Goal: Task Accomplishment & Management: Use online tool/utility

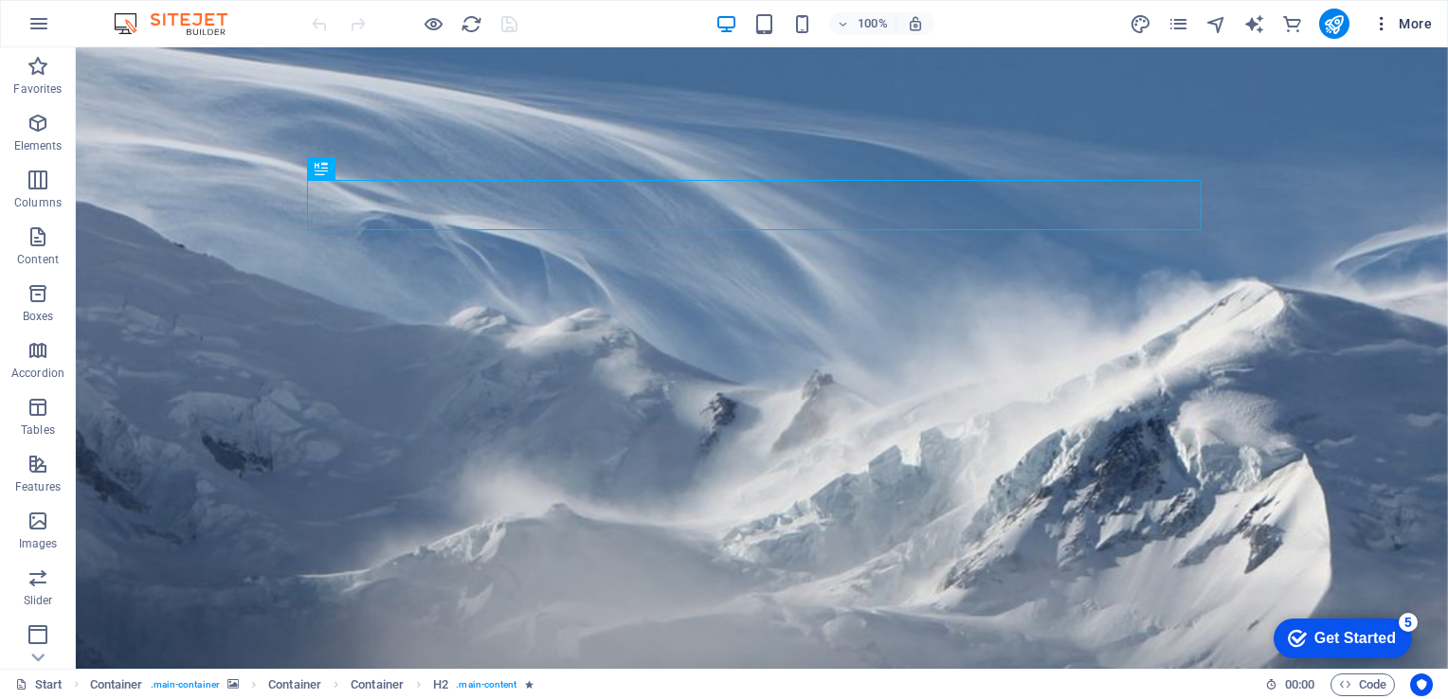
click at [1388, 34] on button "More" at bounding box center [1402, 24] width 75 height 30
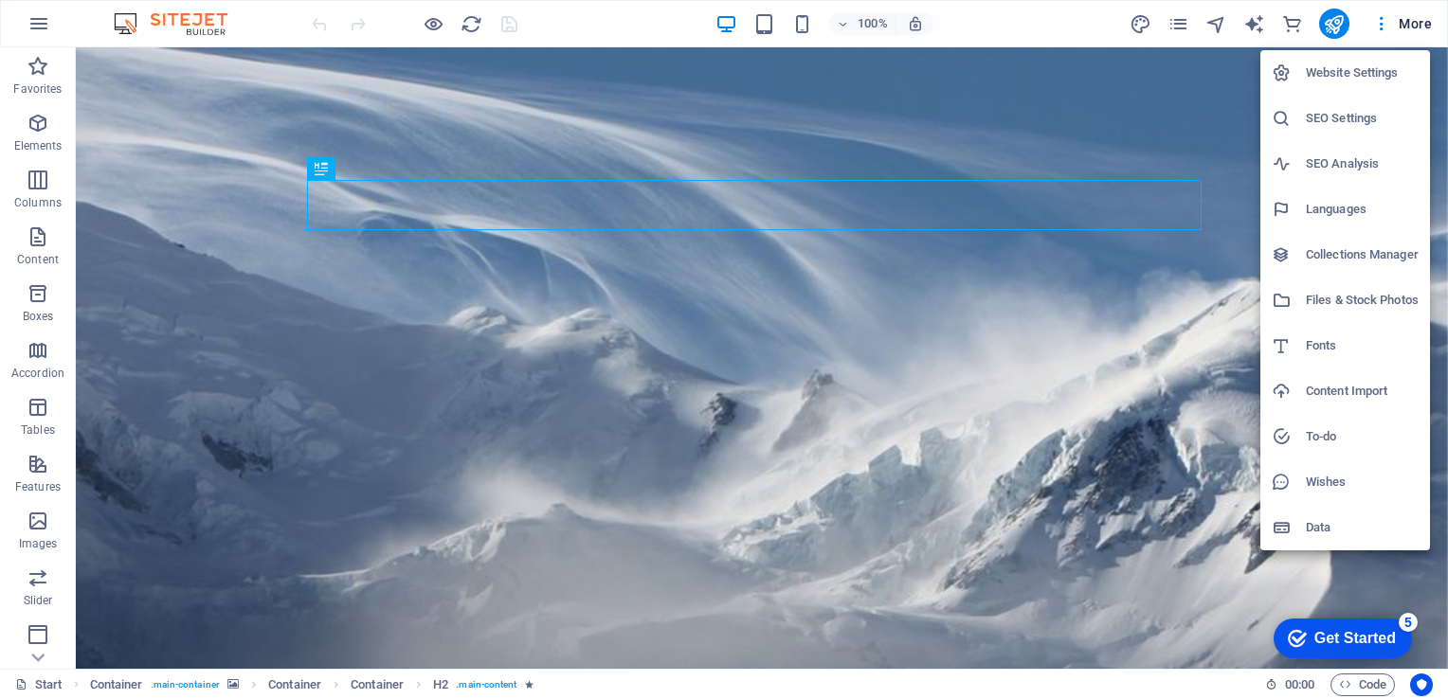
drag, startPoint x: 1338, startPoint y: 24, endPoint x: 1377, endPoint y: 9, distance: 41.7
click at [1377, 9] on div at bounding box center [724, 349] width 1448 height 699
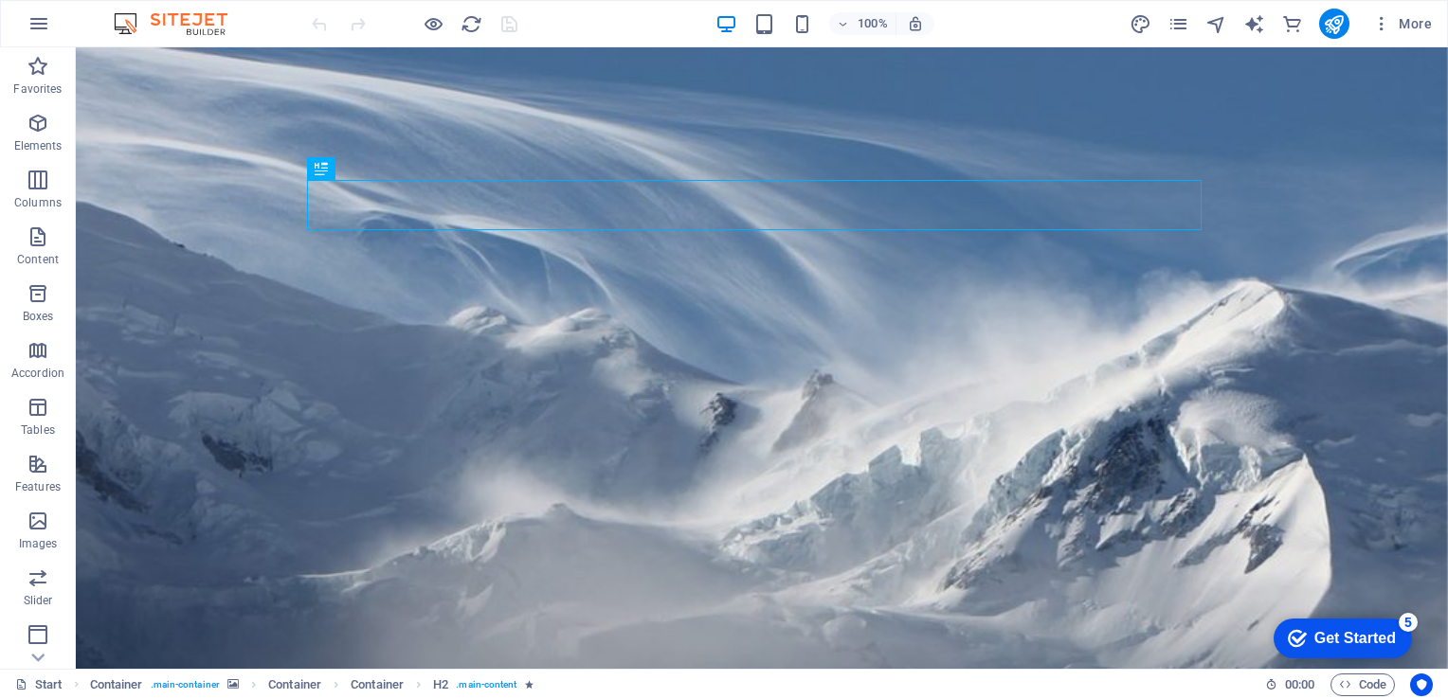
click at [1380, 16] on icon "button" at bounding box center [1381, 23] width 19 height 19
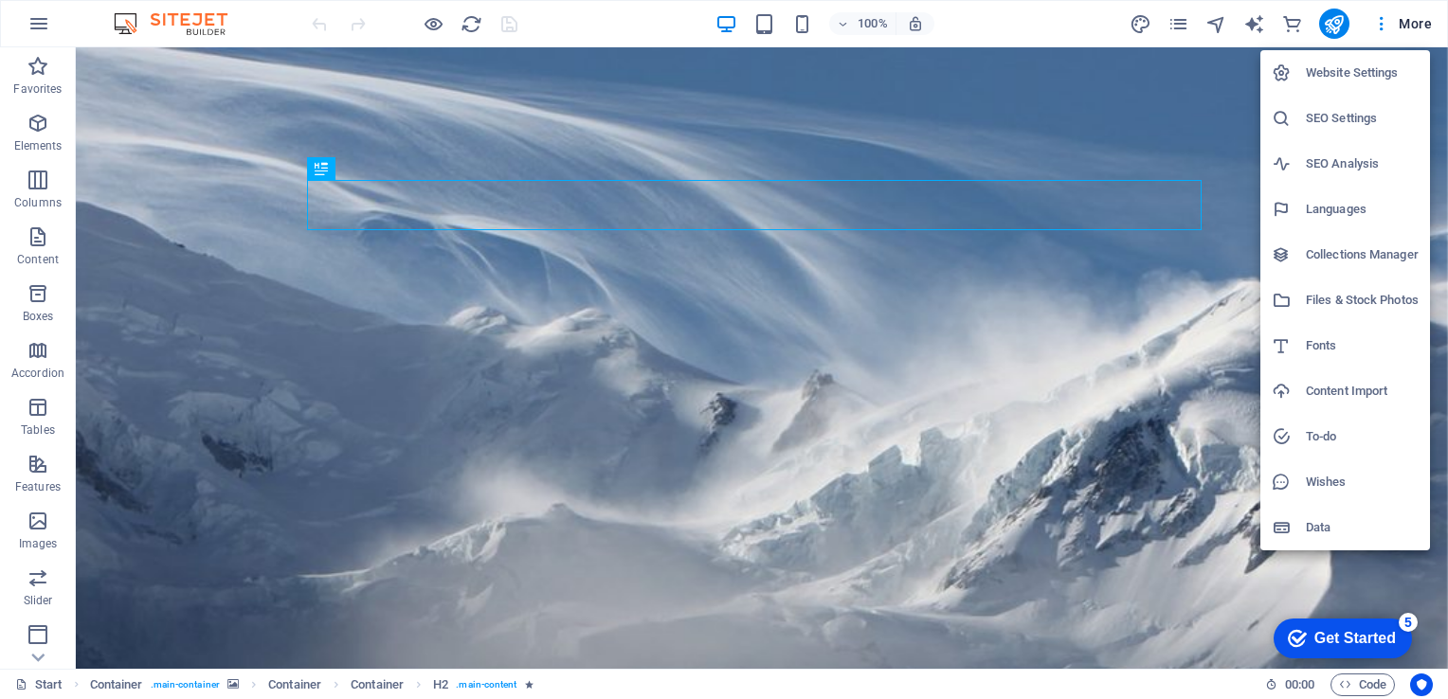
click at [1295, 21] on div at bounding box center [724, 349] width 1448 height 699
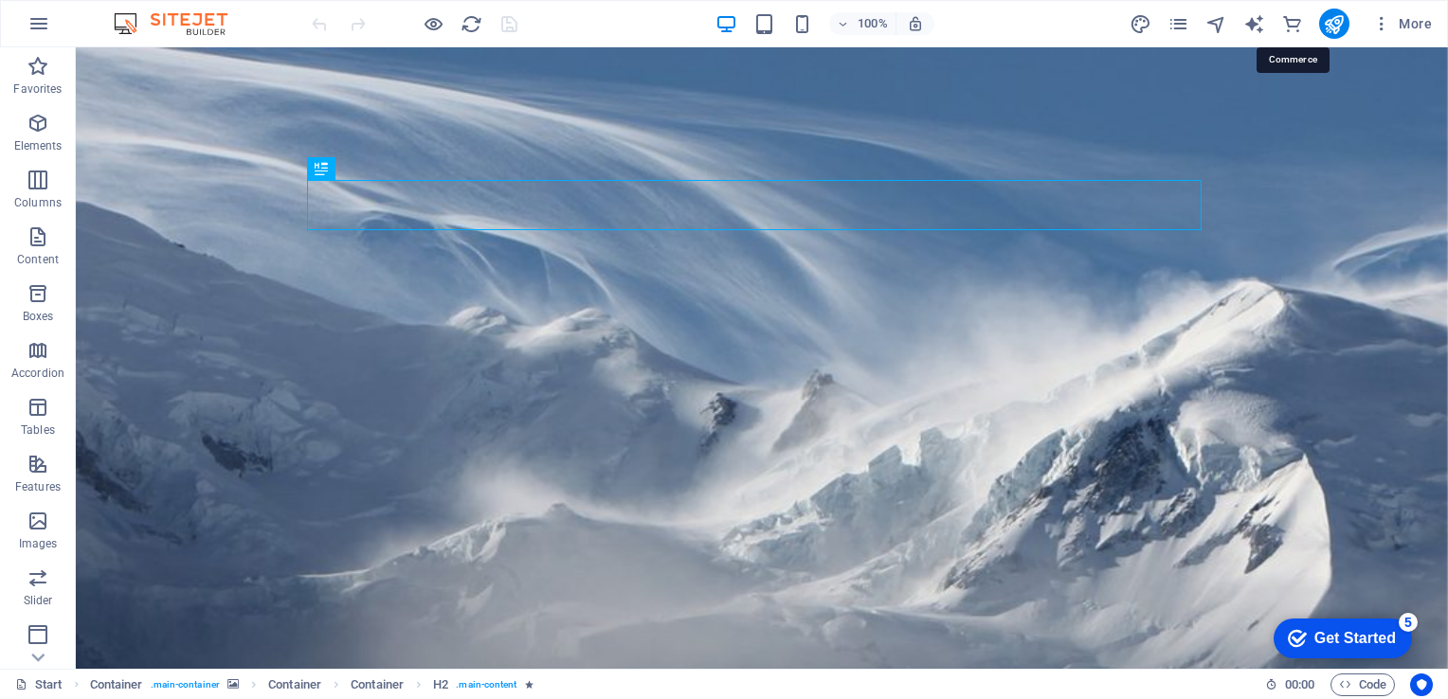
click at [1295, 21] on icon "commerce" at bounding box center [1292, 24] width 22 height 22
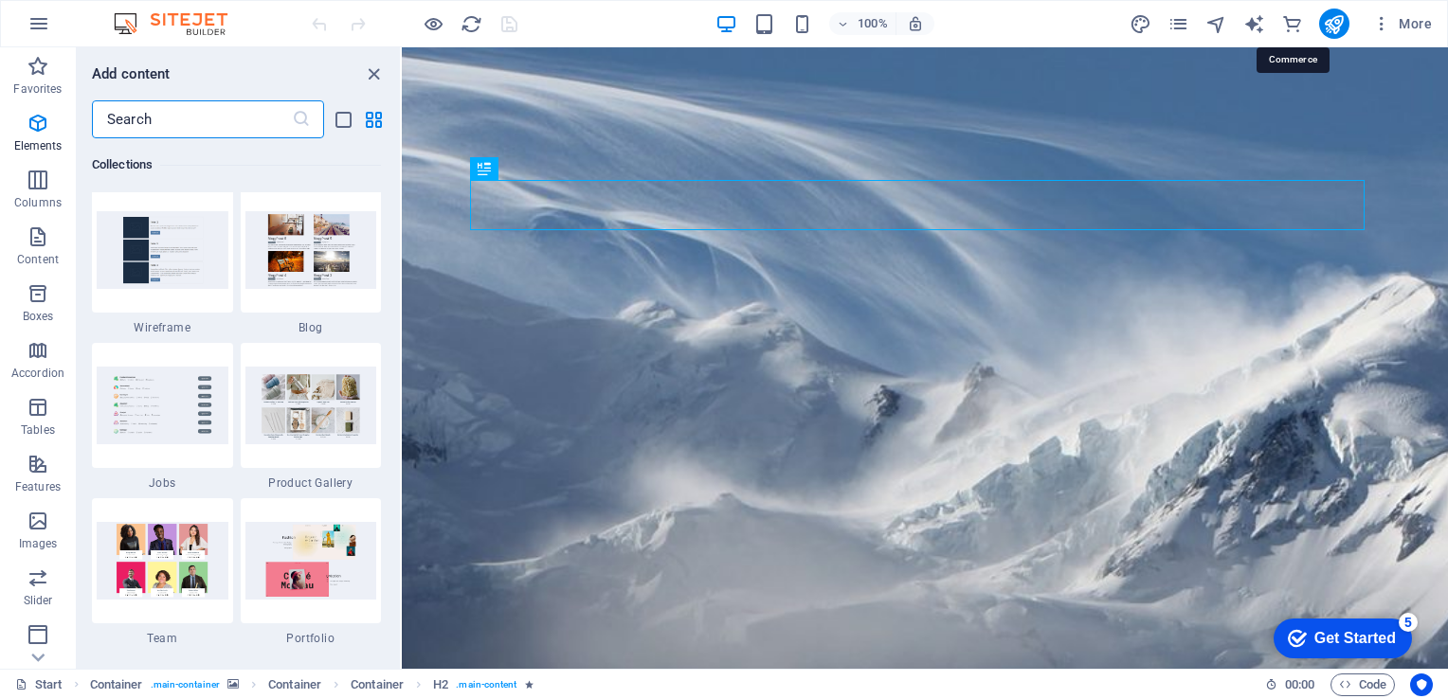
scroll to position [18263, 0]
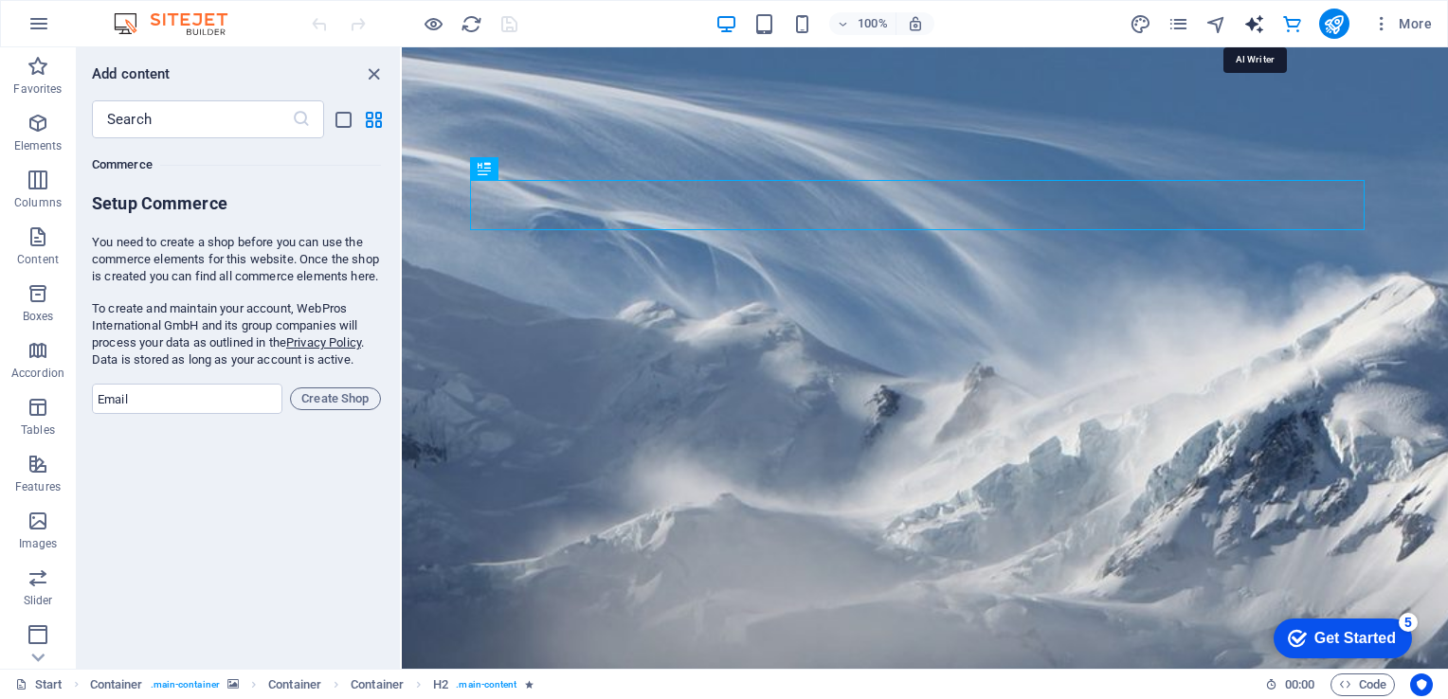
click at [1261, 20] on icon "text_generator" at bounding box center [1254, 24] width 22 height 22
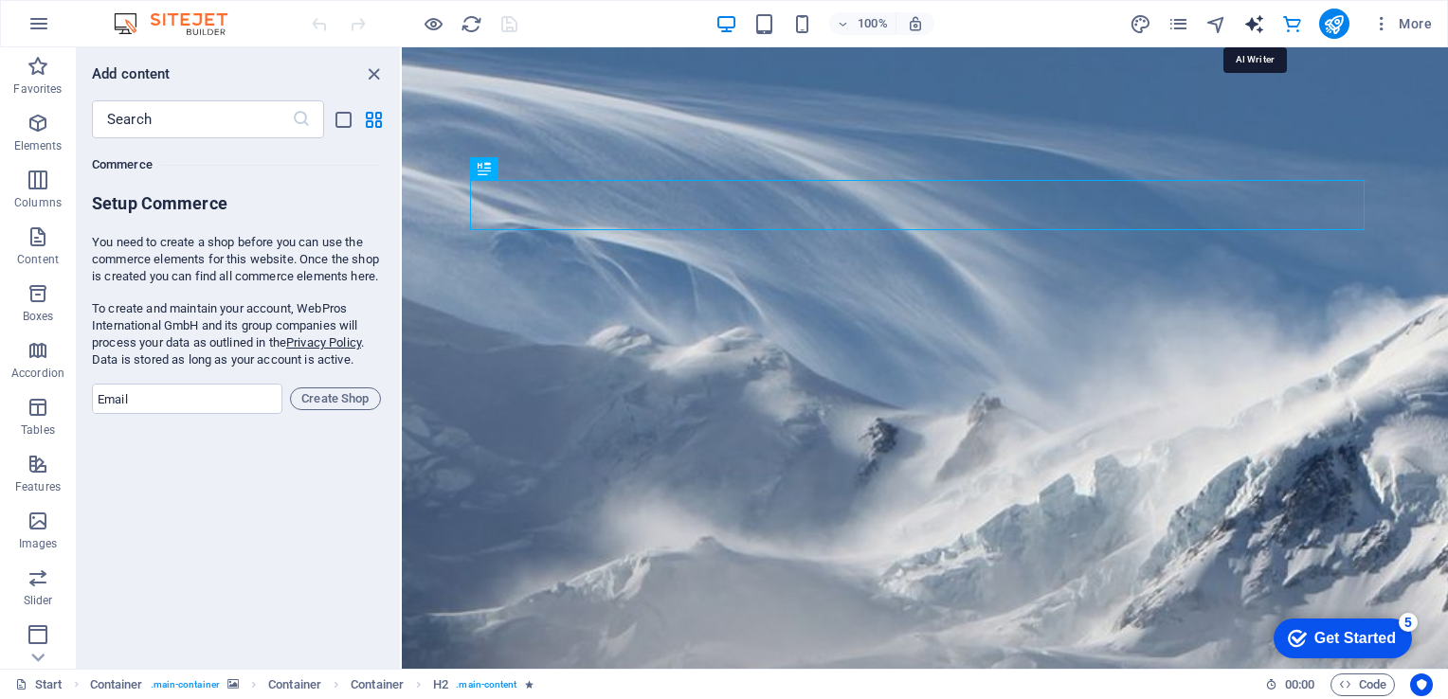
select select "English"
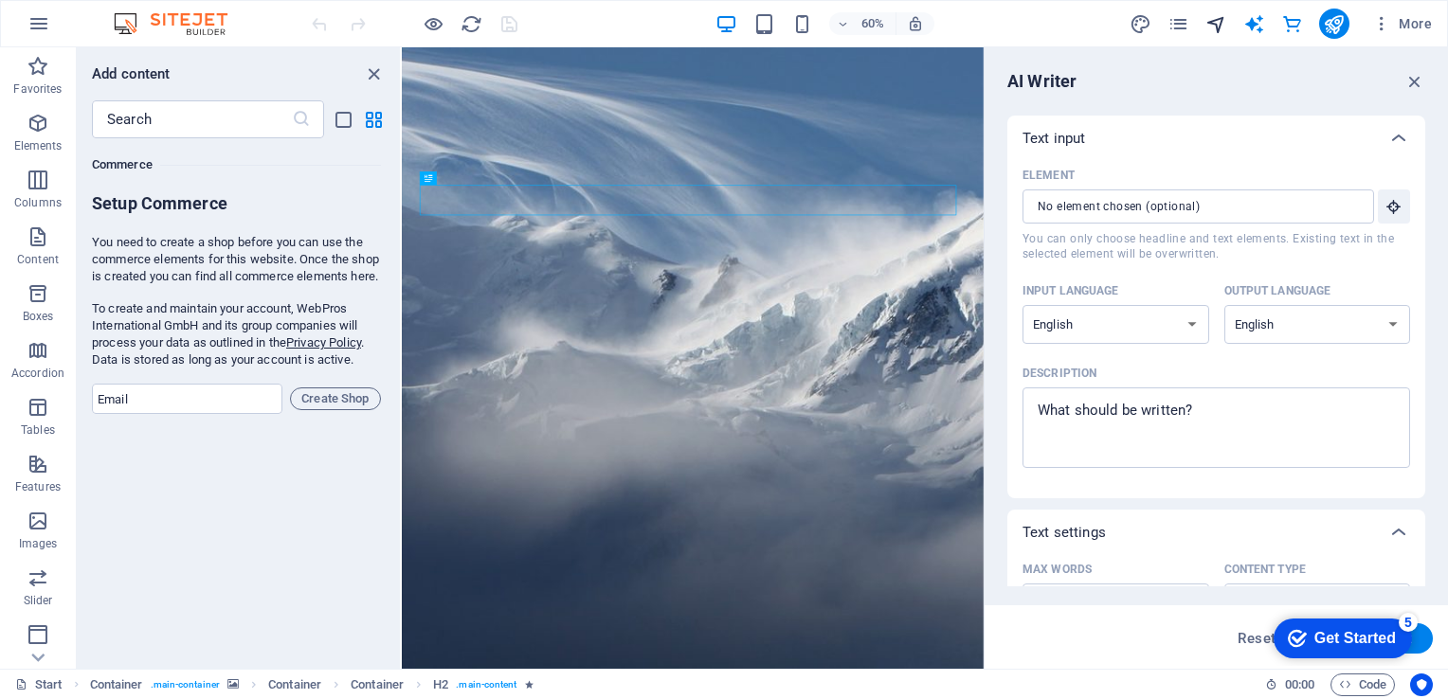
click at [1205, 24] on span "navigator" at bounding box center [1216, 24] width 23 height 22
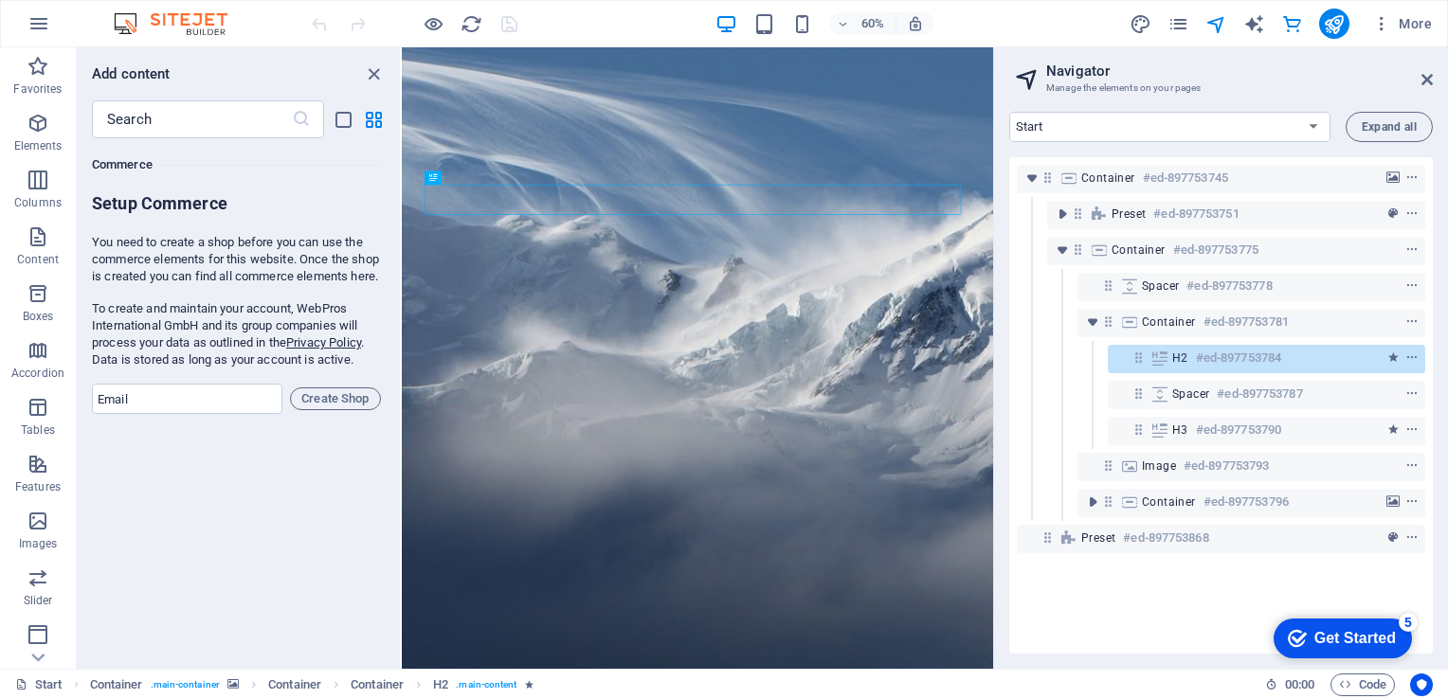
click at [1192, 25] on div "More" at bounding box center [1285, 24] width 310 height 30
click at [1179, 25] on icon "pages" at bounding box center [1179, 24] width 22 height 22
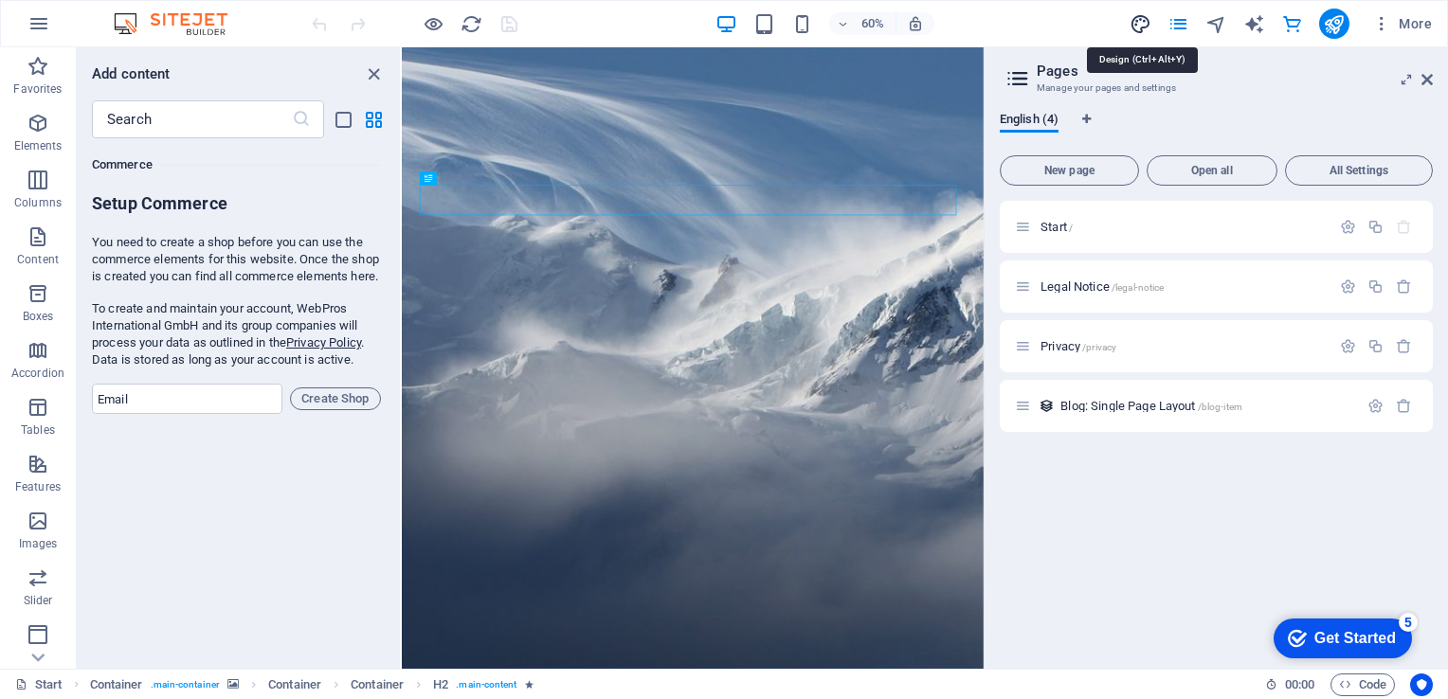
click at [1134, 25] on icon "design" at bounding box center [1141, 24] width 22 height 22
select select "px"
select select "300"
select select "px"
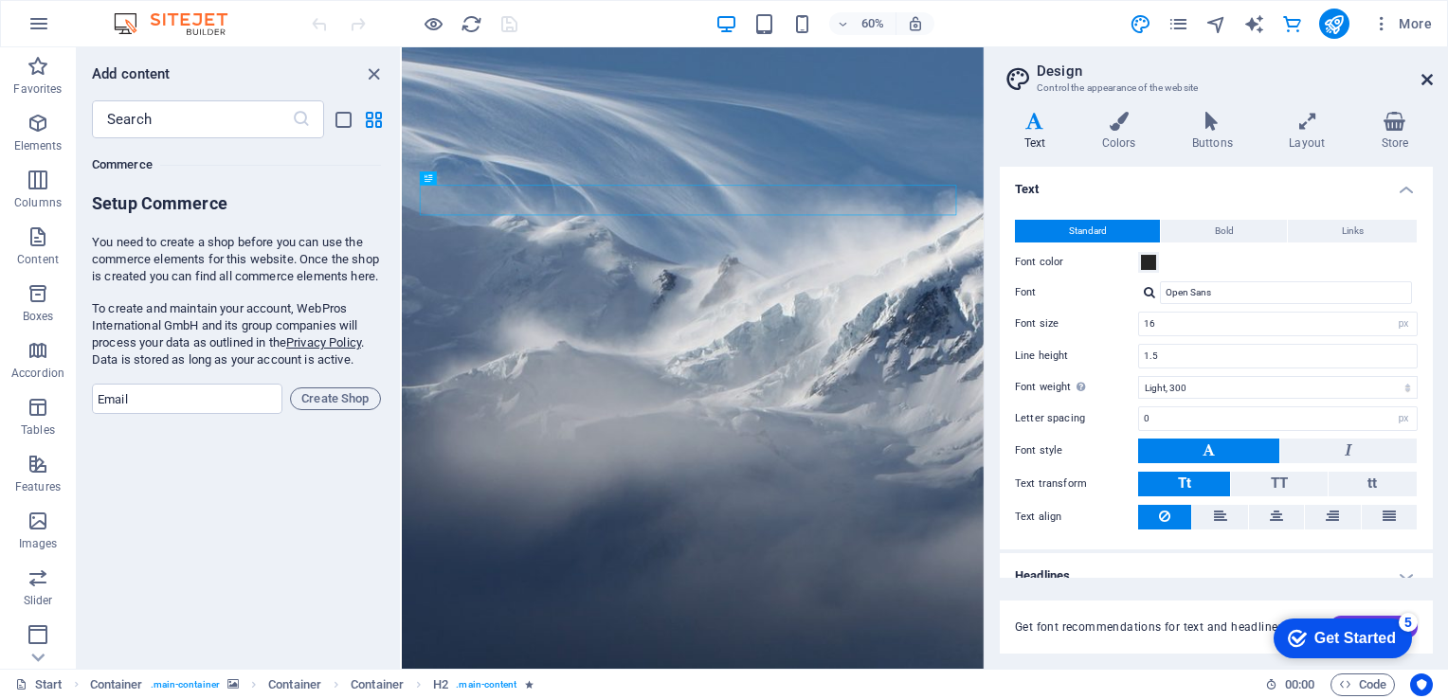
click at [1427, 84] on icon at bounding box center [1427, 79] width 11 height 15
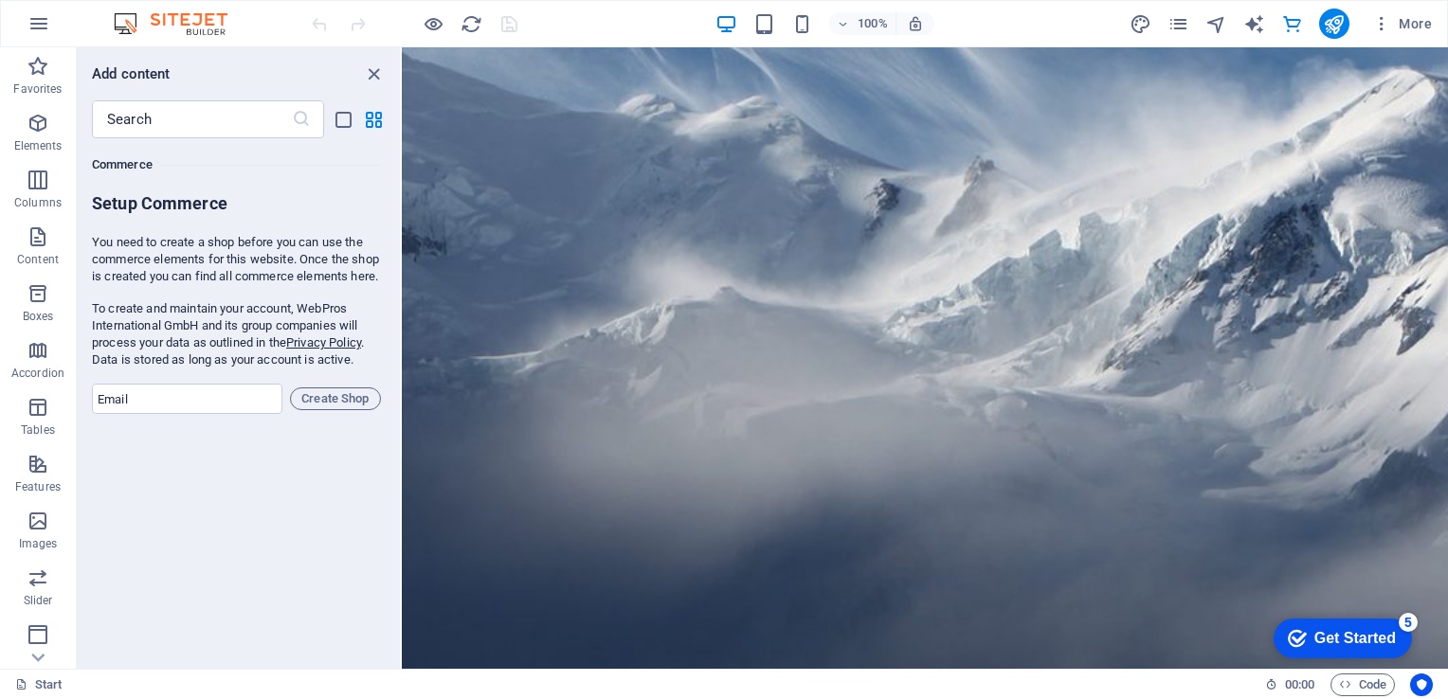
scroll to position [0, 0]
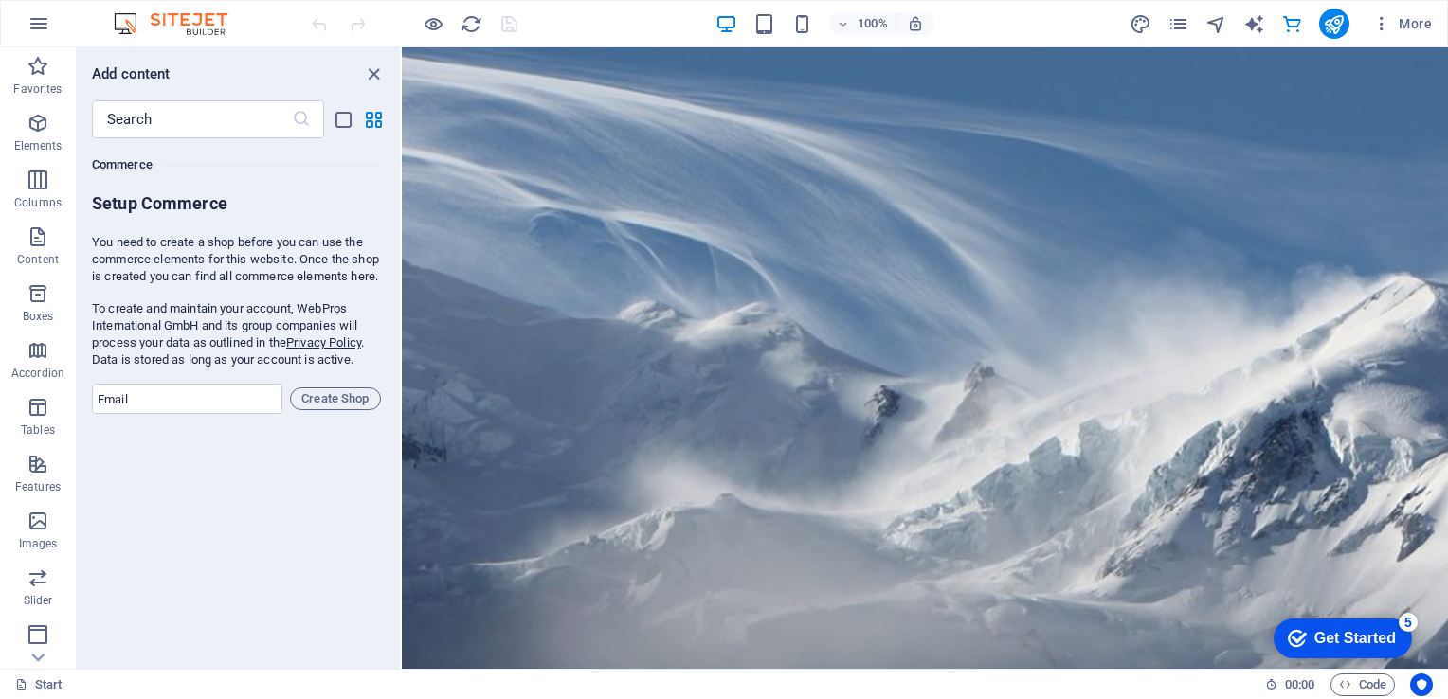
drag, startPoint x: 1441, startPoint y: 166, endPoint x: 1849, endPoint y: 83, distance: 415.8
click at [377, 69] on icon "close panel" at bounding box center [374, 74] width 22 height 22
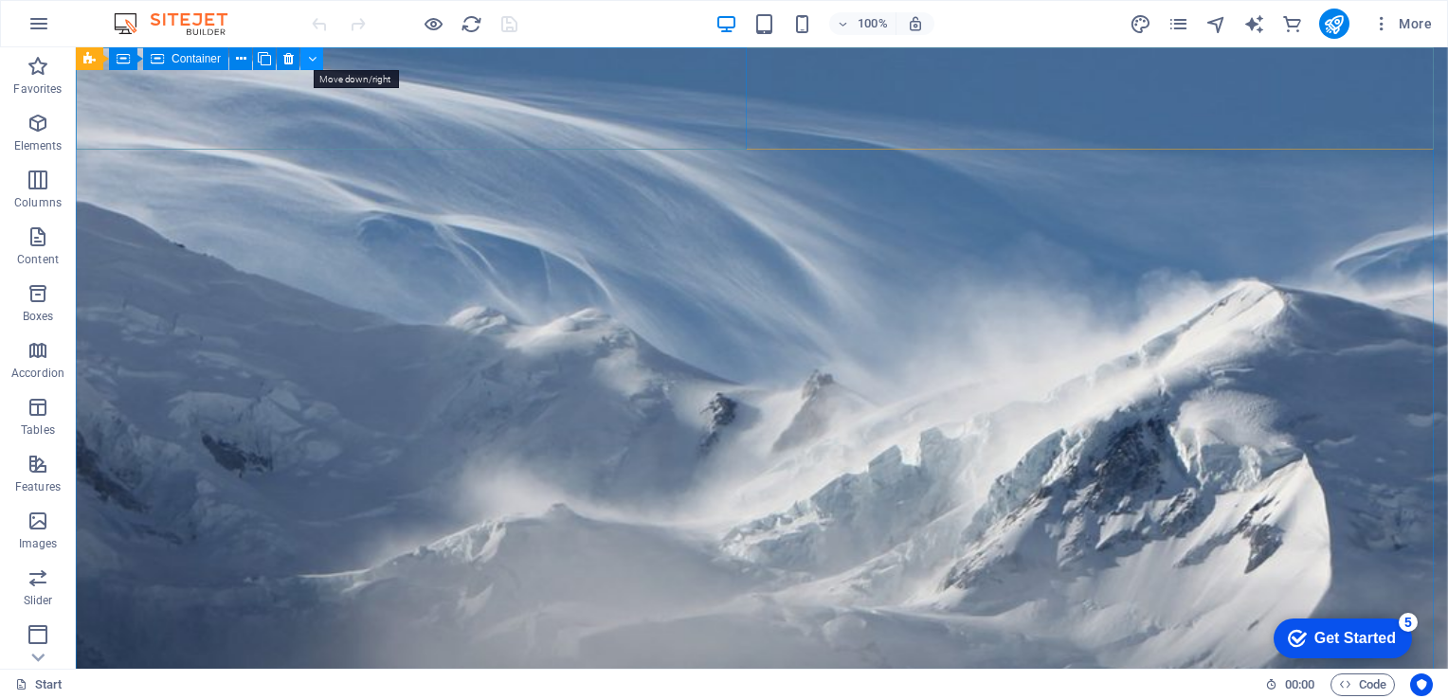
click at [312, 59] on icon at bounding box center [312, 59] width 9 height 20
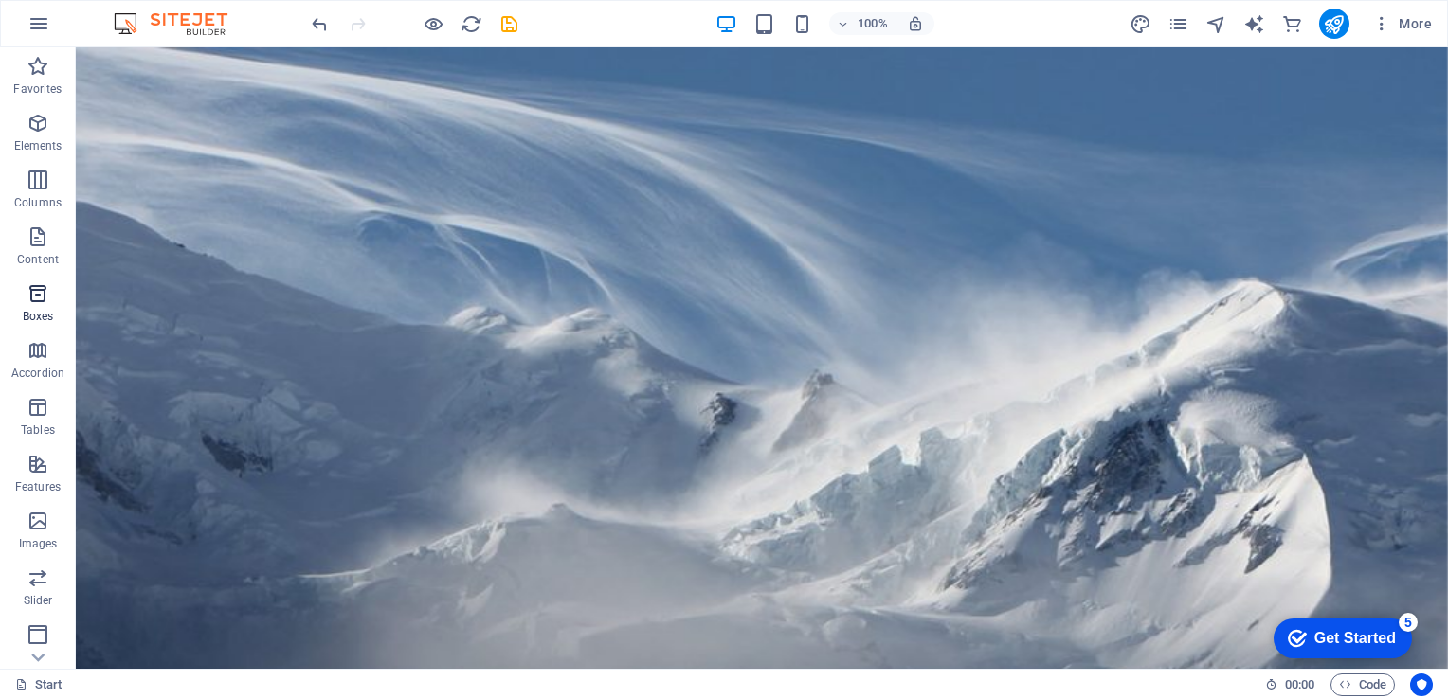
click at [28, 307] on span "Boxes" at bounding box center [38, 304] width 76 height 45
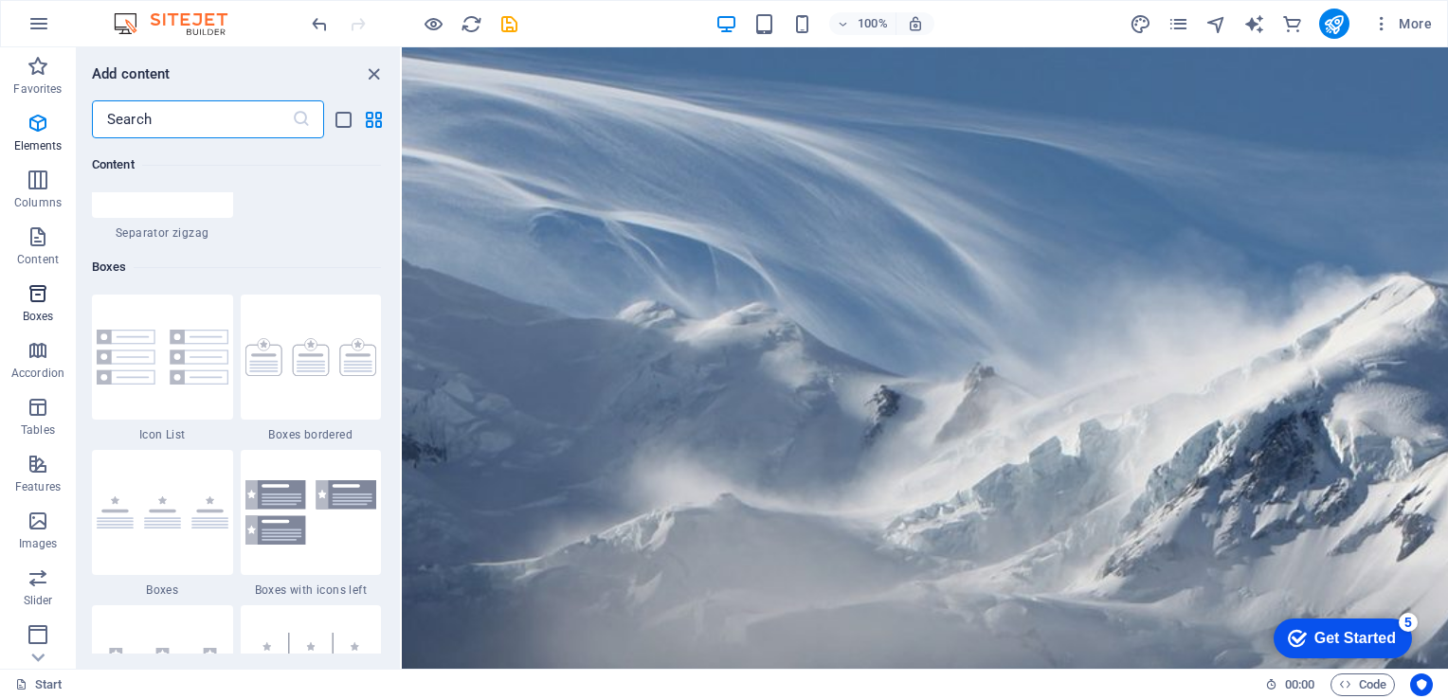
scroll to position [5228, 0]
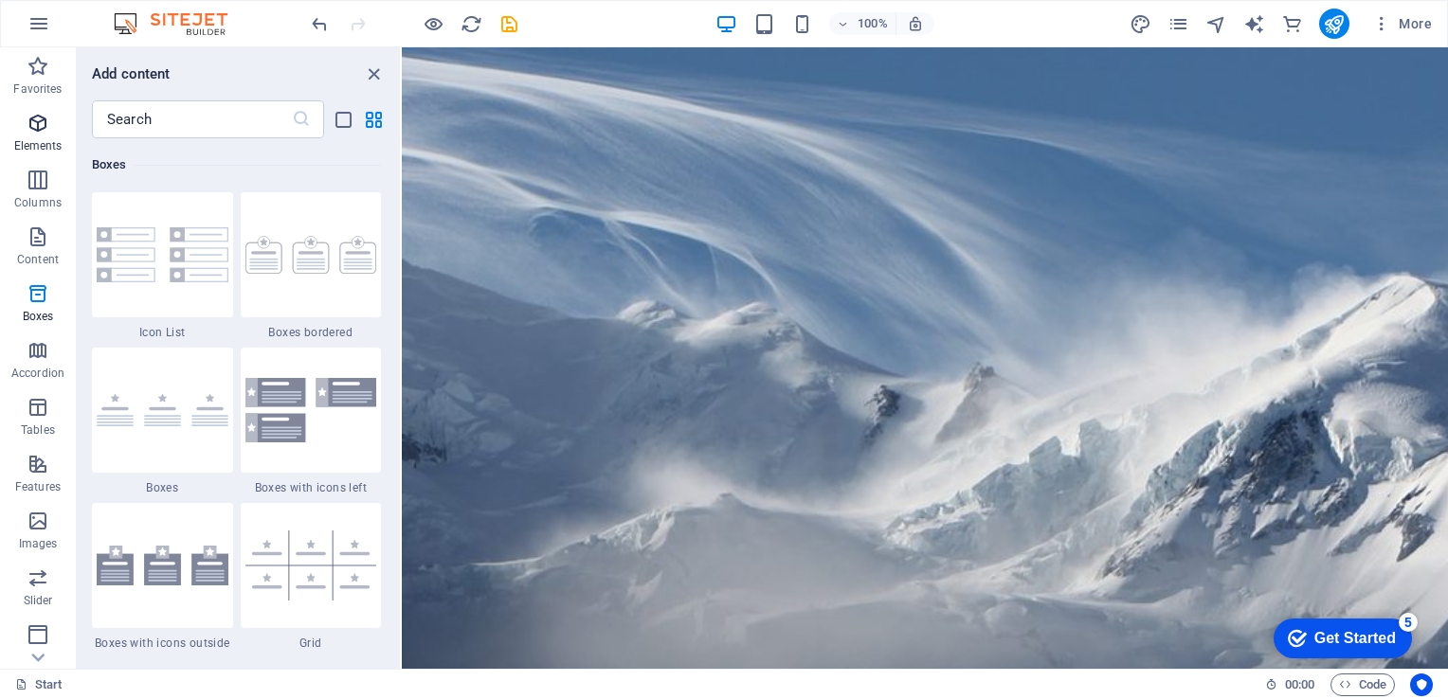
click at [28, 143] on p "Elements" at bounding box center [38, 145] width 48 height 15
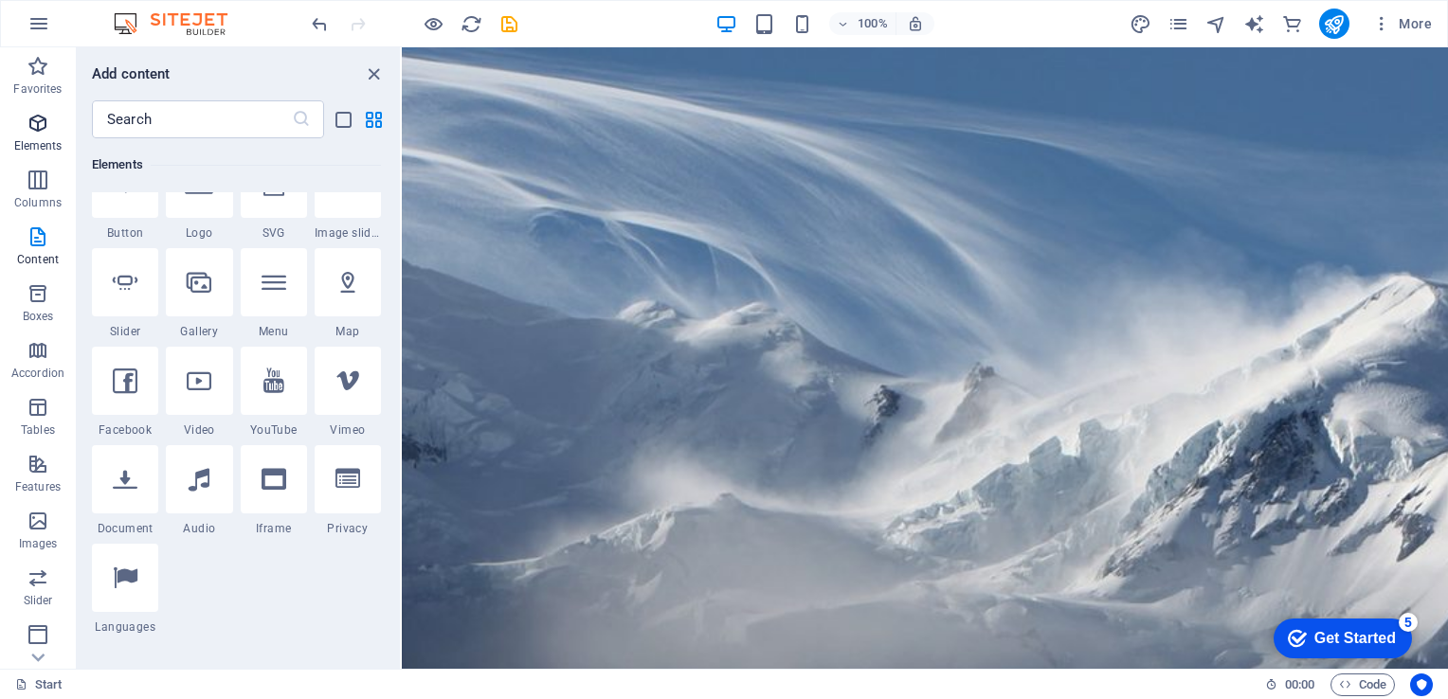
scroll to position [201, 0]
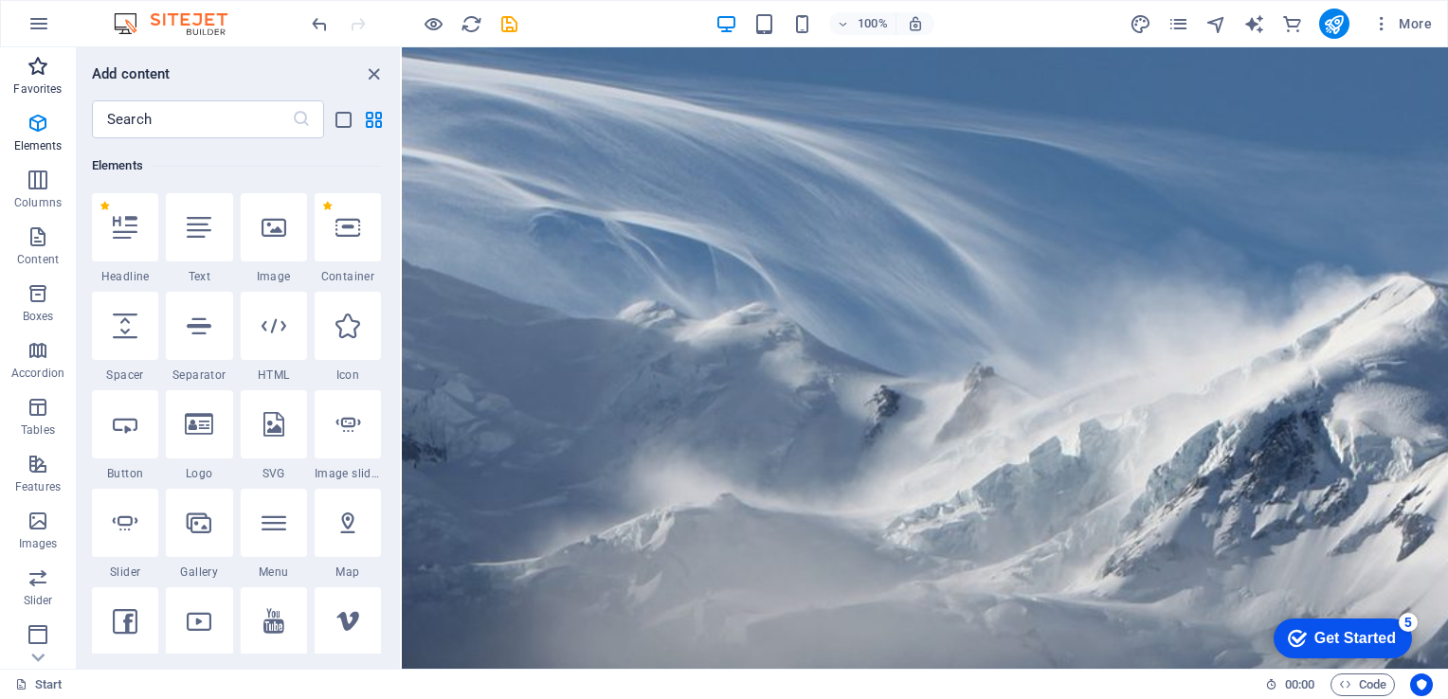
click at [27, 68] on icon "button" at bounding box center [38, 66] width 23 height 23
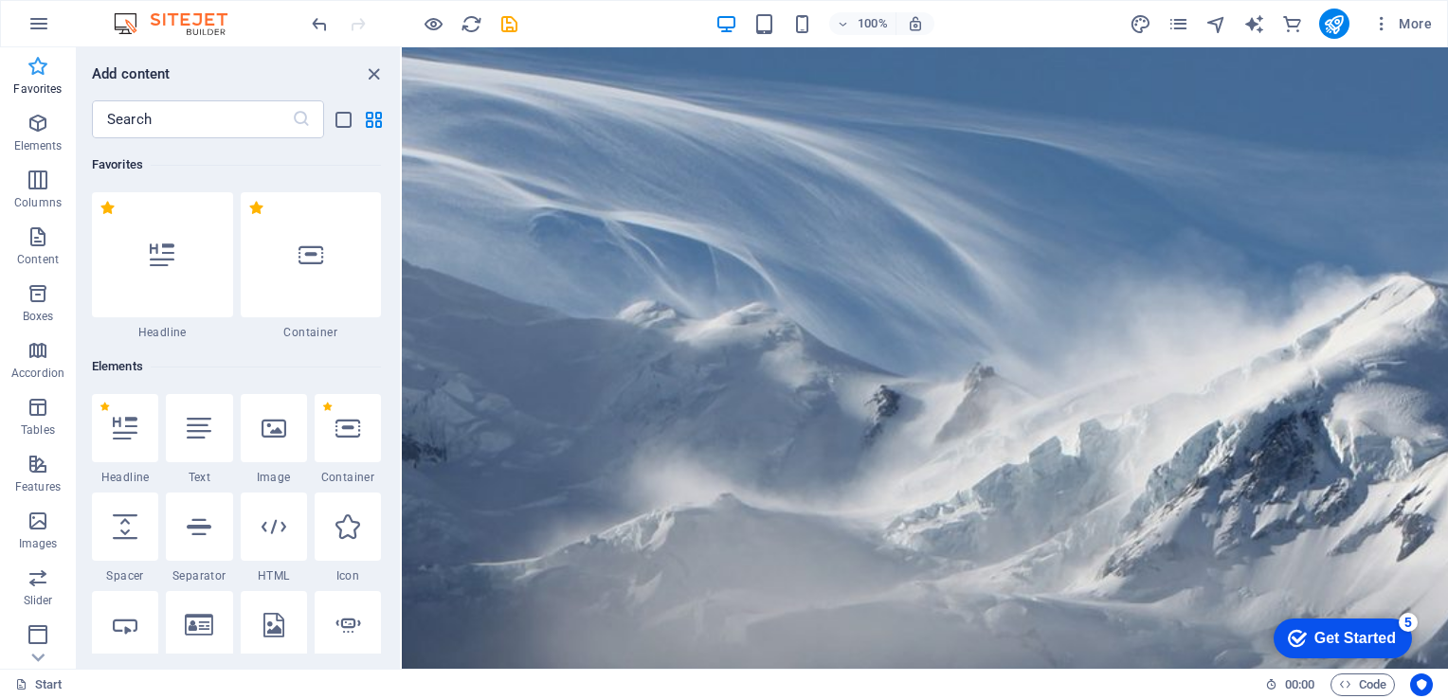
scroll to position [0, 0]
click at [26, 253] on p "Content" at bounding box center [38, 259] width 42 height 15
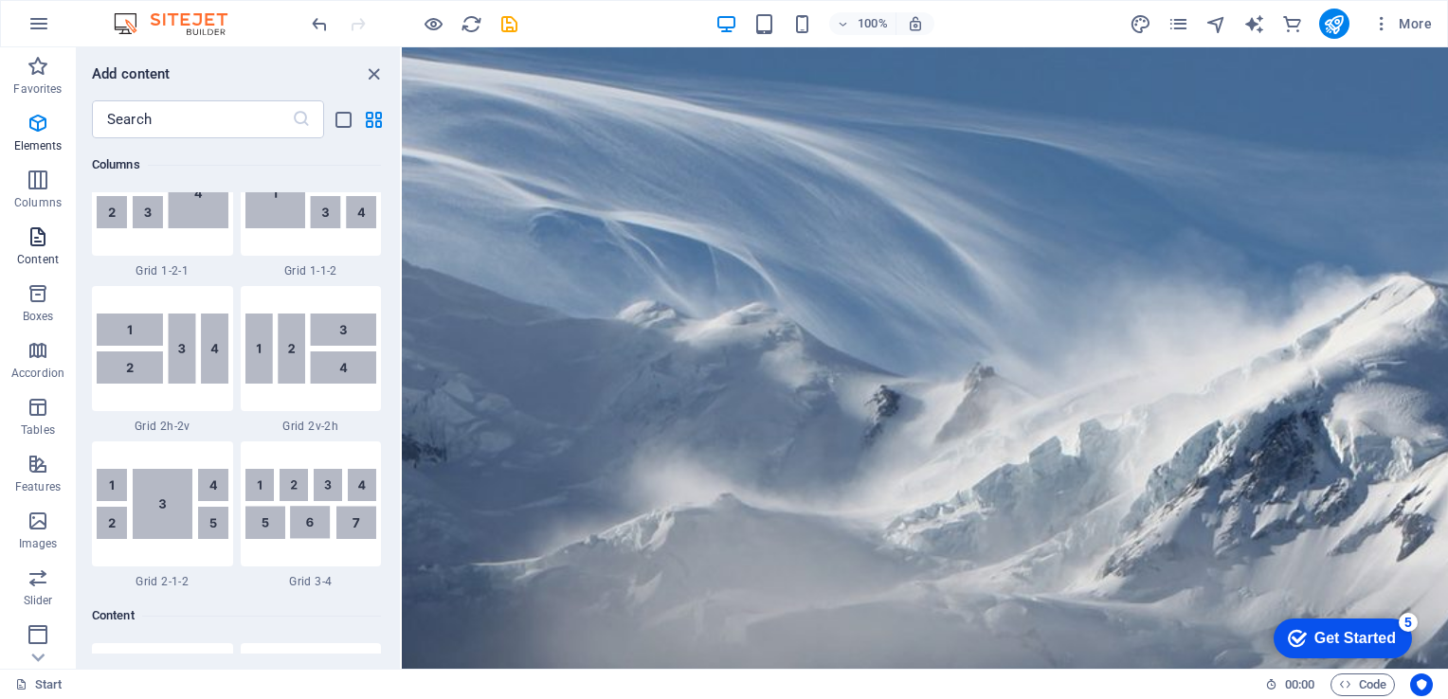
scroll to position [3316, 0]
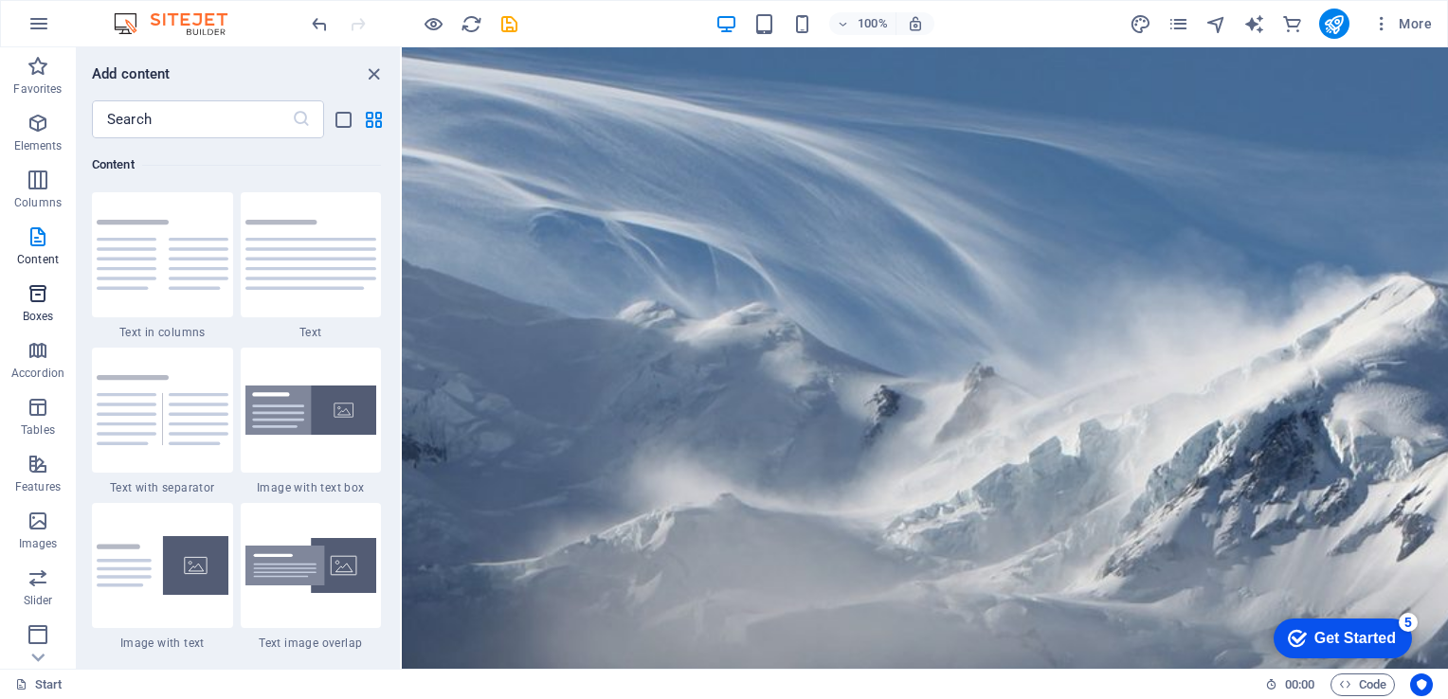
click at [42, 324] on span "Boxes" at bounding box center [38, 304] width 76 height 45
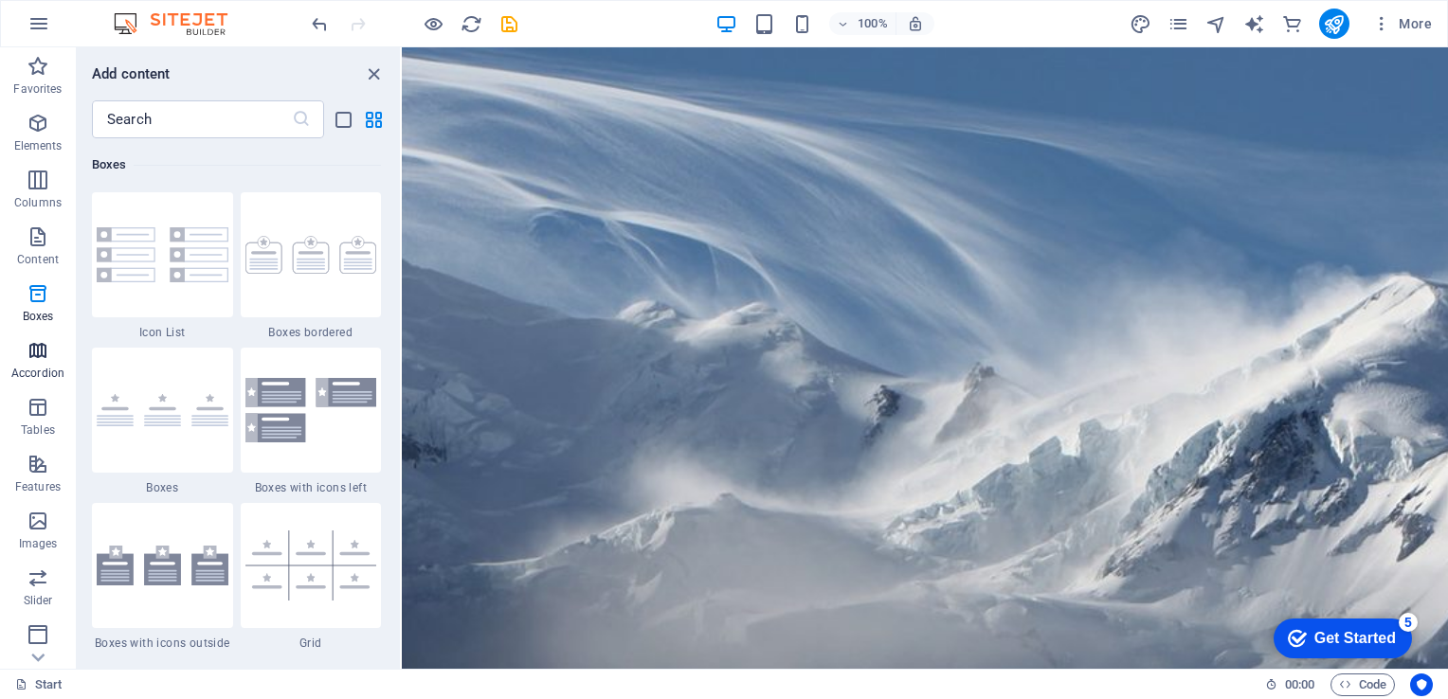
click at [43, 372] on p "Accordion" at bounding box center [37, 373] width 53 height 15
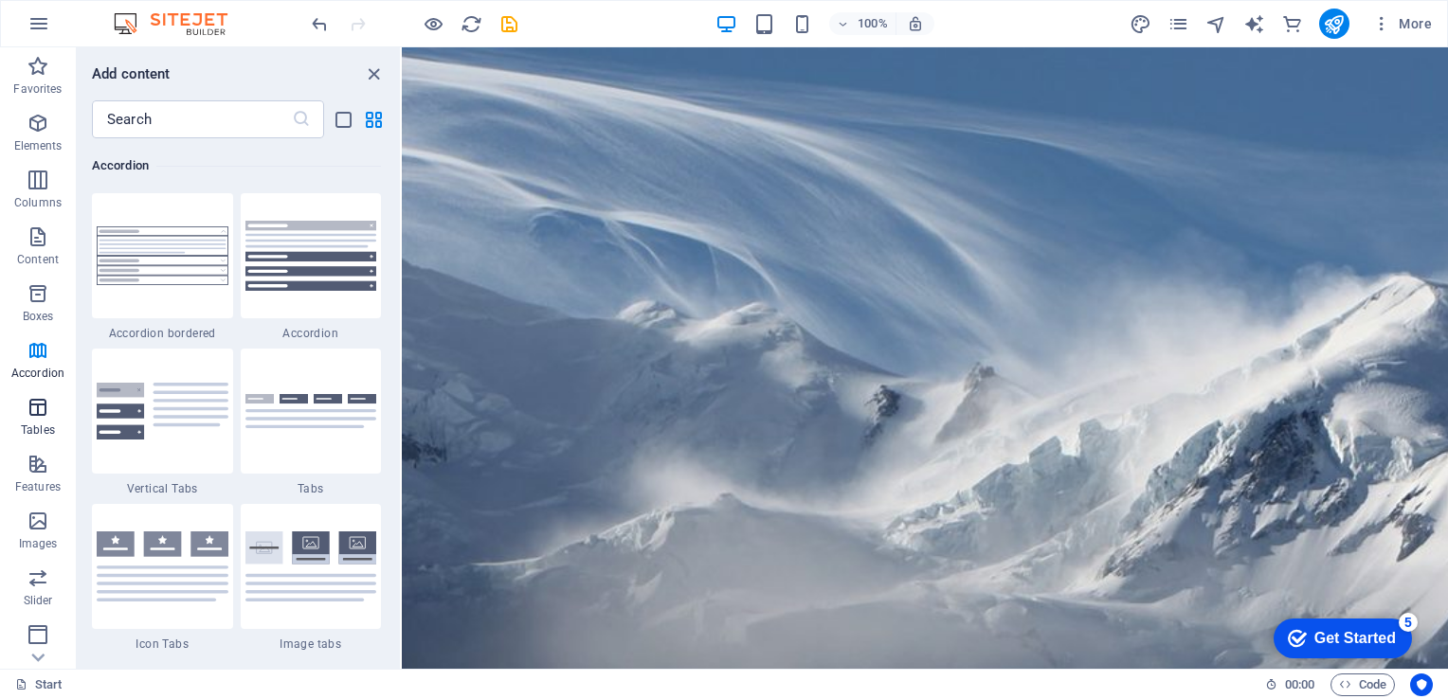
click at [40, 430] on p "Tables" at bounding box center [38, 430] width 34 height 15
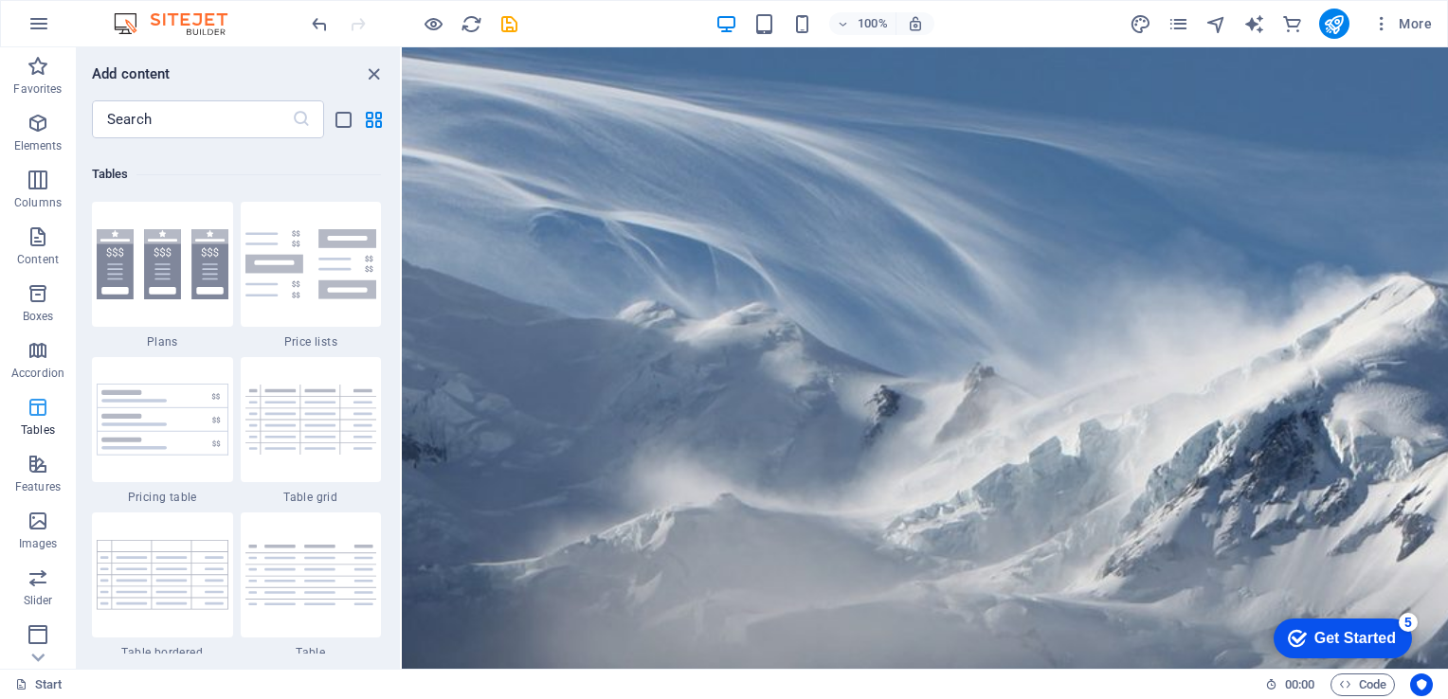
scroll to position [6563, 0]
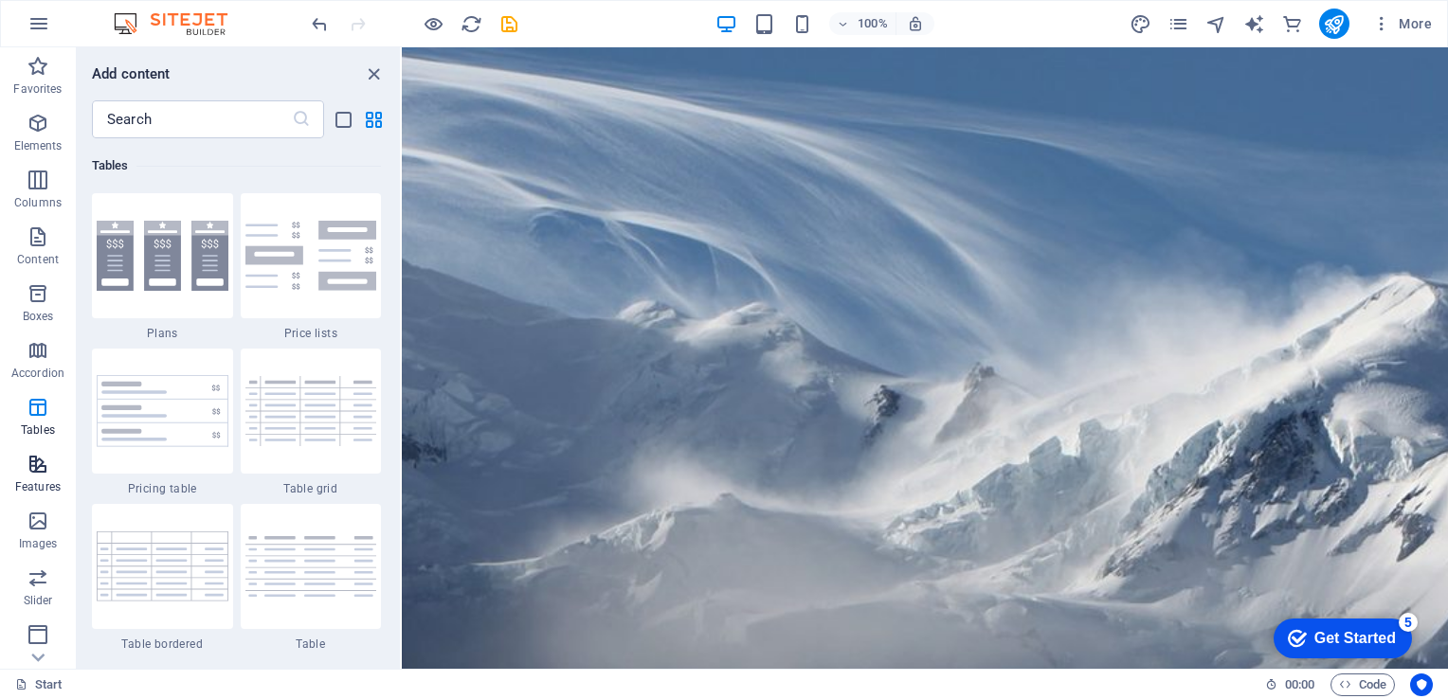
click at [39, 476] on span "Features" at bounding box center [38, 475] width 76 height 45
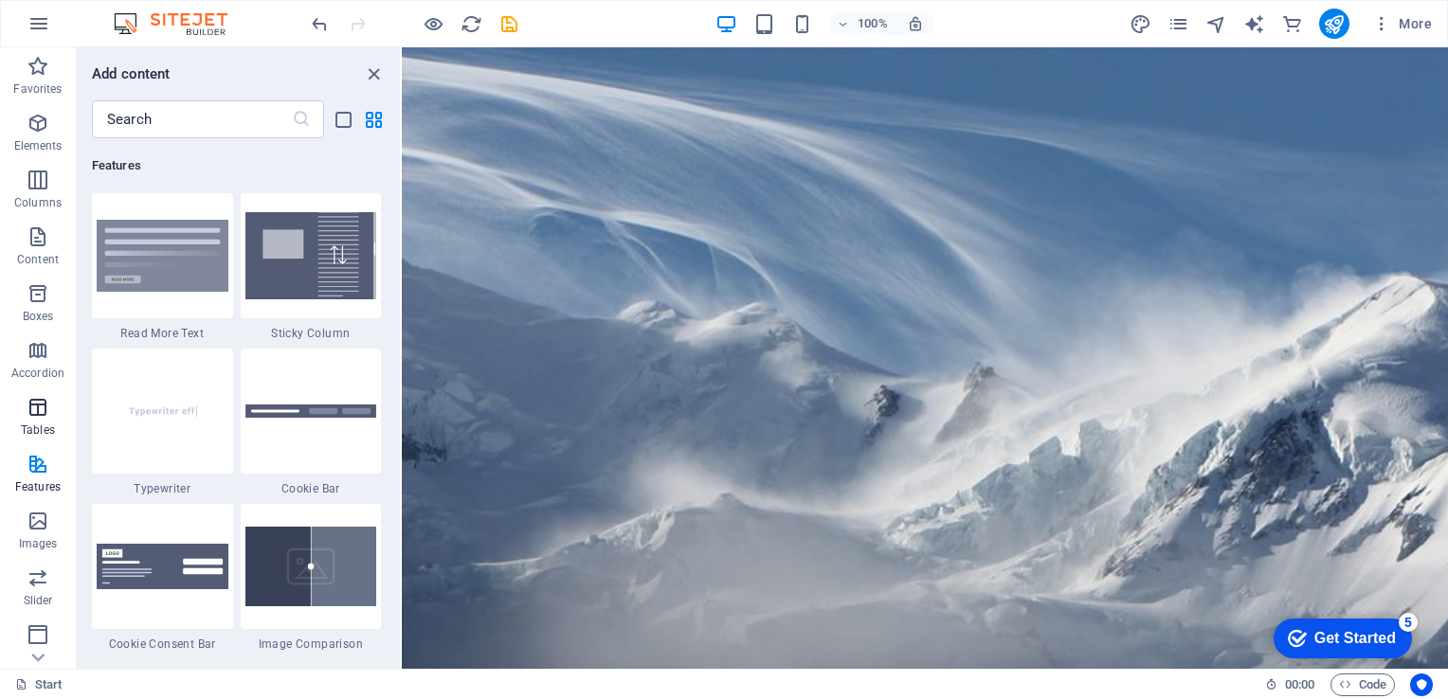
click at [38, 424] on p "Tables" at bounding box center [38, 430] width 34 height 15
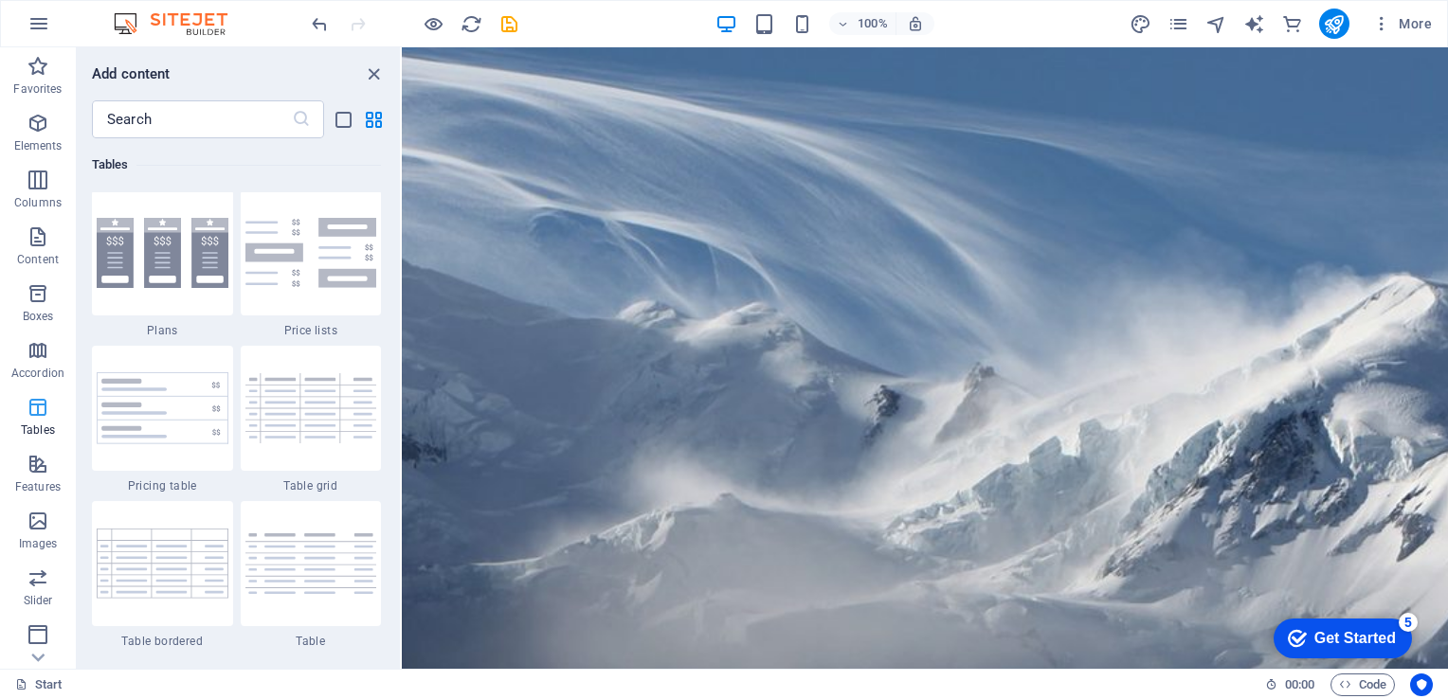
scroll to position [6564, 0]
click at [151, 415] on img at bounding box center [163, 410] width 132 height 72
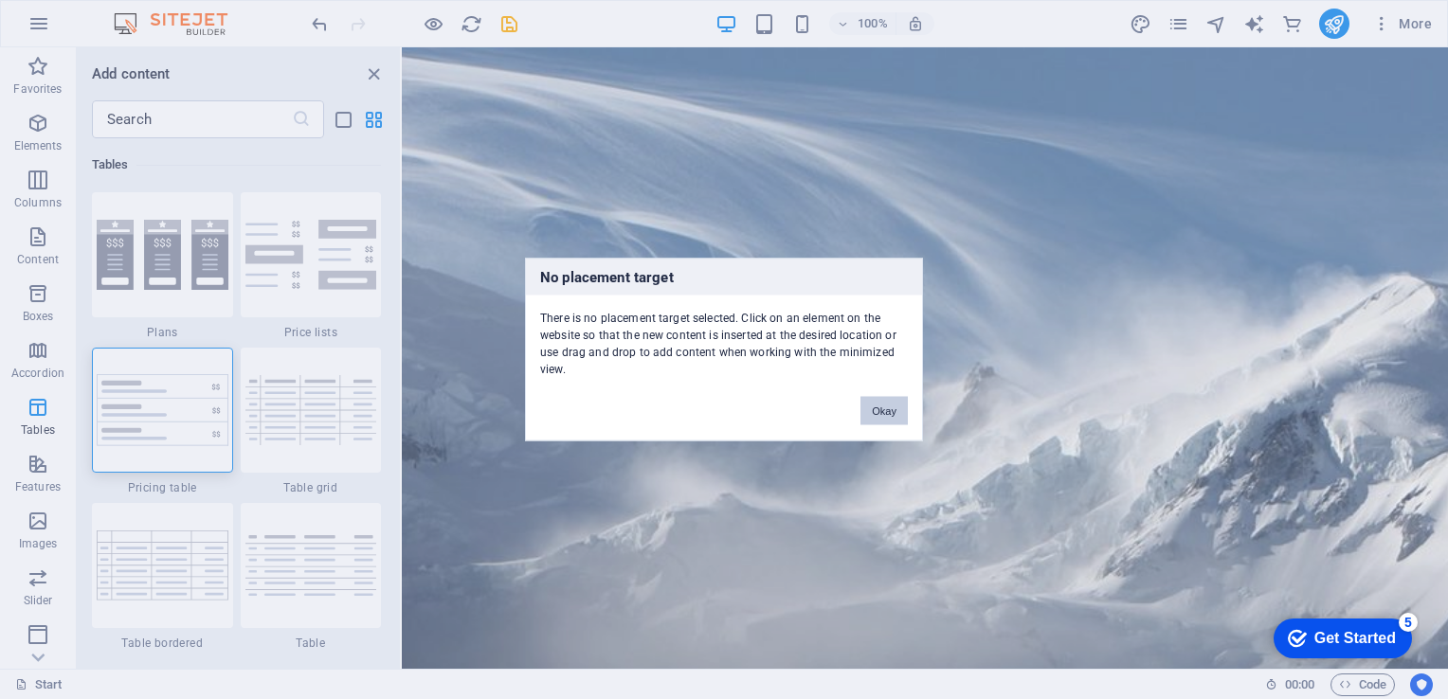
click at [901, 409] on button "Okay" at bounding box center [884, 411] width 47 height 28
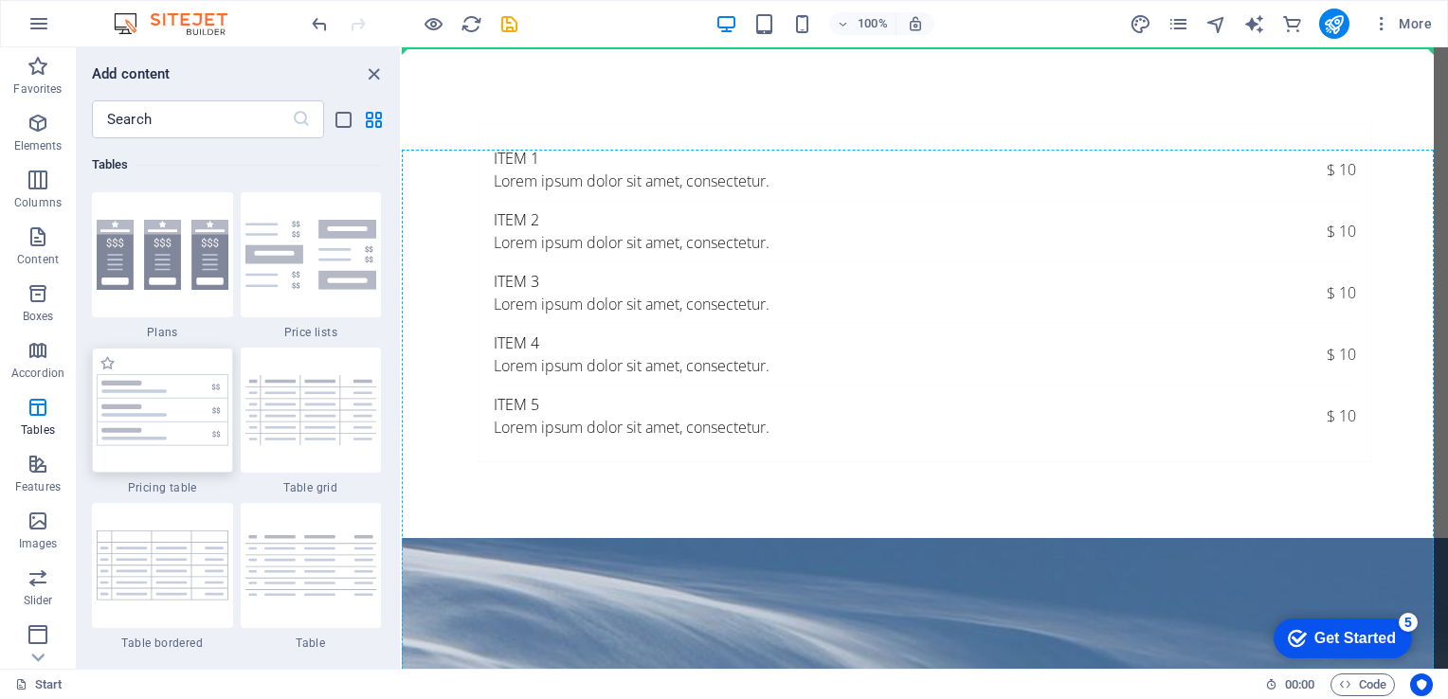
select select "rem"
select select "px"
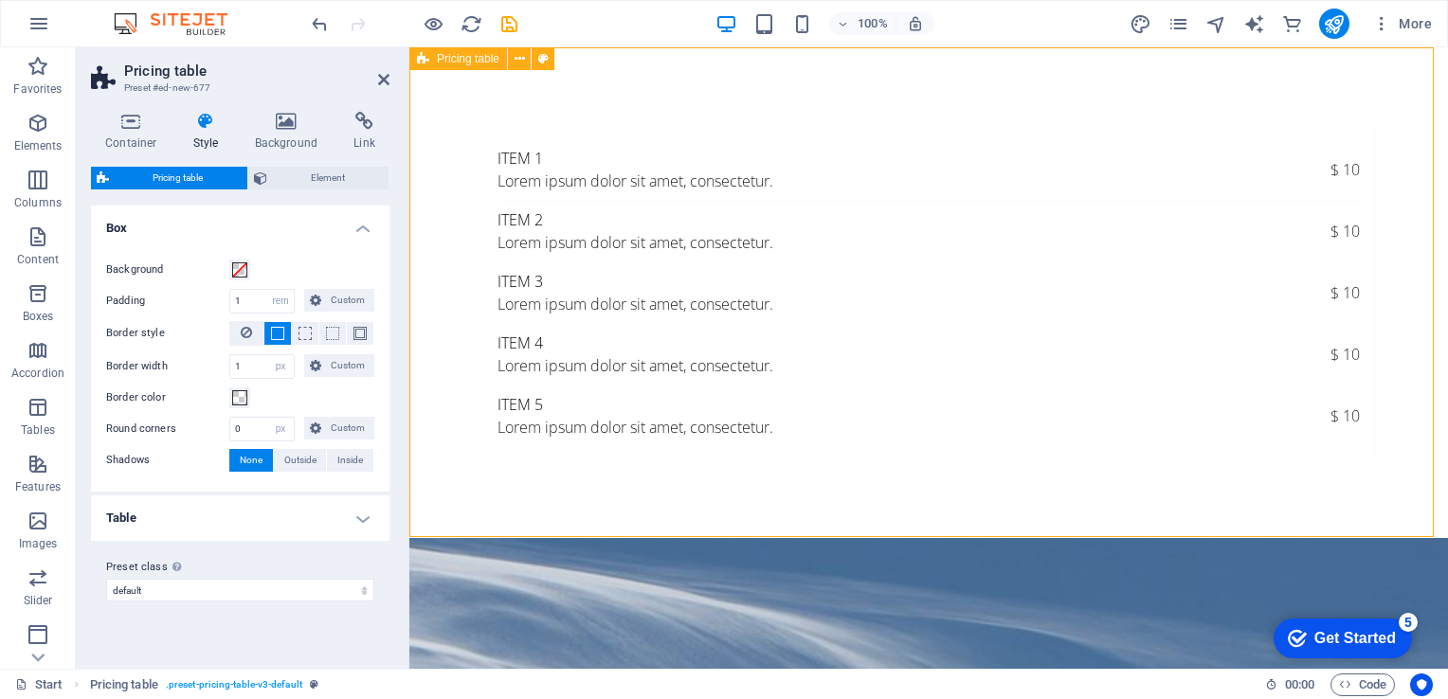
click at [667, 522] on div "Item 1 Lorem ipsum dolor sit amet, consectetur. $ 10 Item 2 Lorem ipsum dolor s…" at bounding box center [928, 292] width 1039 height 491
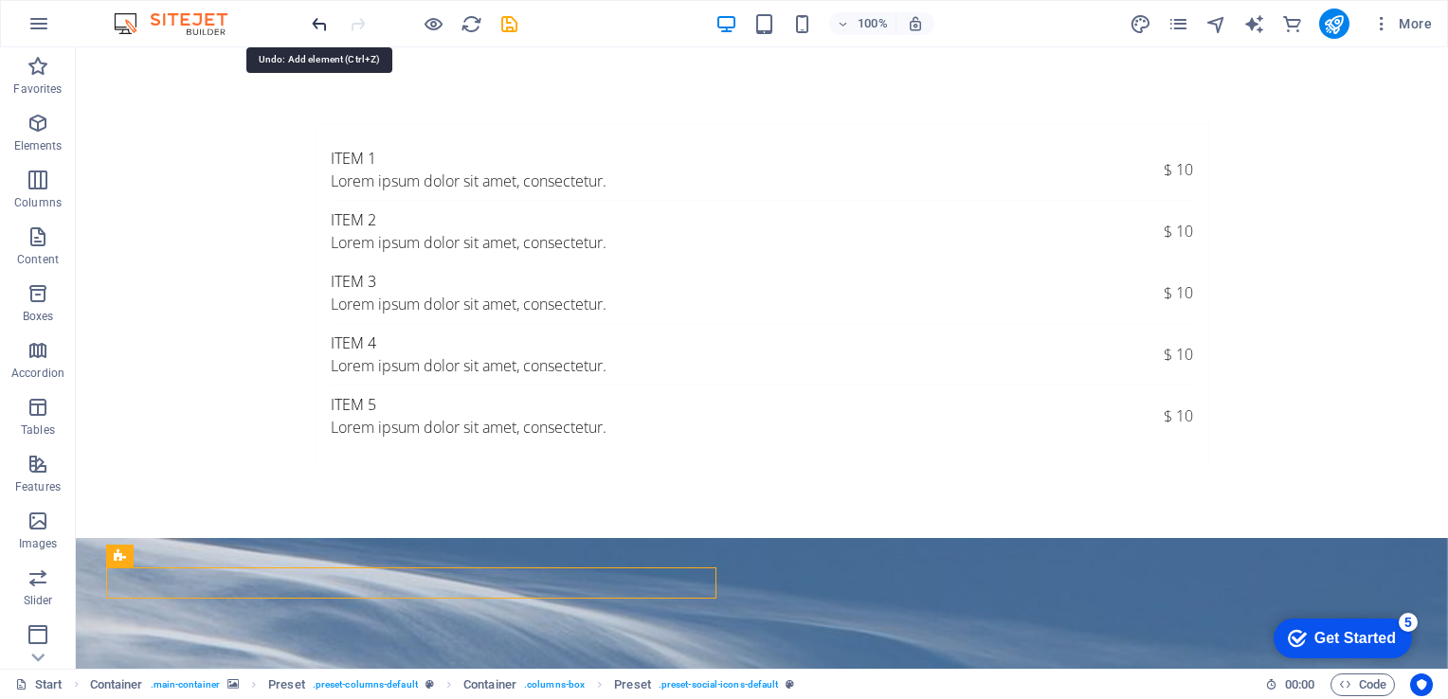
click at [317, 22] on icon "undo" at bounding box center [320, 24] width 22 height 22
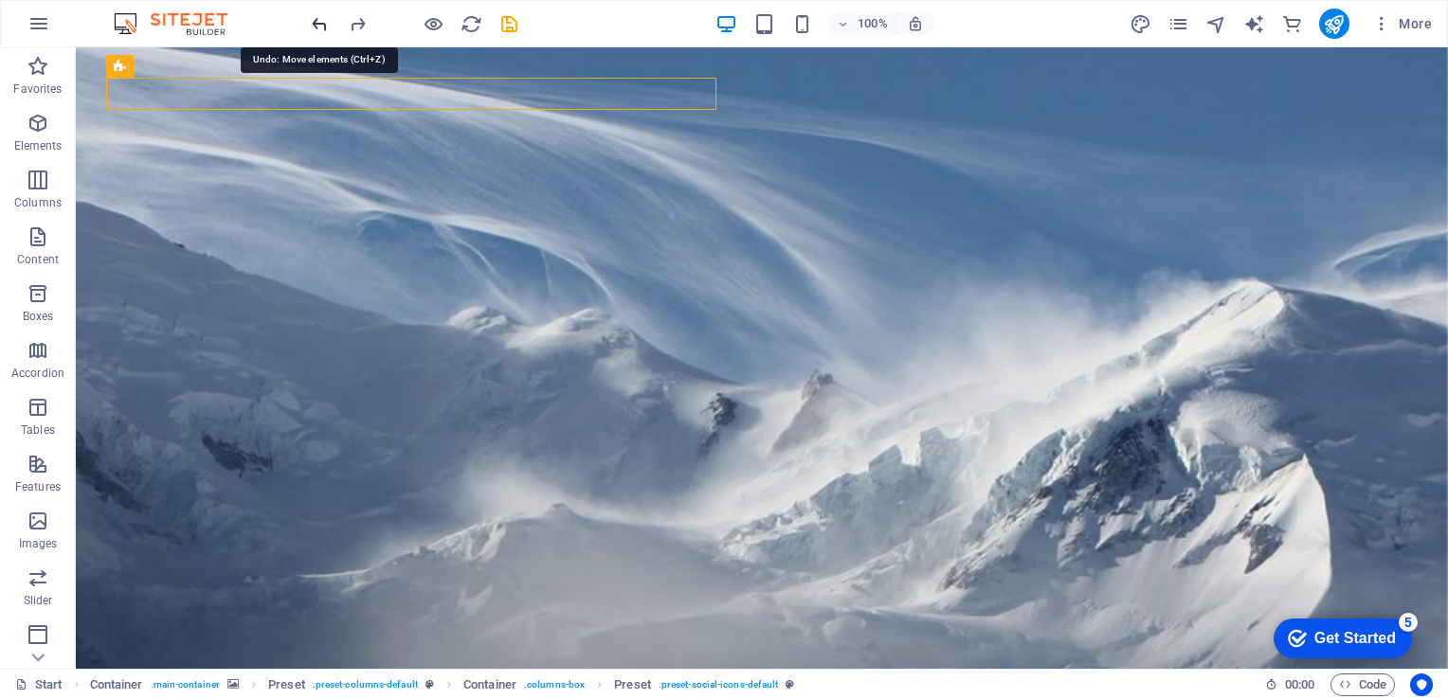
click at [317, 22] on icon "undo" at bounding box center [320, 24] width 22 height 22
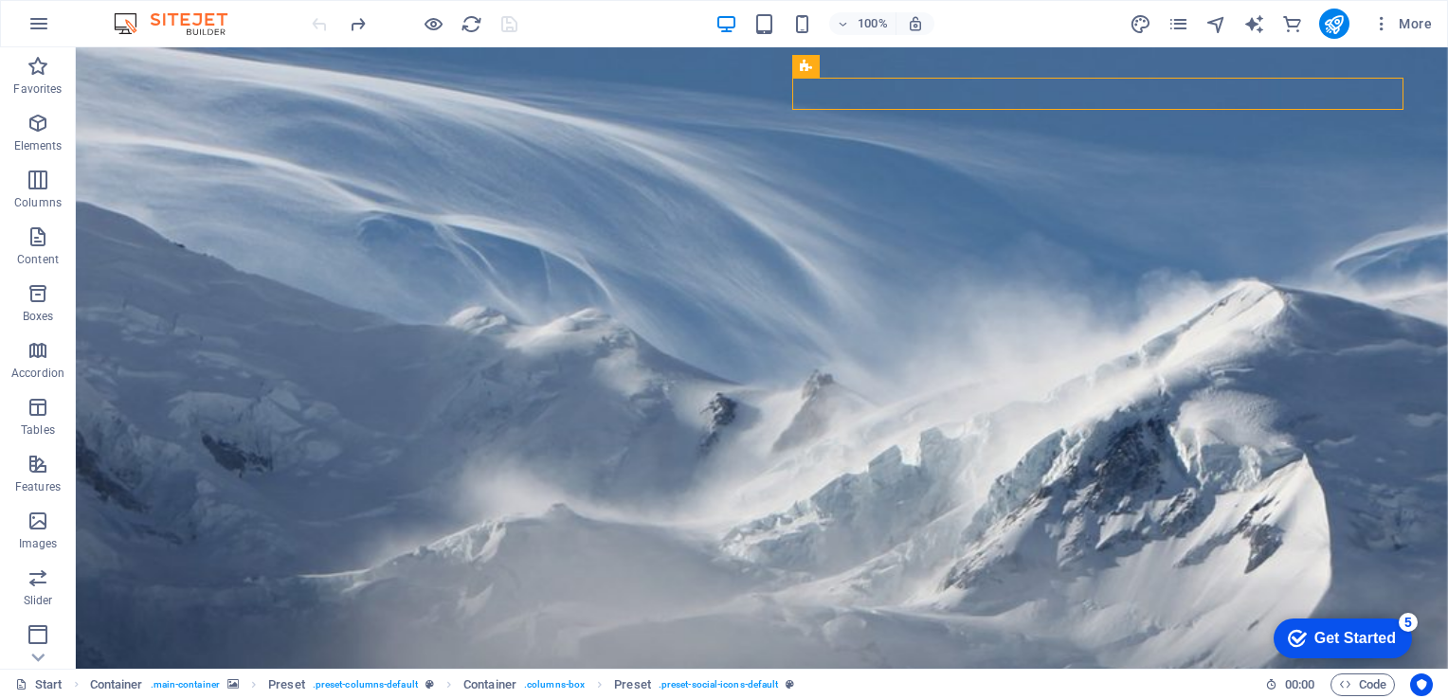
click at [317, 22] on div at bounding box center [414, 24] width 212 height 30
click at [1384, 18] on icon "button" at bounding box center [1381, 23] width 19 height 19
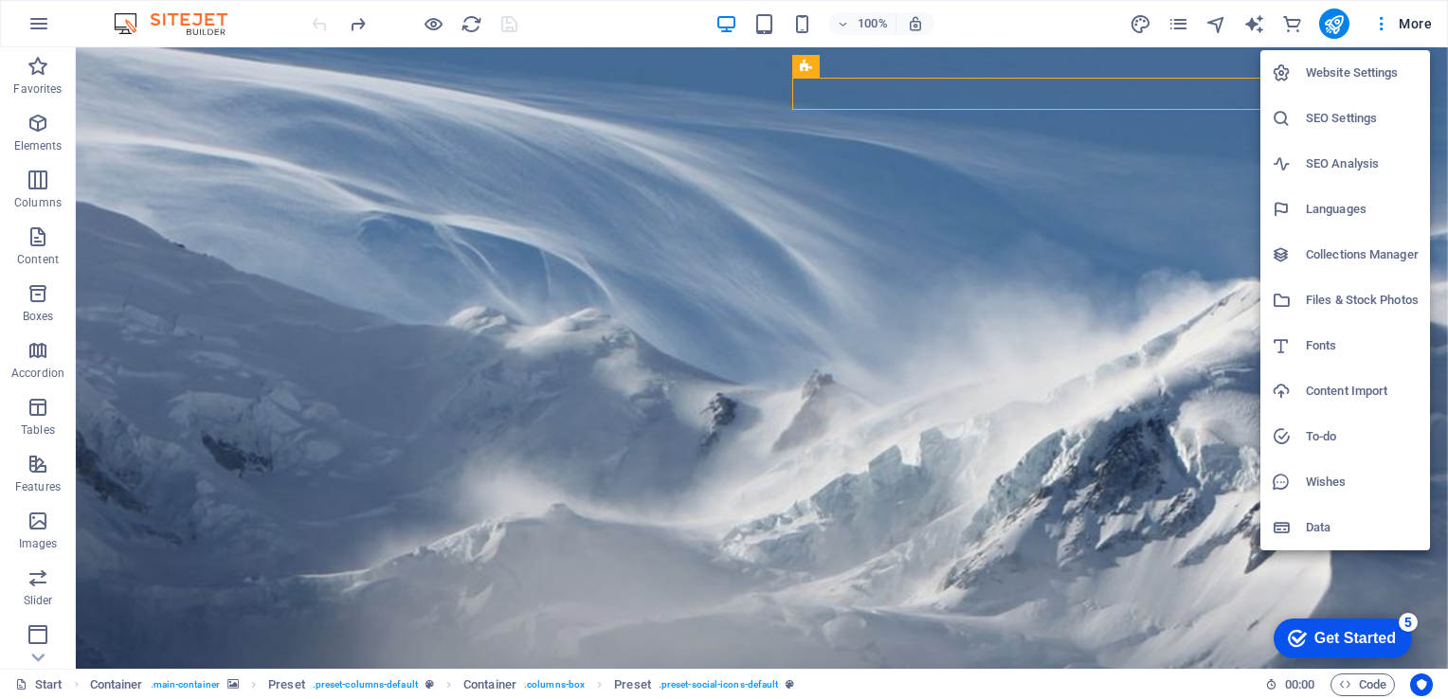
click at [1354, 70] on h6 "Website Settings" at bounding box center [1362, 73] width 113 height 23
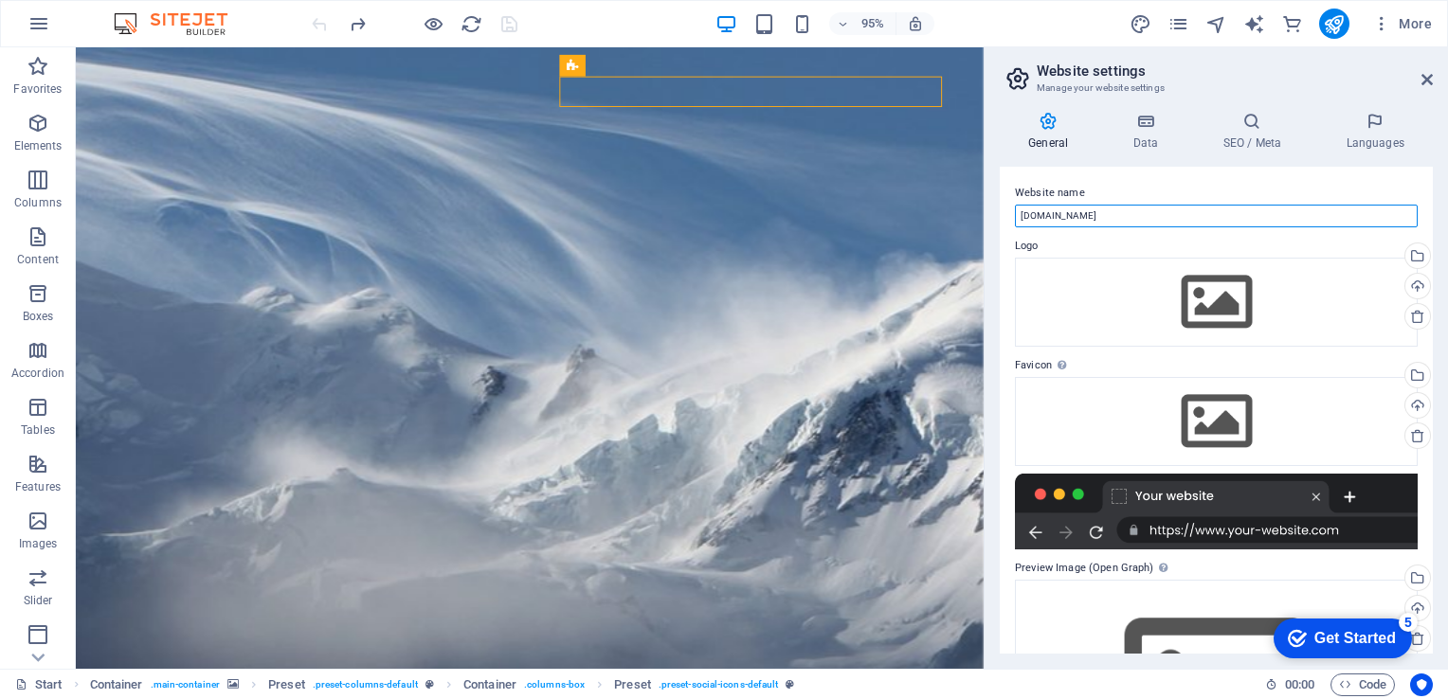
click at [1237, 214] on input "costclaimanddisputemanagement.com.au" at bounding box center [1216, 216] width 403 height 23
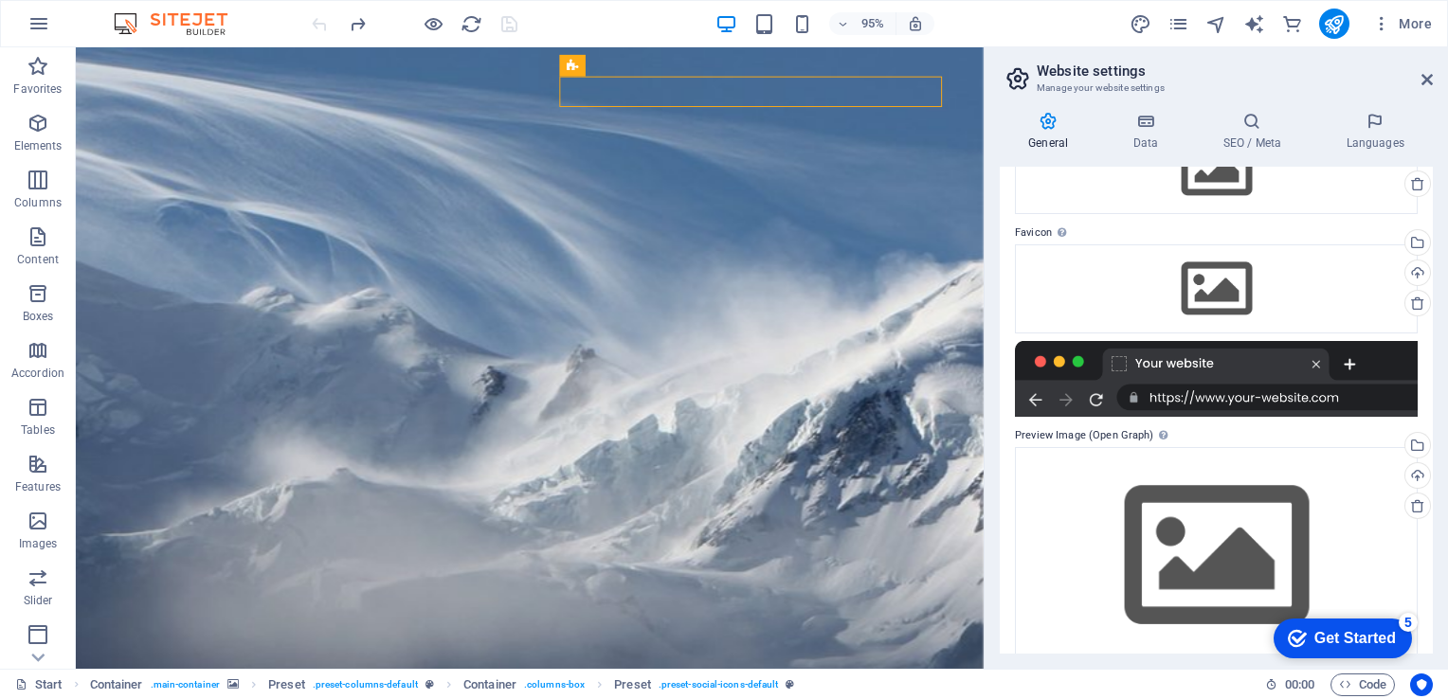
scroll to position [158, 0]
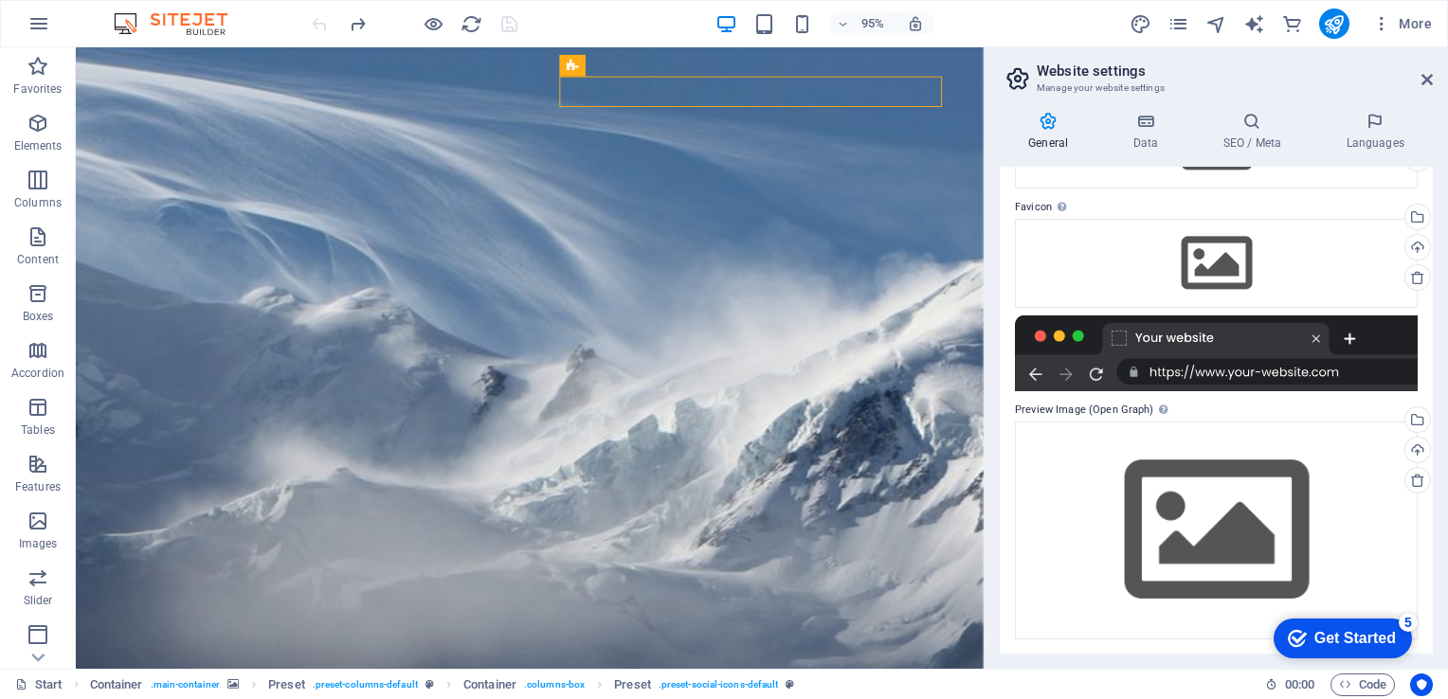
click at [1234, 372] on div at bounding box center [1216, 354] width 403 height 76
click at [1211, 339] on div at bounding box center [1216, 354] width 403 height 76
click at [1107, 408] on label "Preview Image (Open Graph) This image will be shown when the website is shared …" at bounding box center [1216, 410] width 403 height 23
click at [1155, 480] on div "Drag files here, click to choose files or select files from Files or our free s…" at bounding box center [1216, 530] width 403 height 217
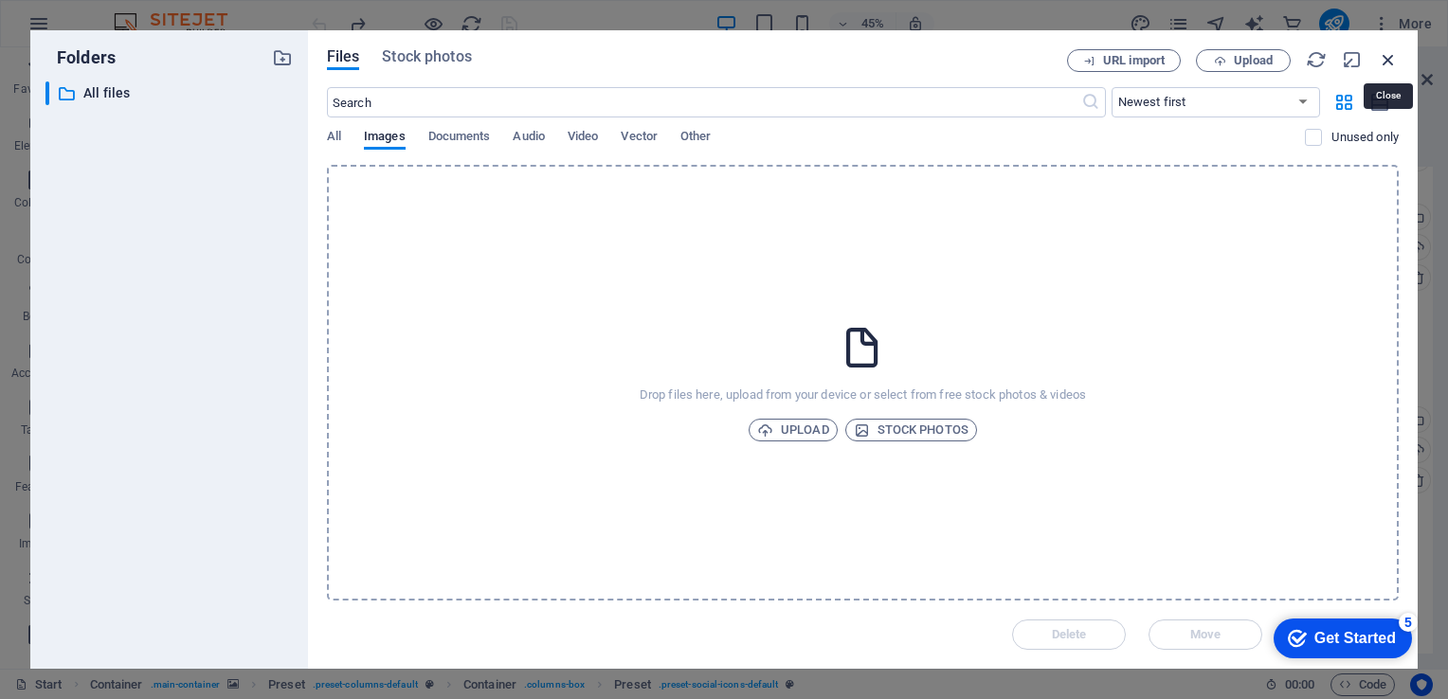
click at [1390, 60] on icon "button" at bounding box center [1388, 59] width 21 height 21
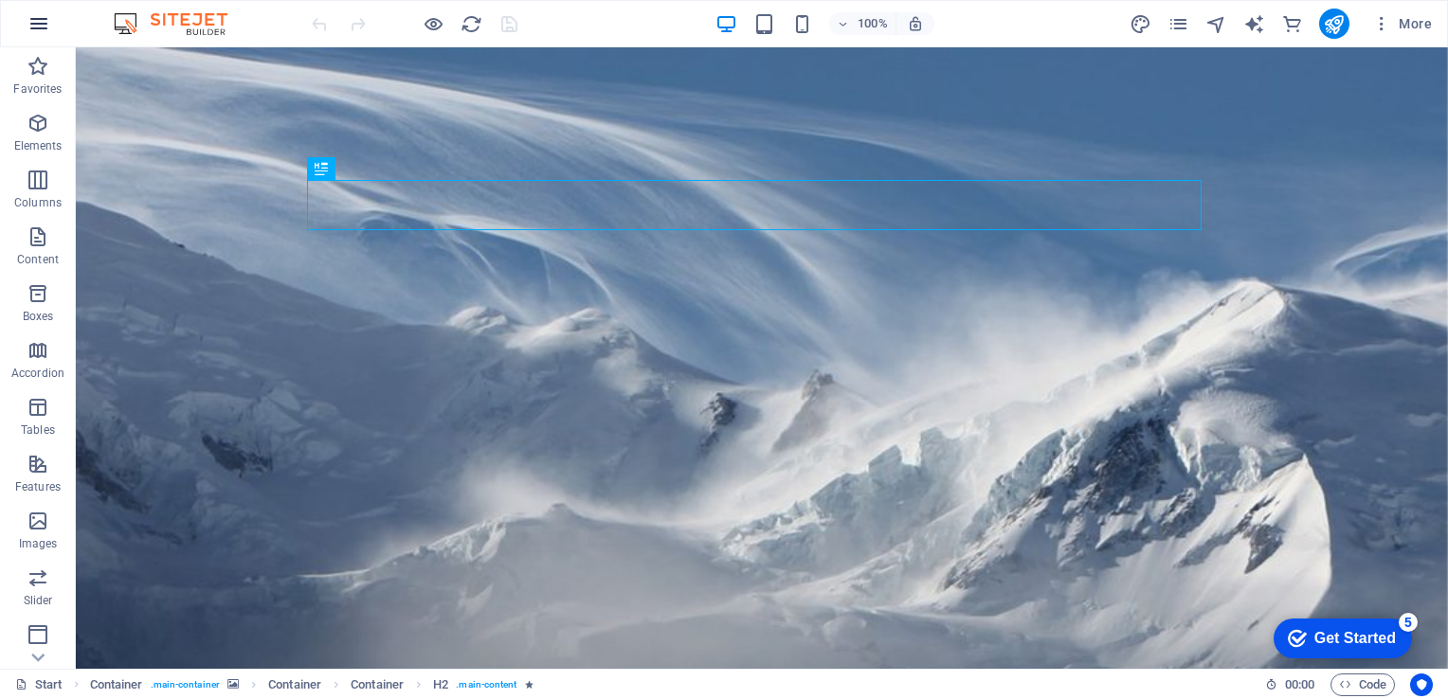
click at [34, 32] on icon "button" at bounding box center [38, 23] width 23 height 23
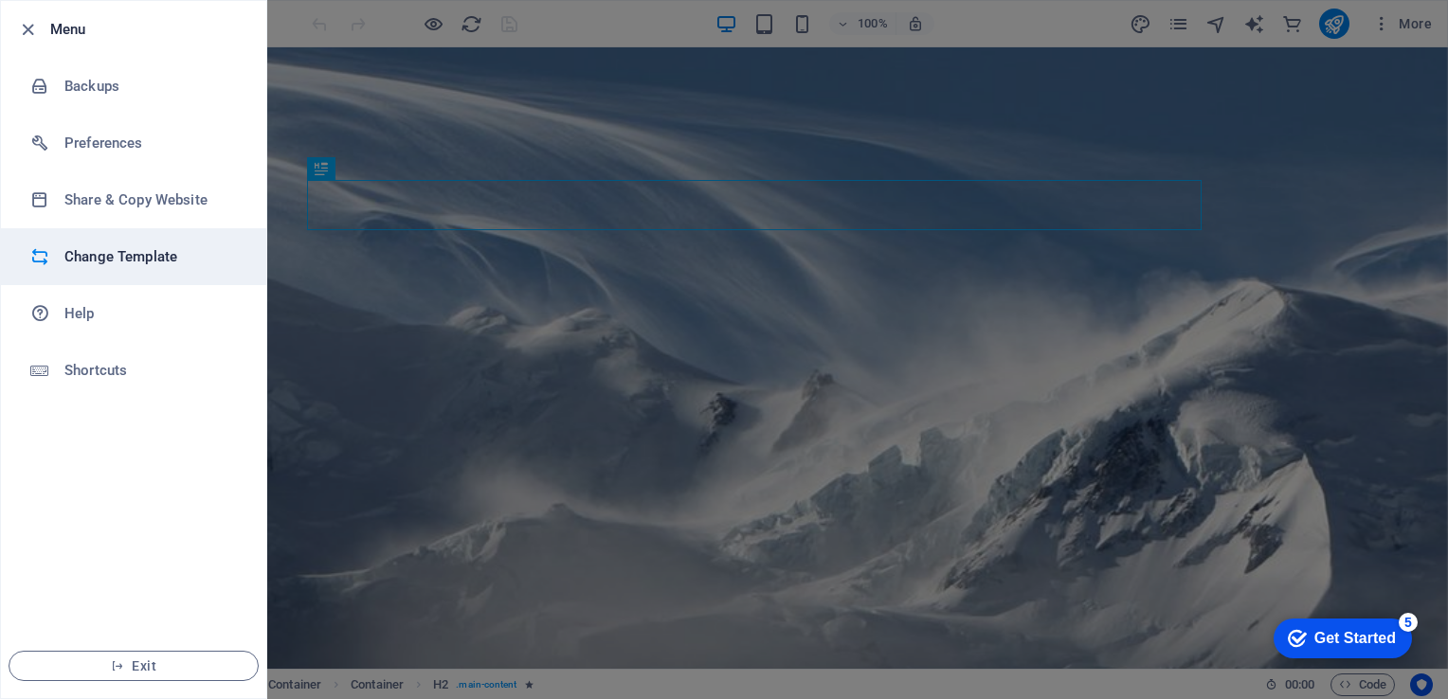
click at [134, 243] on li "Change Template" at bounding box center [133, 256] width 265 height 57
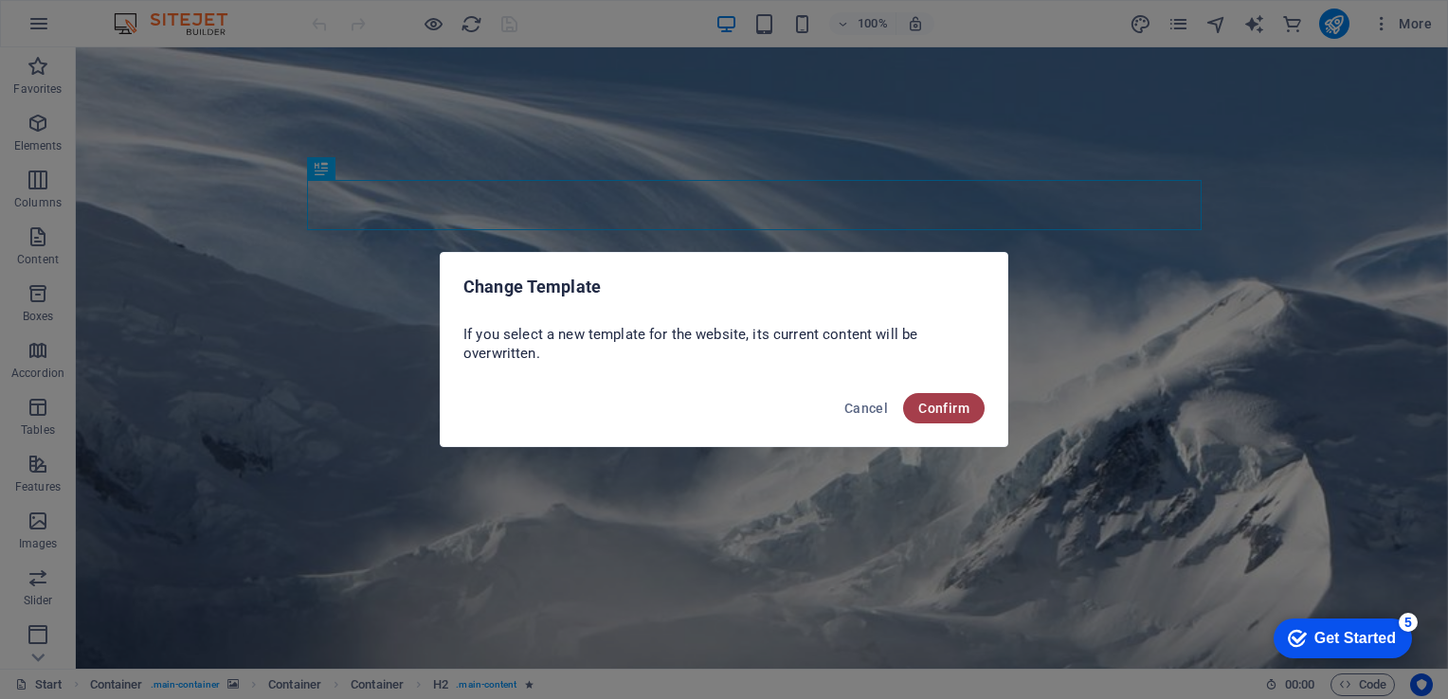
click at [920, 395] on button "Confirm" at bounding box center [944, 408] width 82 height 30
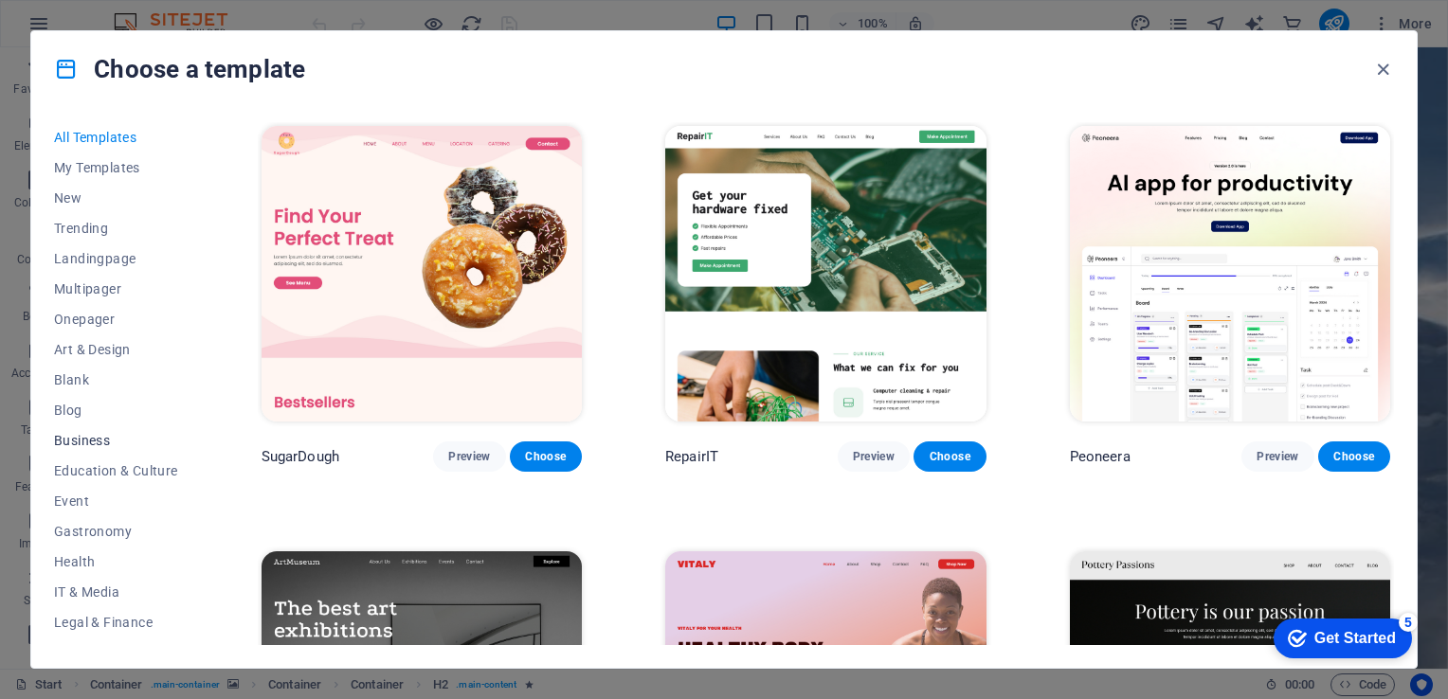
click at [75, 440] on span "Business" at bounding box center [116, 440] width 124 height 15
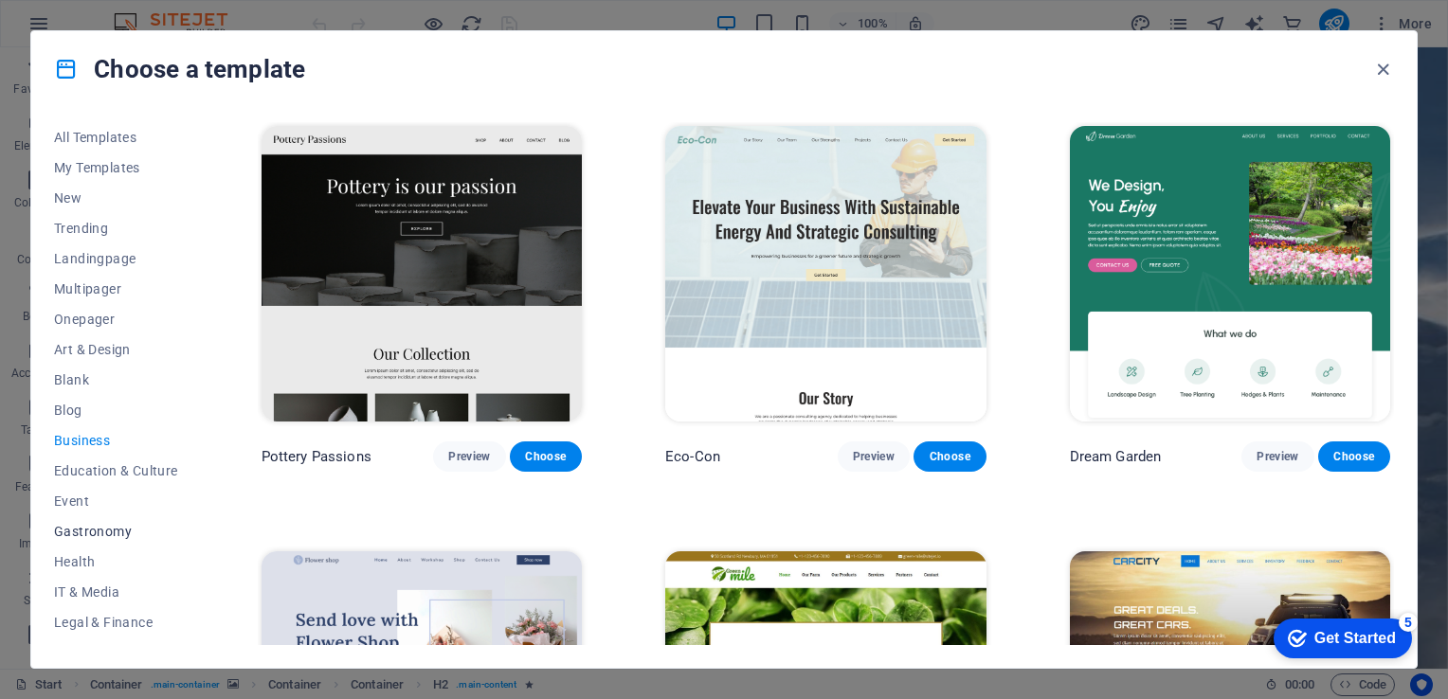
click at [96, 534] on span "Gastronomy" at bounding box center [116, 531] width 124 height 15
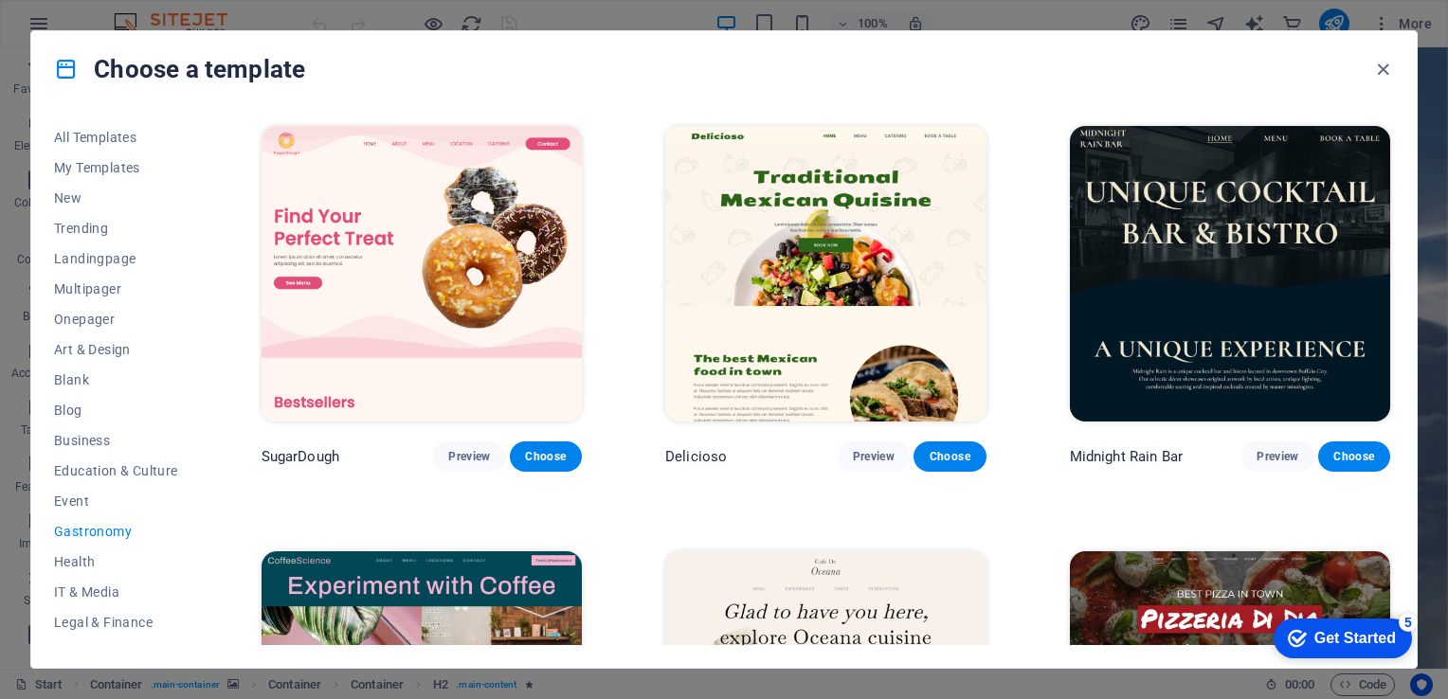
scroll to position [264, 0]
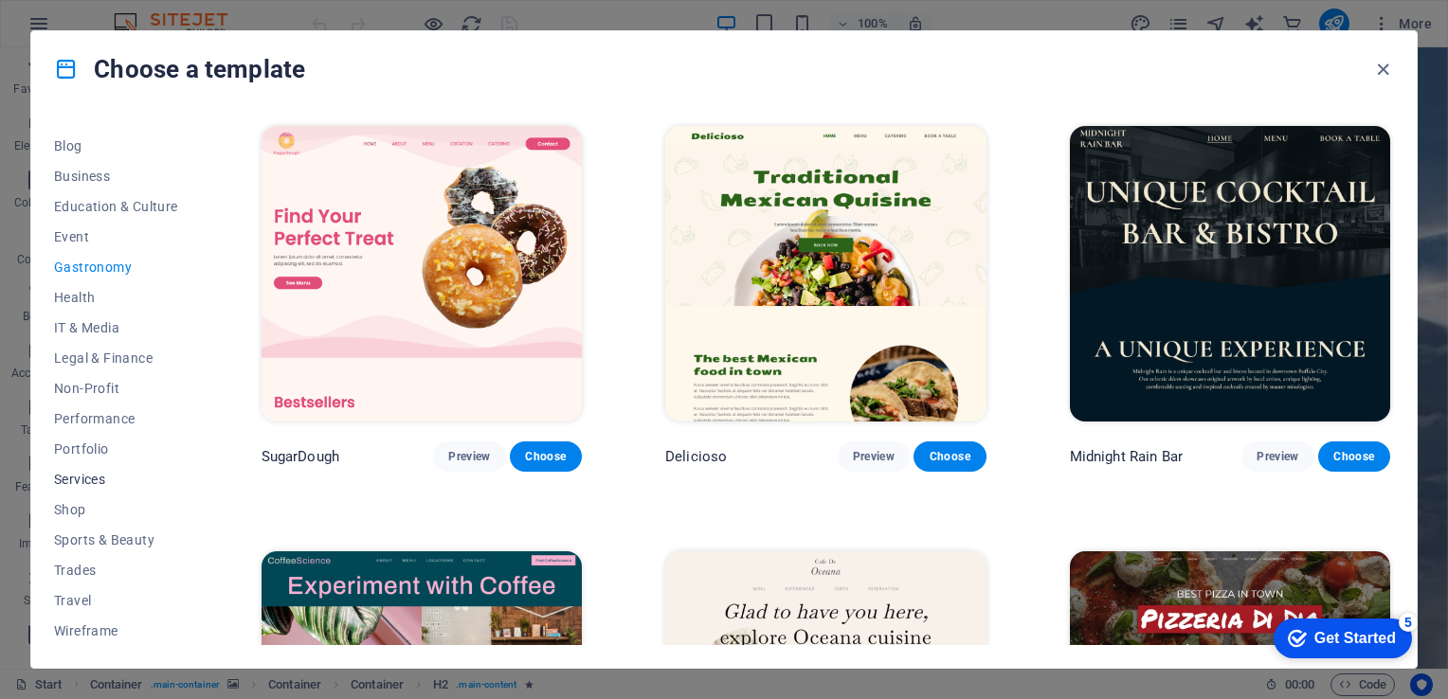
click at [117, 480] on span "Services" at bounding box center [116, 479] width 124 height 15
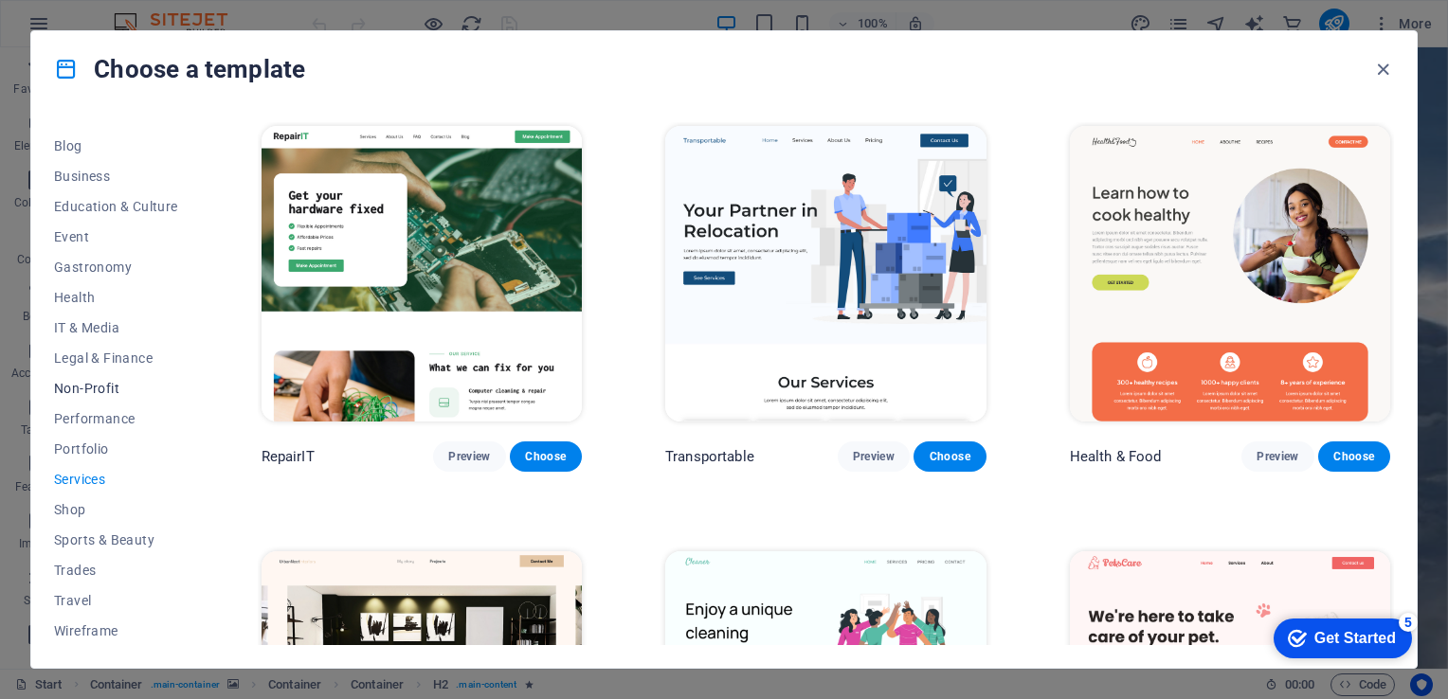
click at [99, 381] on span "Non-Profit" at bounding box center [116, 388] width 124 height 15
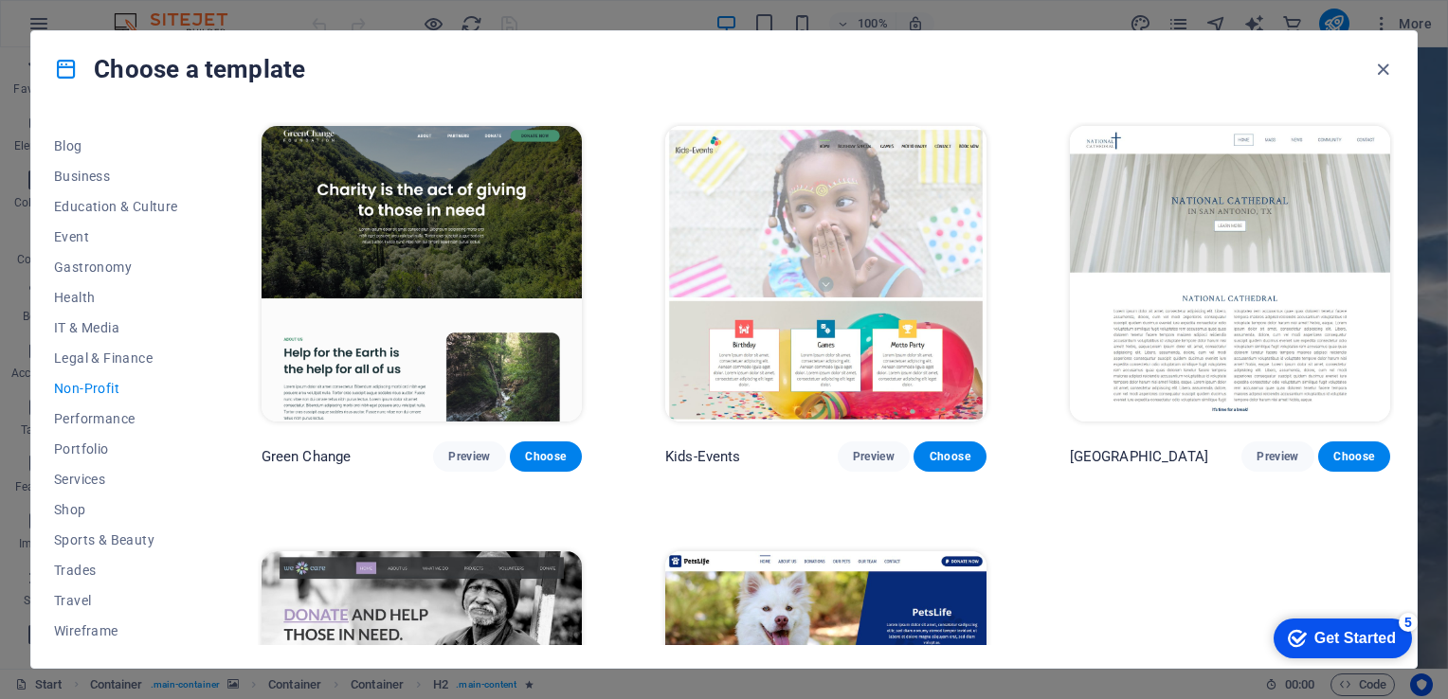
click at [793, 596] on img at bounding box center [825, 700] width 320 height 296
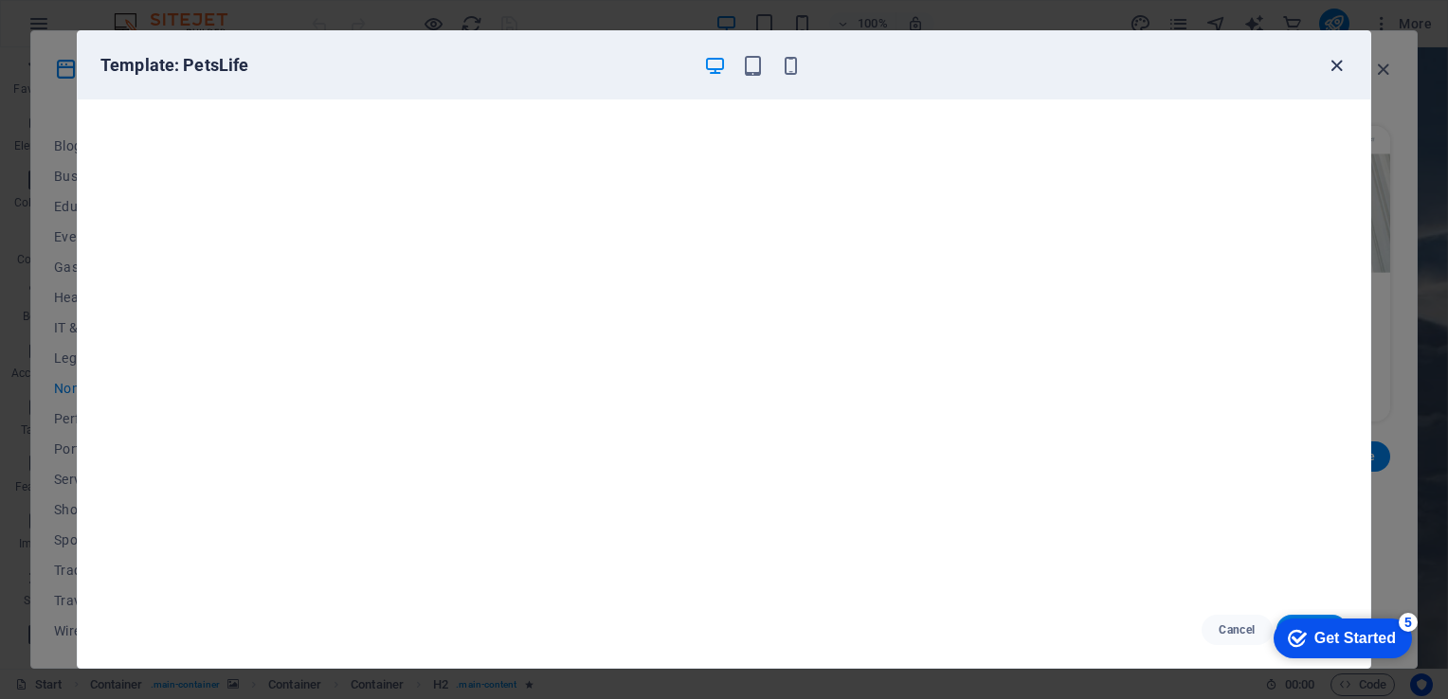
click at [1342, 59] on icon "button" at bounding box center [1337, 66] width 22 height 22
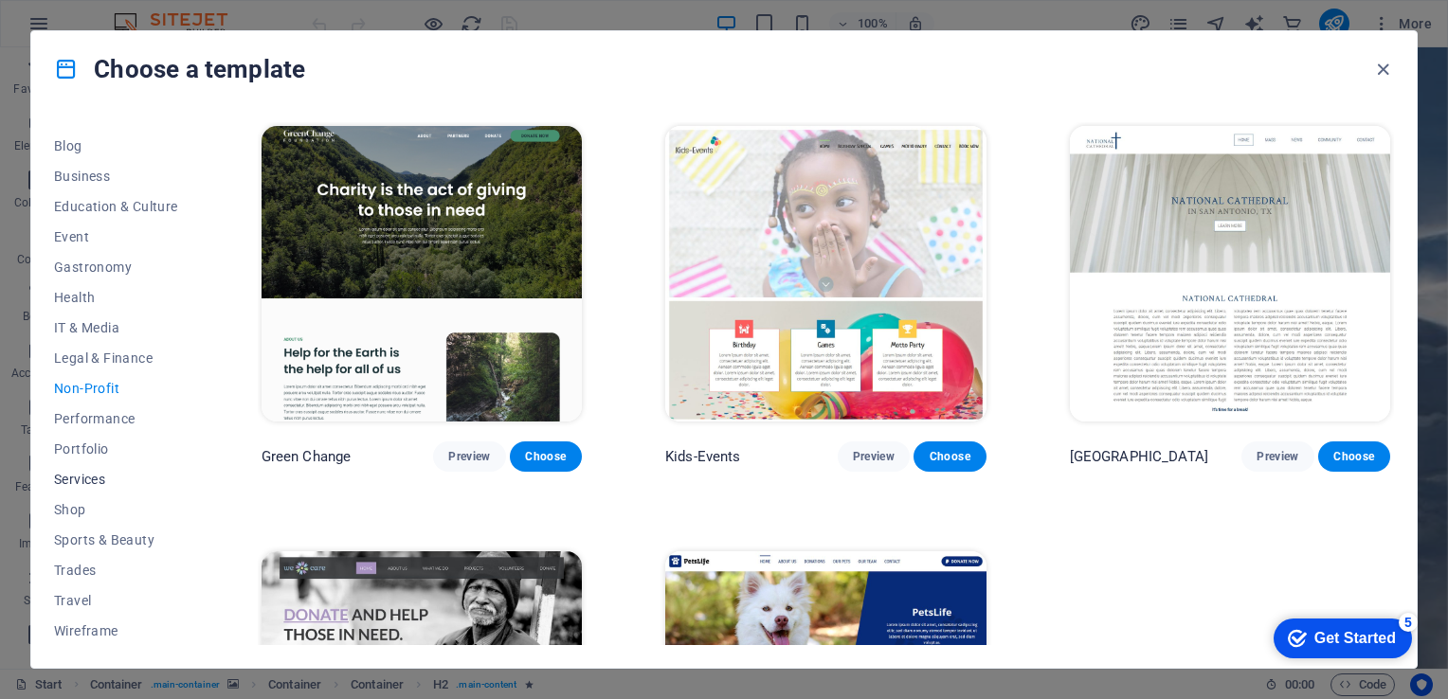
click at [69, 489] on button "Services" at bounding box center [116, 479] width 124 height 30
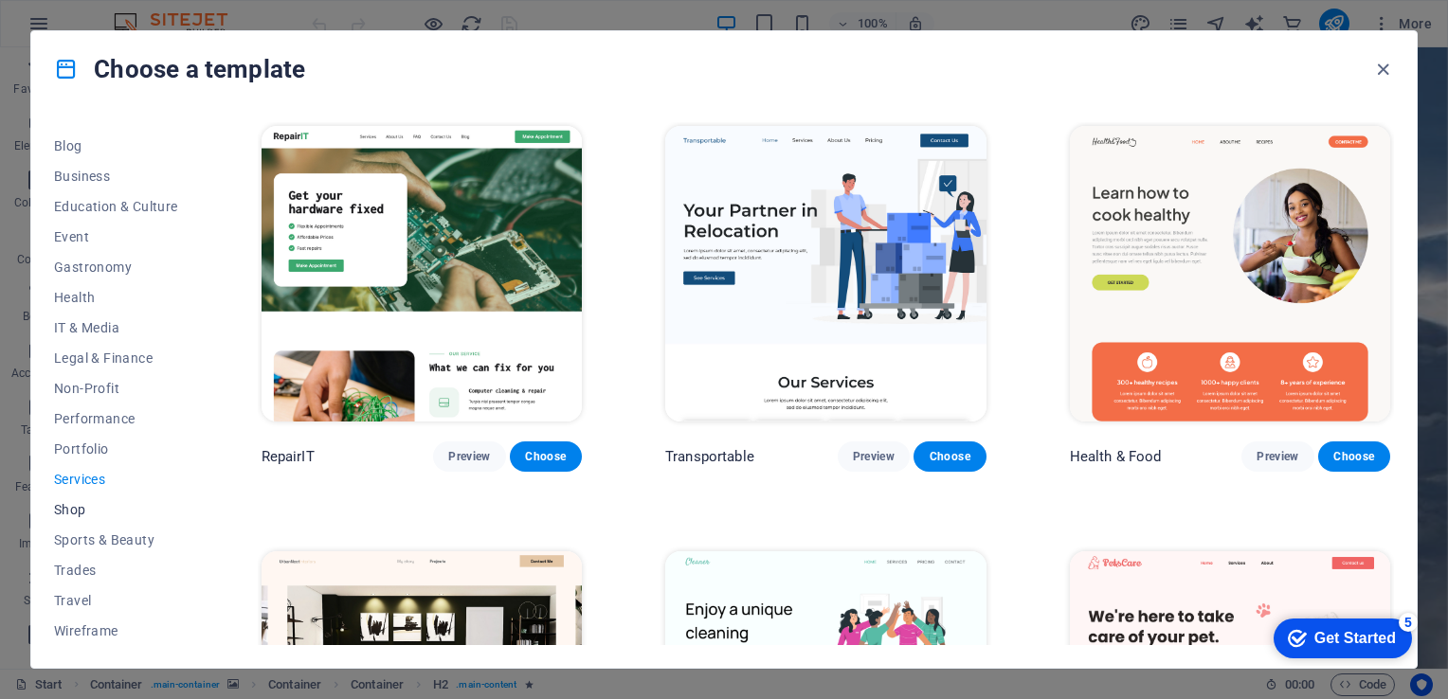
click at [68, 509] on span "Shop" at bounding box center [116, 509] width 124 height 15
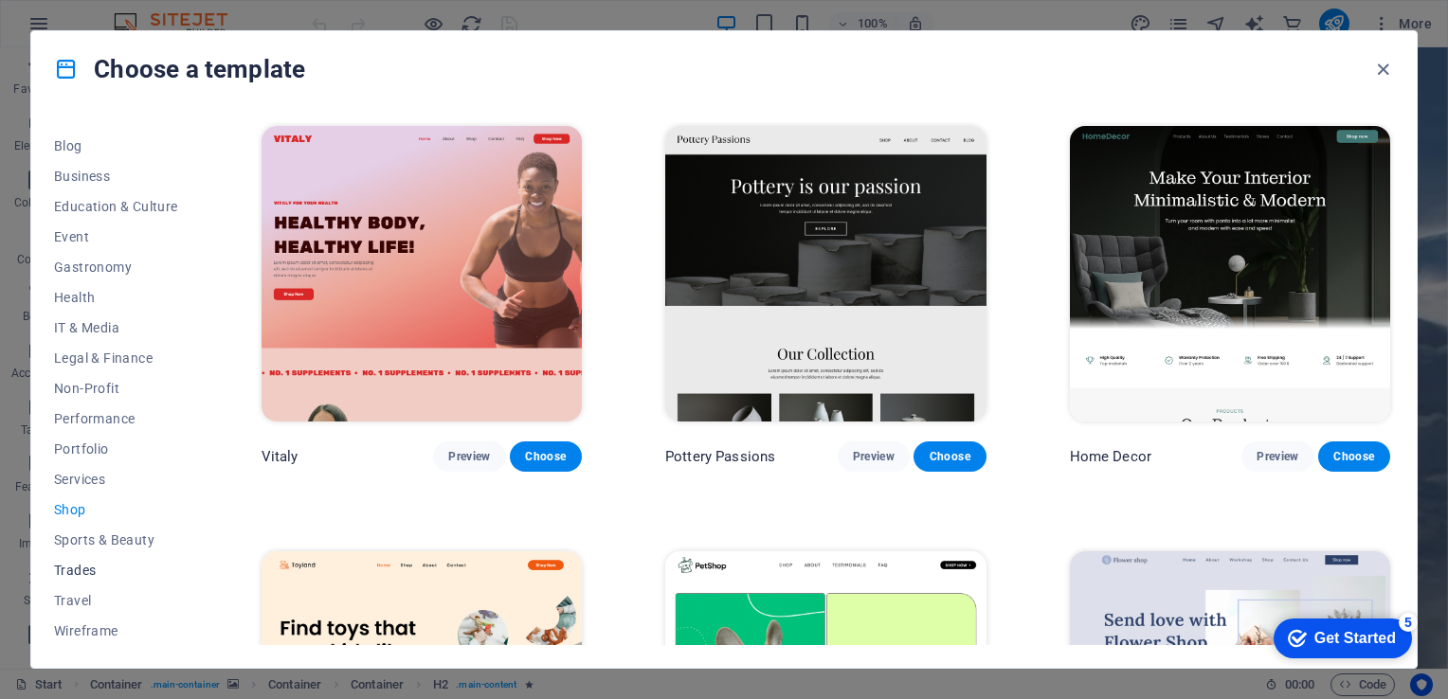
click at [77, 571] on span "Trades" at bounding box center [116, 570] width 124 height 15
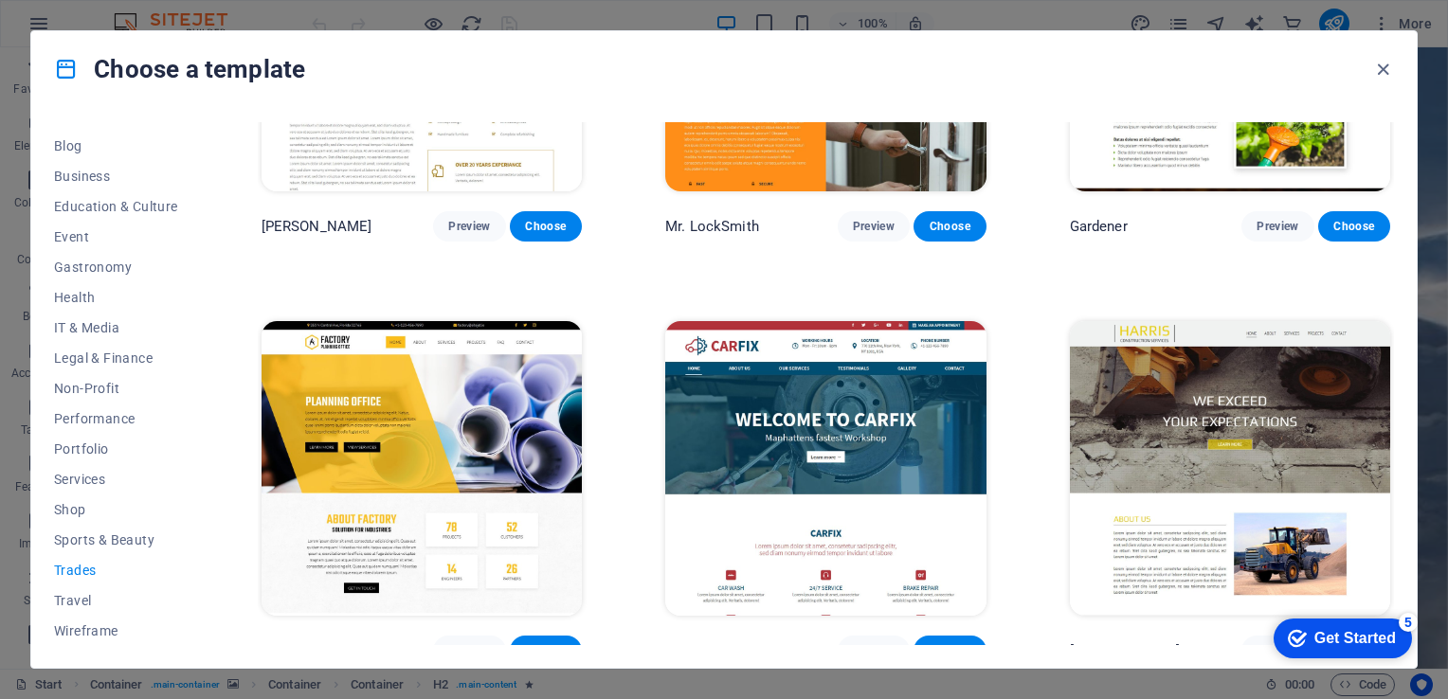
scroll to position [671, 0]
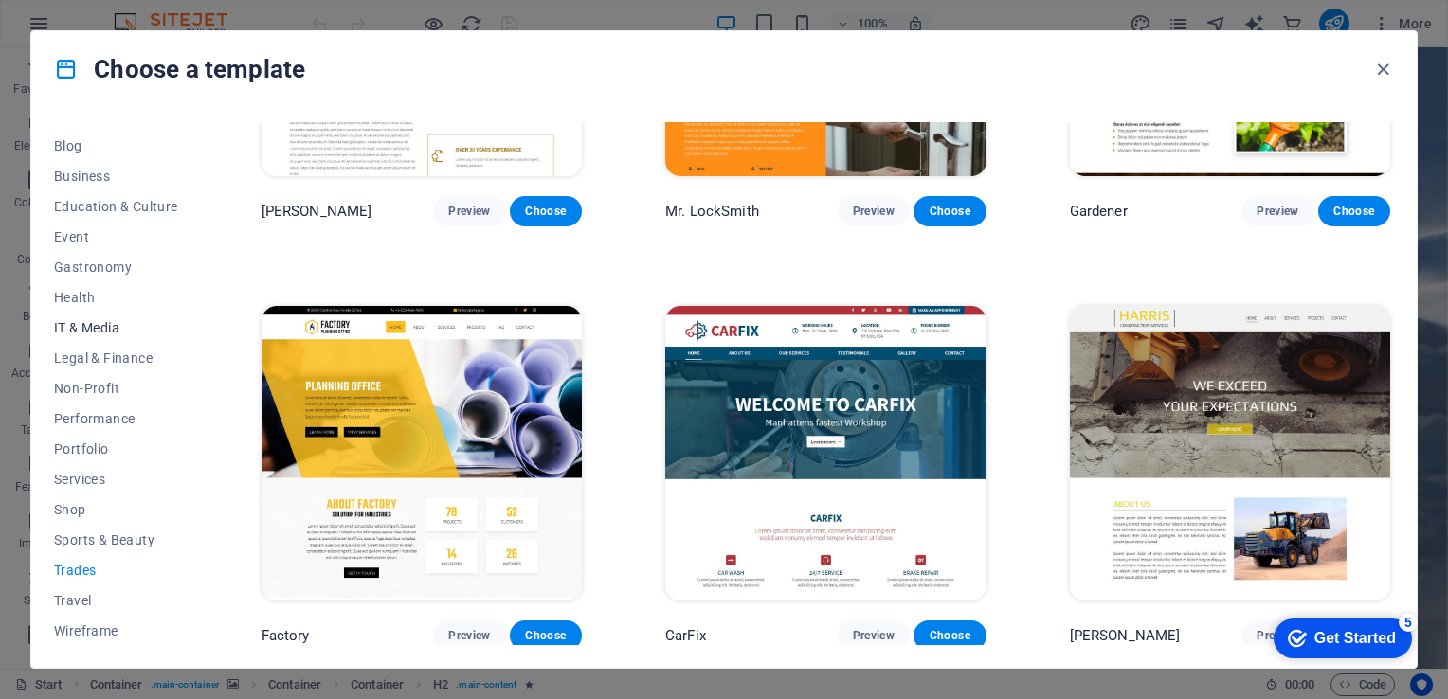
click at [82, 326] on span "IT & Media" at bounding box center [116, 327] width 124 height 15
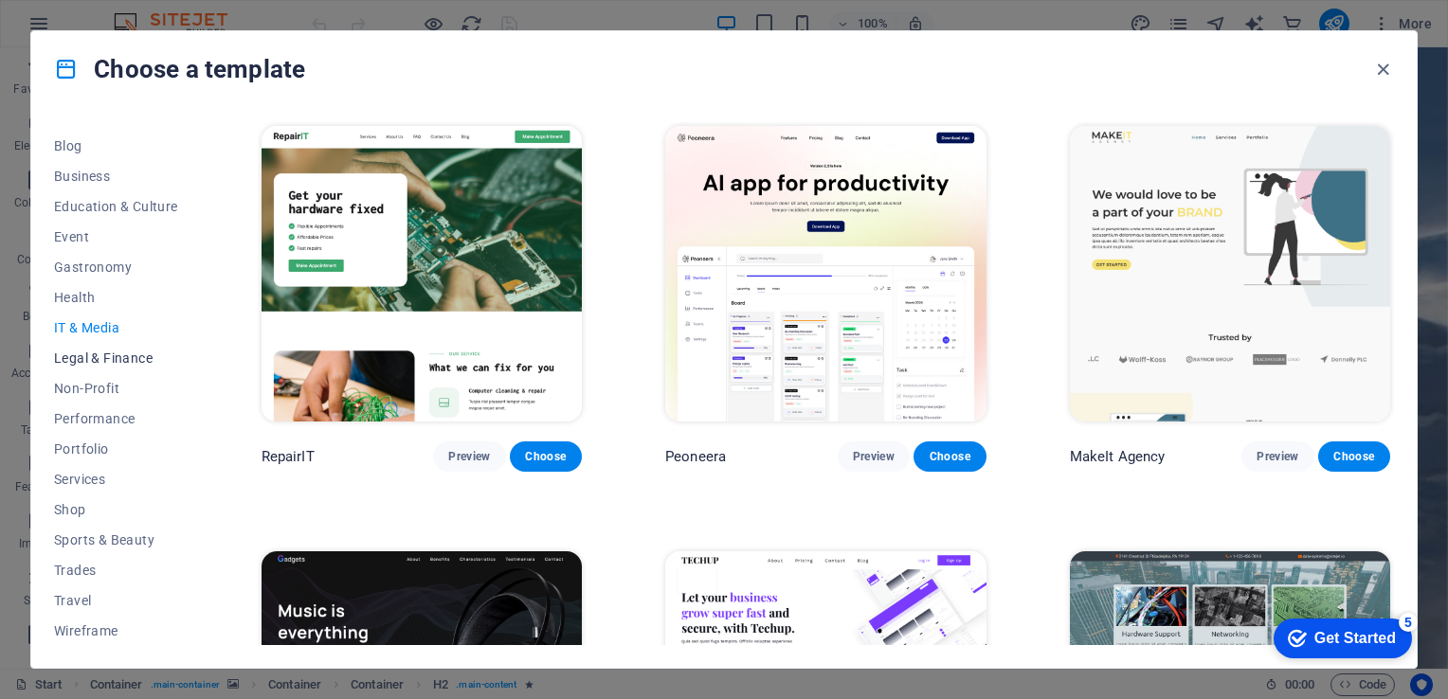
click at [83, 357] on span "Legal & Finance" at bounding box center [116, 358] width 124 height 15
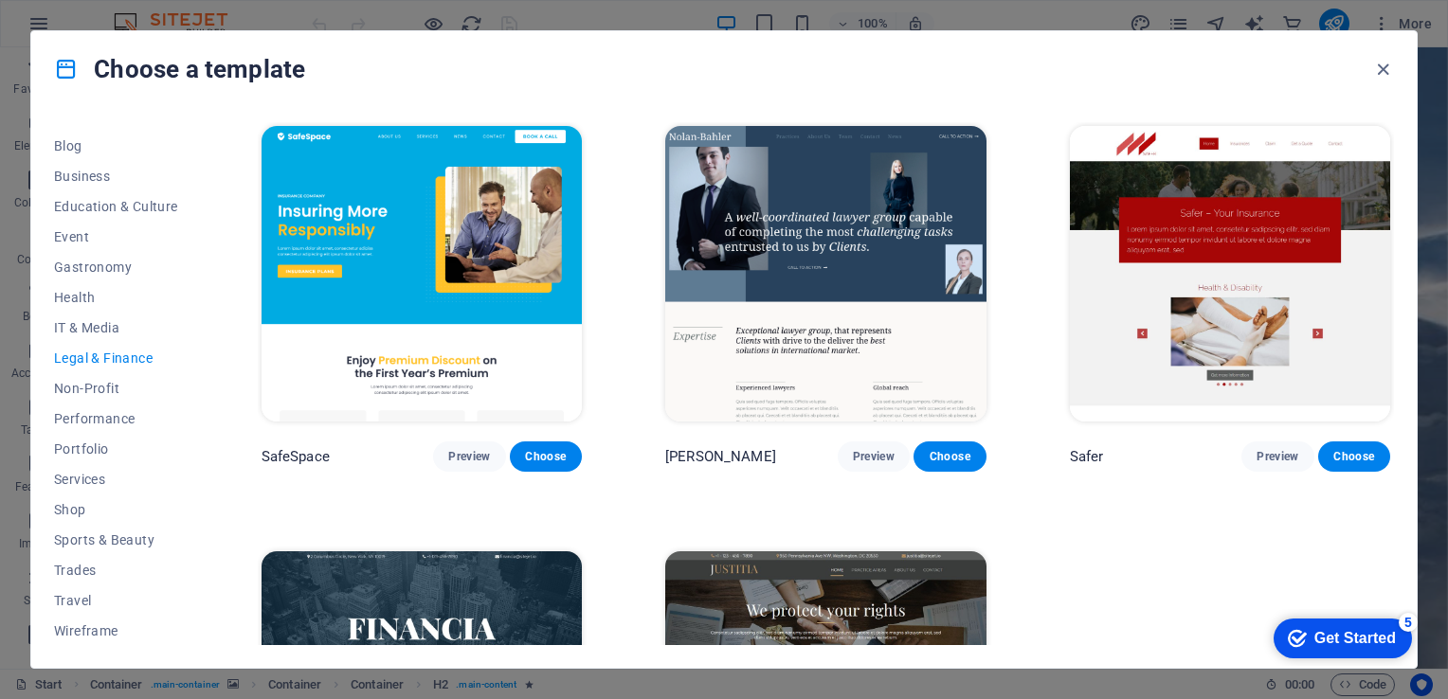
drag, startPoint x: 1391, startPoint y: 171, endPoint x: 1390, endPoint y: 228, distance: 57.8
click at [1390, 228] on div "SafeSpace Preview Choose Nolan-Bahler Preview Choose Safer Preview Choose Finan…" at bounding box center [826, 383] width 1136 height 523
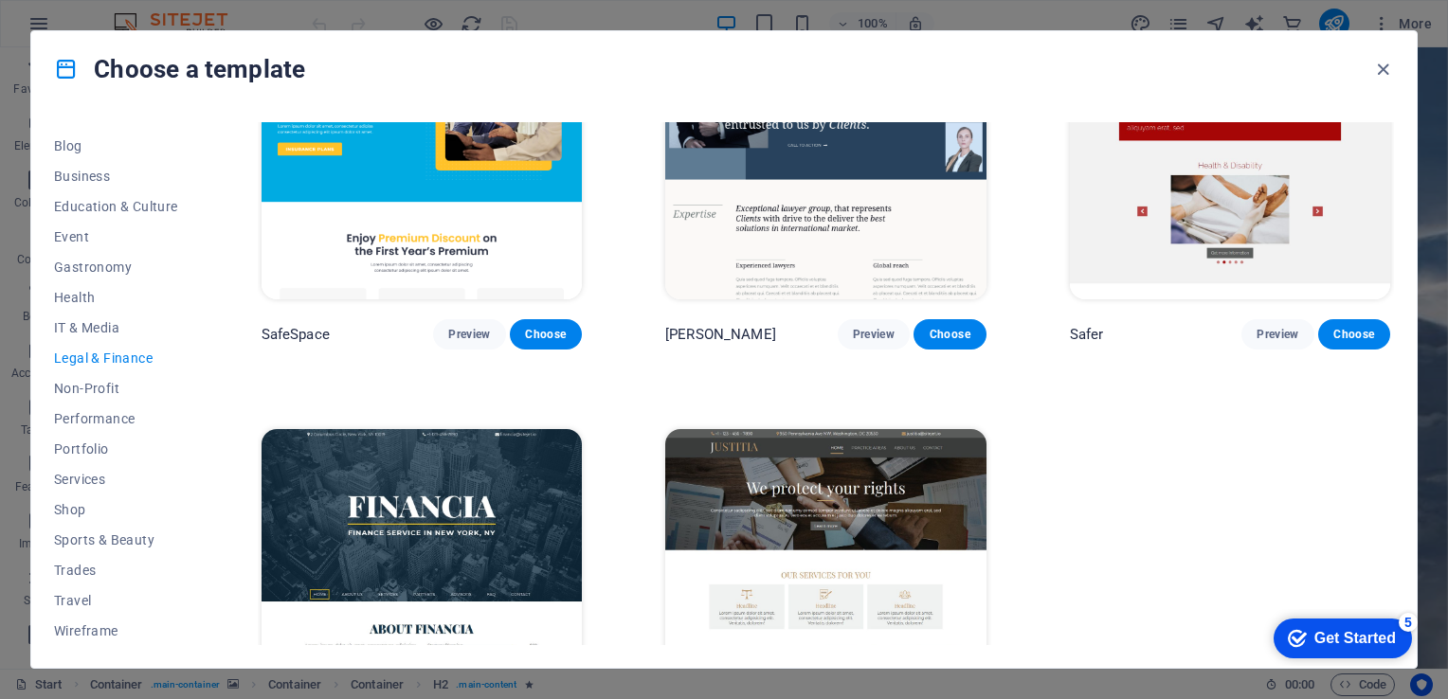
scroll to position [246, 0]
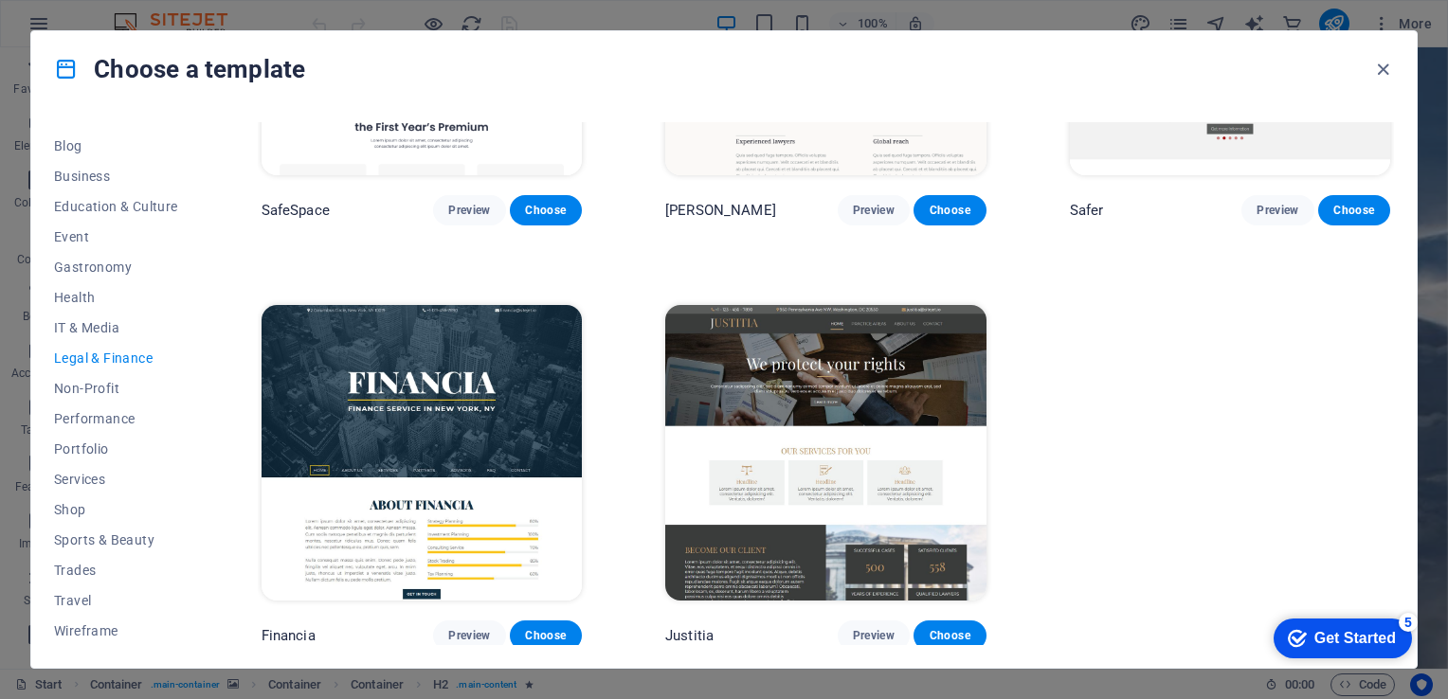
click at [926, 362] on img at bounding box center [825, 453] width 320 height 296
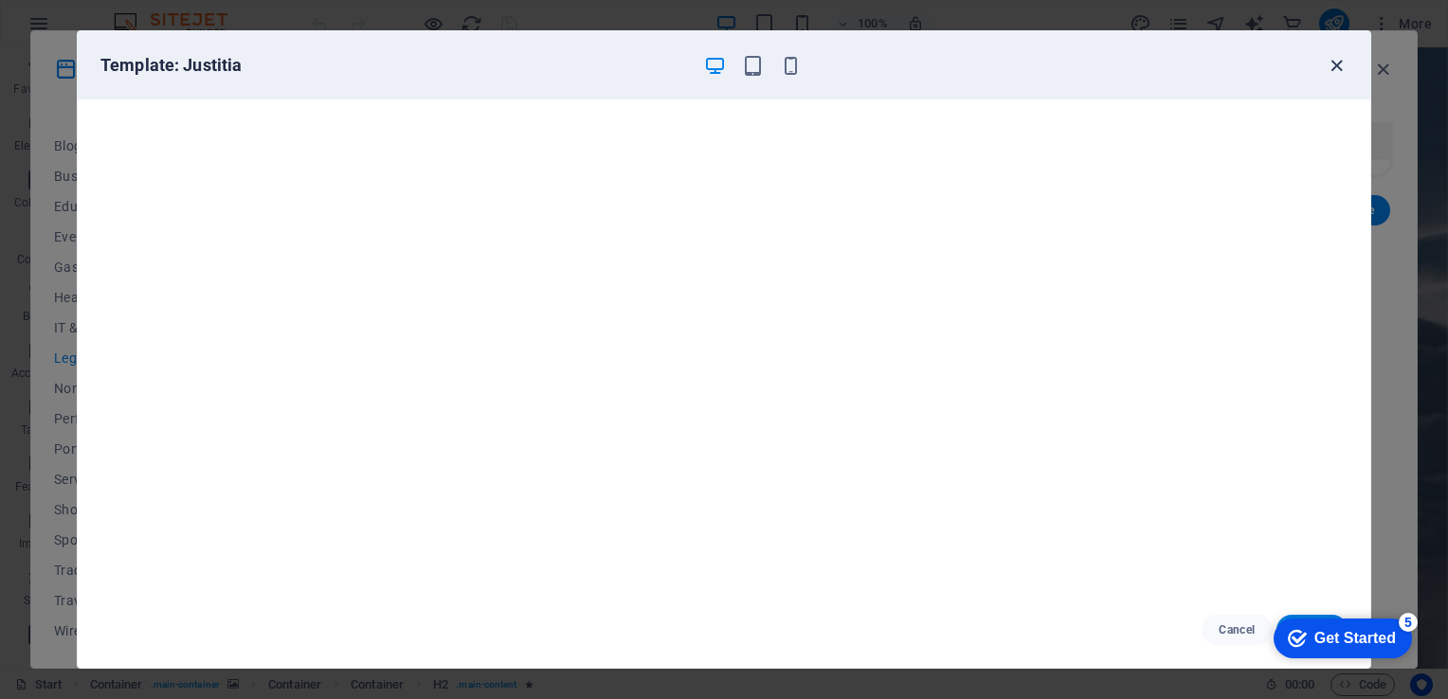
click at [1331, 60] on icon "button" at bounding box center [1337, 66] width 22 height 22
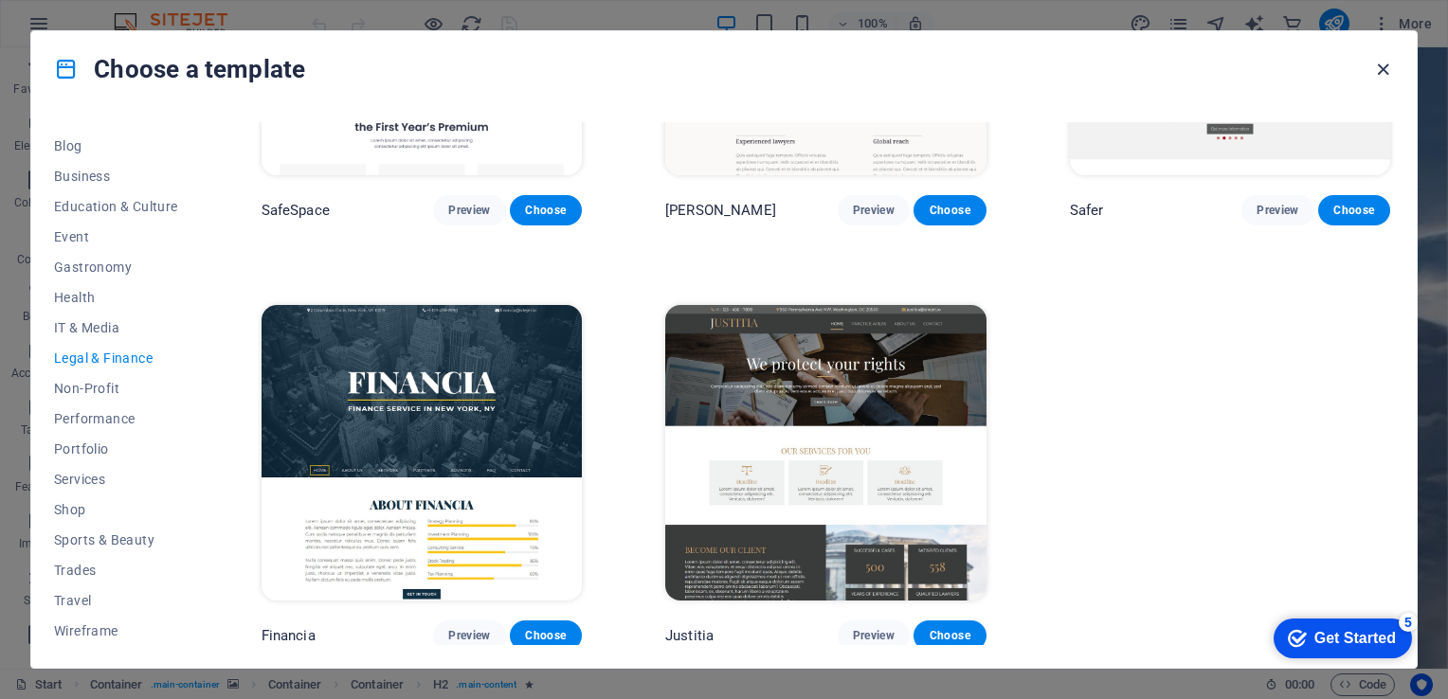
click at [1389, 74] on icon "button" at bounding box center [1383, 70] width 22 height 22
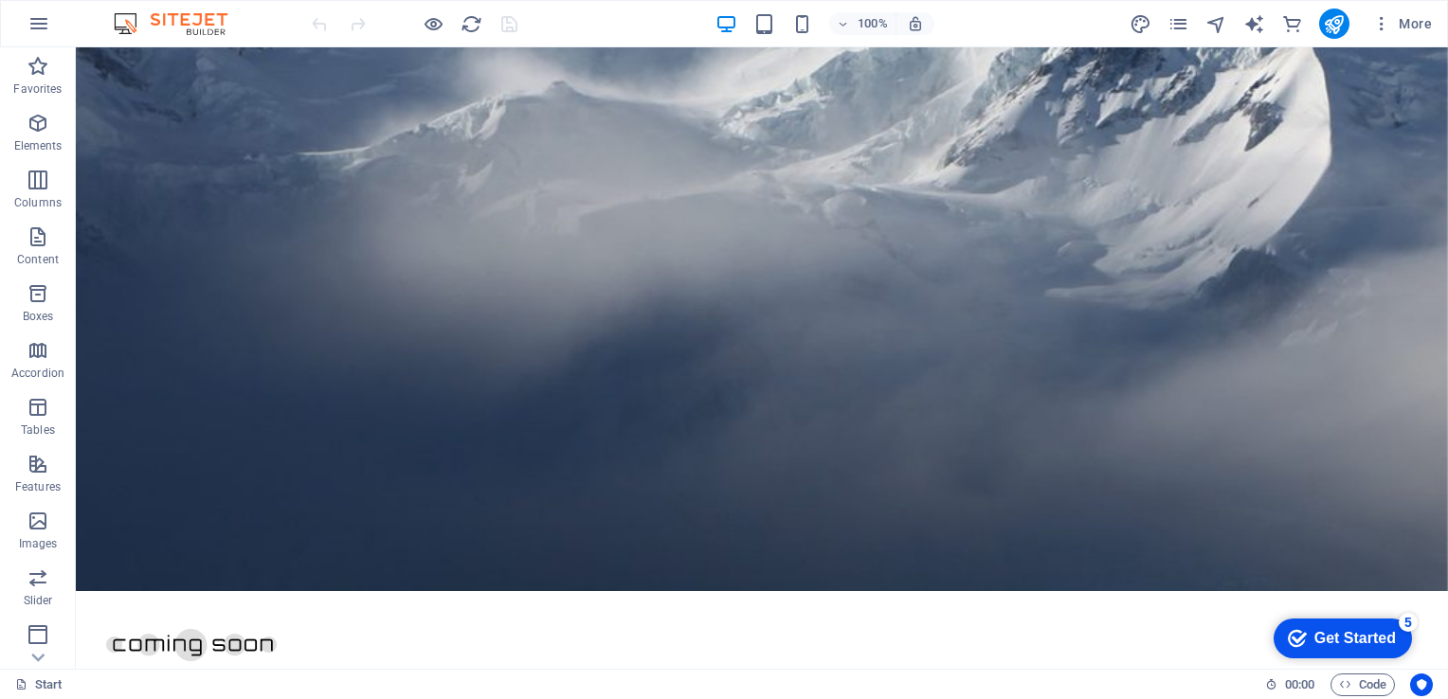
scroll to position [0, 0]
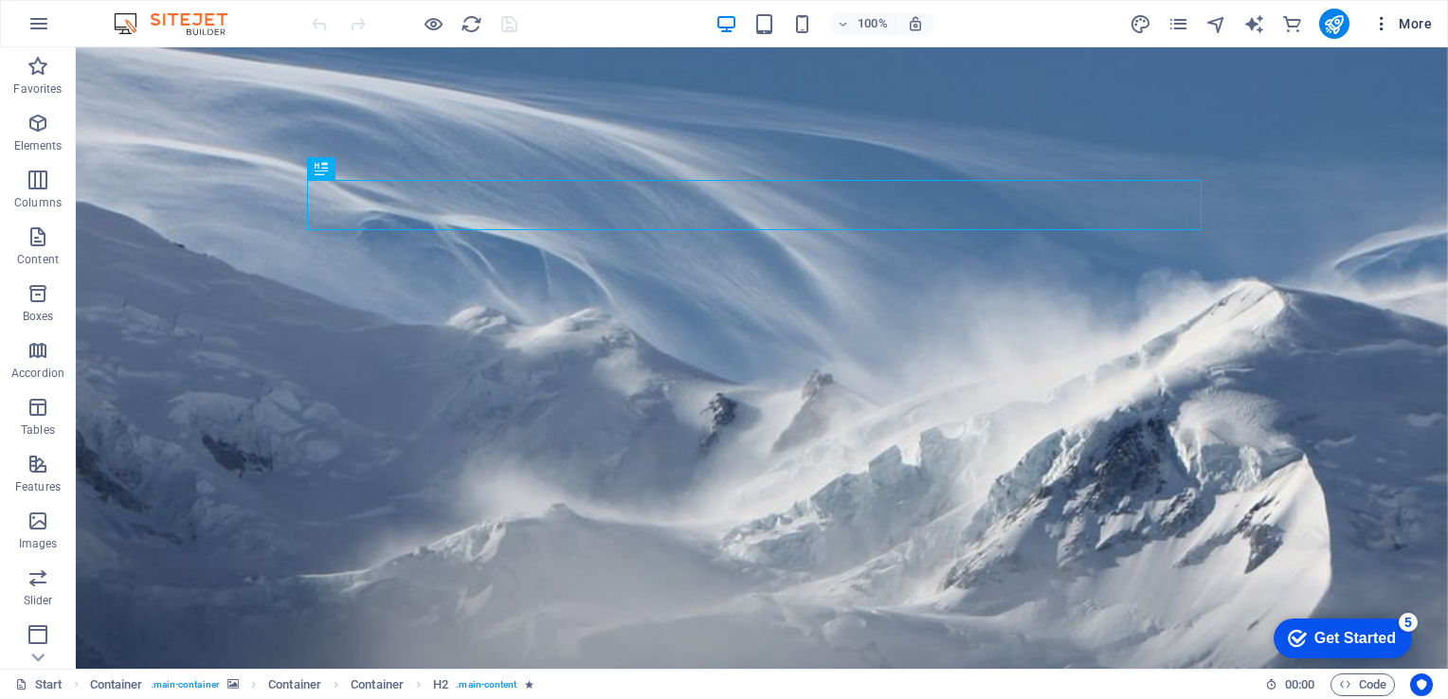
click at [1375, 25] on icon "button" at bounding box center [1381, 23] width 19 height 19
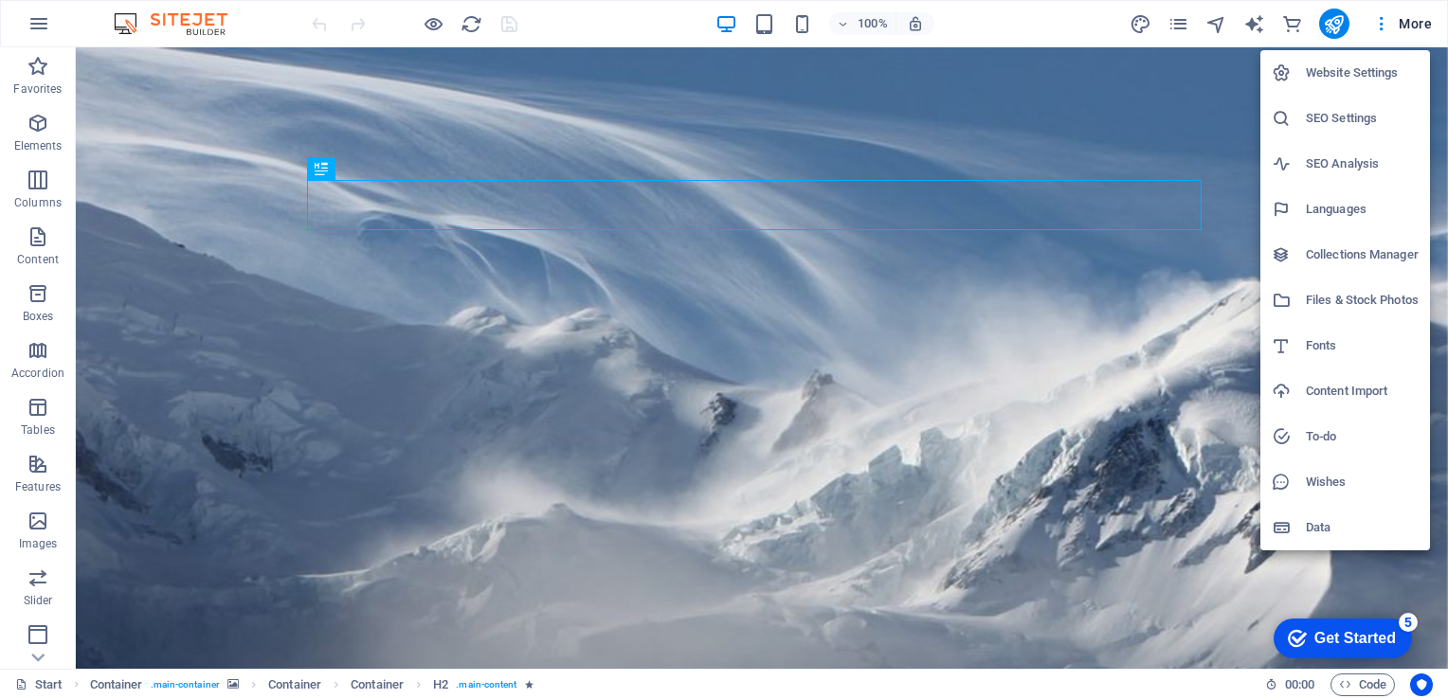
click at [1338, 13] on div at bounding box center [724, 349] width 1448 height 699
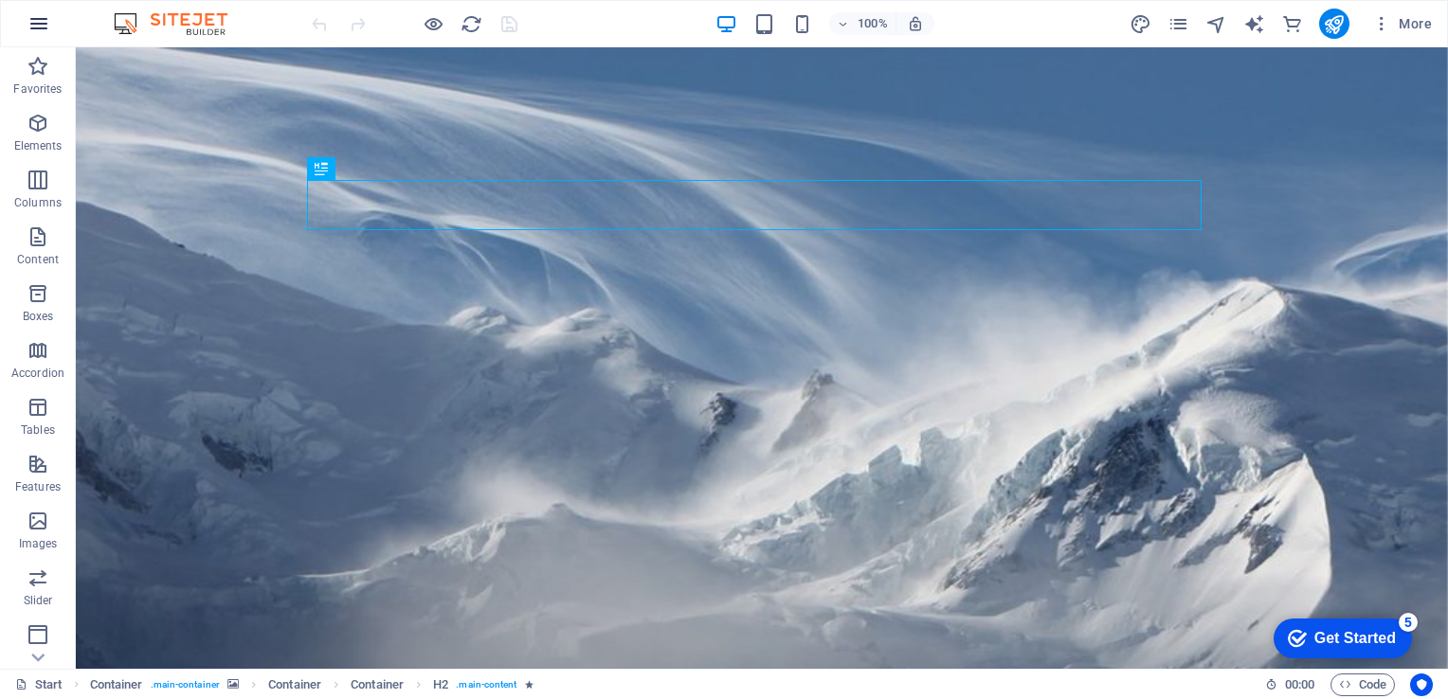
click at [35, 19] on icon "button" at bounding box center [38, 23] width 23 height 23
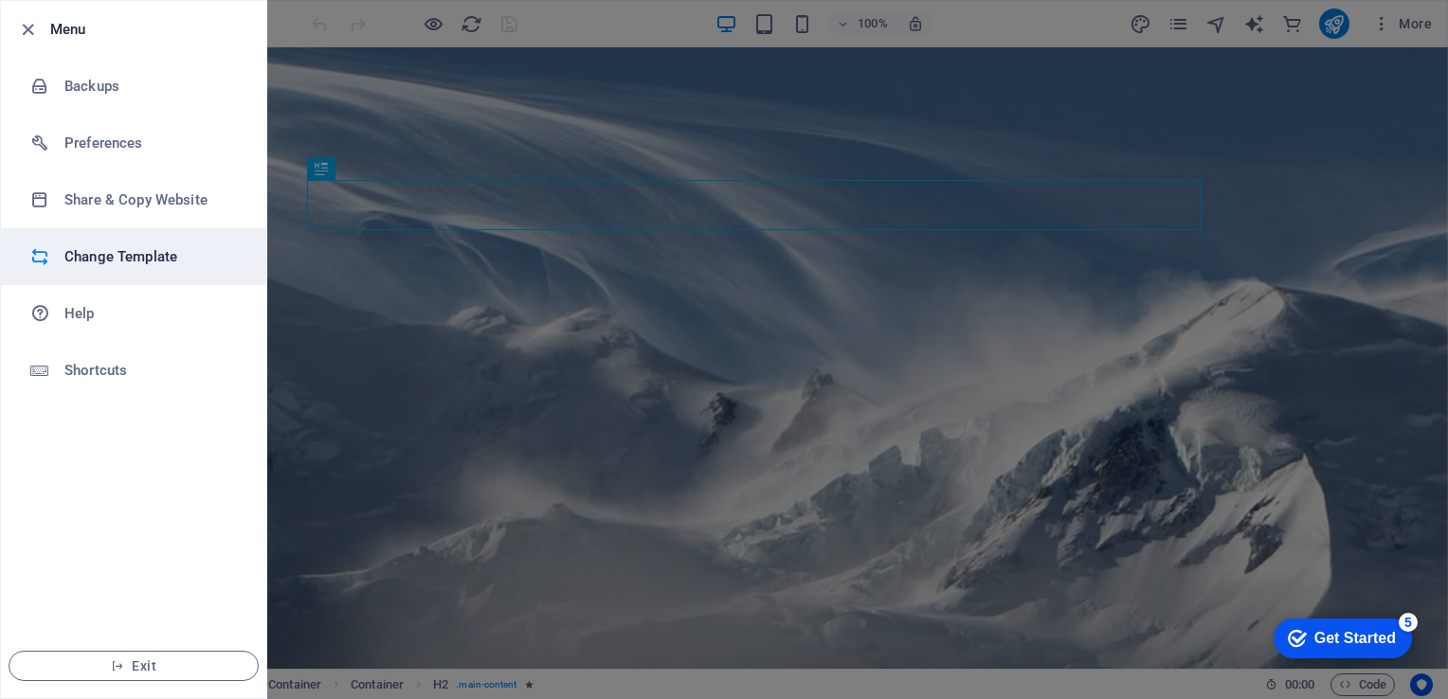
click at [121, 245] on li "Change Template" at bounding box center [133, 256] width 265 height 57
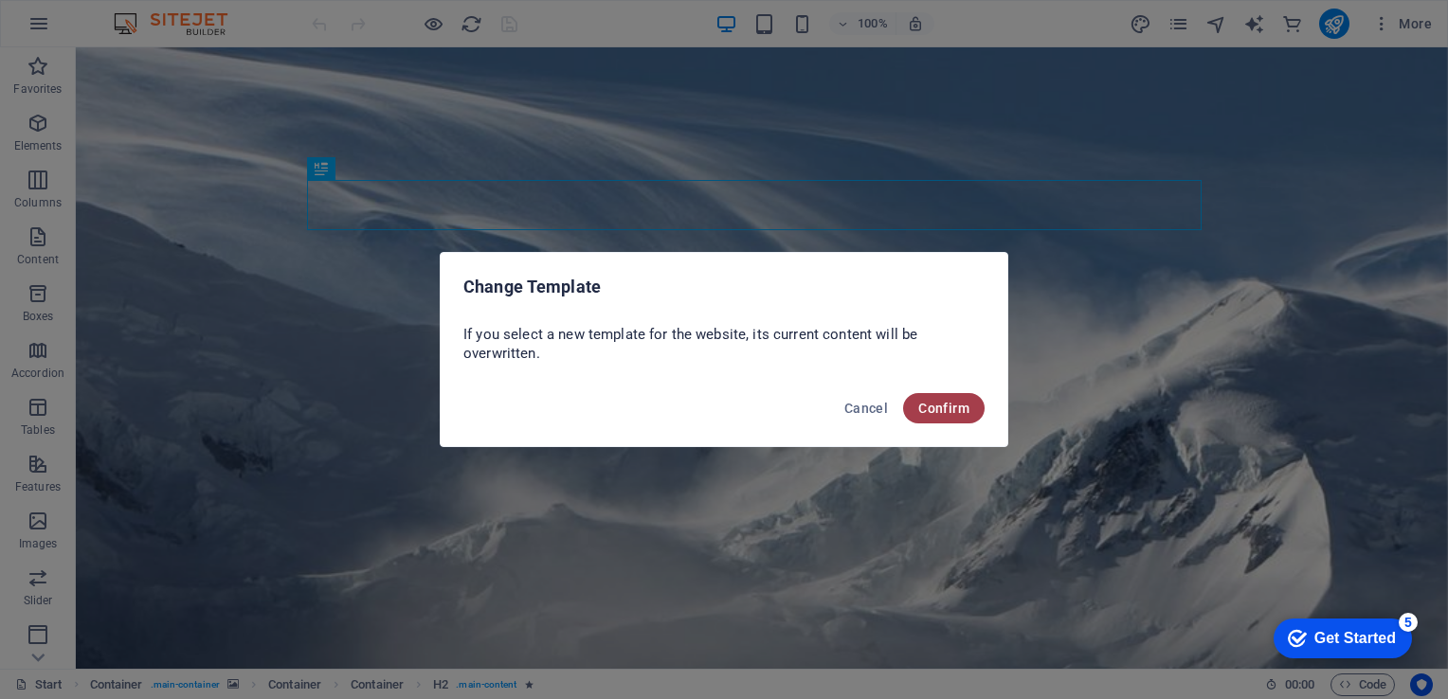
click at [944, 408] on span "Confirm" at bounding box center [943, 408] width 51 height 15
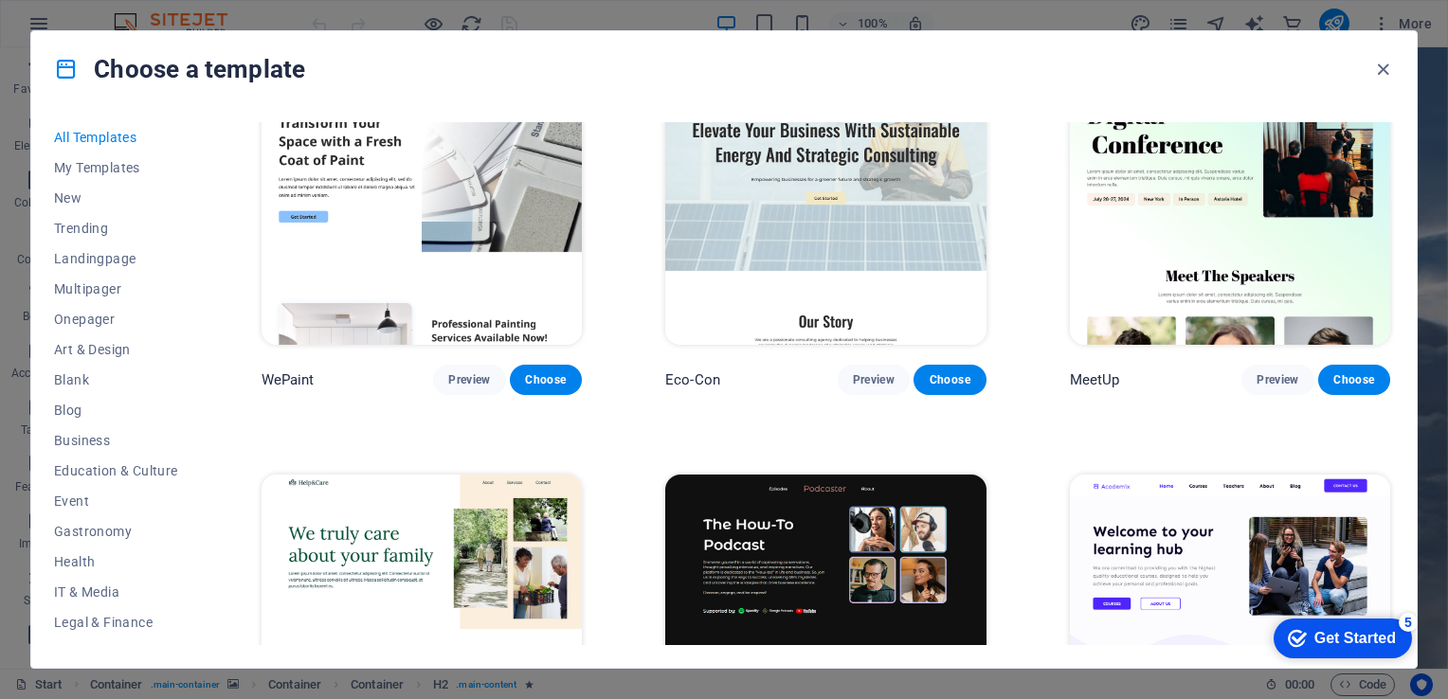
scroll to position [1814, 0]
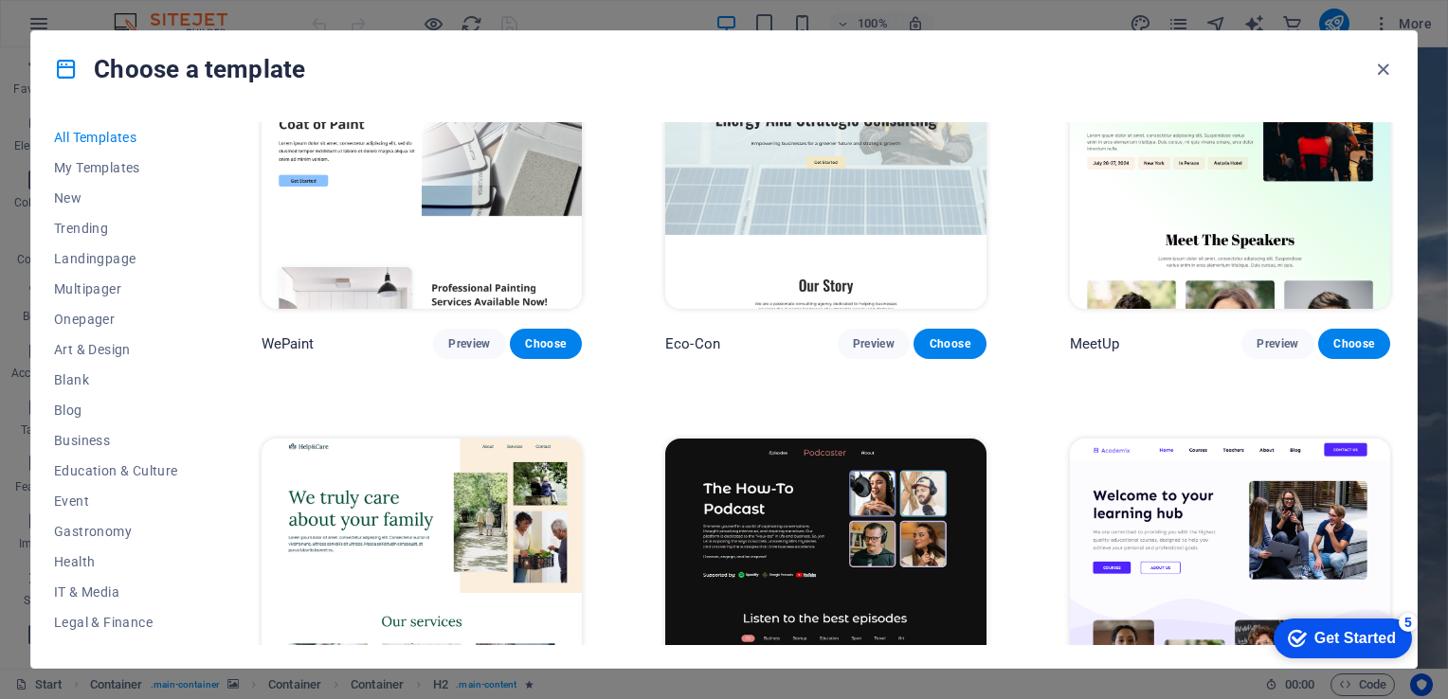
click at [1202, 206] on img at bounding box center [1230, 161] width 320 height 296
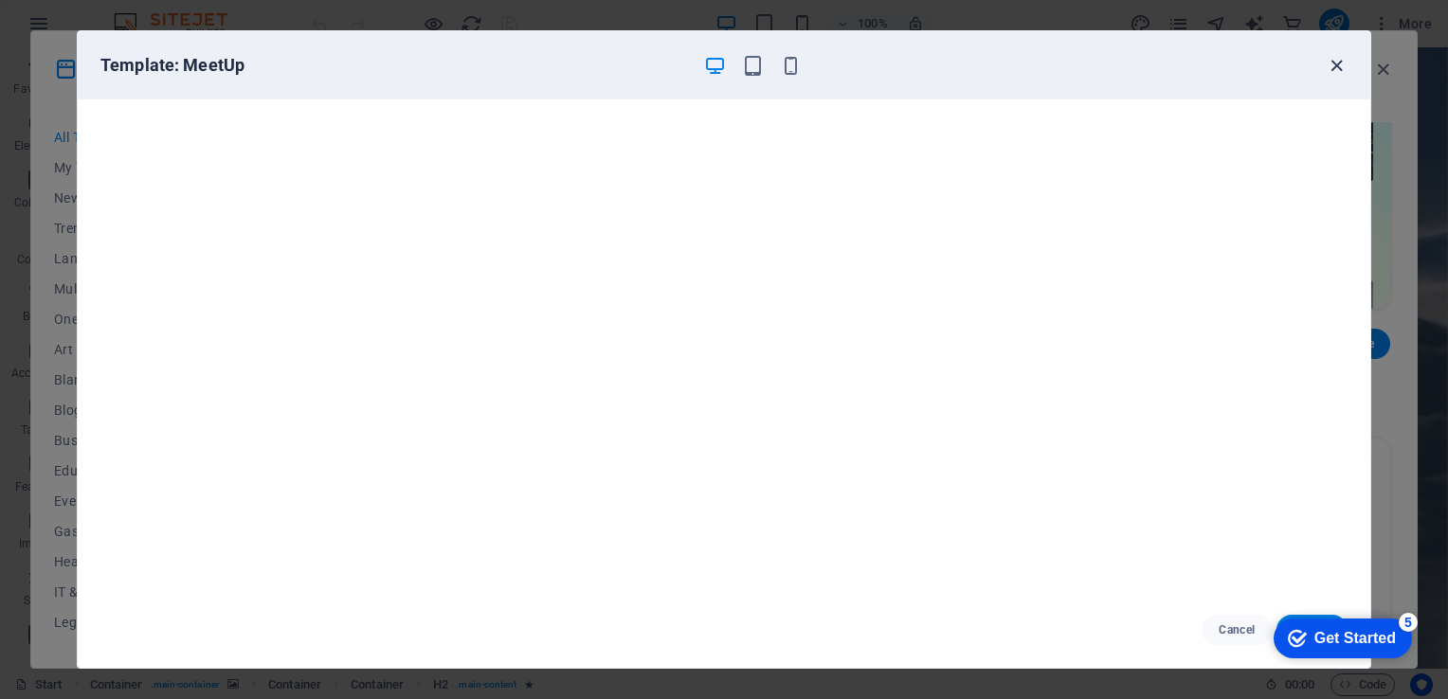
click at [1342, 59] on icon "button" at bounding box center [1337, 66] width 22 height 22
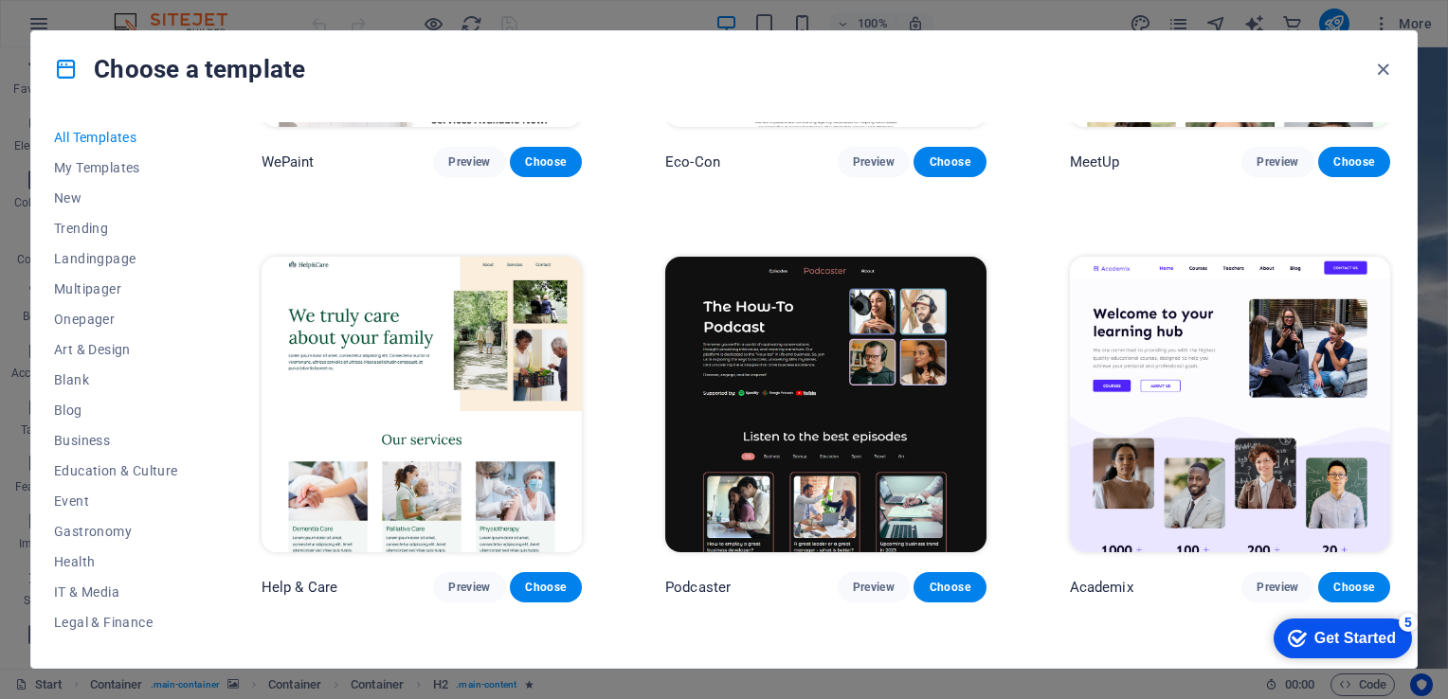
scroll to position [2032, 0]
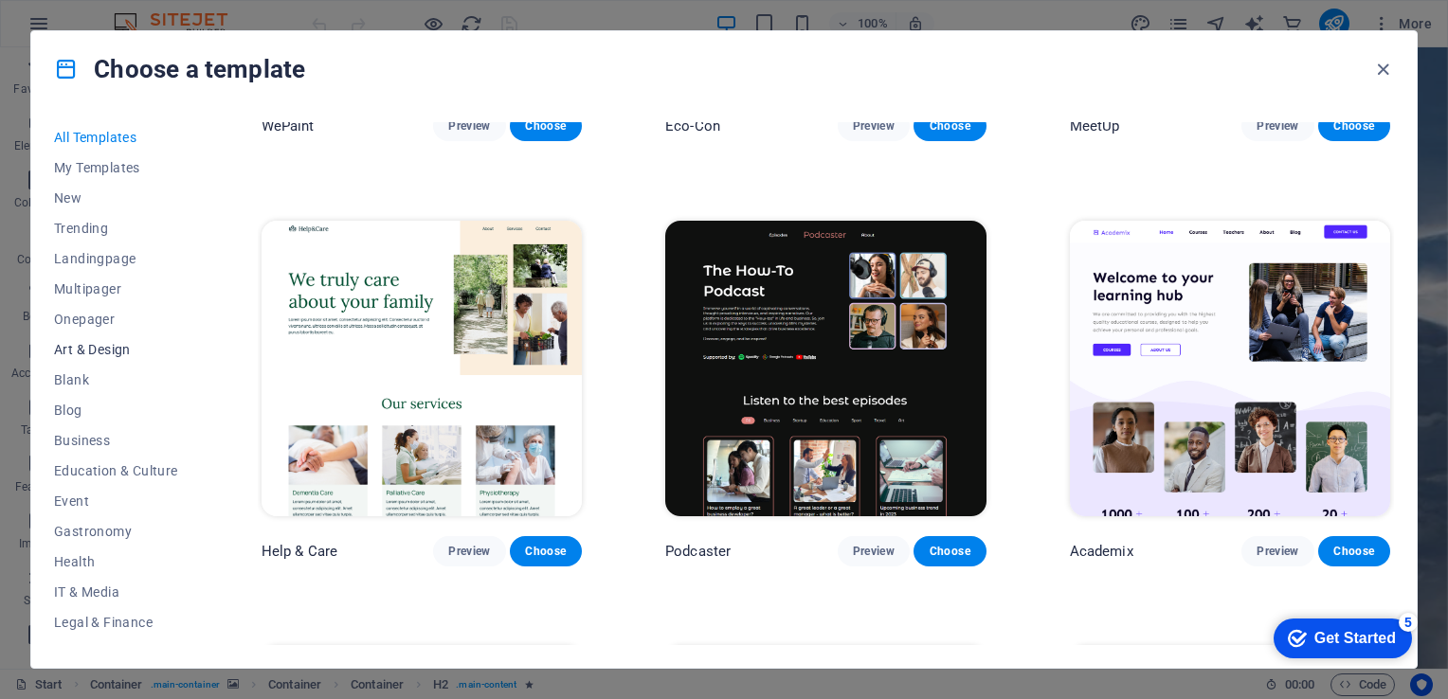
click at [101, 354] on span "Art & Design" at bounding box center [116, 349] width 124 height 15
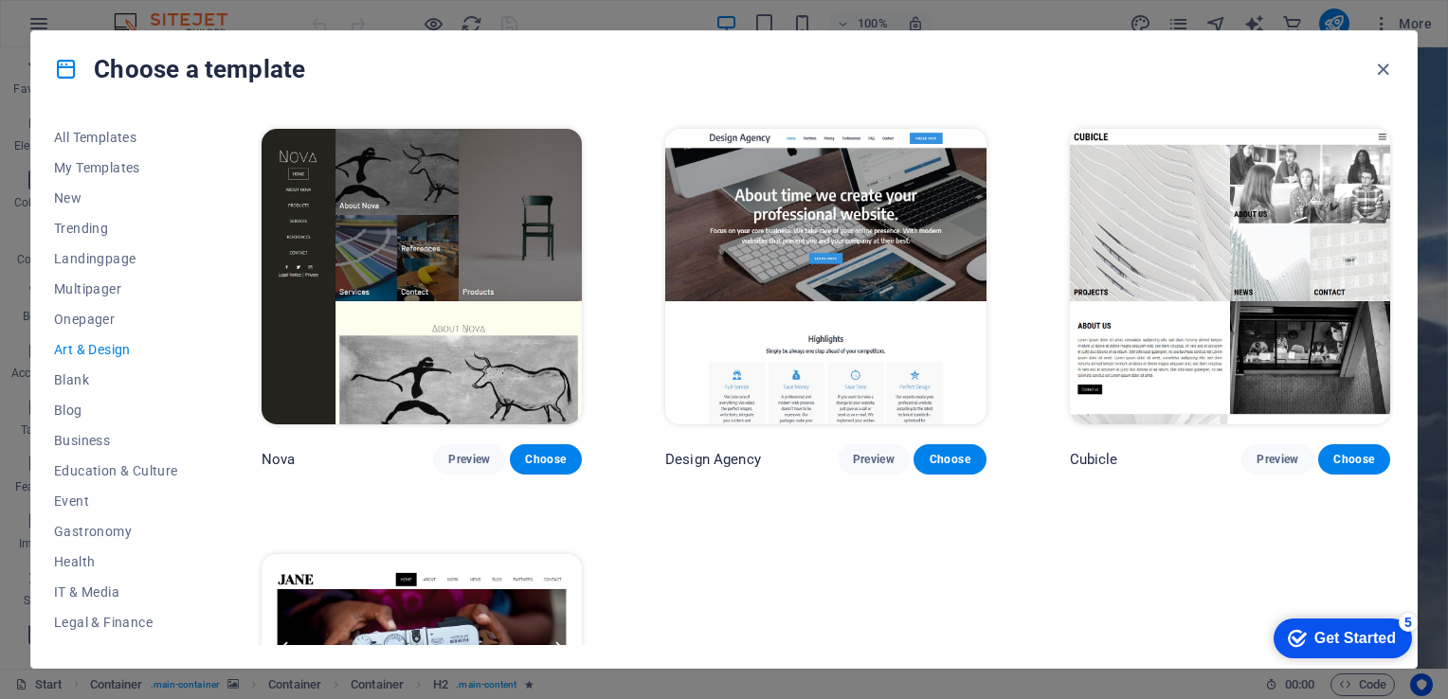
scroll to position [1634, 0]
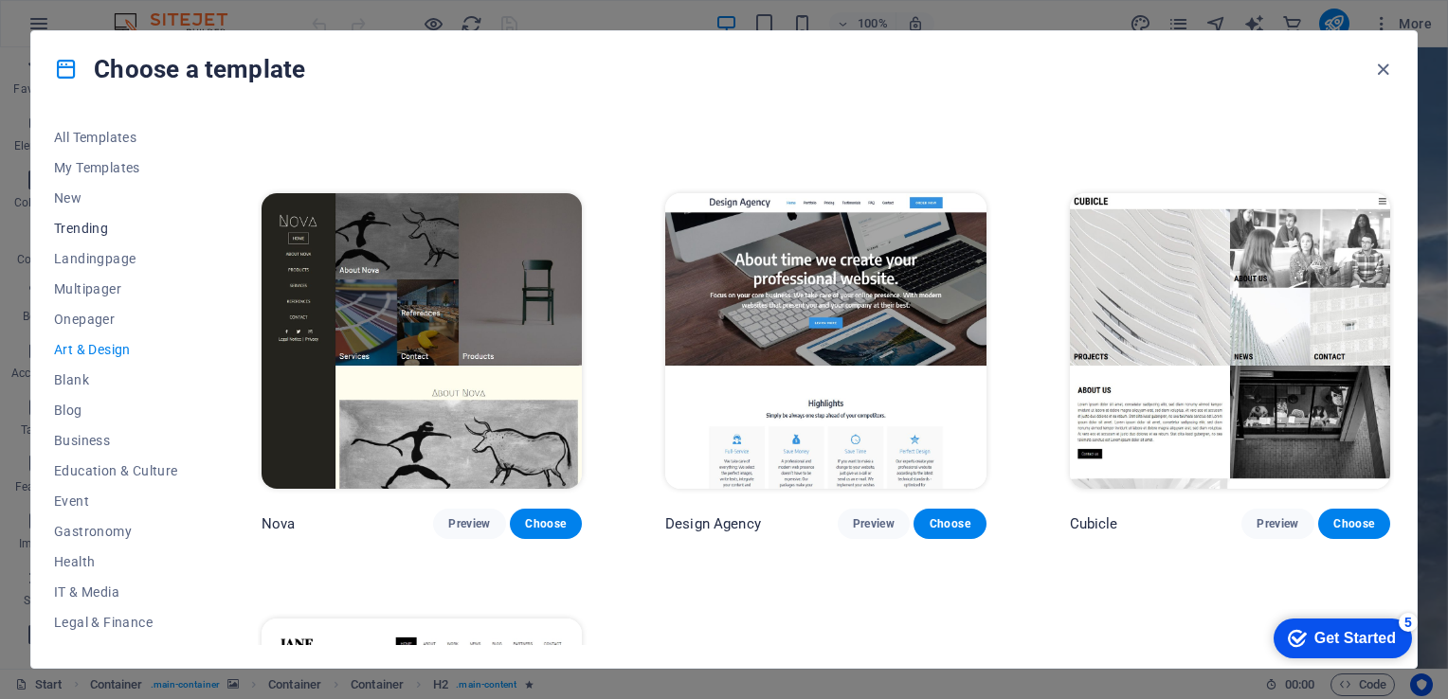
click at [80, 231] on span "Trending" at bounding box center [116, 228] width 124 height 15
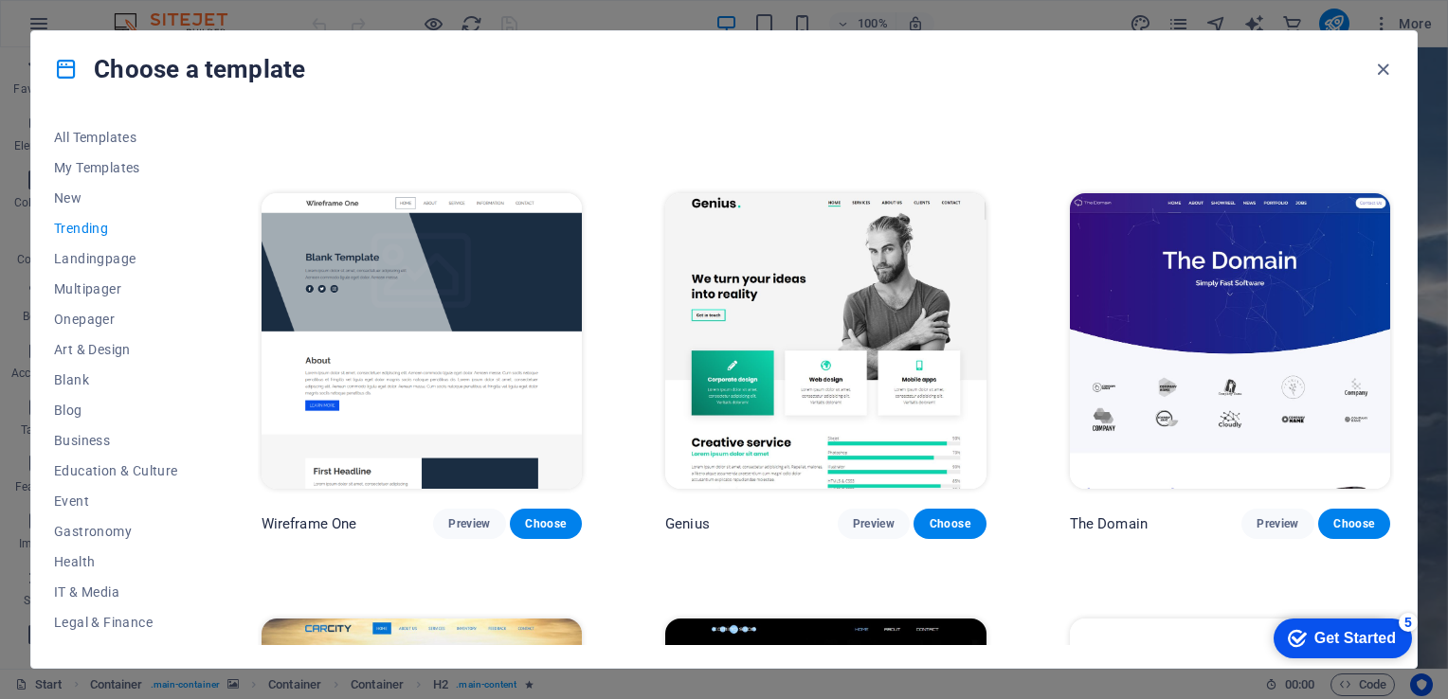
click at [1171, 214] on img at bounding box center [1230, 341] width 320 height 296
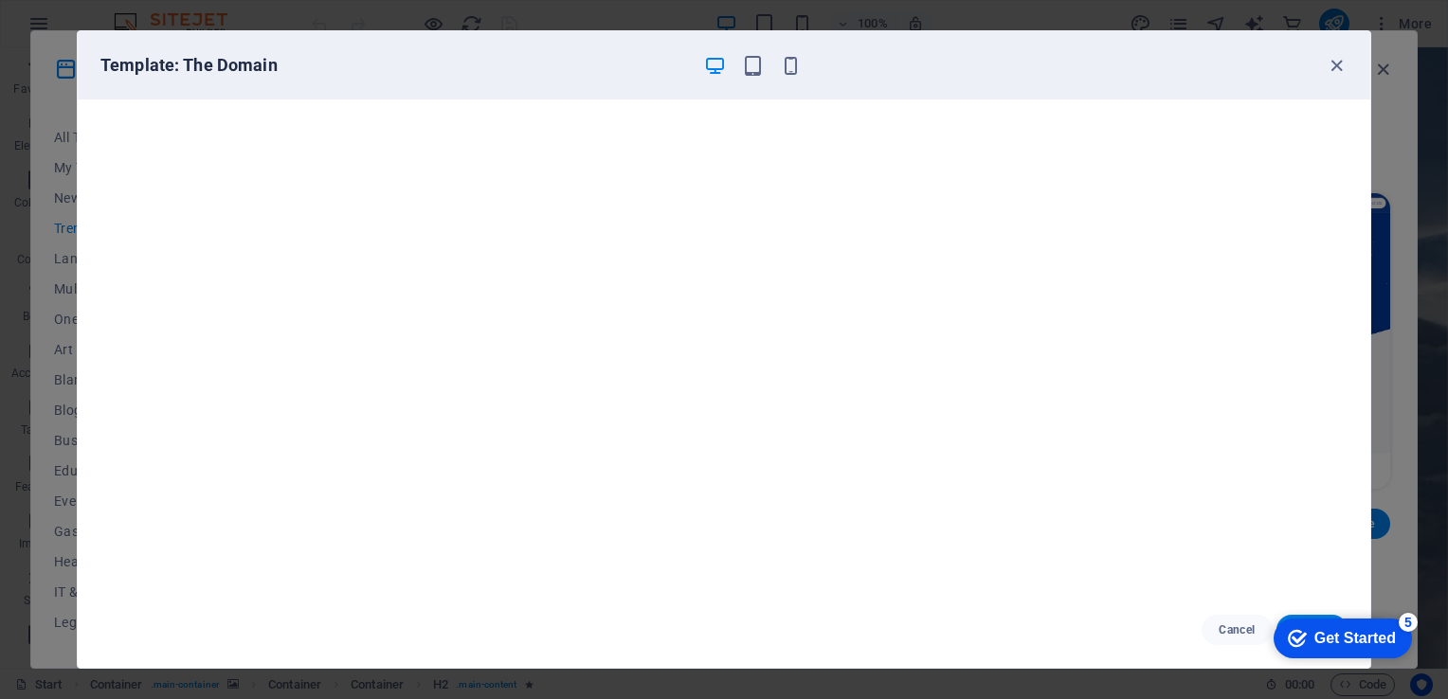
click at [1333, 619] on div "checkmark Get Started 5" at bounding box center [1343, 639] width 138 height 40
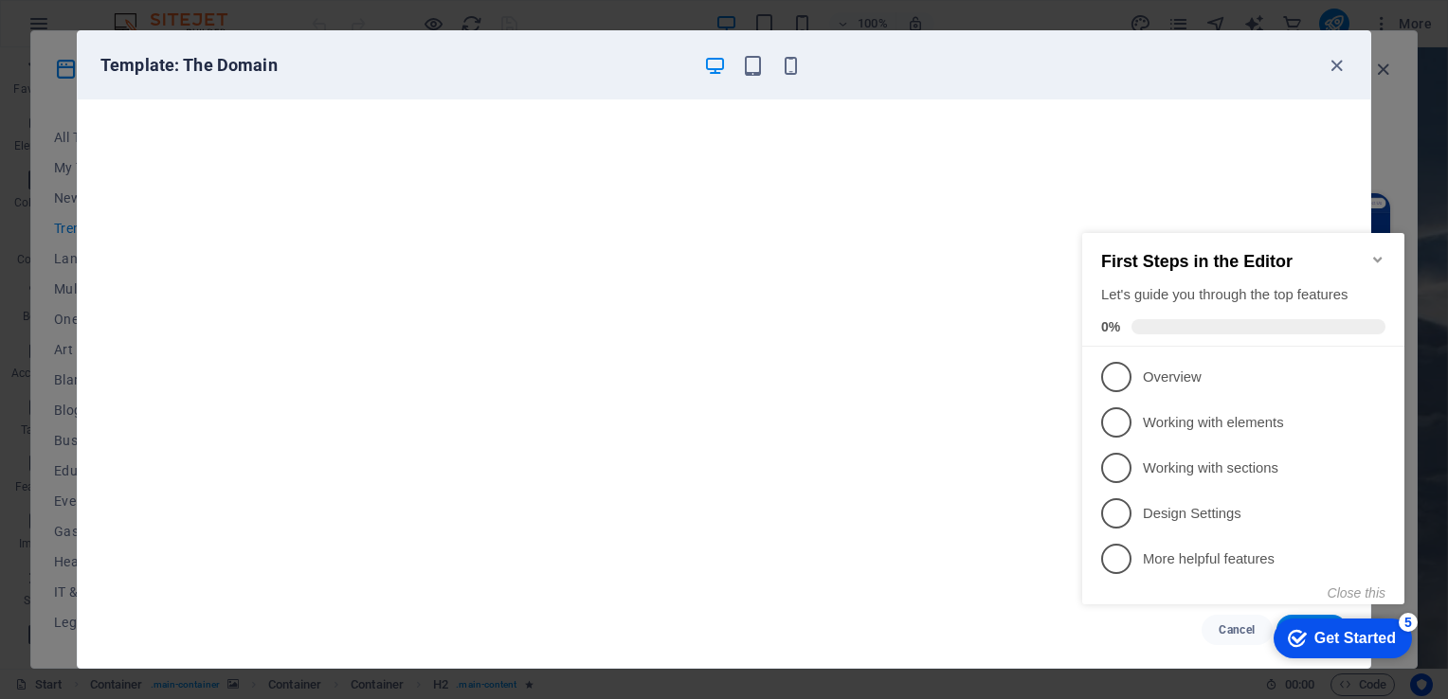
click at [1350, 619] on div "checkmark Get Started 5" at bounding box center [1343, 639] width 138 height 40
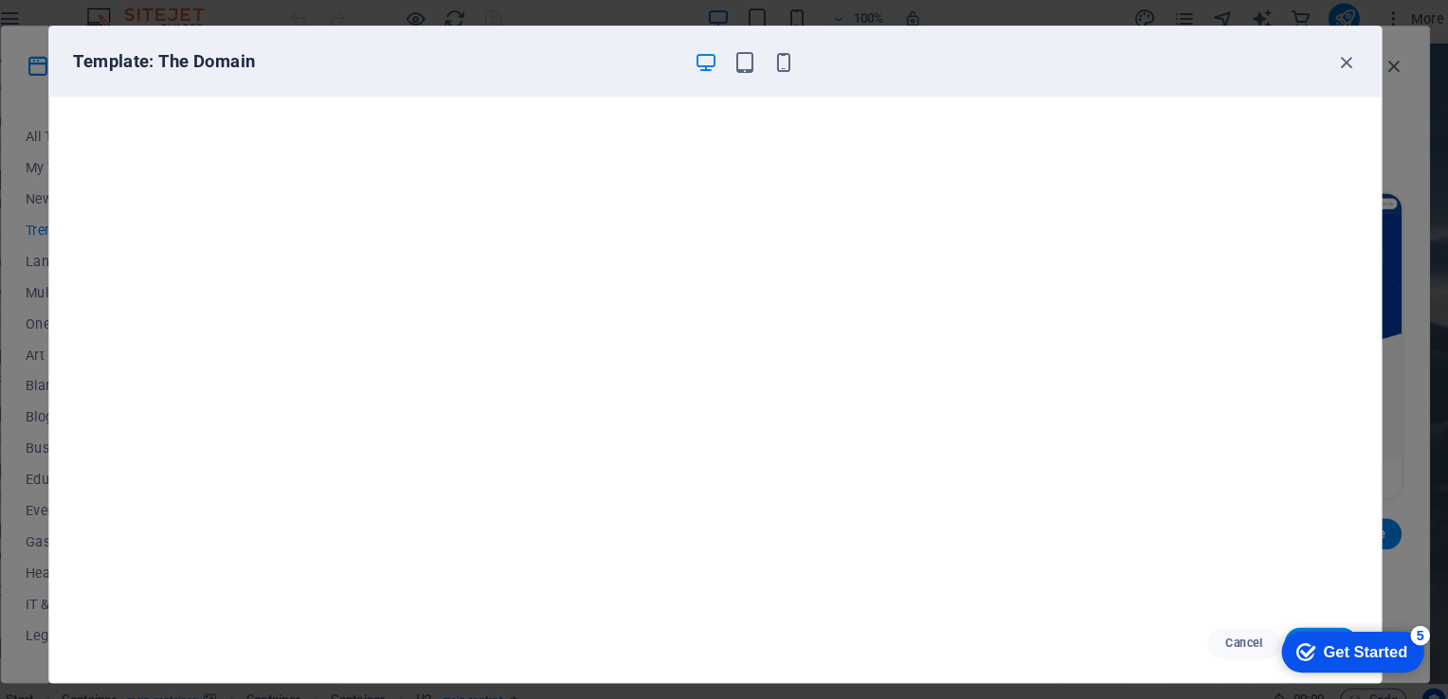
scroll to position [0, 0]
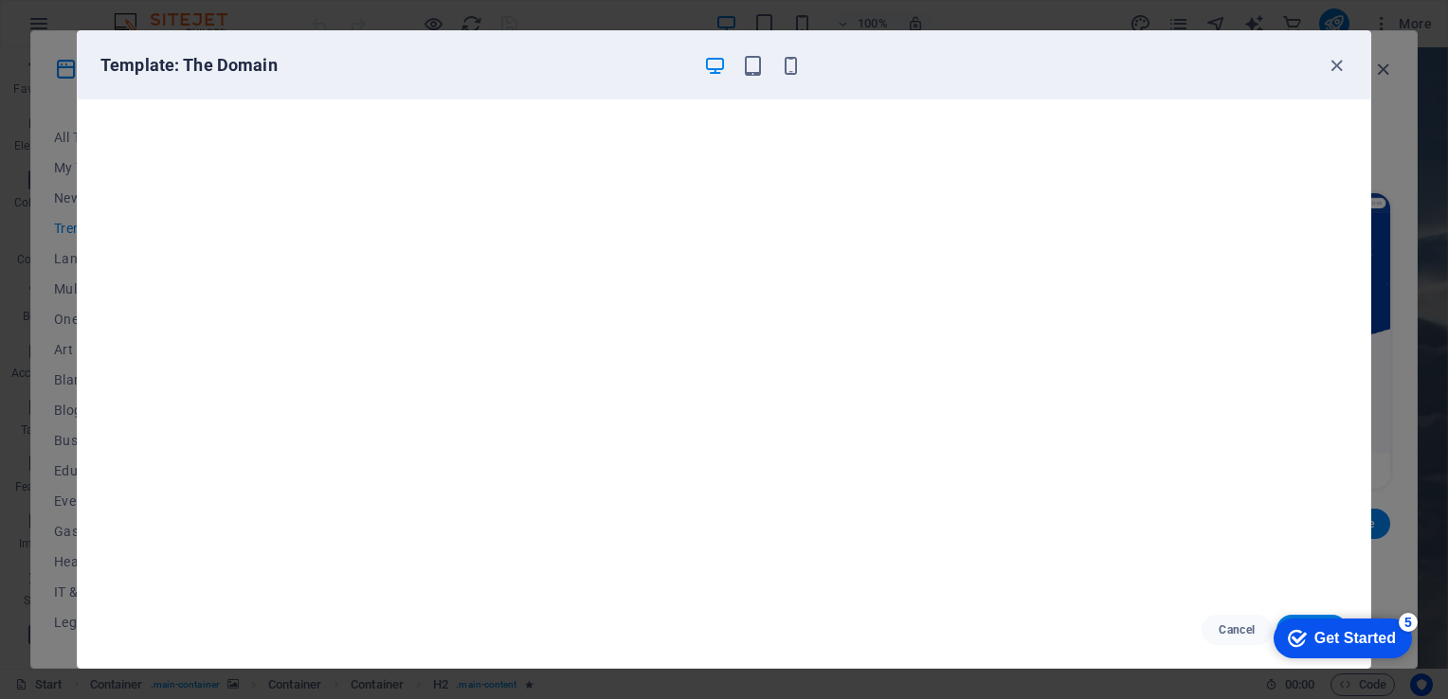
click at [1314, 639] on div "Get Started" at bounding box center [1355, 638] width 82 height 17
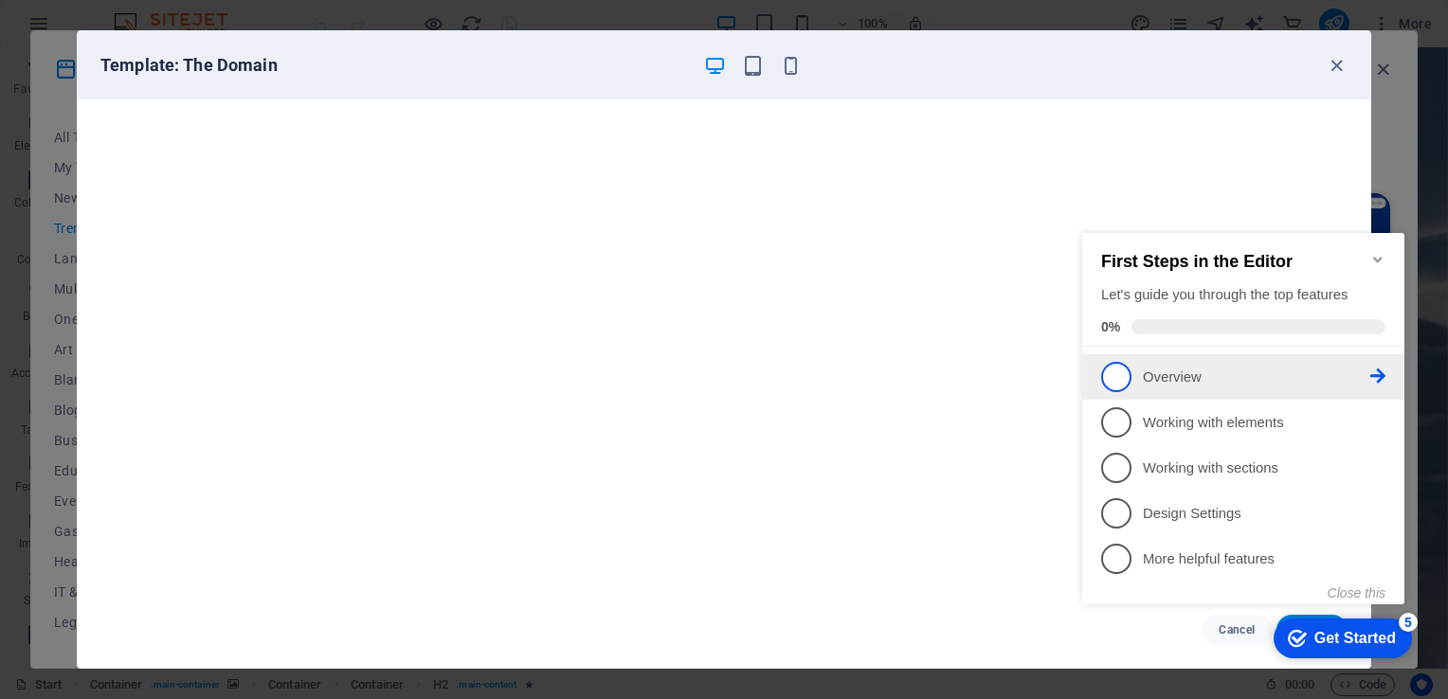
click at [1194, 386] on link "1 Overview - incomplete" at bounding box center [1243, 377] width 284 height 30
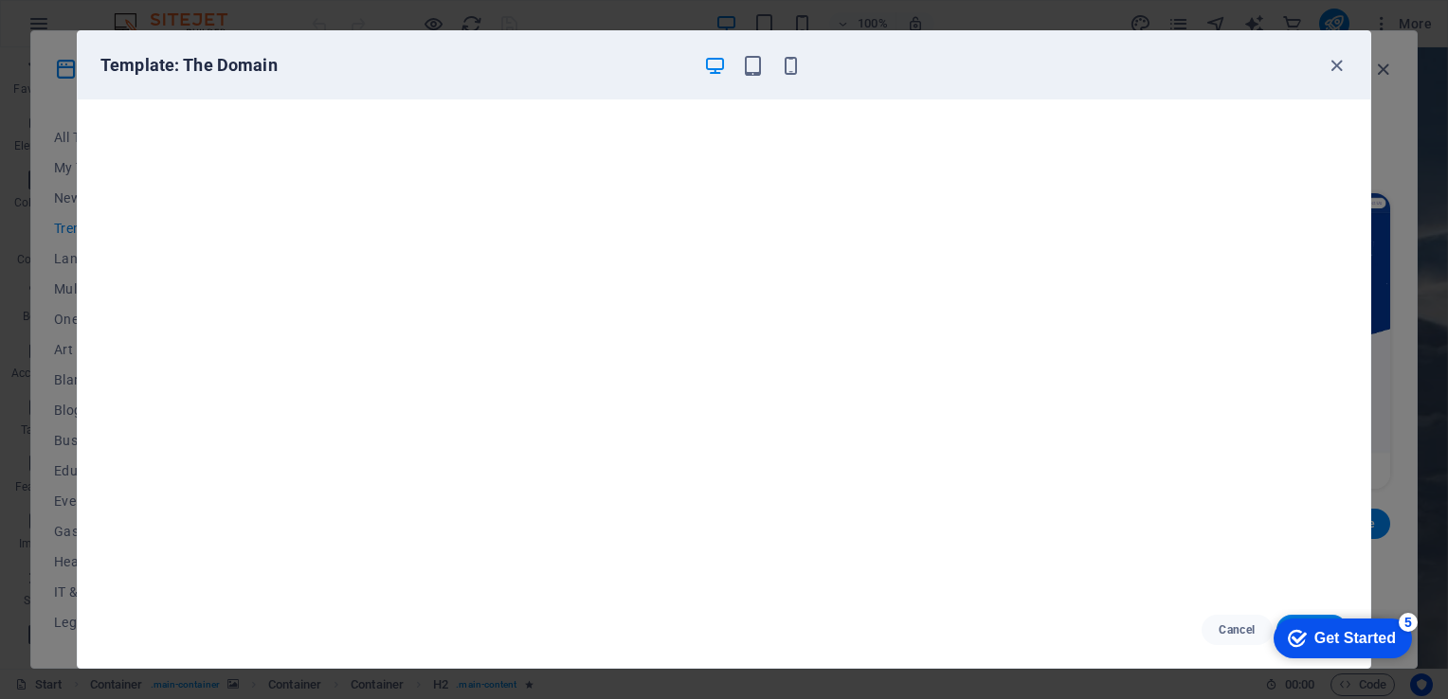
click at [1324, 609] on iframe "Contextual help checklist present on screen" at bounding box center [1339, 637] width 161 height 57
click at [1241, 636] on span "Cancel" at bounding box center [1237, 630] width 41 height 15
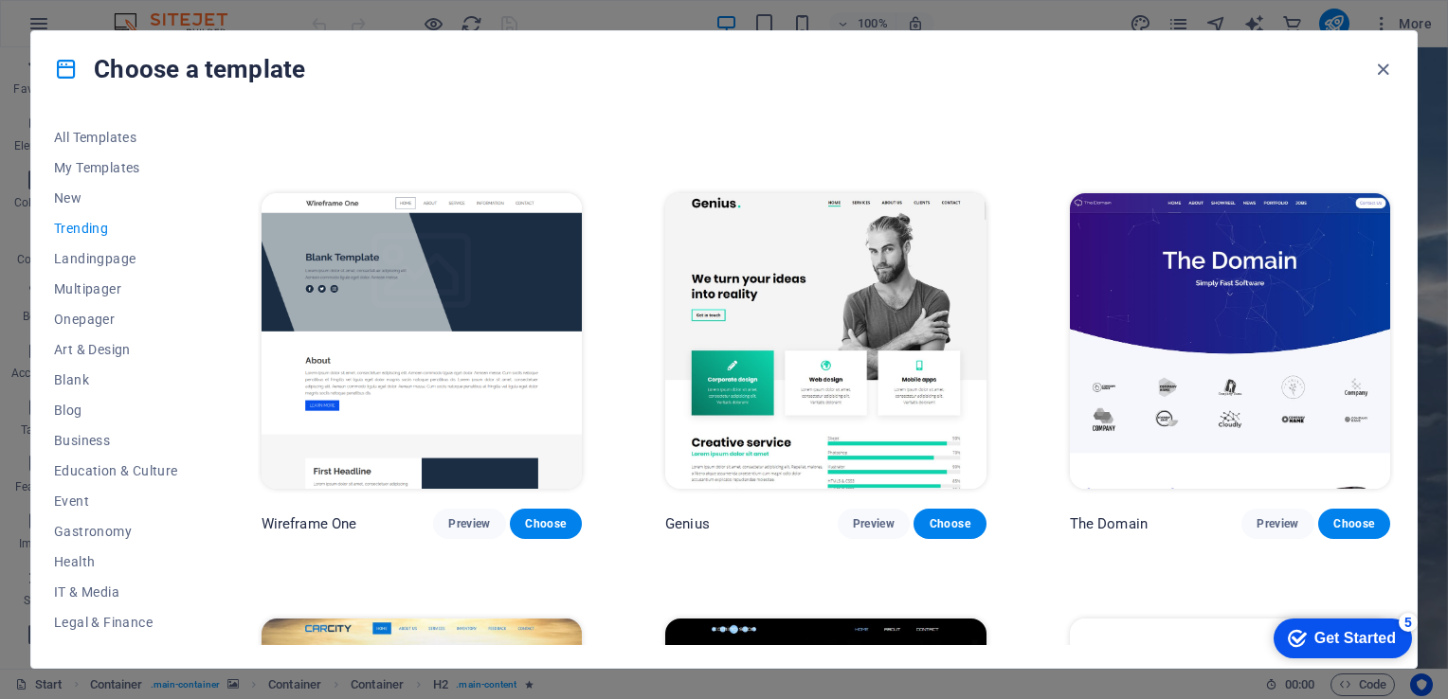
click at [1166, 242] on img at bounding box center [1230, 341] width 320 height 296
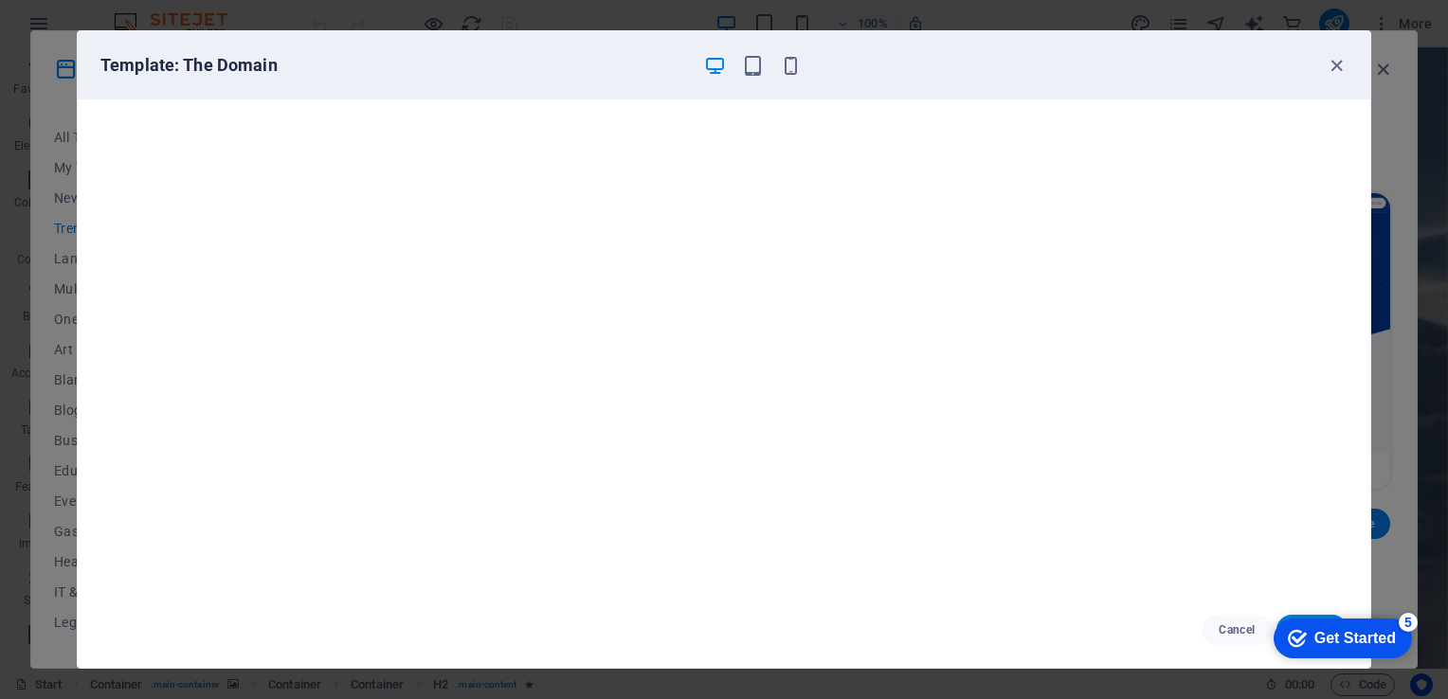
click div "checkmark Get Started 5 First Steps in the Editor Let's guide you through the t…"
click at [1335, 67] on icon "button" at bounding box center [1337, 66] width 22 height 22
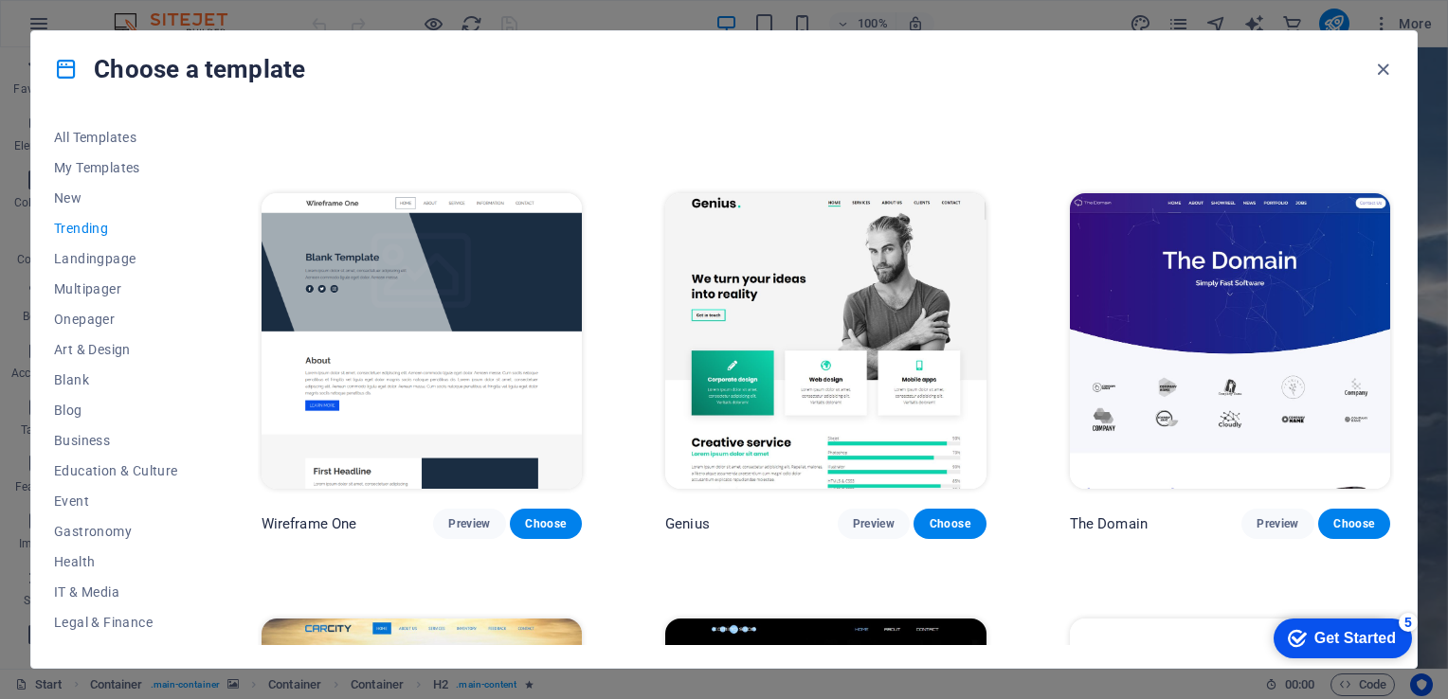
click at [1364, 196] on img at bounding box center [1230, 341] width 320 height 296
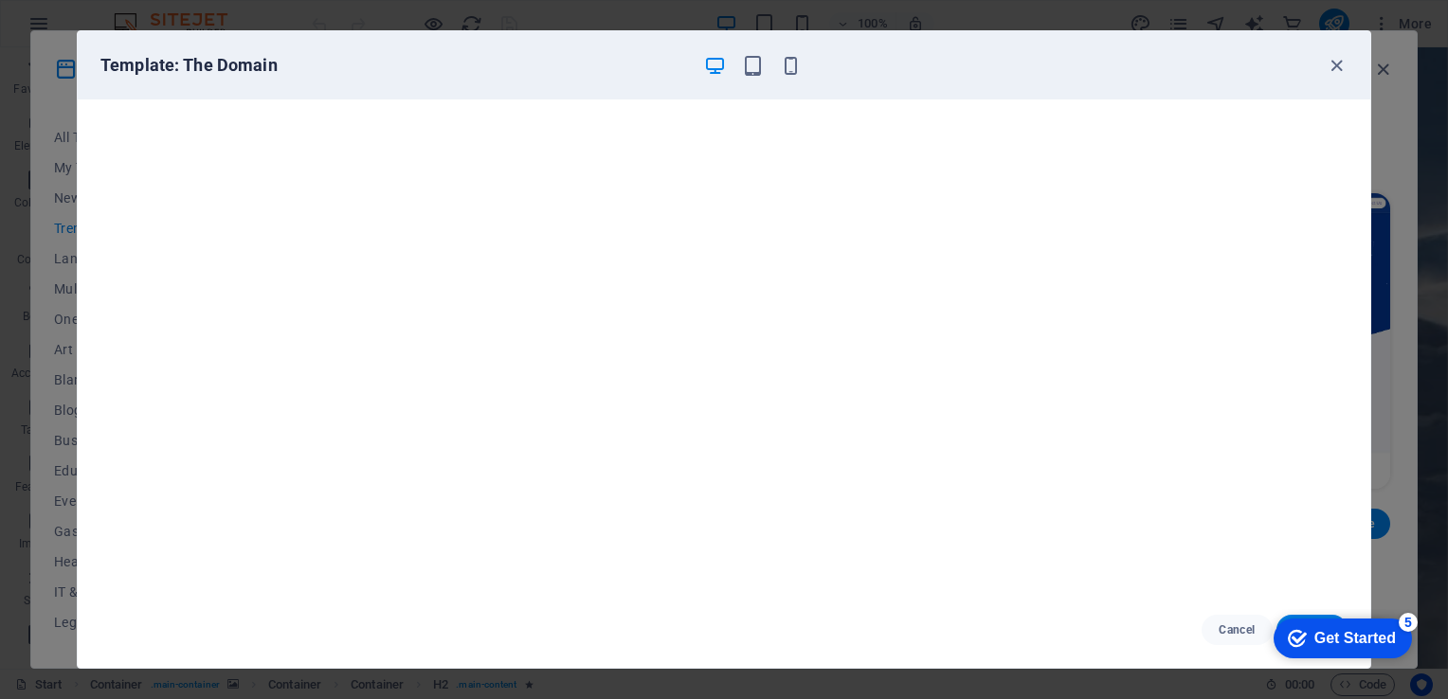
click at [1335, 51] on div "Template: The Domain" at bounding box center [724, 65] width 1293 height 68
click at [1334, 68] on icon "button" at bounding box center [1337, 66] width 22 height 22
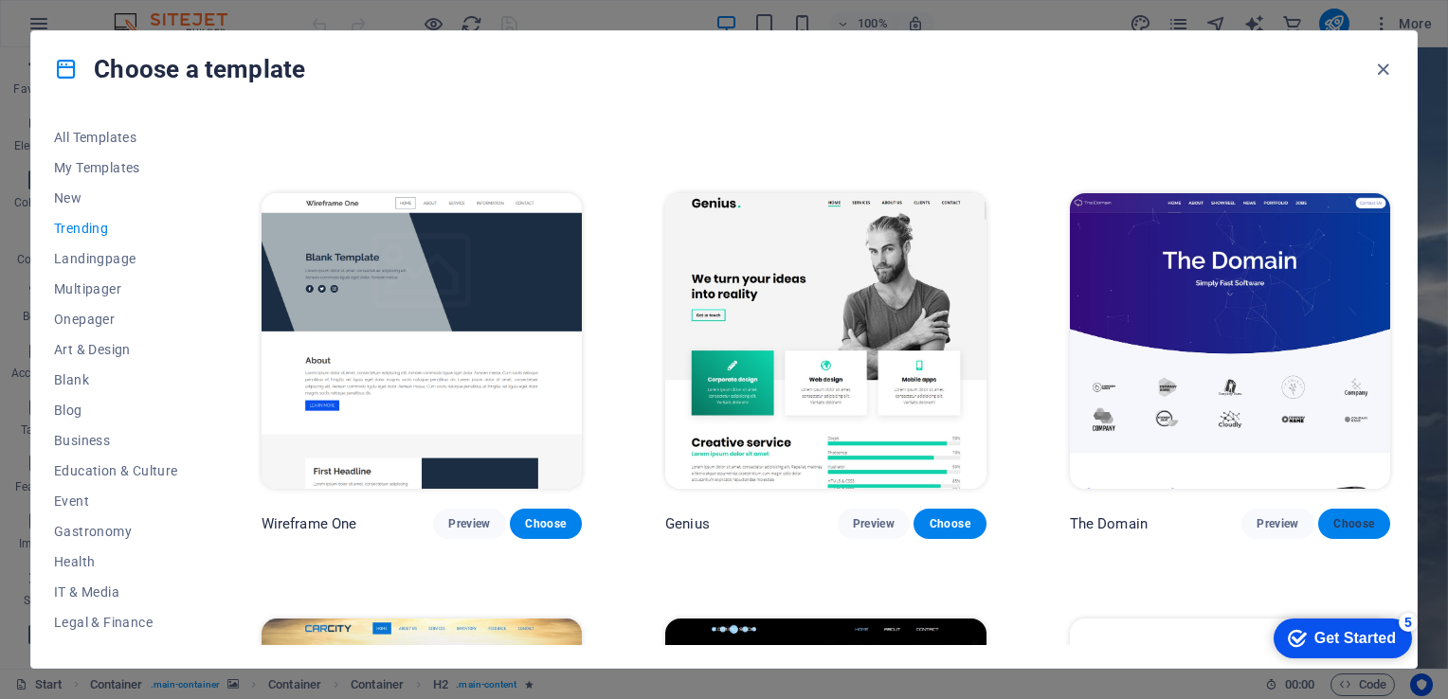
click at [1340, 516] on span "Choose" at bounding box center [1354, 523] width 42 height 15
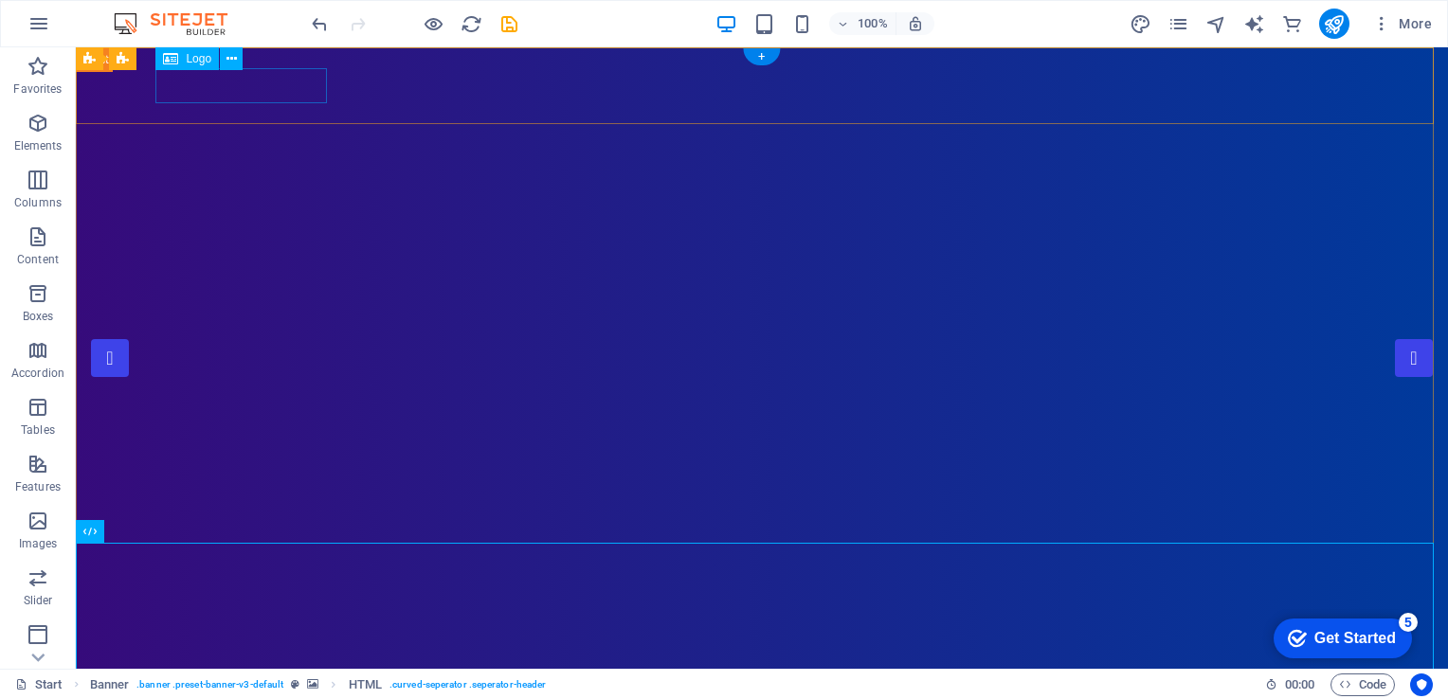
select select "px"
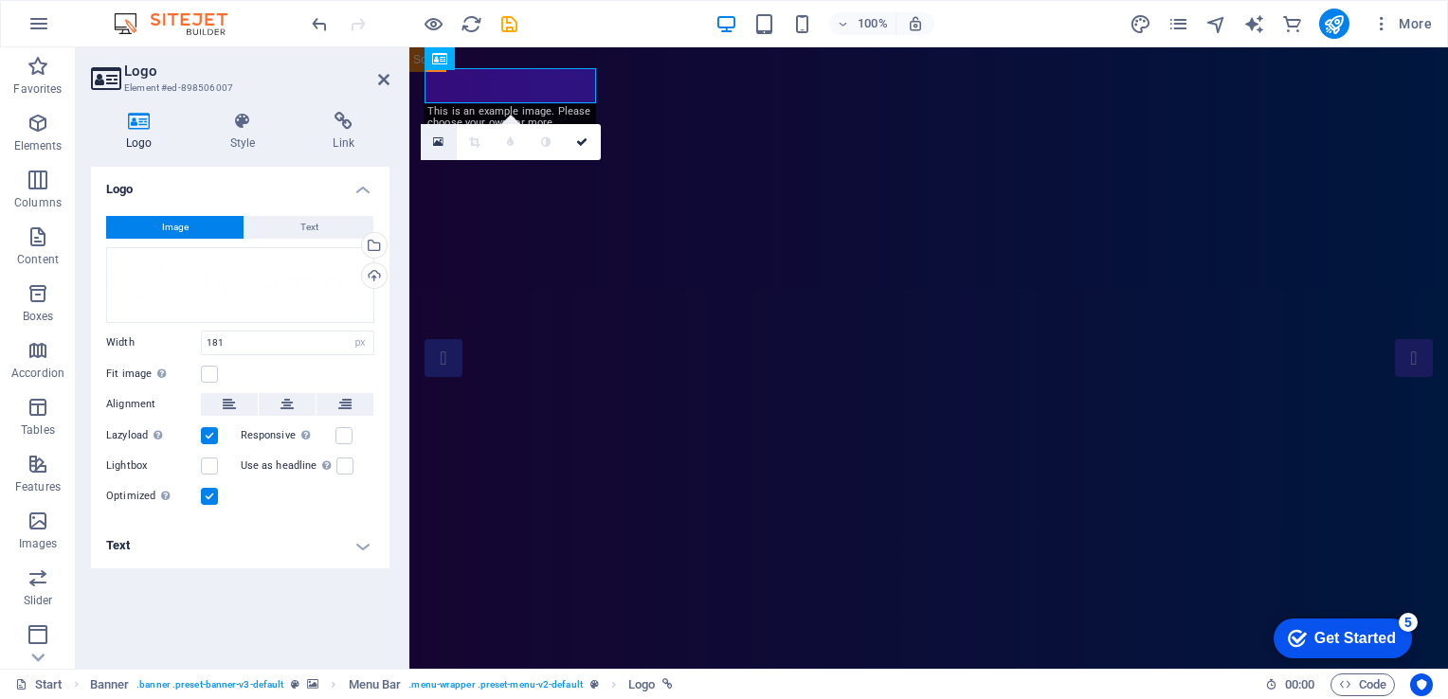
click at [436, 143] on icon at bounding box center [438, 142] width 10 height 13
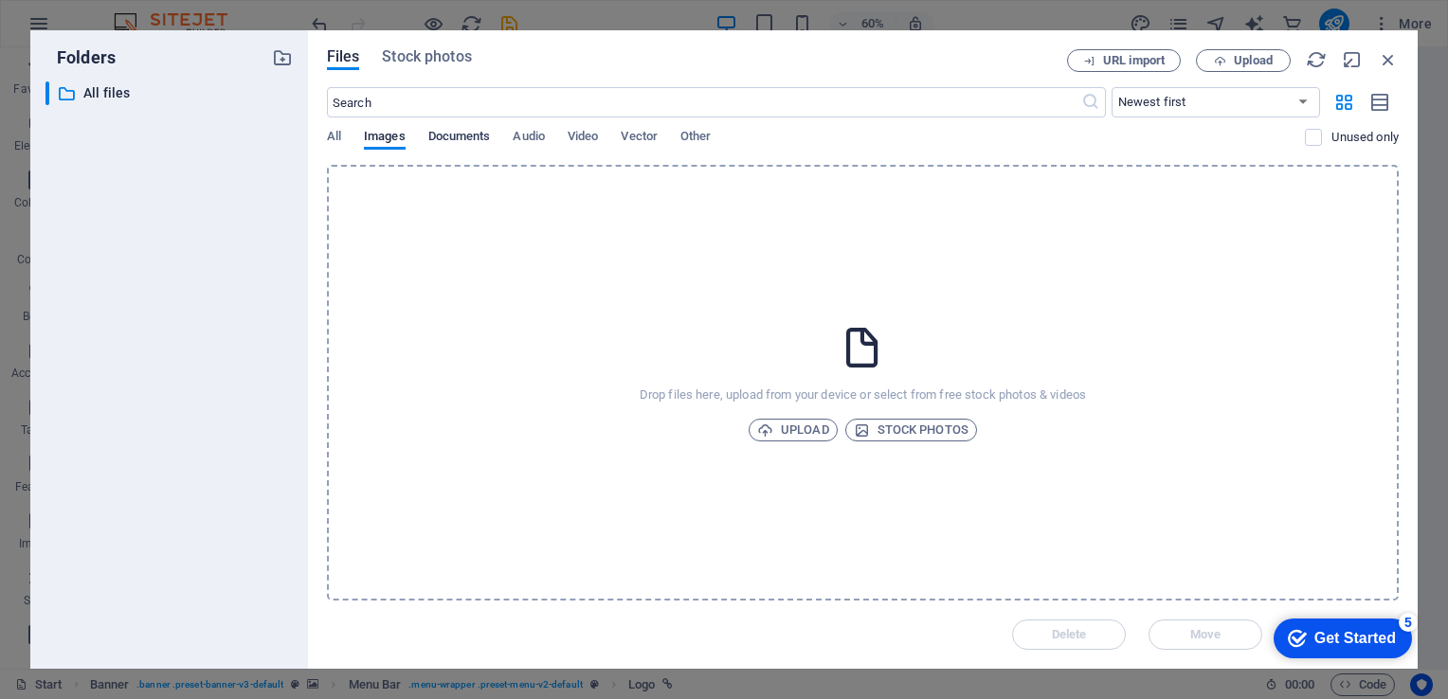
click at [445, 136] on span "Documents" at bounding box center [459, 138] width 63 height 27
click at [524, 144] on span "Audio" at bounding box center [528, 138] width 31 height 27
click at [568, 136] on div "All Images Documents Audio Video Vector Other" at bounding box center [816, 147] width 979 height 36
click at [643, 134] on span "Vector" at bounding box center [639, 138] width 37 height 27
click at [695, 131] on span "Other" at bounding box center [695, 138] width 30 height 27
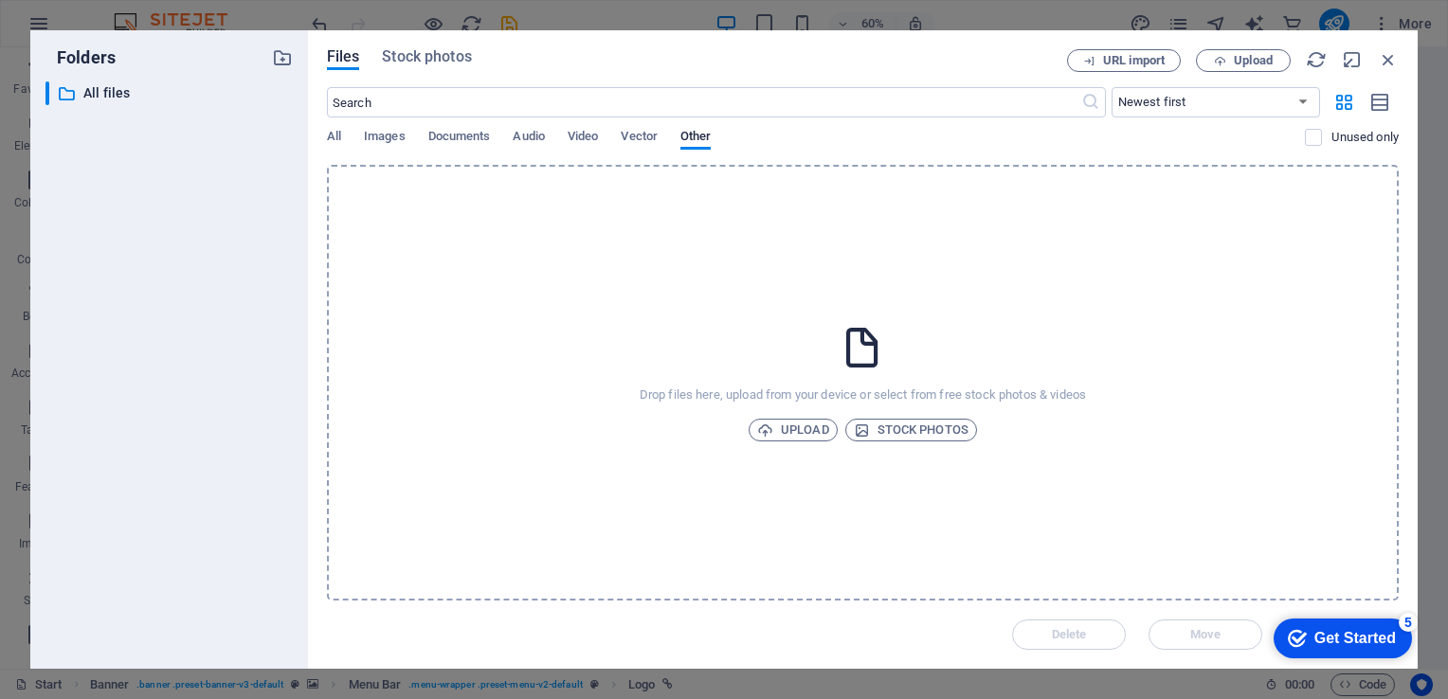
click at [344, 133] on div "All Images Documents Audio Video Vector Other" at bounding box center [816, 147] width 979 height 36
click at [330, 133] on span "All" at bounding box center [334, 138] width 14 height 27
click at [1390, 49] on icon "button" at bounding box center [1388, 59] width 21 height 21
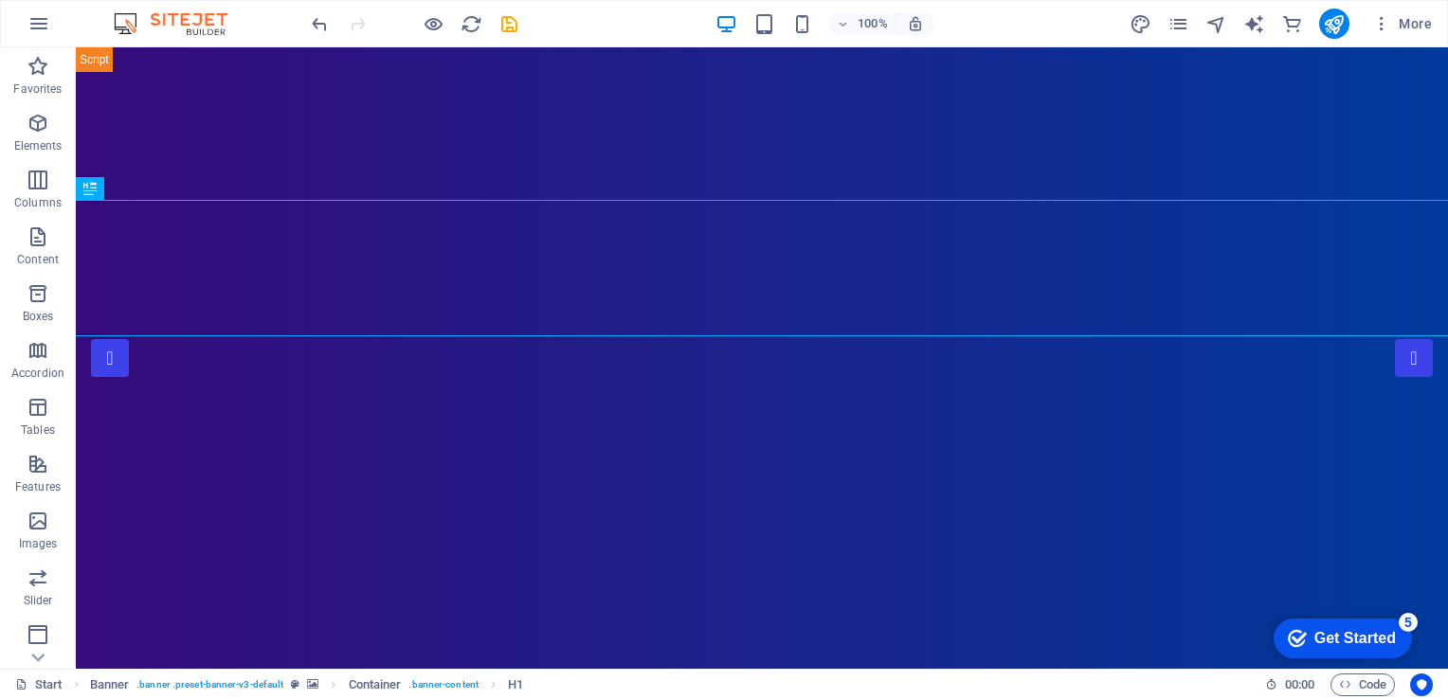
scroll to position [544, 0]
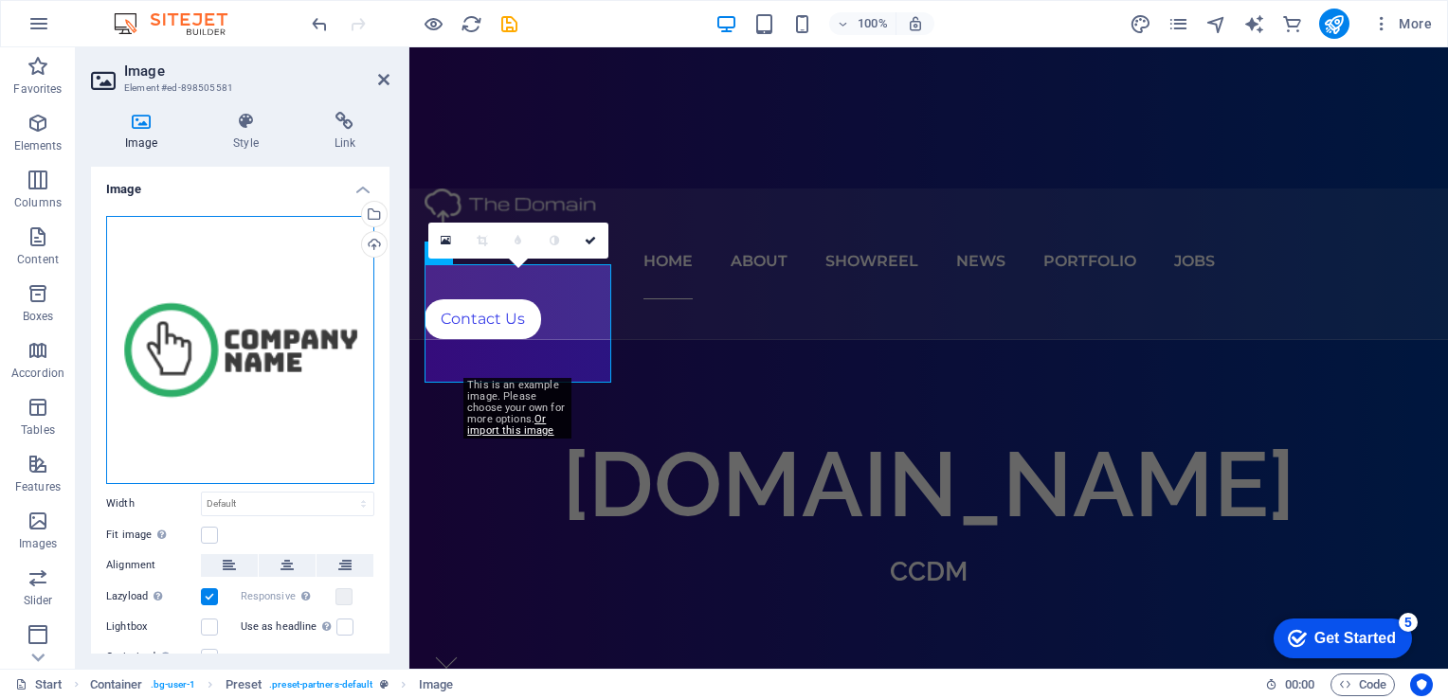
click at [265, 338] on div "Drag files here, click to choose files or select files from Files or our free s…" at bounding box center [240, 350] width 268 height 268
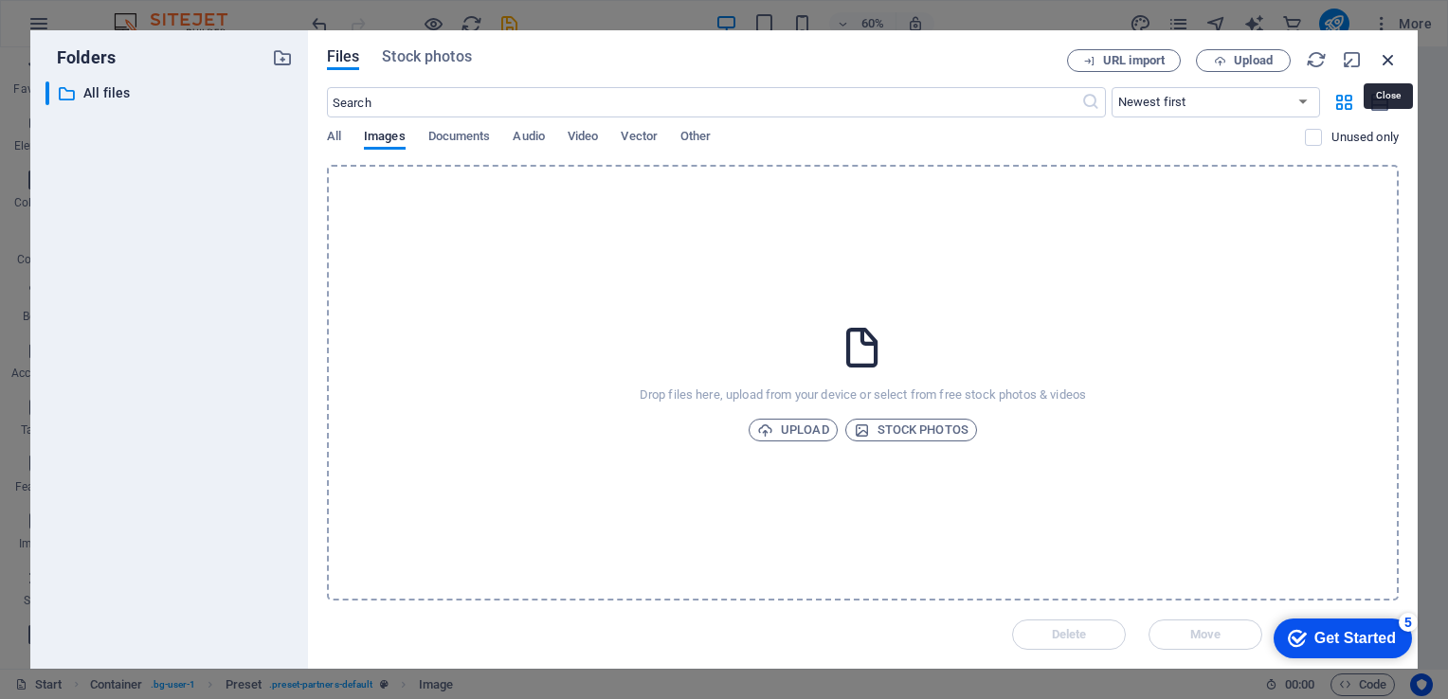
click at [1388, 62] on icon "button" at bounding box center [1388, 59] width 21 height 21
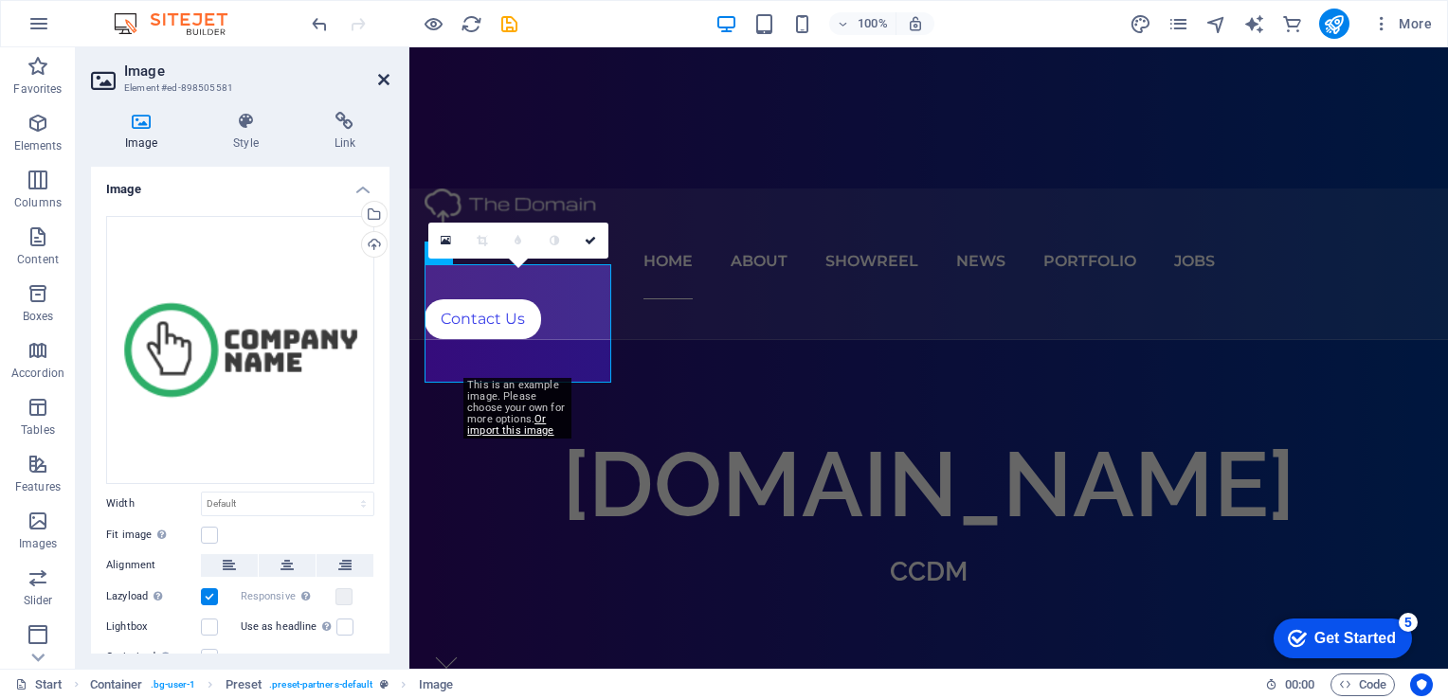
click at [378, 75] on icon at bounding box center [383, 79] width 11 height 15
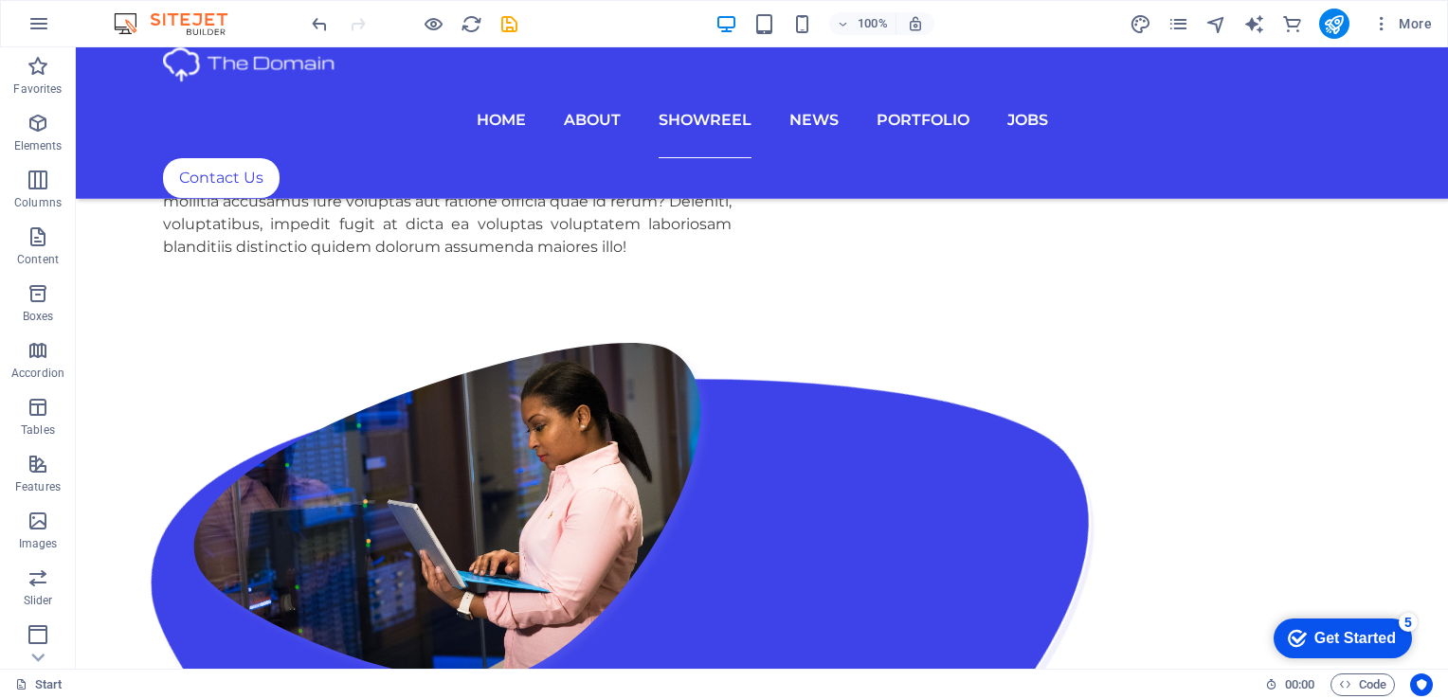
scroll to position [3078, 0]
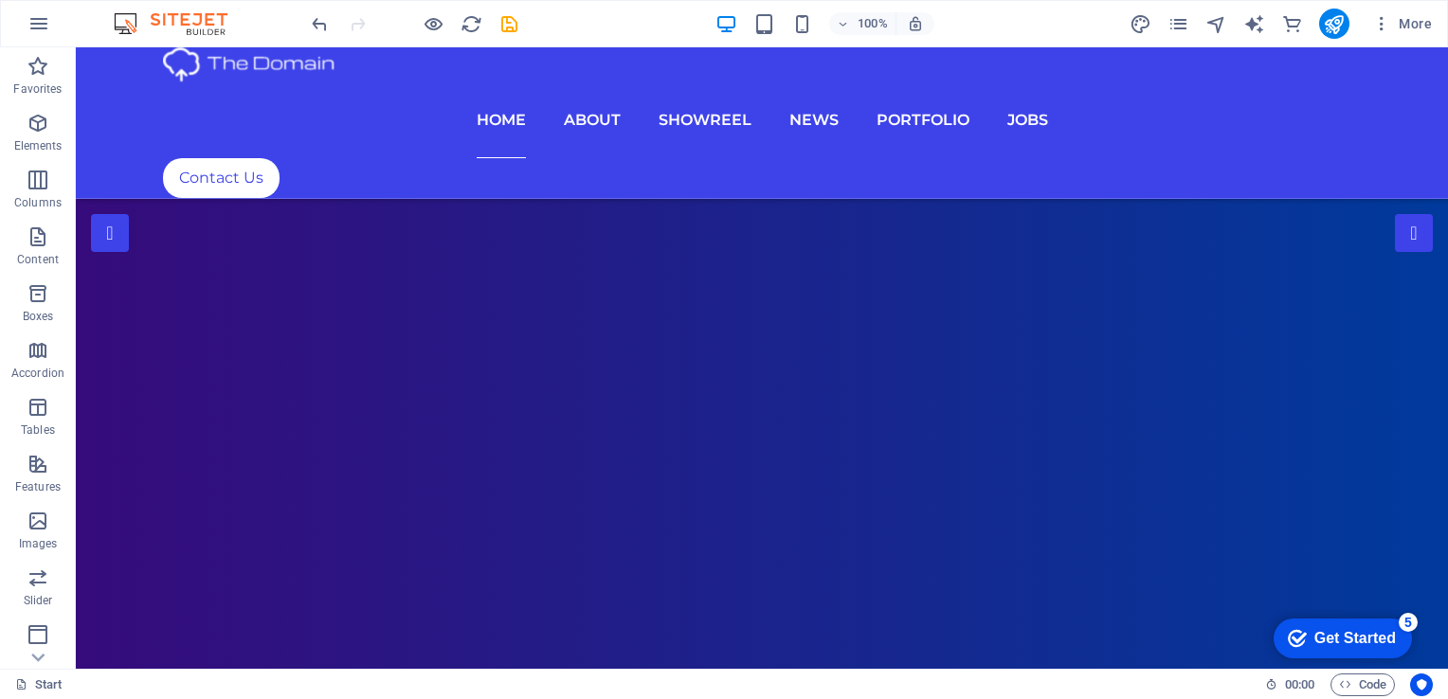
scroll to position [0, 0]
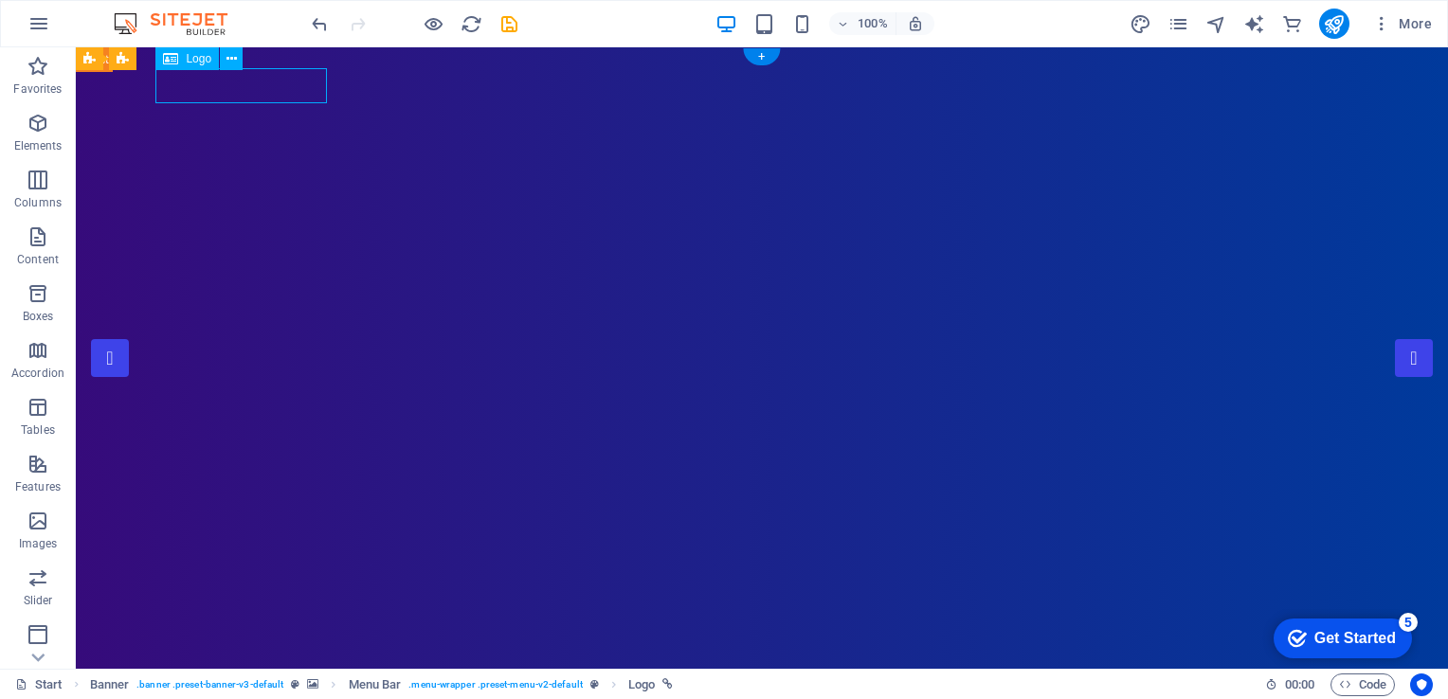
select select "px"
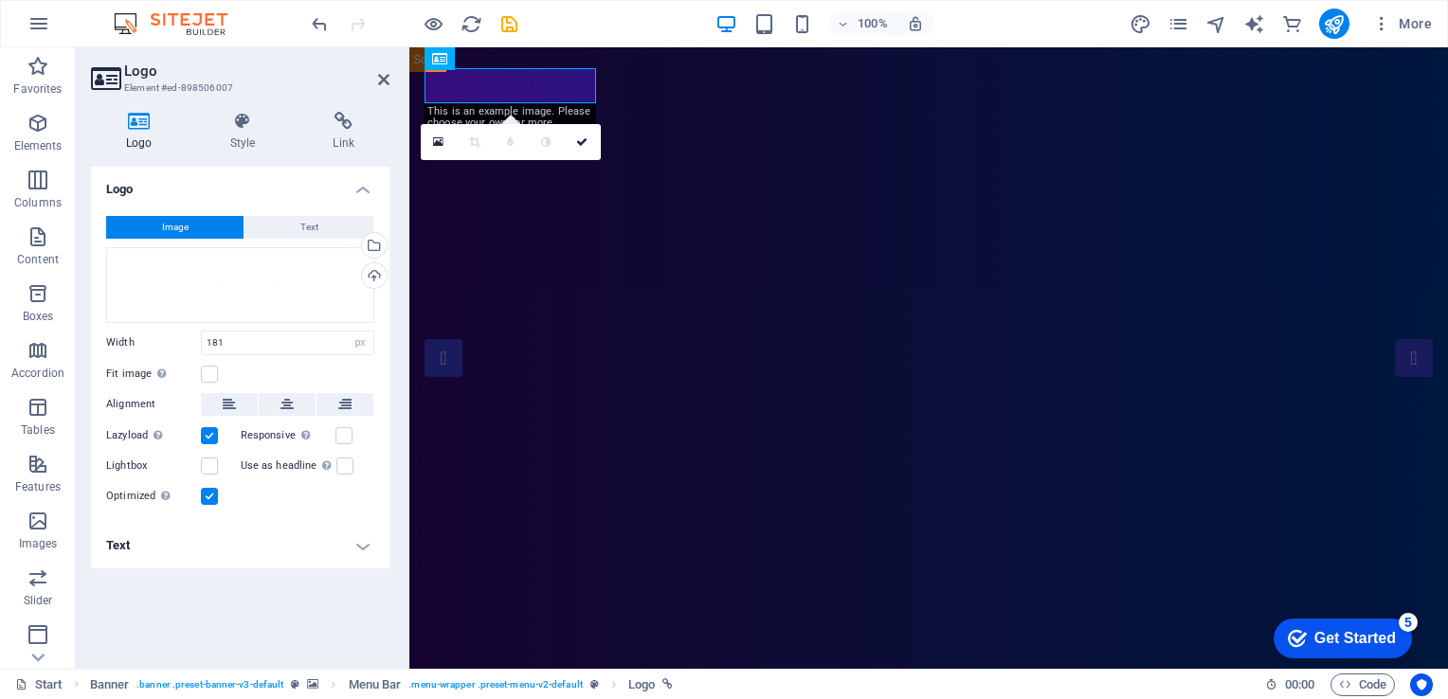
click at [466, 111] on div "This is an example image. Please choose your own for more options. Or import th…" at bounding box center [510, 123] width 172 height 38
drag, startPoint x: 466, startPoint y: 111, endPoint x: 441, endPoint y: 148, distance: 45.0
click at [441, 148] on link at bounding box center [439, 142] width 36 height 36
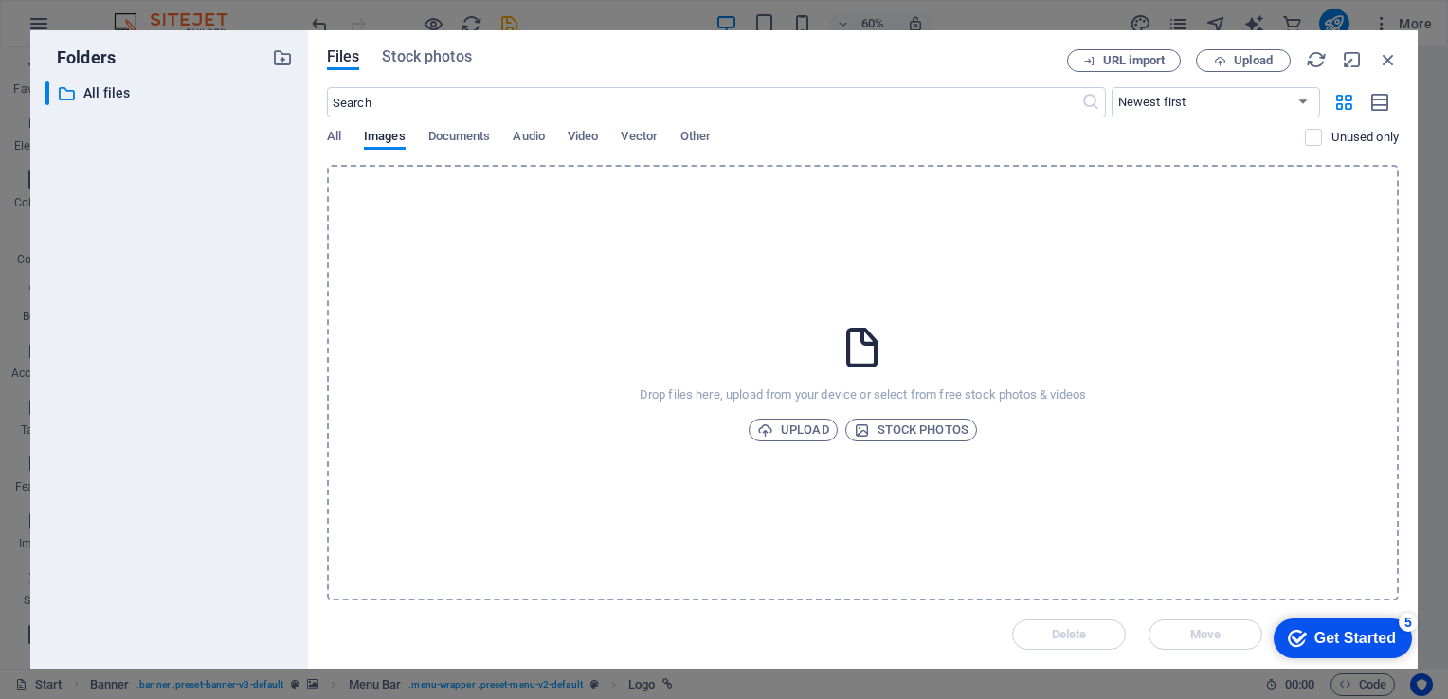
click at [341, 134] on div "All Images Documents Audio Video Vector Other" at bounding box center [816, 147] width 979 height 36
click at [338, 134] on span "All" at bounding box center [334, 138] width 14 height 27
click at [439, 59] on span "Stock photos" at bounding box center [426, 56] width 89 height 23
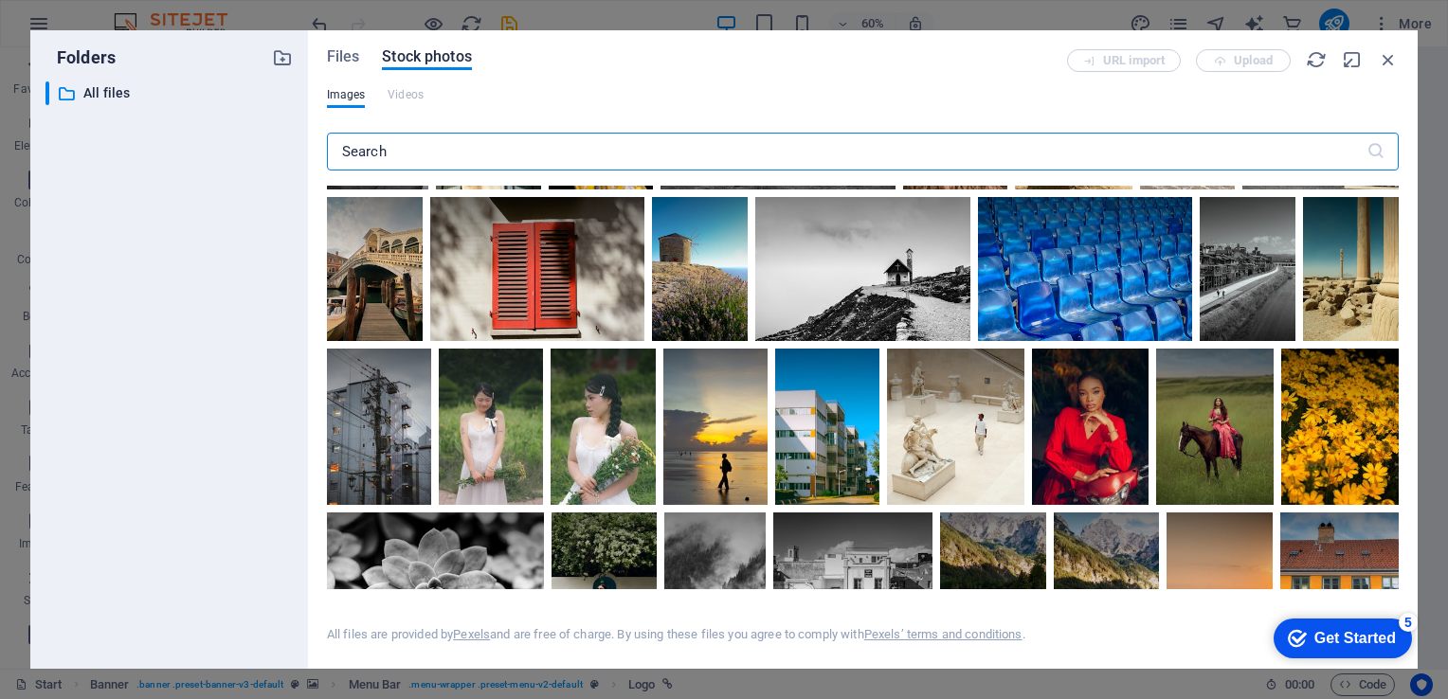
scroll to position [8508, 0]
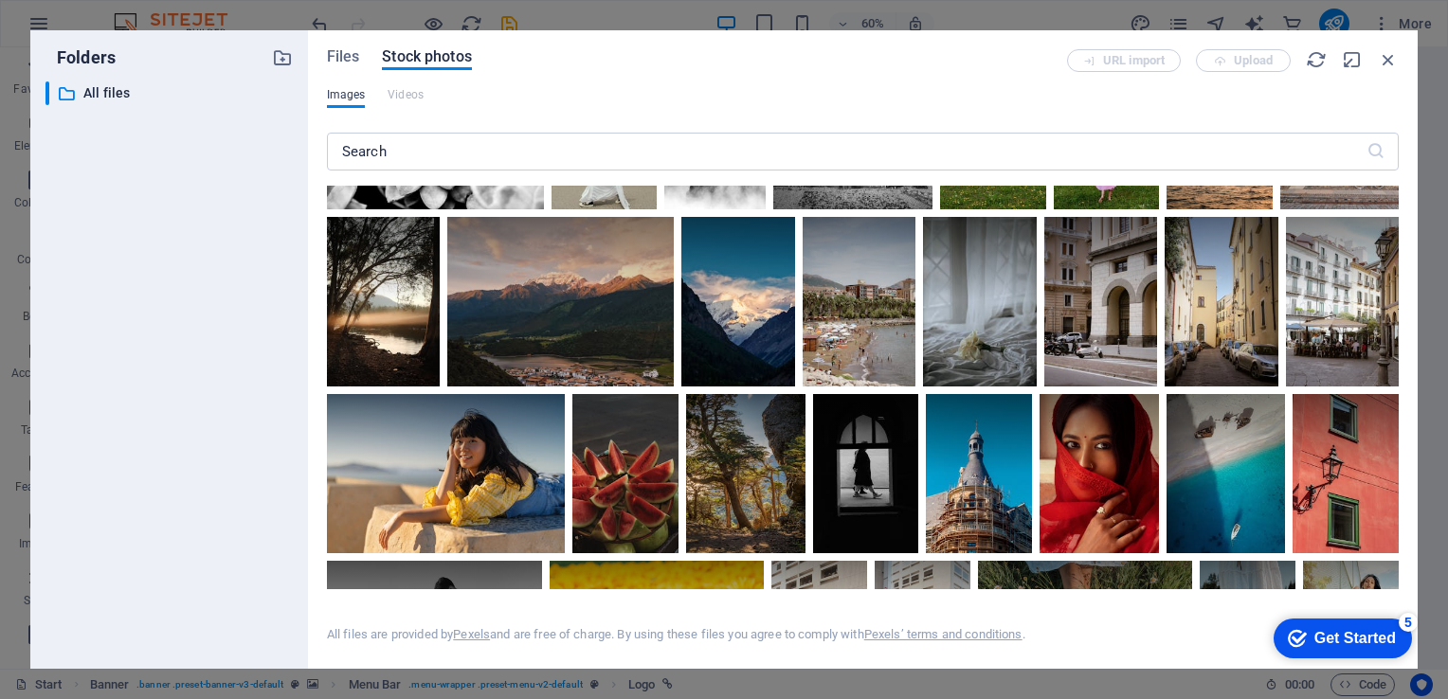
click at [345, 96] on span "Images" at bounding box center [346, 94] width 39 height 23
click at [1387, 62] on icon "button" at bounding box center [1388, 59] width 21 height 21
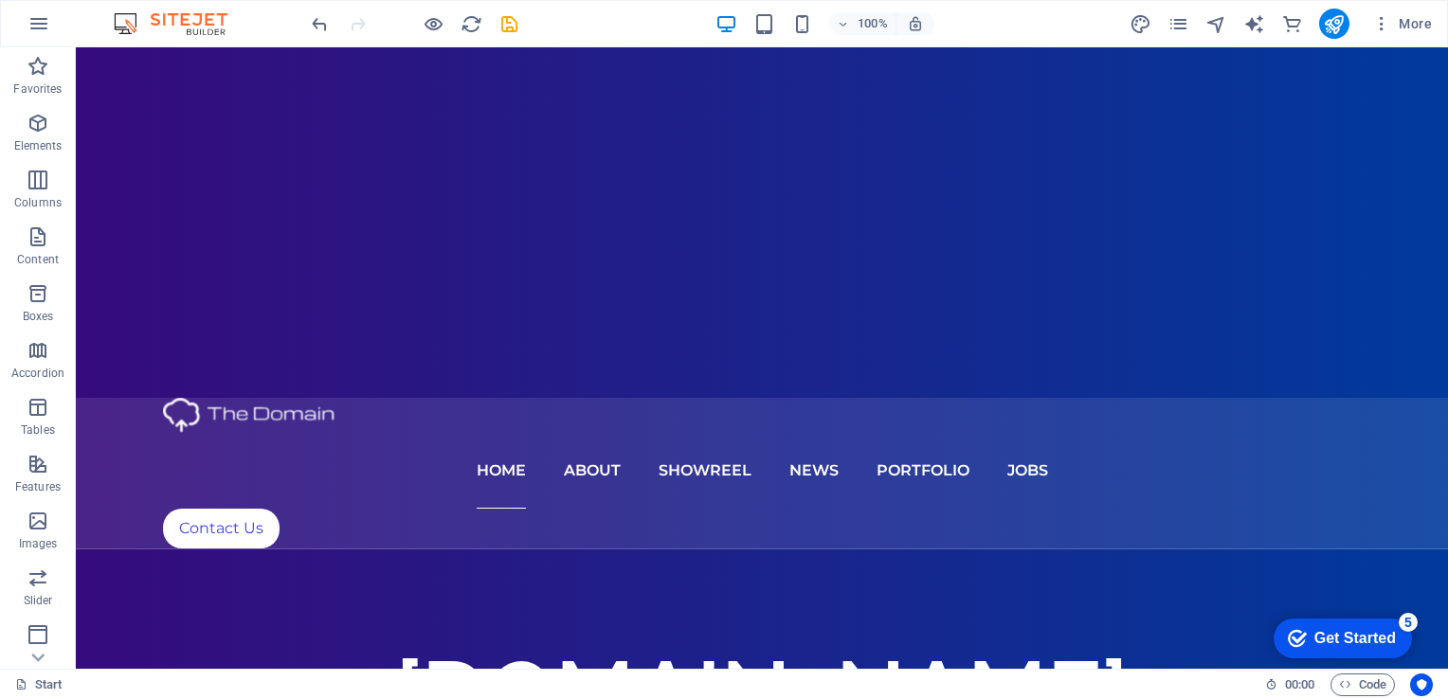
scroll to position [0, 0]
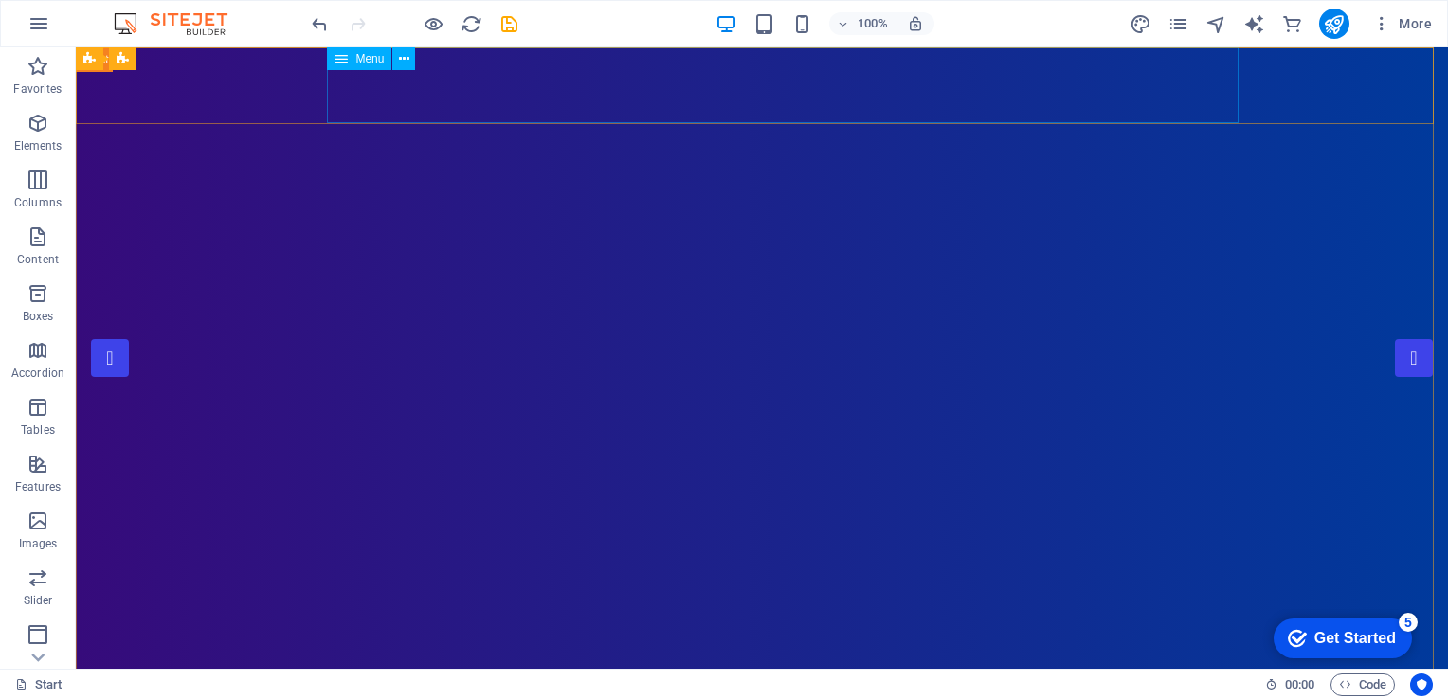
click at [345, 59] on icon at bounding box center [341, 58] width 13 height 23
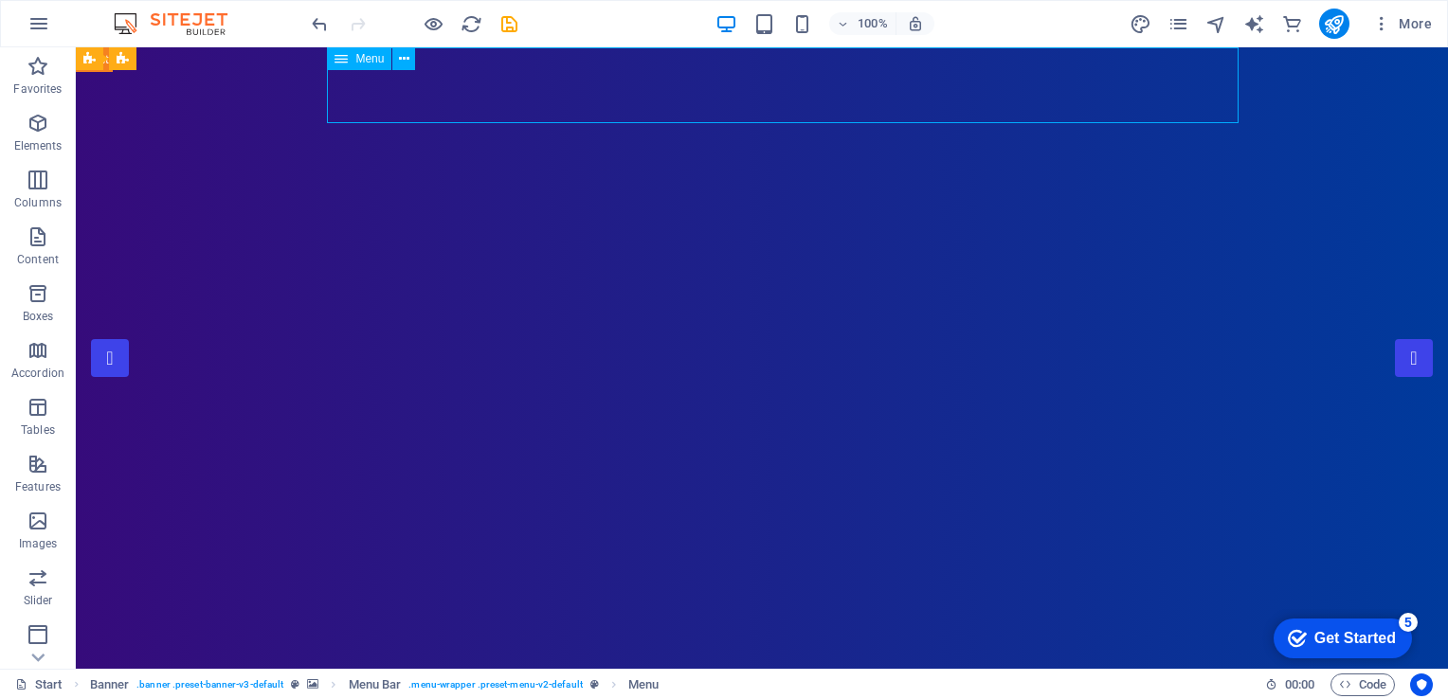
click at [345, 59] on icon at bounding box center [341, 58] width 13 height 23
select select
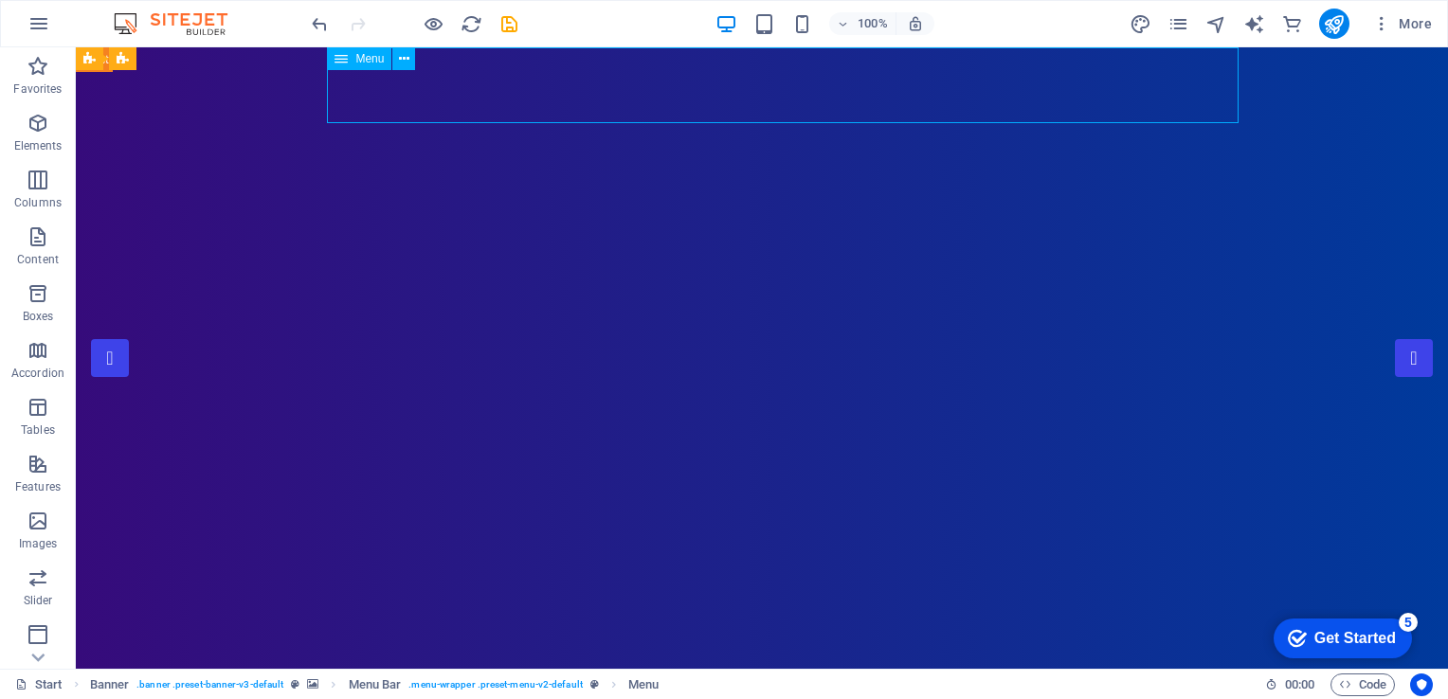
select select "1"
select select
select select "2"
select select
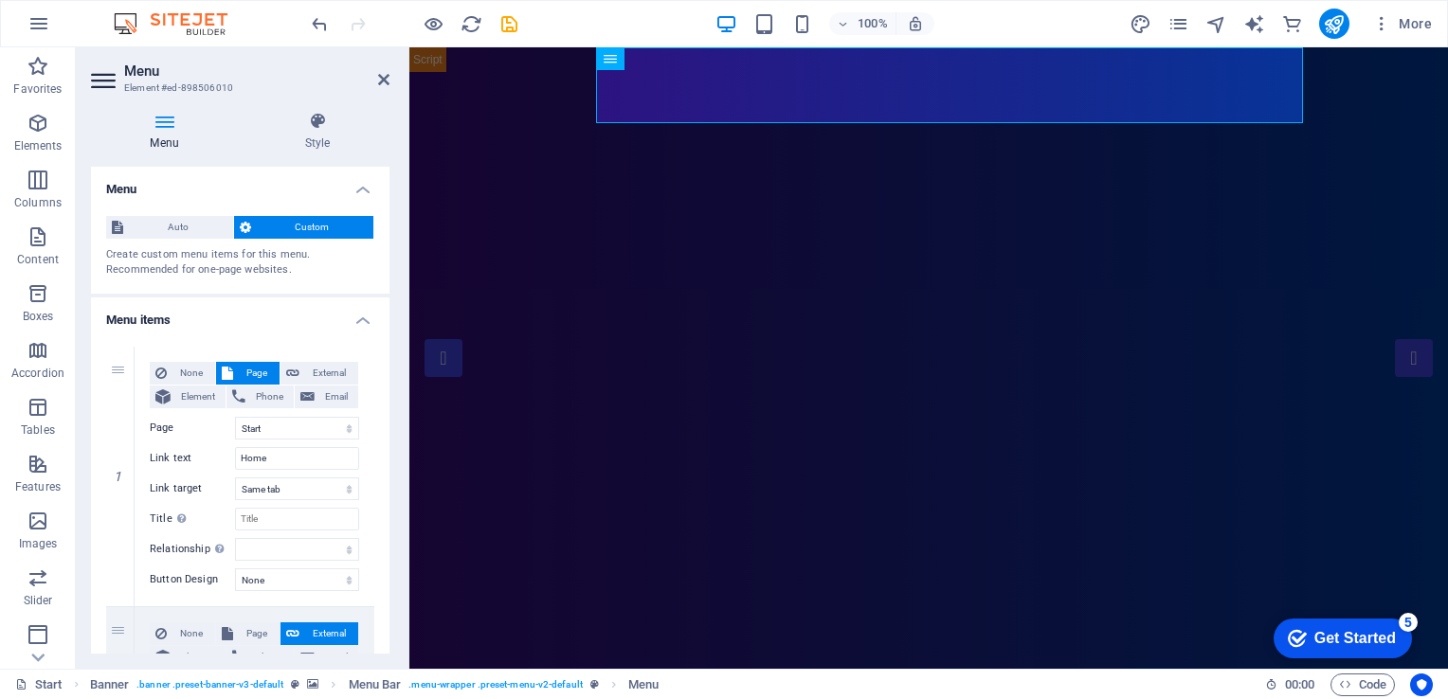
click at [166, 118] on icon at bounding box center [164, 121] width 147 height 19
click at [195, 226] on span "Auto" at bounding box center [178, 227] width 99 height 23
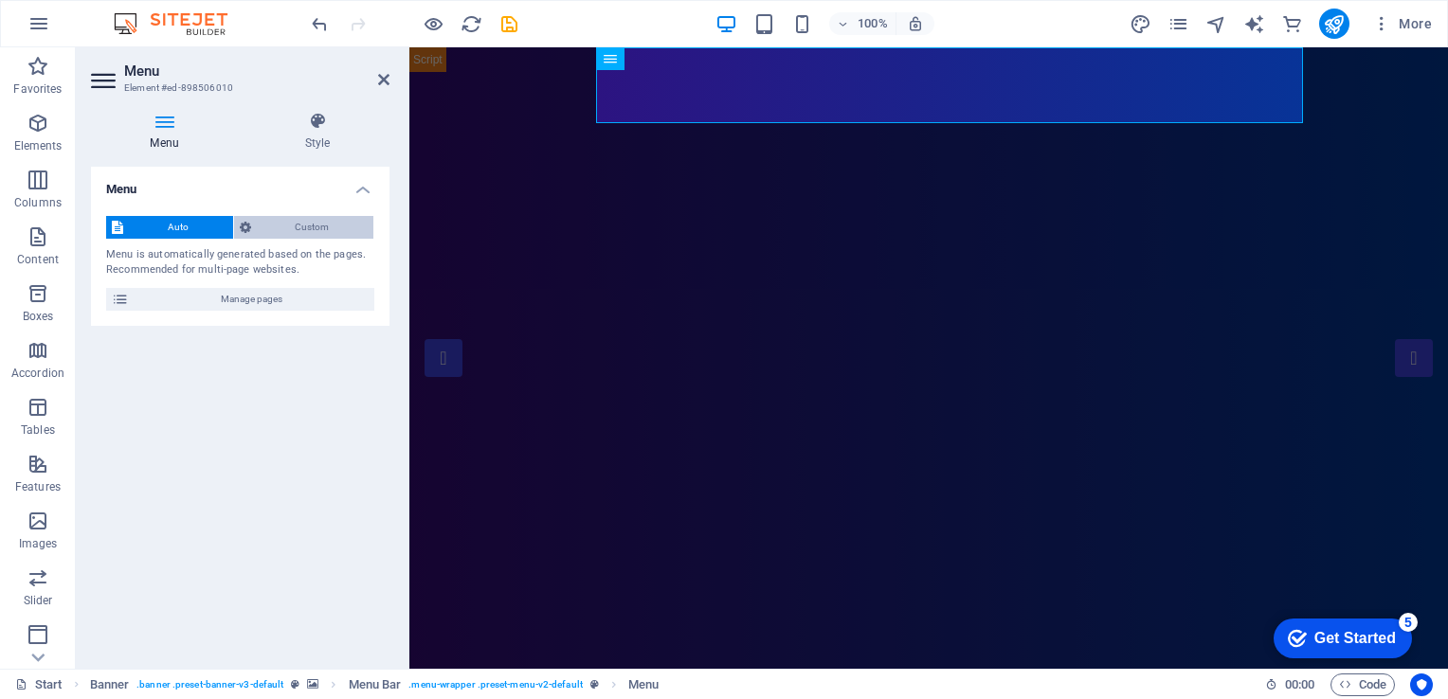
click at [269, 221] on span "Custom" at bounding box center [313, 227] width 112 height 23
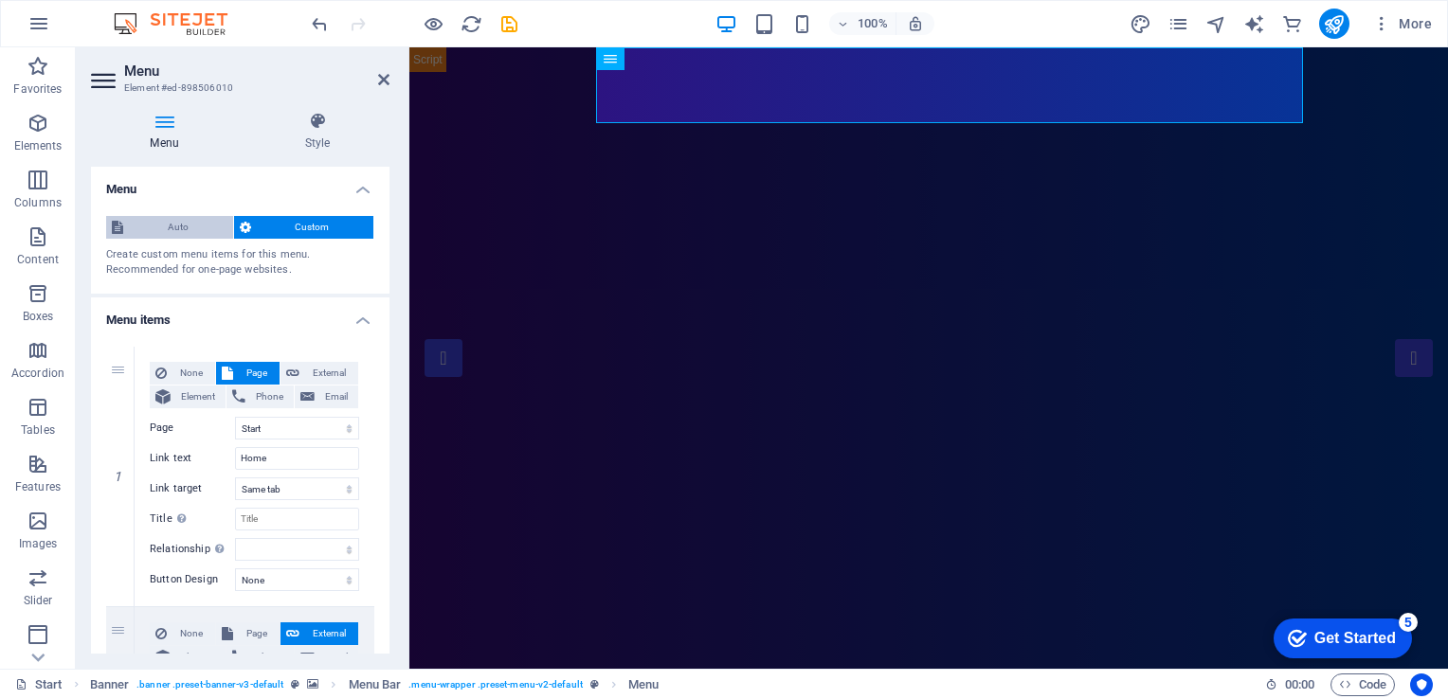
click at [198, 217] on span "Auto" at bounding box center [178, 227] width 99 height 23
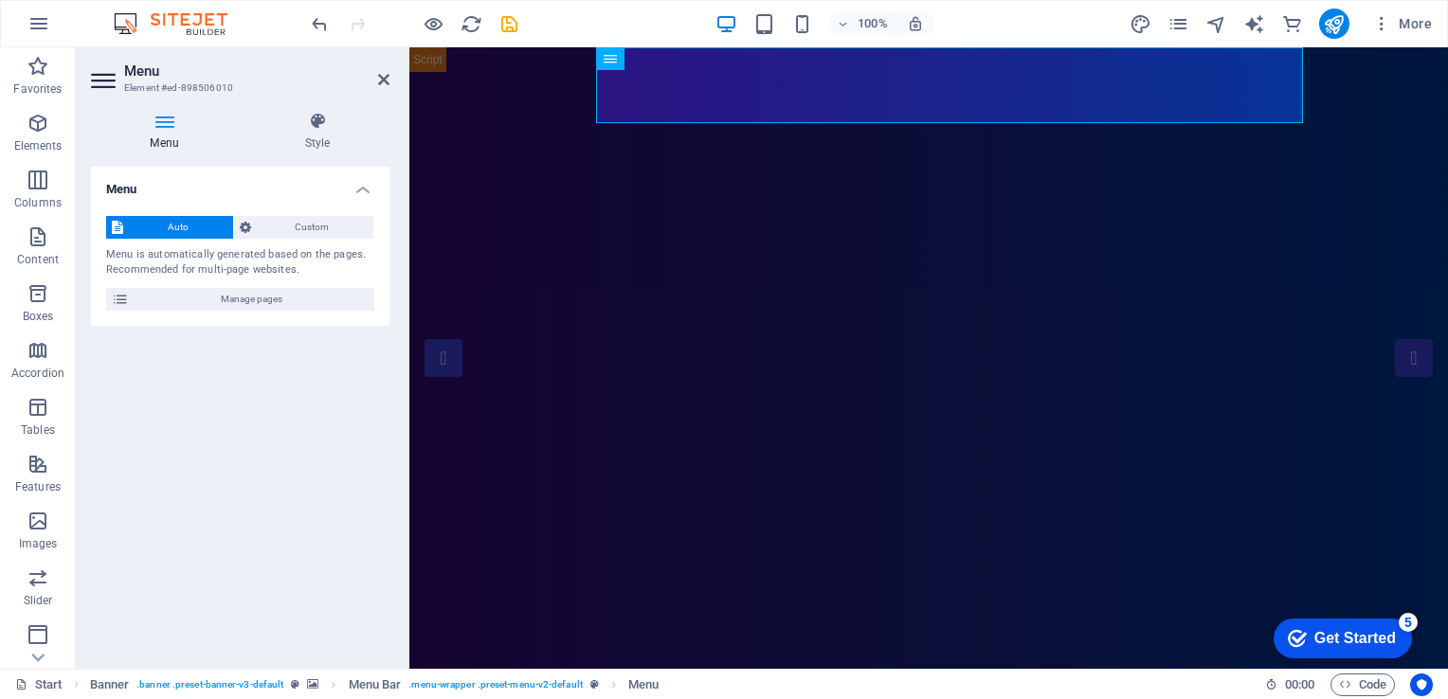
click at [294, 210] on div "Auto Custom Menu is automatically generated based on the pages. Recommended for…" at bounding box center [240, 263] width 299 height 125
click at [294, 223] on span "Custom" at bounding box center [313, 227] width 112 height 23
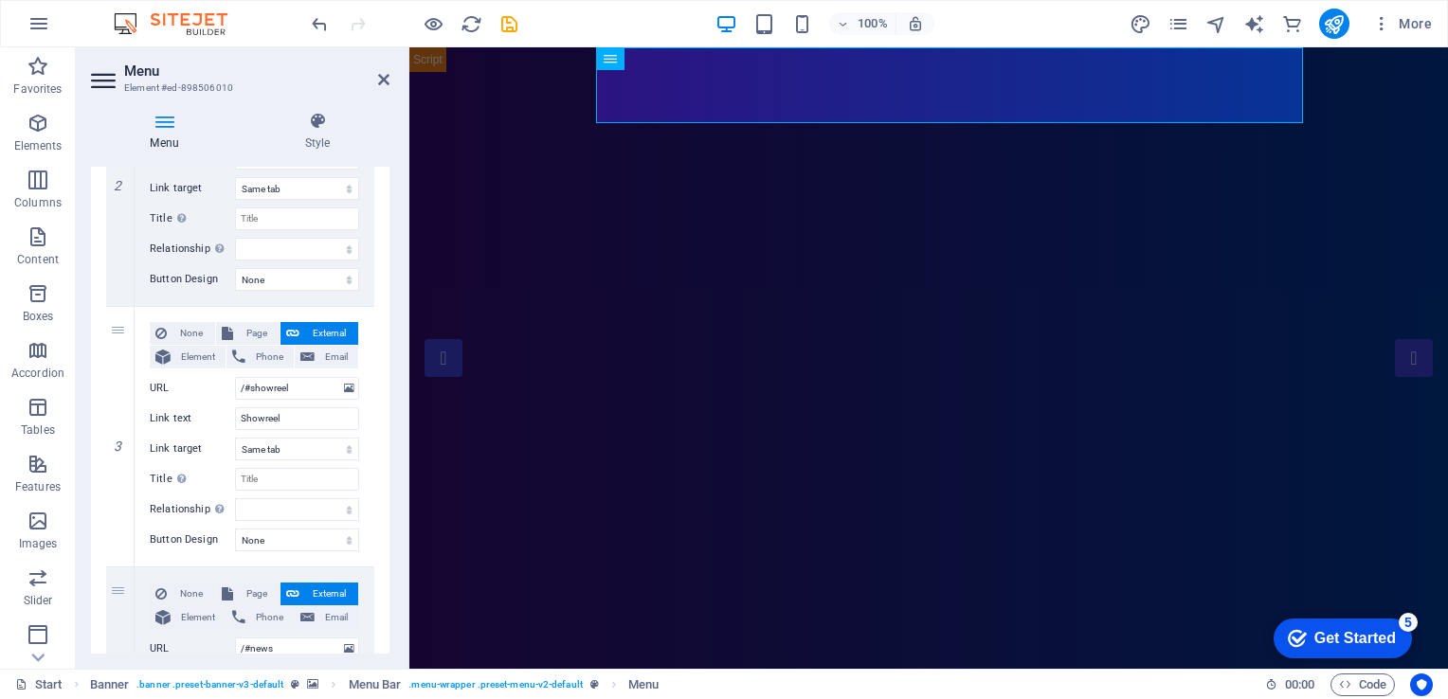
scroll to position [564, 0]
click at [306, 389] on input "/#showreel" at bounding box center [297, 385] width 124 height 23
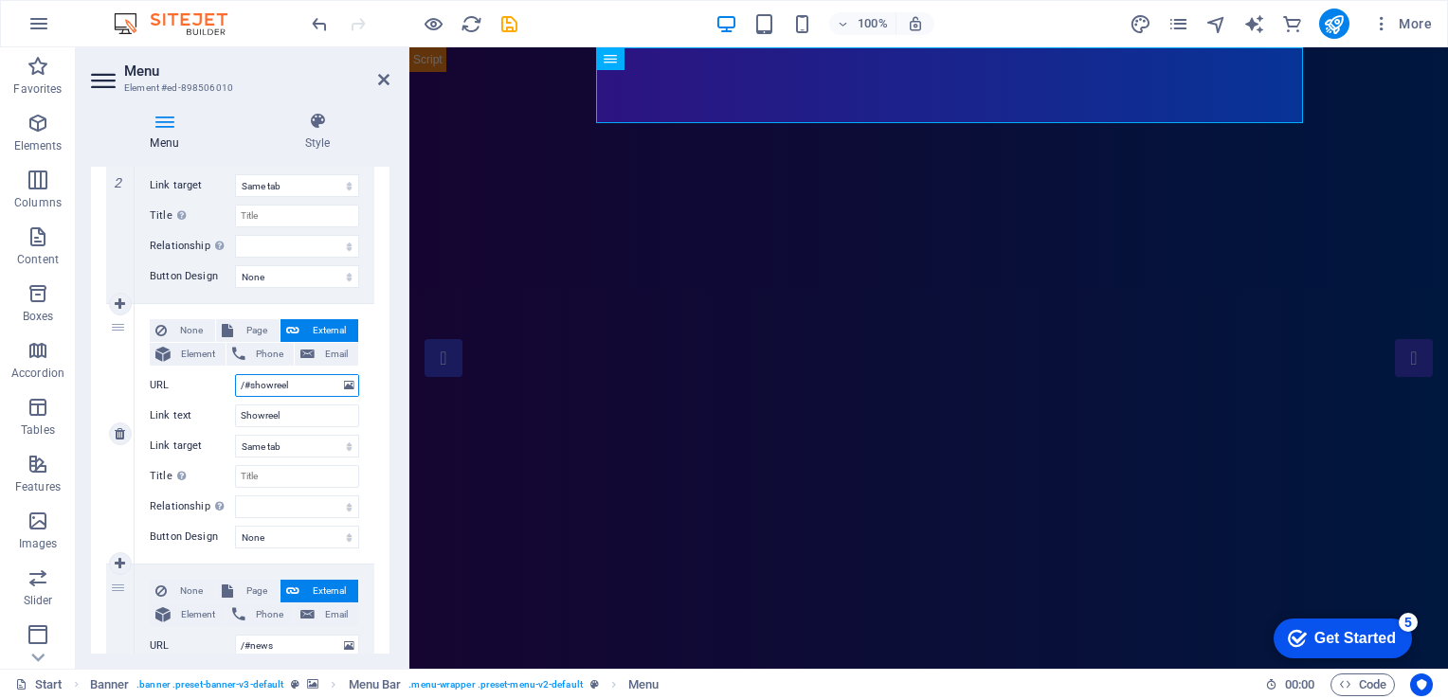
click at [306, 389] on input "/#showreel" at bounding box center [297, 385] width 124 height 23
type input "Profit"
select select
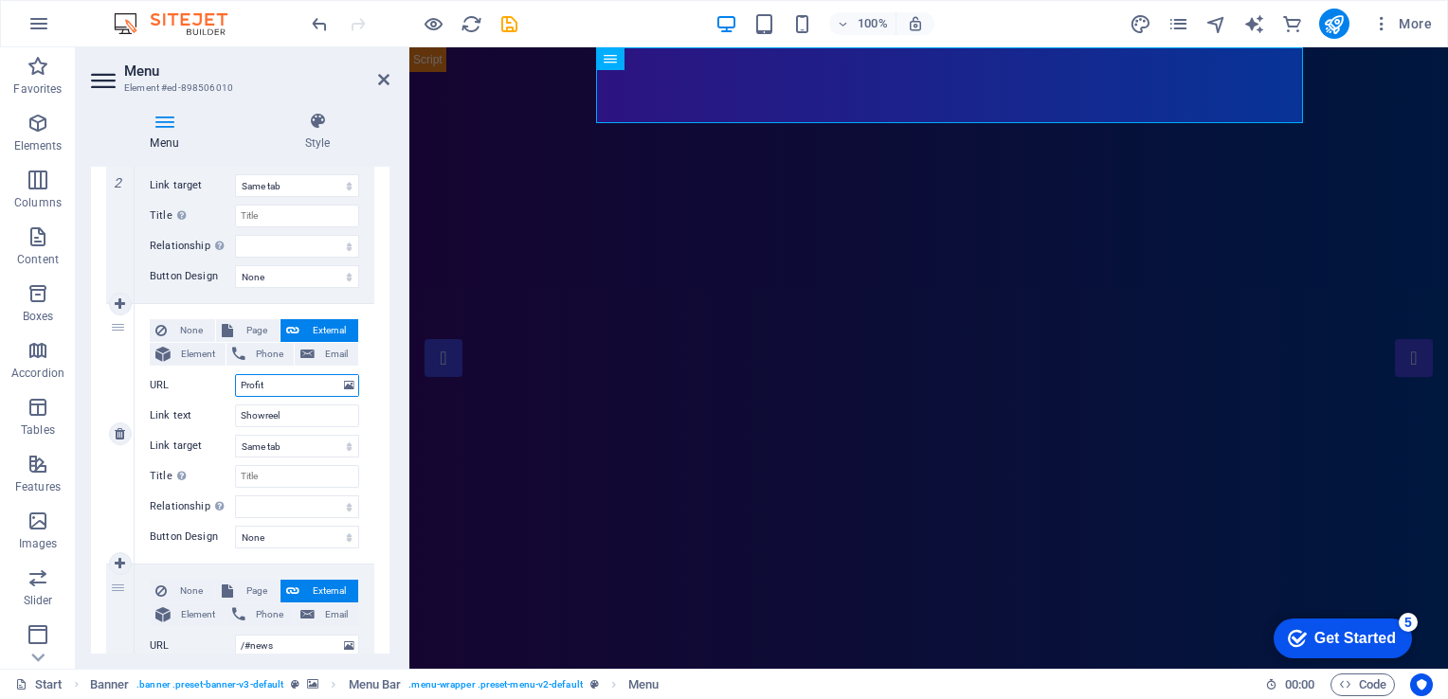
select select
drag, startPoint x: 385, startPoint y: 395, endPoint x: 383, endPoint y: 438, distance: 42.7
click at [383, 438] on div "1 None Page External Element Phone Email Page Start Portfolio Jobs Legal Notice…" at bounding box center [240, 564] width 299 height 1593
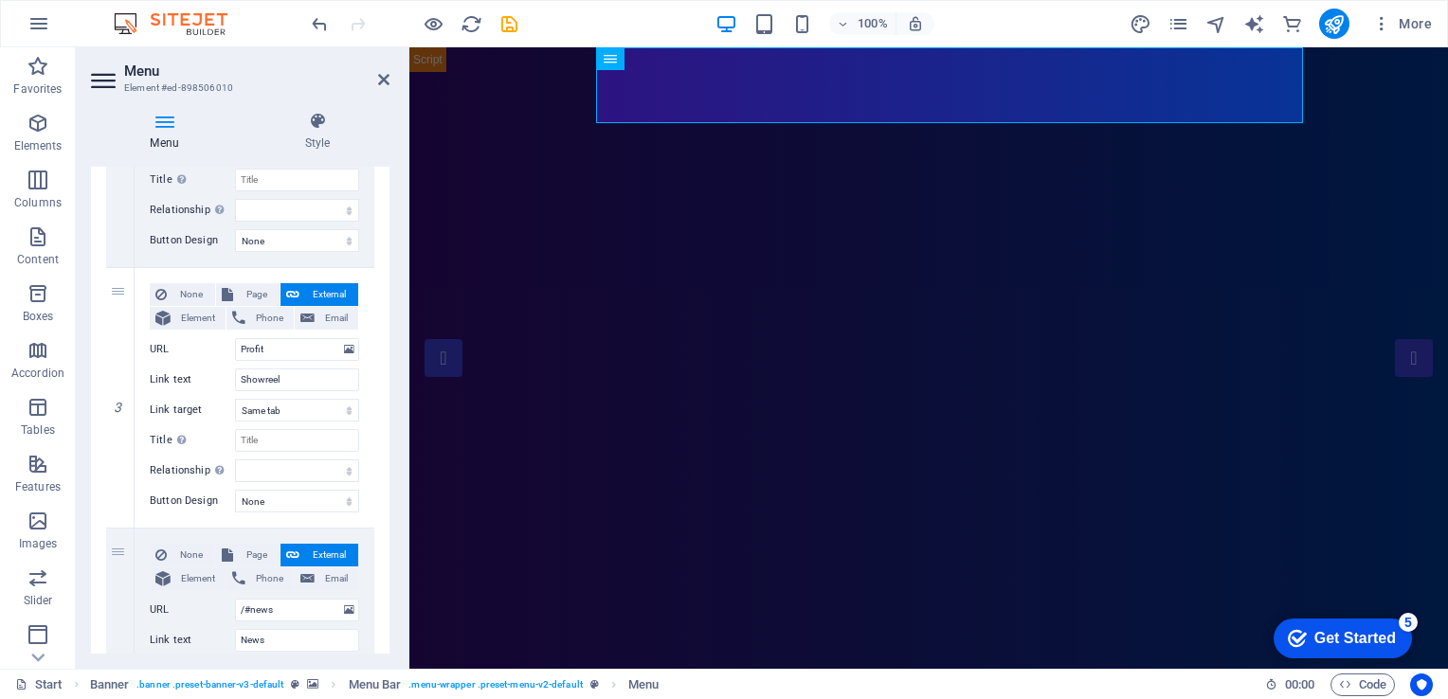
scroll to position [589, 0]
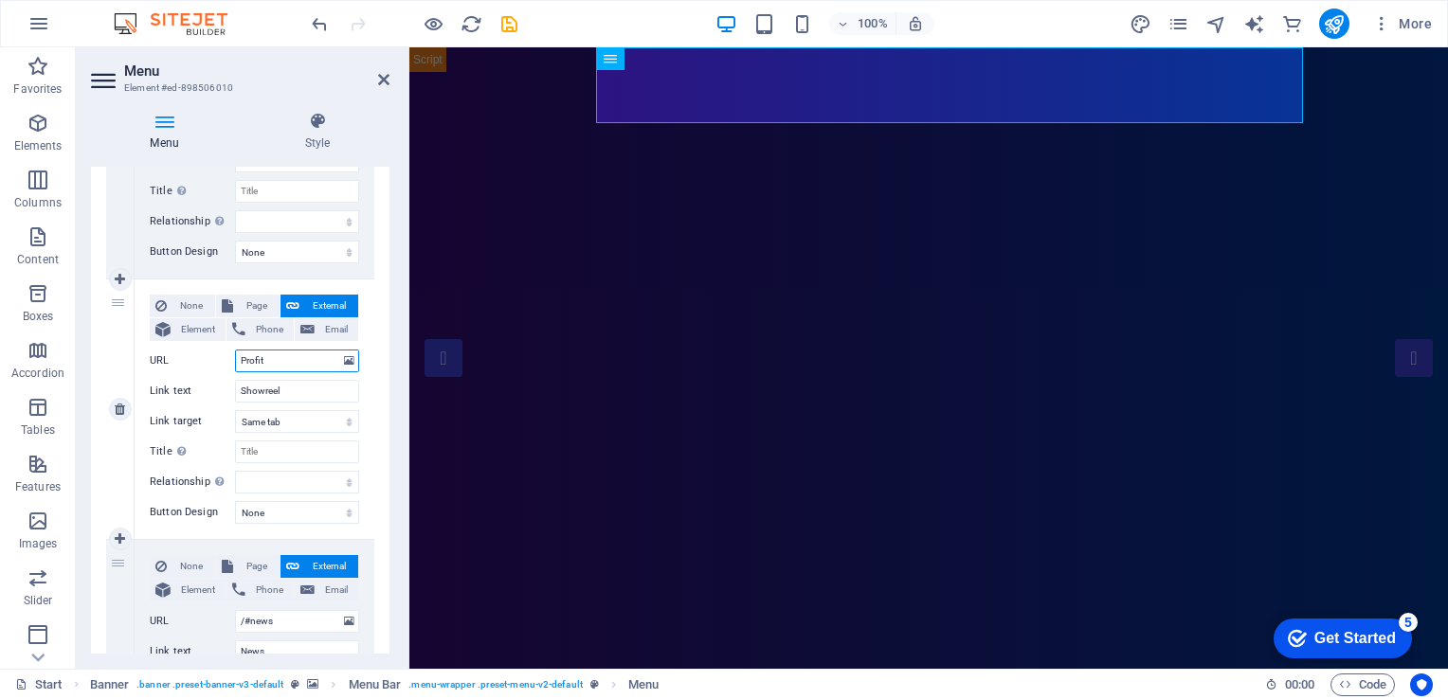
click at [317, 359] on input "Profit" at bounding box center [297, 361] width 124 height 23
type input "Profit==="
select select
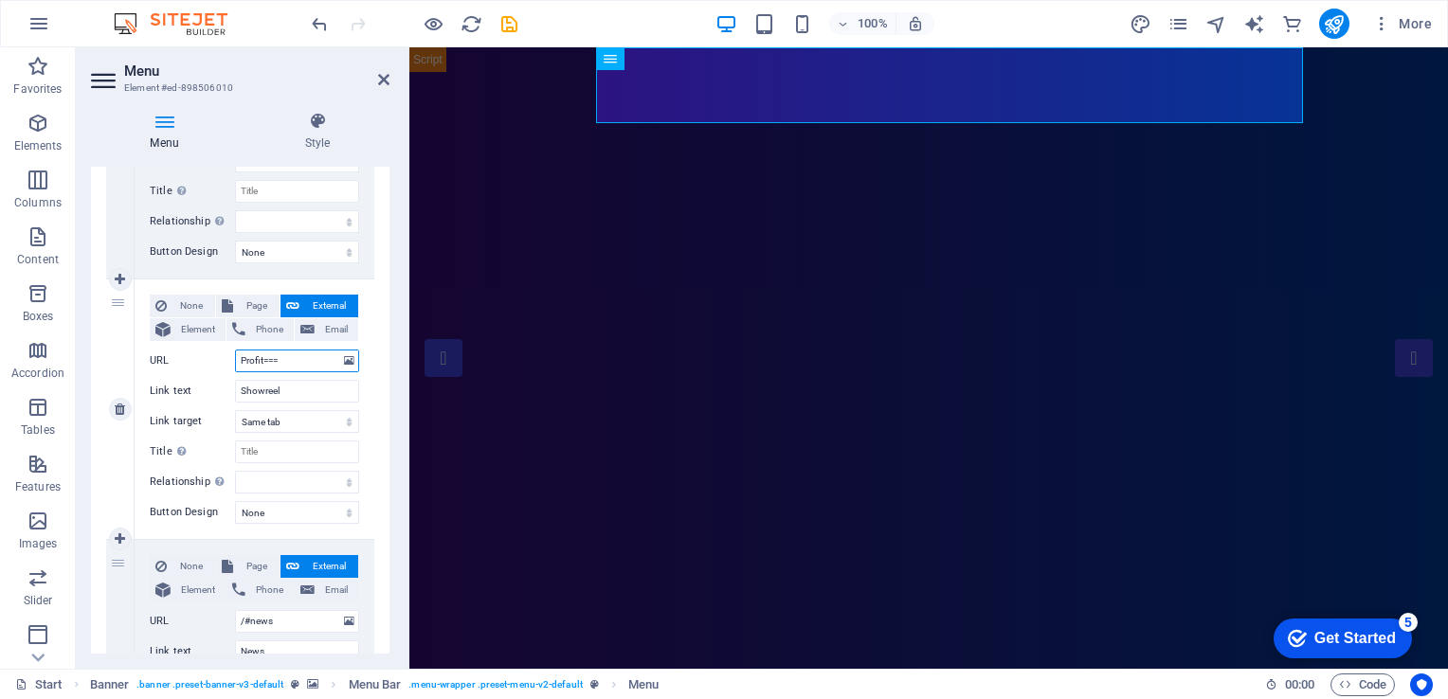
select select
type input "P"
select select
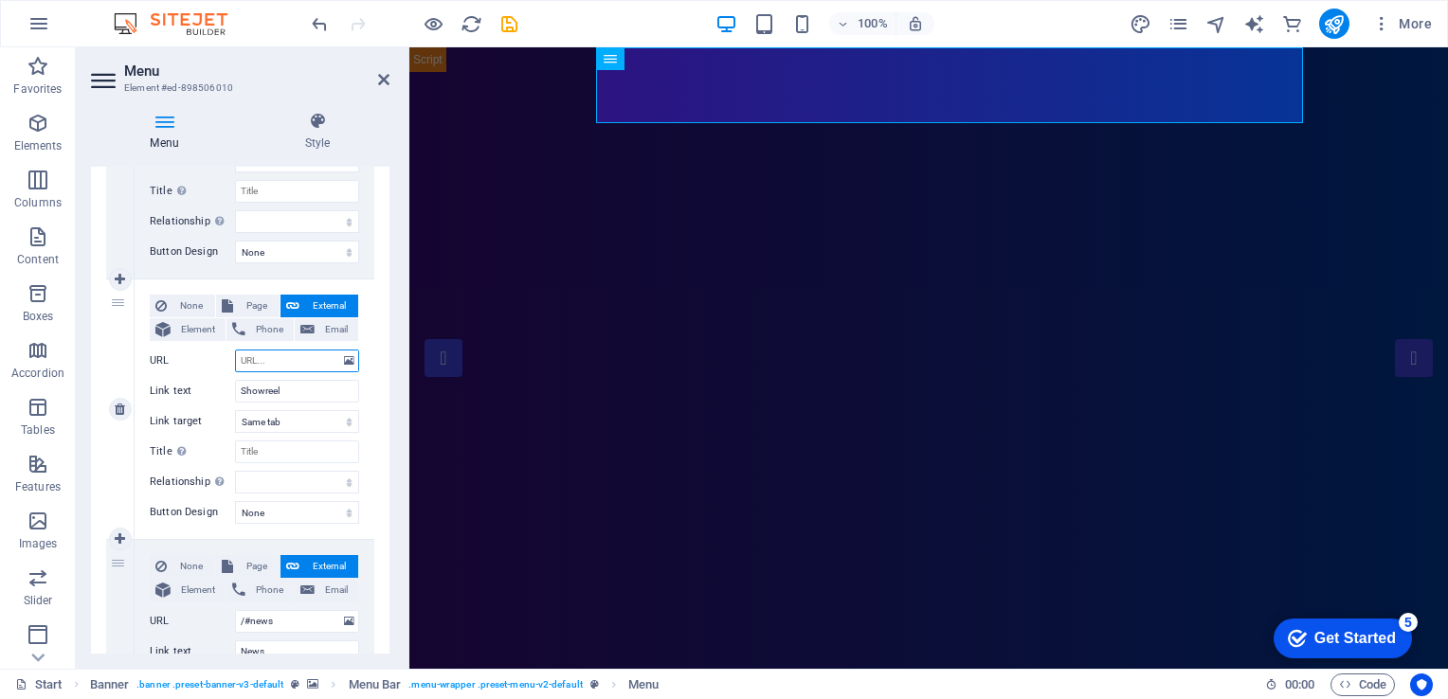
select select
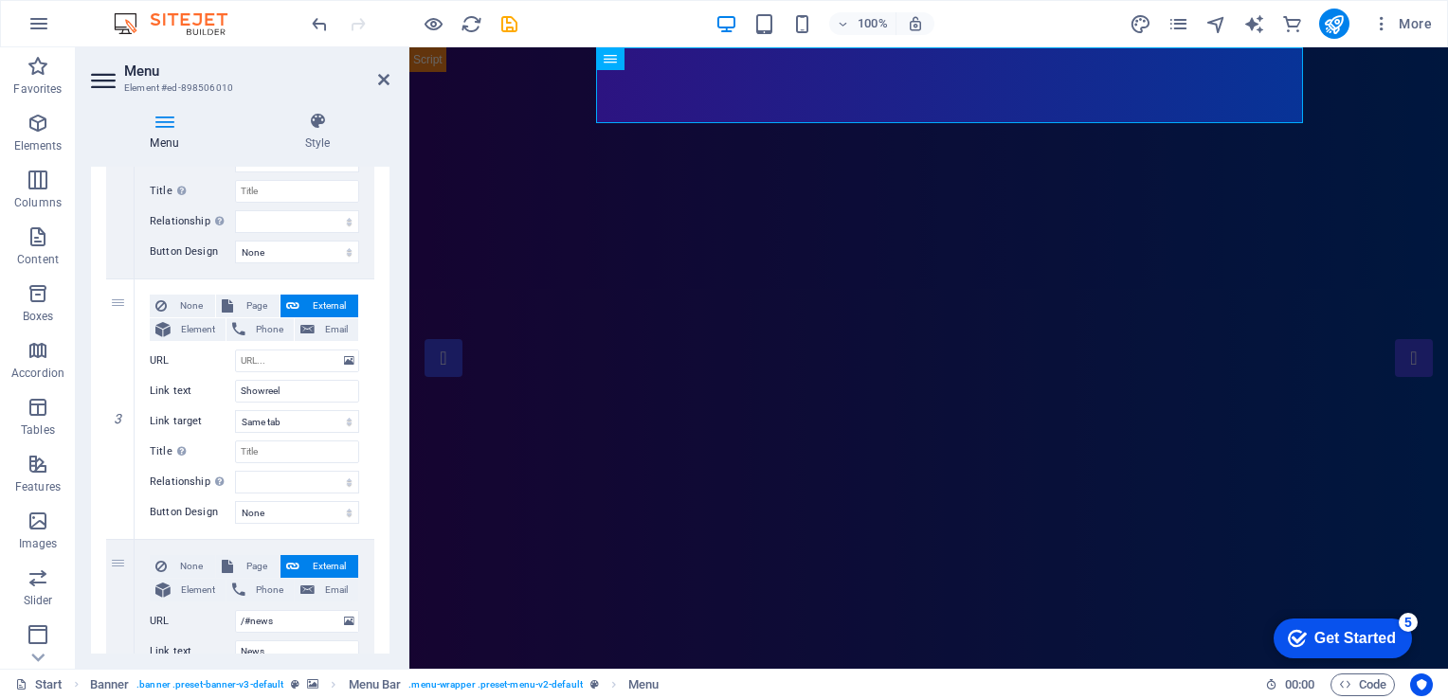
drag, startPoint x: 393, startPoint y: 368, endPoint x: 394, endPoint y: 344, distance: 23.7
click at [394, 344] on div "Menu Style Menu Auto Custom Create custom menu items for this menu. Recommended…" at bounding box center [240, 383] width 329 height 572
drag, startPoint x: 383, startPoint y: 343, endPoint x: 394, endPoint y: 302, distance: 42.3
click at [394, 302] on div "Menu Style Menu Auto Custom Create custom menu items for this menu. Recommended…" at bounding box center [240, 383] width 329 height 572
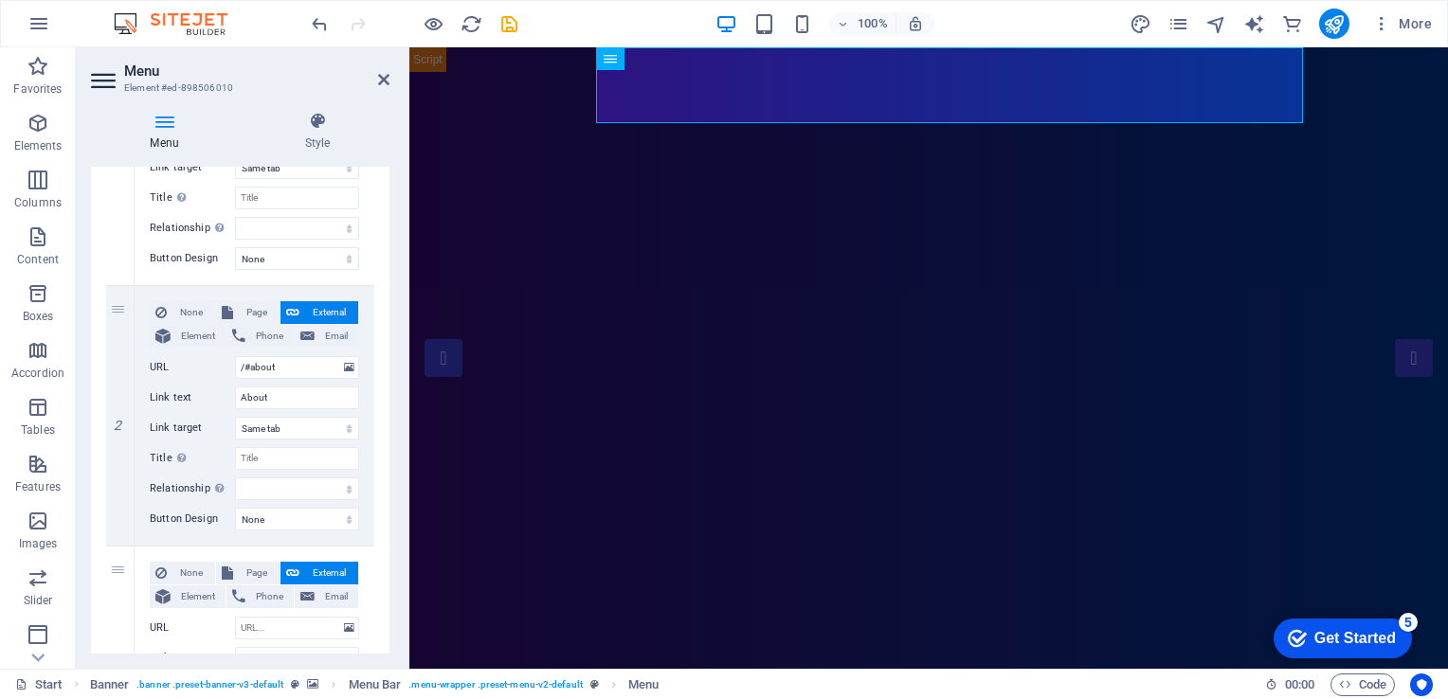
scroll to position [326, 0]
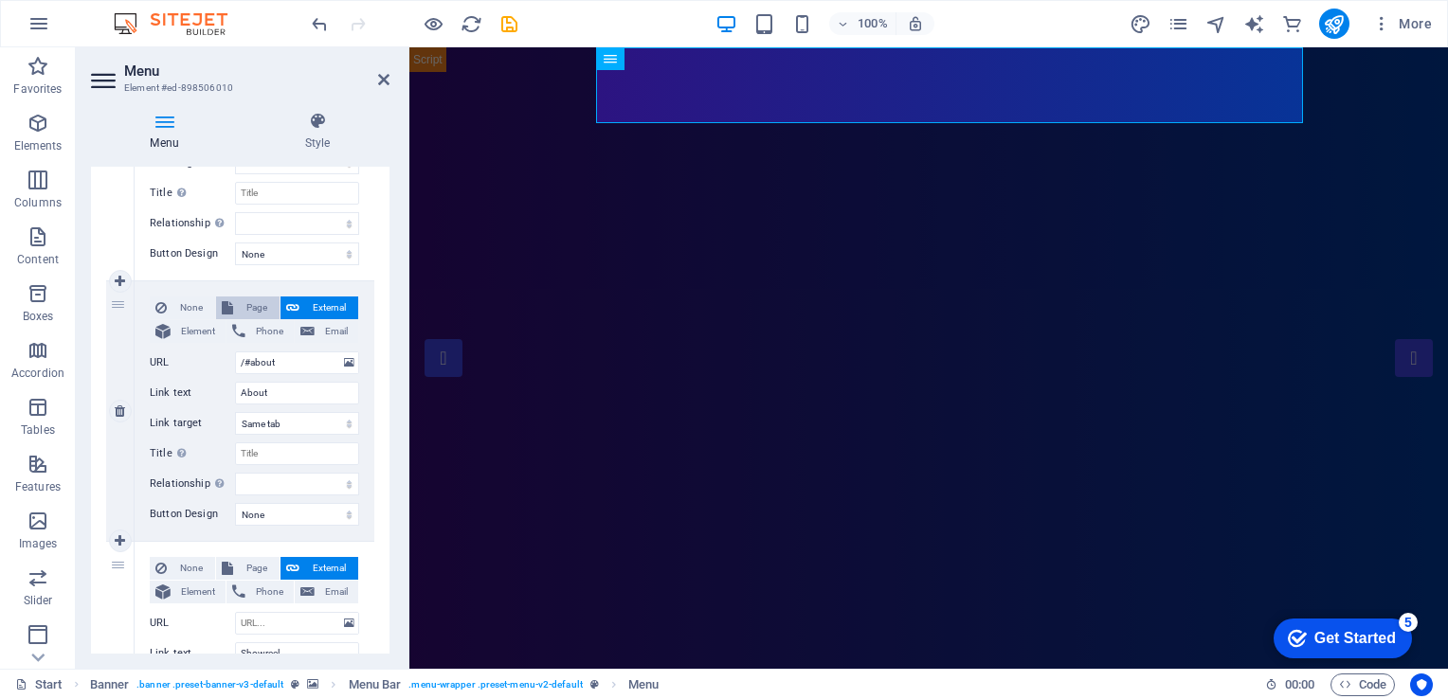
click at [245, 299] on span "Page" at bounding box center [256, 308] width 35 height 23
select select
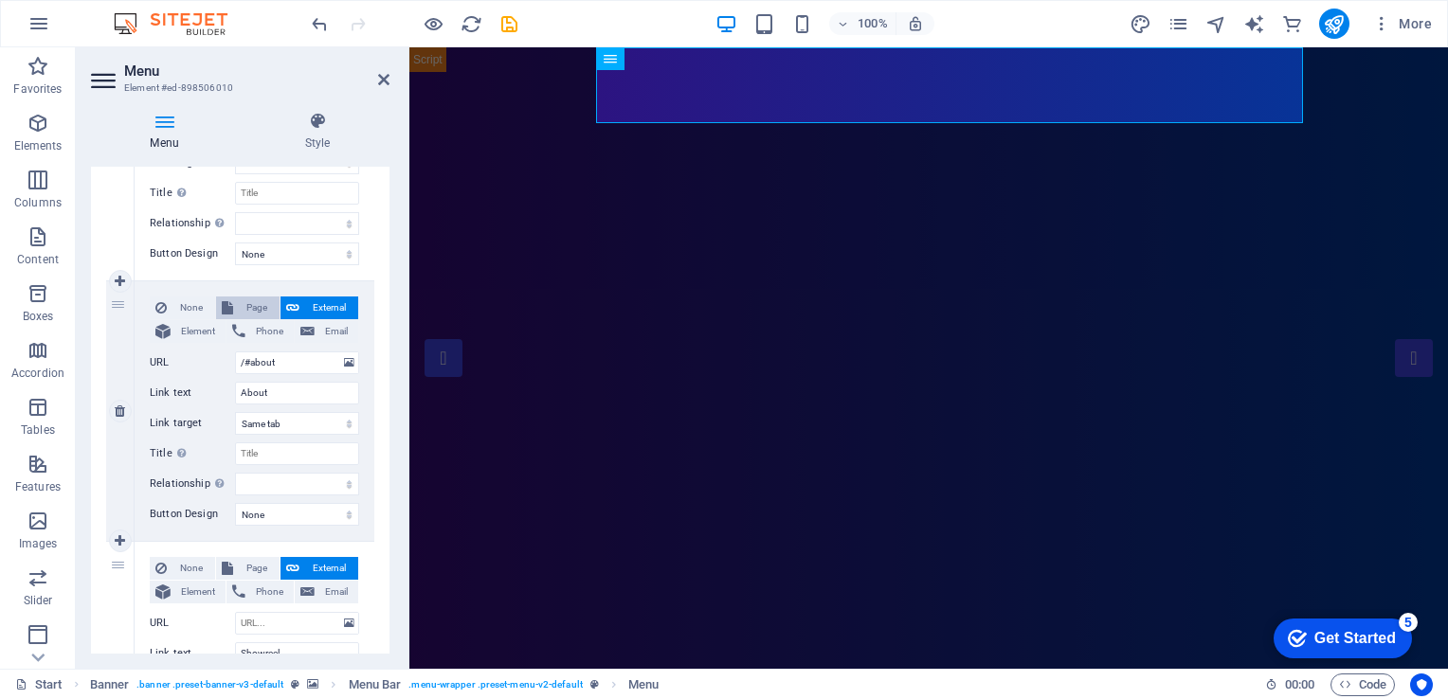
select select
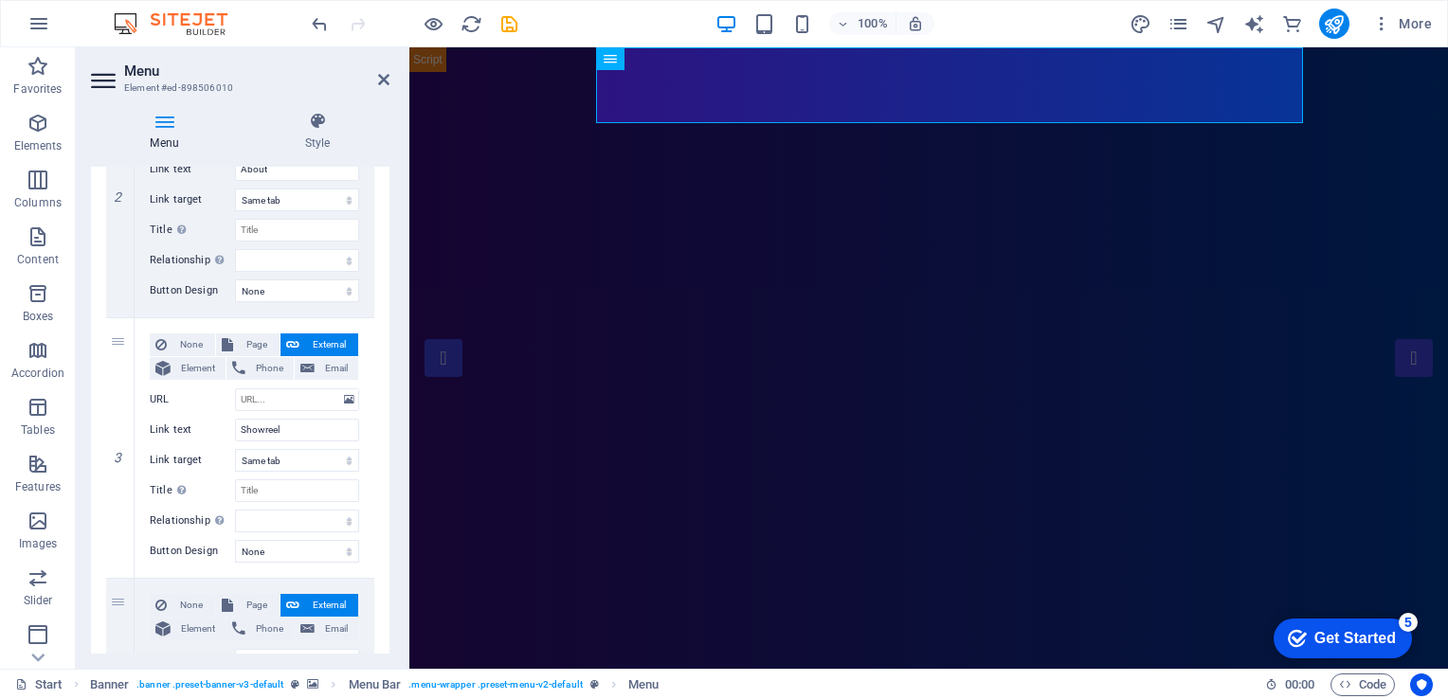
scroll to position [558, 0]
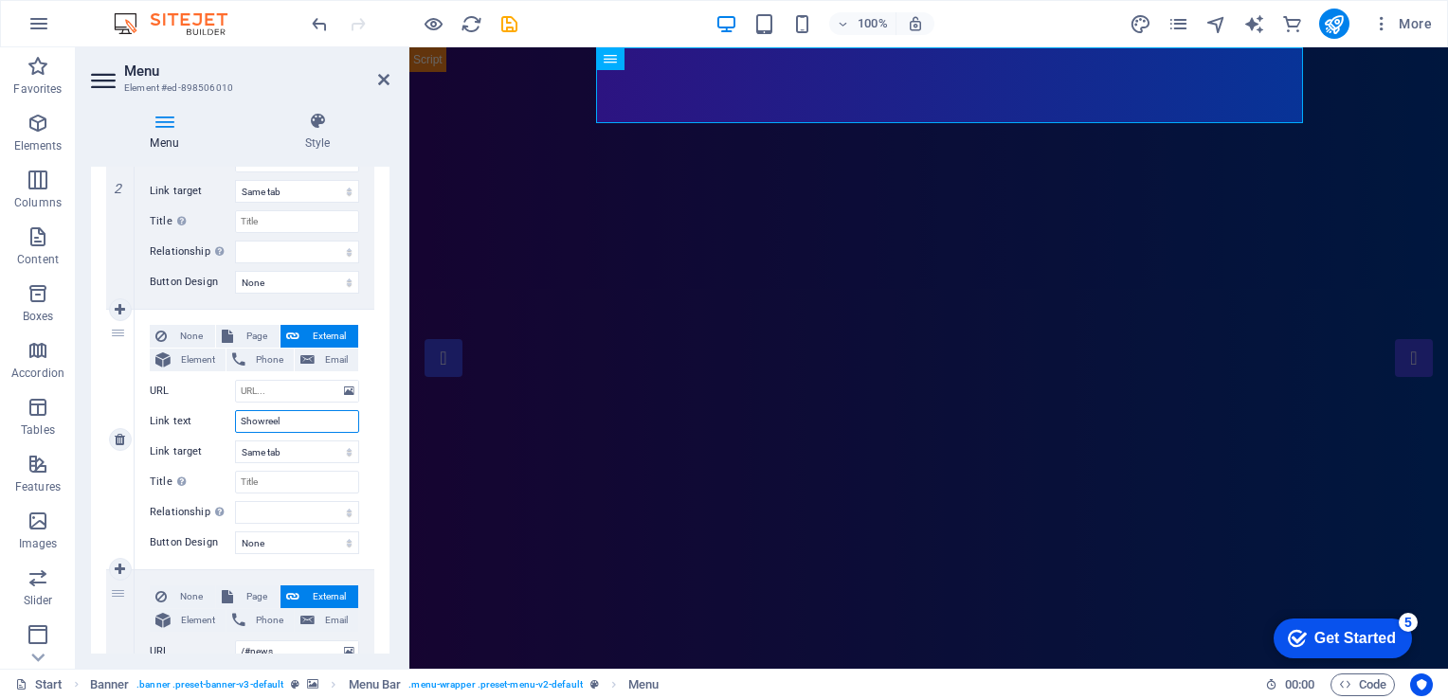
click at [307, 415] on input "Showreel" at bounding box center [297, 421] width 124 height 23
type input "S"
select select
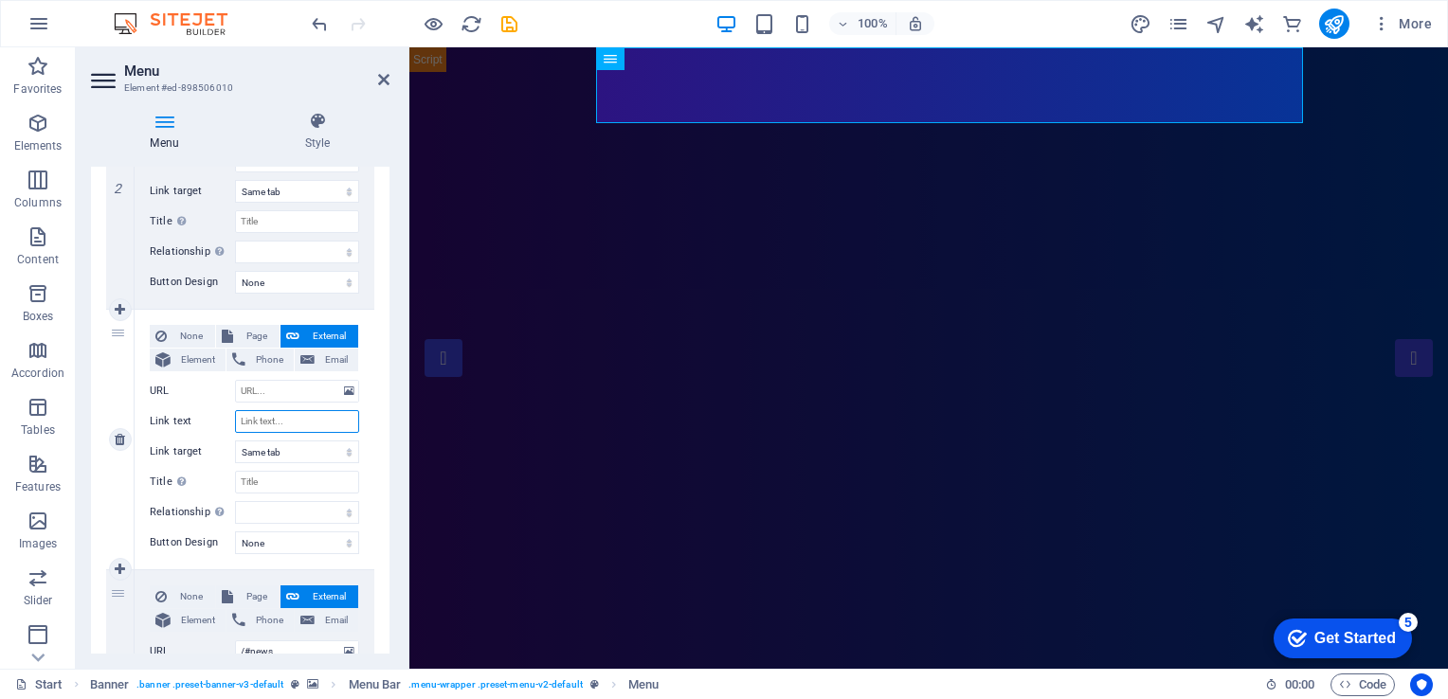
select select
type input "Services"
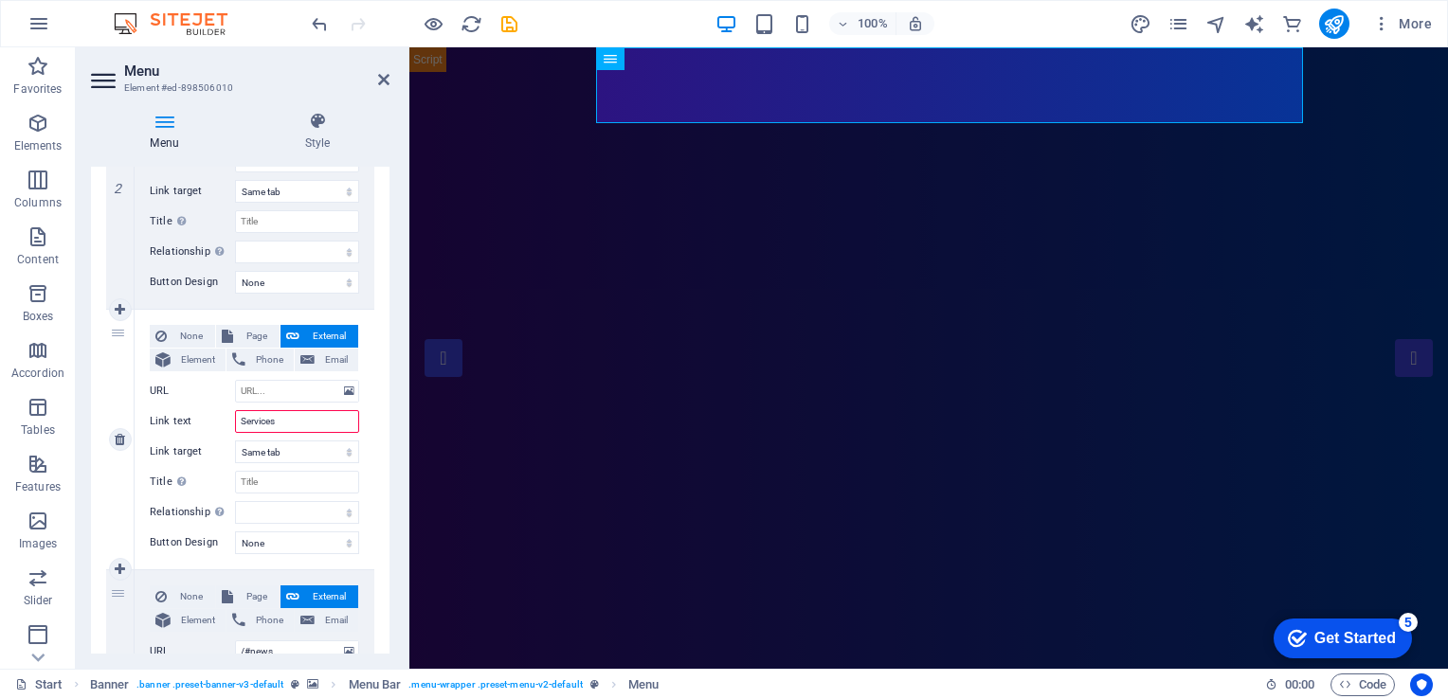
select select
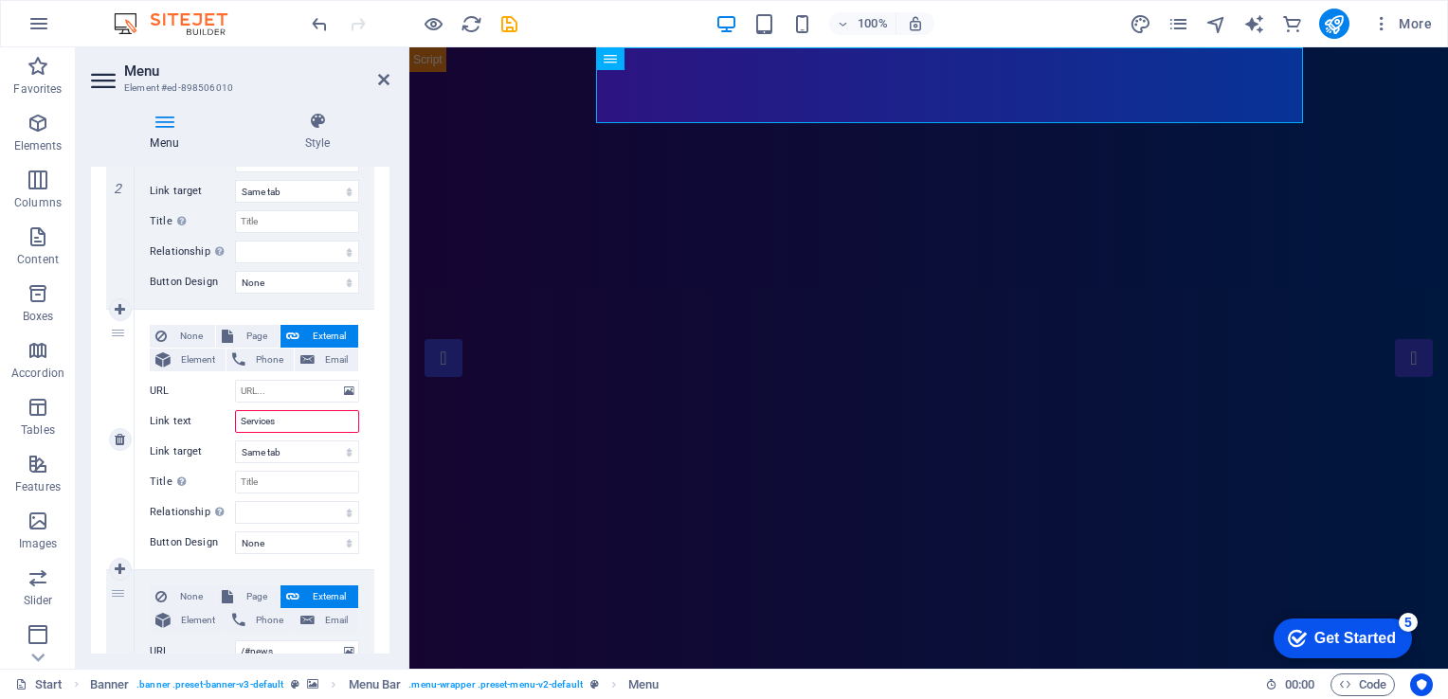
select select
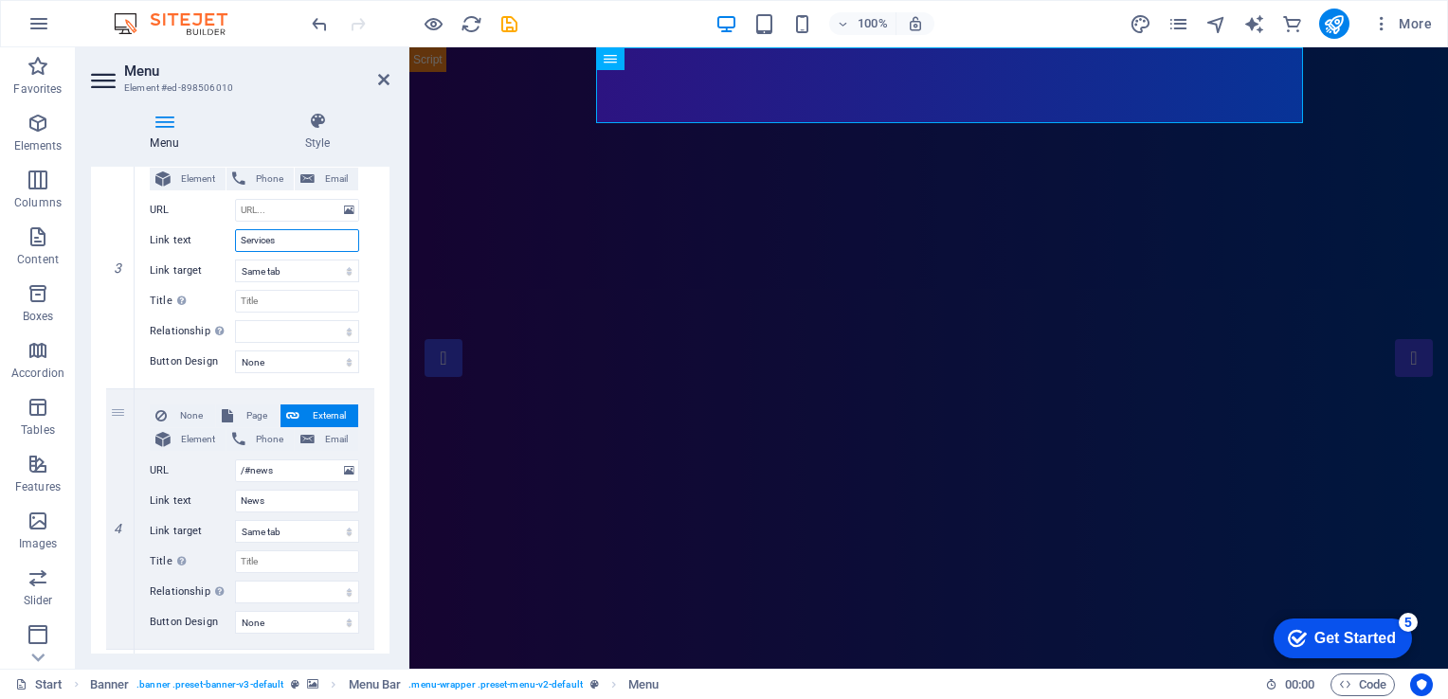
scroll to position [776, 0]
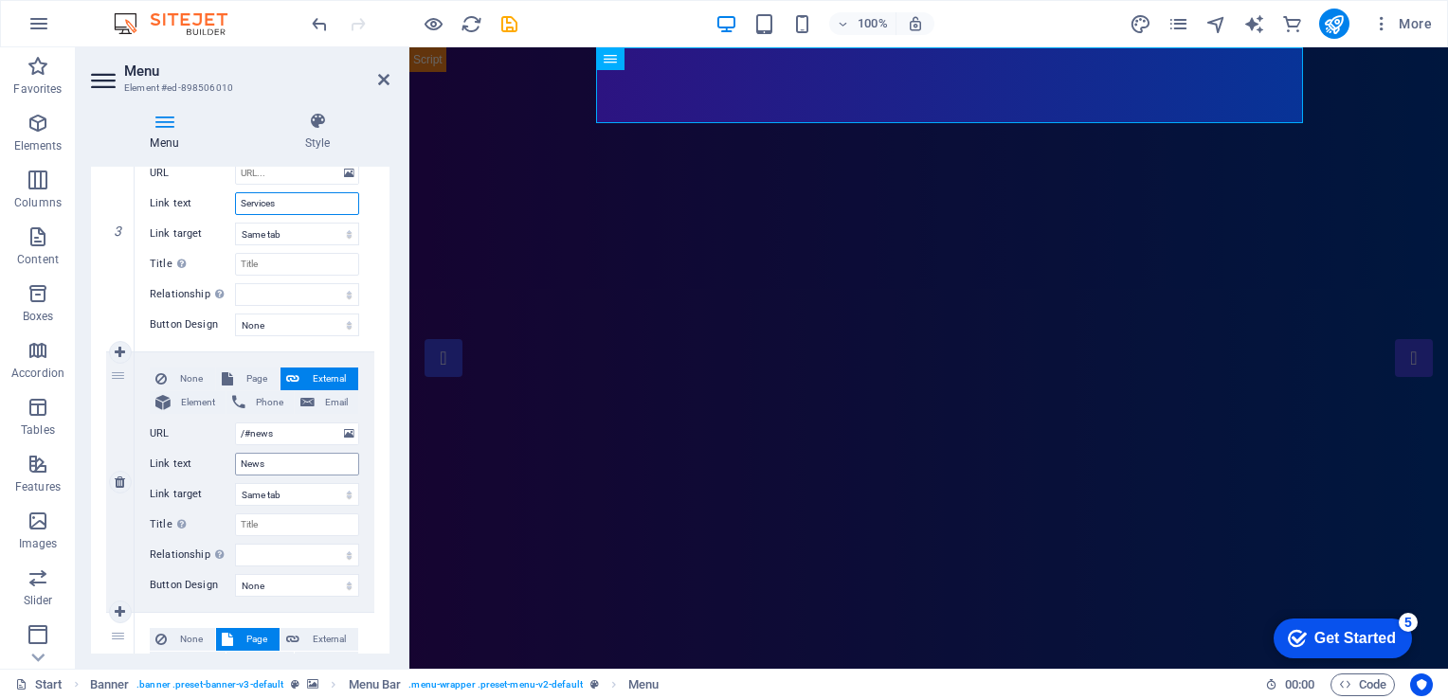
type input "Services"
click at [303, 471] on input "News" at bounding box center [297, 464] width 124 height 23
drag, startPoint x: 385, startPoint y: 445, endPoint x: 384, endPoint y: 495, distance: 49.3
click at [384, 495] on div "1 None Page External Element Phone Email Page Start Portfolio Jobs Legal Notice…" at bounding box center [240, 352] width 299 height 1593
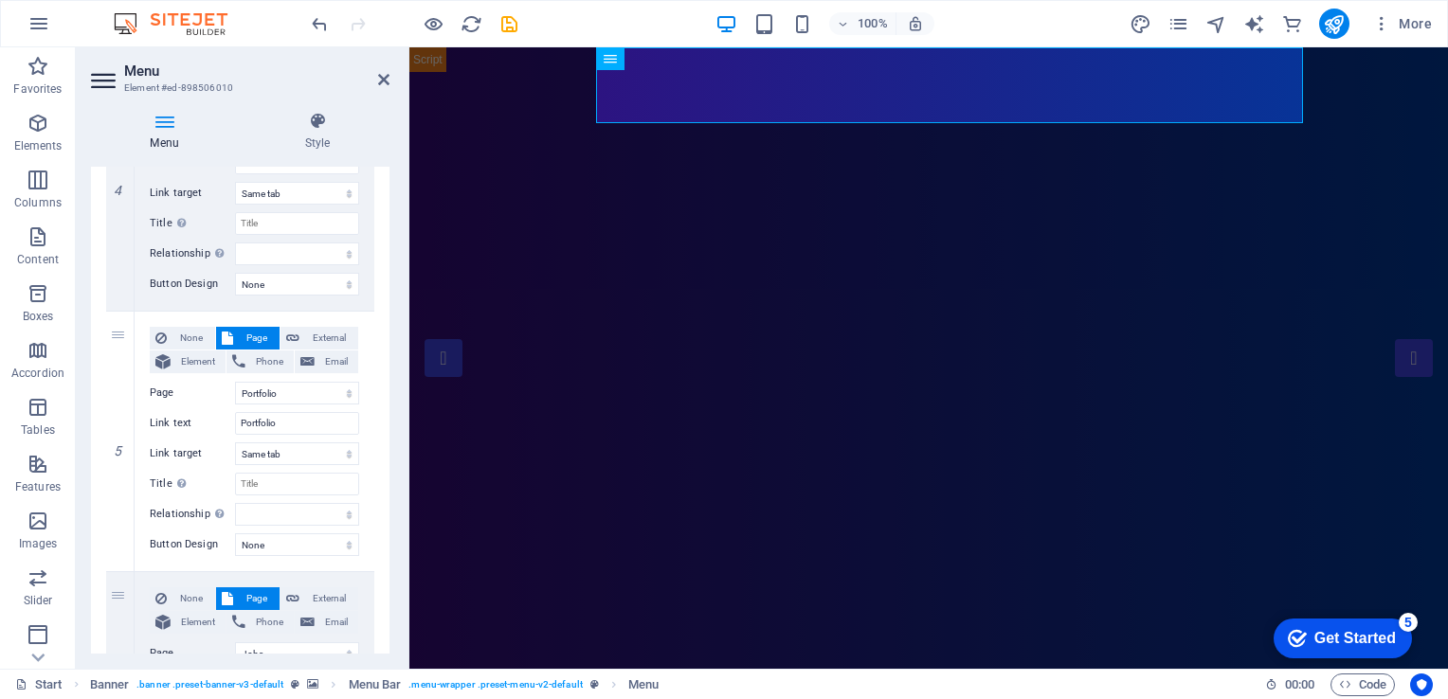
scroll to position [1080, 0]
click at [315, 419] on input "Portfolio" at bounding box center [297, 420] width 124 height 23
type input "Course"
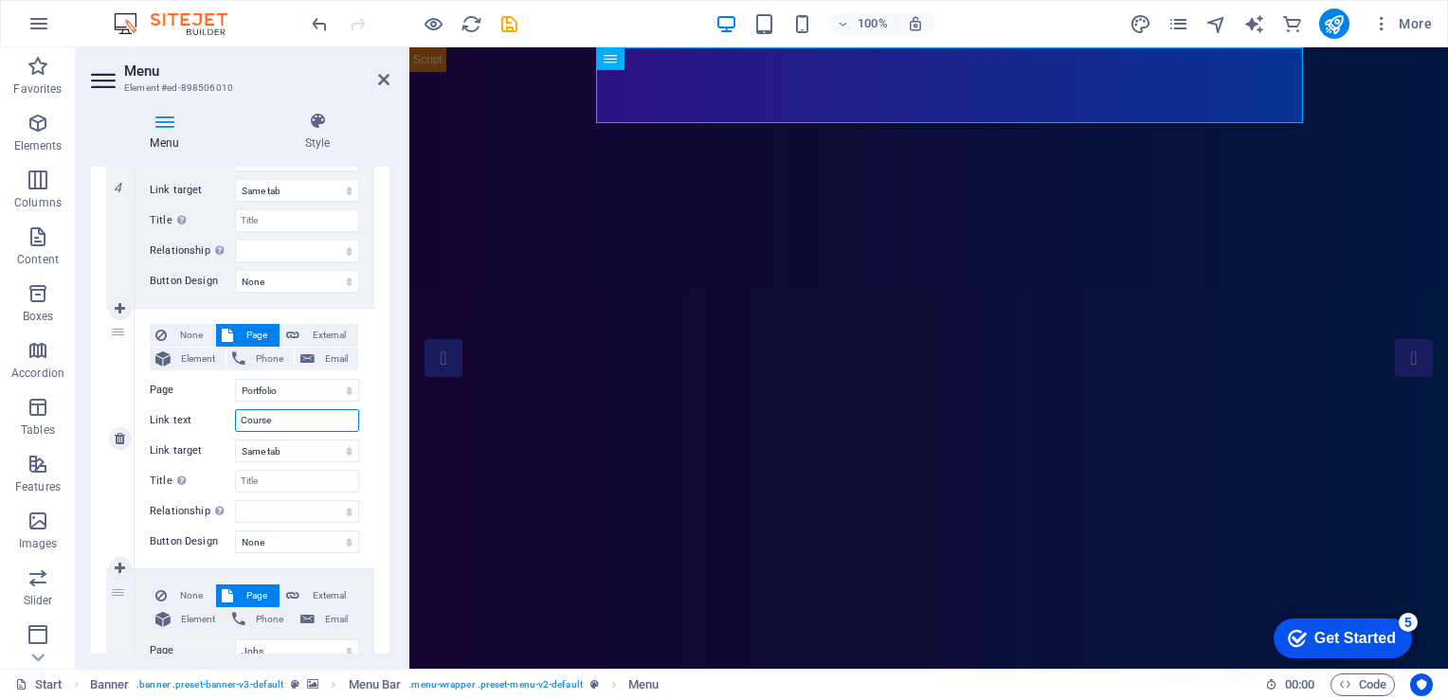
select select
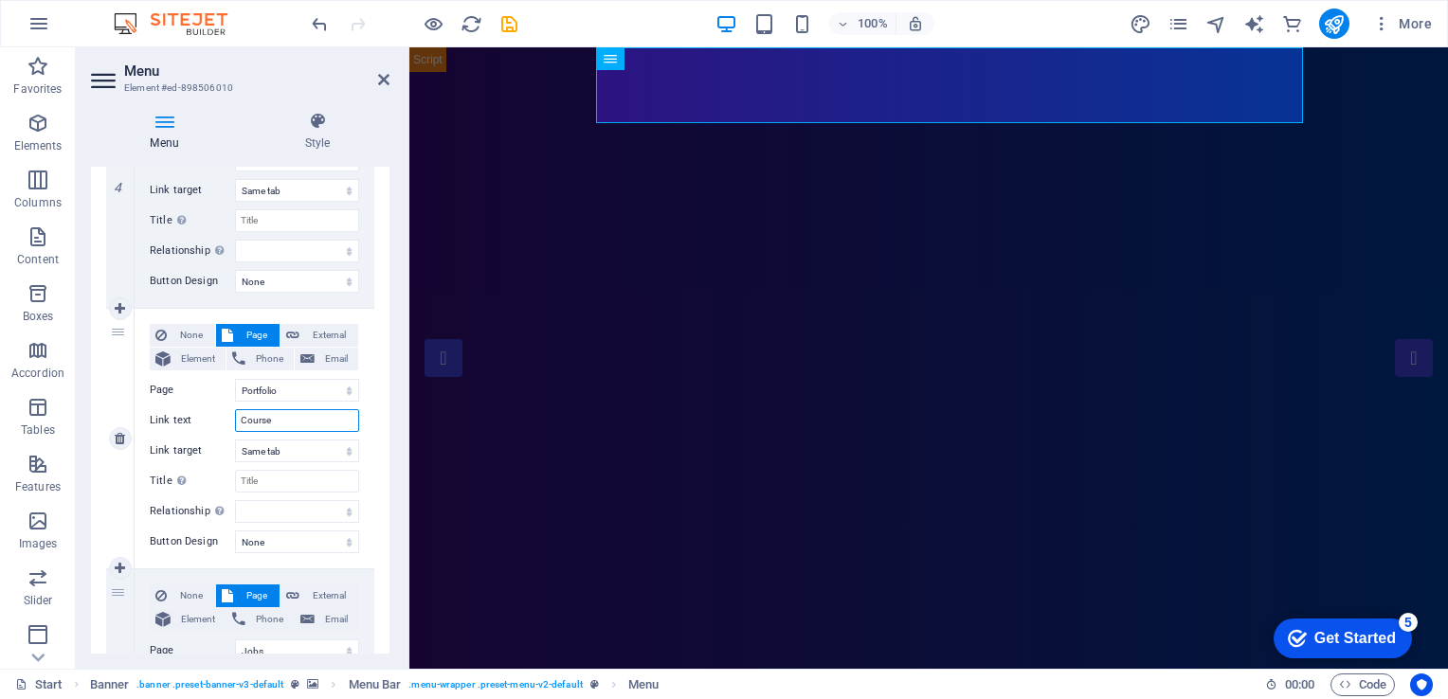
select select
click at [243, 416] on input "Course" at bounding box center [297, 420] width 124 height 23
type input "Training Course"
select select
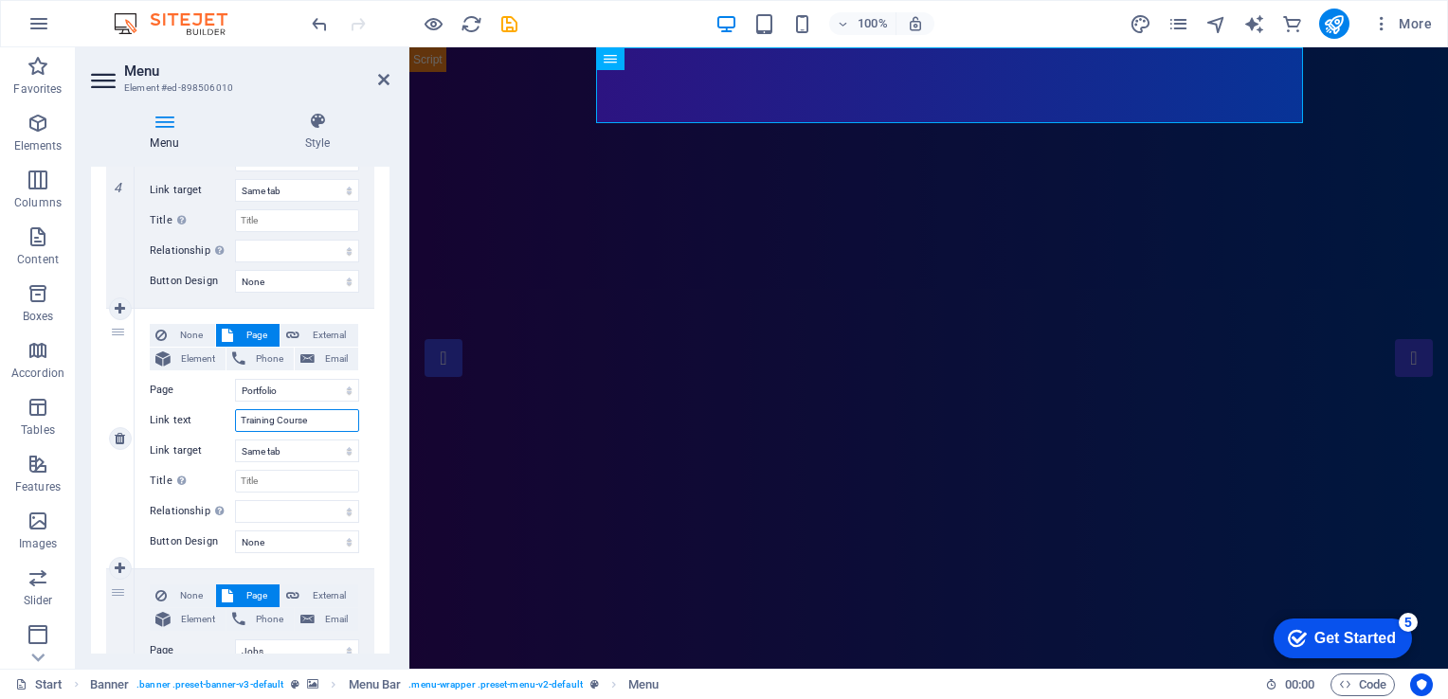
select select
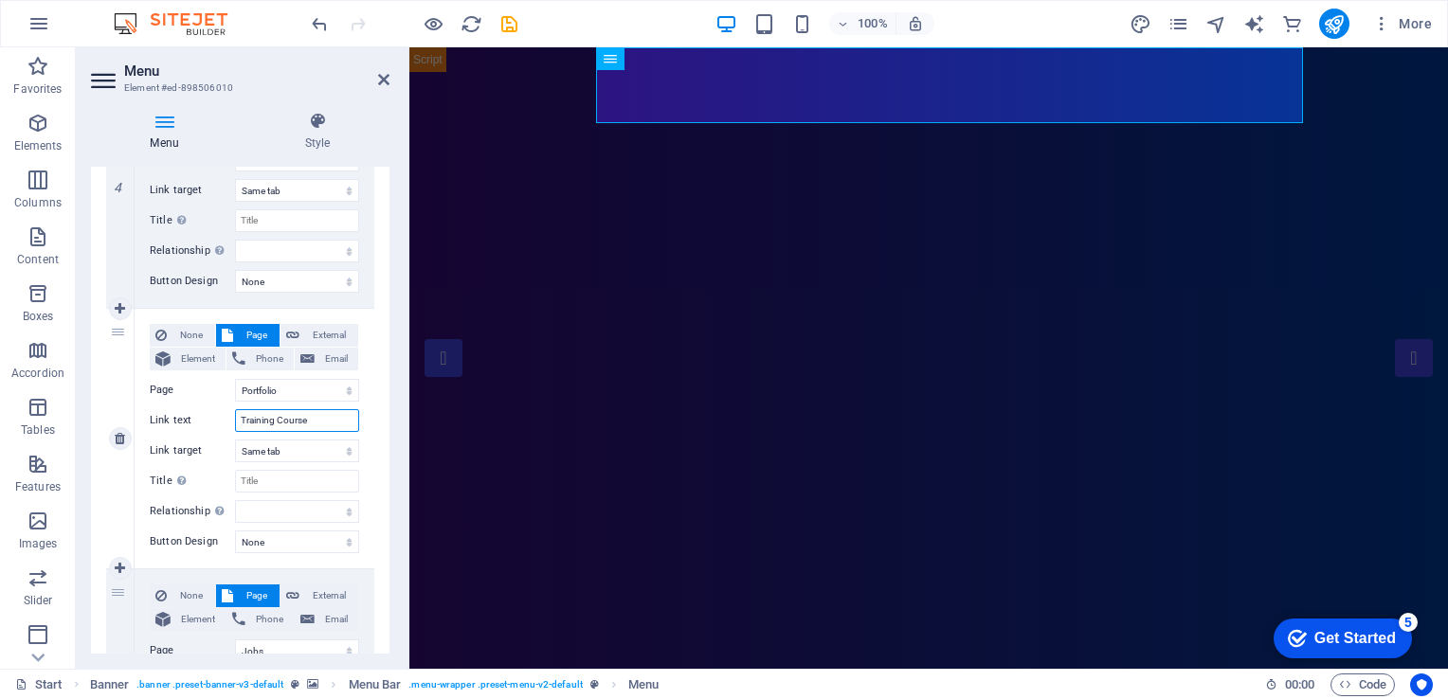
select select
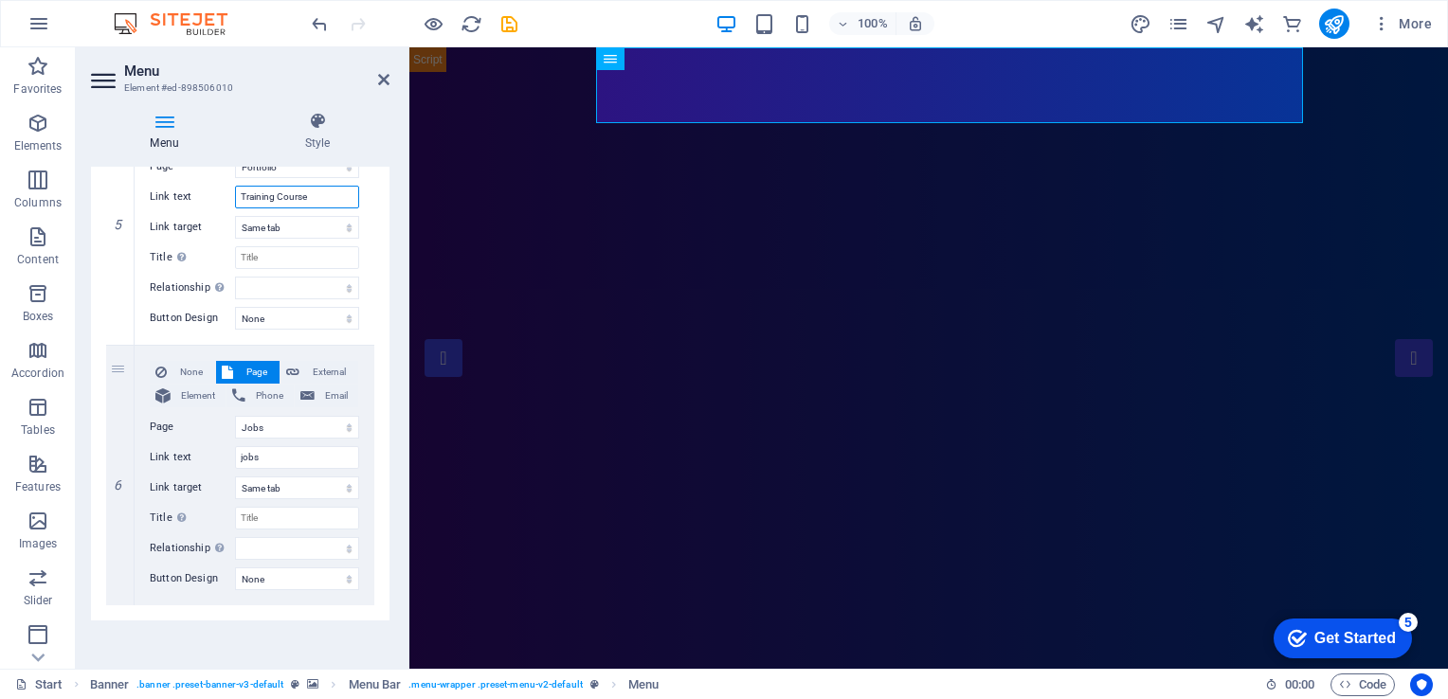
scroll to position [1307, 0]
type input "Training Course"
click at [288, 446] on input "jobs" at bounding box center [297, 455] width 124 height 23
type input "News"
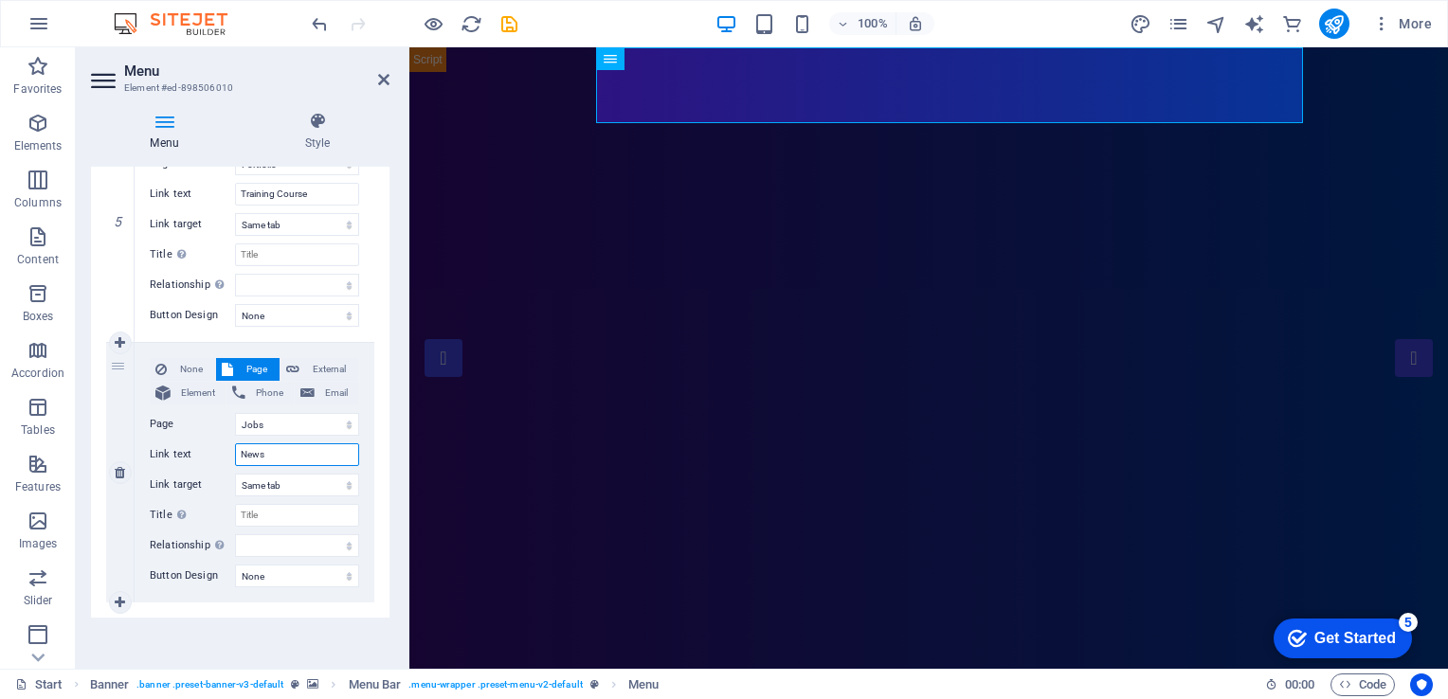
select select
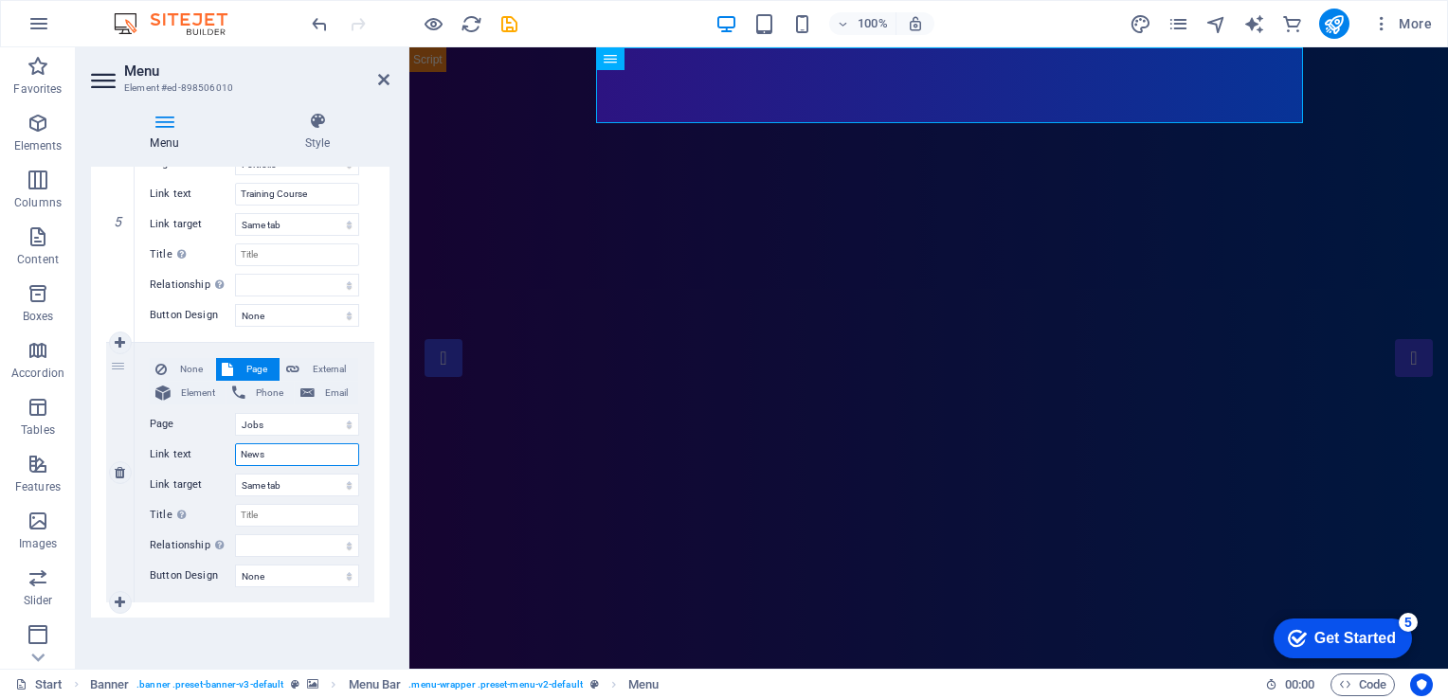
select select
type input "News & Publication"
select select
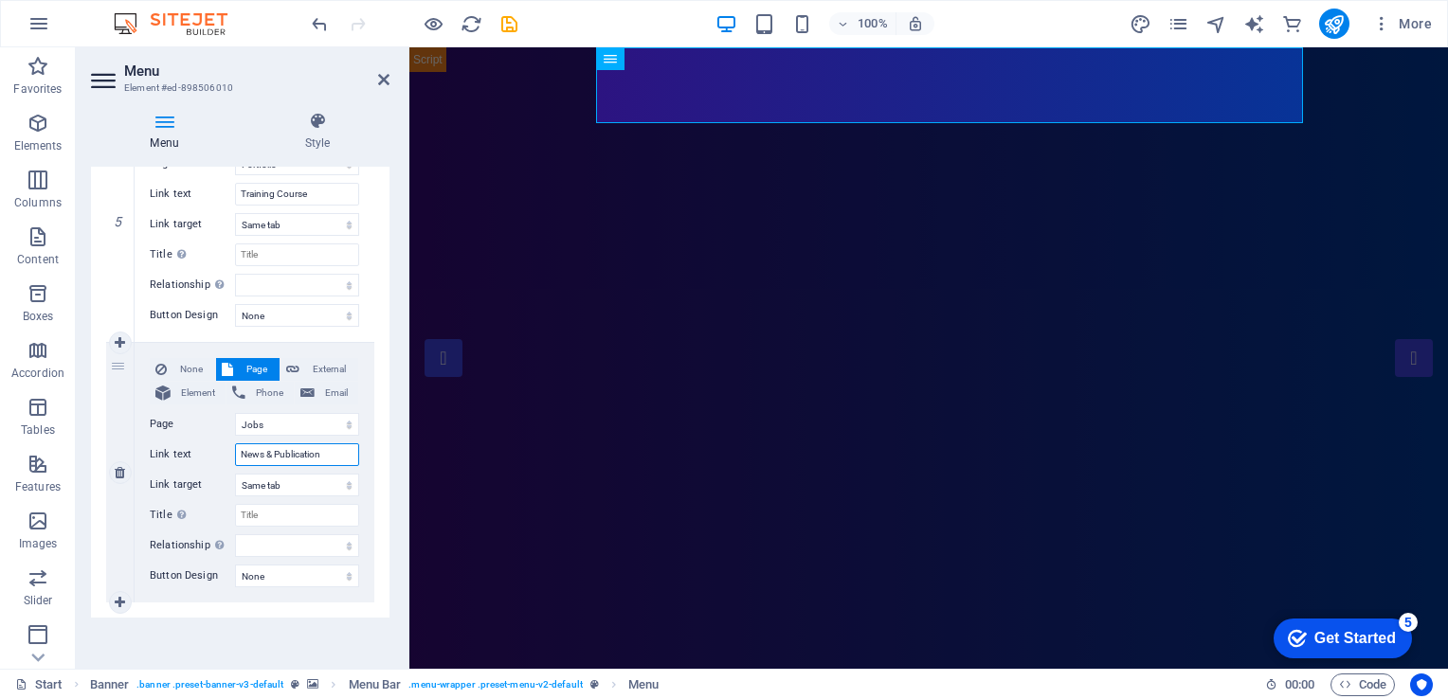
select select
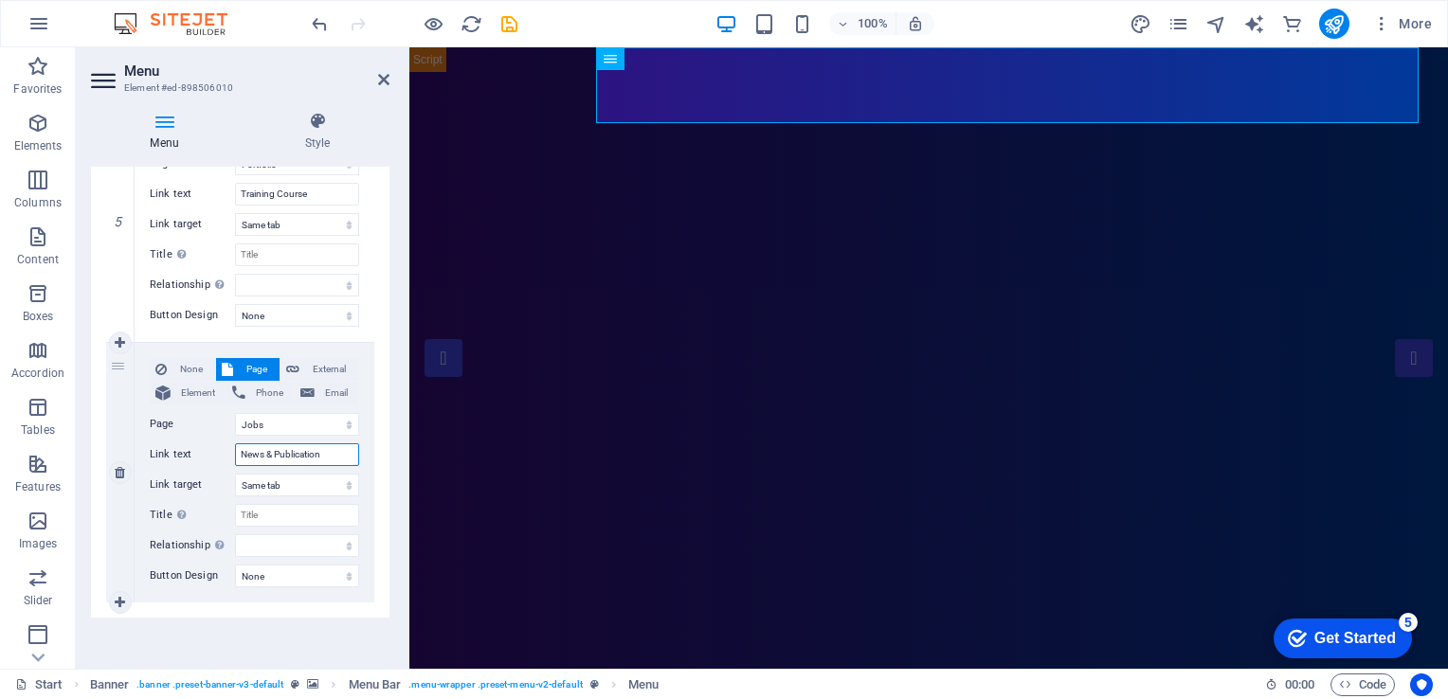
type input "News & Publication"
click at [173, 435] on div "None Page External Element Phone Email Page Start Portfolio Jobs Legal Notice P…" at bounding box center [254, 457] width 209 height 199
drag, startPoint x: 384, startPoint y: 544, endPoint x: 380, endPoint y: 498, distance: 45.6
drag, startPoint x: 390, startPoint y: 533, endPoint x: 386, endPoint y: 463, distance: 69.3
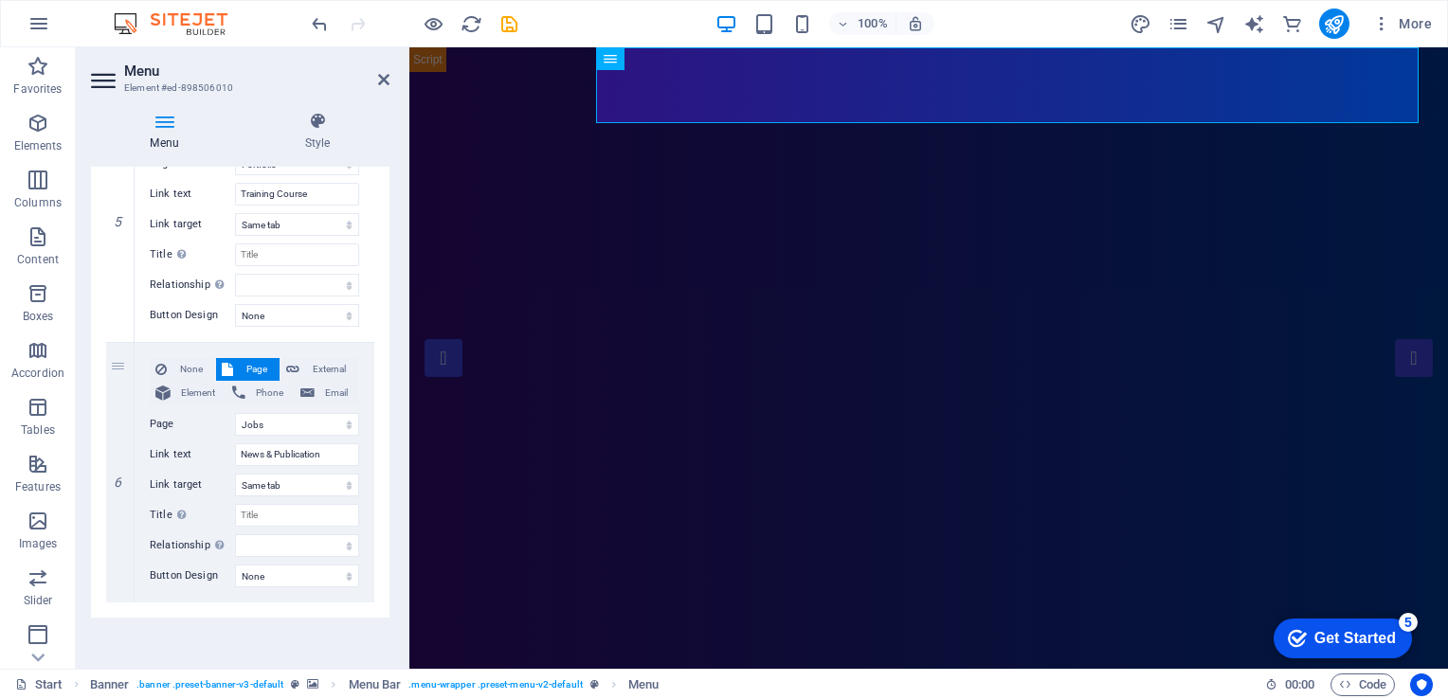
click at [386, 463] on div "Menu Style Menu Auto Custom Create custom menu items for this menu. Recommended…" at bounding box center [240, 383] width 329 height 572
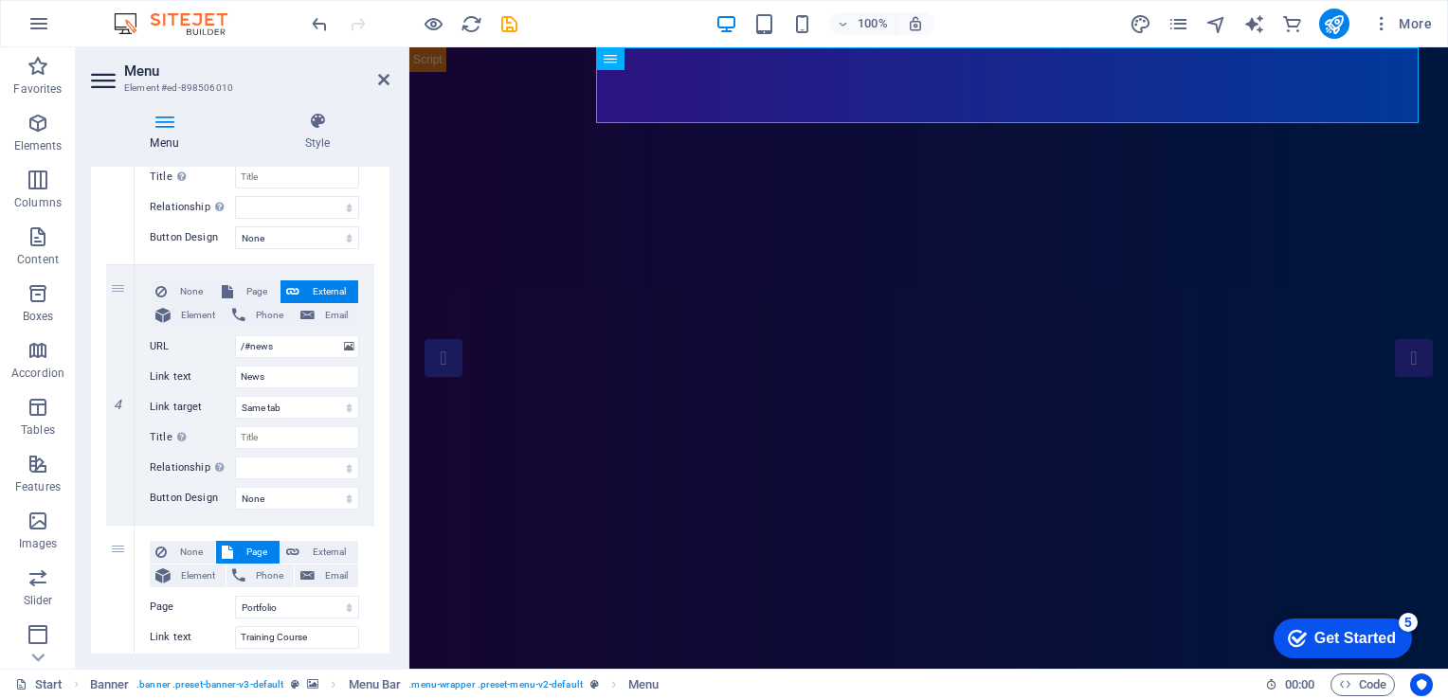
scroll to position [815, 0]
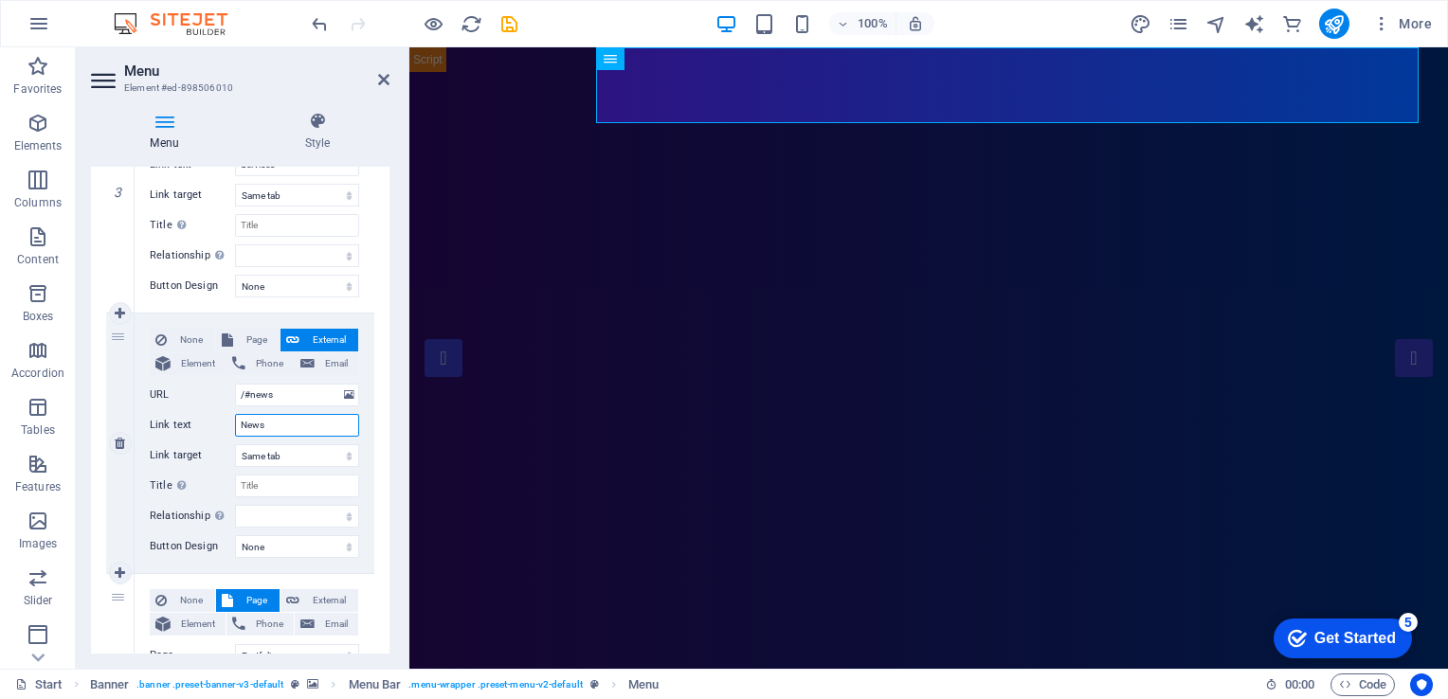
click at [297, 419] on input "News" at bounding box center [297, 425] width 124 height 23
type input "Projecrt"
select select
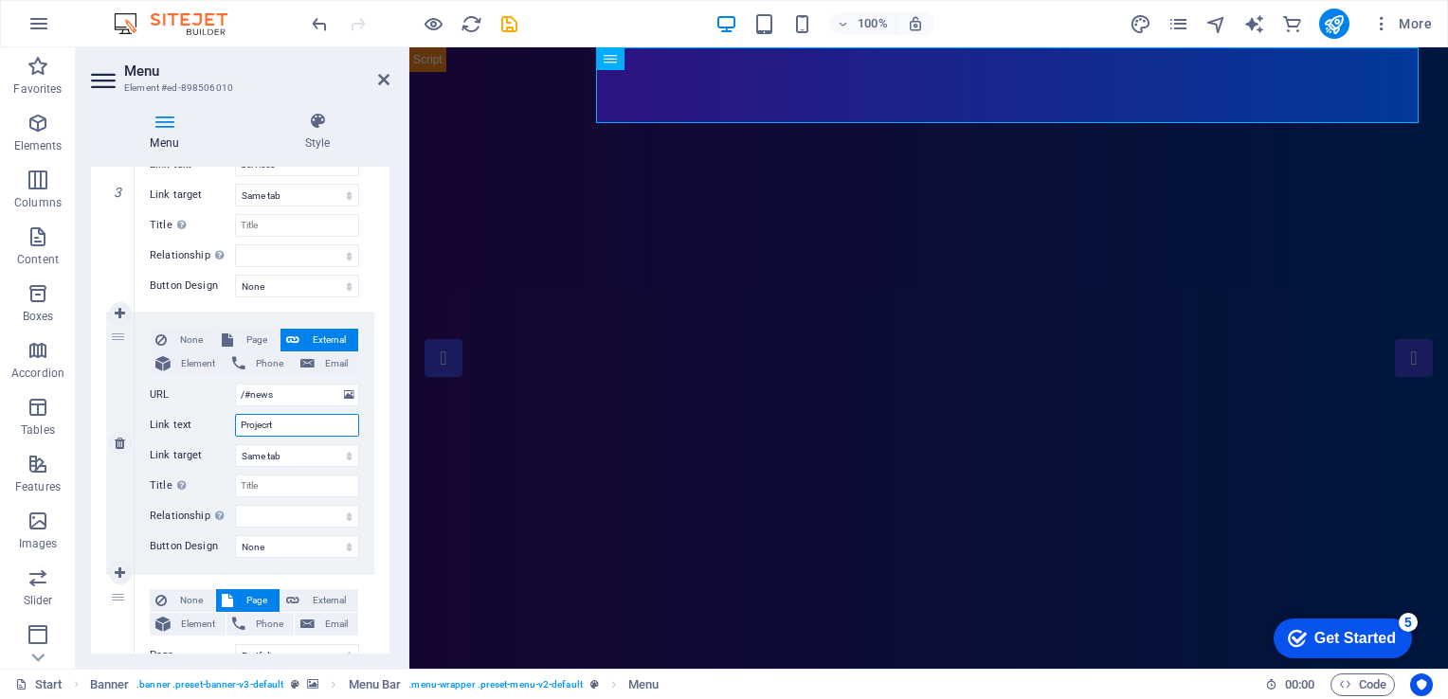
select select
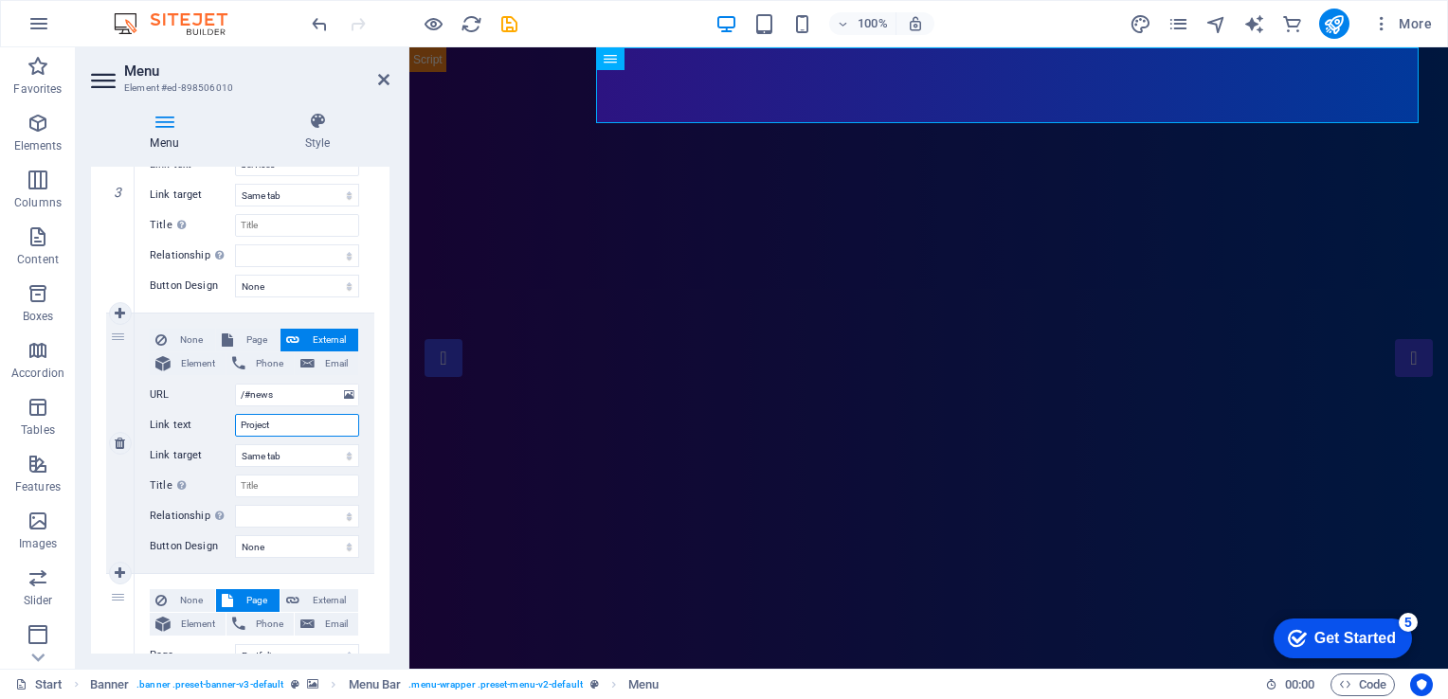
type input "Projects"
select select
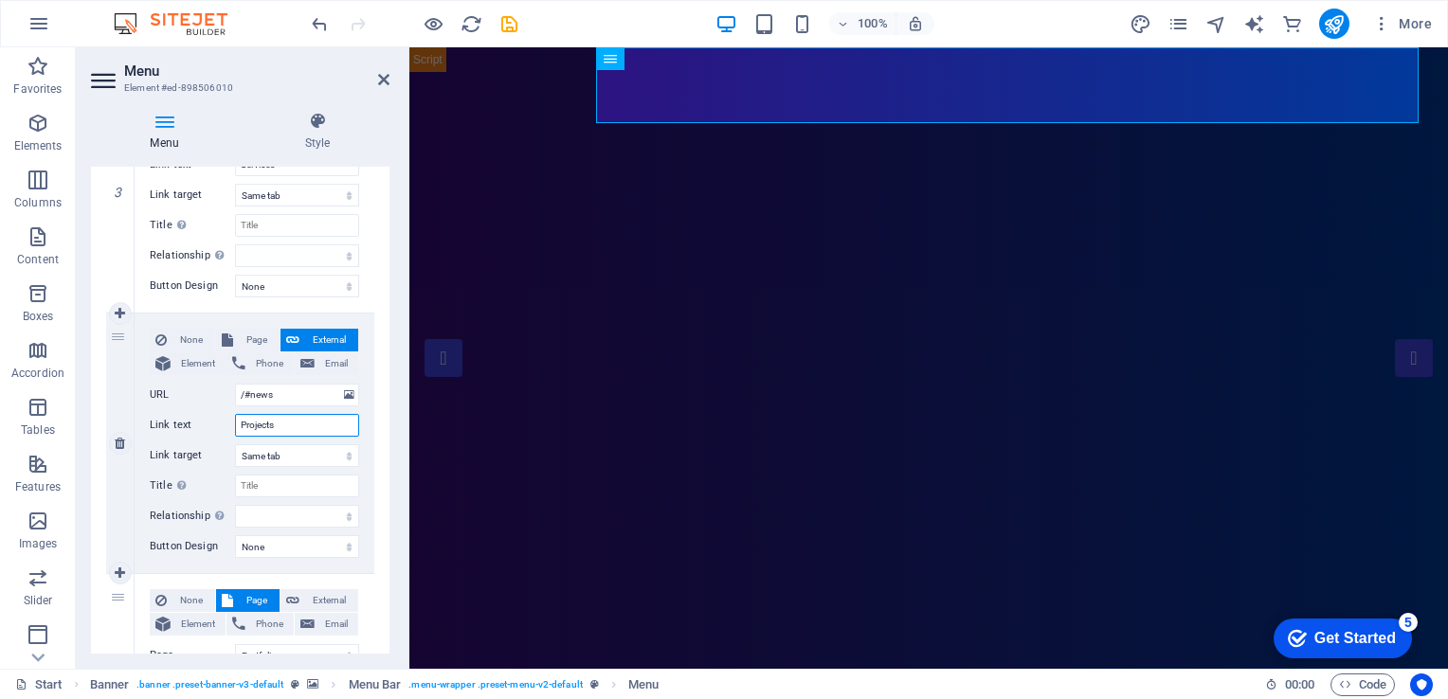
select select
type input "Projects"
click at [369, 434] on div "None Page External Element Phone Email Page Start Portfolio Jobs Legal Notice P…" at bounding box center [255, 444] width 240 height 260
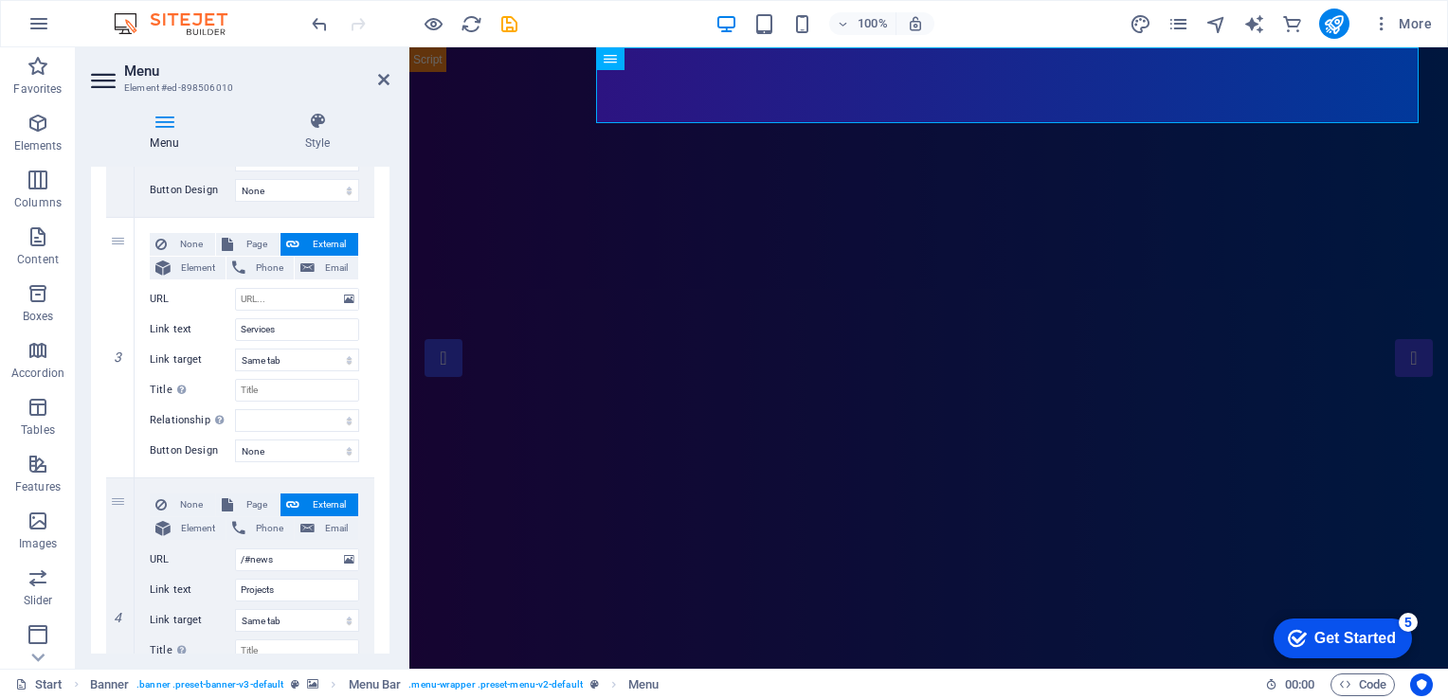
scroll to position [642, 0]
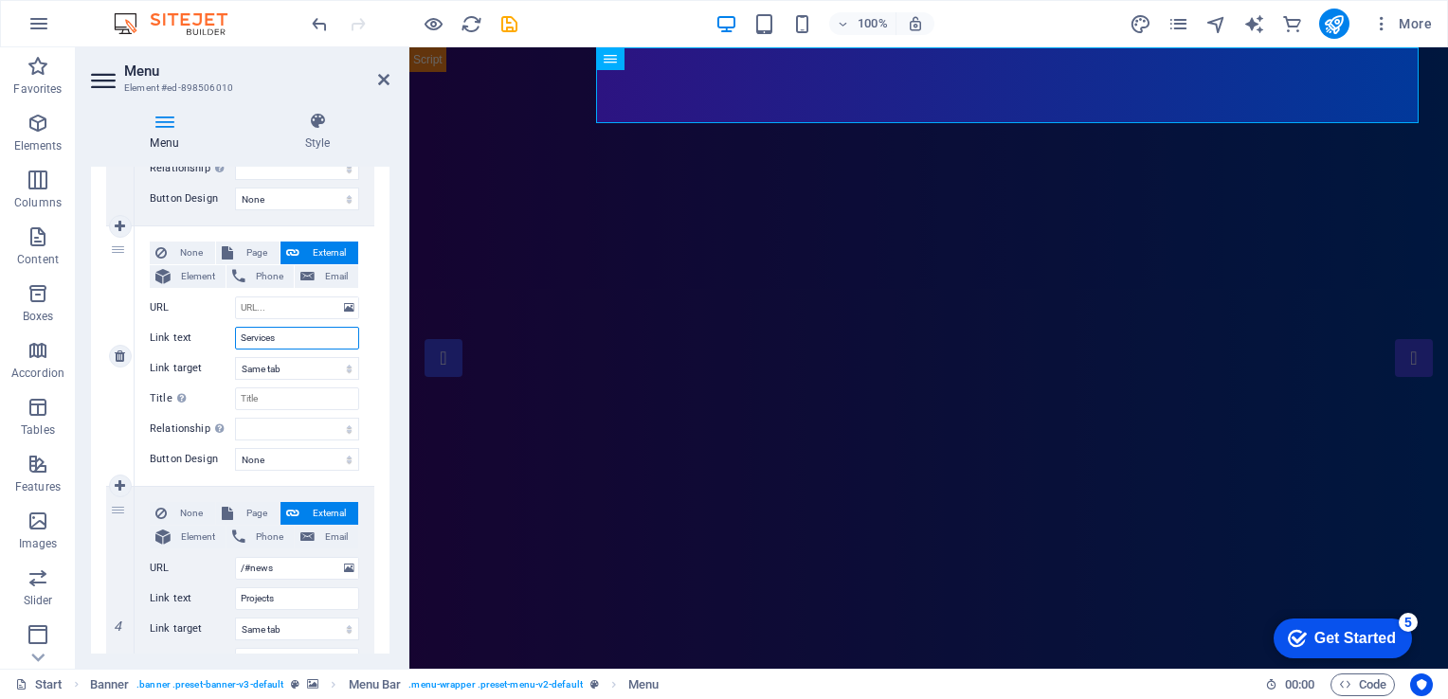
click at [312, 337] on input "Services" at bounding box center [297, 338] width 124 height 23
click at [237, 339] on input "Services" at bounding box center [297, 338] width 124 height 23
type input "?CServices"
select select
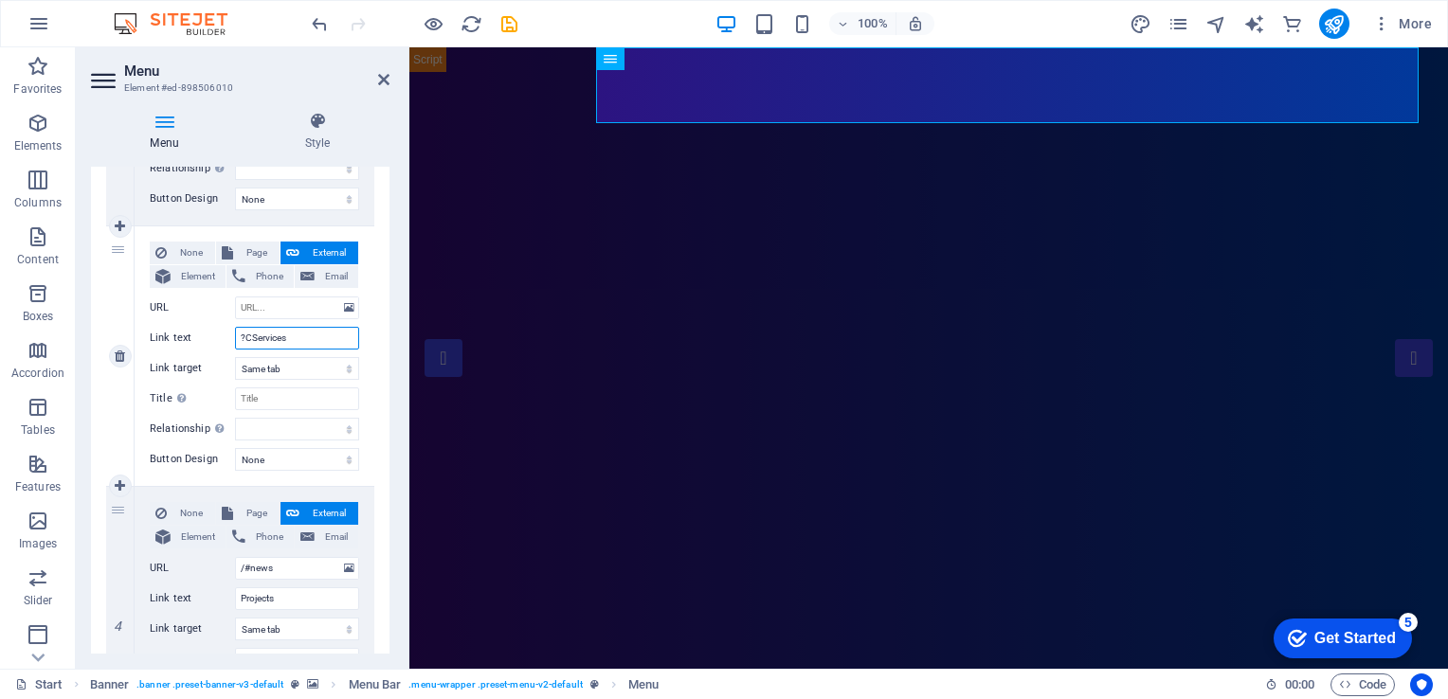
select select
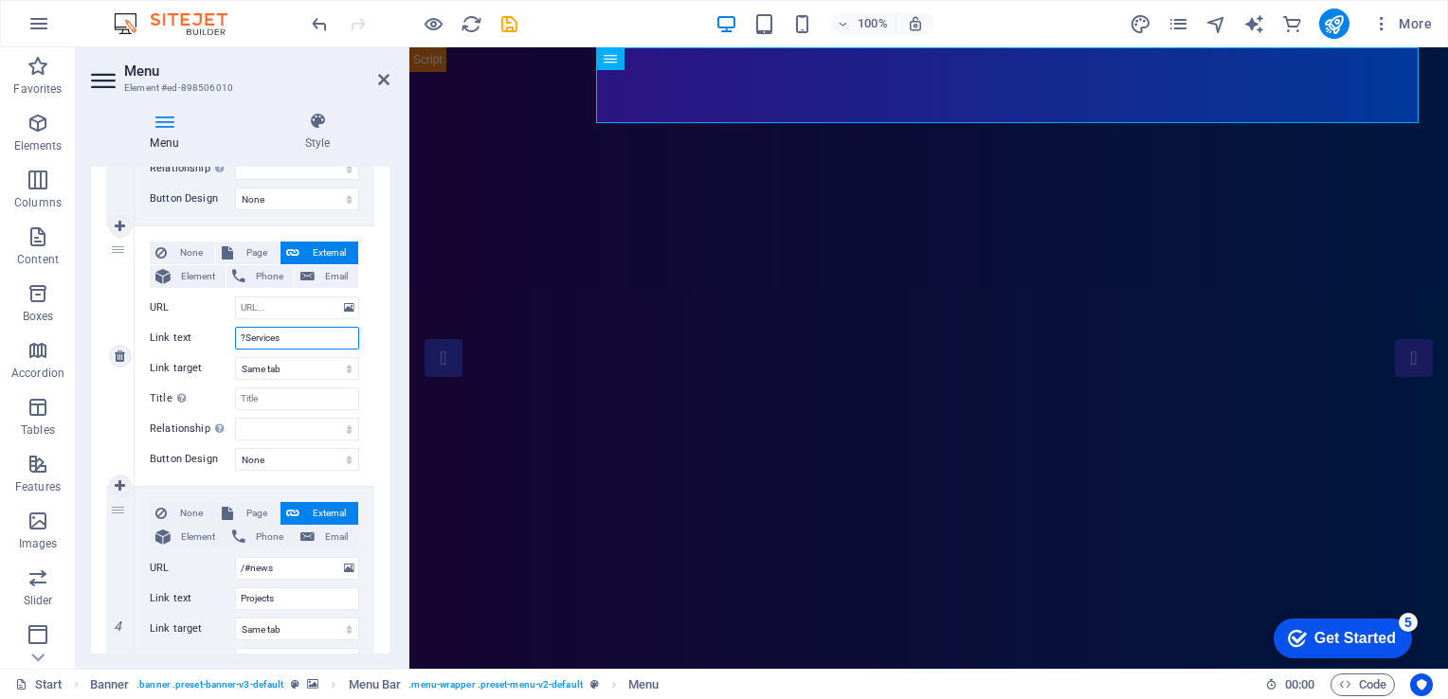
type input "Services"
select select
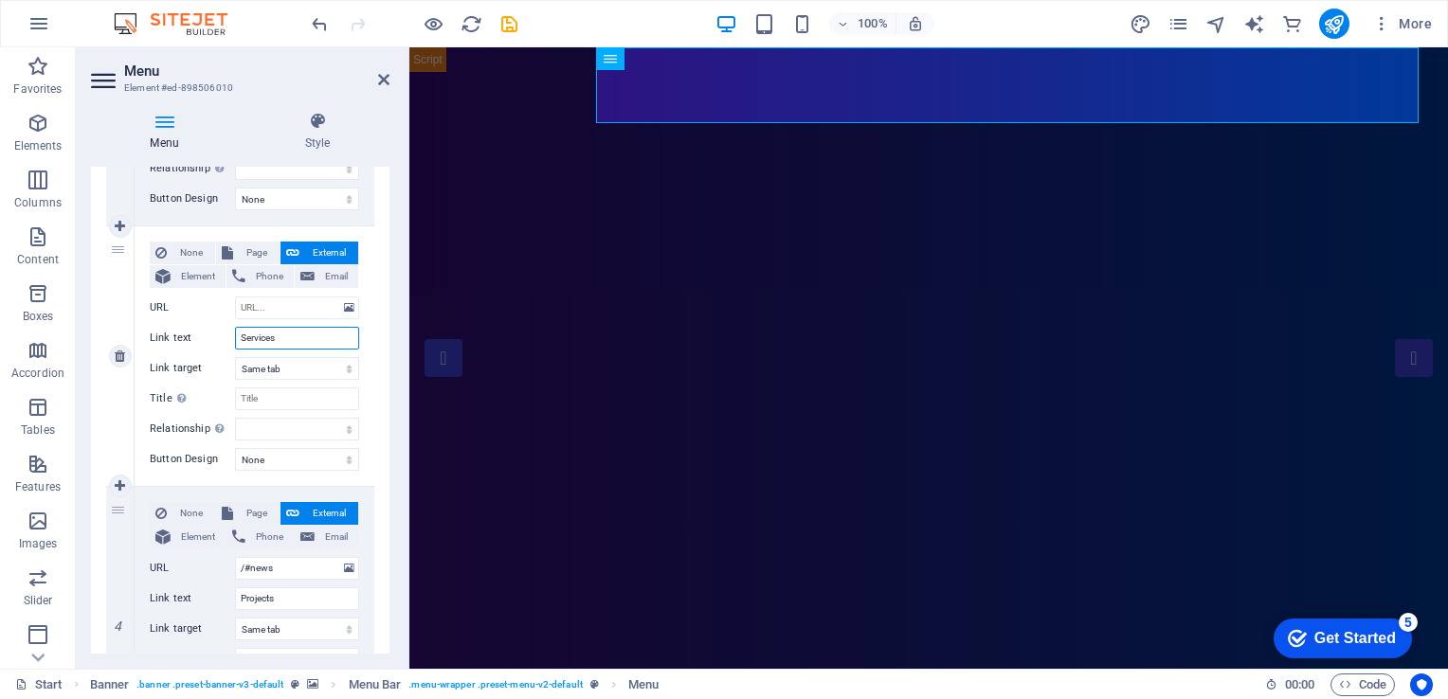
select select
type input "Commercial AServices"
select select
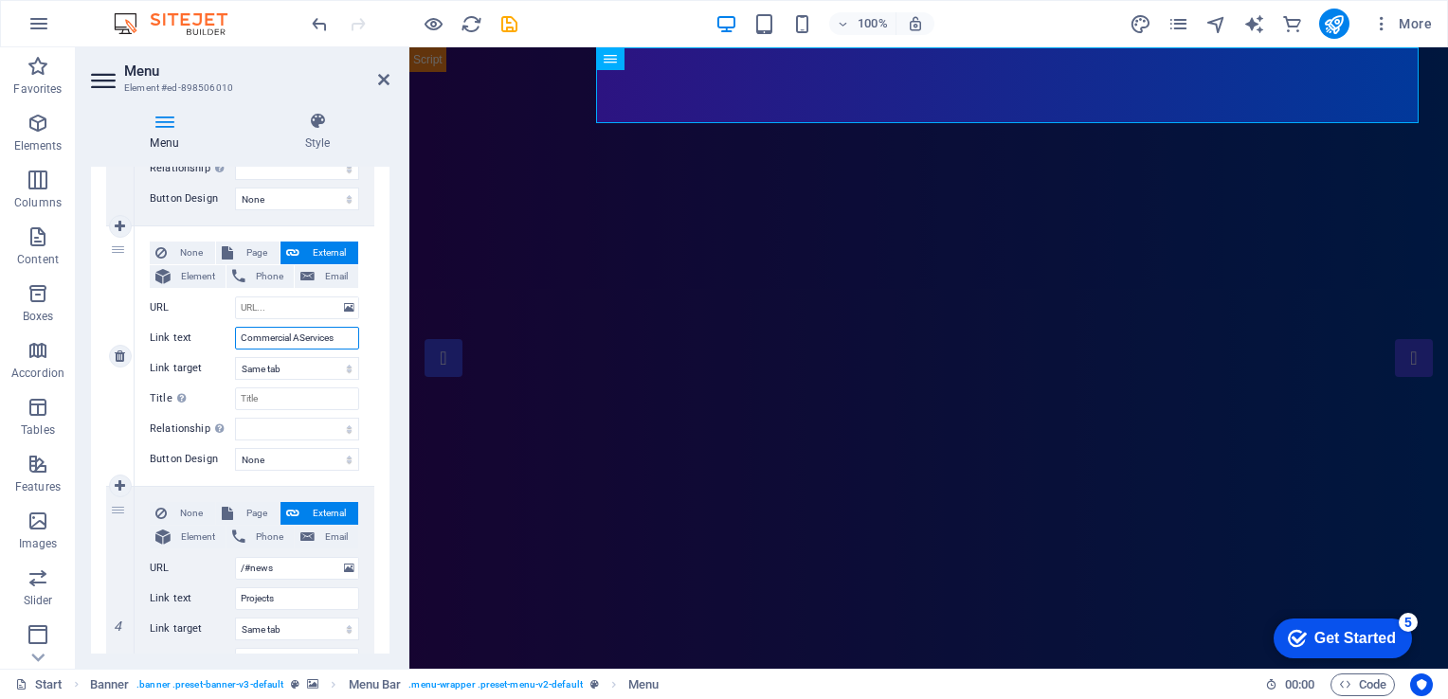
select select
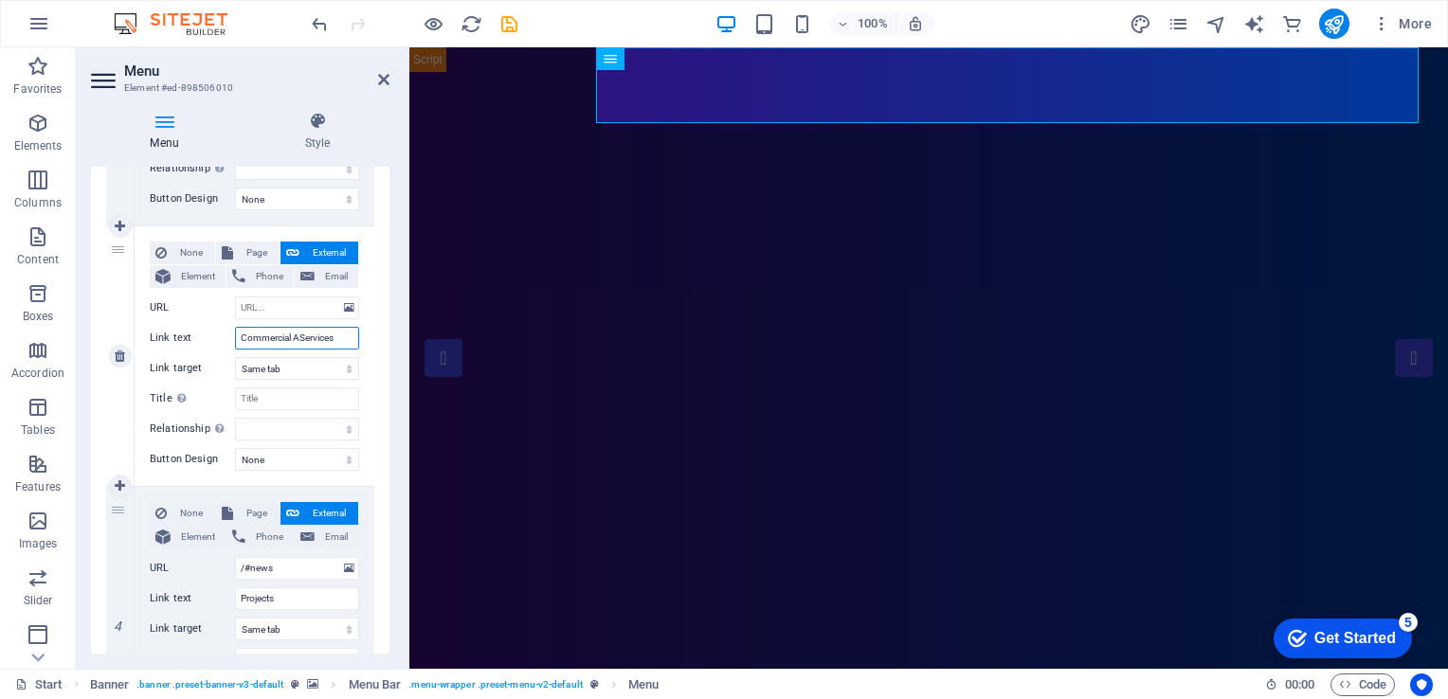
select select
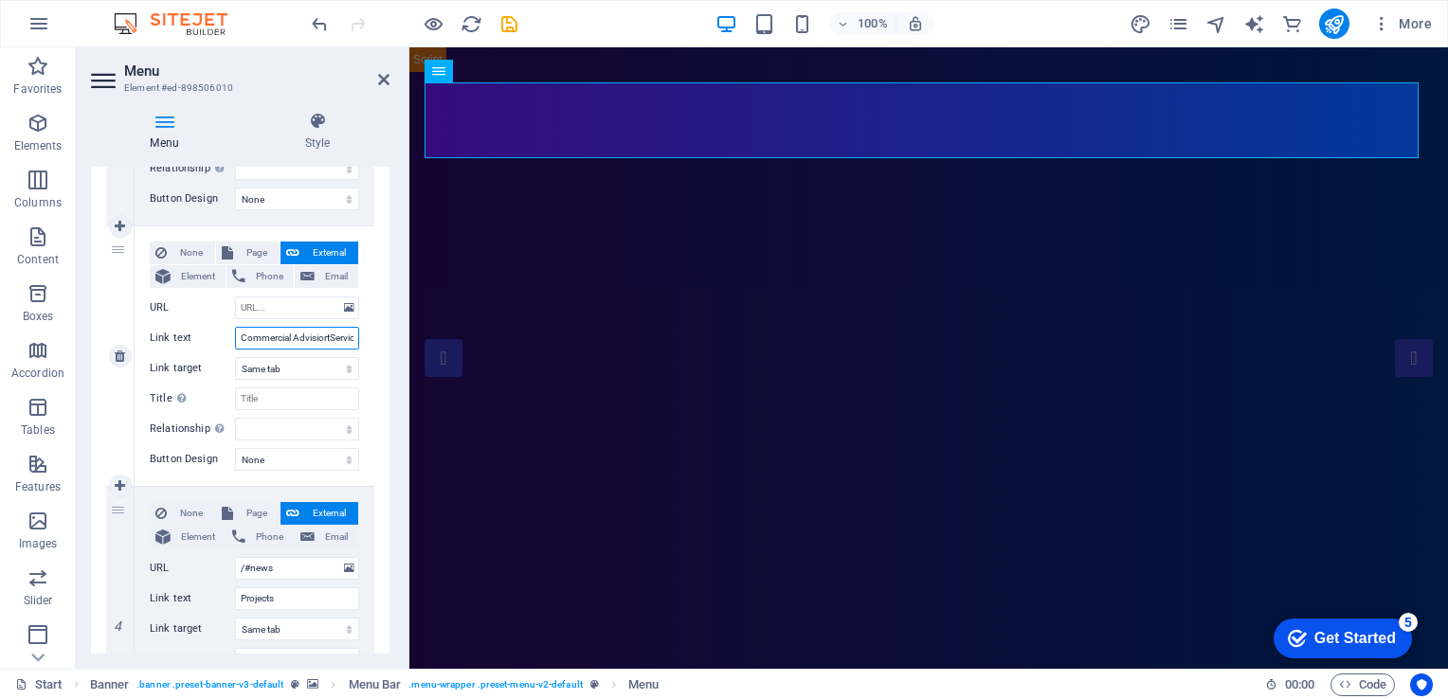
type input "Commercial Advisiort Services"
select select
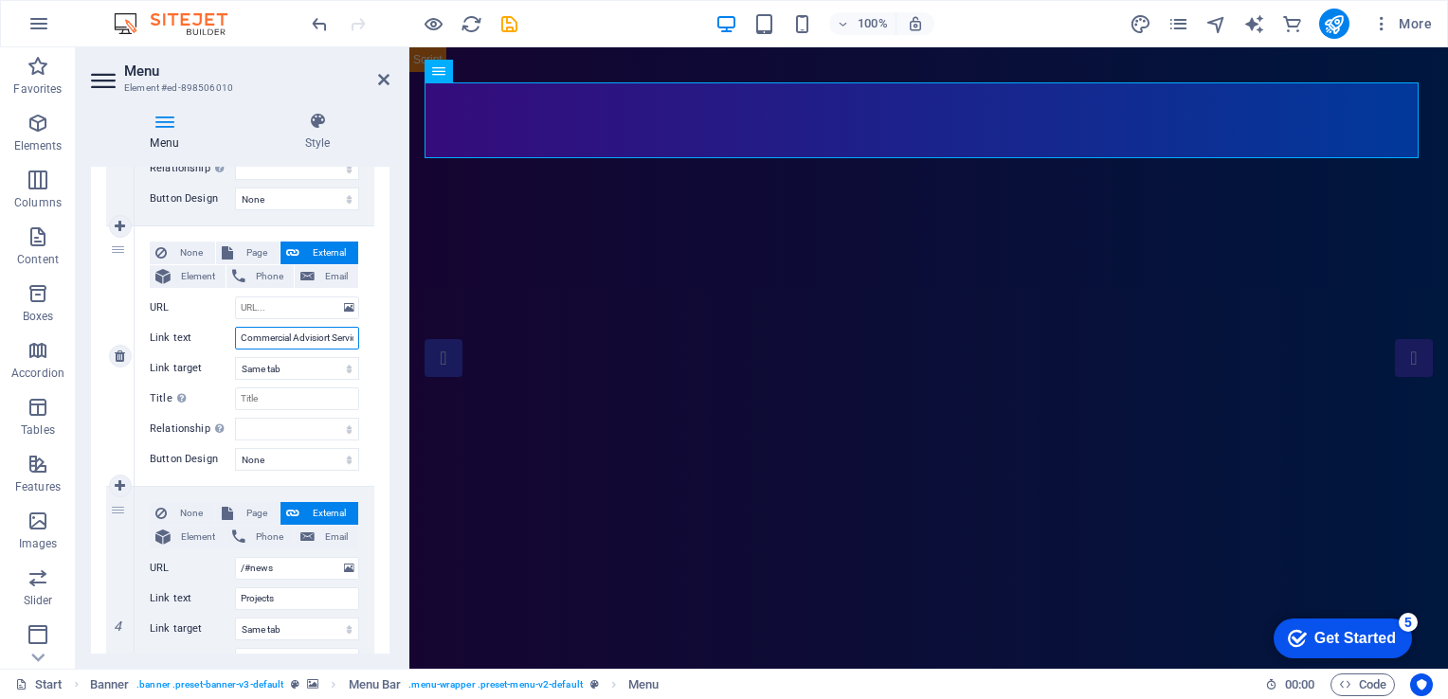
select select
type input "Commercial AdvisiorServices"
select select
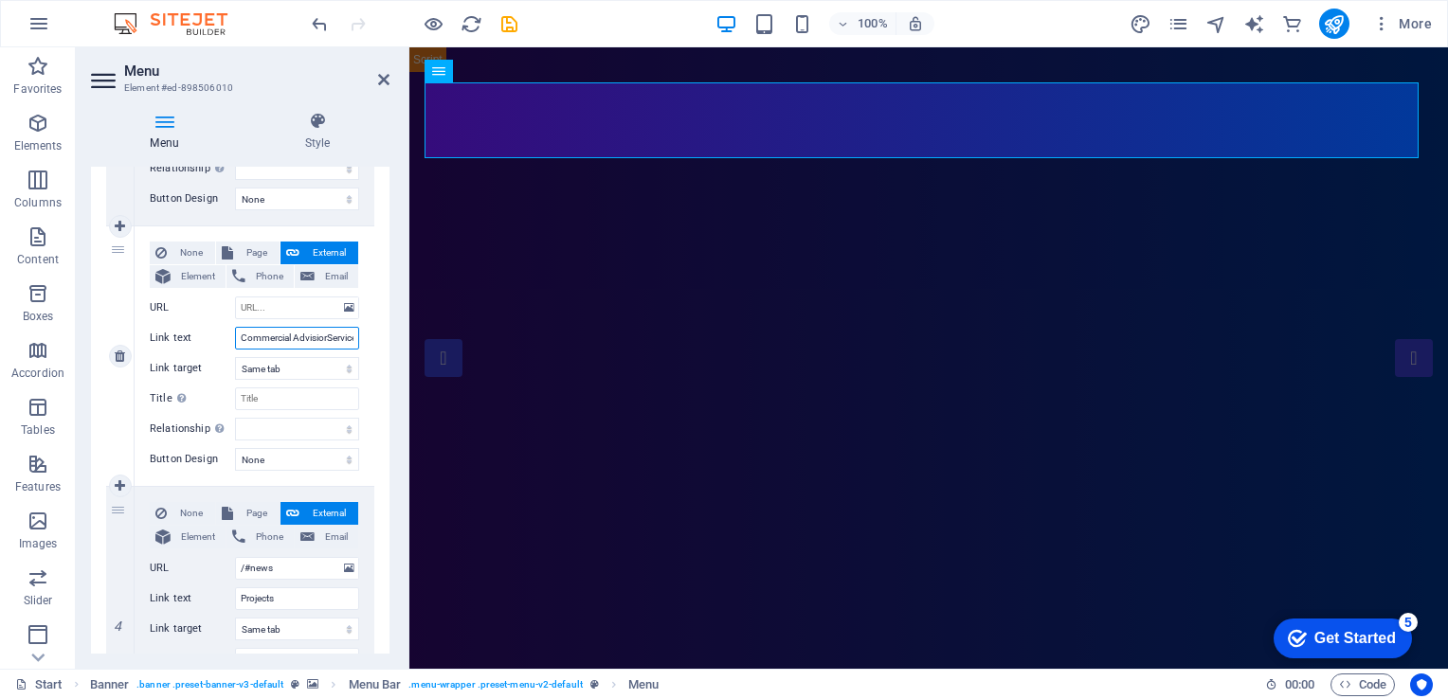
select select
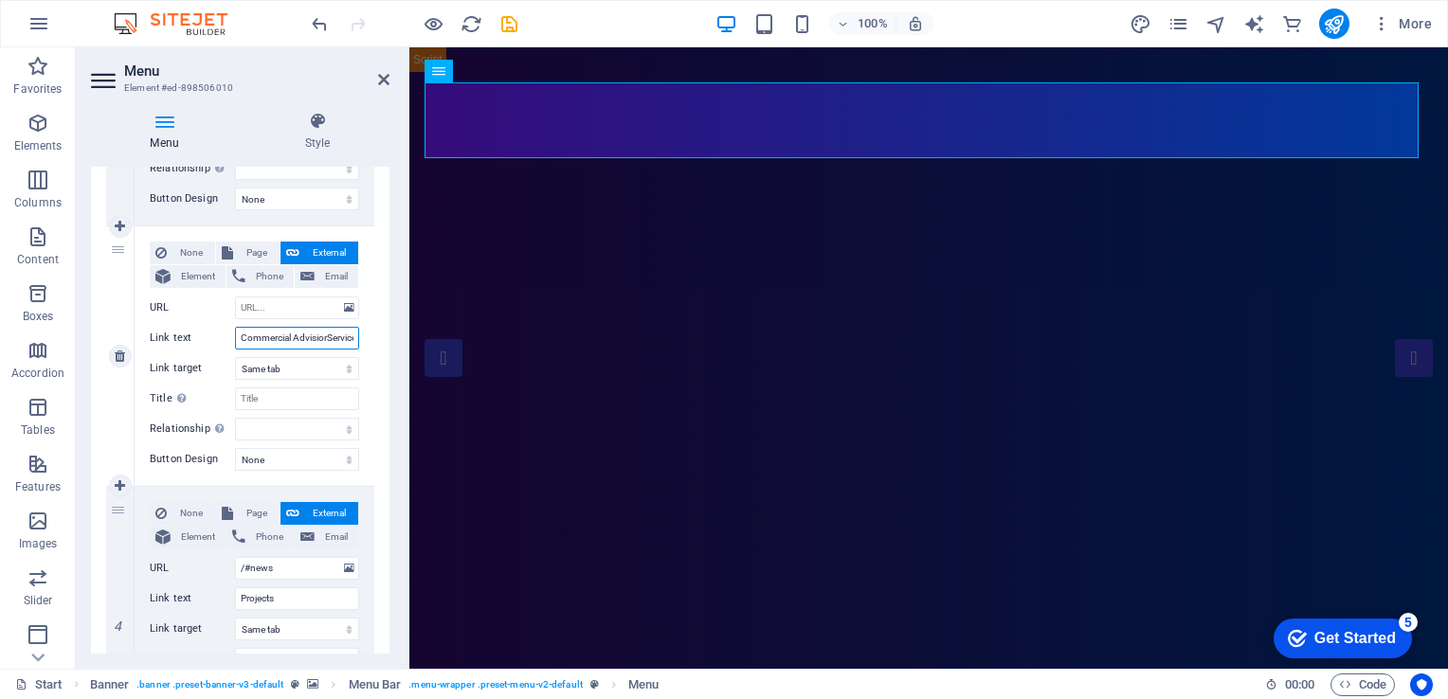
select select
type input "Commercial Advisiory Services"
select select
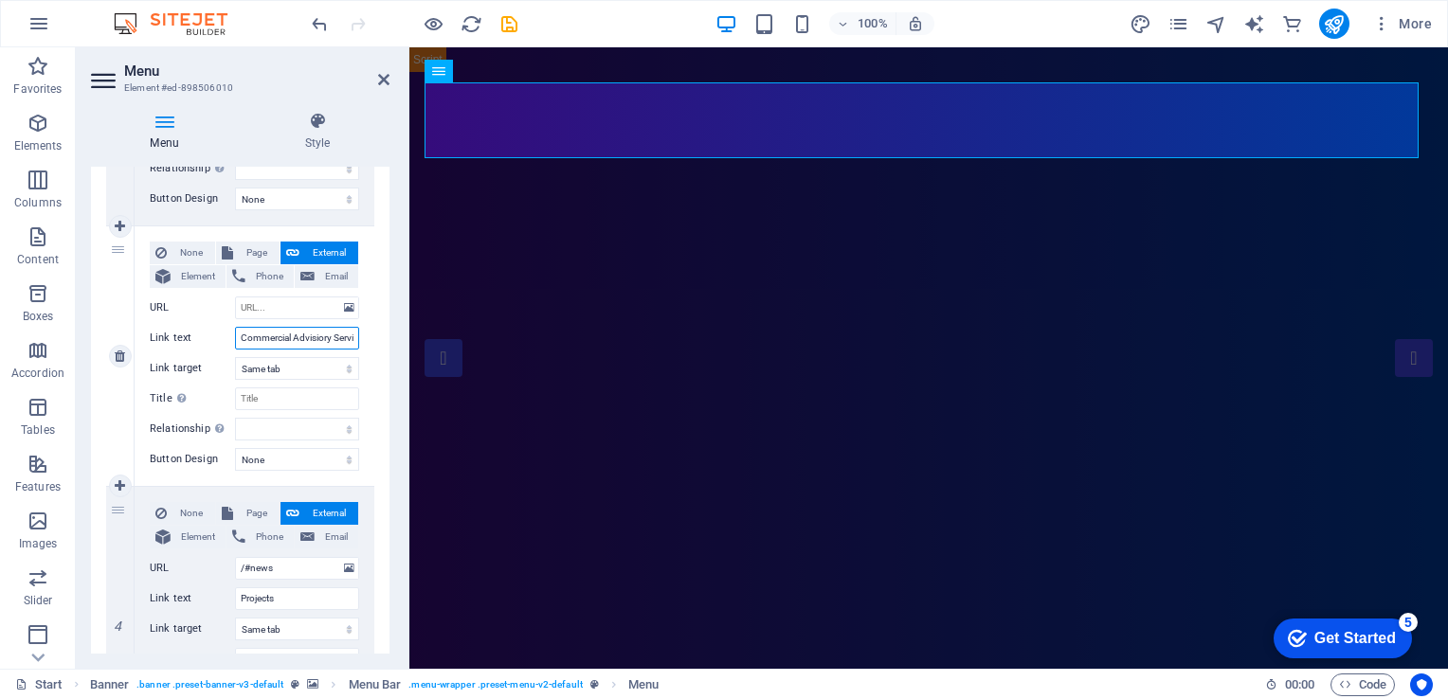
select select
click at [293, 341] on input "Commercial Advisory Services" at bounding box center [297, 338] width 124 height 23
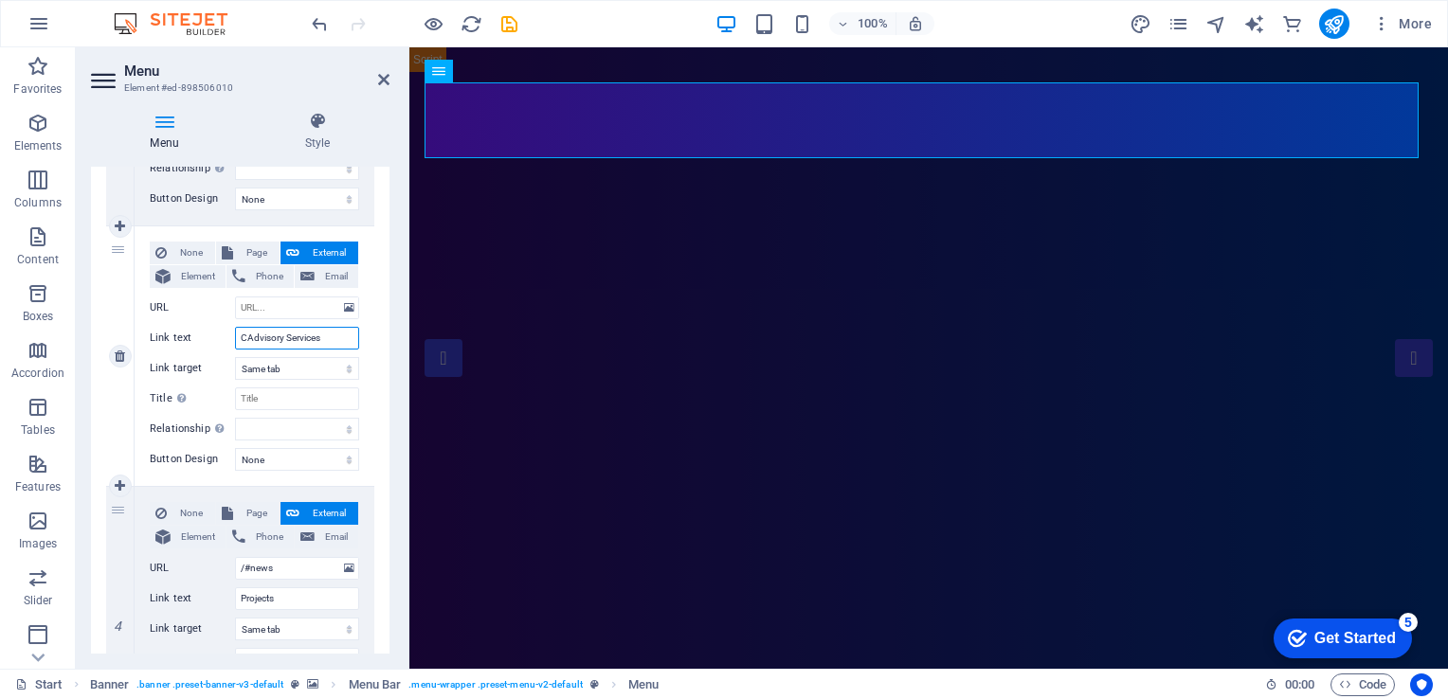
type input "Advisory Services"
select select
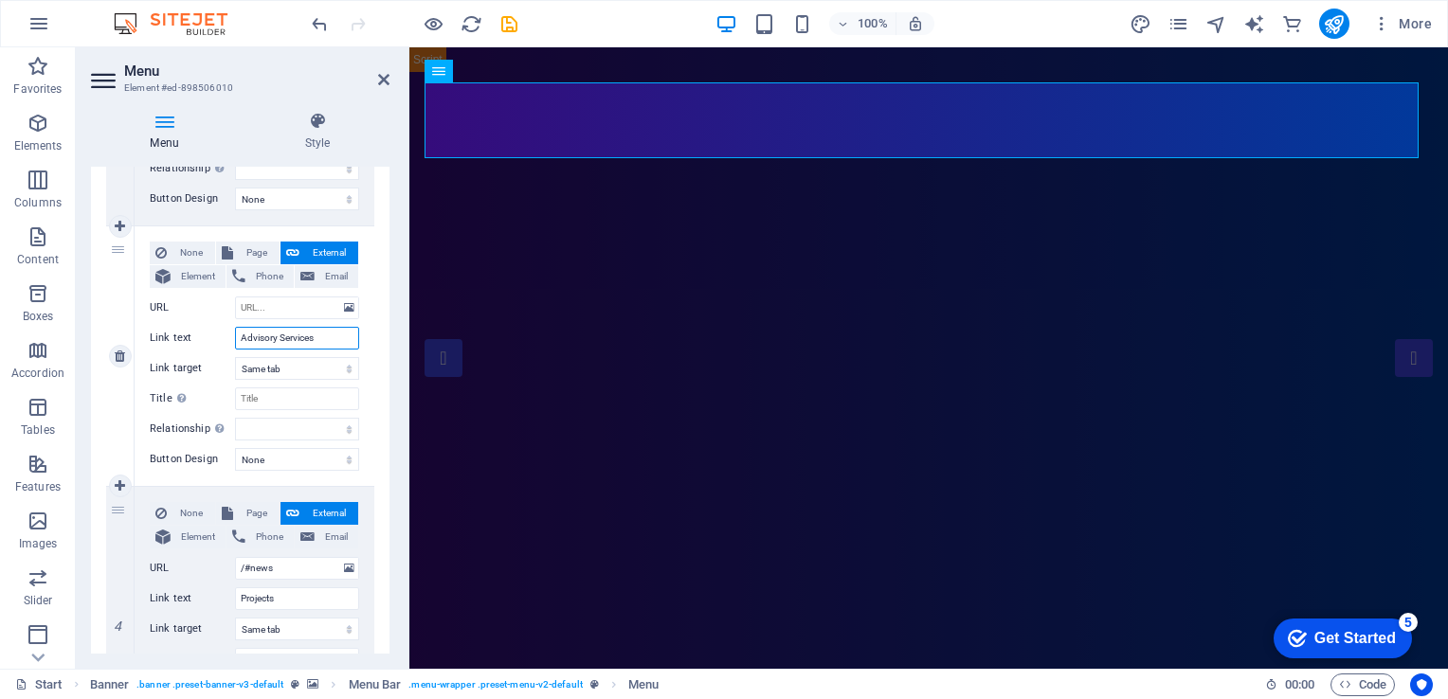
select select
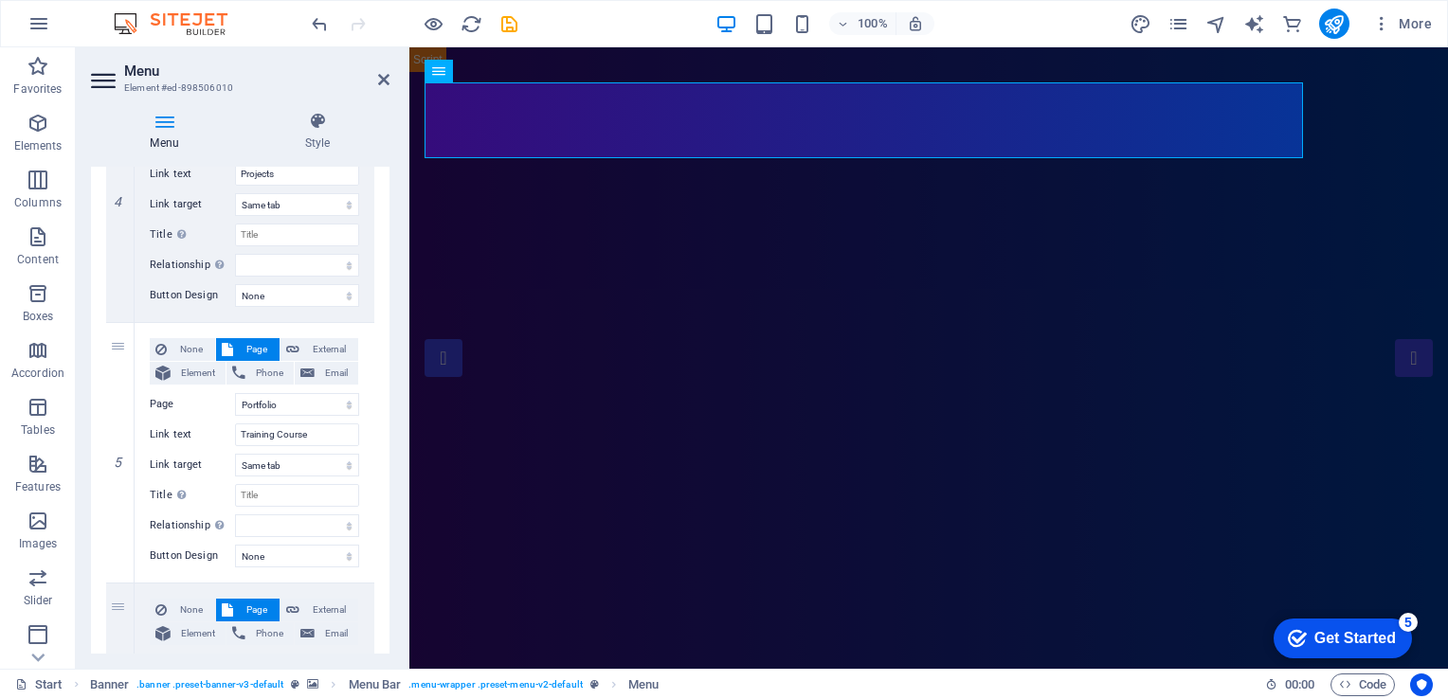
scroll to position [1069, 0]
type input "Advisory Services"
click at [327, 342] on span "External" at bounding box center [328, 346] width 47 height 23
select select
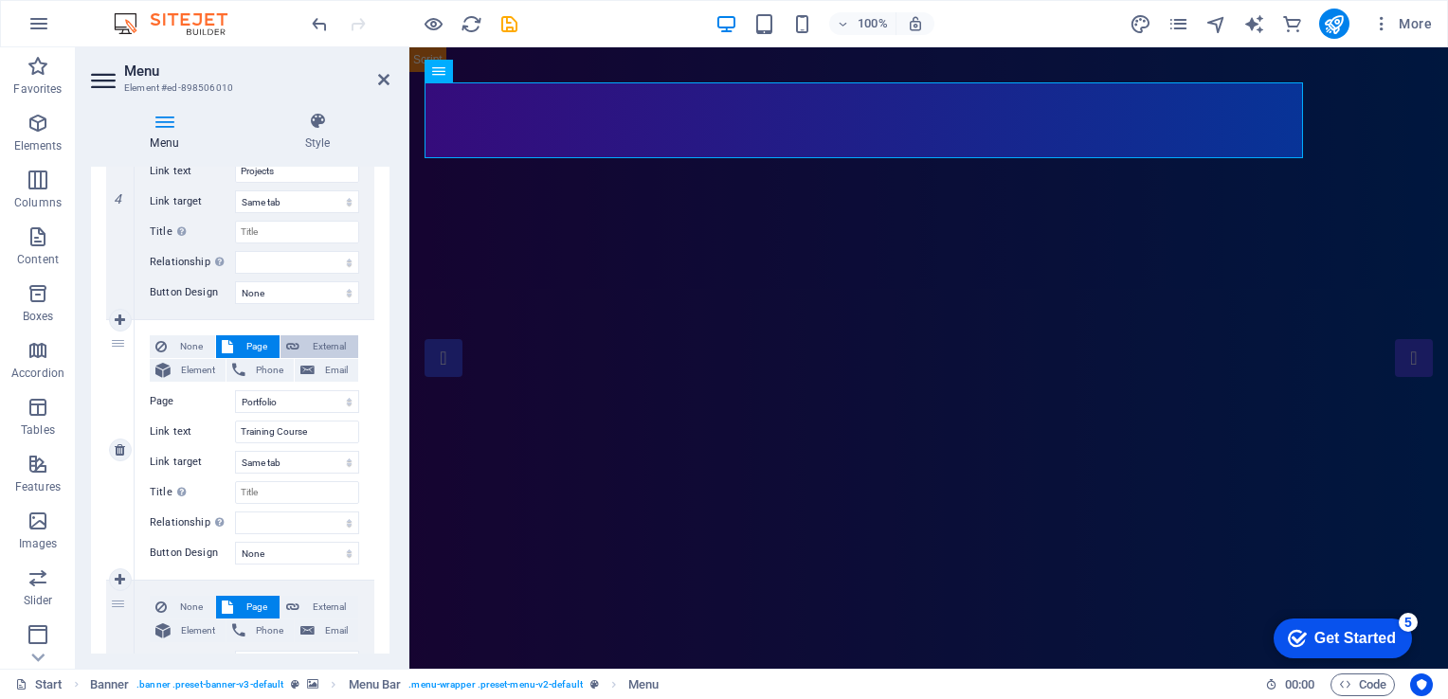
select select
select select "blank"
select select
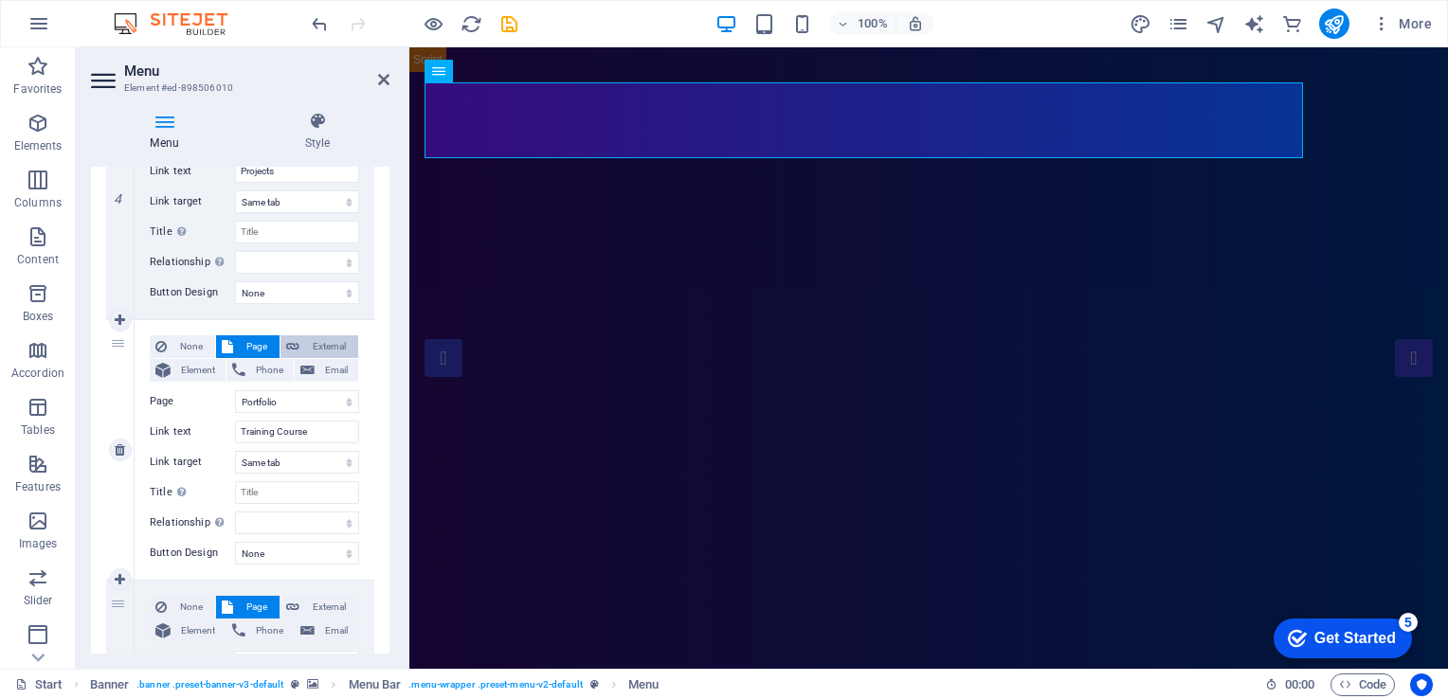
select select
click at [349, 345] on span "External" at bounding box center [328, 346] width 47 height 23
click at [189, 377] on span "Element" at bounding box center [198, 370] width 44 height 23
select select
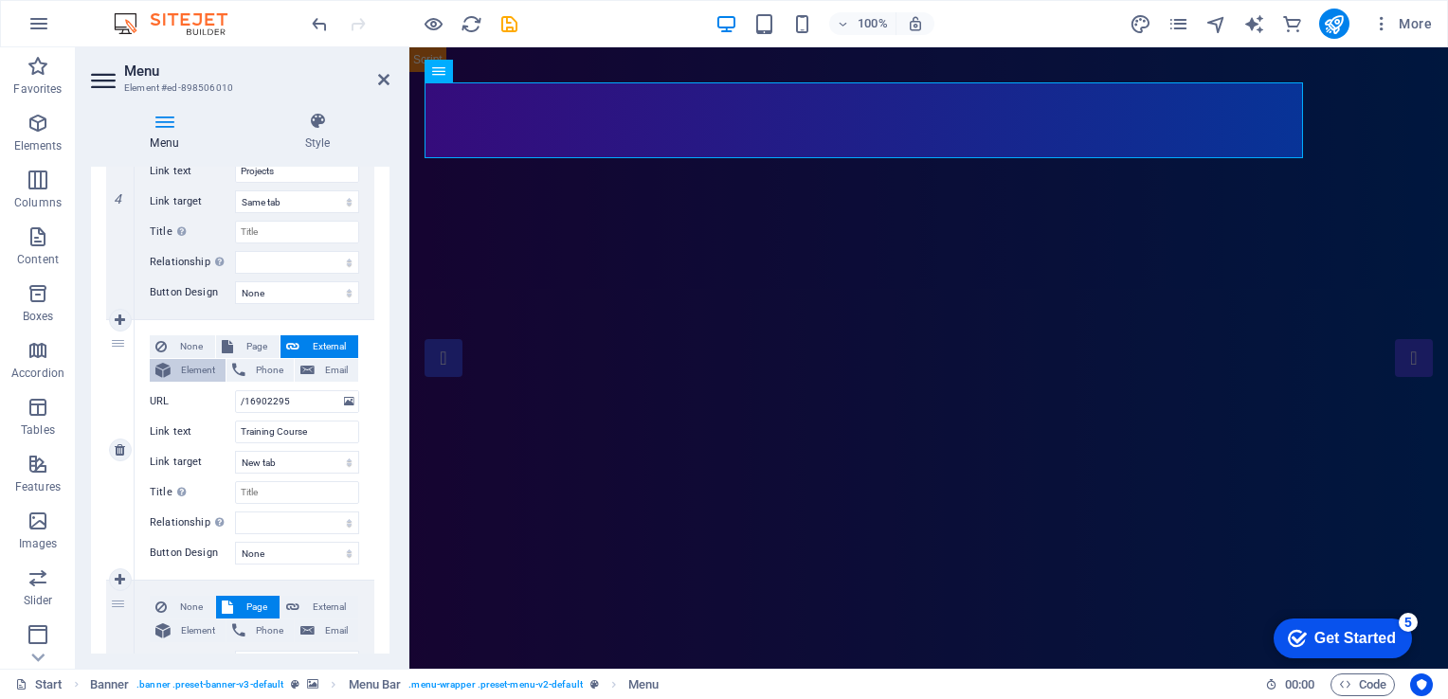
select select
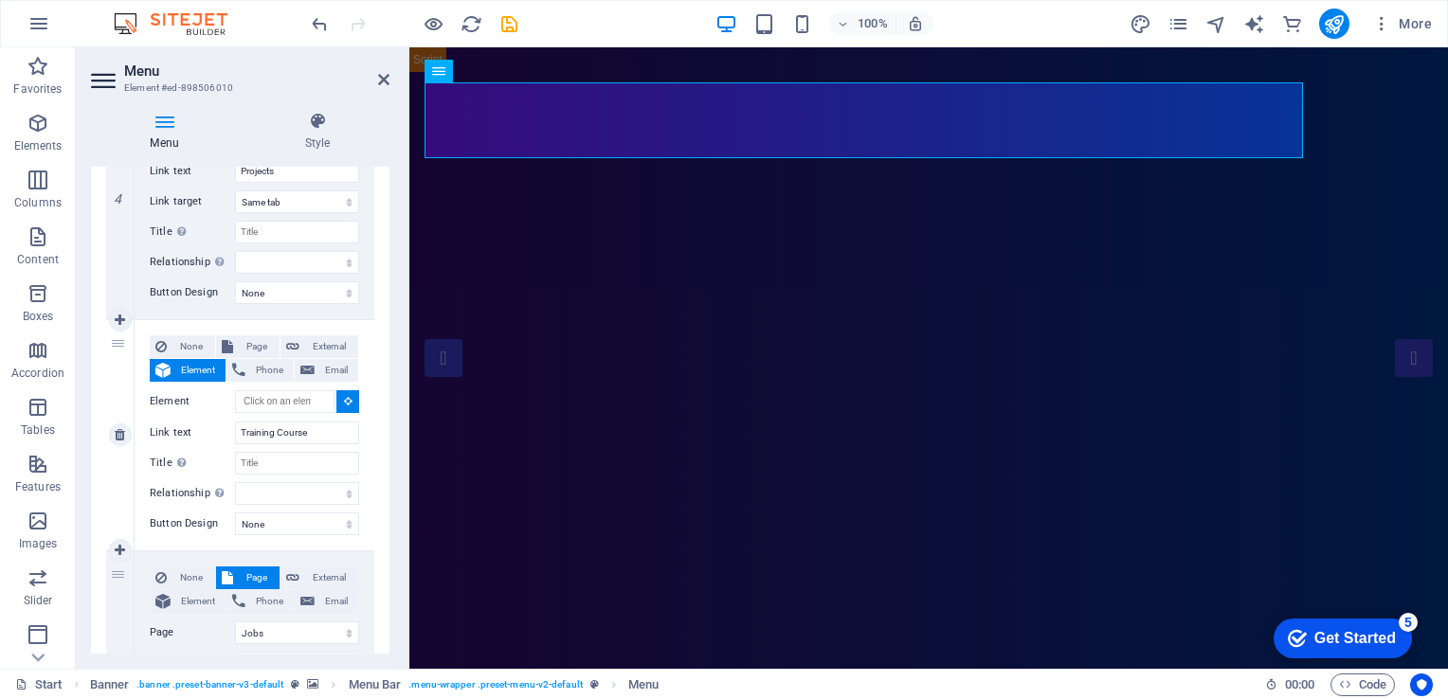
click at [189, 377] on span "Element" at bounding box center [198, 370] width 44 height 23
click at [344, 404] on icon at bounding box center [348, 400] width 9 height 9
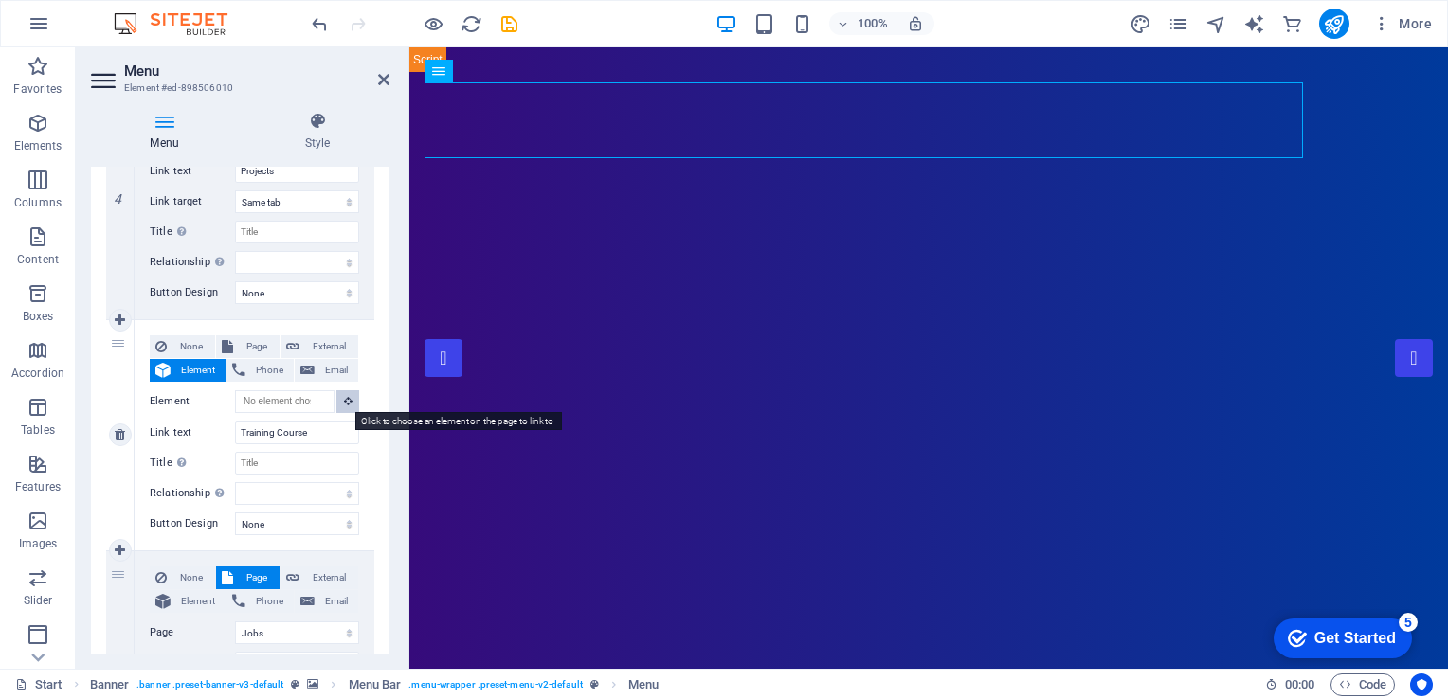
click at [344, 404] on icon at bounding box center [348, 400] width 9 height 9
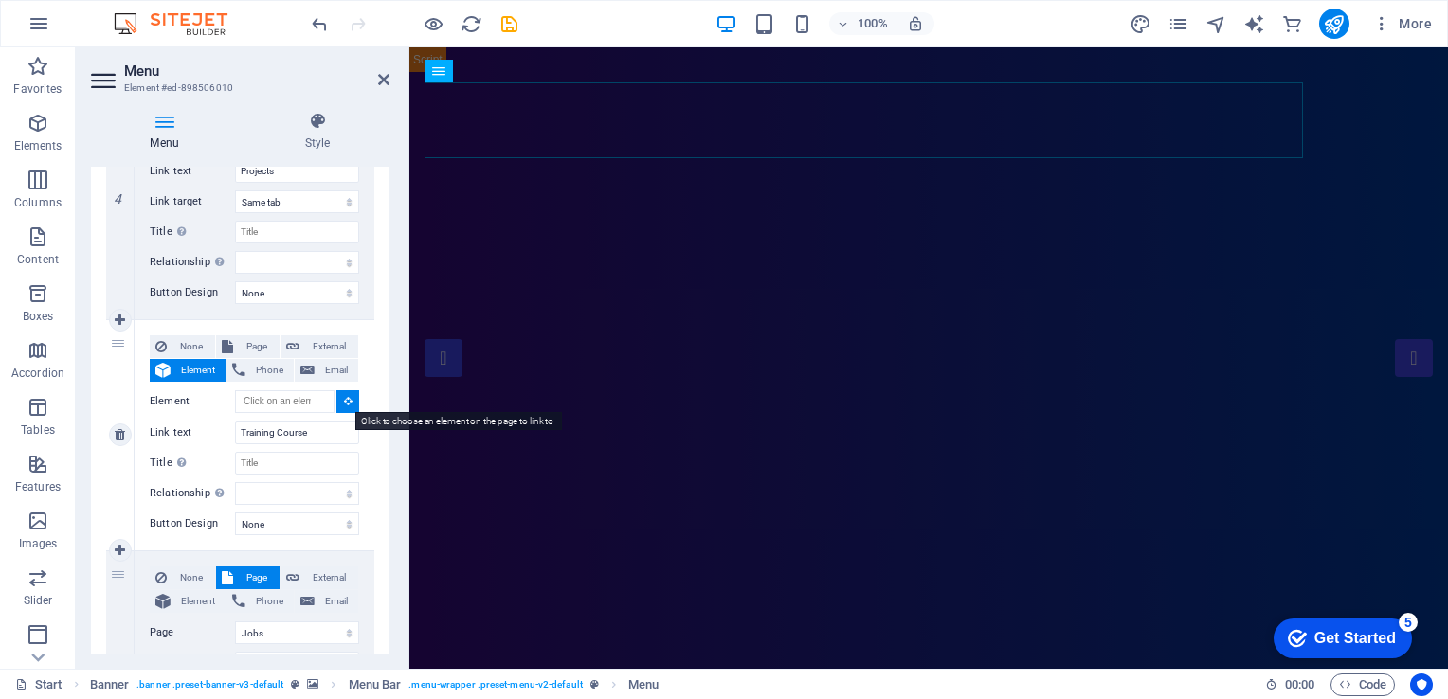
click at [344, 404] on icon at bounding box center [348, 400] width 9 height 9
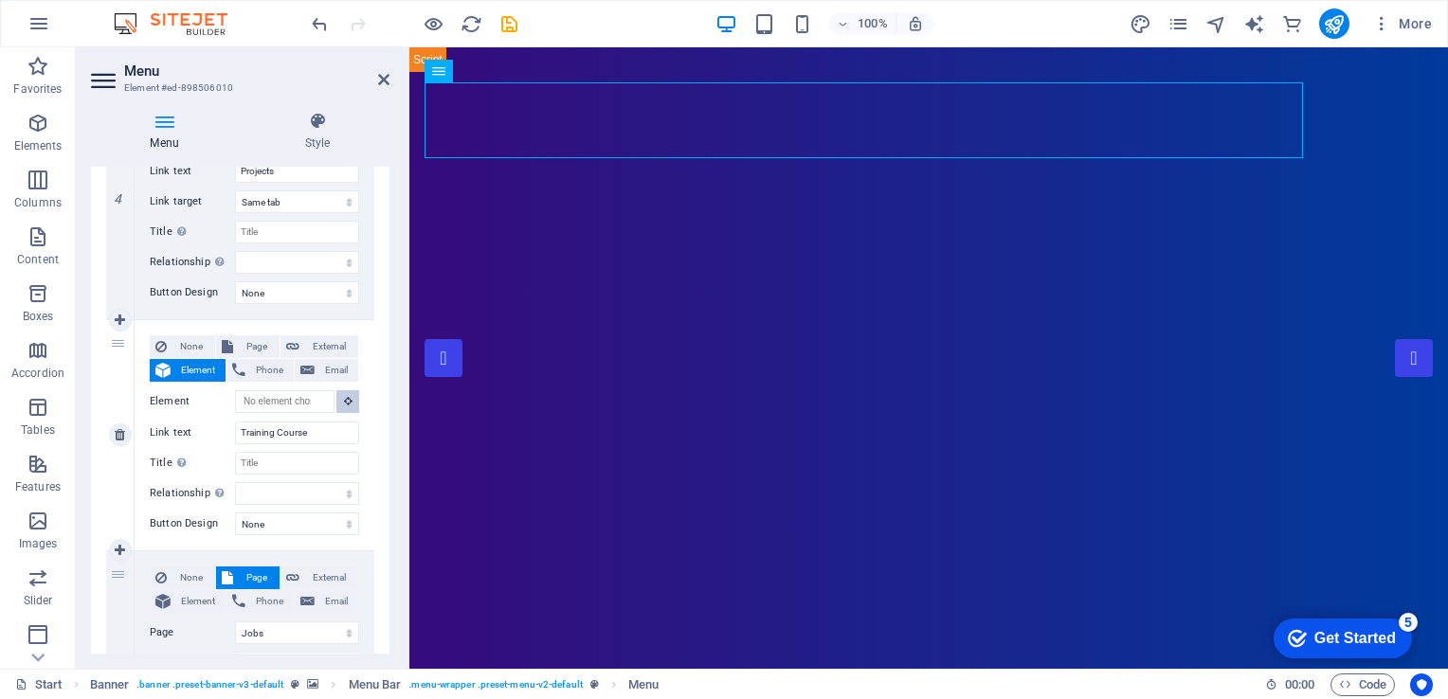
click at [344, 404] on icon at bounding box center [348, 400] width 9 height 9
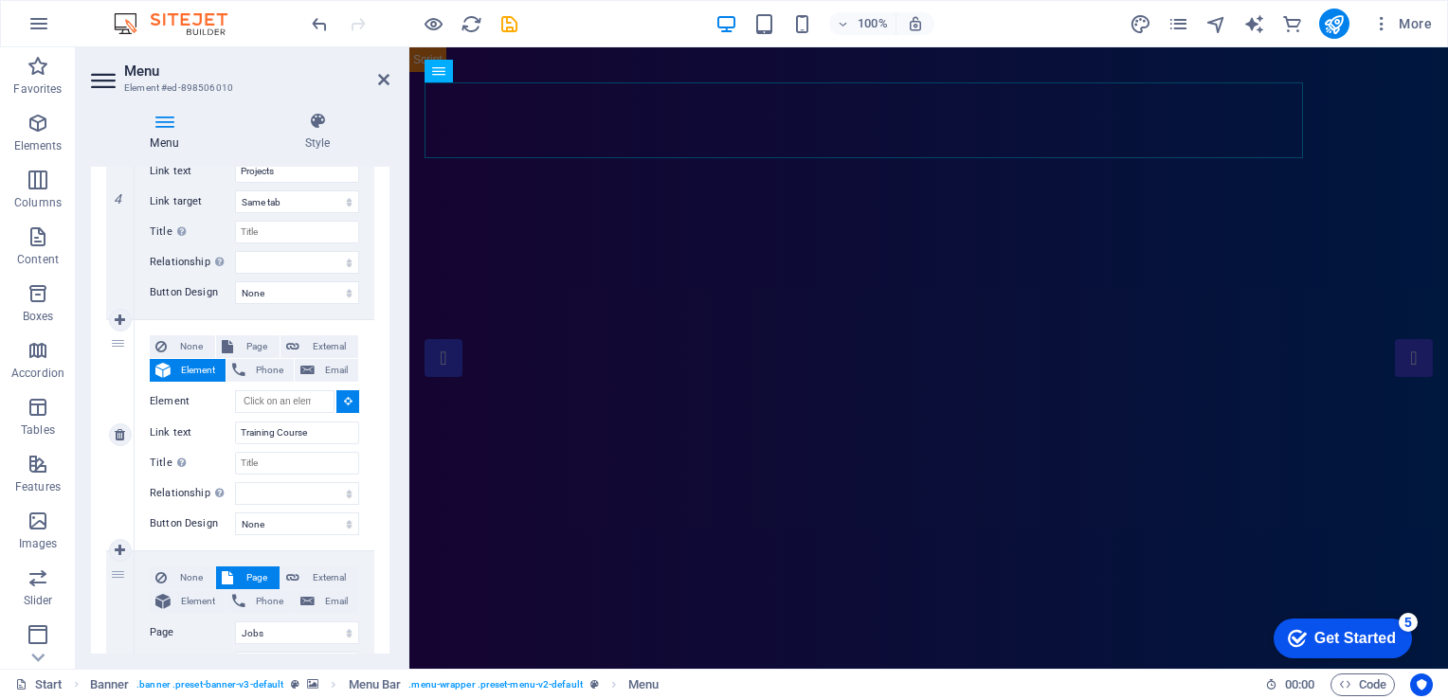
click at [344, 404] on icon at bounding box center [348, 400] width 9 height 9
click at [307, 401] on input "Element" at bounding box center [285, 401] width 100 height 23
click at [344, 405] on icon at bounding box center [348, 400] width 9 height 9
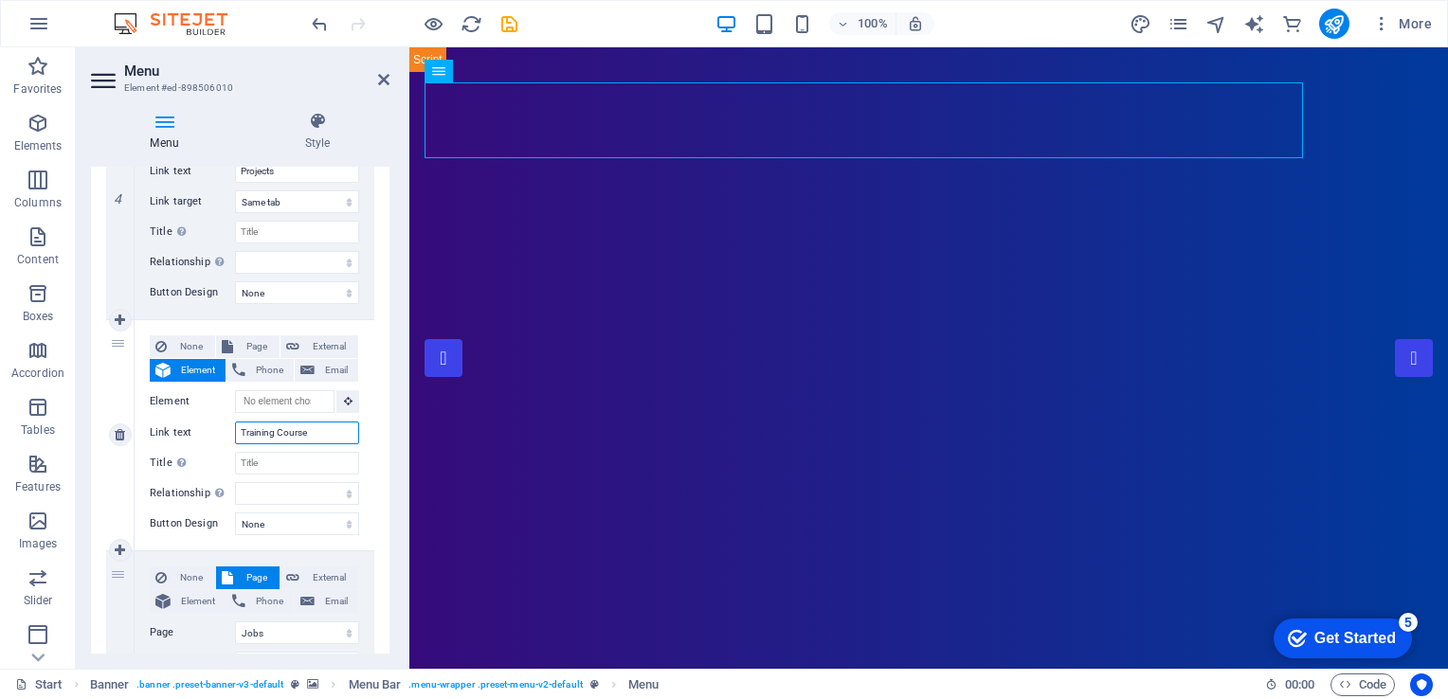
click at [318, 427] on input "Training Course" at bounding box center [297, 433] width 124 height 23
drag, startPoint x: 385, startPoint y: 511, endPoint x: 385, endPoint y: 573, distance: 62.5
click at [385, 573] on div "1 None Page External Element Phone Email Page Start Portfolio Jobs Legal Notice…" at bounding box center [240, 45] width 299 height 1564
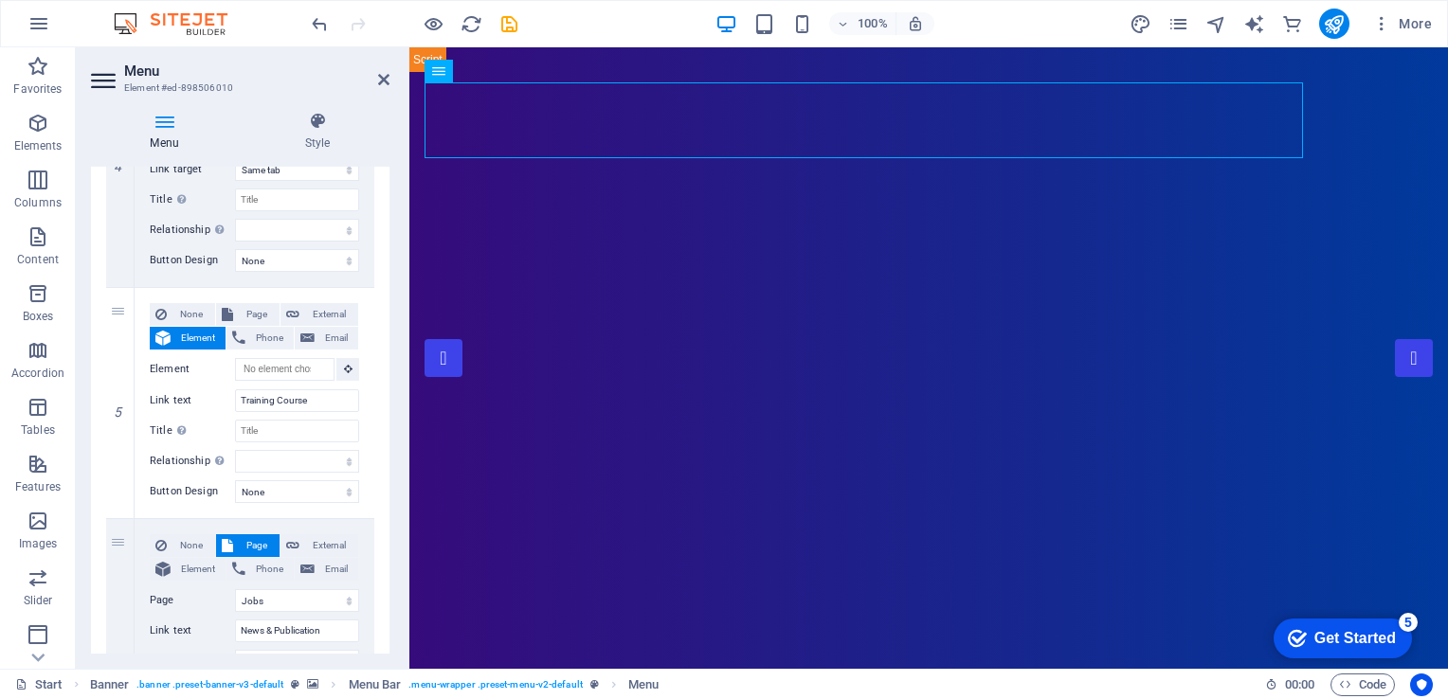
scroll to position [1107, 0]
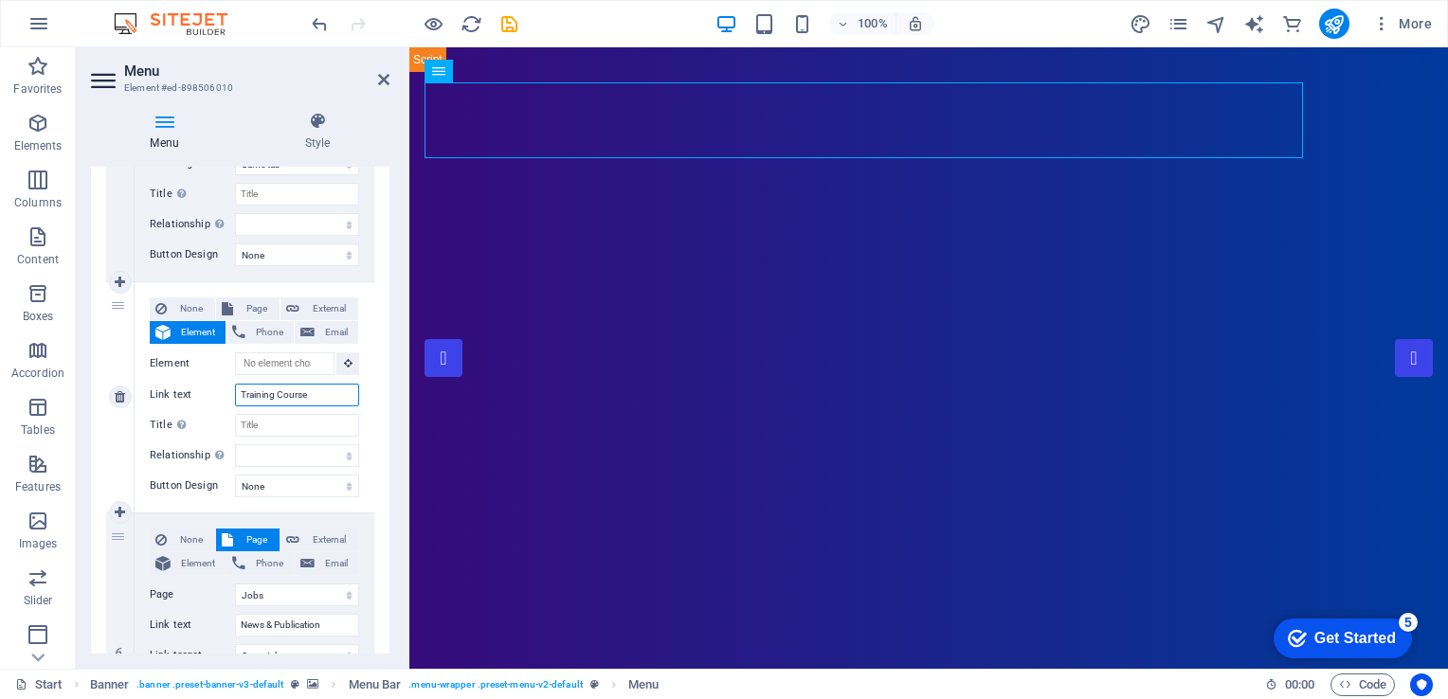
click at [324, 402] on input "Training Course" at bounding box center [297, 395] width 124 height 23
type input "Training Course"
select select
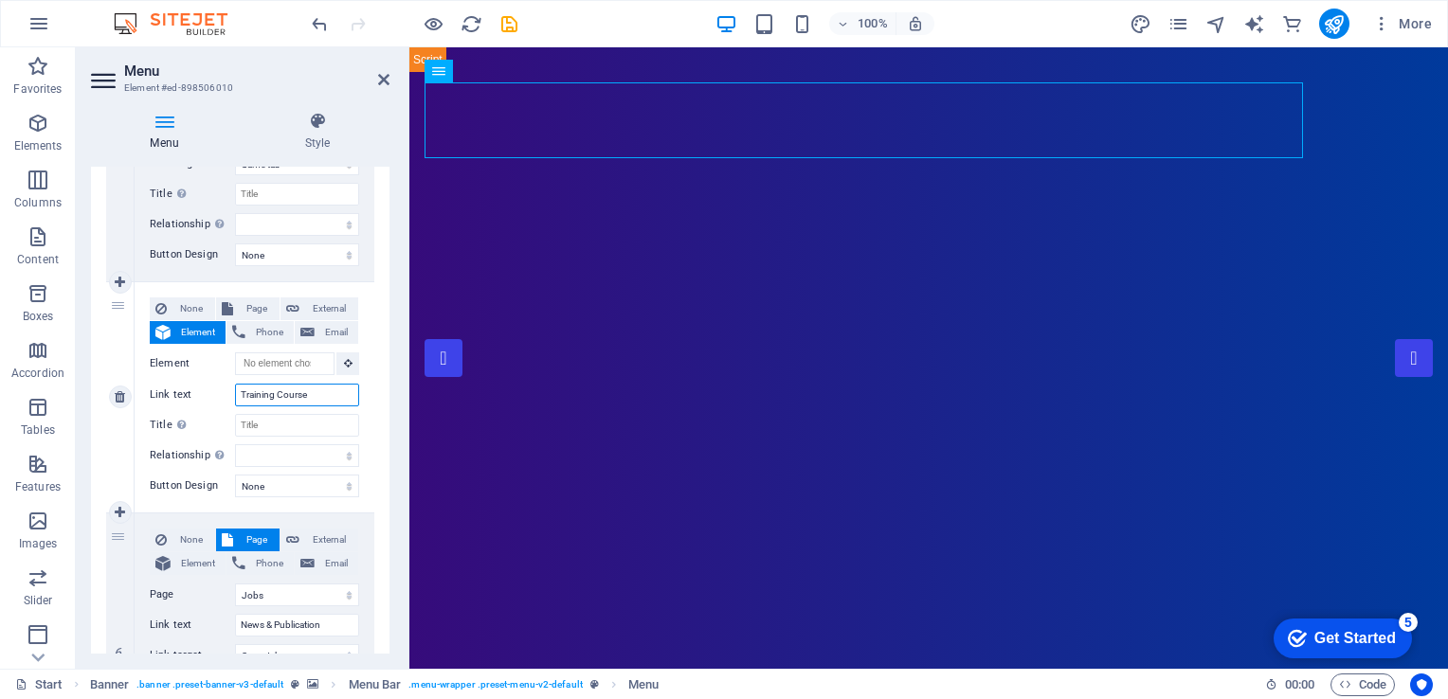
select select
type input "Training Course &"
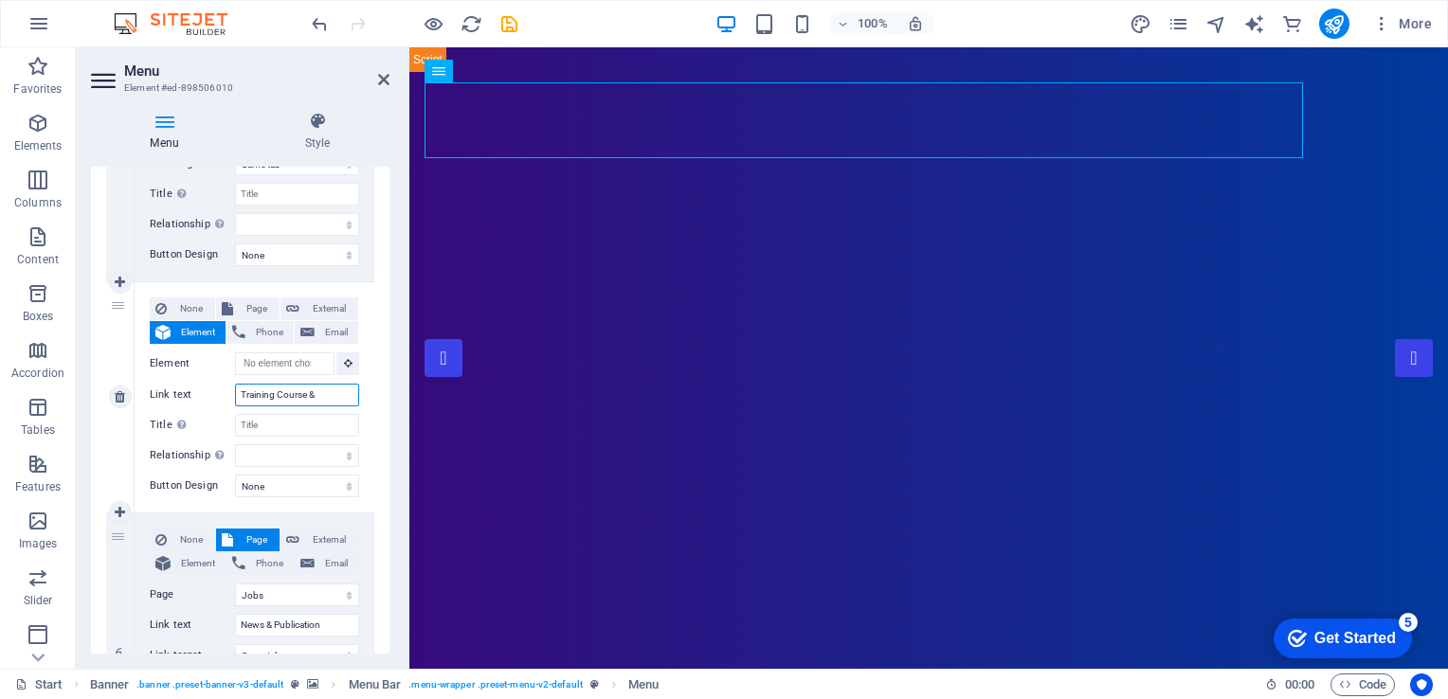
select select
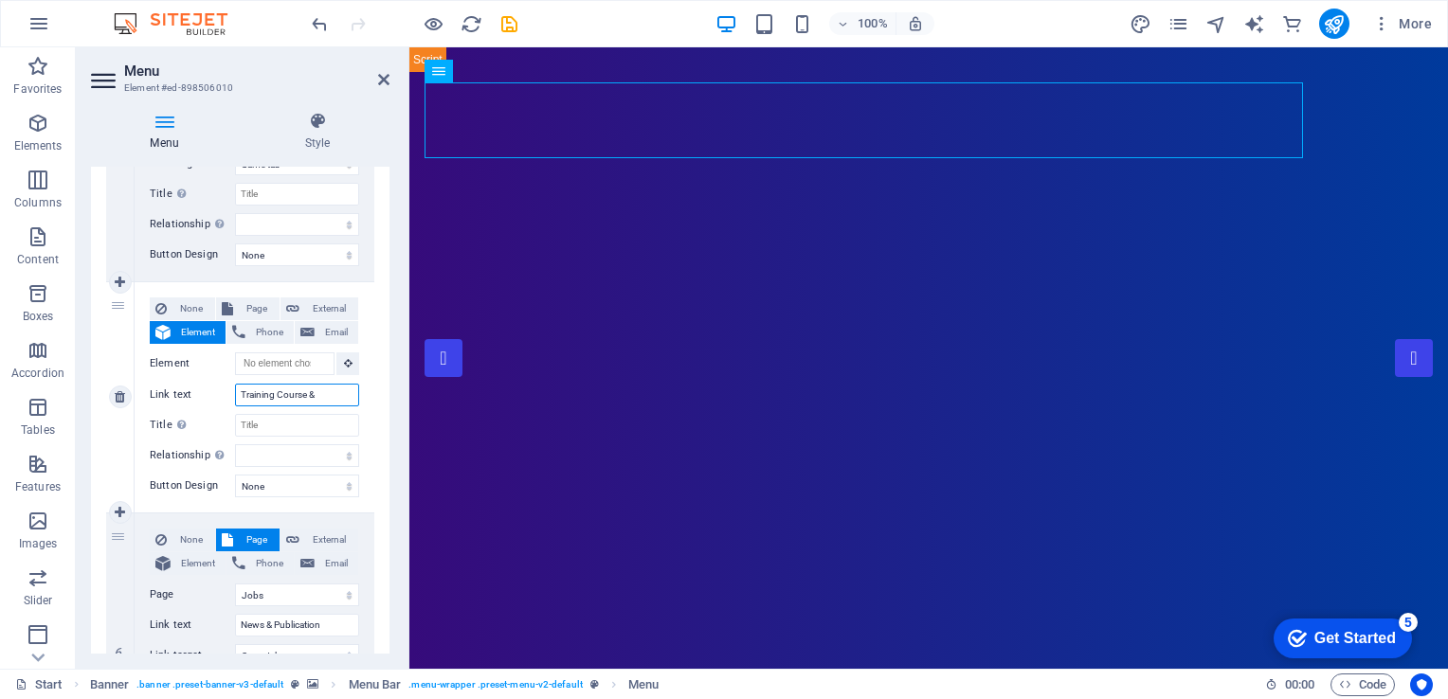
select select
type input "Training Course & E"
select select
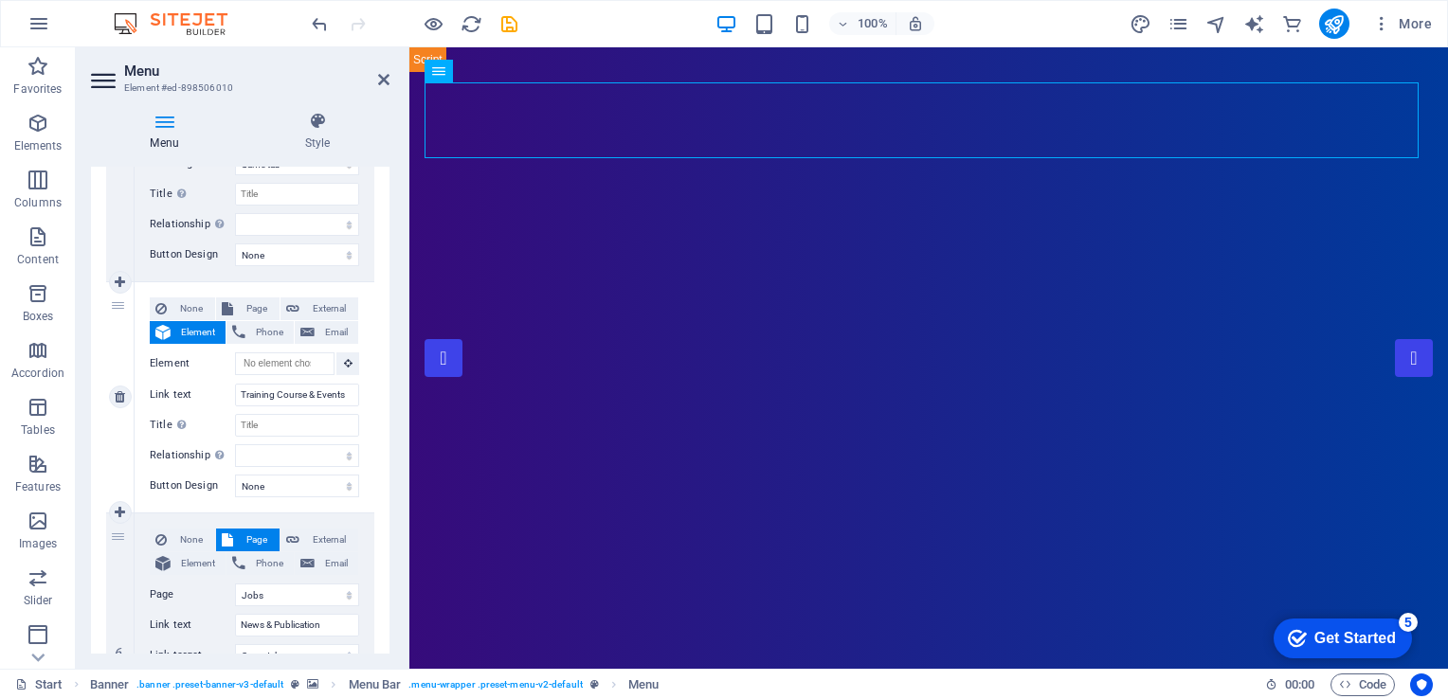
click at [365, 419] on div "None Page External Element Phone Email Page Start Portfolio Jobs Legal Notice P…" at bounding box center [255, 397] width 240 height 230
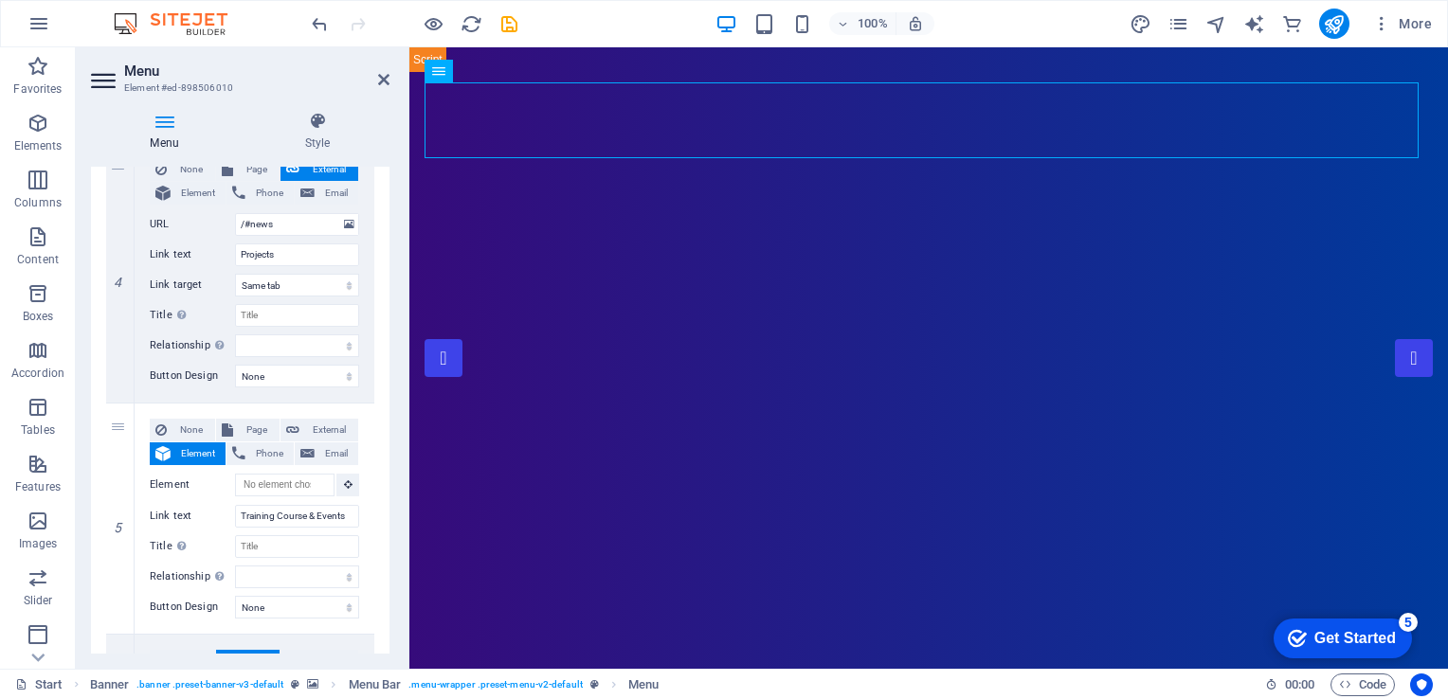
scroll to position [989, 0]
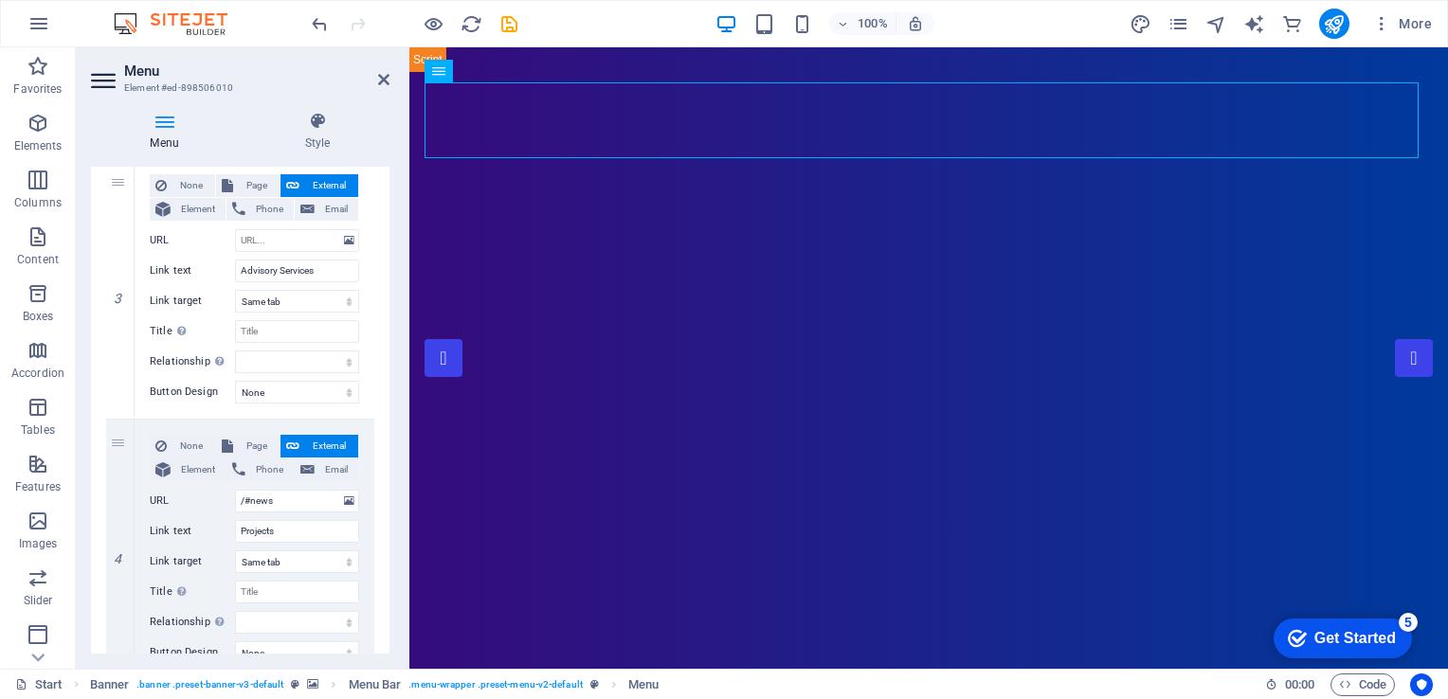
scroll to position [705, 0]
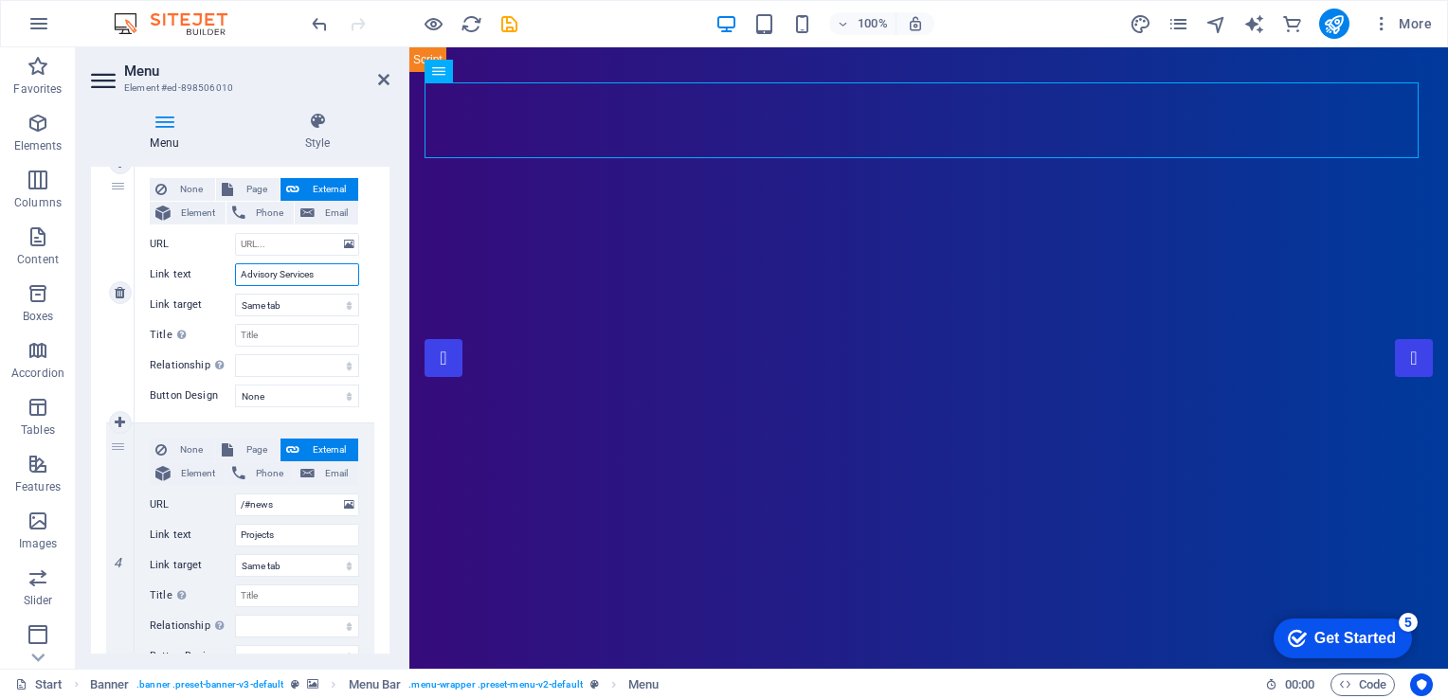
click at [238, 271] on input "Advisory Services" at bounding box center [297, 274] width 124 height 23
click at [253, 272] on input "Advisory Services" at bounding box center [297, 274] width 124 height 23
click at [380, 280] on div "1 None Page External Element Phone Email Page Start Portfolio Jobs Legal Notice…" at bounding box center [240, 409] width 299 height 1564
click at [299, 528] on input "Projects" at bounding box center [297, 535] width 124 height 23
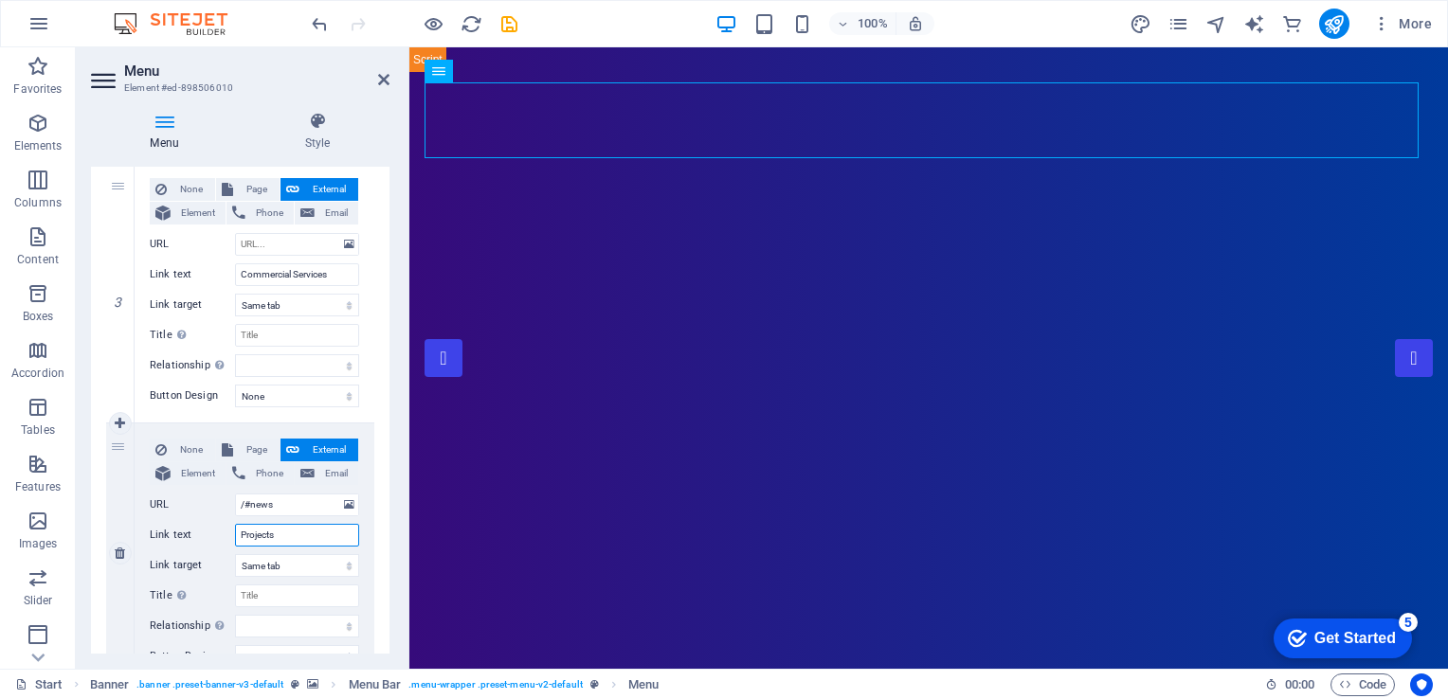
click at [299, 528] on input "Projects" at bounding box center [297, 535] width 124 height 23
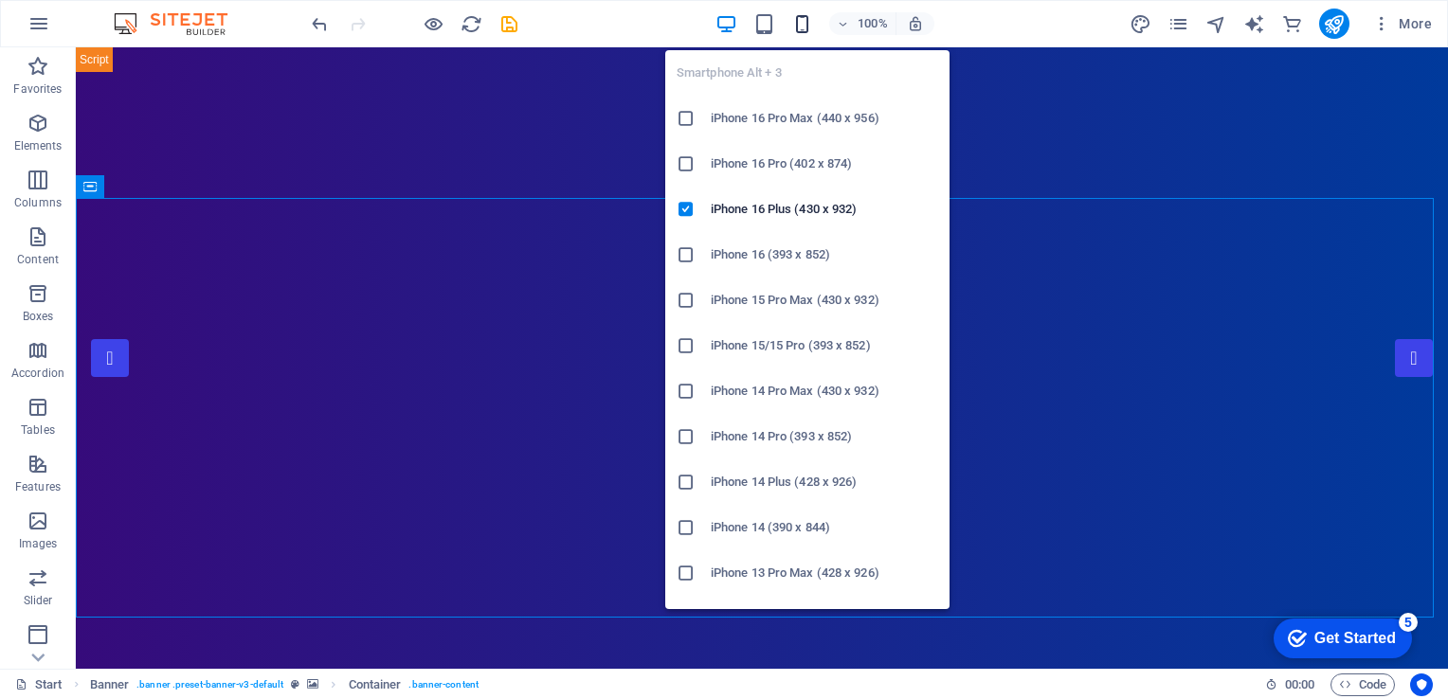
click at [805, 21] on icon "button" at bounding box center [802, 24] width 22 height 22
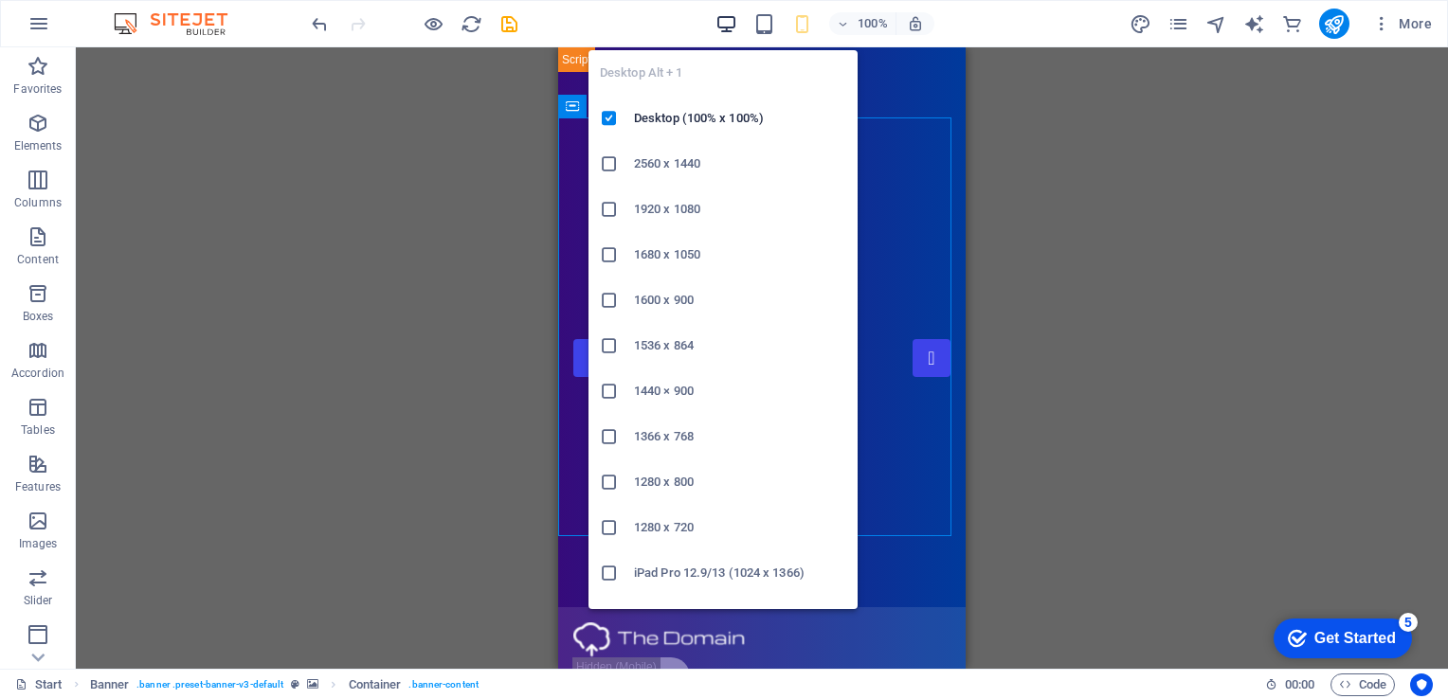
click at [731, 25] on icon "button" at bounding box center [727, 24] width 22 height 22
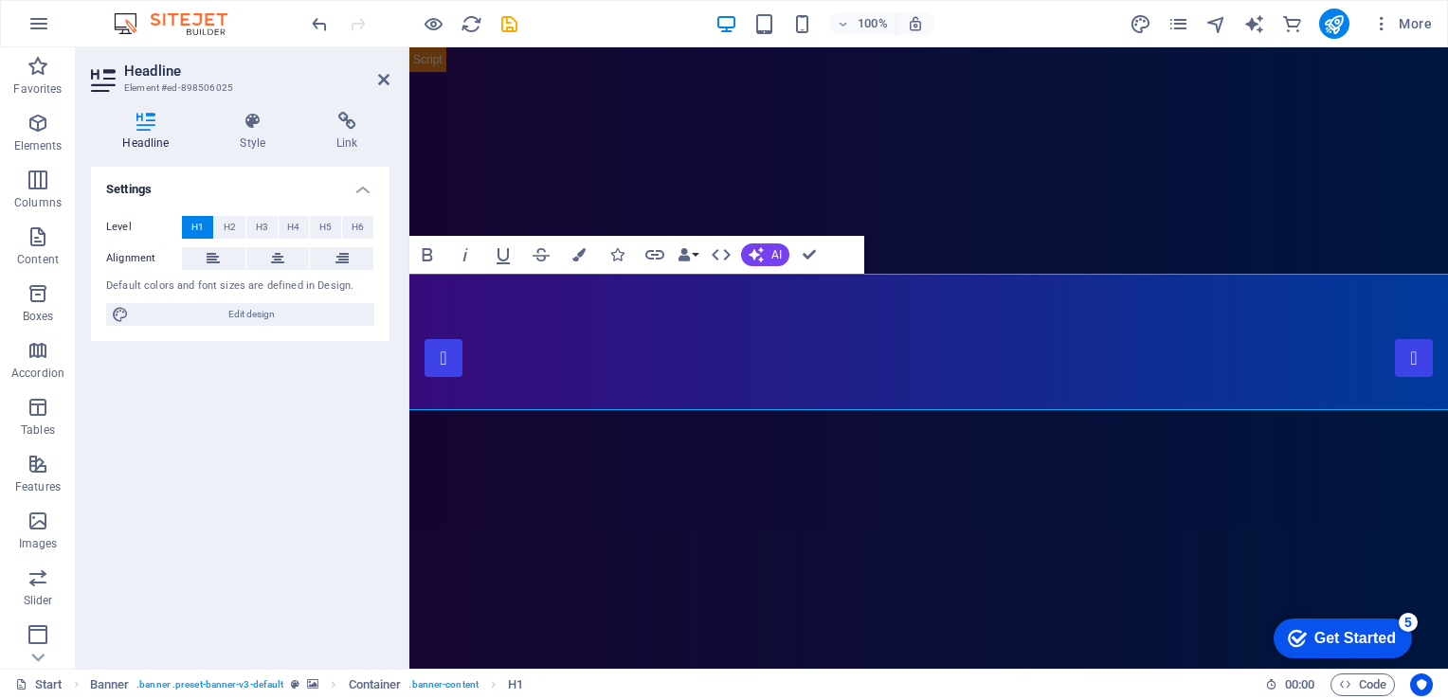
click at [228, 306] on span "Edit design" at bounding box center [252, 314] width 234 height 23
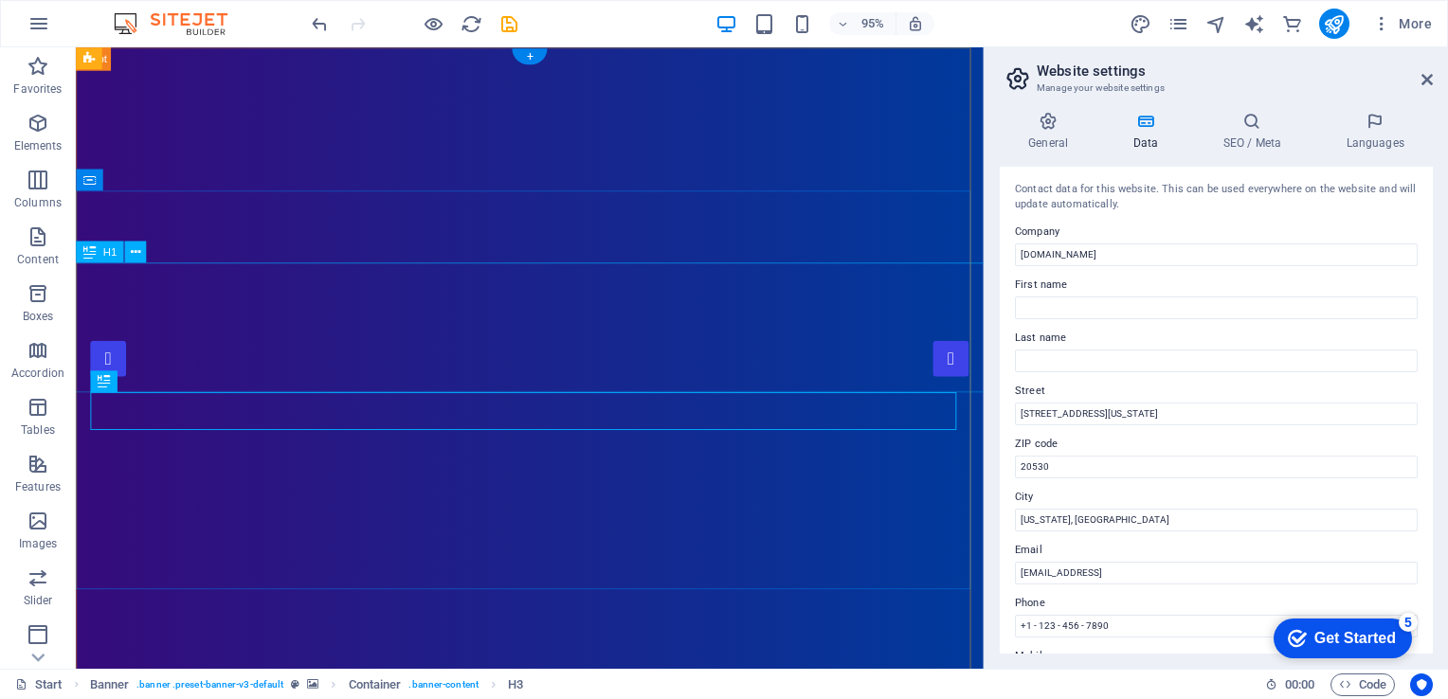
click at [1042, 136] on h4 "General" at bounding box center [1052, 132] width 104 height 40
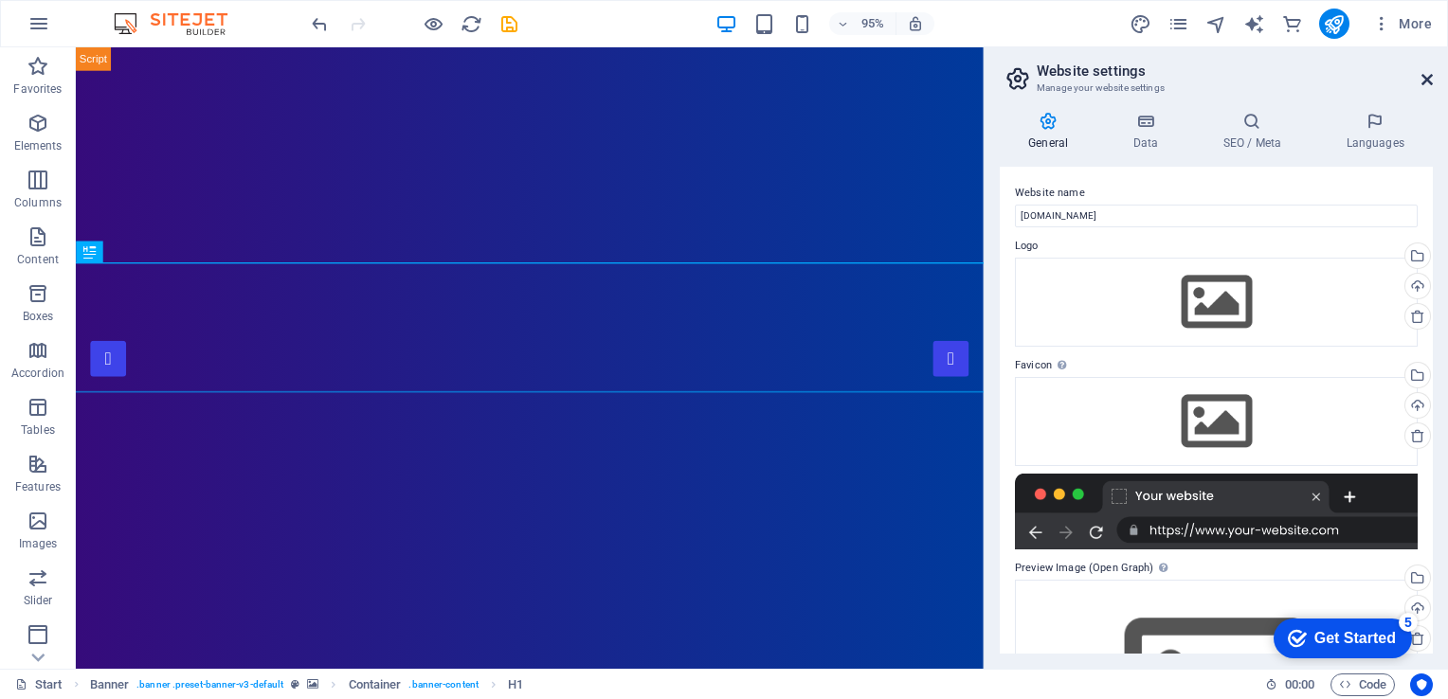
click at [1424, 79] on icon at bounding box center [1427, 79] width 11 height 15
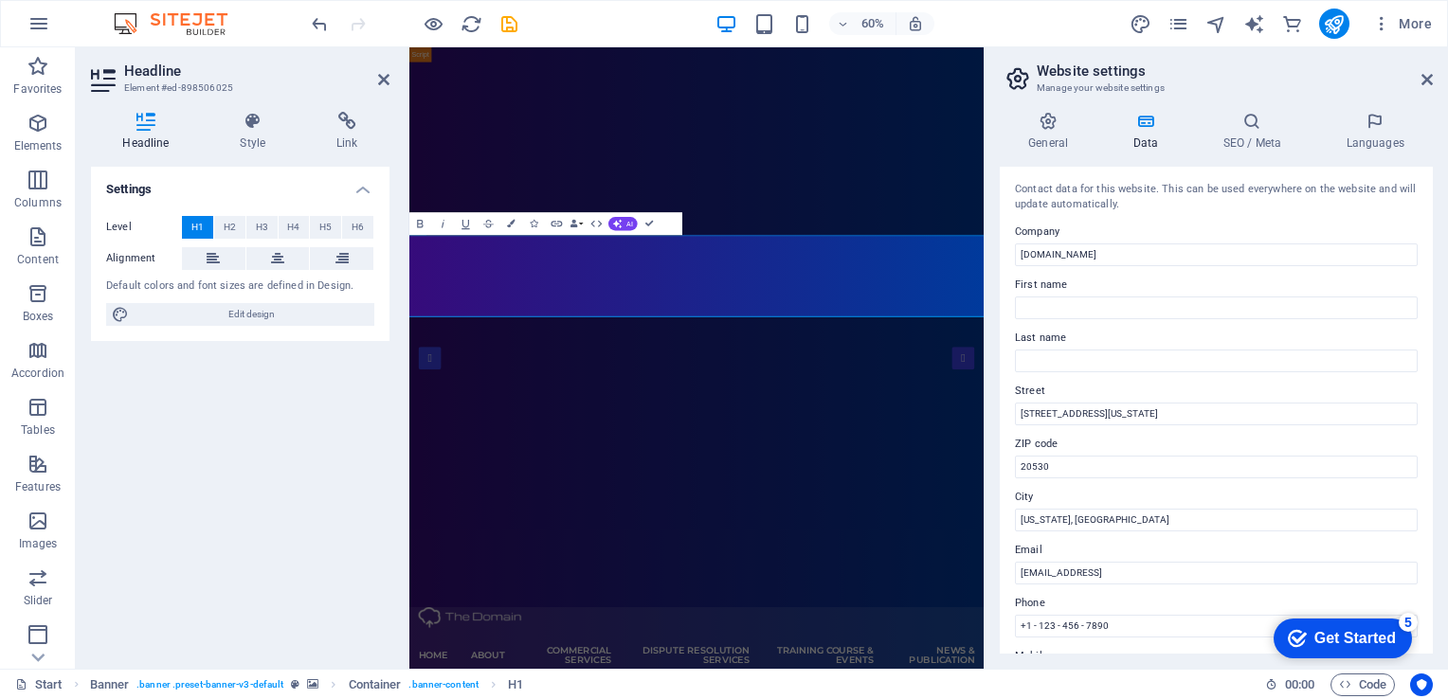
click at [1196, 293] on label "First name" at bounding box center [1216, 285] width 403 height 23
click at [1196, 297] on input "First name" at bounding box center [1216, 308] width 403 height 23
click at [1187, 312] on input "First name" at bounding box center [1216, 308] width 403 height 23
click at [1150, 353] on input "Last name" at bounding box center [1216, 361] width 403 height 23
click at [1119, 421] on input "950 Pennsylvania Ave NW" at bounding box center [1216, 414] width 403 height 23
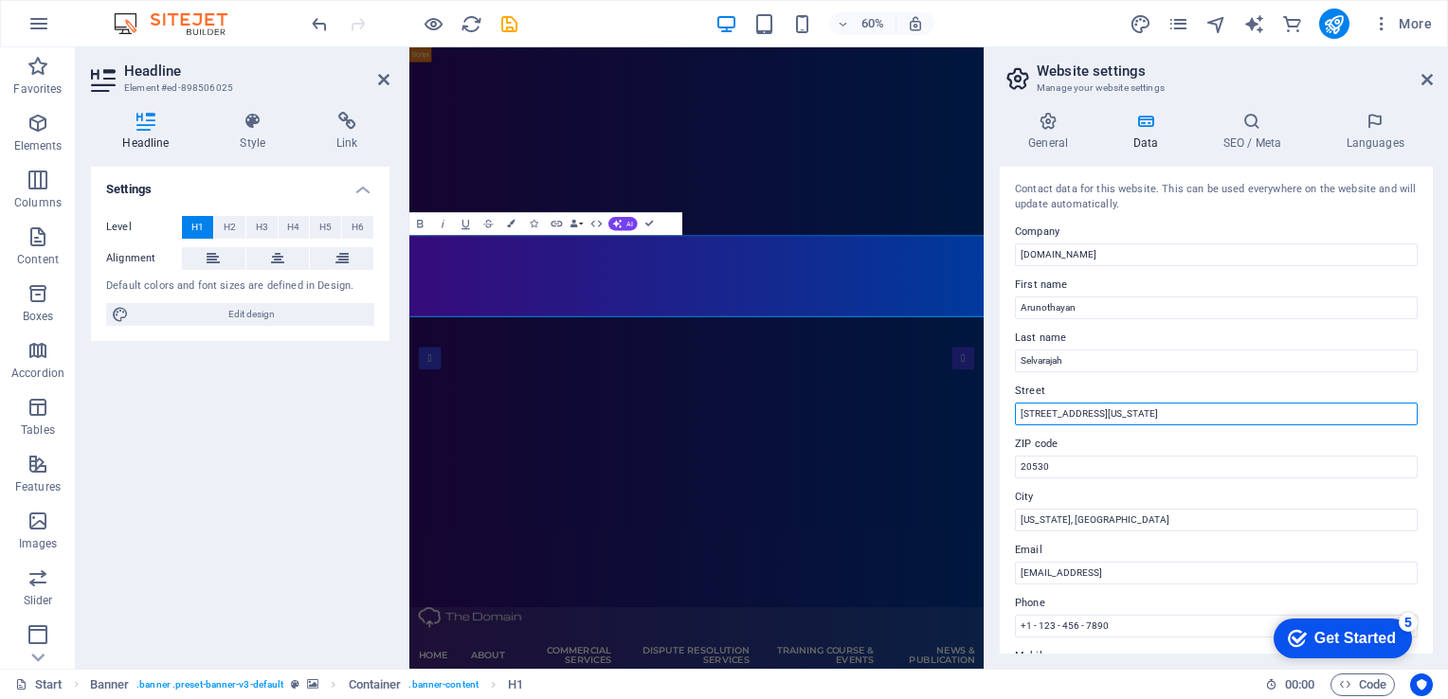
click at [1119, 421] on input "950 Pennsylvania Ave NW" at bounding box center [1216, 414] width 403 height 23
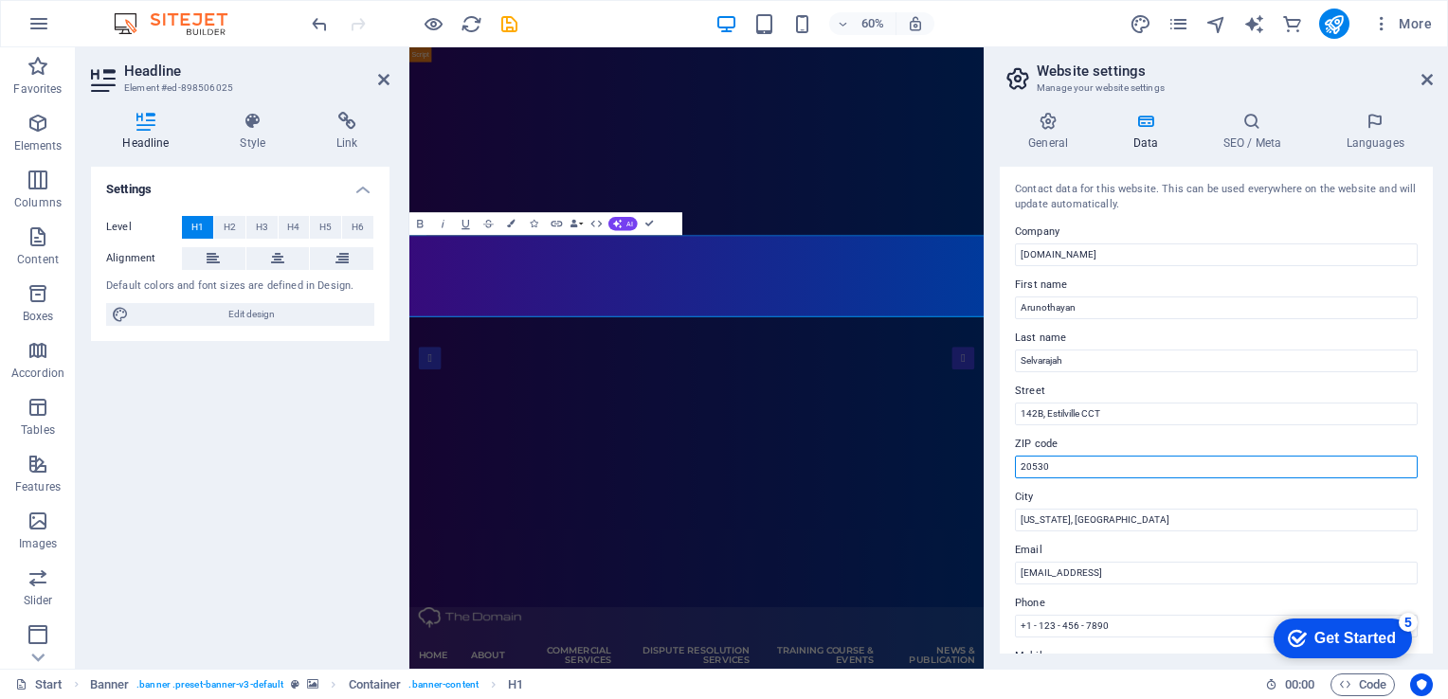
click at [1066, 468] on input "20530" at bounding box center [1216, 467] width 403 height 23
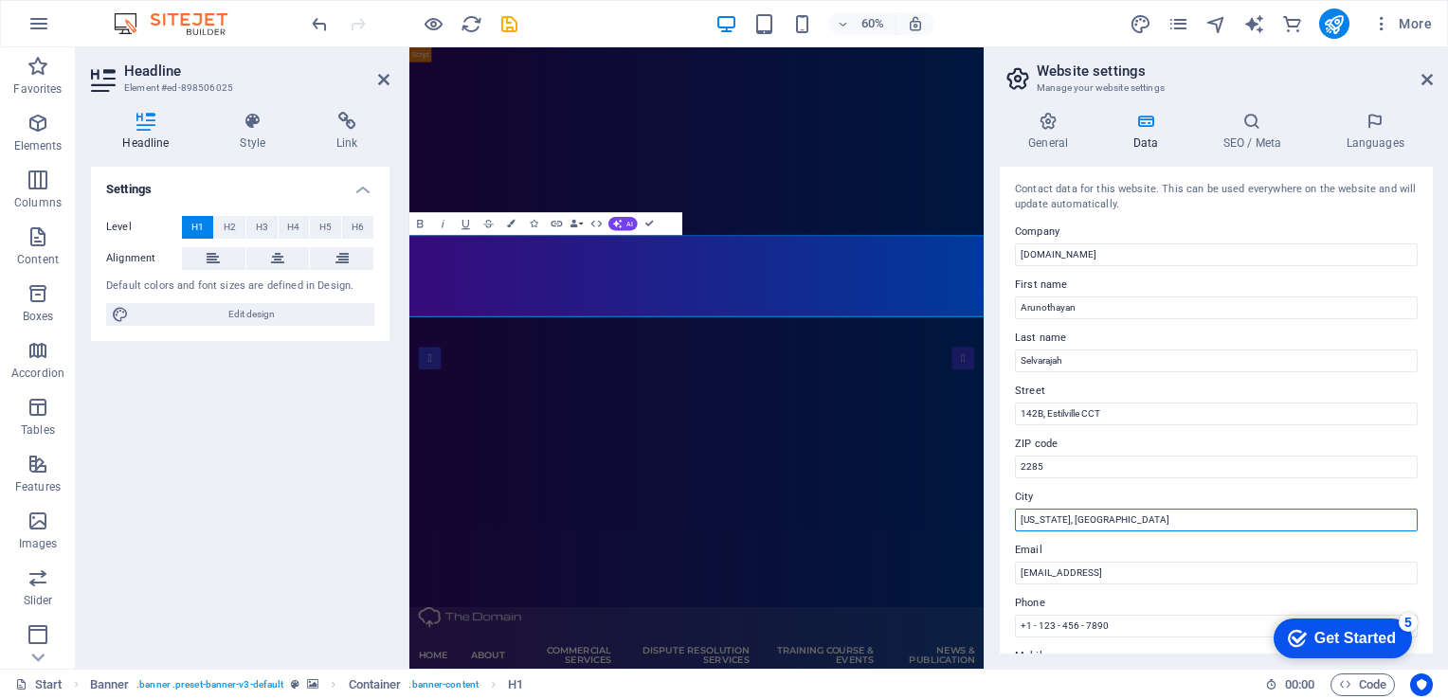
click at [1042, 522] on input "Washington, DC" at bounding box center [1216, 520] width 403 height 23
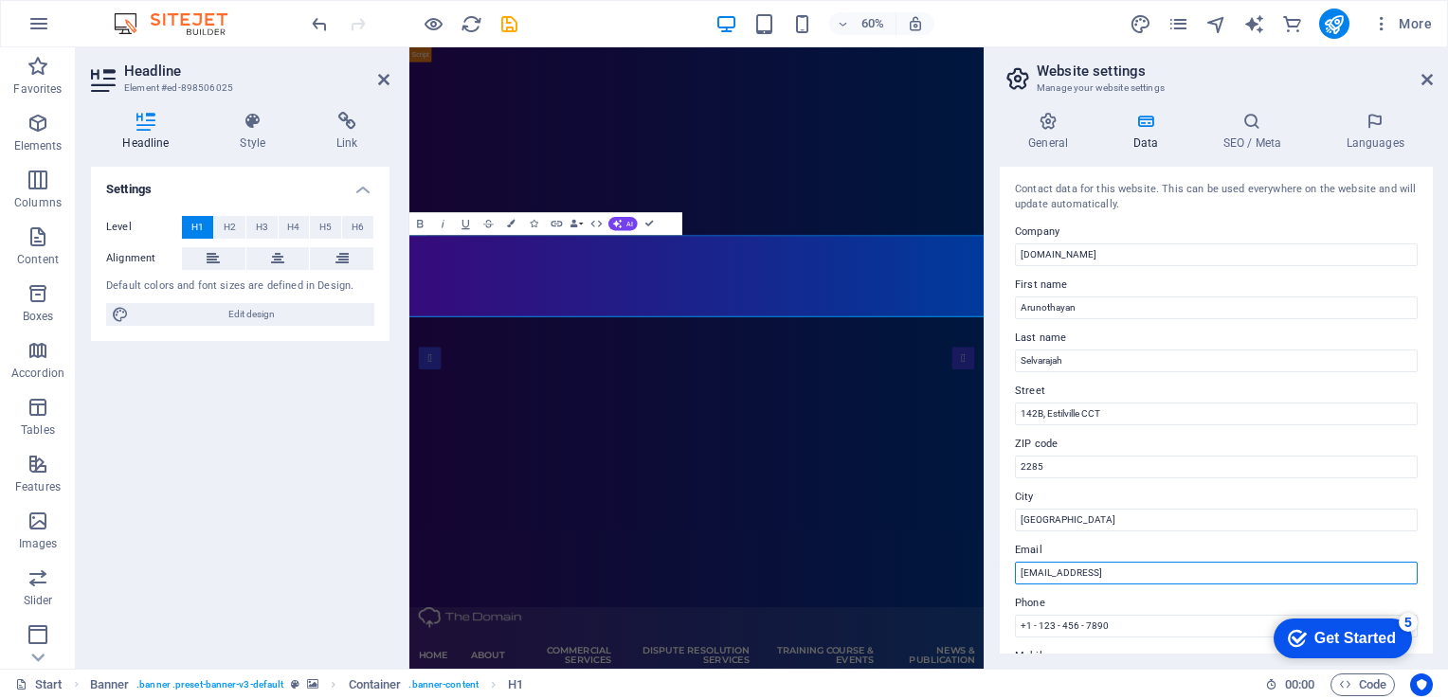
click at [1149, 574] on input "f6ea1e4e2a54eb07018de8cabd7d89@cpanel.local" at bounding box center [1216, 573] width 403 height 23
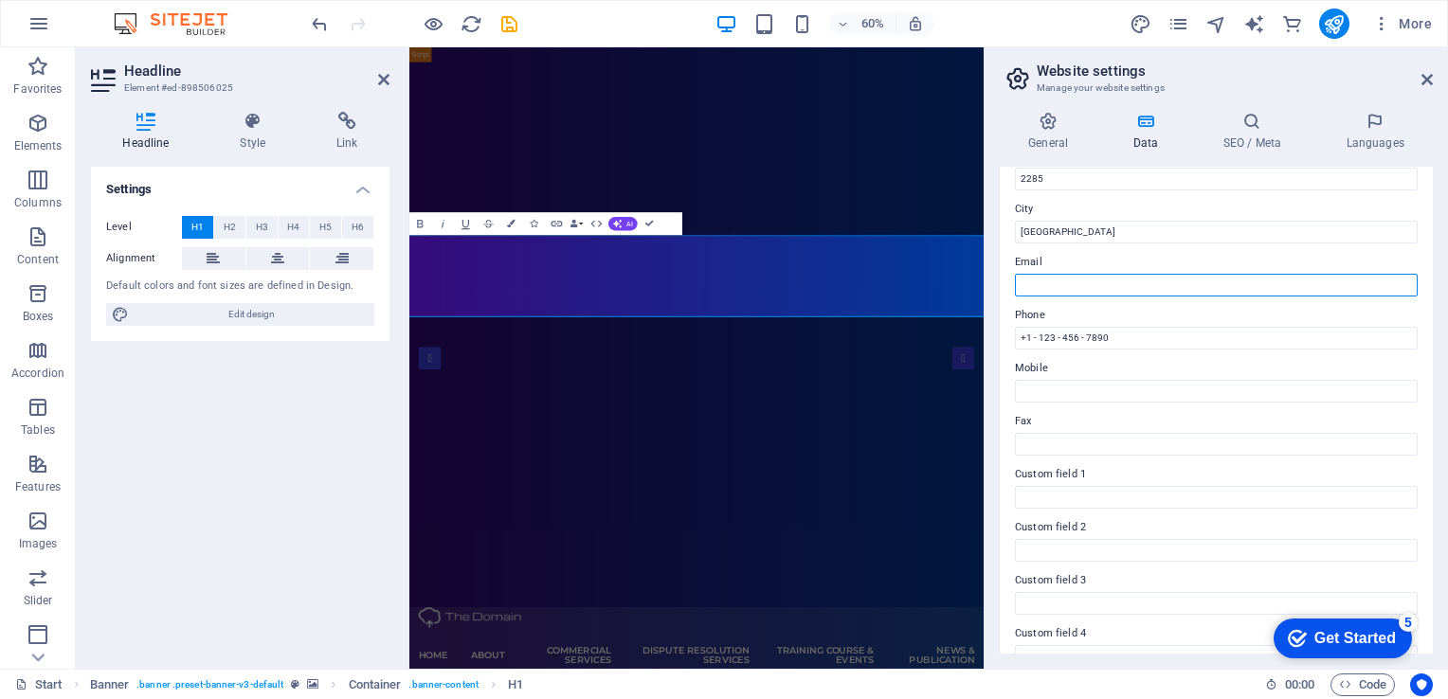
scroll to position [285, 0]
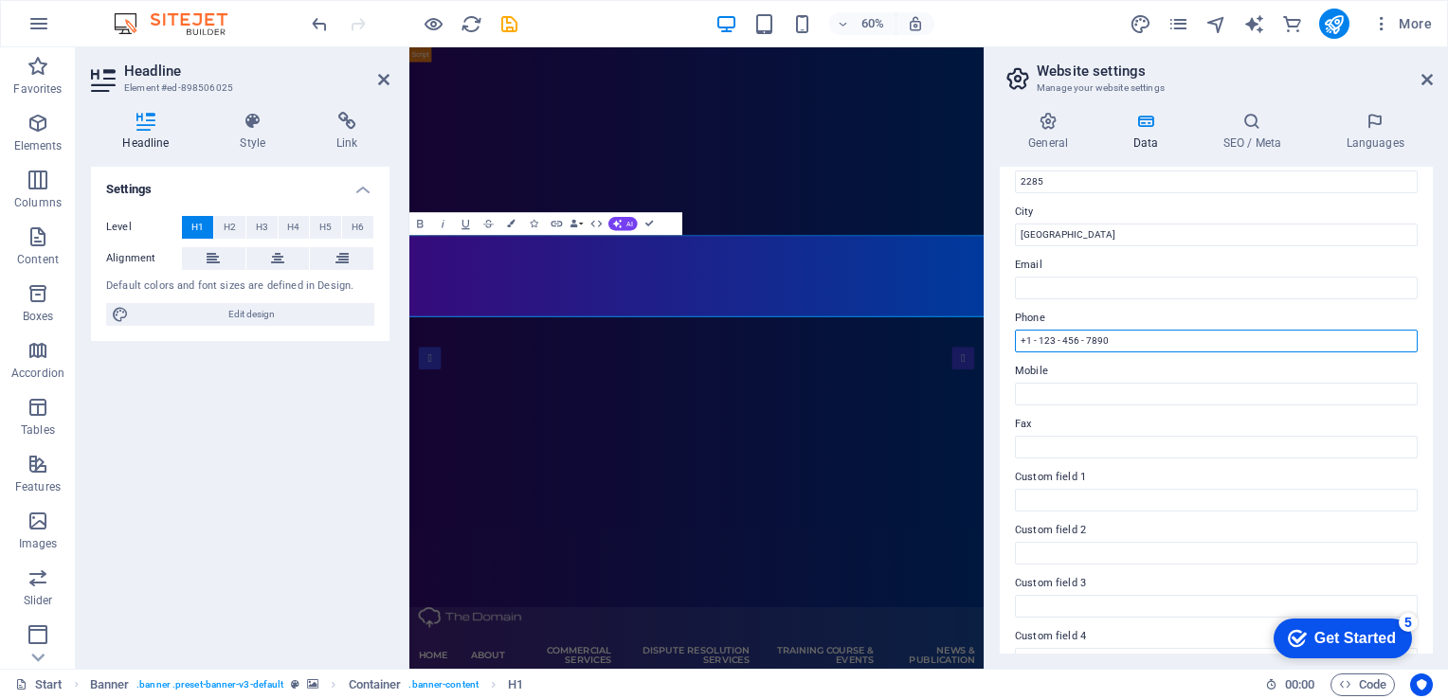
click at [1206, 347] on input "+1 - 123 - 456 - 7890" at bounding box center [1216, 341] width 403 height 23
drag, startPoint x: 1433, startPoint y: 385, endPoint x: 1418, endPoint y: 510, distance: 126.0
click at [1418, 510] on div "General Data SEO / Meta Languages Website name costclaimanddisputemanagement.co…" at bounding box center [1216, 383] width 463 height 572
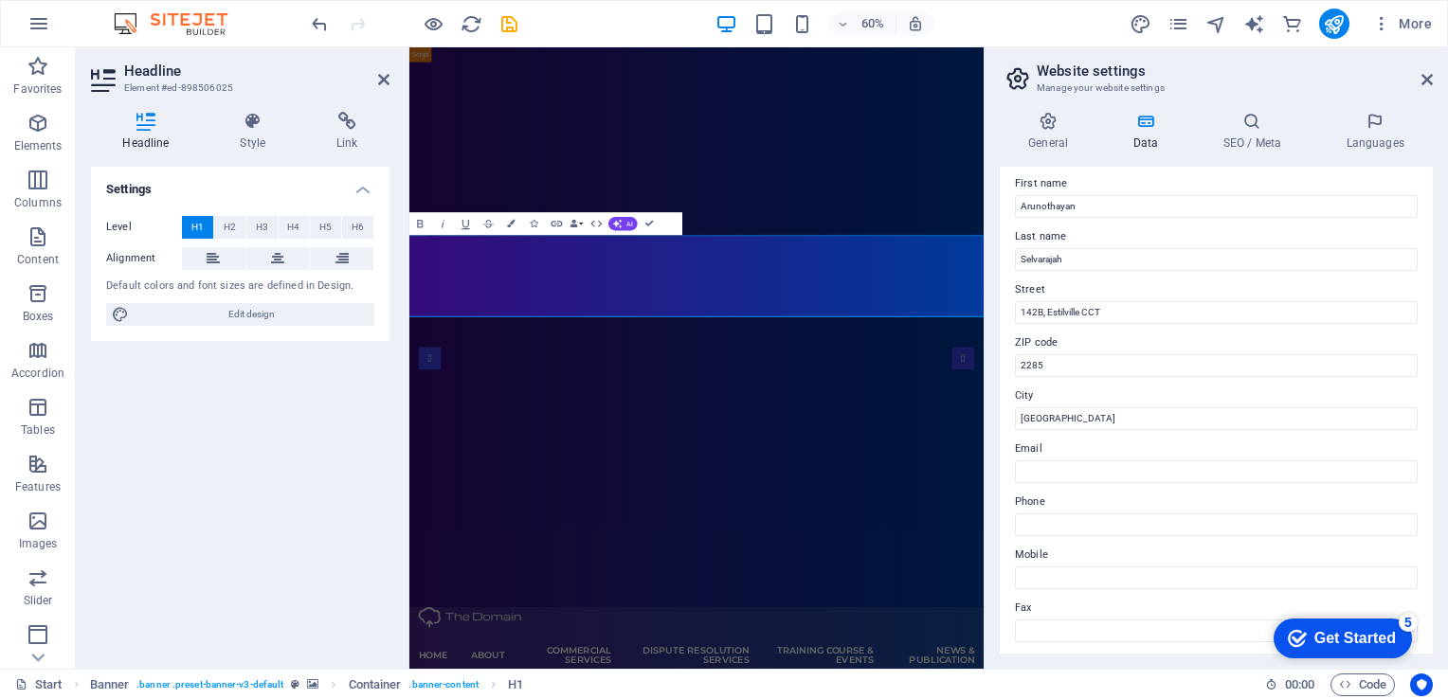
scroll to position [0, 0]
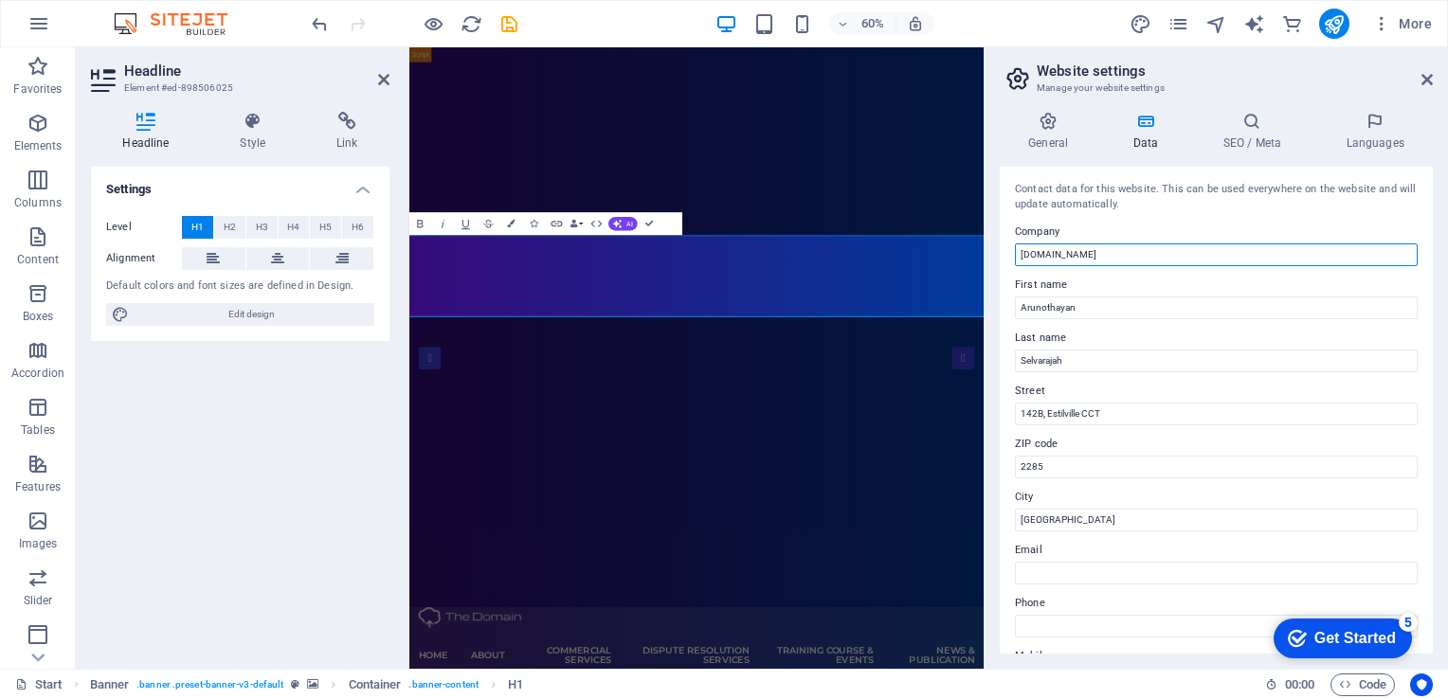
click at [1138, 253] on input "[DOMAIN_NAME]" at bounding box center [1216, 255] width 403 height 23
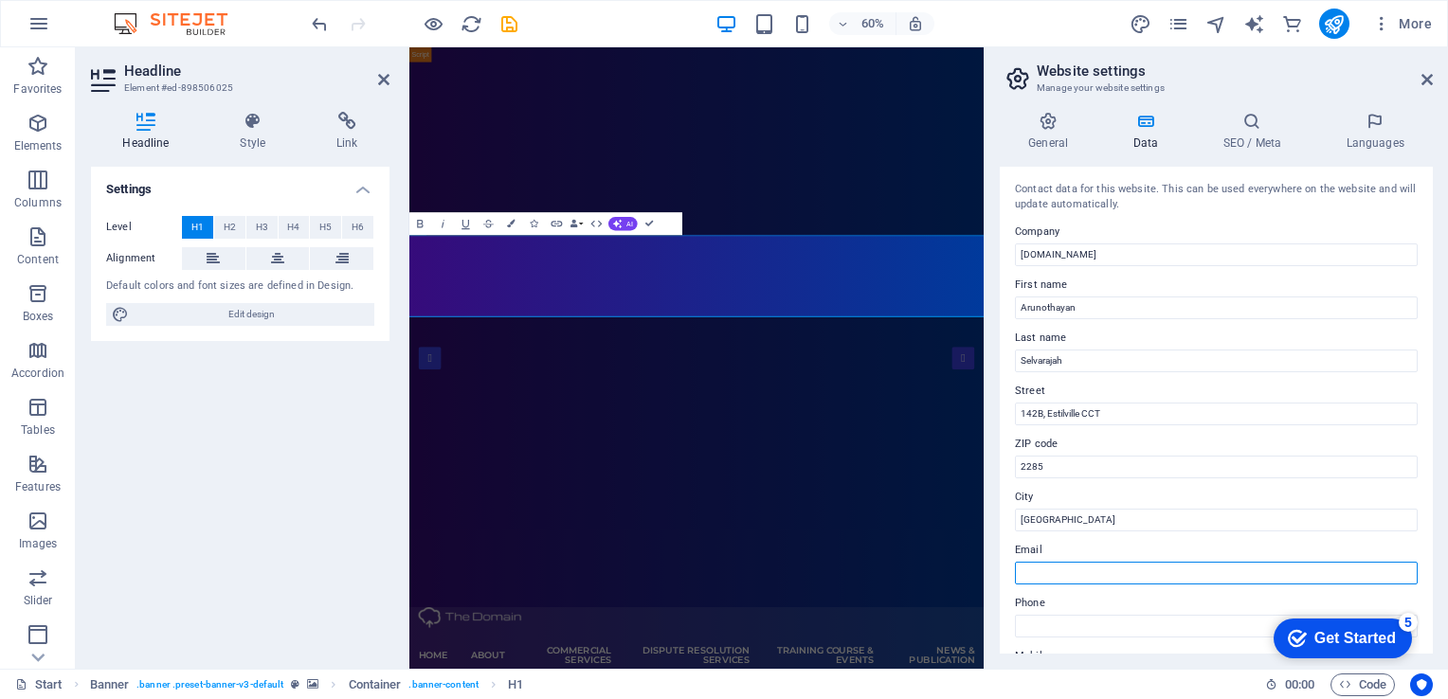
click at [1112, 577] on input "Email" at bounding box center [1216, 573] width 403 height 23
paste input "[DOMAIN_NAME]"
click at [1015, 573] on input "[DOMAIN_NAME]" at bounding box center [1216, 573] width 403 height 23
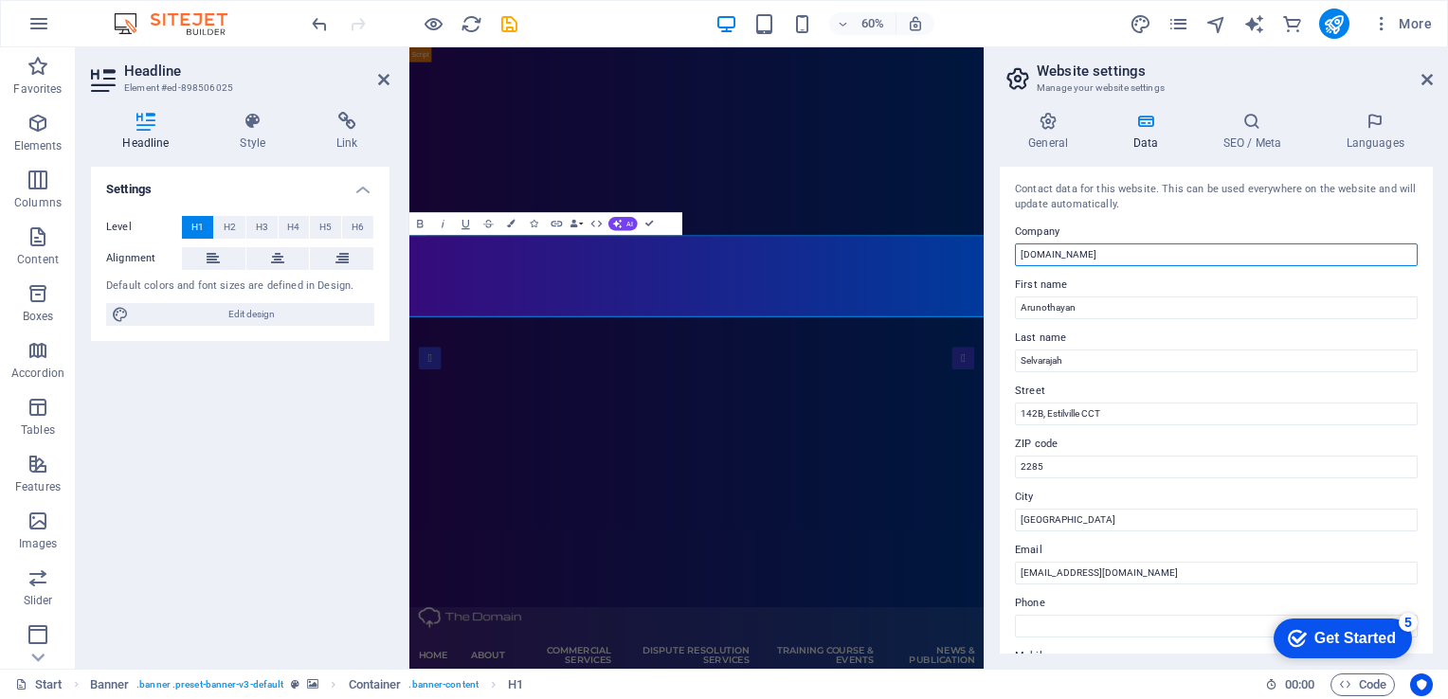
click at [1120, 252] on input "[DOMAIN_NAME]" at bounding box center [1216, 255] width 403 height 23
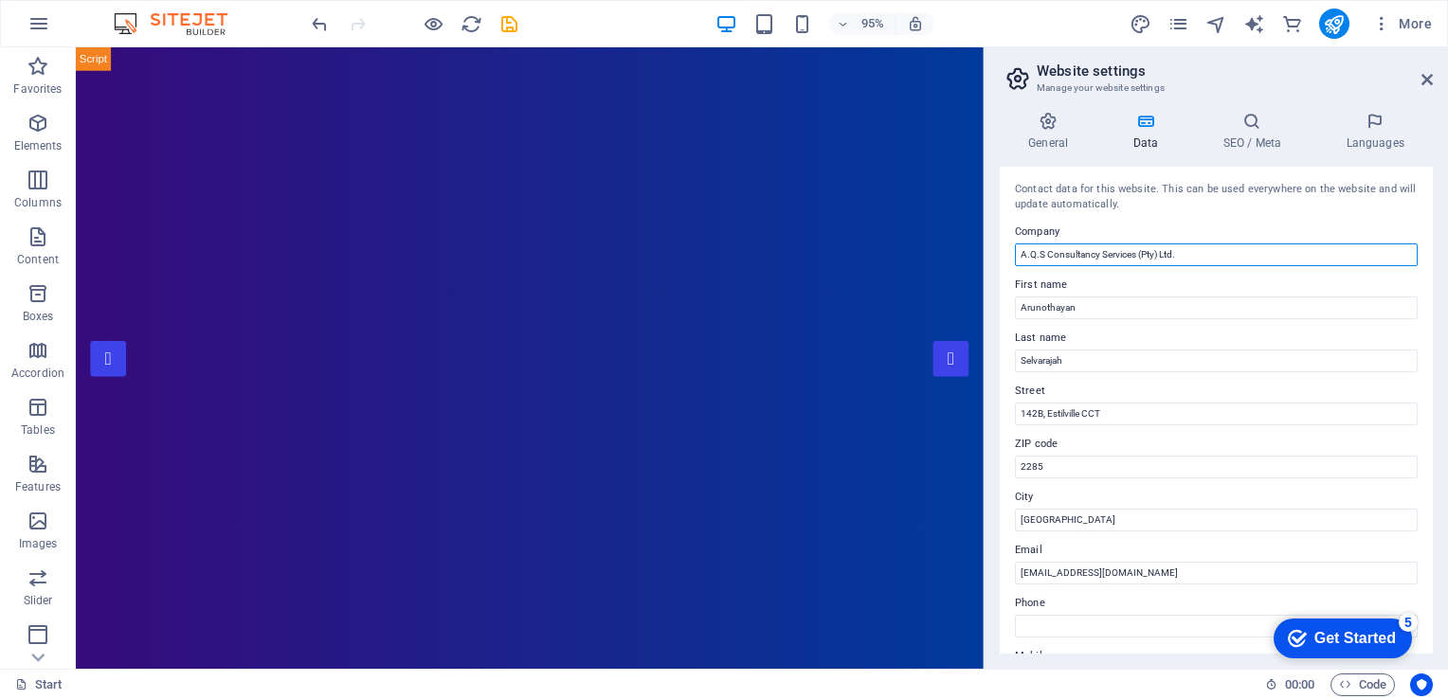
click at [1203, 253] on input "A.Q.S Consultancy Services (Pty) Ltd." at bounding box center [1216, 255] width 403 height 23
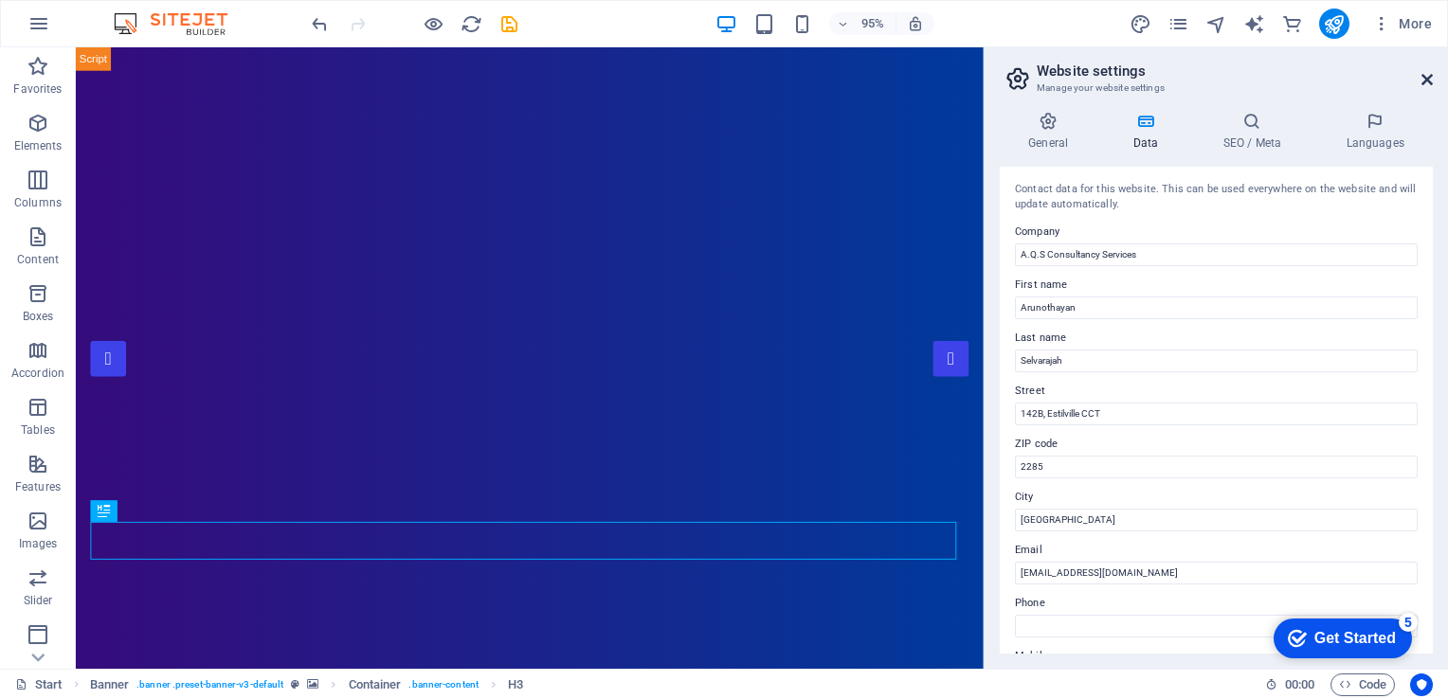
click at [1429, 79] on icon at bounding box center [1427, 79] width 11 height 15
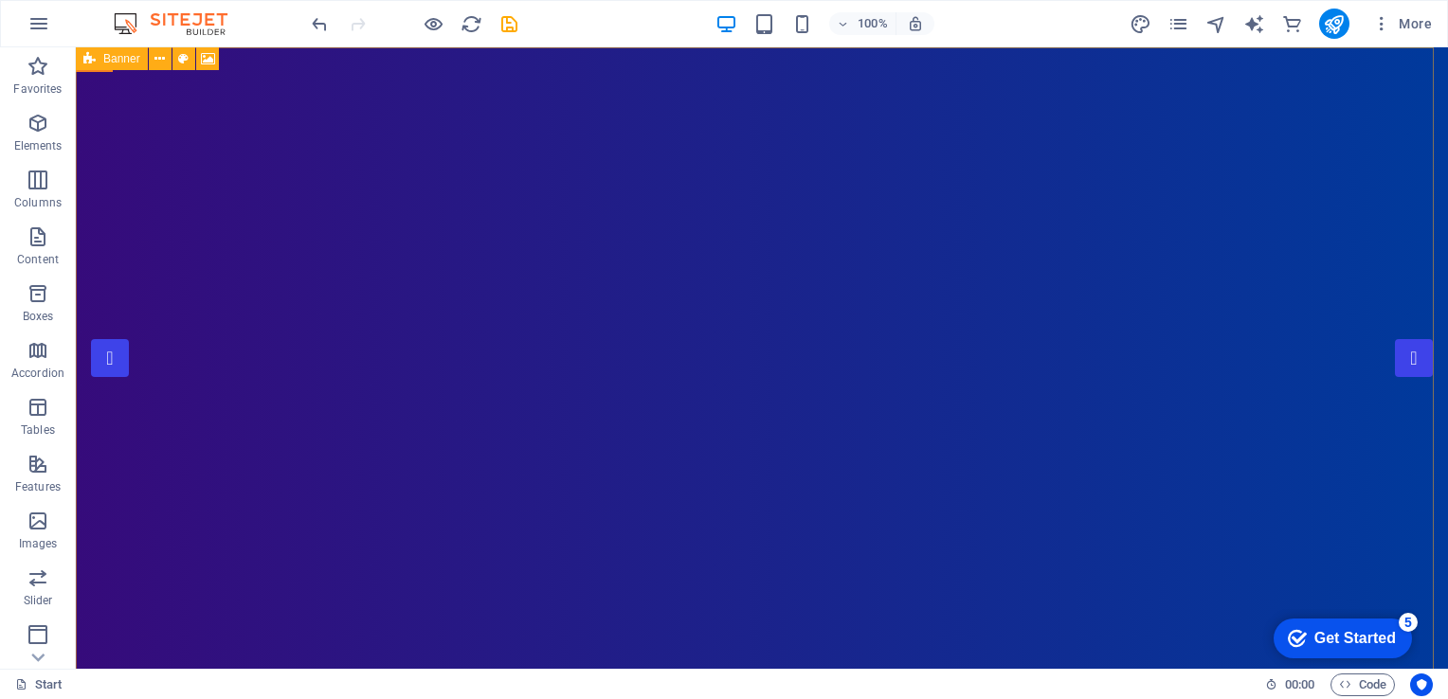
click at [100, 63] on div "Banner" at bounding box center [112, 58] width 72 height 23
click at [164, 60] on icon at bounding box center [159, 59] width 10 height 20
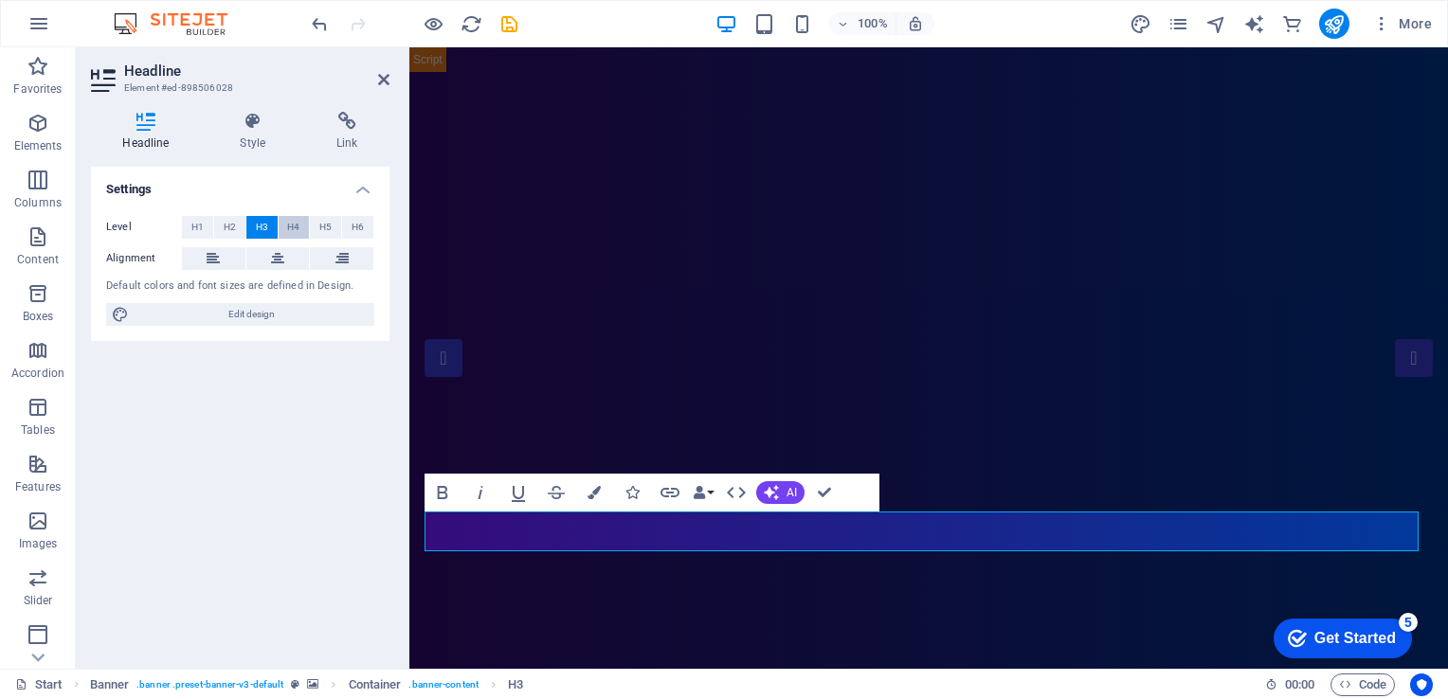
click at [297, 229] on span "H4" at bounding box center [293, 227] width 12 height 23
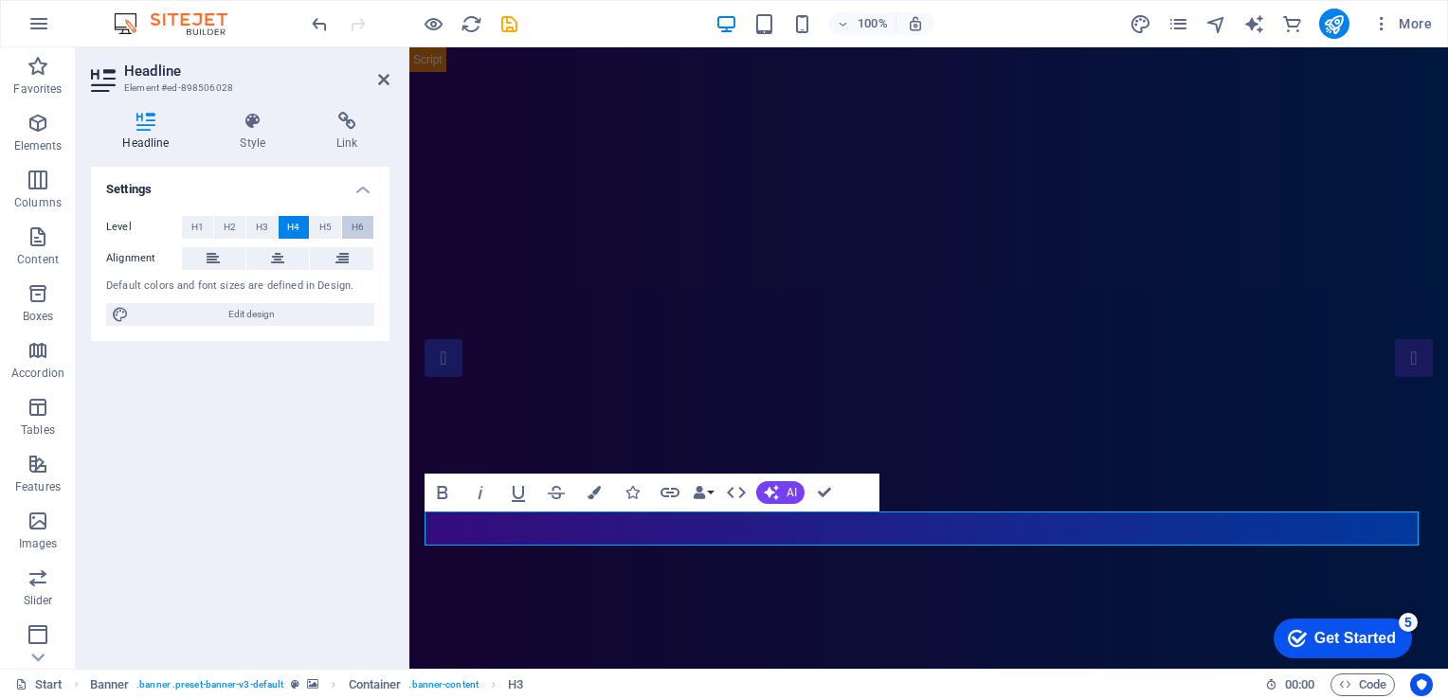
click at [345, 229] on button "H6" at bounding box center [357, 227] width 31 height 23
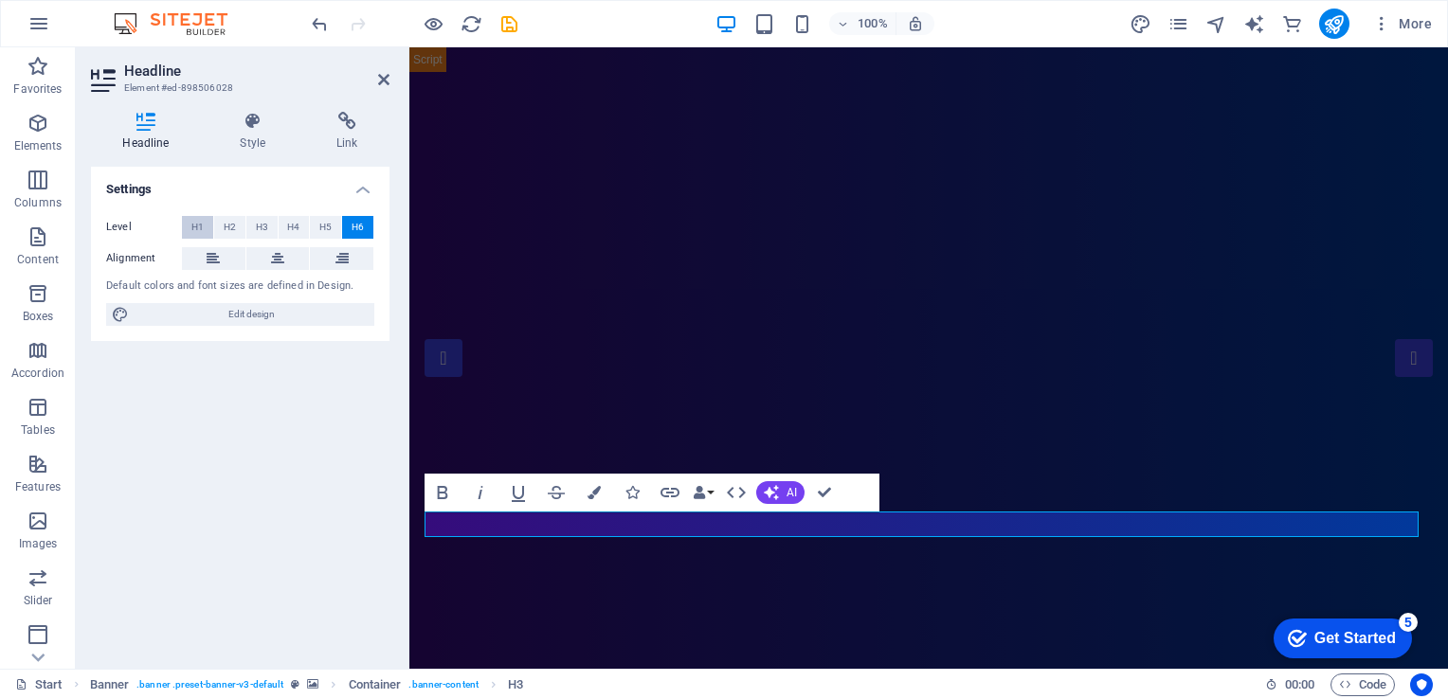
click at [205, 226] on button "H1" at bounding box center [197, 227] width 31 height 23
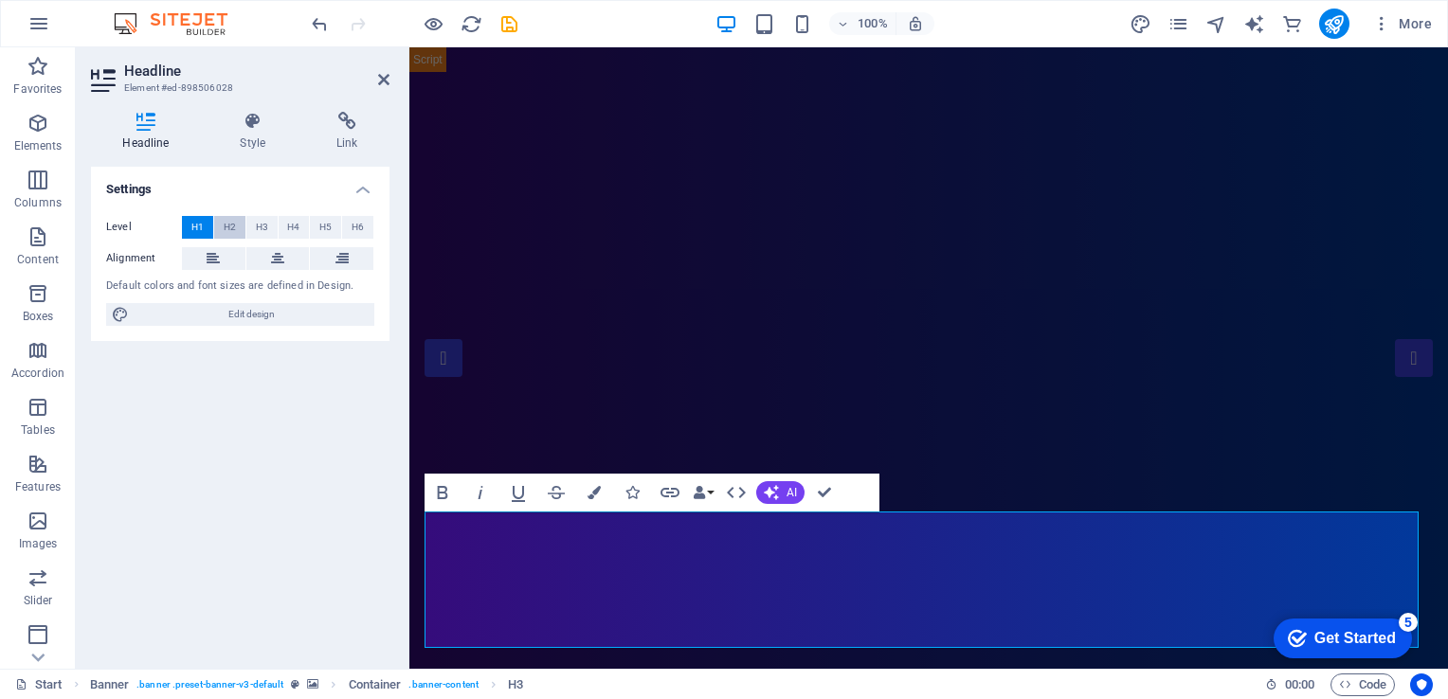
click at [239, 225] on button "H2" at bounding box center [229, 227] width 31 height 23
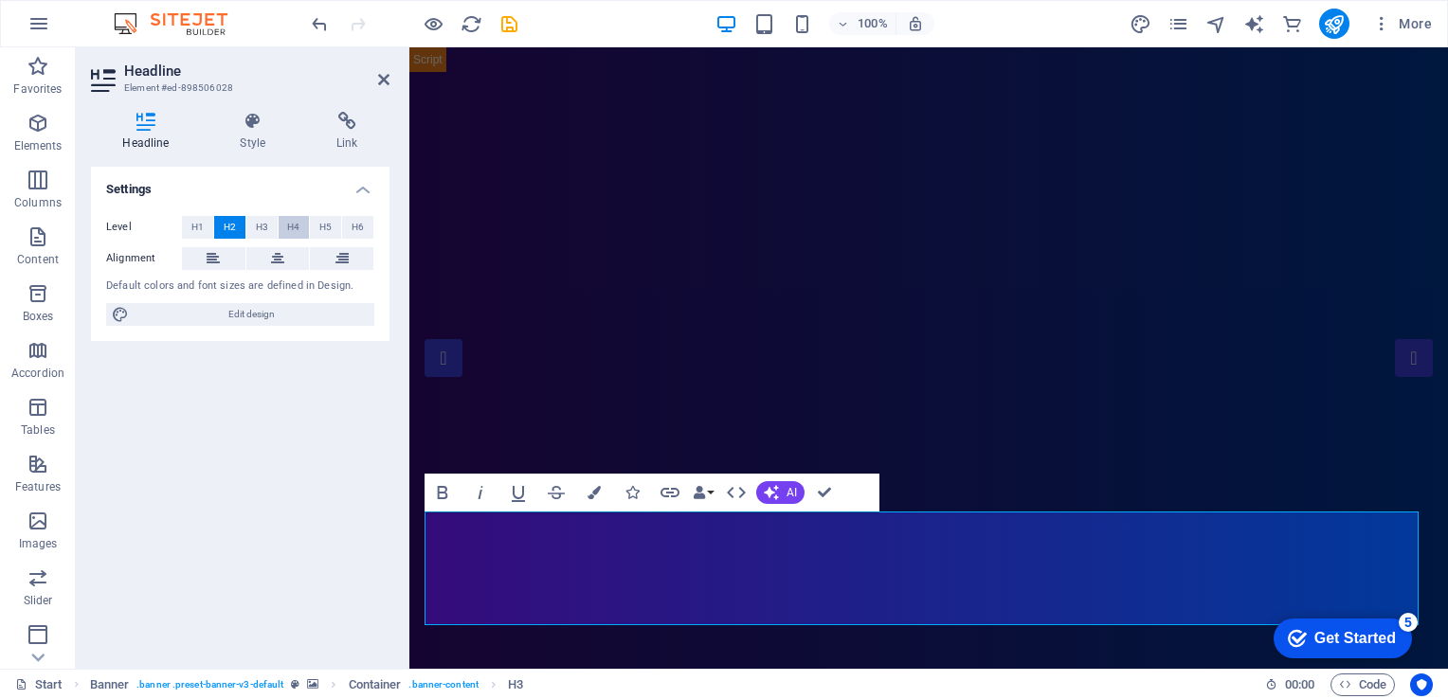
click at [284, 221] on button "H4" at bounding box center [294, 227] width 31 height 23
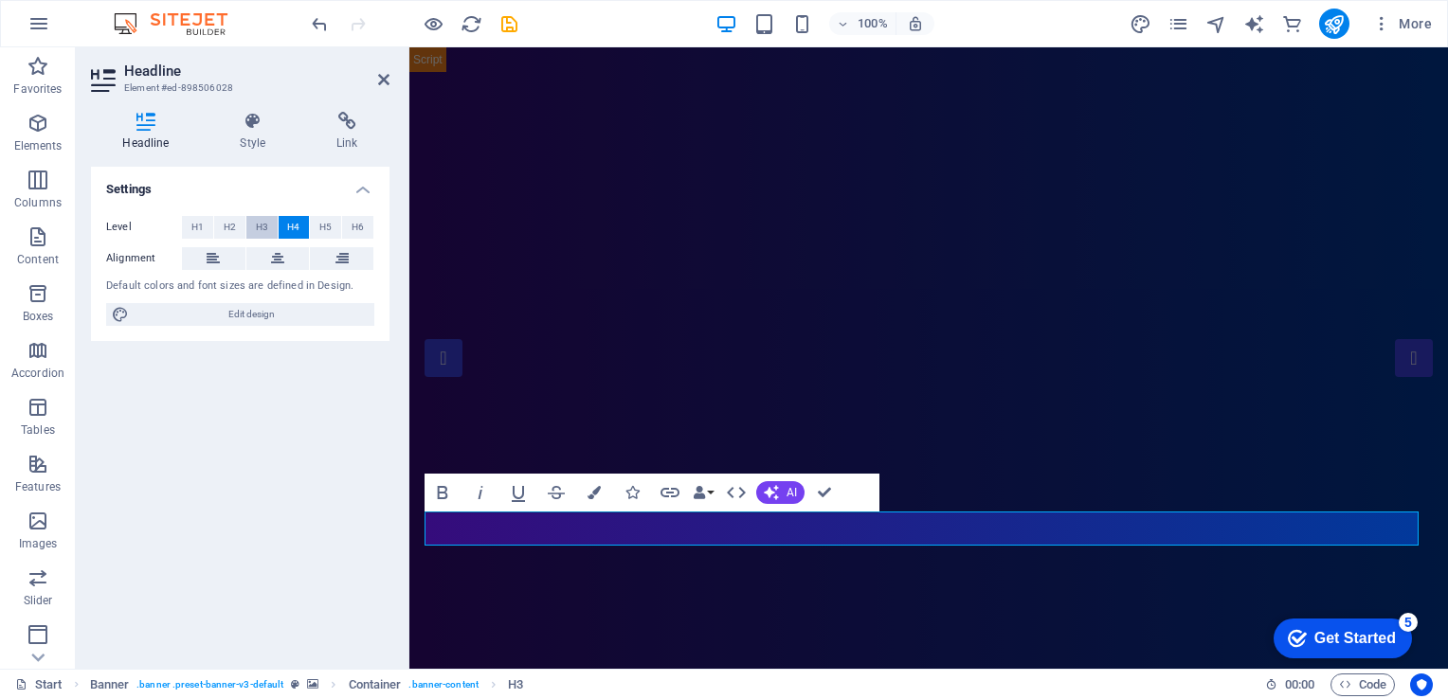
click at [258, 225] on span "H3" at bounding box center [262, 227] width 12 height 23
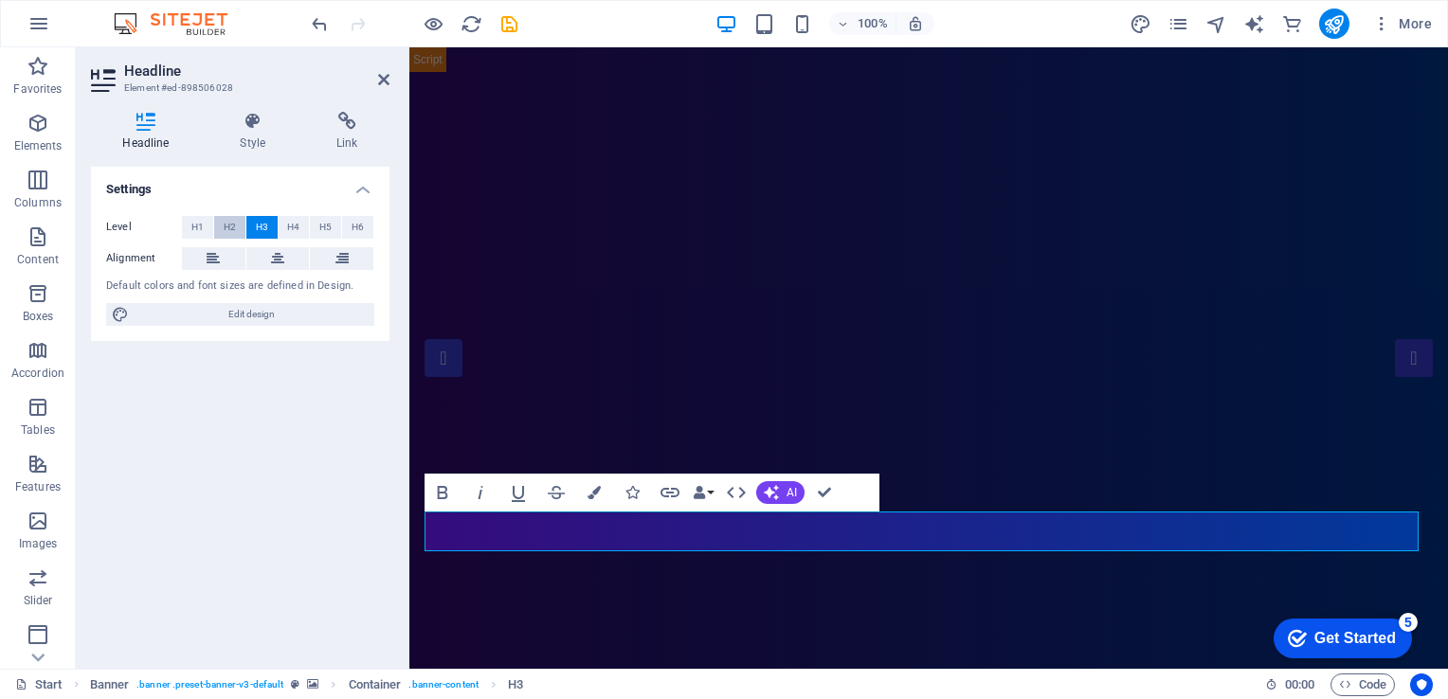
click at [222, 228] on button "H2" at bounding box center [229, 227] width 31 height 23
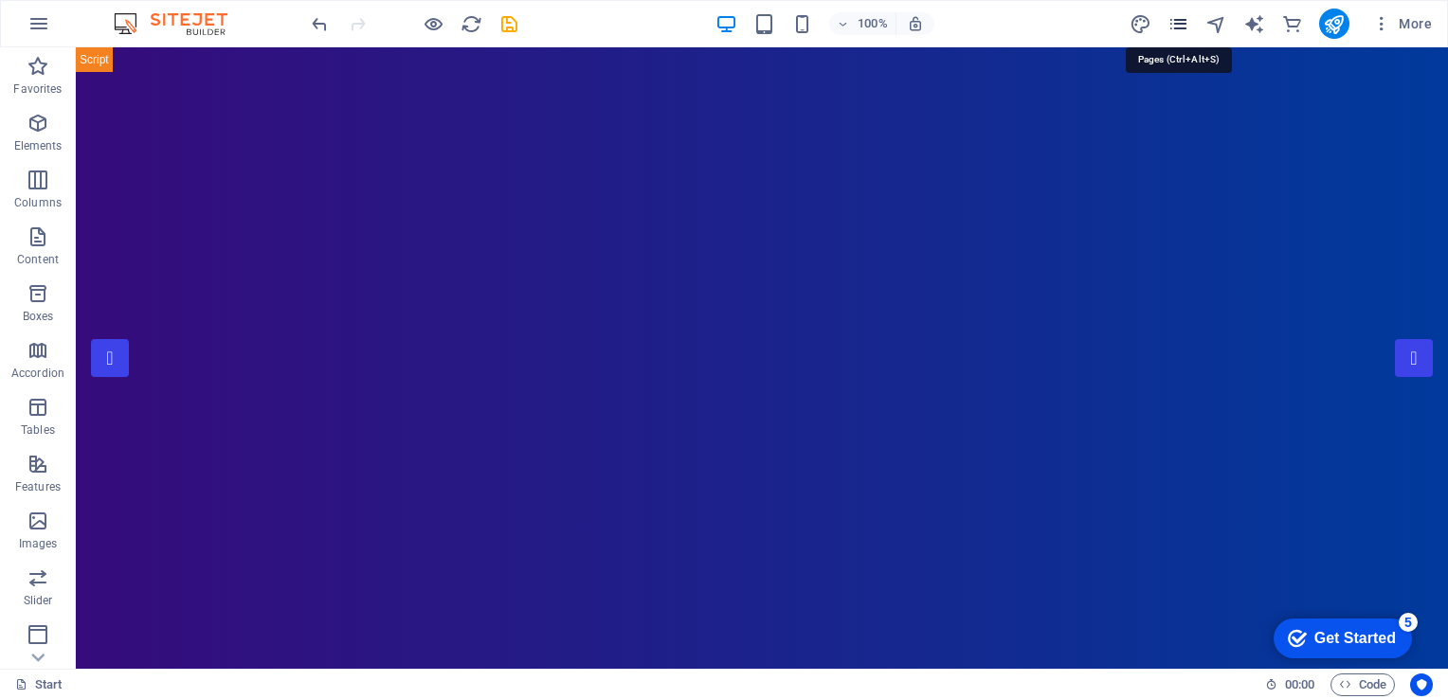
click at [1174, 22] on icon "pages" at bounding box center [1179, 24] width 22 height 22
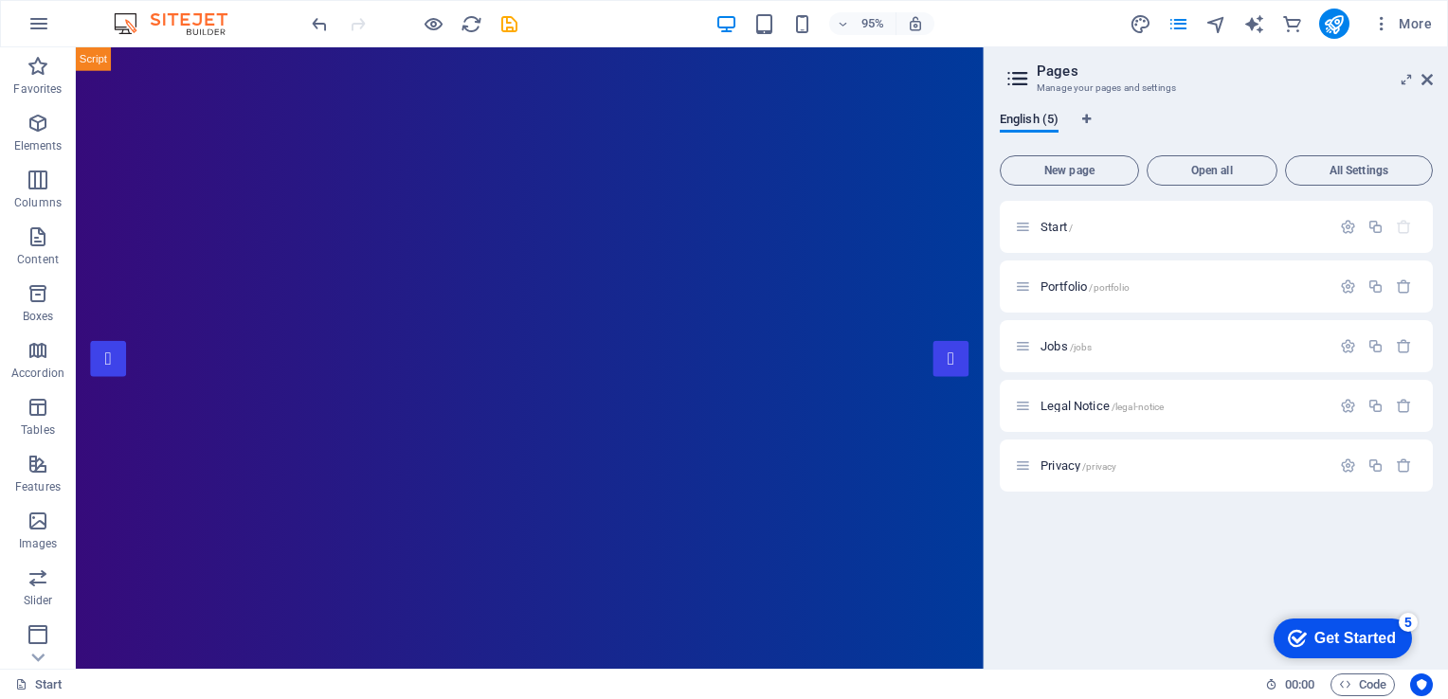
click at [1019, 82] on icon at bounding box center [1018, 78] width 28 height 27
click at [1414, 25] on span "More" at bounding box center [1402, 23] width 60 height 19
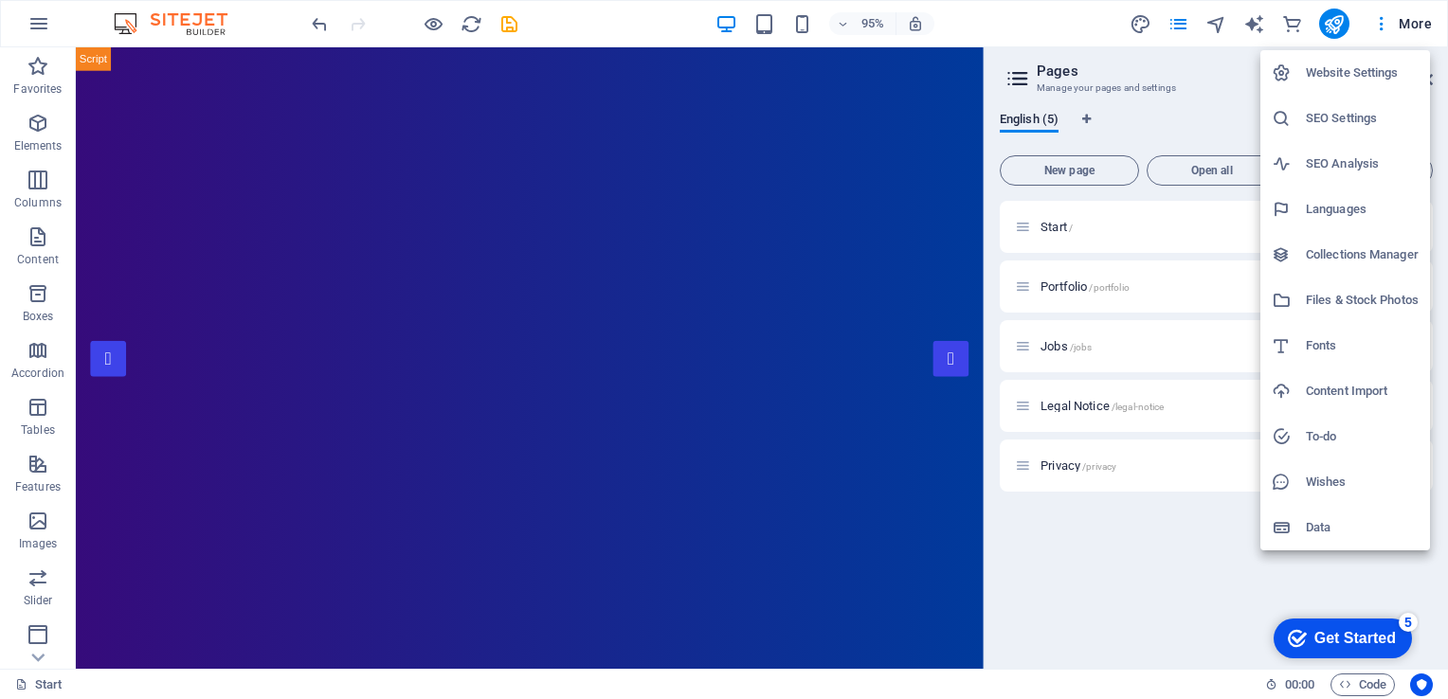
click at [1375, 77] on h6 "Website Settings" at bounding box center [1362, 73] width 113 height 23
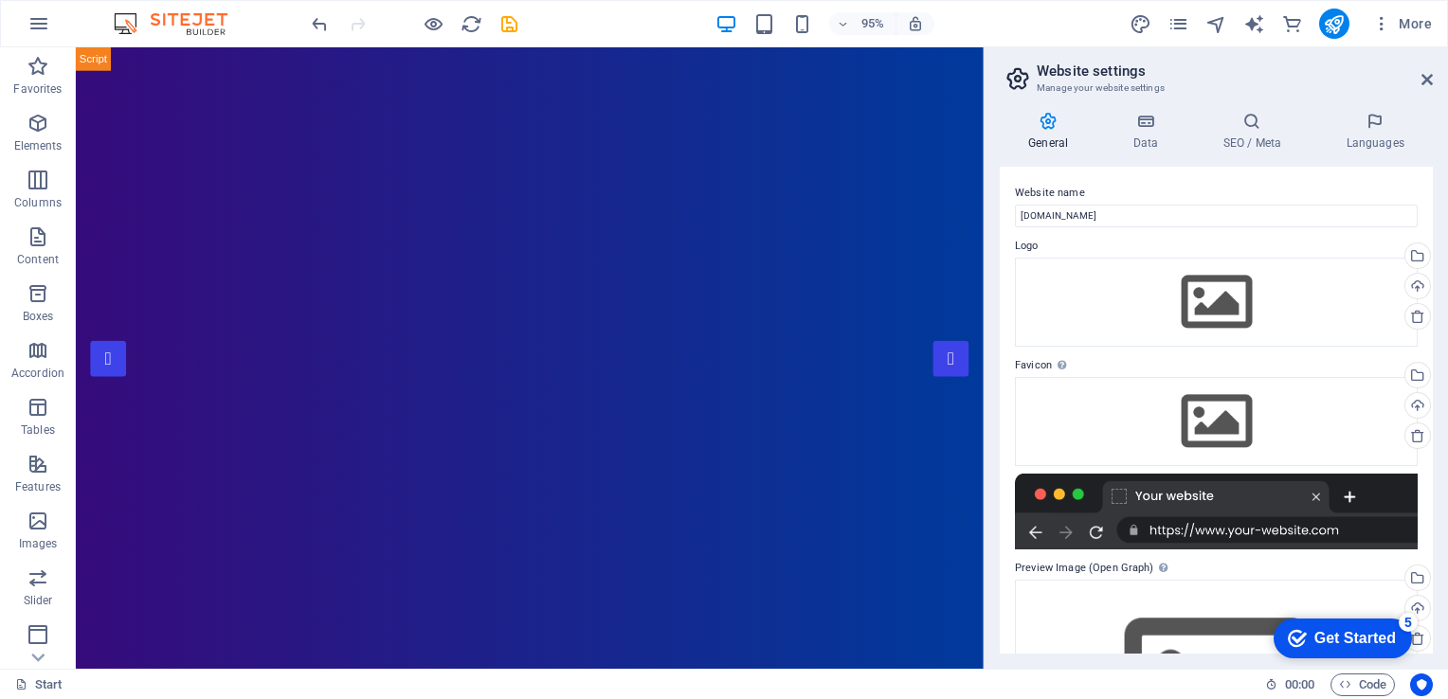
drag, startPoint x: 1426, startPoint y: 595, endPoint x: 1432, endPoint y: 511, distance: 84.5
click at [1432, 511] on div "Website name costclaimanddisputemanagement.com.au Logo Drag files here, click t…" at bounding box center [1216, 410] width 433 height 487
drag, startPoint x: 1432, startPoint y: 511, endPoint x: 1433, endPoint y: 610, distance: 99.5
click at [1433, 610] on div "General Data SEO / Meta Languages Website name costclaimanddisputemanagement.co…" at bounding box center [1216, 383] width 463 height 572
click at [1425, 73] on icon at bounding box center [1427, 79] width 11 height 15
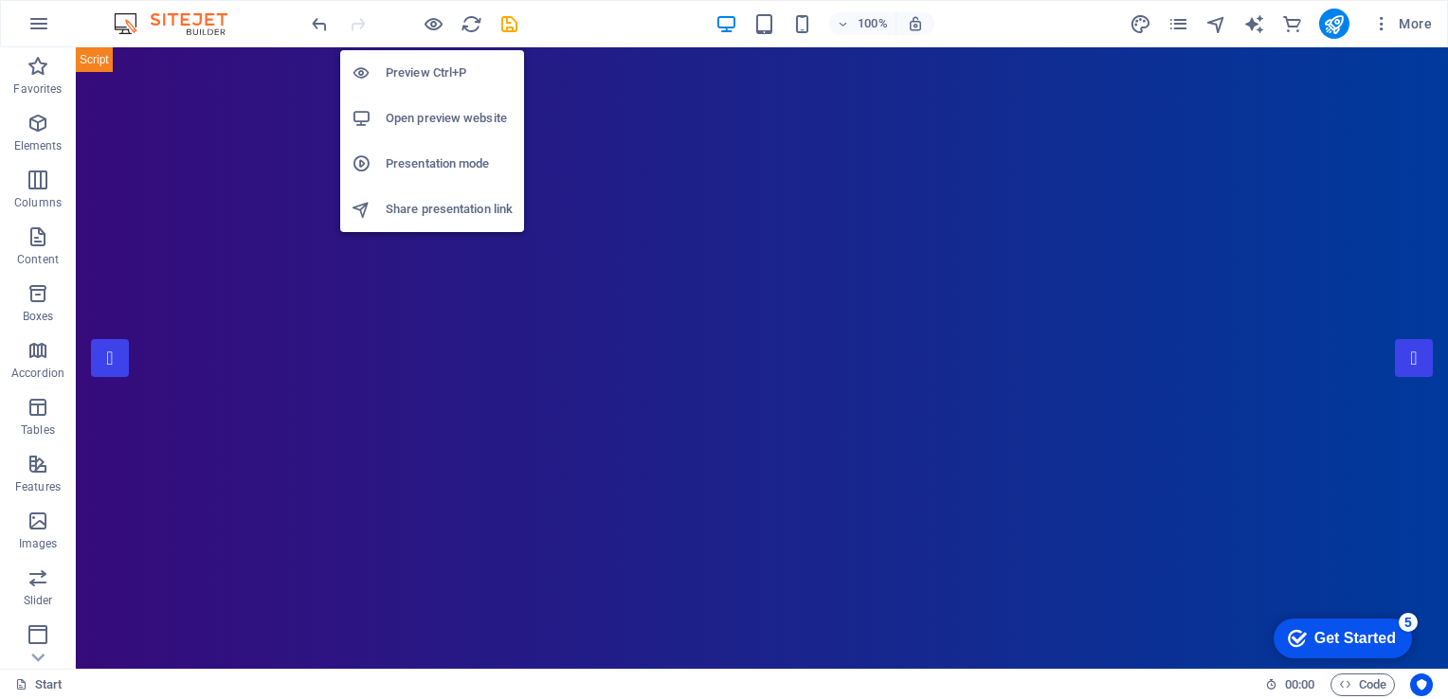
click at [402, 73] on h6 "Preview Ctrl+P" at bounding box center [449, 73] width 127 height 23
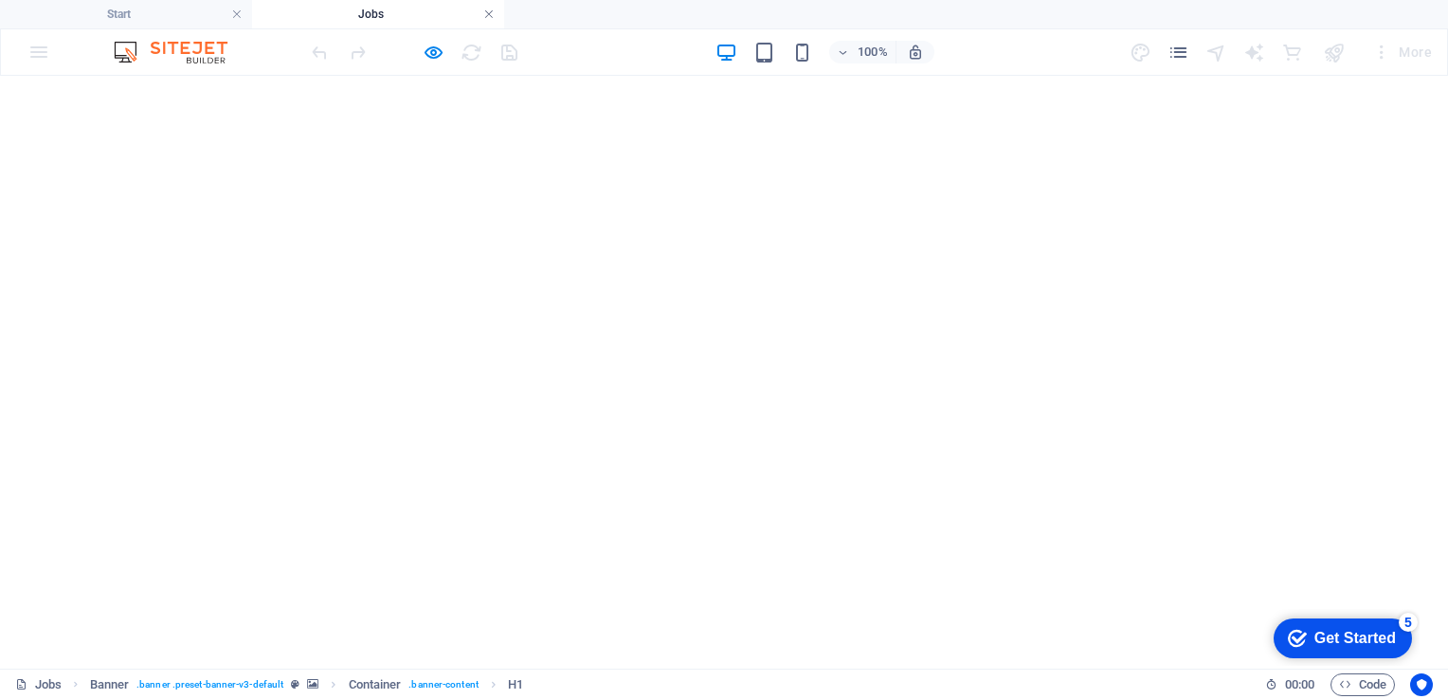
click at [493, 16] on link at bounding box center [488, 15] width 11 height 18
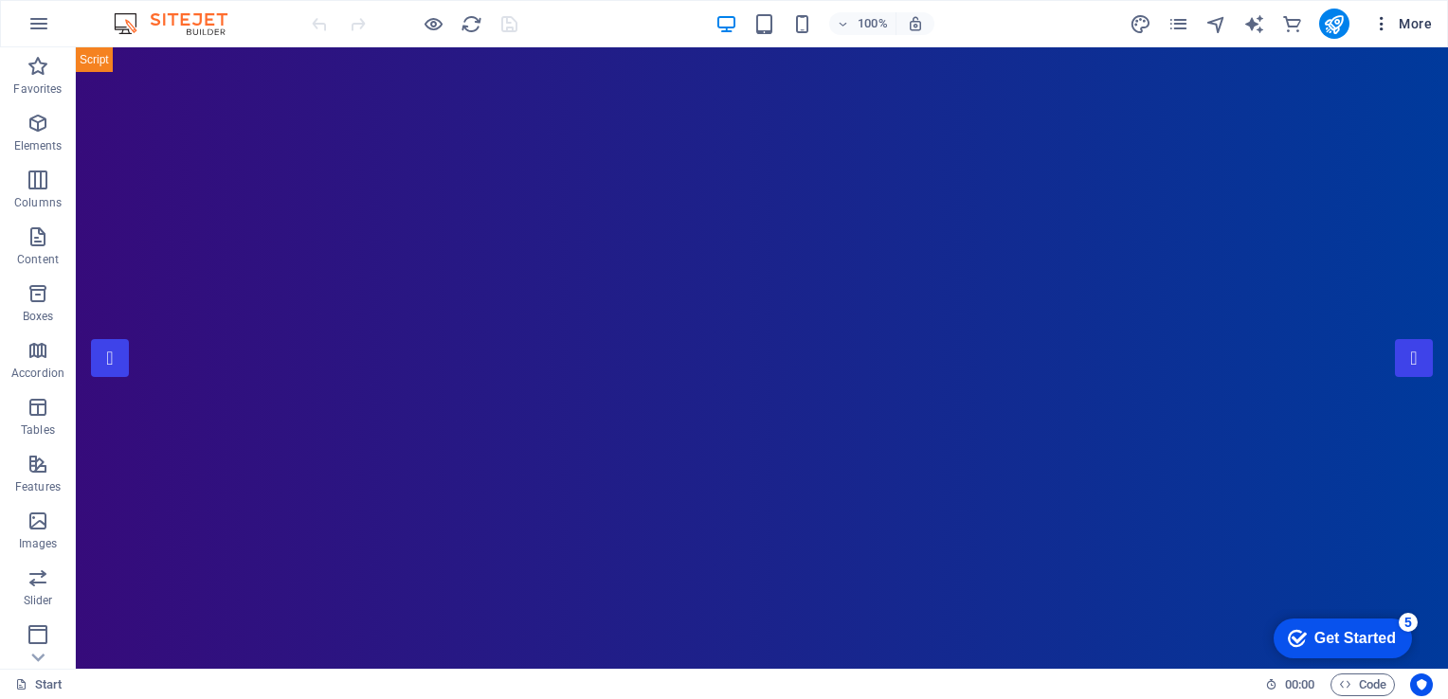
click at [1385, 18] on icon "button" at bounding box center [1381, 23] width 19 height 19
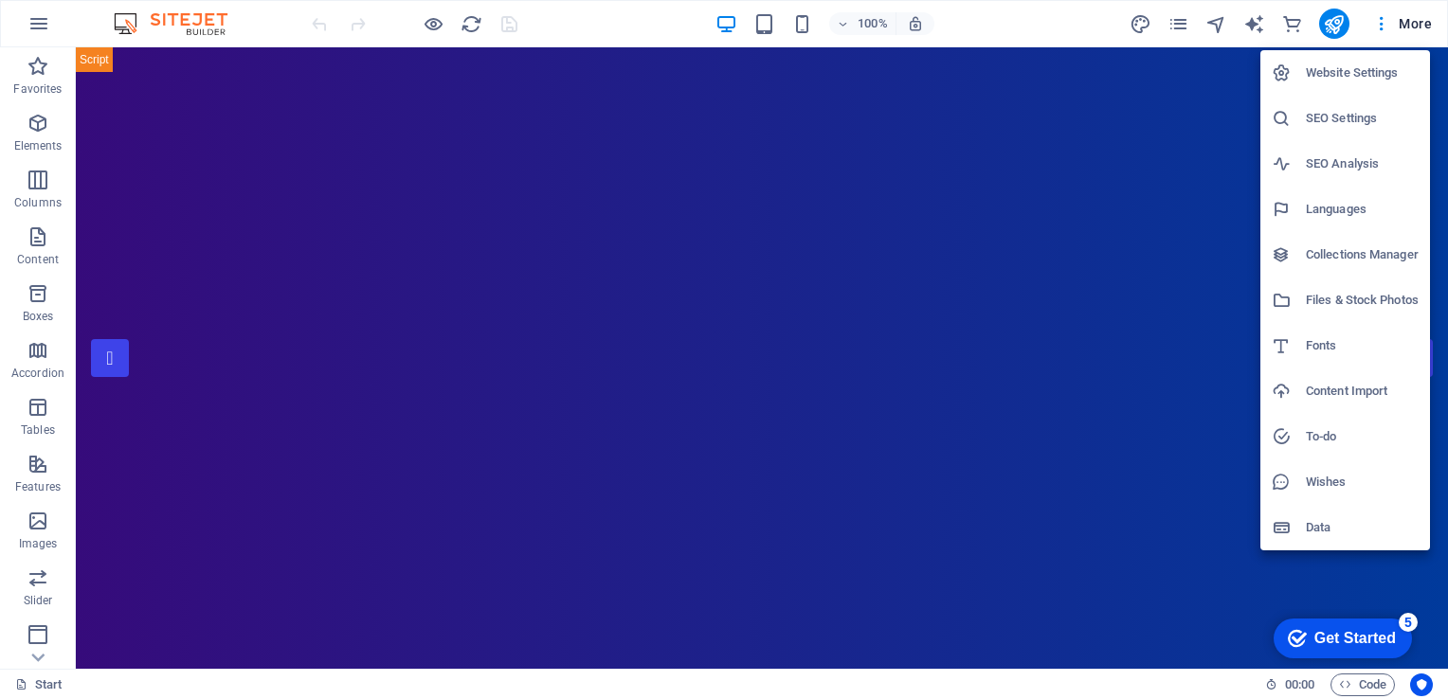
drag, startPoint x: 432, startPoint y: 14, endPoint x: 432, endPoint y: 30, distance: 16.1
click at [432, 30] on div at bounding box center [724, 349] width 1448 height 699
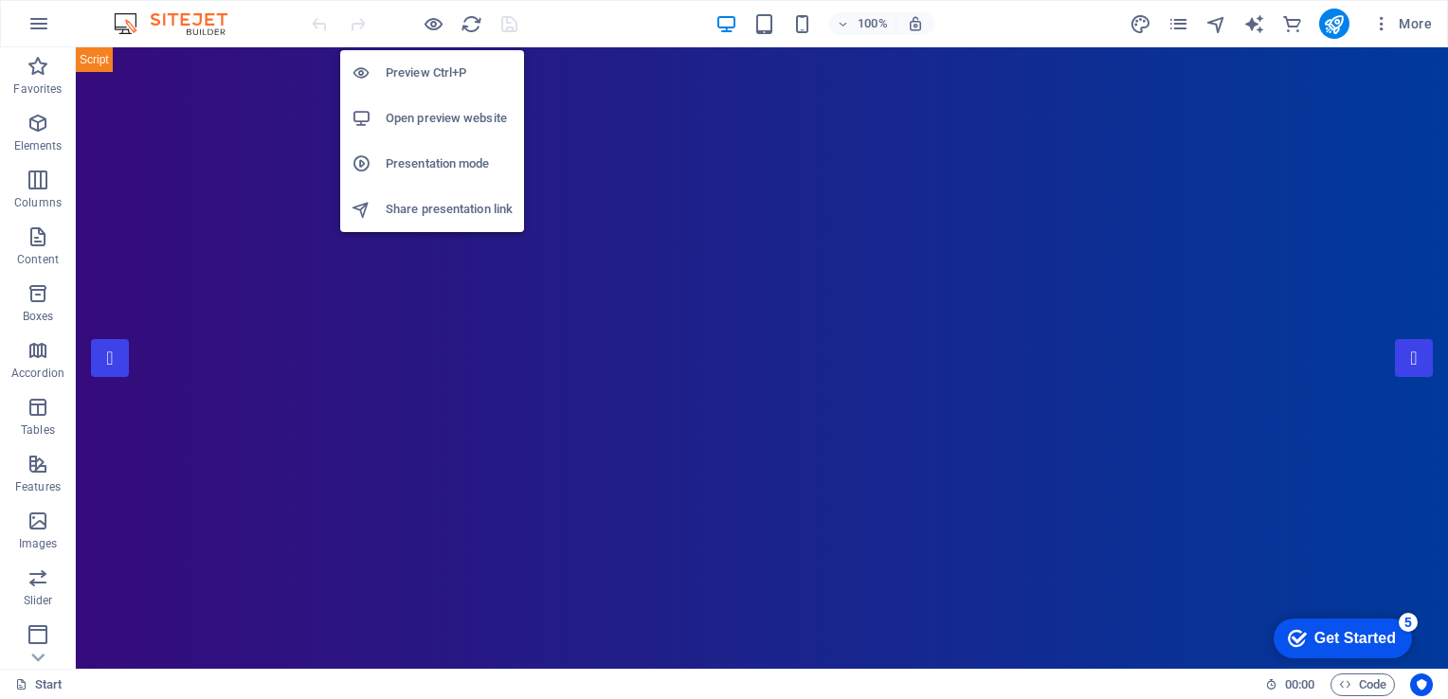
click at [426, 78] on h6 "Preview Ctrl+P" at bounding box center [449, 73] width 127 height 23
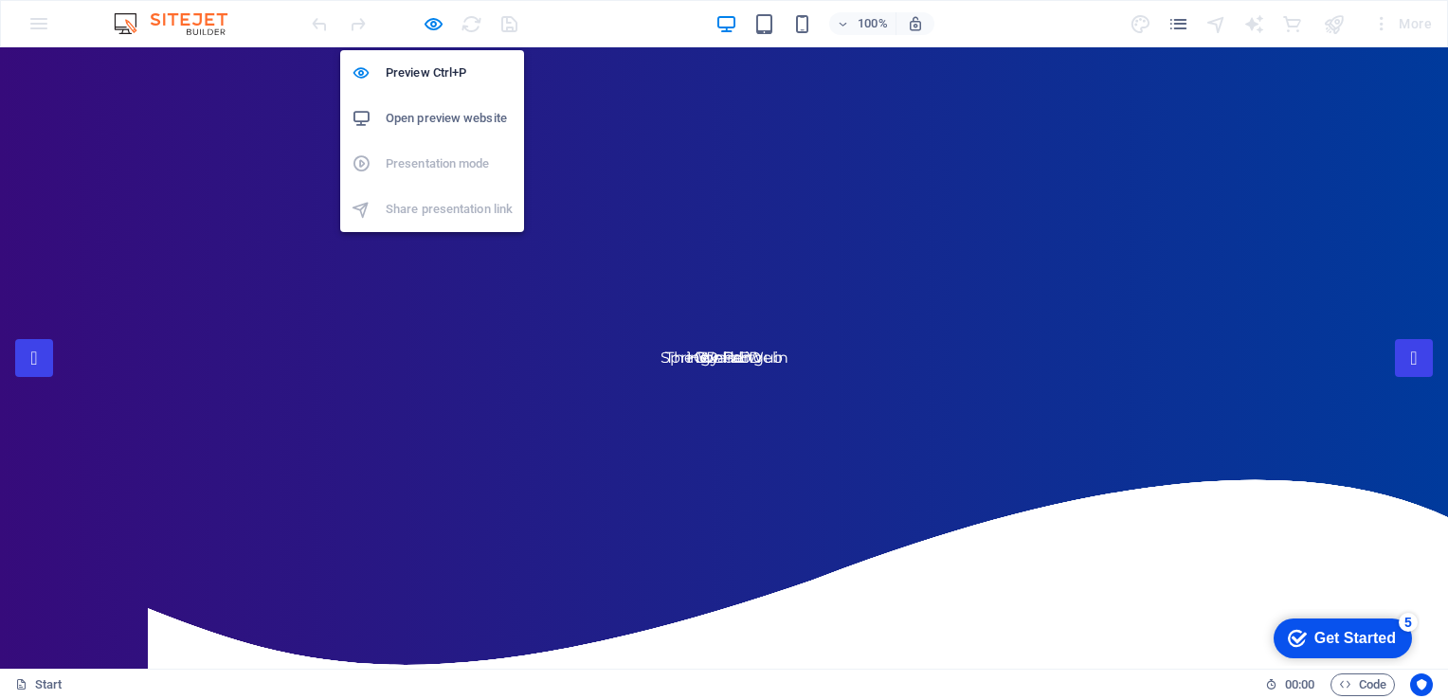
click at [436, 125] on h6 "Open preview website" at bounding box center [449, 118] width 127 height 23
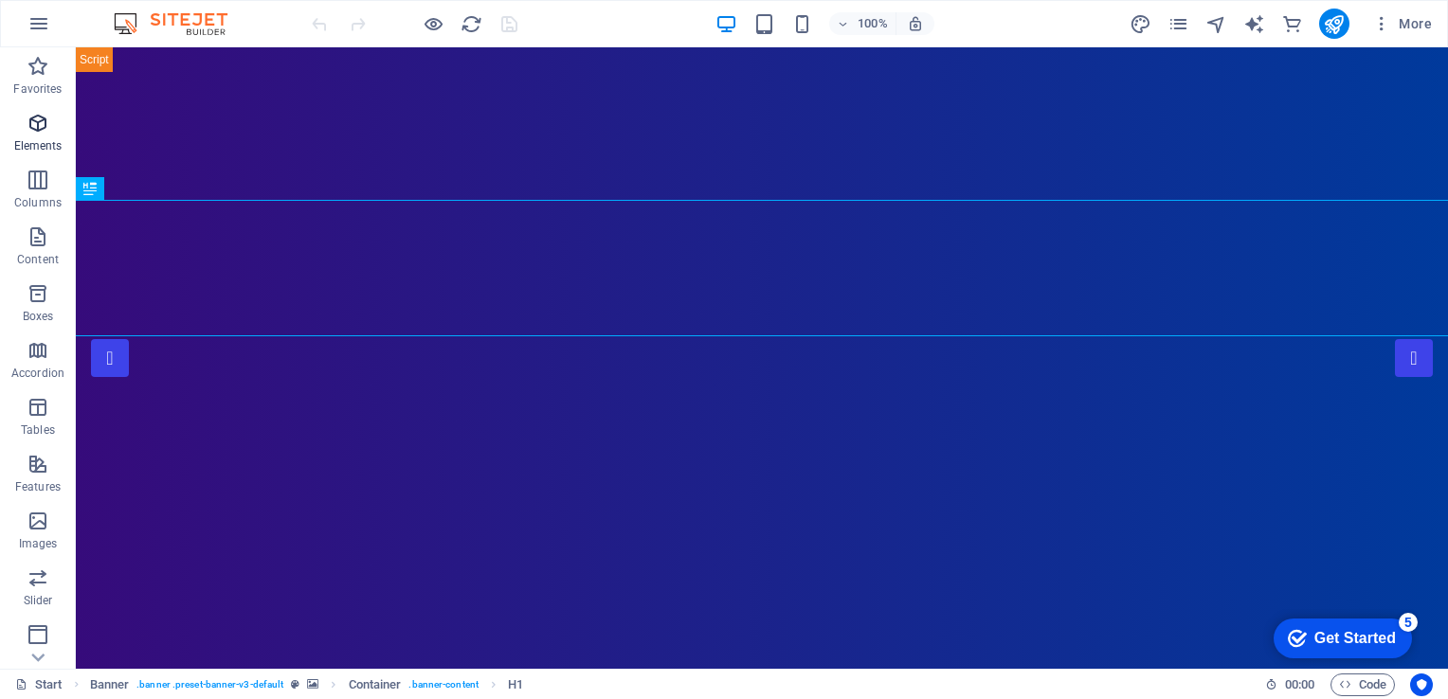
click at [54, 115] on span "Elements" at bounding box center [38, 134] width 76 height 45
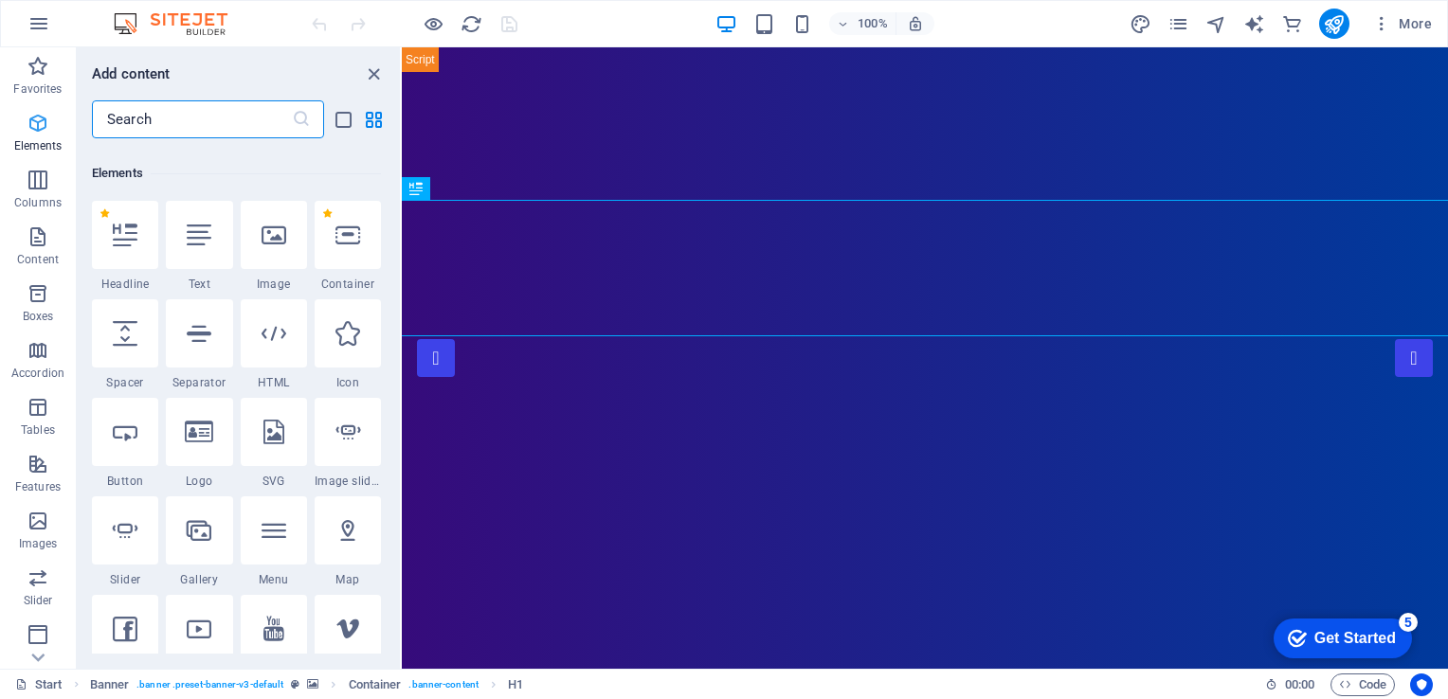
scroll to position [201, 0]
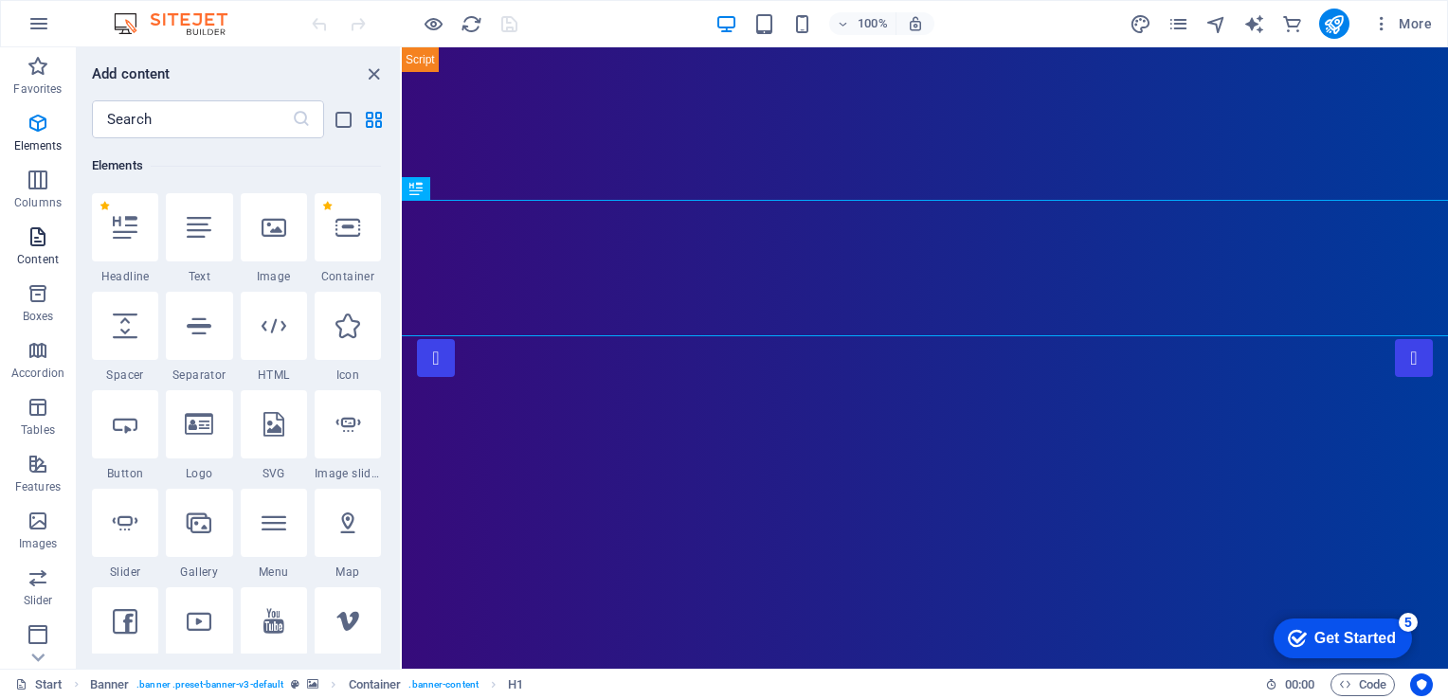
click at [34, 256] on p "Content" at bounding box center [38, 259] width 42 height 15
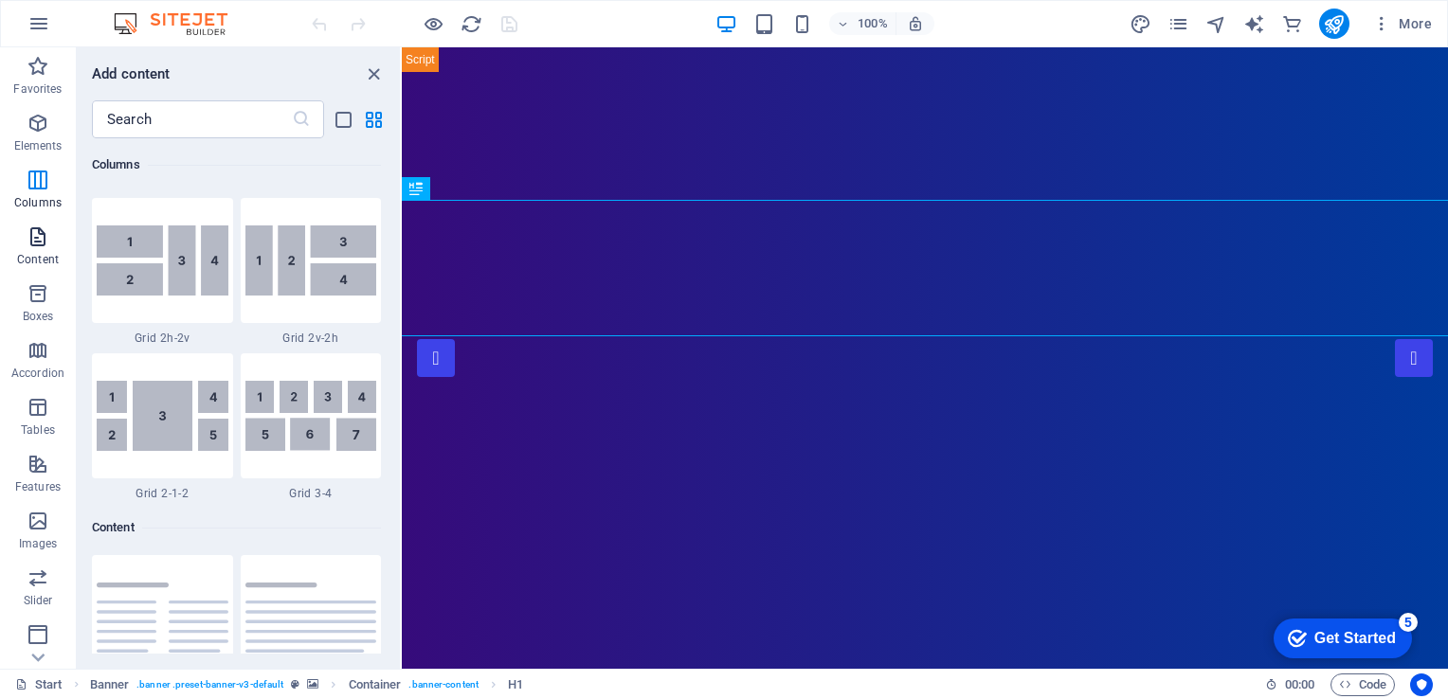
scroll to position [3316, 0]
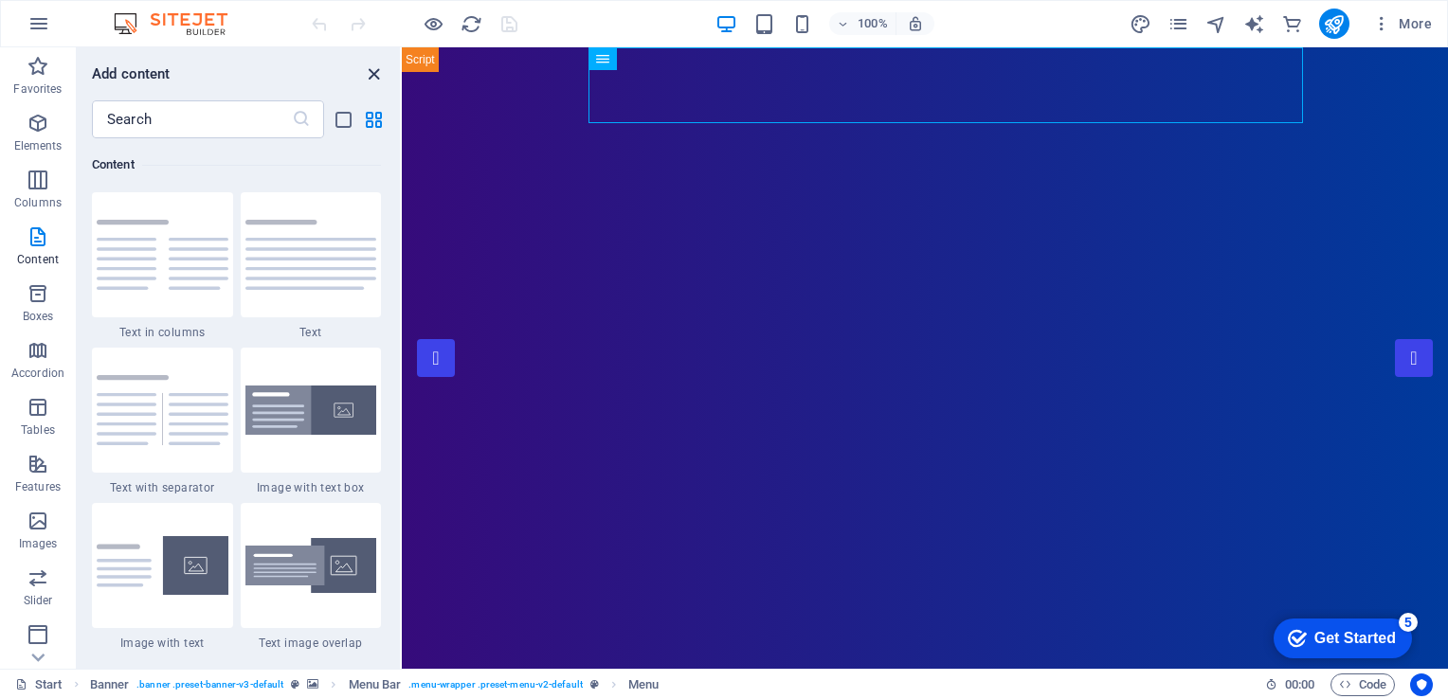
click at [375, 77] on icon "close panel" at bounding box center [374, 74] width 22 height 22
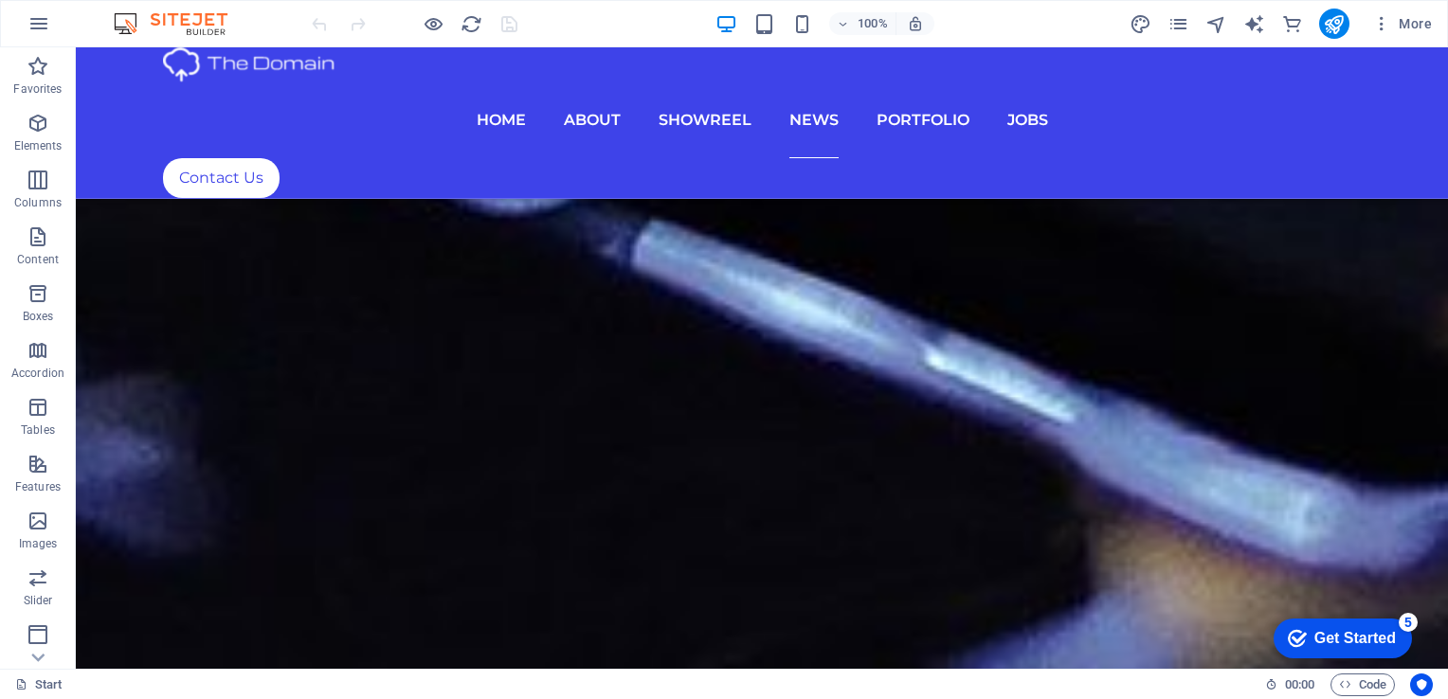
scroll to position [9219, 0]
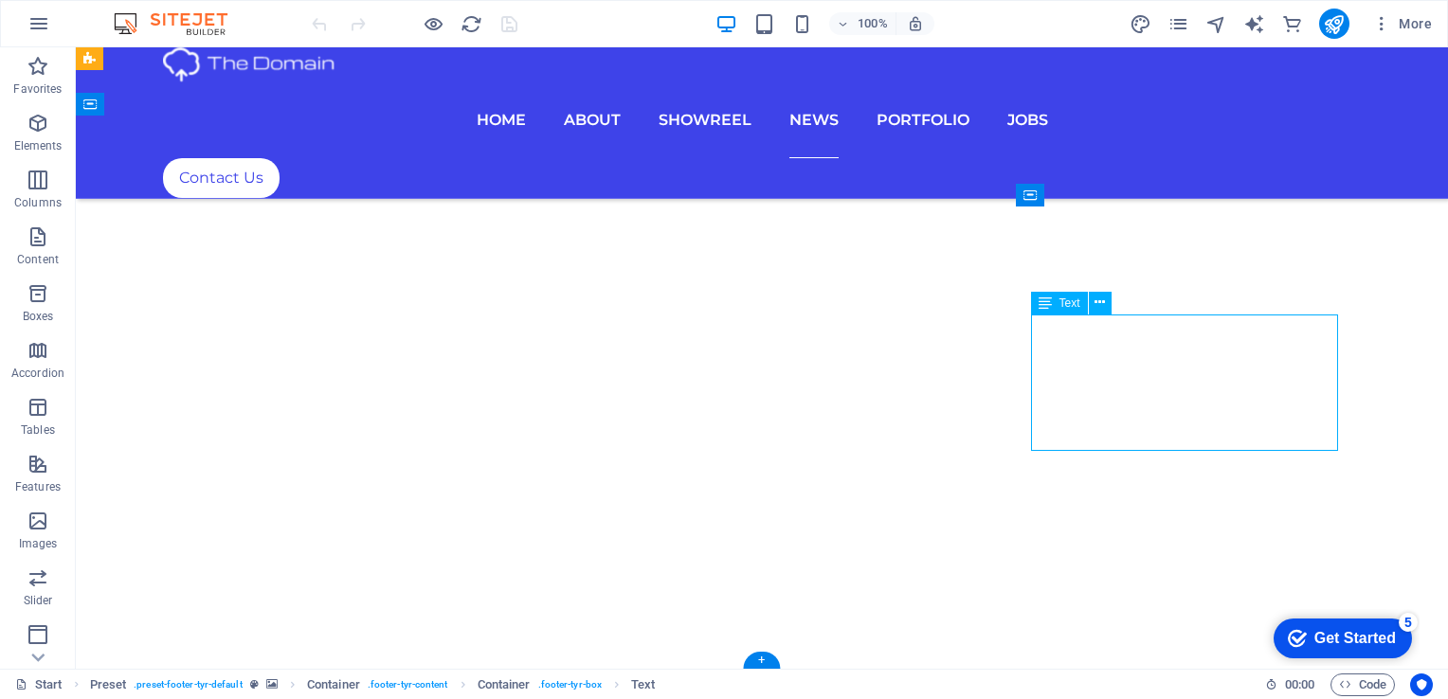
scroll to position [8970, 0]
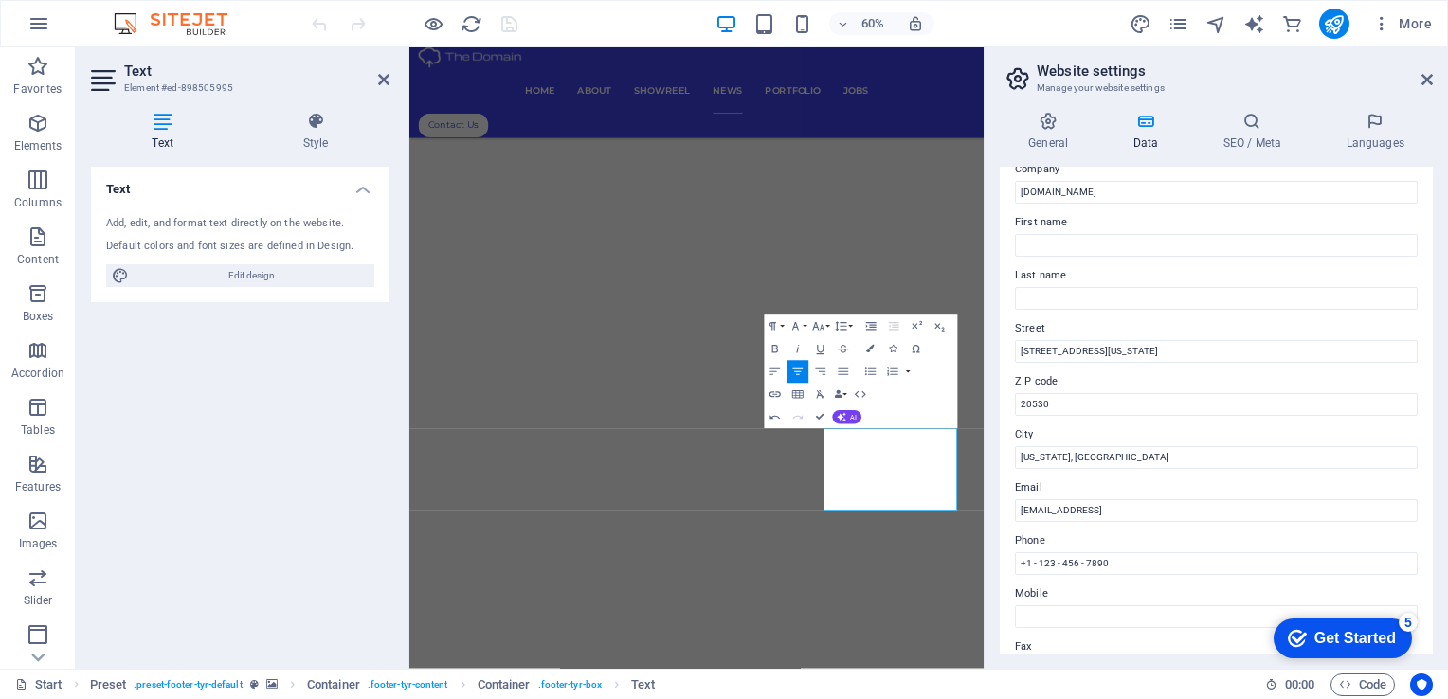
scroll to position [0, 0]
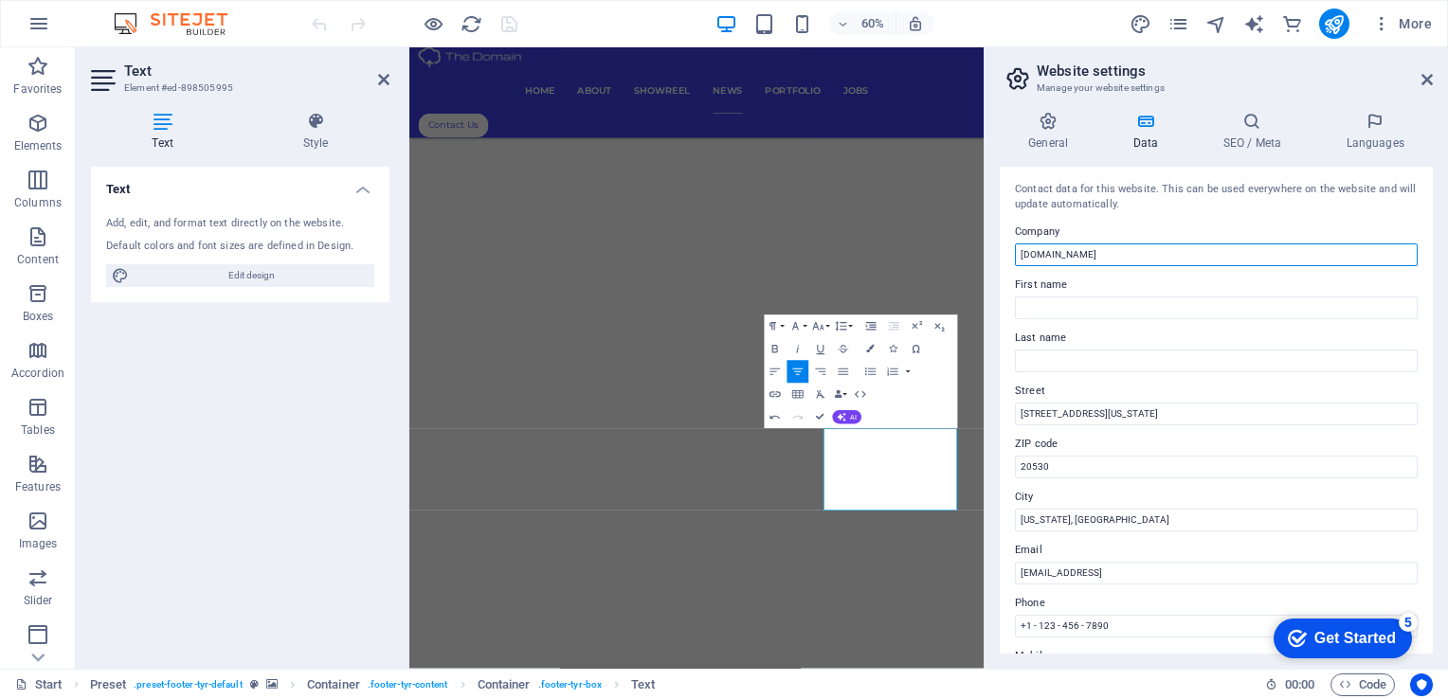
click at [1088, 258] on input "costclaimanddisputemanagement.com.au" at bounding box center [1216, 255] width 403 height 23
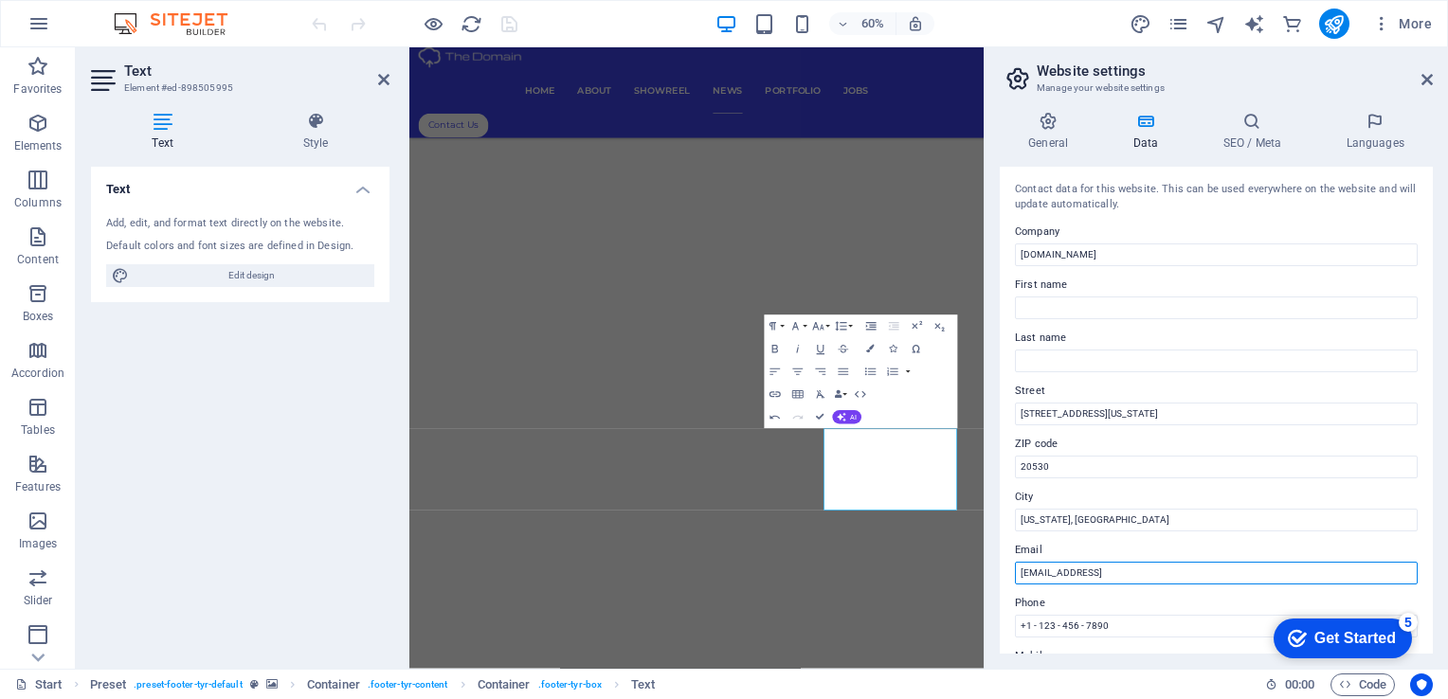
click at [1178, 573] on input "f6ea1e4e2a54eb07018de8cabd7d89@cpanel.local" at bounding box center [1216, 573] width 403 height 23
paste input "costclaimanddisputemanagement.com.au"
click at [1019, 571] on input "costclaimanddisputemanagement.com.au" at bounding box center [1216, 573] width 403 height 23
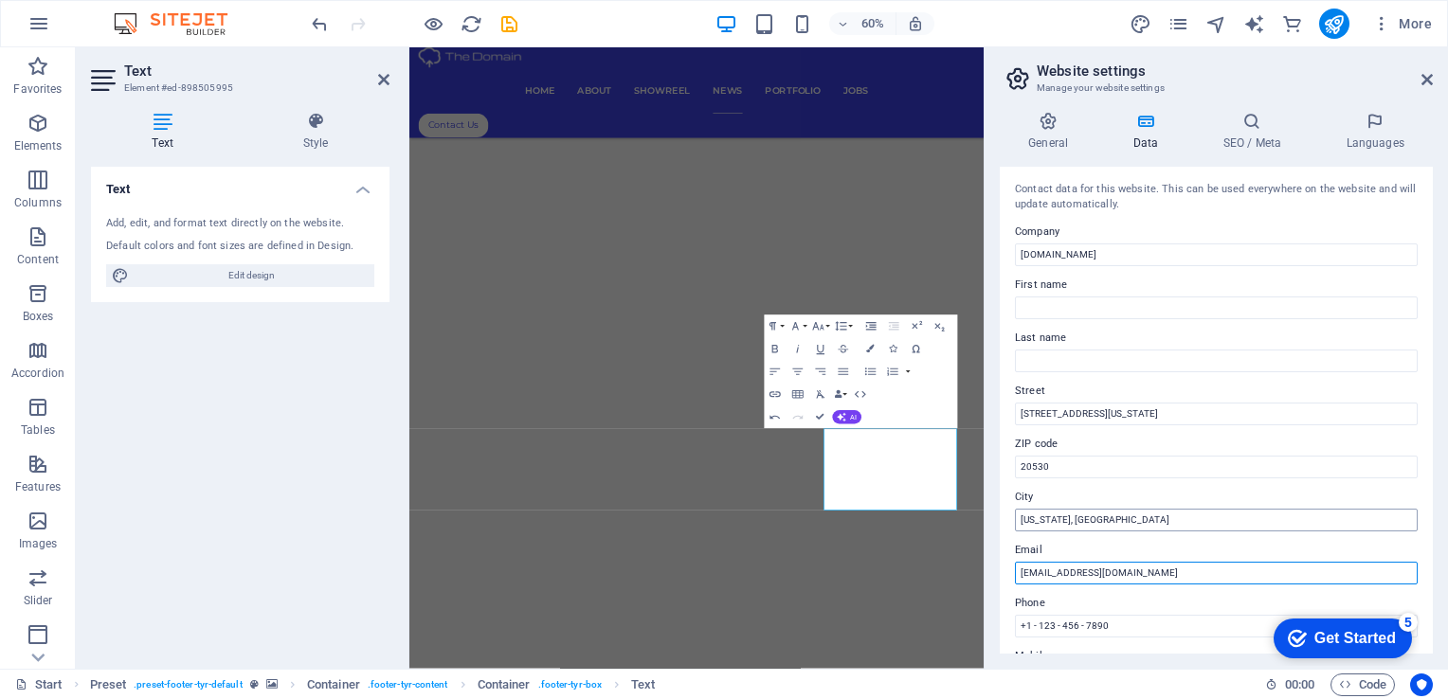
type input "[EMAIL_ADDRESS][DOMAIN_NAME]"
click at [1174, 513] on input "Washington, DC" at bounding box center [1216, 520] width 403 height 23
type input "[GEOGRAPHIC_DATA]"
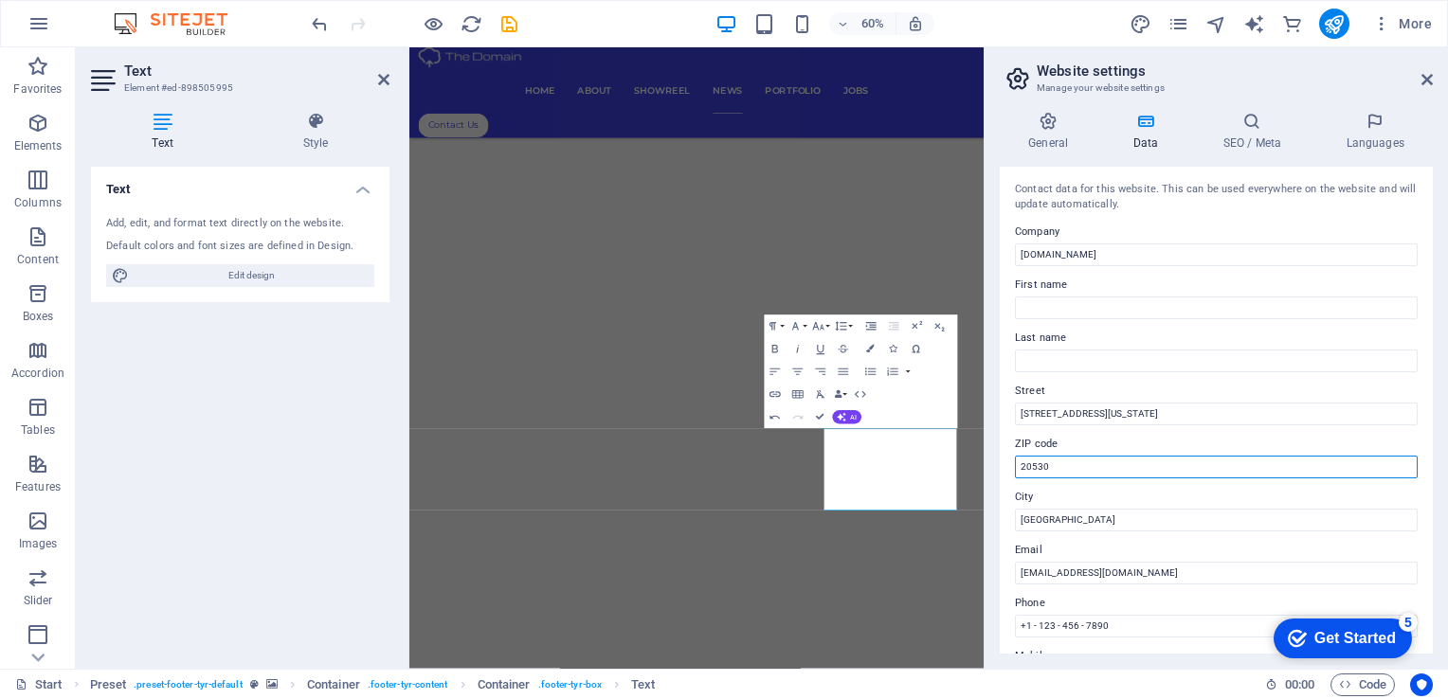
click at [1114, 472] on input "20530" at bounding box center [1216, 467] width 403 height 23
type input "2285"
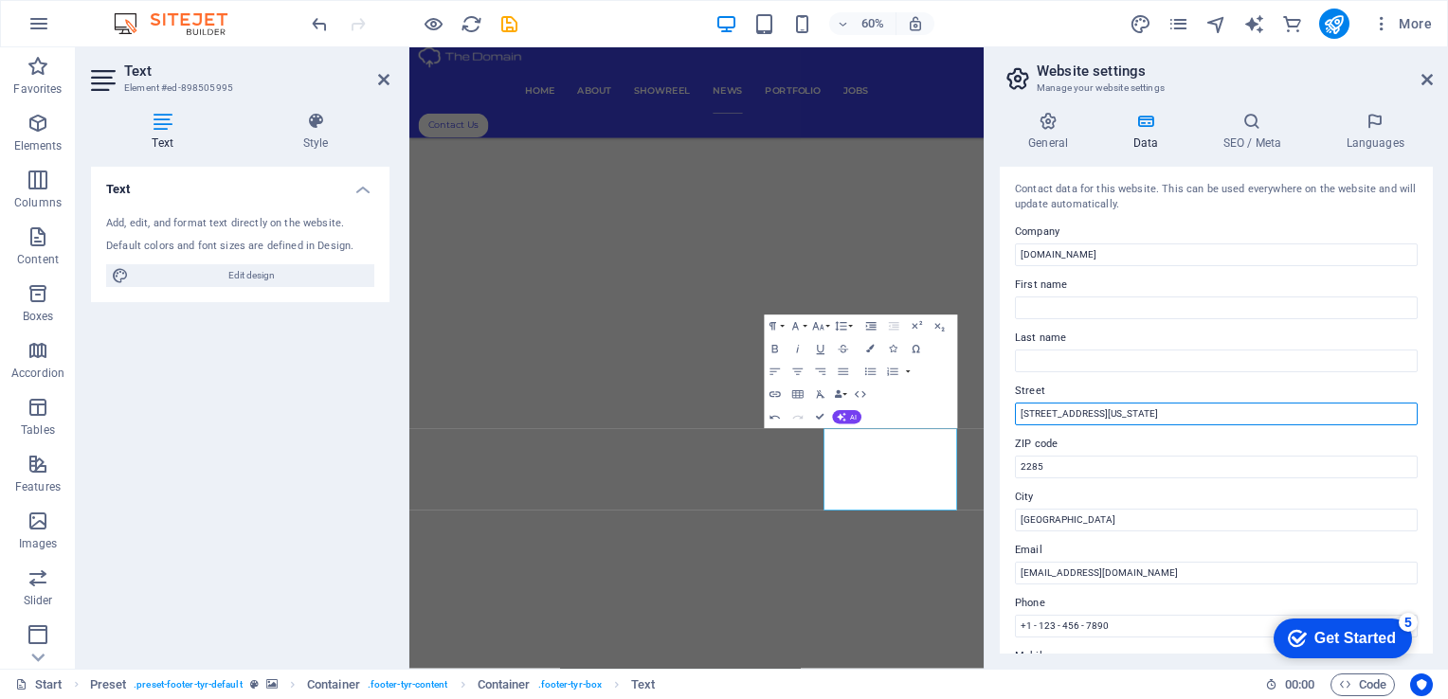
click at [1096, 411] on input "950 Pennsylvania Ave NW" at bounding box center [1216, 414] width 403 height 23
type input "N"
type input "142B Estilville"
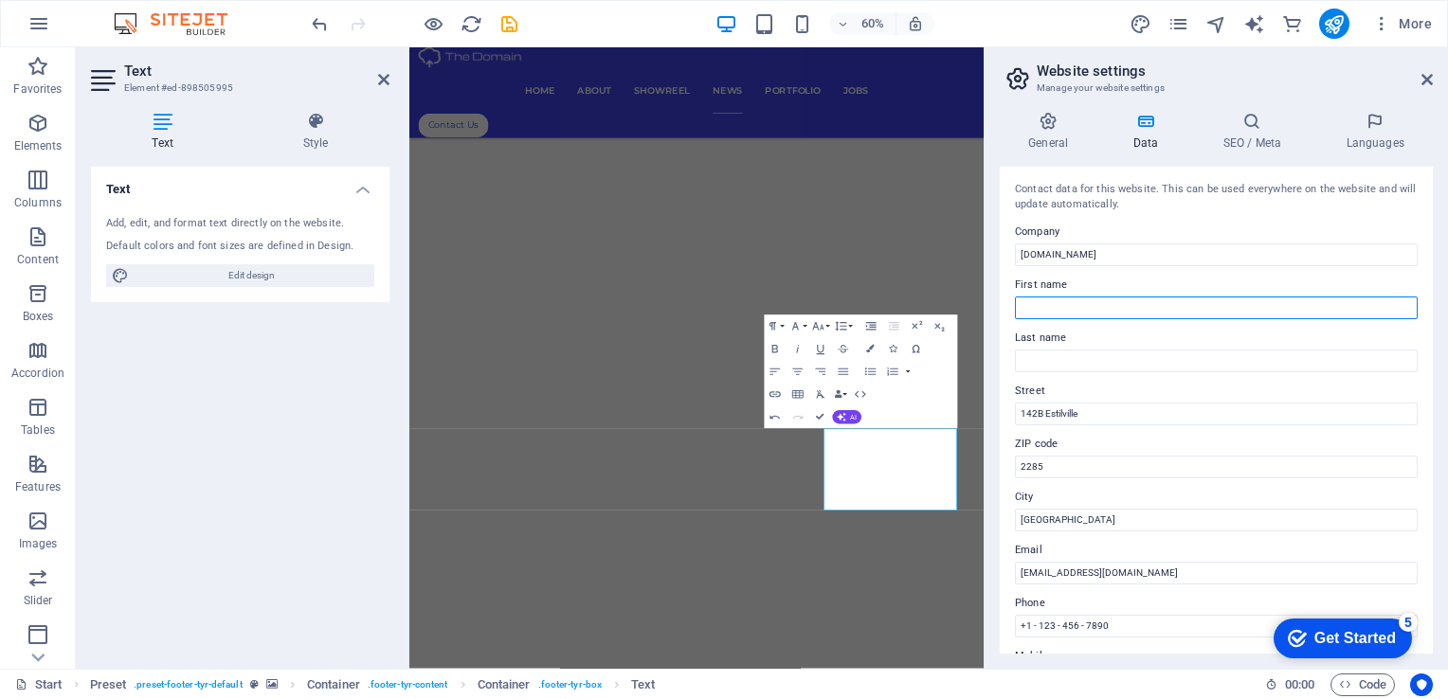
click at [1107, 307] on input "First name" at bounding box center [1216, 308] width 403 height 23
type input "Arunothayan"
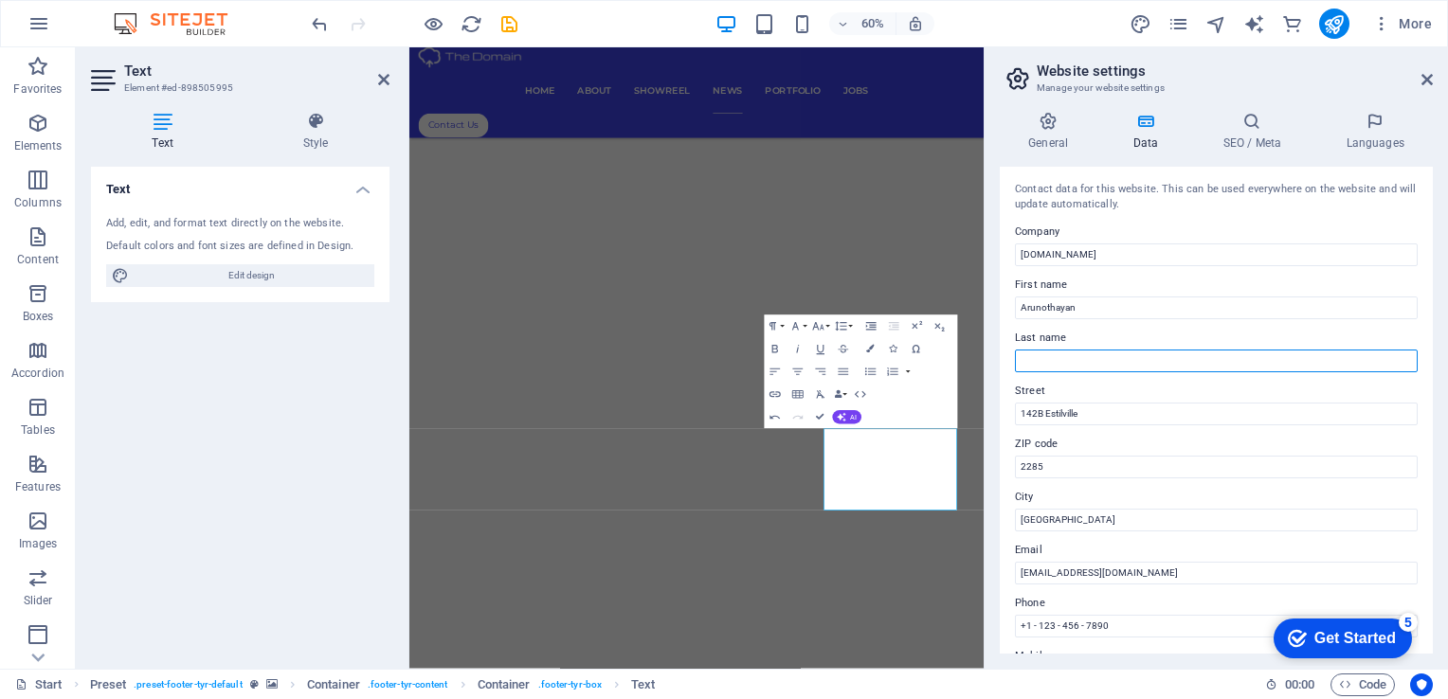
click at [1089, 360] on input "Last name" at bounding box center [1216, 361] width 403 height 23
type input "Selvarajah"
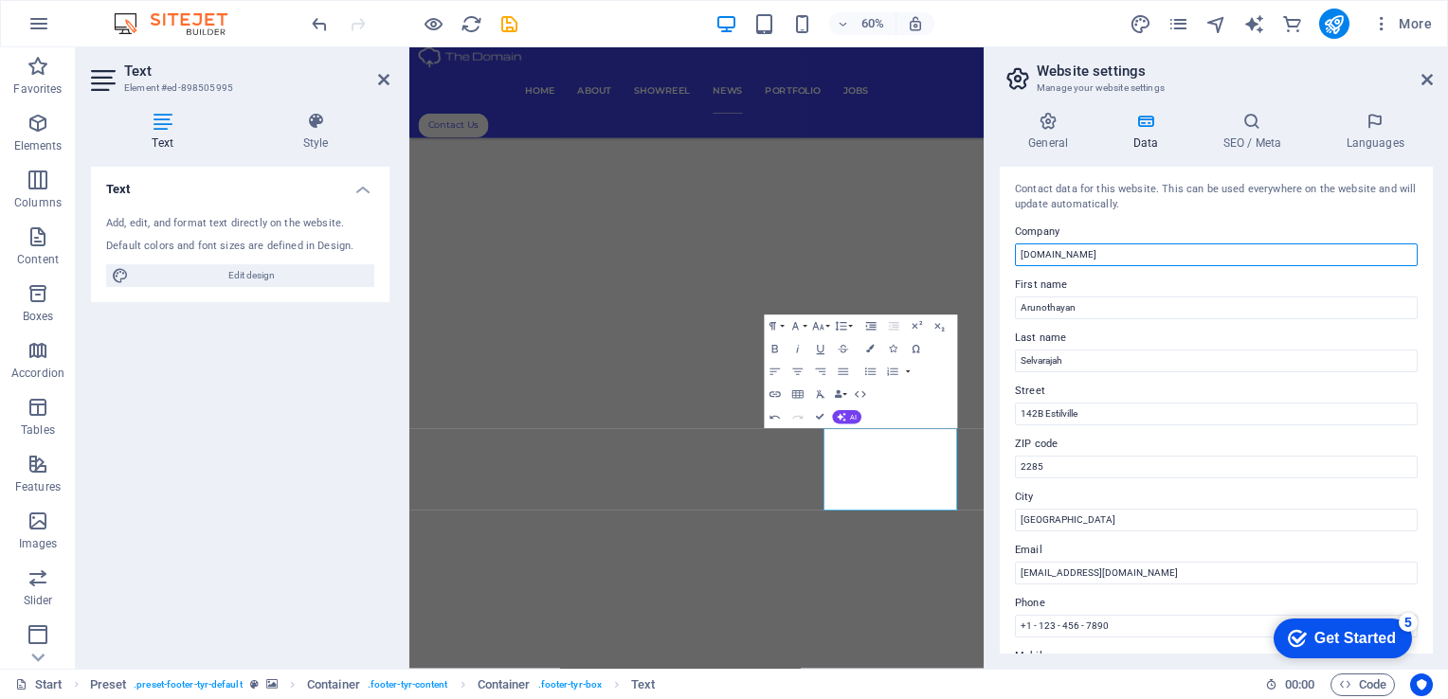
click at [1123, 256] on input "[DOMAIN_NAME]" at bounding box center [1216, 255] width 403 height 23
type input "A.Q.S Consultancy Services"
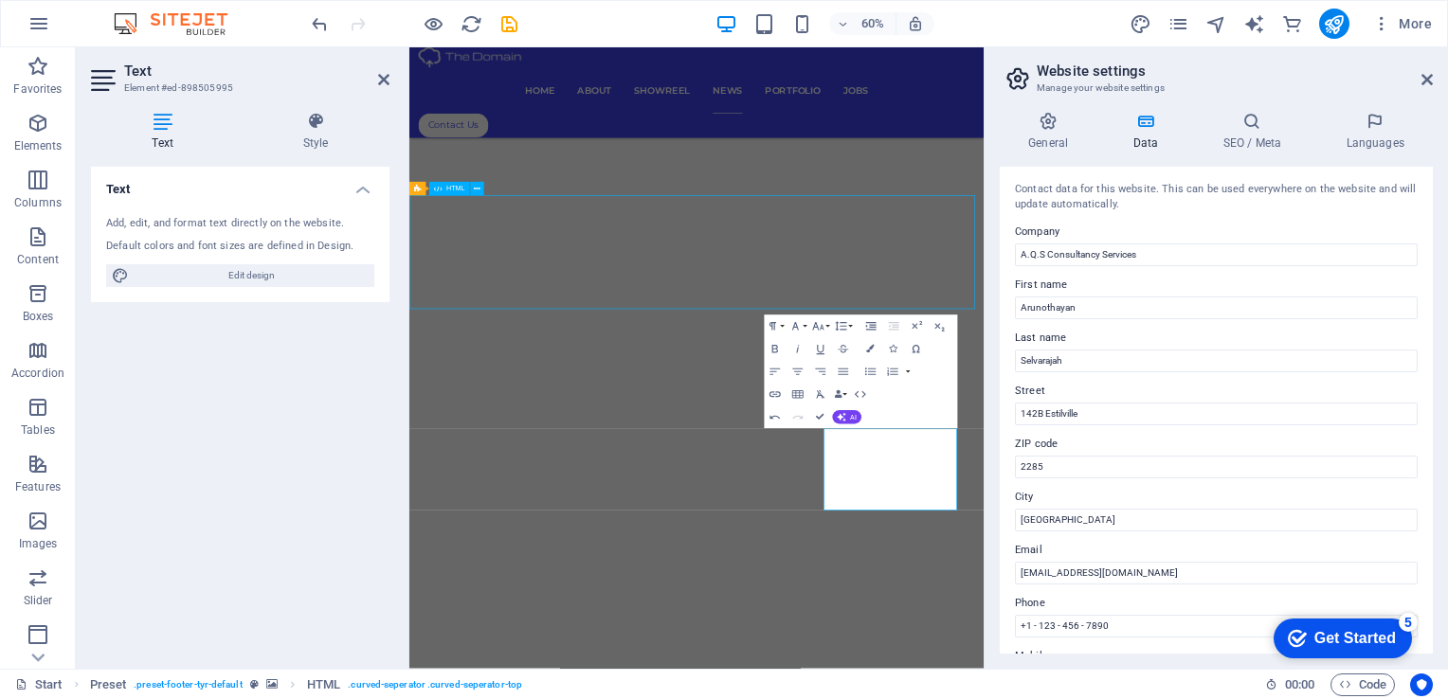
scroll to position [8663, 0]
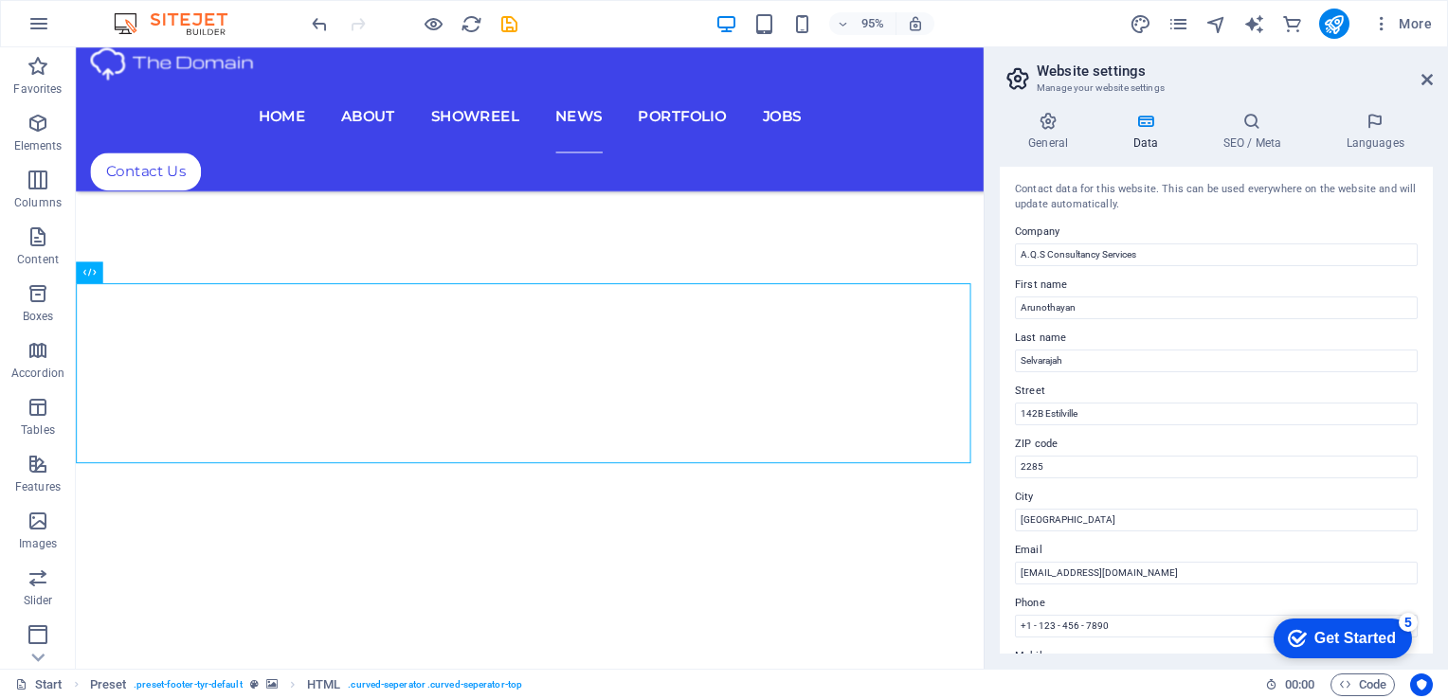
click at [1427, 70] on h2 "Website settings" at bounding box center [1235, 71] width 396 height 17
click at [1425, 78] on icon at bounding box center [1427, 79] width 11 height 15
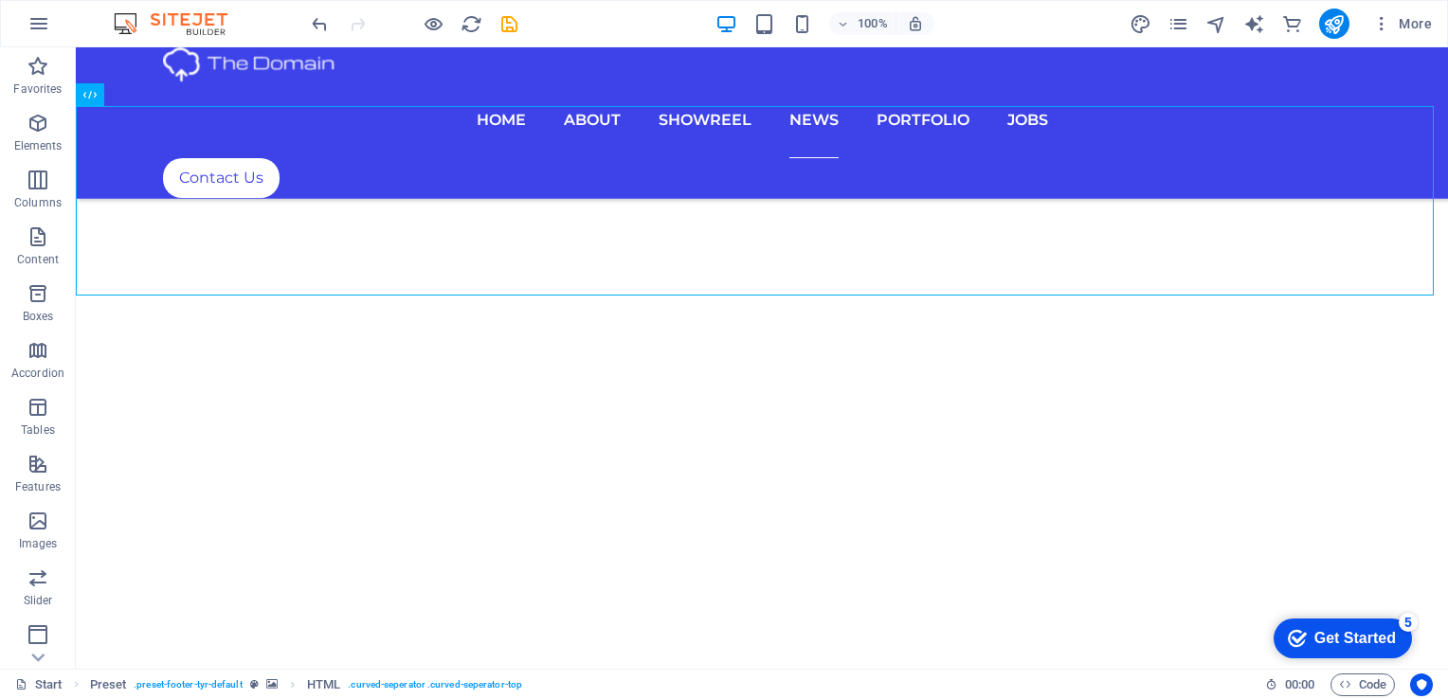
scroll to position [9219, 0]
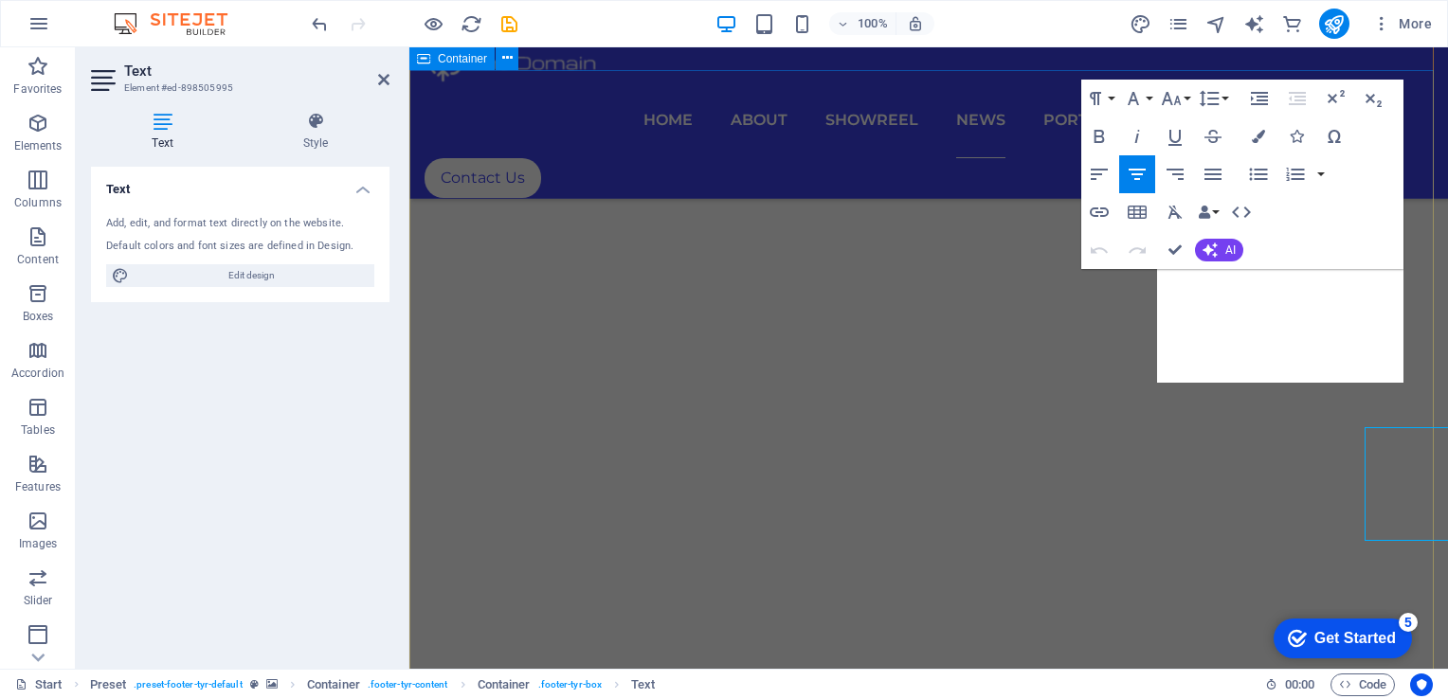
scroll to position [9106, 0]
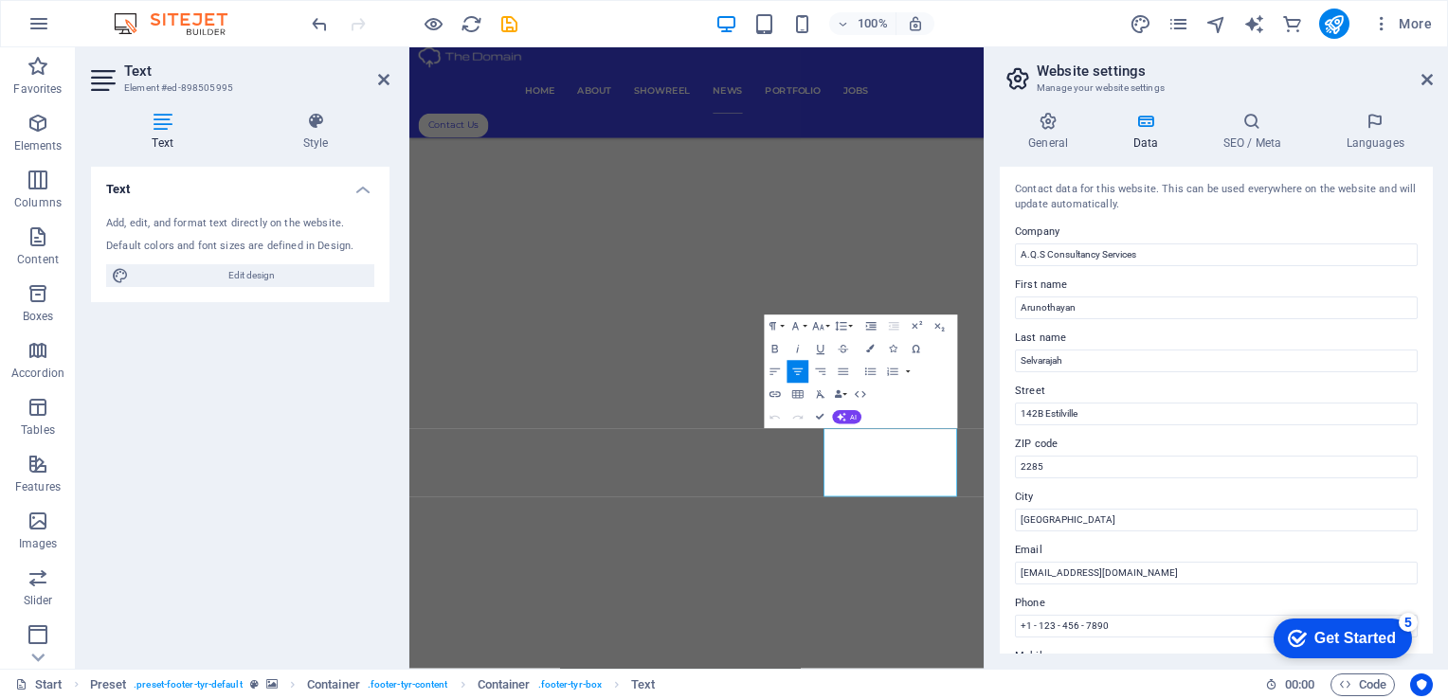
scroll to position [8780, 0]
click at [1228, 309] on input "Arunothayan" at bounding box center [1216, 308] width 403 height 23
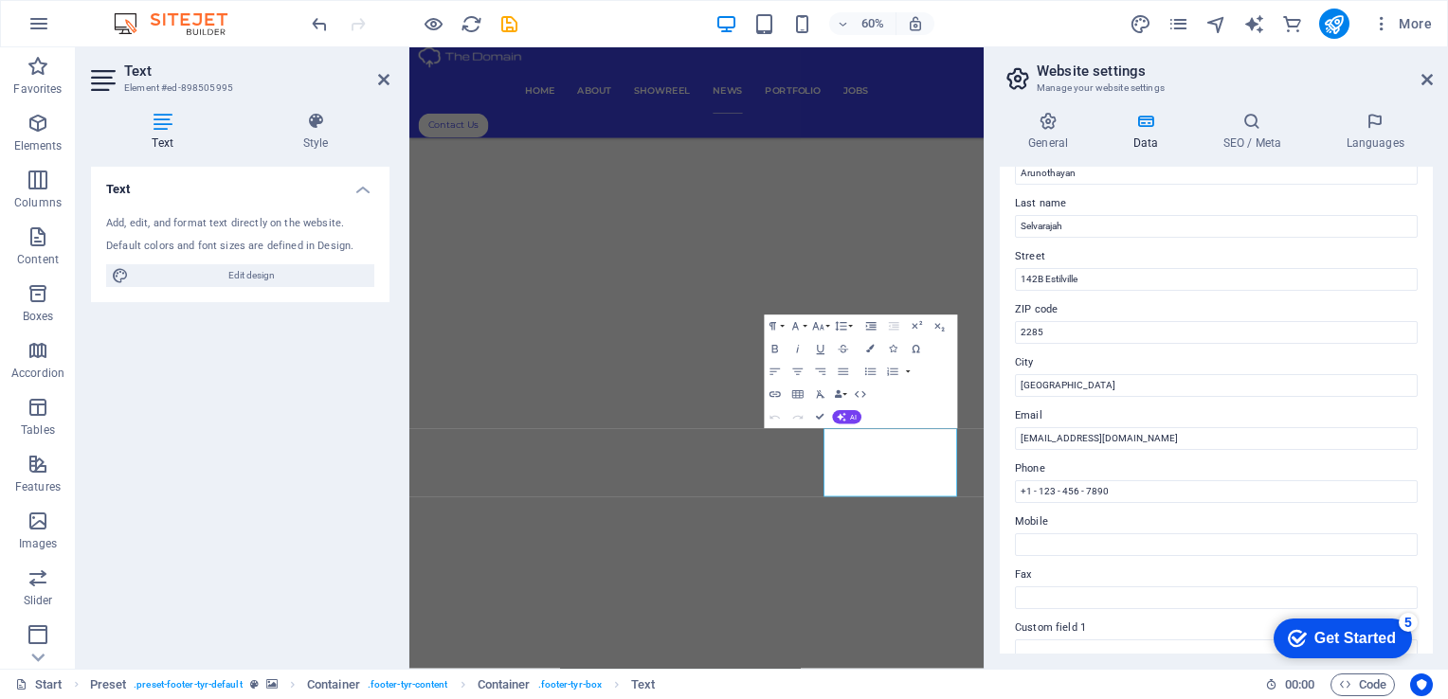
scroll to position [161, 0]
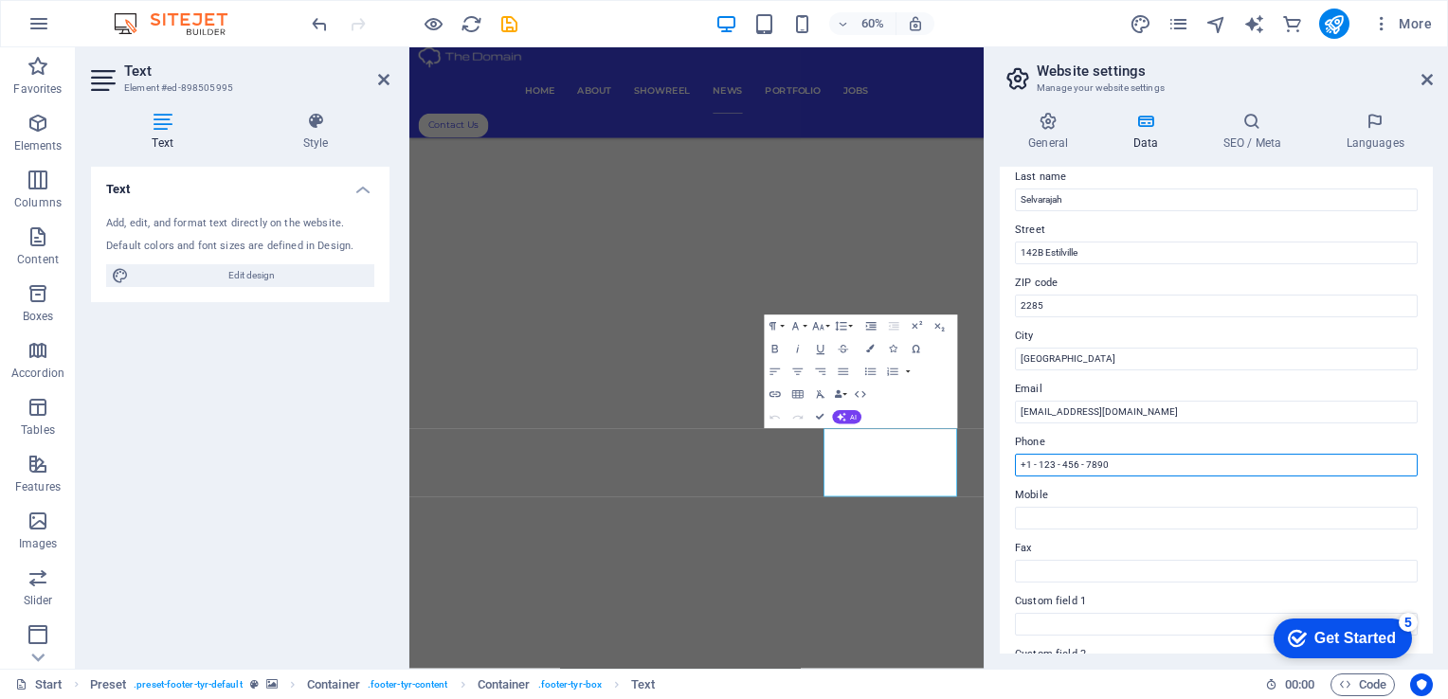
click at [1115, 462] on input "+1 - 123 - 456 - 7890" at bounding box center [1216, 465] width 403 height 23
type input "+"
type input "Whatsup"
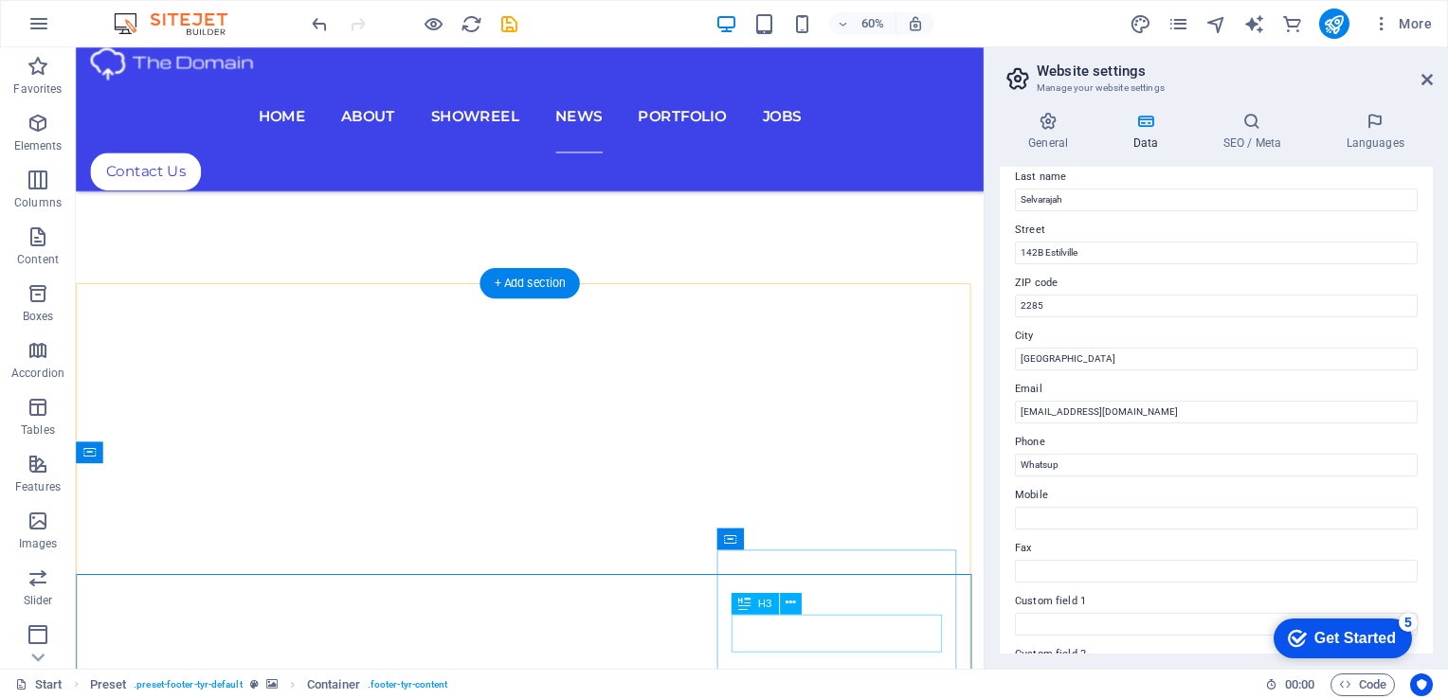
scroll to position [8663, 0]
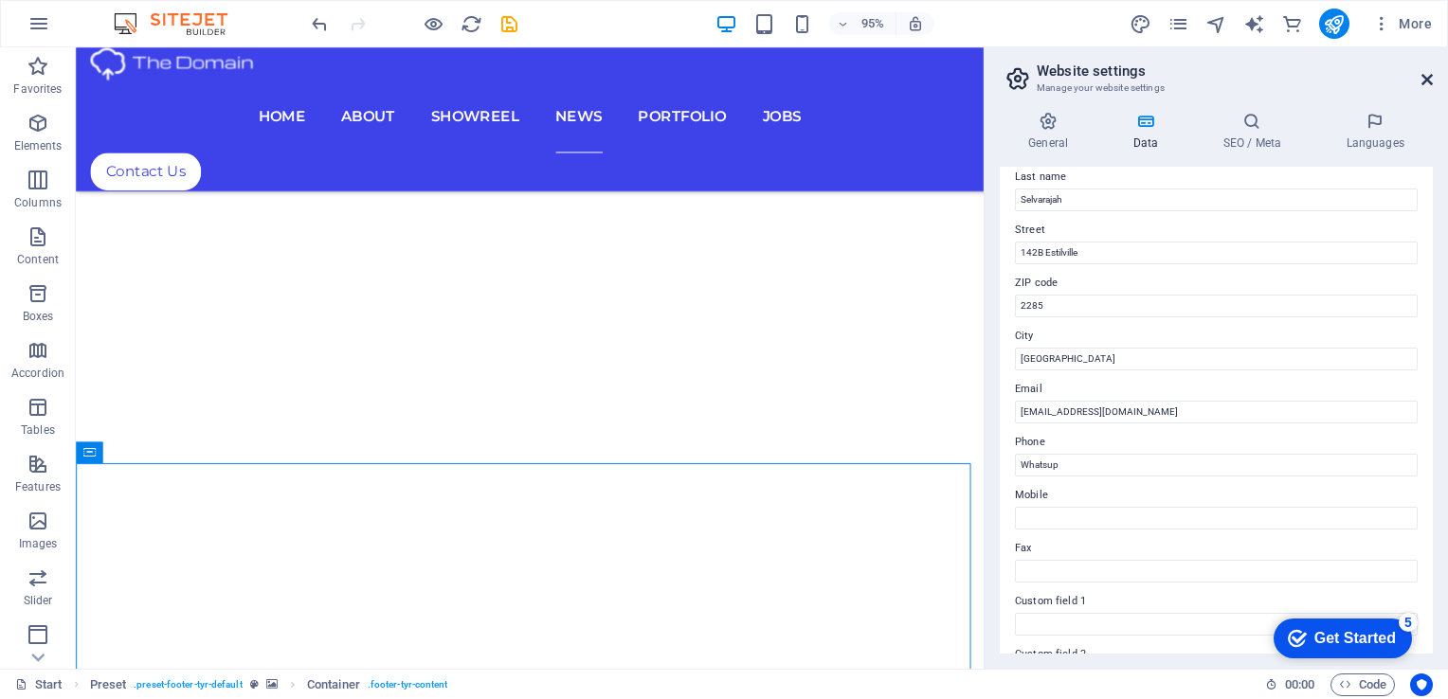
click at [1429, 74] on icon at bounding box center [1427, 79] width 11 height 15
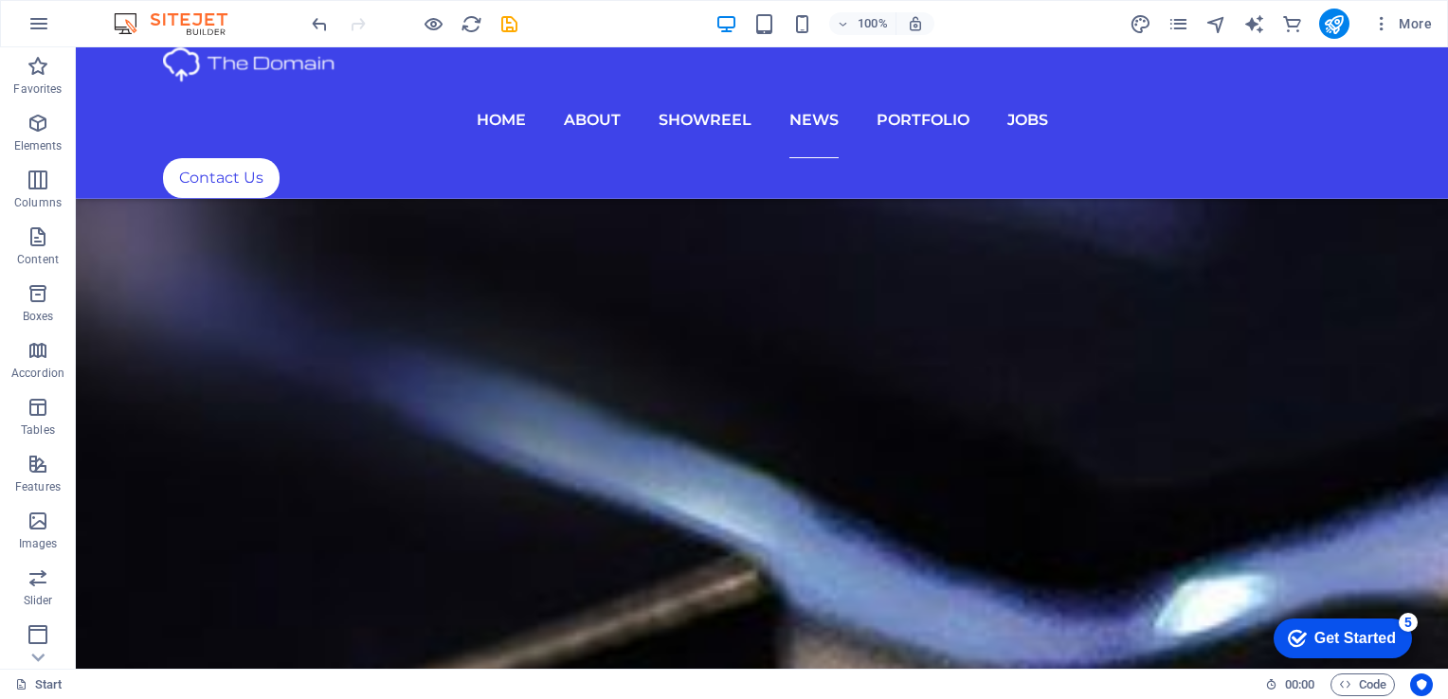
scroll to position [7982, 0]
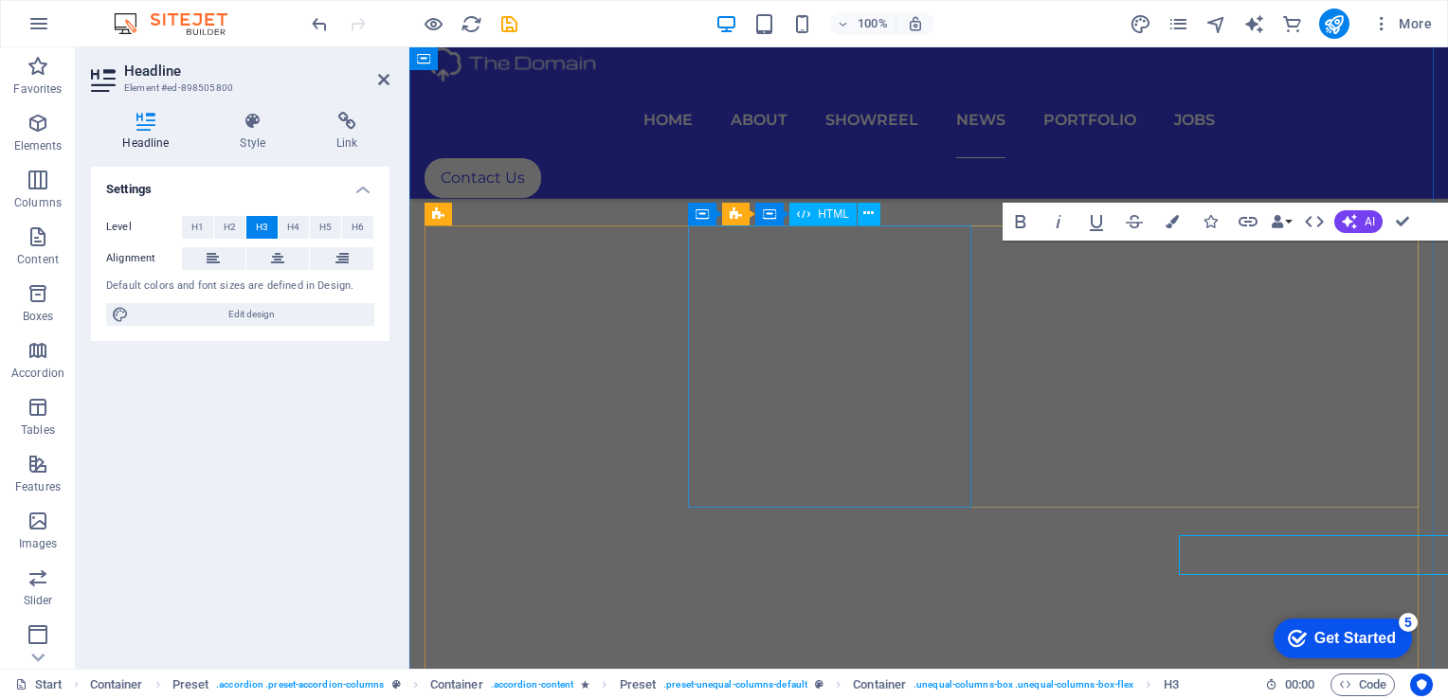
scroll to position [7688, 0]
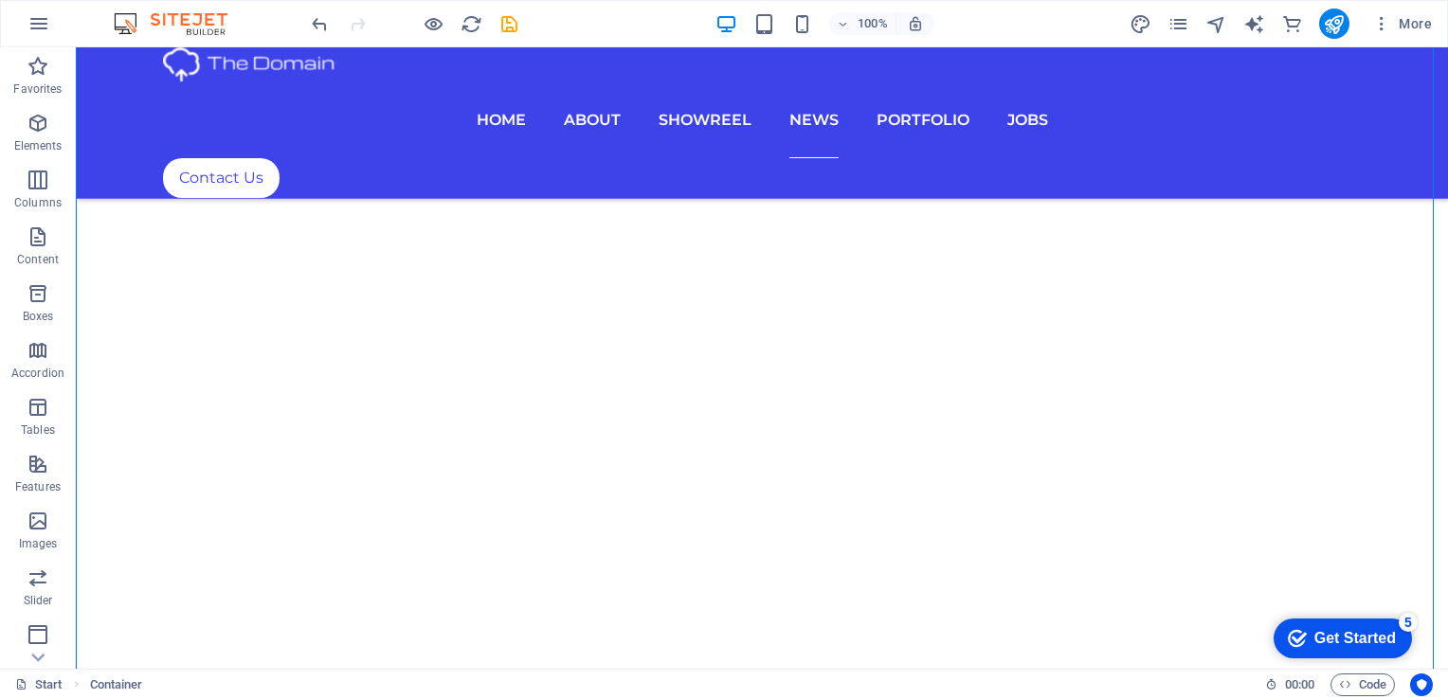
scroll to position [8035, 0]
click at [53, 33] on button "button" at bounding box center [38, 23] width 45 height 45
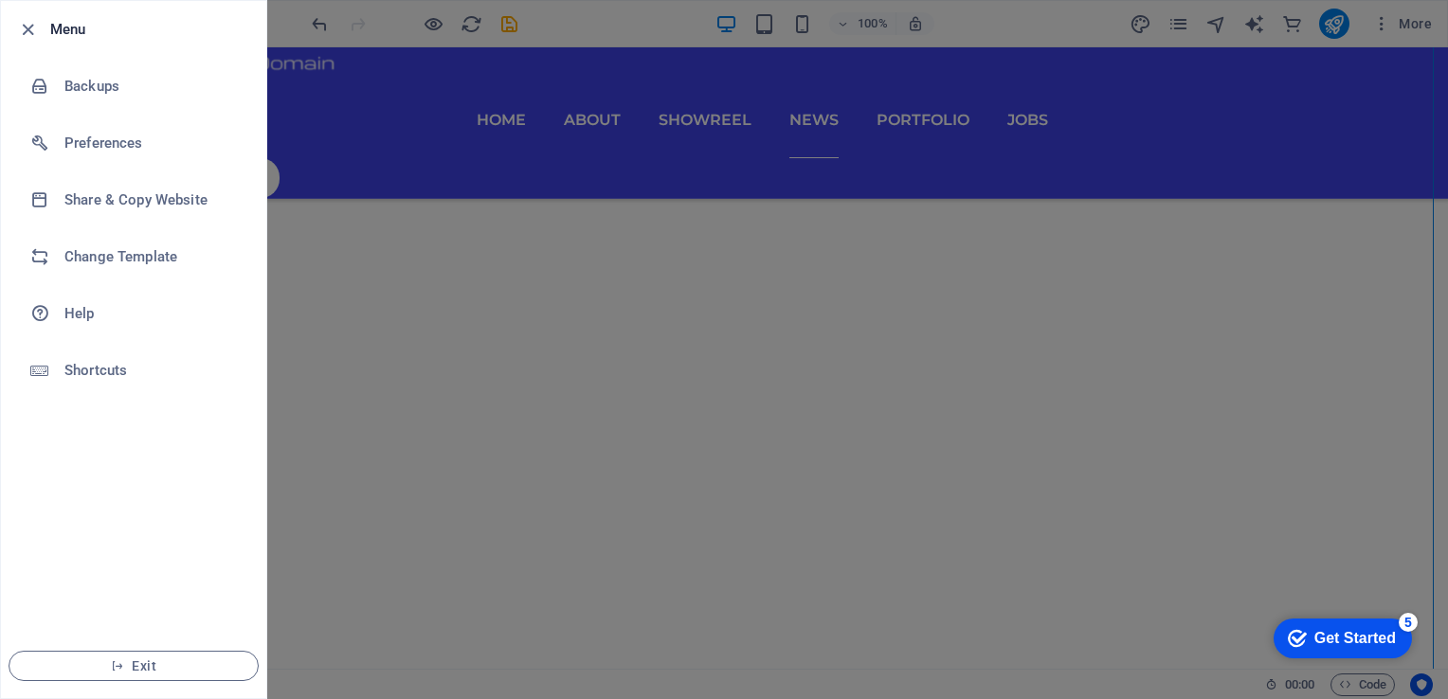
click at [31, 41] on li "Menu" at bounding box center [133, 29] width 265 height 57
click at [19, 32] on icon "button" at bounding box center [28, 30] width 22 height 22
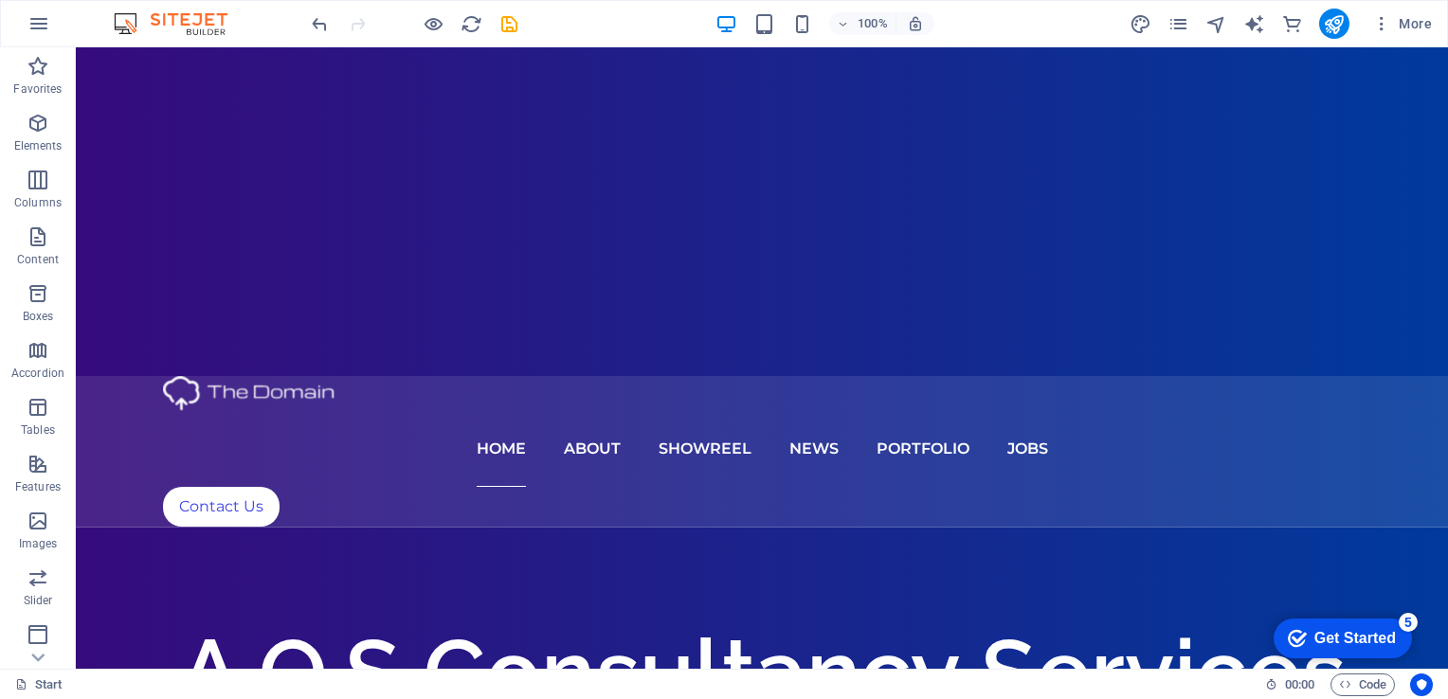
scroll to position [0, 0]
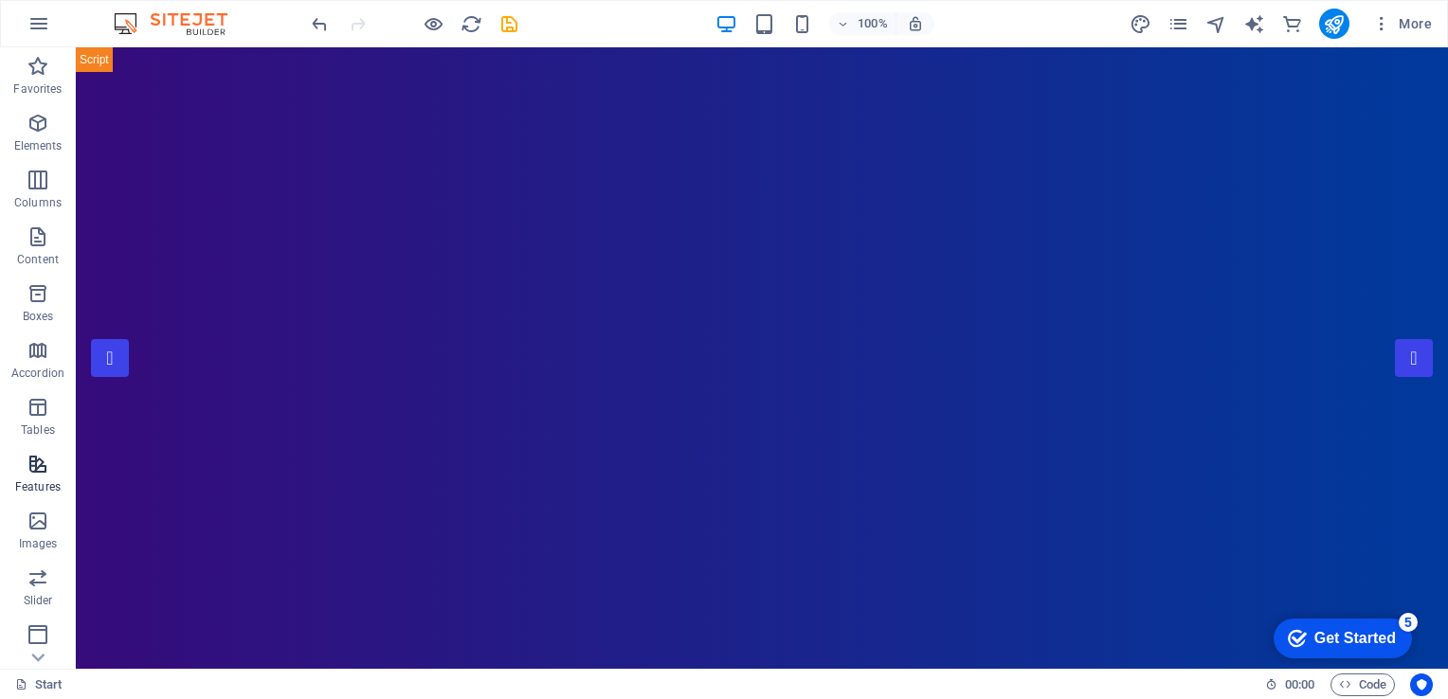
click at [39, 466] on icon "button" at bounding box center [38, 464] width 23 height 23
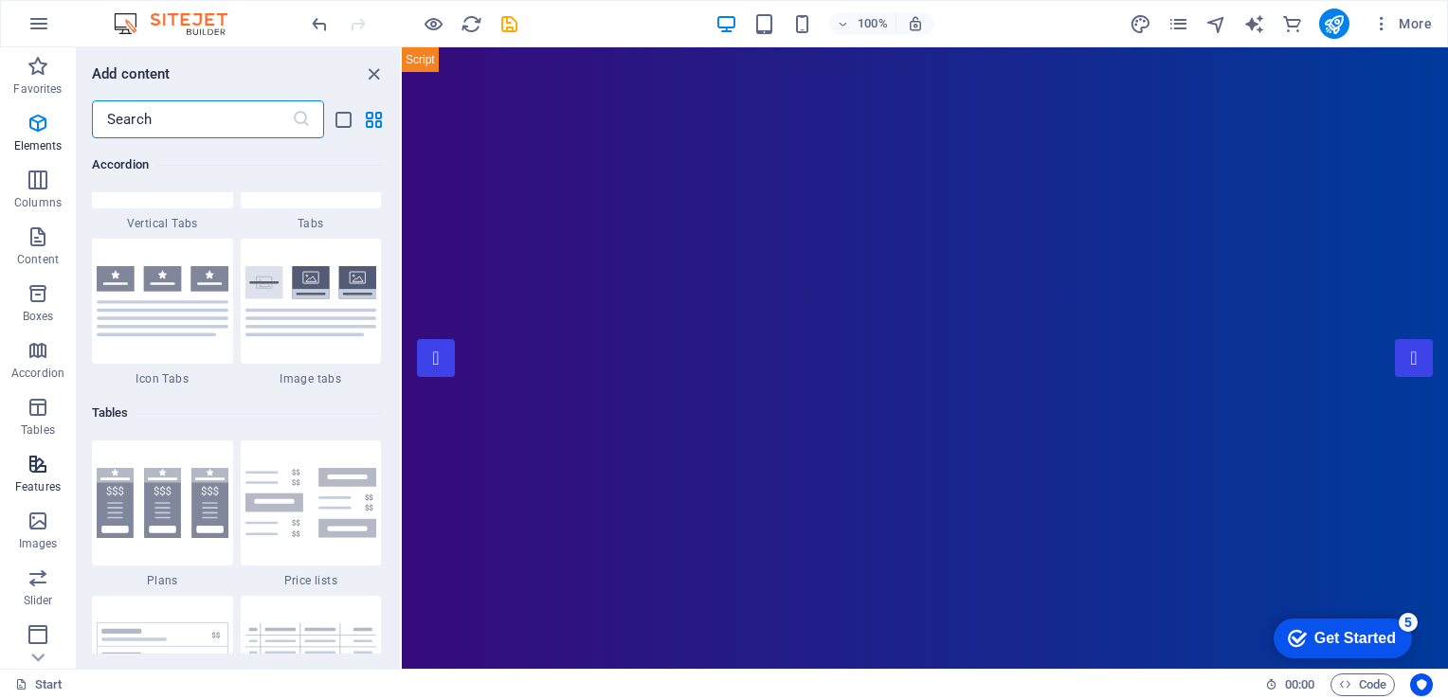
scroll to position [7387, 0]
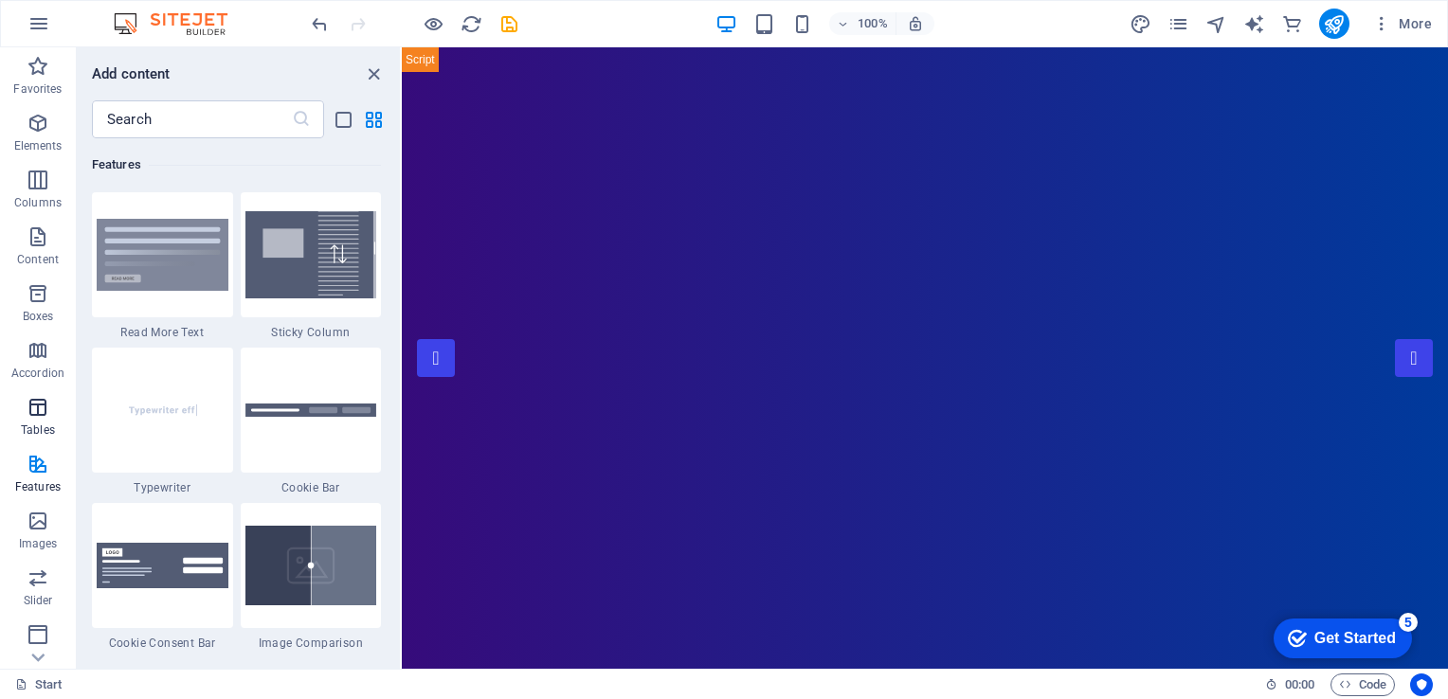
click at [31, 406] on icon "button" at bounding box center [38, 407] width 23 height 23
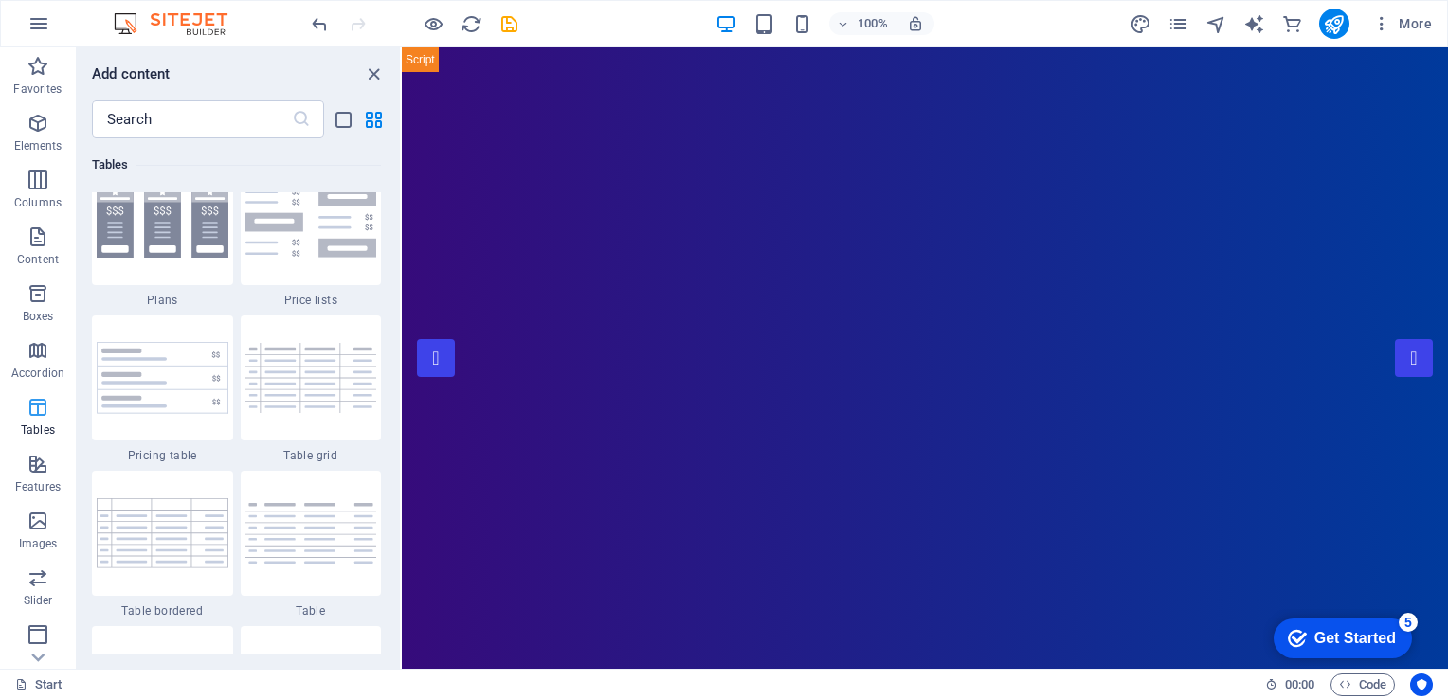
scroll to position [6564, 0]
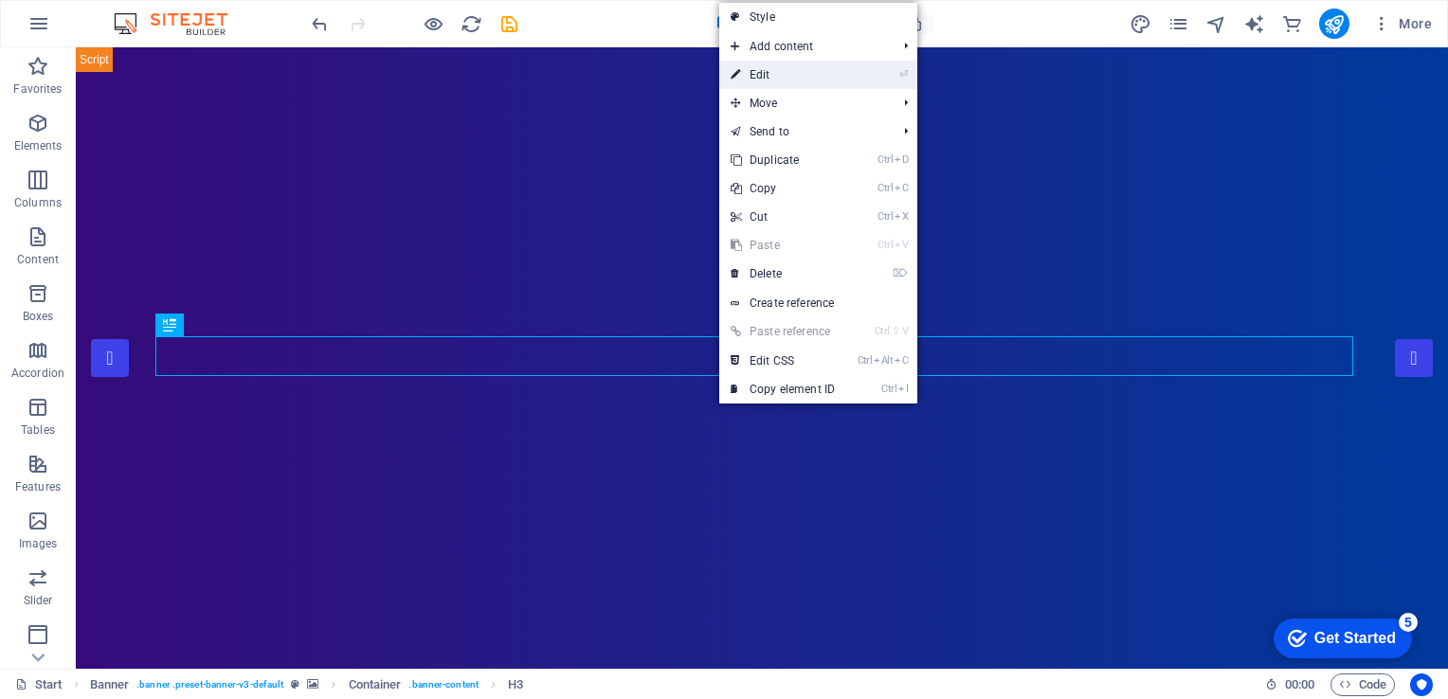
click at [811, 87] on link "⏎ Edit" at bounding box center [782, 75] width 127 height 28
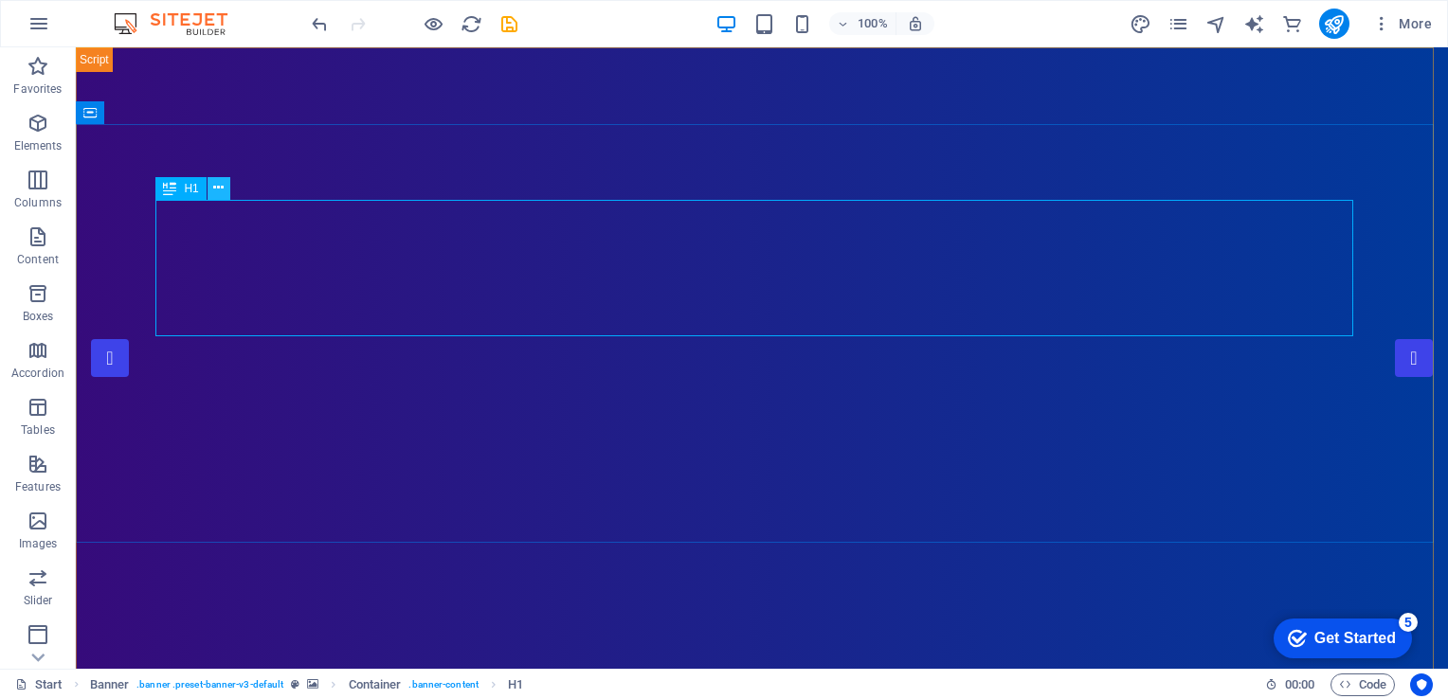
click at [218, 185] on icon at bounding box center [218, 188] width 10 height 20
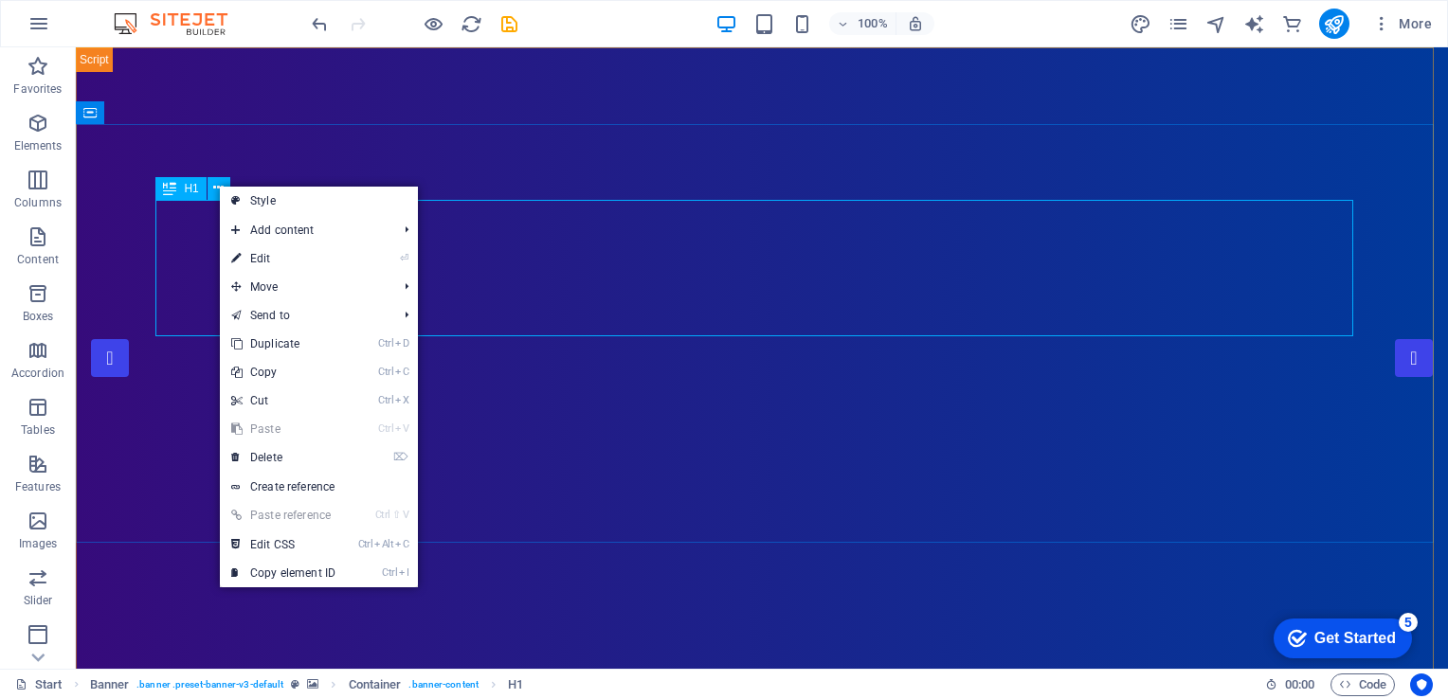
click at [176, 191] on icon at bounding box center [169, 188] width 13 height 23
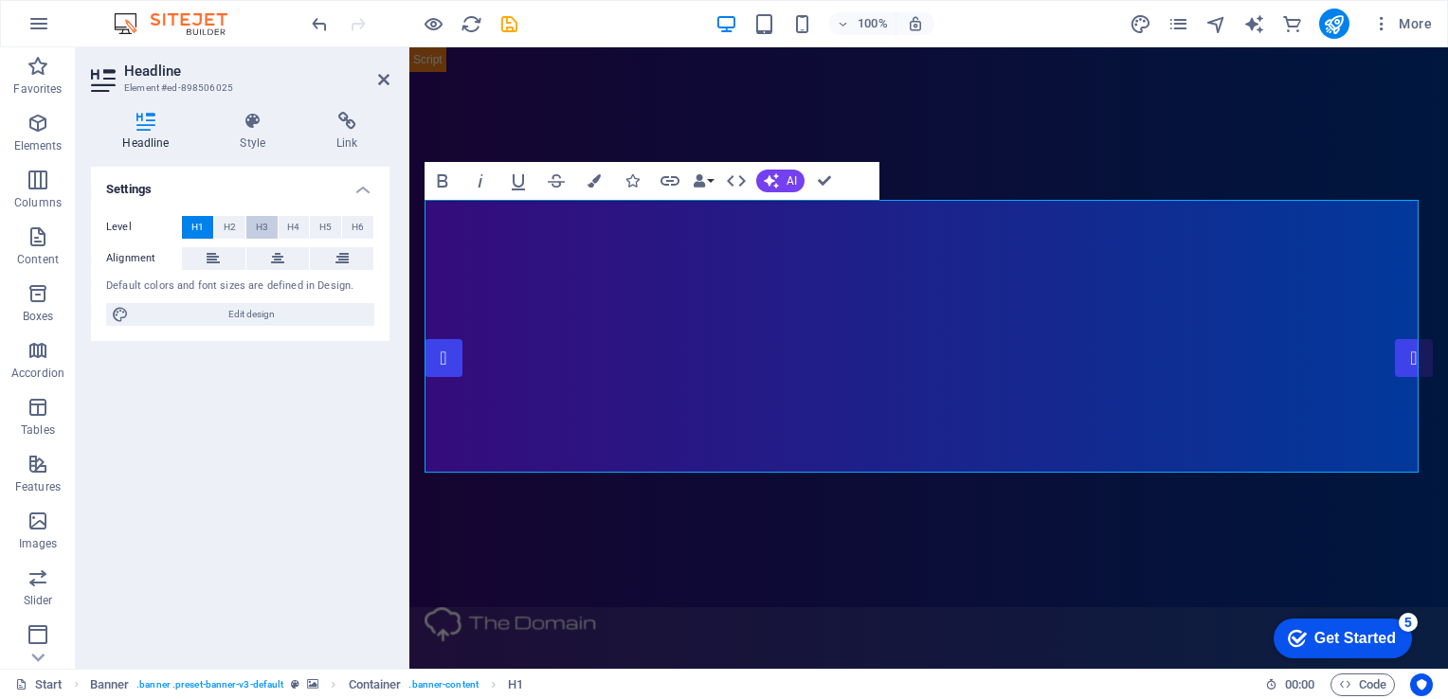
click at [270, 228] on button "H3" at bounding box center [261, 227] width 31 height 23
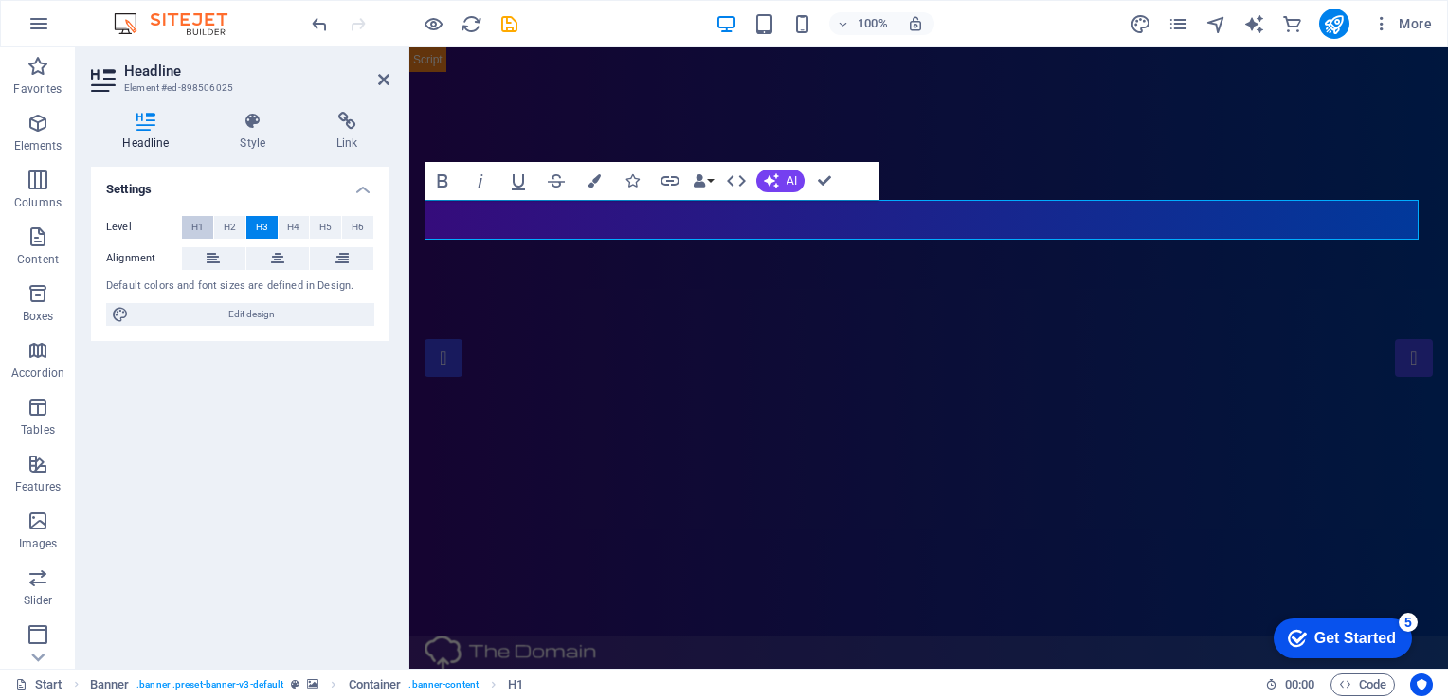
click at [208, 231] on button "H1" at bounding box center [197, 227] width 31 height 23
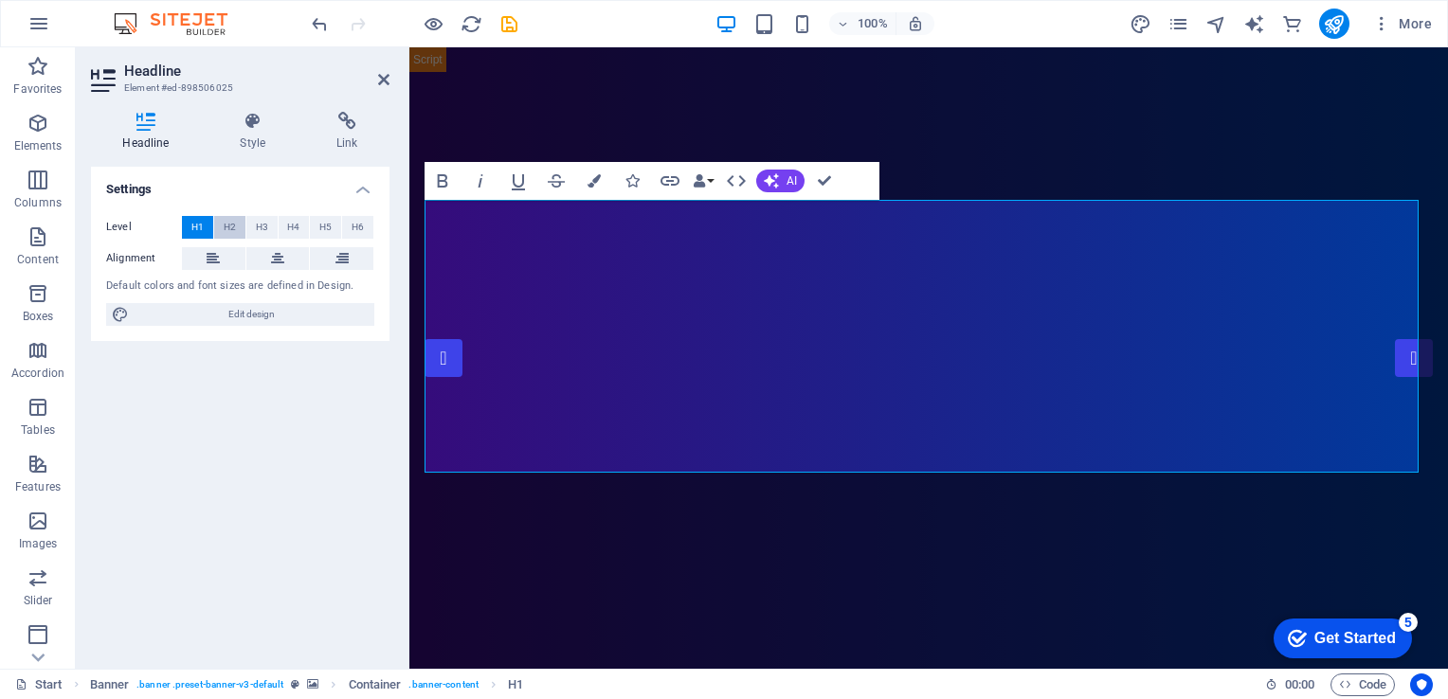
click at [228, 228] on span "H2" at bounding box center [230, 227] width 12 height 23
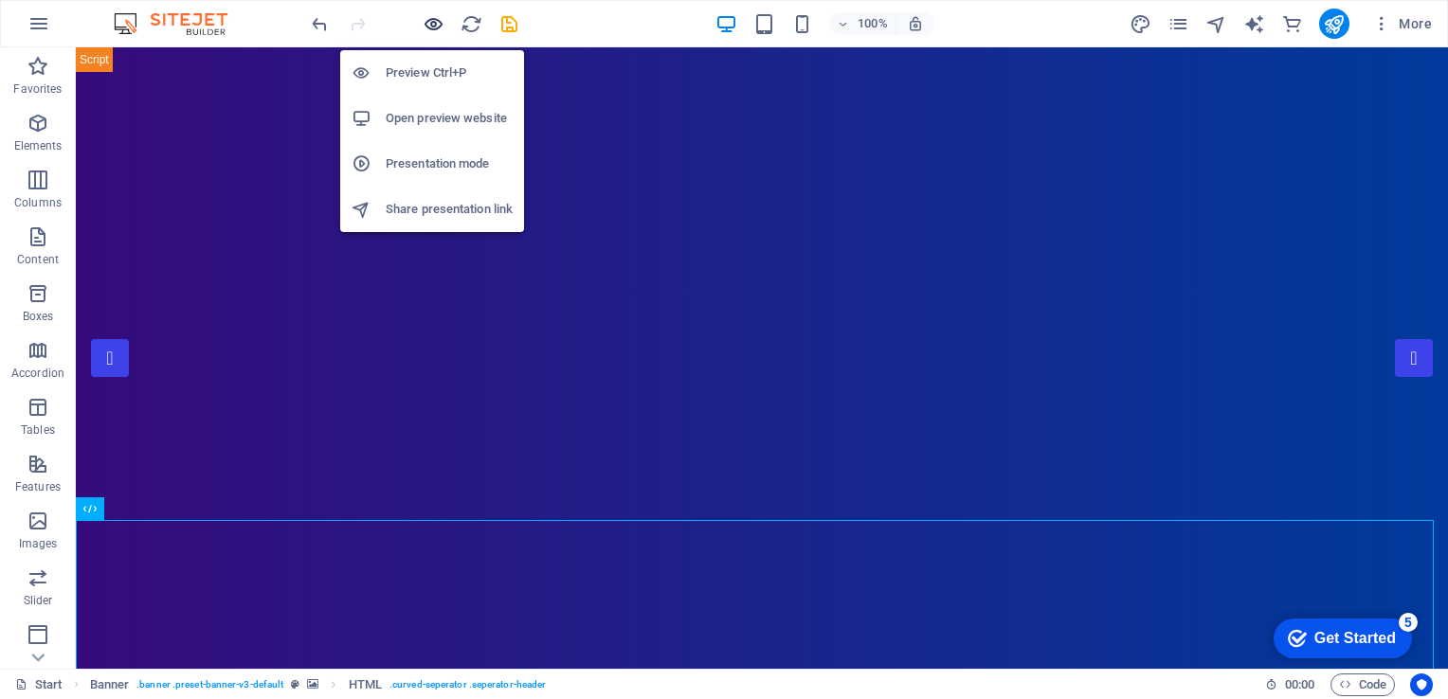
click at [436, 28] on icon "button" at bounding box center [434, 24] width 22 height 22
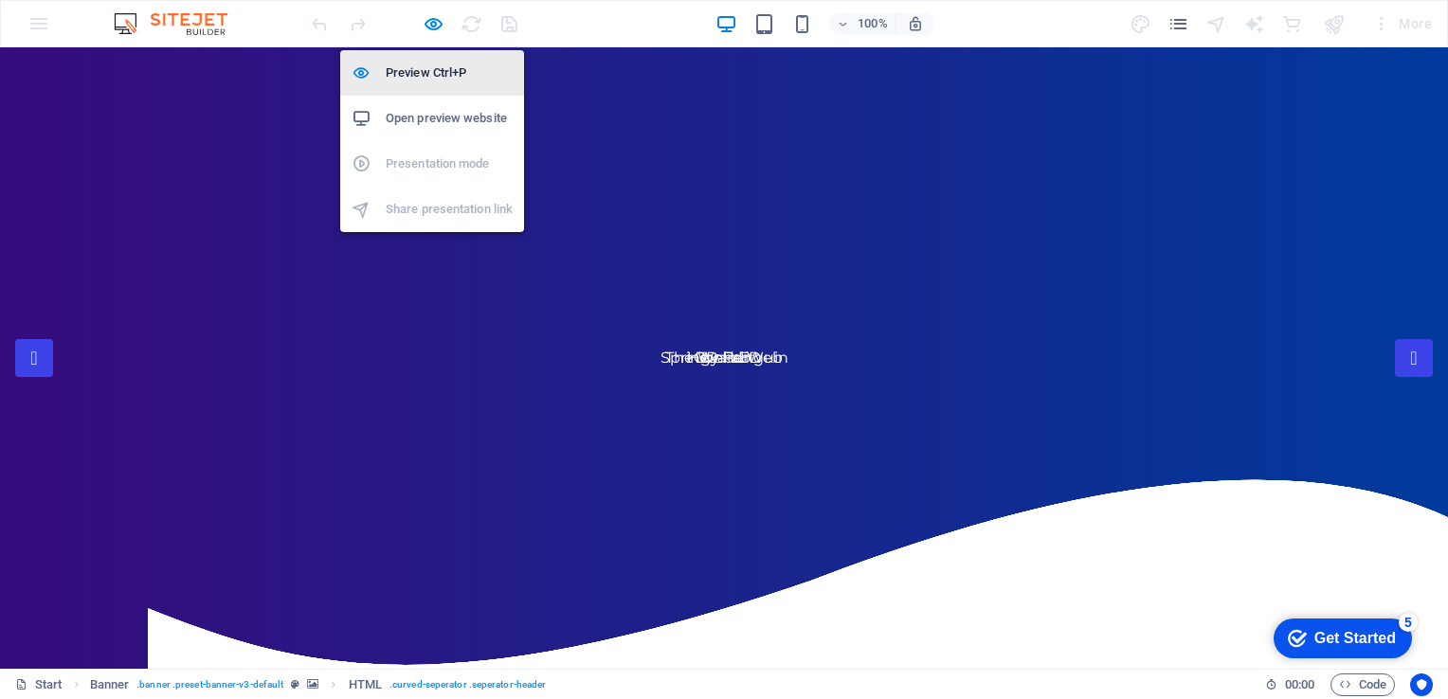
click at [432, 69] on h6 "Preview Ctrl+P" at bounding box center [449, 73] width 127 height 23
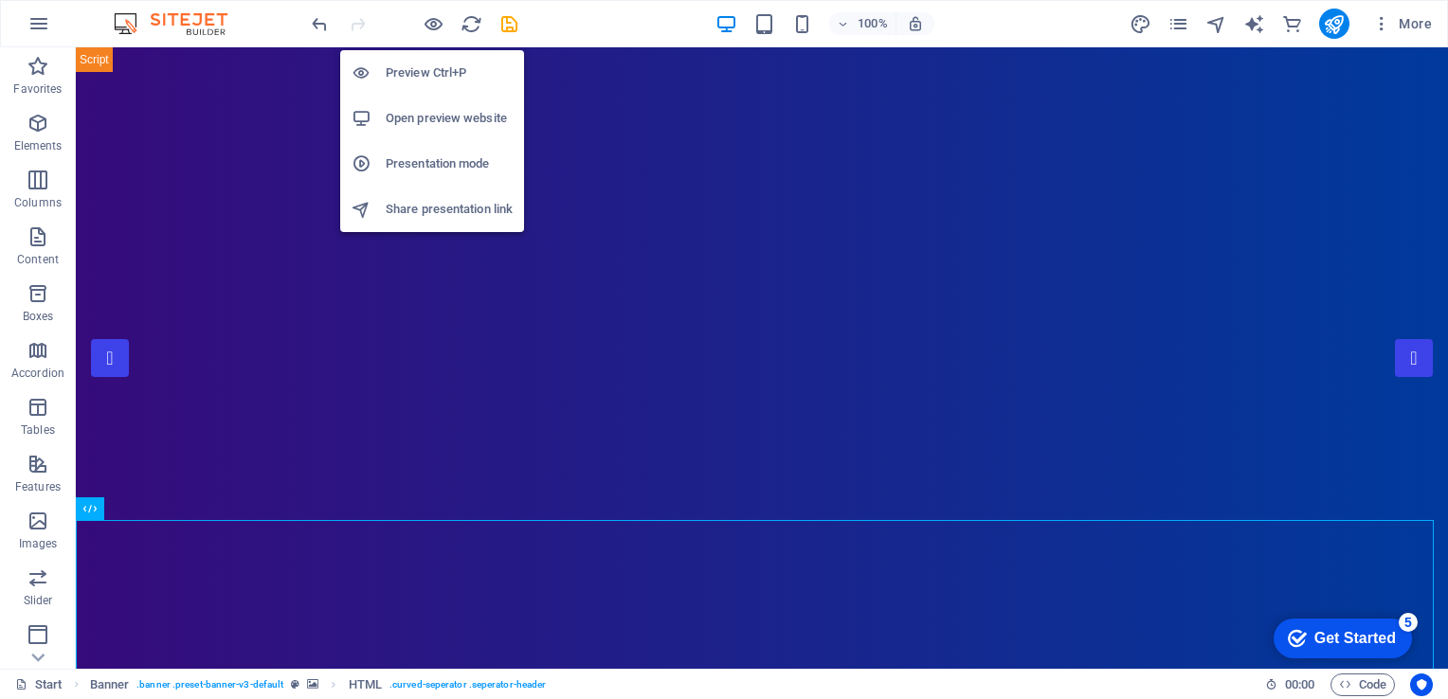
click at [421, 120] on h6 "Open preview website" at bounding box center [449, 118] width 127 height 23
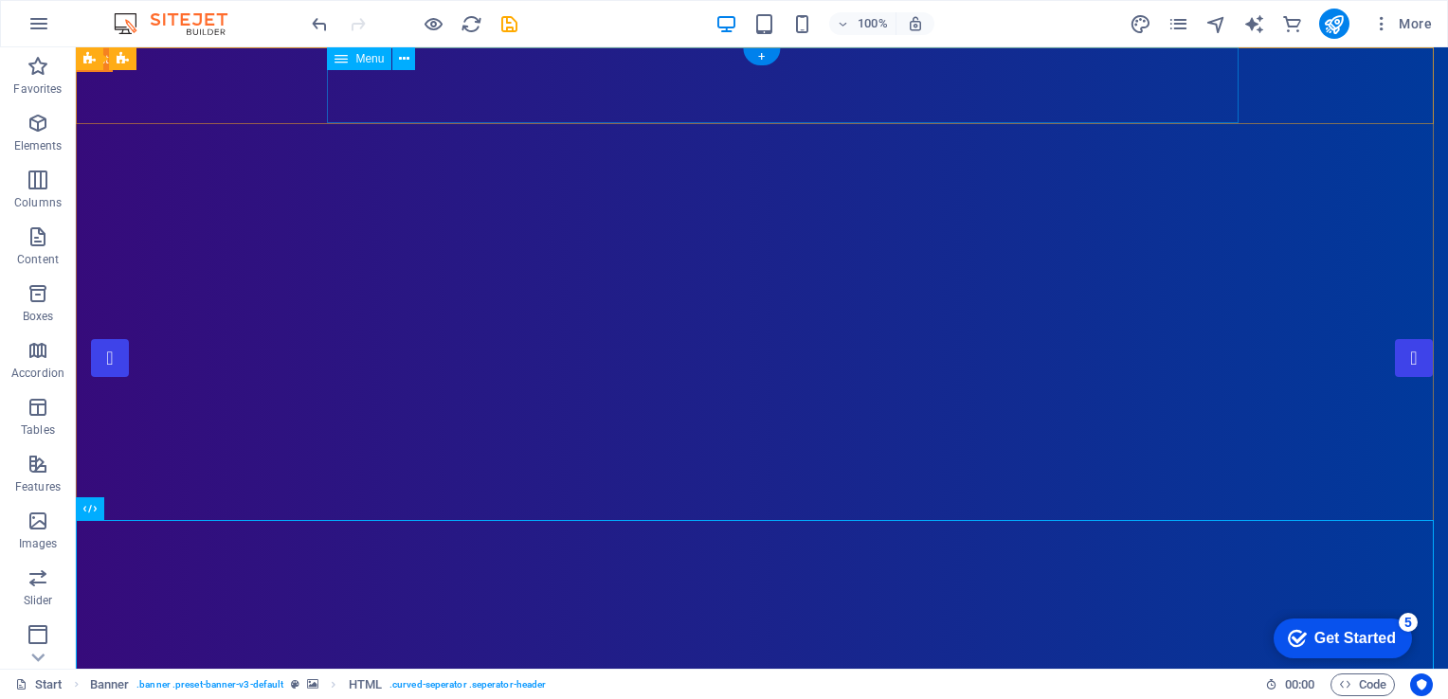
click at [366, 58] on span "Menu" at bounding box center [369, 58] width 28 height 11
click at [400, 58] on icon at bounding box center [404, 59] width 10 height 20
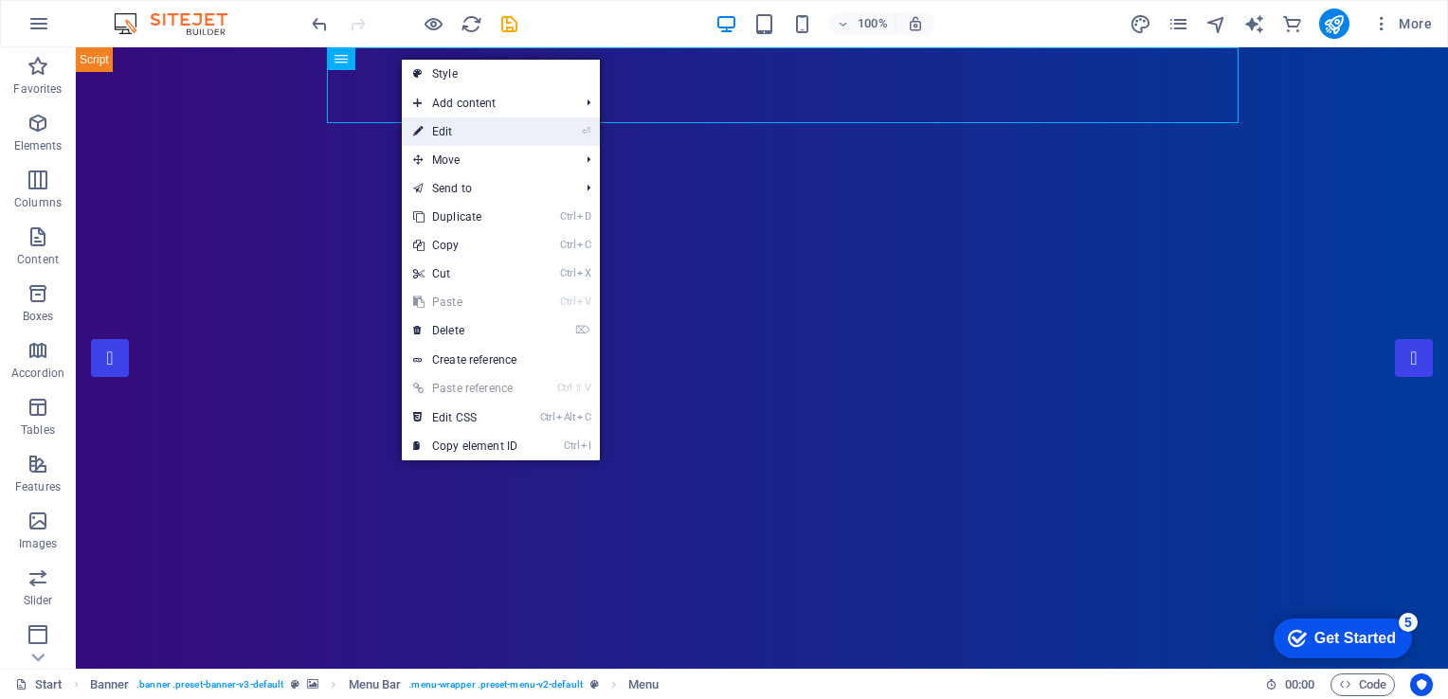
click at [448, 135] on link "⏎ Edit" at bounding box center [465, 132] width 127 height 28
select select
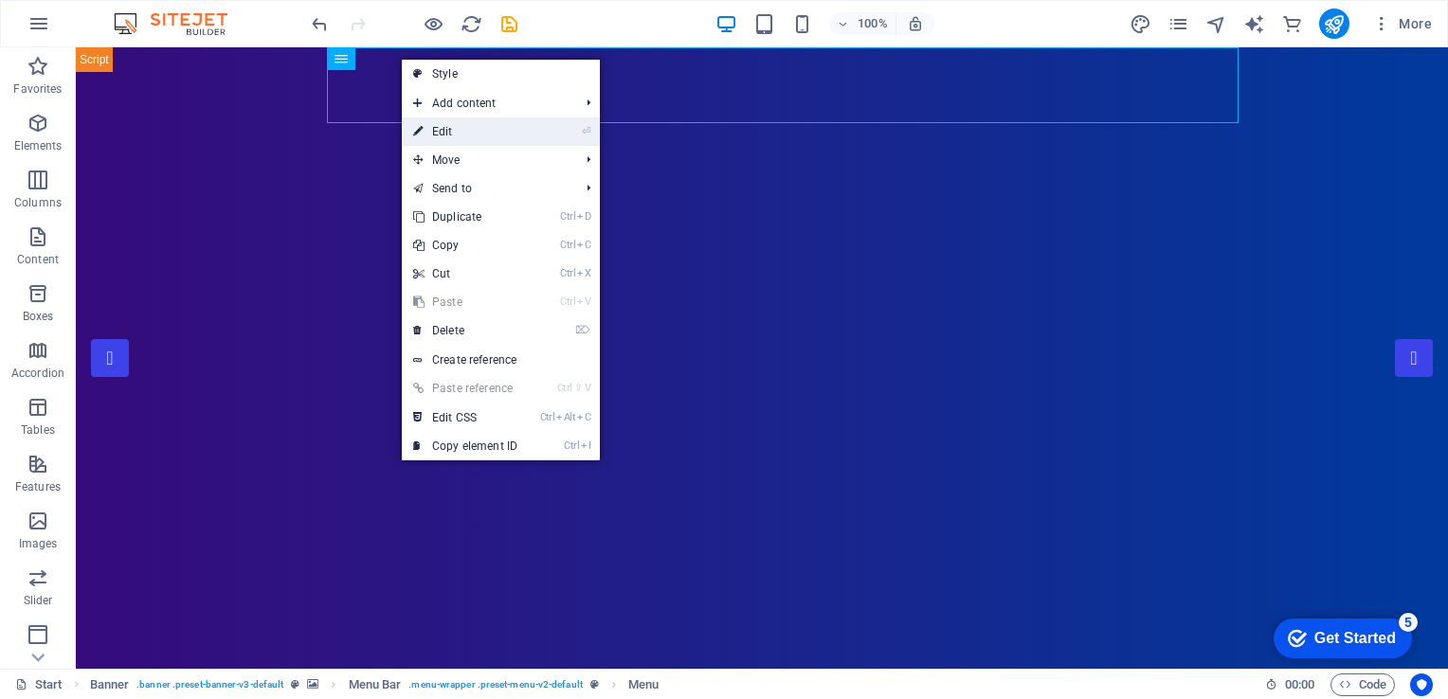
select select "1"
select select
select select "2"
select select
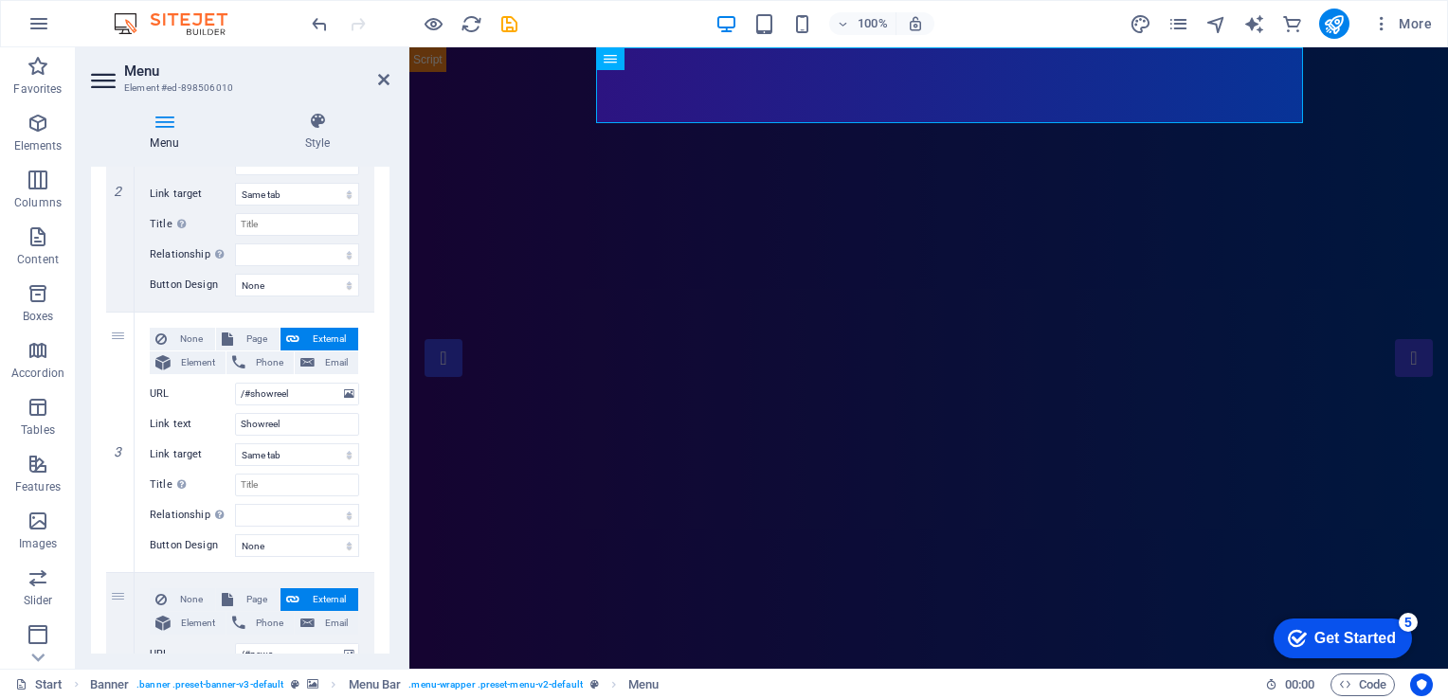
scroll to position [558, 0]
click at [306, 415] on input "Showreel" at bounding box center [297, 421] width 124 height 23
select select
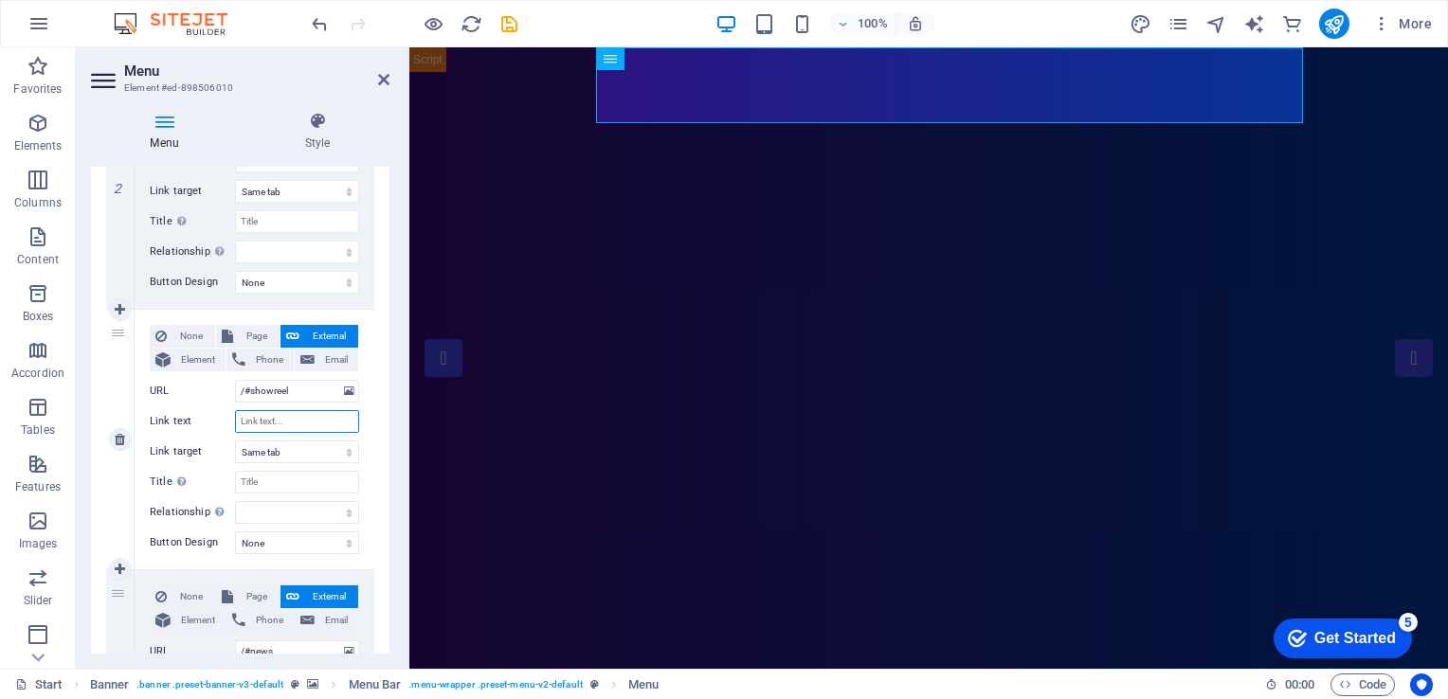
select select
type input "Seriv"
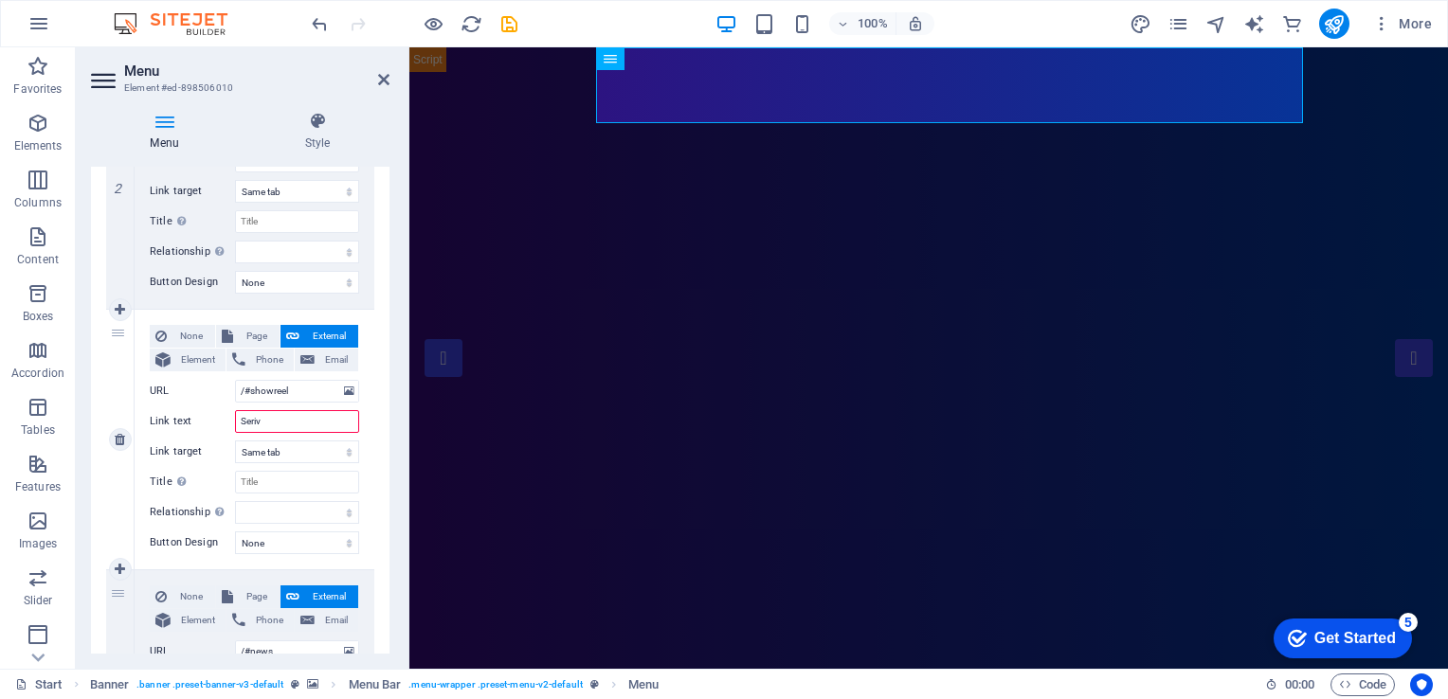
select select
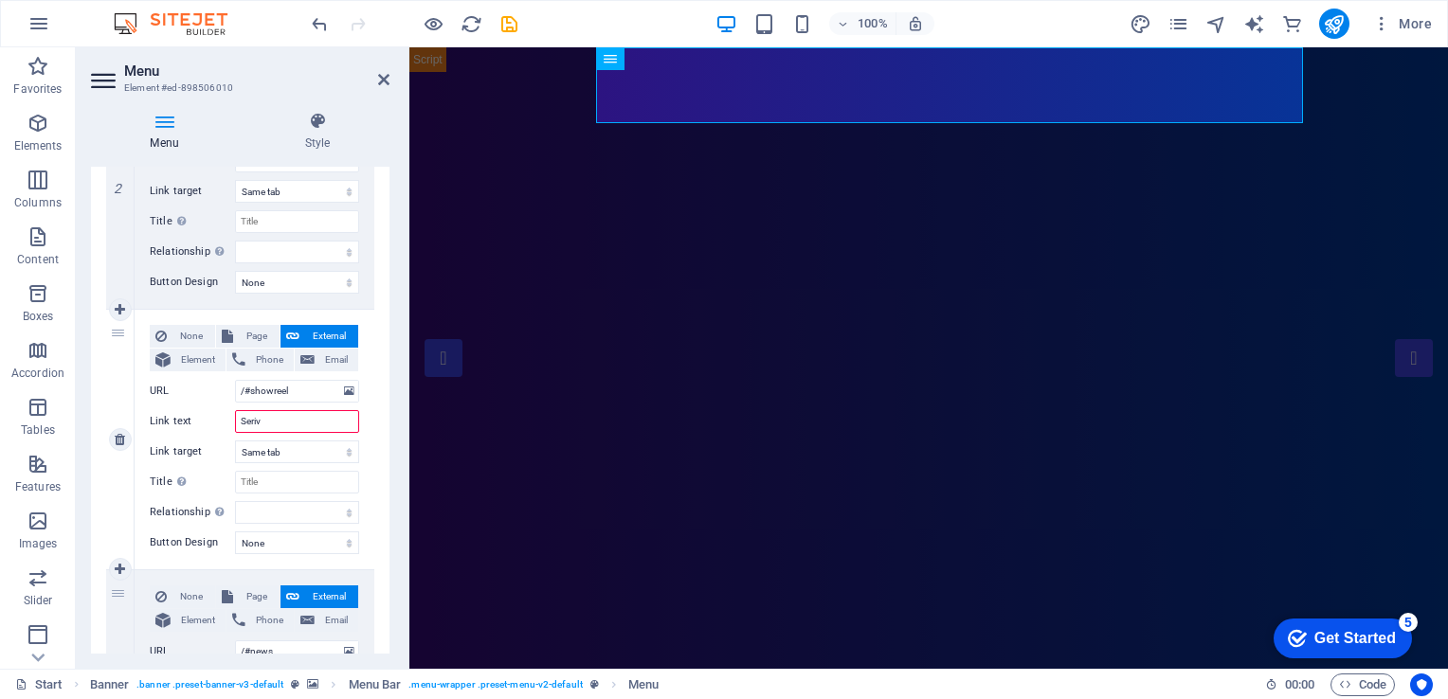
select select
type input "Se"
select select
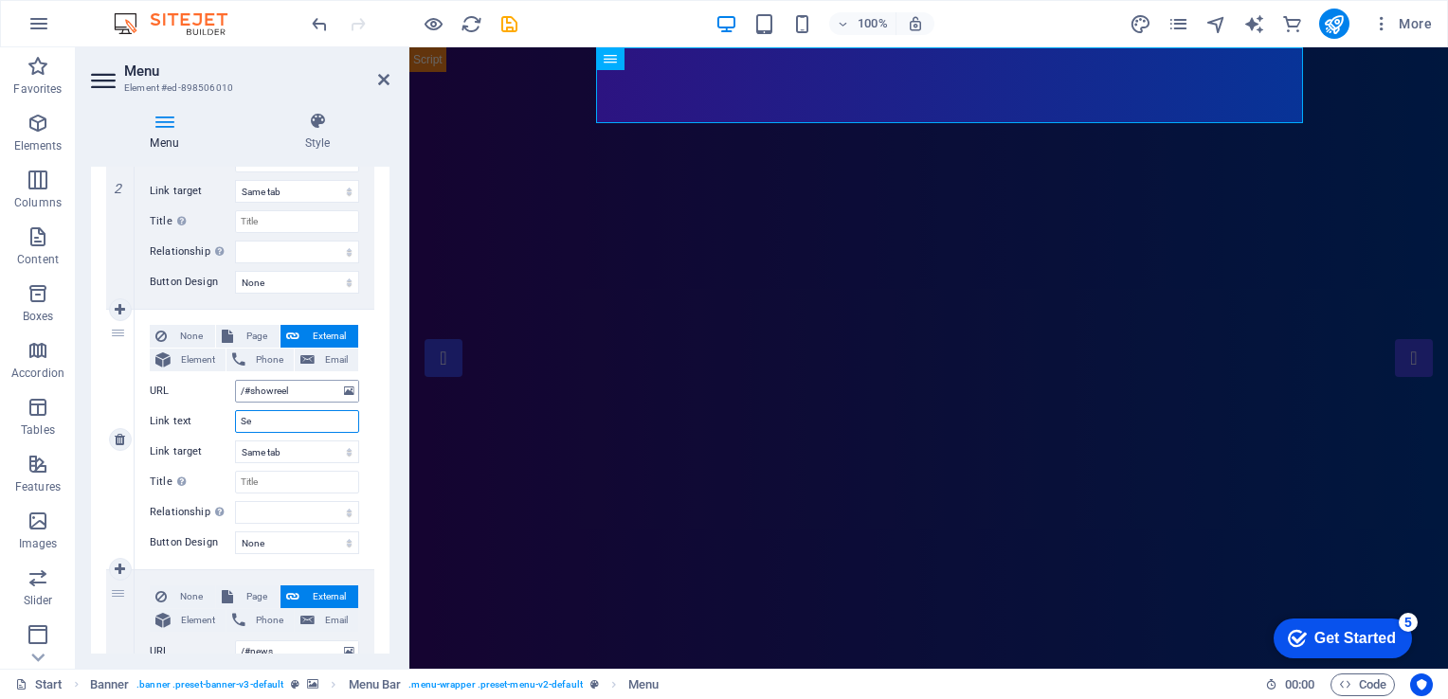
select select
type input "Serv"
select select
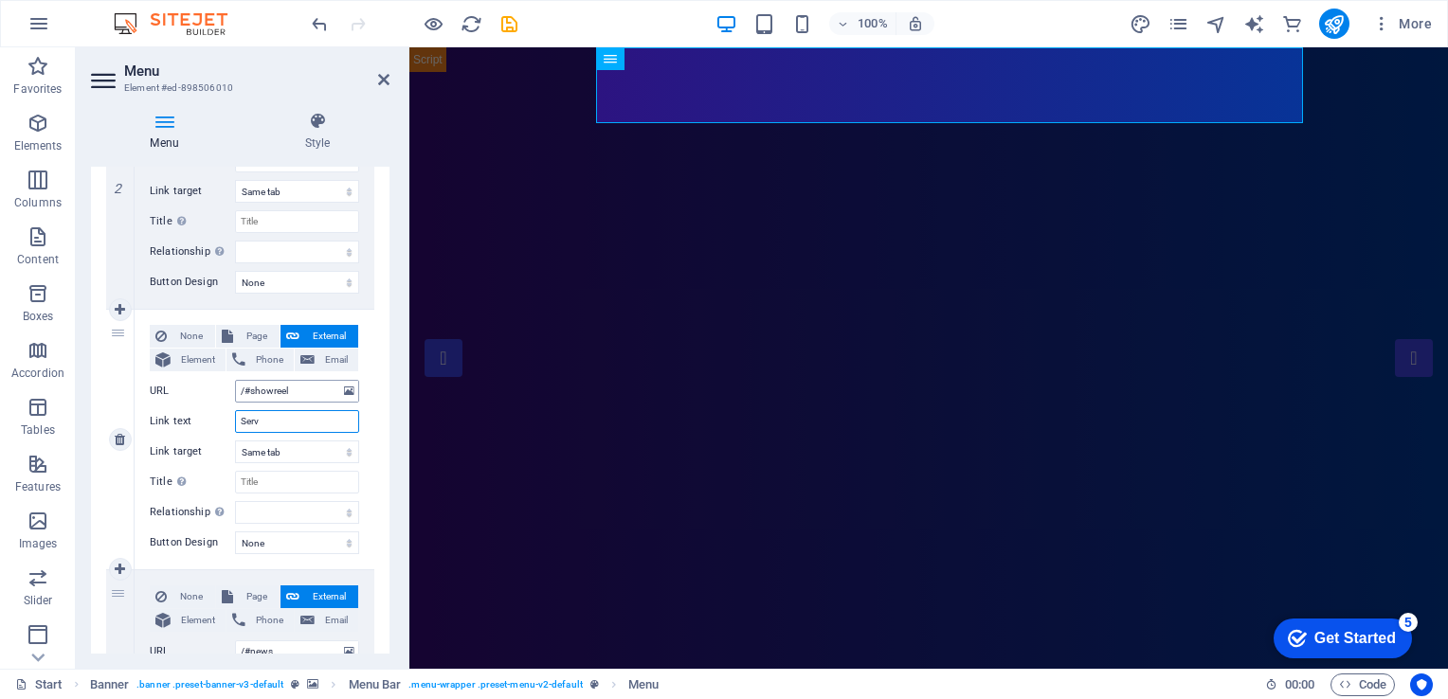
select select
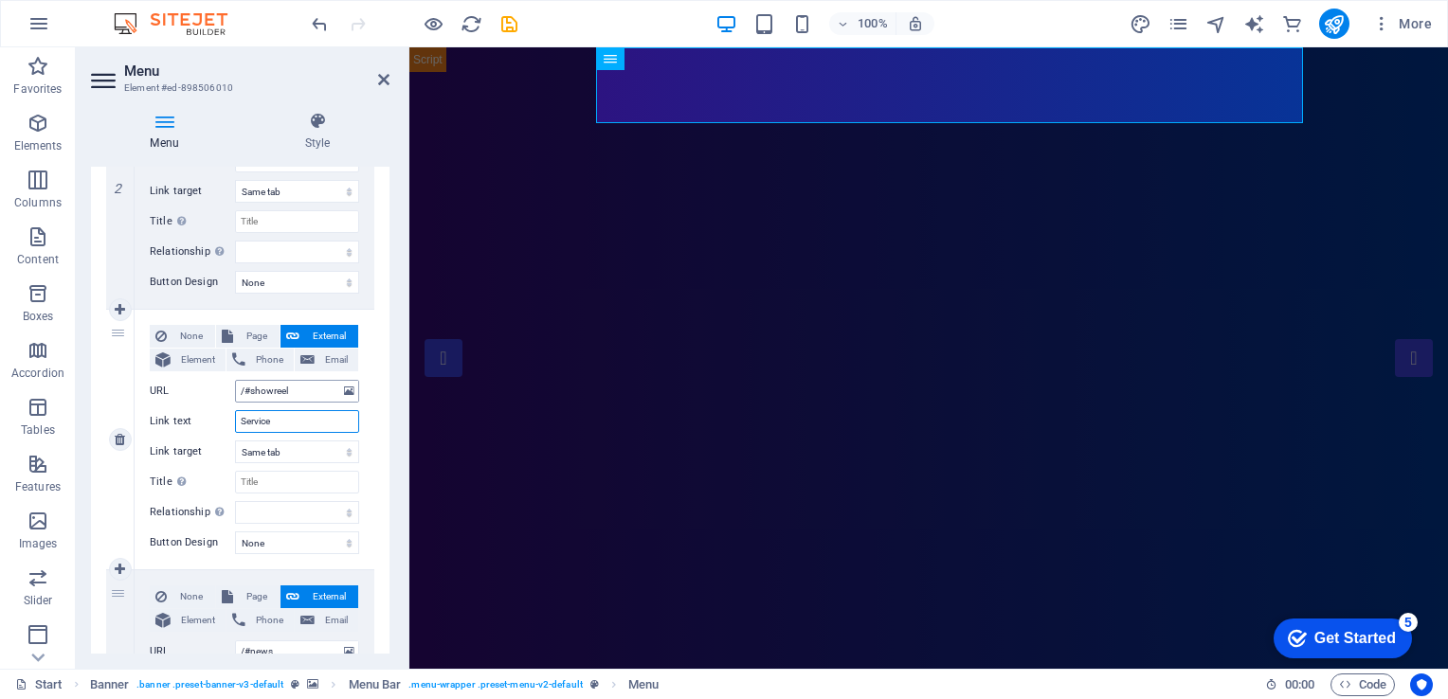
type input "Services"
select select
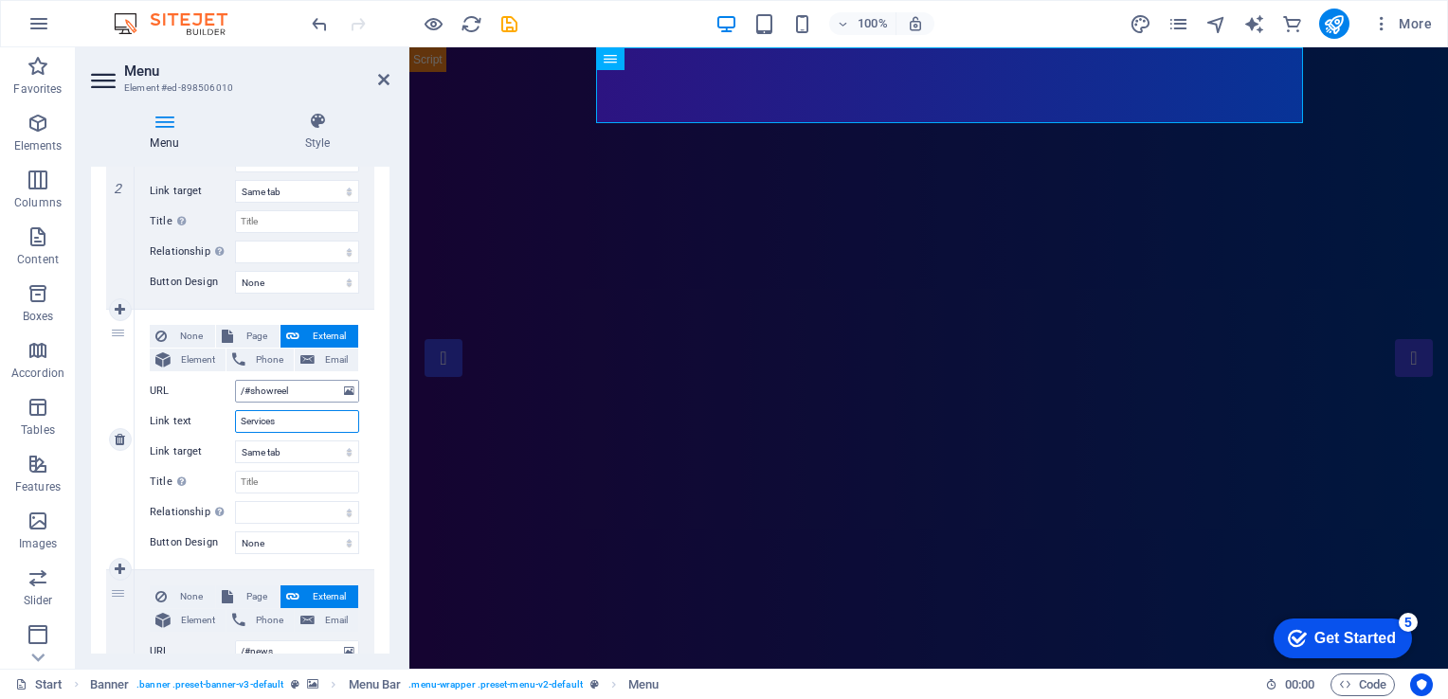
select select
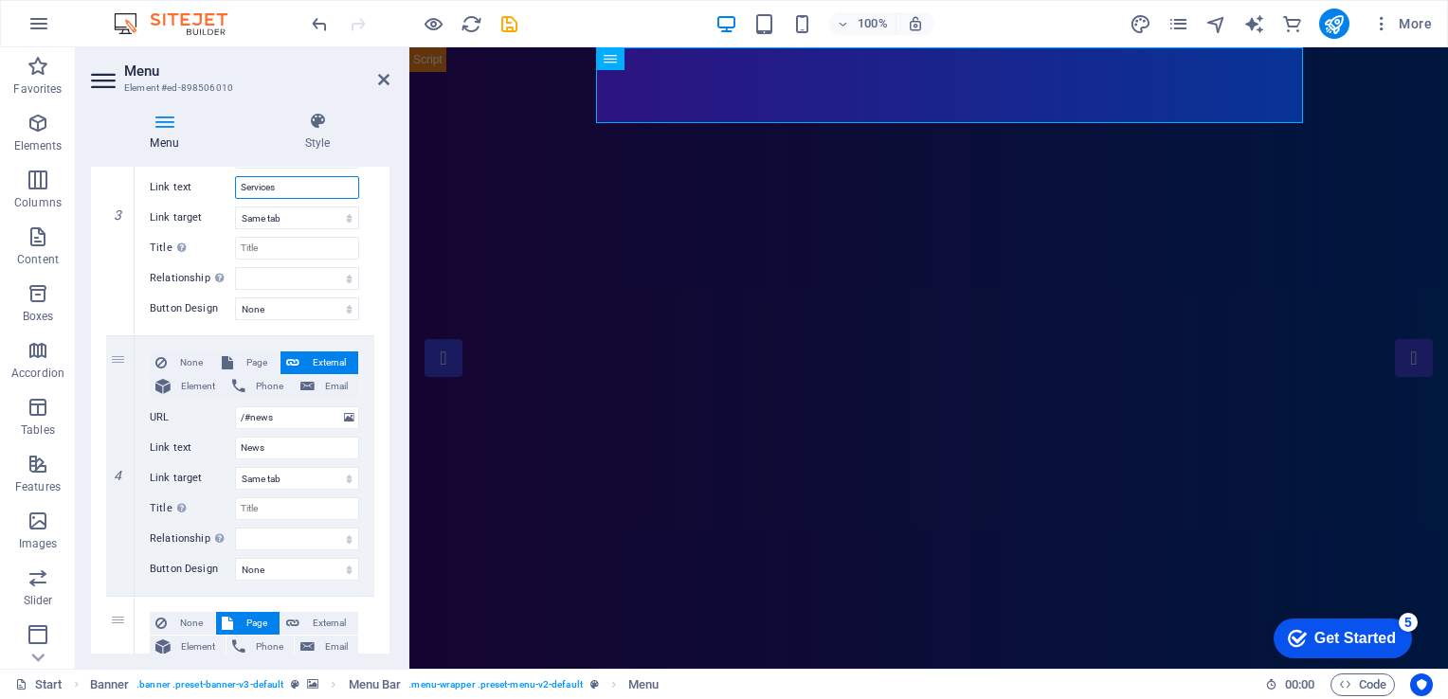
scroll to position [799, 0]
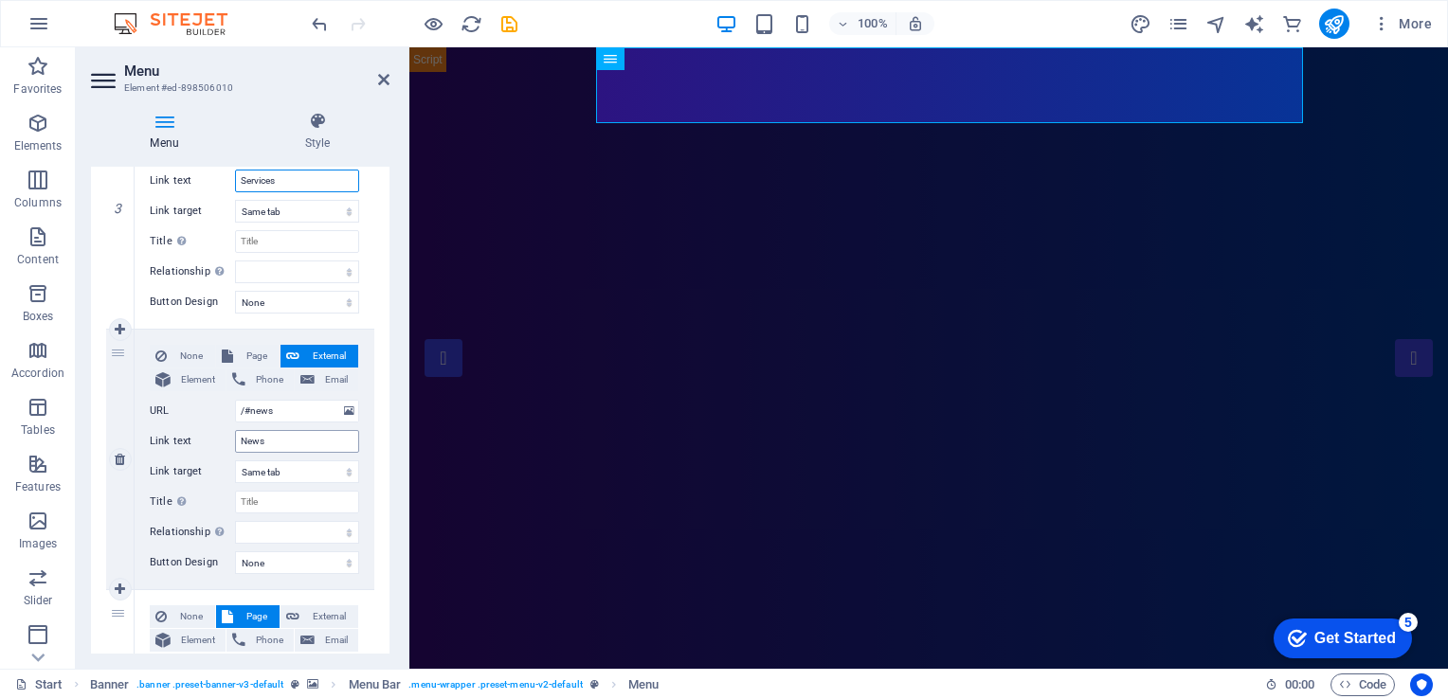
type input "Services"
click at [292, 439] on input "News" at bounding box center [297, 441] width 124 height 23
select select
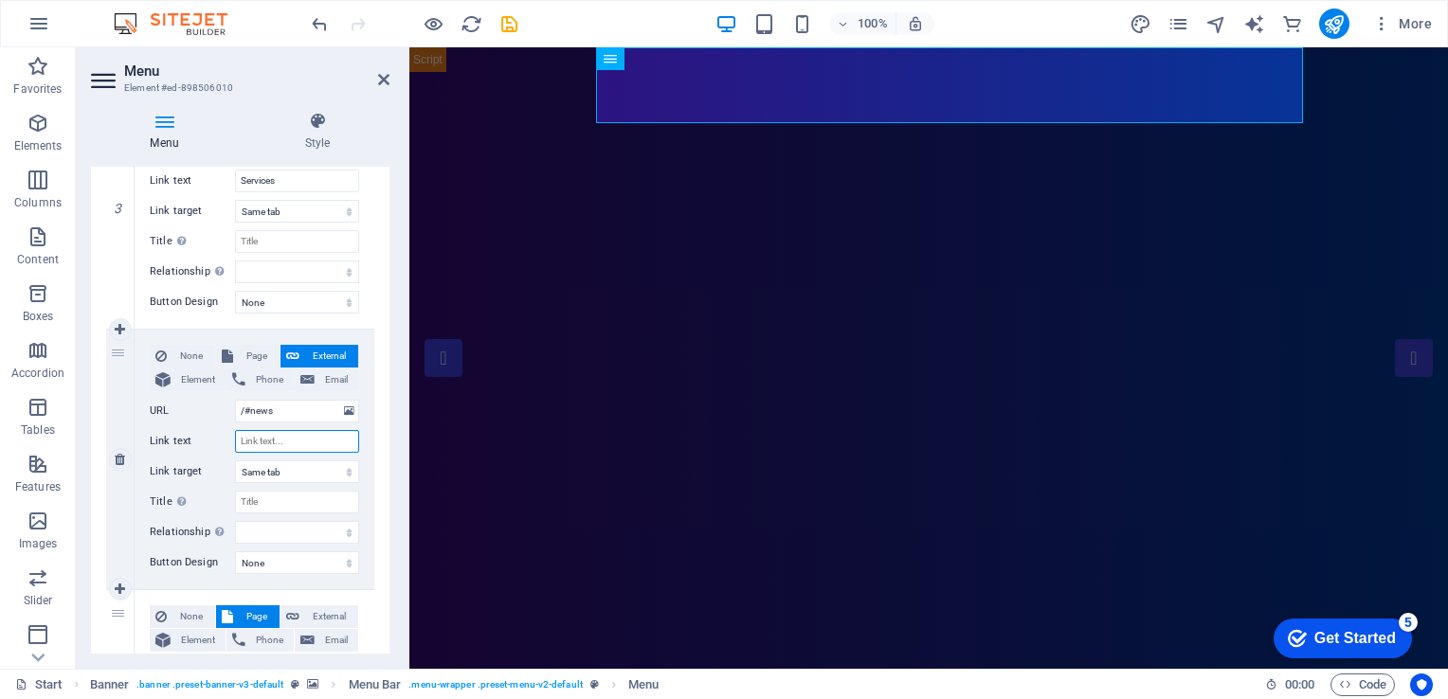
select select
type input "Tra"
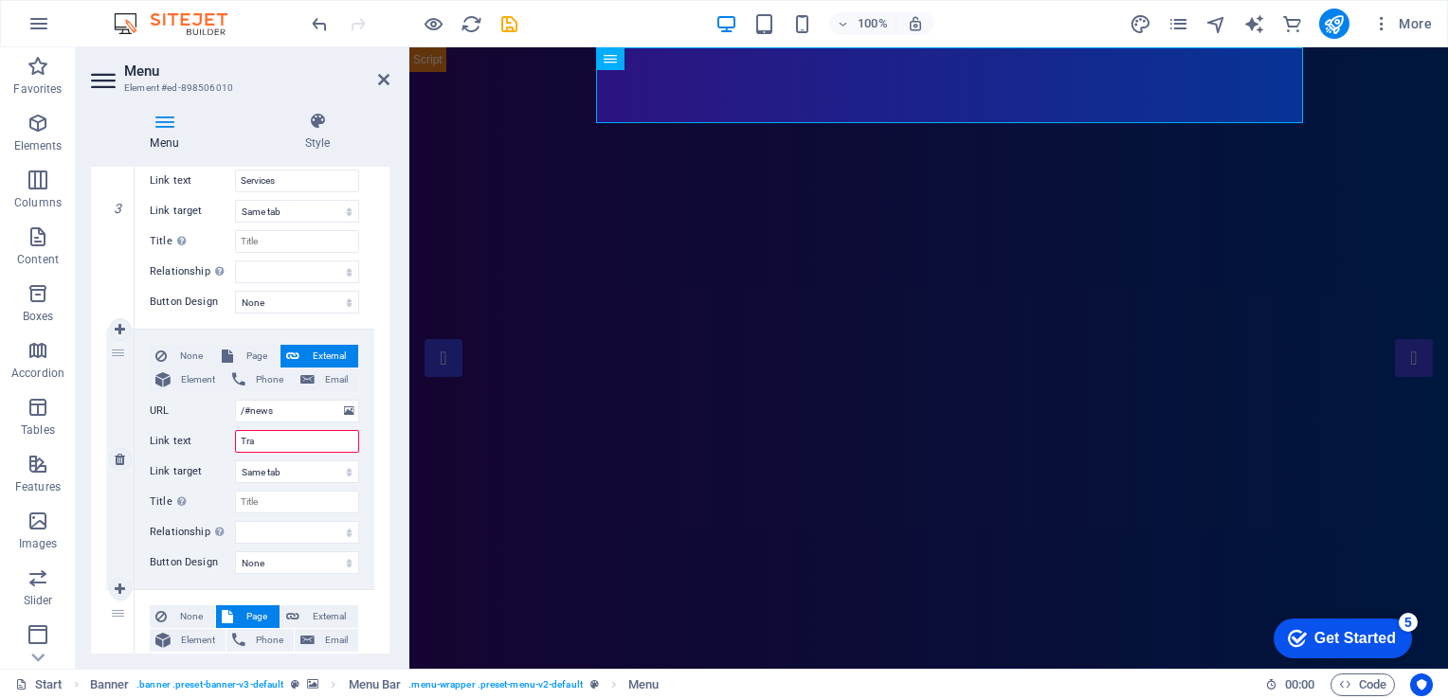
select select
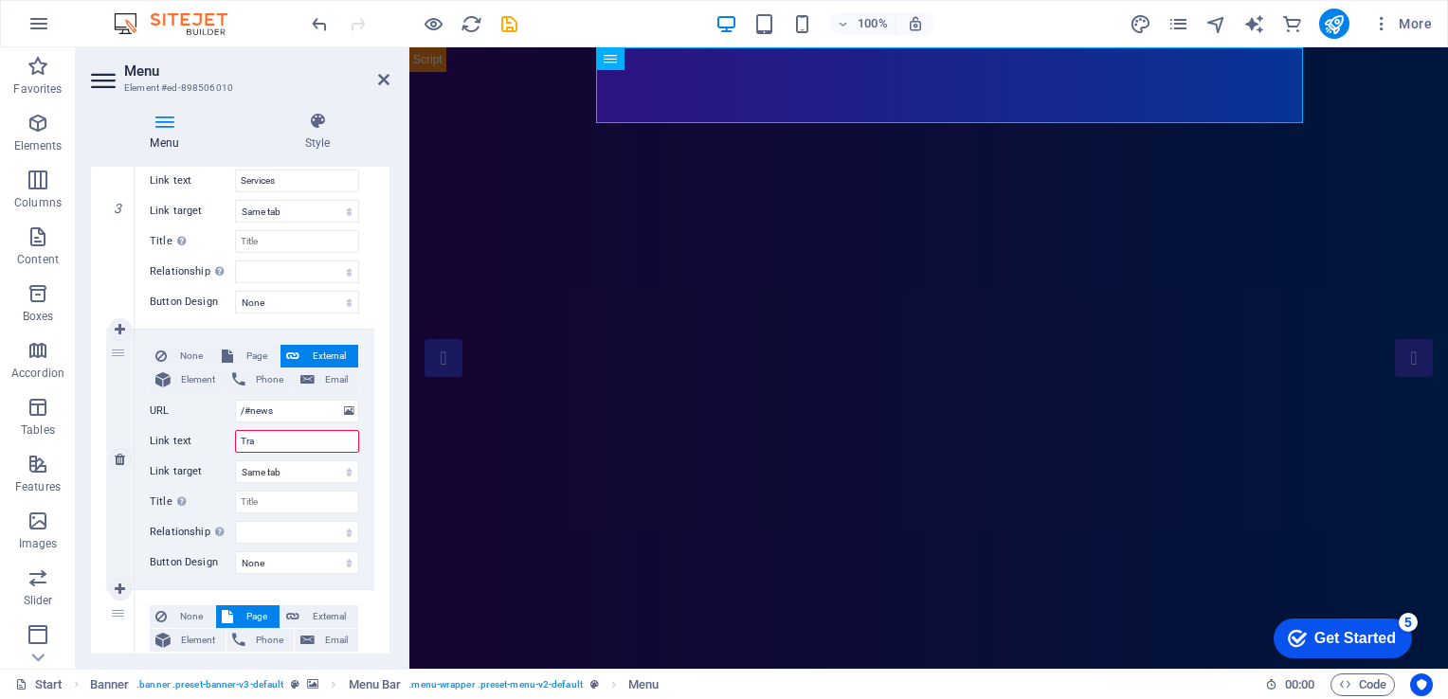
select select
type input "Training"
select select
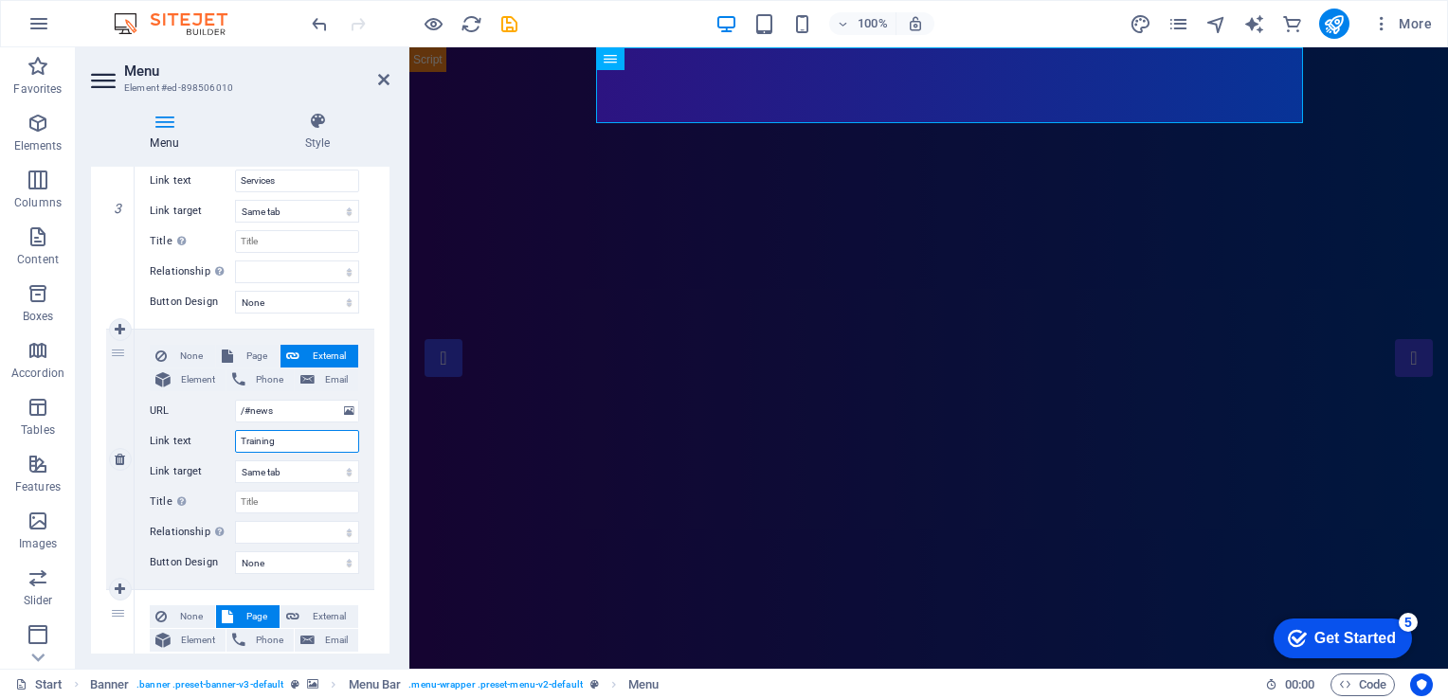
select select
type input "Training C"
select select
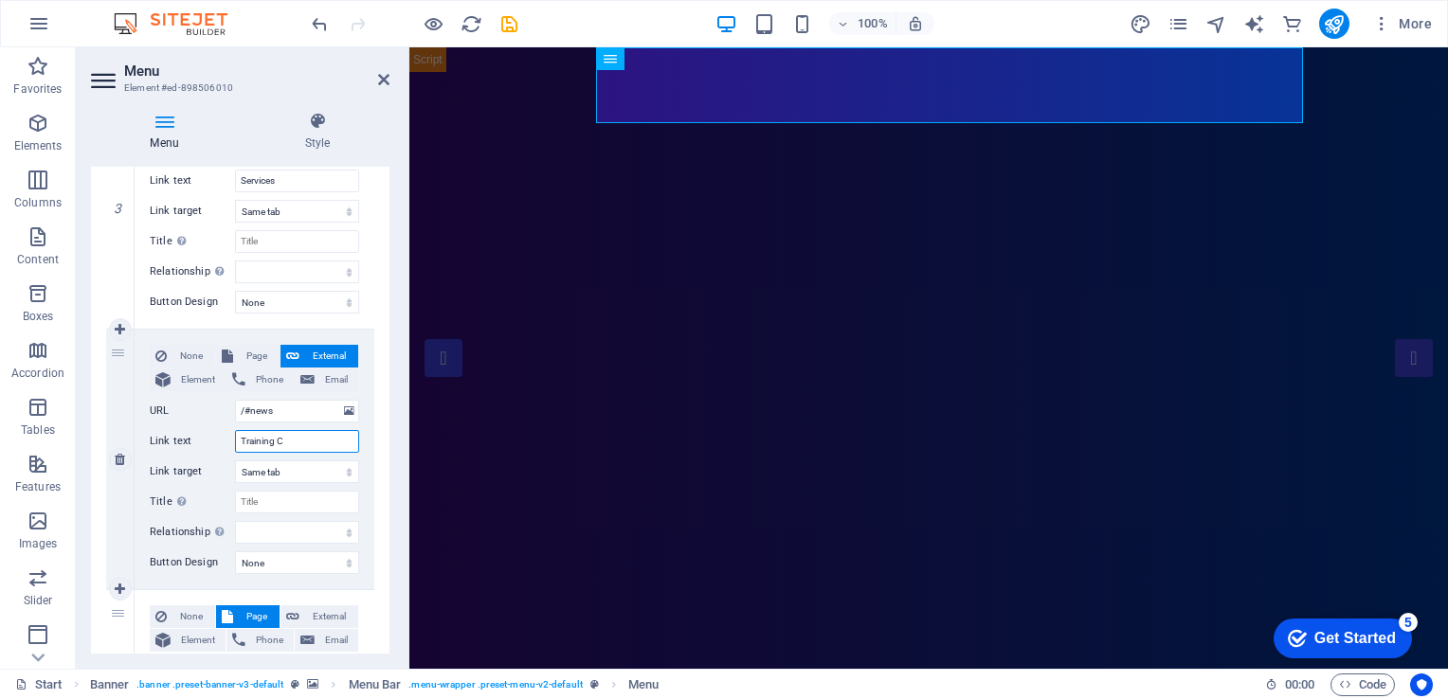
select select
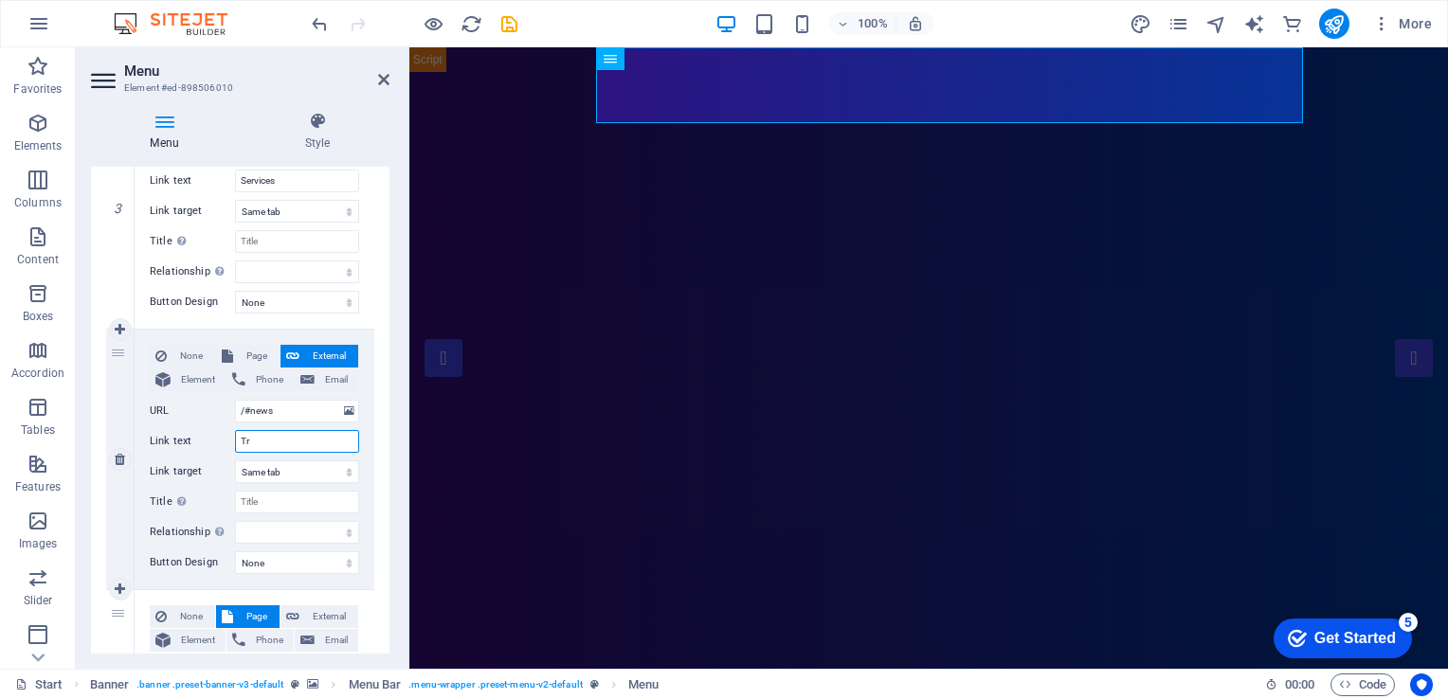
type input "T"
select select
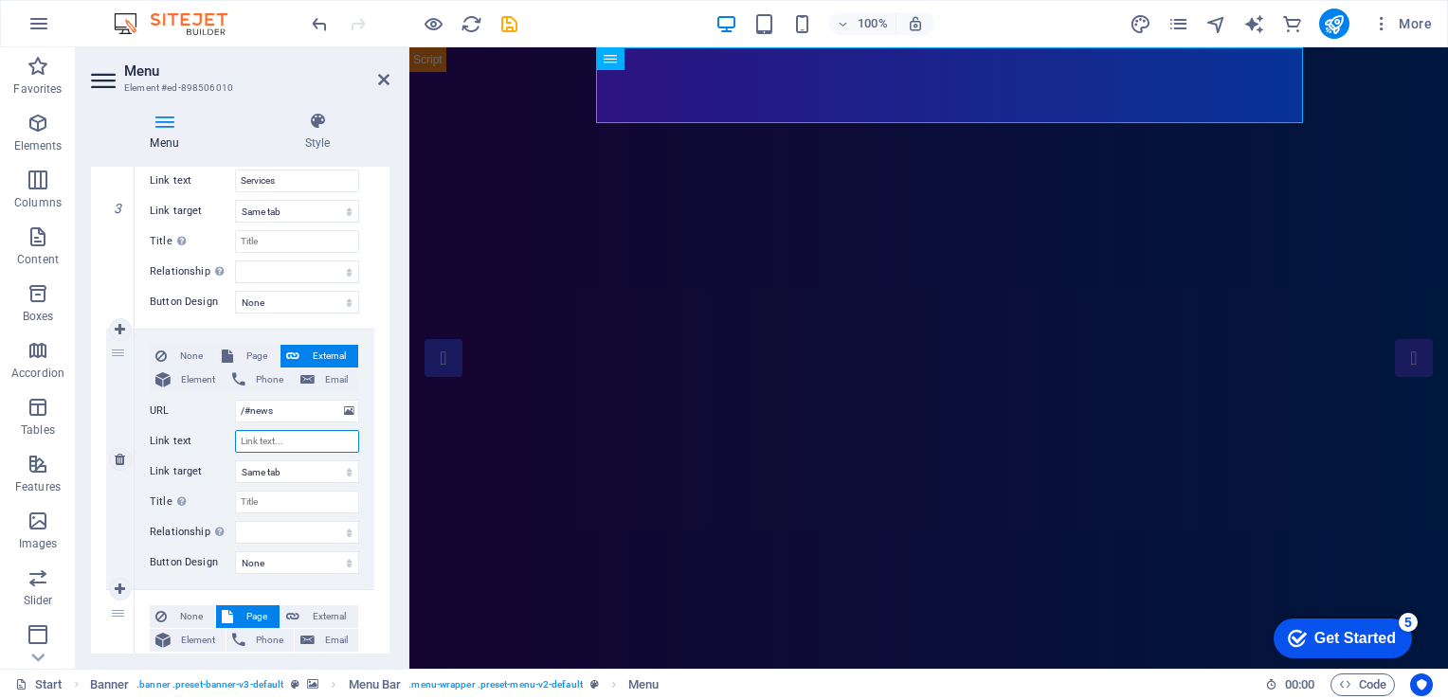
select select
type input "Course"
select select
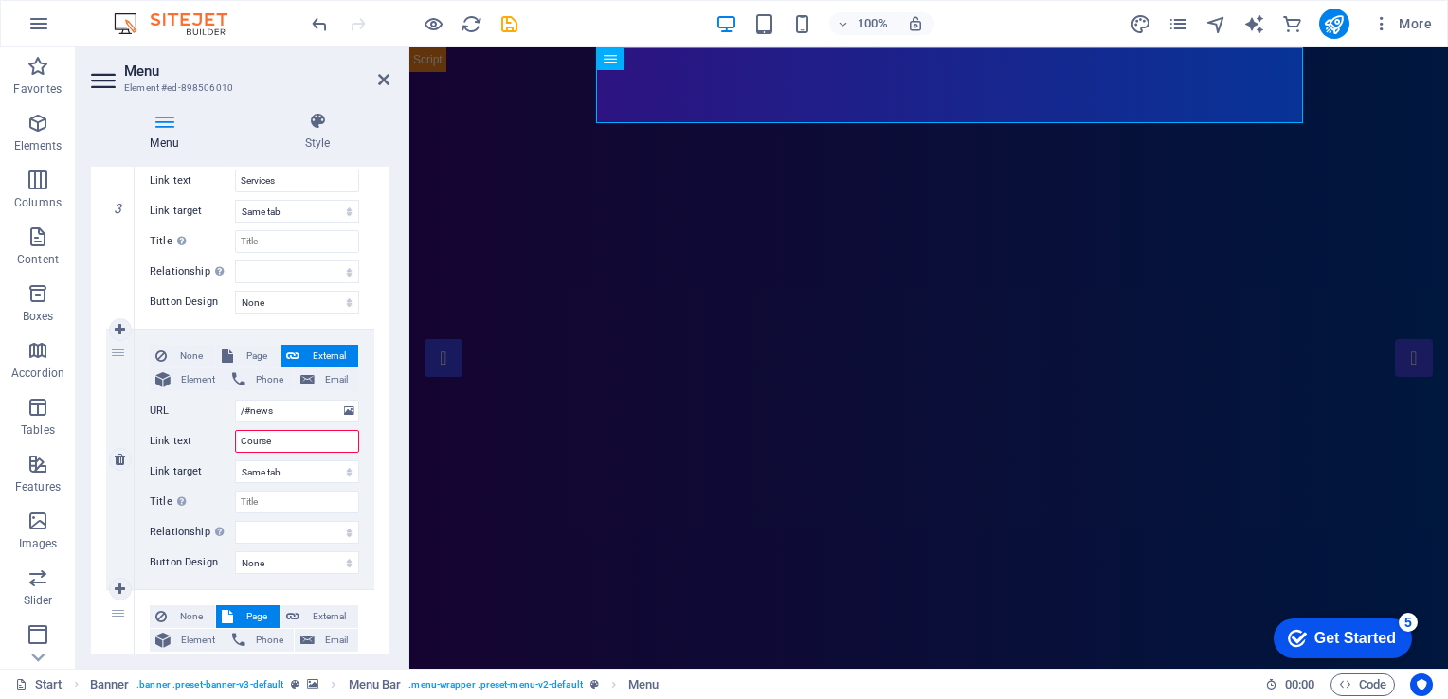
select select
type input "Course & Events"
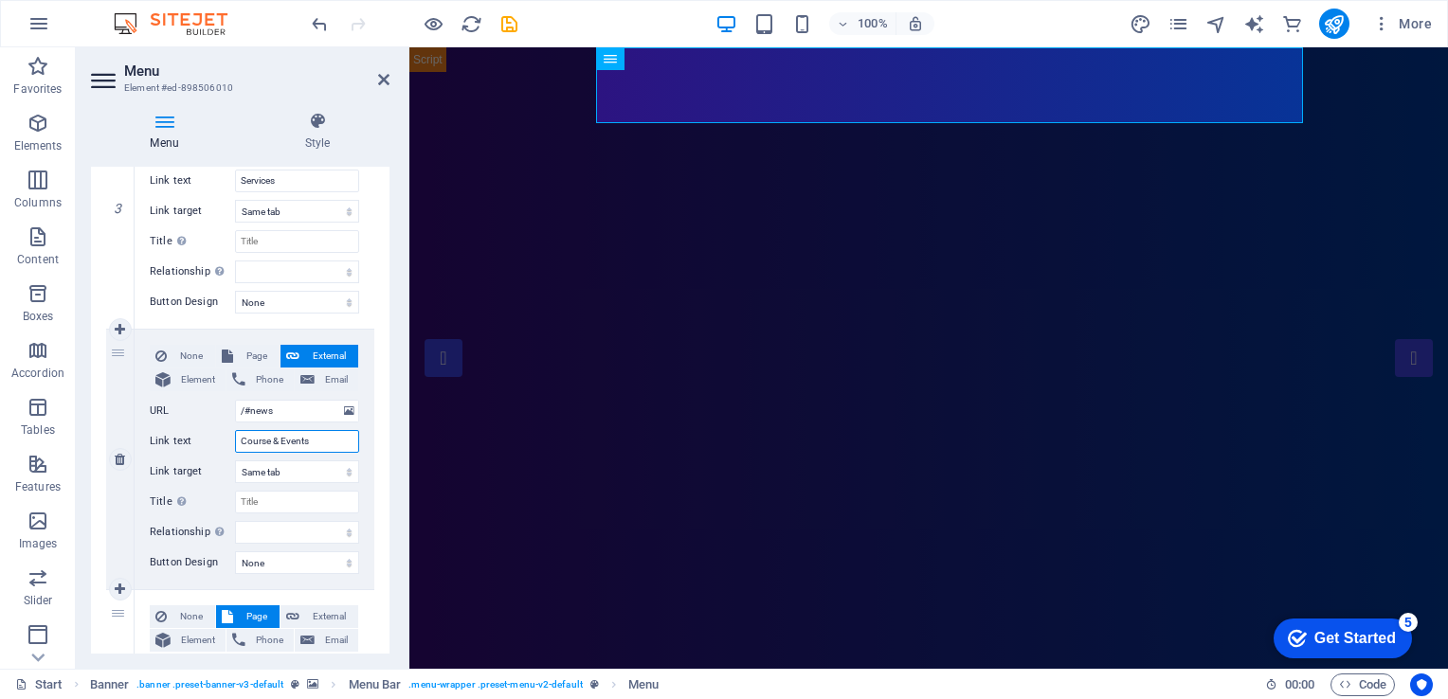
select select
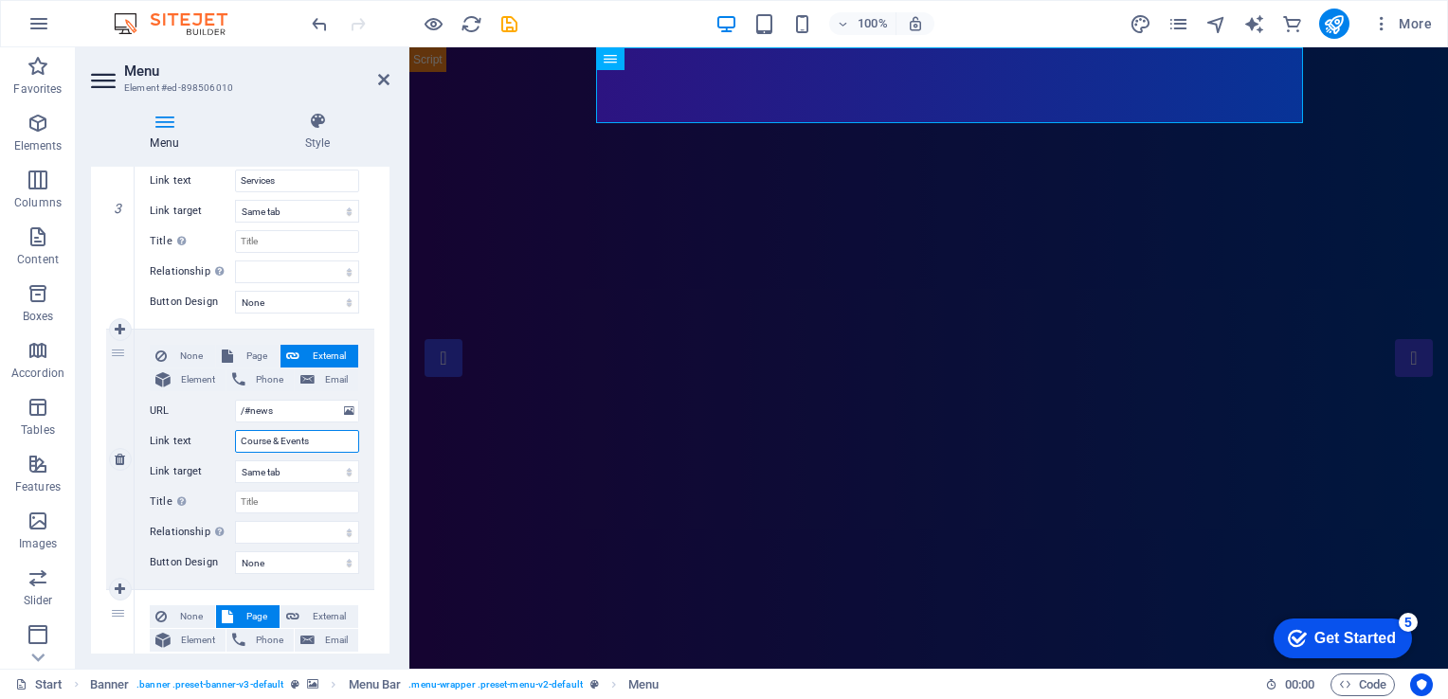
select select
type input "Course & Events"
drag, startPoint x: 385, startPoint y: 434, endPoint x: 383, endPoint y: 480, distance: 45.5
click at [383, 480] on div "1 None Page External Element Phone Email Page Start Portfolio Jobs Legal Notice…" at bounding box center [240, 329] width 299 height 1593
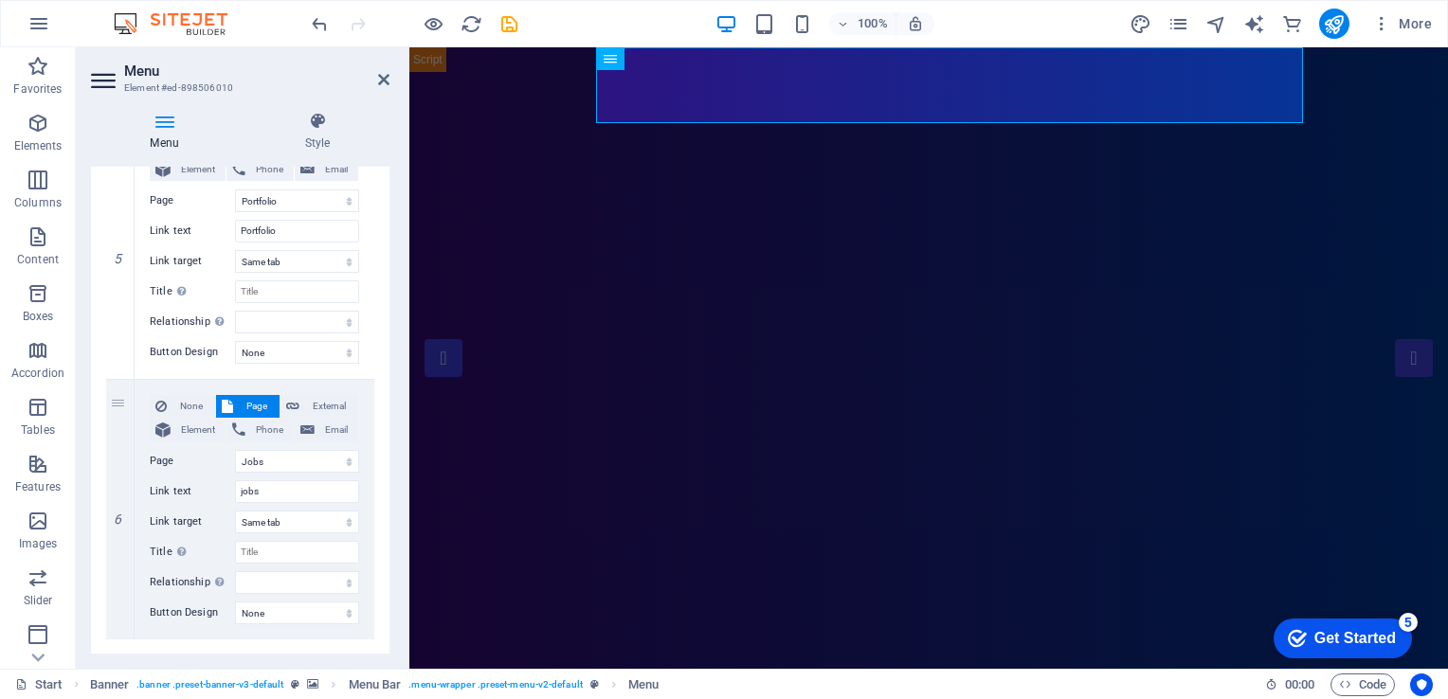
scroll to position [1274, 0]
click at [286, 480] on input "jobs" at bounding box center [297, 488] width 124 height 23
select select
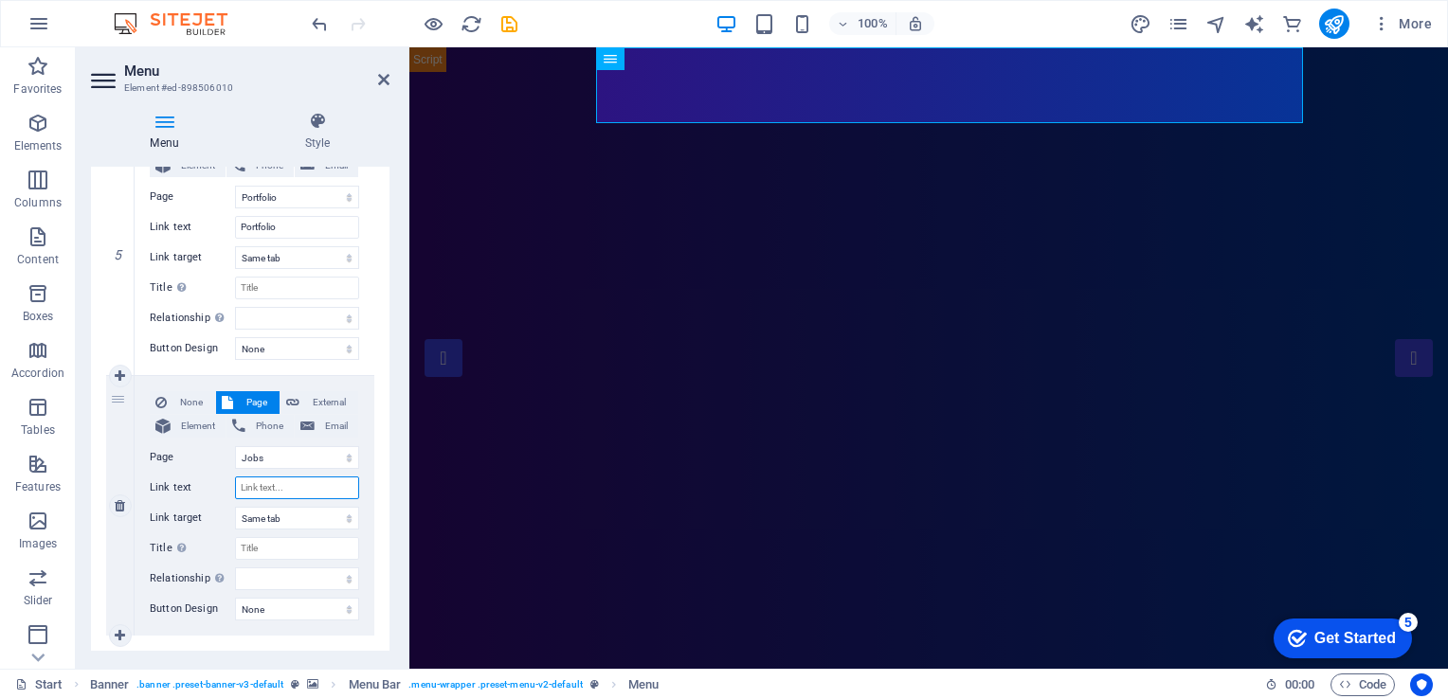
select select
type input "News"
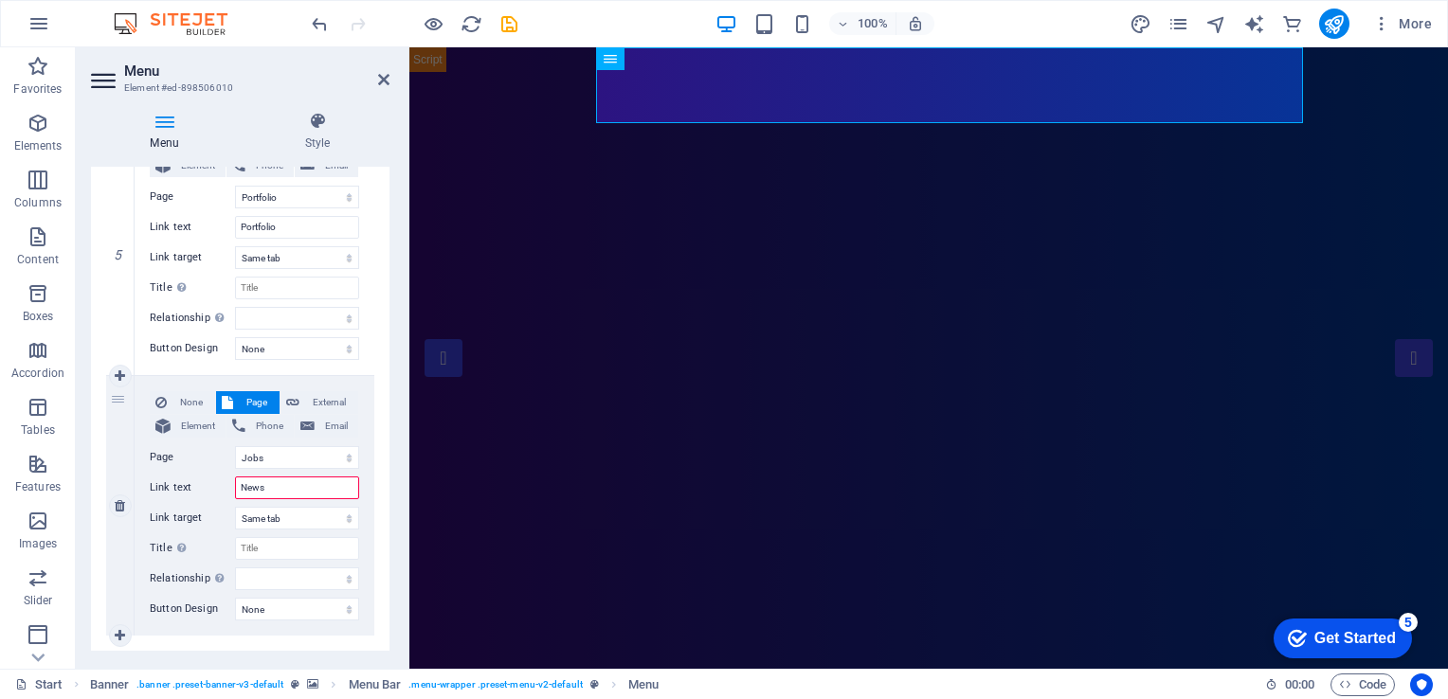
select select
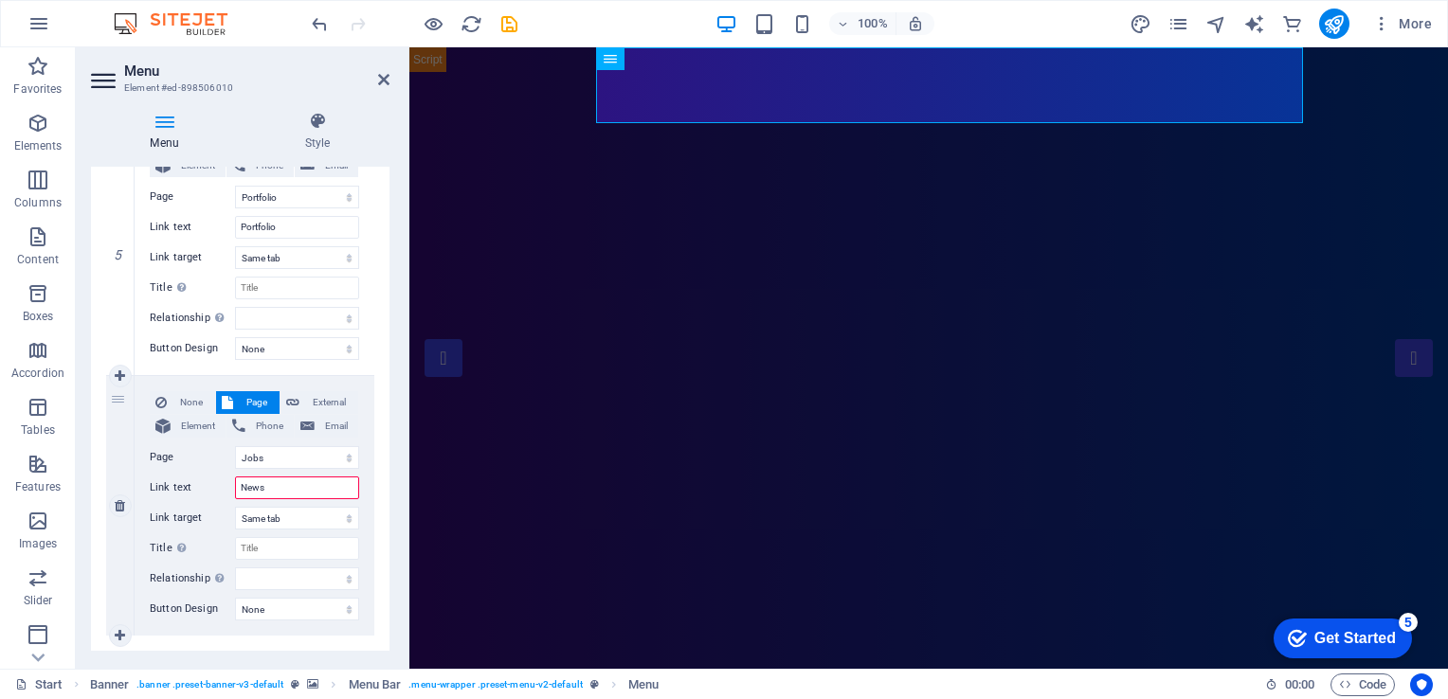
select select
type input "News"
select select
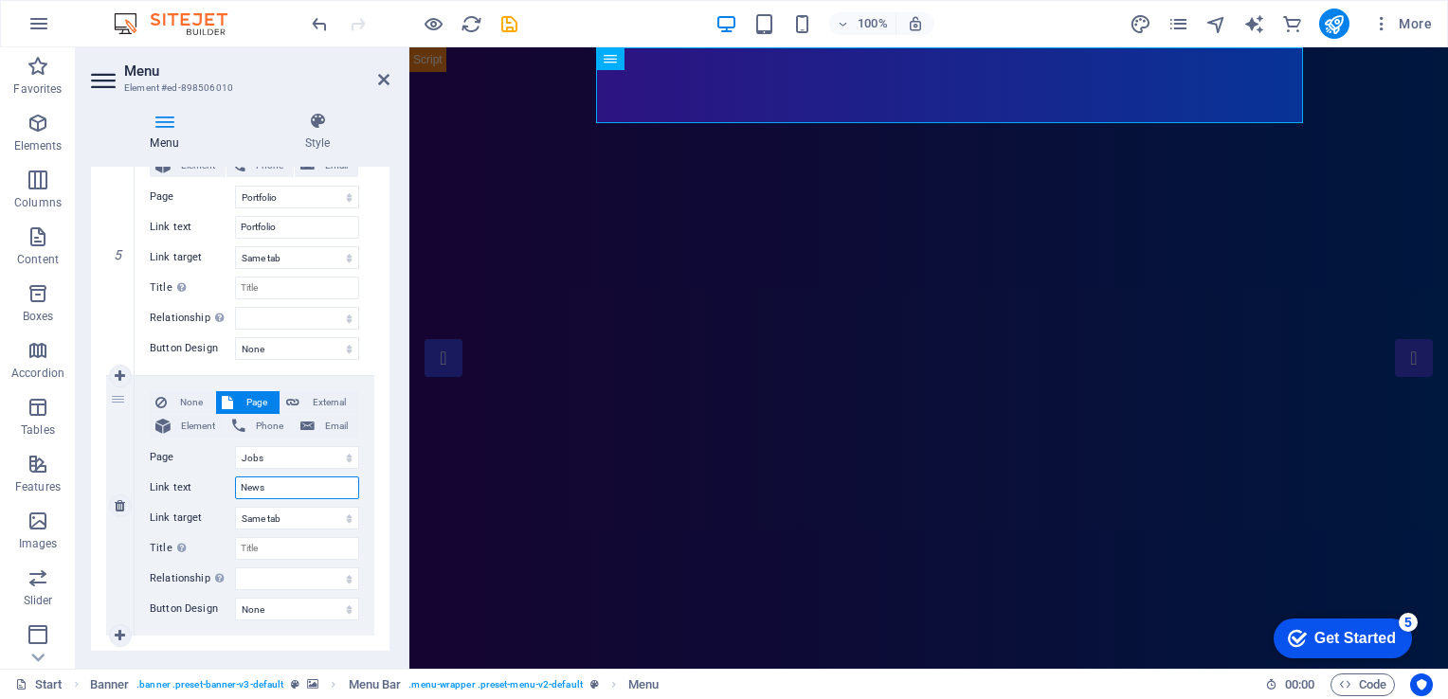
select select
type input "News & P"
select select
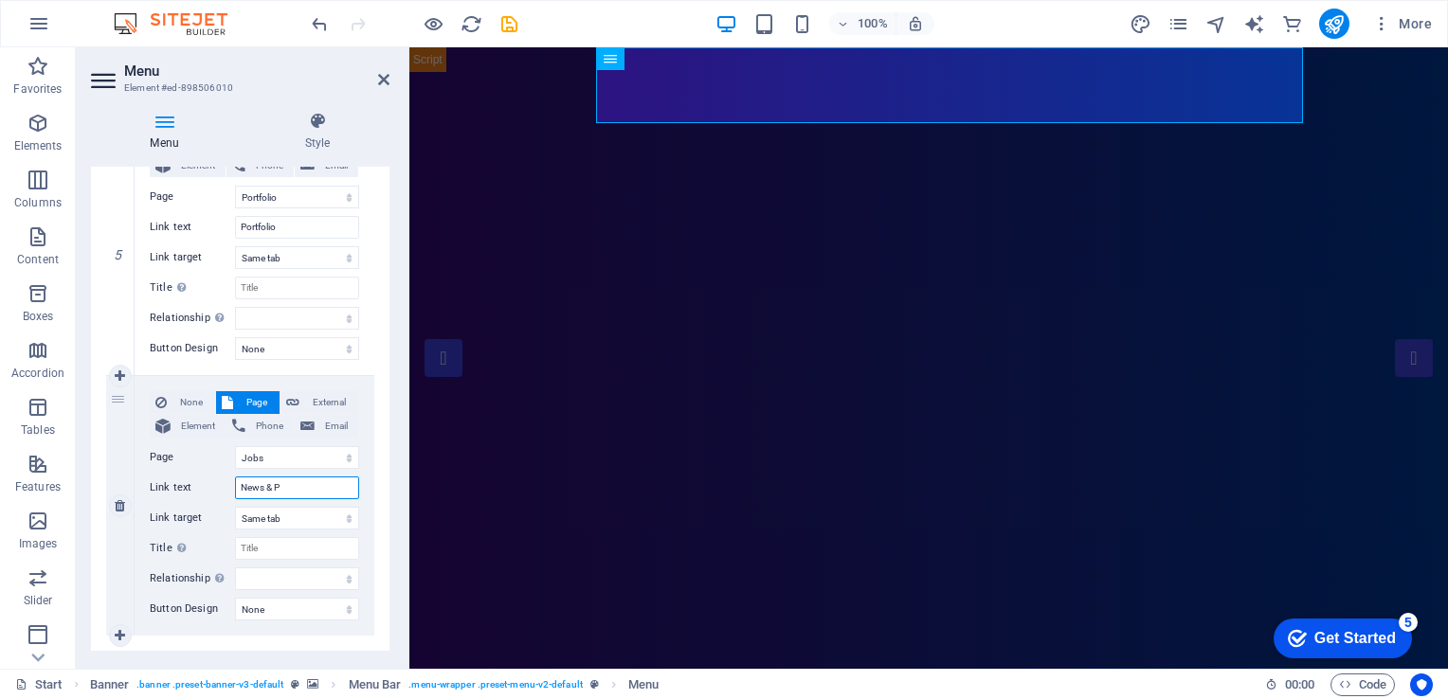
select select
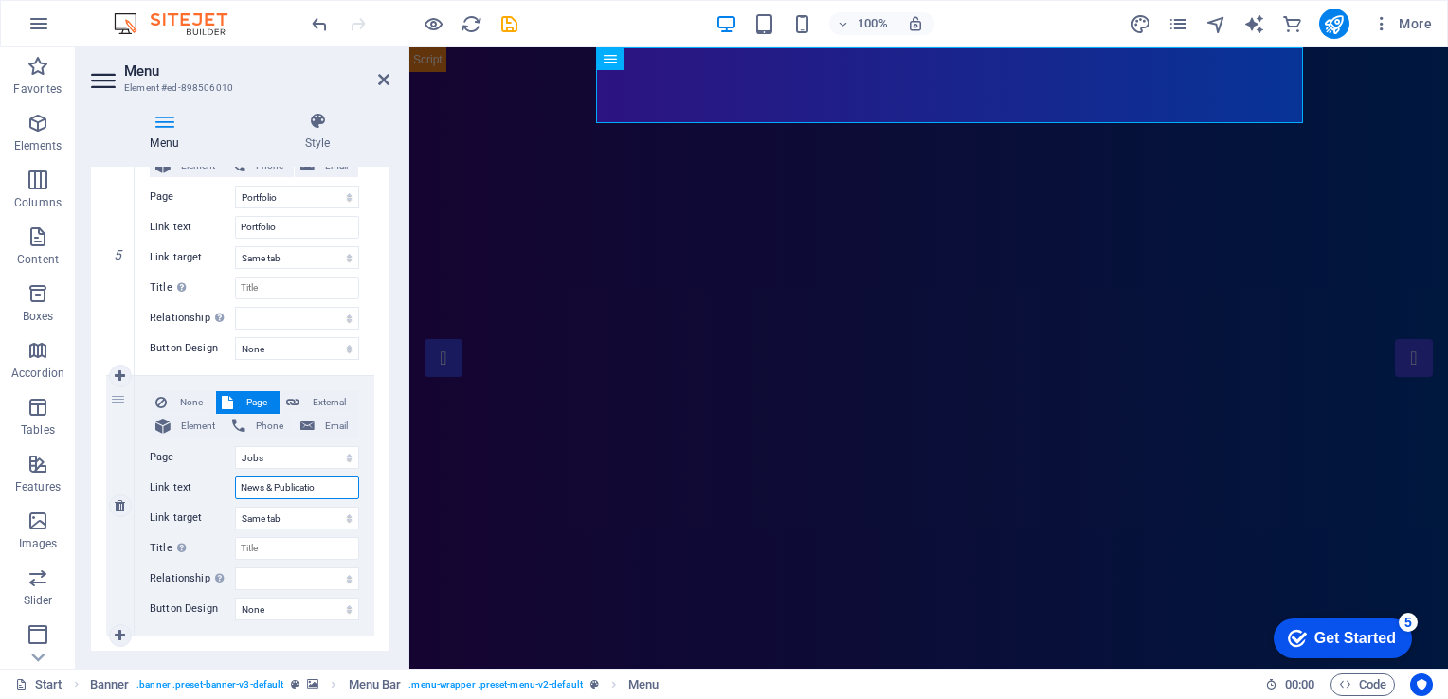
type input "News & Publication"
select select
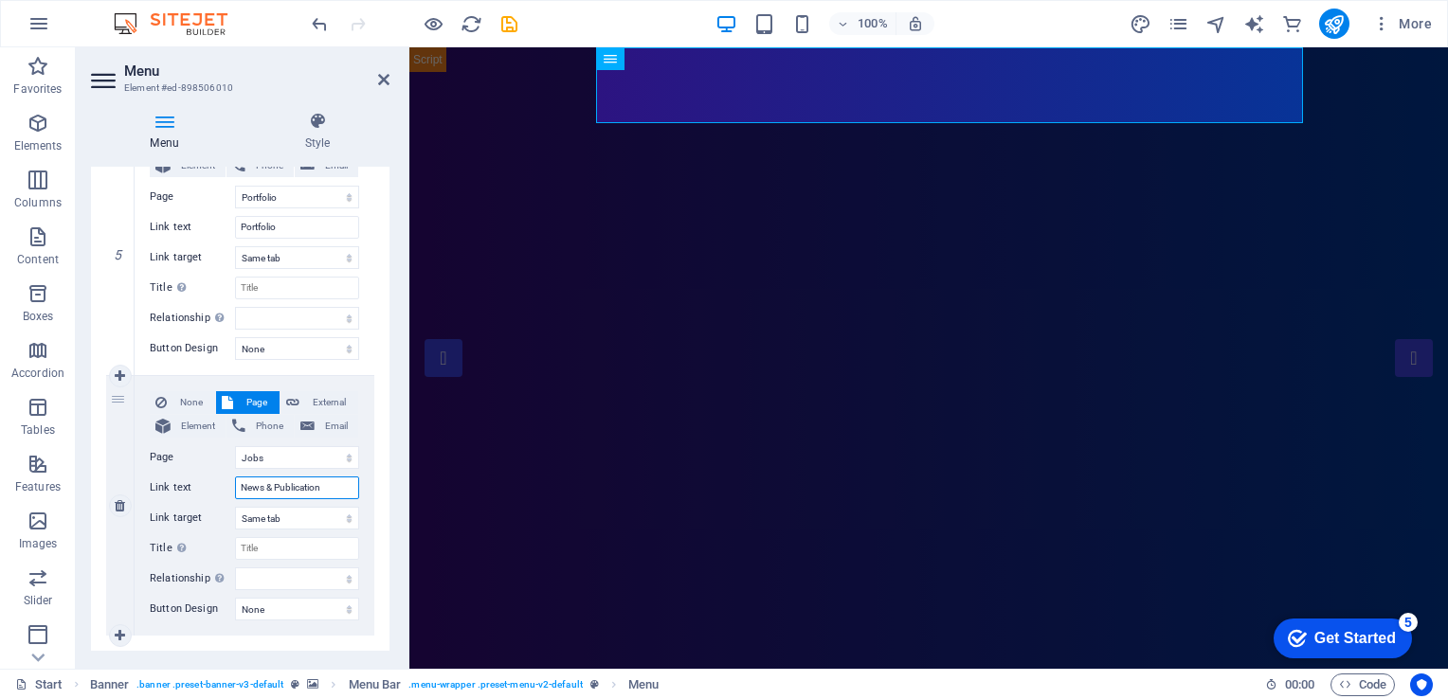
select select
type input "News & Publication"
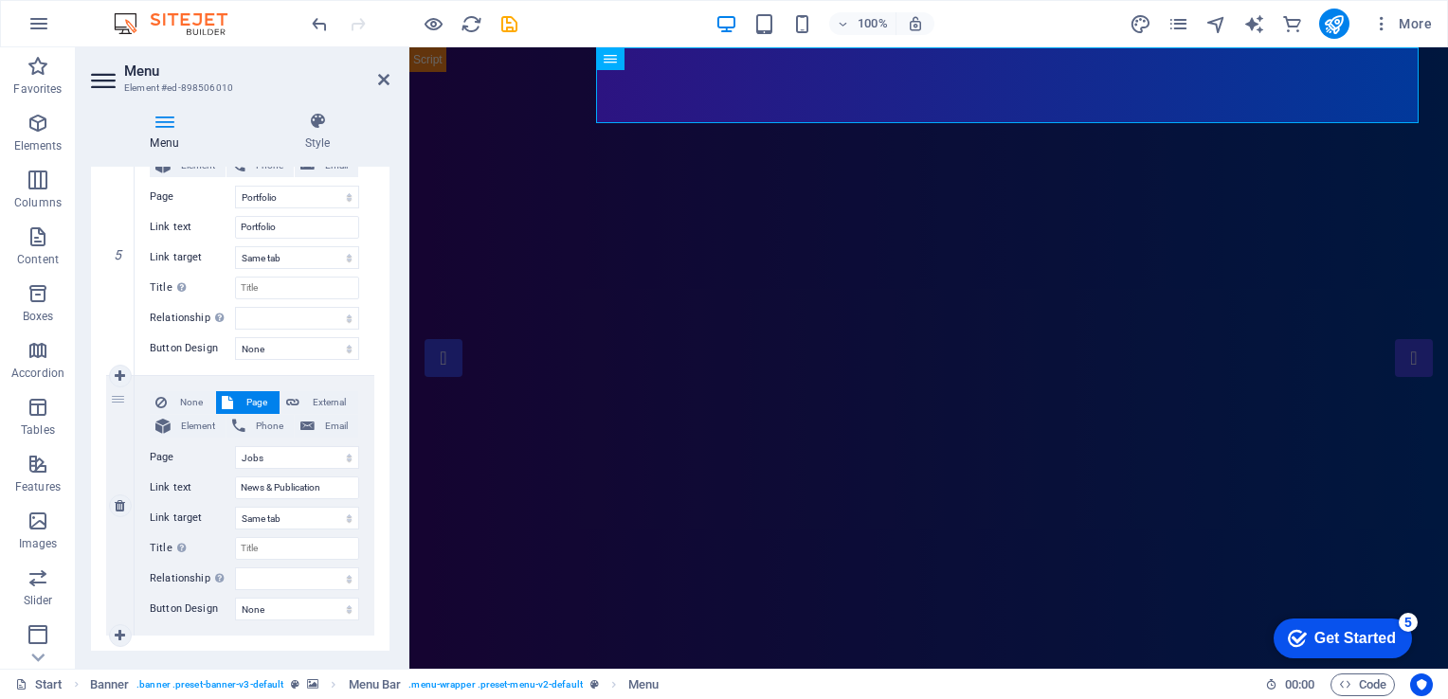
click at [364, 506] on div "None Page External Element Phone Email Page Start Portfolio Jobs Legal Notice P…" at bounding box center [255, 506] width 240 height 260
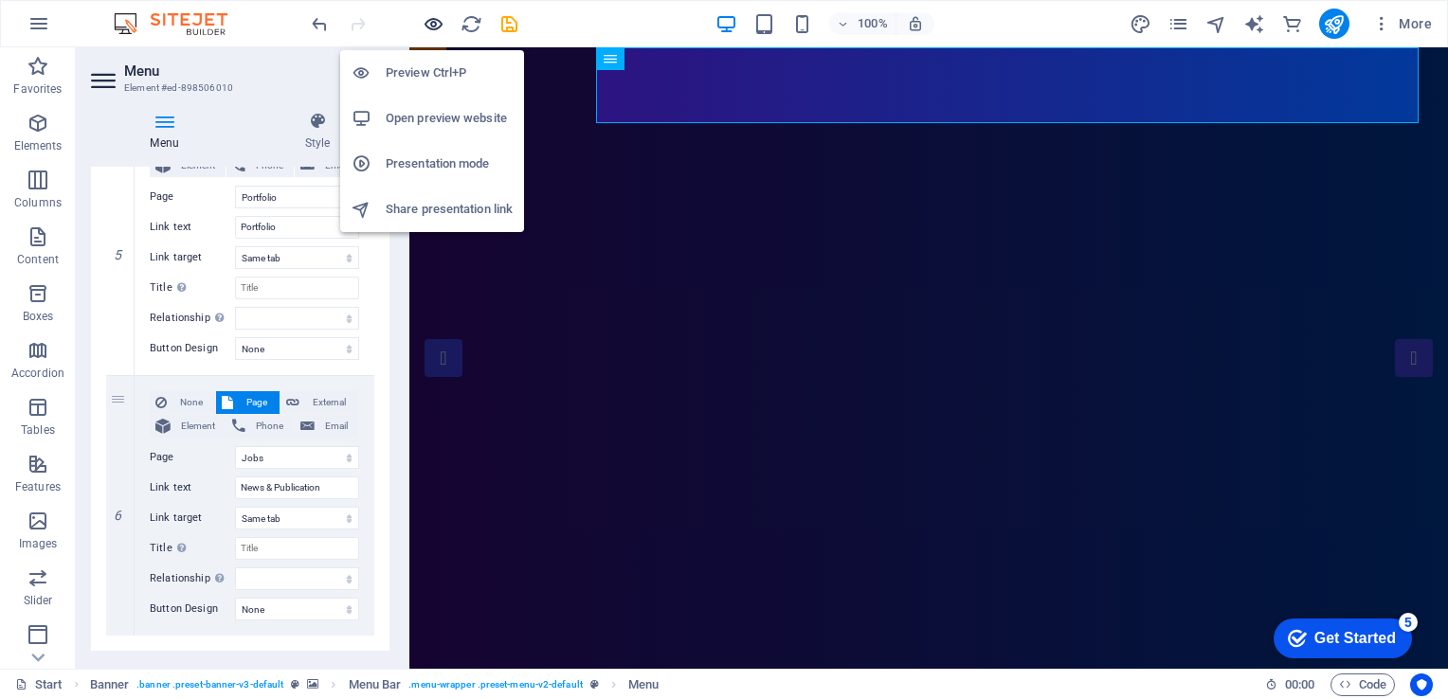
click at [426, 16] on icon "button" at bounding box center [434, 24] width 22 height 22
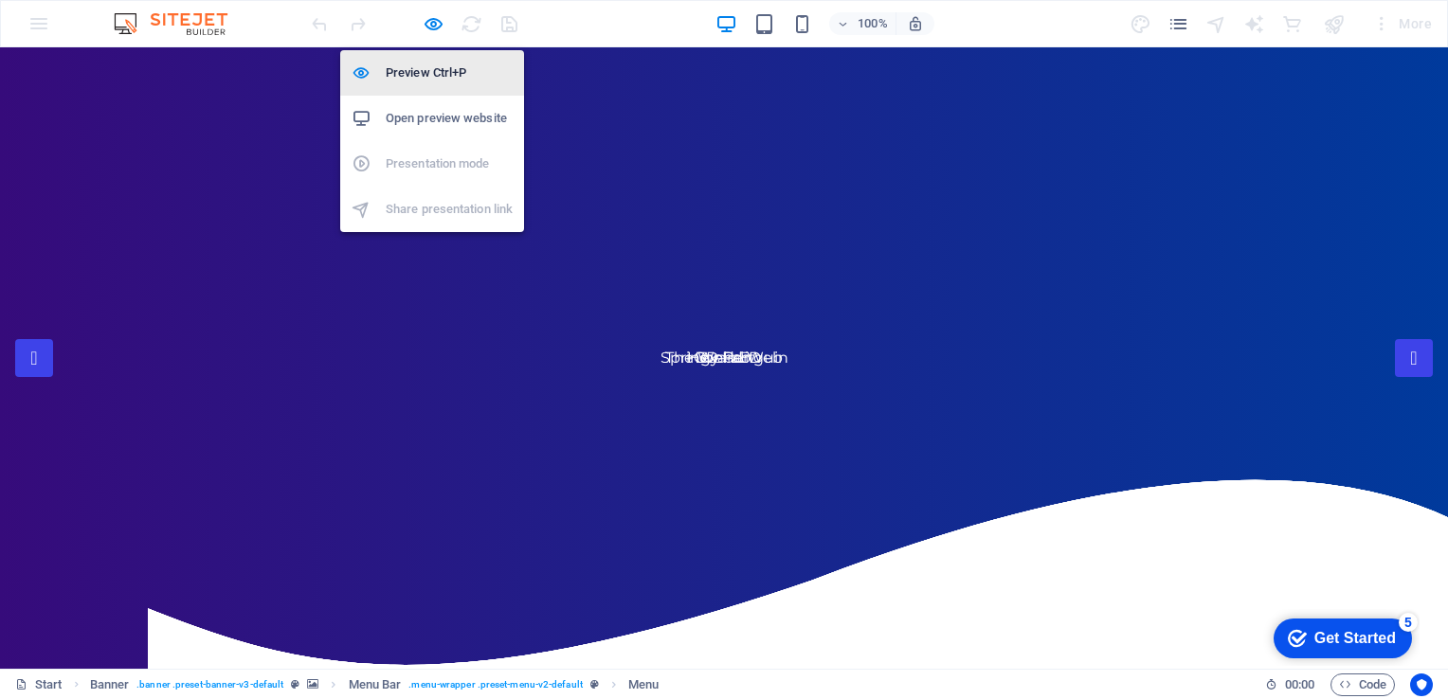
click at [433, 81] on h6 "Preview Ctrl+P" at bounding box center [449, 73] width 127 height 23
select select
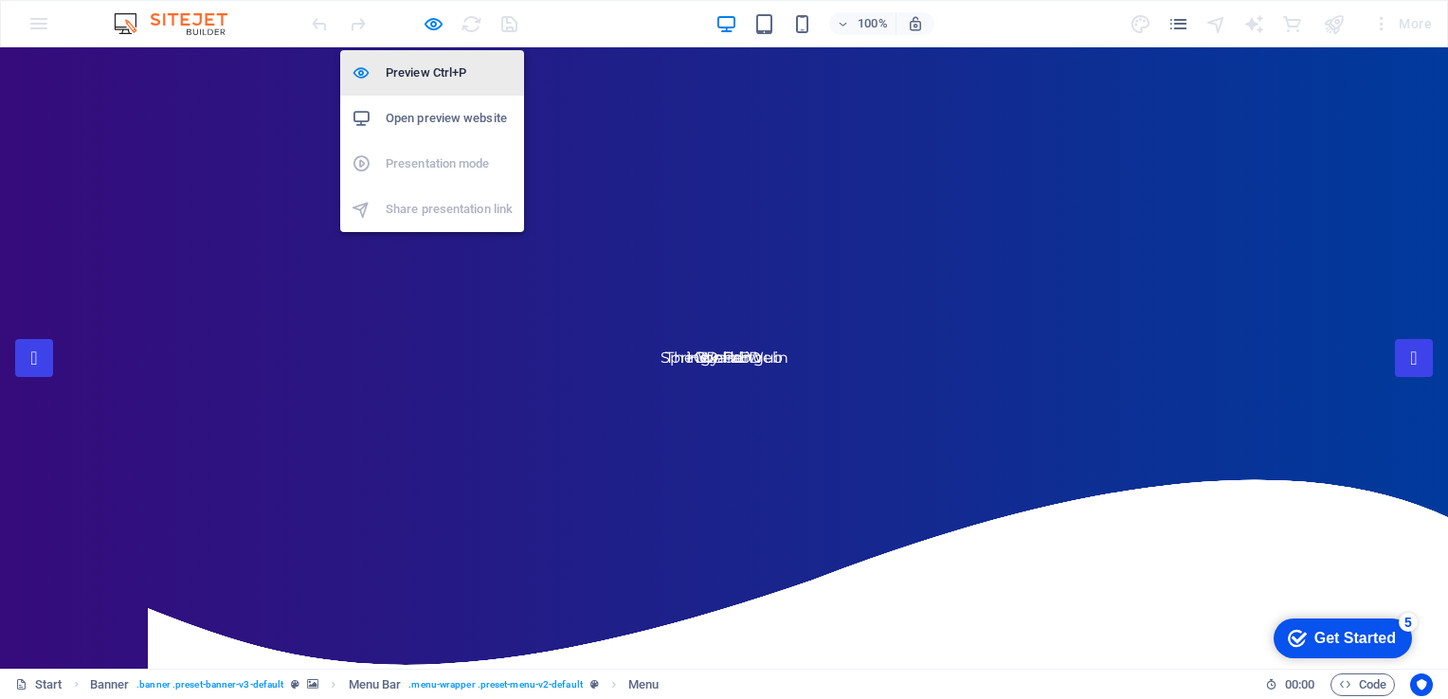
select select "1"
select select
select select "2"
select select
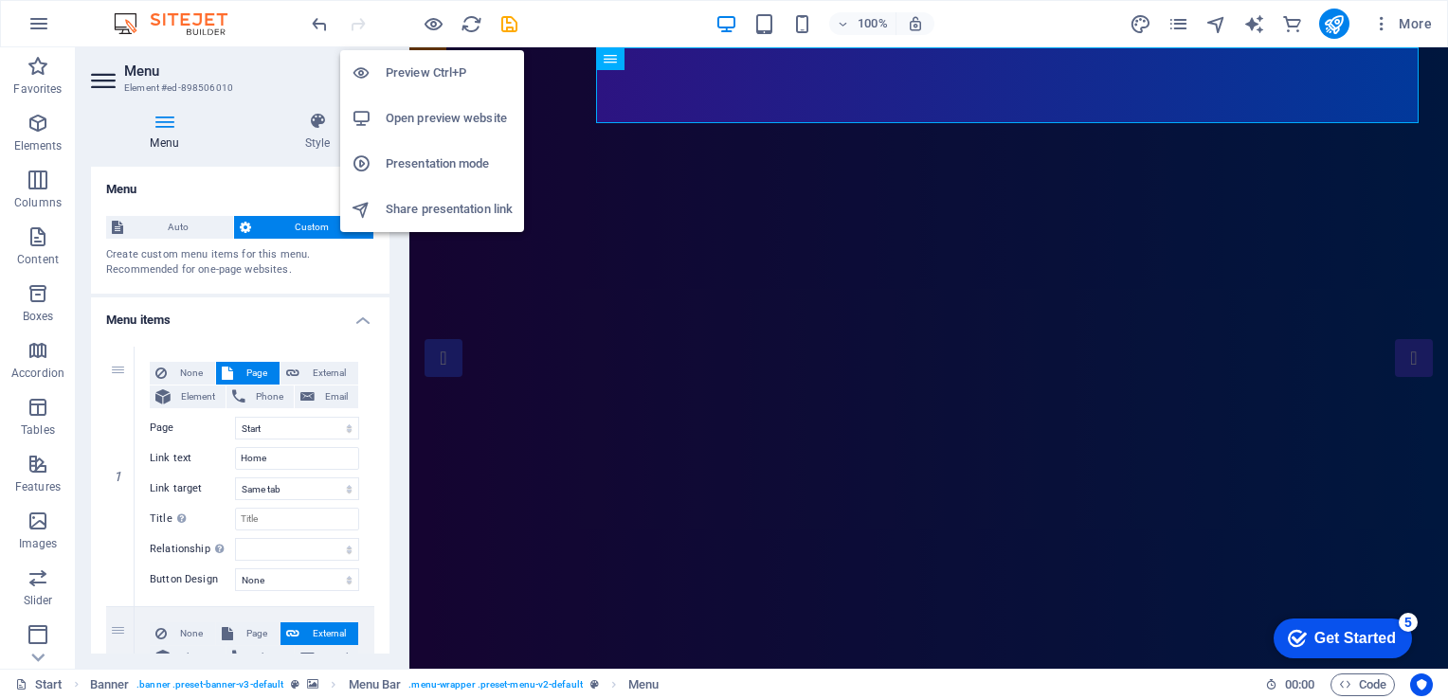
click at [428, 120] on h6 "Open preview website" at bounding box center [449, 118] width 127 height 23
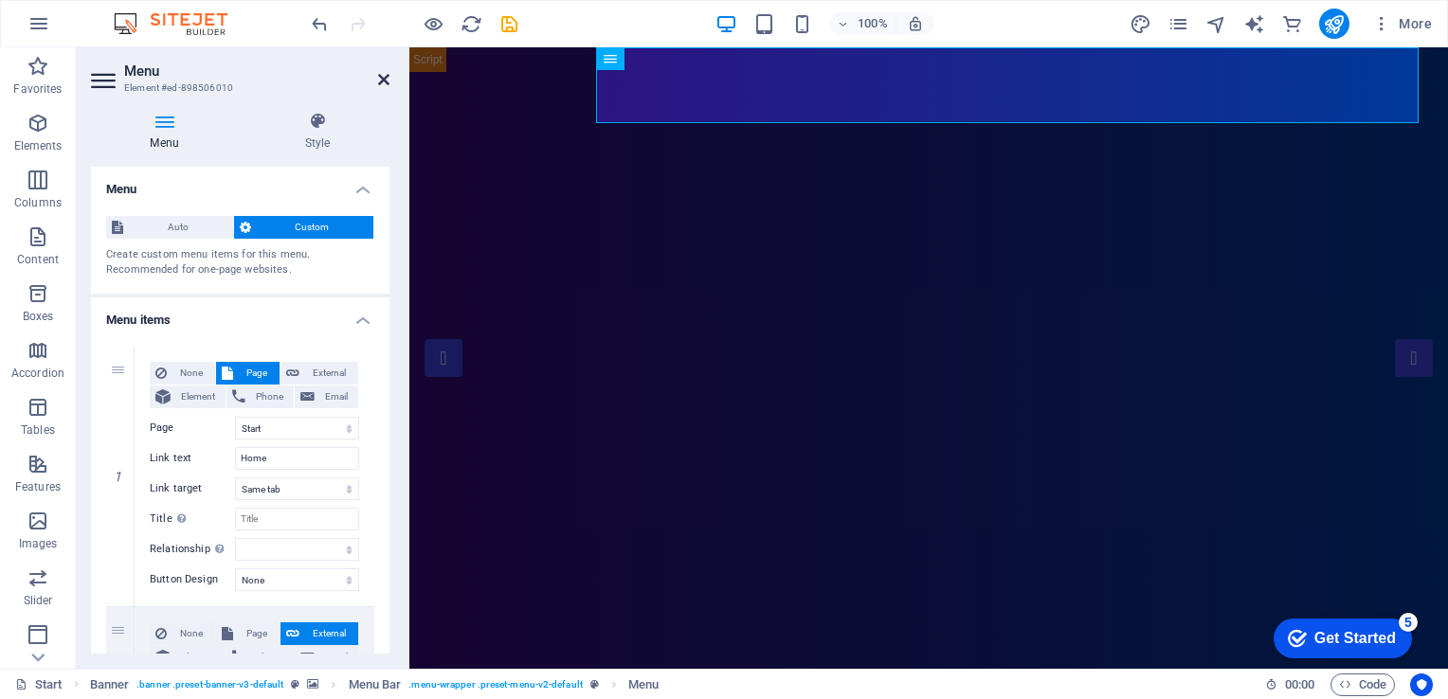
click at [380, 76] on icon at bounding box center [383, 79] width 11 height 15
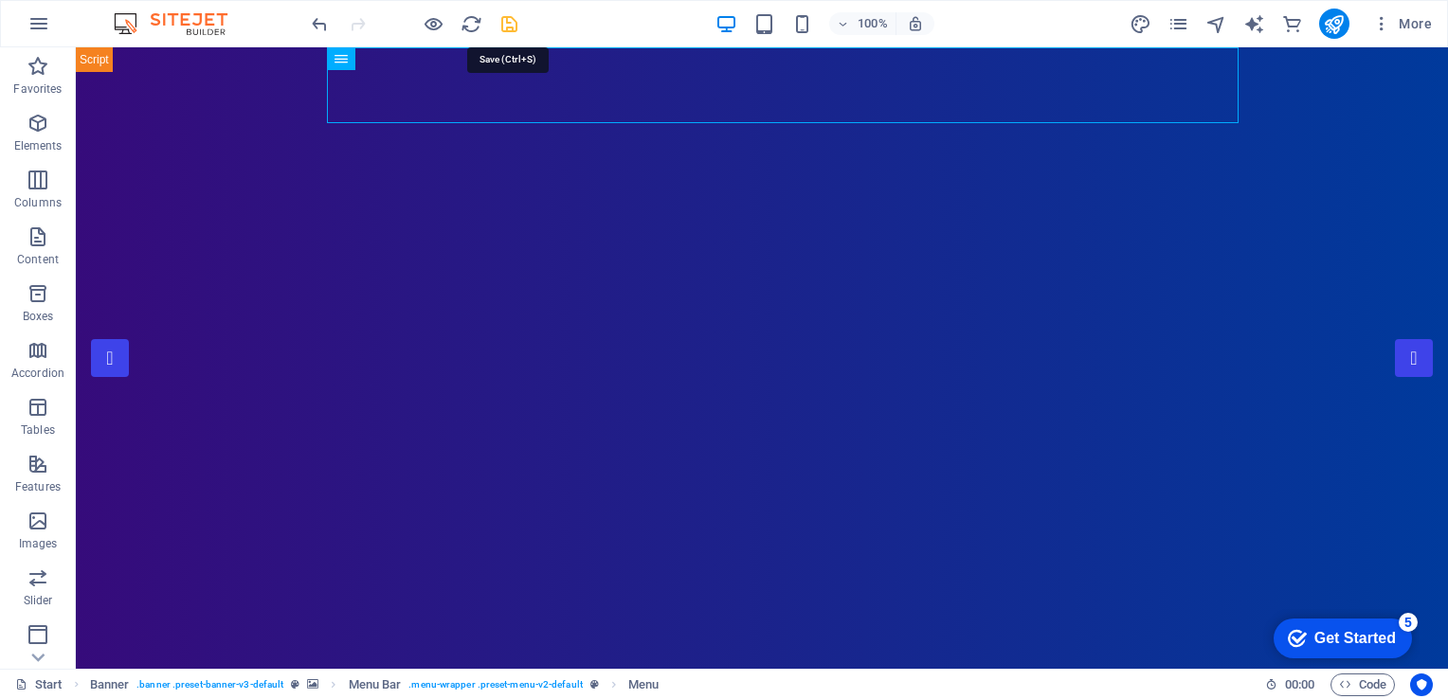
click at [509, 23] on icon "save" at bounding box center [509, 24] width 22 height 22
select select
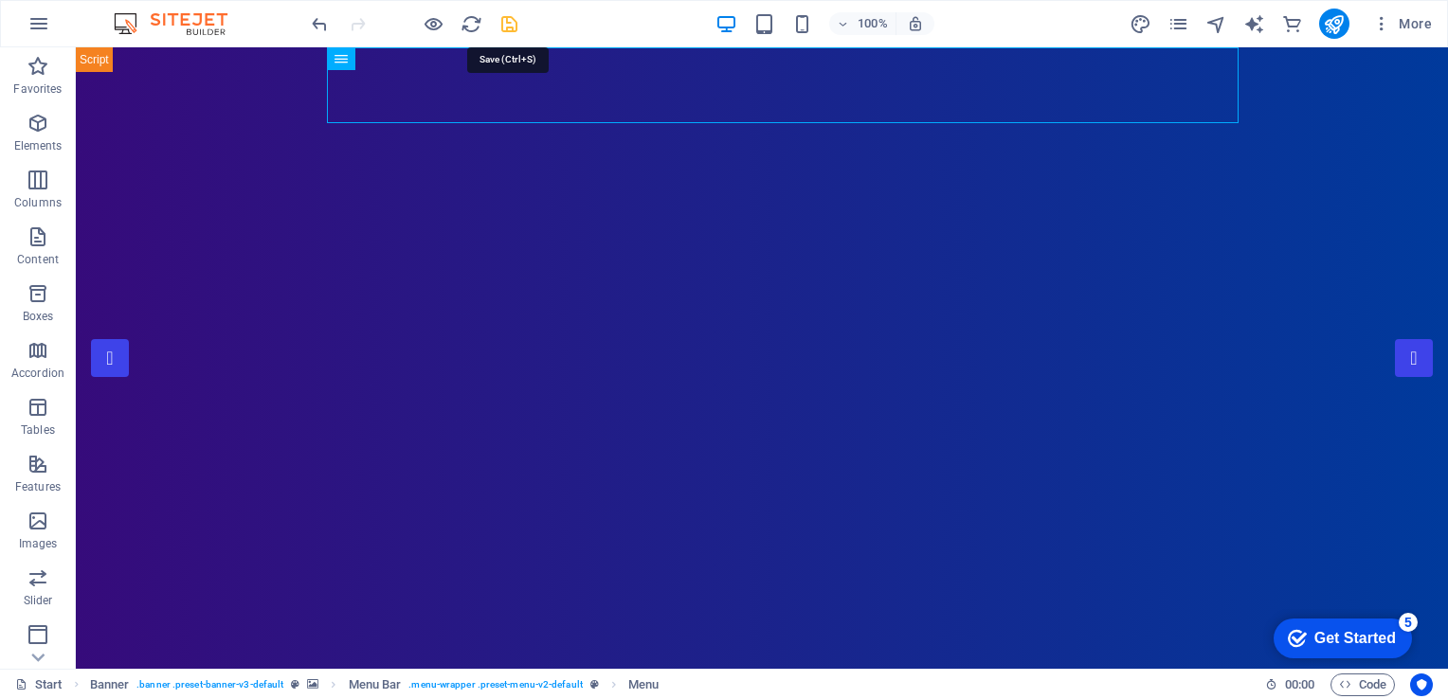
select select "1"
select select
select select "2"
select select
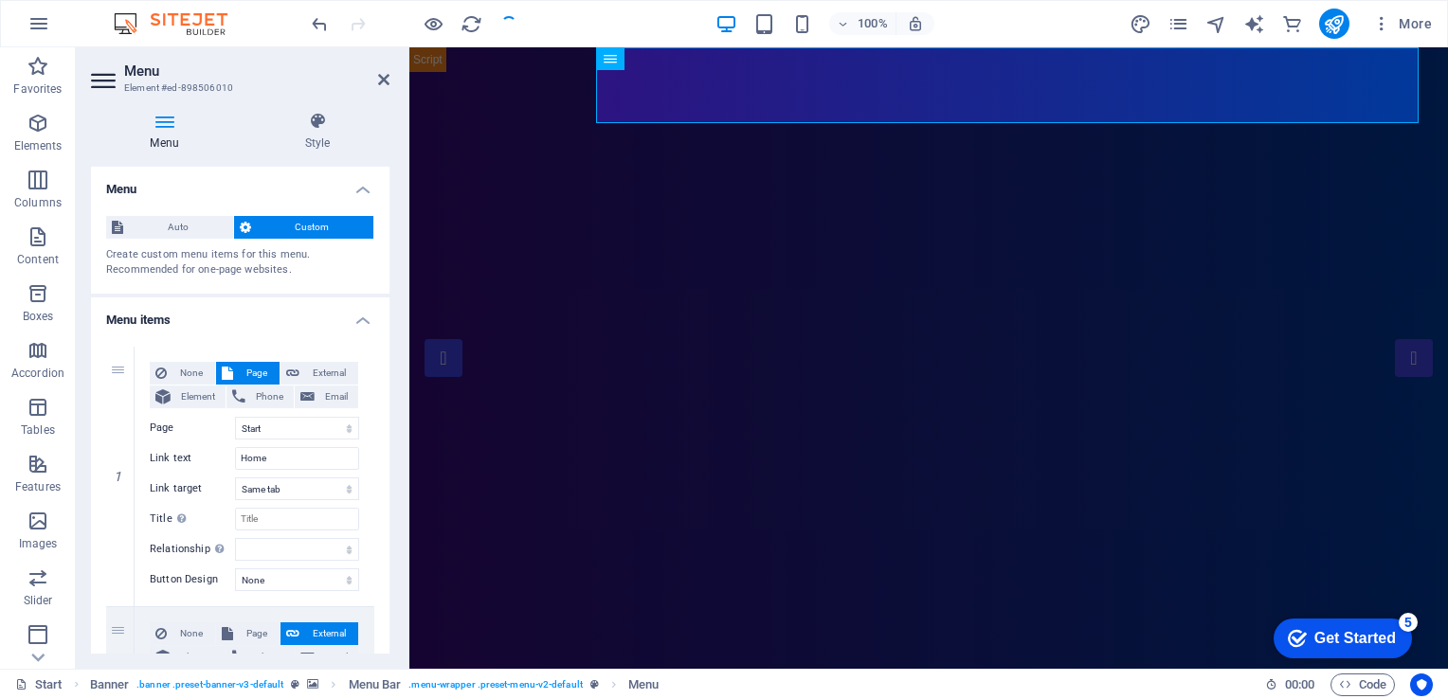
select select "1"
select select "2"
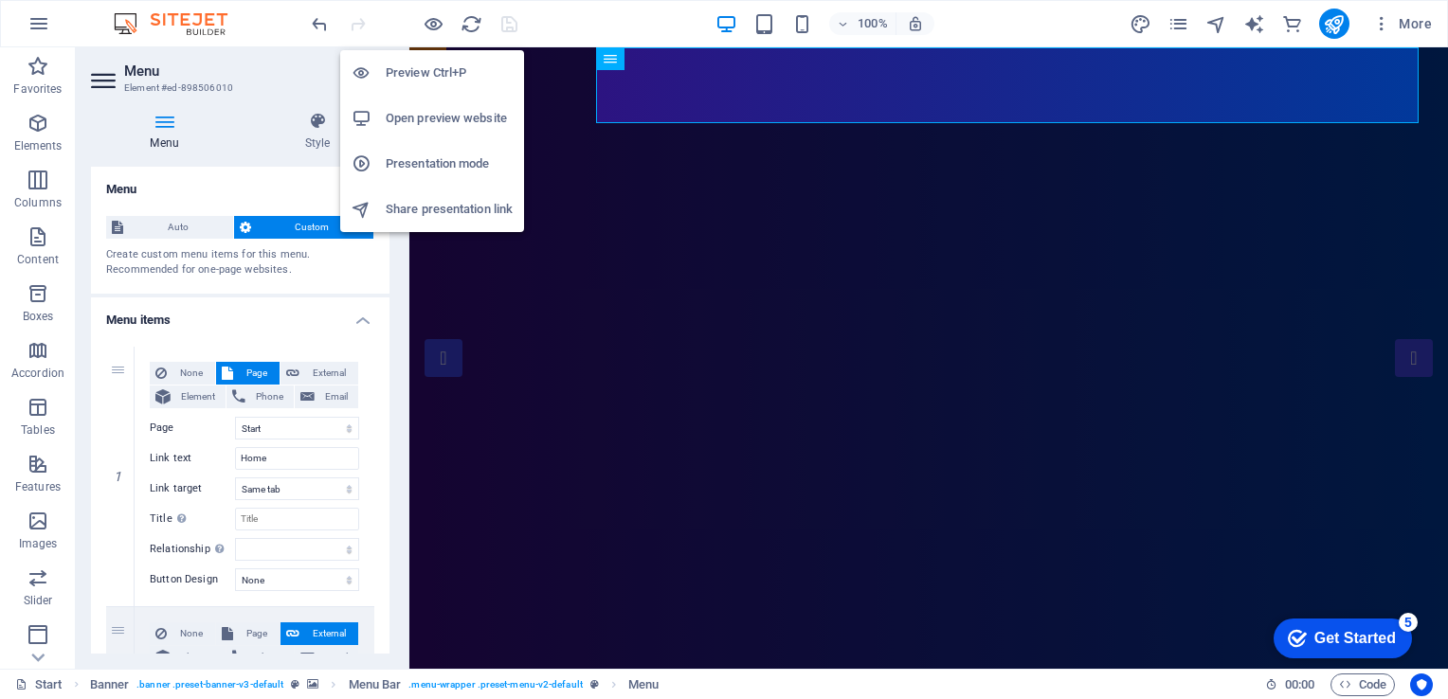
click at [429, 113] on h6 "Open preview website" at bounding box center [449, 118] width 127 height 23
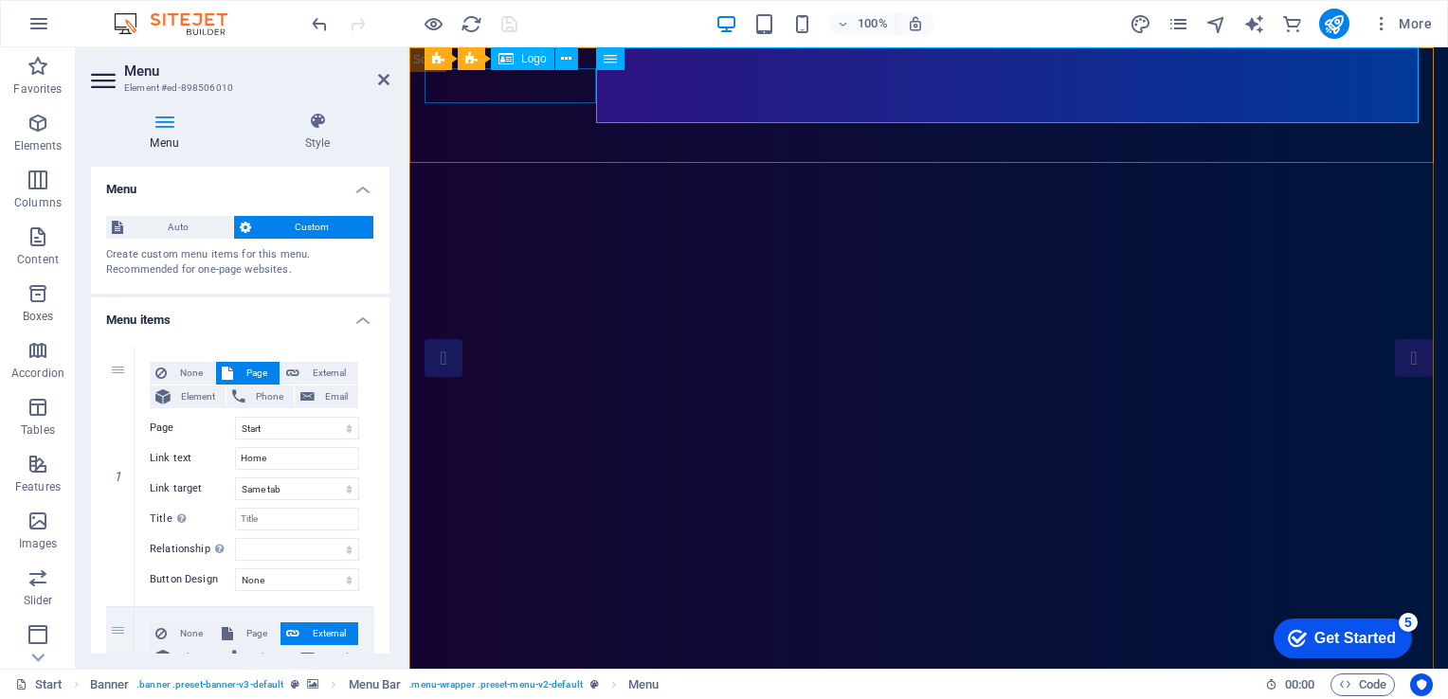
select select "px"
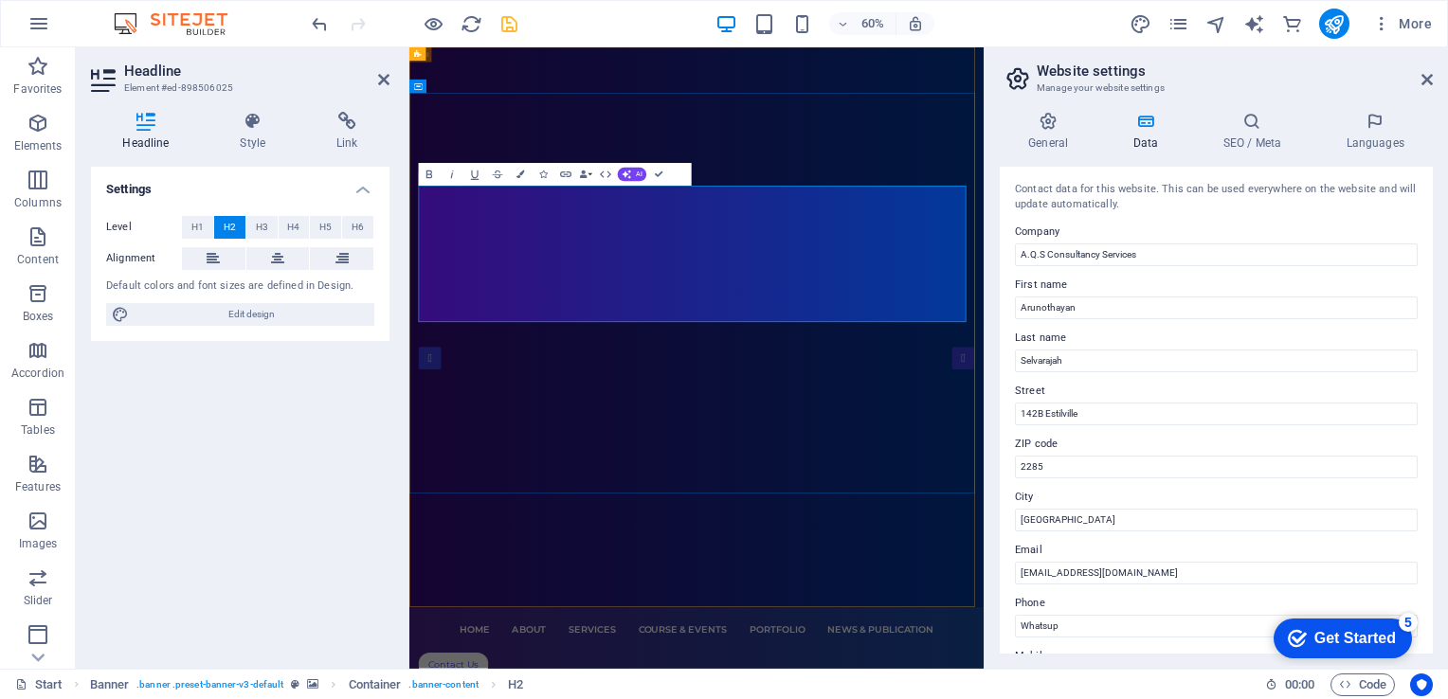
click at [478, 183] on button "Underline" at bounding box center [475, 174] width 22 height 23
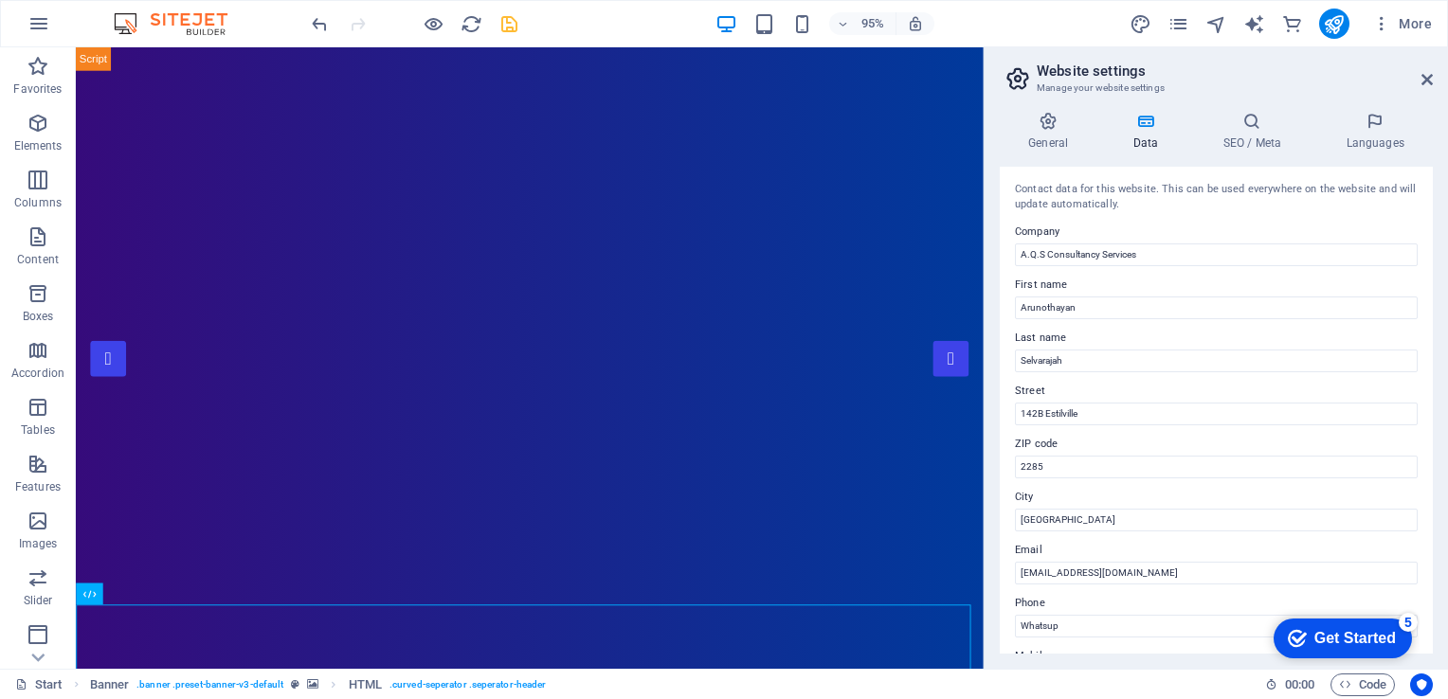
click at [1419, 79] on h2 "Website settings" at bounding box center [1235, 71] width 396 height 17
click at [1433, 78] on aside "Website settings Manage your website settings General Data SEO / Meta Languages…" at bounding box center [1216, 358] width 464 height 622
click at [1423, 78] on icon at bounding box center [1427, 79] width 11 height 15
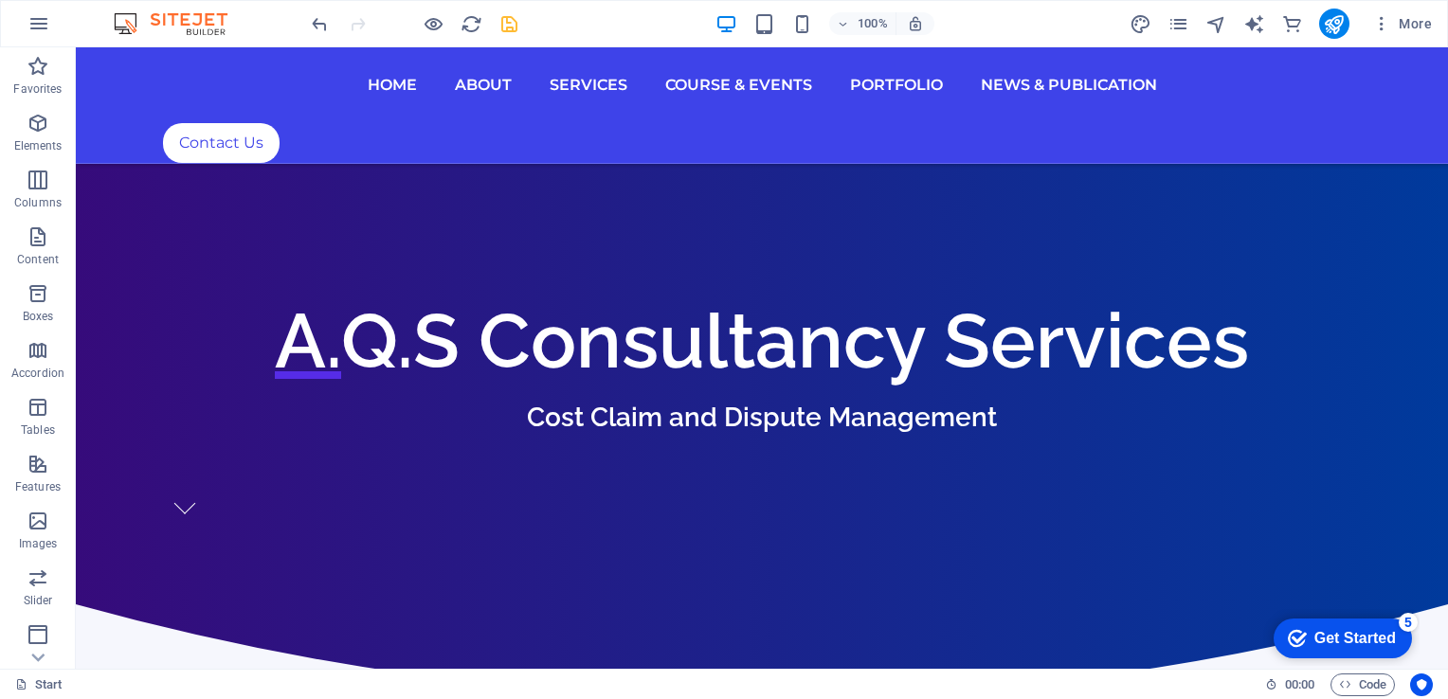
scroll to position [566, 0]
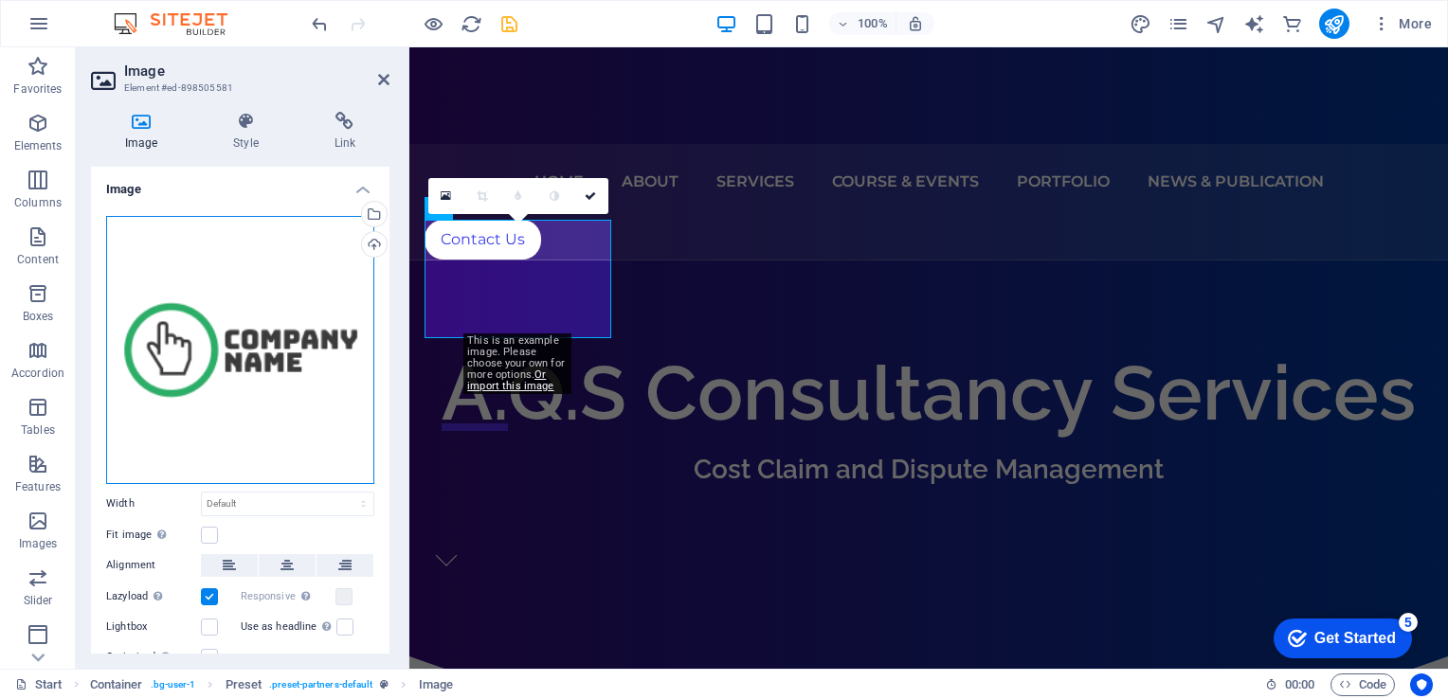
click at [229, 351] on div "Drag files here, click to choose files or select files from Files or our free s…" at bounding box center [240, 350] width 268 height 268
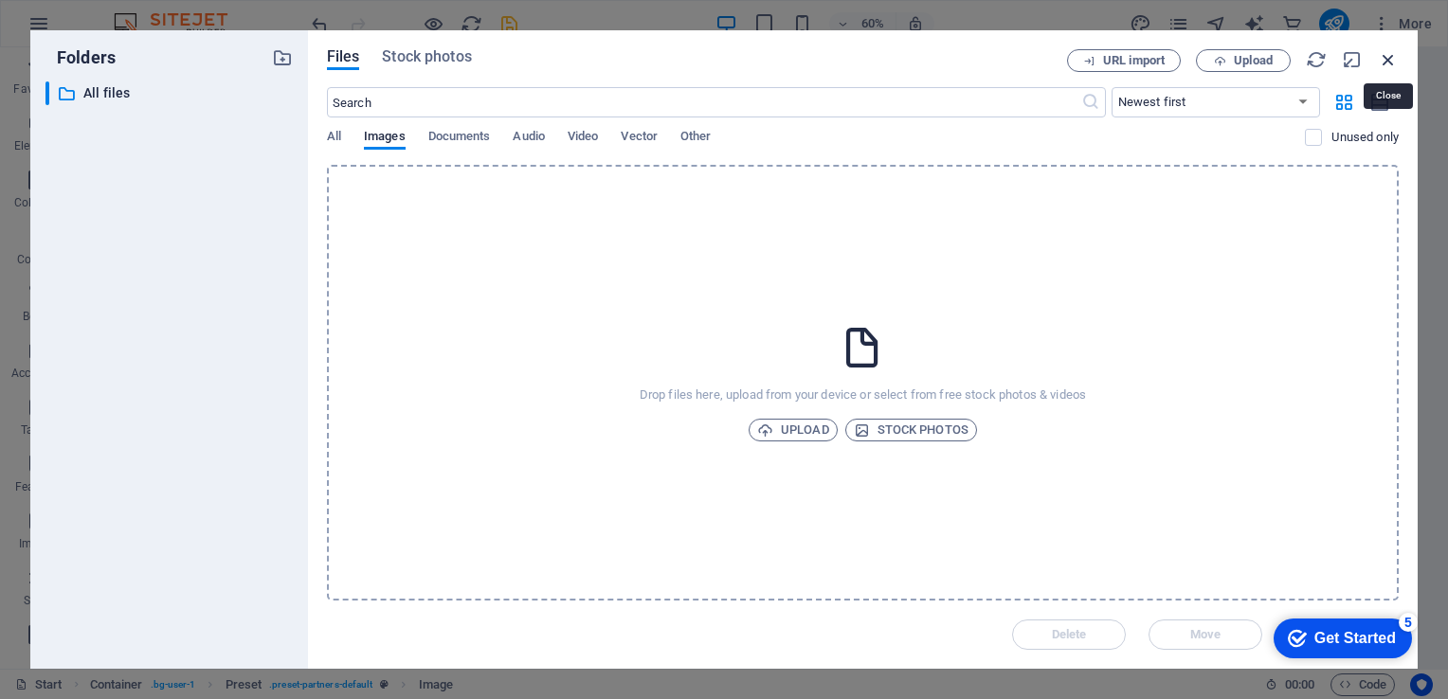
click at [1384, 52] on icon "button" at bounding box center [1388, 59] width 21 height 21
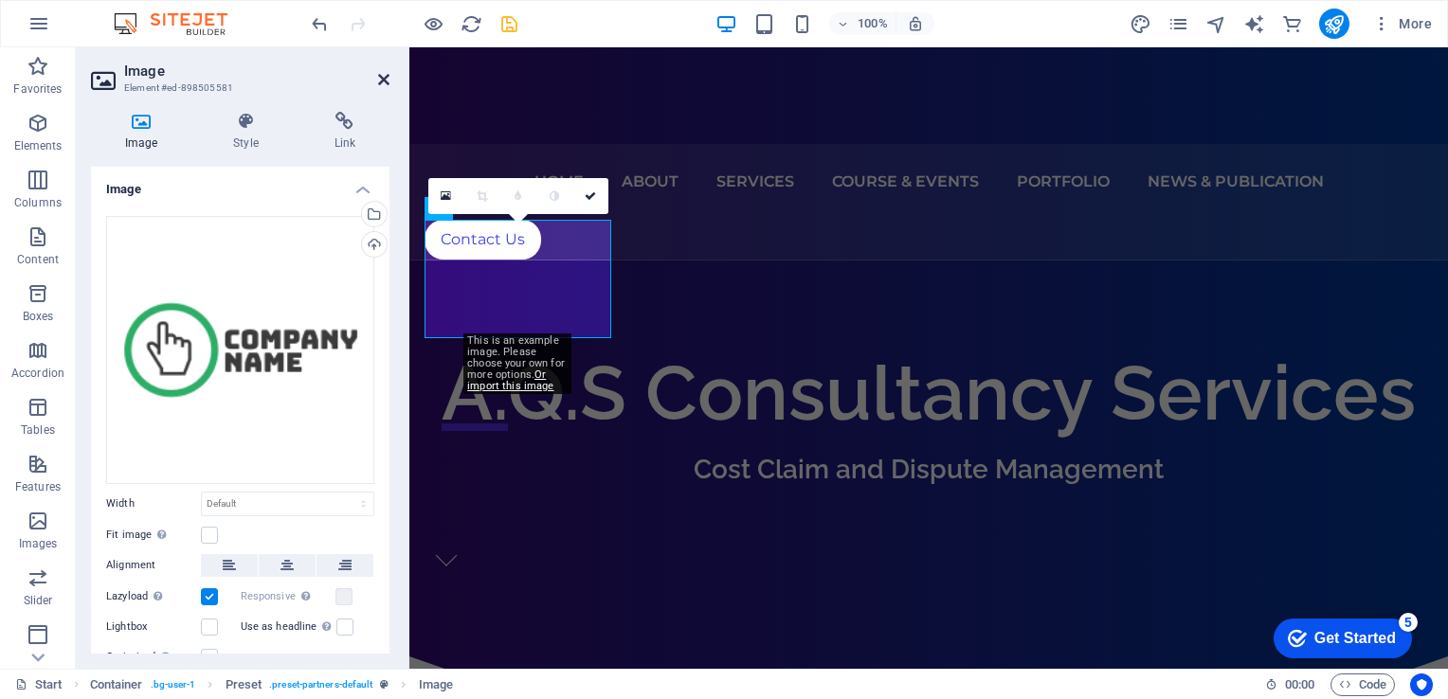
drag, startPoint x: 383, startPoint y: 88, endPoint x: 383, endPoint y: 76, distance: 12.3
click at [383, 76] on header "Image Element #ed-898505581" at bounding box center [240, 71] width 299 height 49
click at [383, 76] on icon at bounding box center [383, 79] width 11 height 15
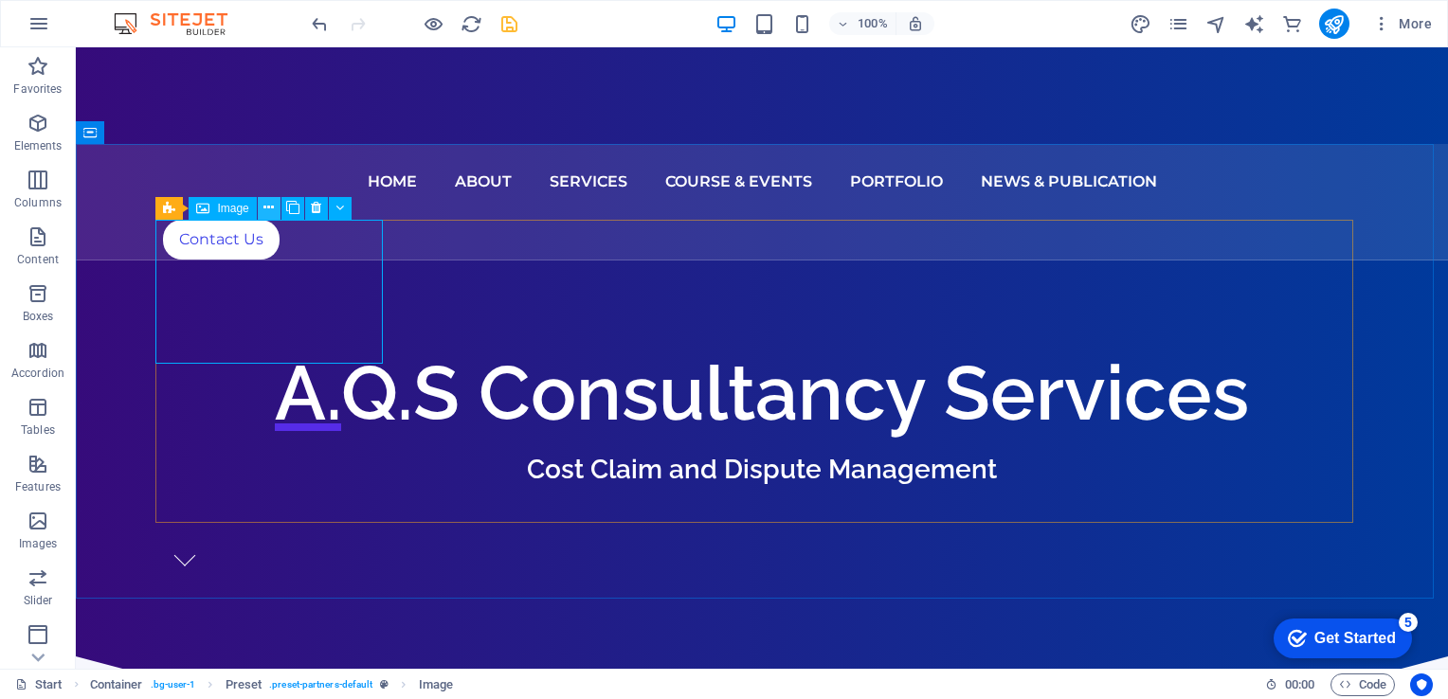
click at [269, 207] on icon at bounding box center [268, 208] width 10 height 20
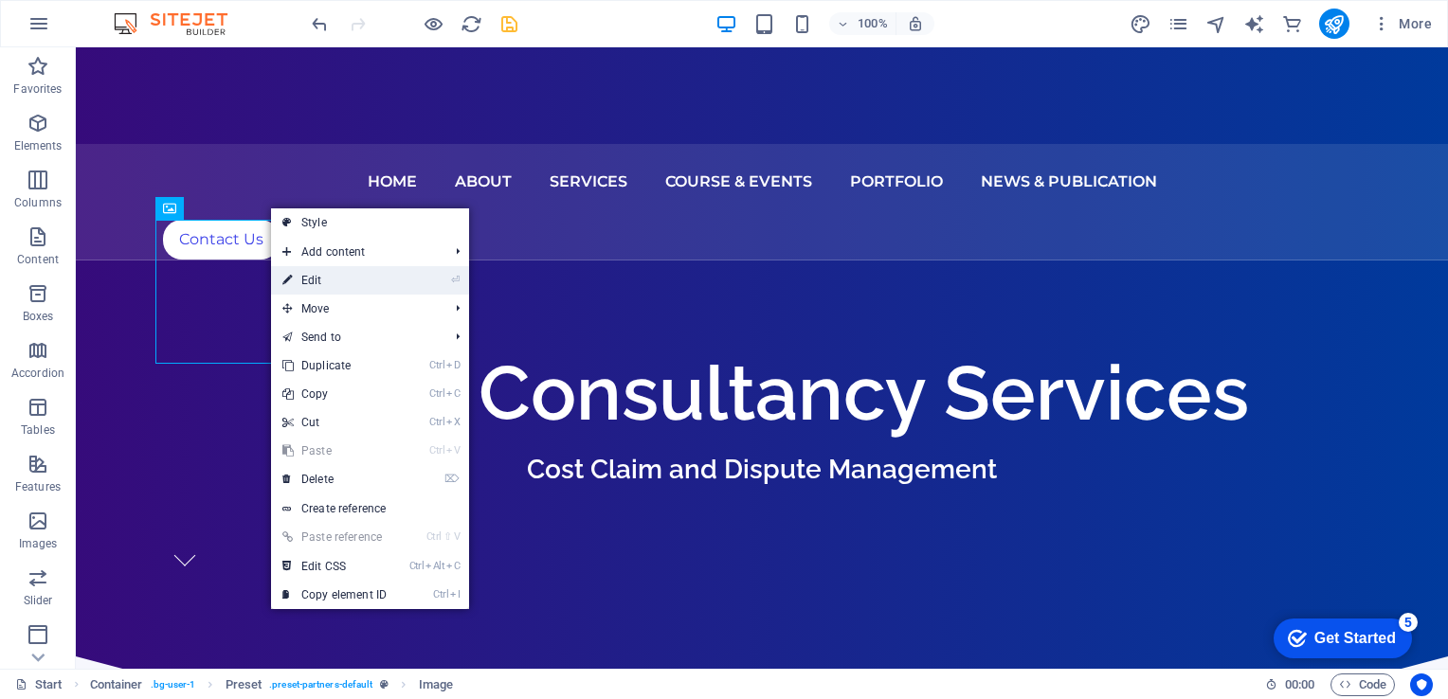
click at [349, 280] on link "⏎ Edit" at bounding box center [334, 280] width 127 height 28
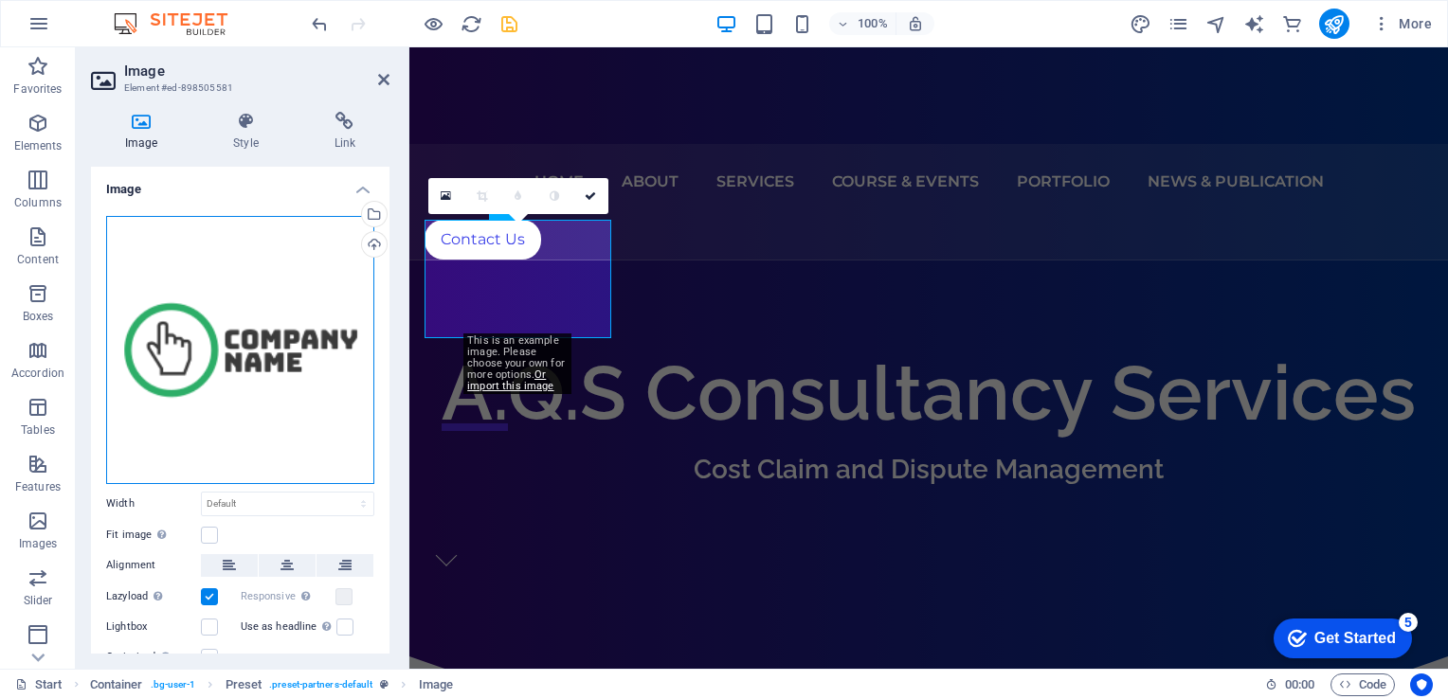
click at [298, 359] on div "Drag files here, click to choose files or select files from Files or our free s…" at bounding box center [240, 350] width 268 height 268
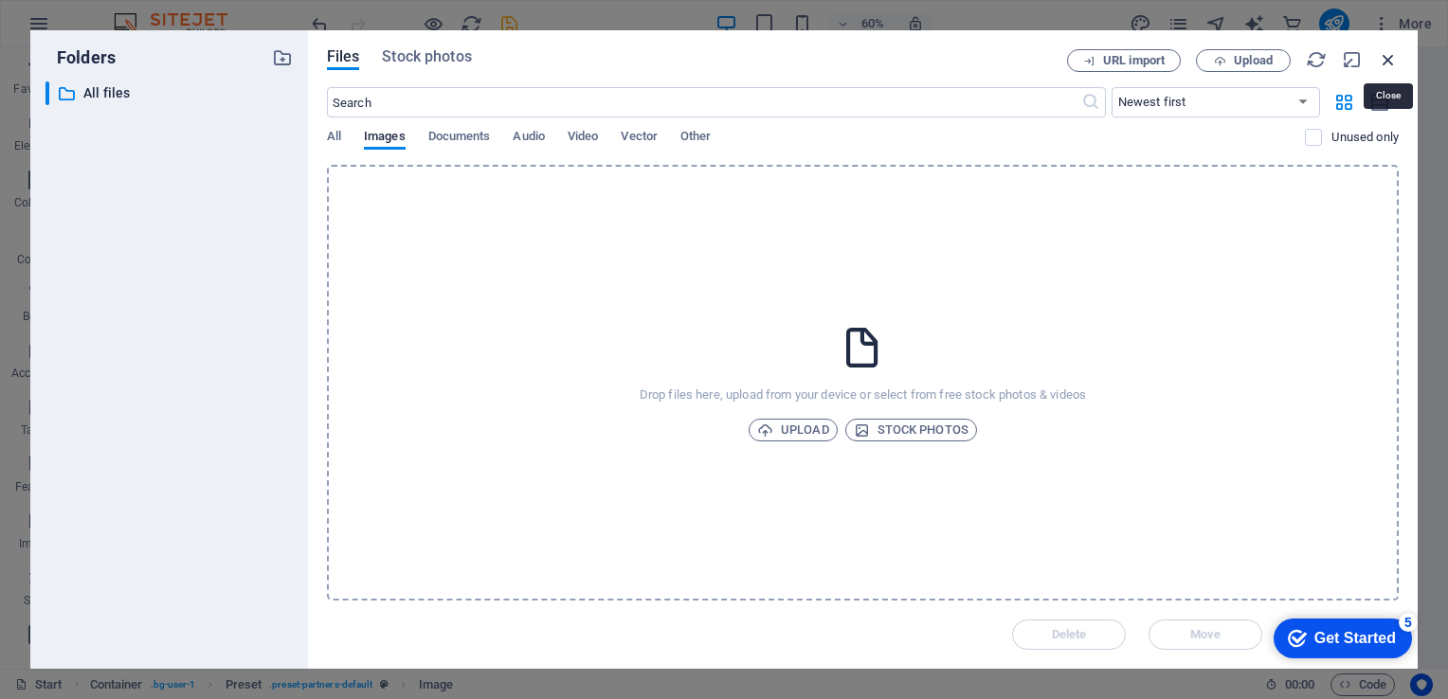
click at [1391, 59] on icon "button" at bounding box center [1388, 59] width 21 height 21
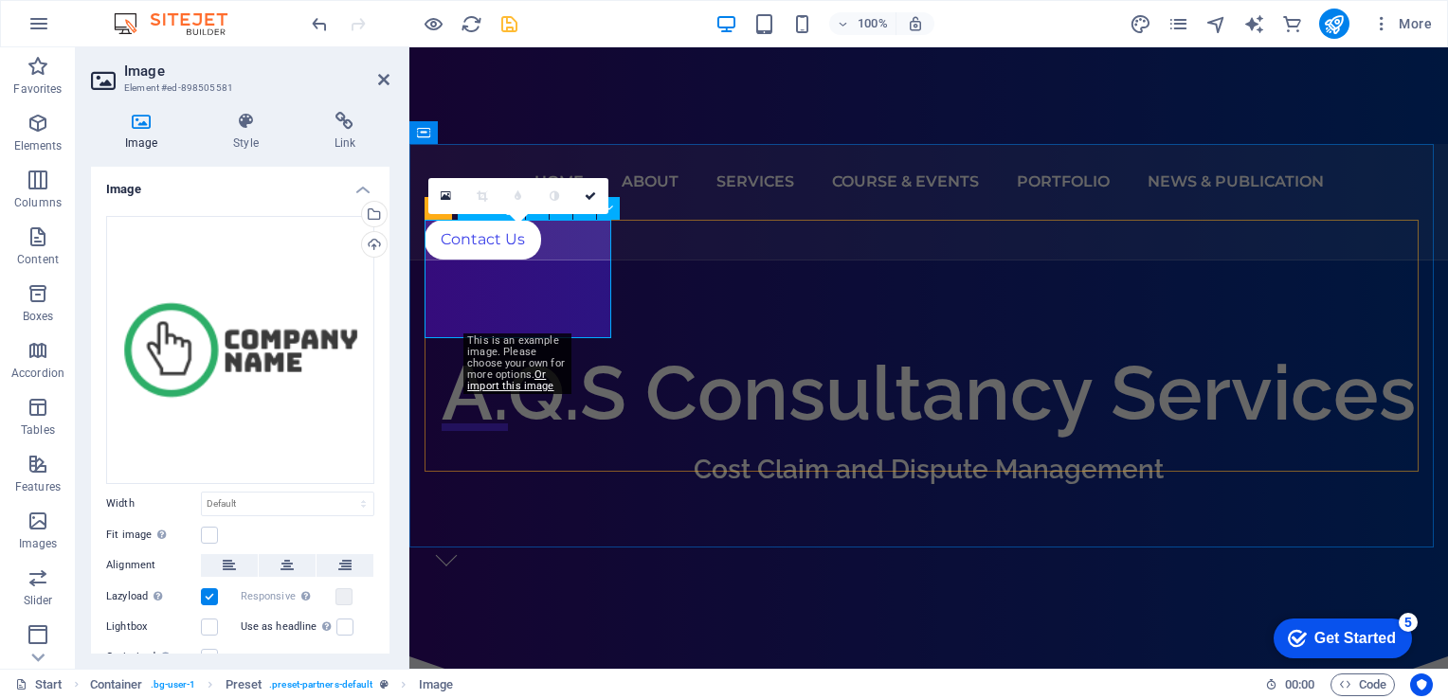
click at [257, 119] on icon at bounding box center [245, 121] width 93 height 19
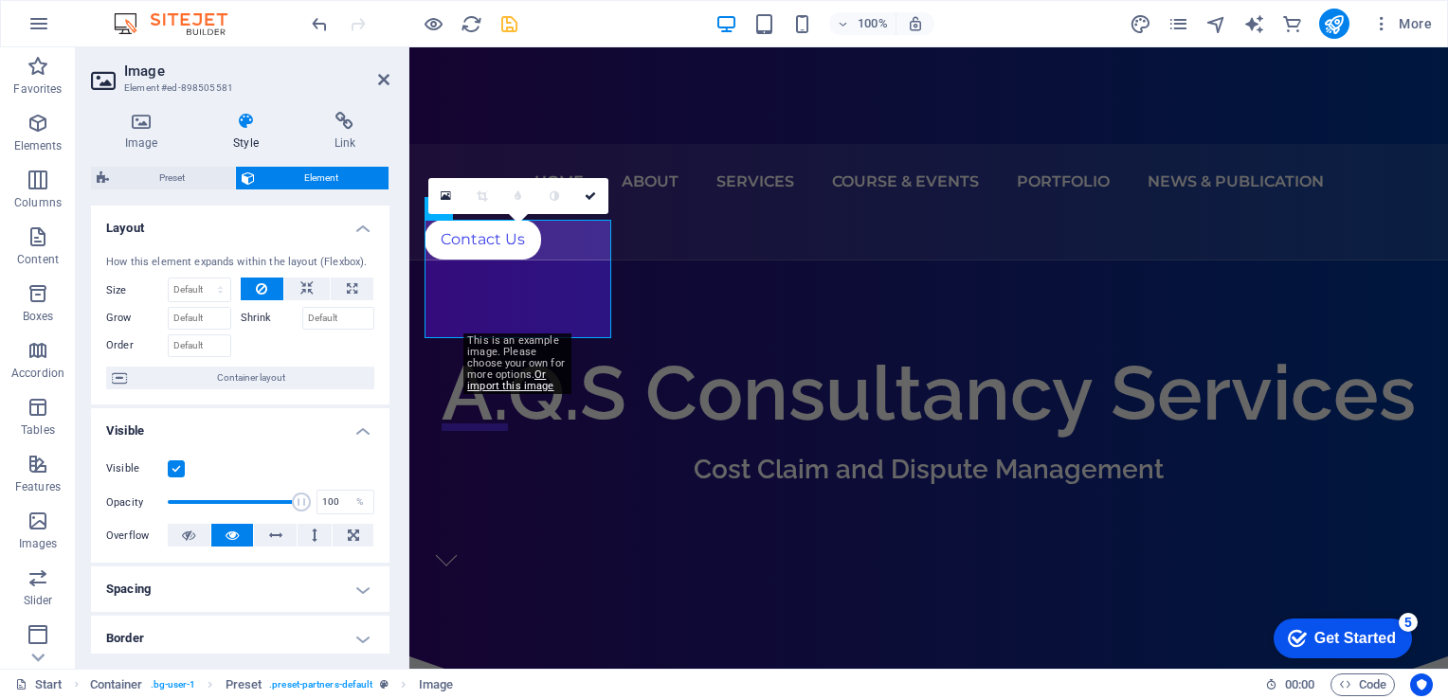
click at [257, 119] on icon at bounding box center [245, 121] width 93 height 19
click at [347, 121] on icon at bounding box center [344, 121] width 89 height 19
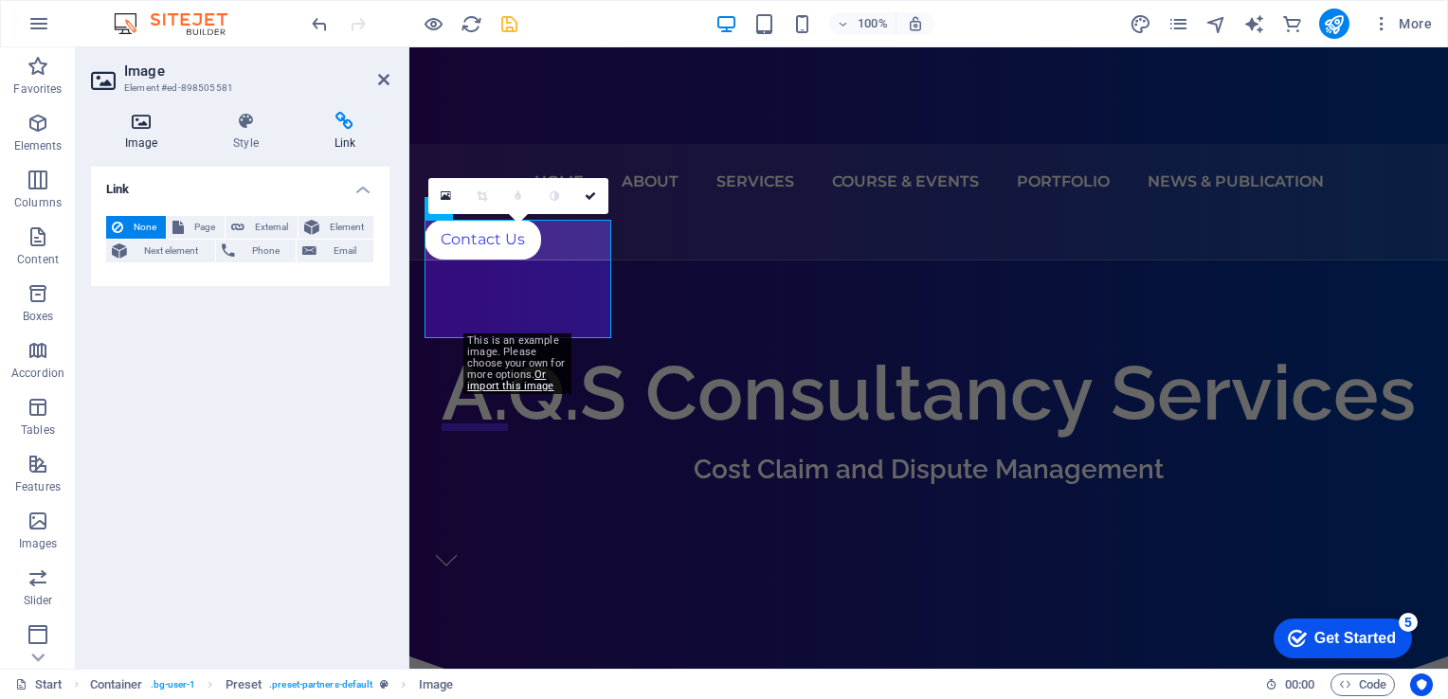
click at [144, 114] on icon at bounding box center [141, 121] width 100 height 19
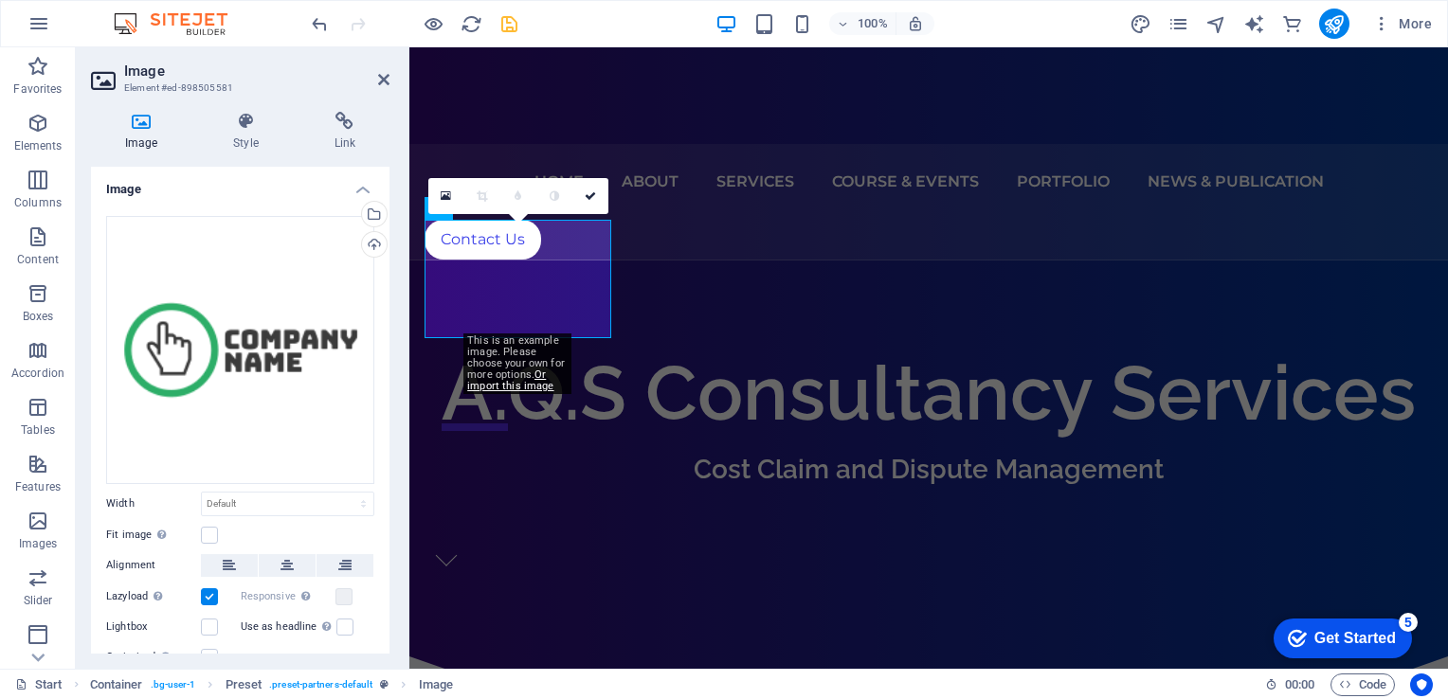
click at [384, 404] on div "Drag files here, click to choose files or select files from Files or our free s…" at bounding box center [240, 442] width 299 height 483
click at [384, 420] on div "Drag files here, click to choose files or select files from Files or our free s…" at bounding box center [240, 442] width 299 height 483
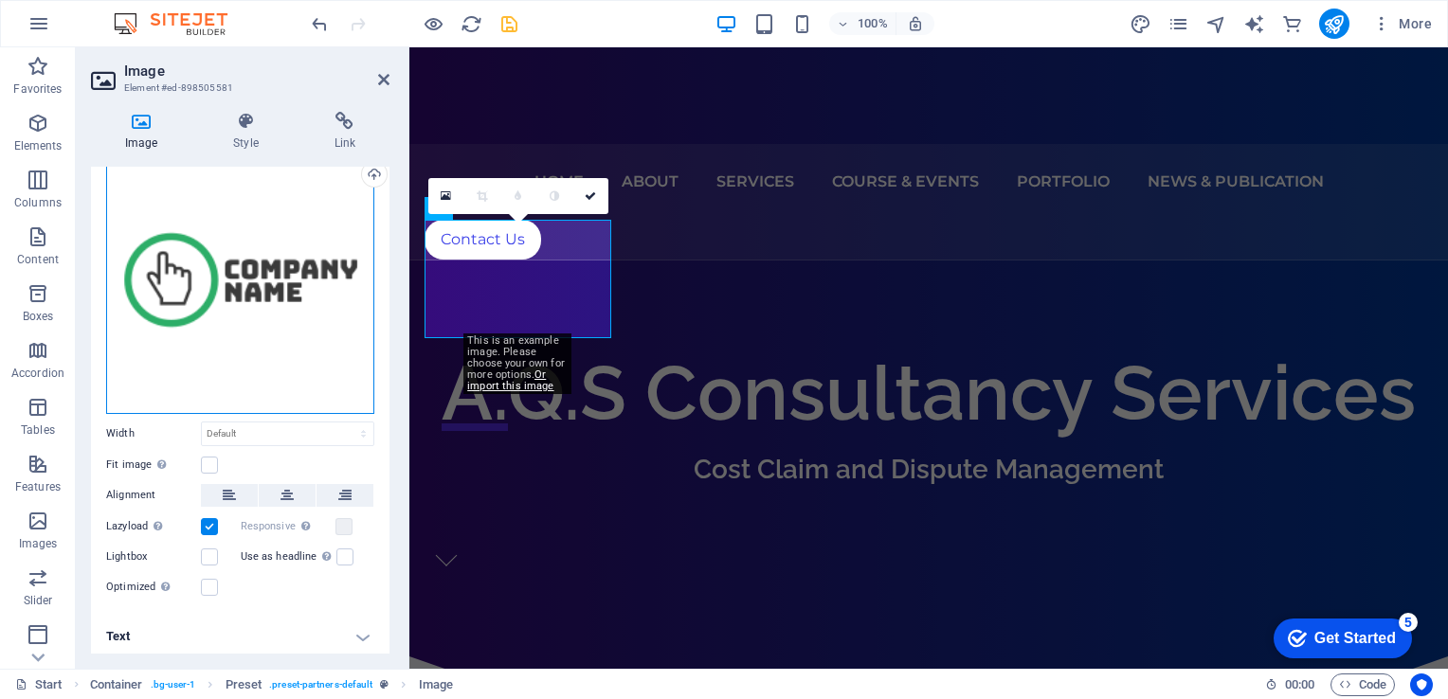
click at [238, 300] on div "Drag files here, click to choose files or select files from Files or our free s…" at bounding box center [240, 280] width 268 height 268
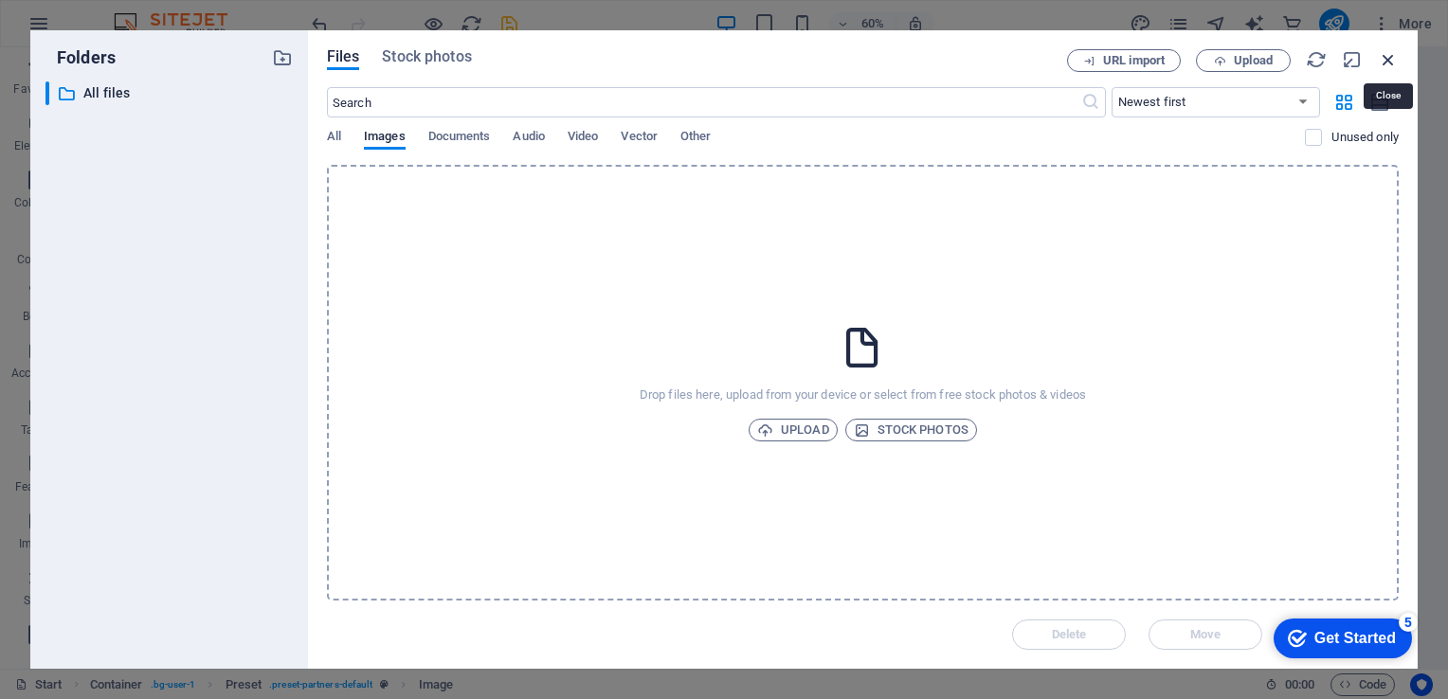
click at [1379, 63] on icon "button" at bounding box center [1388, 59] width 21 height 21
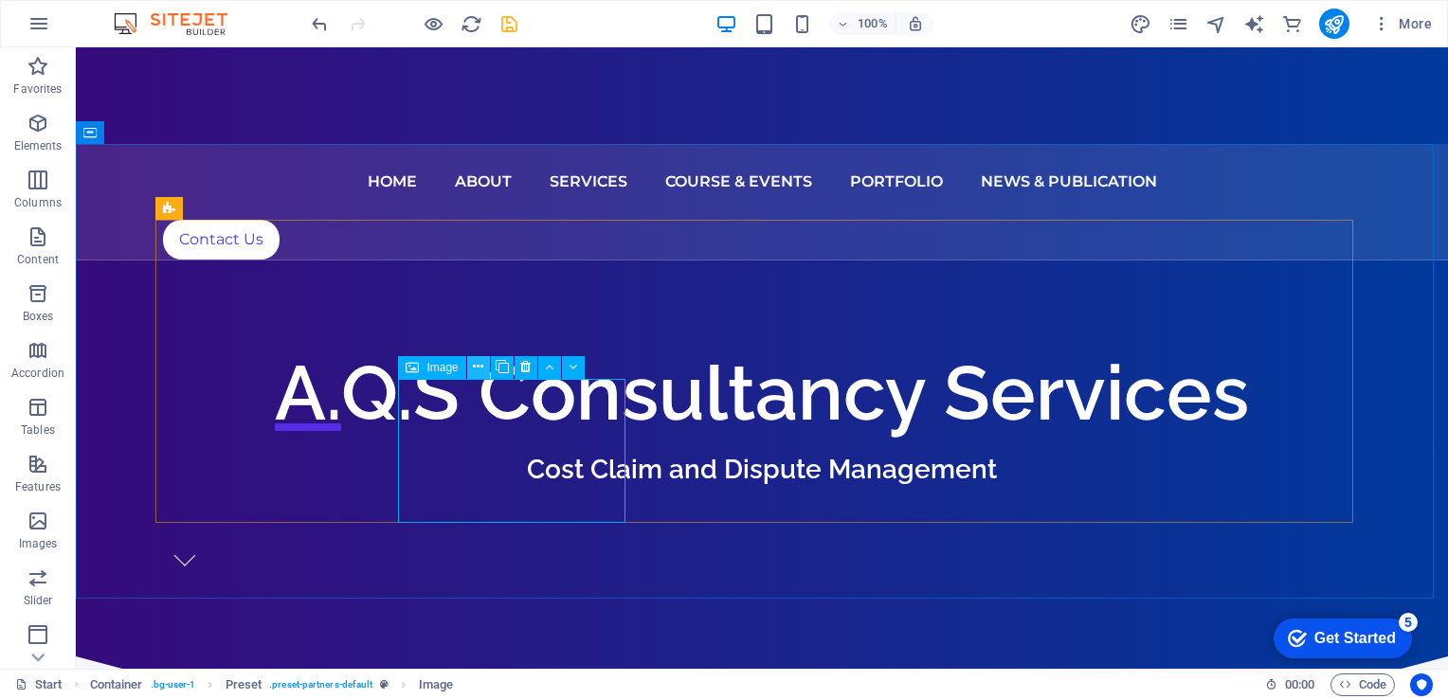
click at [472, 363] on button at bounding box center [478, 367] width 23 height 23
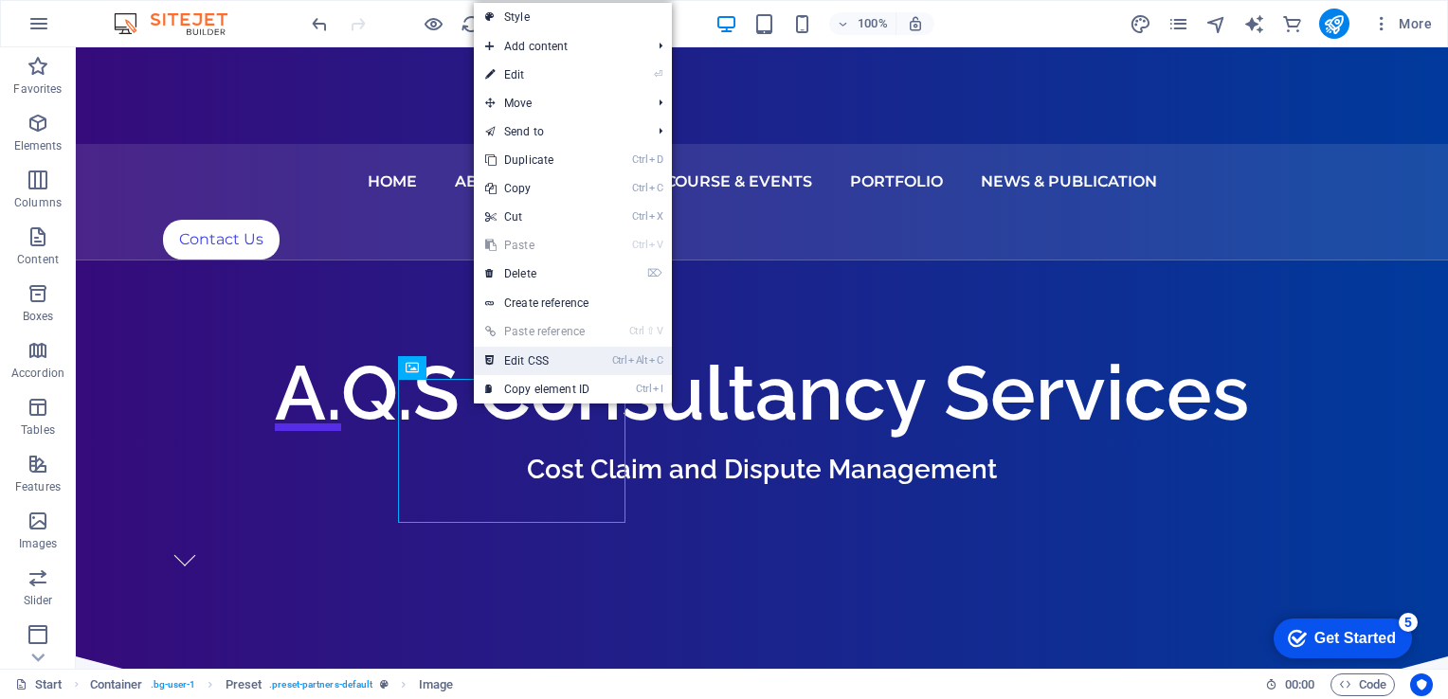
click at [518, 362] on link "Ctrl Alt C Edit CSS" at bounding box center [537, 361] width 127 height 28
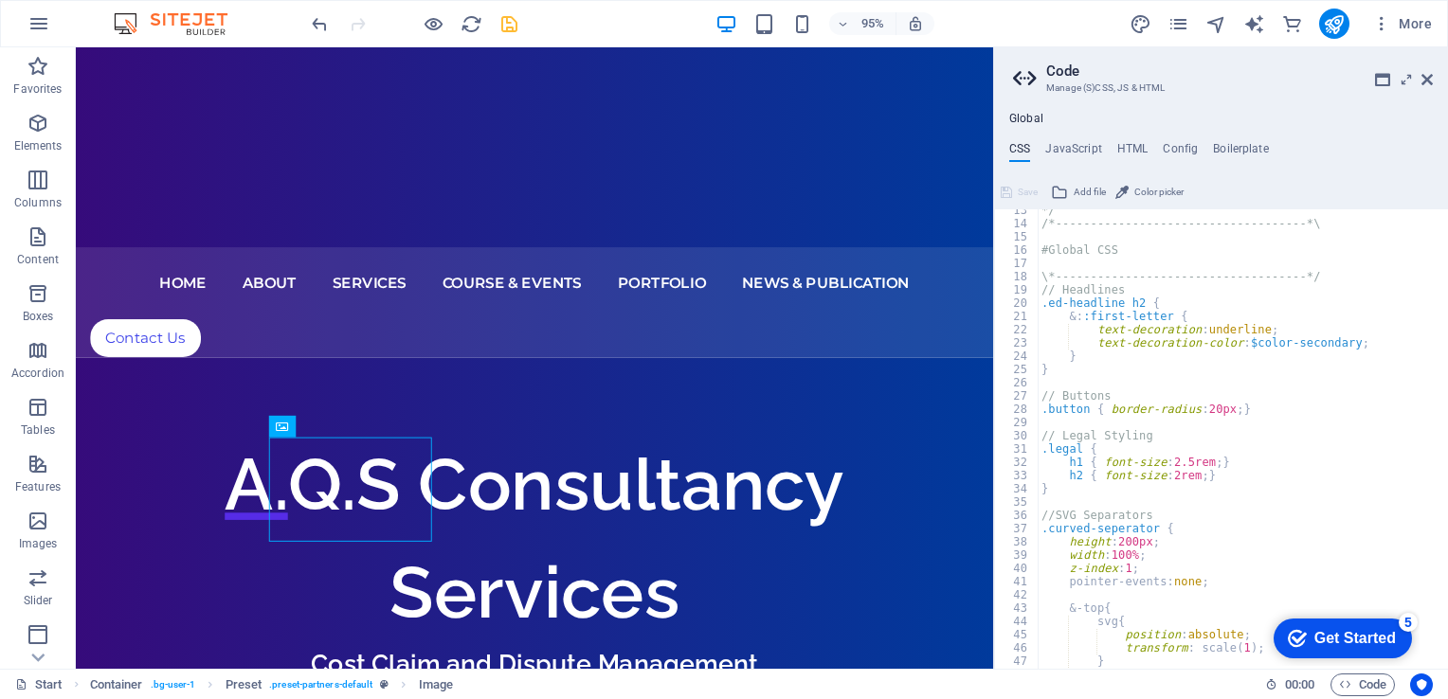
scroll to position [0, 0]
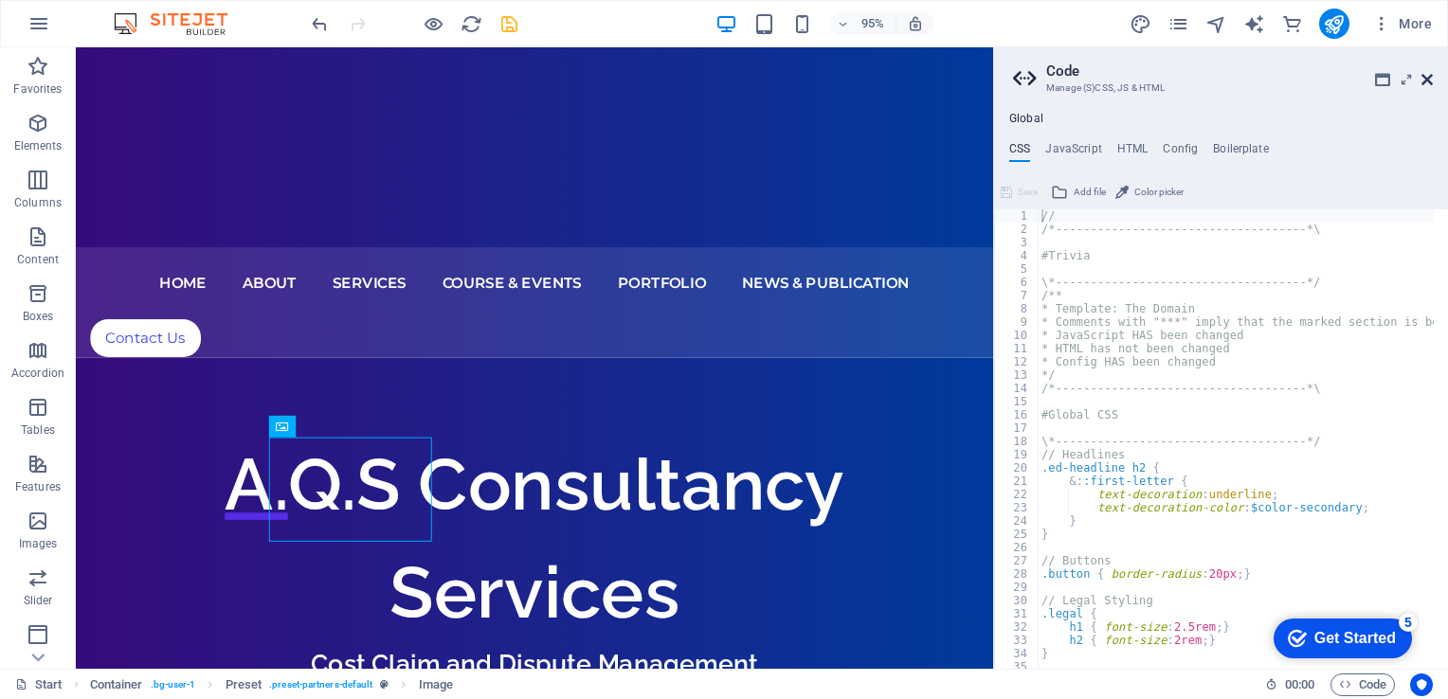
click at [1423, 79] on icon at bounding box center [1427, 79] width 11 height 15
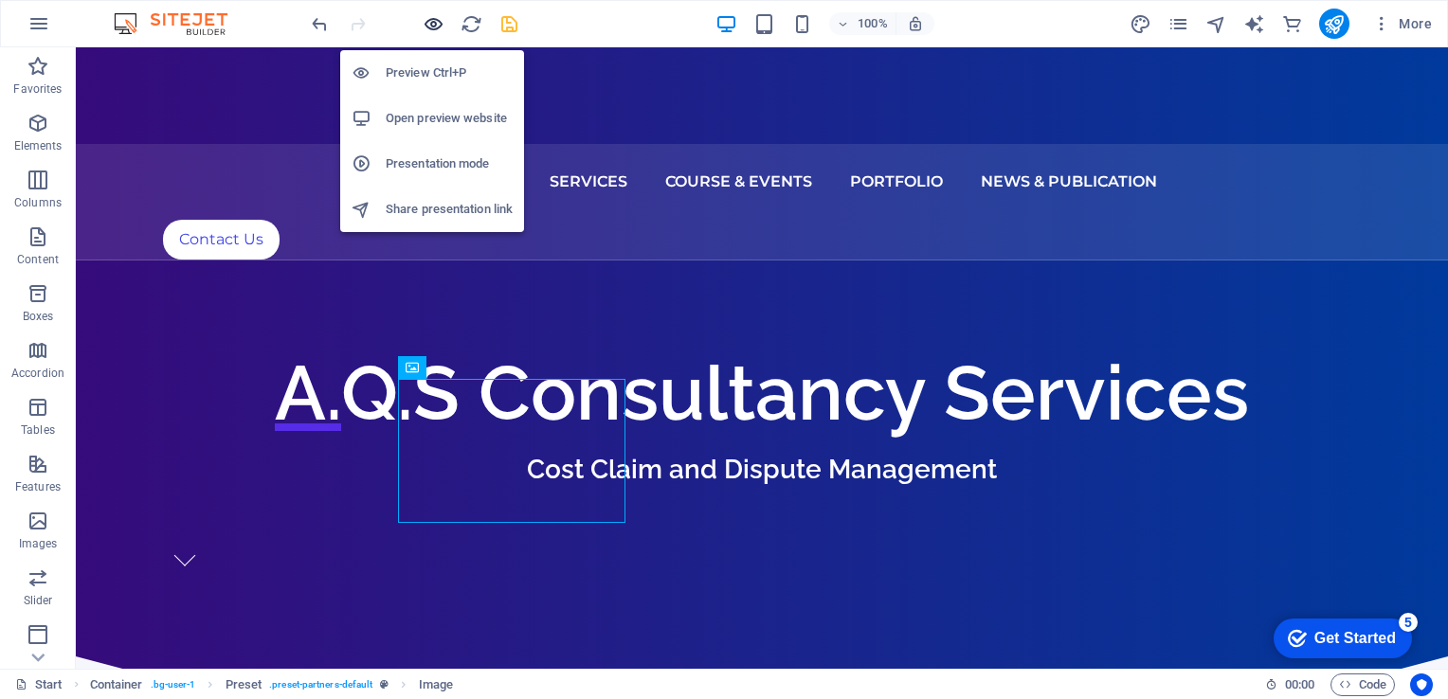
click at [429, 26] on icon "button" at bounding box center [434, 24] width 22 height 22
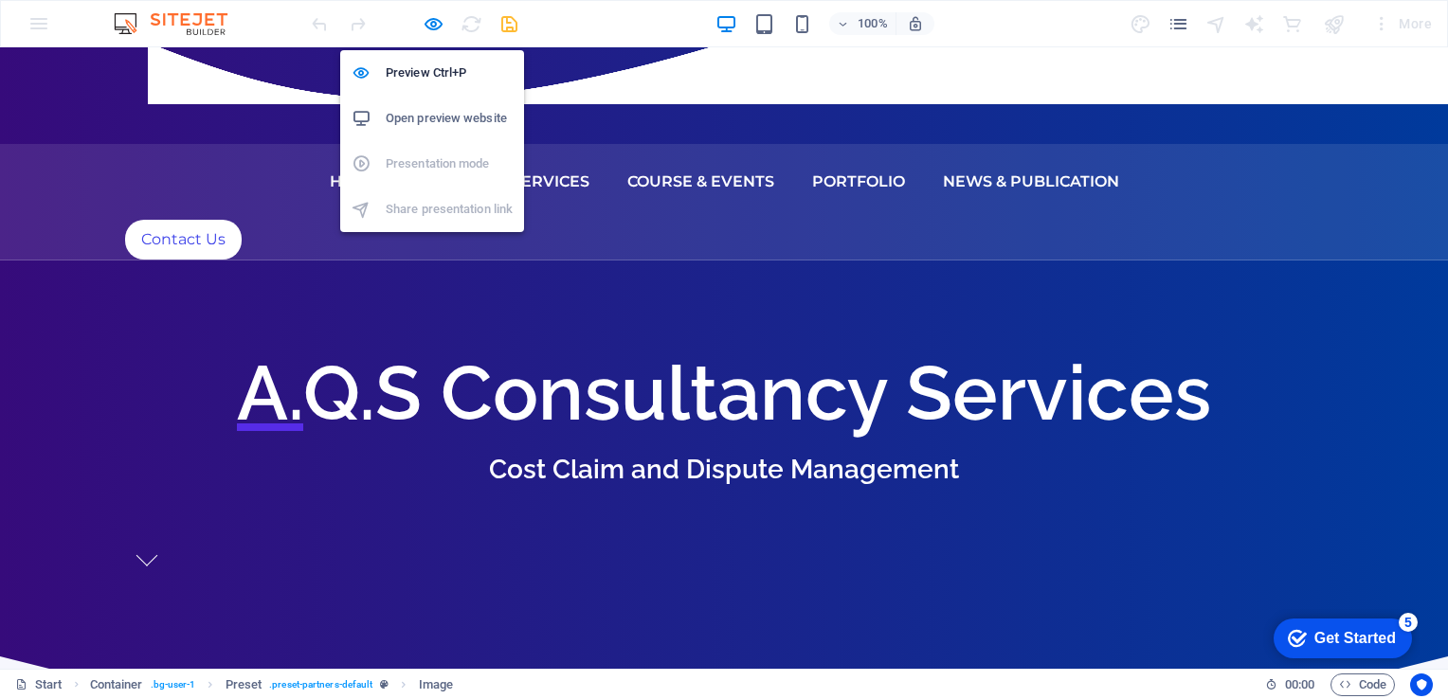
click at [421, 112] on h6 "Open preview website" at bounding box center [449, 118] width 127 height 23
click at [438, 29] on icon "button" at bounding box center [434, 24] width 22 height 22
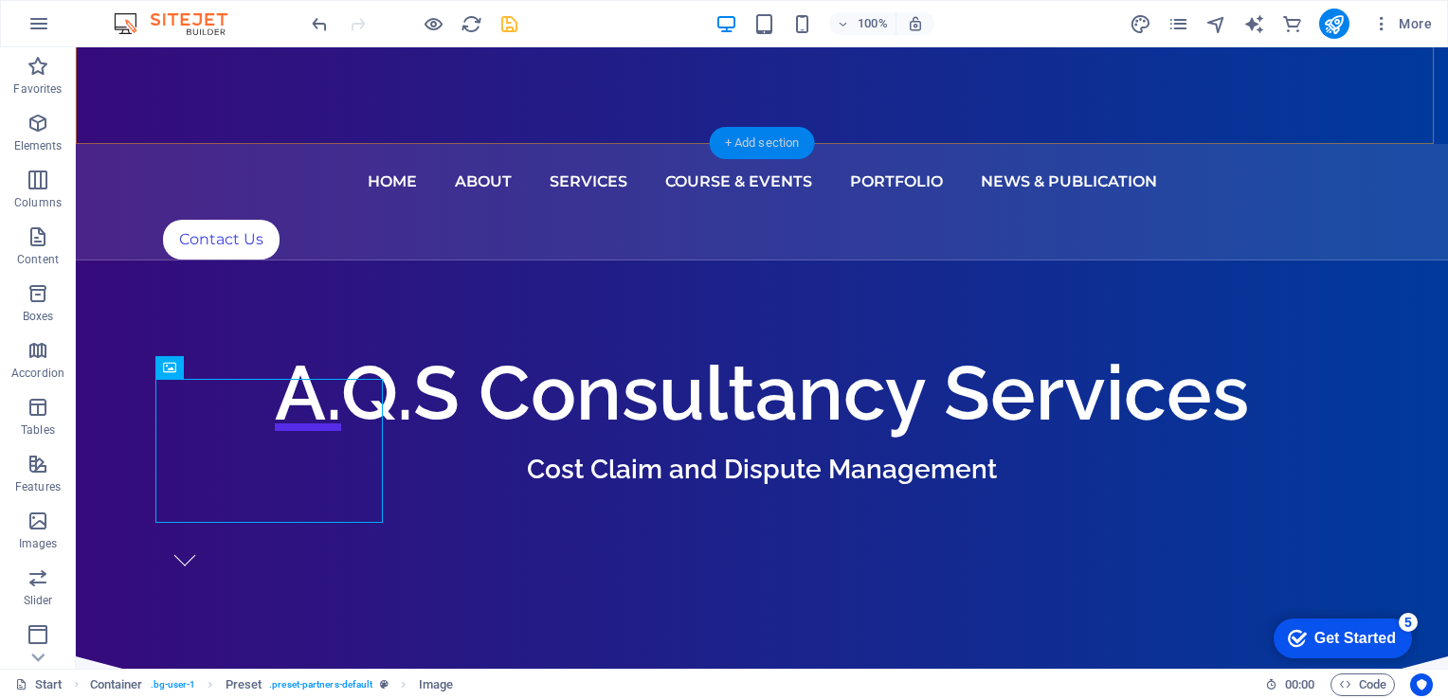
click at [724, 142] on div "+ Add section" at bounding box center [762, 143] width 105 height 32
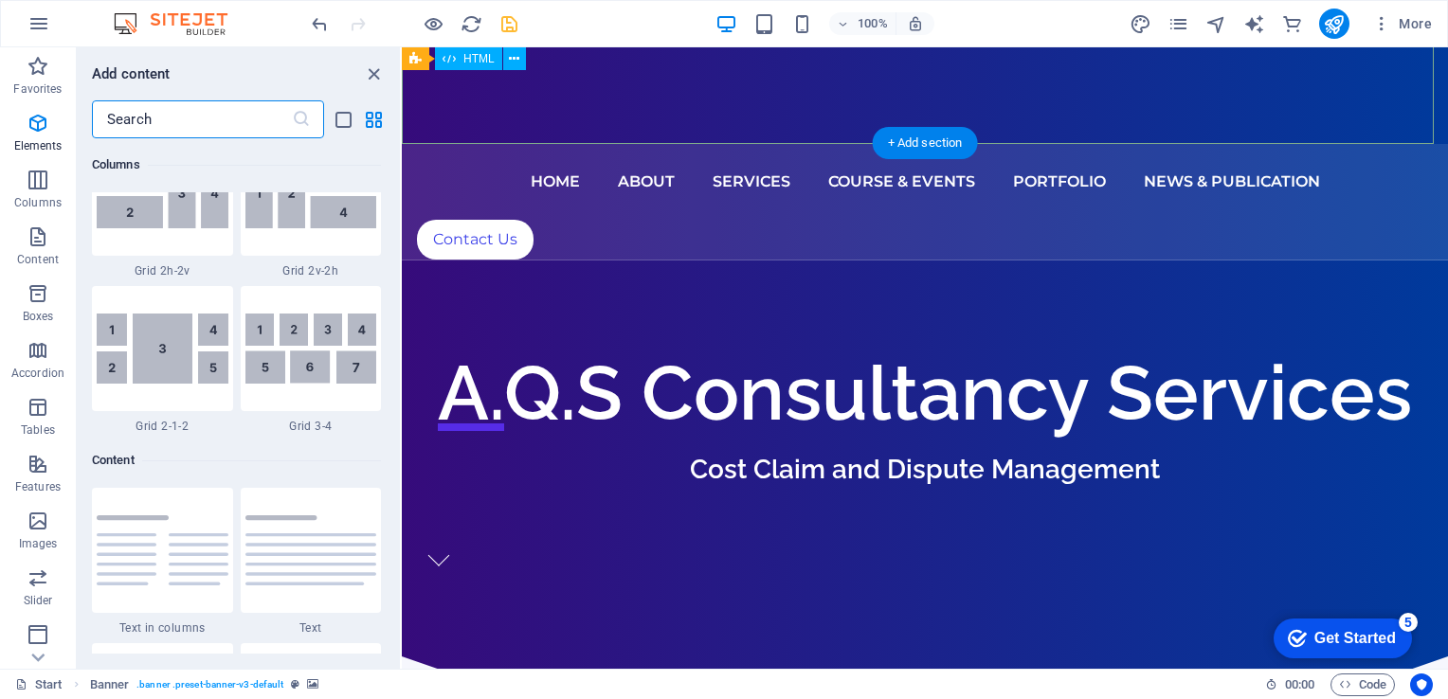
scroll to position [3316, 0]
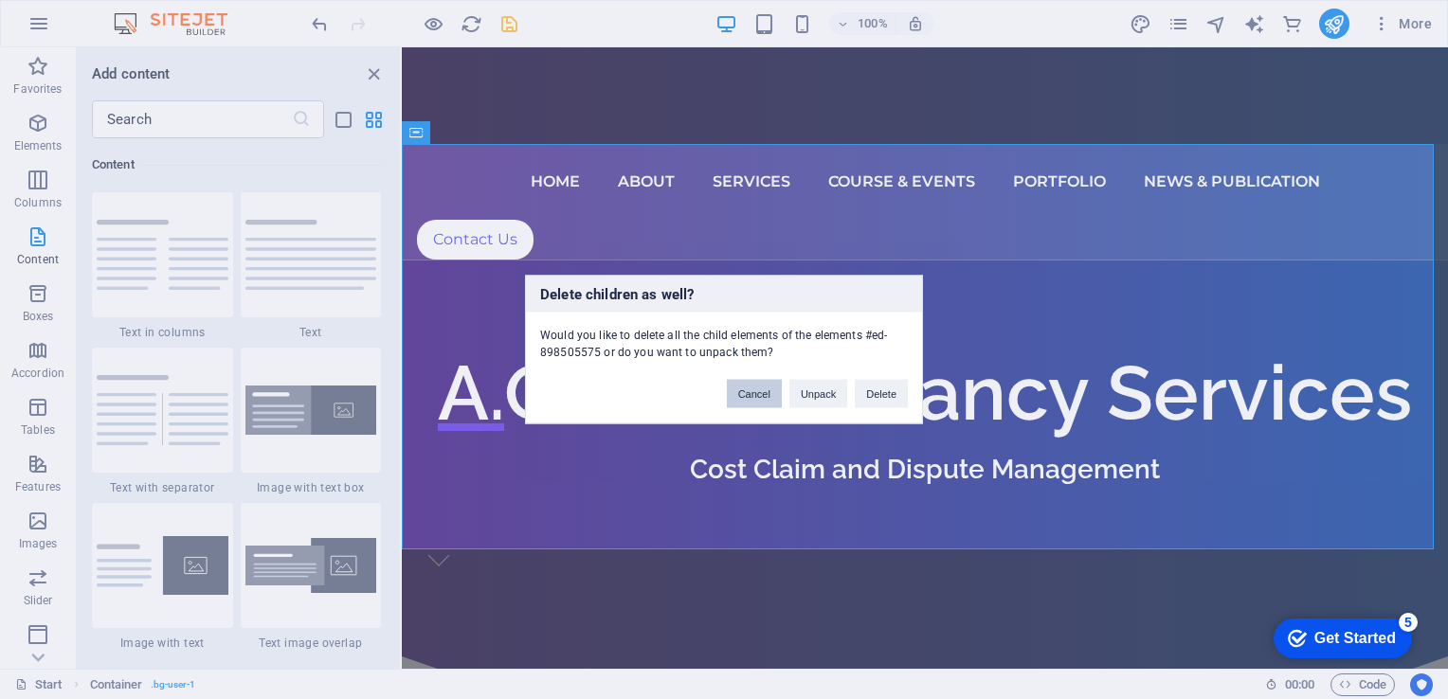
click at [763, 391] on button "Cancel" at bounding box center [754, 394] width 55 height 28
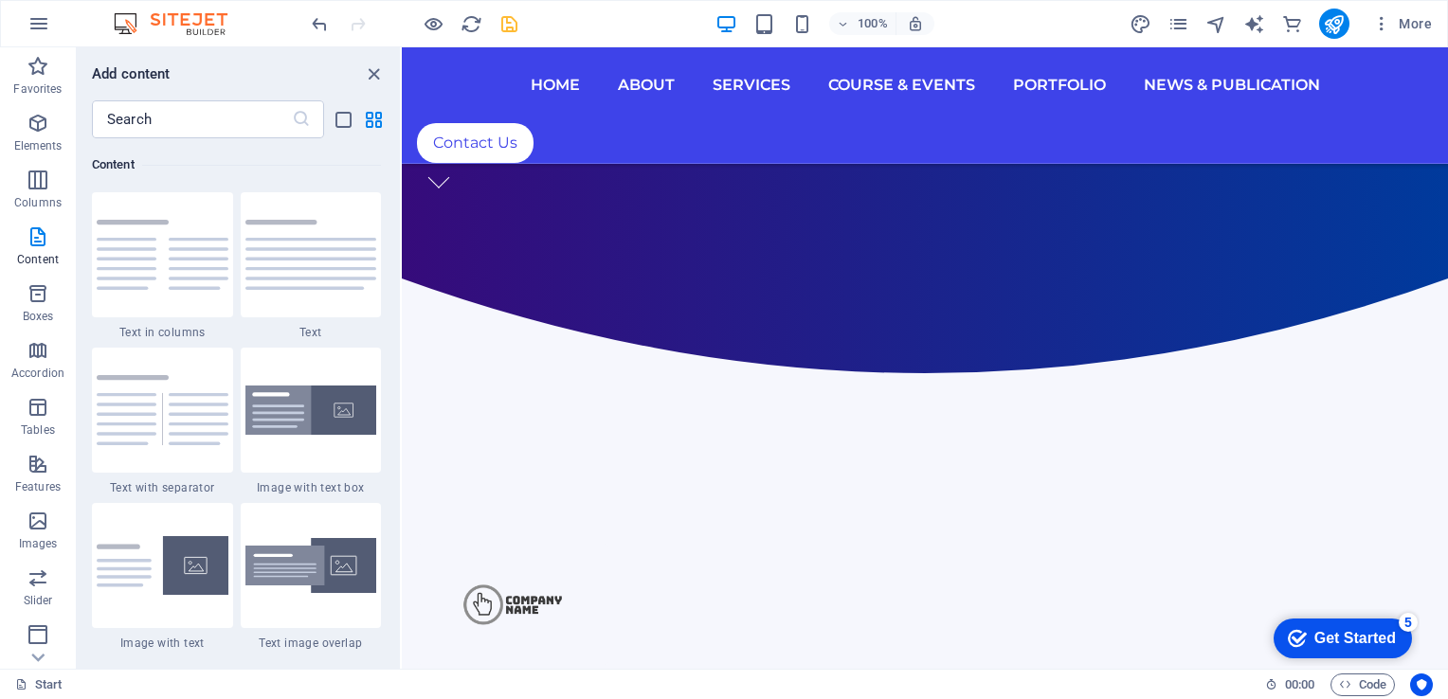
scroll to position [867, 0]
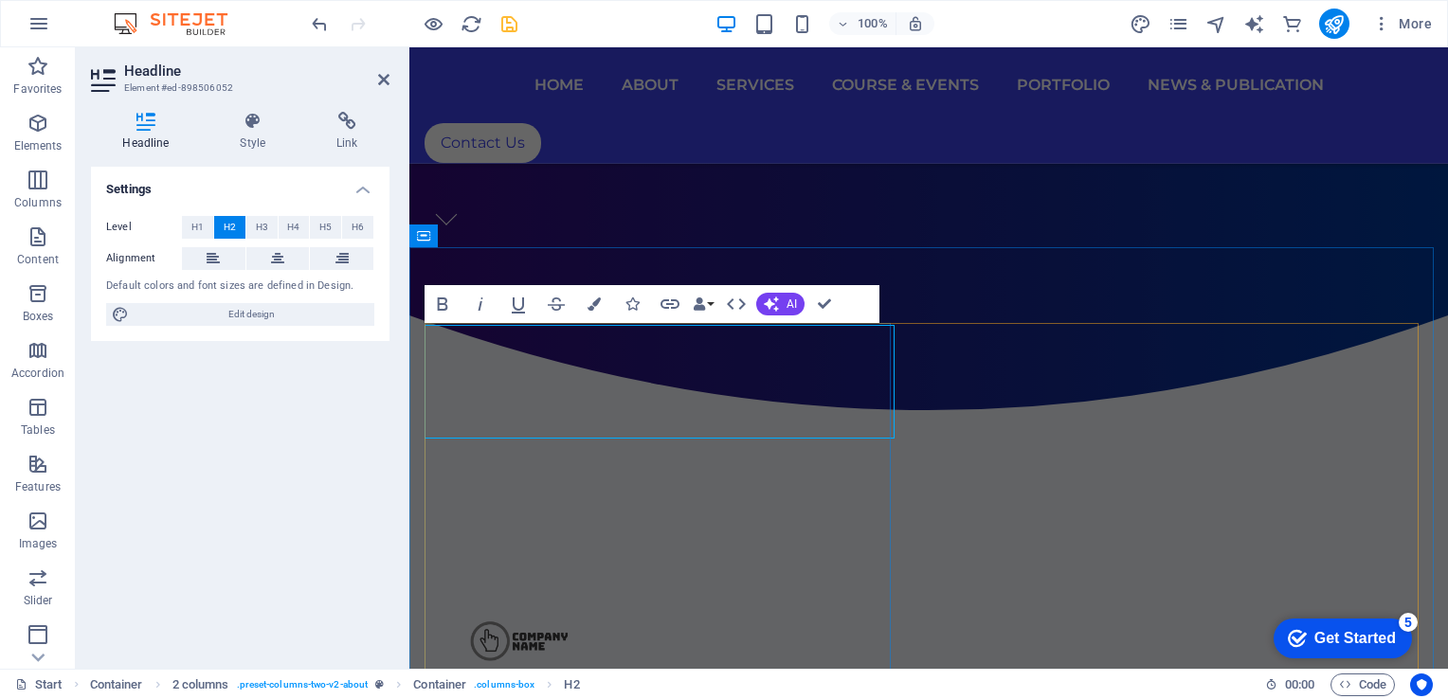
scroll to position [866, 0]
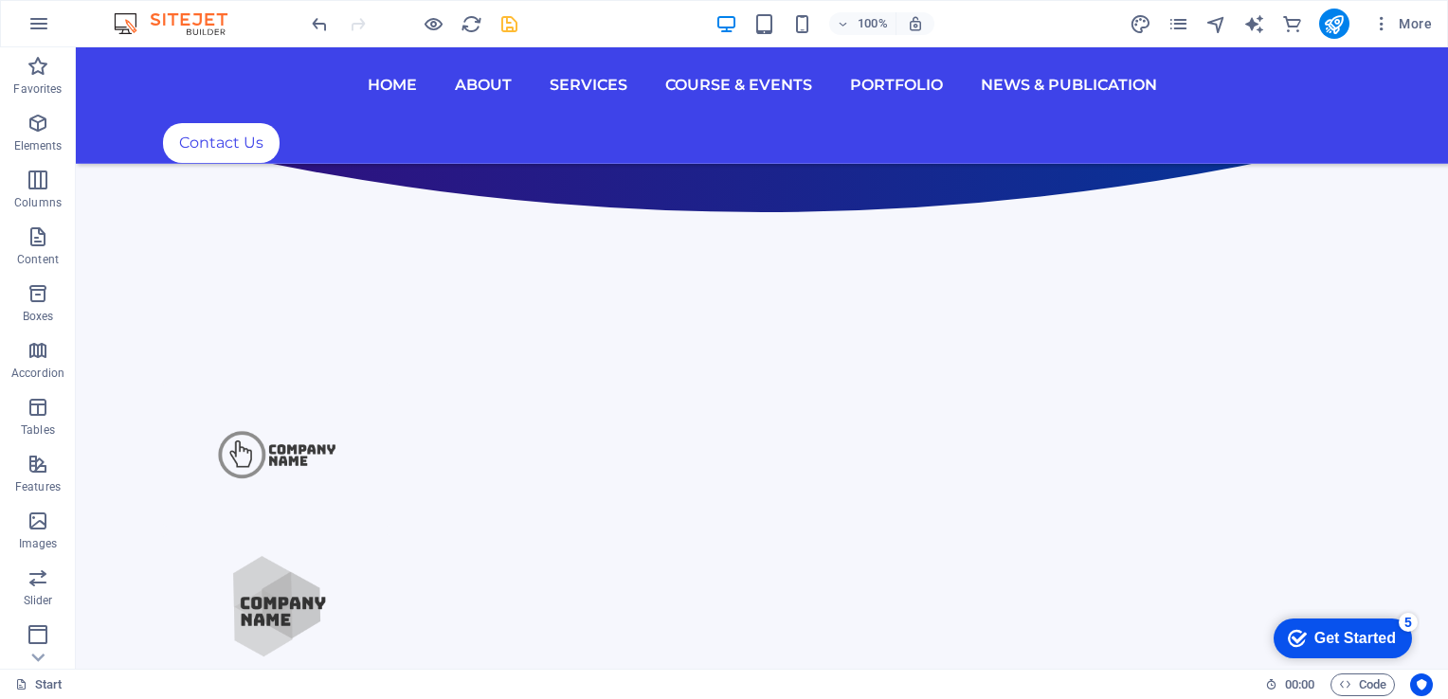
scroll to position [1117, 0]
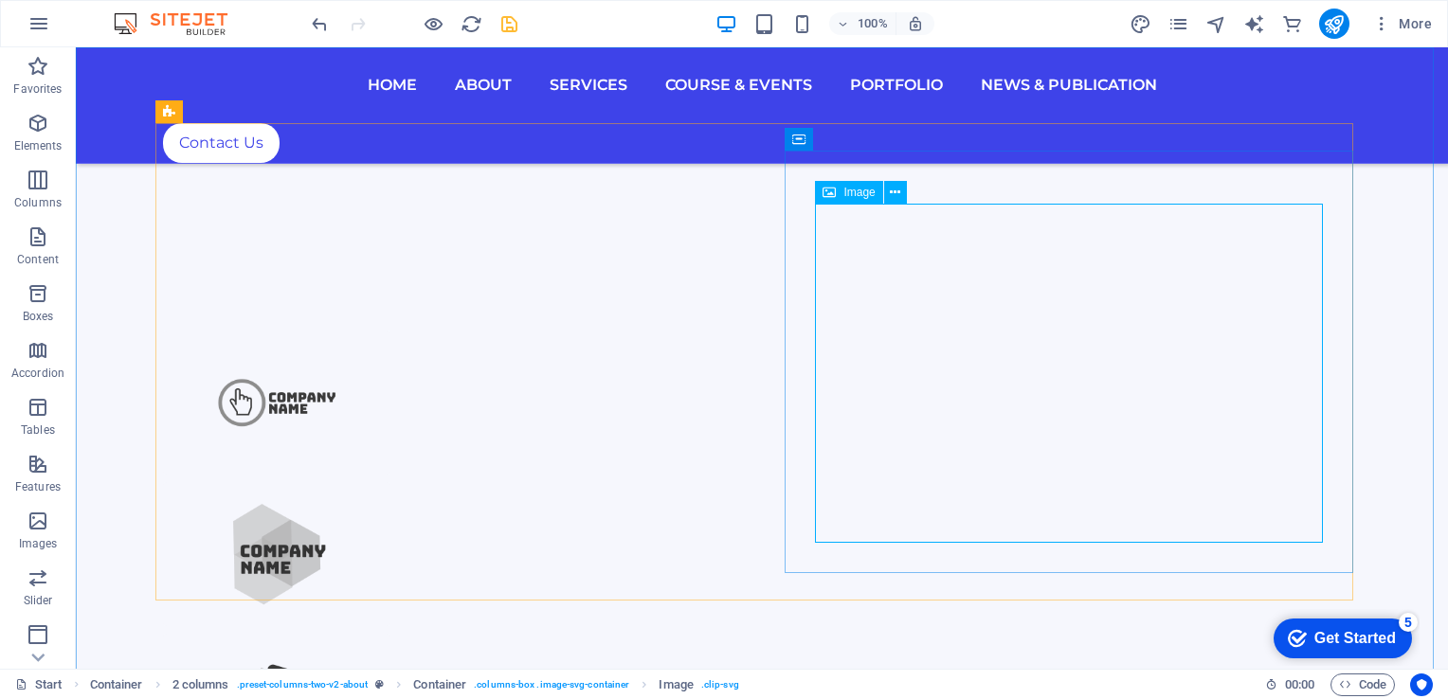
click at [860, 191] on span "Image" at bounding box center [858, 192] width 31 height 11
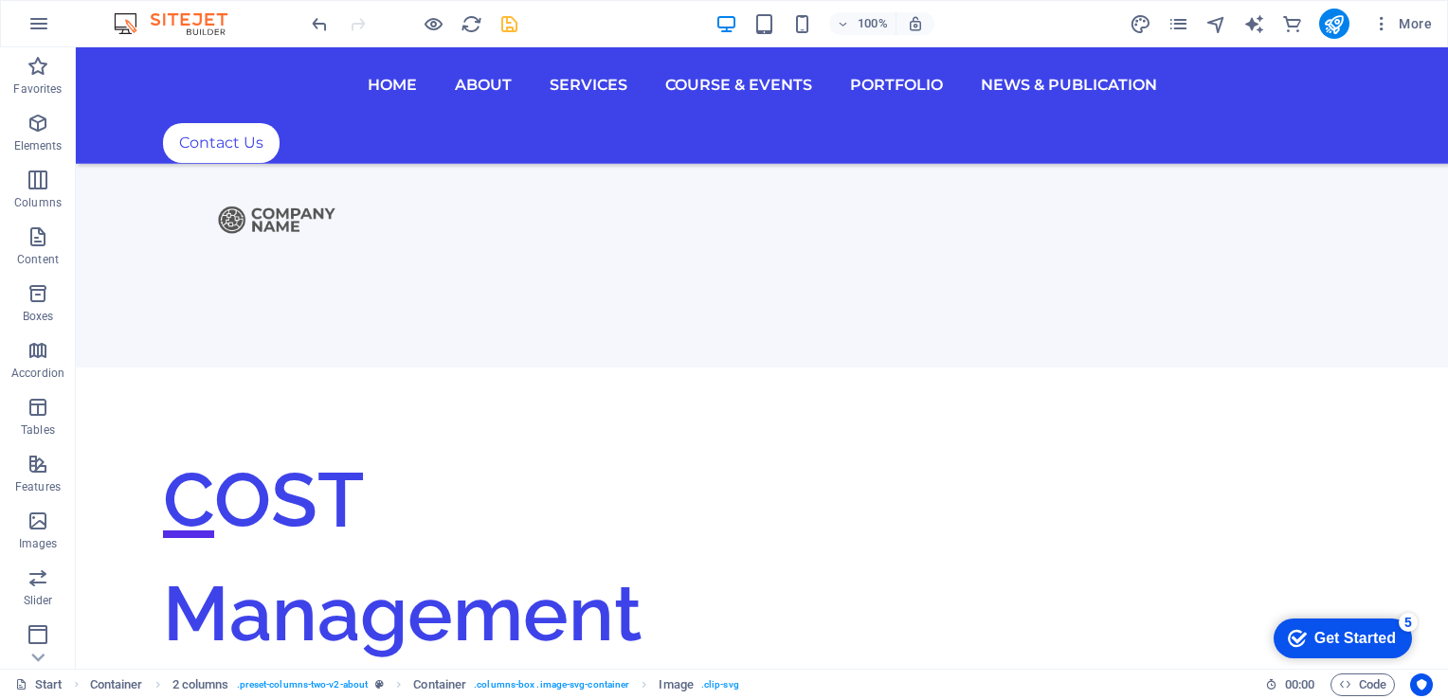
scroll to position [2639, 0]
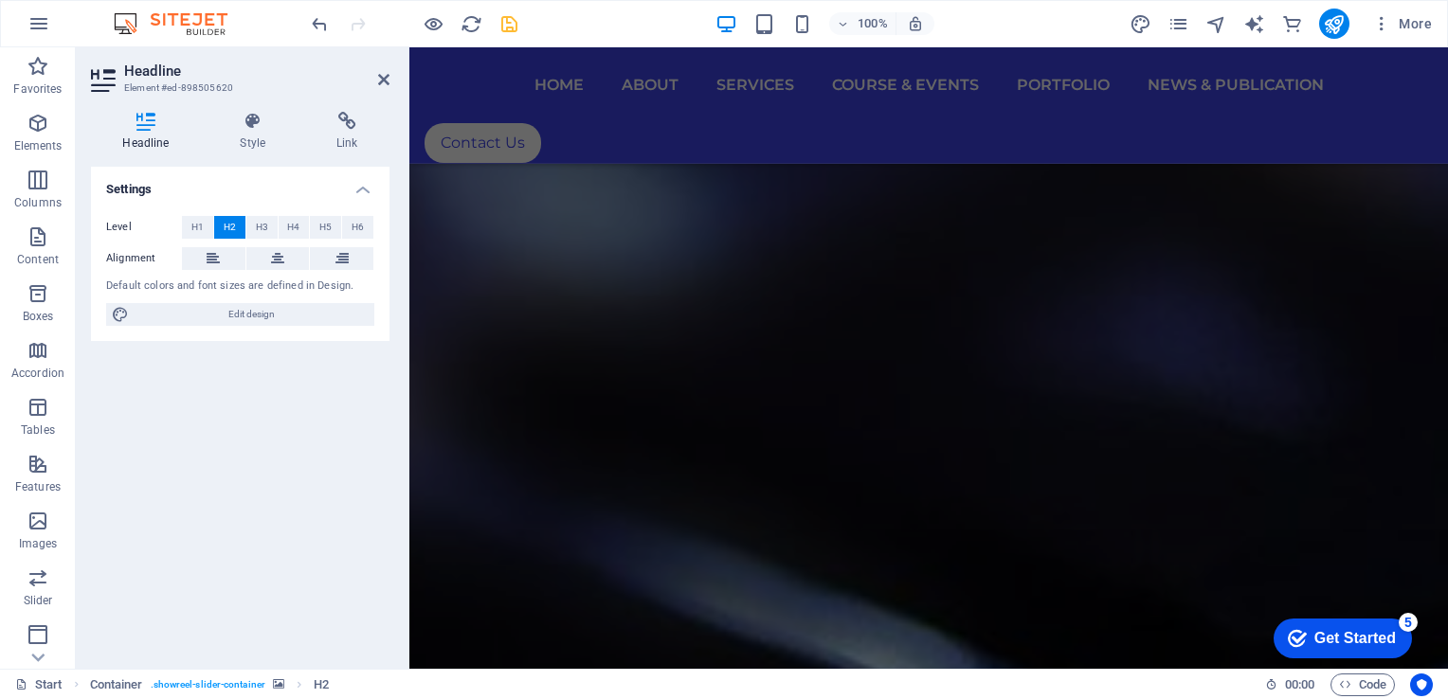
scroll to position [7500, 0]
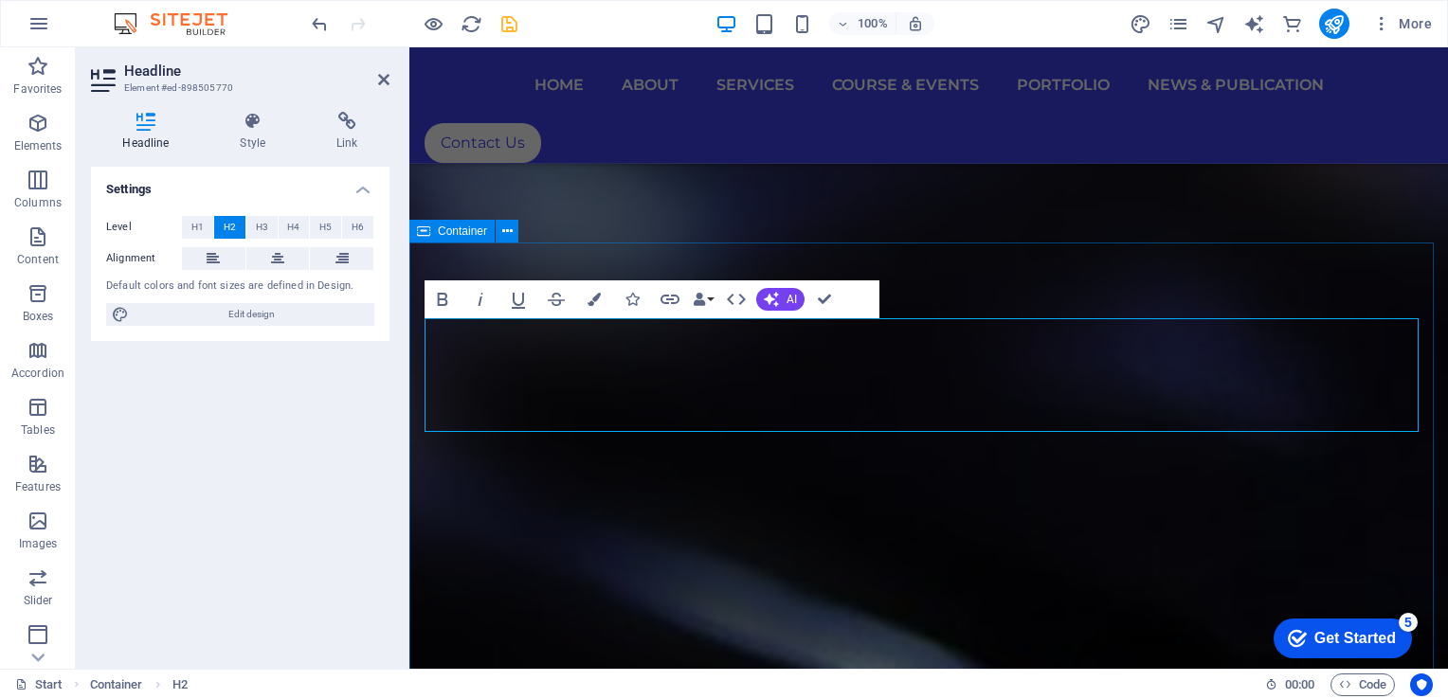
scroll to position [7421, 0]
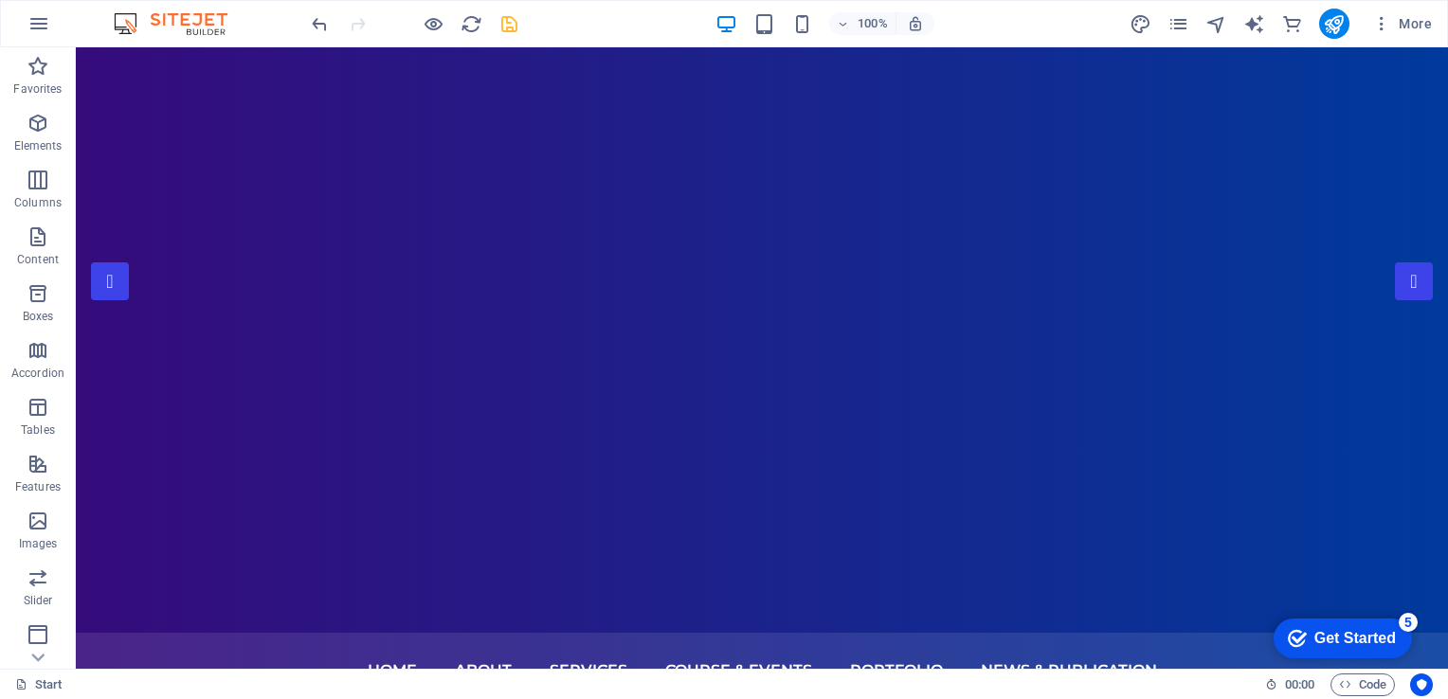
scroll to position [0, 0]
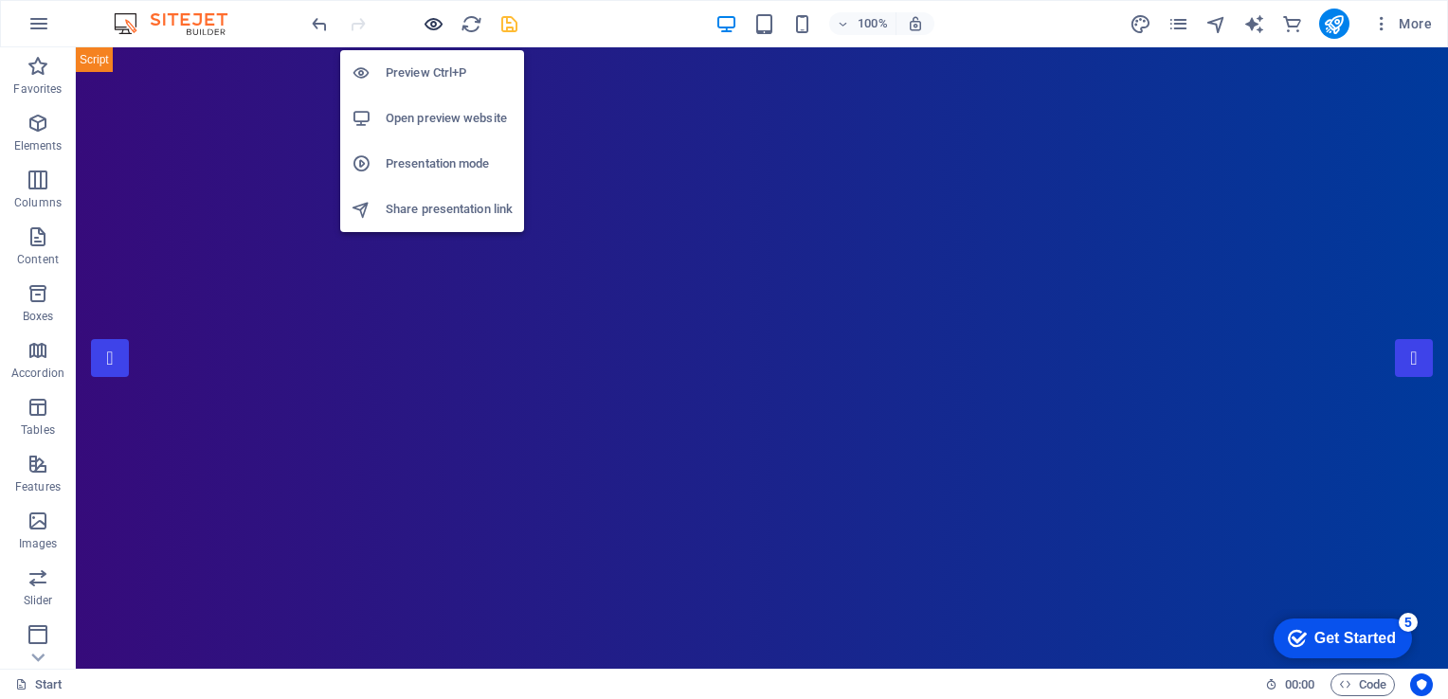
click at [433, 25] on icon "button" at bounding box center [434, 24] width 22 height 22
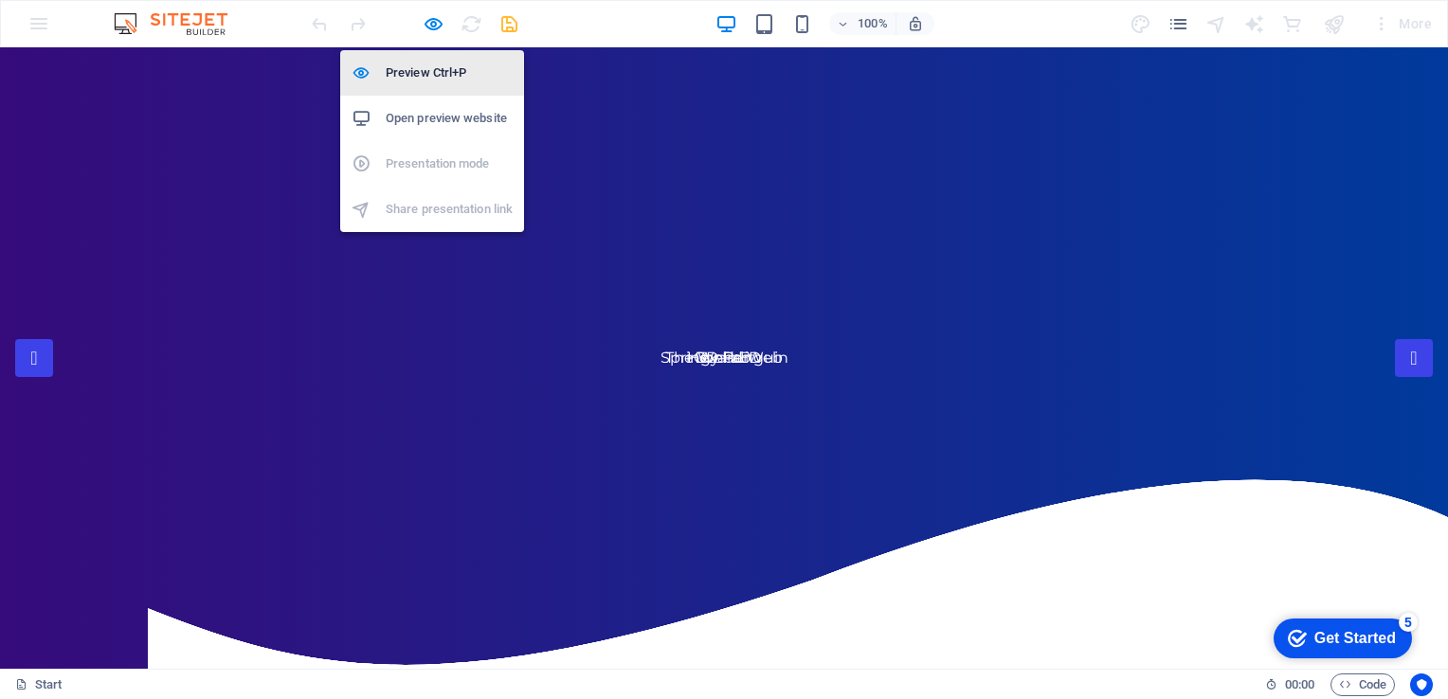
click at [434, 74] on h6 "Preview Ctrl+P" at bounding box center [449, 73] width 127 height 23
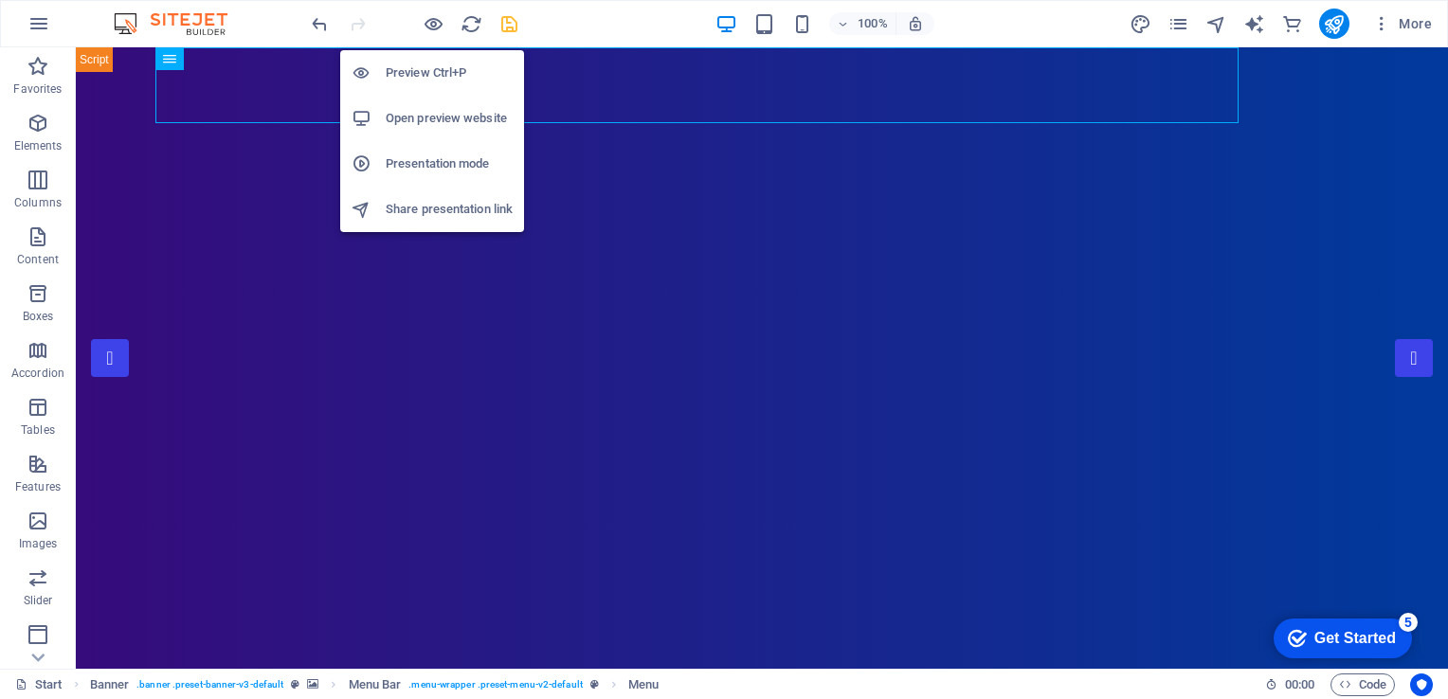
click at [432, 119] on h6 "Open preview website" at bounding box center [449, 118] width 127 height 23
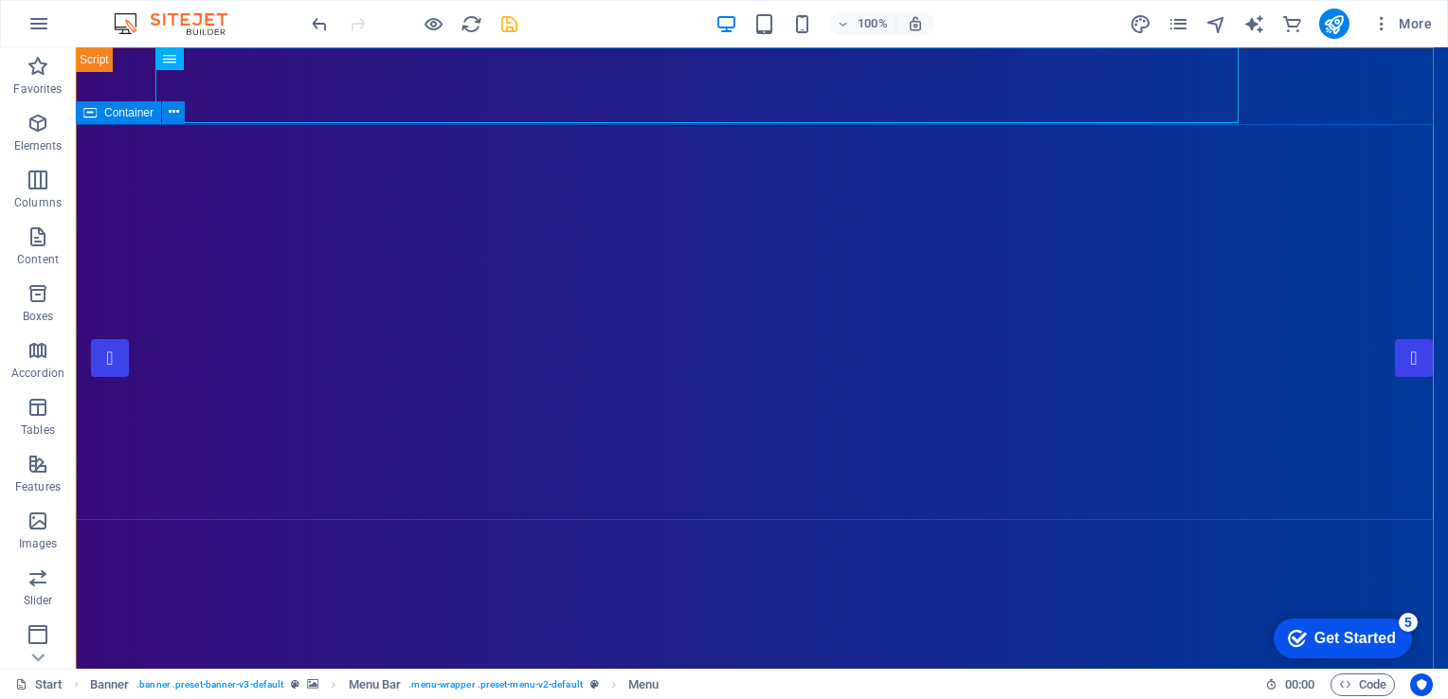
click at [87, 116] on icon at bounding box center [89, 112] width 13 height 23
click at [43, 354] on icon "button" at bounding box center [38, 350] width 23 height 23
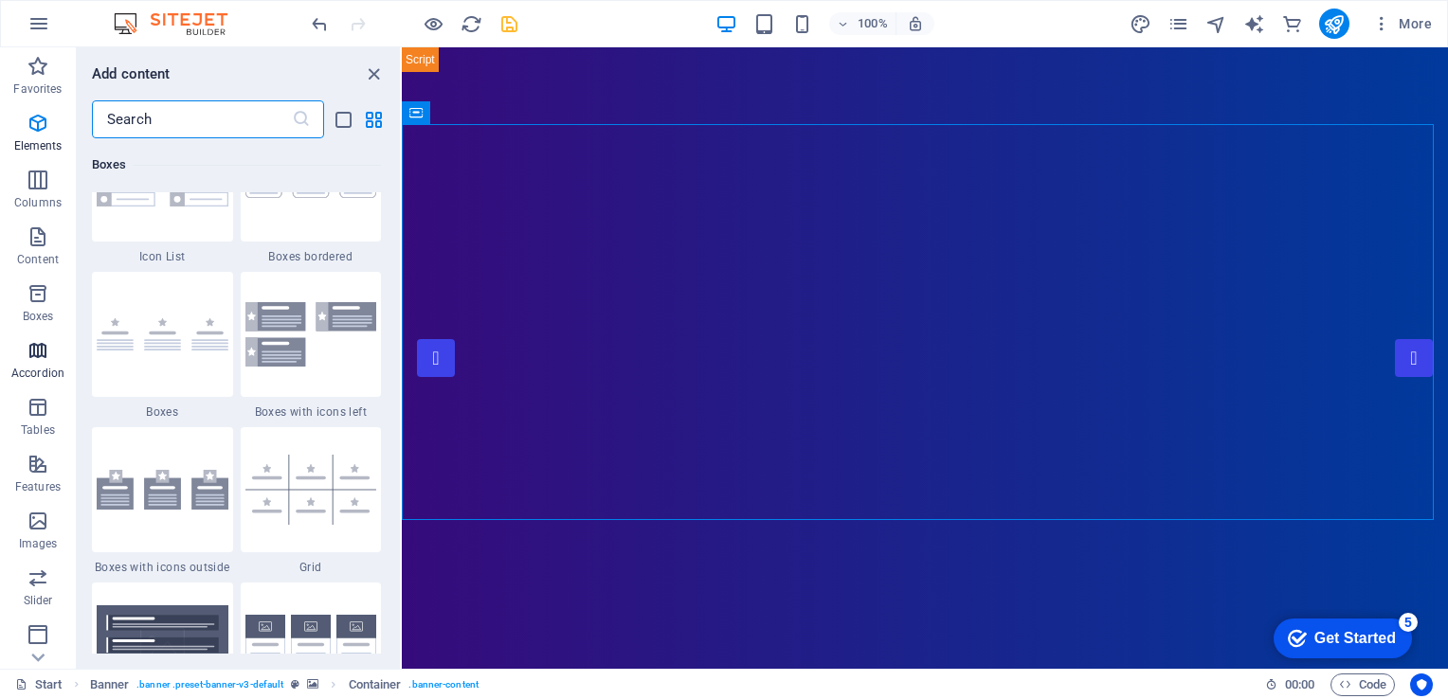
scroll to position [6050, 0]
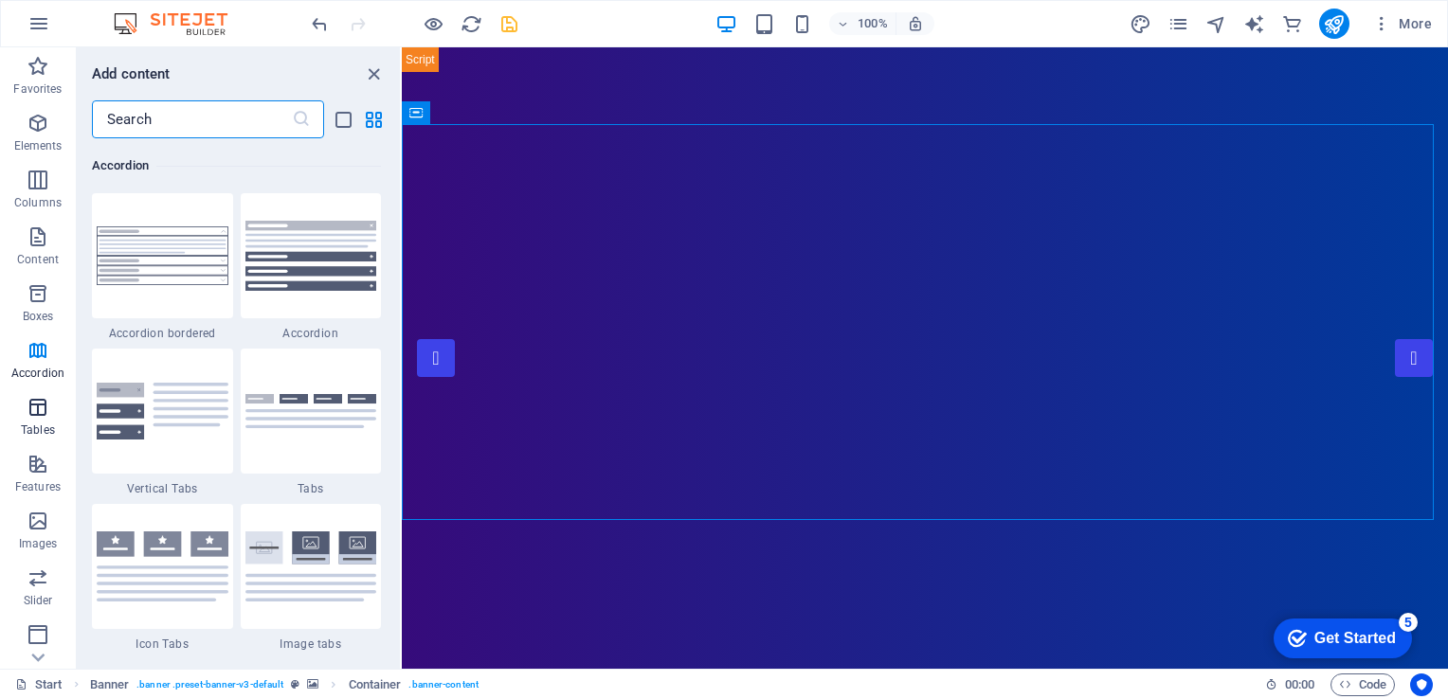
click at [39, 404] on icon "button" at bounding box center [38, 407] width 23 height 23
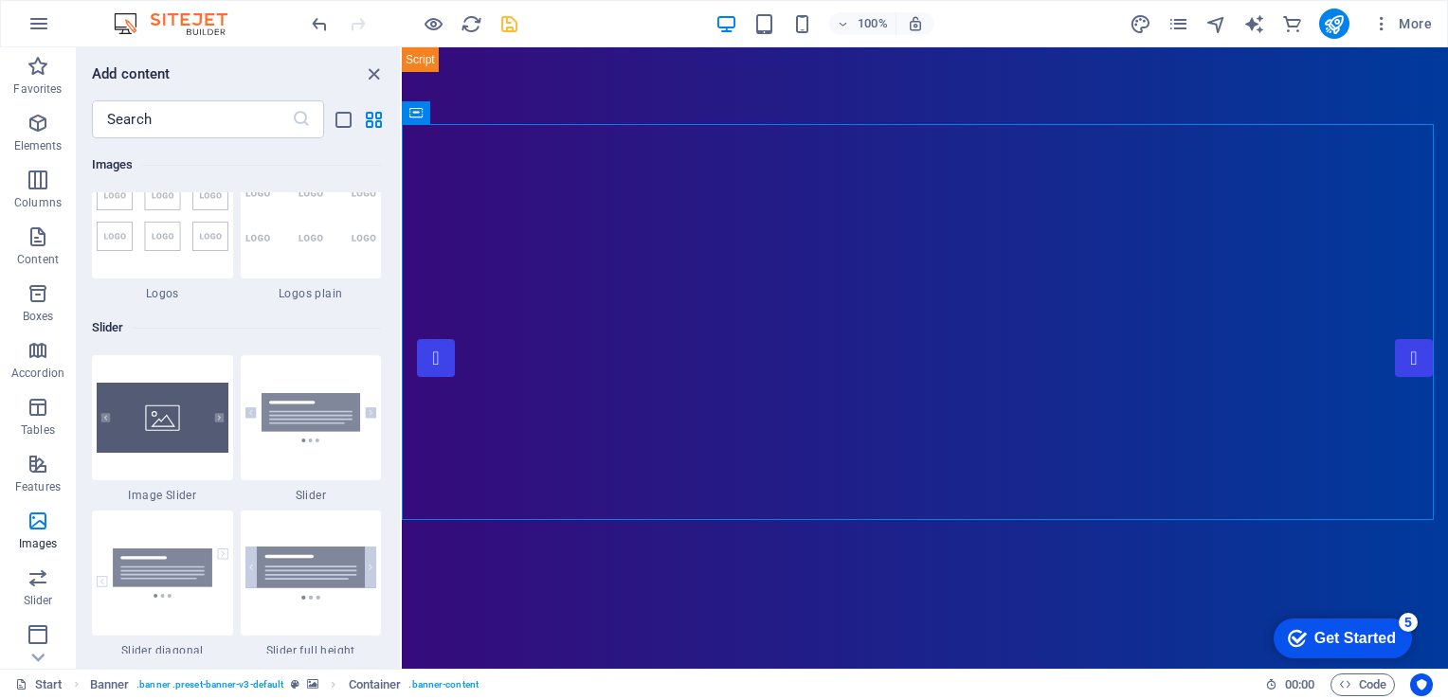
scroll to position [10637, 0]
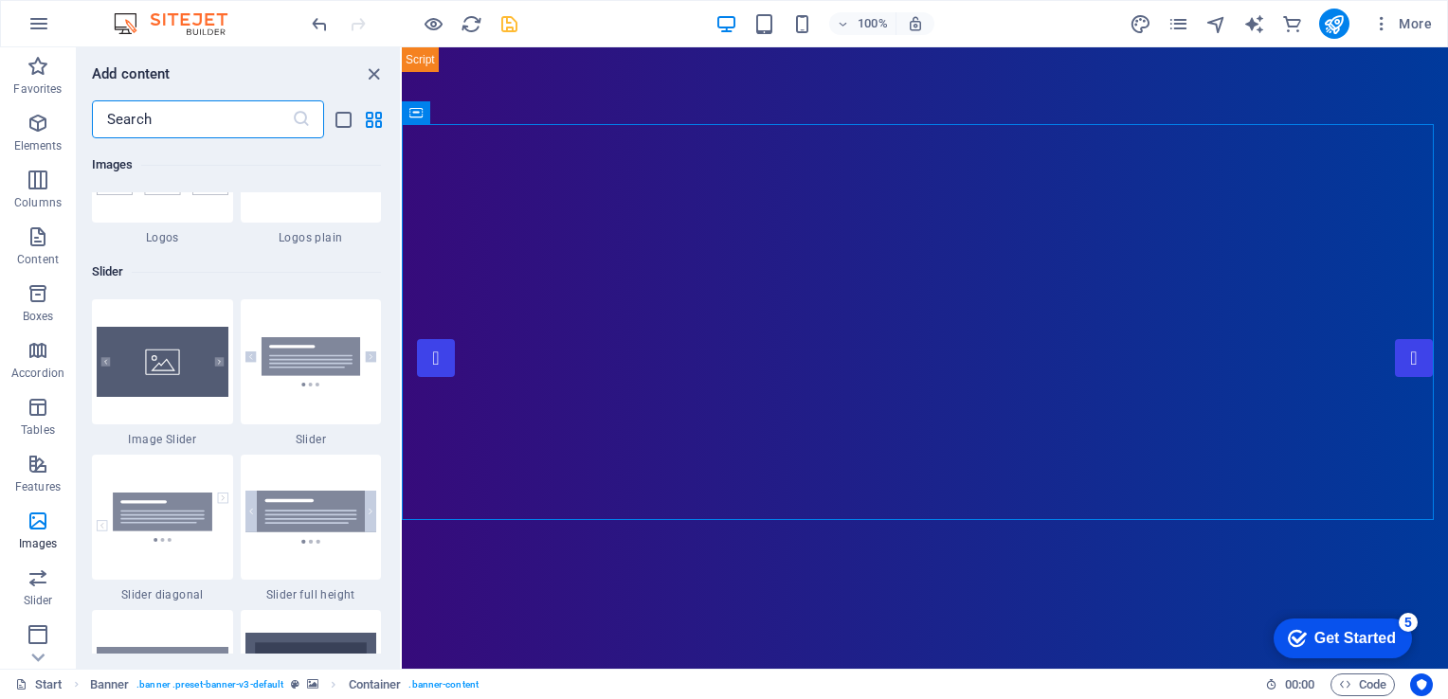
click at [255, 128] on input "text" at bounding box center [192, 119] width 200 height 38
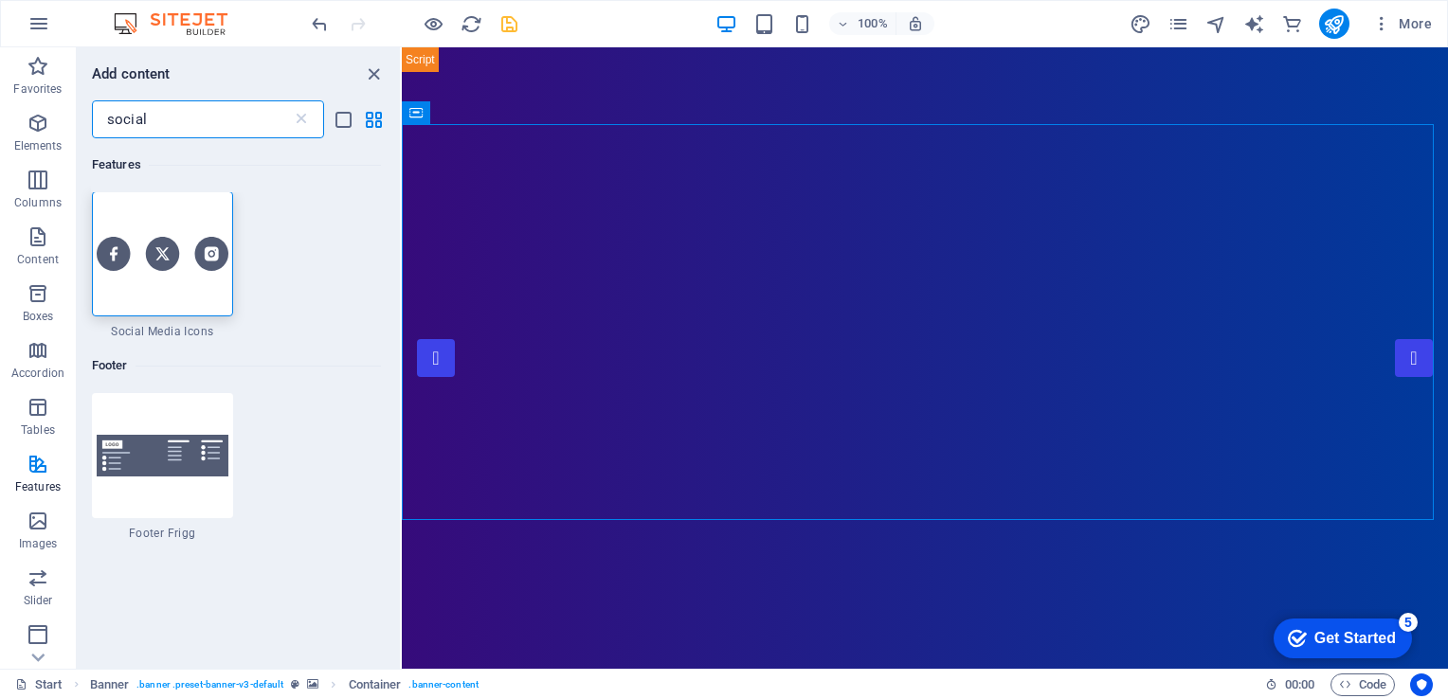
scroll to position [0, 0]
type input "social"
click at [172, 258] on img at bounding box center [163, 254] width 132 height 33
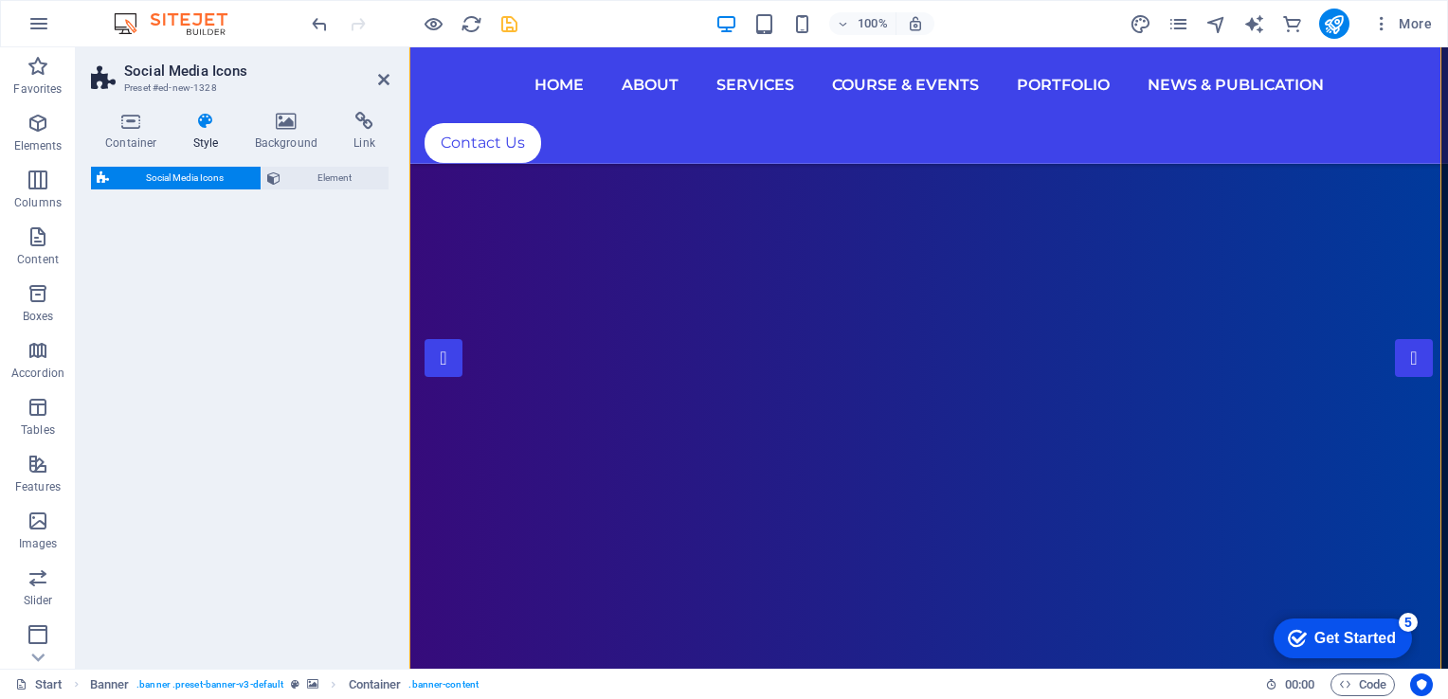
select select "rem"
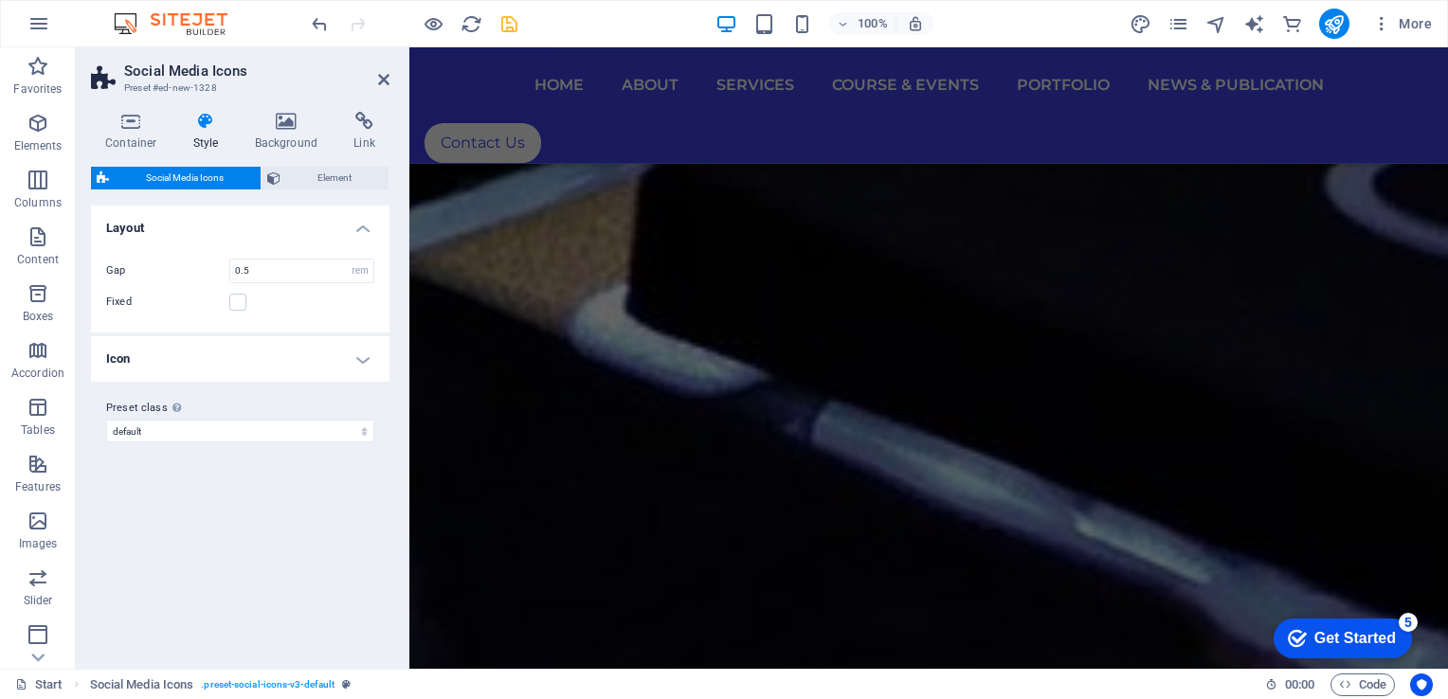
scroll to position [9106, 0]
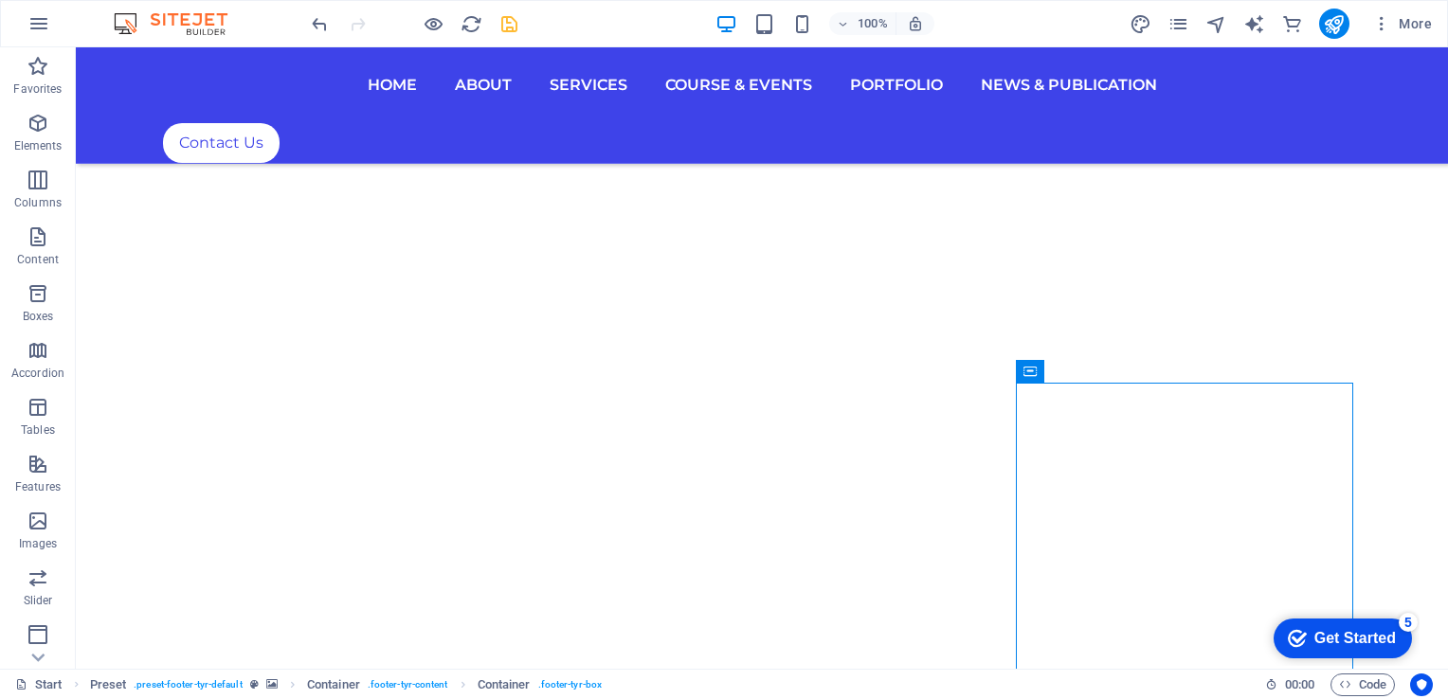
scroll to position [9297, 0]
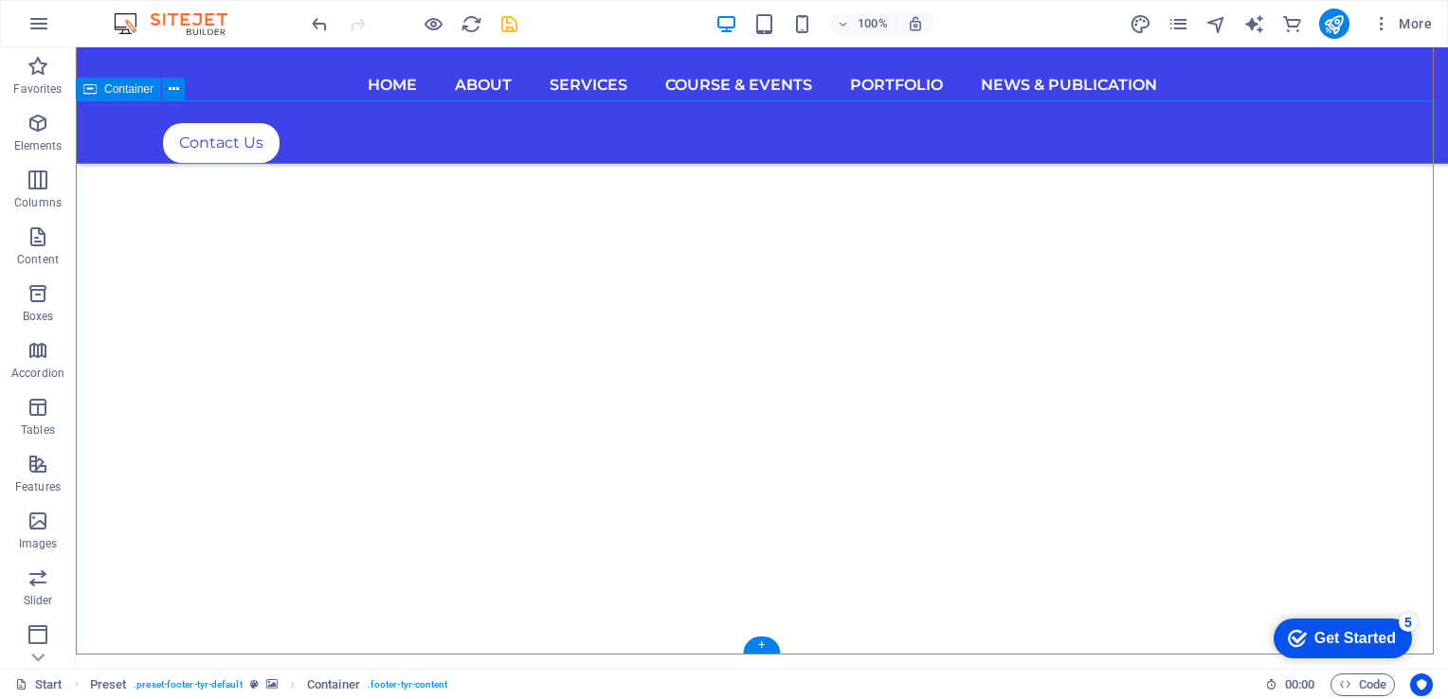
drag, startPoint x: 114, startPoint y: 347, endPoint x: 349, endPoint y: 599, distance: 344.7
click at [27, 290] on icon "button" at bounding box center [38, 293] width 23 height 23
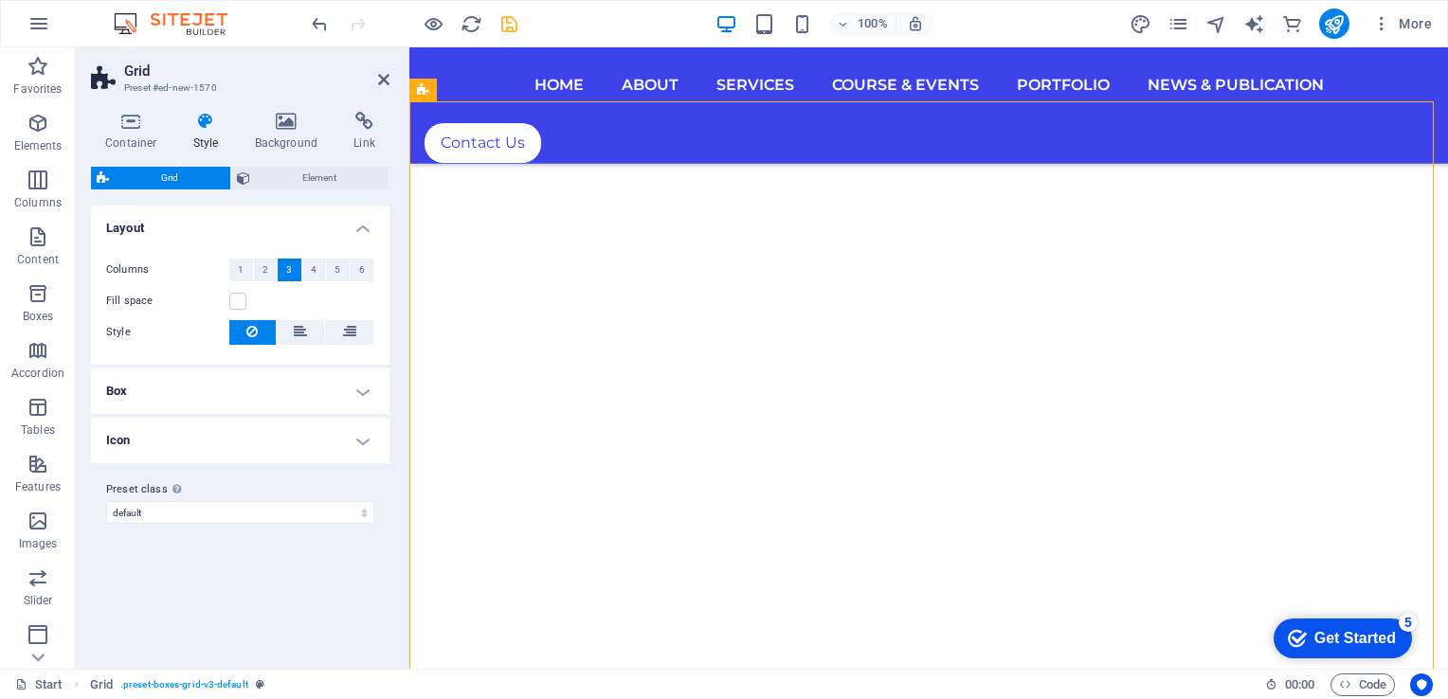
scroll to position [9702, 0]
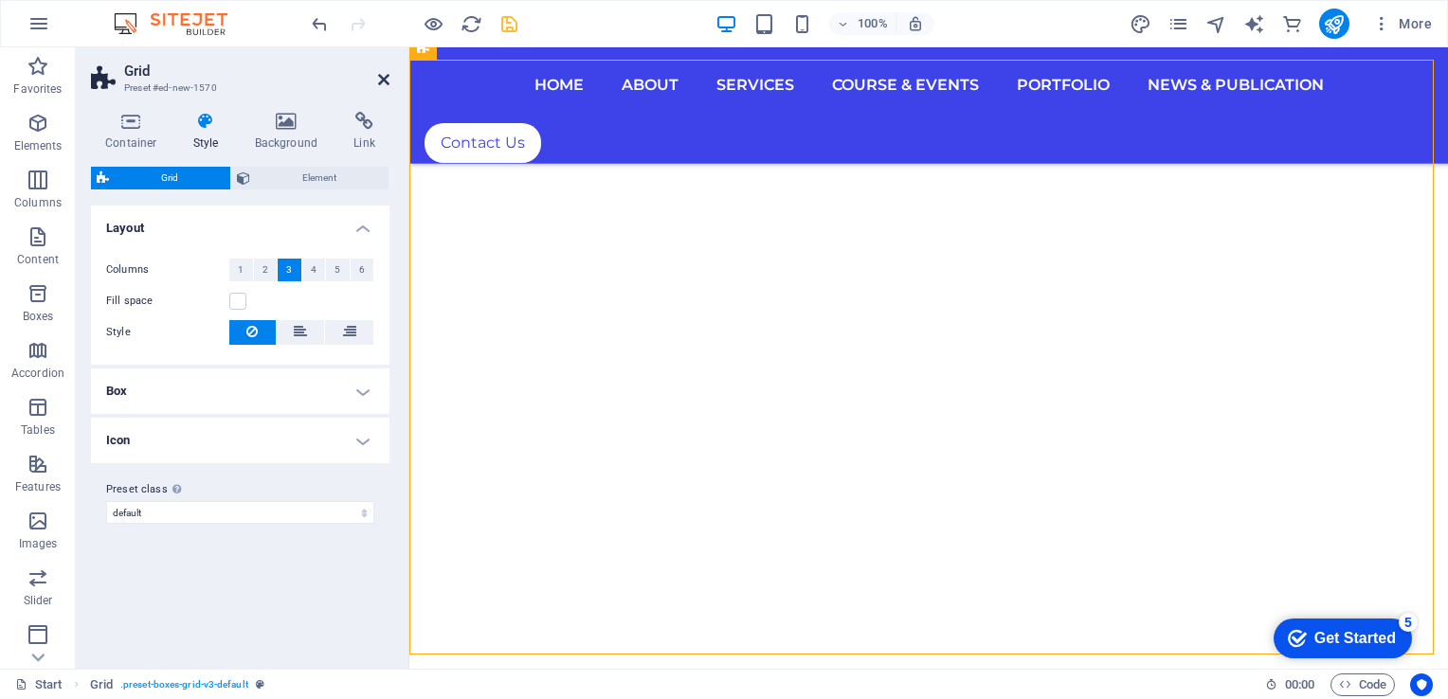
click at [388, 72] on icon at bounding box center [383, 79] width 11 height 15
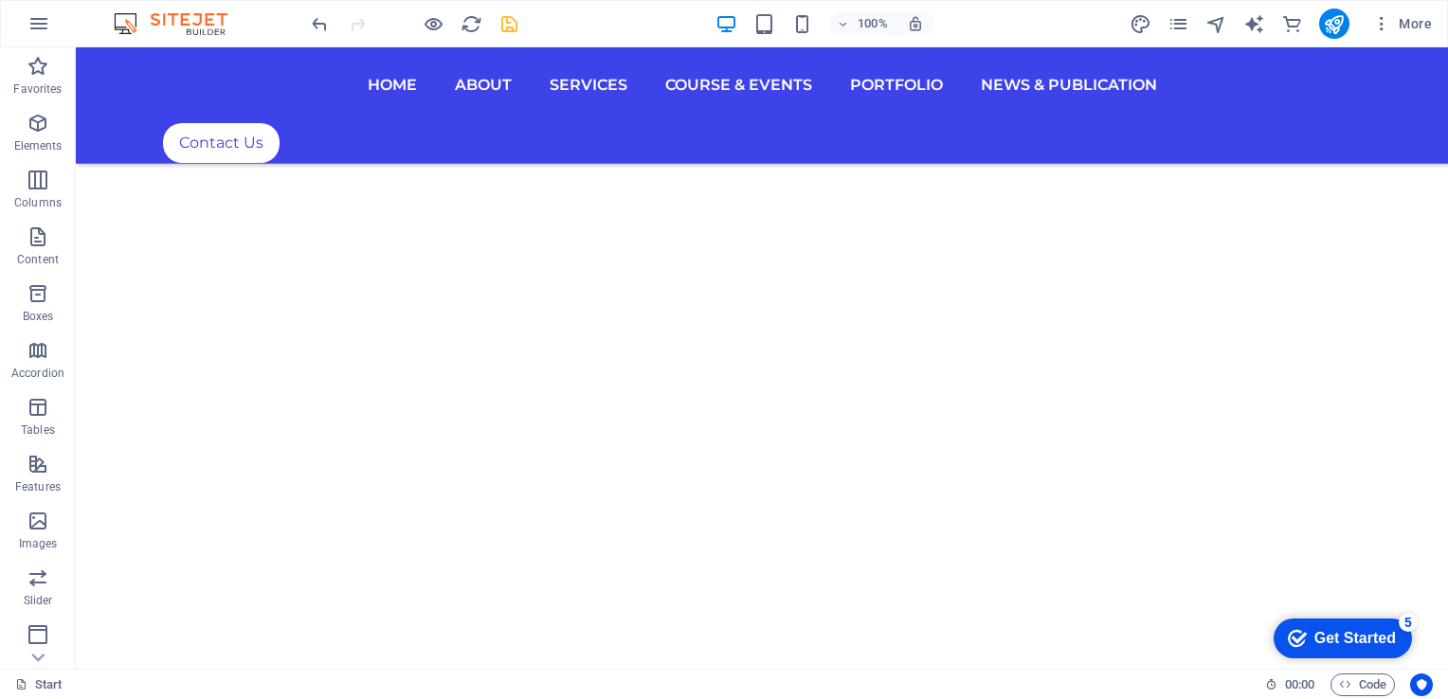
scroll to position [9847, 0]
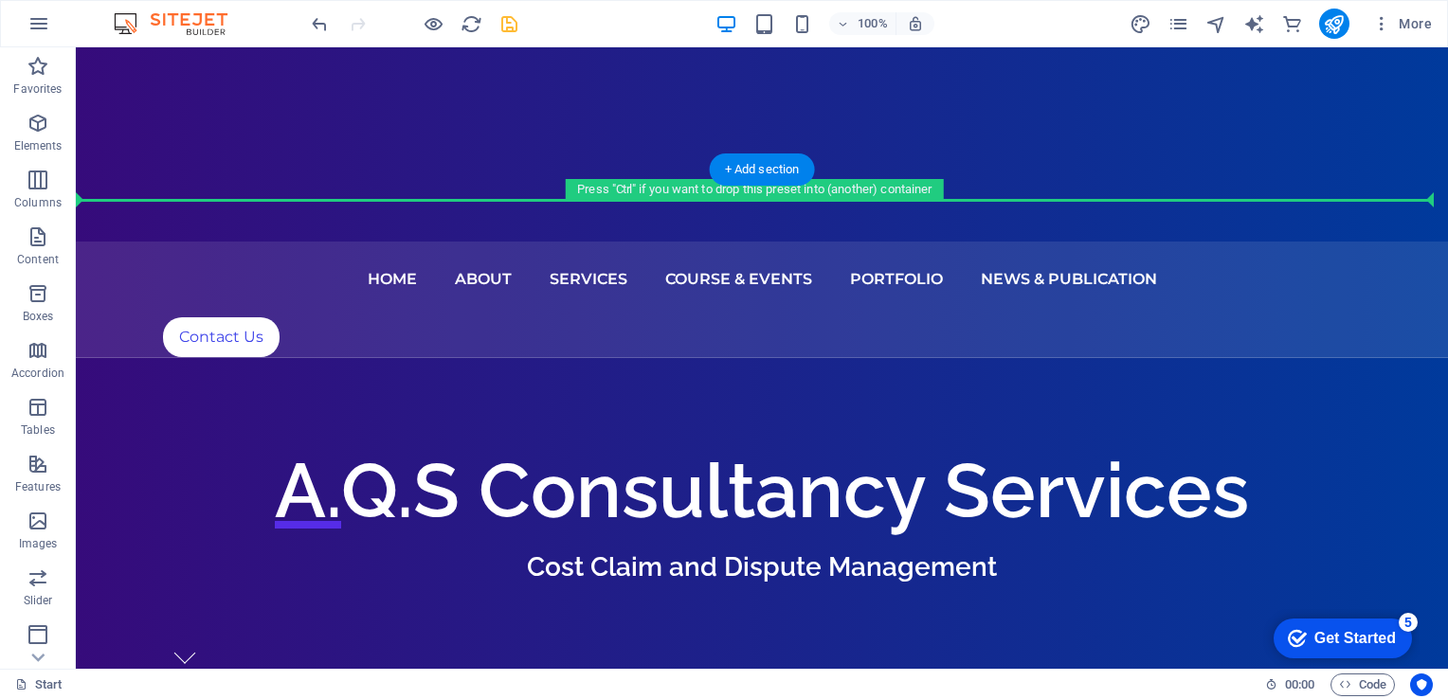
scroll to position [445, 0]
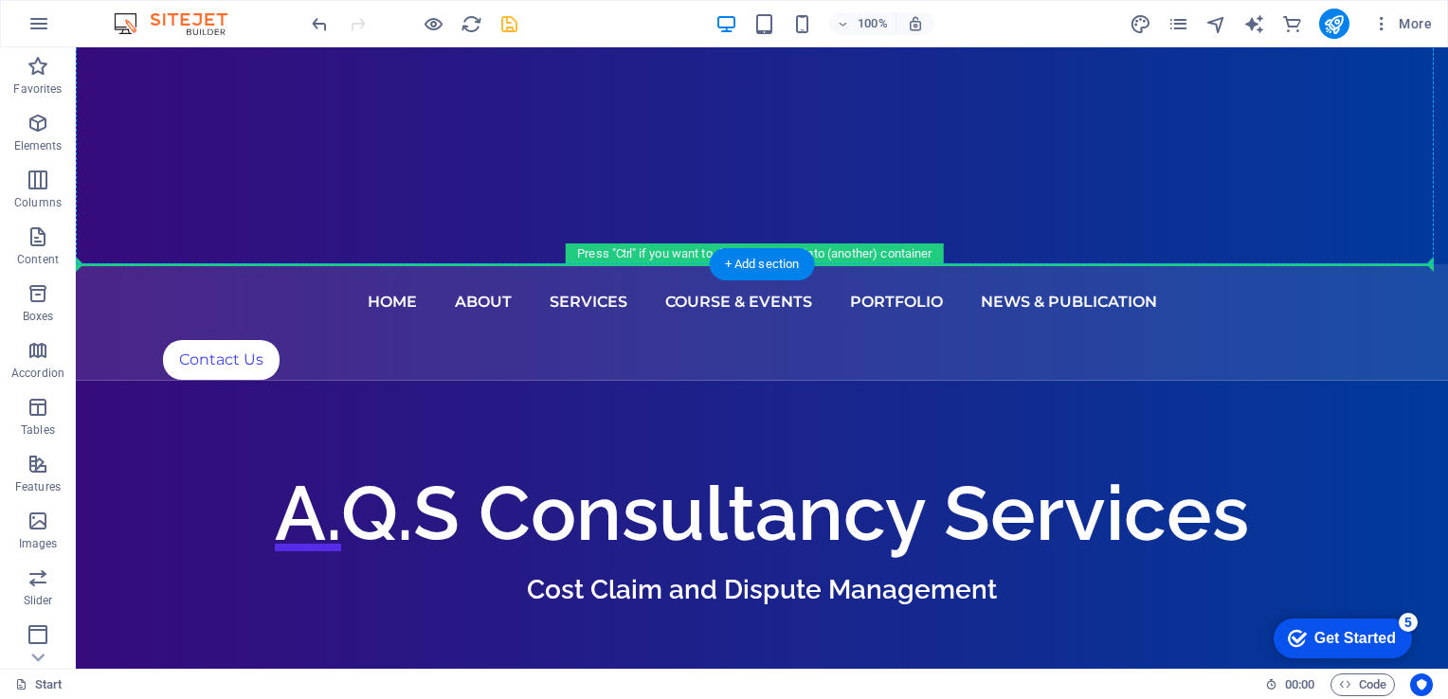
drag, startPoint x: 104, startPoint y: 156, endPoint x: 124, endPoint y: 218, distance: 64.7
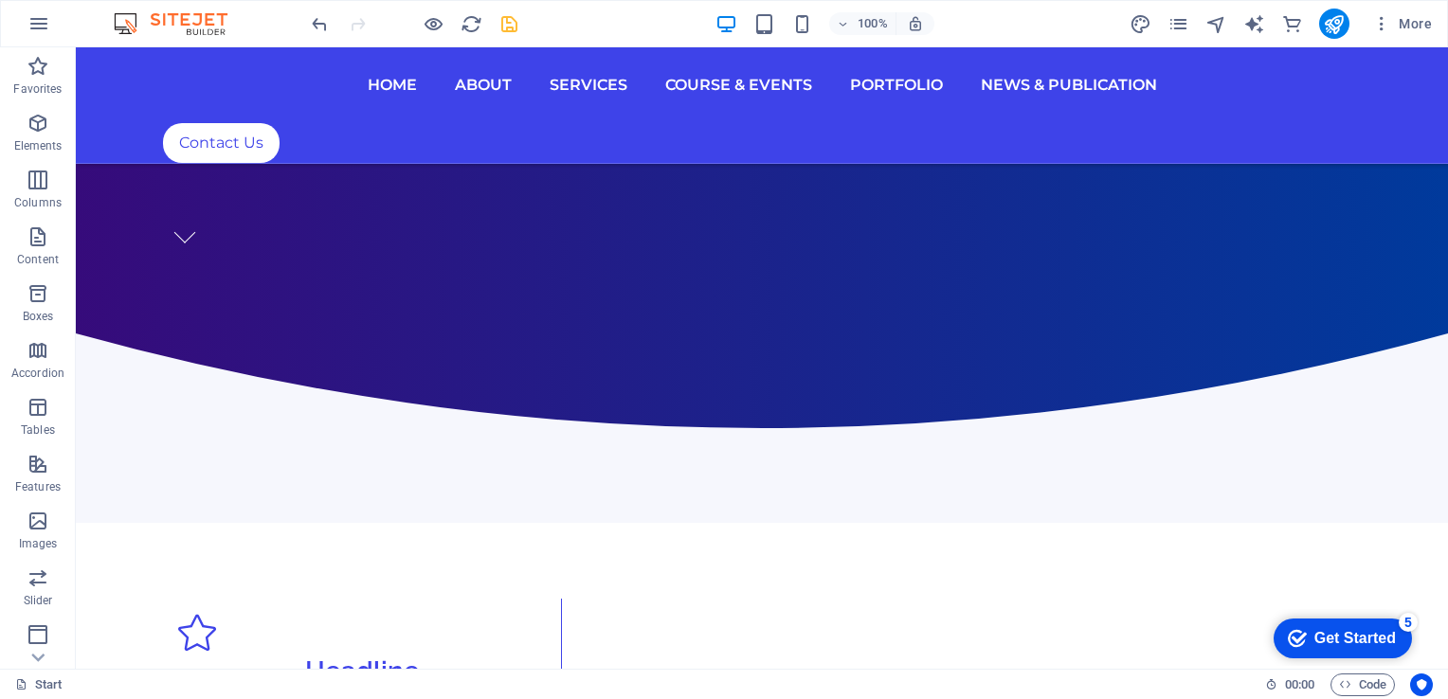
scroll to position [906, 0]
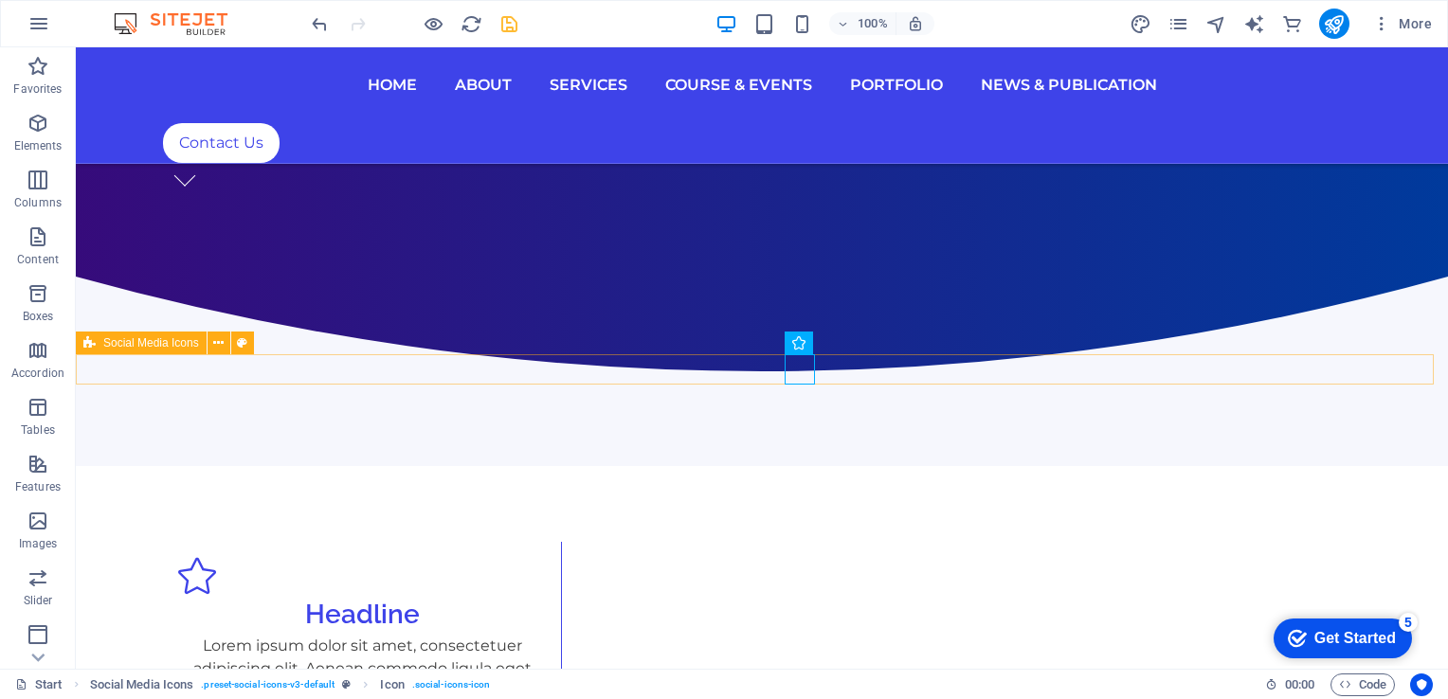
click at [109, 346] on span "Social Media Icons" at bounding box center [151, 342] width 96 height 11
select select "rem"
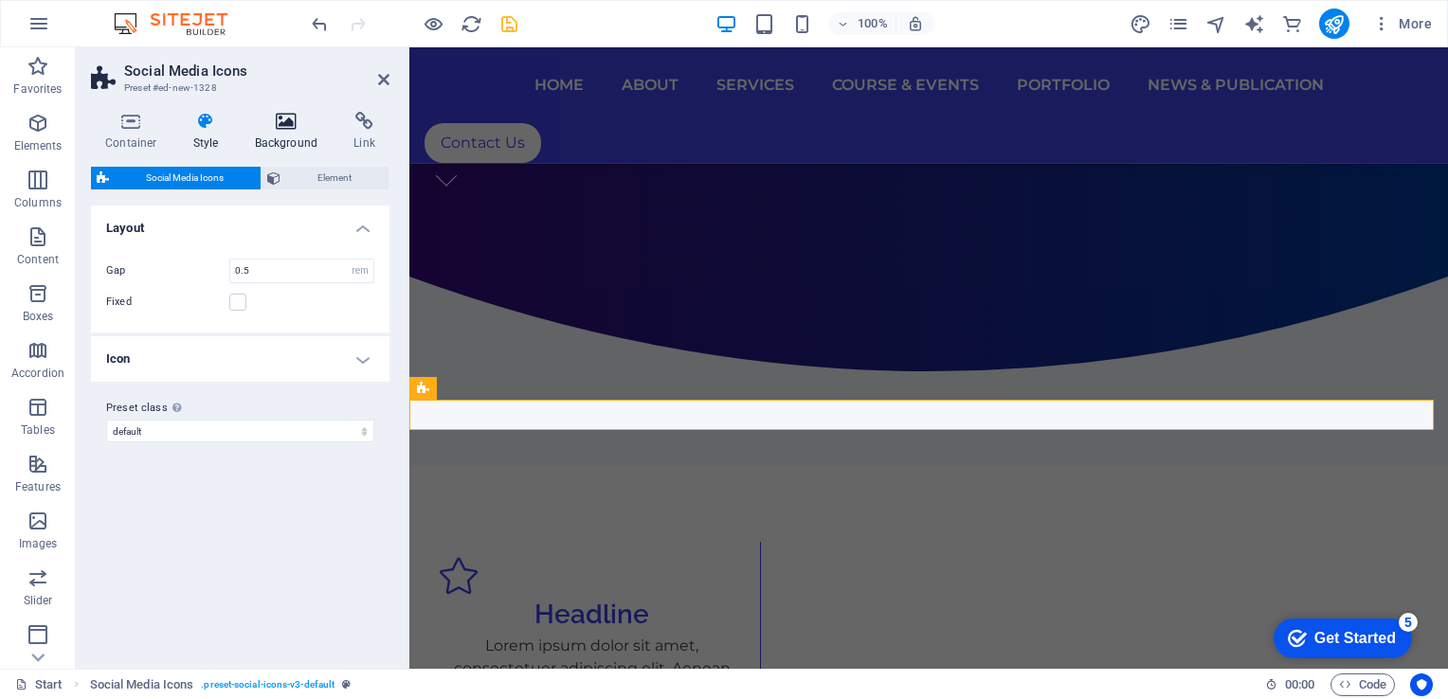
click at [292, 131] on h4 "Background" at bounding box center [291, 132] width 100 height 40
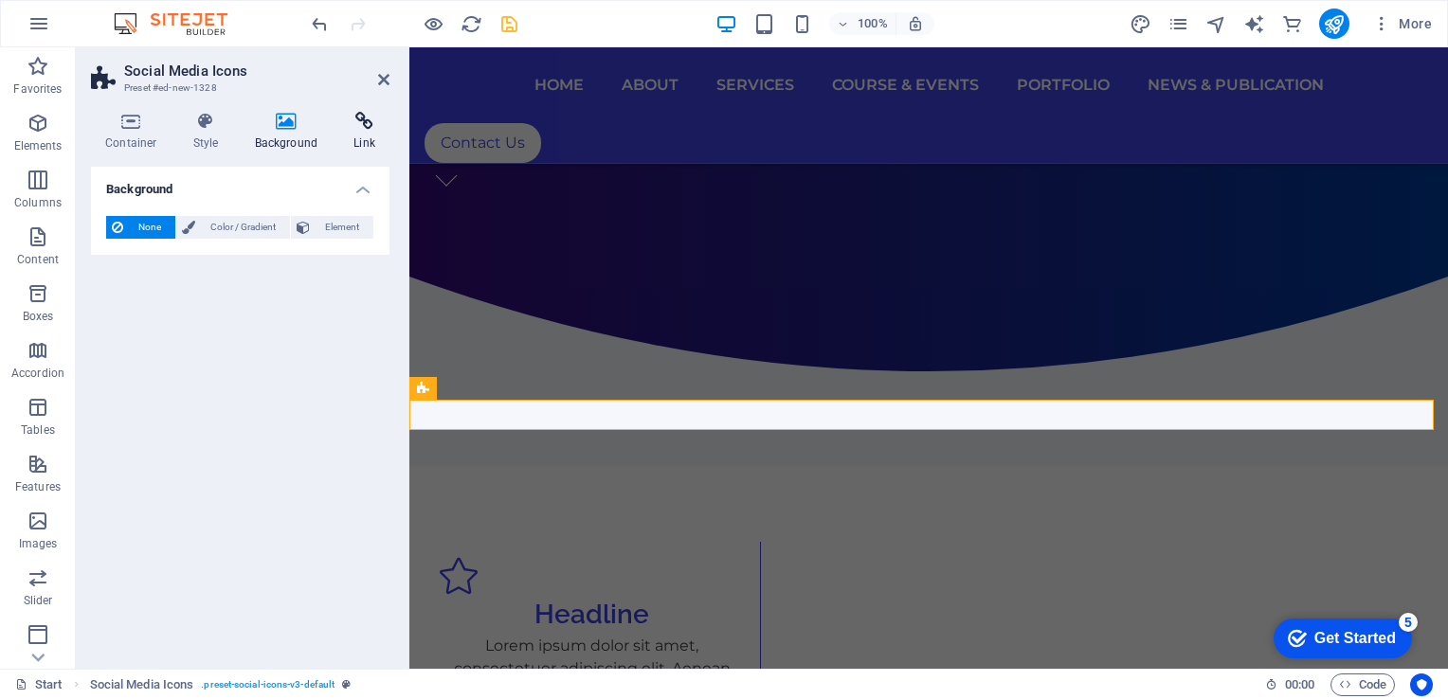
click at [349, 127] on icon at bounding box center [364, 121] width 50 height 19
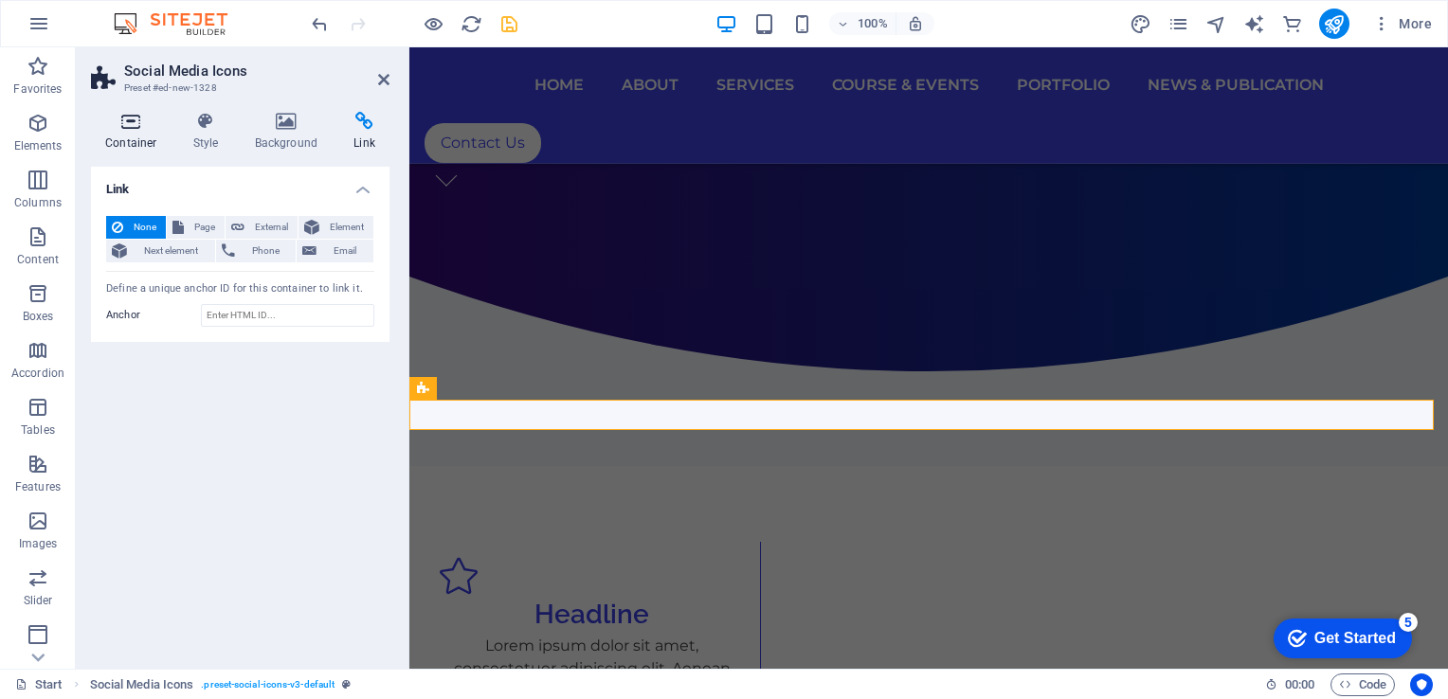
drag, startPoint x: 121, startPoint y: 108, endPoint x: 126, endPoint y: 133, distance: 25.1
click at [126, 133] on div "Container Style Background Link Size Height Default px rem % vh vw Min. height …" at bounding box center [240, 383] width 329 height 572
click at [126, 133] on h4 "Container" at bounding box center [135, 132] width 88 height 40
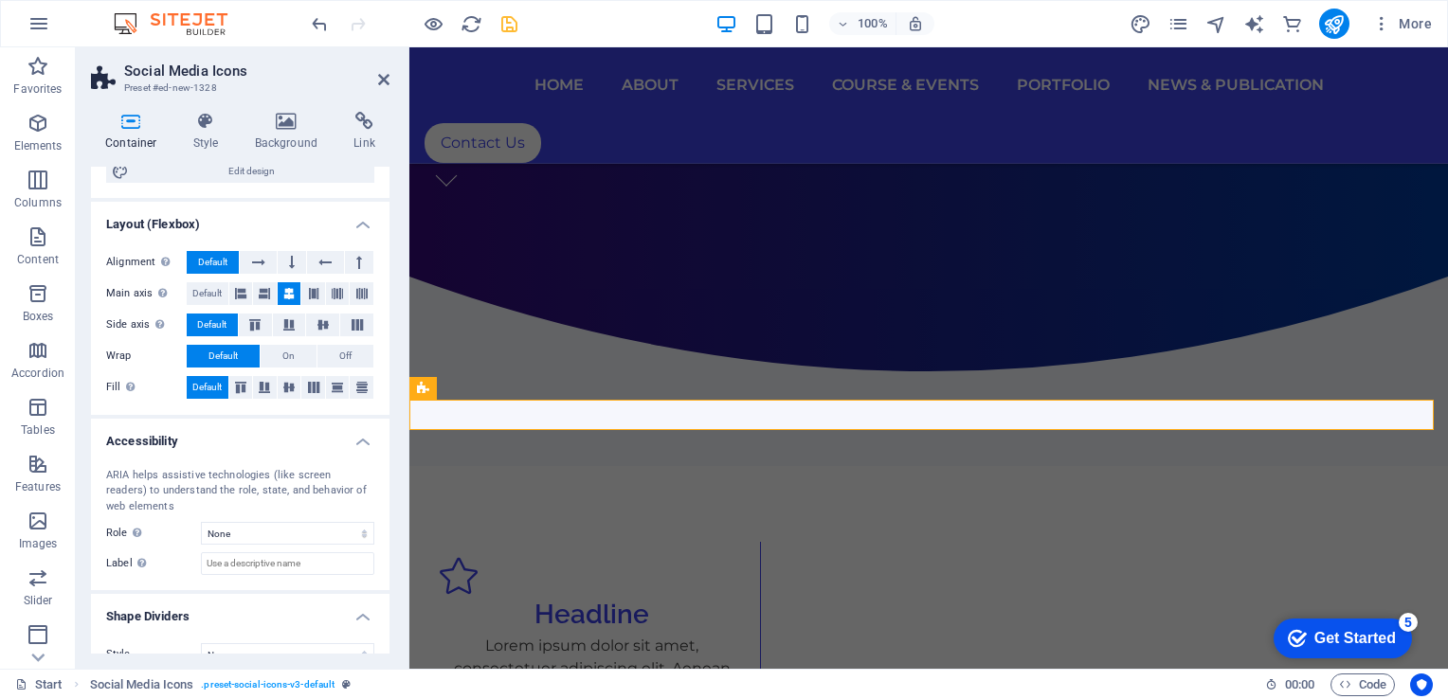
scroll to position [277, 0]
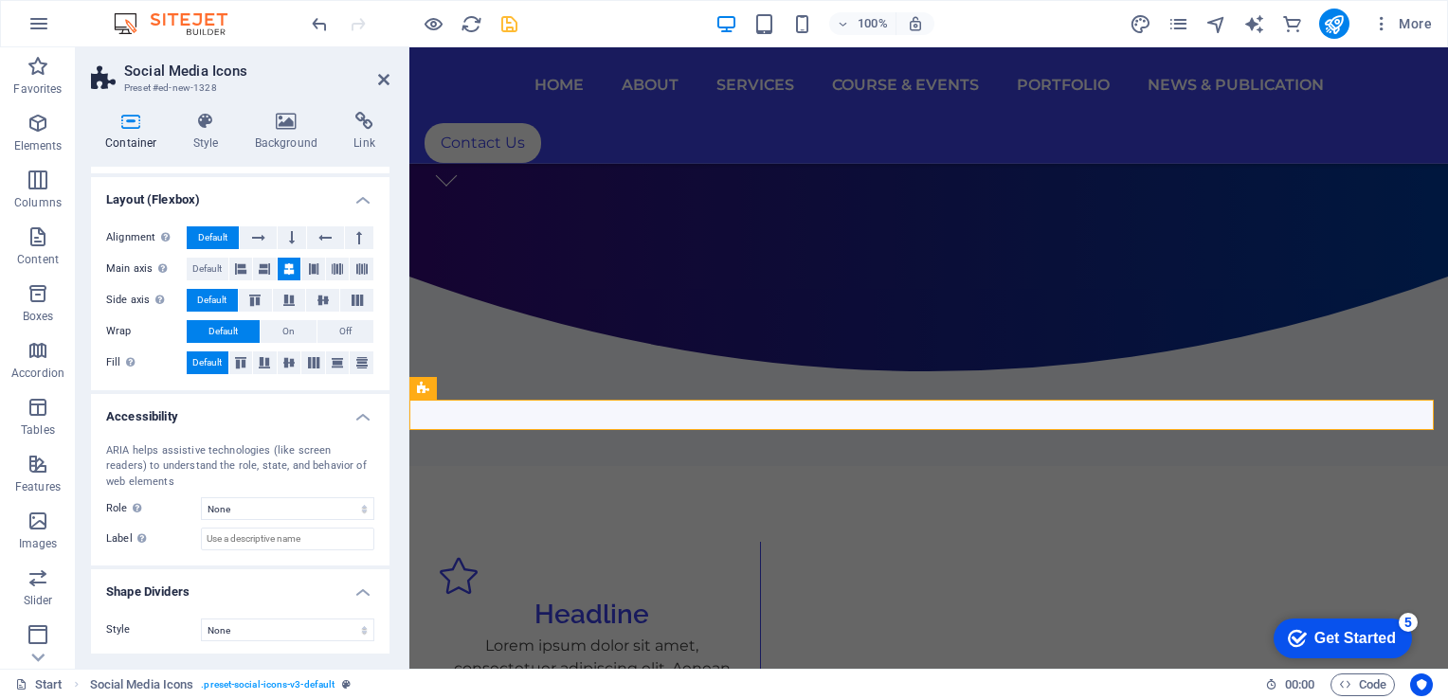
drag, startPoint x: 386, startPoint y: 238, endPoint x: 9, endPoint y: 456, distance: 435.6
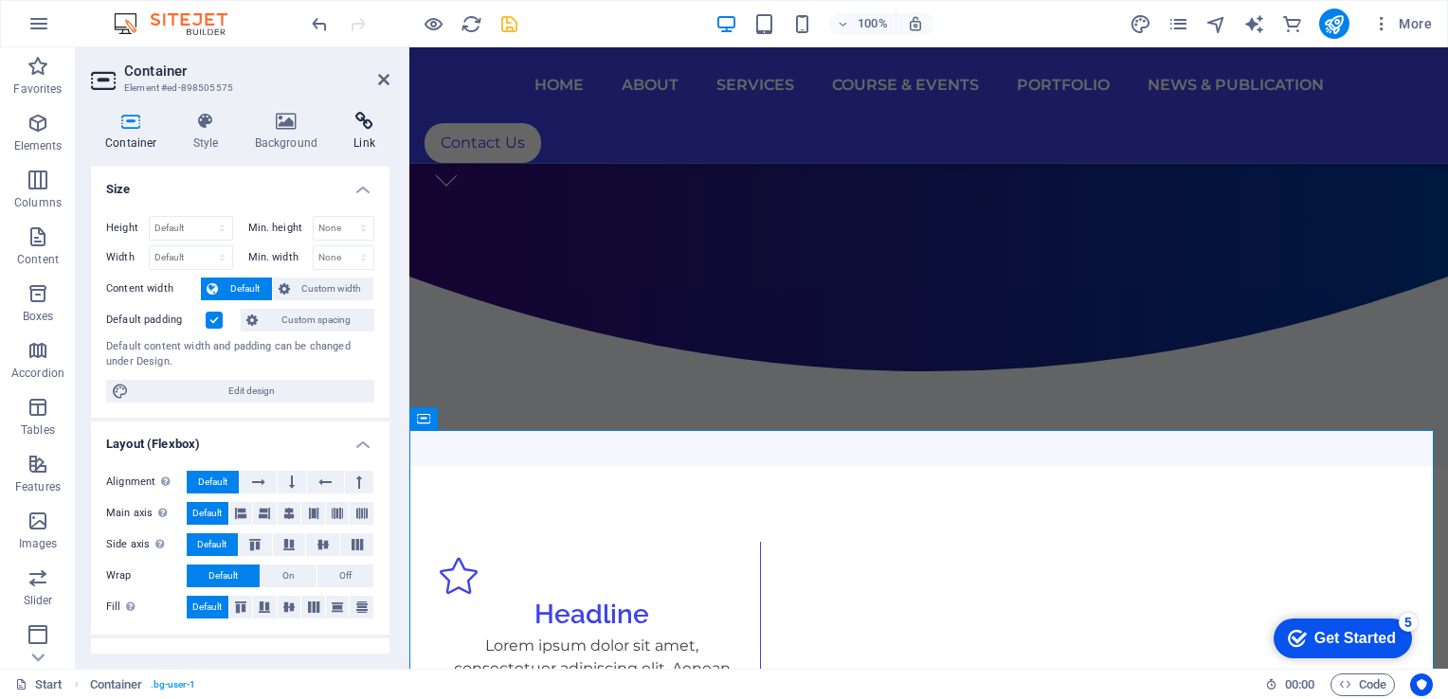
click at [366, 130] on icon at bounding box center [364, 121] width 50 height 19
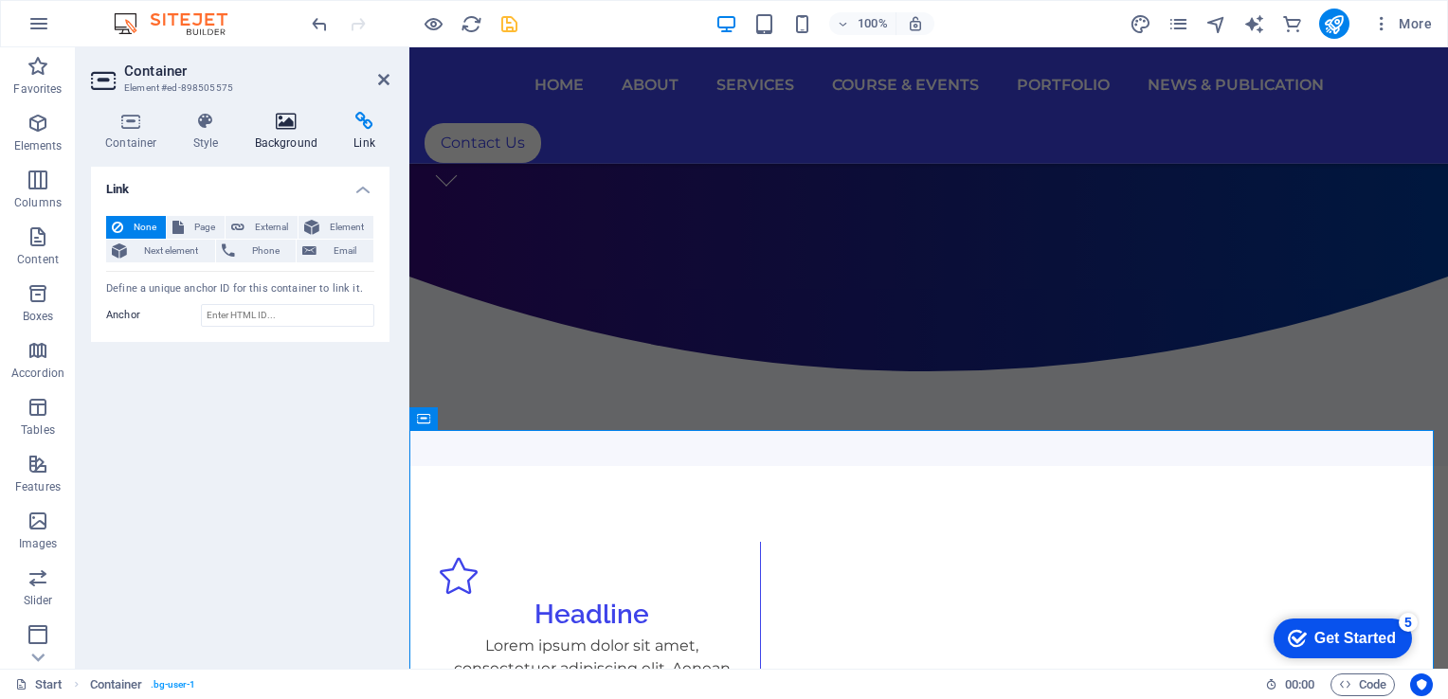
click at [307, 137] on h4 "Background" at bounding box center [291, 132] width 100 height 40
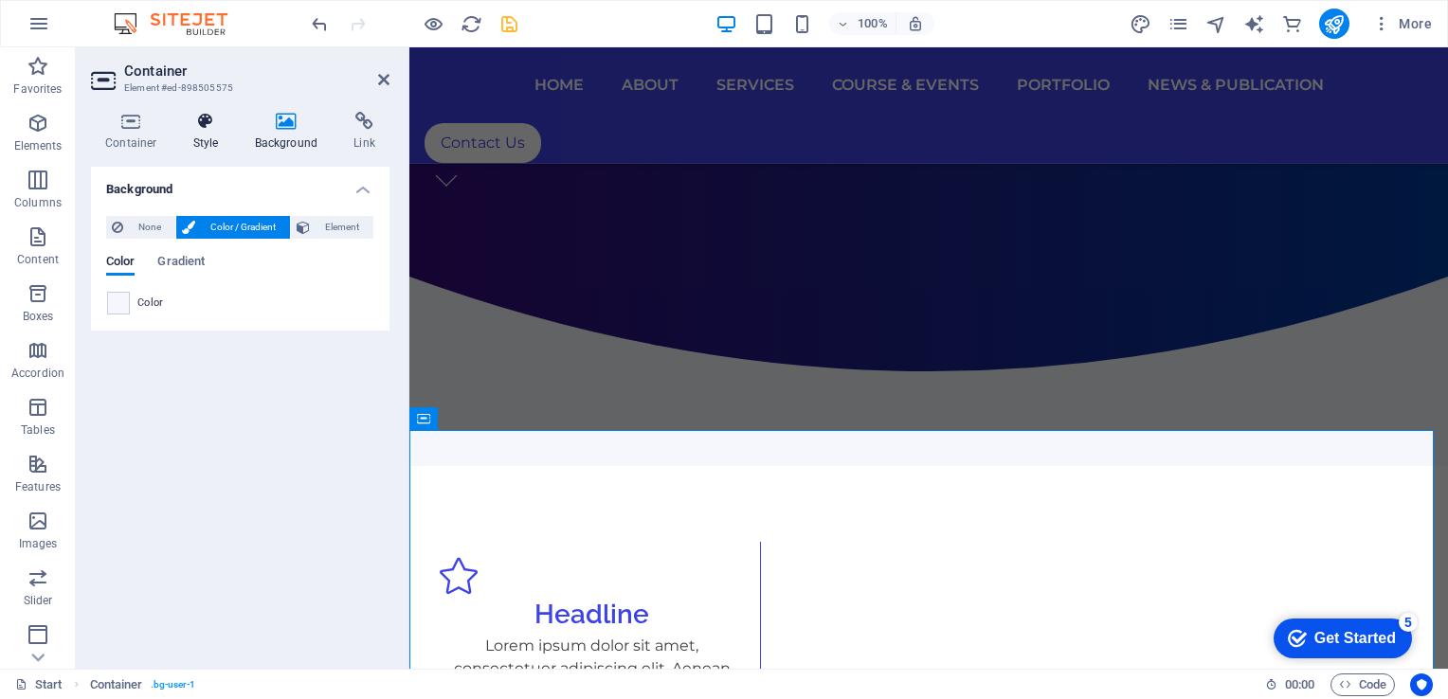
click at [216, 125] on icon at bounding box center [206, 121] width 54 height 19
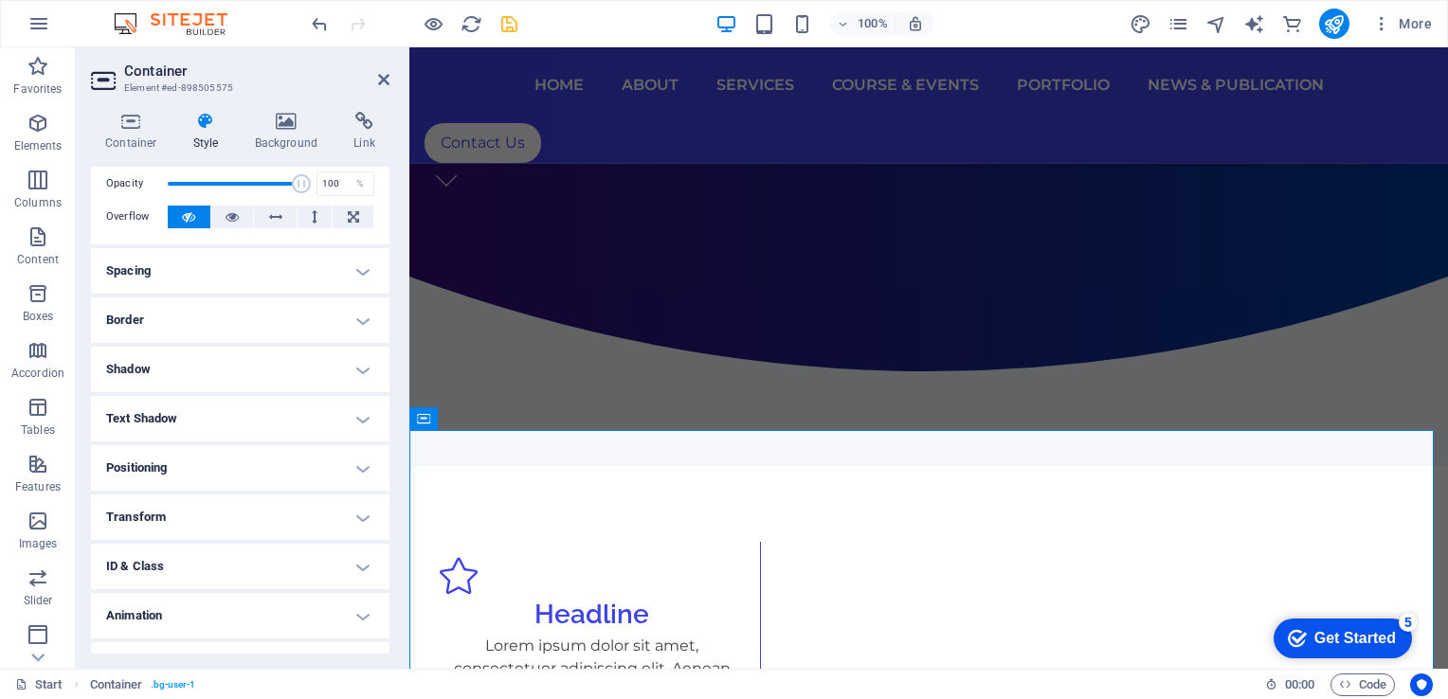
scroll to position [110, 0]
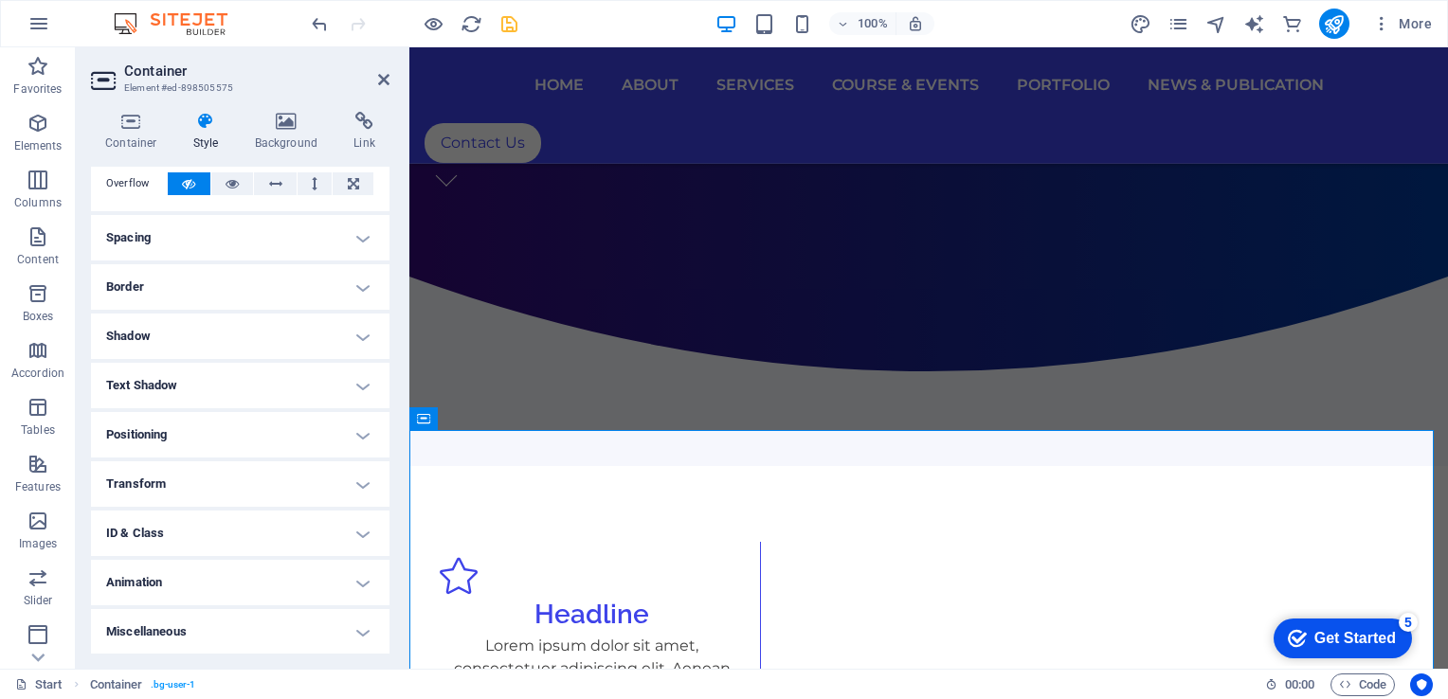
click at [370, 523] on h4 "ID & Class" at bounding box center [240, 533] width 299 height 45
click at [370, 523] on h4 "ID & Class" at bounding box center [240, 528] width 299 height 34
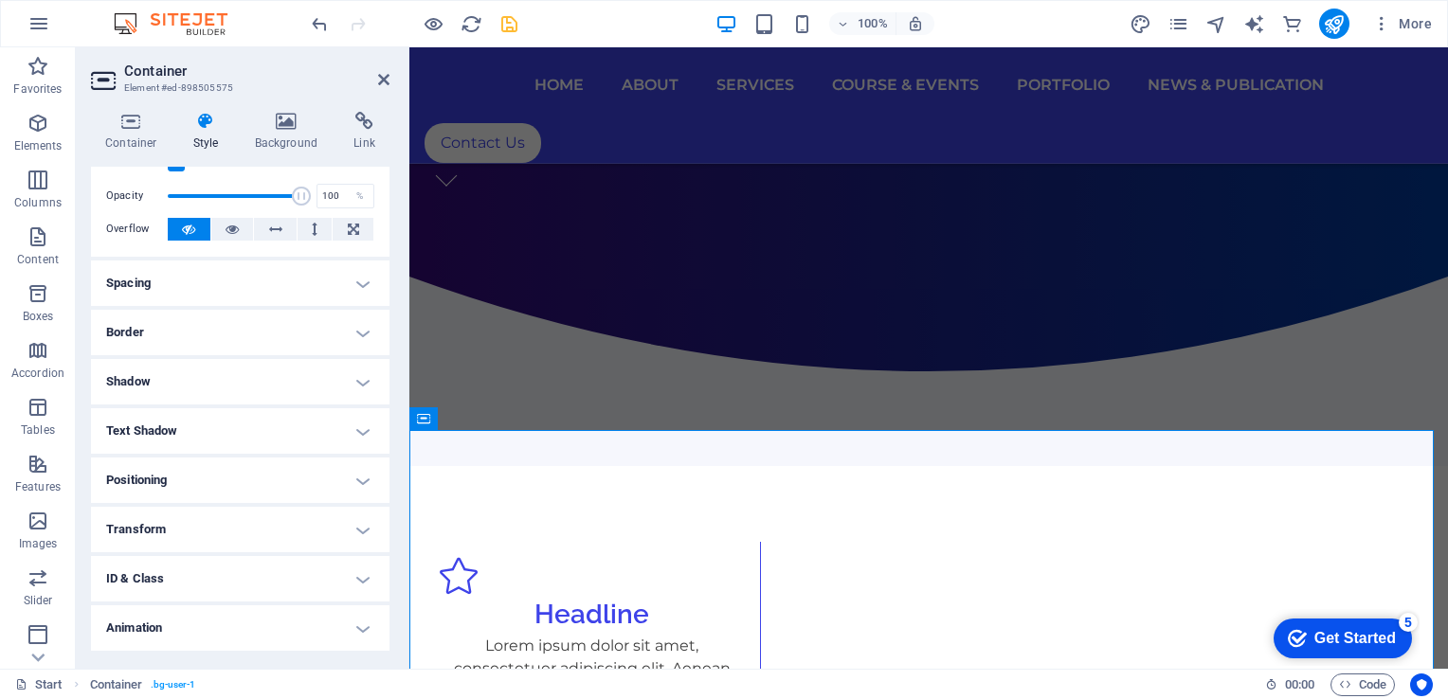
scroll to position [0, 0]
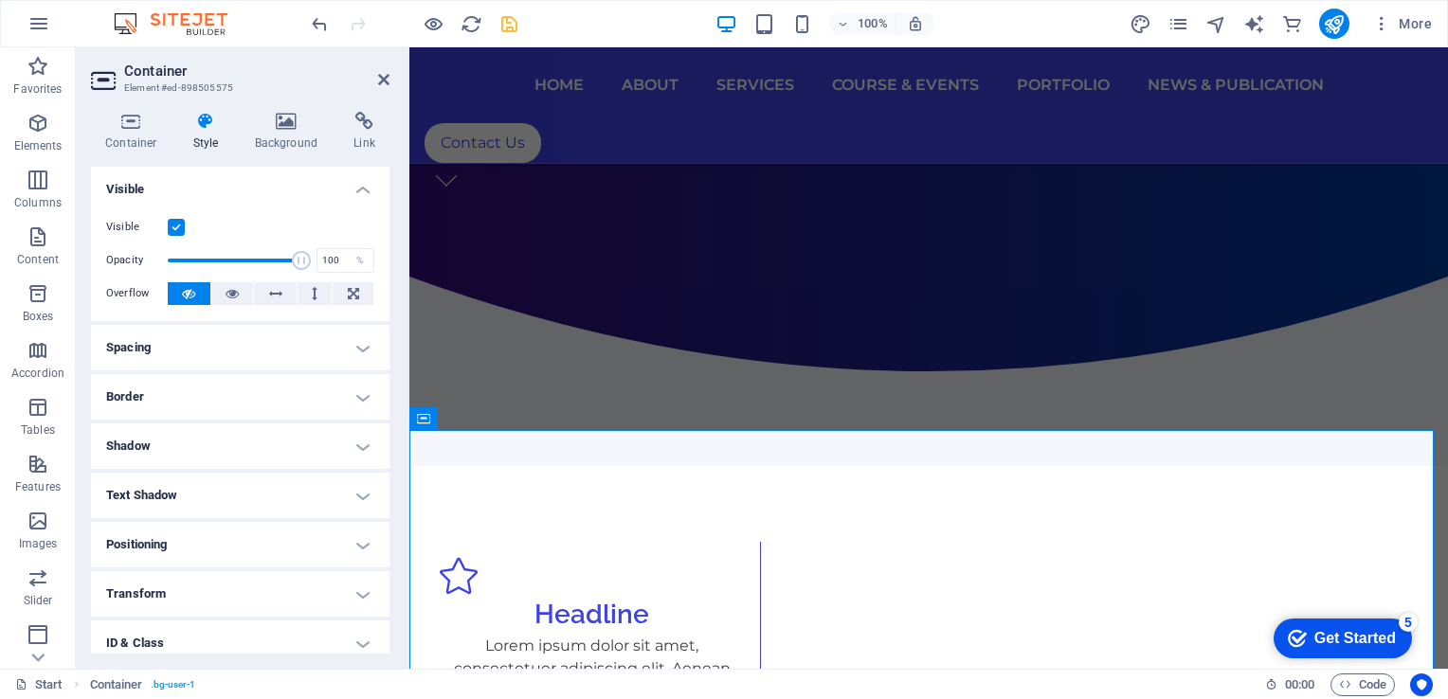
click at [348, 195] on h4 "Visible" at bounding box center [240, 184] width 299 height 34
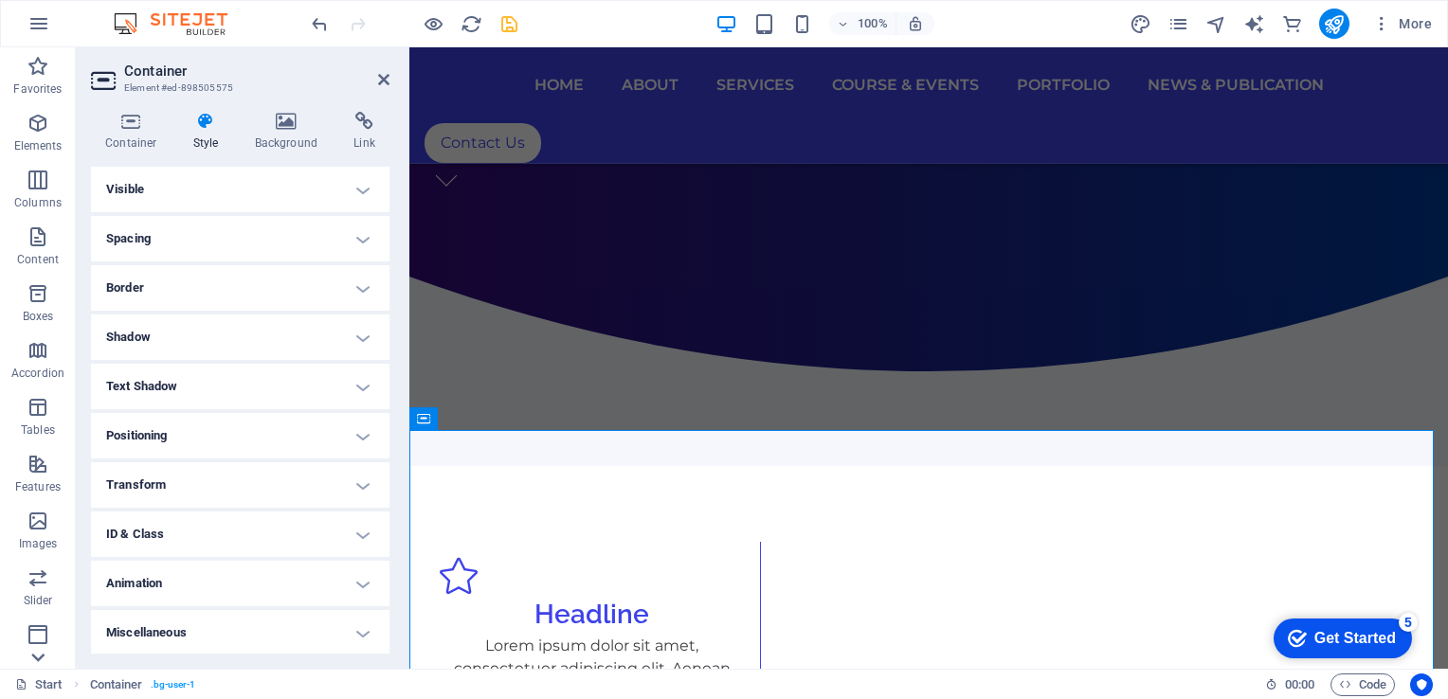
click at [40, 63] on icon at bounding box center [38, 58] width 13 height 9
click at [108, 137] on h4 "Container" at bounding box center [135, 132] width 88 height 40
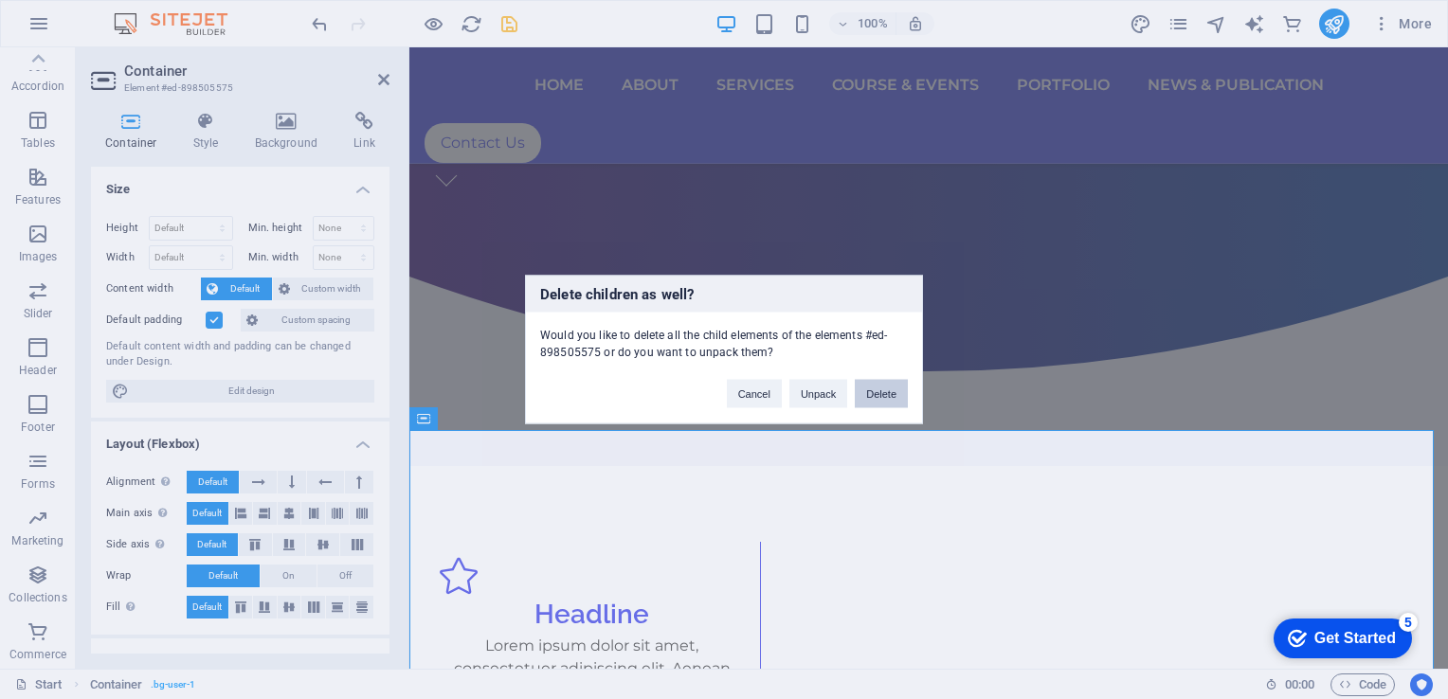
click at [883, 390] on button "Delete" at bounding box center [881, 394] width 53 height 28
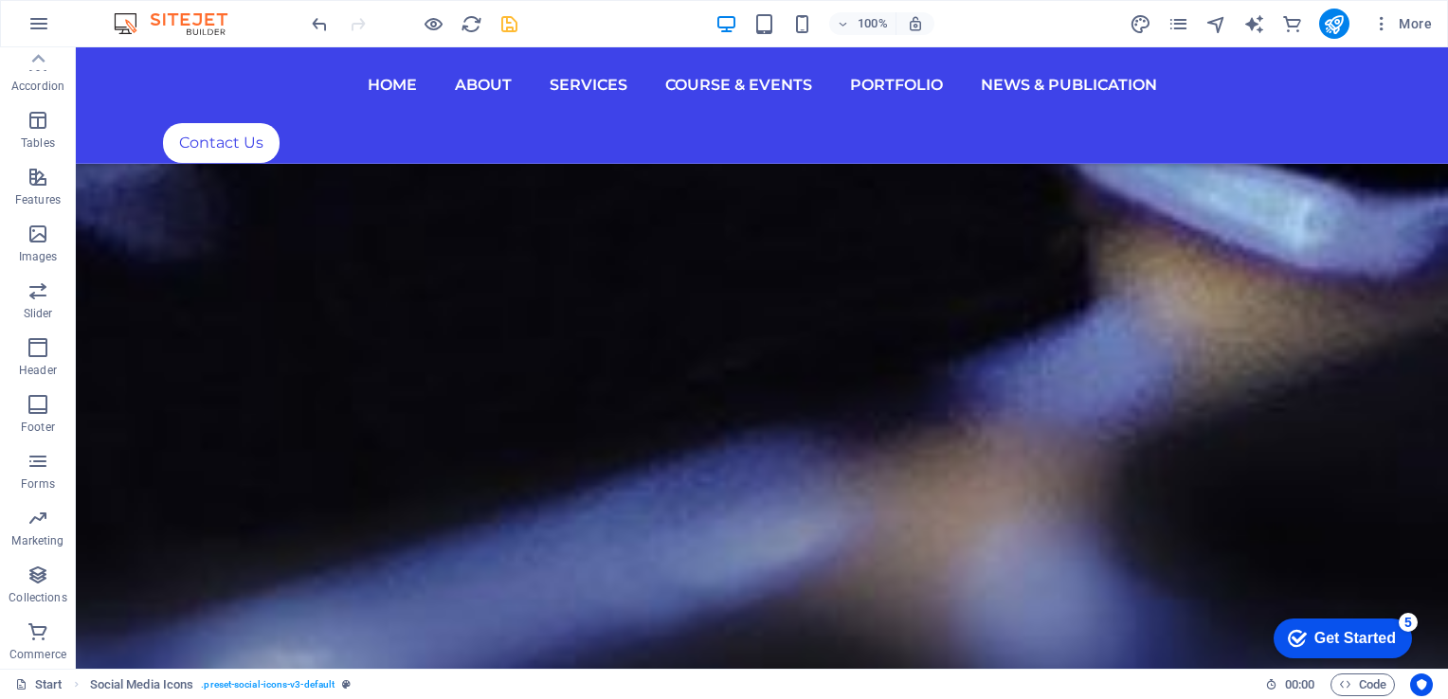
scroll to position [9393, 0]
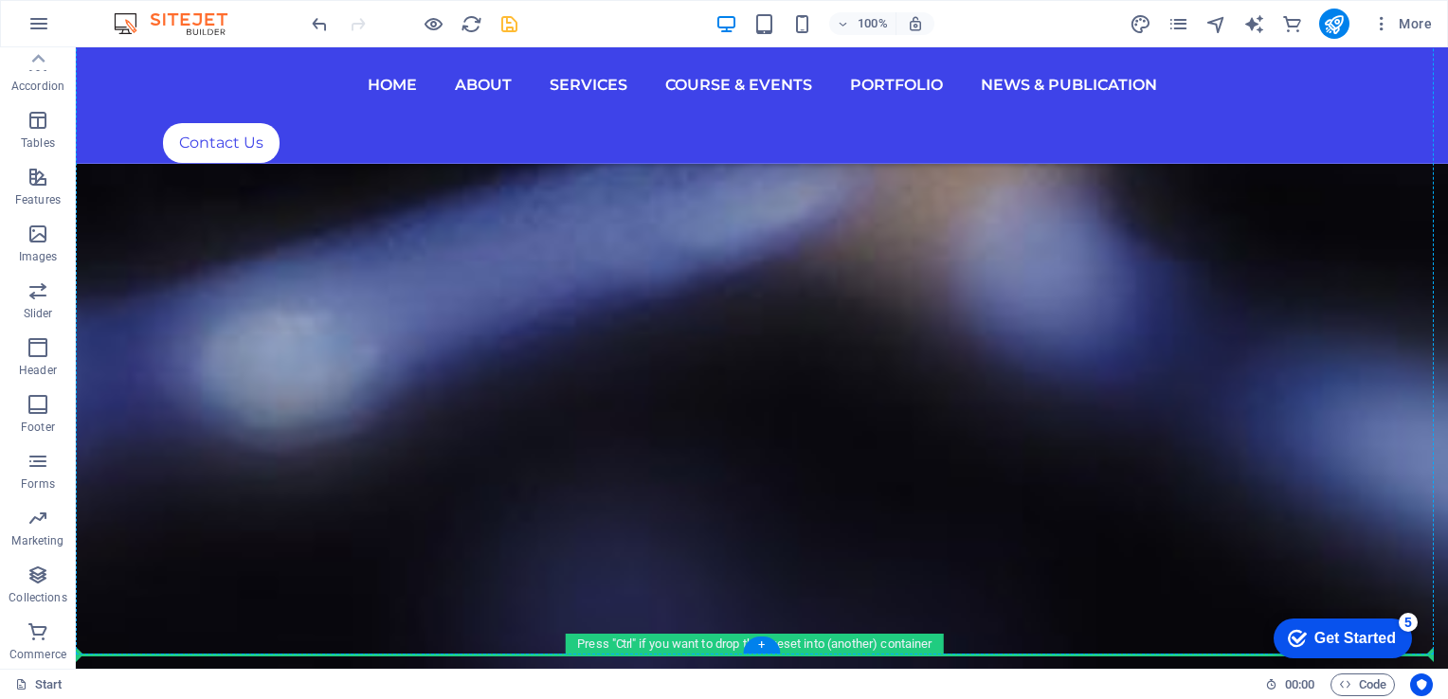
drag, startPoint x: 1243, startPoint y: 372, endPoint x: 1244, endPoint y: 595, distance: 223.7
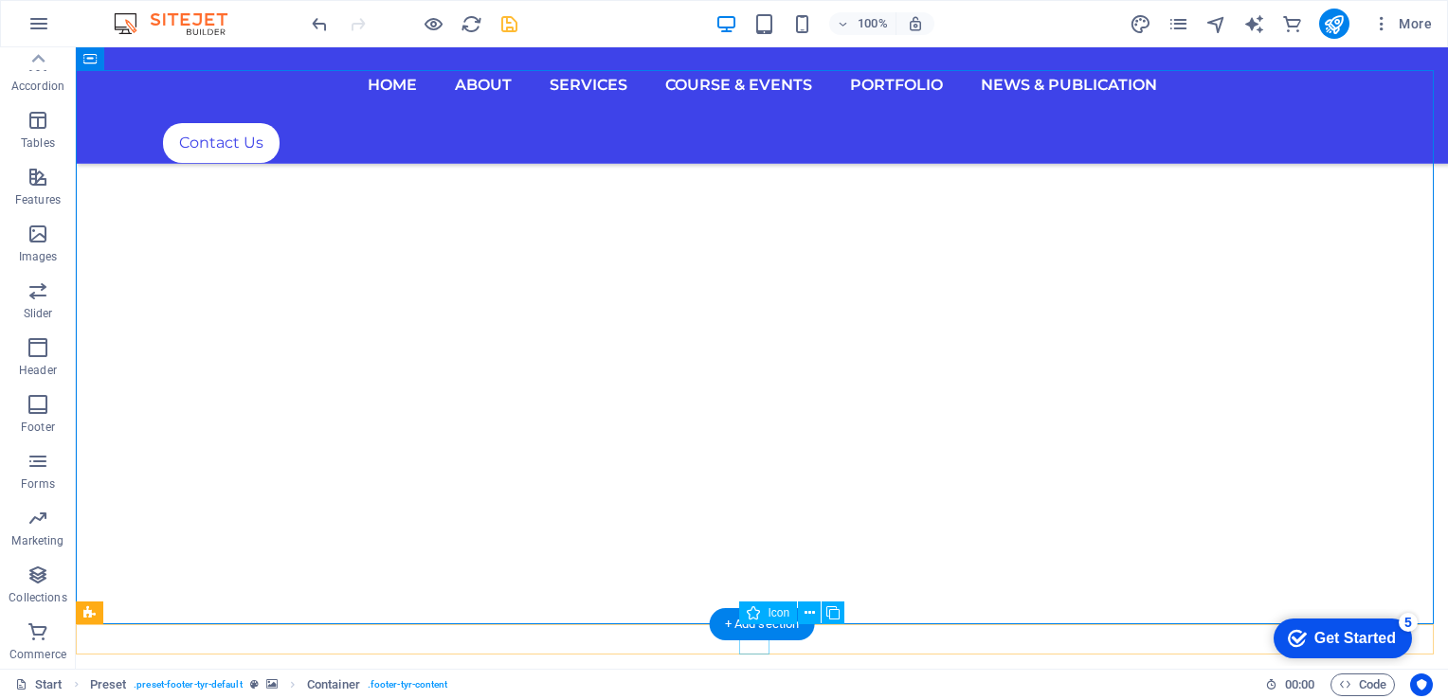
scroll to position [9399, 0]
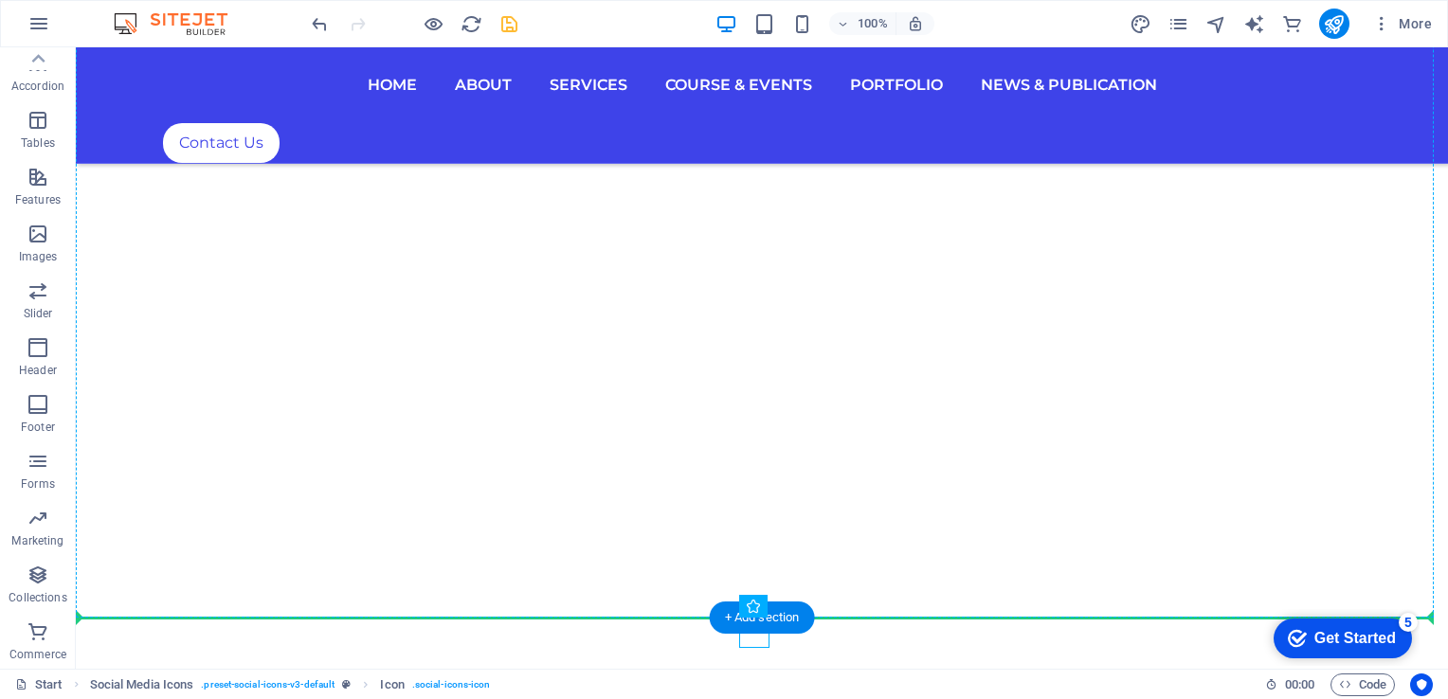
drag, startPoint x: 754, startPoint y: 646, endPoint x: 748, endPoint y: 601, distance: 46.0
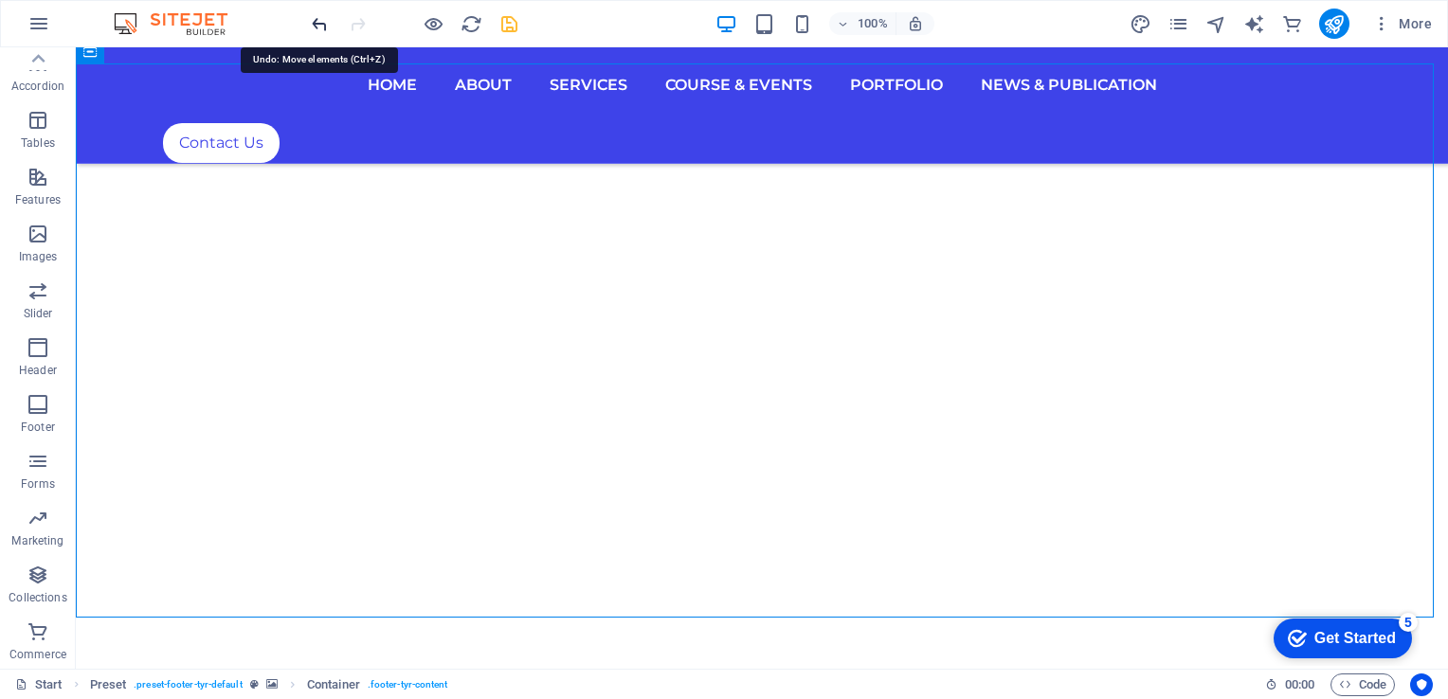
click at [317, 22] on icon "undo" at bounding box center [320, 24] width 22 height 22
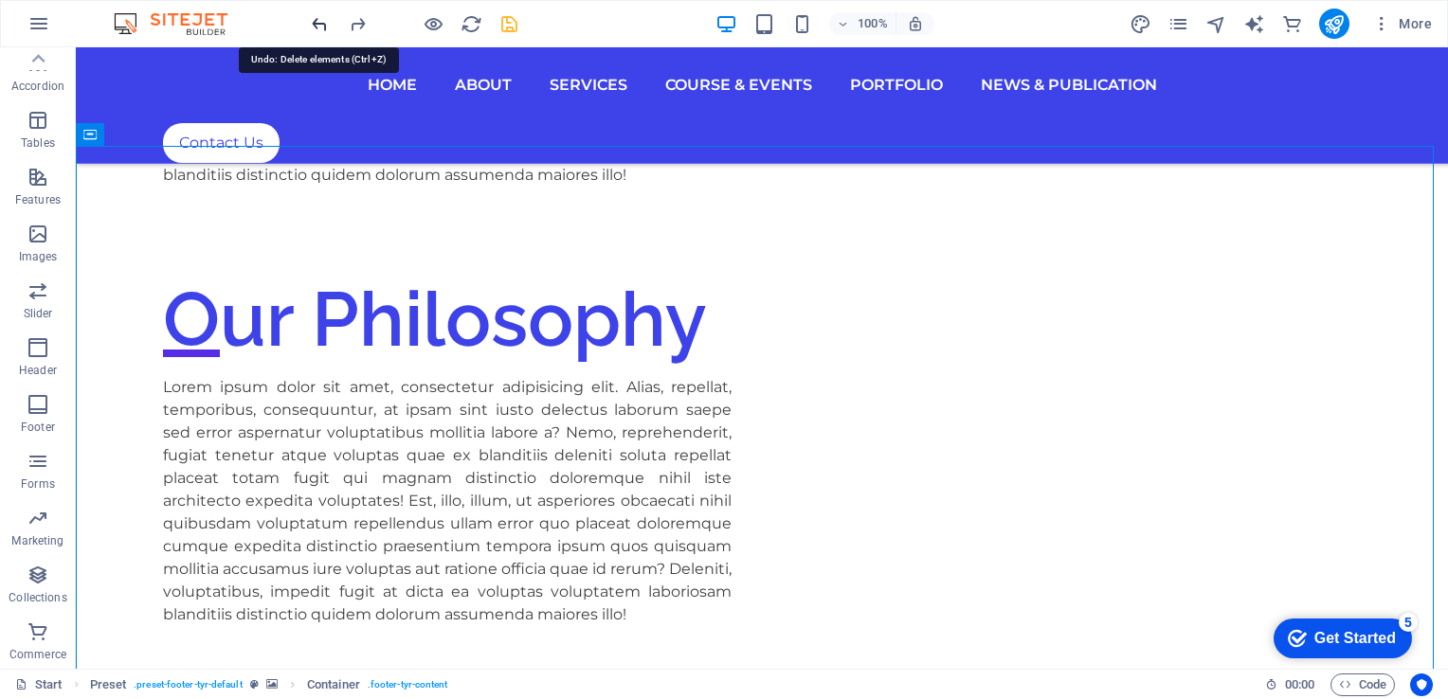
scroll to position [924, 0]
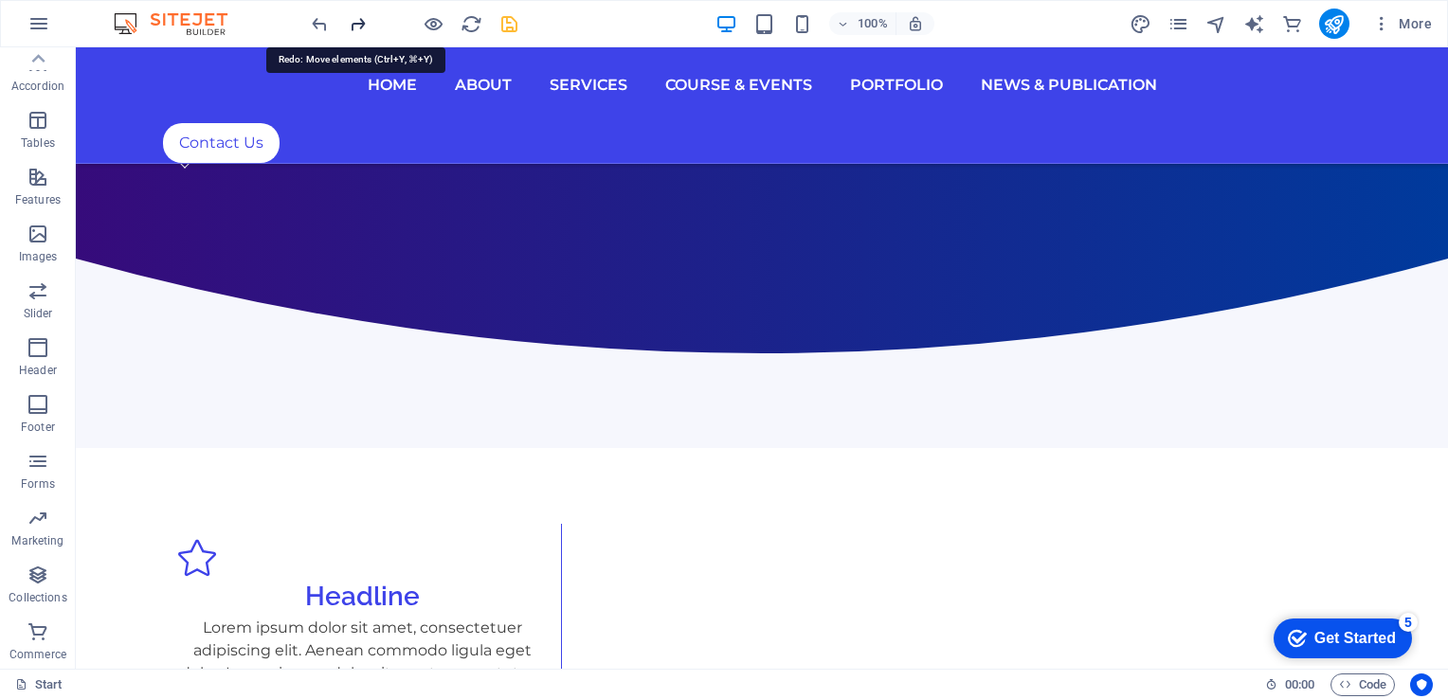
click at [355, 22] on icon "redo" at bounding box center [358, 24] width 22 height 22
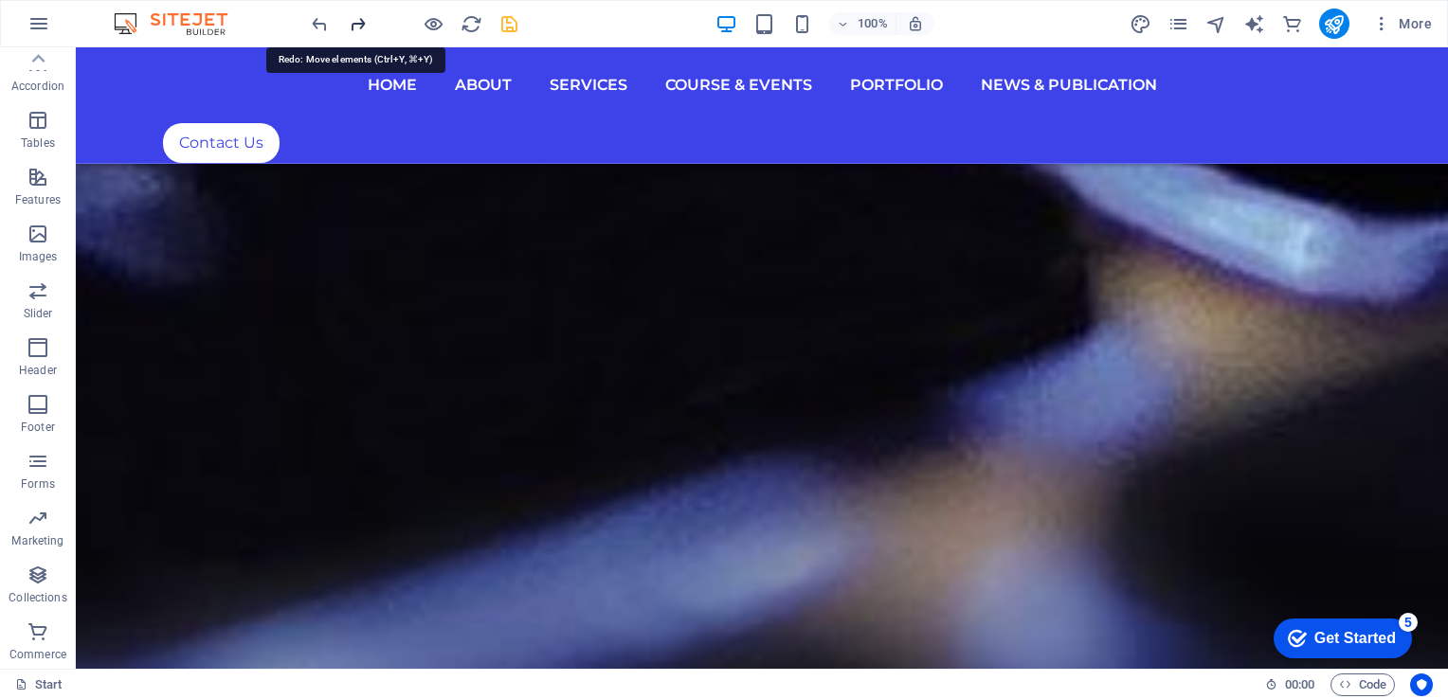
scroll to position [9399, 0]
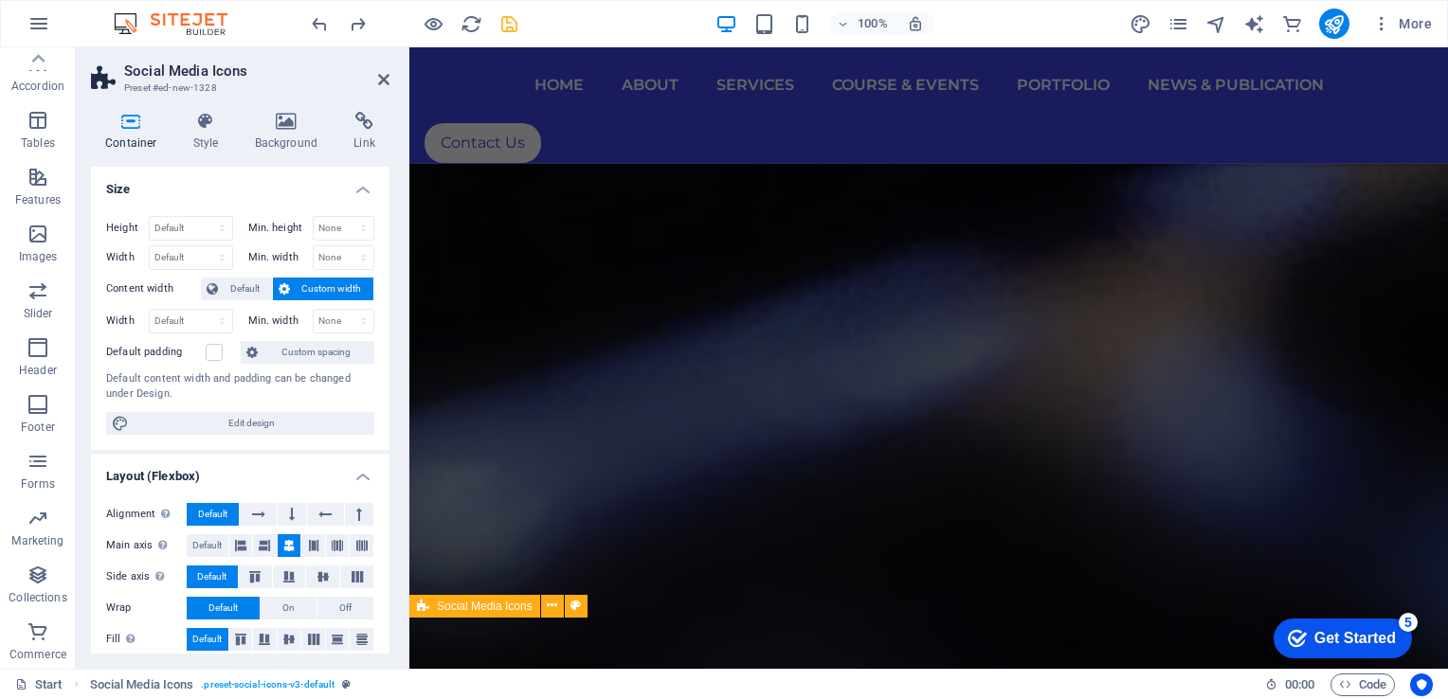
scroll to position [9306, 0]
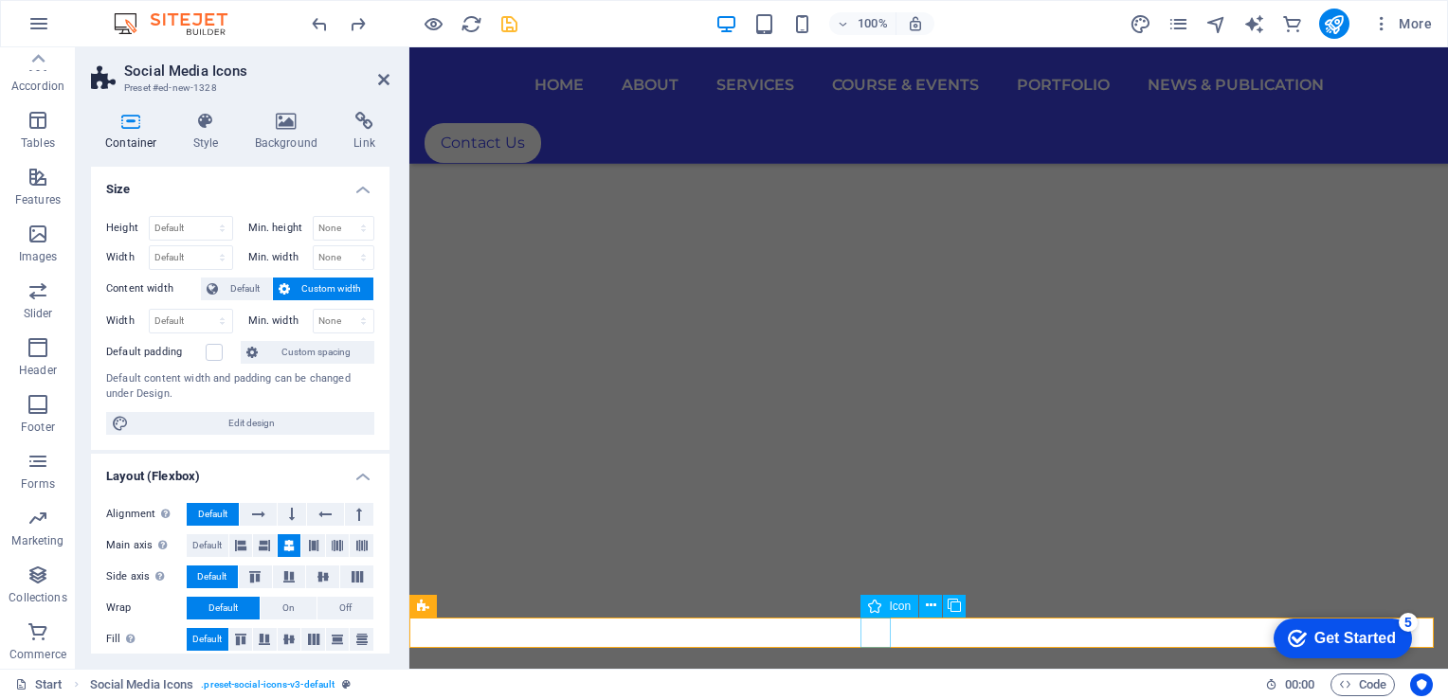
click at [976, 604] on icon at bounding box center [976, 606] width 10 height 20
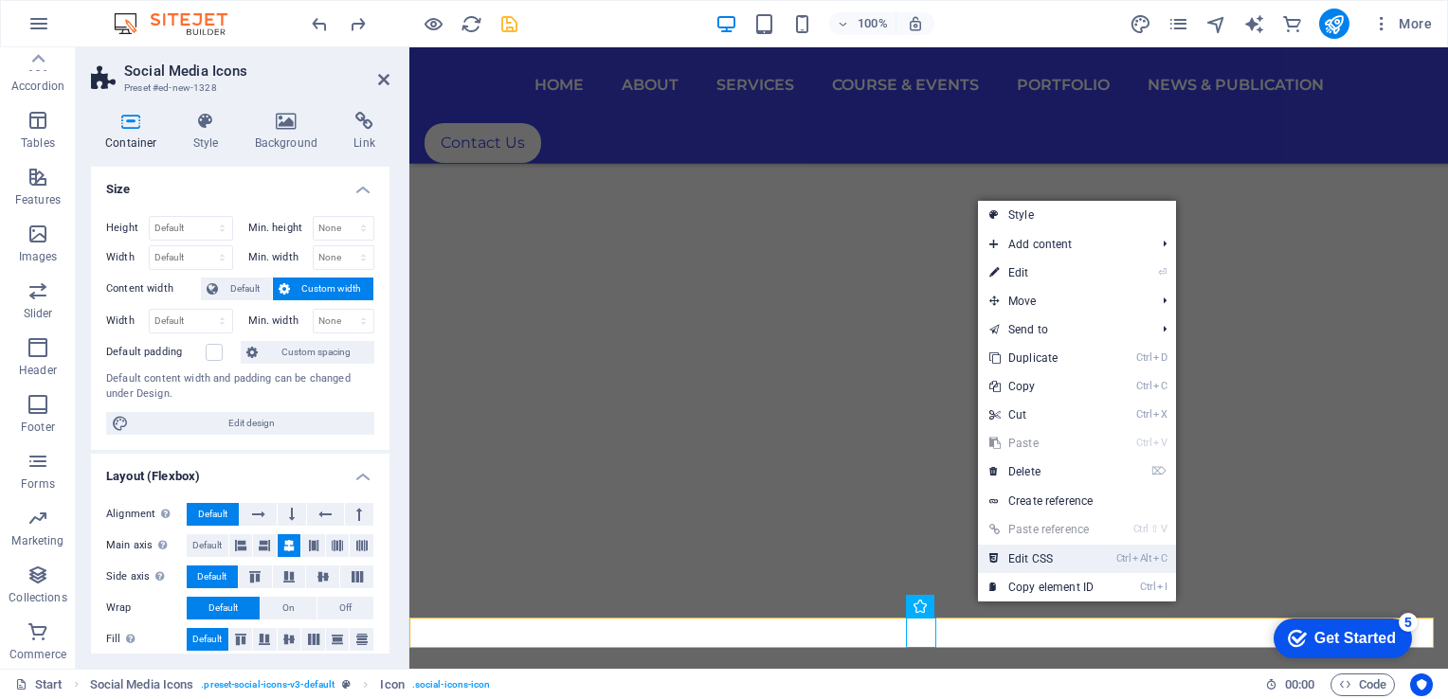
click at [1042, 559] on link "Ctrl Alt C Edit CSS" at bounding box center [1041, 559] width 127 height 28
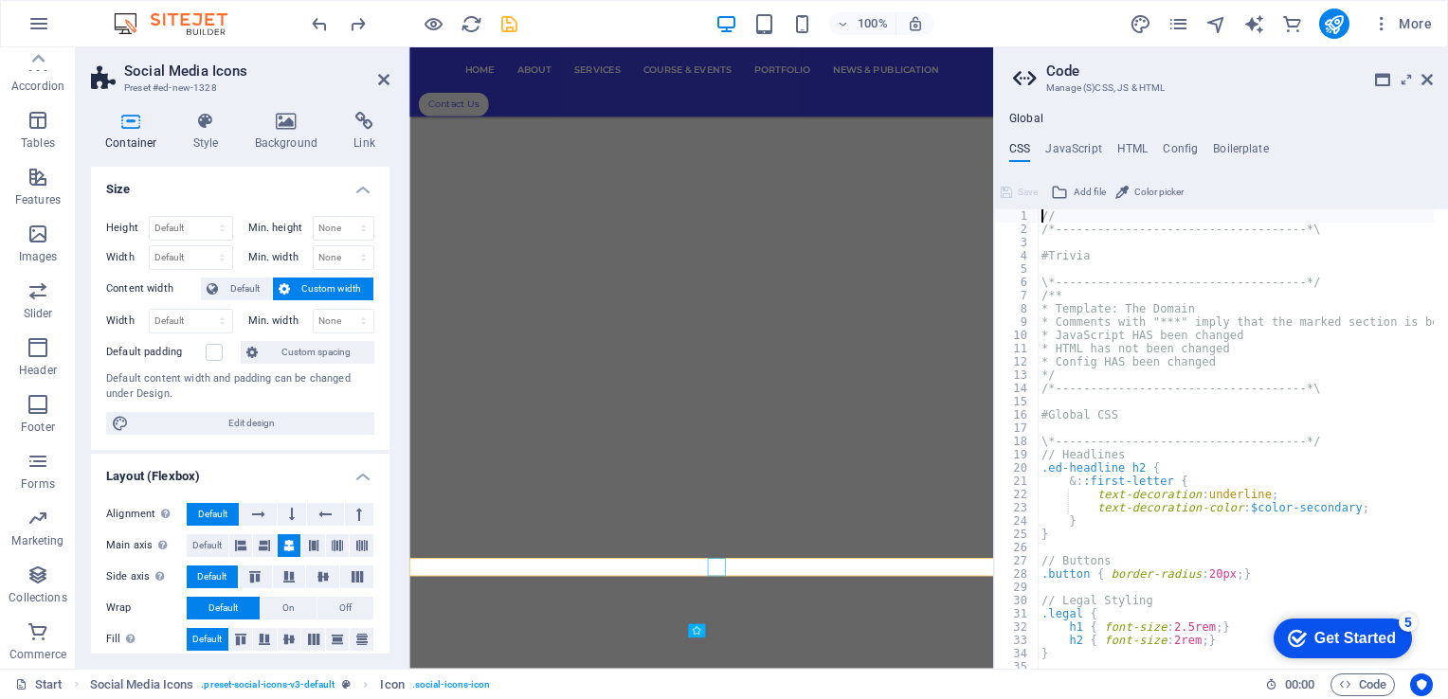
scroll to position [9023, 0]
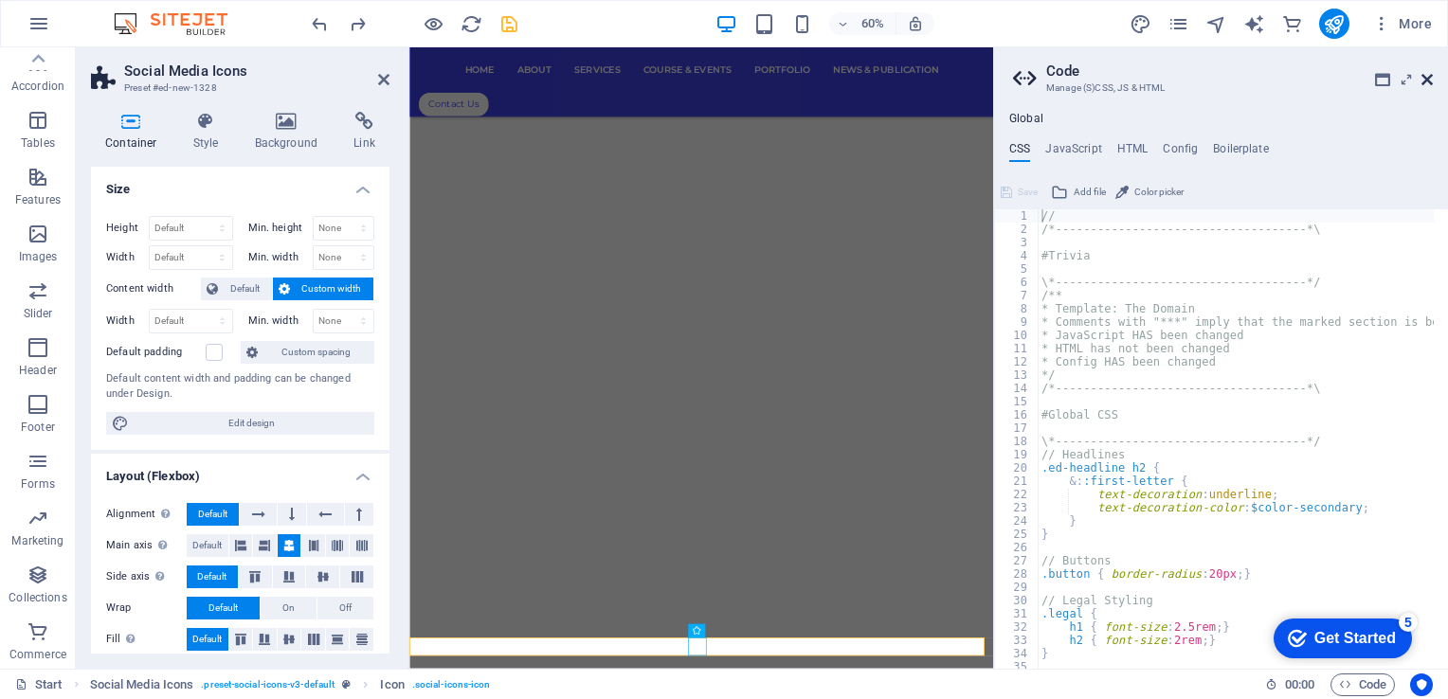
click at [1427, 82] on icon at bounding box center [1427, 79] width 11 height 15
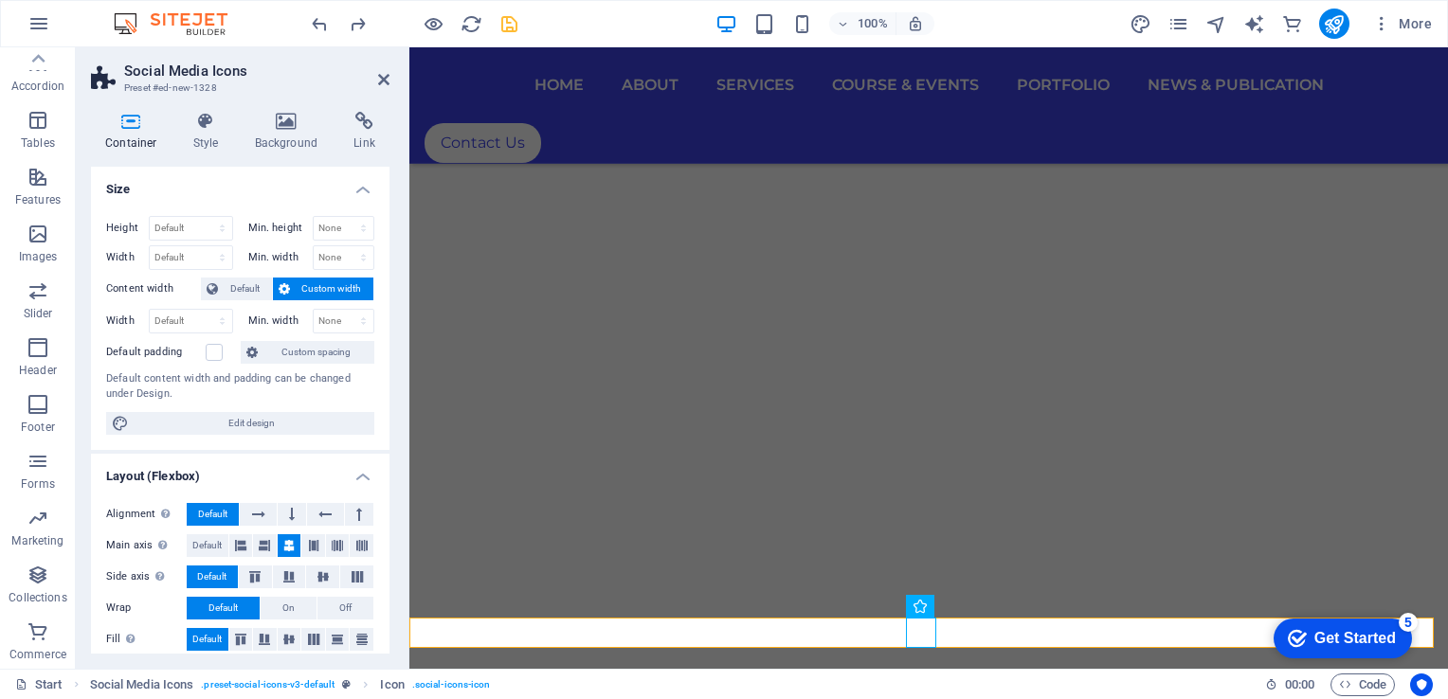
click at [385, 367] on div "Height Default px rem % vh vw Min. height None px rem % vh vw Width Default px …" at bounding box center [240, 325] width 299 height 249
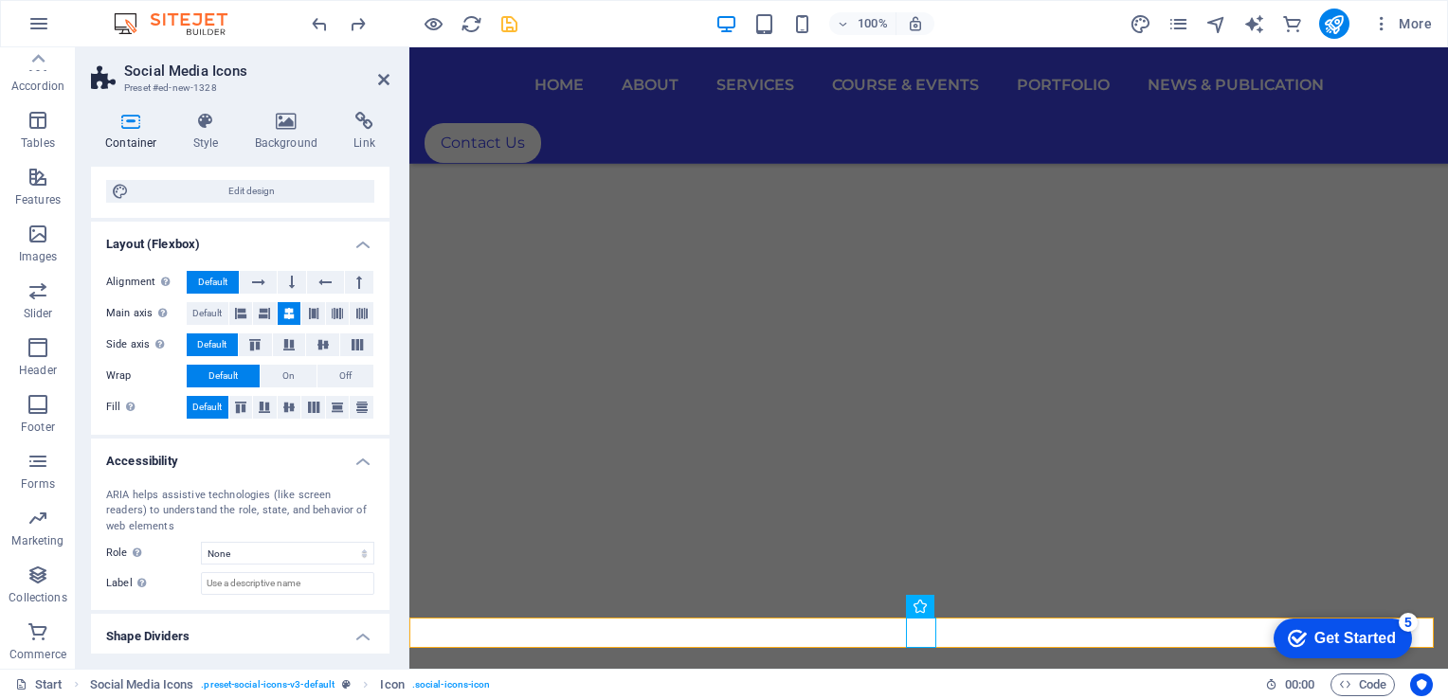
scroll to position [277, 0]
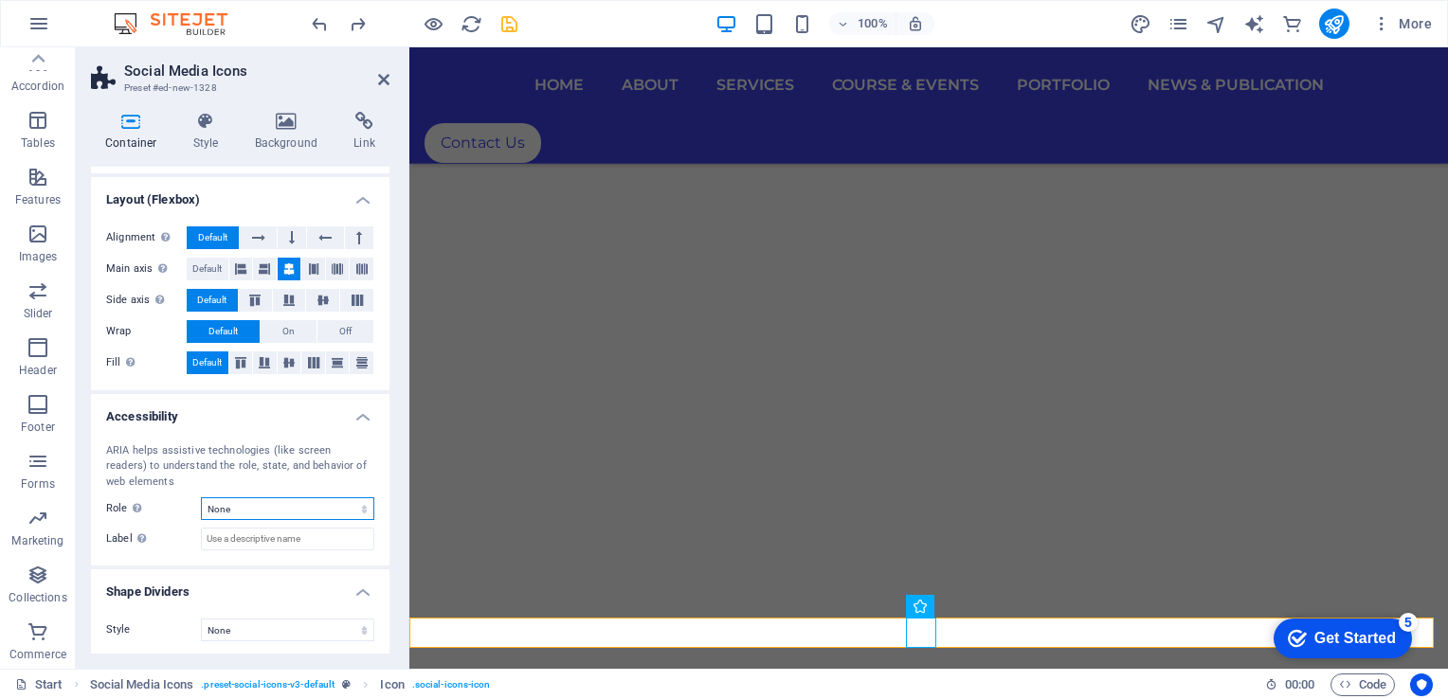
click at [328, 509] on select "None Alert Article Banner Comment Complementary Dialog Footer Header Marquee Pr…" at bounding box center [287, 509] width 173 height 23
click at [297, 627] on select "None Triangle Square Diagonal Polygon 1 Polygon 2 Zigzag Multiple Zigzags Waves…" at bounding box center [287, 630] width 173 height 23
click at [312, 512] on select "None Alert Article Banner Comment Complementary Dialog Footer Header Marquee Pr…" at bounding box center [287, 509] width 173 height 23
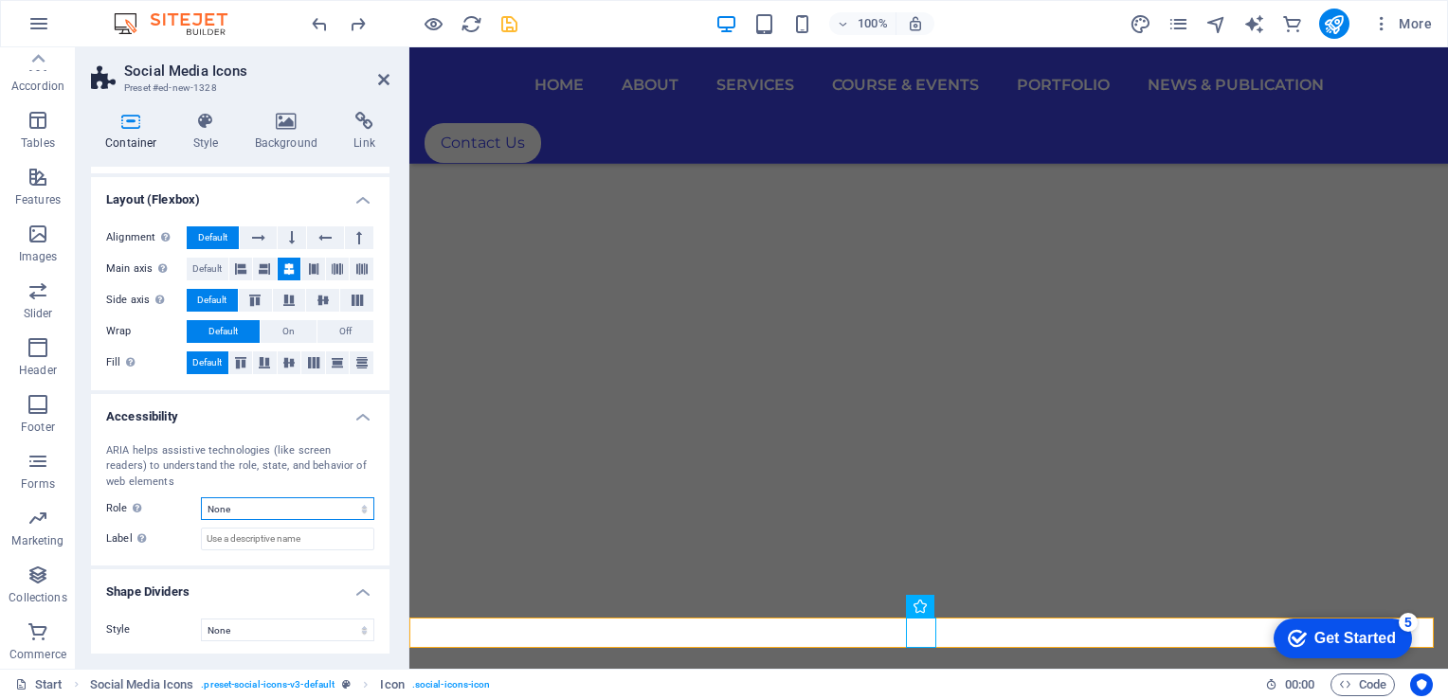
click at [312, 512] on select "None Alert Article Banner Comment Complementary Dialog Footer Header Marquee Pr…" at bounding box center [287, 509] width 173 height 23
click at [360, 419] on h4 "Accessibility" at bounding box center [240, 411] width 299 height 34
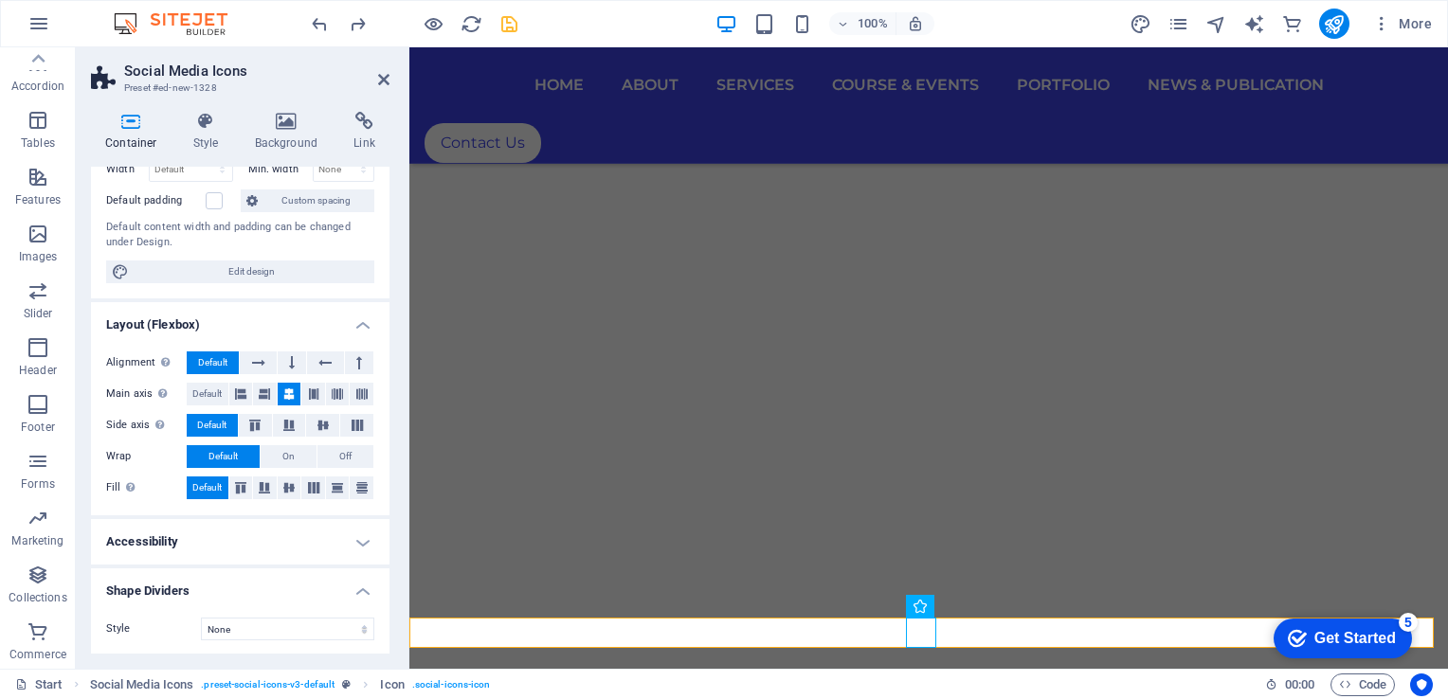
click at [383, 480] on div "Alignment Determines the flex direction. Default Main axis Determine how elemen…" at bounding box center [240, 425] width 299 height 179
click at [390, 543] on div "Container Style Background Link Size Height Default px rem % vh vw Min. height …" at bounding box center [240, 383] width 329 height 572
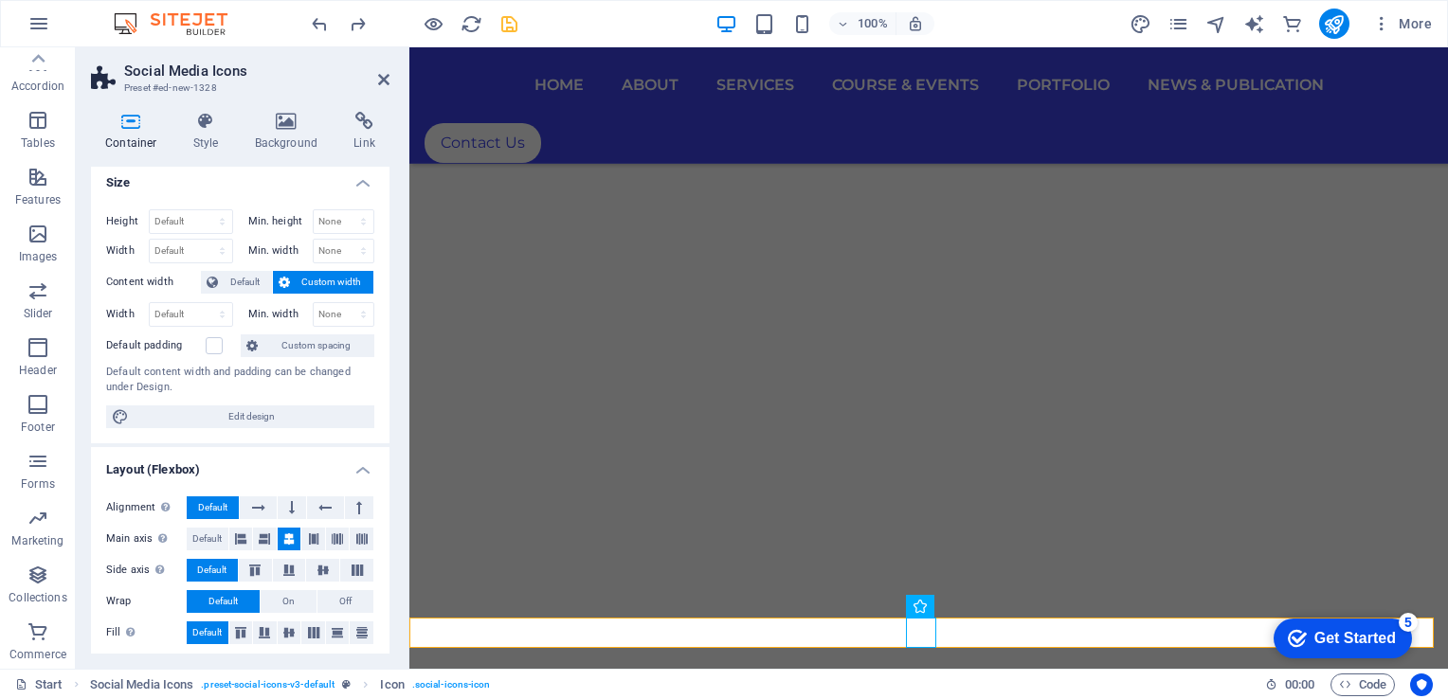
scroll to position [0, 0]
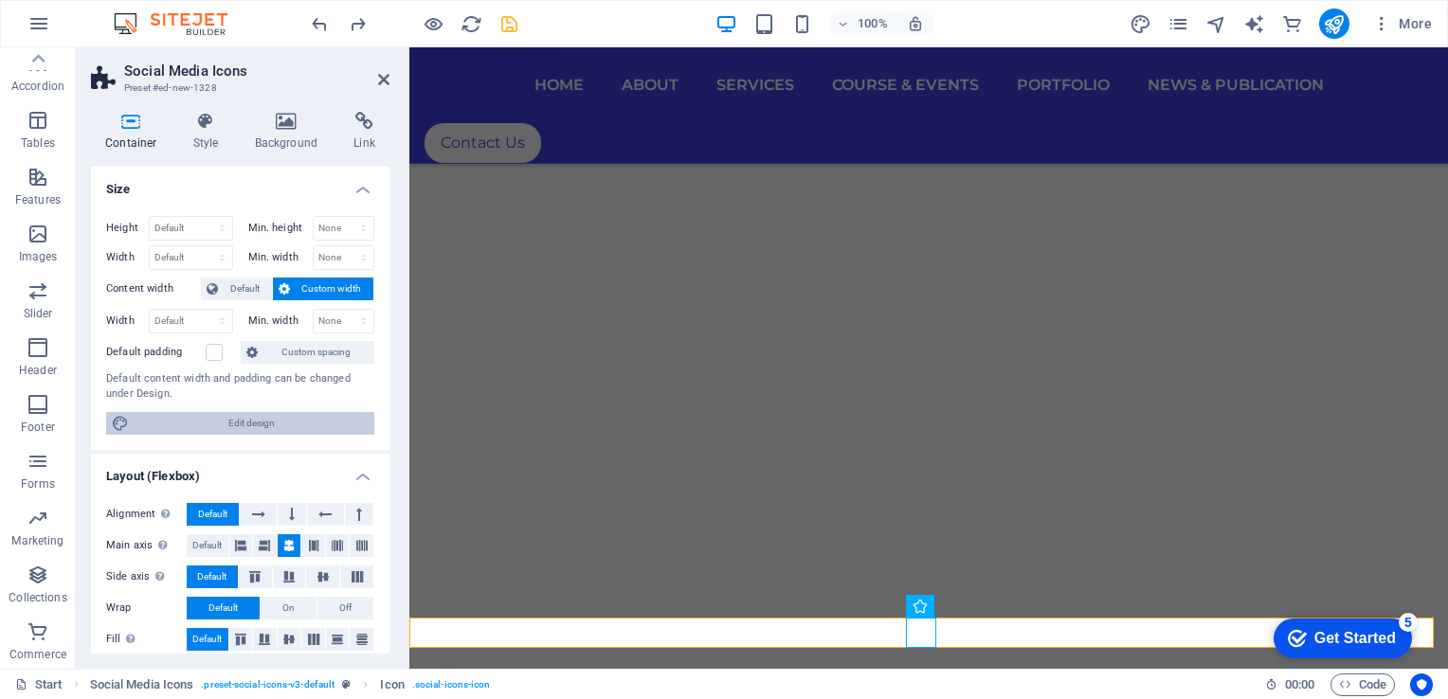
click at [285, 414] on span "Edit design" at bounding box center [252, 423] width 234 height 23
select select "px"
select select "300"
select select "px"
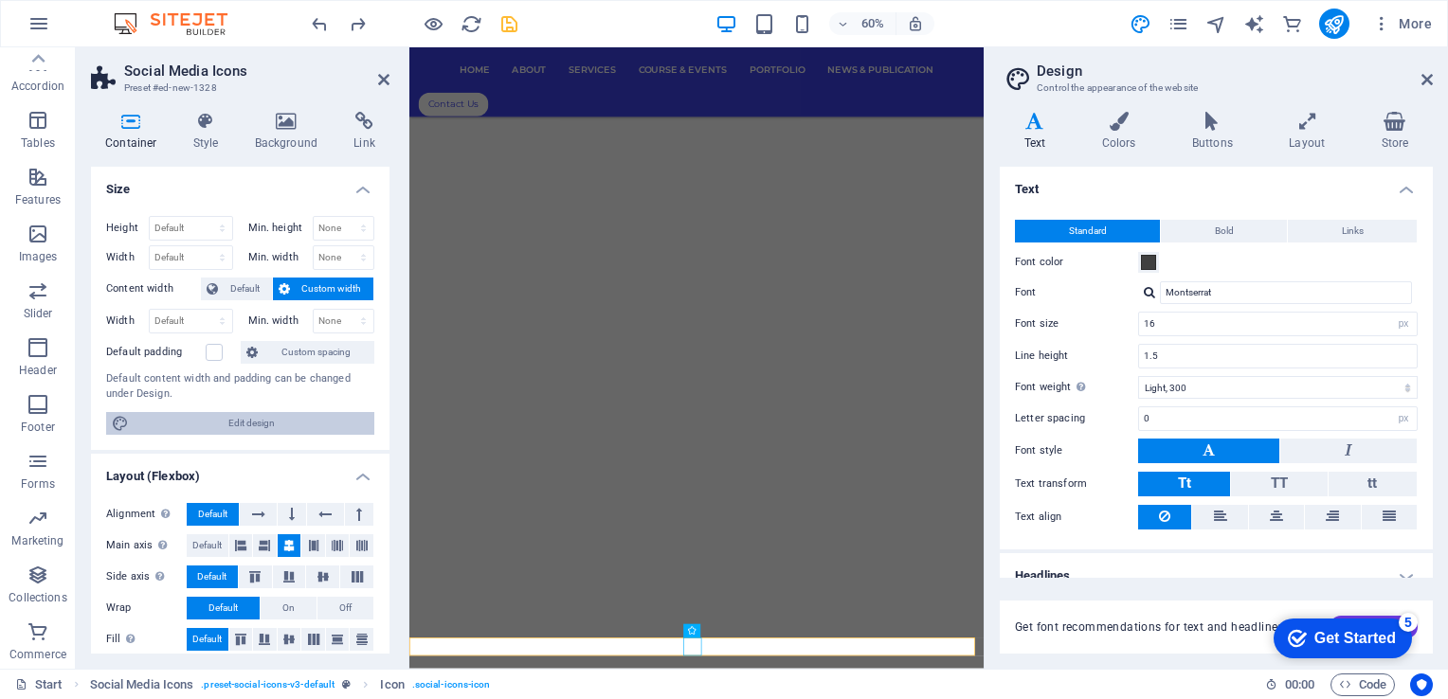
scroll to position [9090, 0]
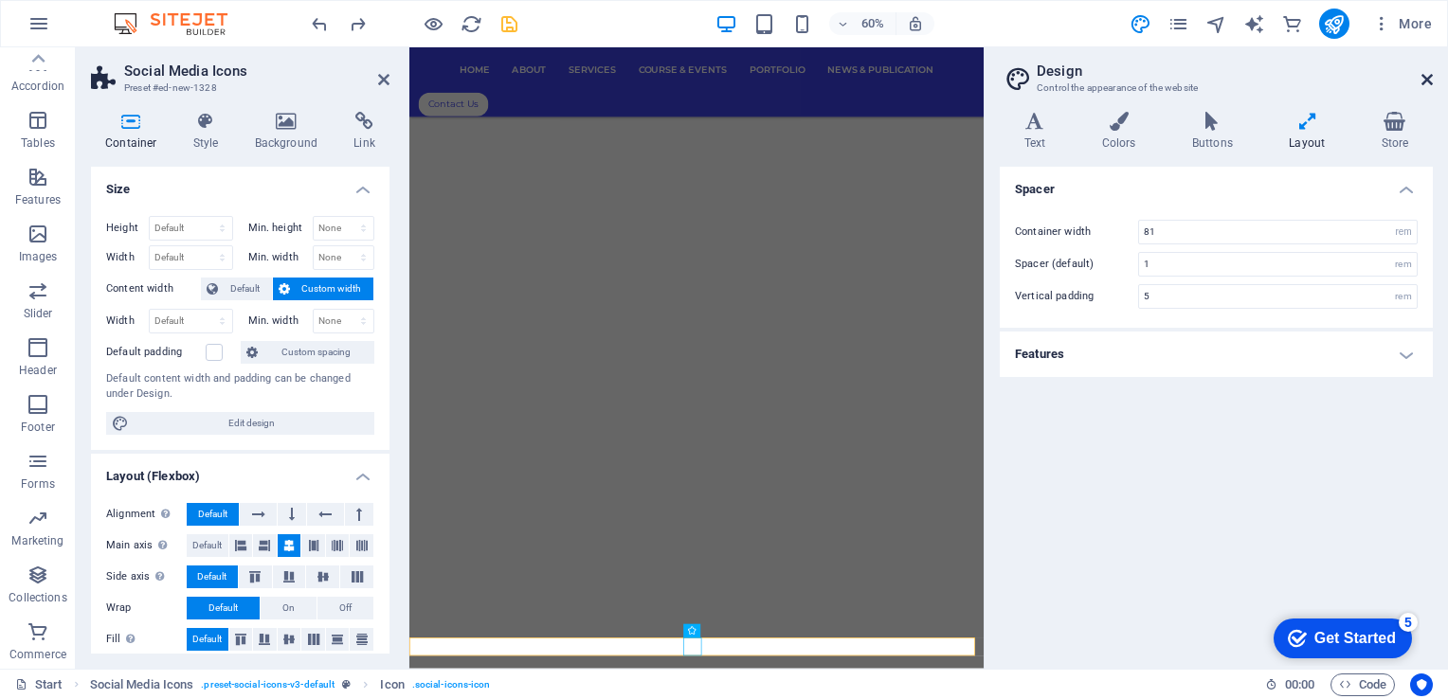
click at [1424, 81] on icon at bounding box center [1427, 79] width 11 height 15
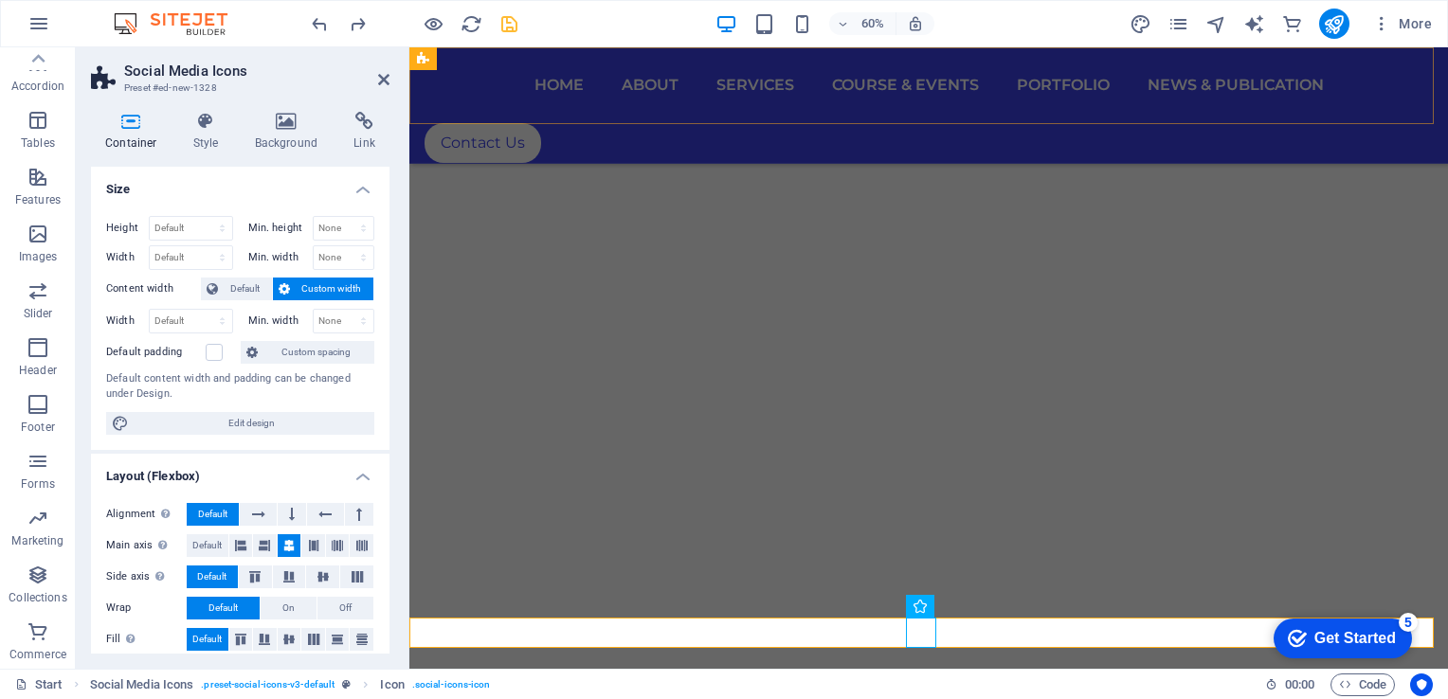
scroll to position [9306, 0]
click at [978, 604] on icon at bounding box center [976, 606] width 10 height 20
click at [175, 138] on h4 "Container" at bounding box center [135, 132] width 88 height 40
click at [195, 138] on h4 "Style" at bounding box center [210, 132] width 62 height 40
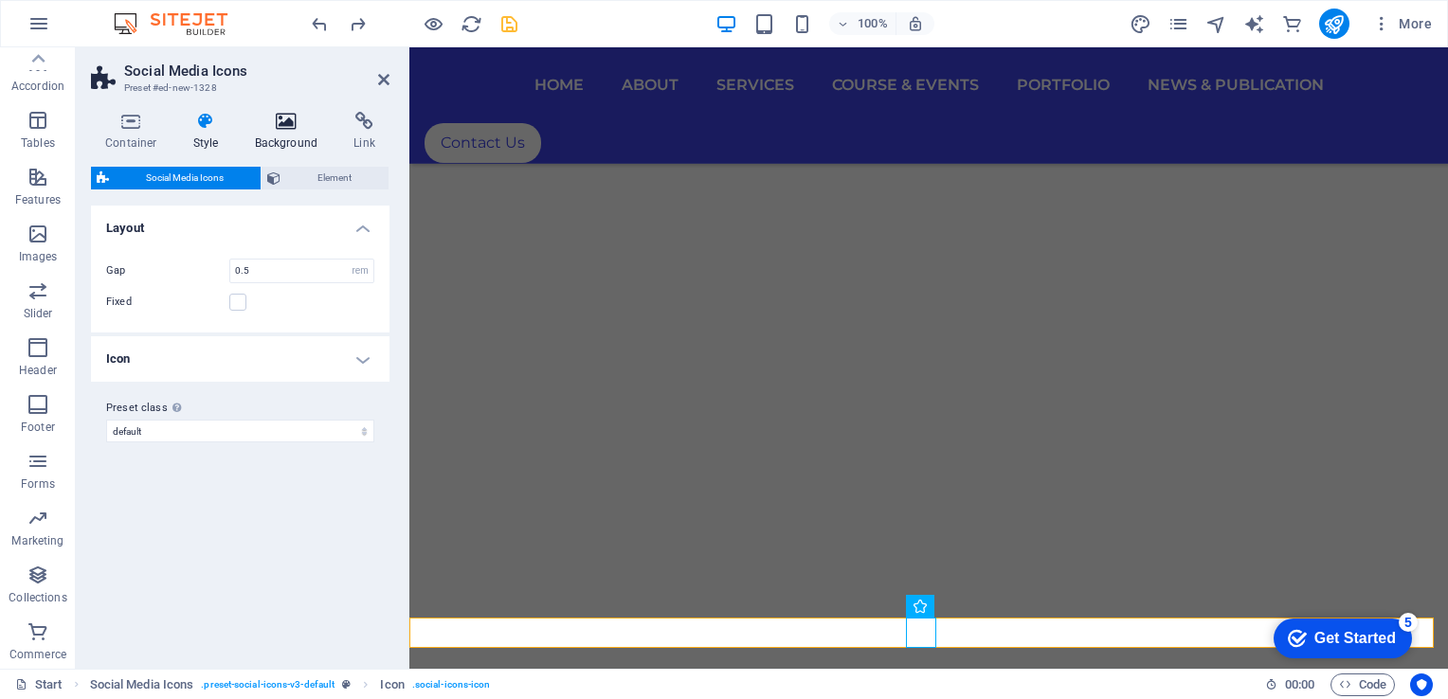
click at [252, 136] on h4 "Background" at bounding box center [291, 132] width 100 height 40
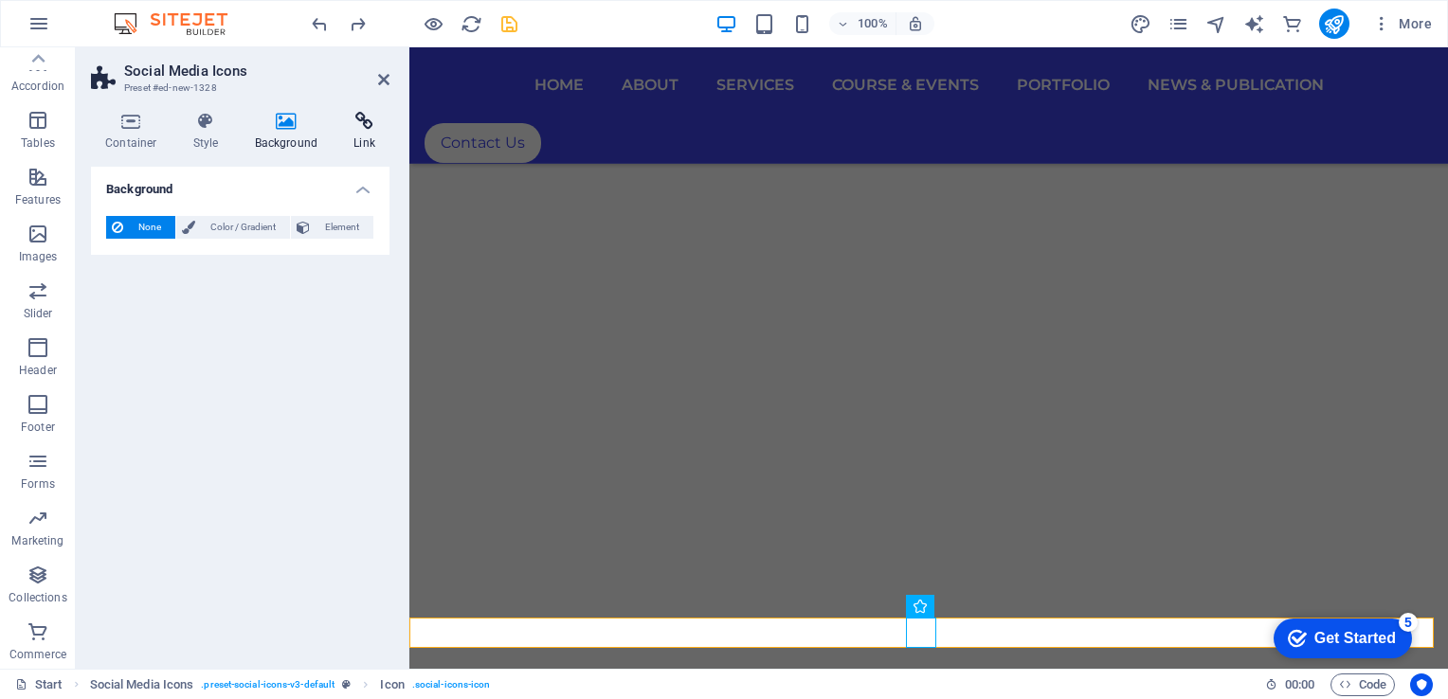
click at [364, 130] on icon at bounding box center [364, 121] width 50 height 19
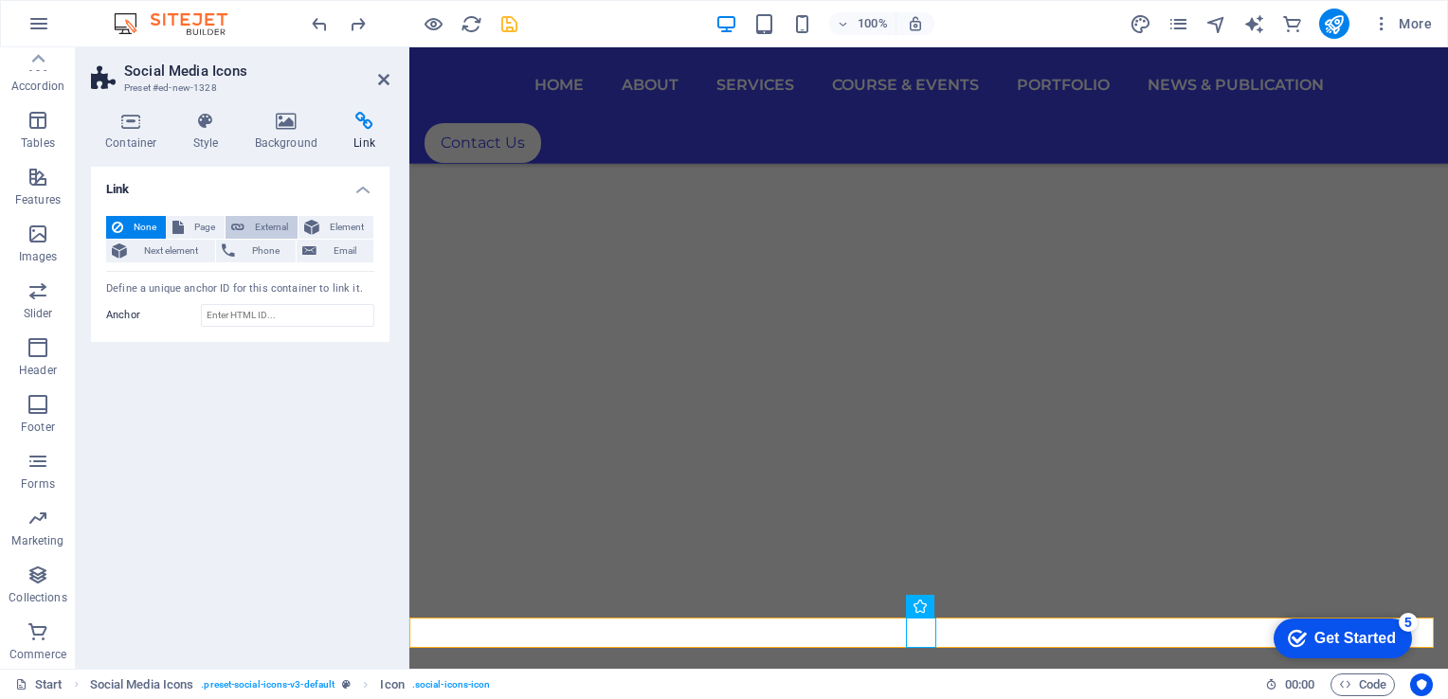
click at [265, 227] on span "External" at bounding box center [271, 227] width 42 height 23
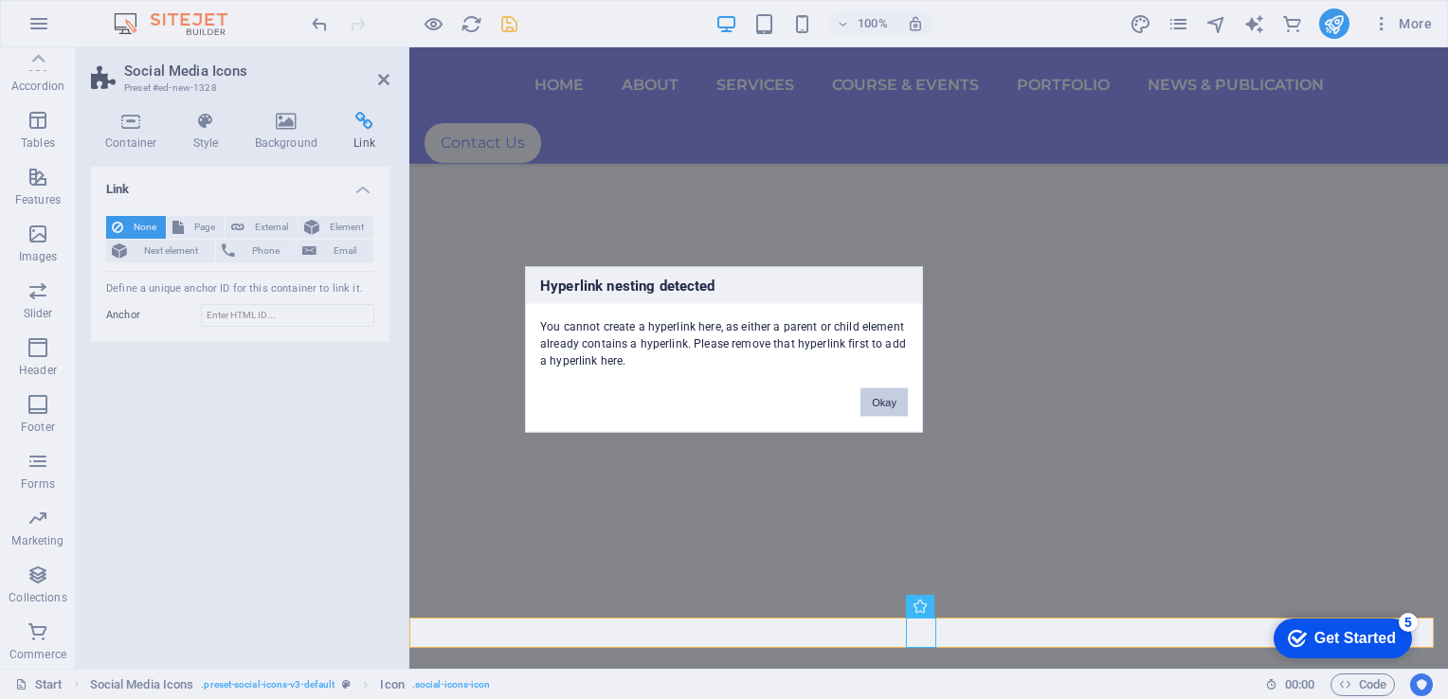
click at [868, 392] on button "Okay" at bounding box center [884, 403] width 47 height 28
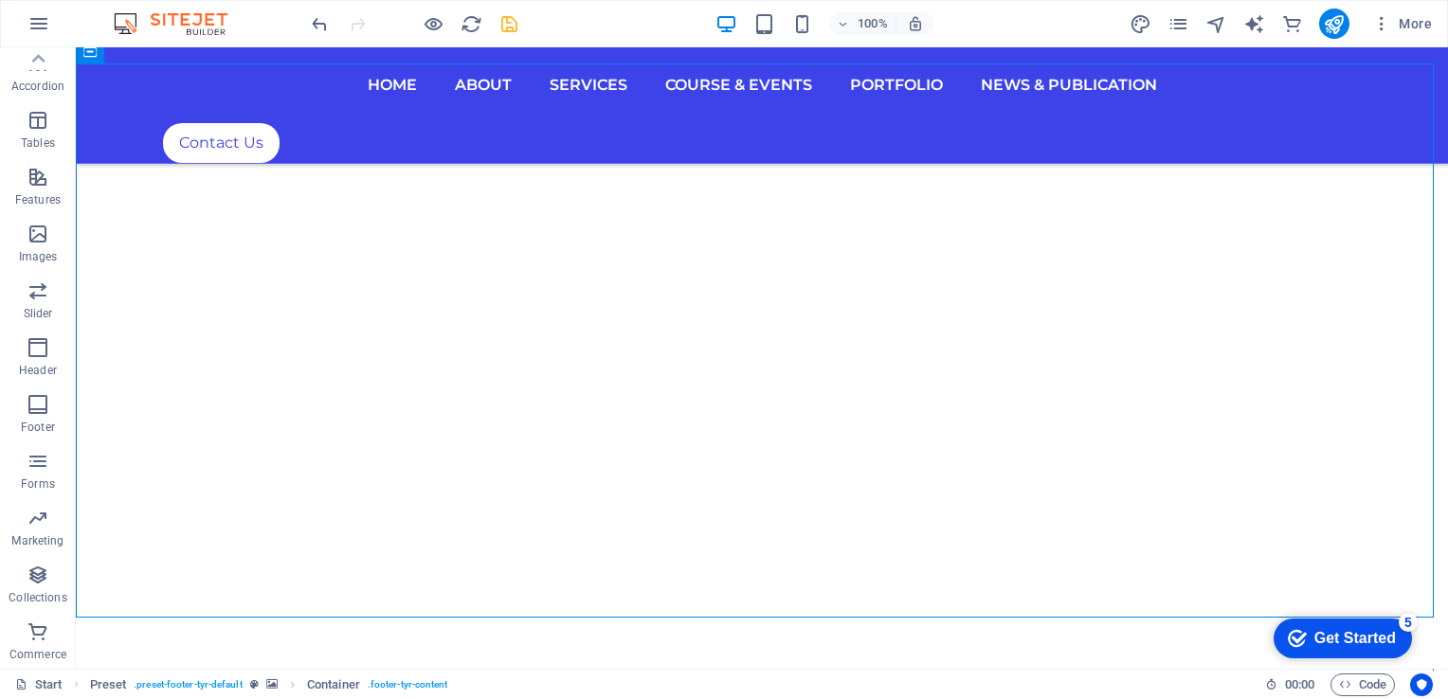
scroll to position [9399, 0]
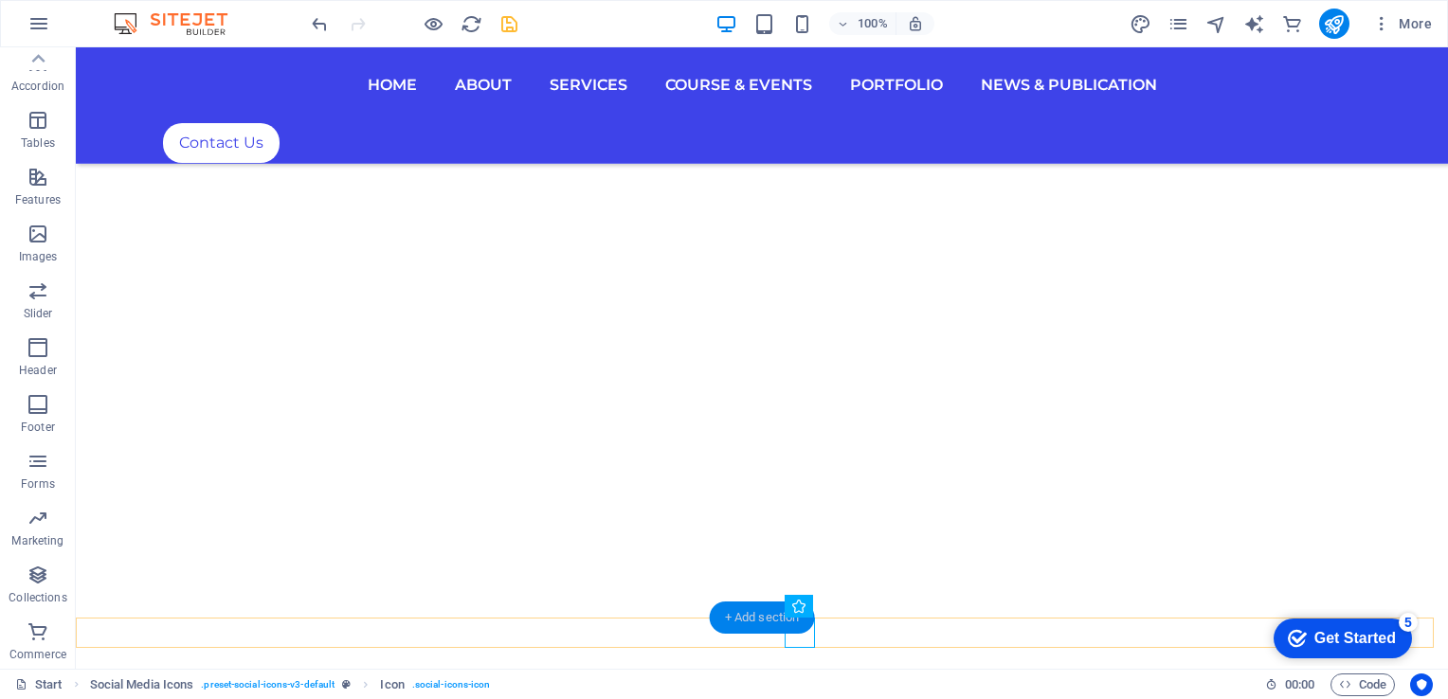
click at [734, 607] on div "+ Add section" at bounding box center [762, 618] width 105 height 32
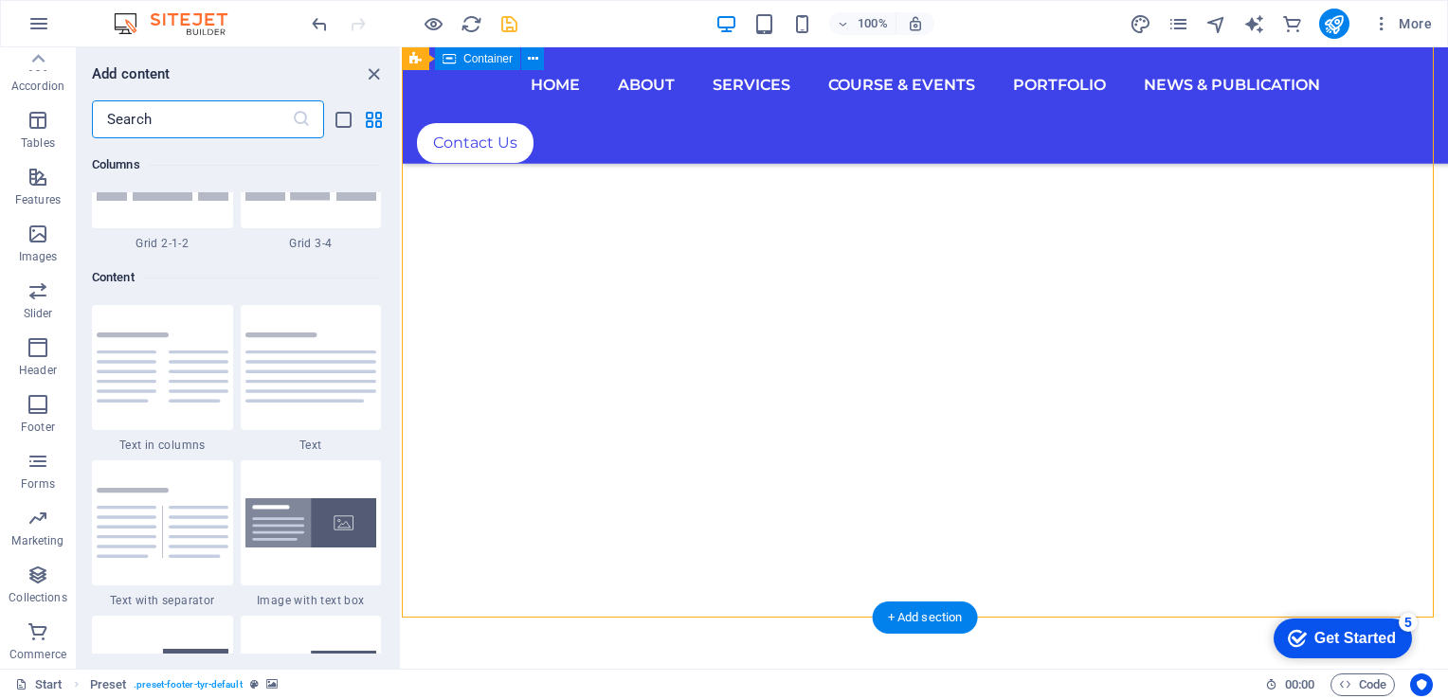
scroll to position [3316, 0]
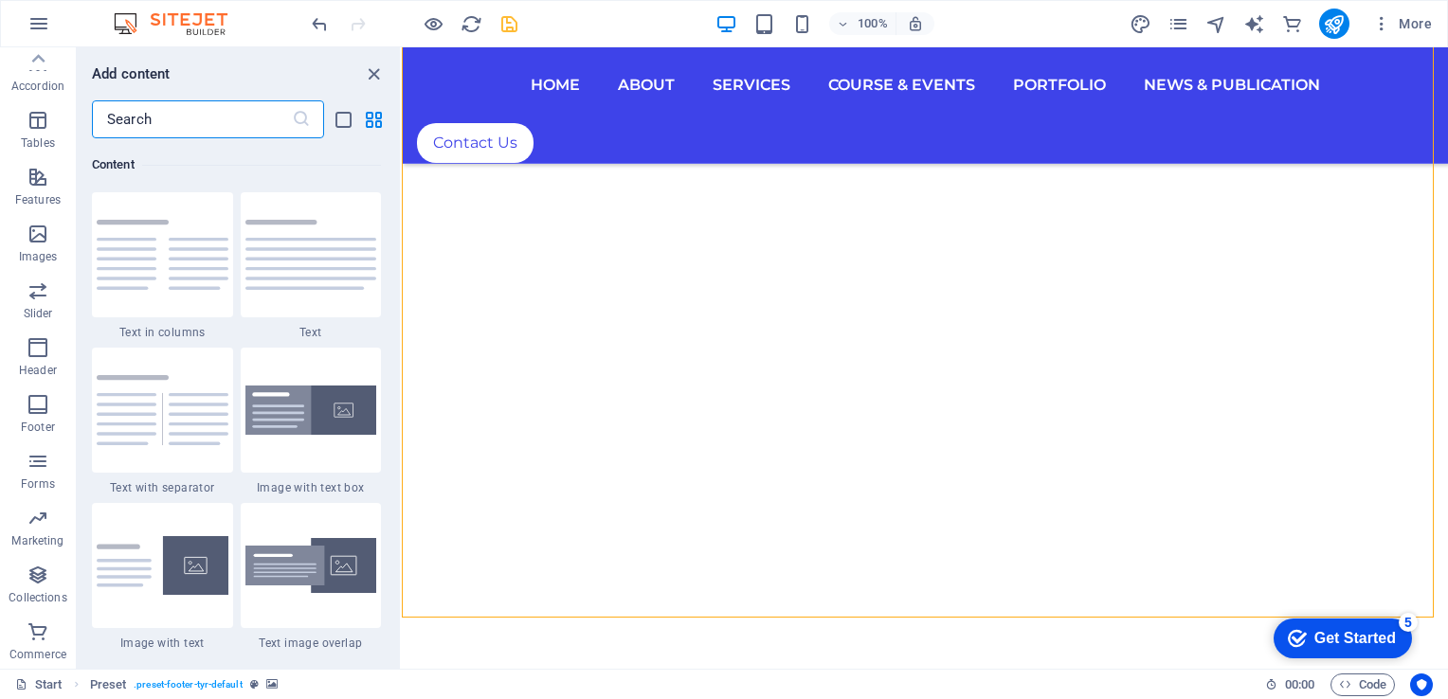
click at [186, 124] on input "text" at bounding box center [192, 119] width 200 height 38
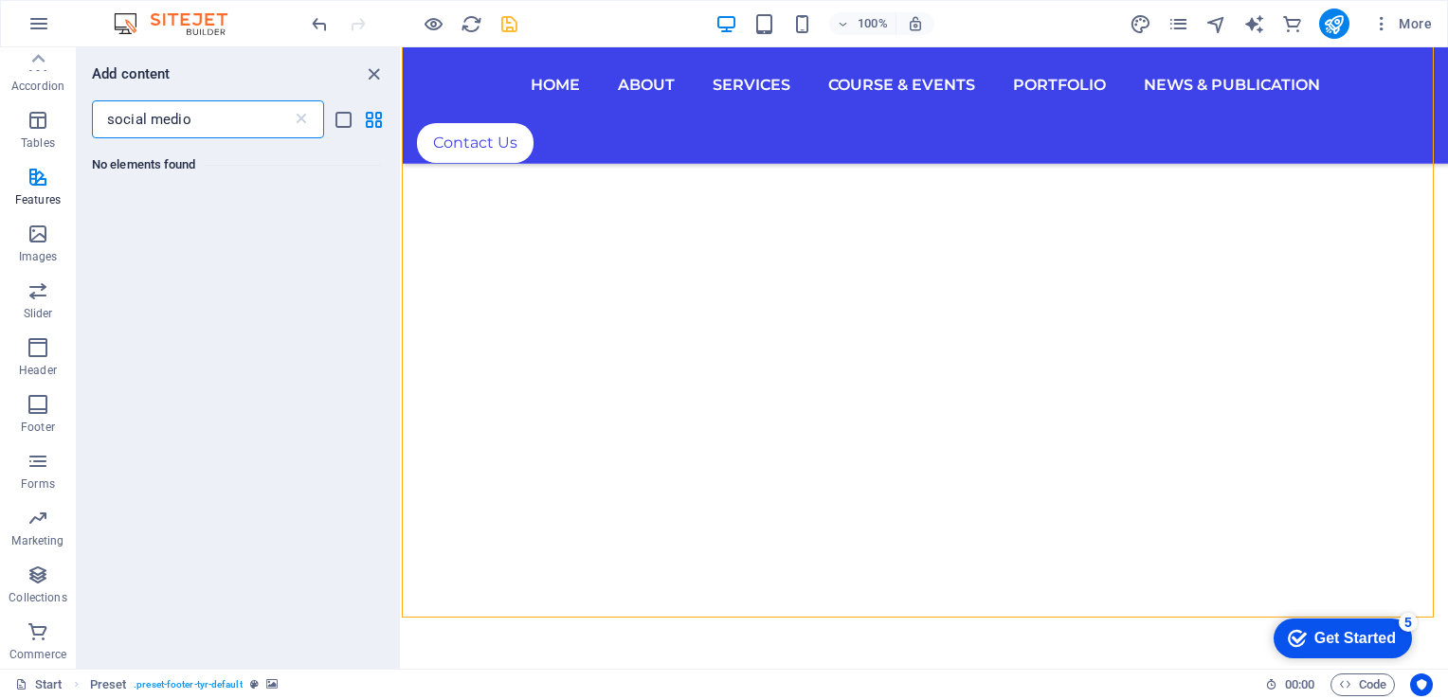
scroll to position [0, 0]
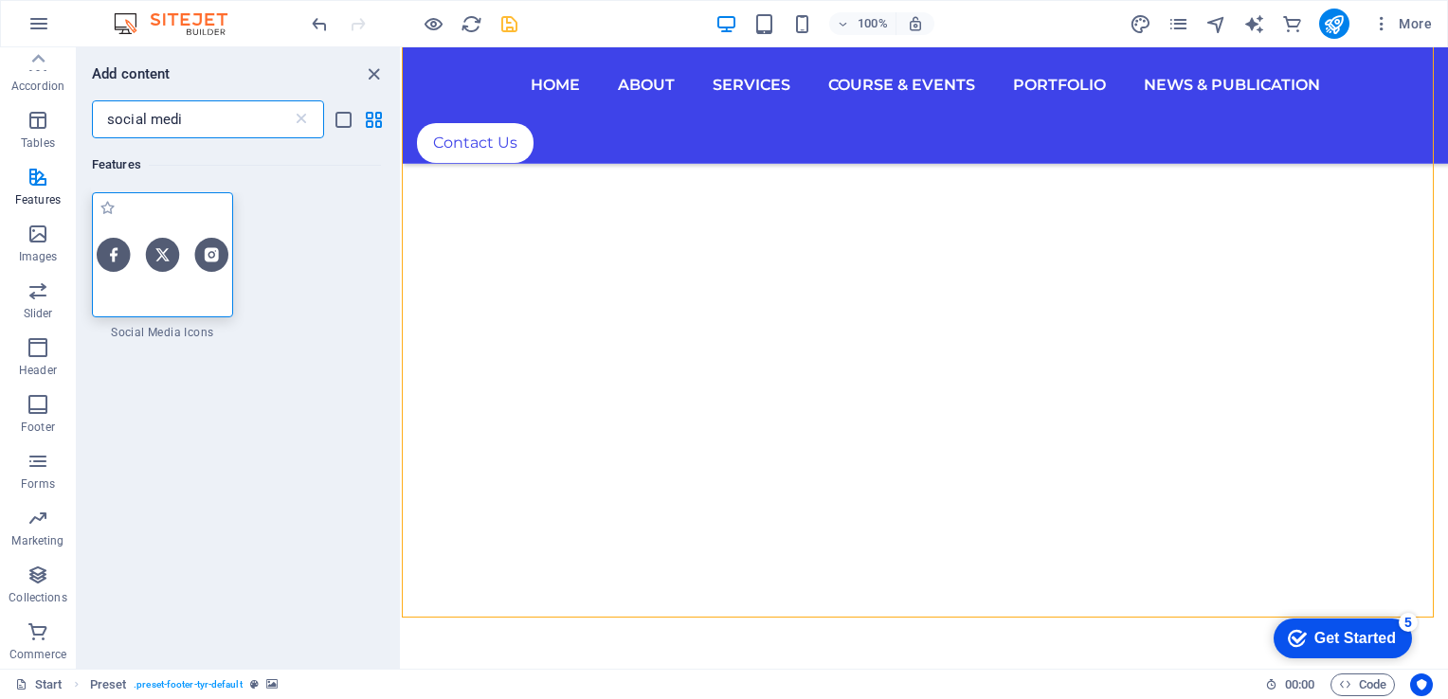
type input "social medi"
click at [148, 277] on div at bounding box center [162, 254] width 141 height 125
click at [402, 277] on div "H2 Banner Container Menu Bar Menu Bar Menu Logo H3 Spacer Preset HTML Preset Bu…" at bounding box center [925, 358] width 1046 height 622
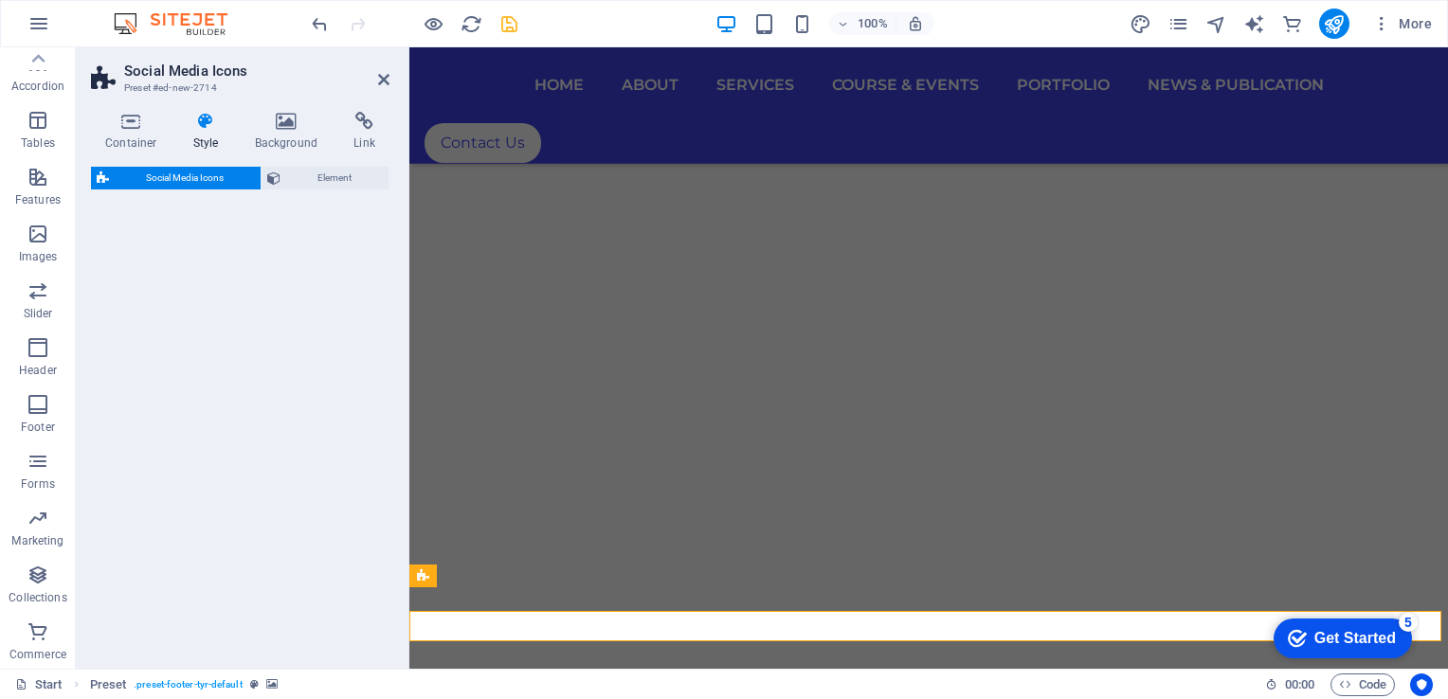
scroll to position [9336, 0]
select select "rem"
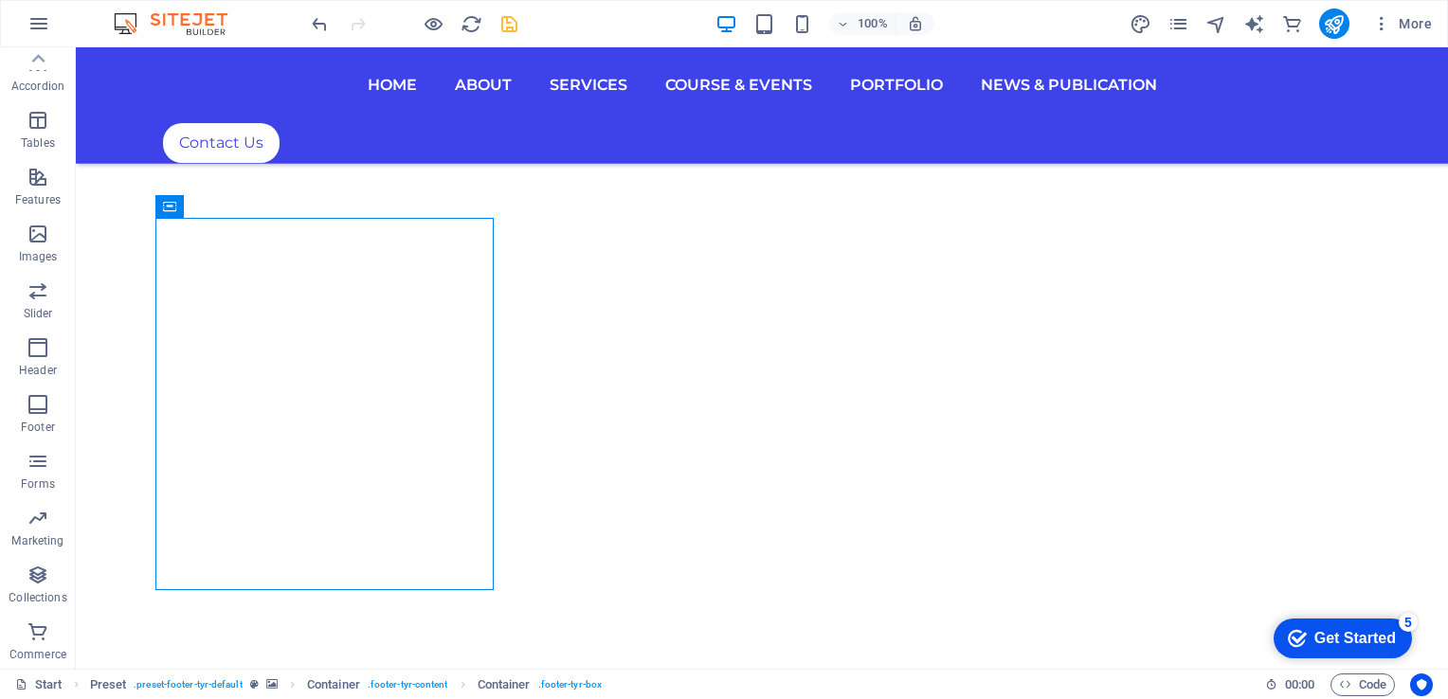
scroll to position [9430, 0]
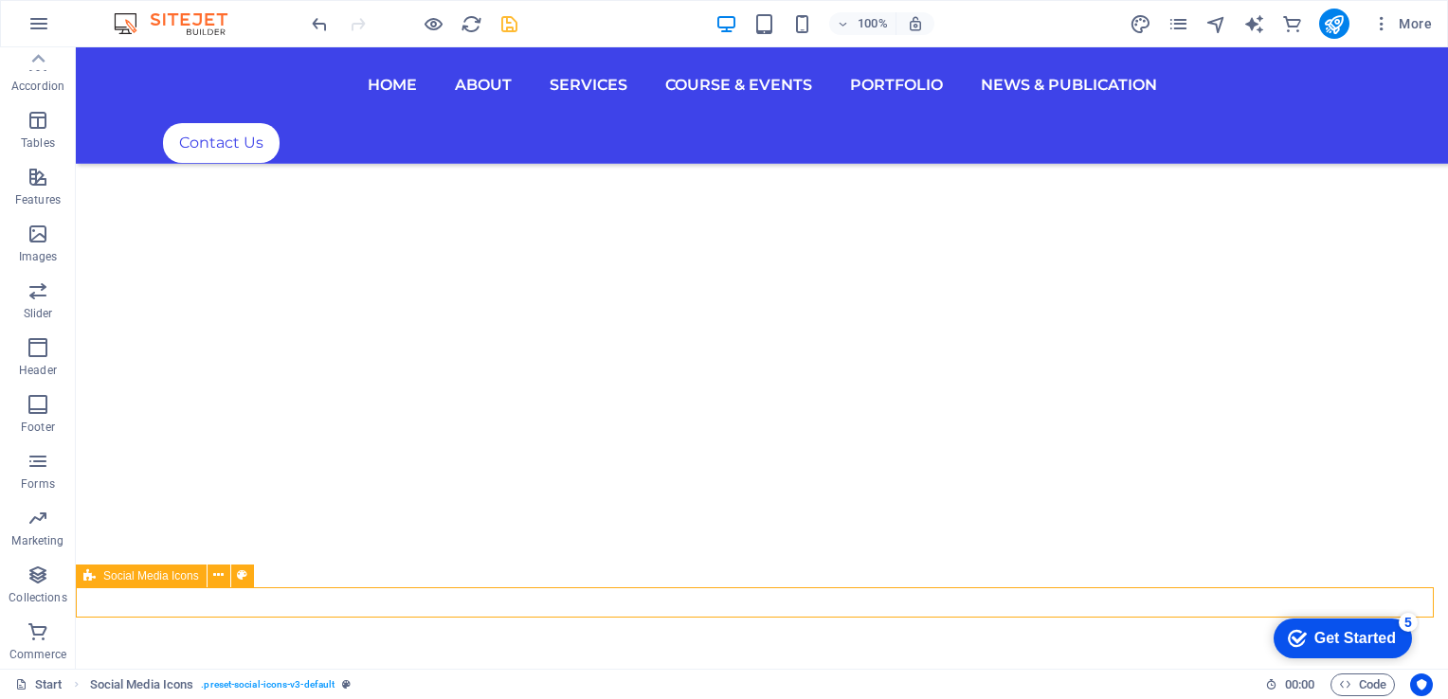
click at [192, 580] on span "Social Media Icons" at bounding box center [151, 576] width 96 height 11
click at [222, 576] on icon at bounding box center [218, 576] width 10 height 20
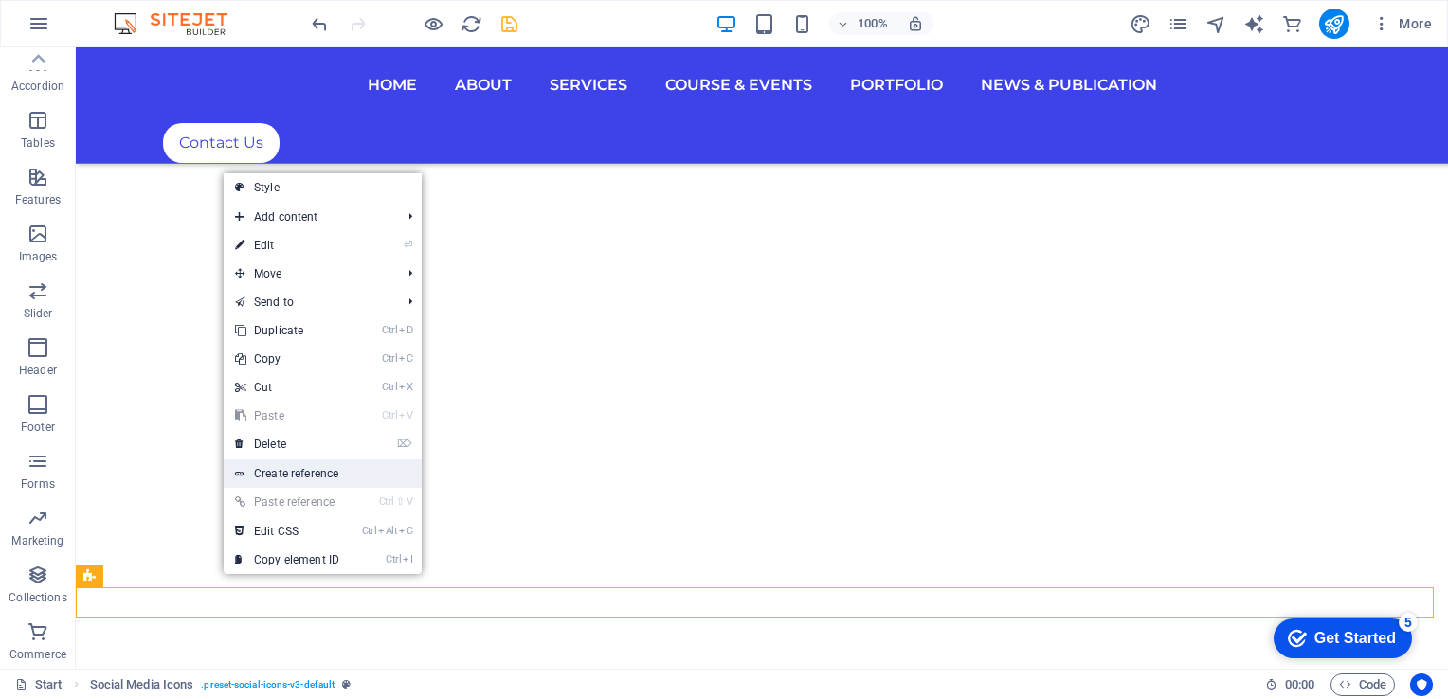
click at [299, 480] on link "Create reference" at bounding box center [323, 474] width 198 height 28
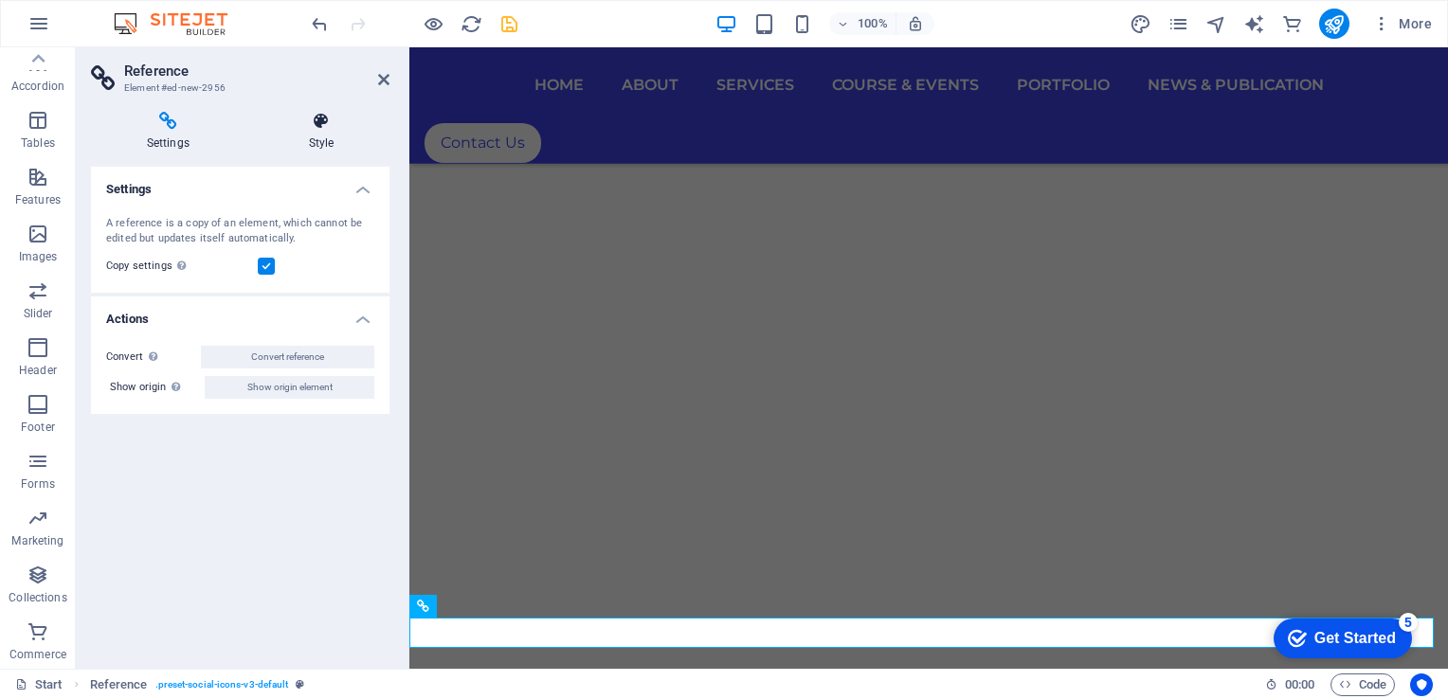
click at [317, 130] on icon at bounding box center [321, 121] width 136 height 19
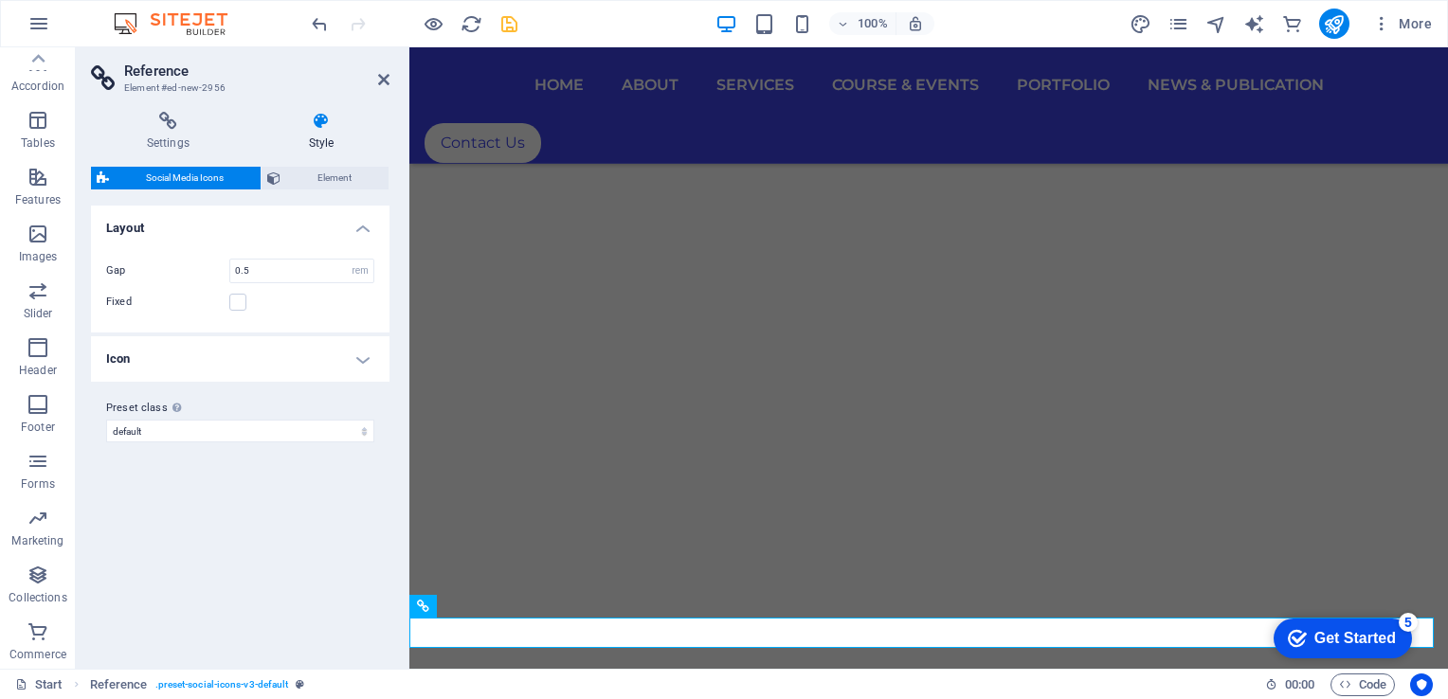
click at [167, 173] on span "Social Media Icons" at bounding box center [185, 178] width 140 height 23
click at [281, 176] on icon at bounding box center [273, 178] width 13 height 23
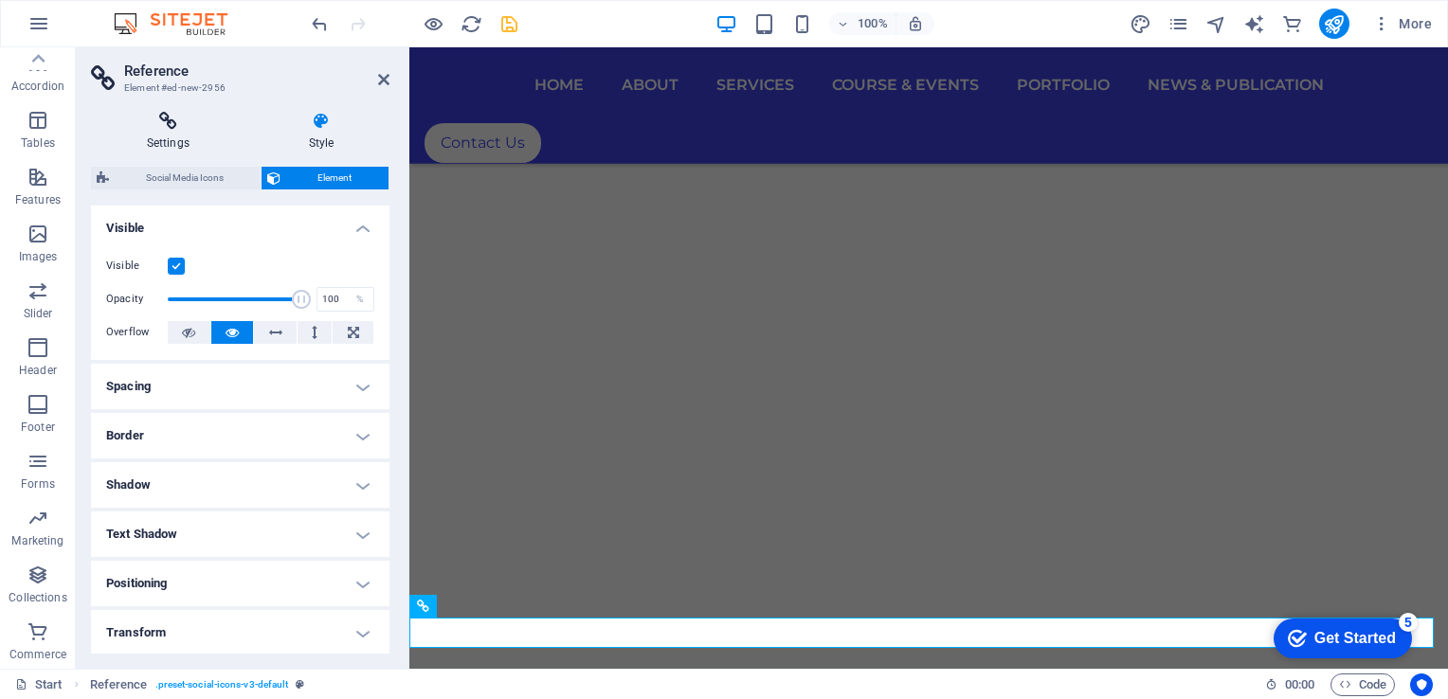
click at [167, 122] on icon at bounding box center [168, 121] width 154 height 19
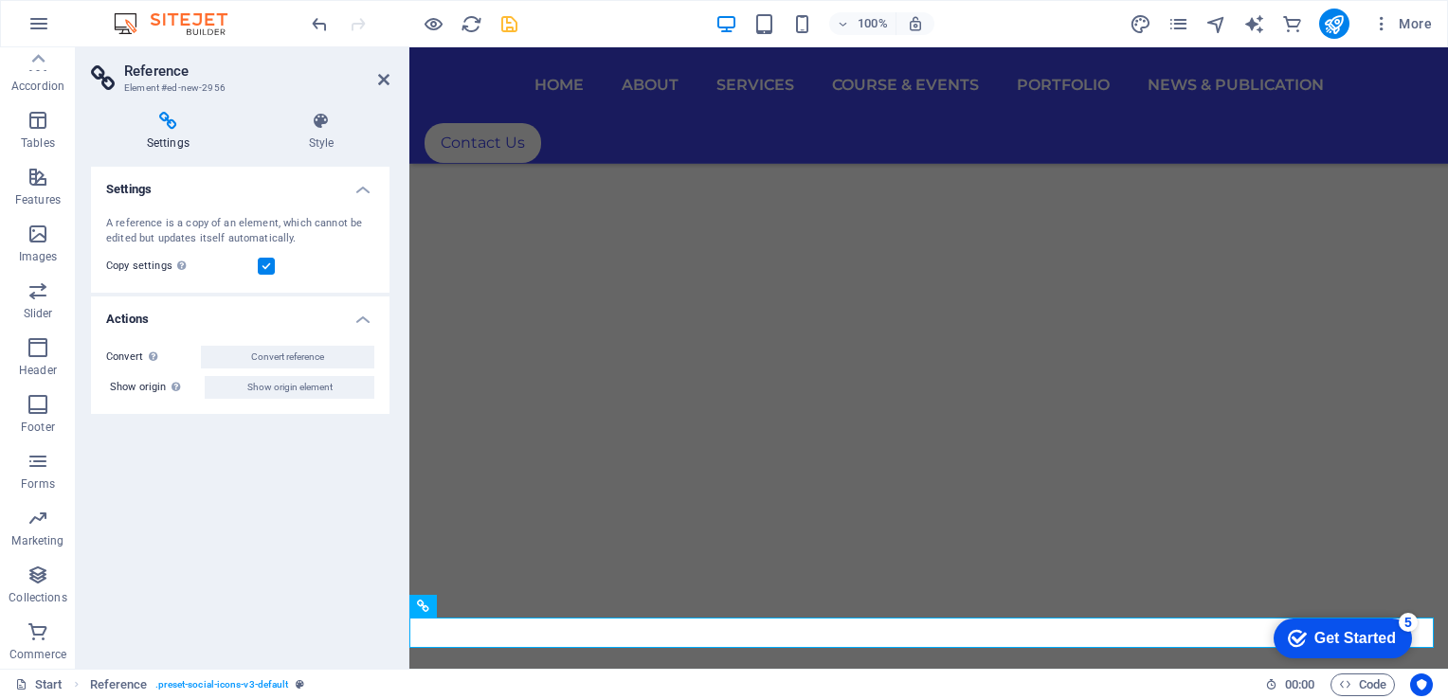
click at [369, 76] on h2 "Reference" at bounding box center [256, 71] width 265 height 17
click at [379, 78] on icon at bounding box center [383, 79] width 11 height 15
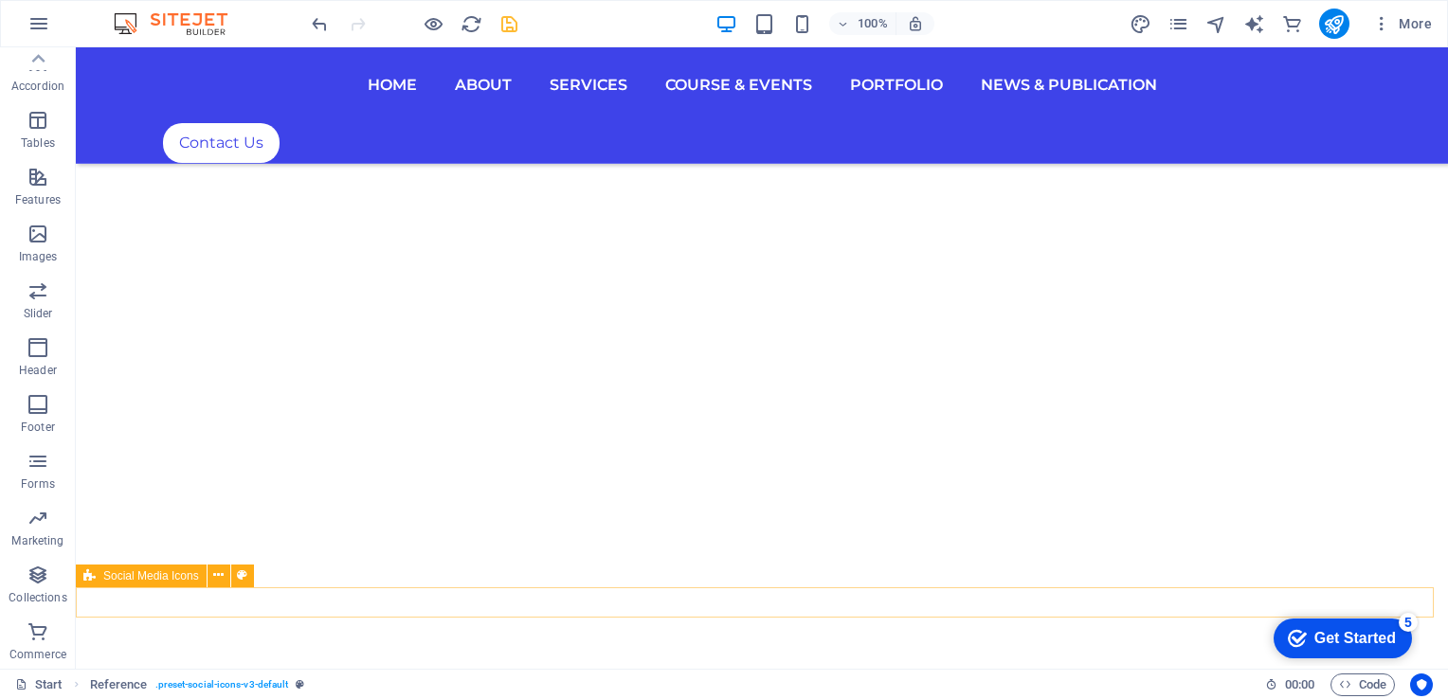
scroll to position [9430, 0]
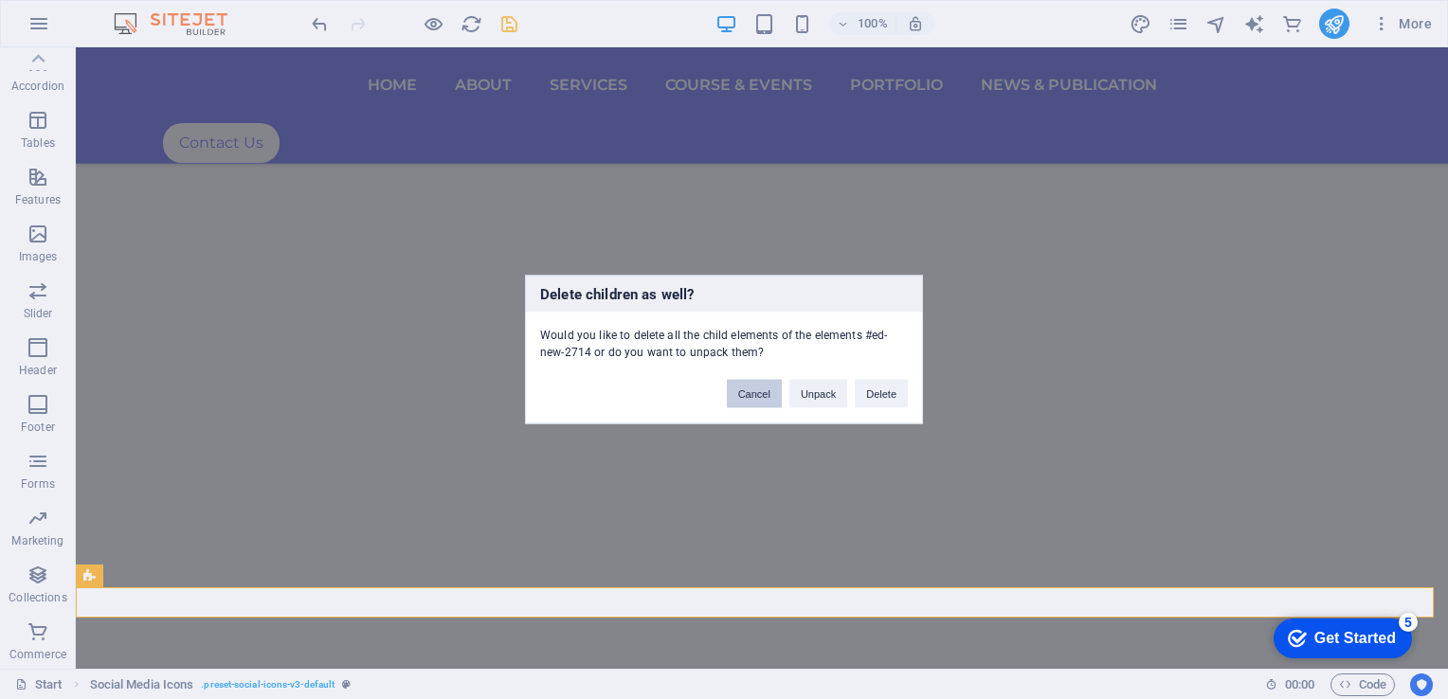
click at [749, 392] on button "Cancel" at bounding box center [754, 394] width 55 height 28
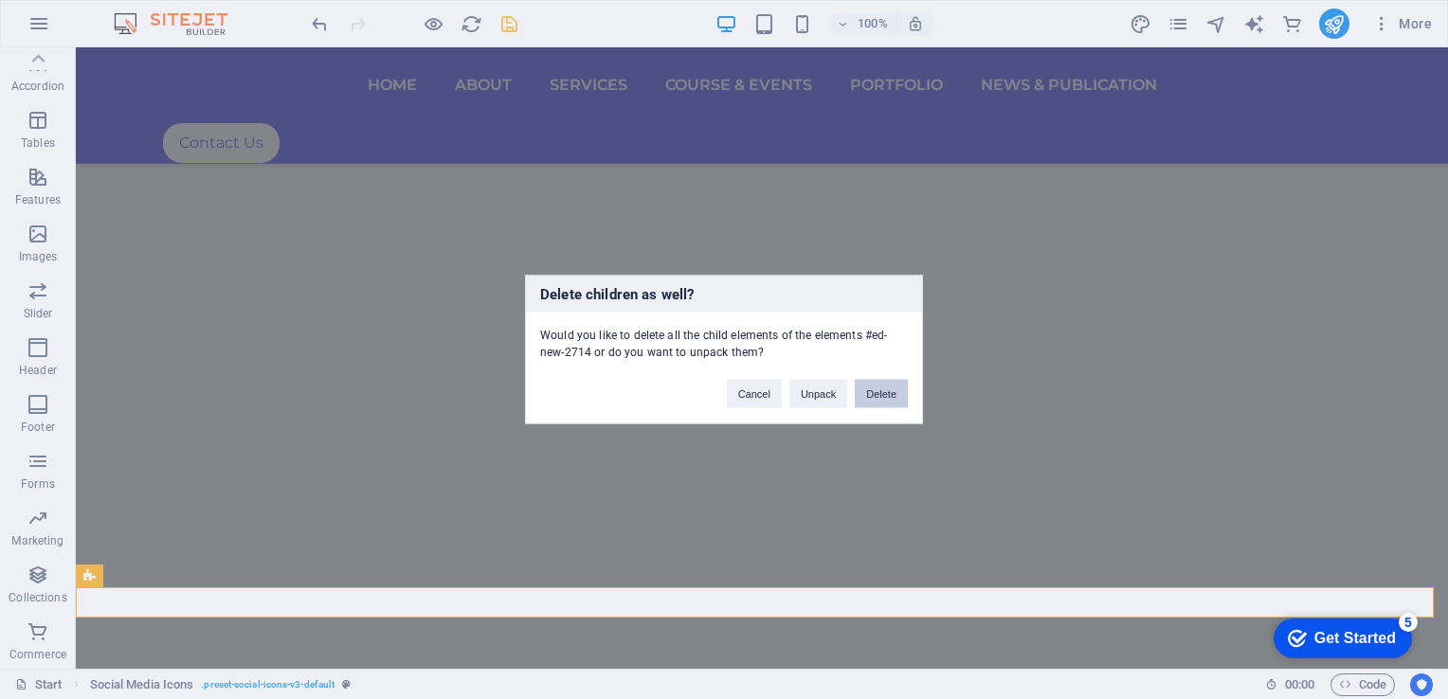
click at [890, 385] on button "Delete" at bounding box center [881, 394] width 53 height 28
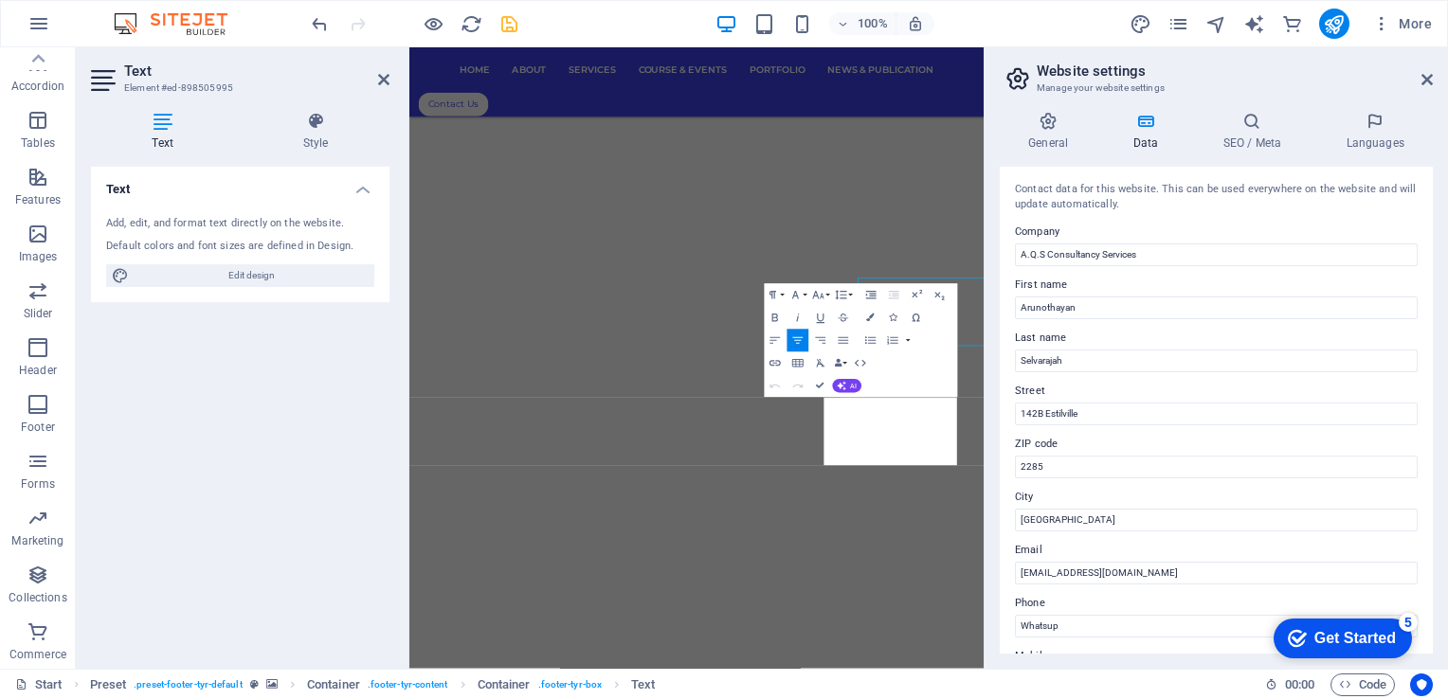
scroll to position [9090, 0]
drag, startPoint x: 1264, startPoint y: 255, endPoint x: 1164, endPoint y: 403, distance: 178.7
click at [1164, 403] on div "Street 142B Estilville" at bounding box center [1216, 402] width 403 height 45
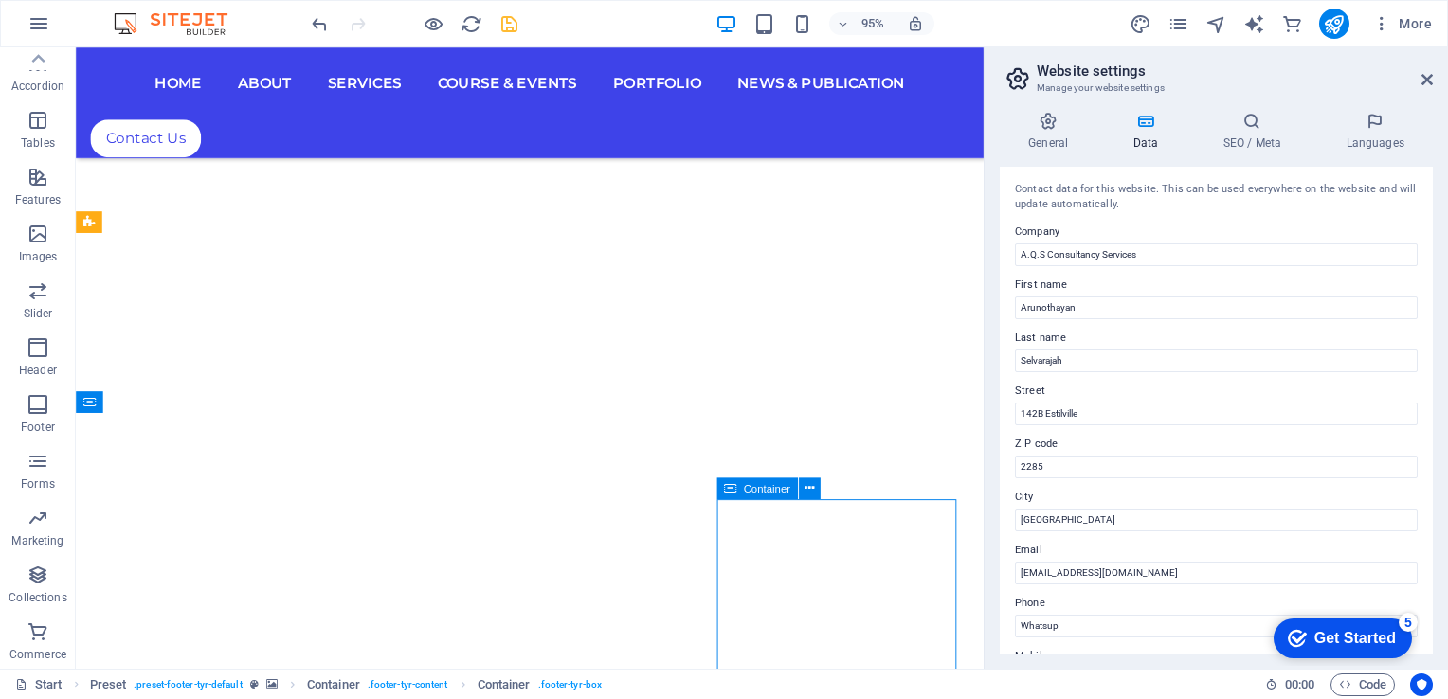
scroll to position [8928, 0]
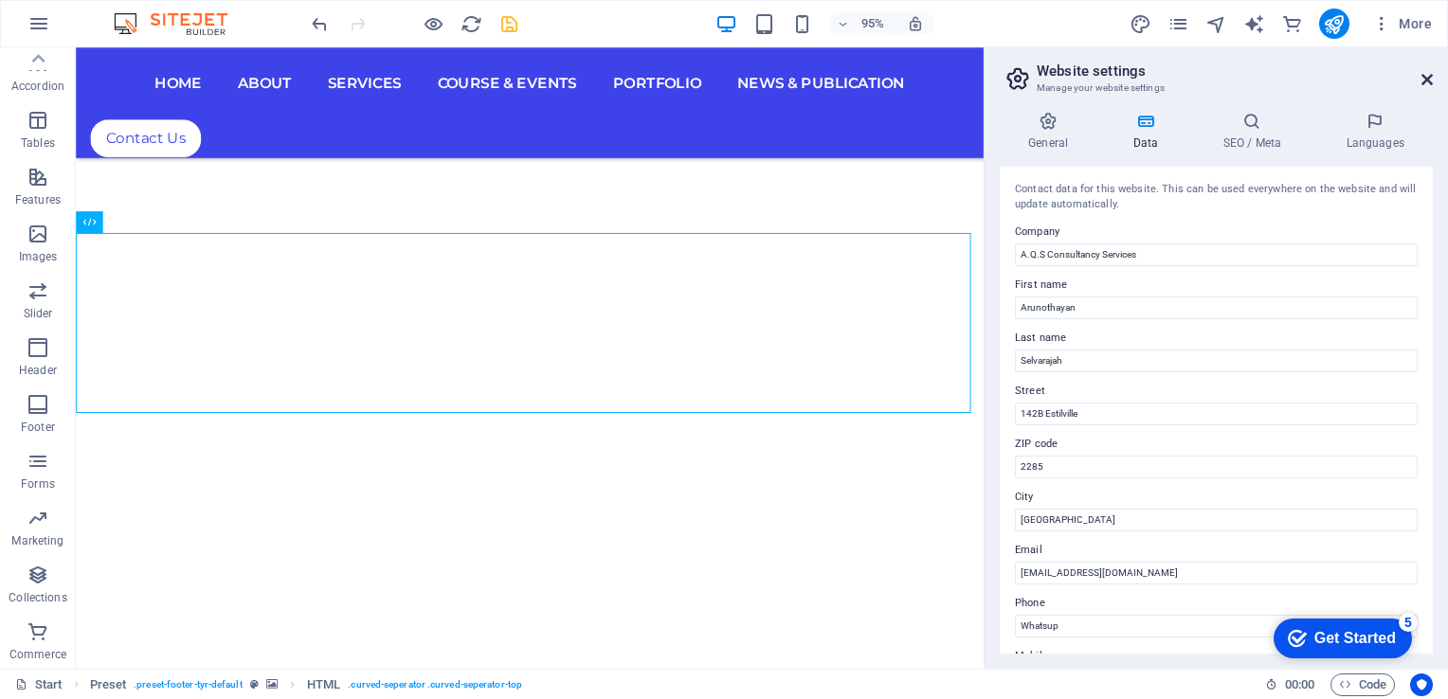
click at [1424, 82] on icon at bounding box center [1427, 79] width 11 height 15
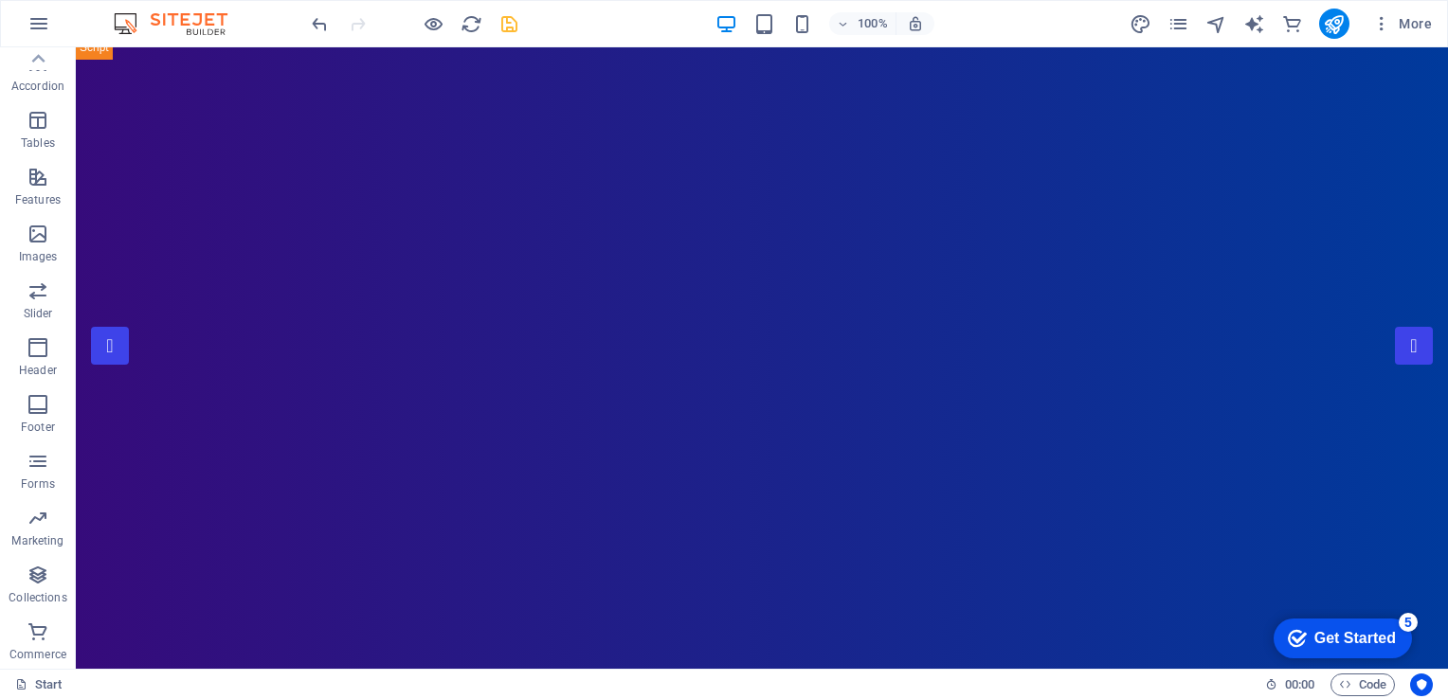
scroll to position [0, 0]
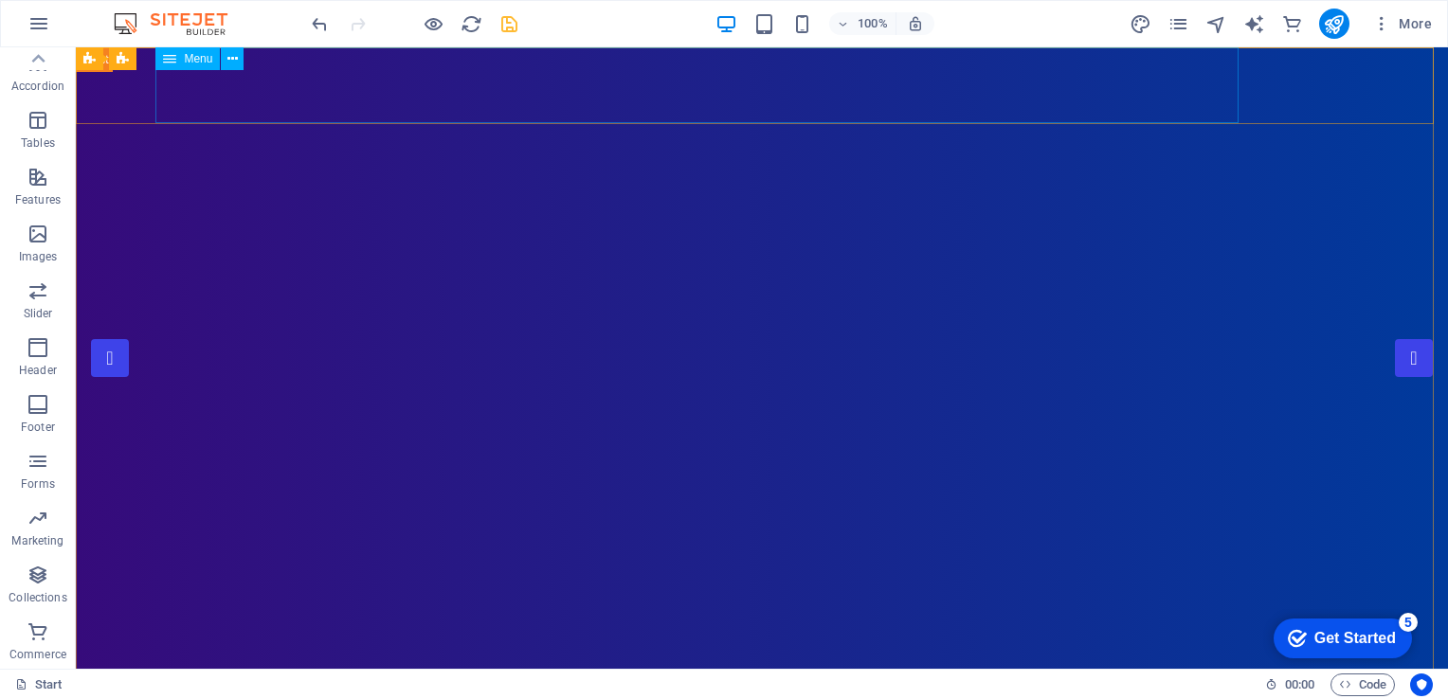
click at [208, 65] on div "Menu" at bounding box center [187, 58] width 64 height 23
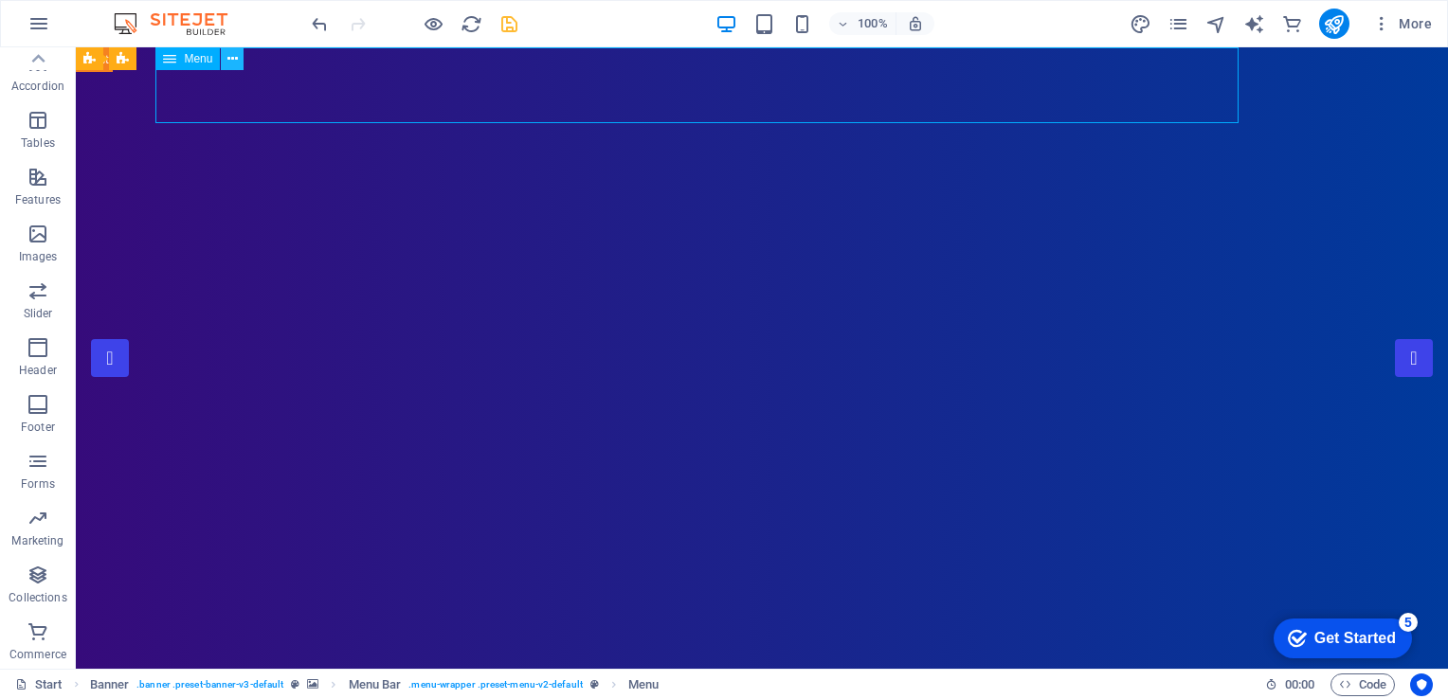
click at [235, 64] on icon at bounding box center [232, 59] width 10 height 20
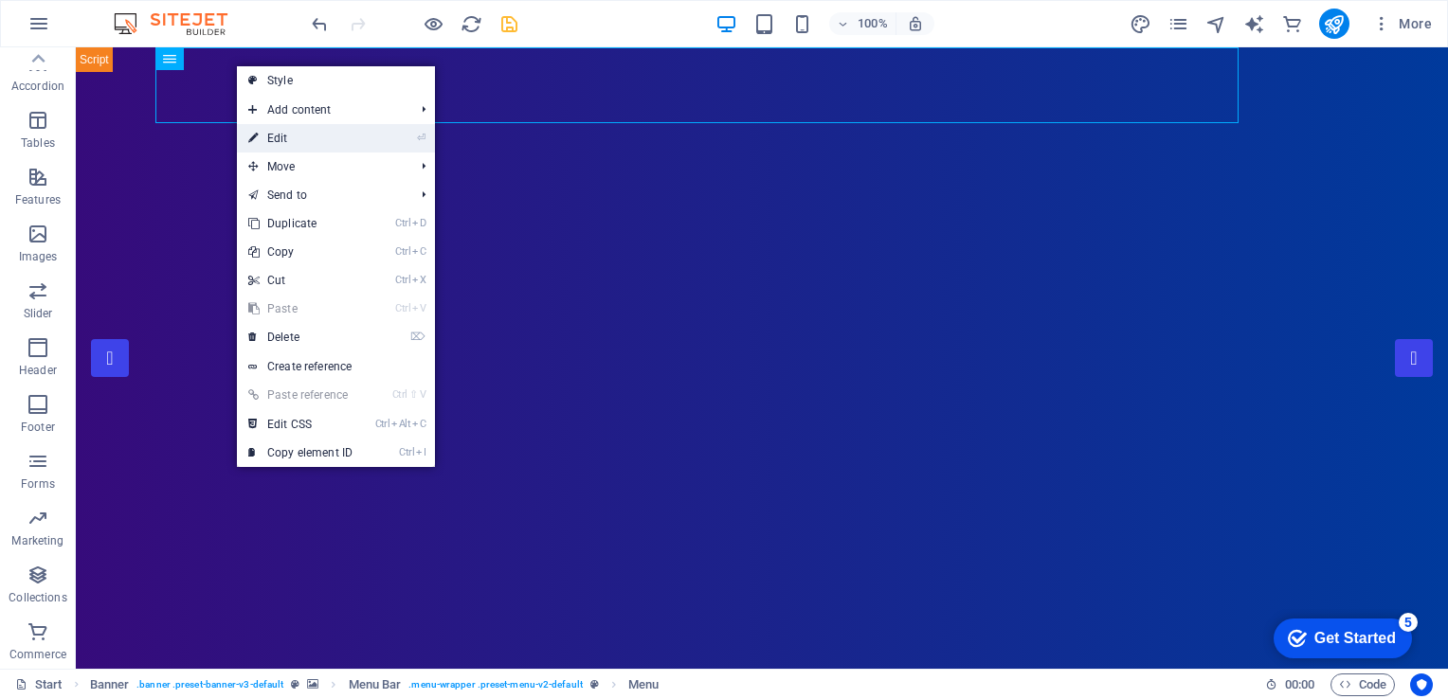
click at [281, 139] on link "⏎ Edit" at bounding box center [300, 138] width 127 height 28
select select
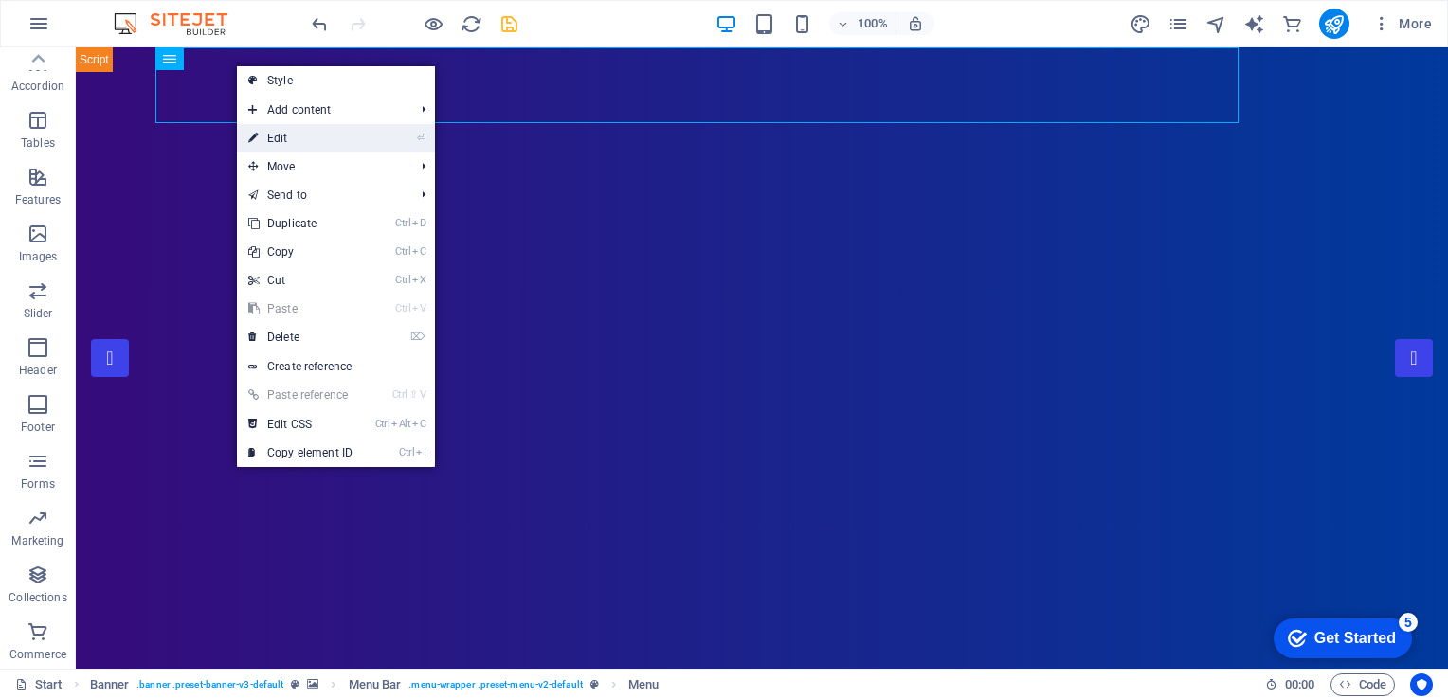
select select "1"
select select
select select "2"
select select
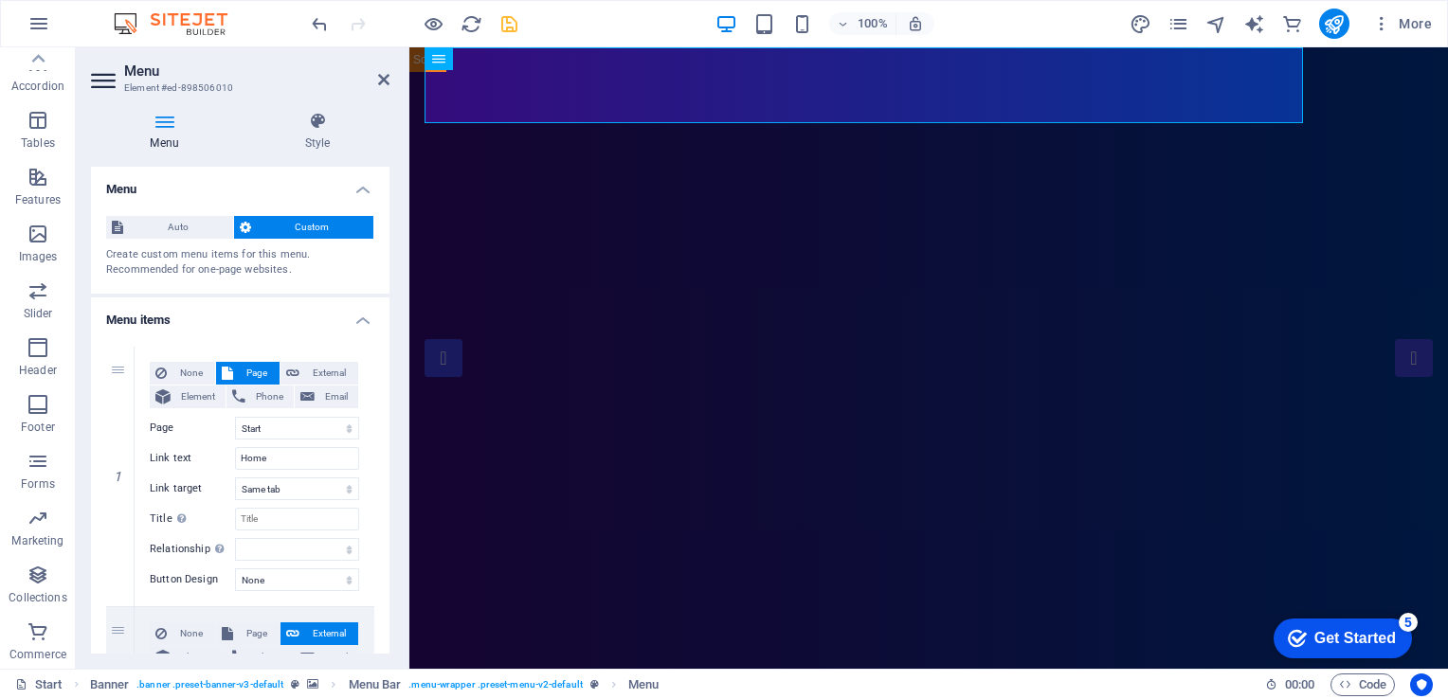
drag, startPoint x: 384, startPoint y: 215, endPoint x: 395, endPoint y: 272, distance: 58.0
click at [395, 272] on div "Menu Style Menu Auto Custom Create custom menu items for this menu. Recommended…" at bounding box center [240, 383] width 329 height 572
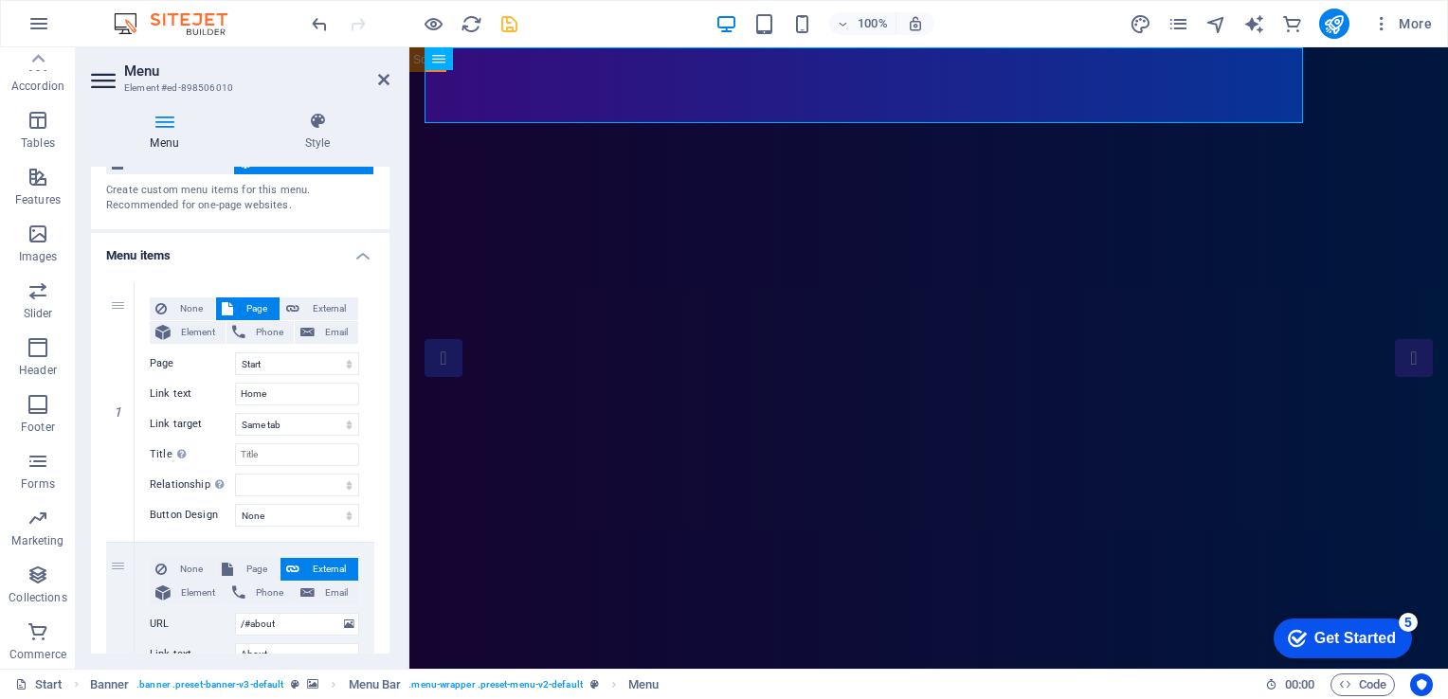
scroll to position [151, 0]
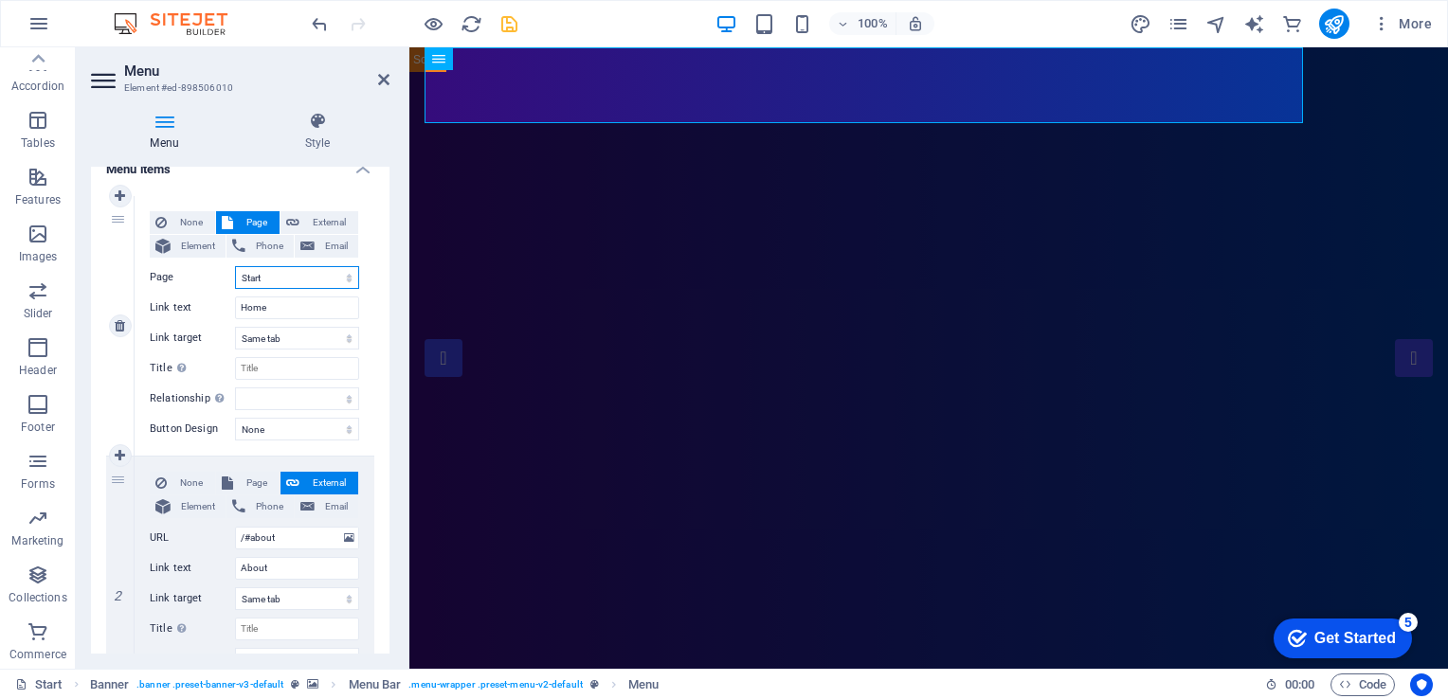
click at [345, 281] on select "Start Portfolio Jobs Legal Notice Privacy" at bounding box center [297, 277] width 124 height 23
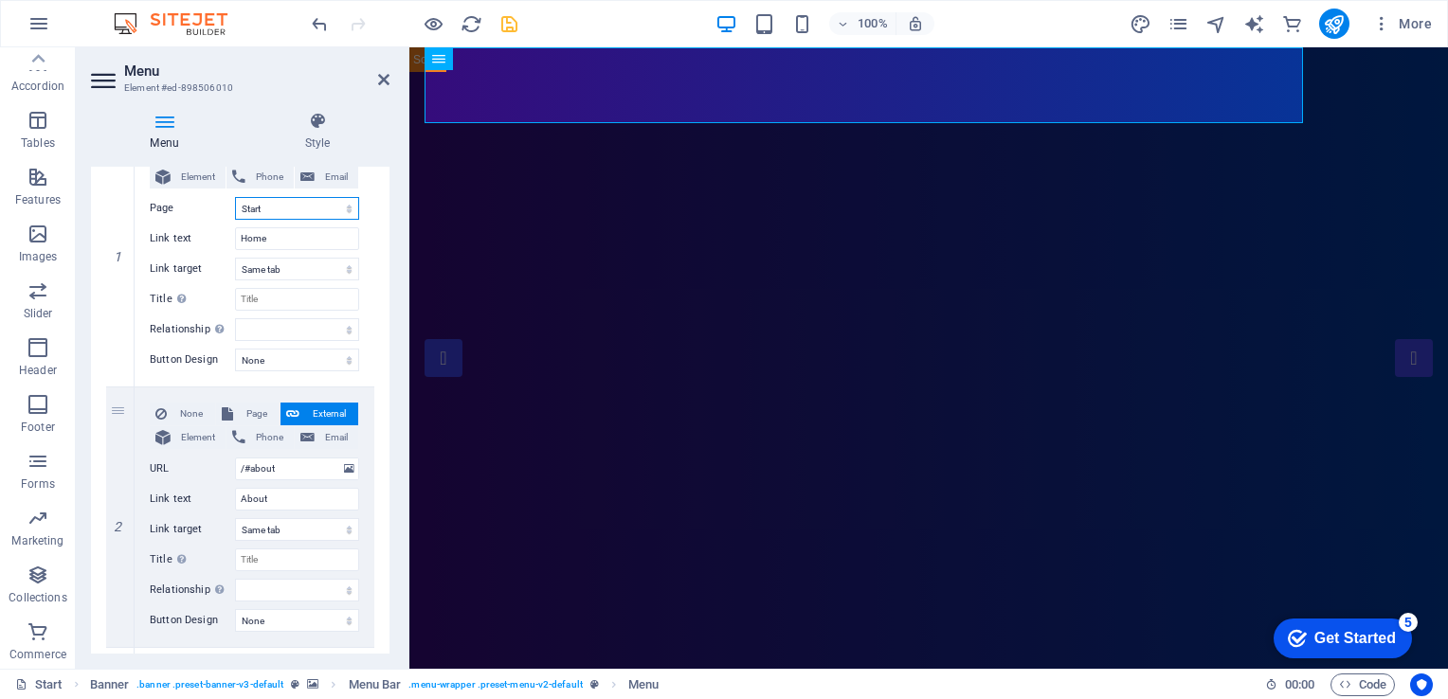
scroll to position [223, 0]
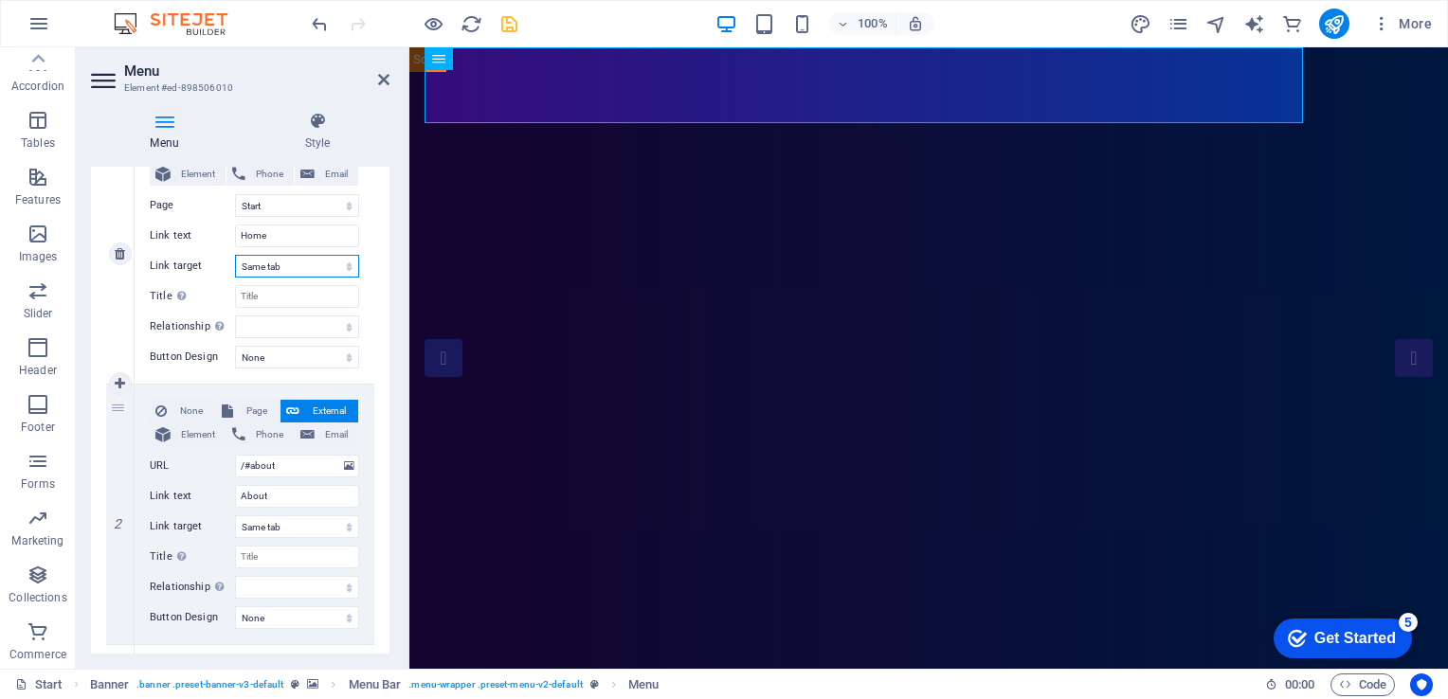
click at [325, 263] on select "New tab Same tab Overlay" at bounding box center [297, 266] width 124 height 23
drag, startPoint x: 384, startPoint y: 320, endPoint x: 392, endPoint y: 395, distance: 75.4
click at [392, 395] on div "Menu Style Menu Auto Custom Create custom menu items for this menu. Recommended…" at bounding box center [240, 383] width 329 height 572
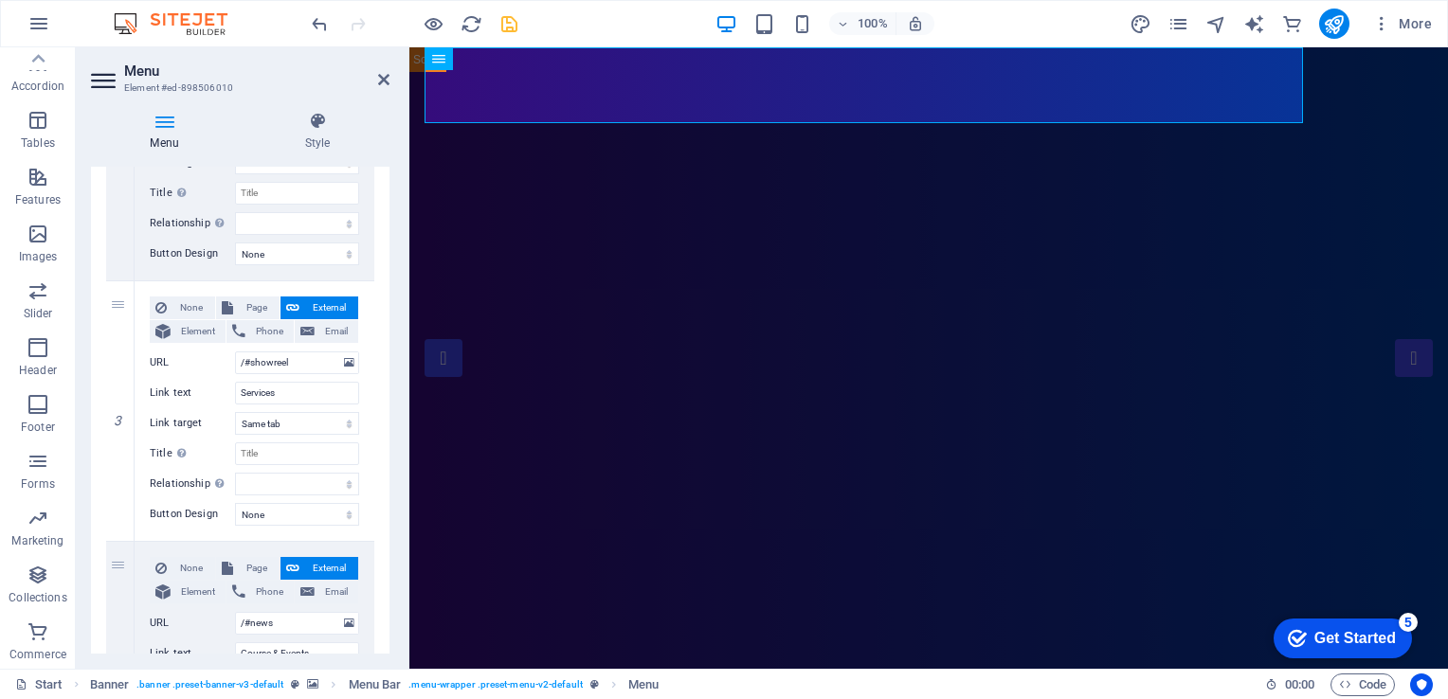
scroll to position [589, 0]
click at [321, 425] on select "New tab Same tab Overlay" at bounding box center [297, 421] width 124 height 23
select select "overlay"
click at [235, 410] on select "New tab Same tab Overlay" at bounding box center [297, 421] width 124 height 23
select select
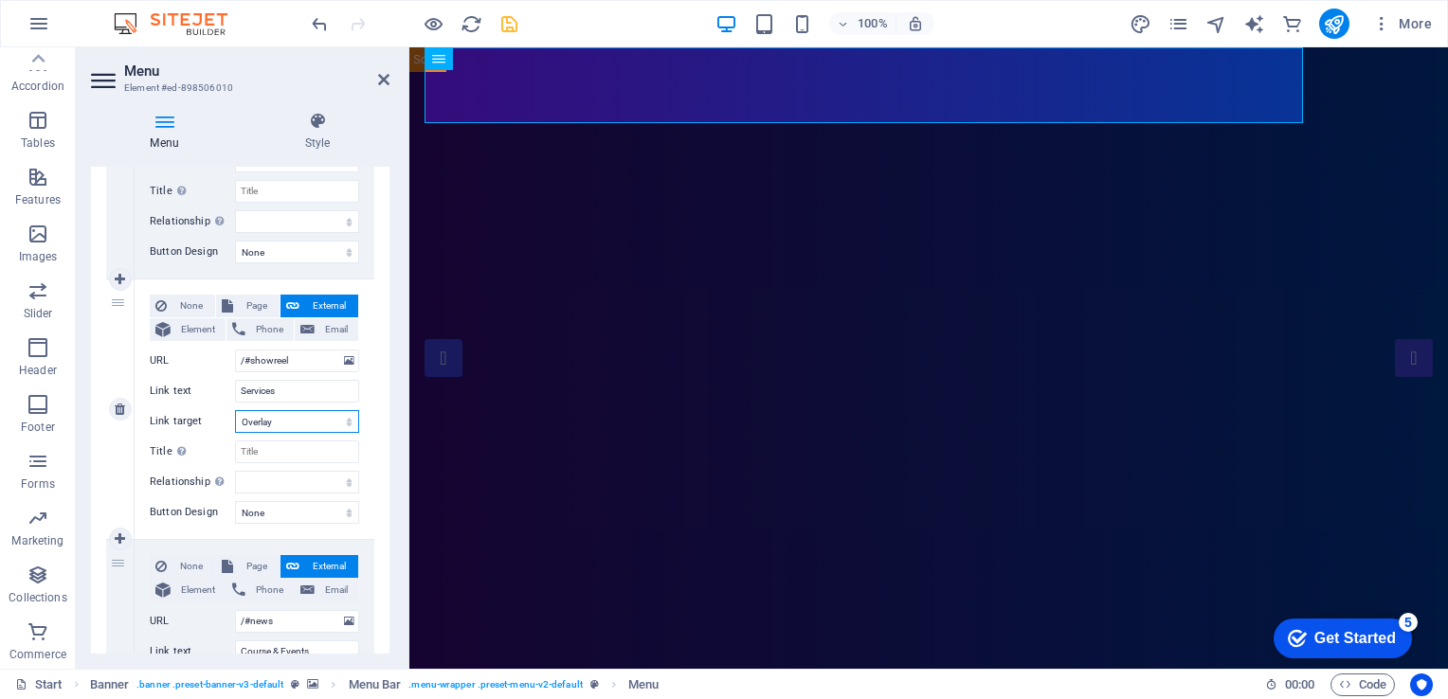
select select
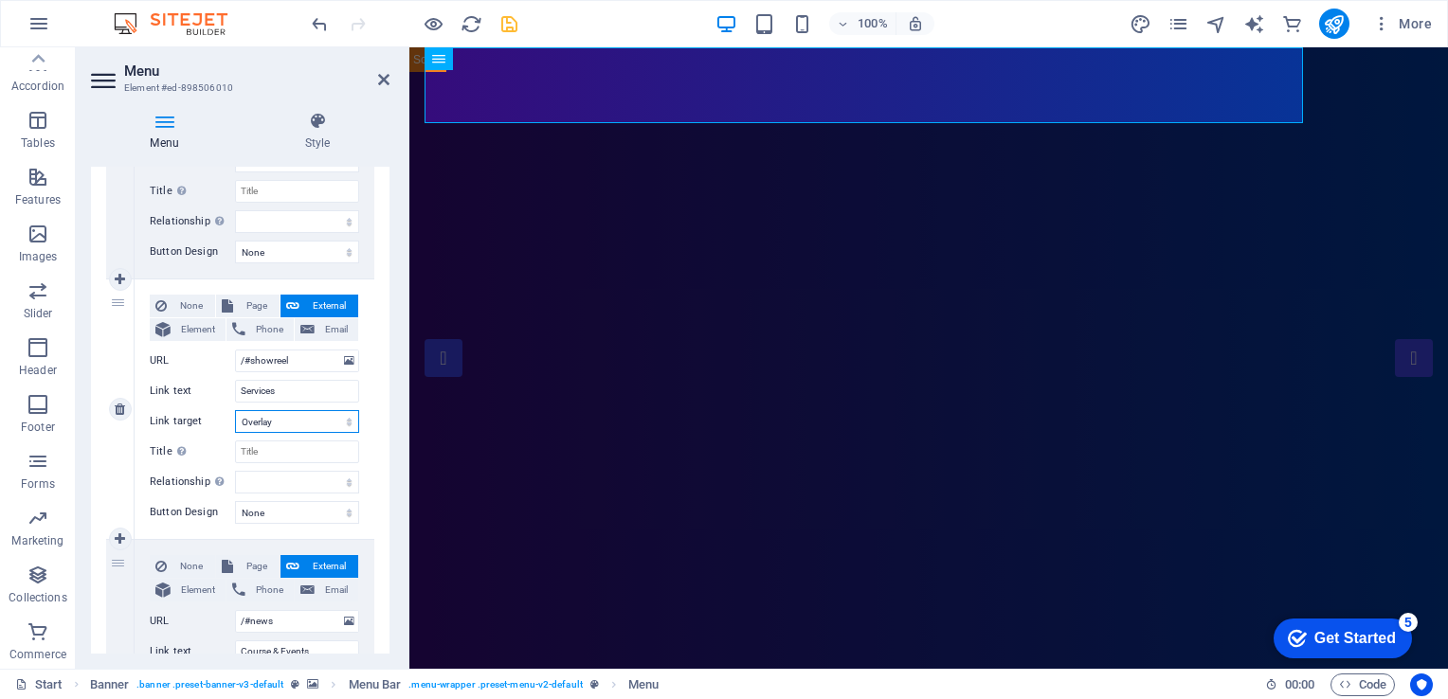
click at [326, 427] on select "New tab Same tab Overlay" at bounding box center [297, 421] width 124 height 23
click at [322, 457] on input "Title Additional link description, should not be the same as the link text. The…" at bounding box center [297, 452] width 124 height 23
click at [275, 449] on input "Title Additional link description, should not be the same as the link text. The…" at bounding box center [297, 452] width 124 height 23
click at [333, 479] on select "alternate author bookmark external help license next nofollow noreferrer noopen…" at bounding box center [297, 482] width 124 height 23
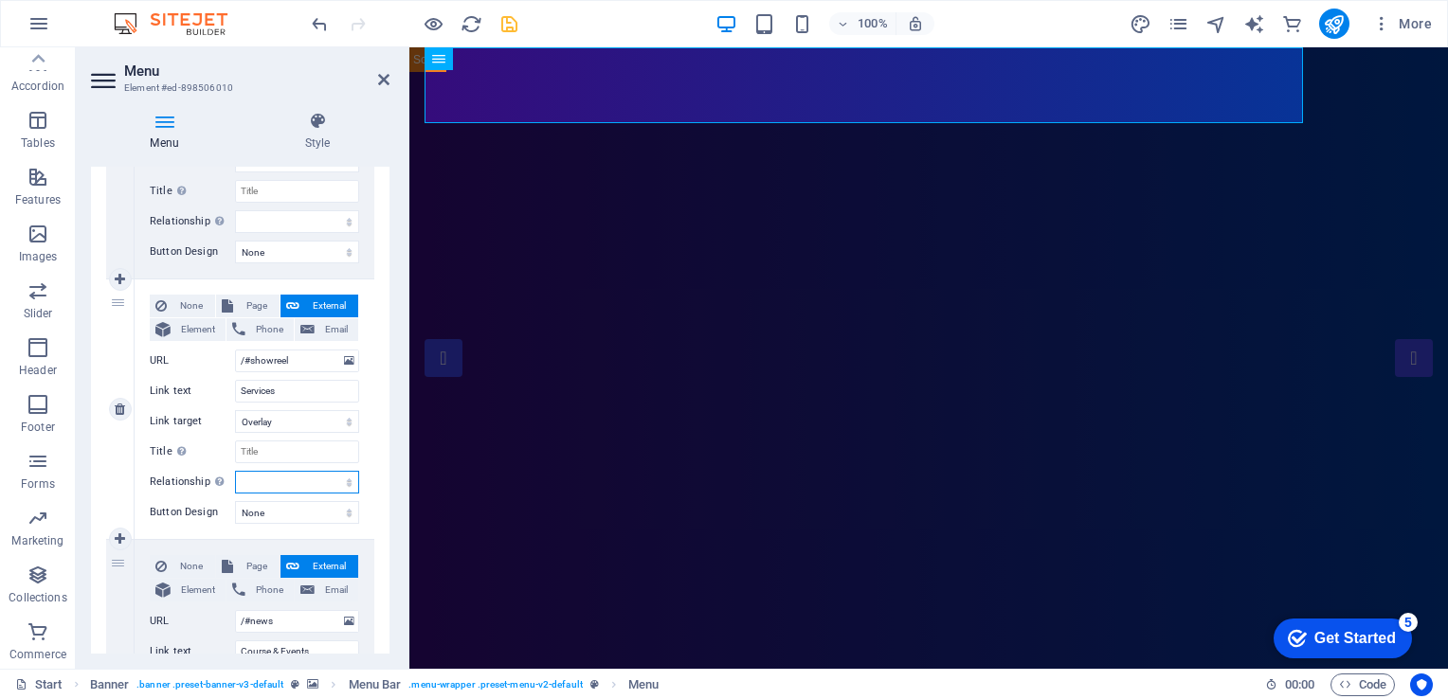
select select "next"
click at [235, 471] on select "alternate author bookmark external help license next nofollow noreferrer noopen…" at bounding box center [297, 482] width 124 height 23
select select
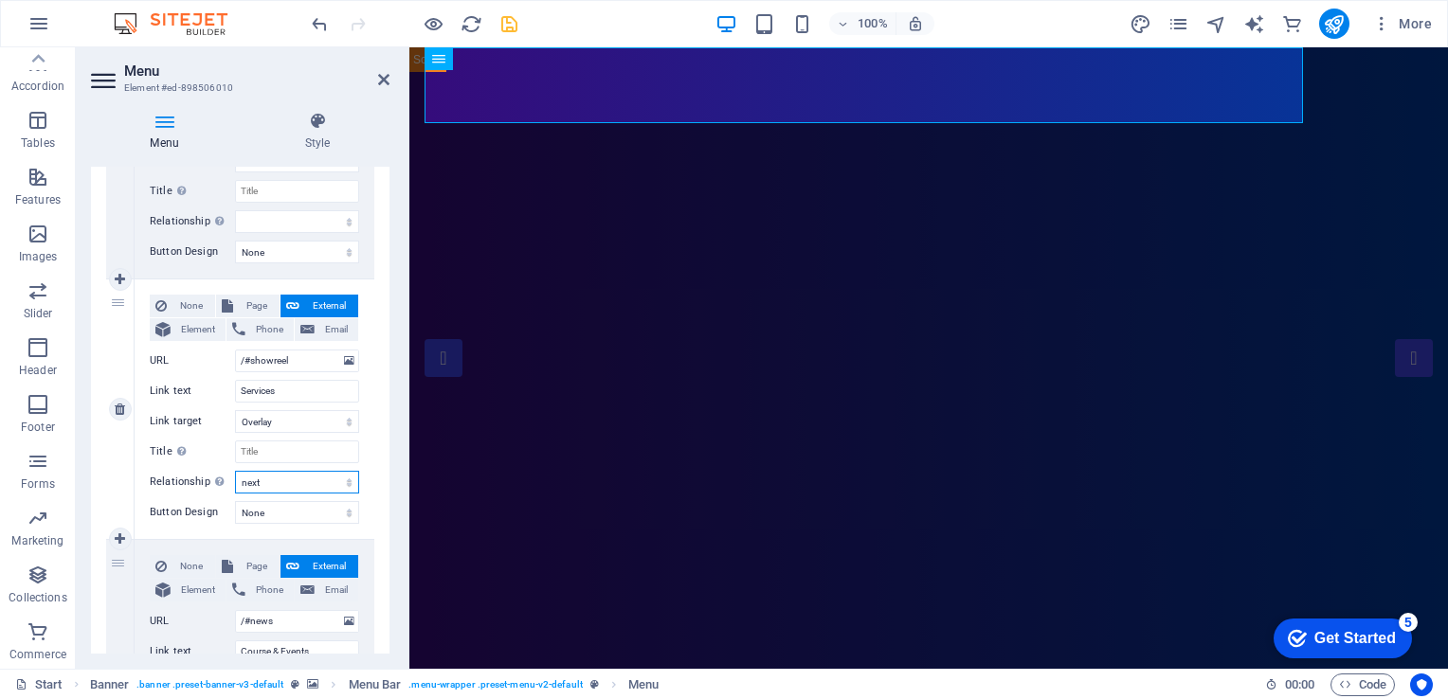
select select
click at [330, 510] on select "None Default Primary Secondary" at bounding box center [297, 512] width 124 height 23
select select "default"
click at [235, 501] on select "None Default Primary Secondary" at bounding box center [297, 512] width 124 height 23
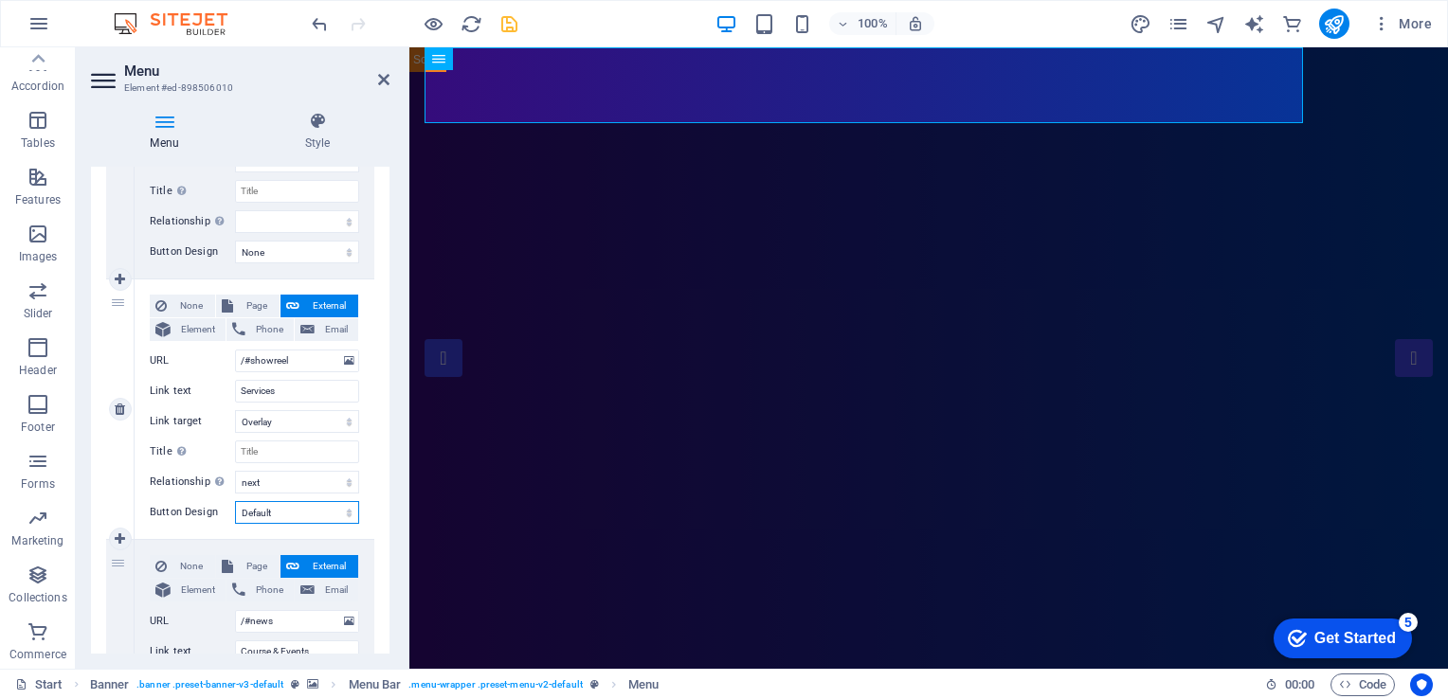
select select
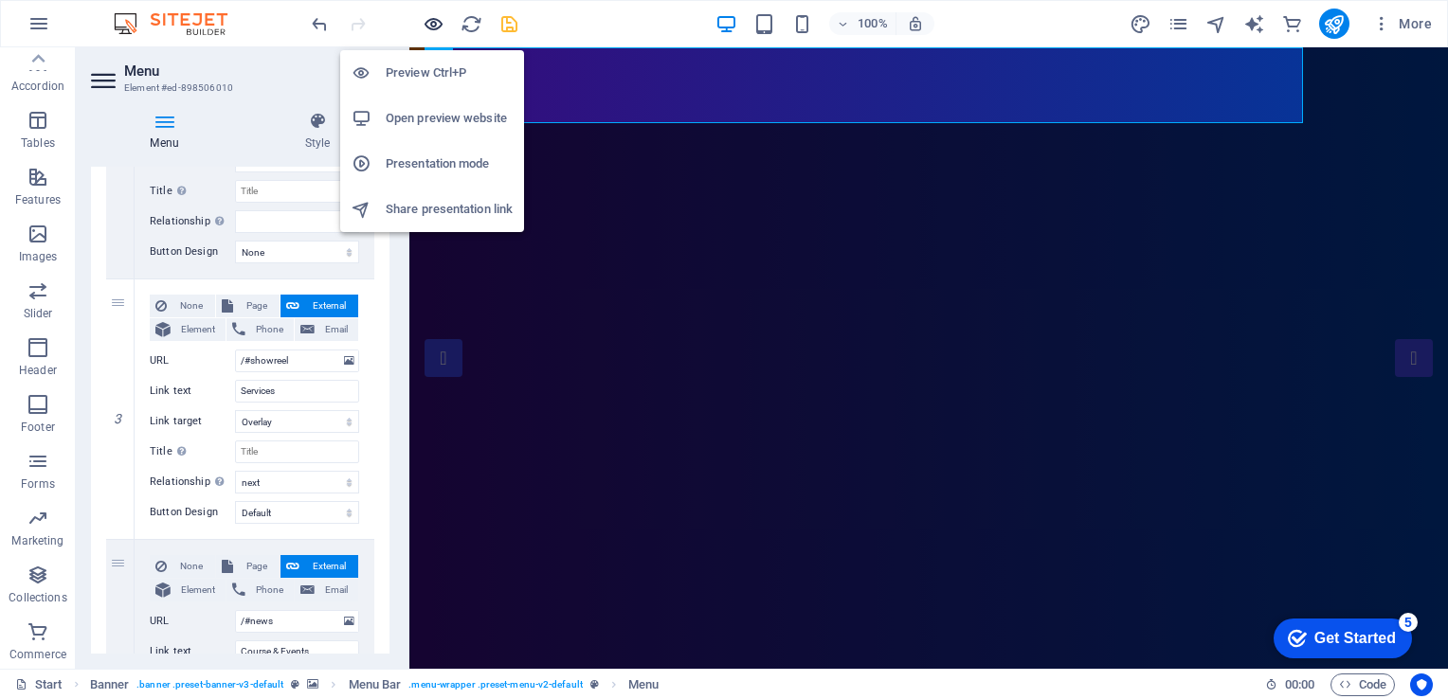
click at [436, 30] on icon "button" at bounding box center [434, 24] width 22 height 22
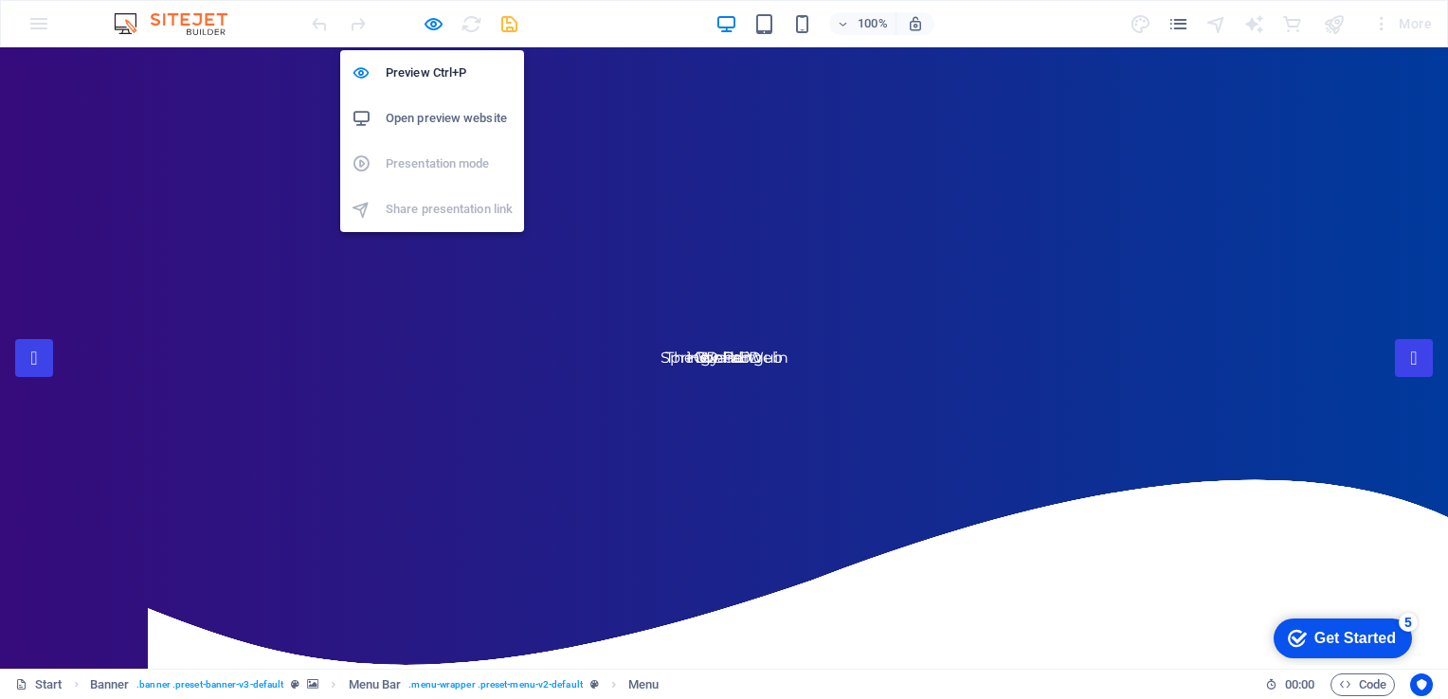
click at [432, 113] on h6 "Open preview website" at bounding box center [449, 118] width 127 height 23
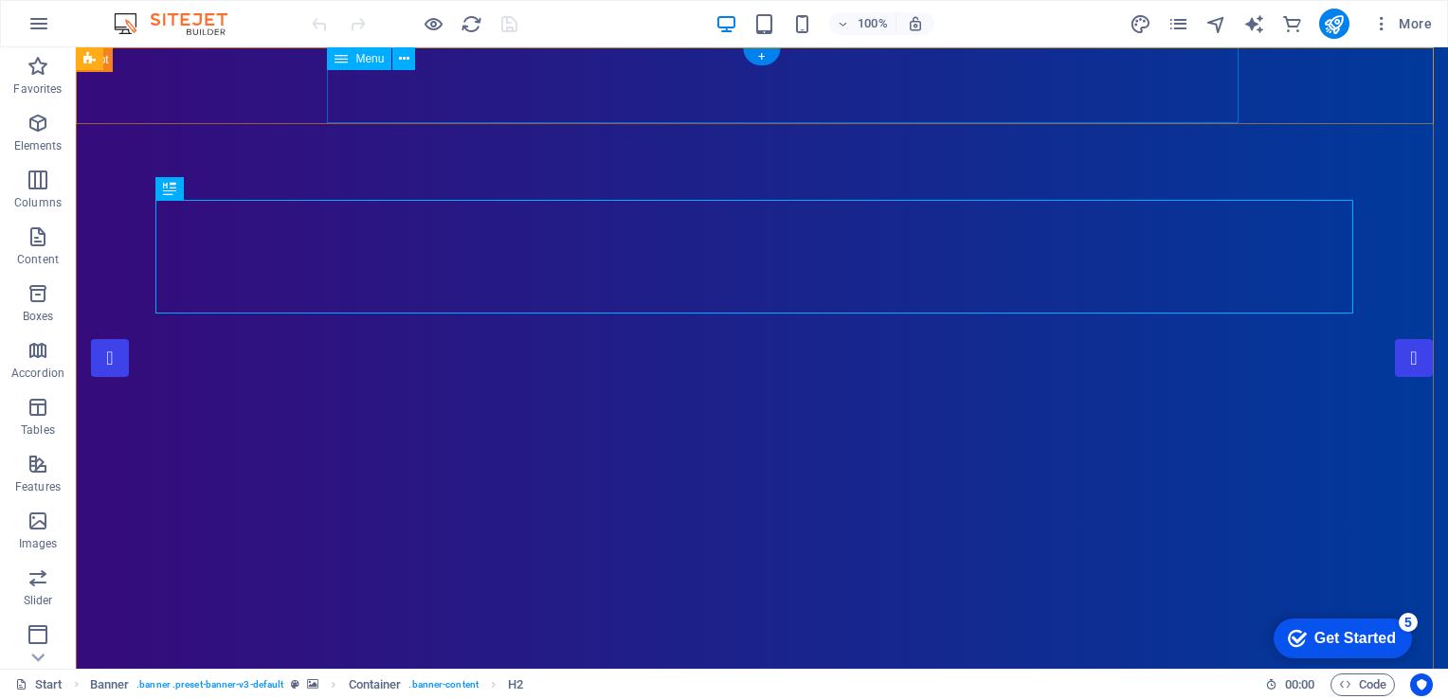
click at [405, 57] on icon at bounding box center [404, 59] width 10 height 20
click at [346, 55] on icon at bounding box center [341, 58] width 13 height 23
select select
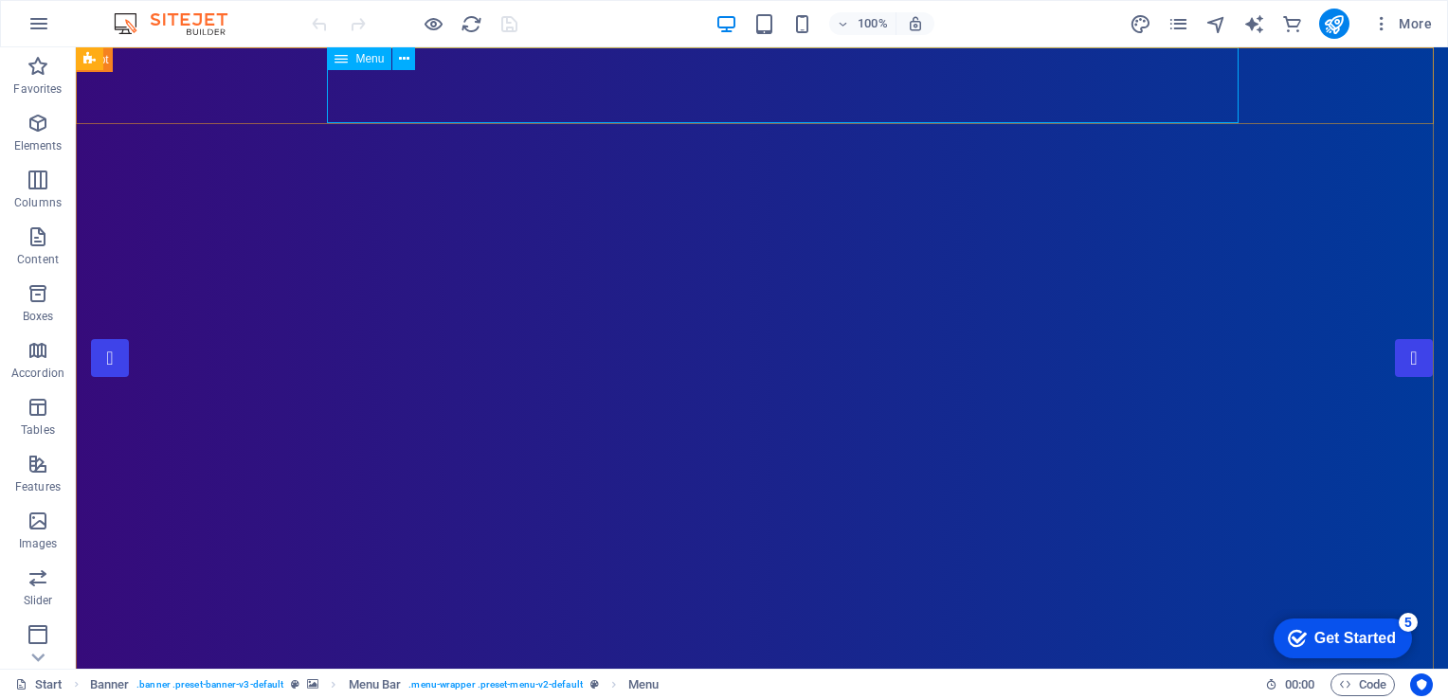
select select
select select "1"
select select
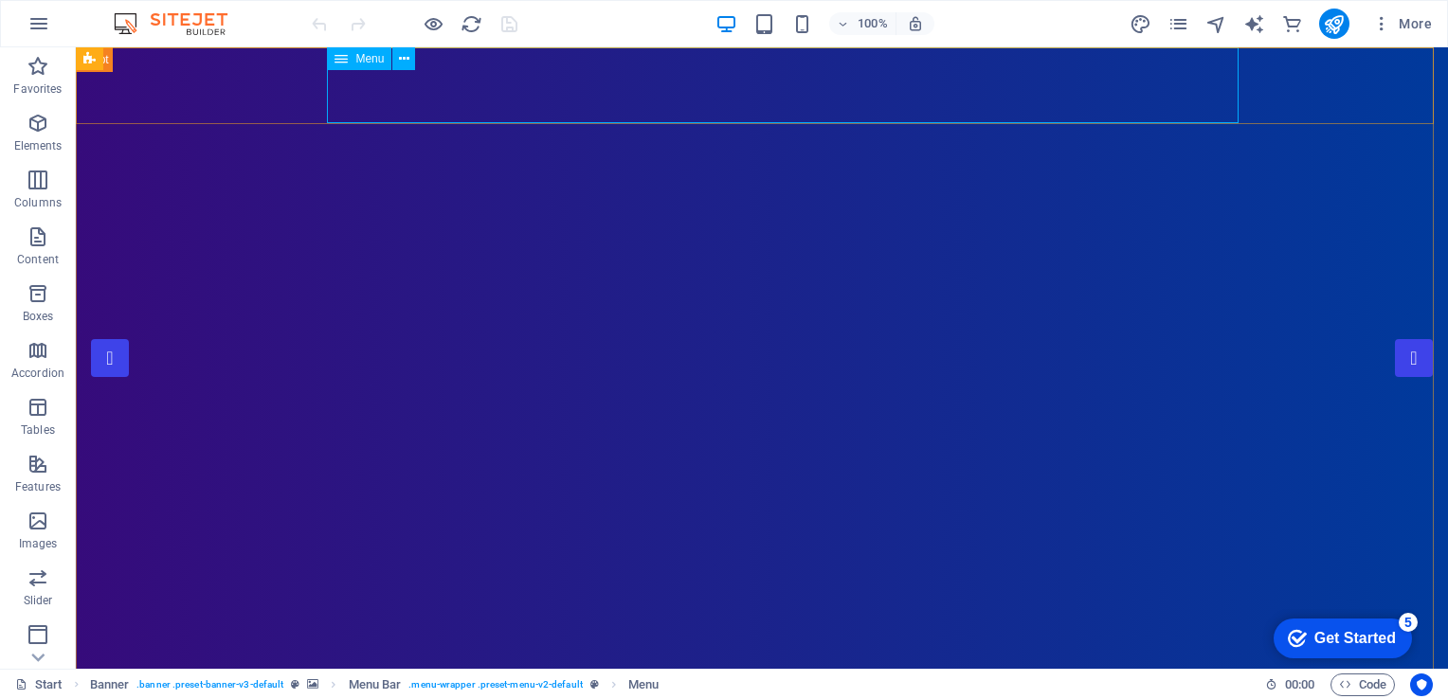
select select "2"
select select
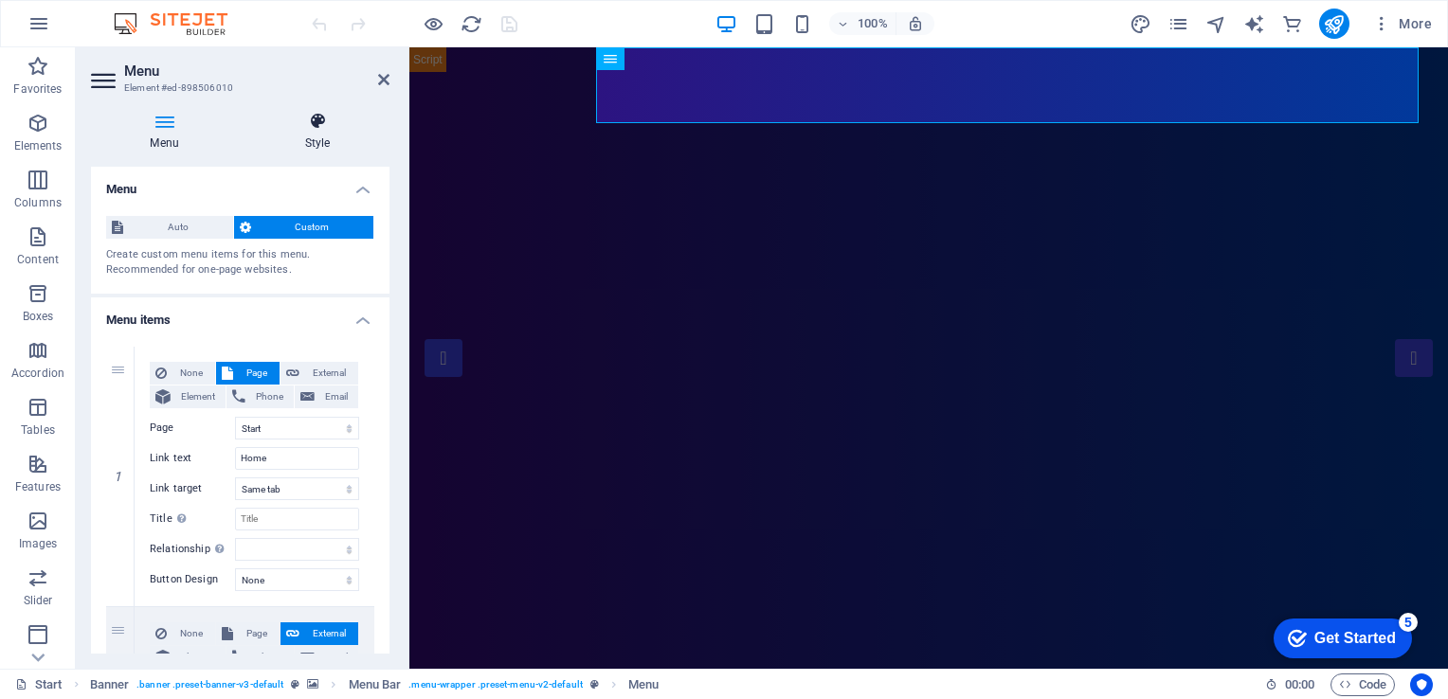
click at [314, 121] on icon at bounding box center [317, 121] width 144 height 19
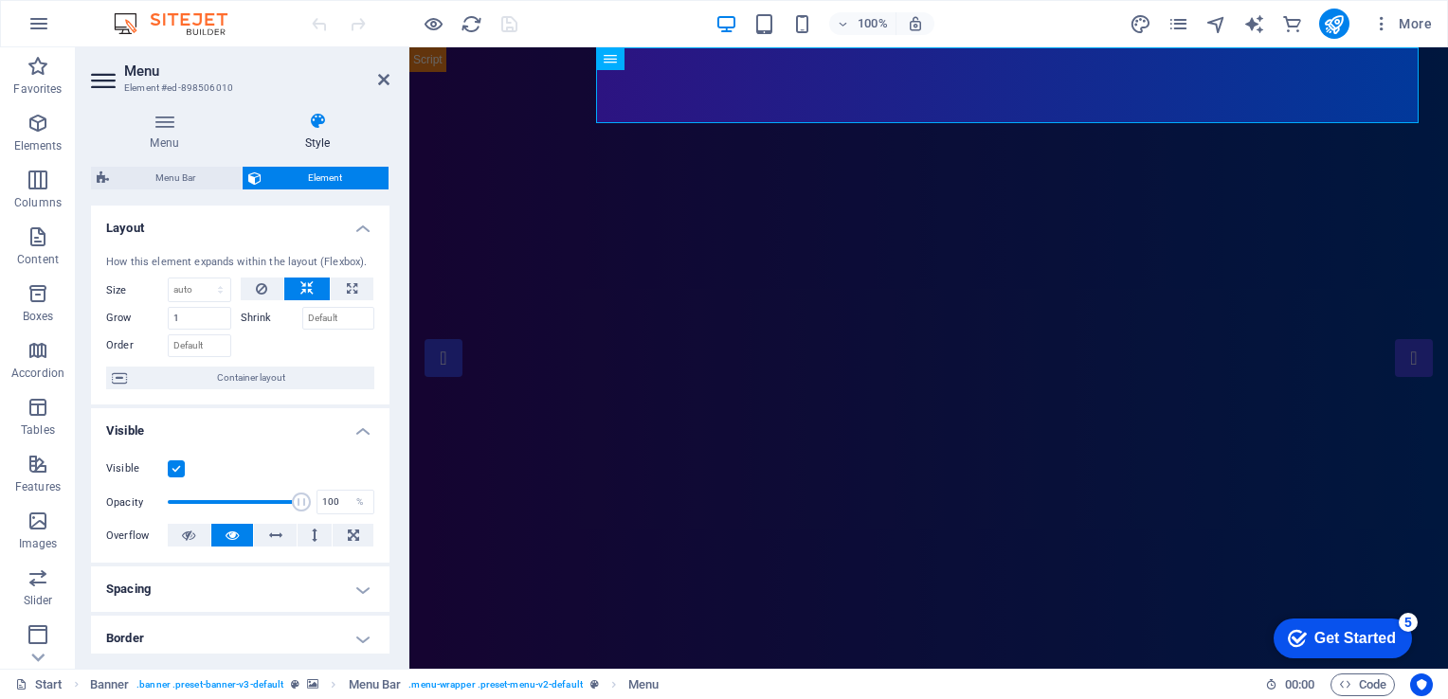
drag, startPoint x: 390, startPoint y: 301, endPoint x: 386, endPoint y: 379, distance: 77.9
click at [386, 379] on div "Menu Style Menu Auto Custom Create custom menu items for this menu. Recommended…" at bounding box center [240, 383] width 329 height 572
click at [354, 628] on h4 "Border" at bounding box center [240, 638] width 299 height 45
click at [177, 127] on icon at bounding box center [164, 121] width 147 height 19
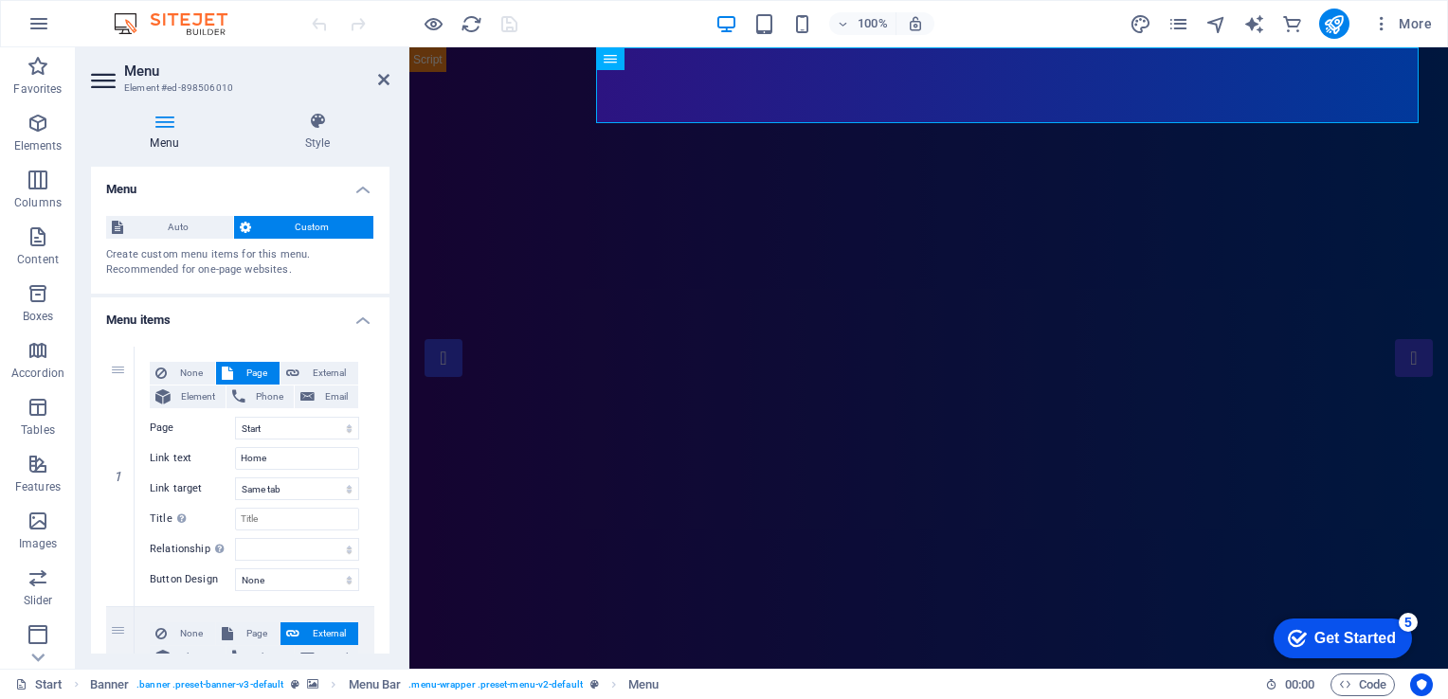
click at [164, 129] on icon at bounding box center [164, 121] width 147 height 19
drag, startPoint x: 390, startPoint y: 234, endPoint x: 392, endPoint y: 299, distance: 64.5
click at [392, 299] on div "Menu Style Menu Auto Custom Create custom menu items for this menu. Recommended…" at bounding box center [240, 383] width 329 height 572
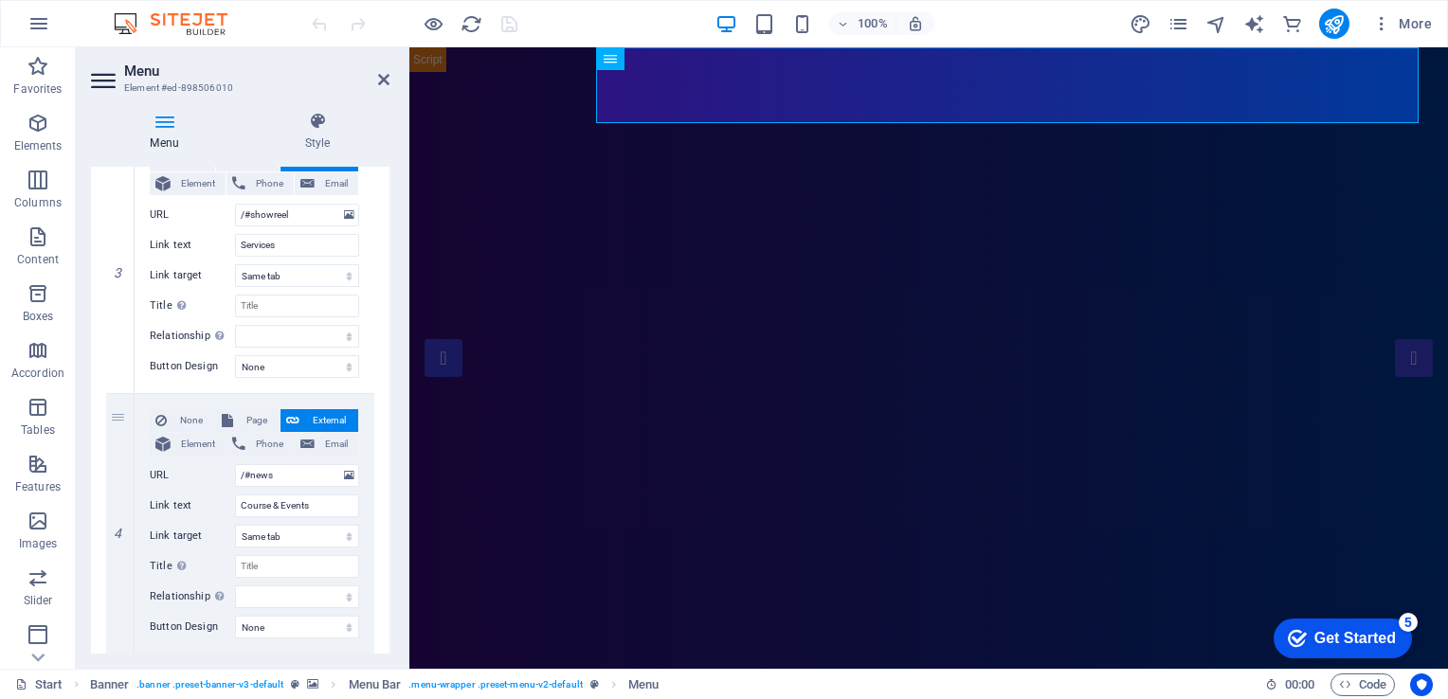
scroll to position [743, 0]
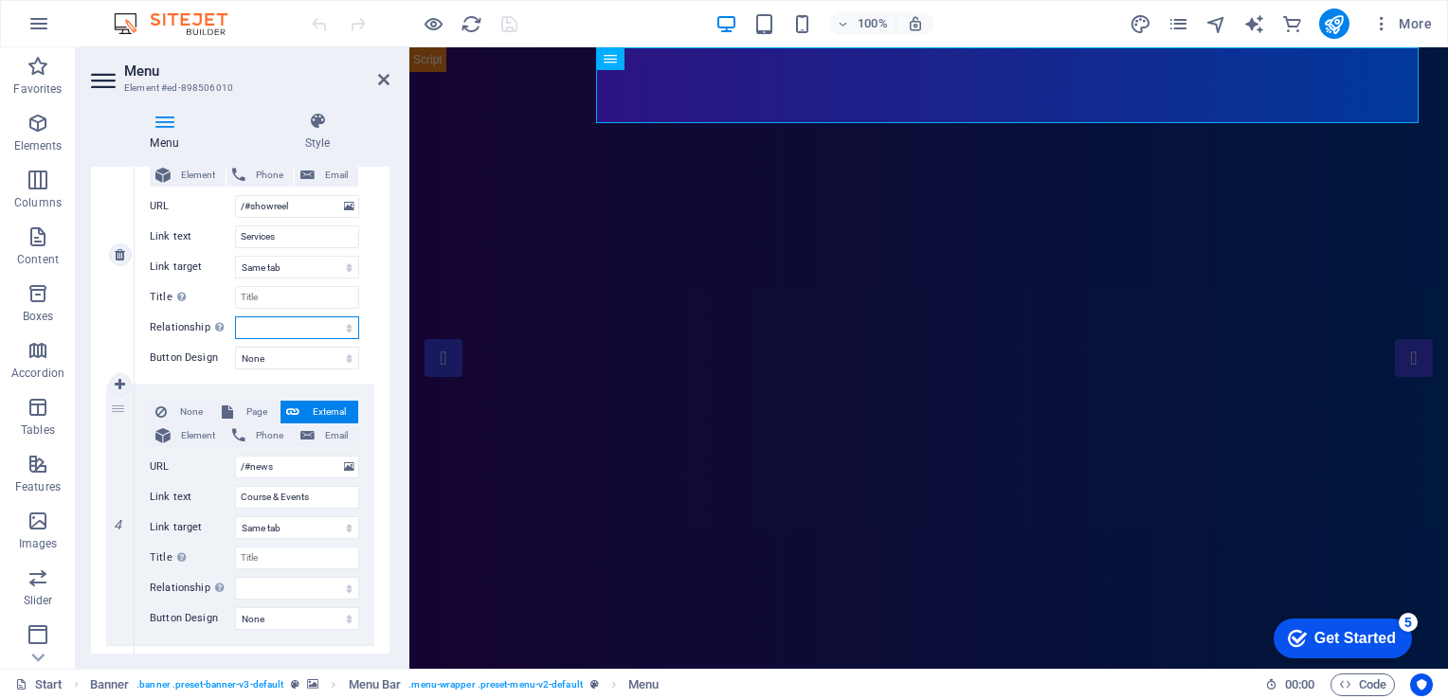
click at [334, 321] on select "alternate author bookmark external help license next nofollow noreferrer noopen…" at bounding box center [297, 328] width 124 height 23
select select "external"
click at [235, 317] on select "alternate author bookmark external help license next nofollow noreferrer noopen…" at bounding box center [297, 328] width 124 height 23
select select
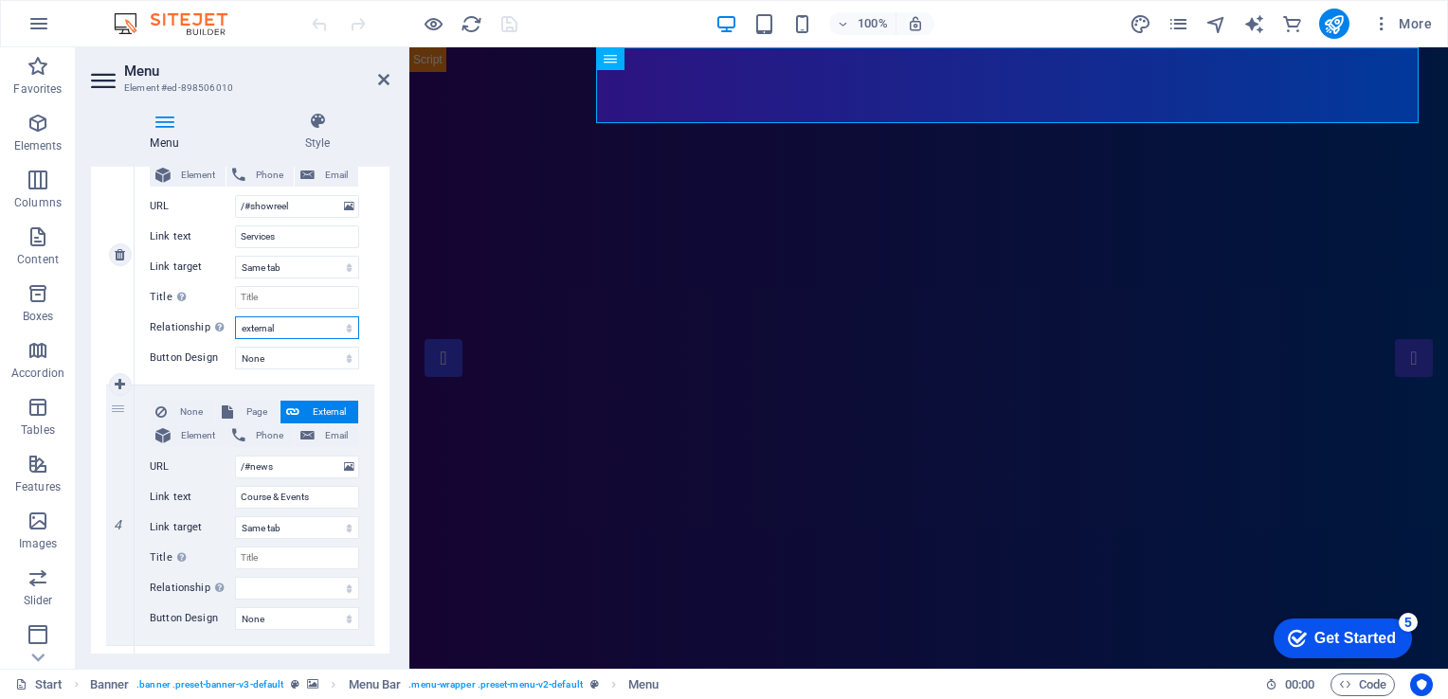
select select
click at [317, 328] on select "alternate author bookmark external help license next nofollow noreferrer noopen…" at bounding box center [297, 328] width 124 height 23
select select "alternate"
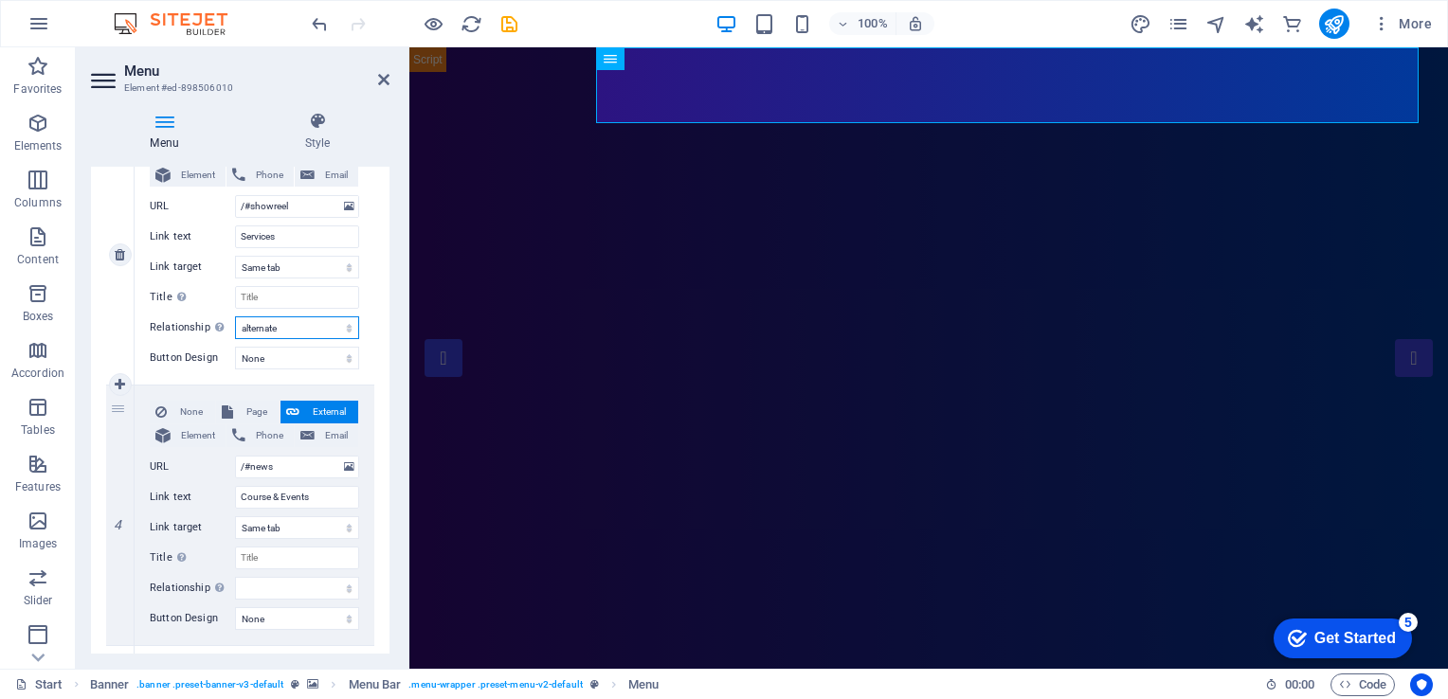
click at [235, 317] on select "alternate author bookmark external help license next nofollow noreferrer noopen…" at bounding box center [297, 328] width 124 height 23
select select
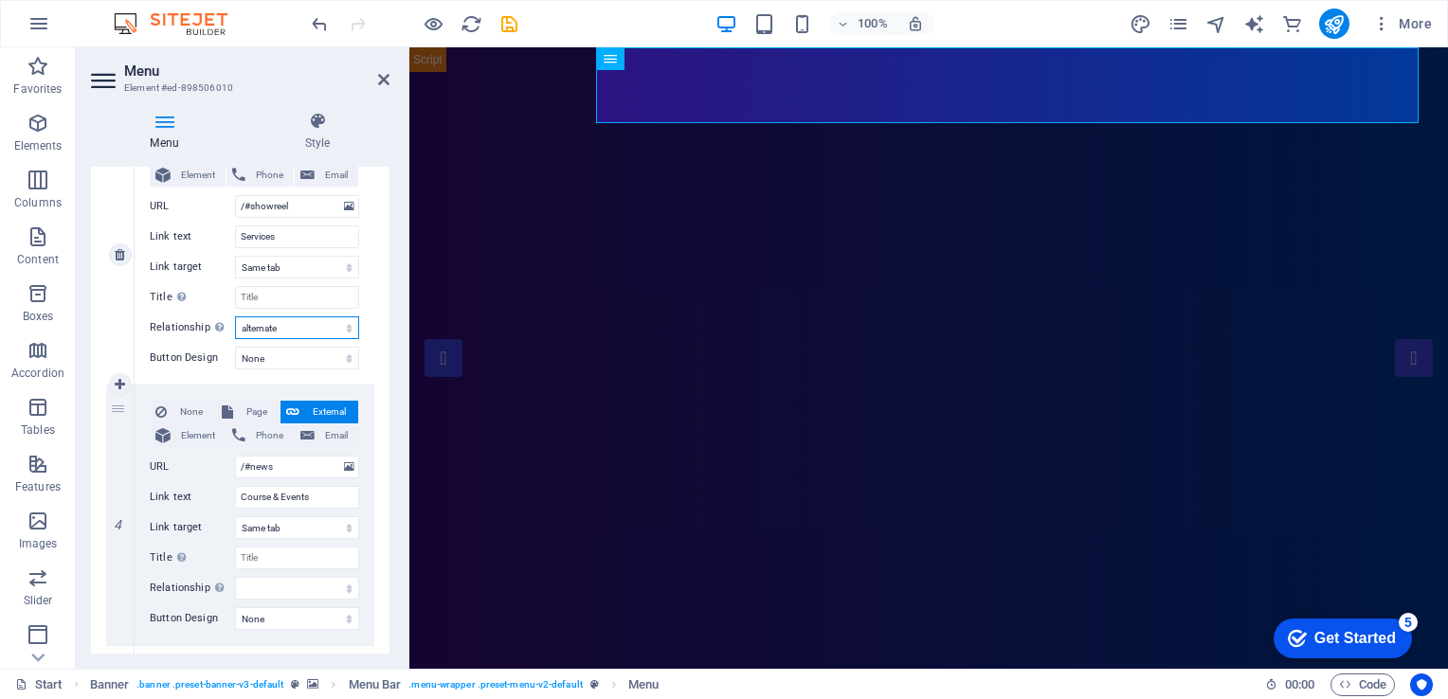
select select
click at [318, 325] on select "alternate author bookmark external help license next nofollow noreferrer noopen…" at bounding box center [297, 328] width 124 height 23
select select "author"
click at [235, 317] on select "alternate author bookmark external help license next nofollow noreferrer noopen…" at bounding box center [297, 328] width 124 height 23
select select
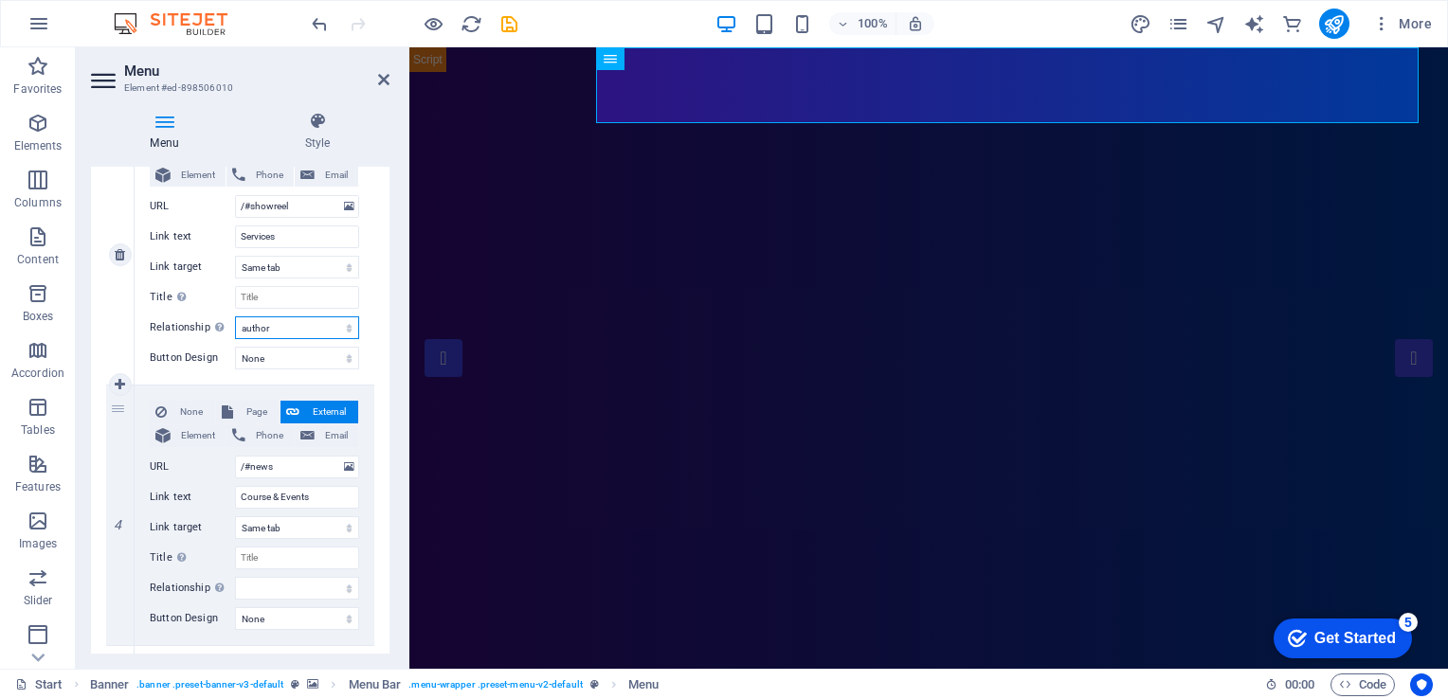
select select
click at [326, 335] on select "alternate author bookmark external help license next nofollow noreferrer noopen…" at bounding box center [297, 328] width 124 height 23
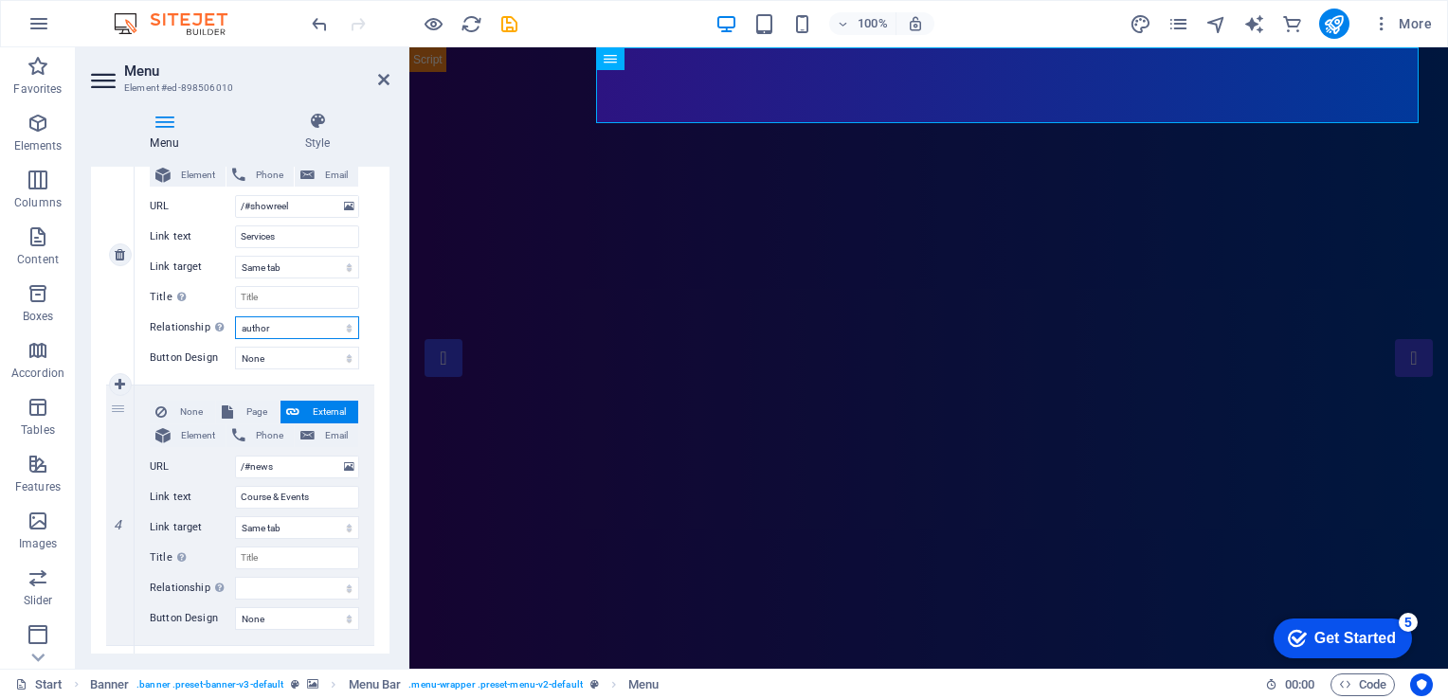
select select "tag"
click at [235, 317] on select "alternate author bookmark external help license next nofollow noreferrer noopen…" at bounding box center [297, 328] width 124 height 23
select select
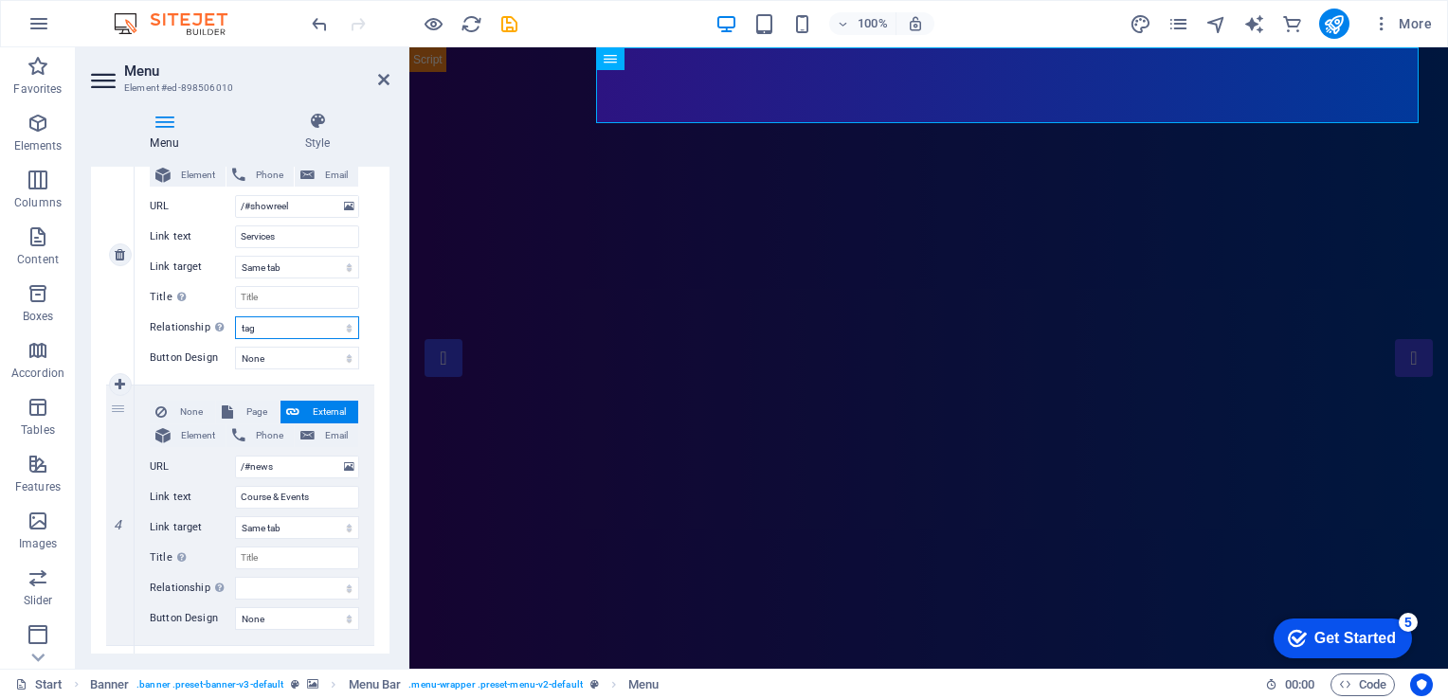
select select
click at [308, 333] on select "alternate author bookmark external help license next nofollow noreferrer noopen…" at bounding box center [297, 328] width 124 height 23
select select "help"
click at [235, 317] on select "alternate author bookmark external help license next nofollow noreferrer noopen…" at bounding box center [297, 328] width 124 height 23
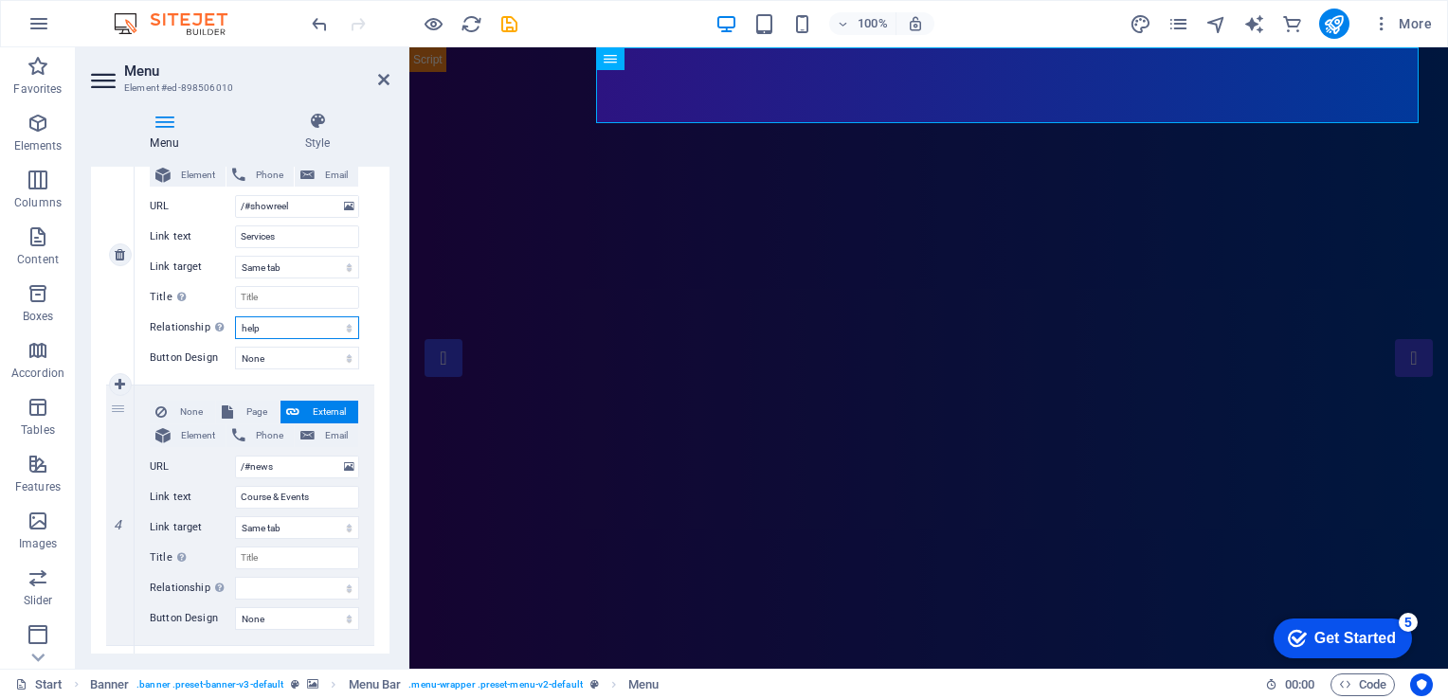
select select
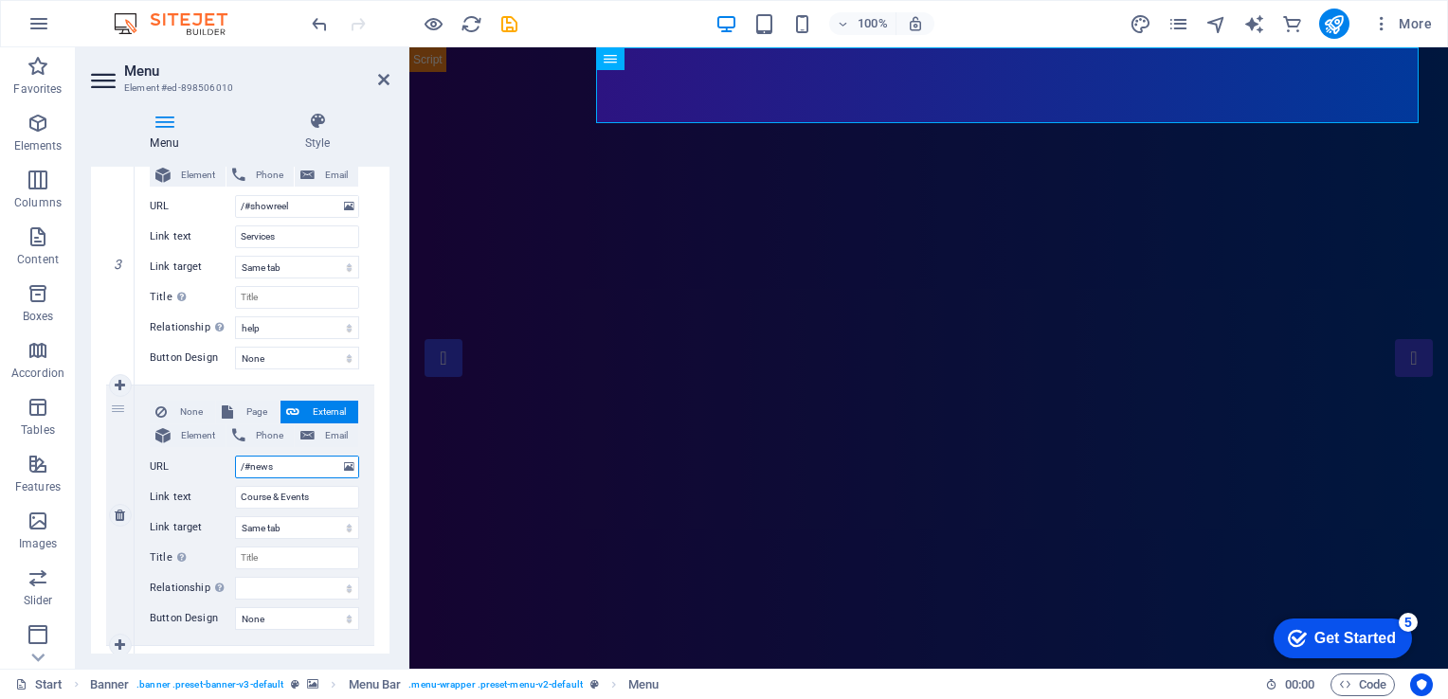
click at [306, 469] on input "/#news" at bounding box center [297, 467] width 124 height 23
click at [369, 296] on div "None Page External Element Phone Email Page Start Portfolio Jobs Legal Notice P…" at bounding box center [255, 255] width 240 height 260
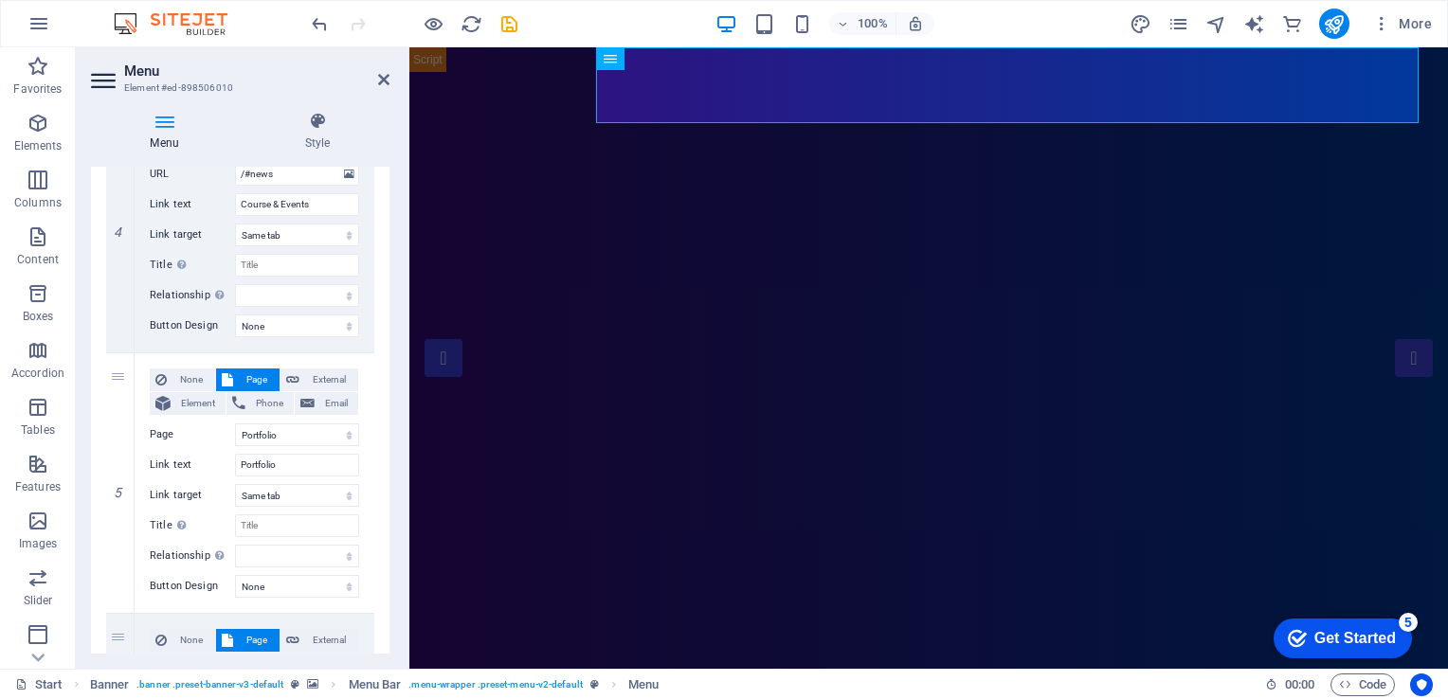
scroll to position [1042, 0]
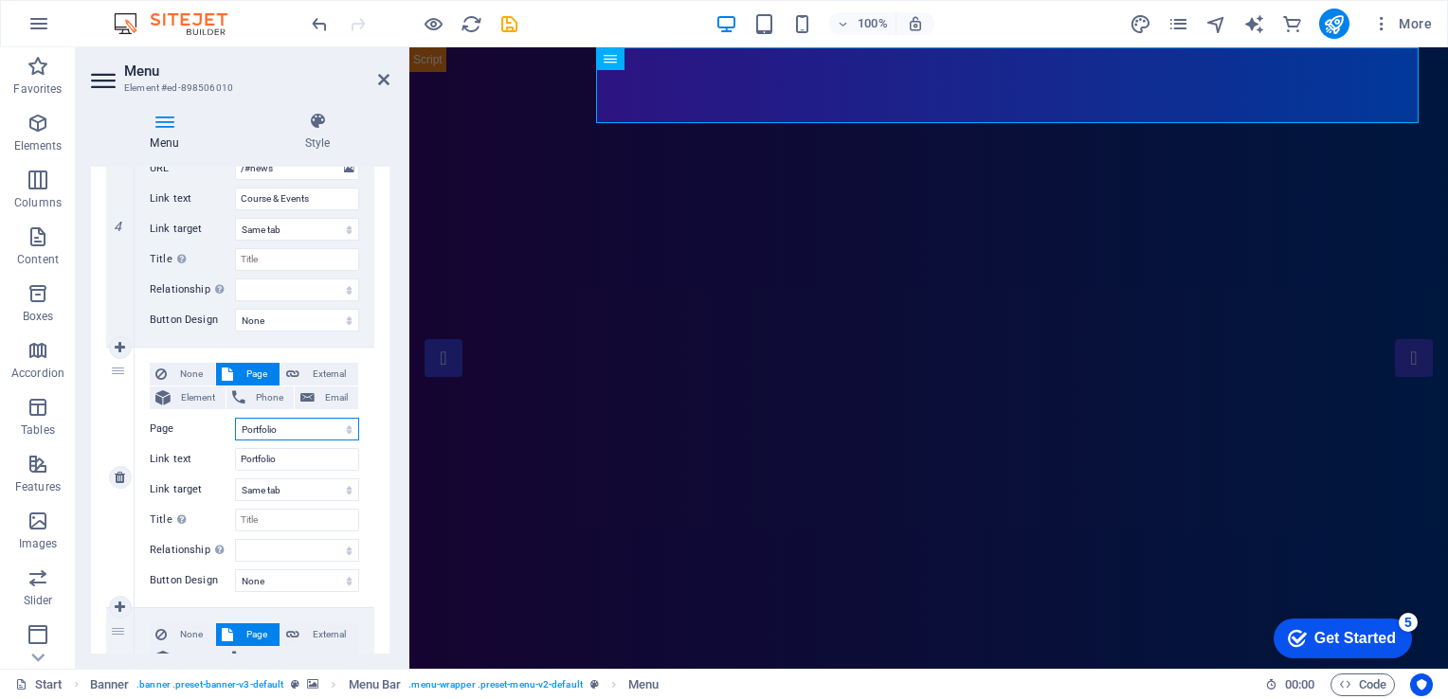
click at [337, 426] on select "Start Portfolio Jobs Legal Notice Privacy" at bounding box center [297, 429] width 124 height 23
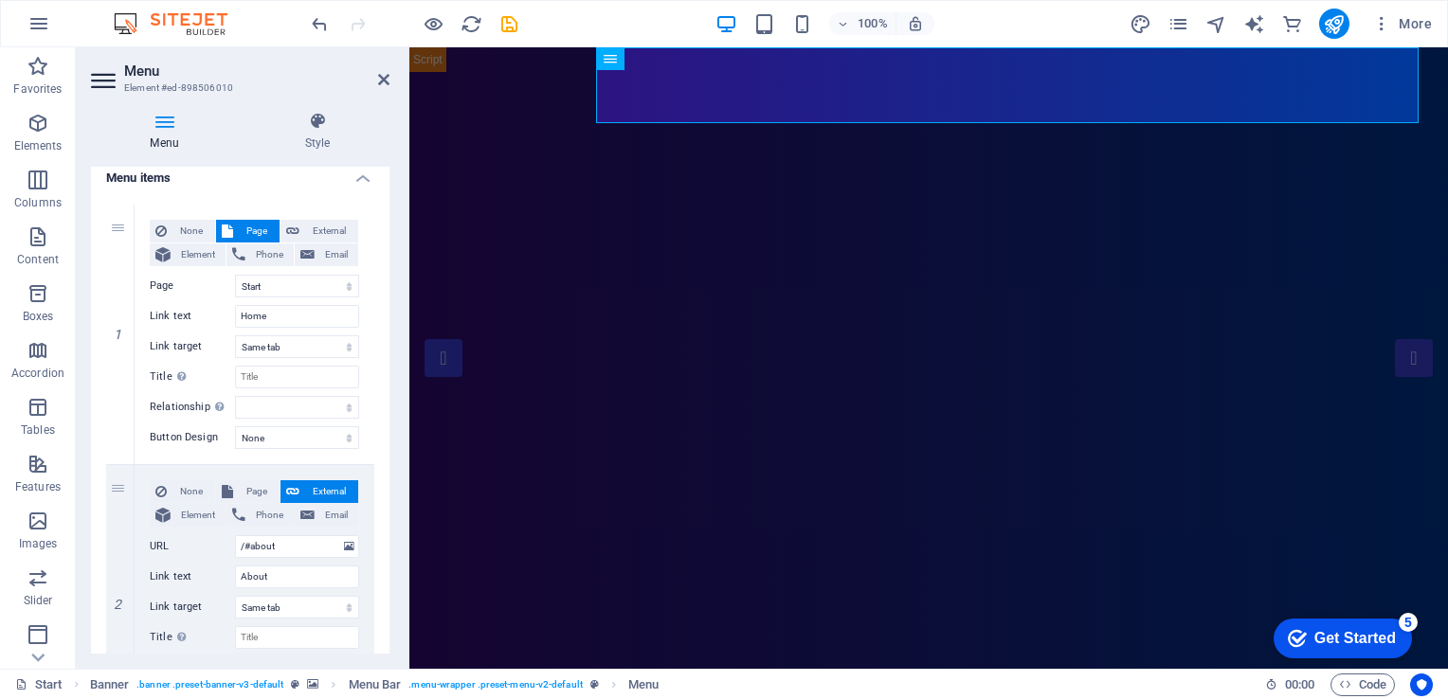
scroll to position [102, 0]
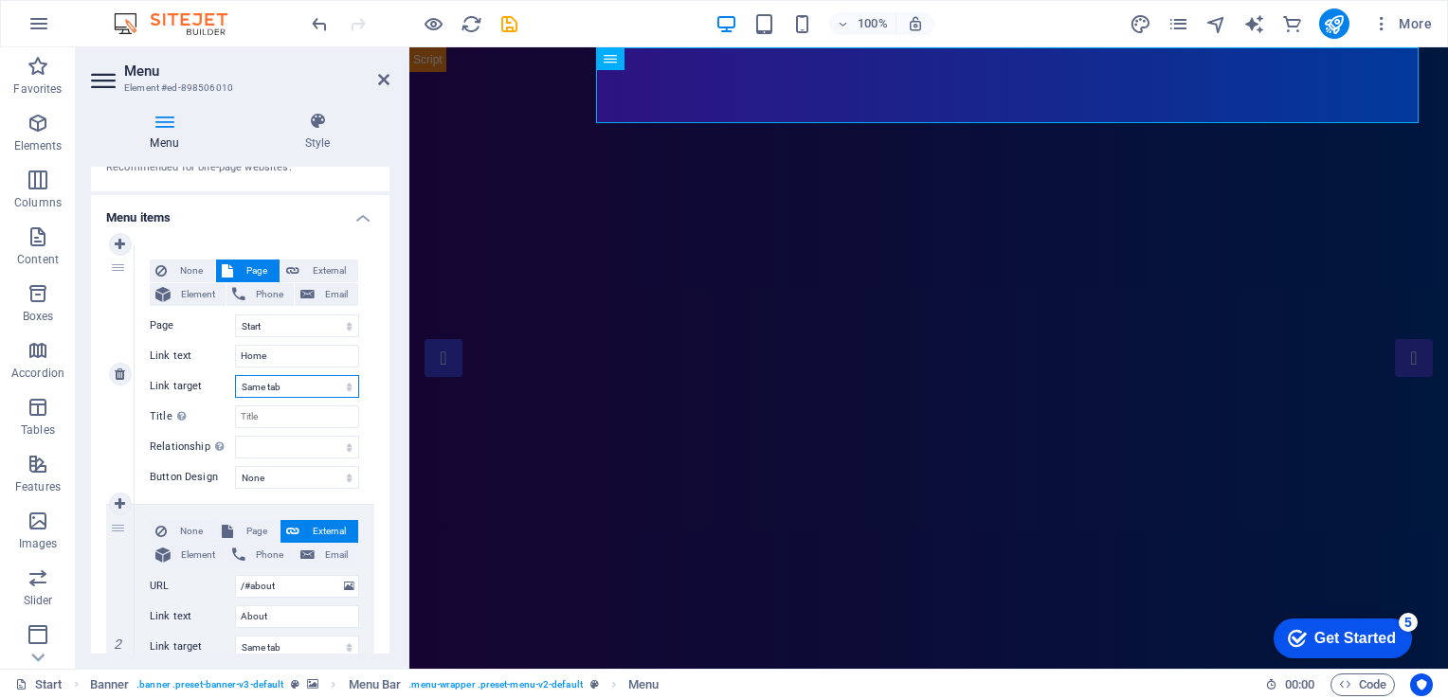
click at [277, 385] on select "New tab Same tab Overlay" at bounding box center [297, 386] width 124 height 23
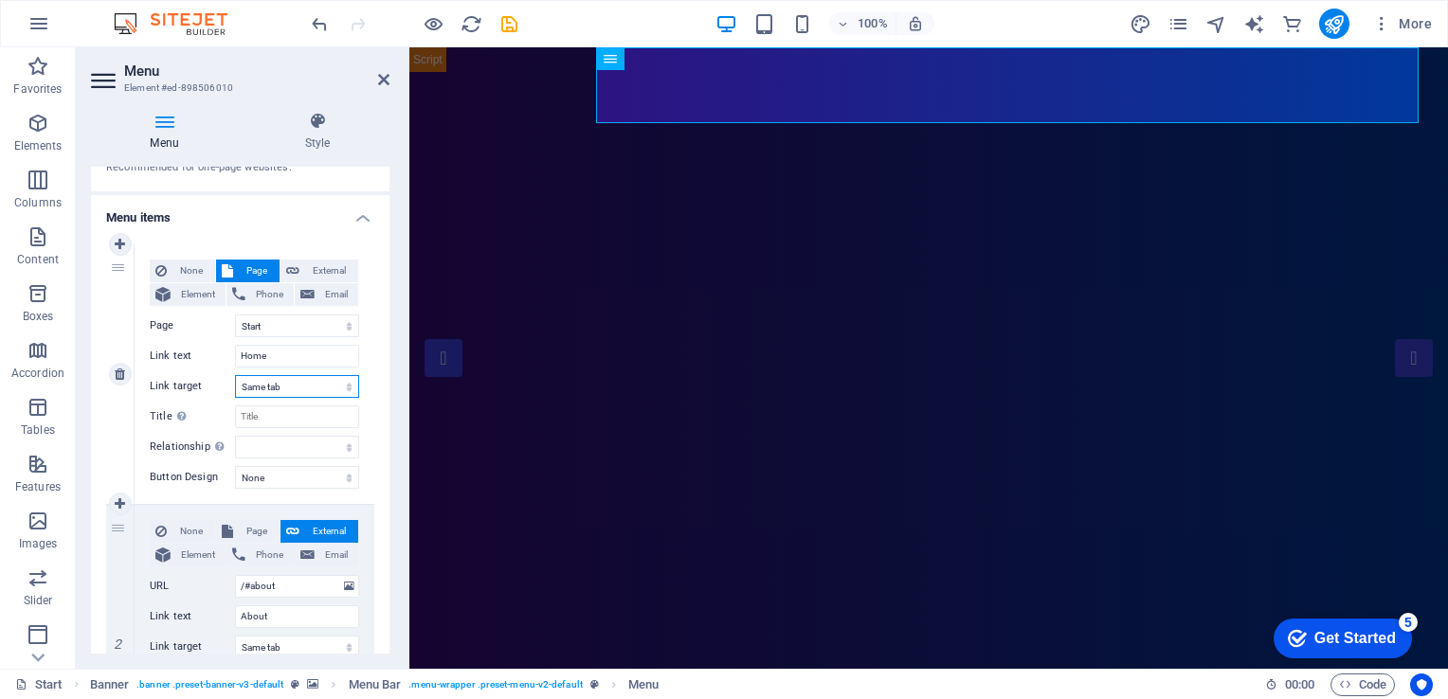
select select "overlay"
click at [235, 375] on select "New tab Same tab Overlay" at bounding box center [297, 386] width 124 height 23
select select
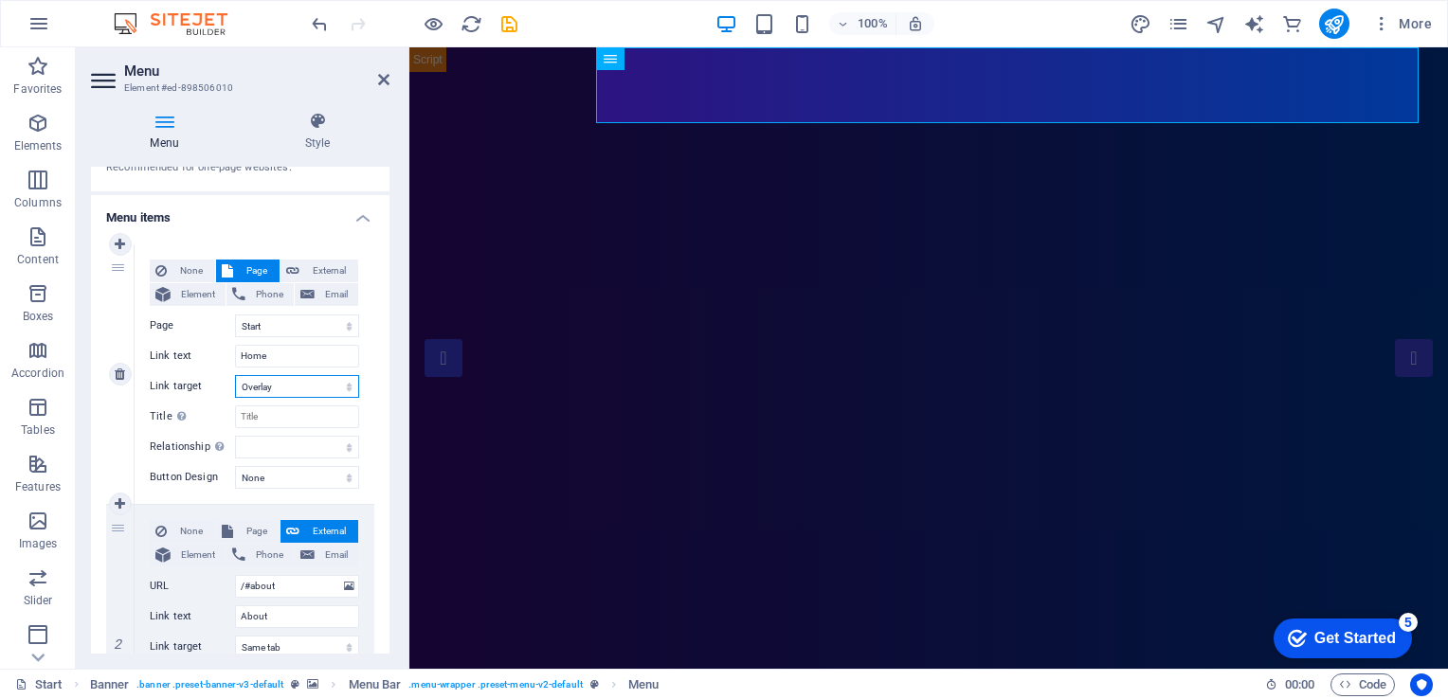
select select
click at [419, 26] on div at bounding box center [414, 24] width 212 height 30
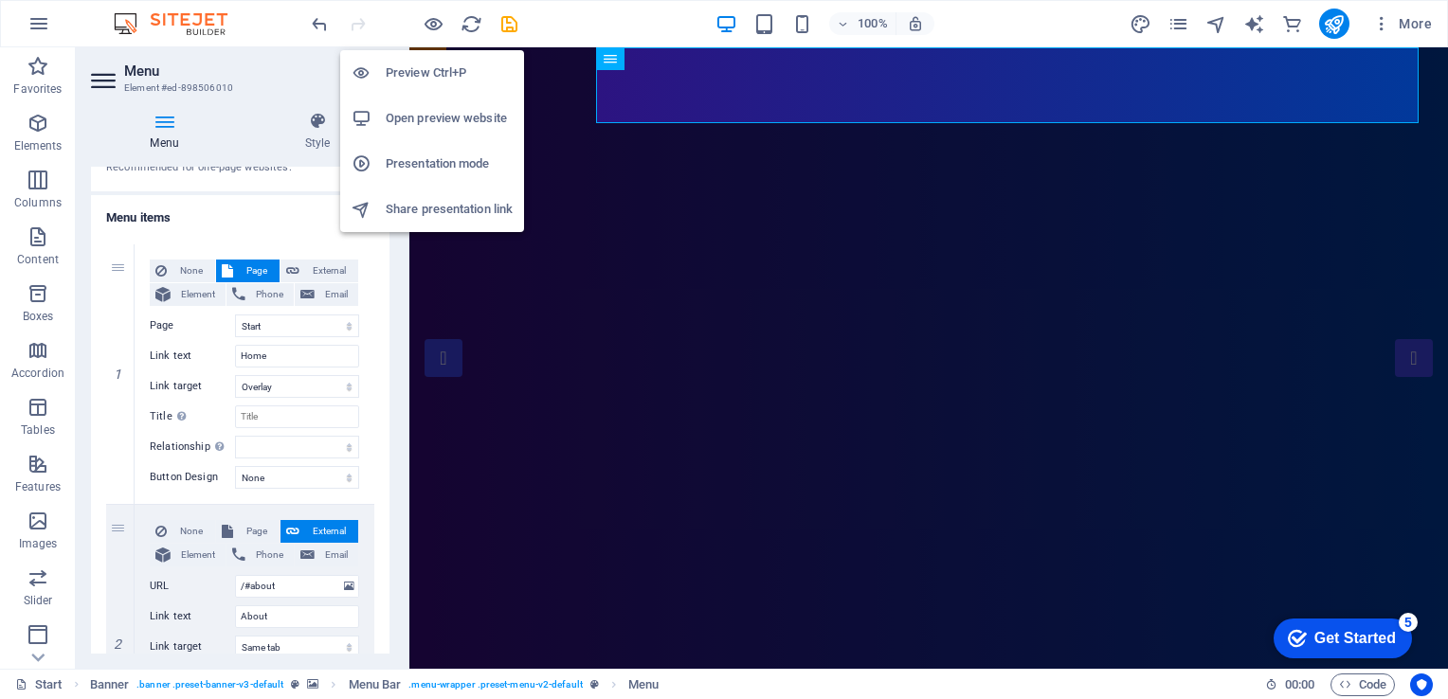
click at [427, 81] on h6 "Preview Ctrl+P" at bounding box center [449, 73] width 127 height 23
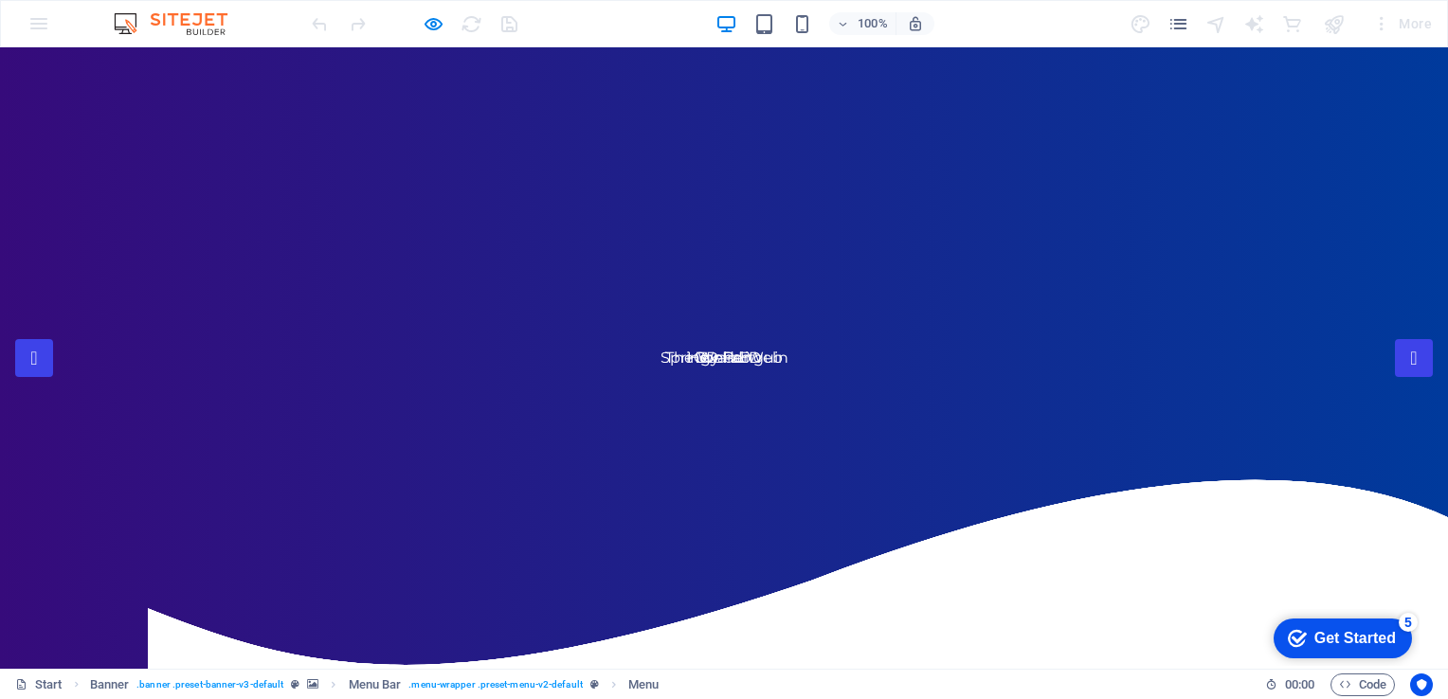
click at [9, 173] on button "×" at bounding box center [4, 184] width 9 height 23
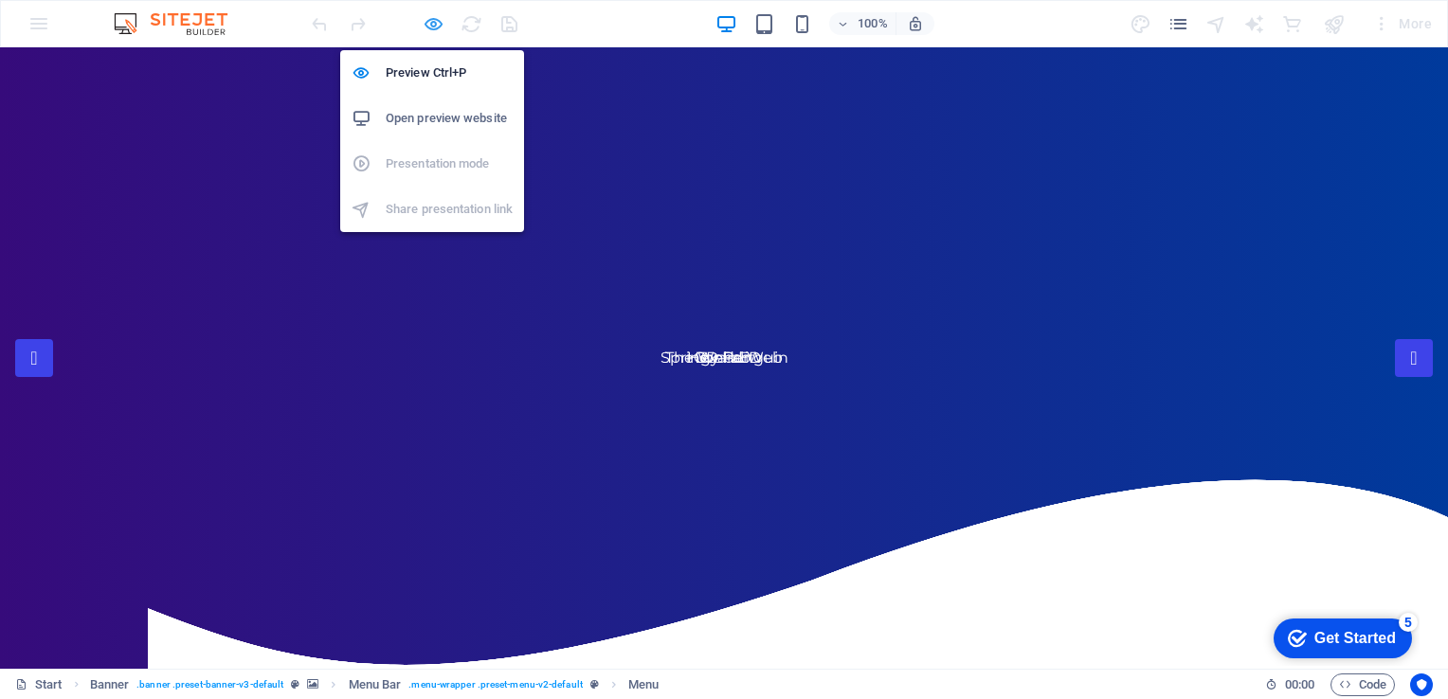
click at [433, 28] on icon "button" at bounding box center [434, 24] width 22 height 22
select select "overlay"
select select
select select "help"
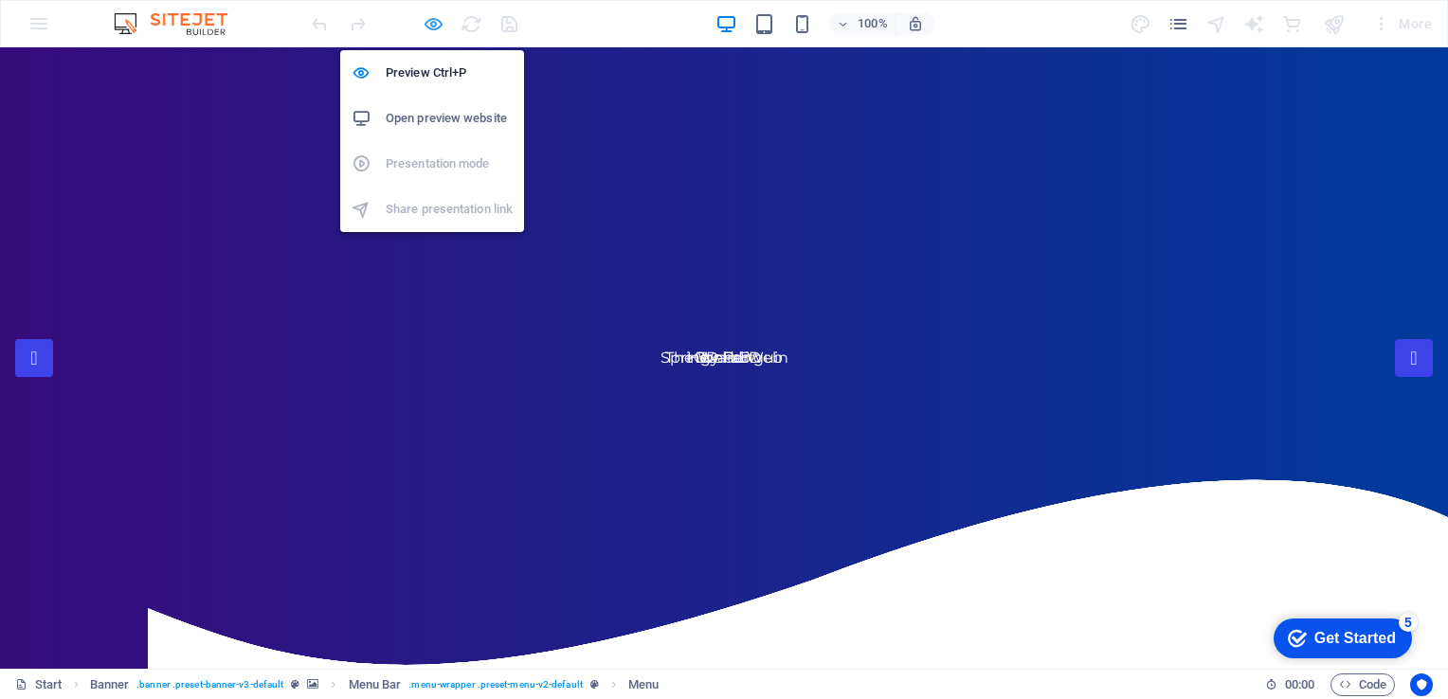
select select
select select "1"
select select
select select "2"
select select
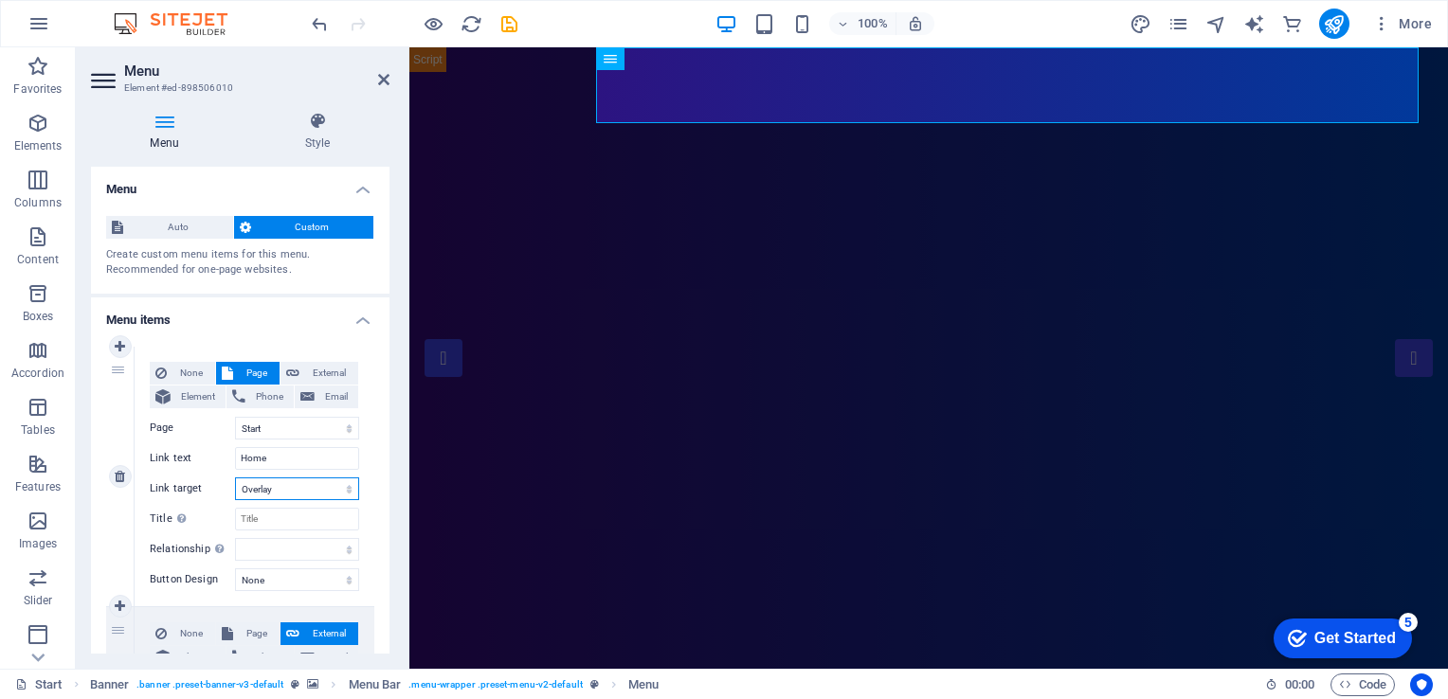
click at [316, 479] on select "New tab Same tab Overlay" at bounding box center [297, 489] width 124 height 23
select select
click at [235, 478] on select "New tab Same tab Overlay" at bounding box center [297, 489] width 124 height 23
select select
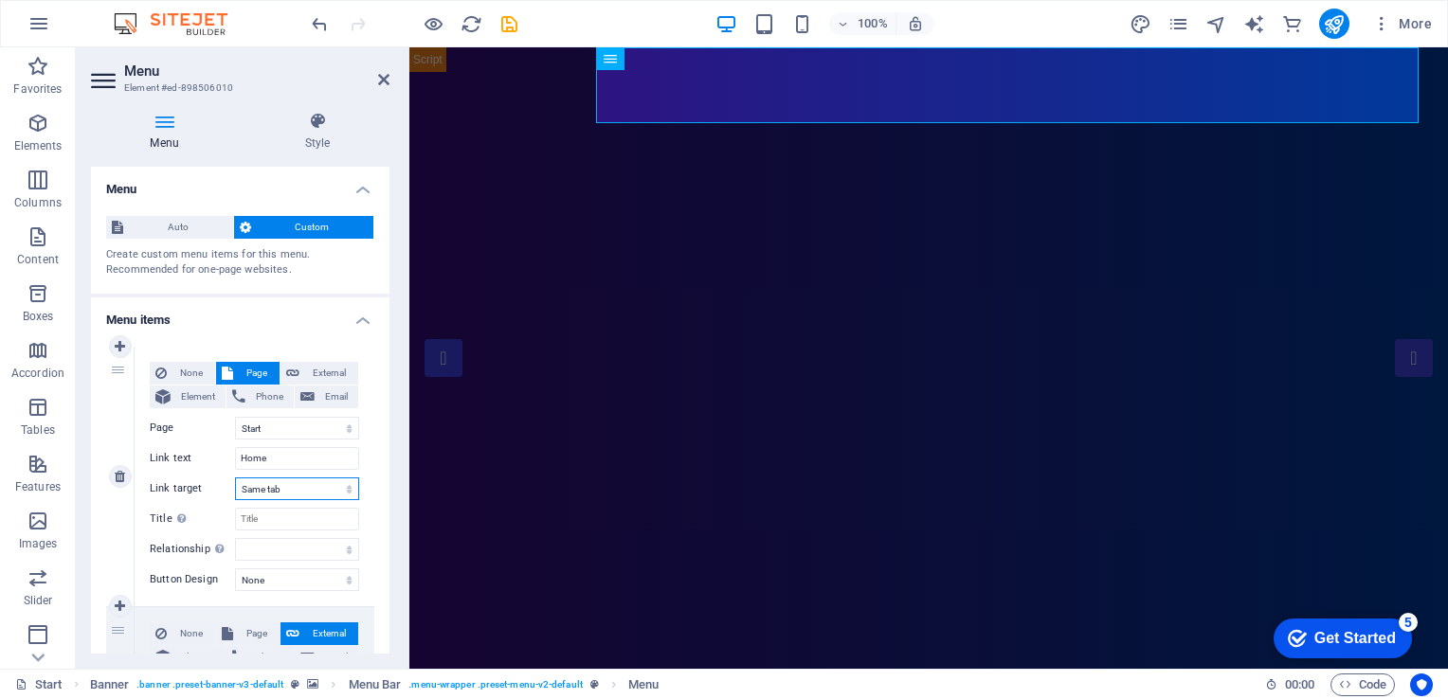
select select
click at [167, 222] on span "Auto" at bounding box center [178, 227] width 99 height 23
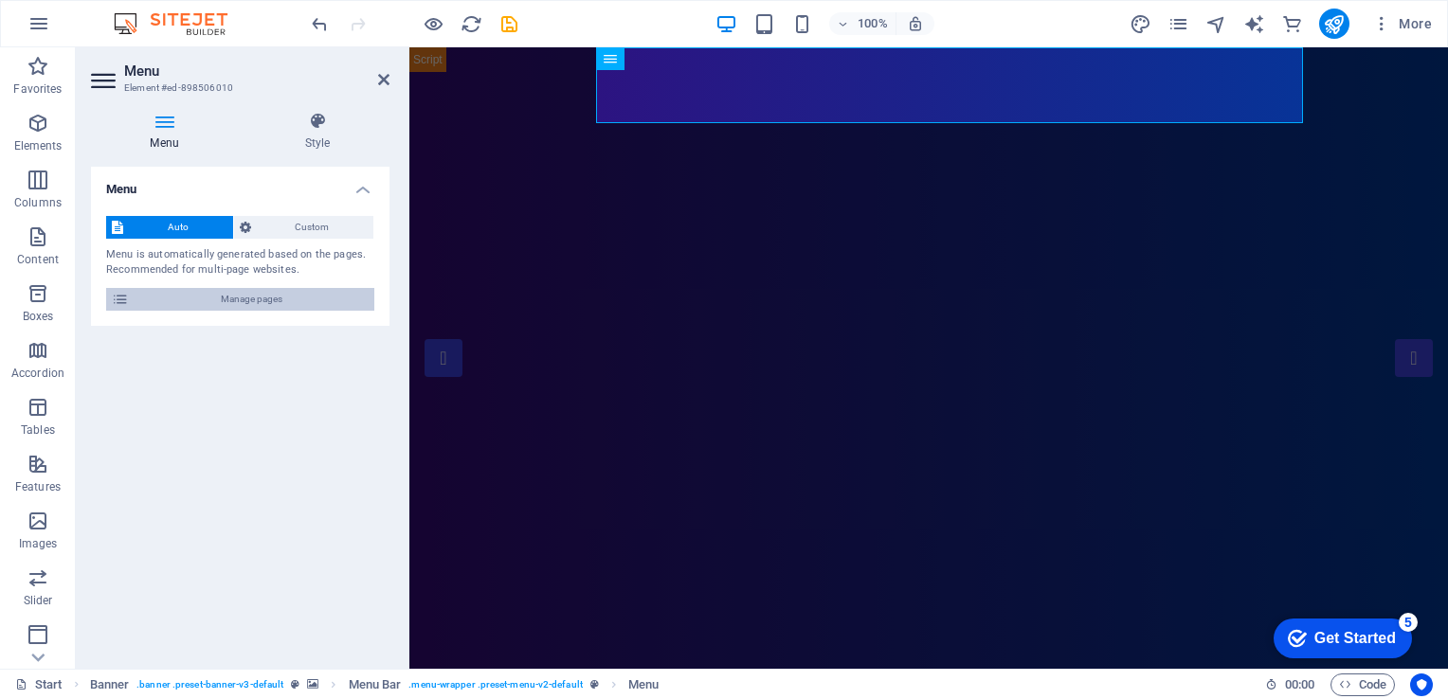
click at [217, 299] on span "Manage pages" at bounding box center [252, 299] width 234 height 23
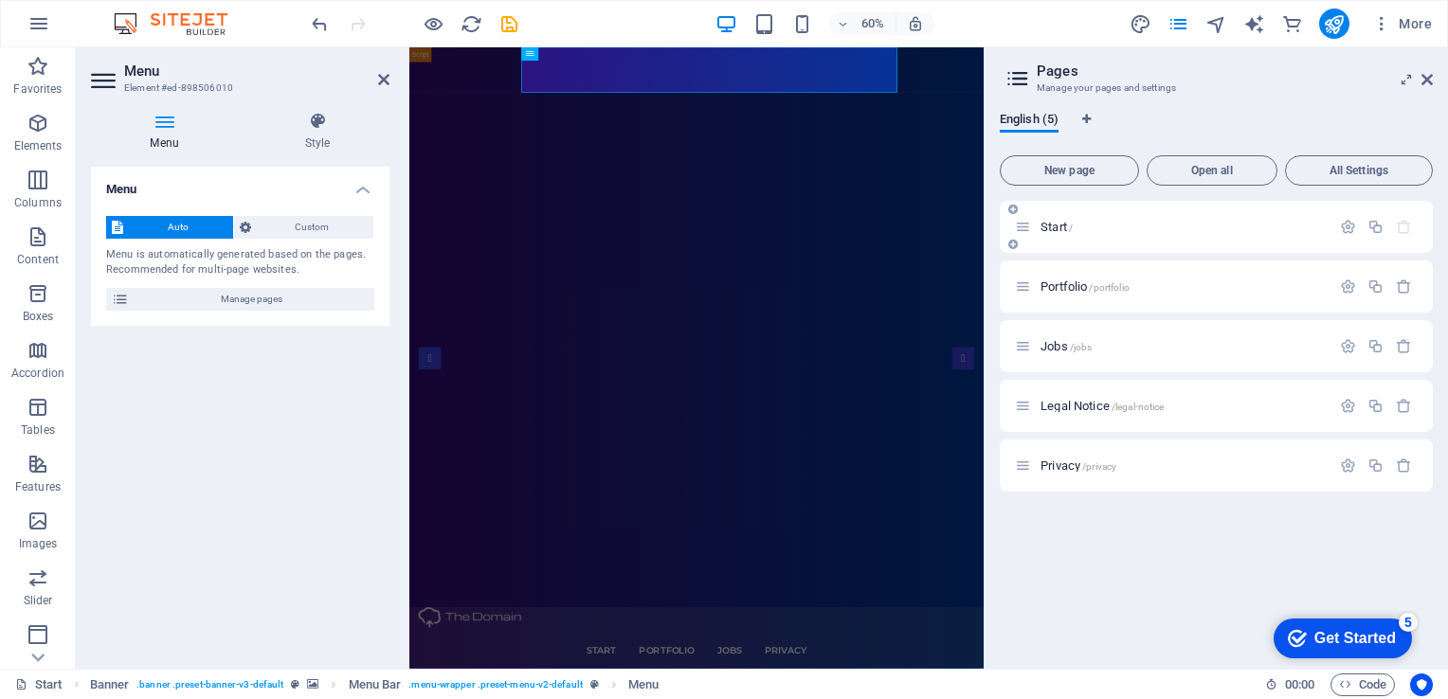
click at [1012, 224] on div "Start /" at bounding box center [1216, 227] width 433 height 52
click at [1064, 298] on div "Portfolio /portfolio" at bounding box center [1216, 287] width 433 height 52
click at [1063, 290] on span "Portfolio /portfolio" at bounding box center [1085, 287] width 89 height 14
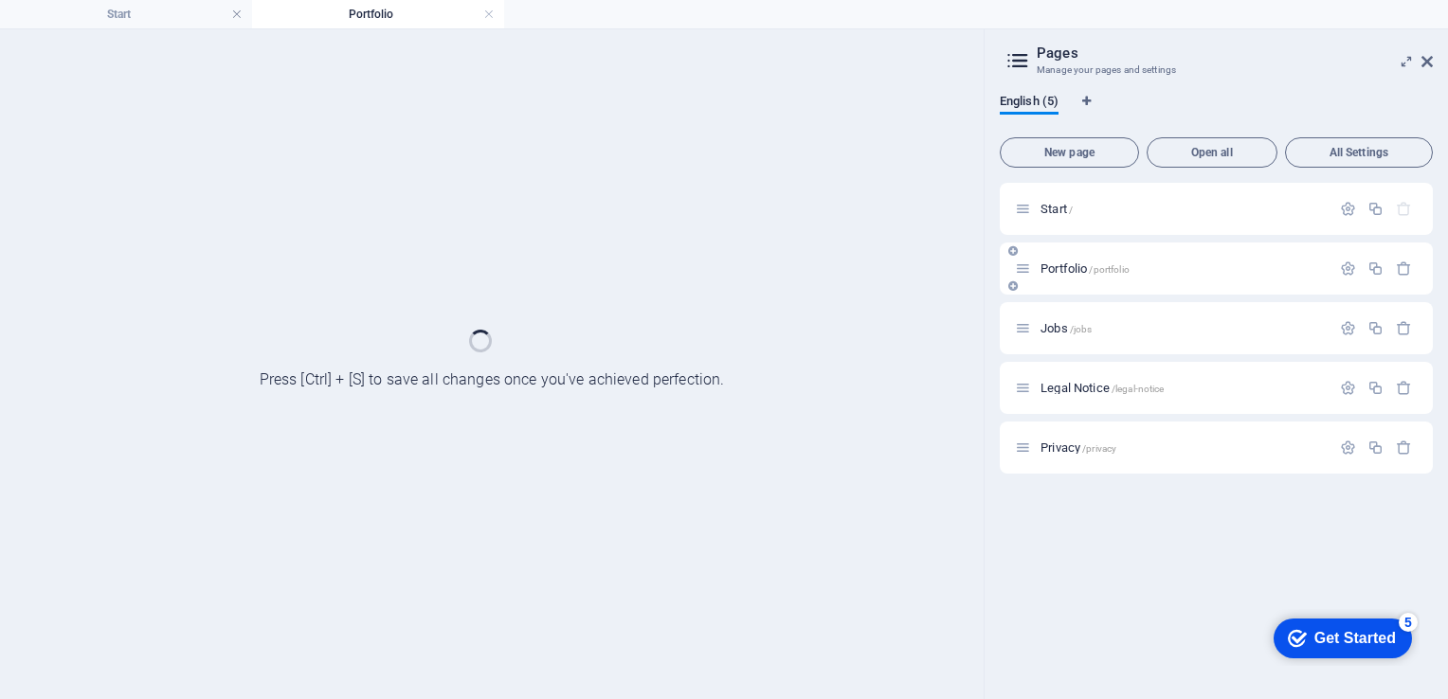
click at [1063, 290] on div "Portfolio /portfolio" at bounding box center [1216, 269] width 433 height 52
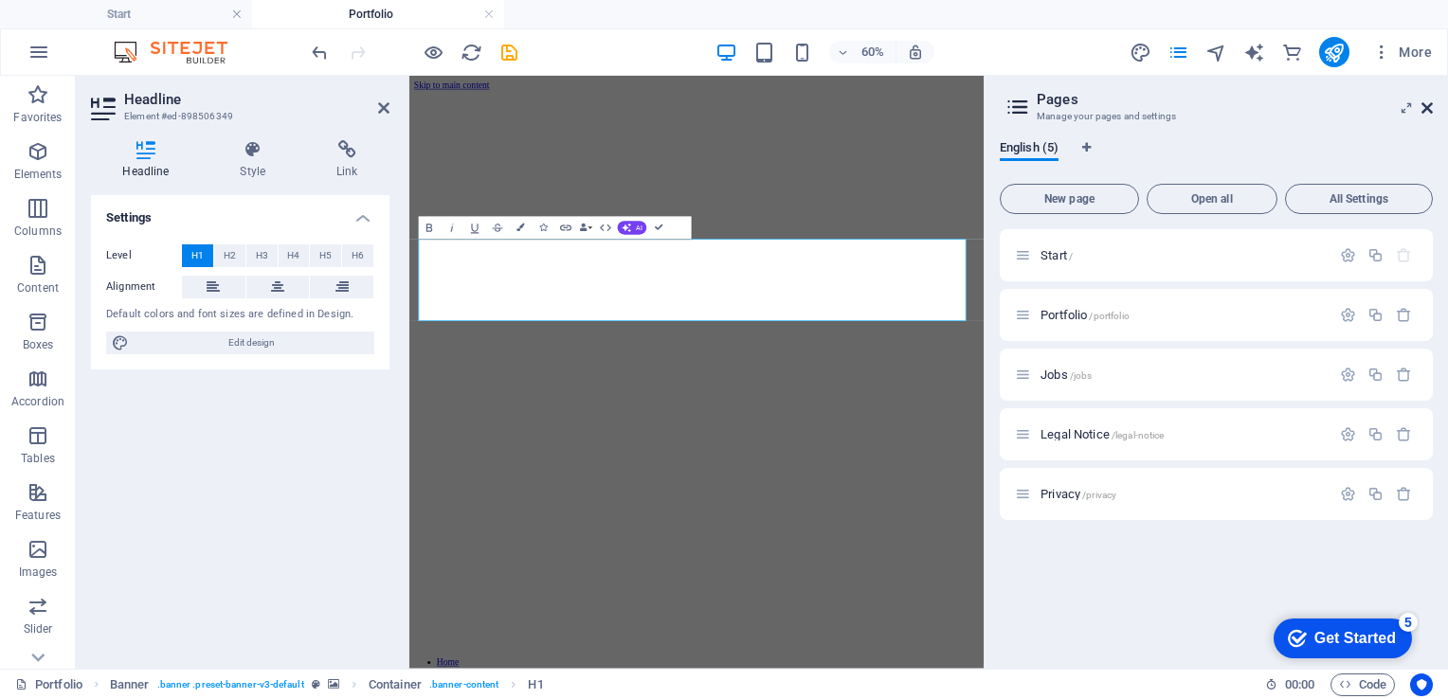
click at [1423, 104] on icon at bounding box center [1427, 107] width 11 height 15
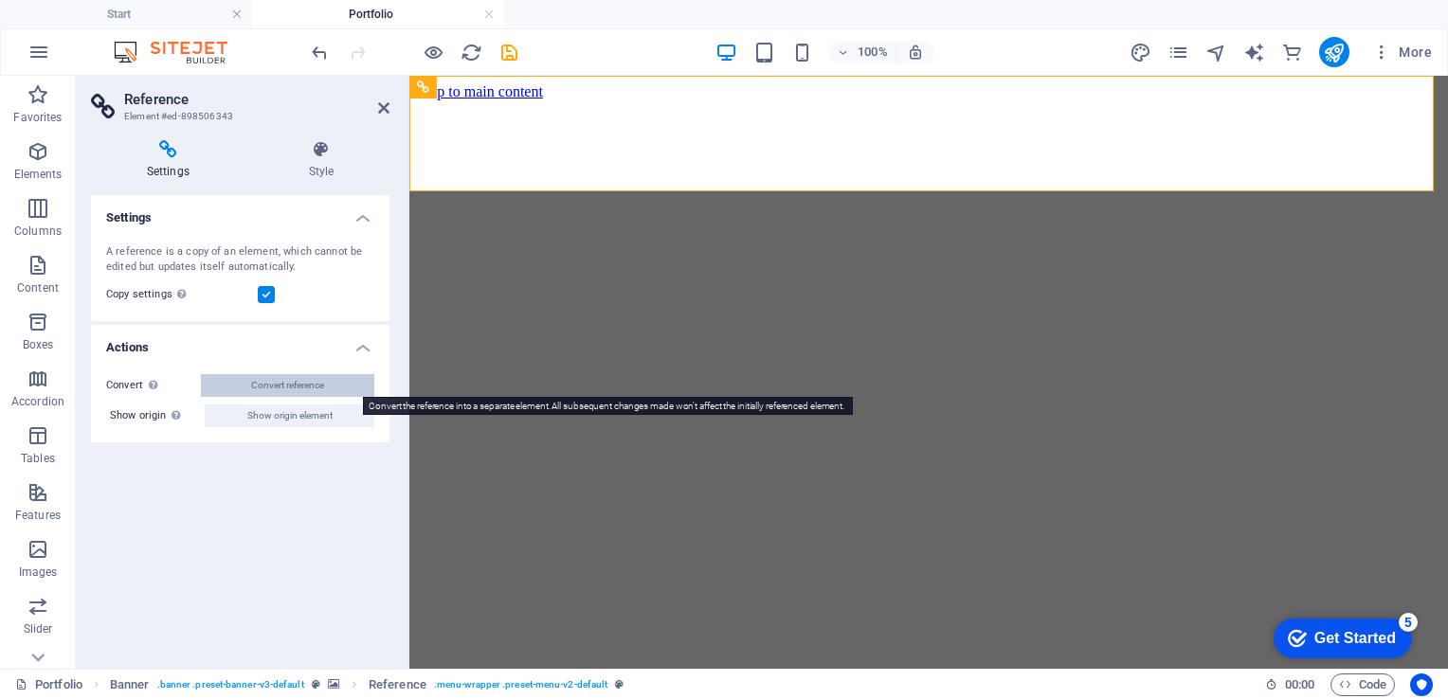
click at [305, 384] on span "Convert reference" at bounding box center [287, 385] width 73 height 23
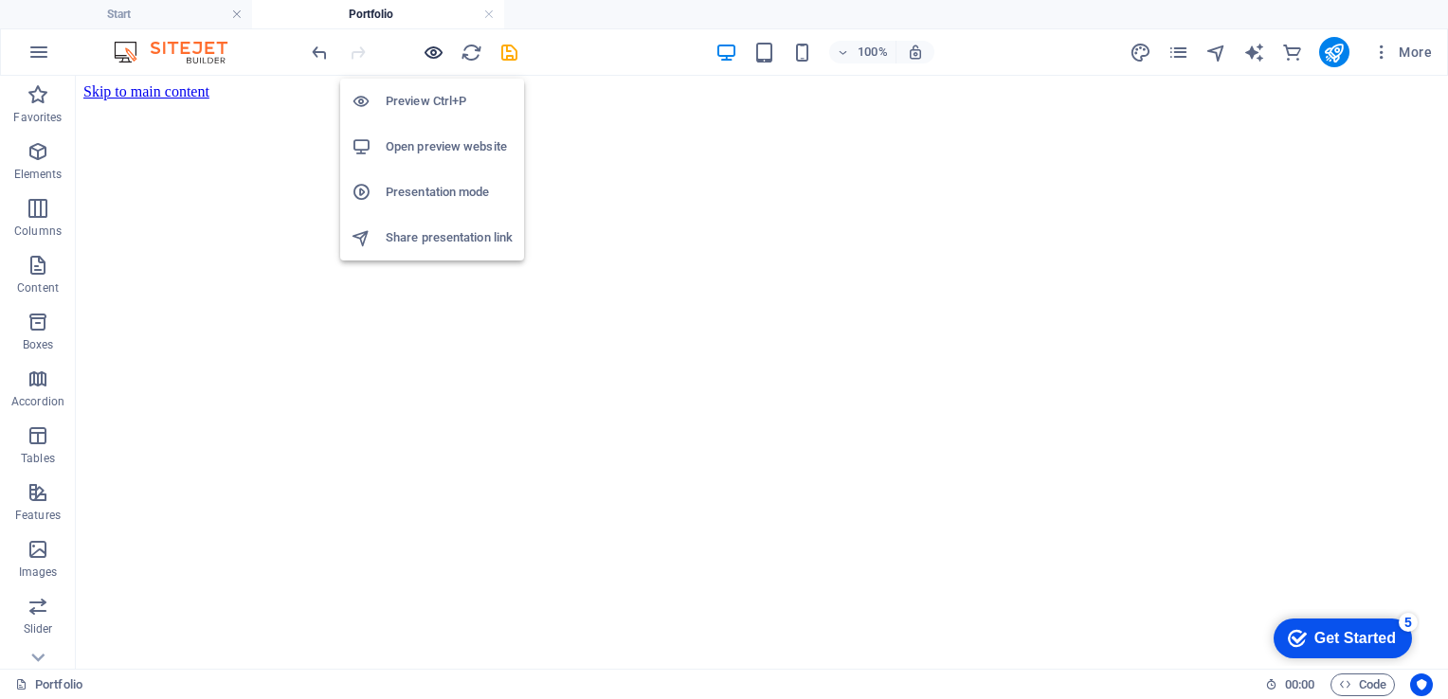
click at [430, 47] on icon "button" at bounding box center [434, 53] width 22 height 22
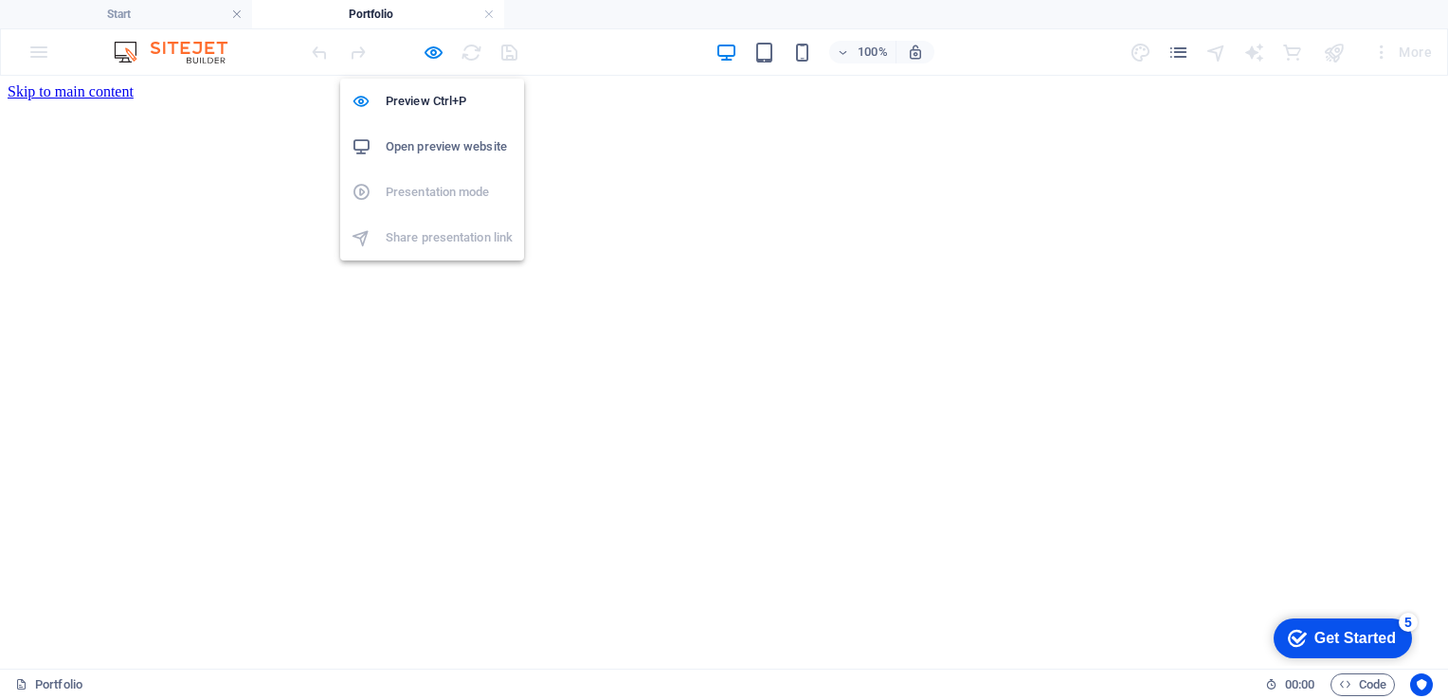
click at [428, 154] on h6 "Open preview website" at bounding box center [449, 147] width 127 height 23
click at [428, 53] on icon "button" at bounding box center [434, 53] width 22 height 22
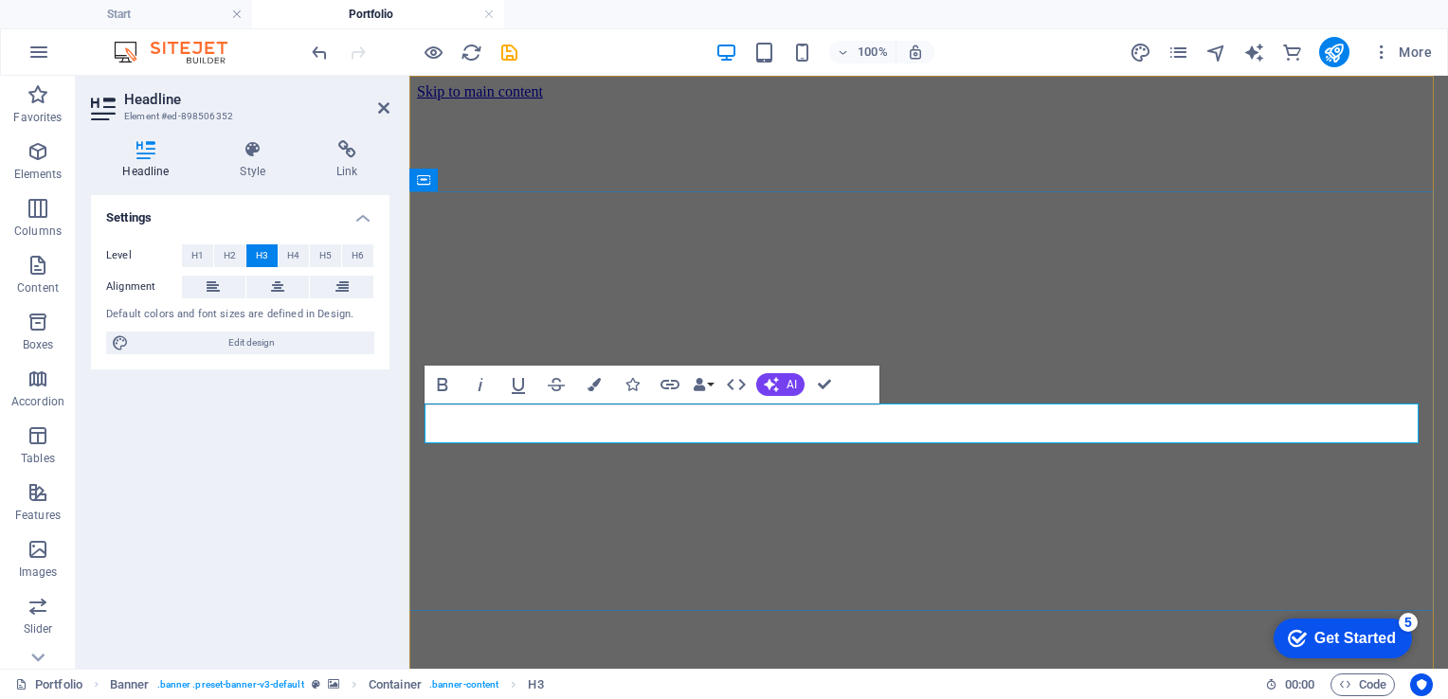
click at [994, 49] on div "100% More" at bounding box center [874, 52] width 1132 height 30
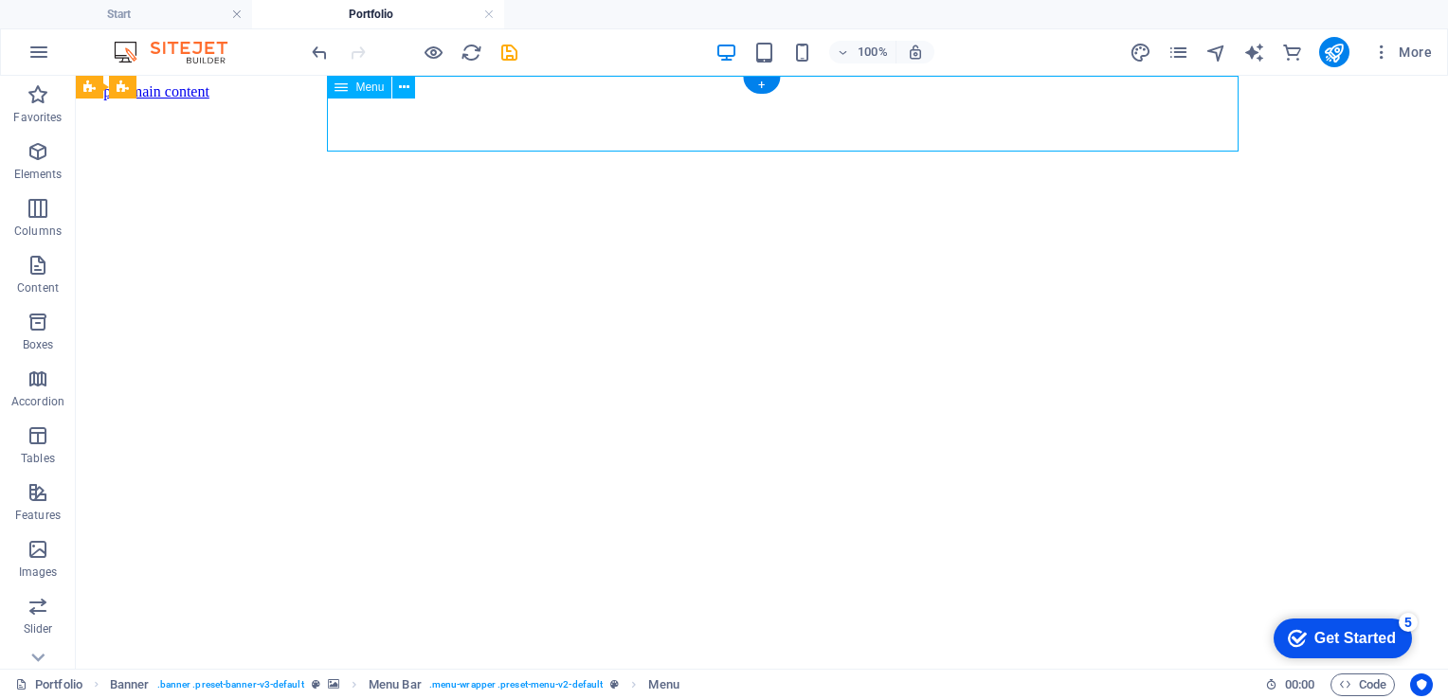
select select
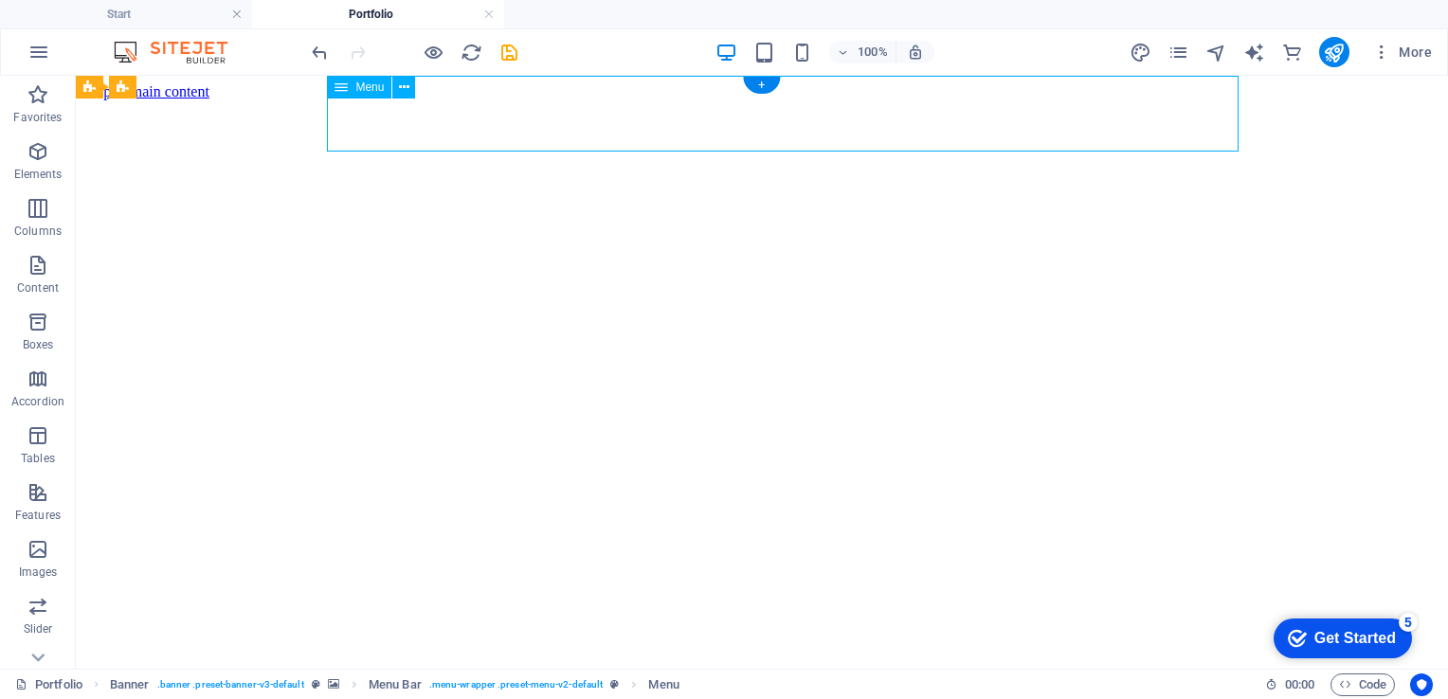
select select
select select "1"
select select
select select "2"
select select
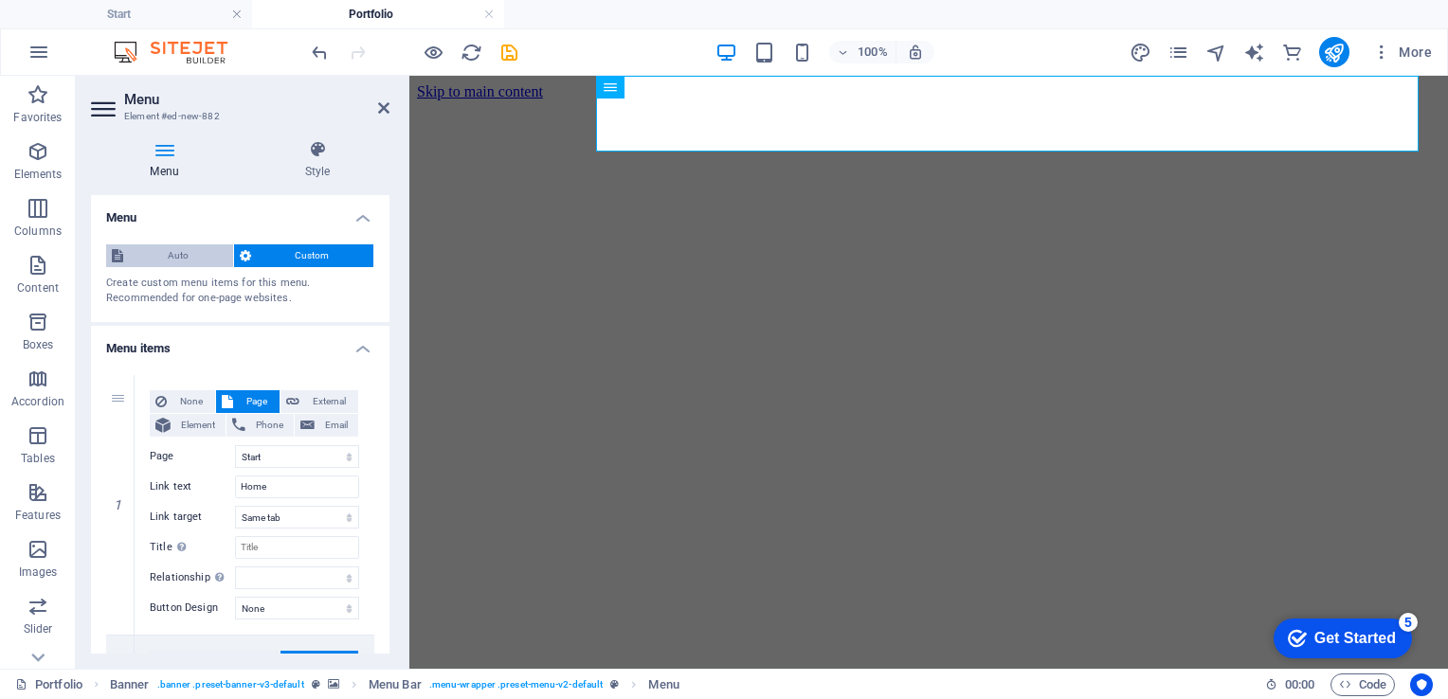
click at [174, 251] on span "Auto" at bounding box center [178, 256] width 99 height 23
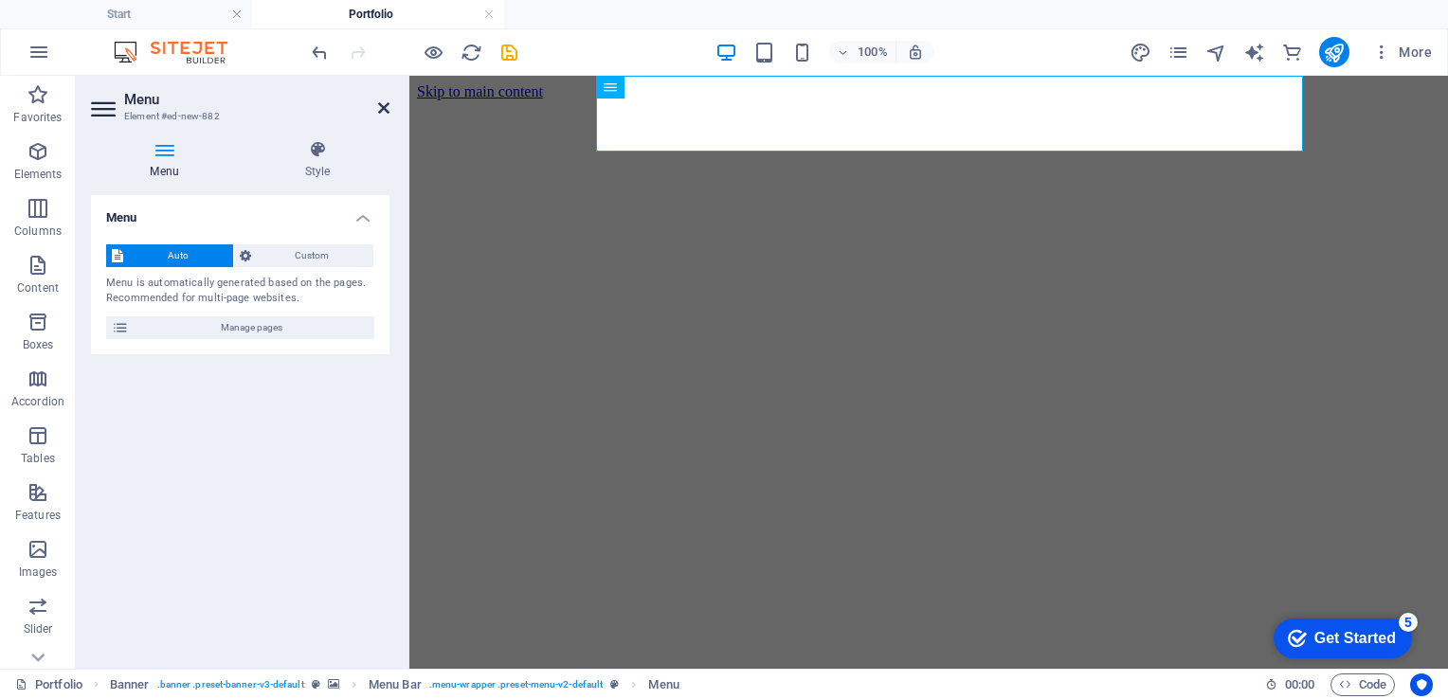
click at [381, 108] on icon at bounding box center [383, 107] width 11 height 15
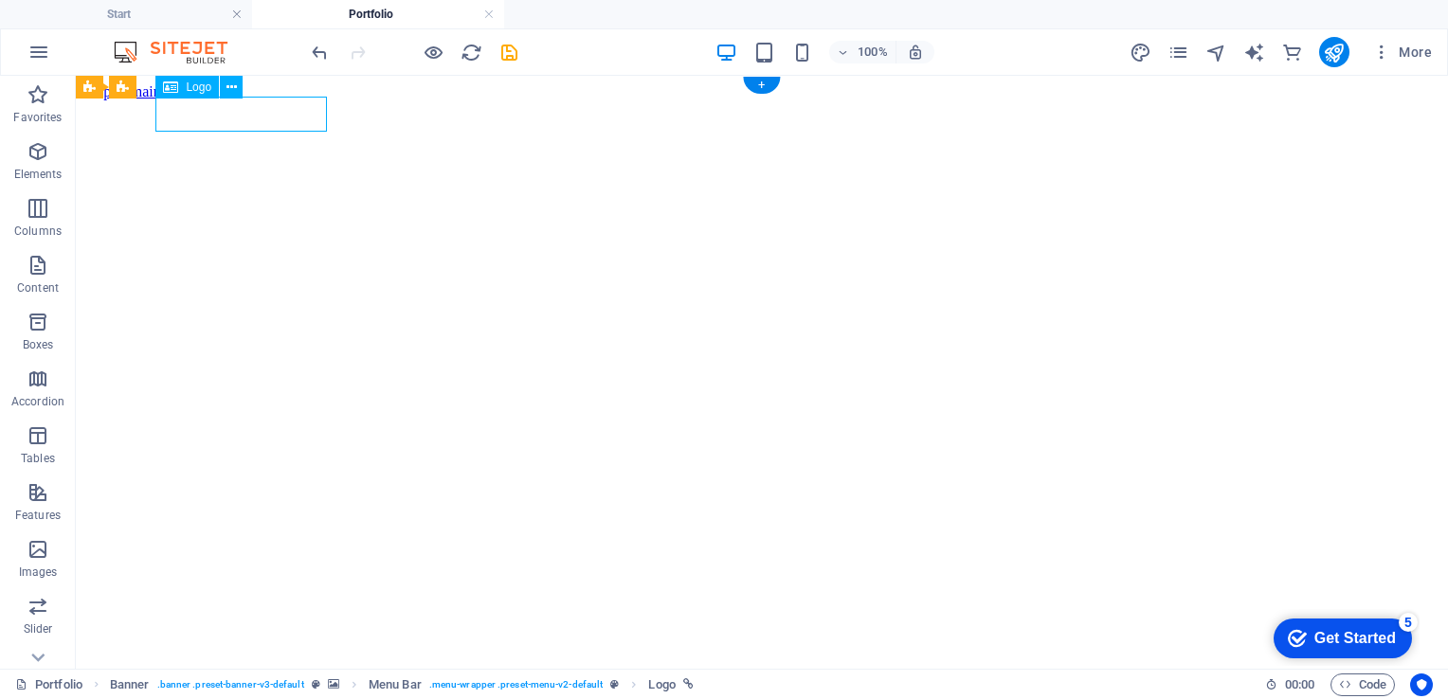
select select "px"
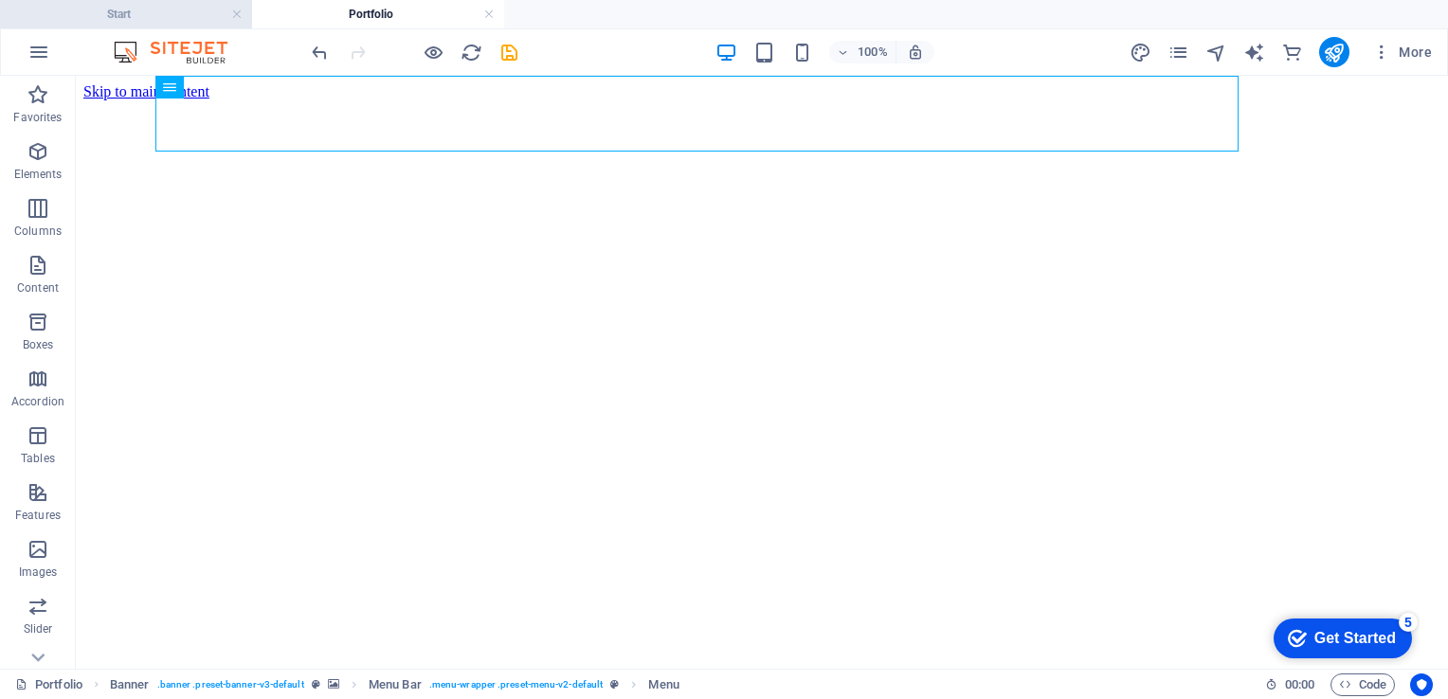
click at [189, 15] on h4 "Start" at bounding box center [126, 14] width 252 height 21
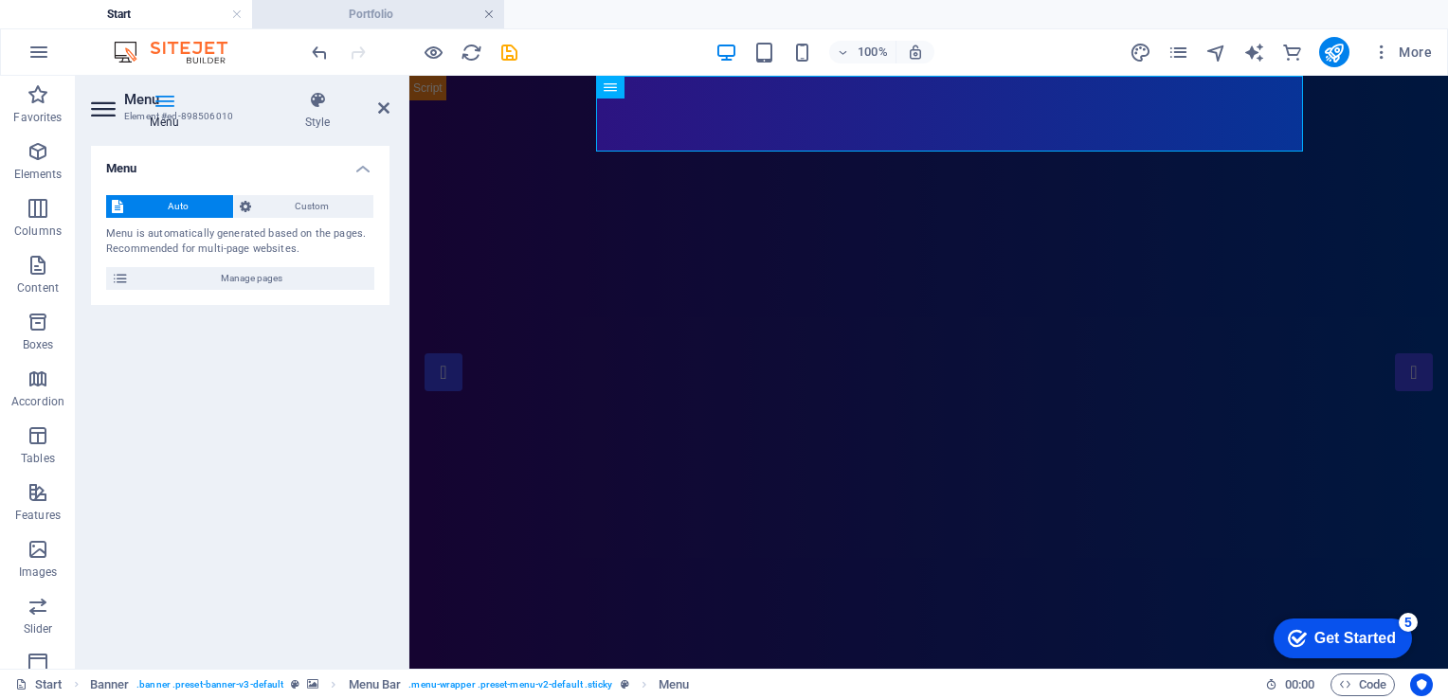
click at [485, 16] on link at bounding box center [488, 15] width 11 height 18
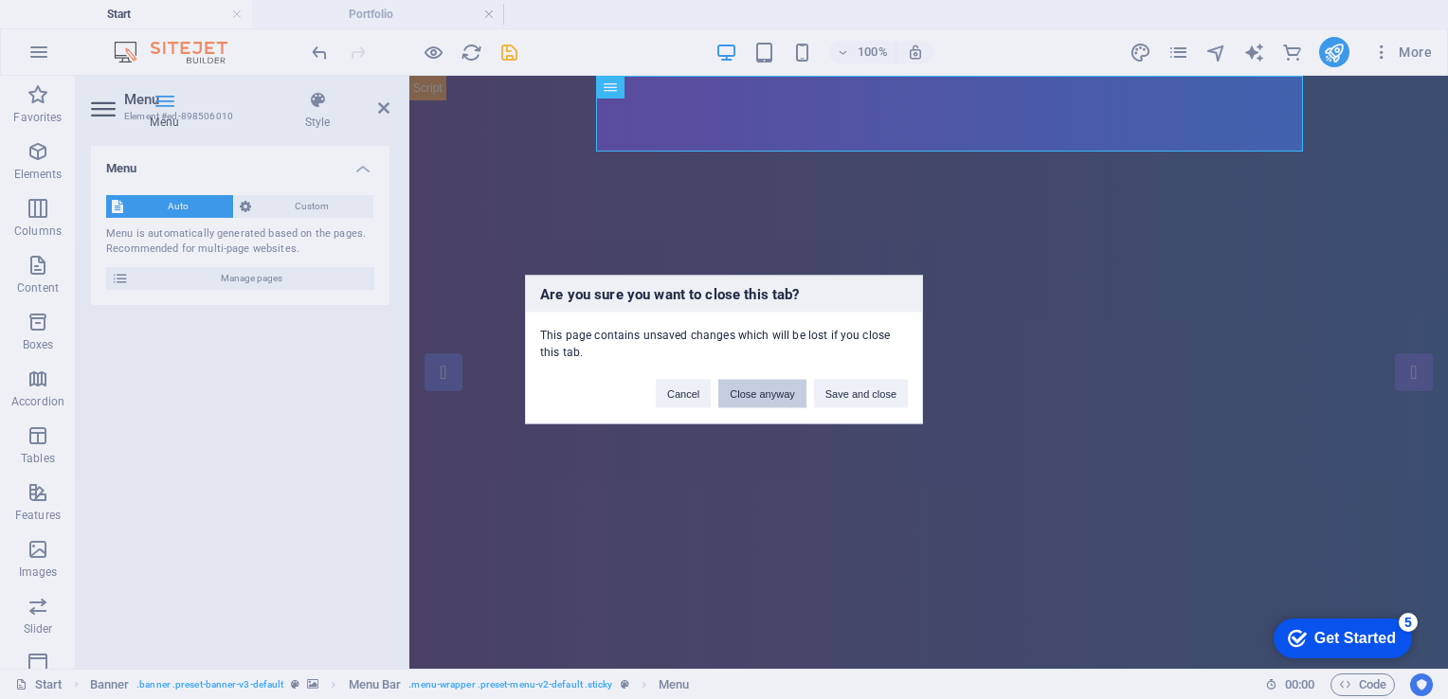
click at [769, 390] on button "Close anyway" at bounding box center [761, 394] width 87 height 28
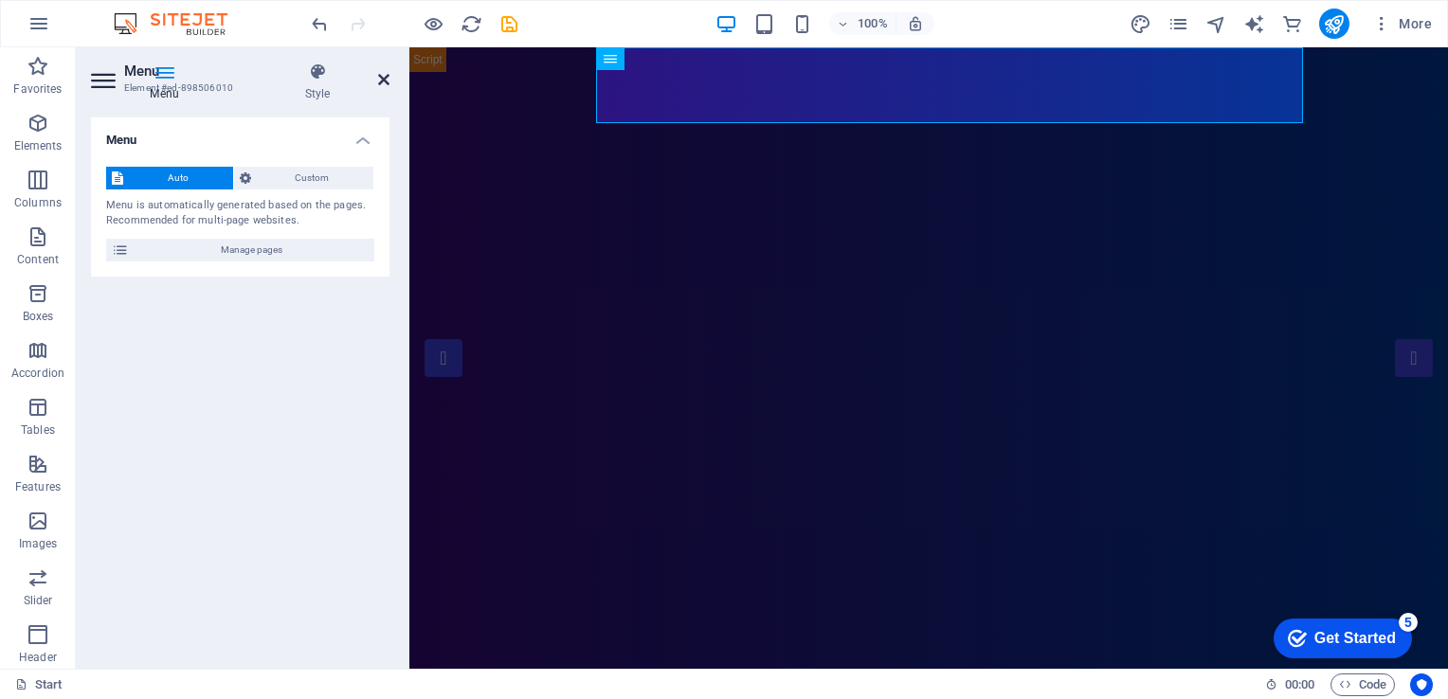
click at [384, 72] on icon at bounding box center [383, 79] width 11 height 15
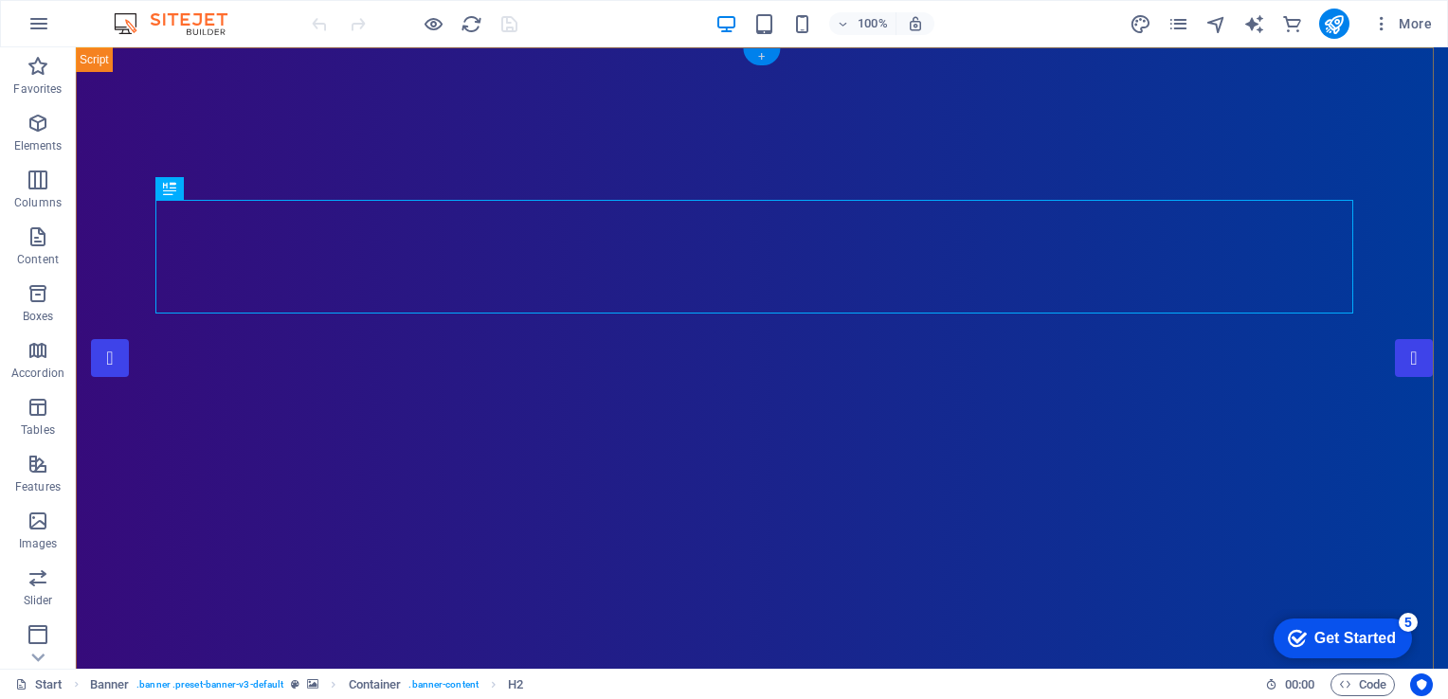
click at [758, 58] on div "+" at bounding box center [761, 56] width 37 height 17
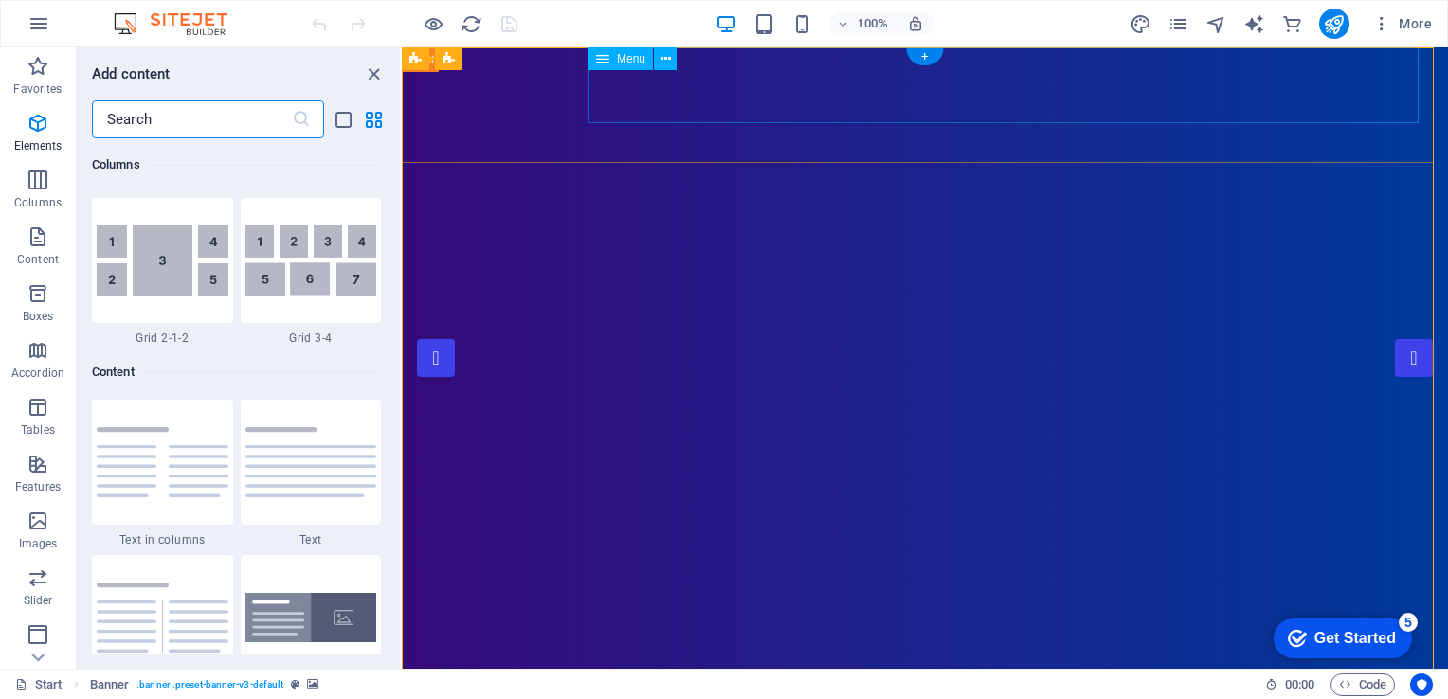
scroll to position [3316, 0]
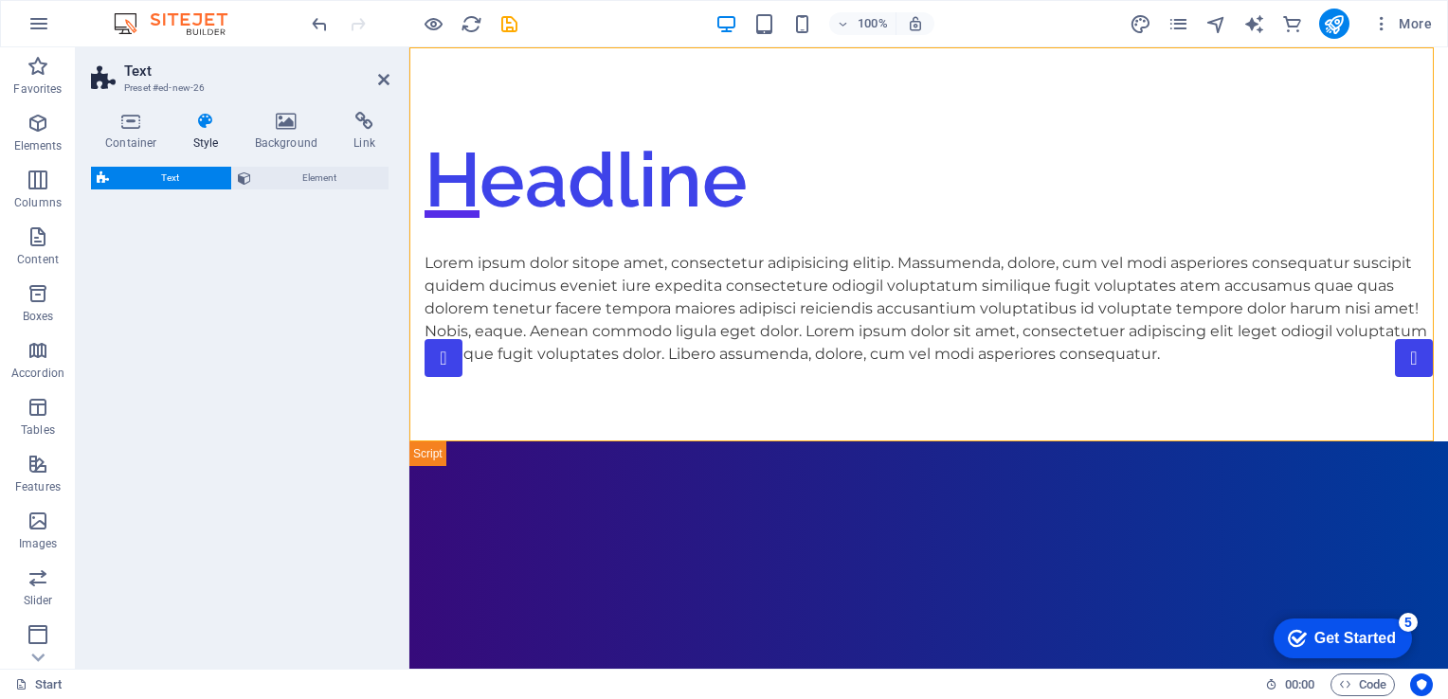
select select "rem"
select select "px"
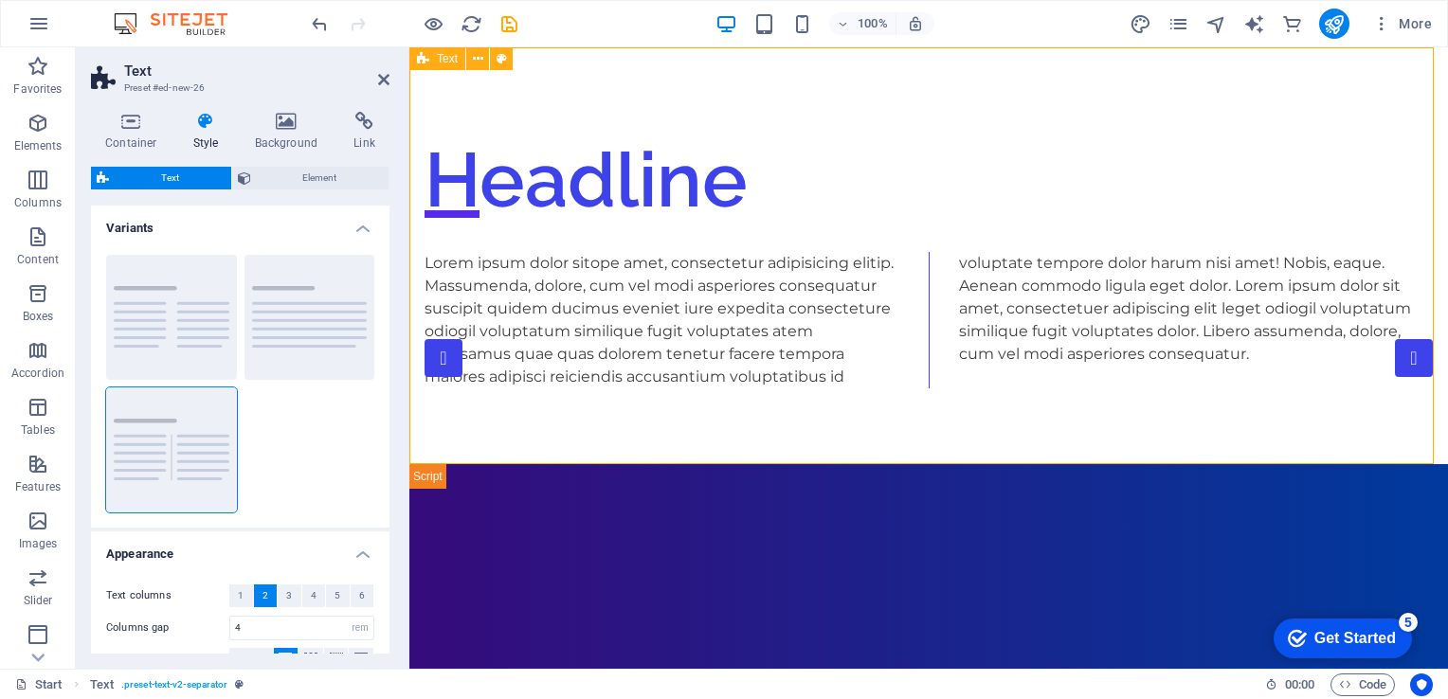
click at [1358, 75] on div "Headline Lorem ipsum dolor sitope amet, consectetur adipisicing elitip. Massume…" at bounding box center [928, 255] width 1039 height 417
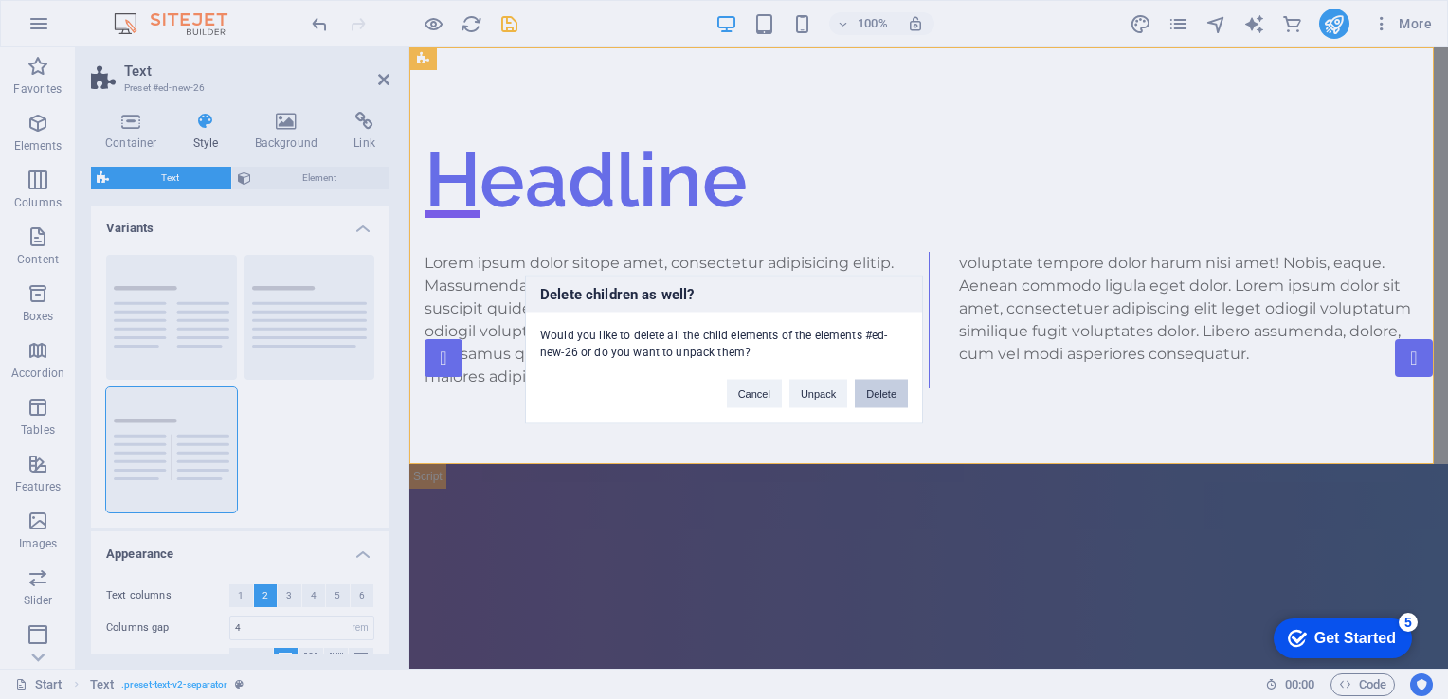
click at [879, 383] on button "Delete" at bounding box center [881, 394] width 53 height 28
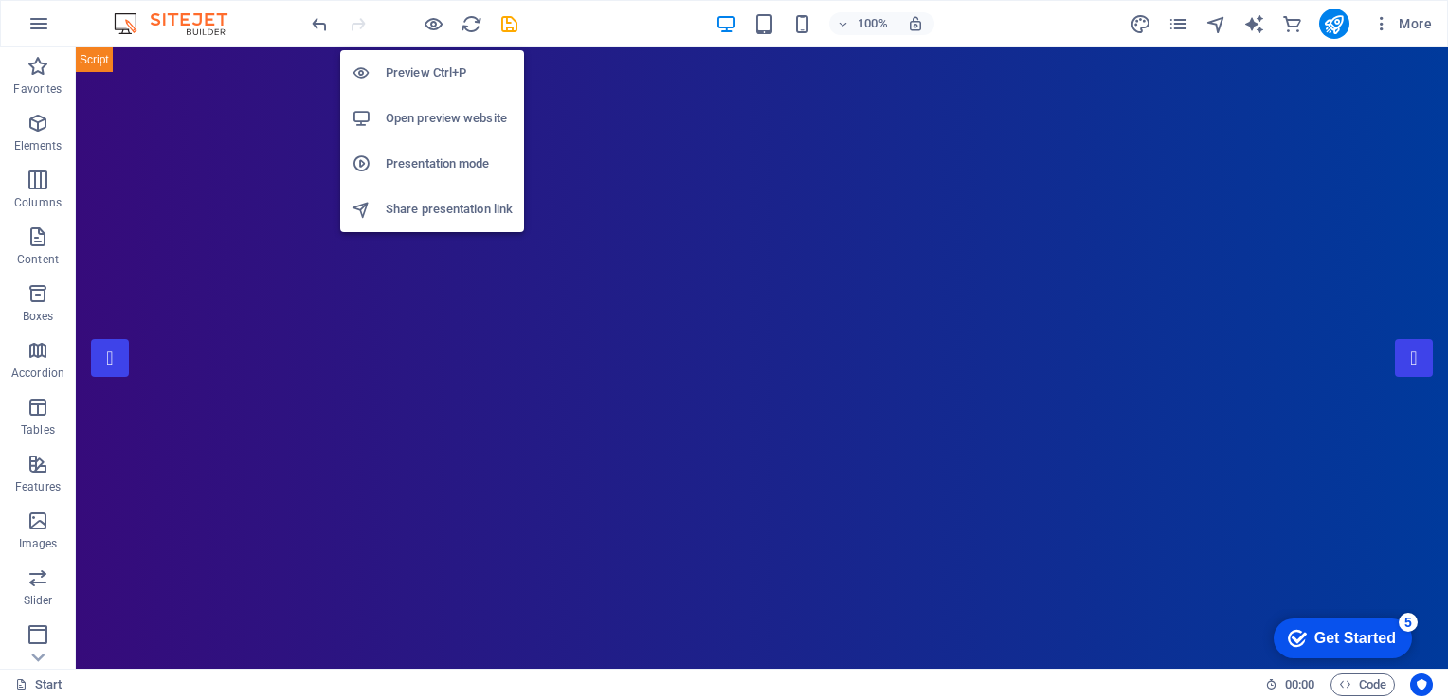
click at [425, 67] on h6 "Preview Ctrl+P" at bounding box center [449, 73] width 127 height 23
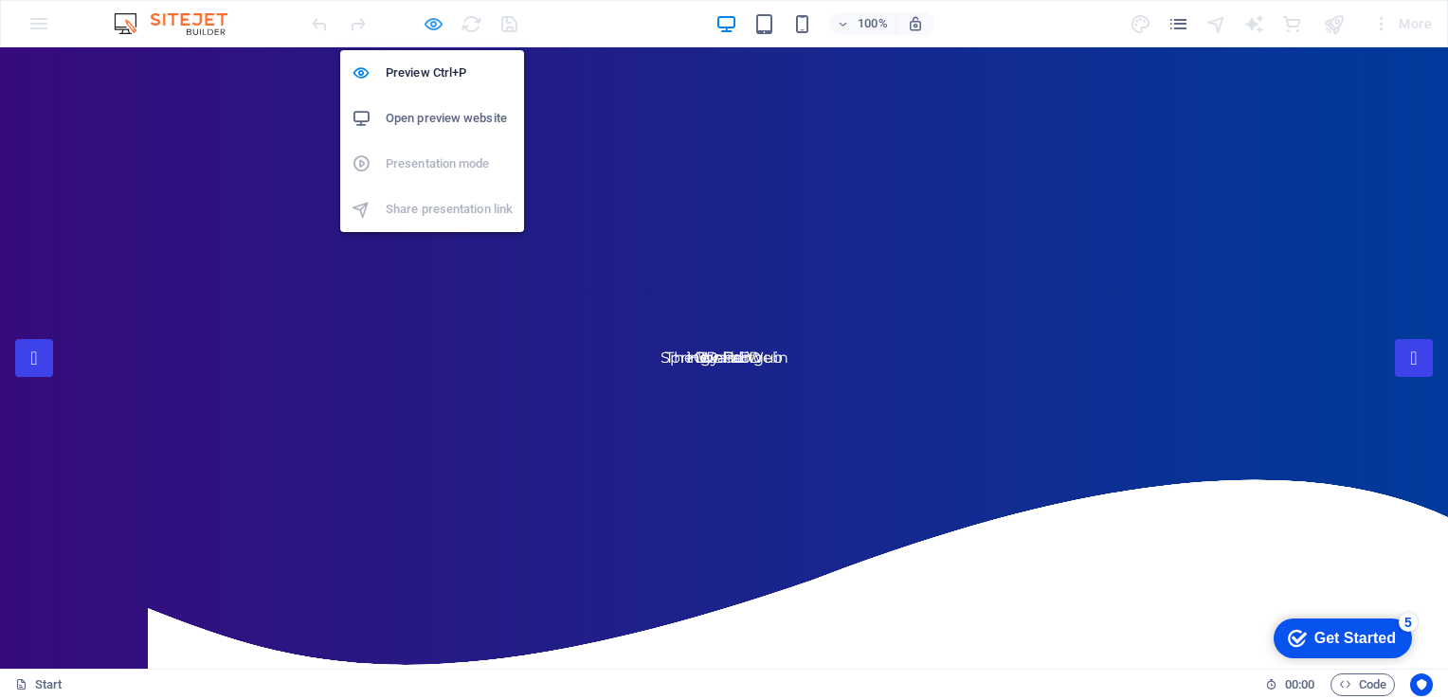
click at [424, 24] on icon "button" at bounding box center [434, 24] width 22 height 22
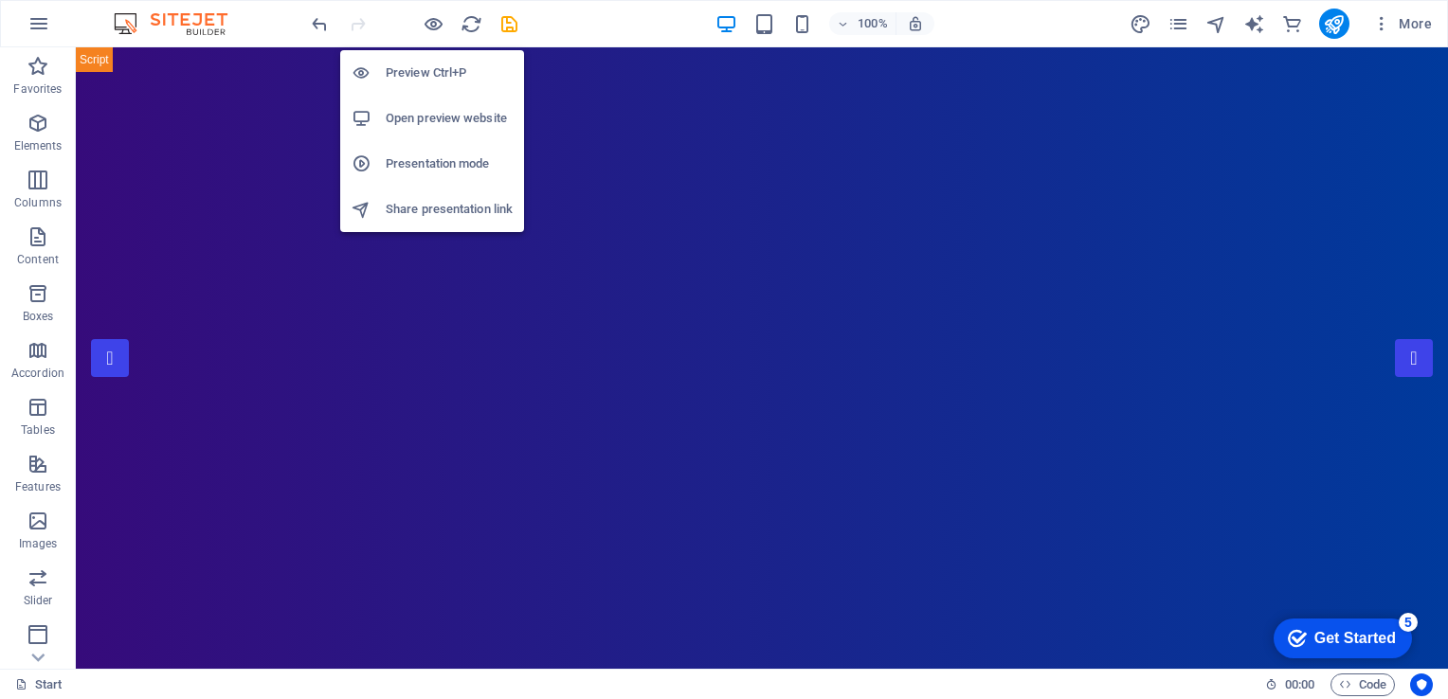
click at [455, 122] on h6 "Open preview website" at bounding box center [449, 118] width 127 height 23
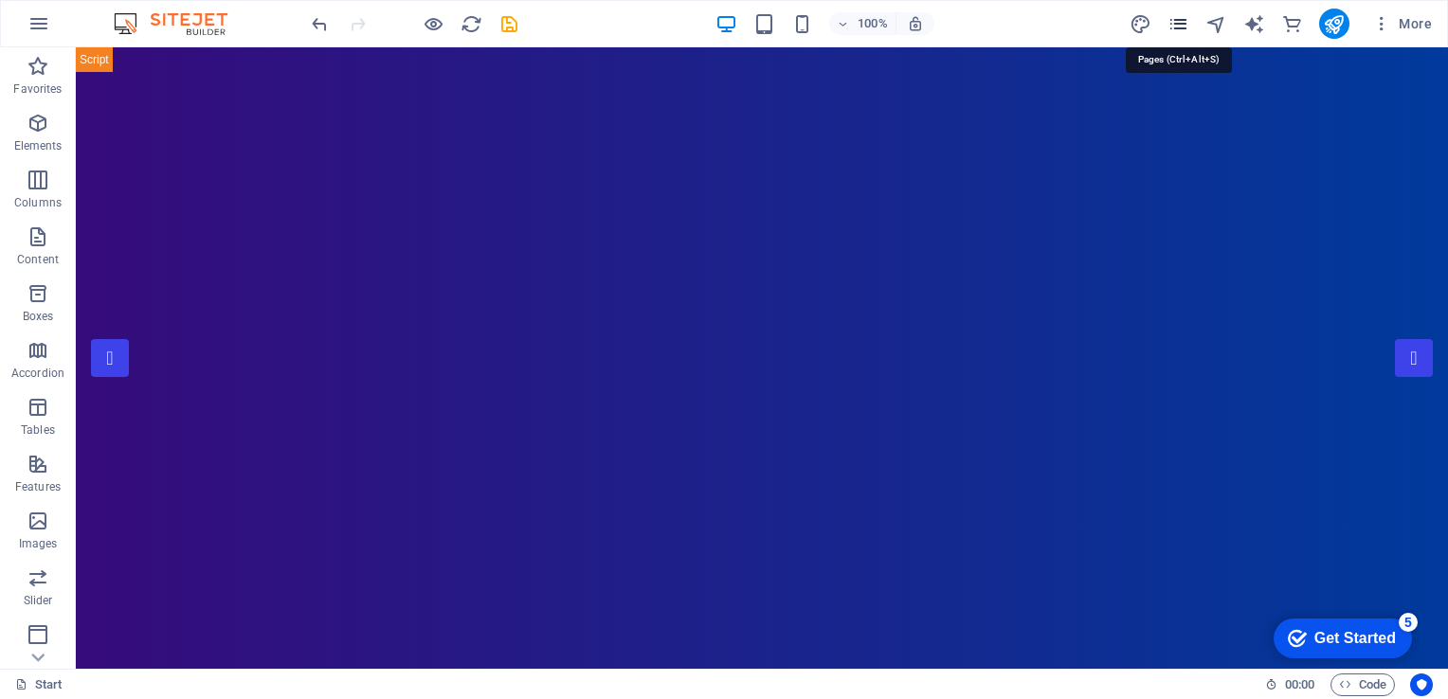
click at [1179, 30] on icon "pages" at bounding box center [1179, 24] width 22 height 22
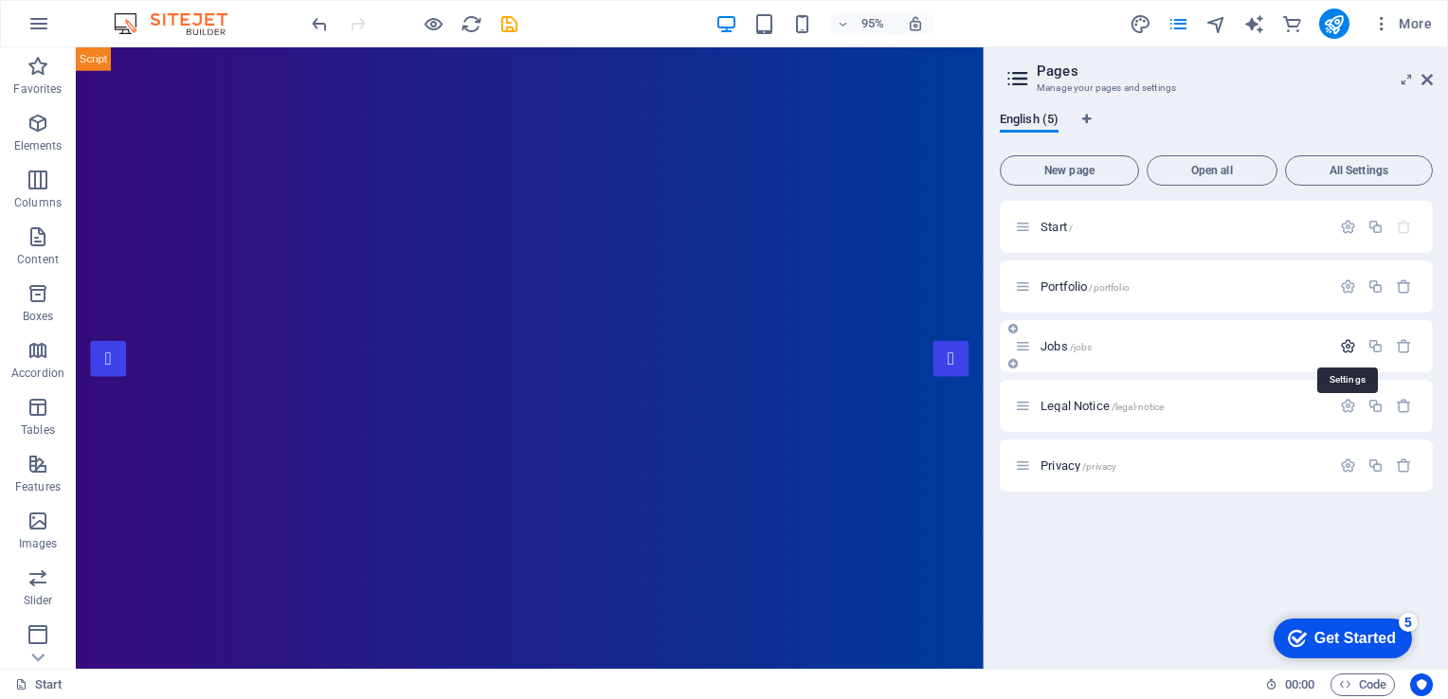
click at [1350, 353] on icon "button" at bounding box center [1348, 346] width 16 height 16
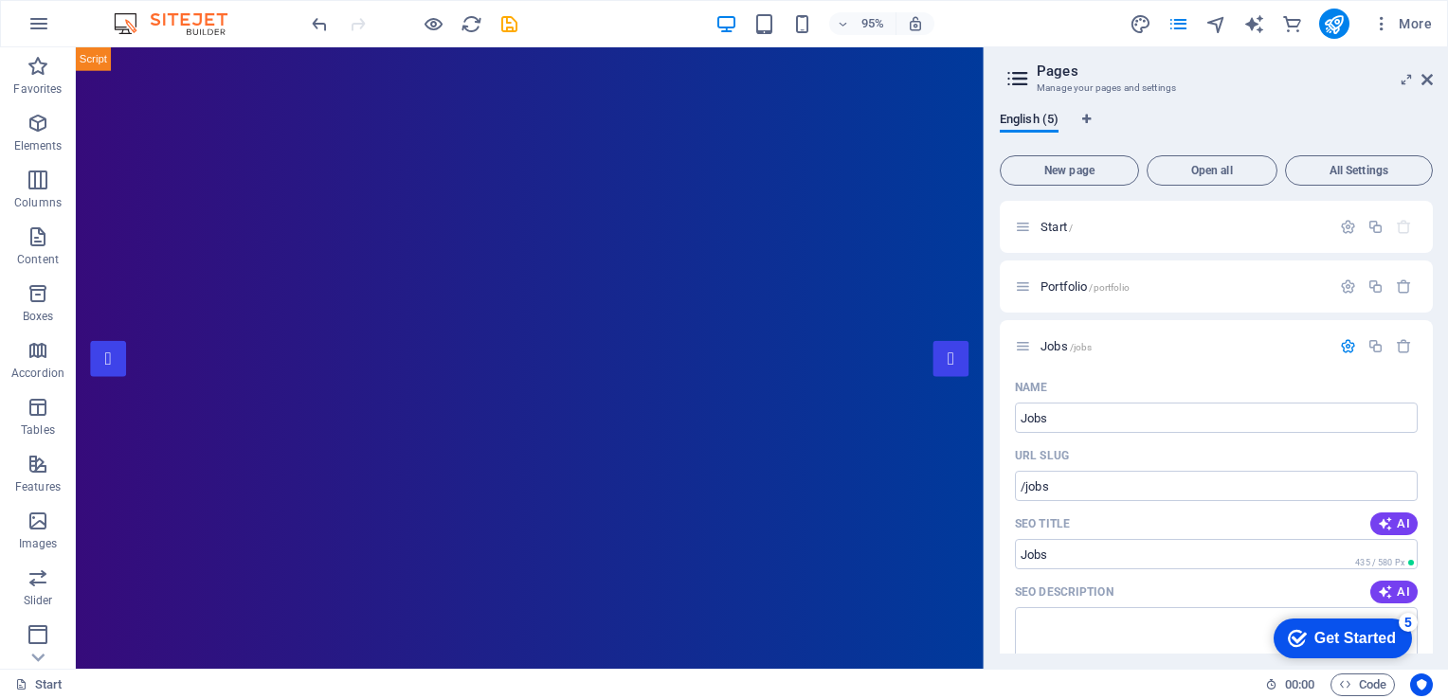
drag, startPoint x: 1432, startPoint y: 275, endPoint x: 1437, endPoint y: 339, distance: 64.6
click at [1437, 339] on div "English (5) New page Open all All Settings Start / Portfolio /portfolio Jobs /j…" at bounding box center [1216, 383] width 463 height 572
click at [1155, 516] on div "SEO Title AI" at bounding box center [1216, 524] width 403 height 30
click at [1141, 545] on input "Jobs" at bounding box center [1216, 554] width 403 height 30
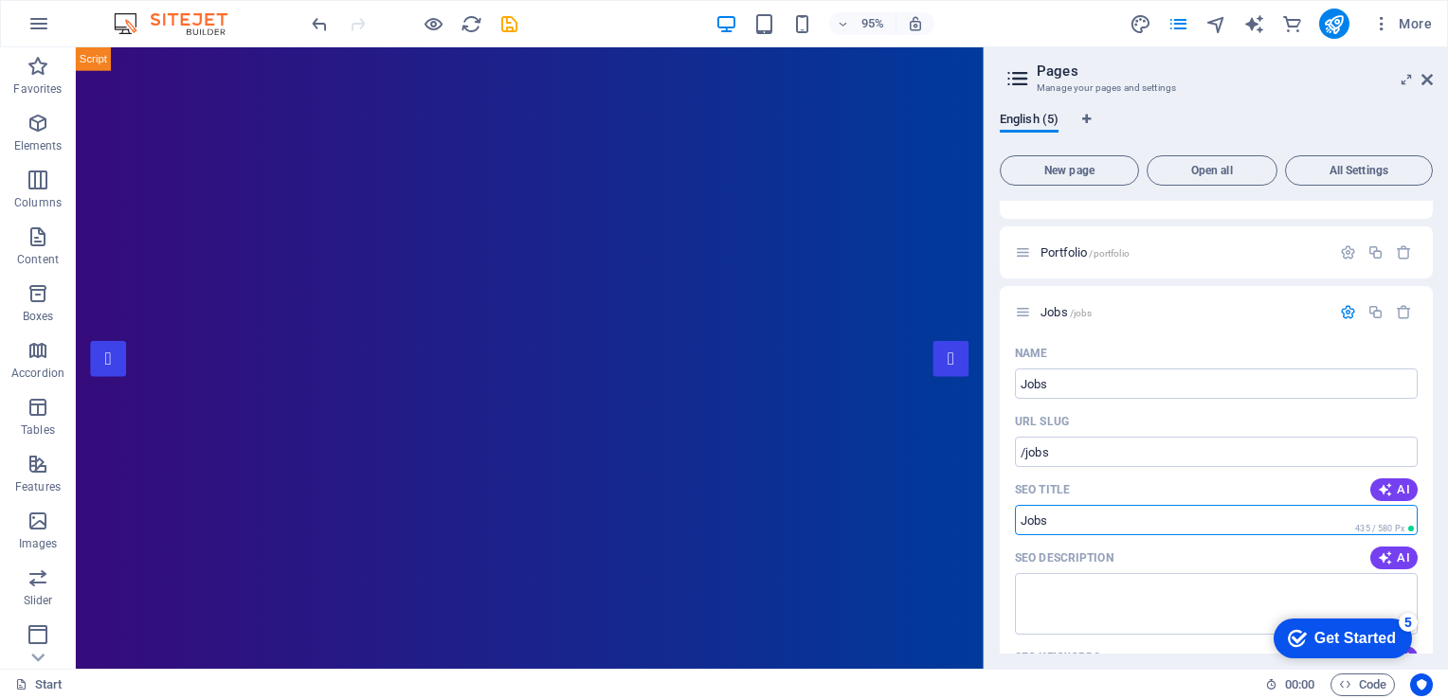
scroll to position [0, 0]
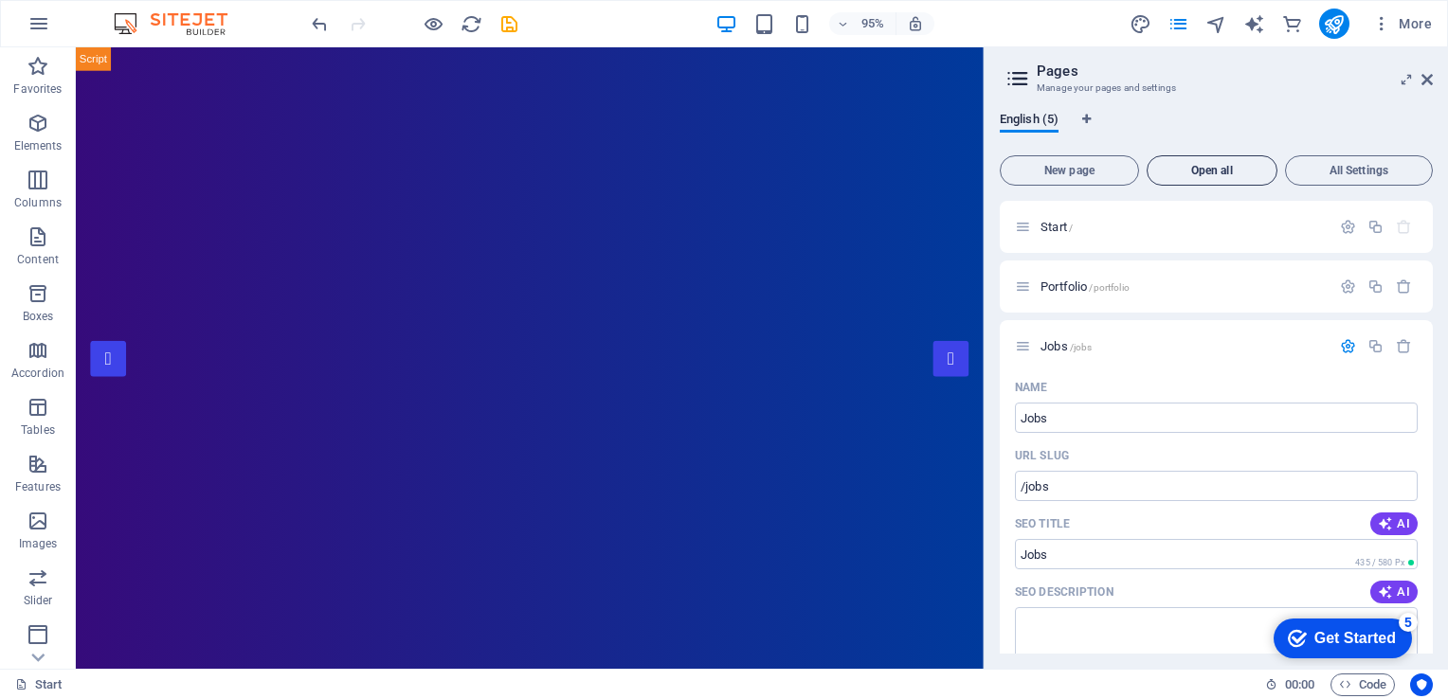
click at [1215, 174] on span "Open all" at bounding box center [1212, 170] width 114 height 11
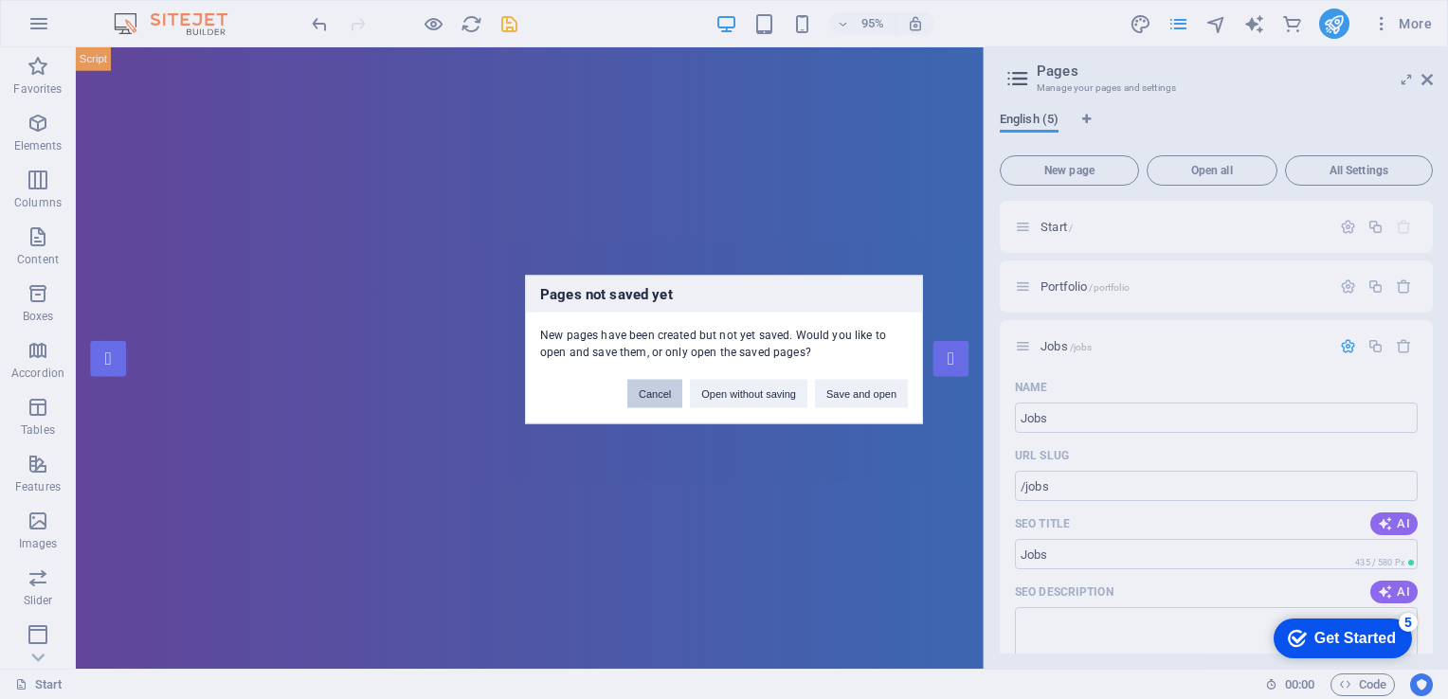
click at [677, 404] on button "Cancel" at bounding box center [654, 394] width 55 height 28
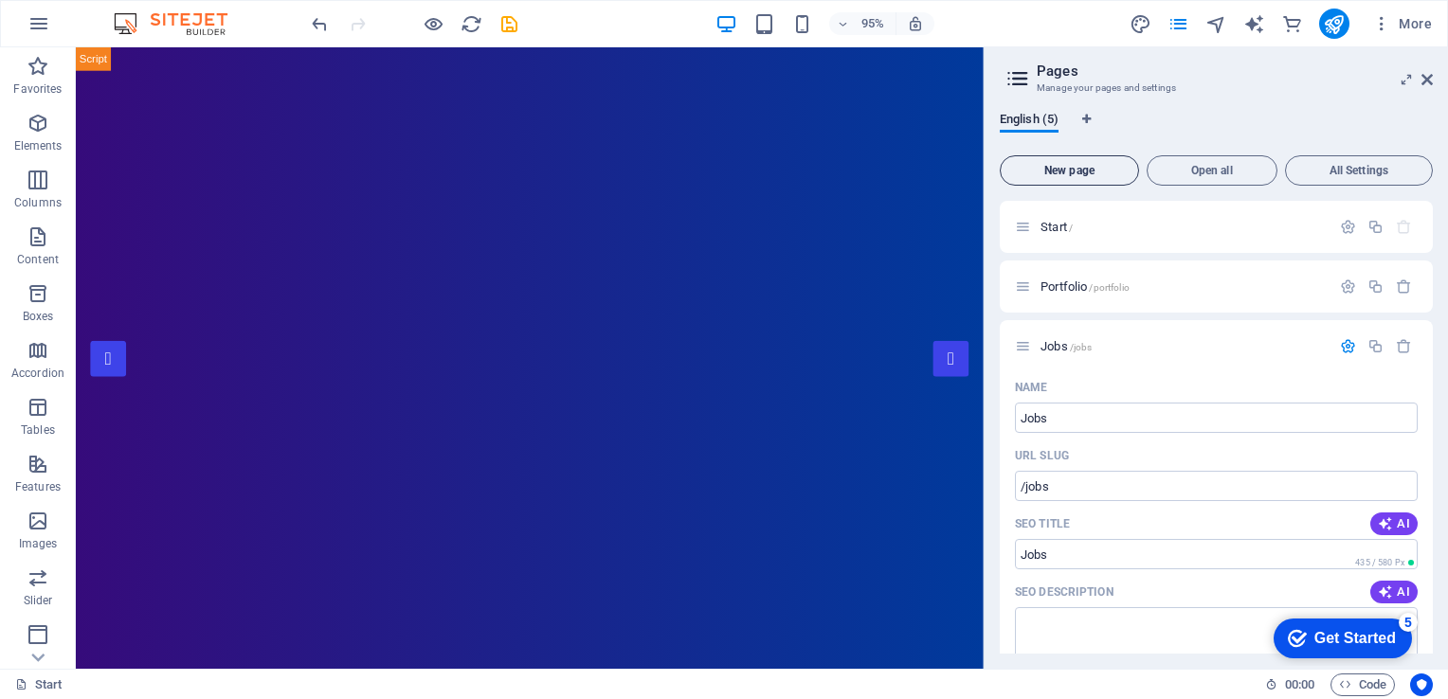
click at [1103, 182] on button "New page" at bounding box center [1069, 170] width 139 height 30
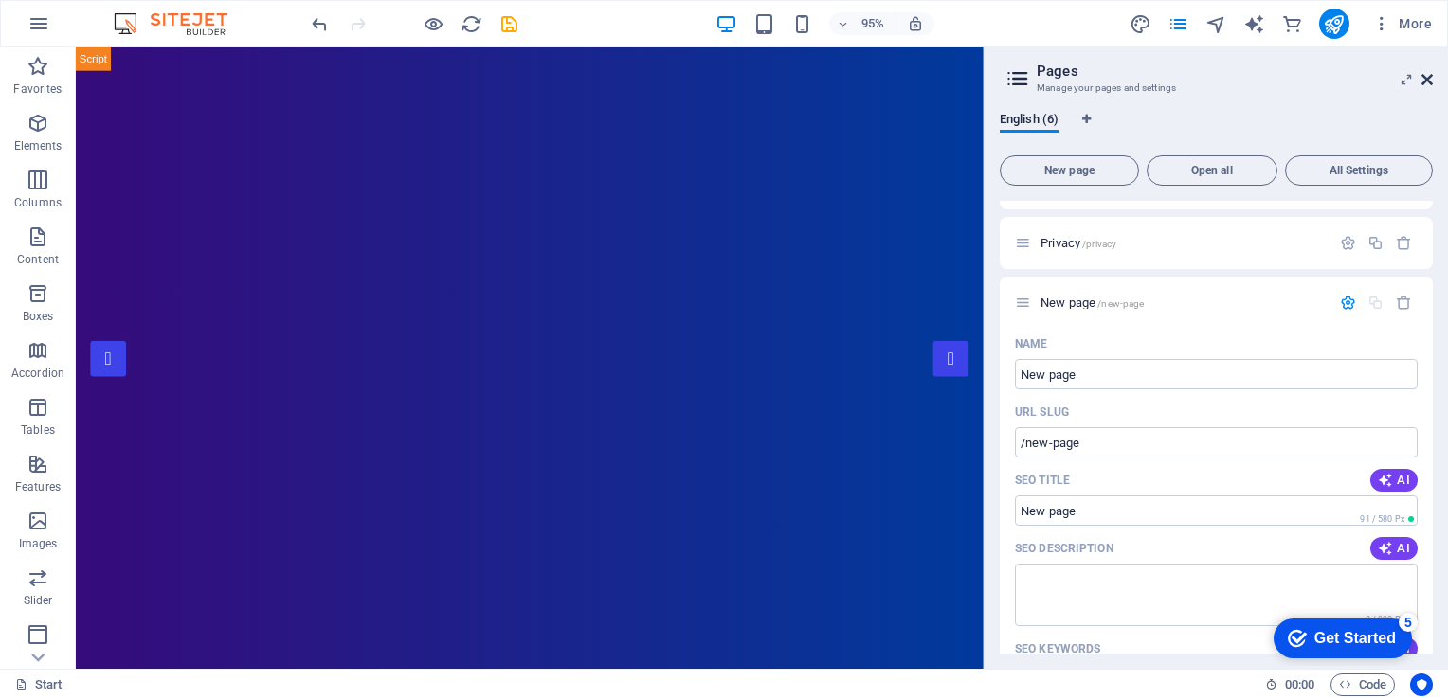
click at [1430, 78] on icon at bounding box center [1427, 79] width 11 height 15
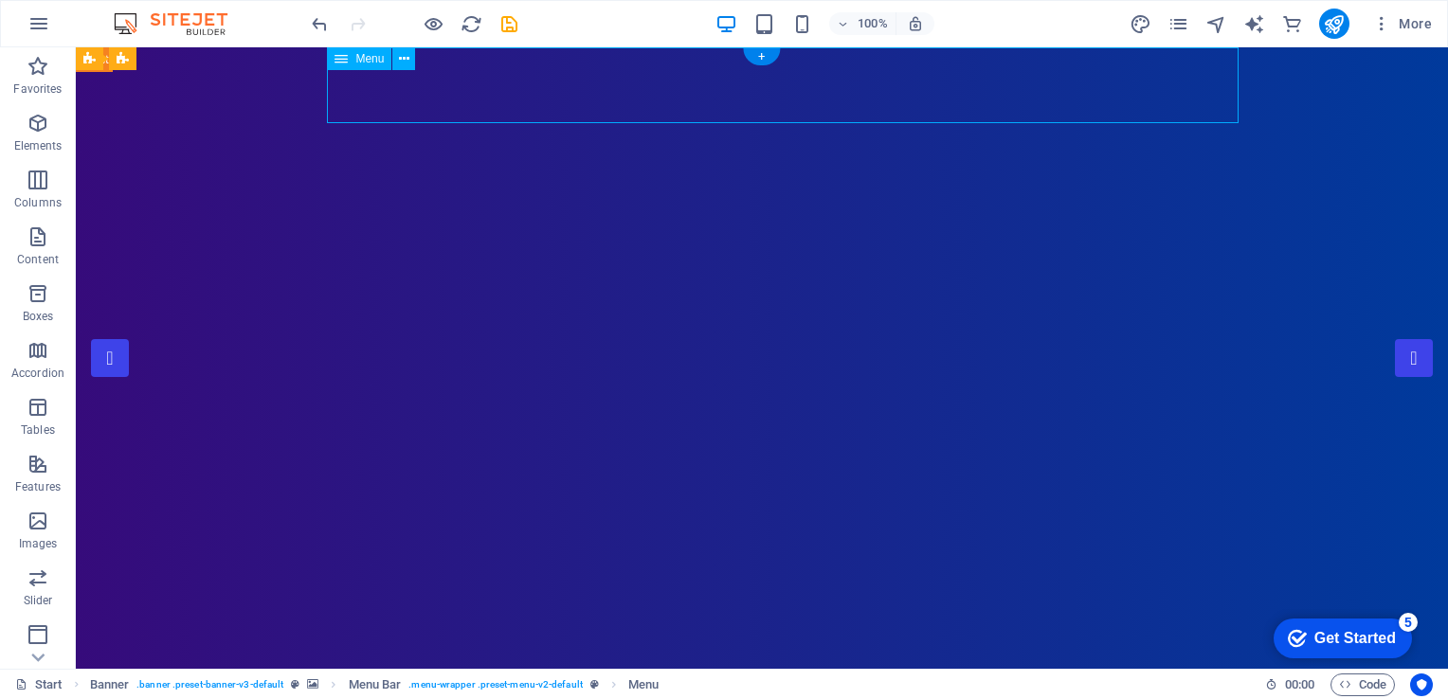
click at [352, 62] on div "Menu" at bounding box center [359, 58] width 64 height 23
click at [342, 62] on icon at bounding box center [341, 58] width 13 height 23
click at [402, 64] on icon at bounding box center [404, 59] width 10 height 20
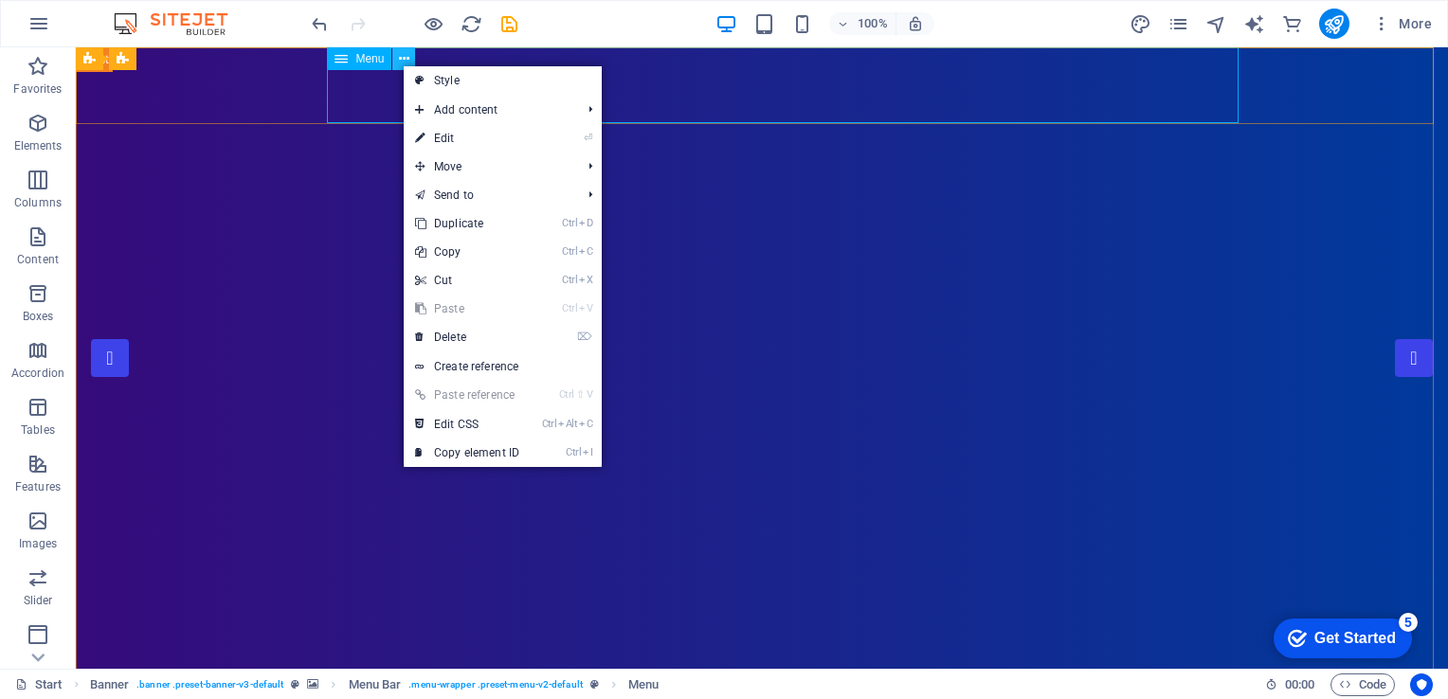
click at [402, 64] on icon at bounding box center [404, 59] width 10 height 20
click at [441, 136] on link "⏎ Edit" at bounding box center [467, 138] width 127 height 28
select select
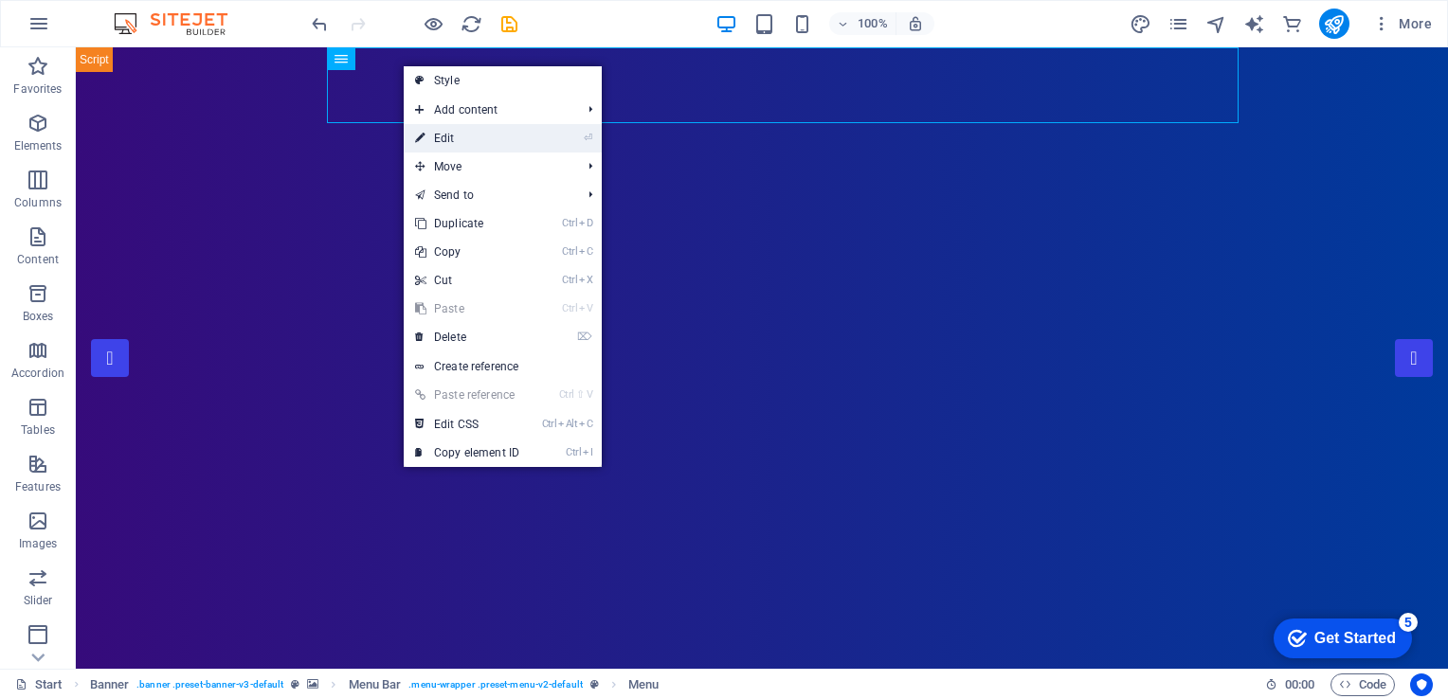
select select
select select "1"
select select
select select "2"
select select
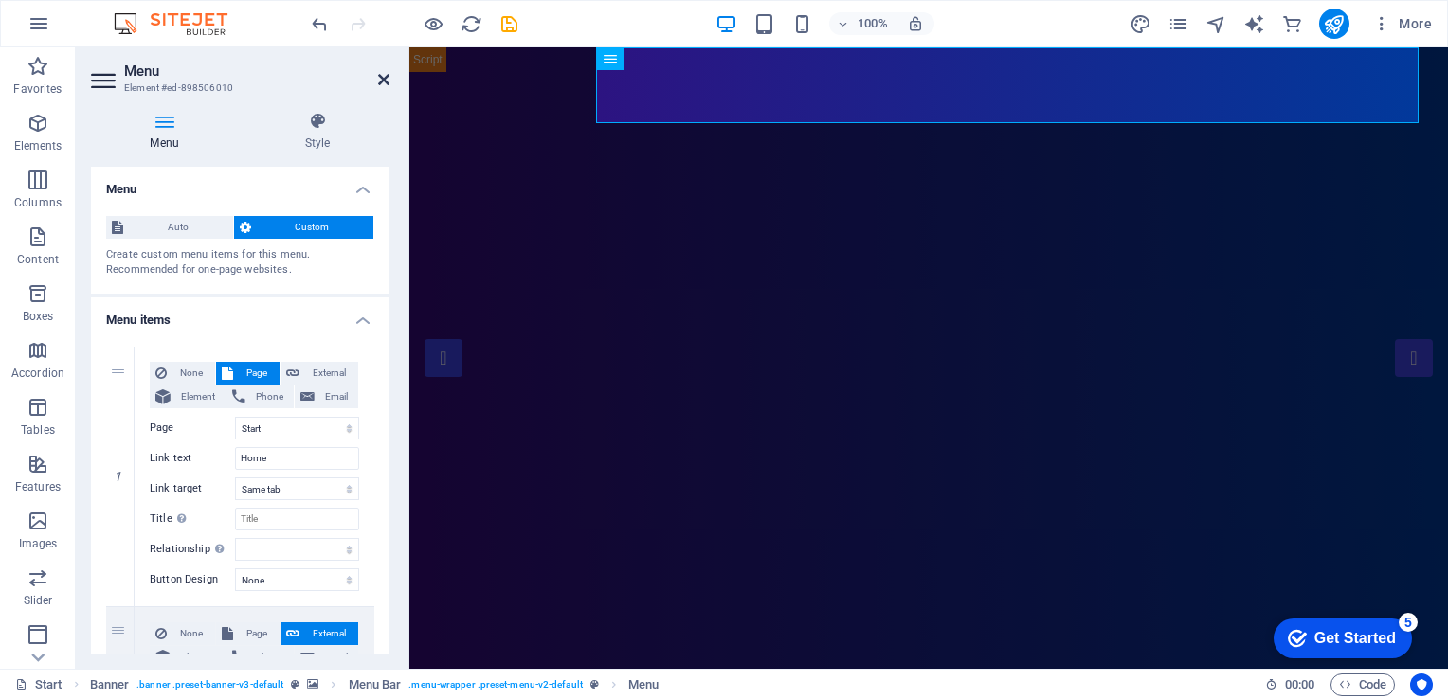
click at [384, 86] on icon at bounding box center [383, 79] width 11 height 15
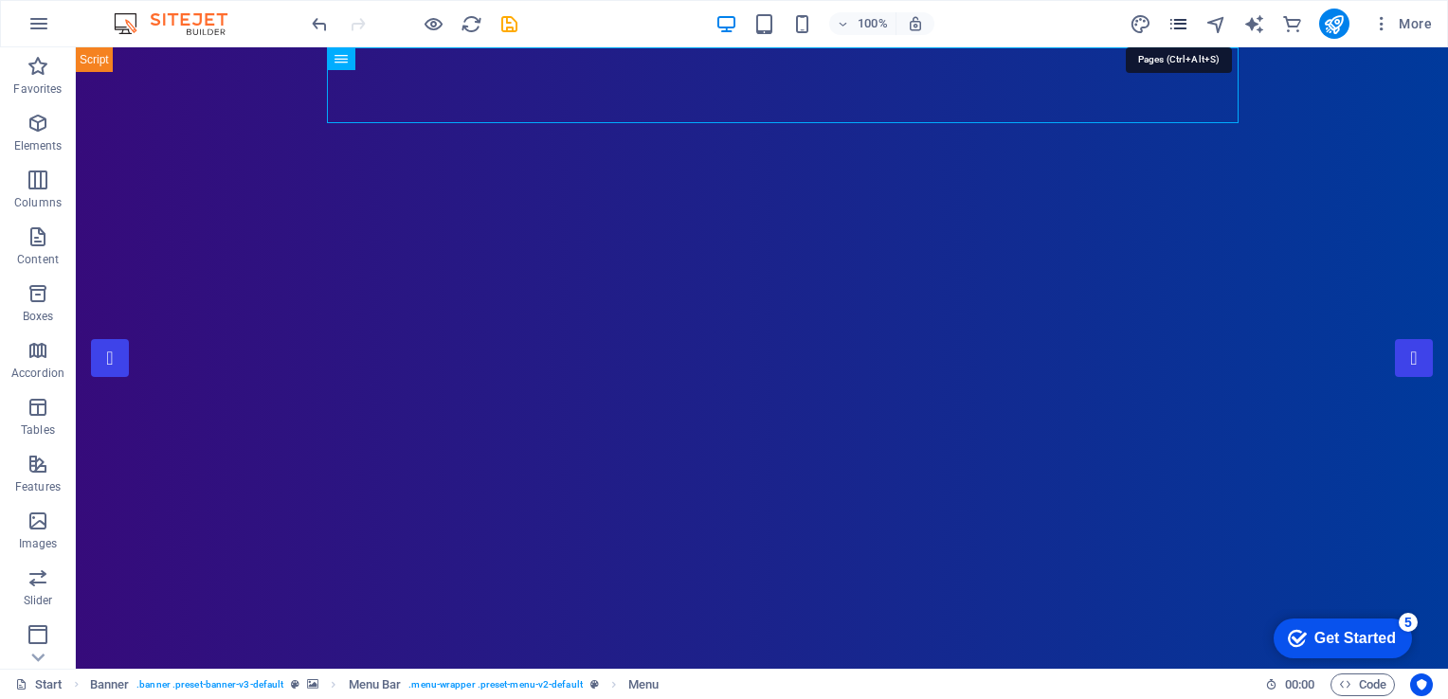
click at [1189, 13] on icon "pages" at bounding box center [1179, 24] width 22 height 22
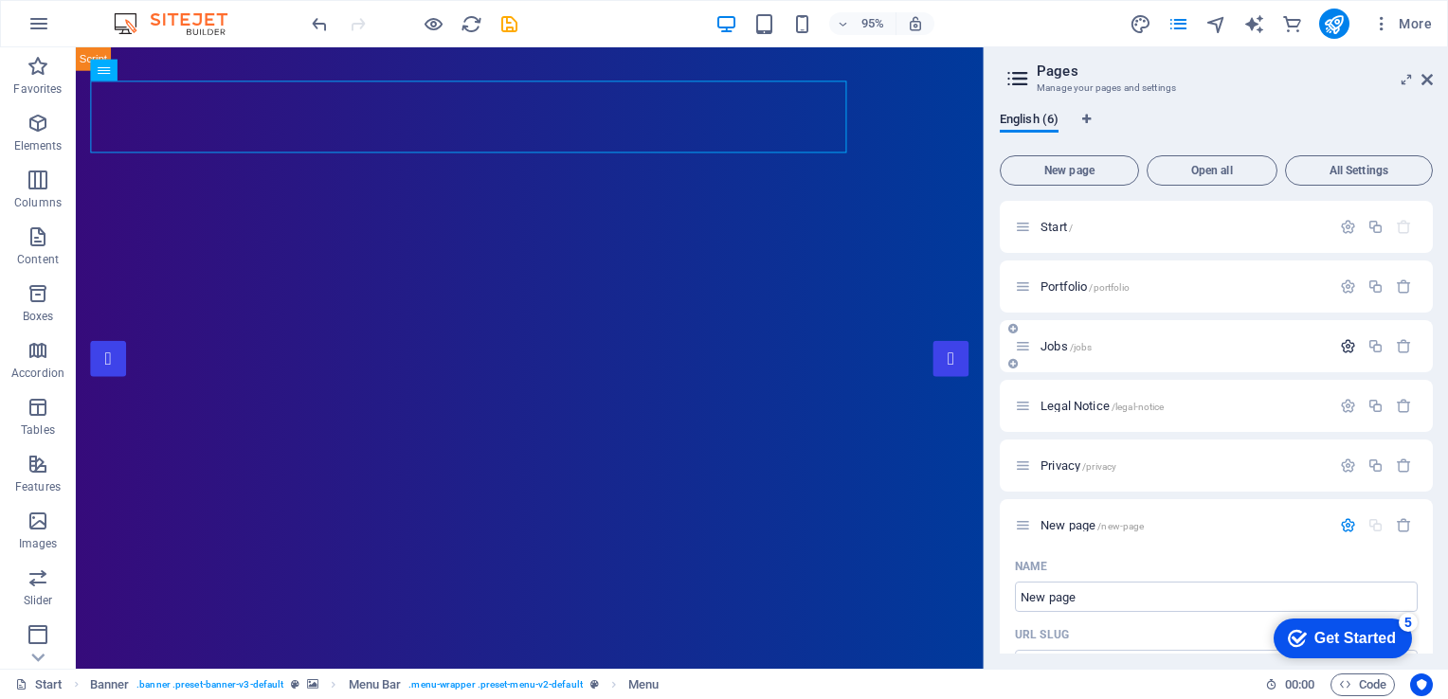
click at [1343, 339] on icon "button" at bounding box center [1348, 346] width 16 height 16
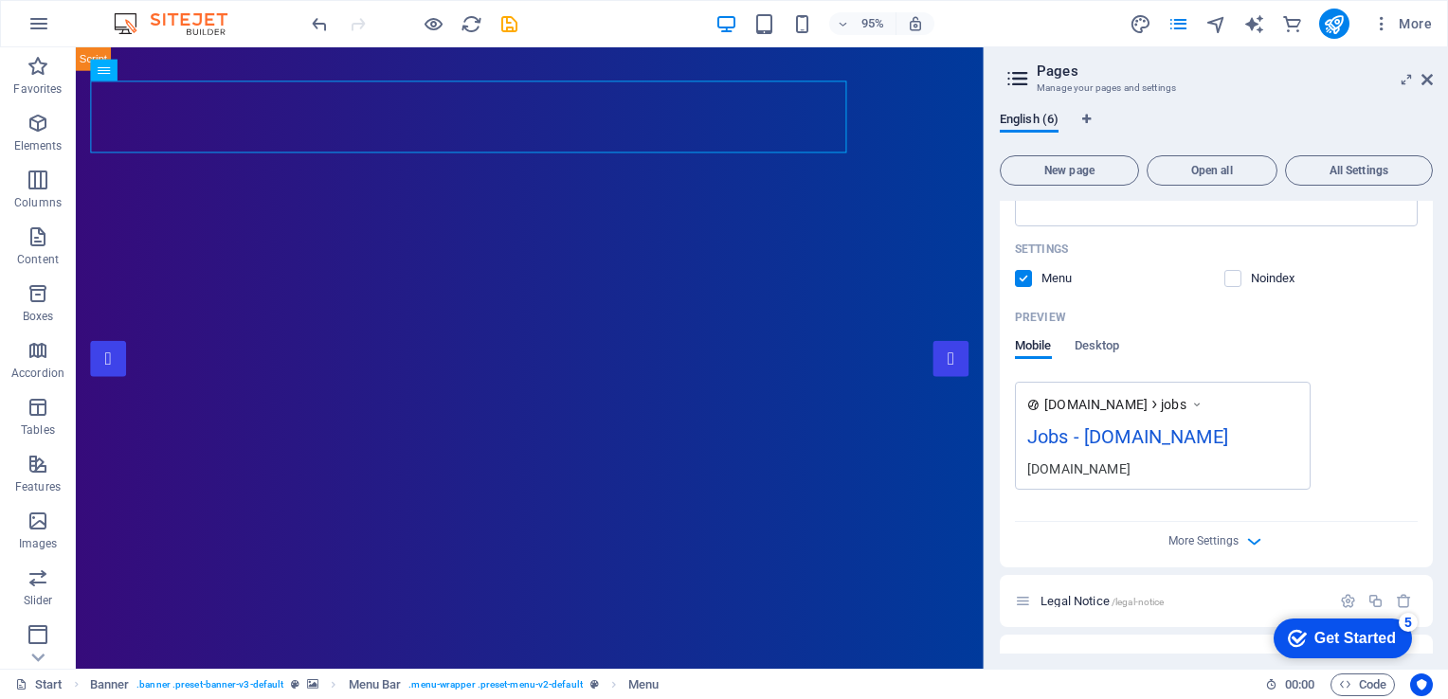
scroll to position [496, 0]
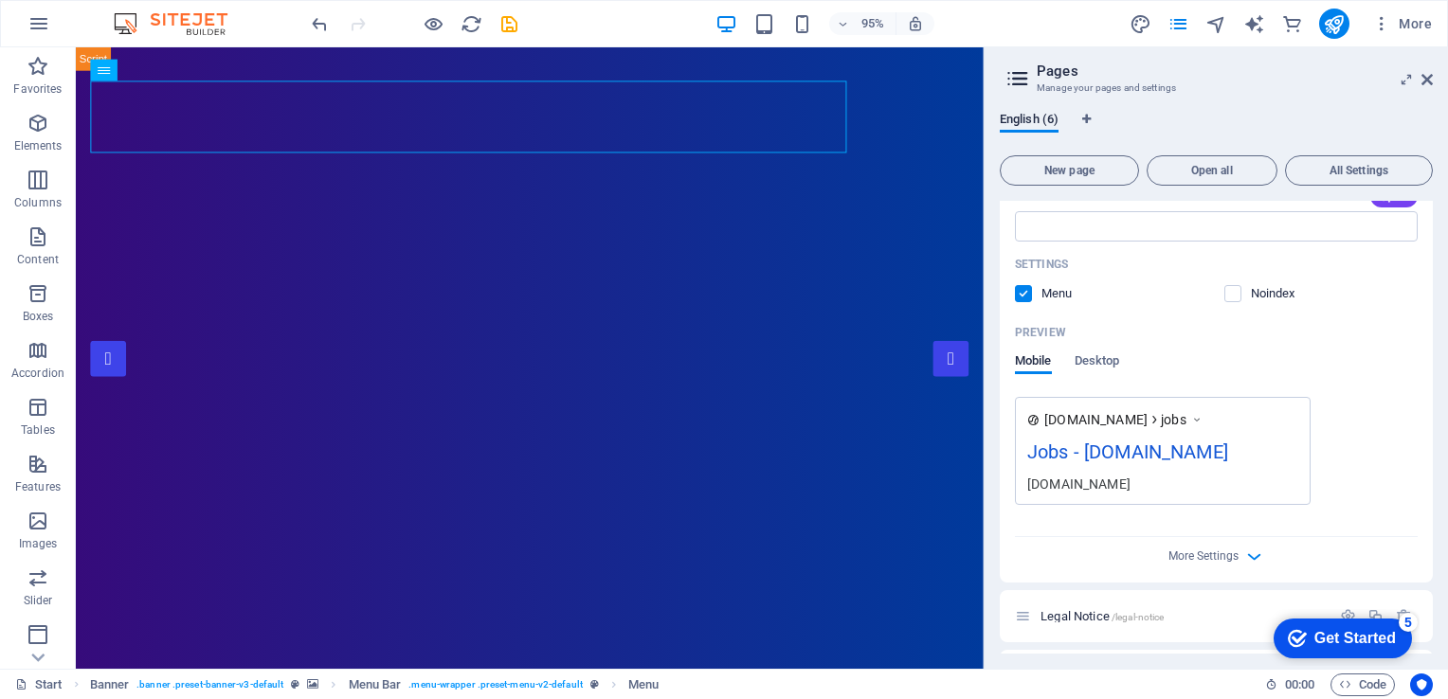
click at [1204, 417] on icon at bounding box center [1196, 419] width 13 height 19
click at [1107, 354] on span "Desktop" at bounding box center [1097, 363] width 45 height 27
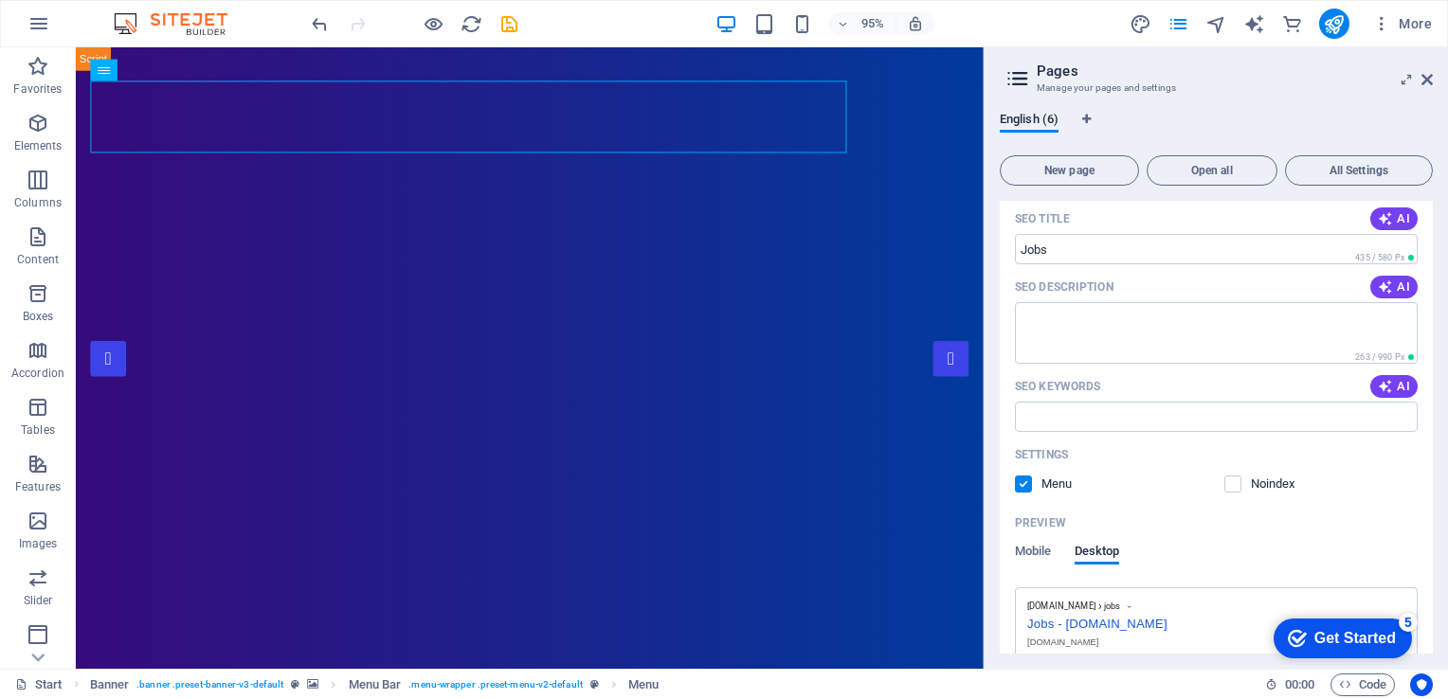
scroll to position [302, 0]
click at [1230, 491] on label at bounding box center [1232, 487] width 17 height 17
click at [0, 0] on input "checkbox" at bounding box center [0, 0] width 0 height 0
click at [1230, 491] on label at bounding box center [1232, 487] width 17 height 17
click at [0, 0] on input "checkbox" at bounding box center [0, 0] width 0 height 0
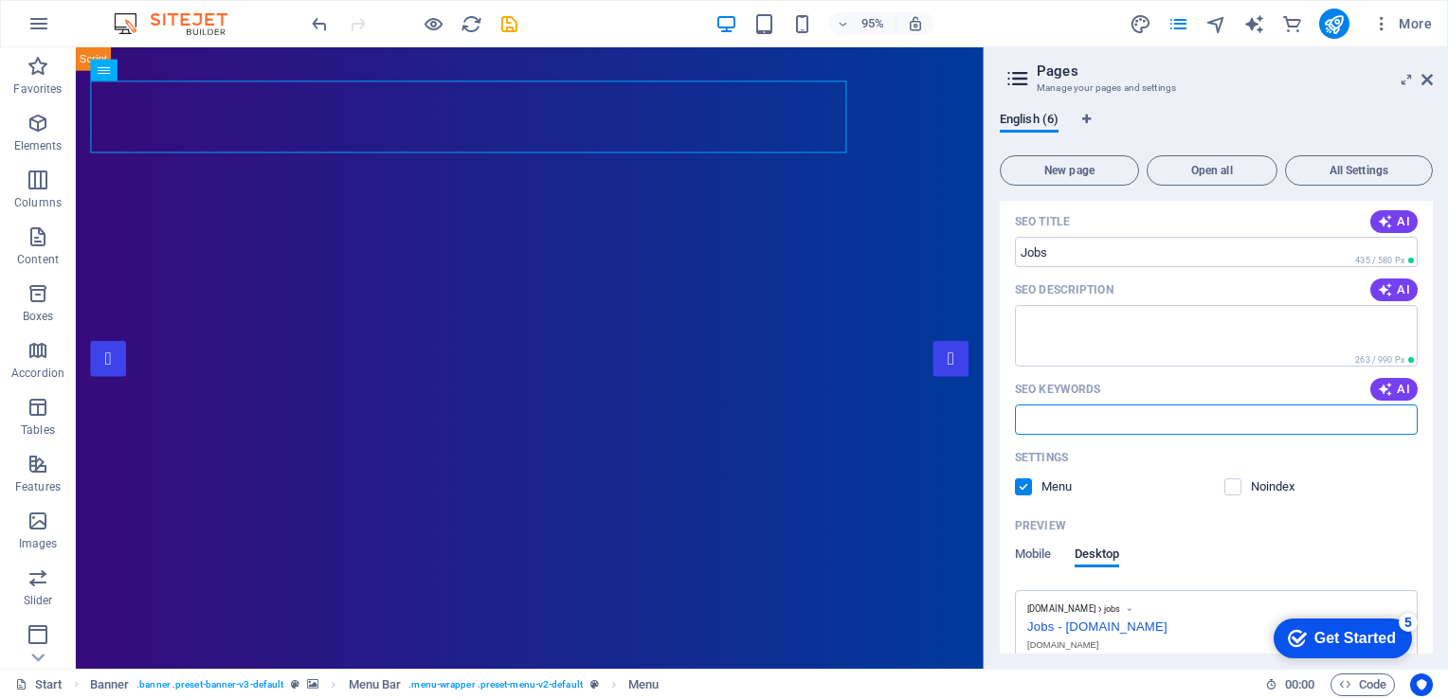
click at [1190, 421] on input "SEO Keywords" at bounding box center [1216, 420] width 403 height 30
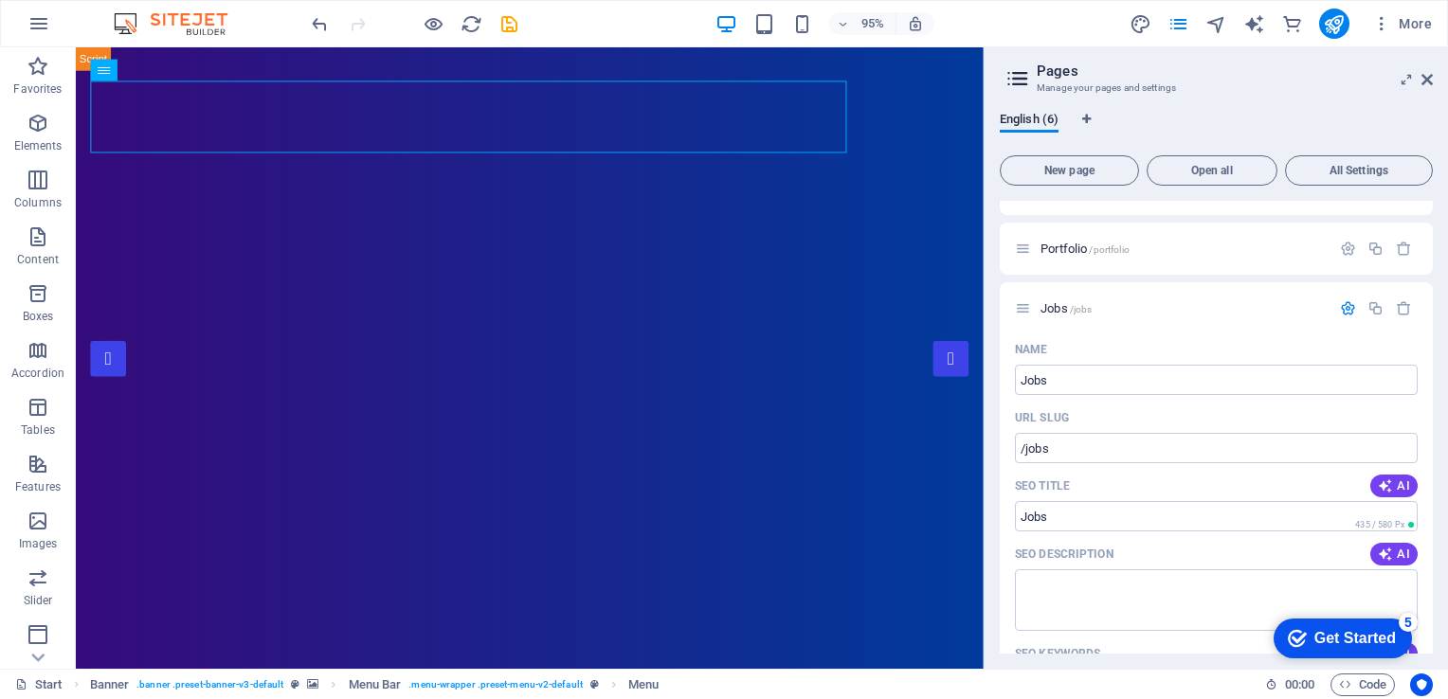
scroll to position [32, 0]
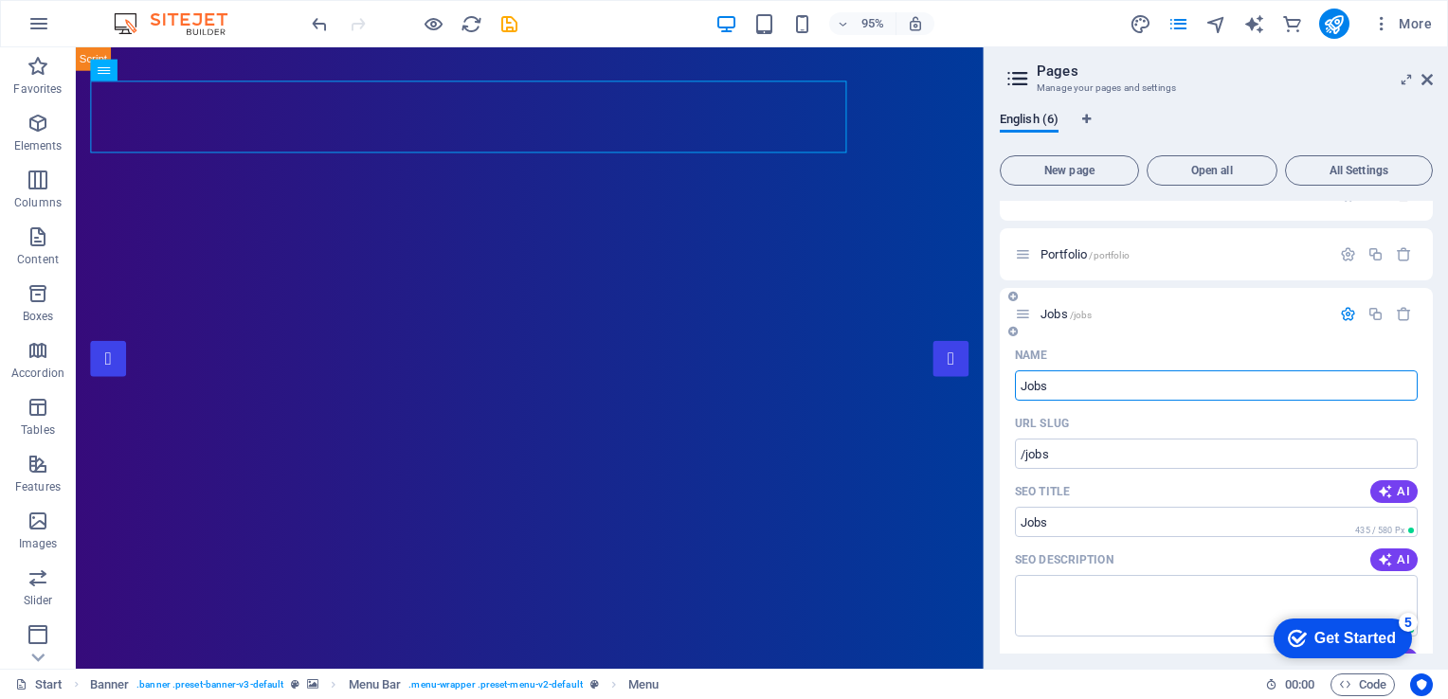
click at [1137, 386] on input "Jobs" at bounding box center [1216, 386] width 403 height 30
type input "NM"
type input "/nm"
type input "NM"
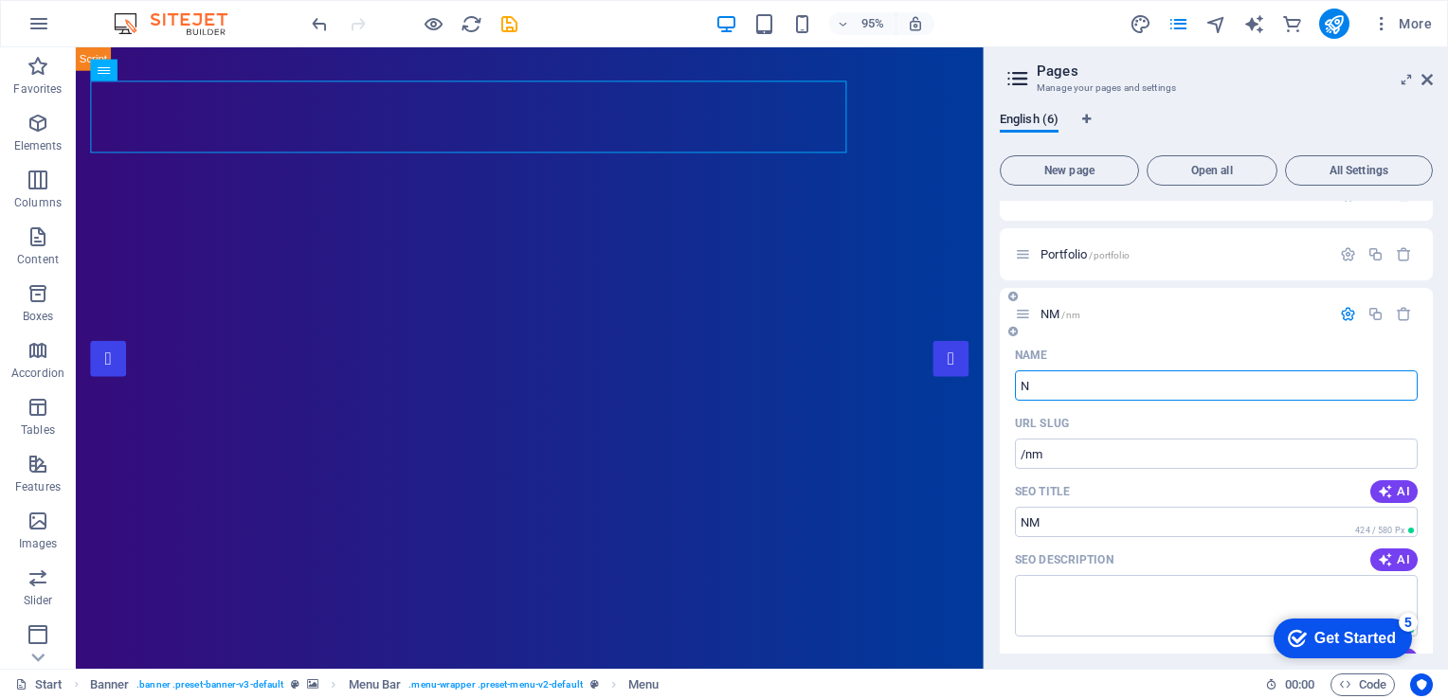
type input "Ne"
type input "/n"
type input "N"
type input "Ne"
type input "/ne"
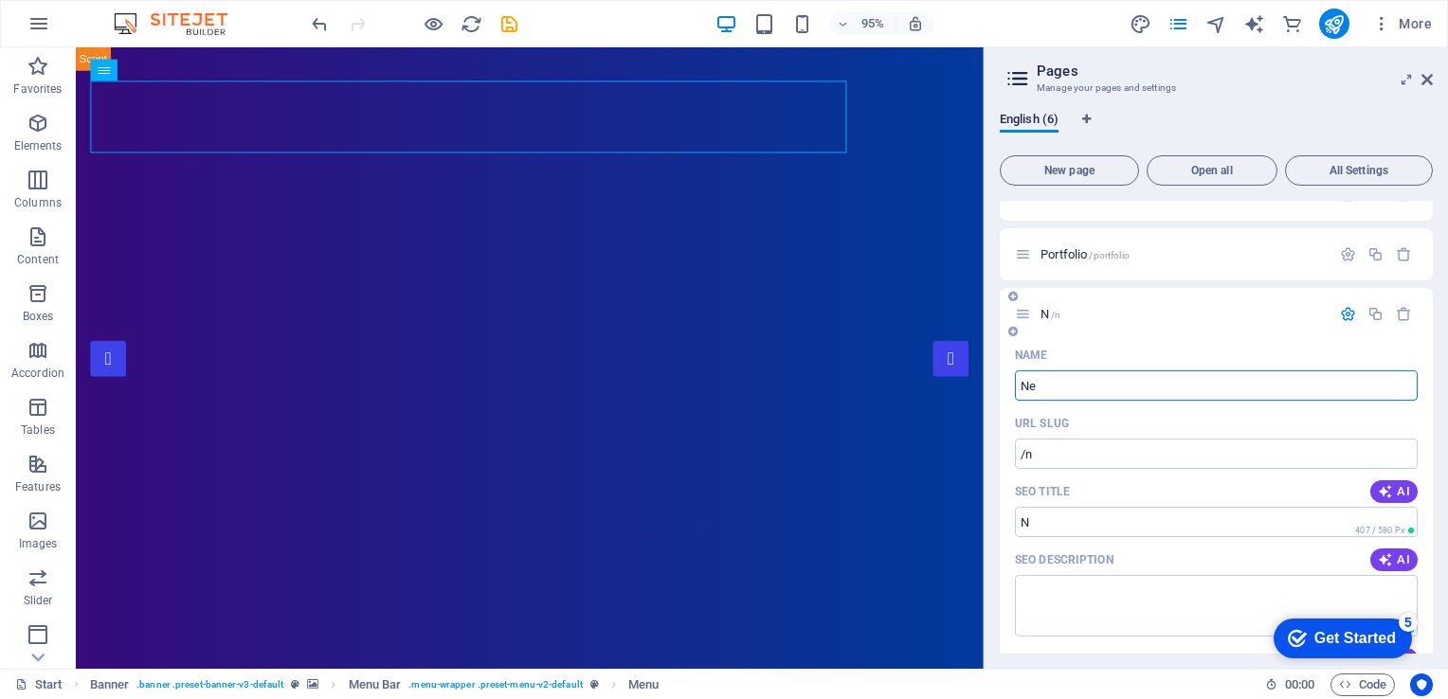
type input "Ne"
type input "News"
type input "/news"
type input "News"
type input "News and"
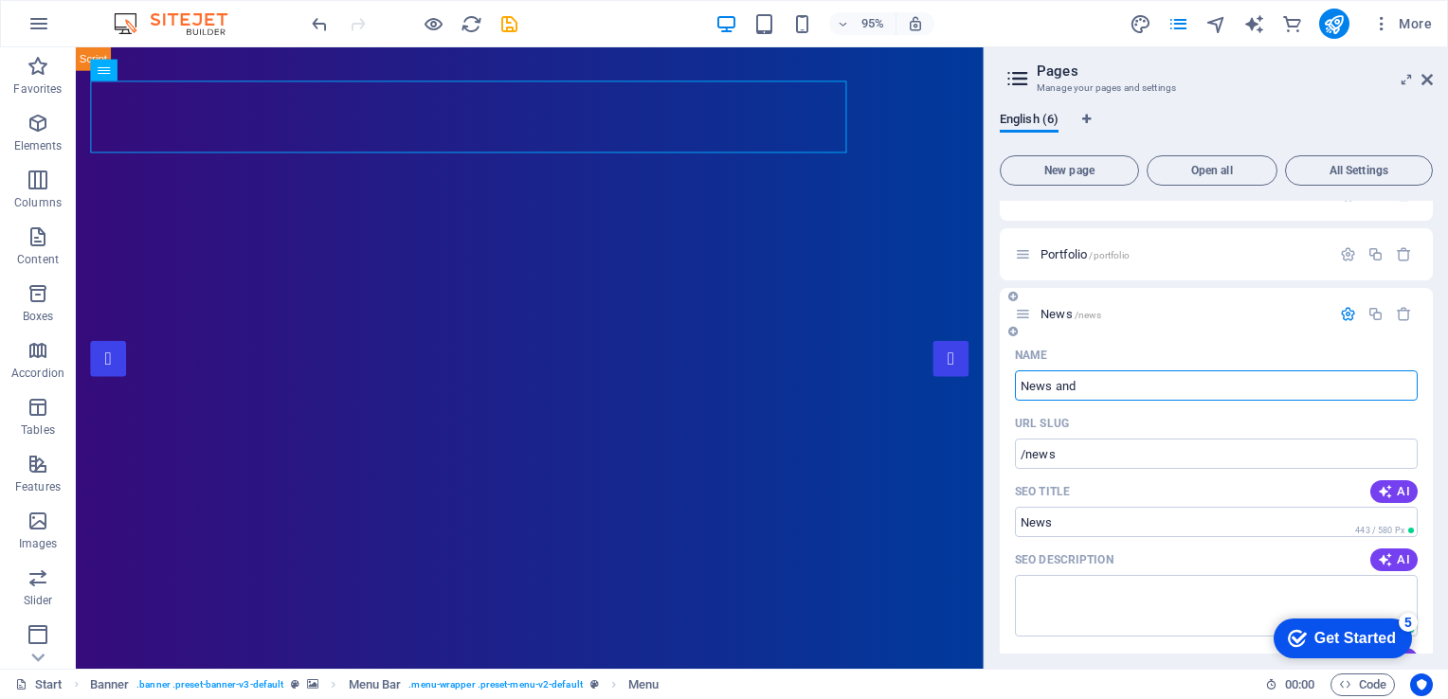
type input "/news-and"
type input "News and"
type input "News and Publication"
type input "/news-and-publication"
type input "News and Publication"
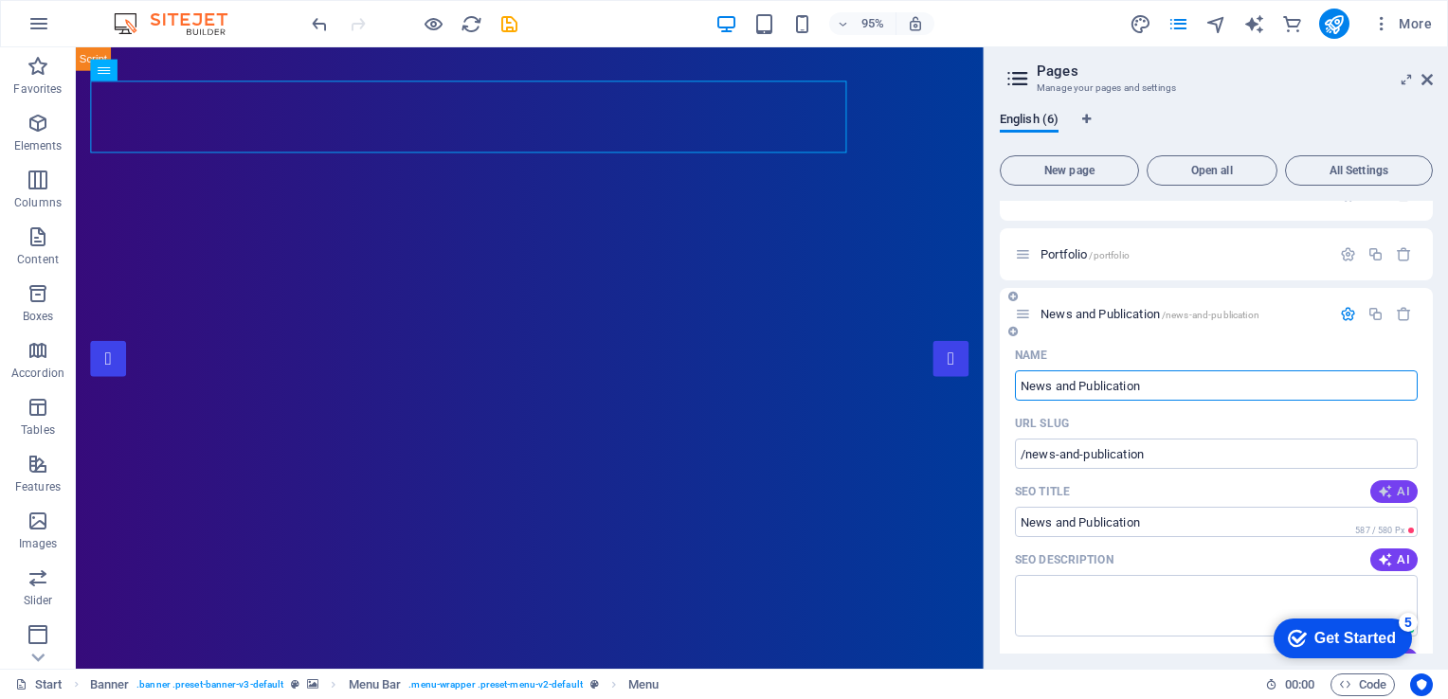
type input "News and Publication"
click at [1384, 493] on icon "button" at bounding box center [1385, 491] width 15 height 15
type input "Join Our Motivated Team Now!"
drag, startPoint x: 1433, startPoint y: 300, endPoint x: 1437, endPoint y: 328, distance: 27.7
click at [1437, 328] on div "English (6) New page Open all All Settings Start / Portfolio /portfolio News an…" at bounding box center [1216, 383] width 463 height 572
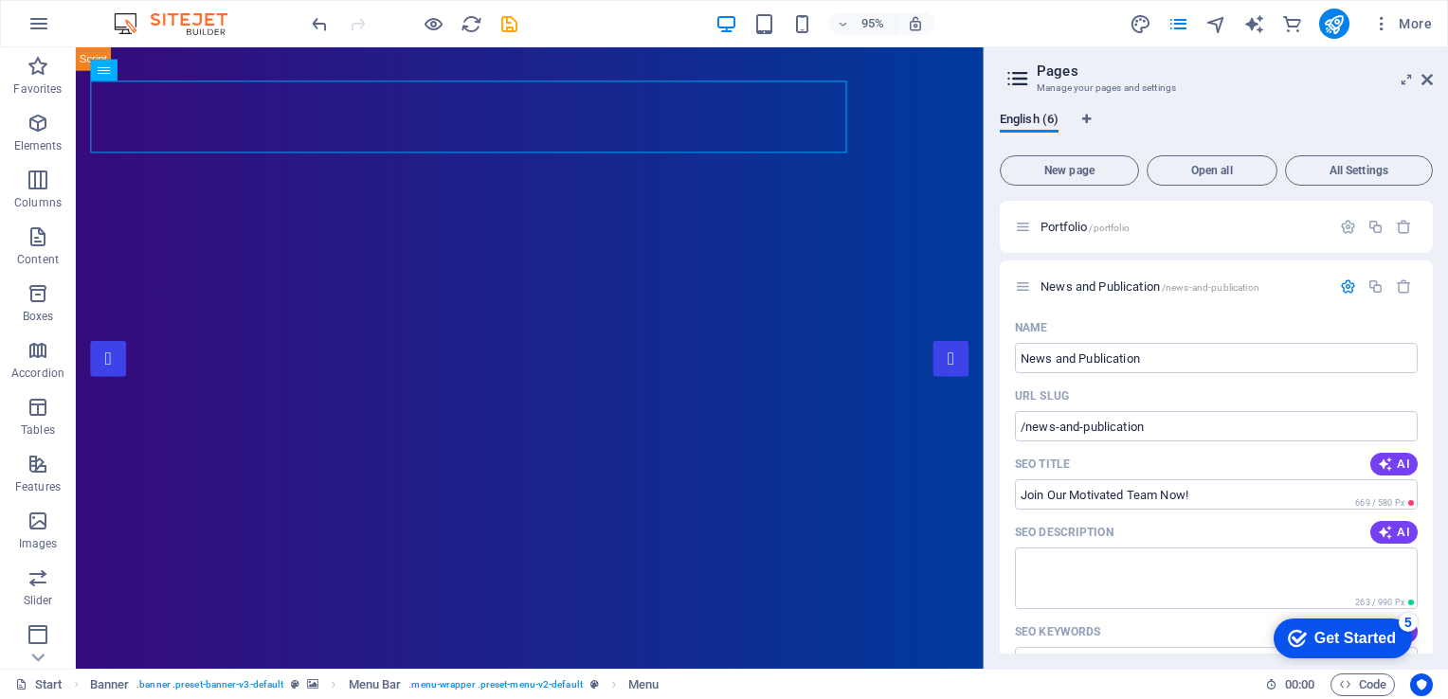
scroll to position [0, 0]
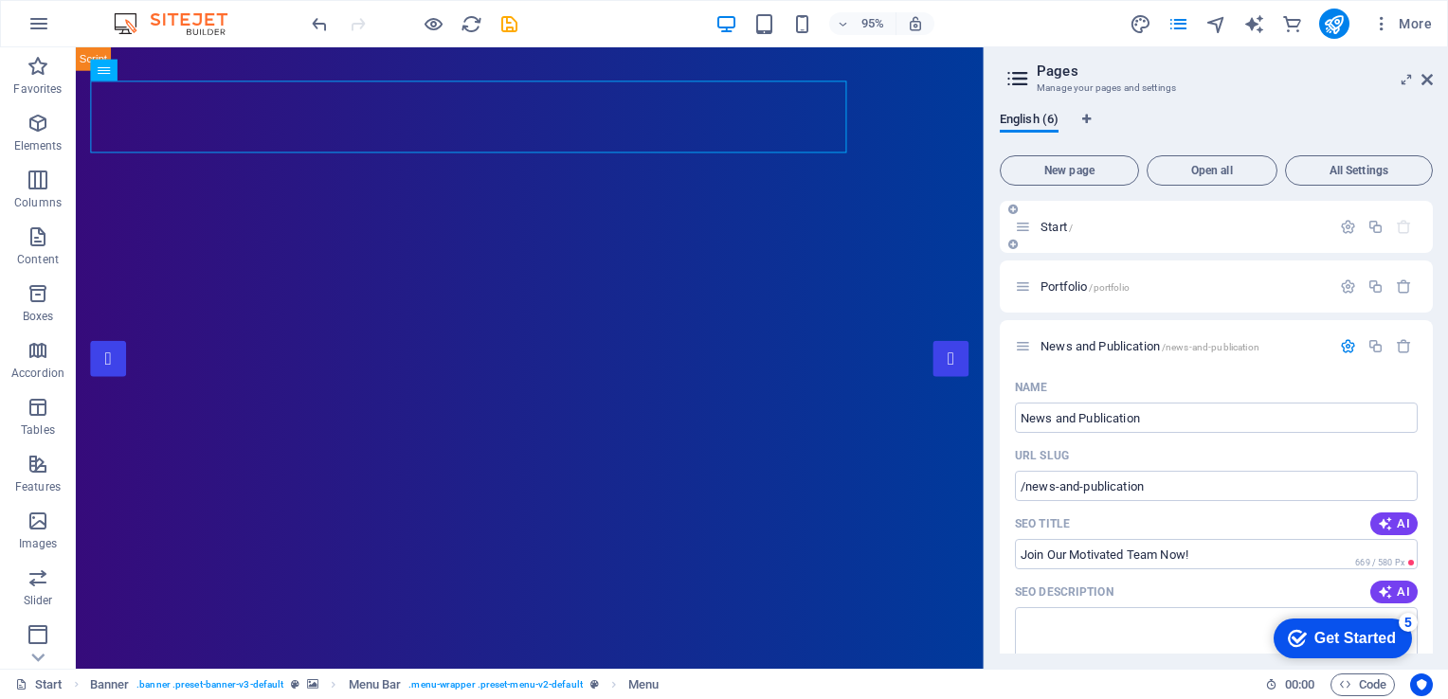
click at [1226, 226] on p "Start /" at bounding box center [1183, 227] width 284 height 12
click at [1349, 219] on icon "button" at bounding box center [1348, 227] width 16 height 16
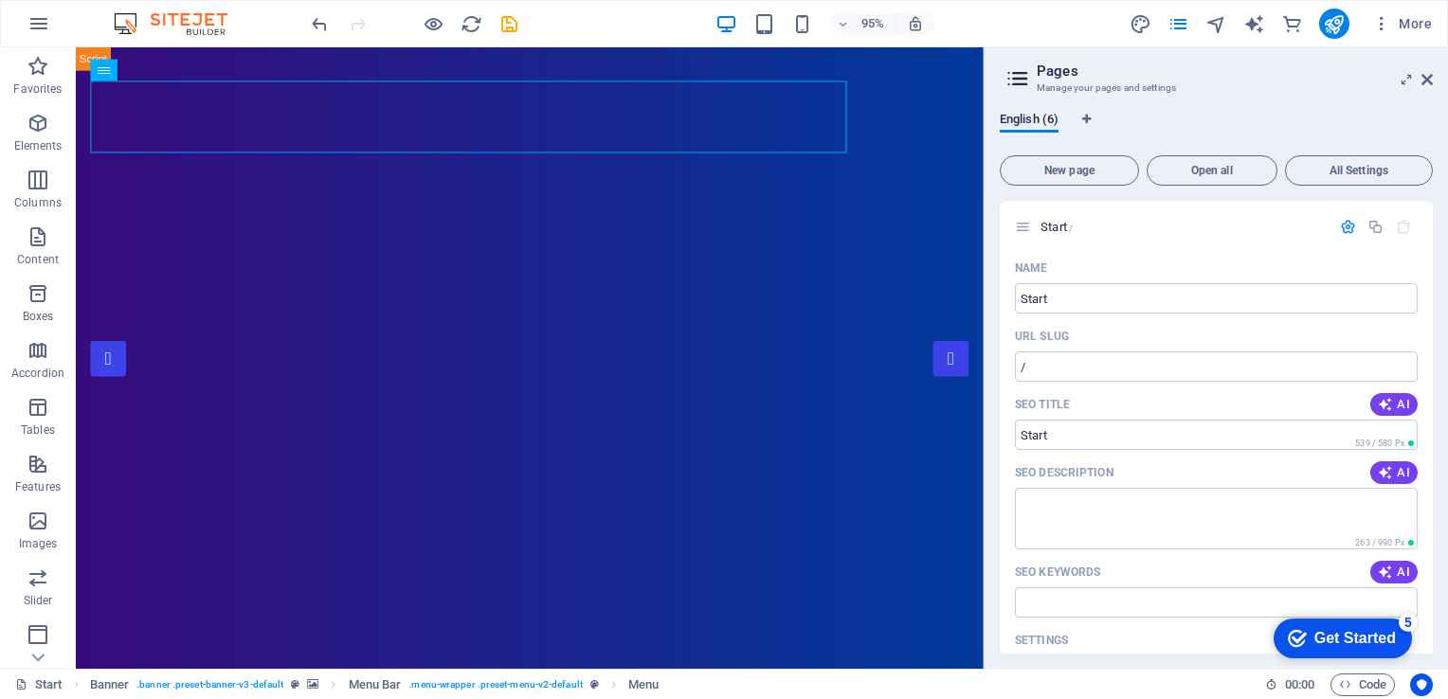
drag, startPoint x: 1433, startPoint y: 241, endPoint x: 1436, endPoint y: 290, distance: 49.4
click at [1436, 290] on div "English (6) New page Open all All Settings Start / Name Start ​ URL SLUG / ​ SE…" at bounding box center [1216, 383] width 463 height 572
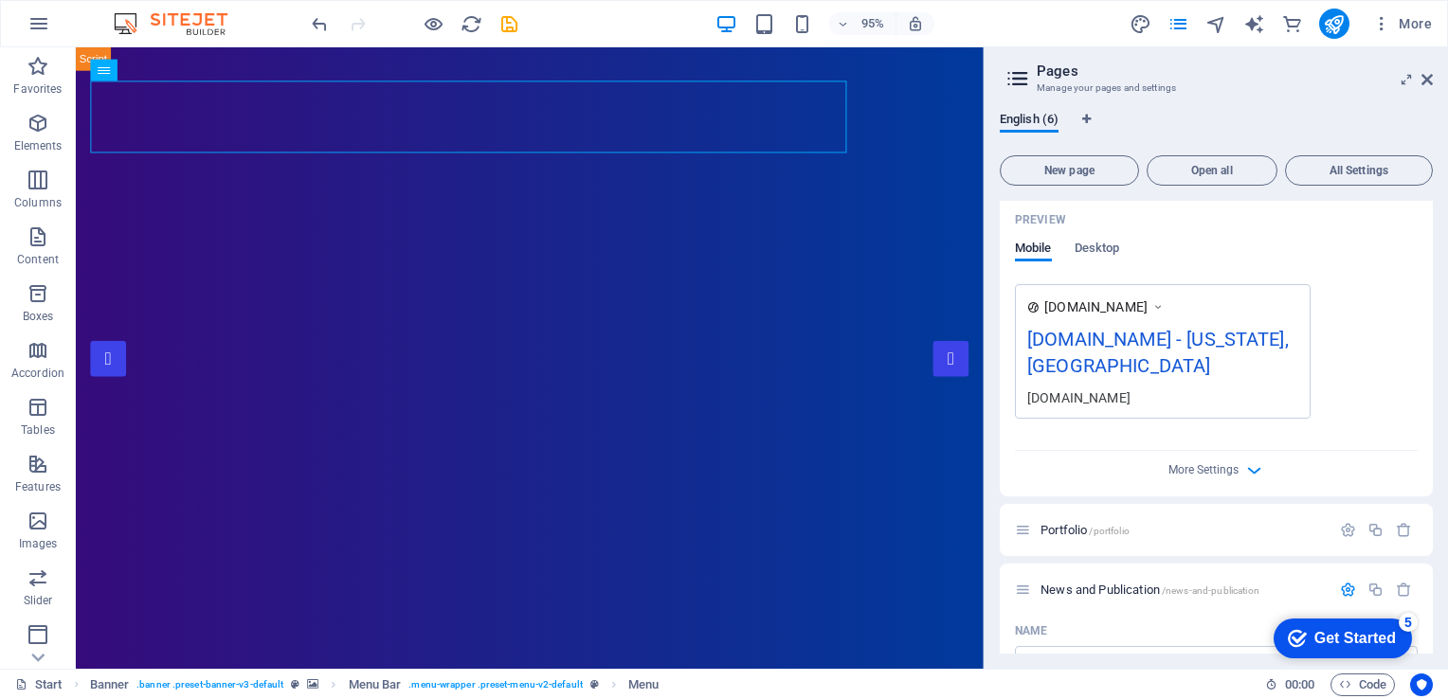
scroll to position [485, 0]
click at [1424, 84] on icon at bounding box center [1427, 79] width 11 height 15
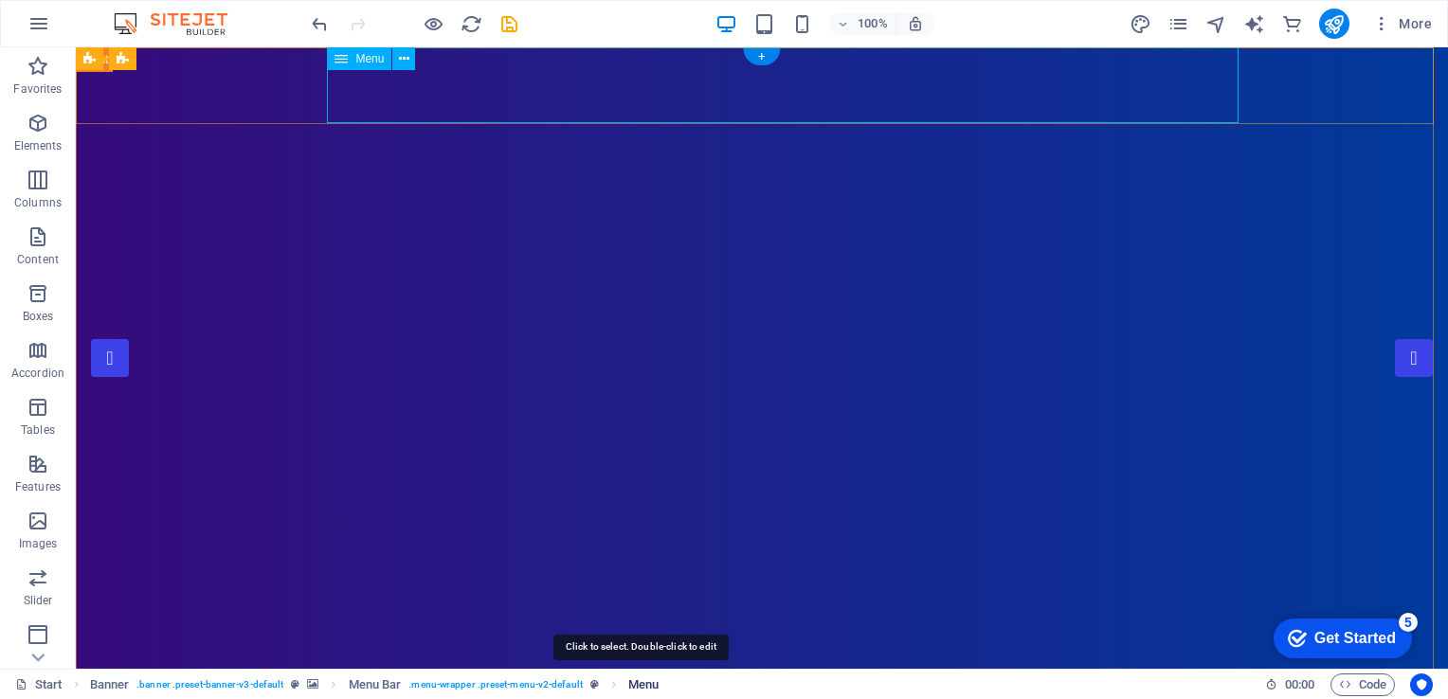
click at [637, 683] on span "Menu" at bounding box center [643, 685] width 30 height 23
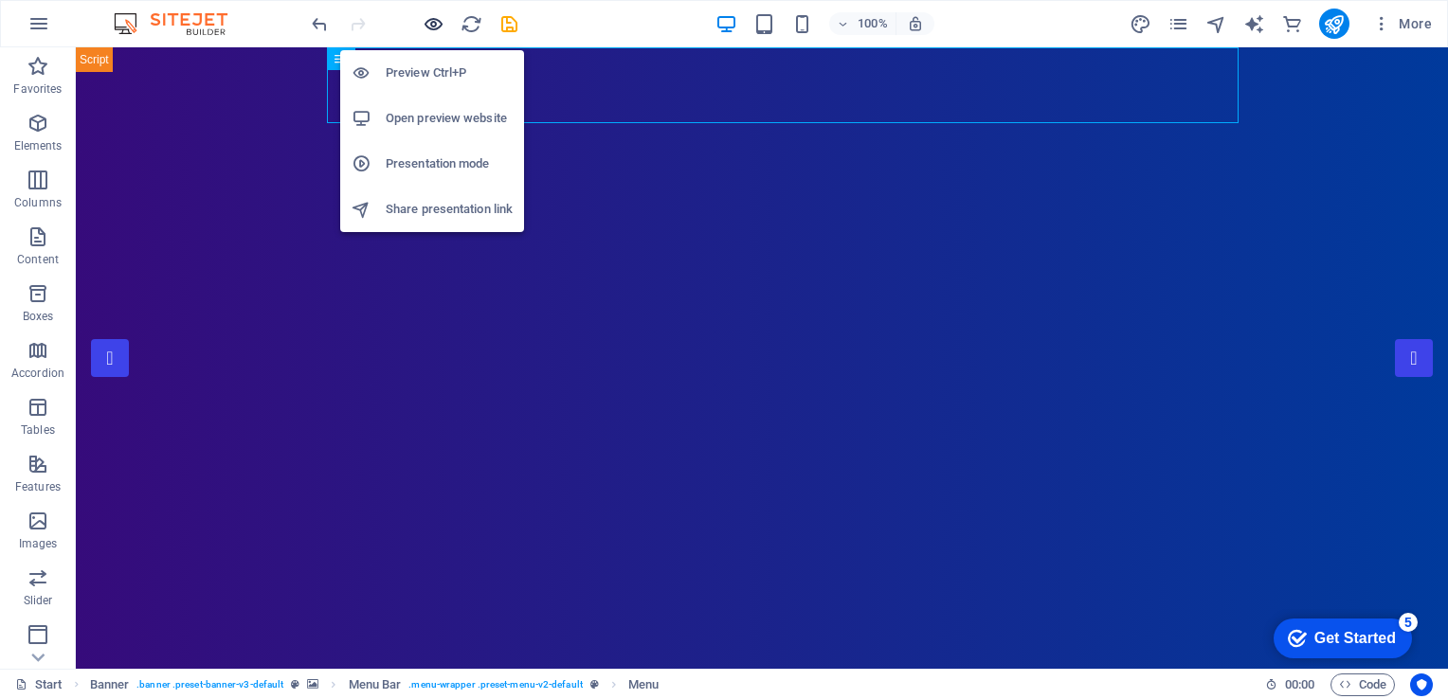
click at [435, 21] on icon "button" at bounding box center [434, 24] width 22 height 22
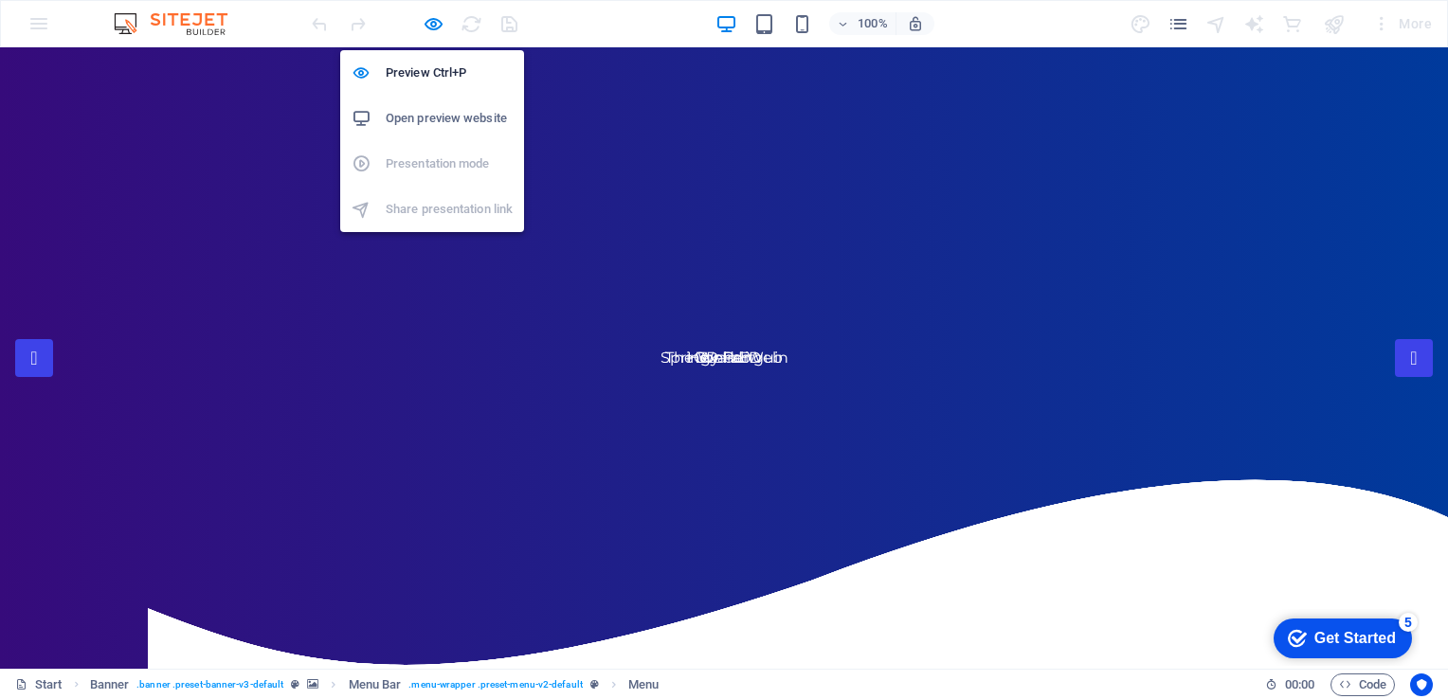
click at [431, 113] on h6 "Open preview website" at bounding box center [449, 118] width 127 height 23
click at [425, 18] on icon "button" at bounding box center [434, 24] width 22 height 22
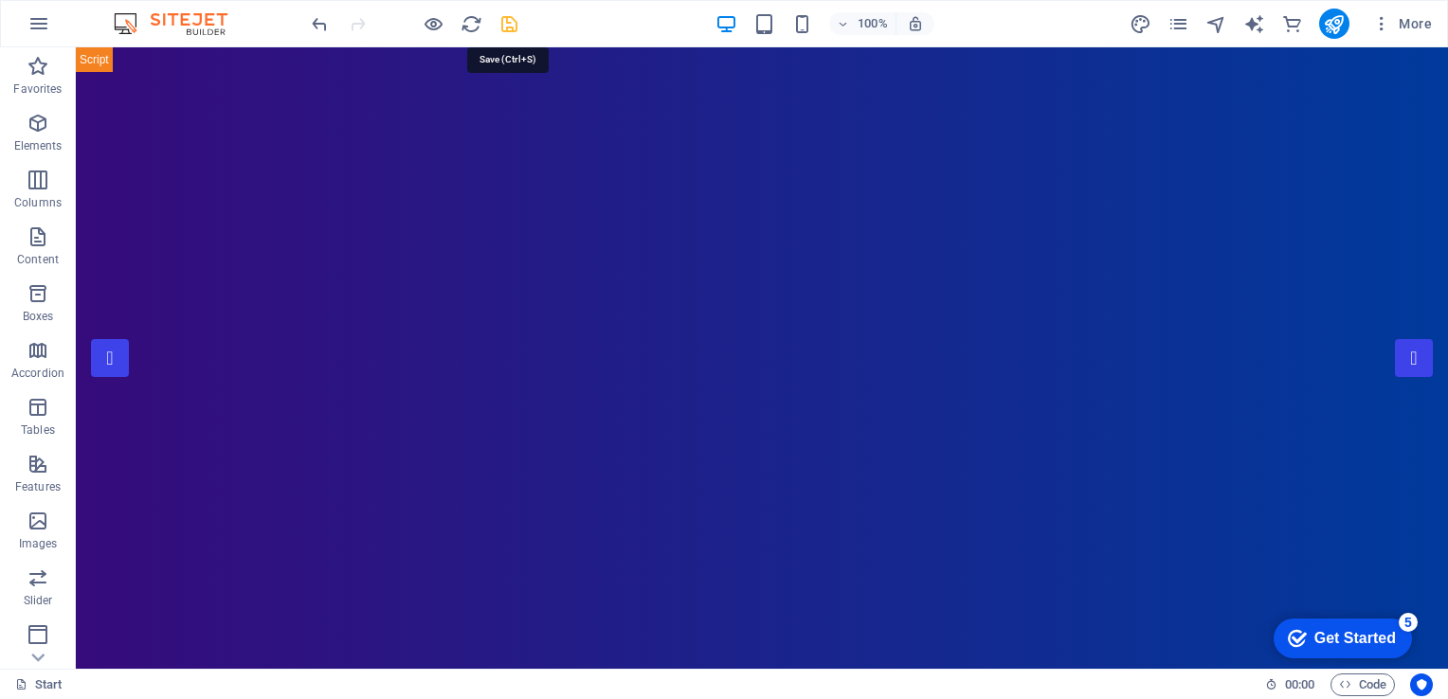
click at [504, 20] on icon "save" at bounding box center [509, 24] width 22 height 22
click at [42, 31] on icon "button" at bounding box center [38, 23] width 23 height 23
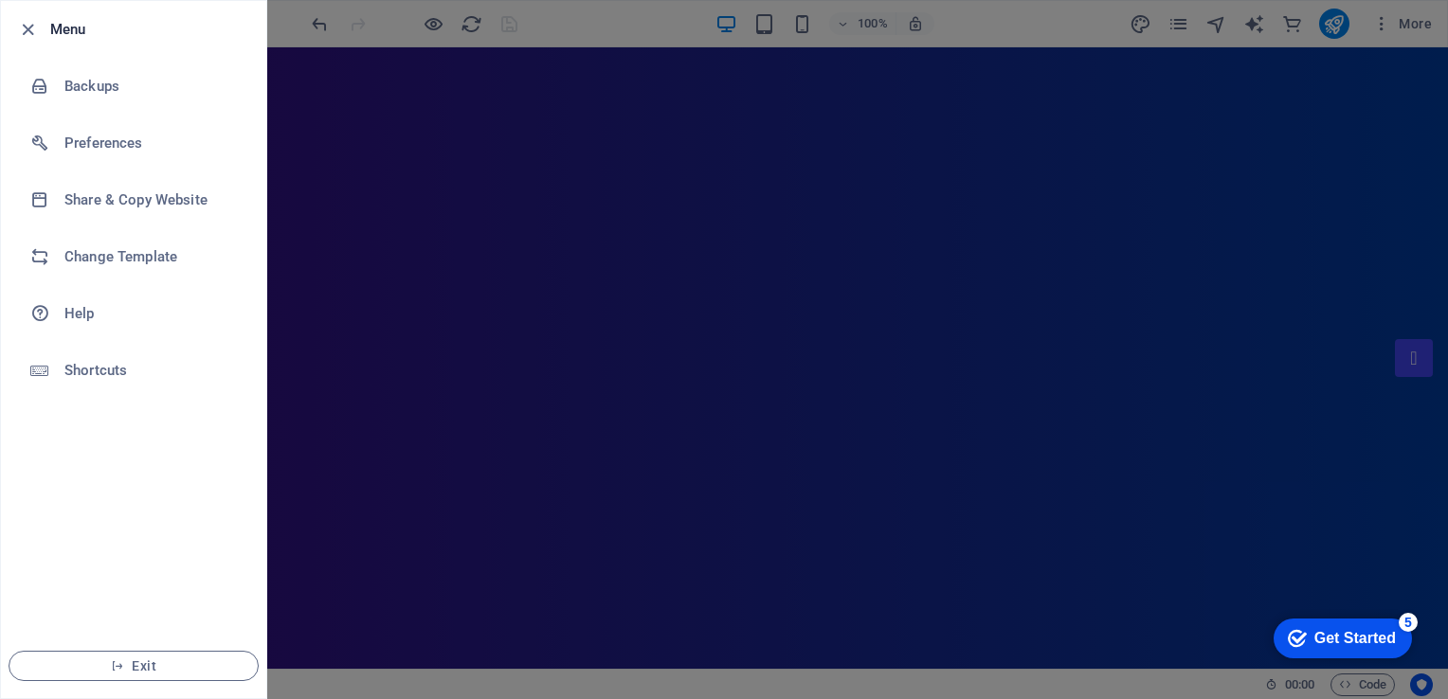
click at [1376, 161] on div at bounding box center [724, 349] width 1448 height 699
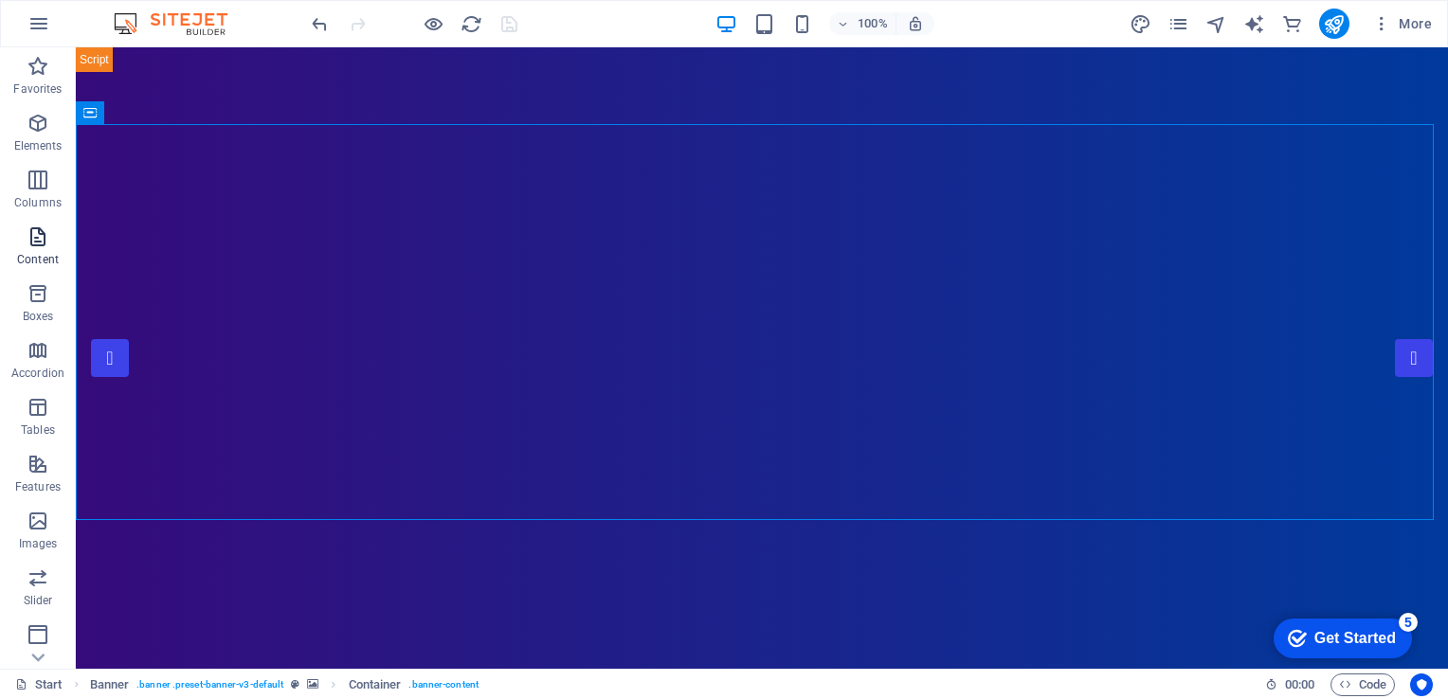
click at [43, 245] on icon "button" at bounding box center [38, 237] width 23 height 23
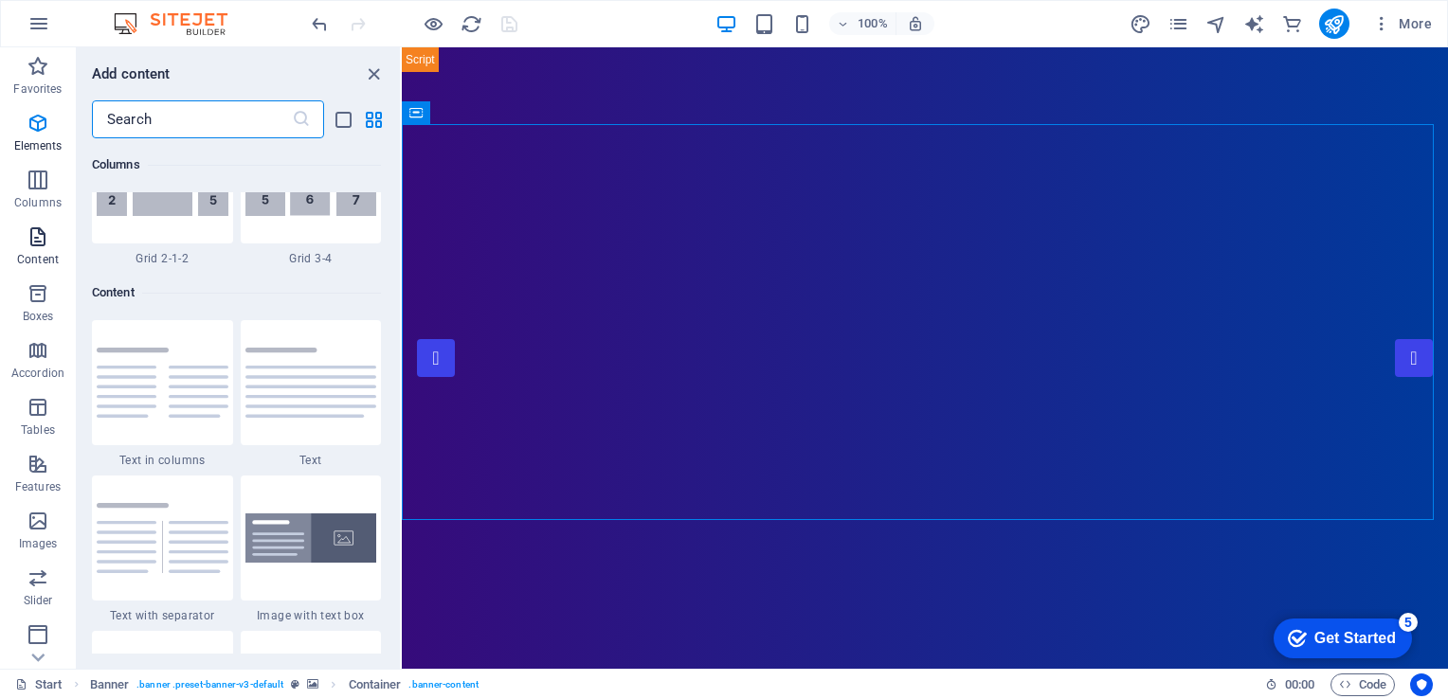
scroll to position [3316, 0]
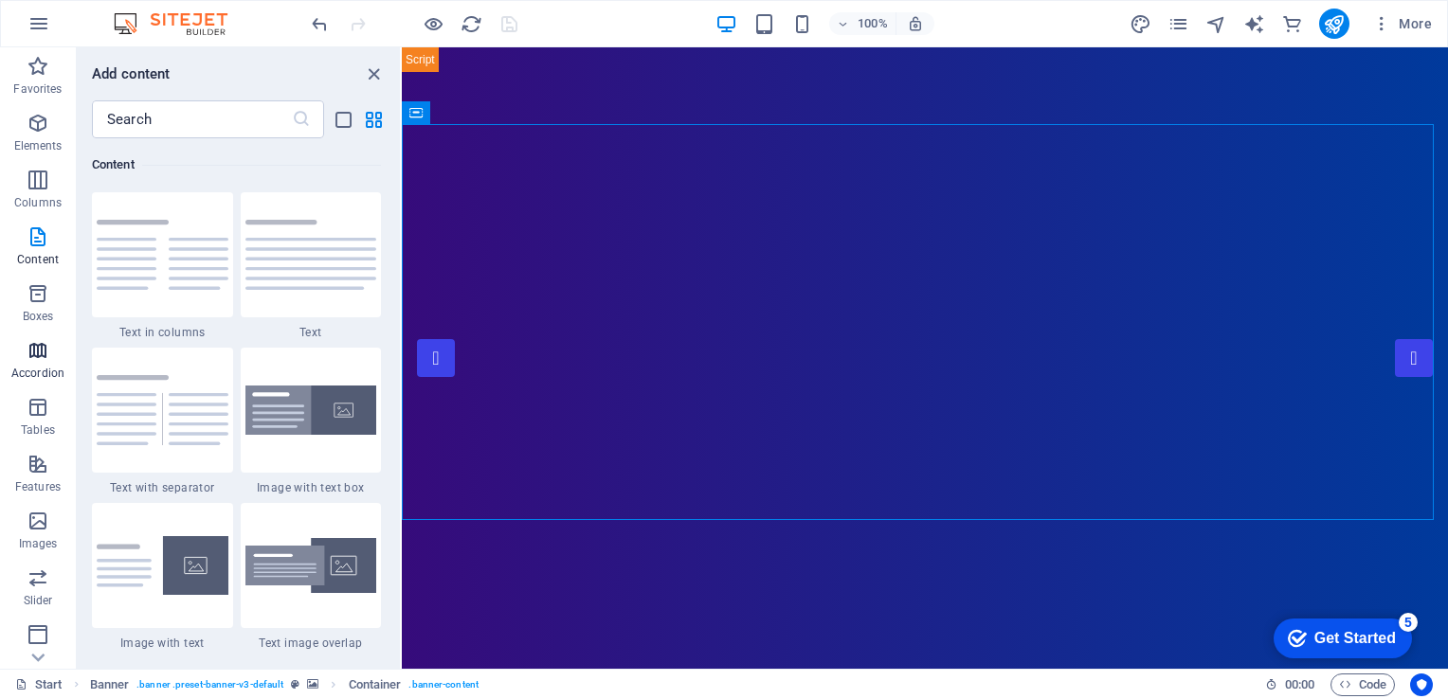
click at [38, 354] on icon "button" at bounding box center [38, 350] width 23 height 23
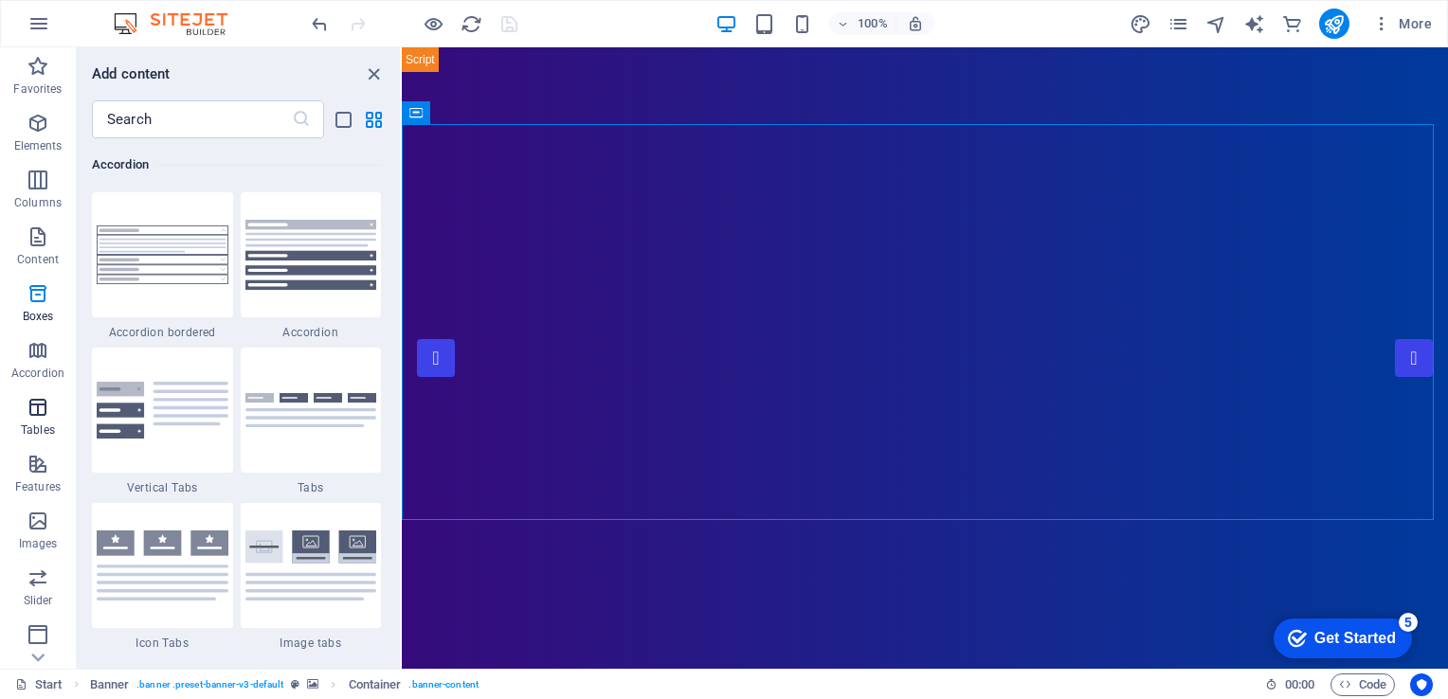
click at [50, 435] on p "Tables" at bounding box center [38, 430] width 34 height 15
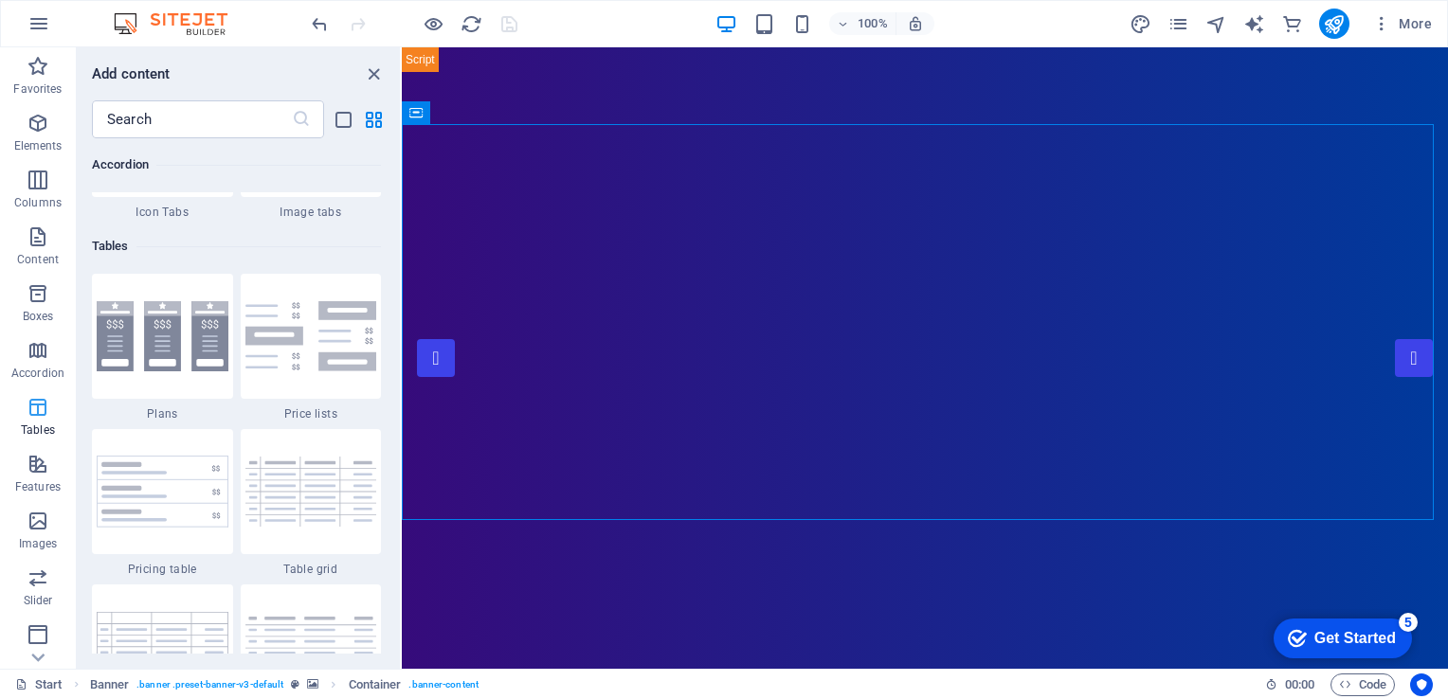
scroll to position [6563, 0]
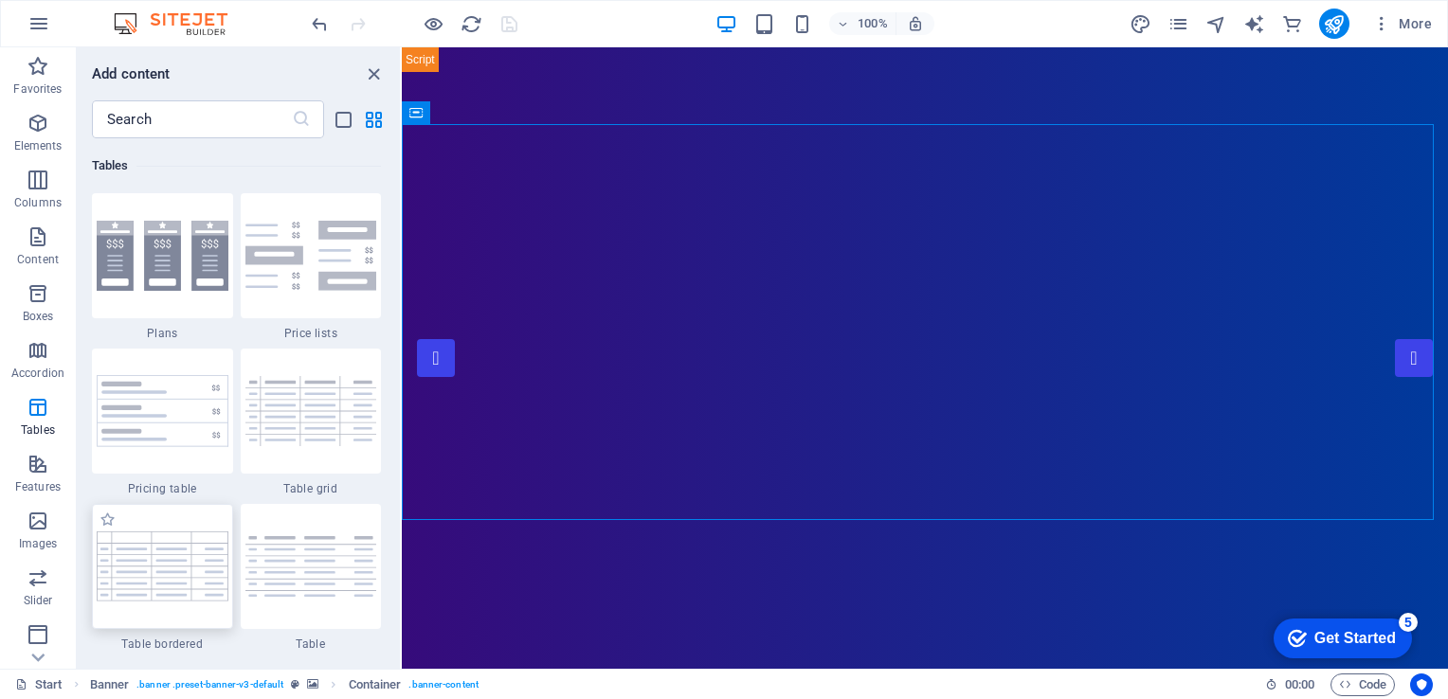
click at [148, 579] on img at bounding box center [163, 566] width 132 height 69
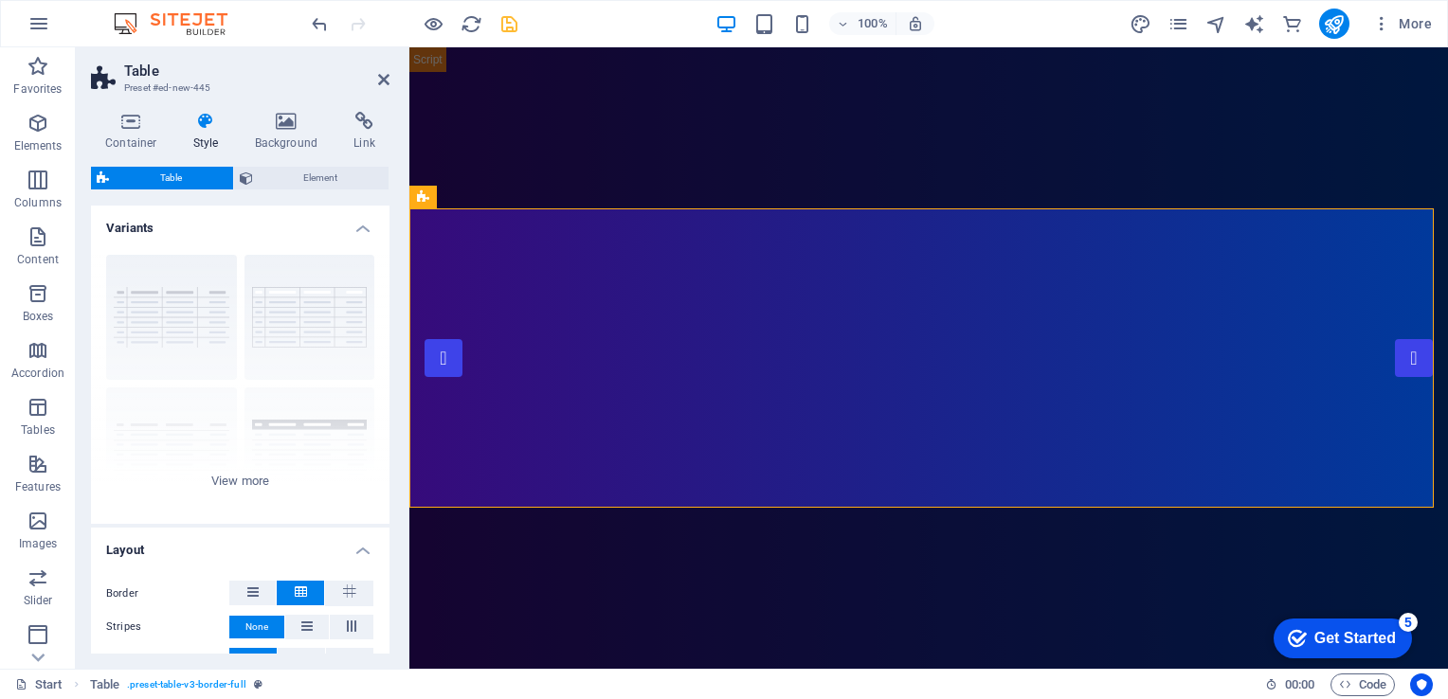
scroll to position [500, 0]
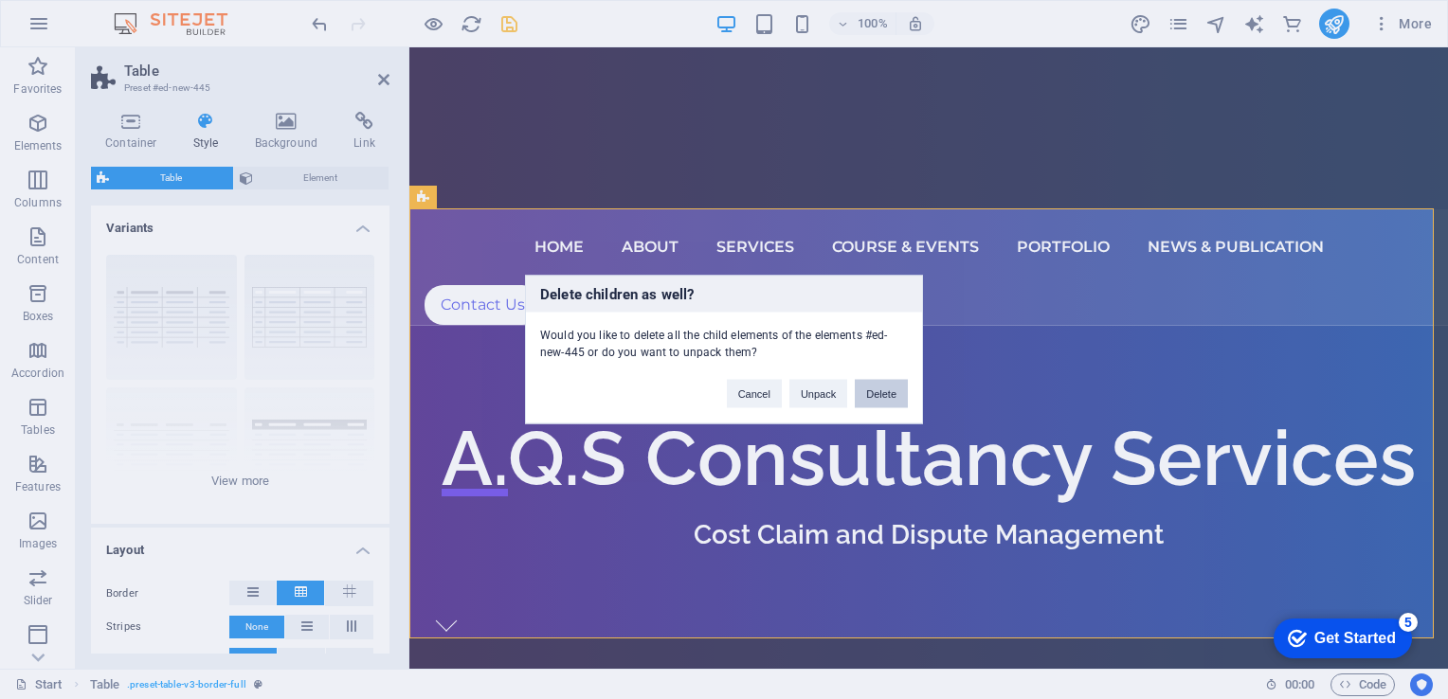
click at [889, 381] on button "Delete" at bounding box center [881, 394] width 53 height 28
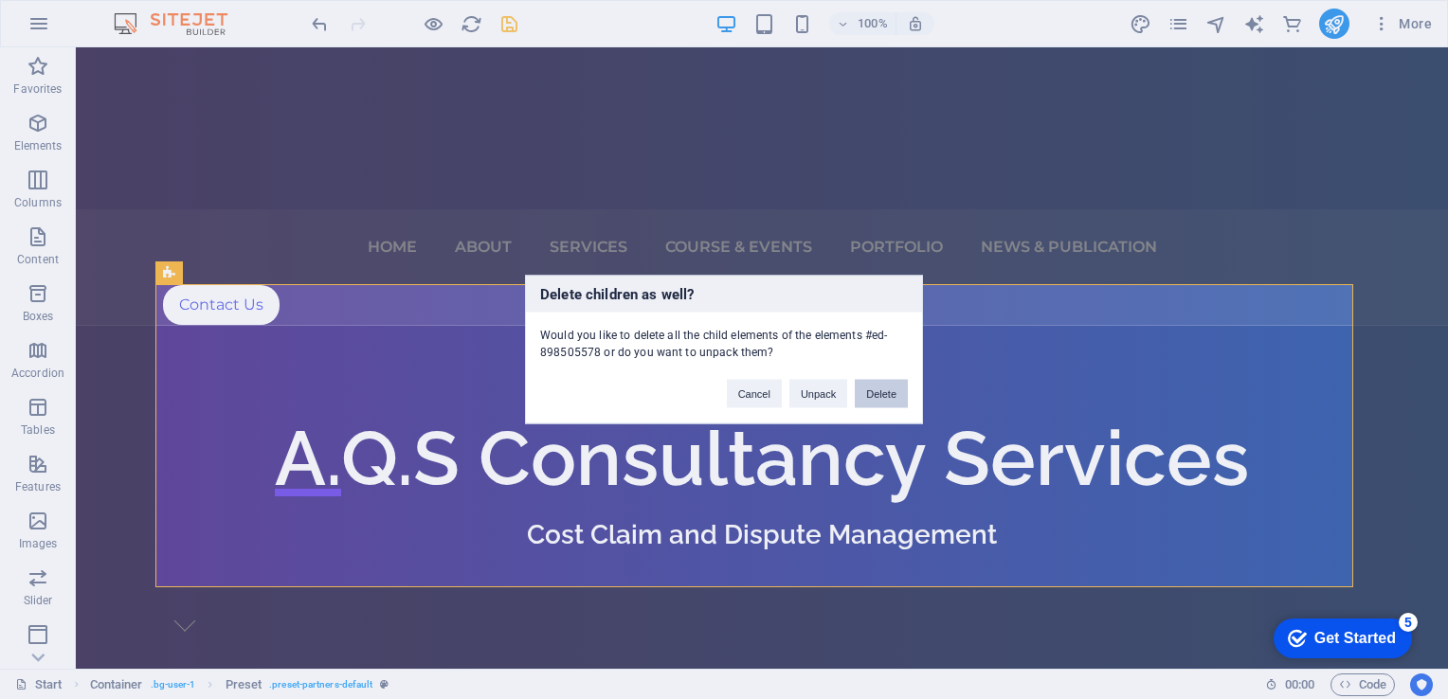
click at [867, 403] on button "Delete" at bounding box center [881, 394] width 53 height 28
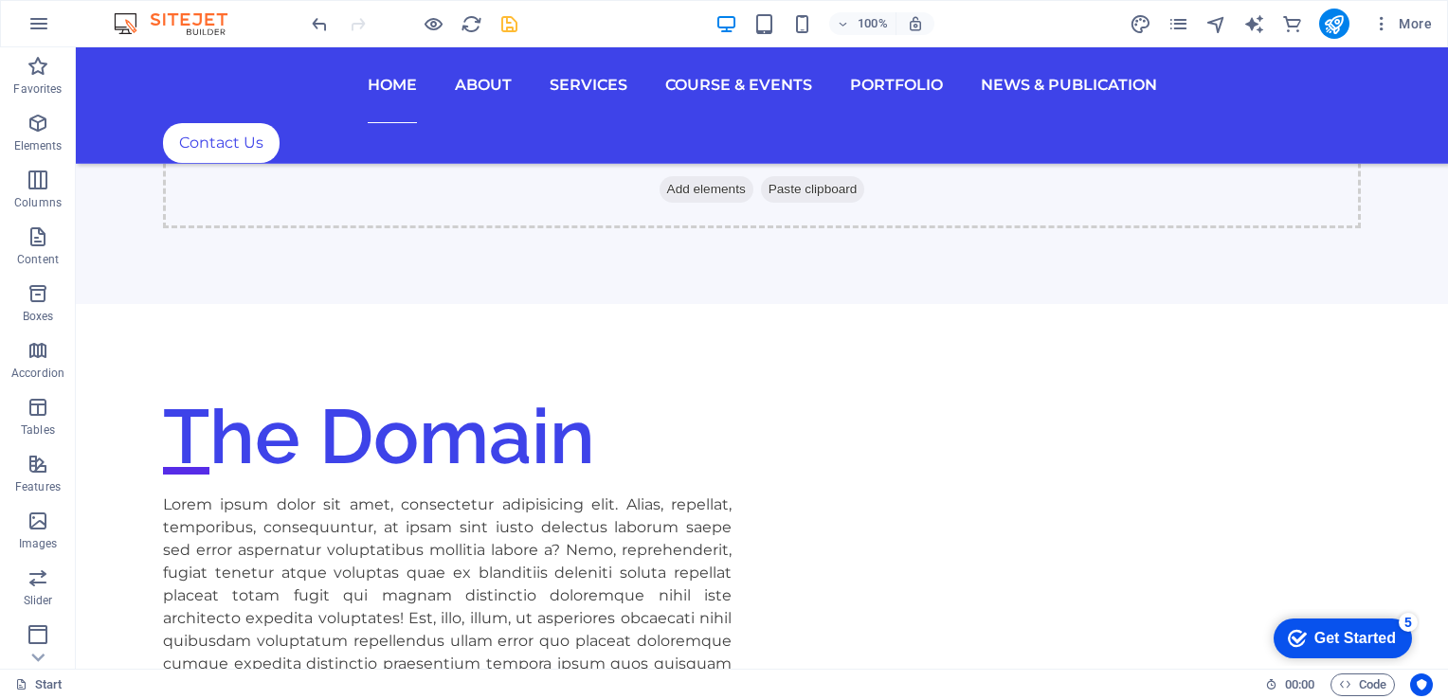
scroll to position [1304, 0]
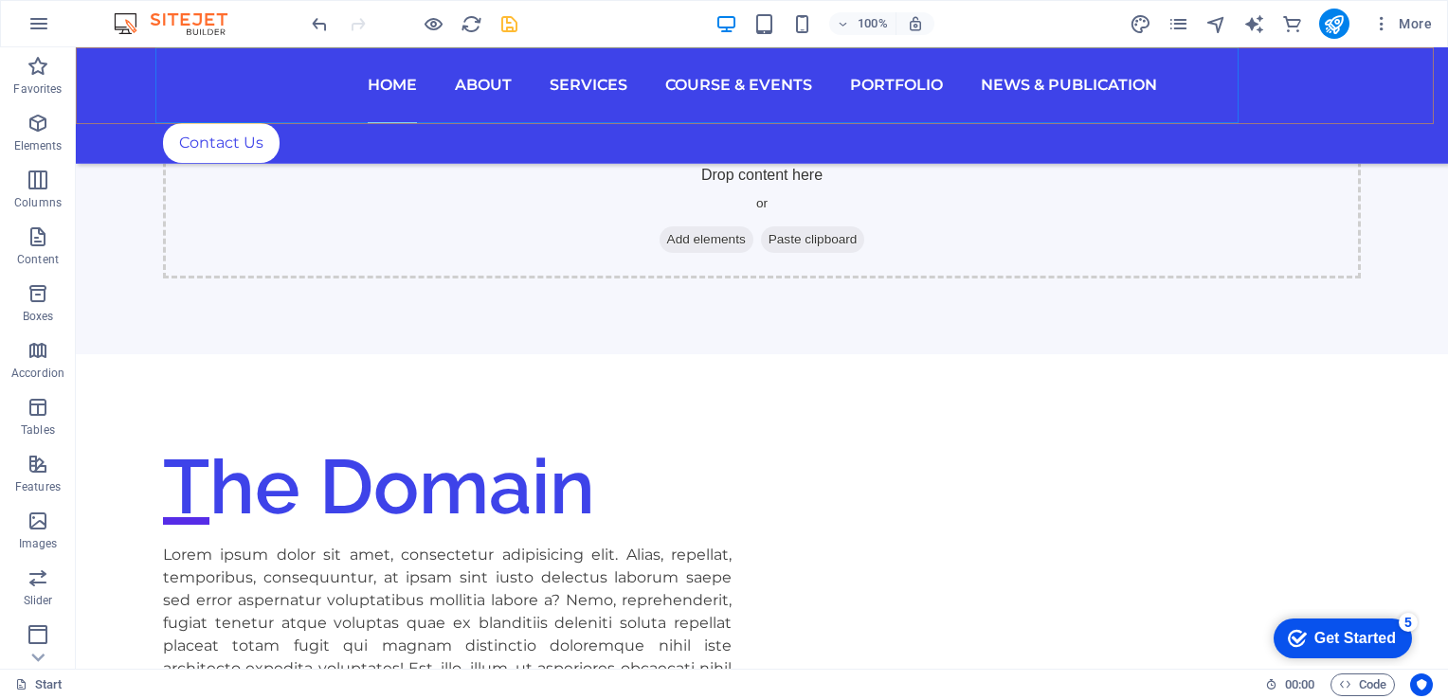
click at [815, 83] on nav "Home About Services Course & Events Portfolio News & Publication" at bounding box center [762, 85] width 1198 height 76
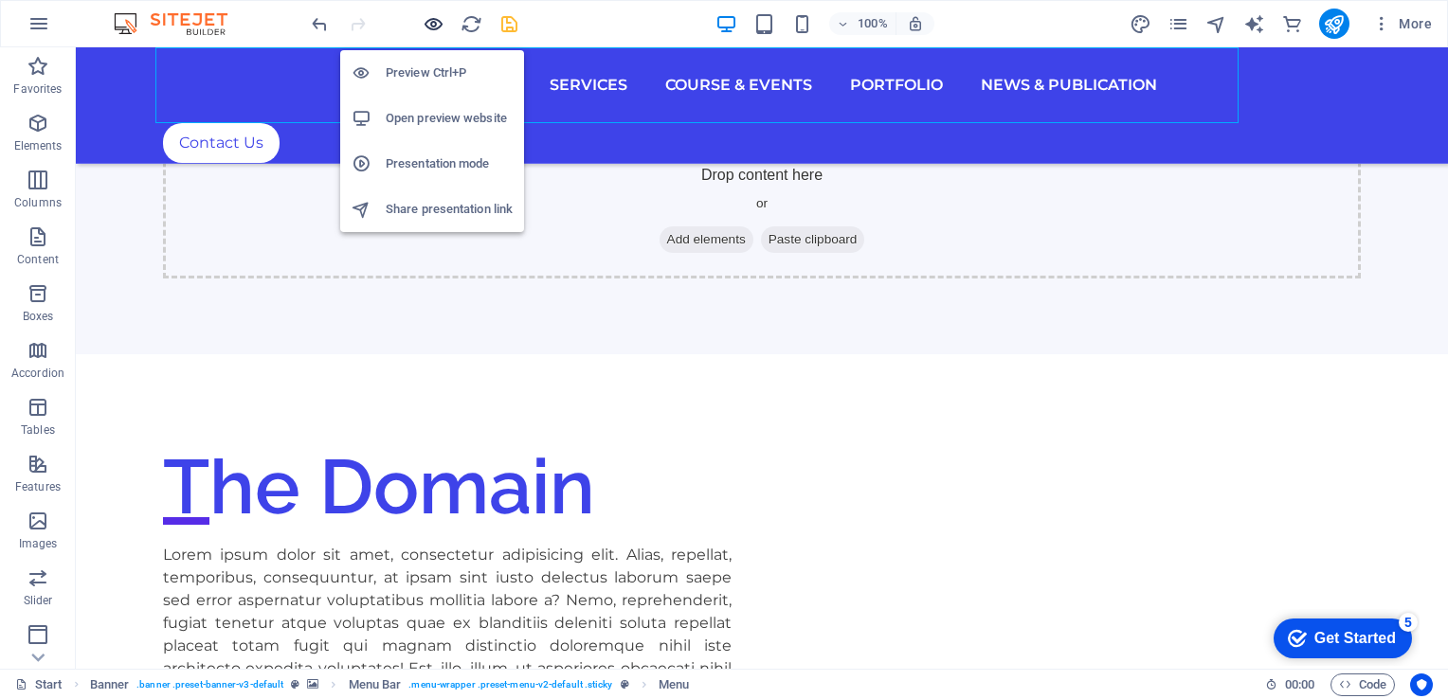
click at [425, 14] on icon "button" at bounding box center [434, 24] width 22 height 22
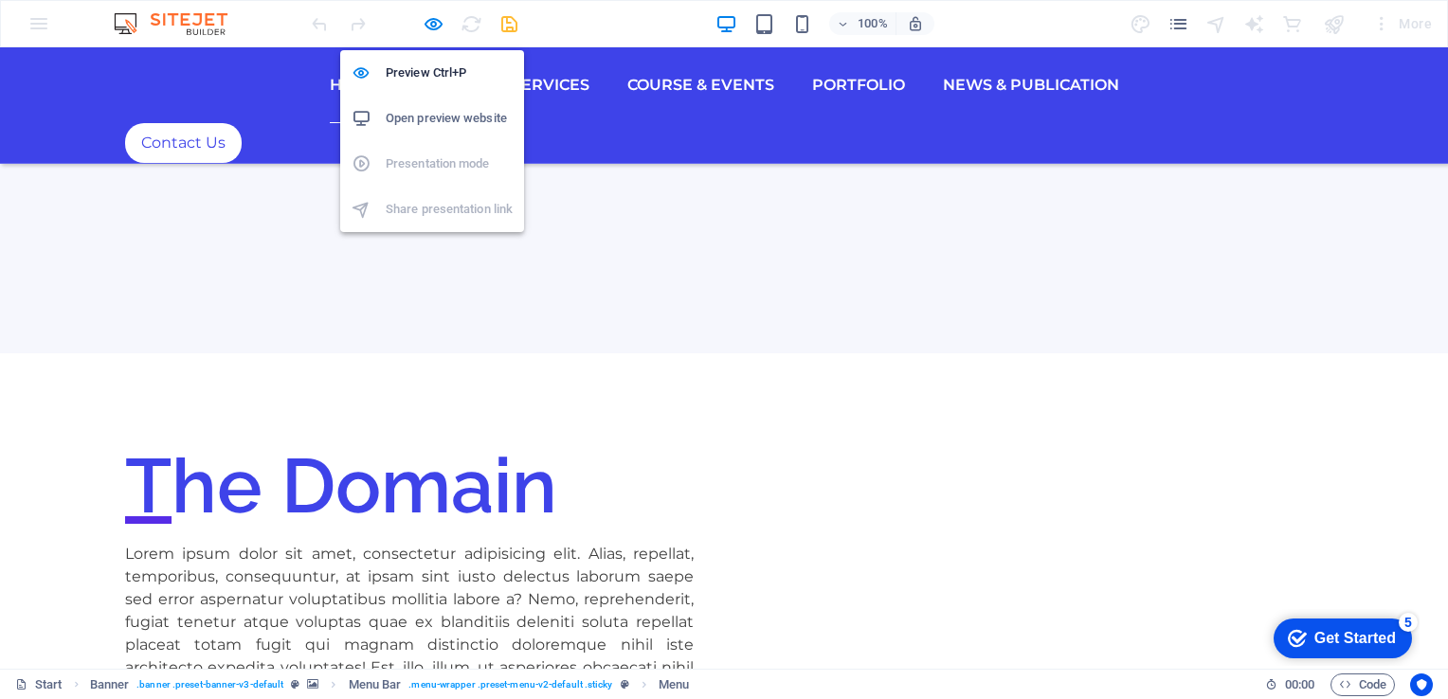
click at [430, 111] on h6 "Open preview website" at bounding box center [449, 118] width 127 height 23
click at [438, 27] on icon "button" at bounding box center [434, 24] width 22 height 22
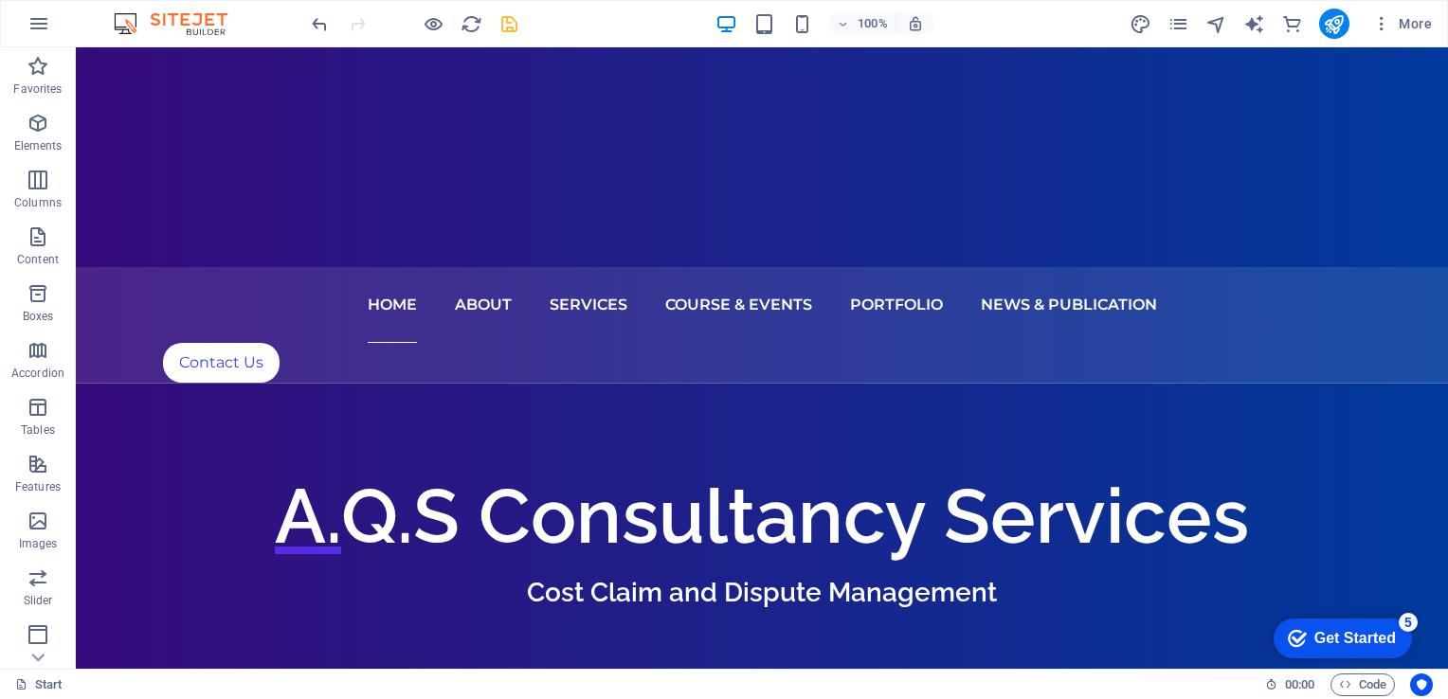
scroll to position [493, 0]
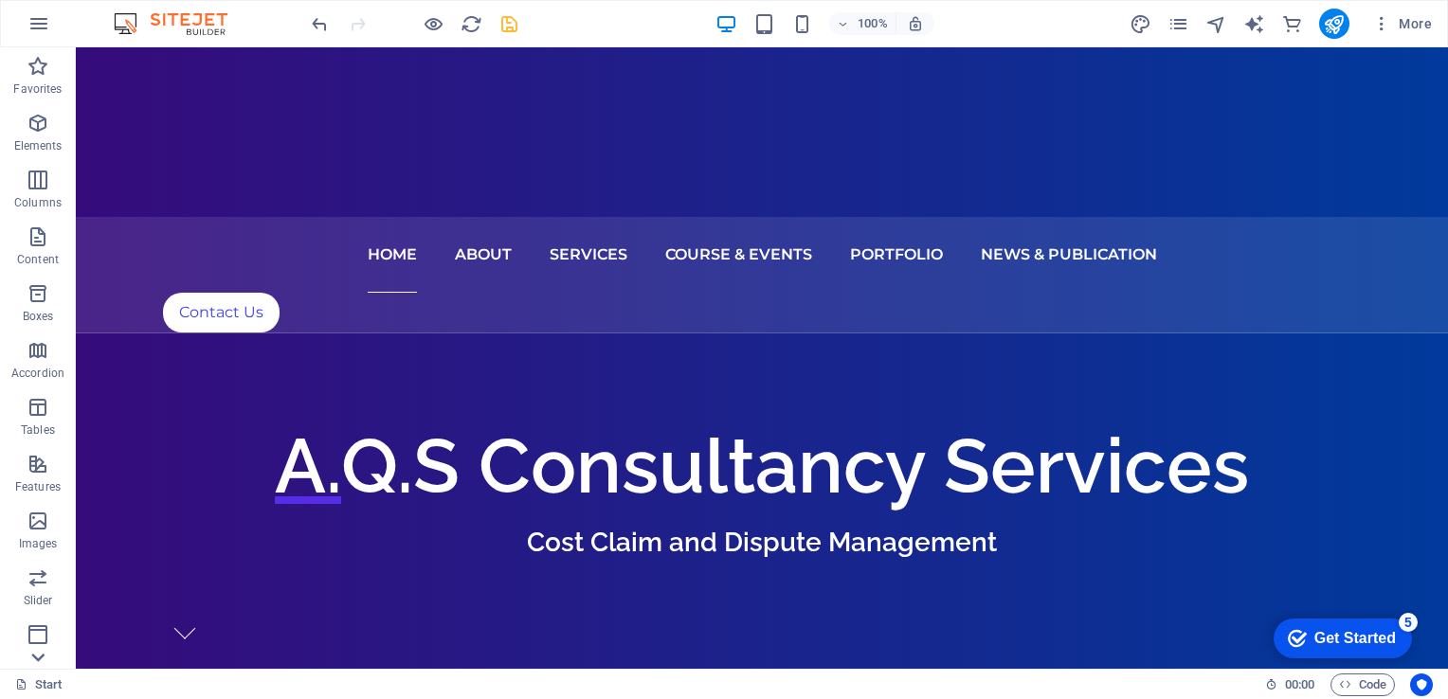
click at [38, 63] on icon at bounding box center [38, 58] width 13 height 9
click at [38, 661] on div "Favorites Elements Columns Content Boxes Accordion Tables Features Images Slide…" at bounding box center [38, 358] width 76 height 622
click at [38, 661] on p "Commerce" at bounding box center [37, 654] width 57 height 15
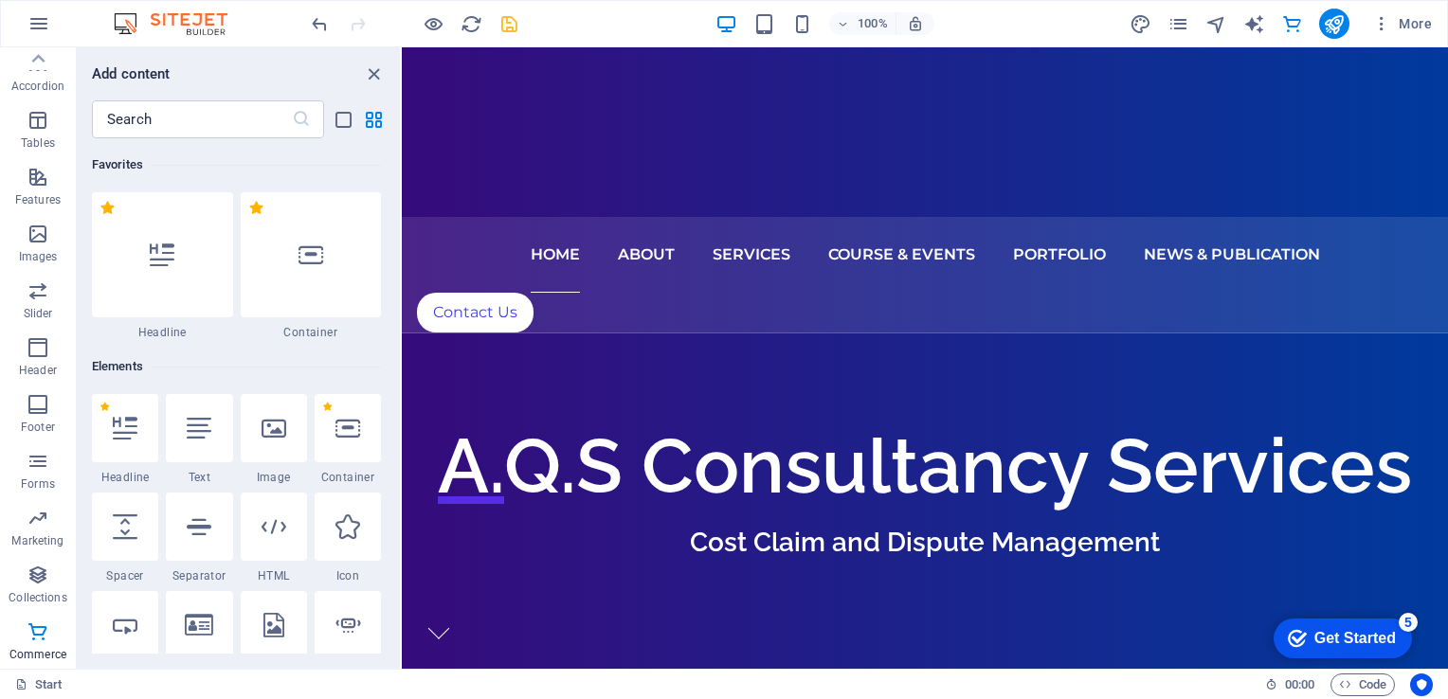
click at [38, 661] on p "Commerce" at bounding box center [37, 654] width 57 height 15
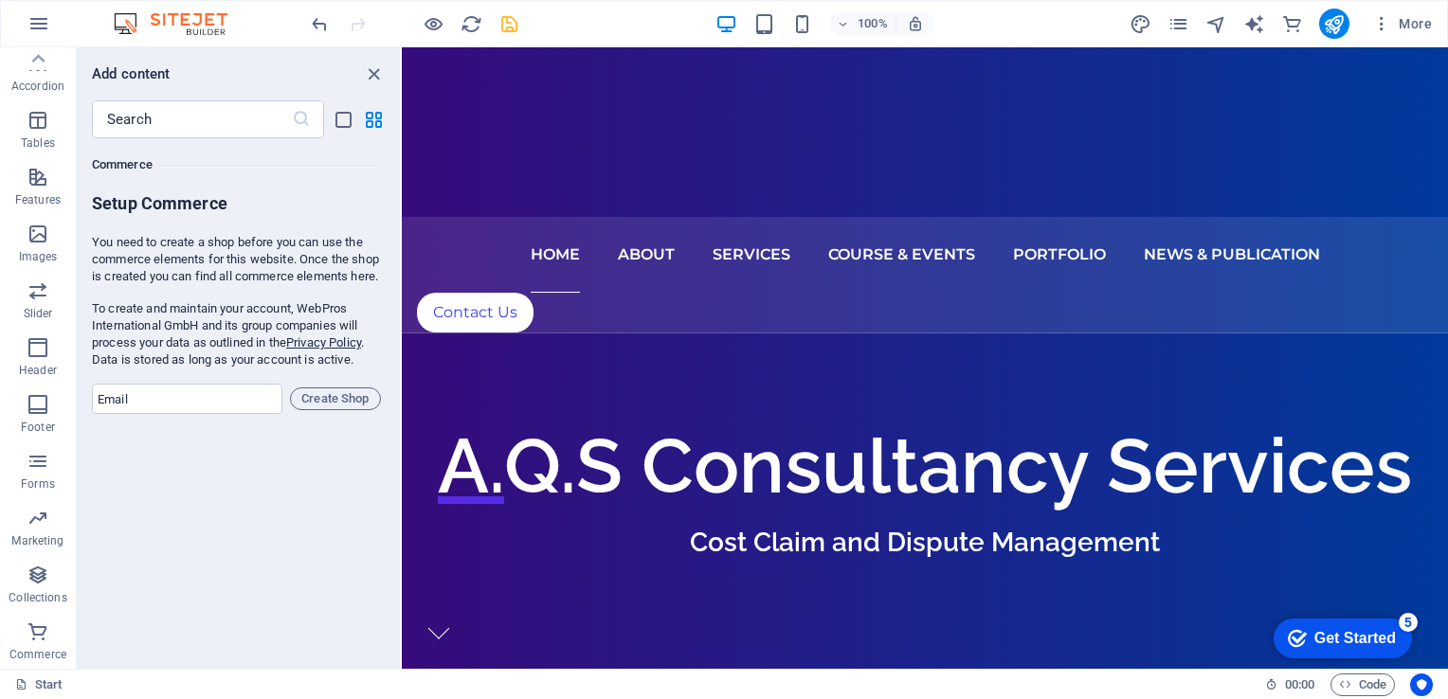
scroll to position [18263, 0]
click at [38, 661] on p "Commerce" at bounding box center [37, 654] width 57 height 15
drag, startPoint x: 437, startPoint y: 231, endPoint x: 513, endPoint y: 172, distance: 96.5
drag, startPoint x: 445, startPoint y: 229, endPoint x: 535, endPoint y: 184, distance: 100.0
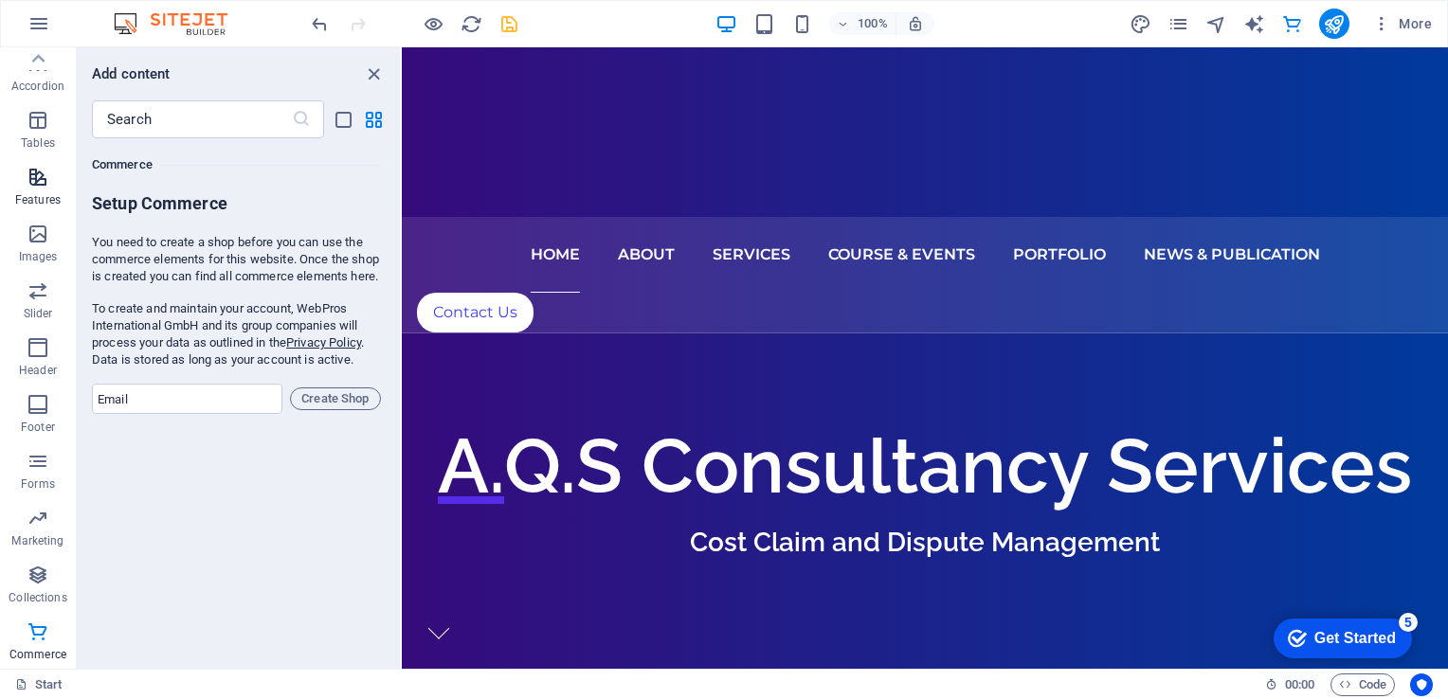
click at [29, 180] on icon "button" at bounding box center [38, 177] width 23 height 23
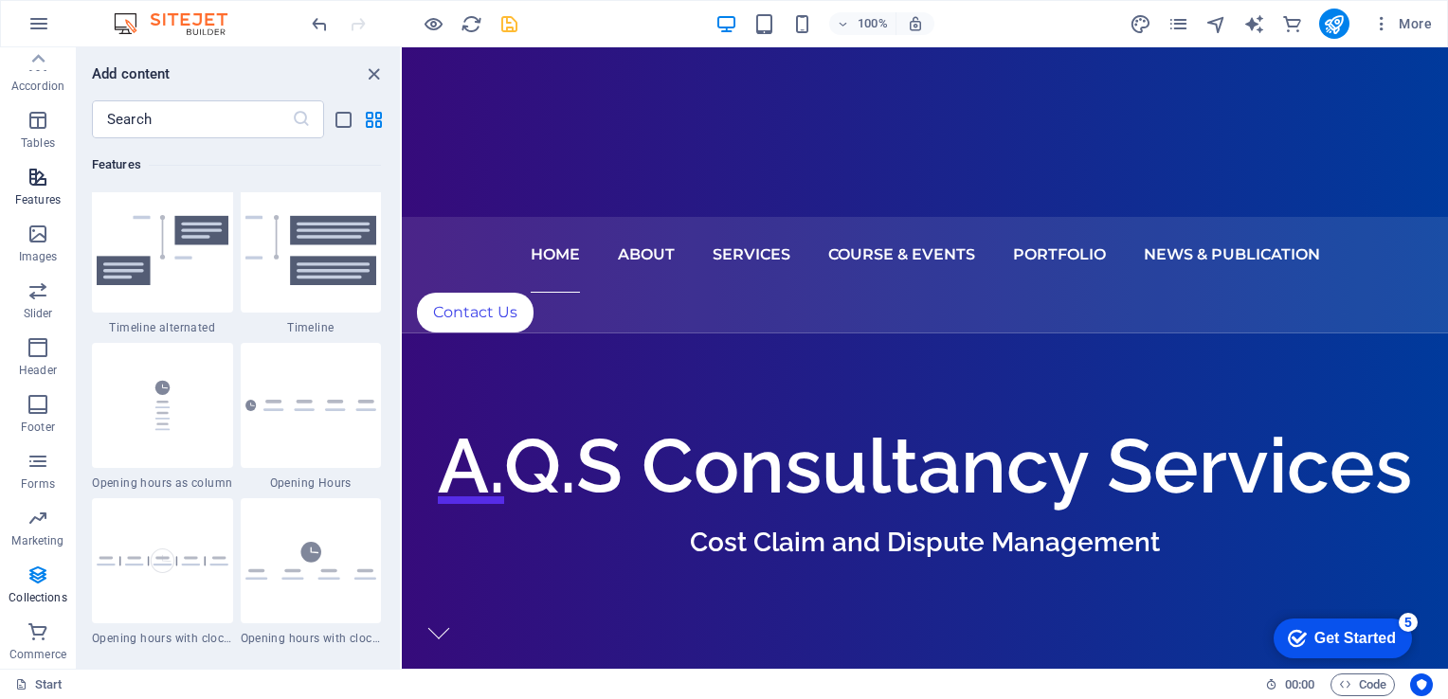
scroll to position [7387, 0]
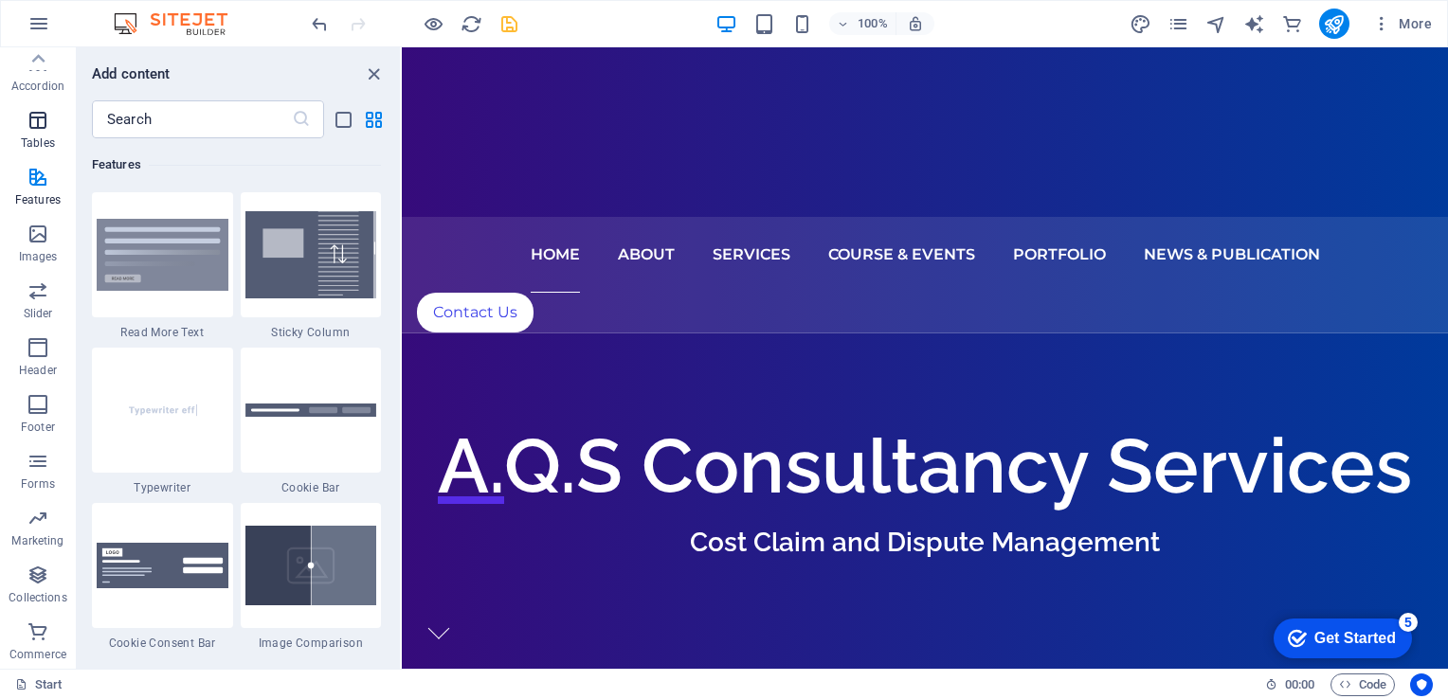
click at [42, 136] on p "Tables" at bounding box center [38, 143] width 34 height 15
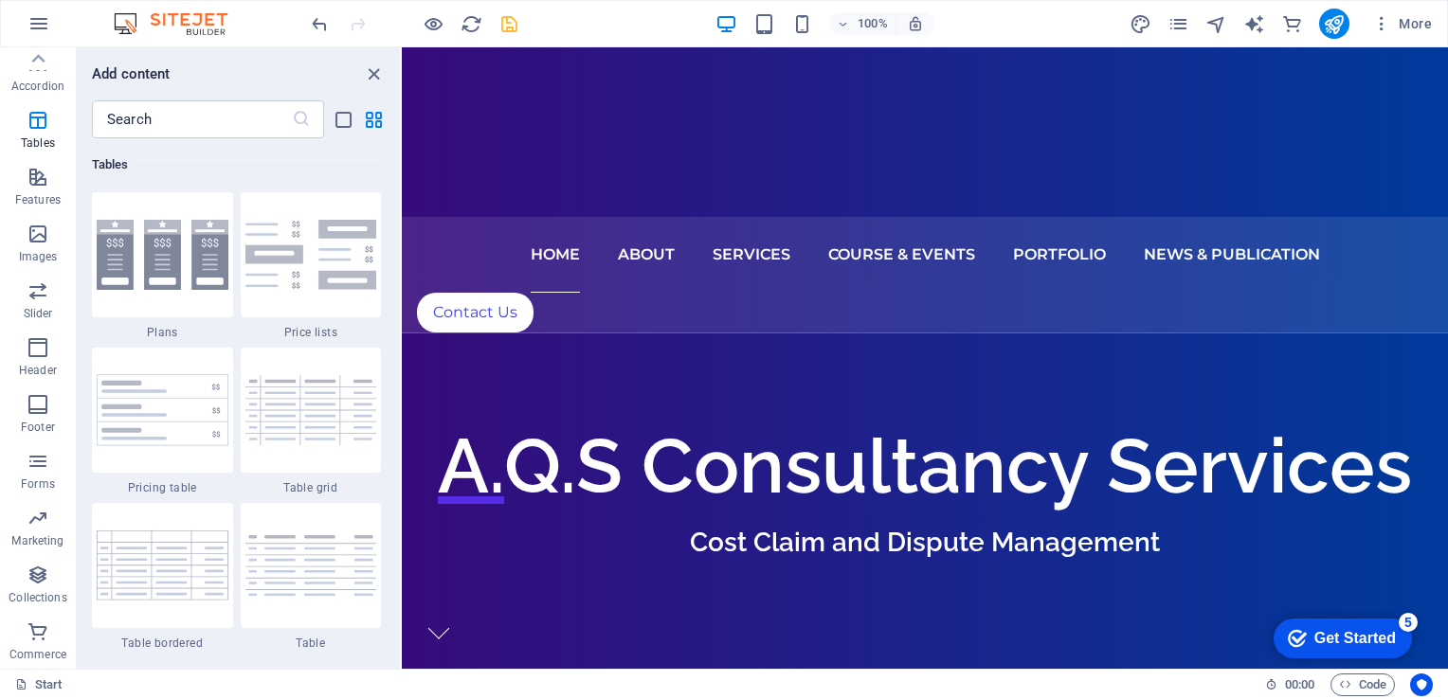
scroll to position [5640, 0]
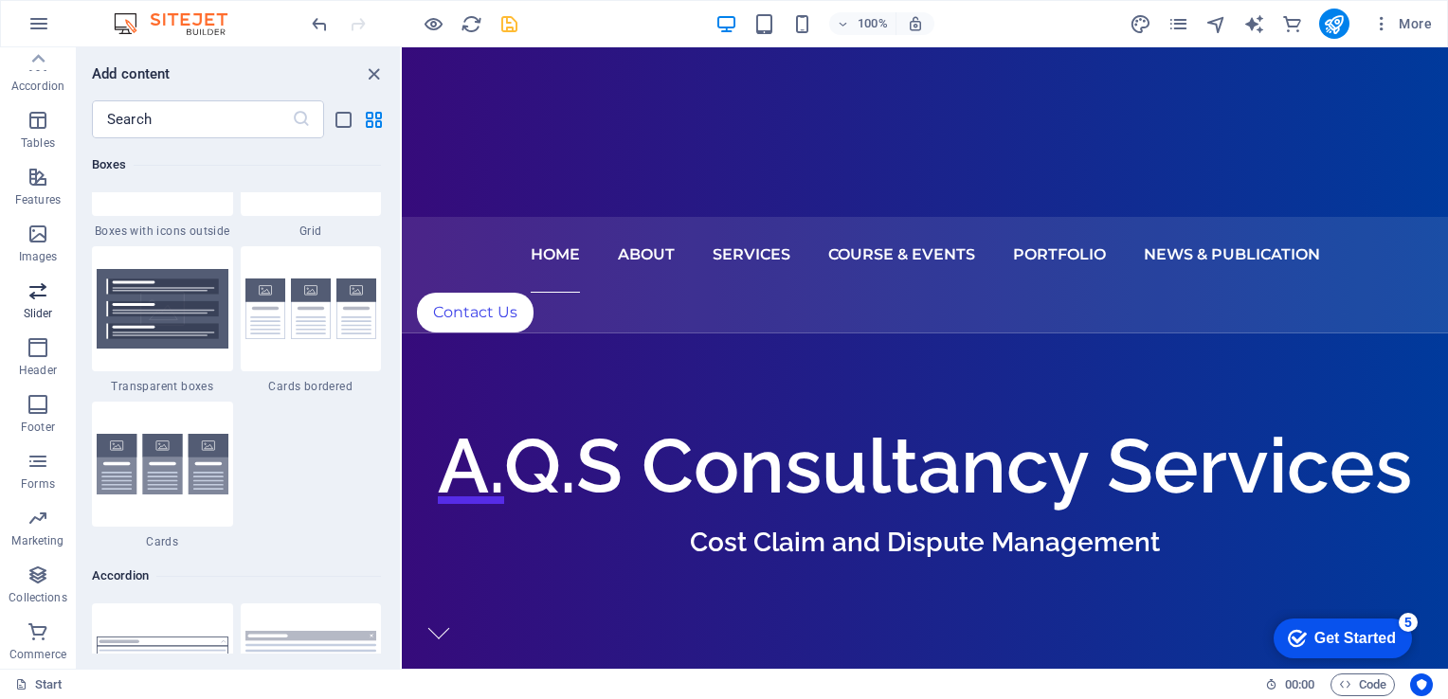
click at [46, 317] on p "Slider" at bounding box center [38, 313] width 29 height 15
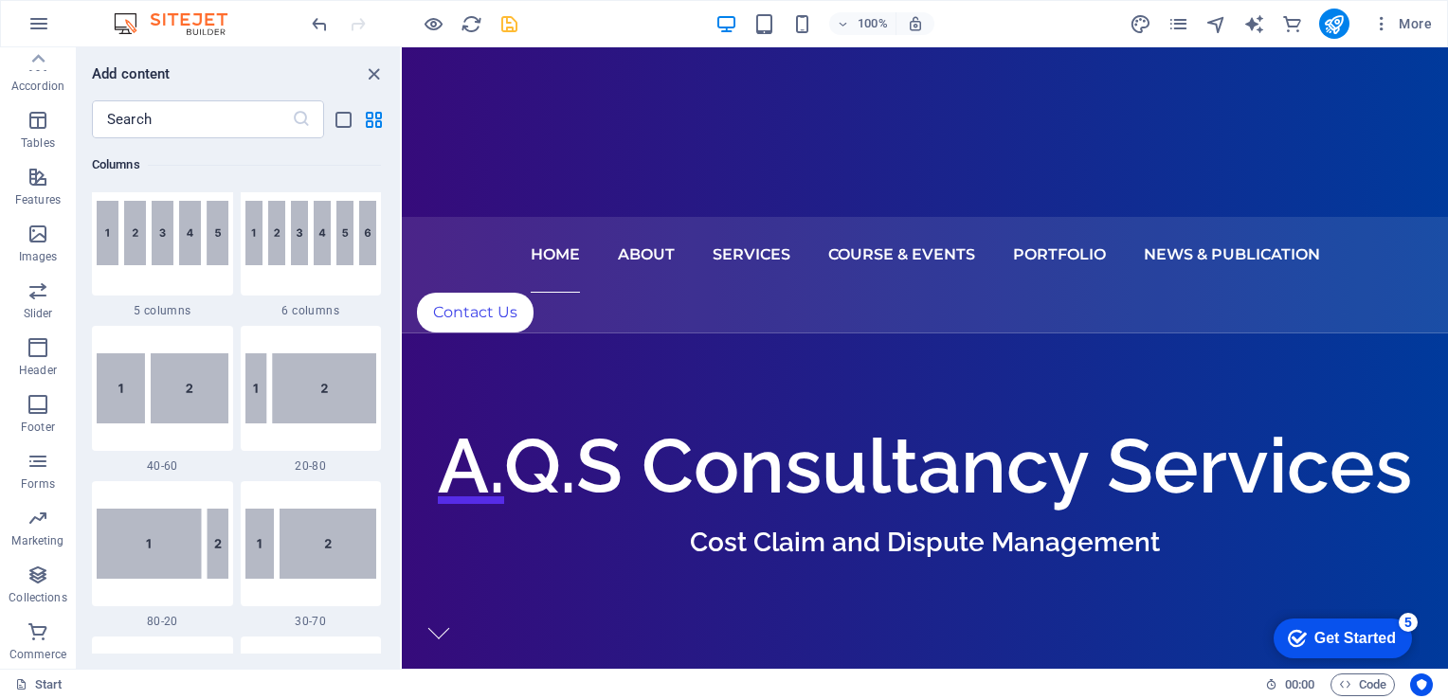
scroll to position [820, 0]
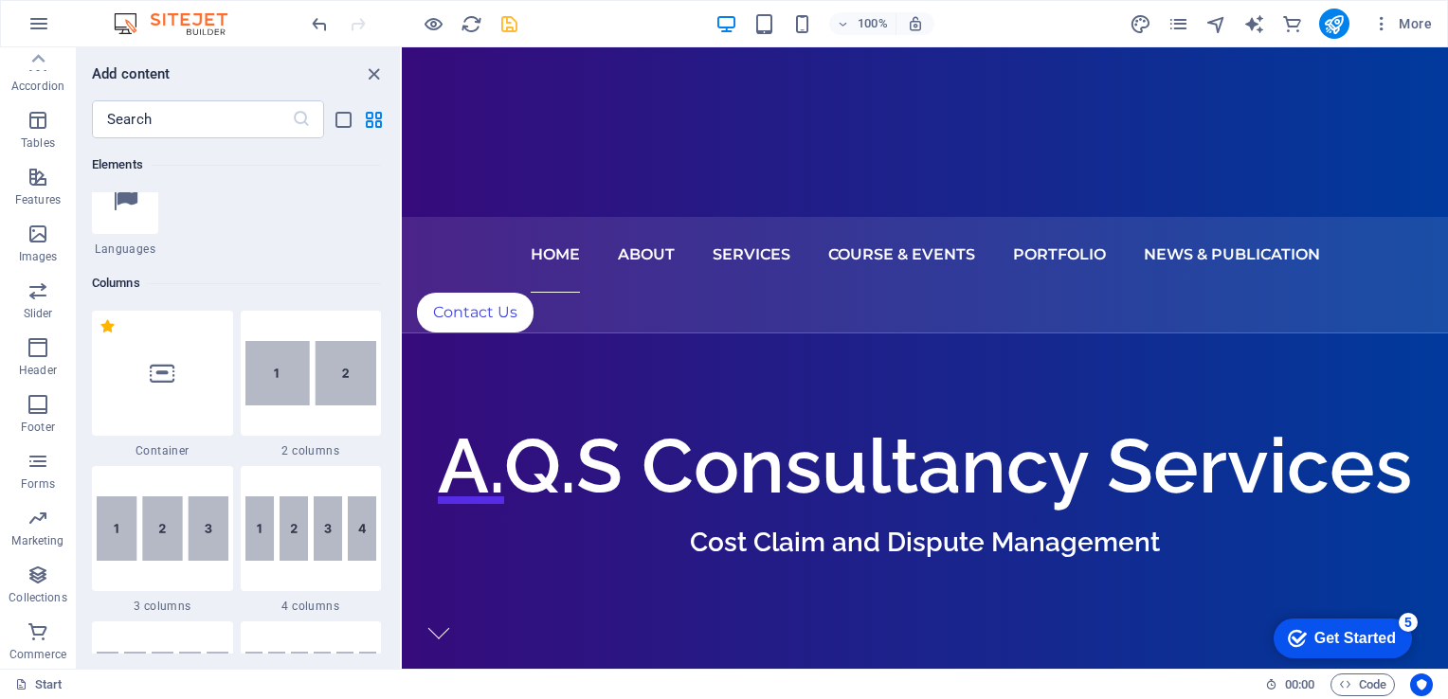
click at [393, 221] on div "Favorites 1 Star Headline 1 Star Container Elements 1 Star Headline 1 Star Text…" at bounding box center [238, 396] width 323 height 516
click at [318, 369] on img at bounding box center [311, 373] width 132 height 64
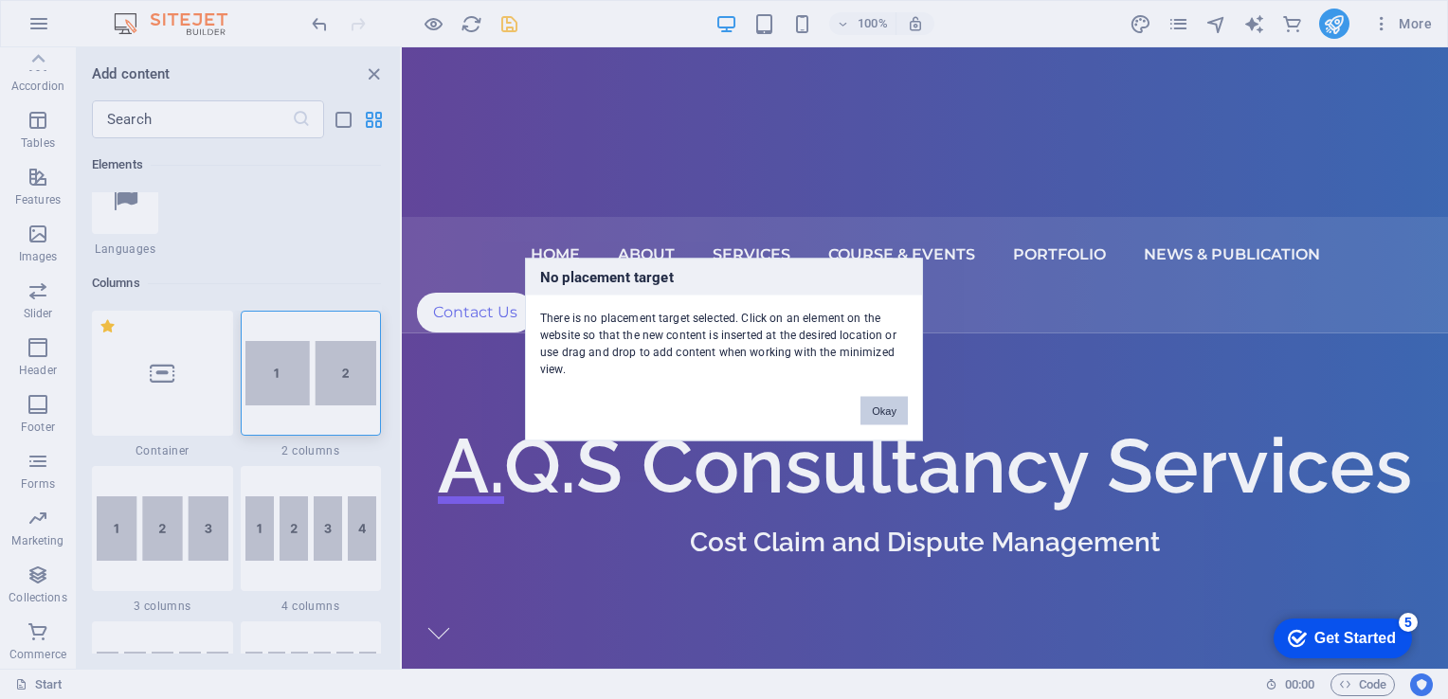
click at [870, 414] on button "Okay" at bounding box center [884, 411] width 47 height 28
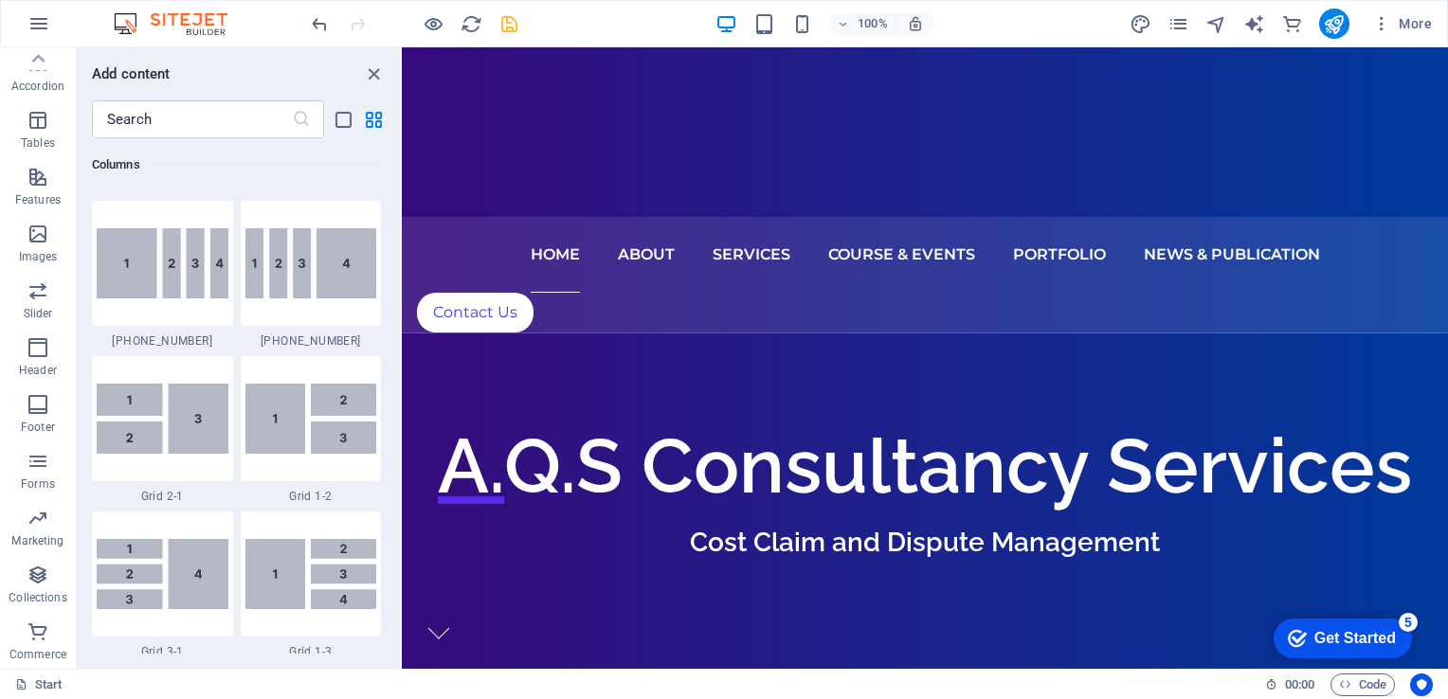
scroll to position [2624, 0]
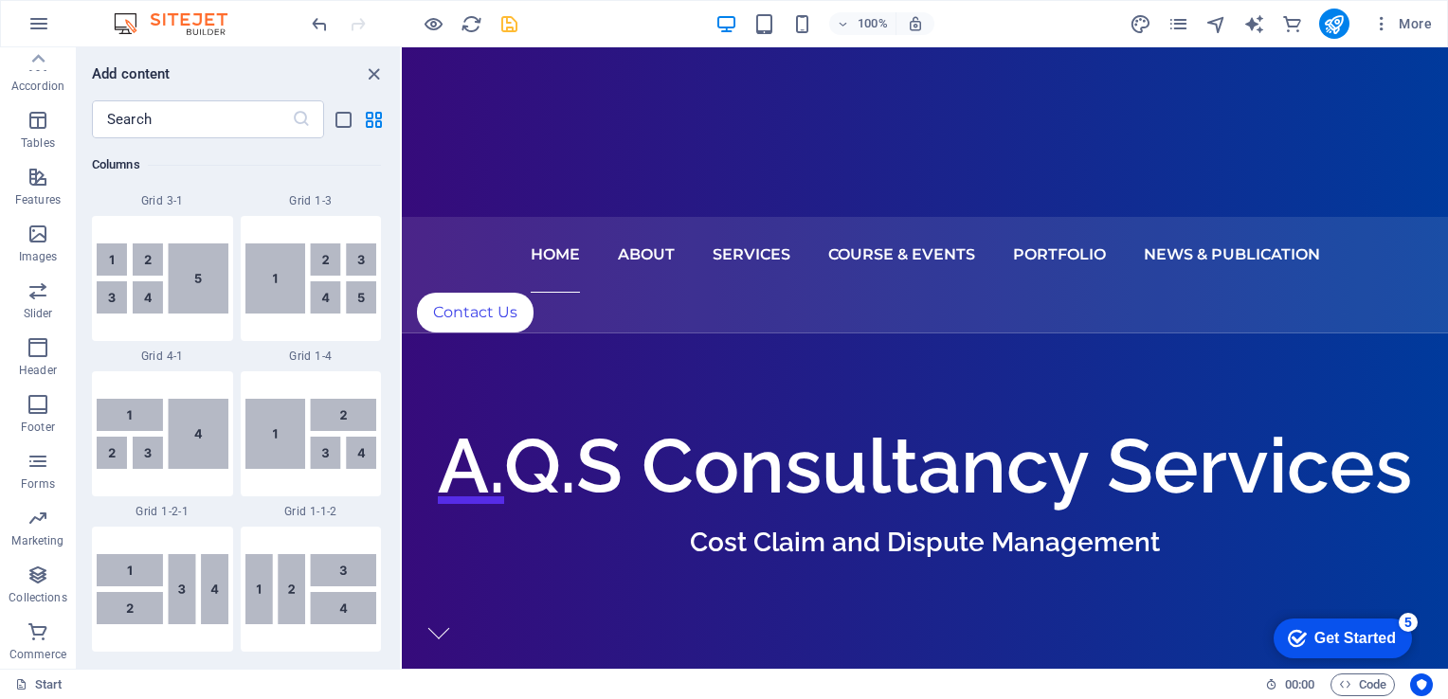
click at [394, 304] on div "Favorites 1 Star Headline 1 Star Container Elements 1 Star Headline 1 Star Text…" at bounding box center [238, 396] width 323 height 516
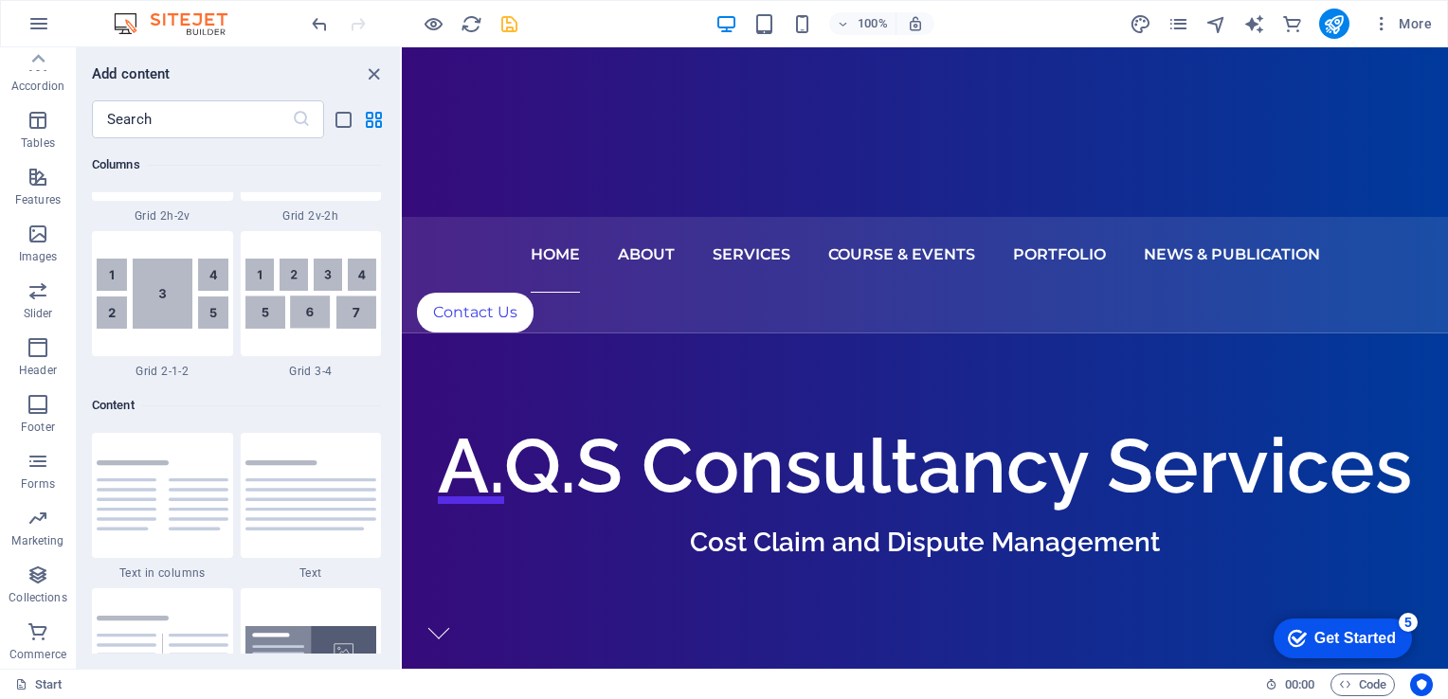
scroll to position [3526, 0]
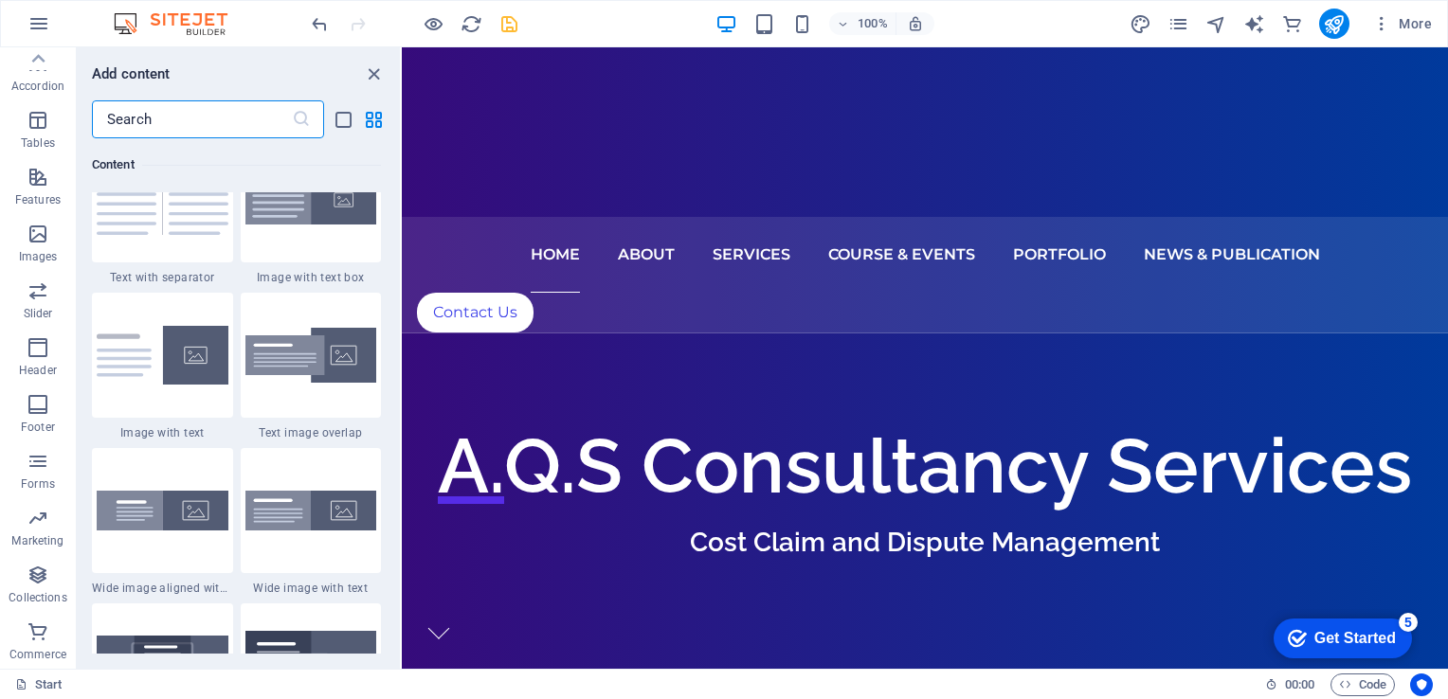
click at [207, 116] on input "text" at bounding box center [192, 119] width 200 height 38
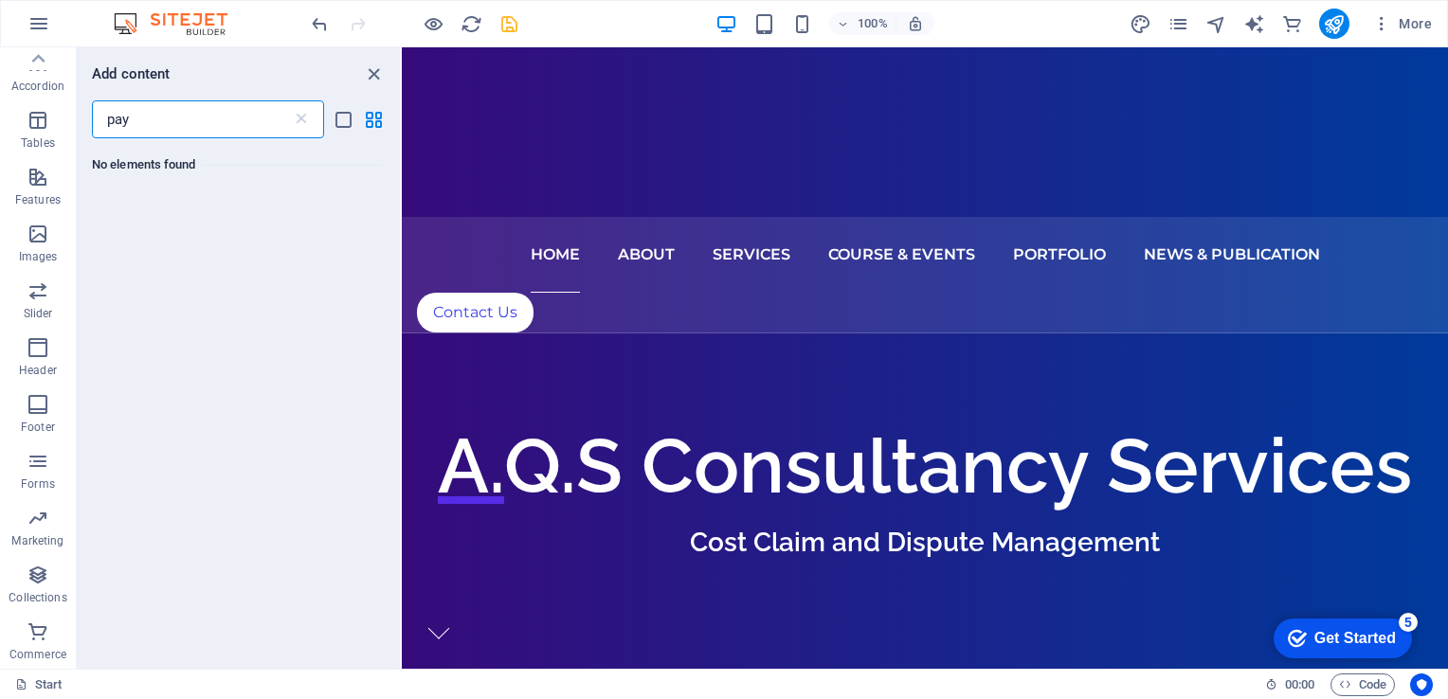
scroll to position [0, 0]
type input "payment"
click at [207, 116] on input "payment" at bounding box center [192, 119] width 200 height 38
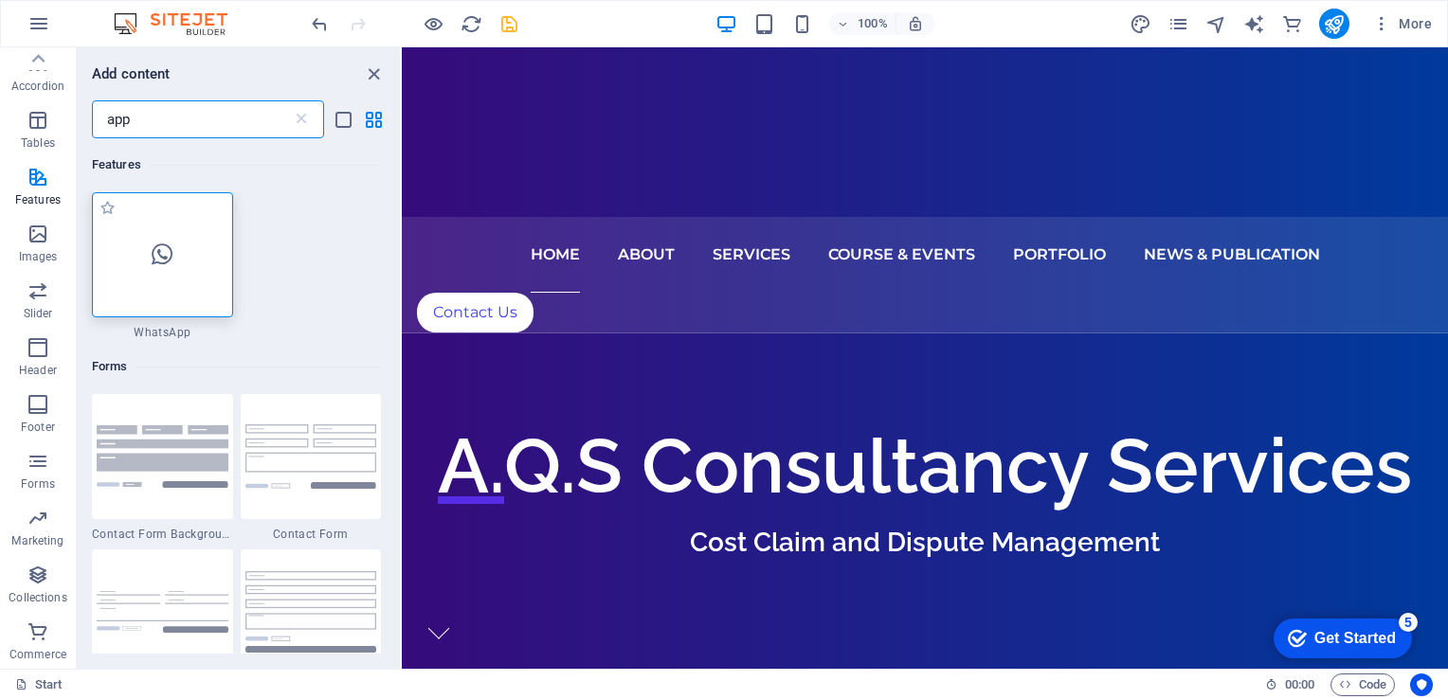
type input "app"
click at [163, 253] on icon at bounding box center [162, 255] width 21 height 25
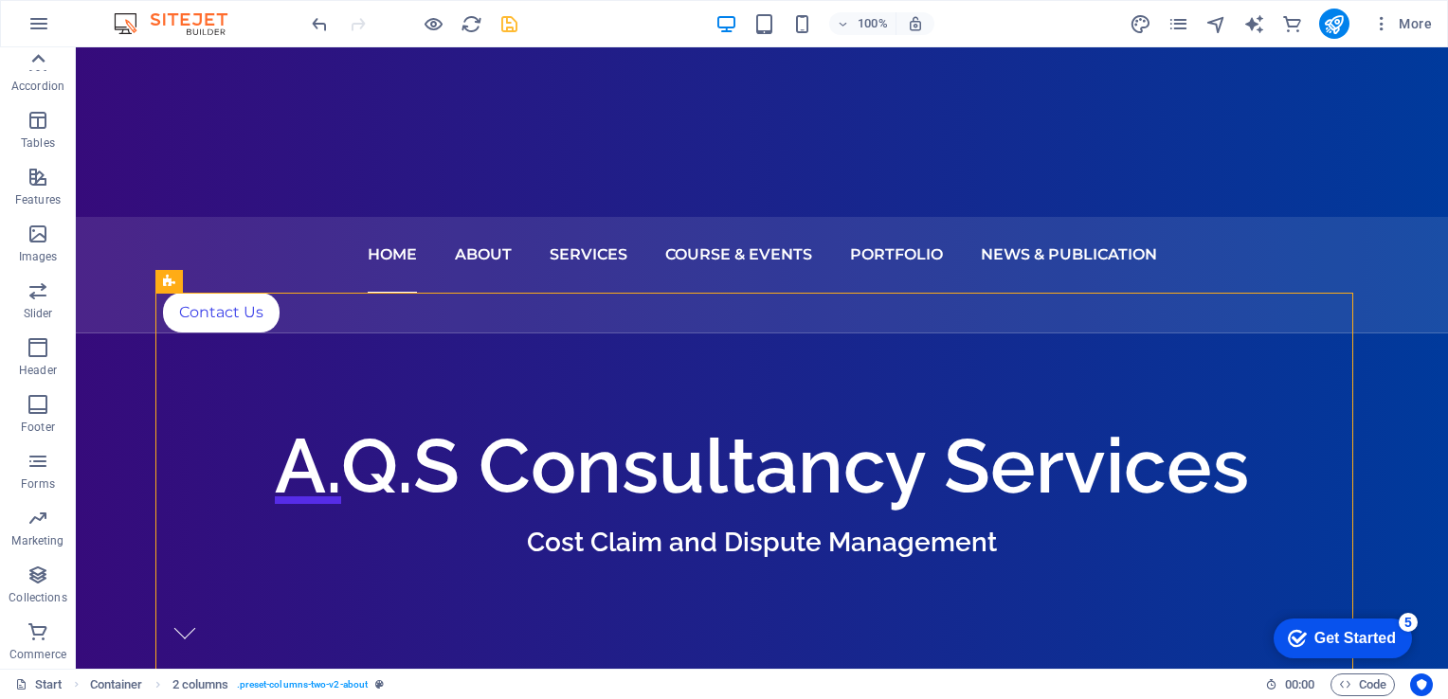
click at [38, 53] on icon at bounding box center [38, 58] width 27 height 27
click at [38, 53] on button "Favorites" at bounding box center [38, 75] width 76 height 57
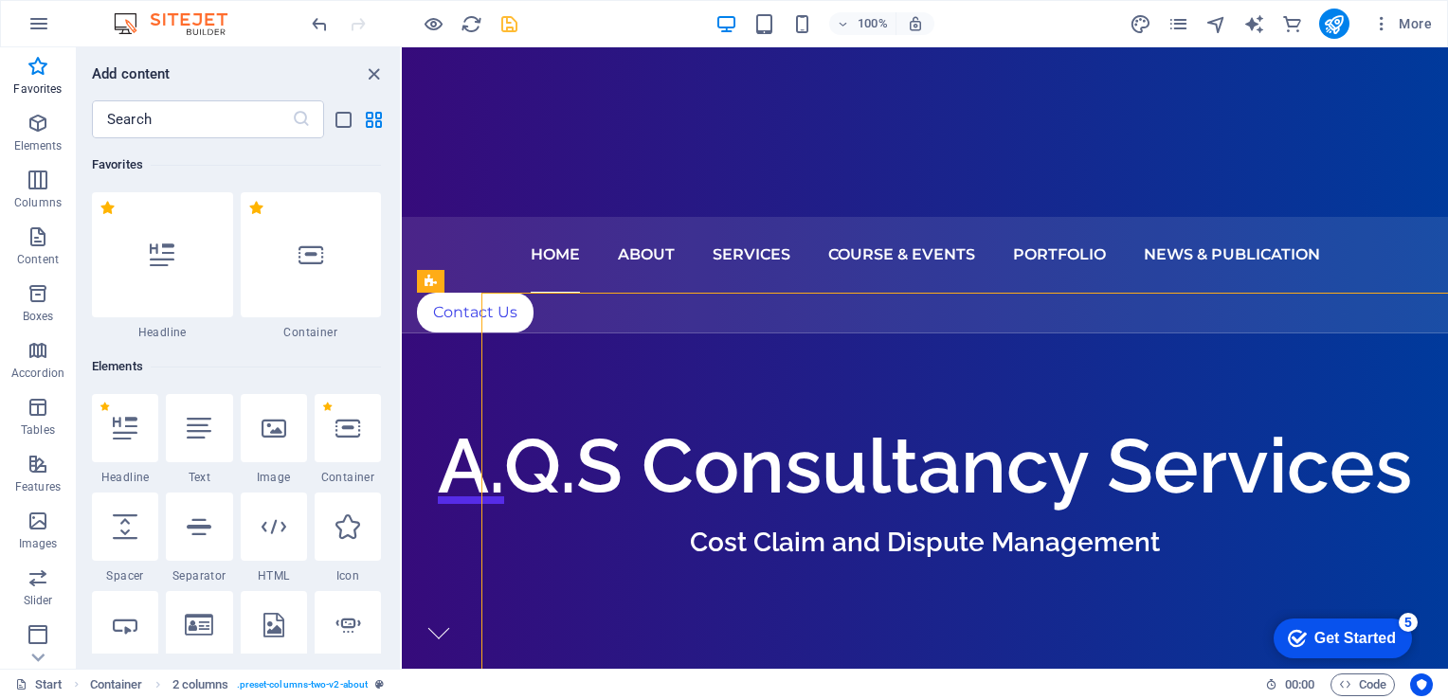
click at [38, 53] on button "Favorites" at bounding box center [38, 75] width 76 height 57
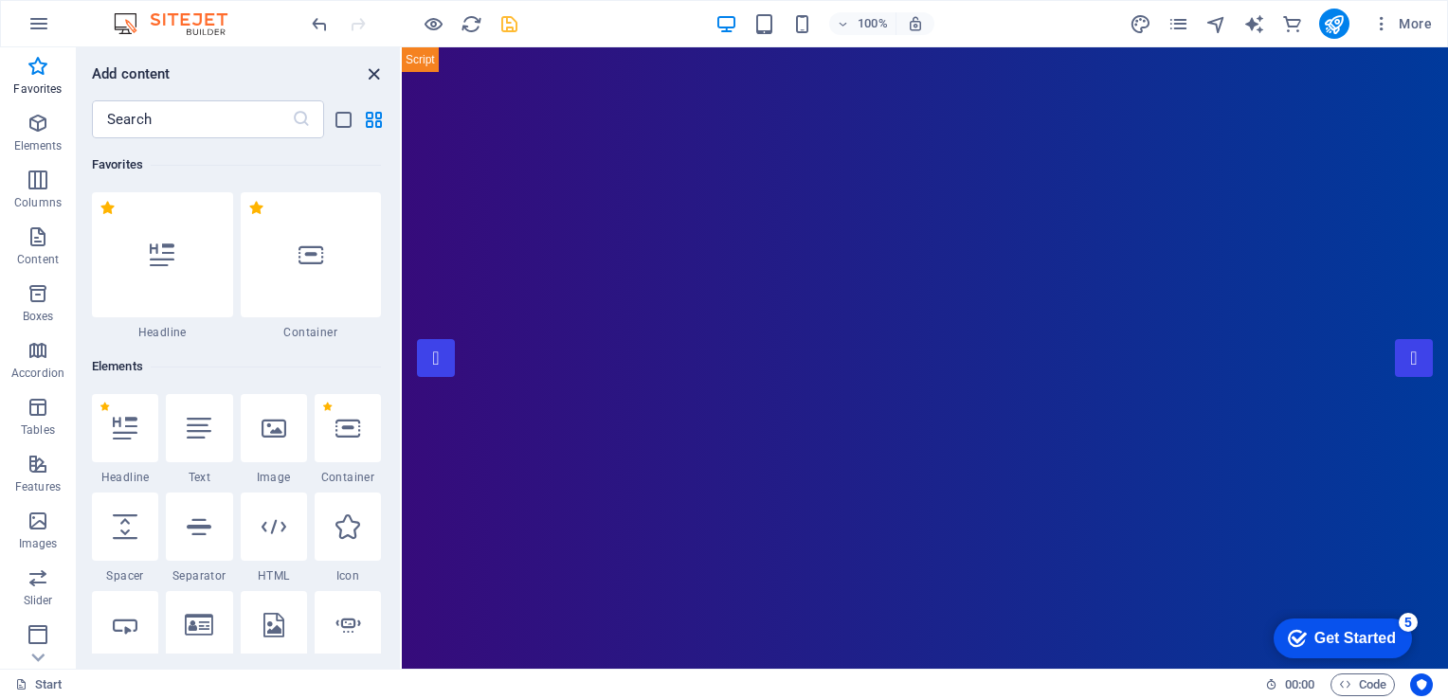
click at [378, 78] on icon "close panel" at bounding box center [374, 74] width 22 height 22
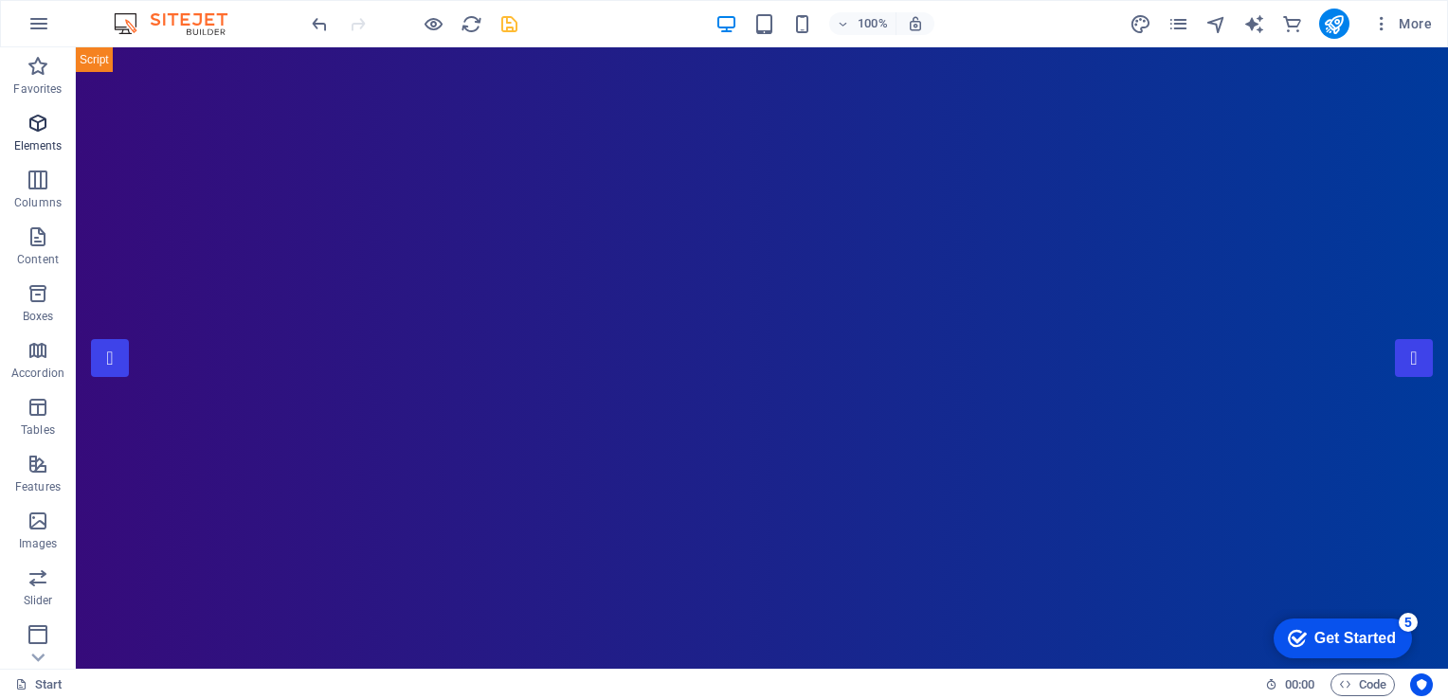
click at [52, 141] on p "Elements" at bounding box center [38, 145] width 48 height 15
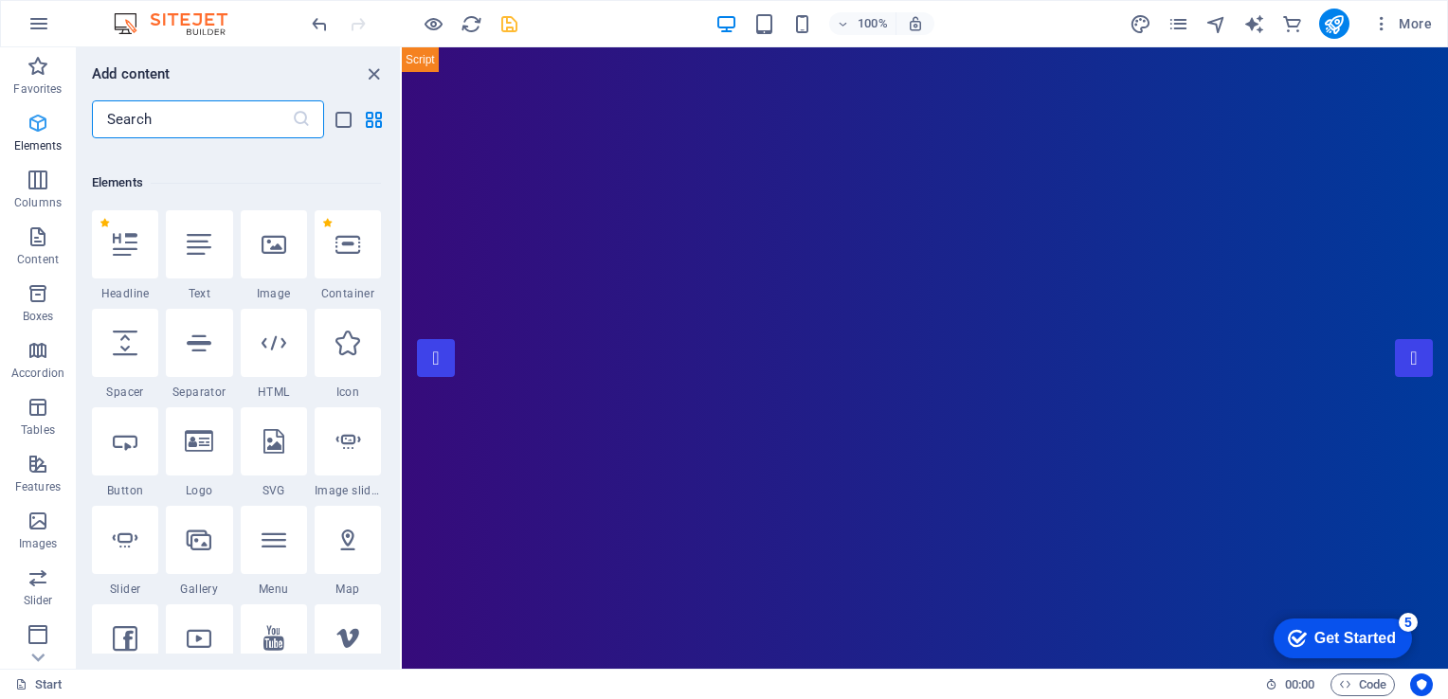
scroll to position [201, 0]
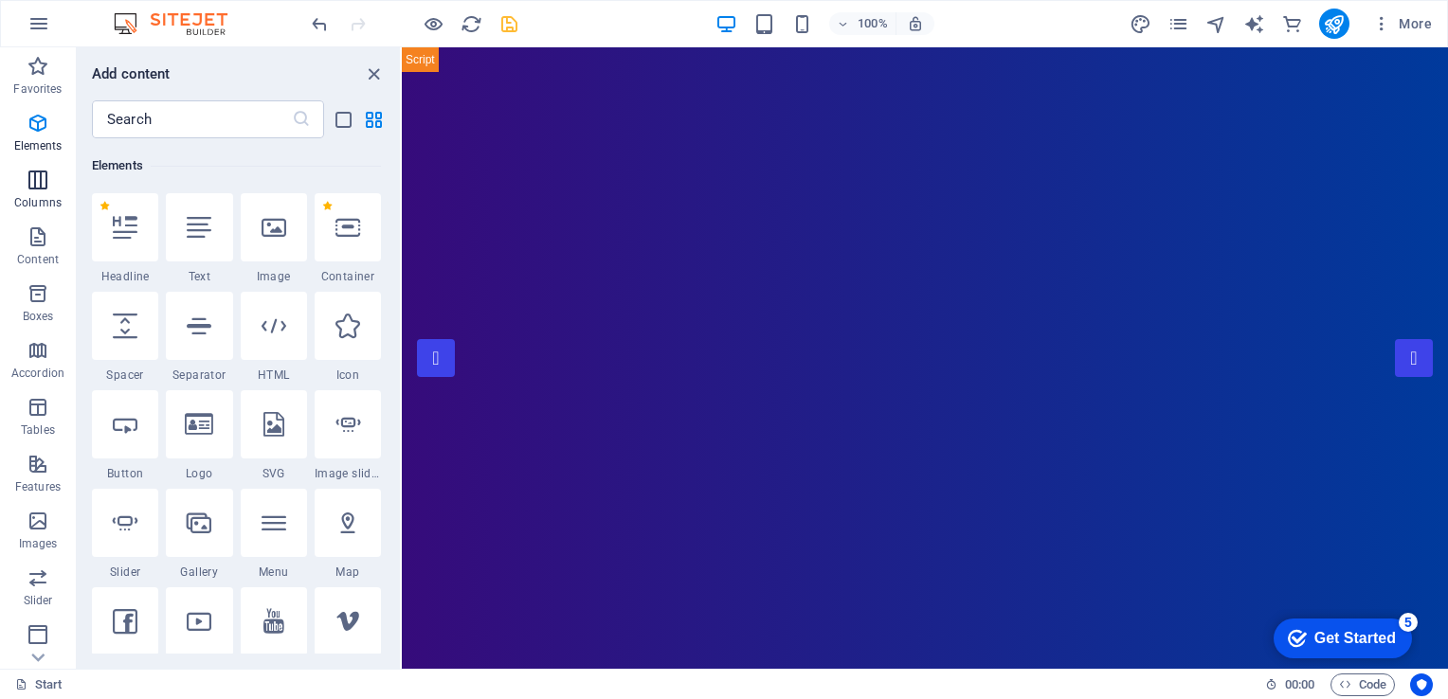
click at [42, 194] on span "Columns" at bounding box center [38, 191] width 76 height 45
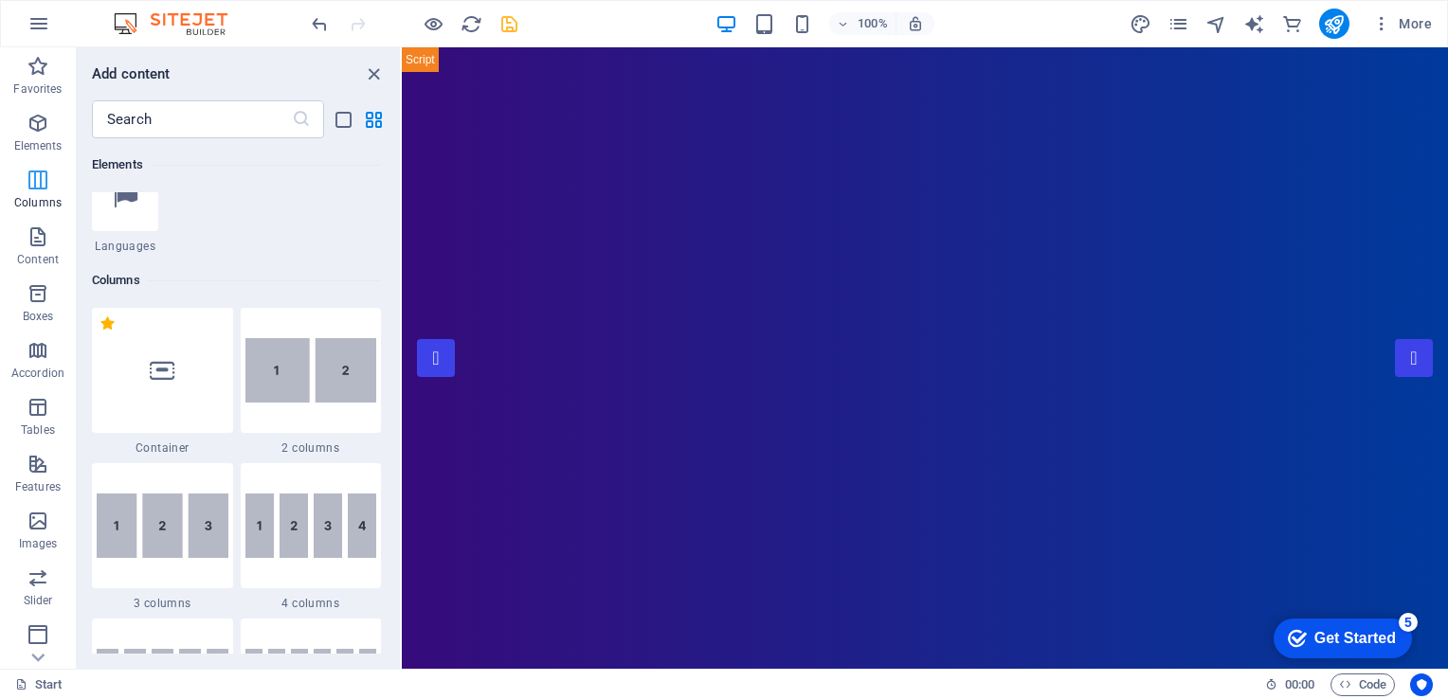
scroll to position [937, 0]
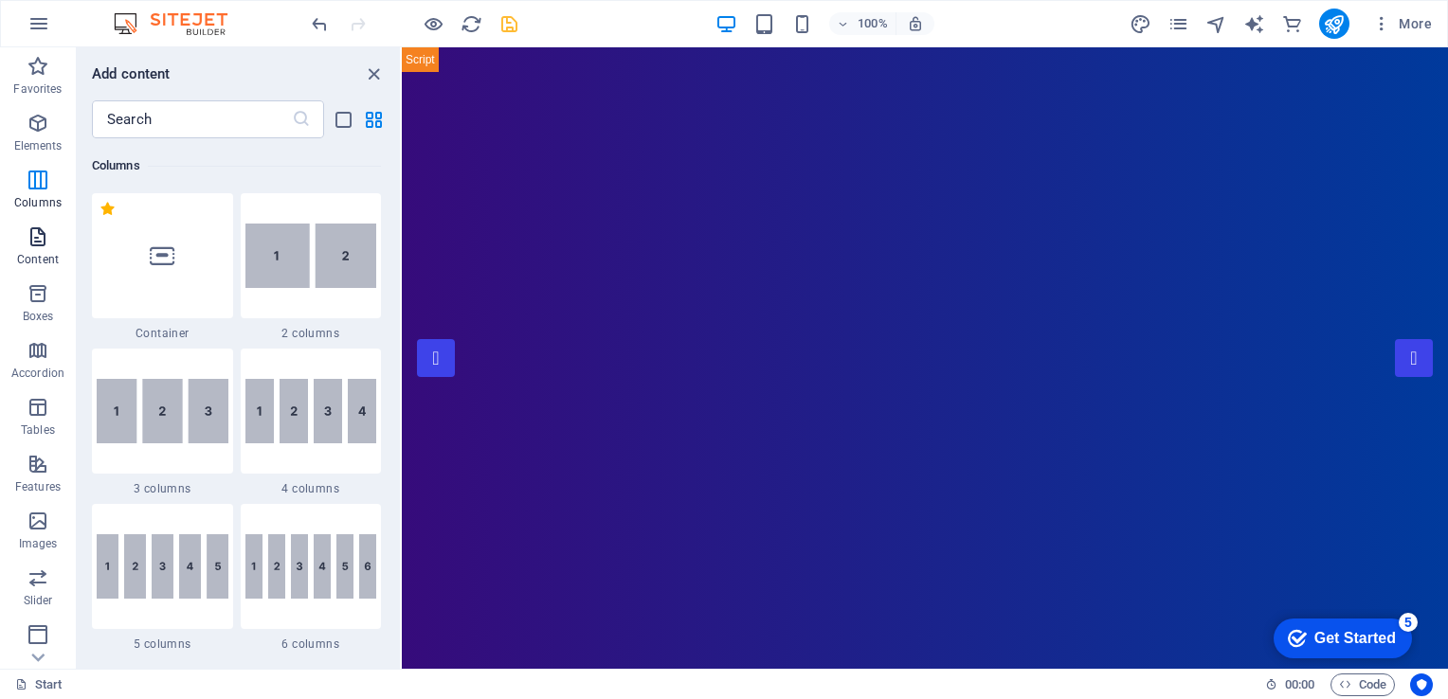
click at [33, 237] on icon "button" at bounding box center [38, 237] width 23 height 23
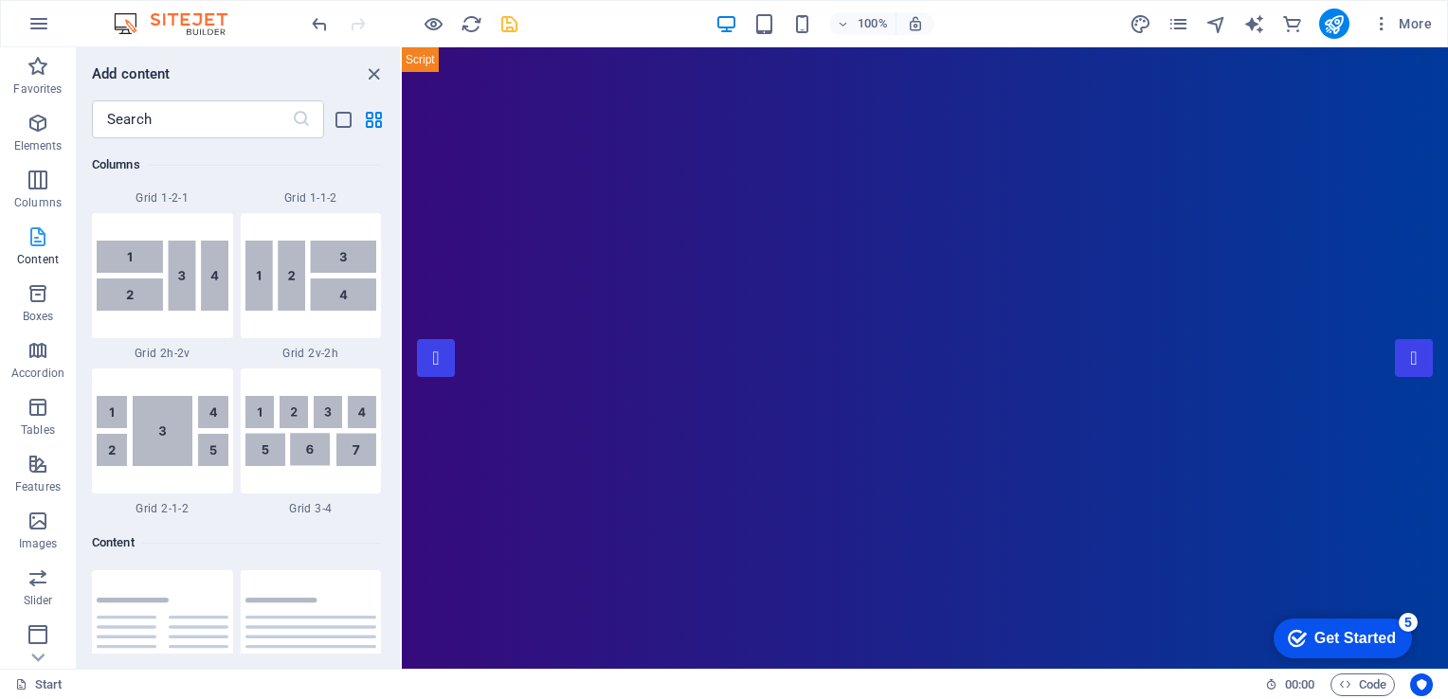
scroll to position [3315, 0]
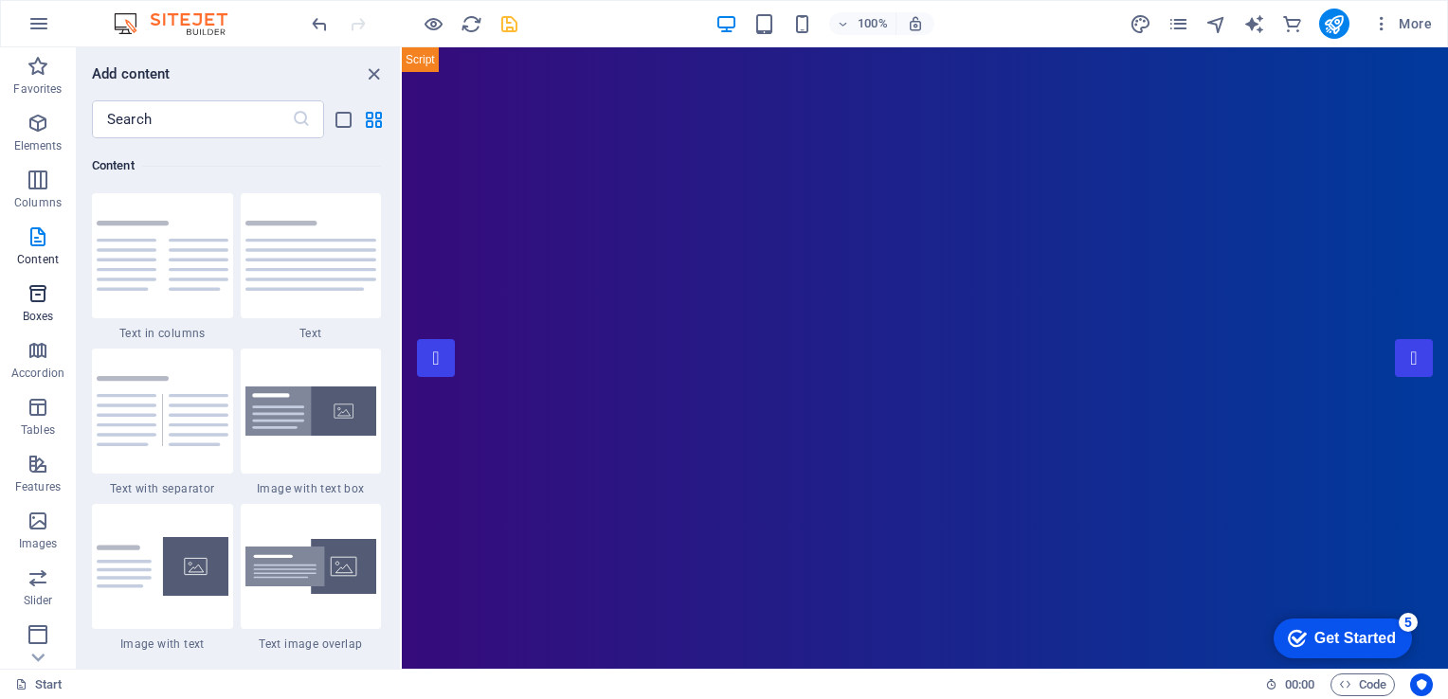
click at [40, 305] on span "Boxes" at bounding box center [38, 304] width 76 height 45
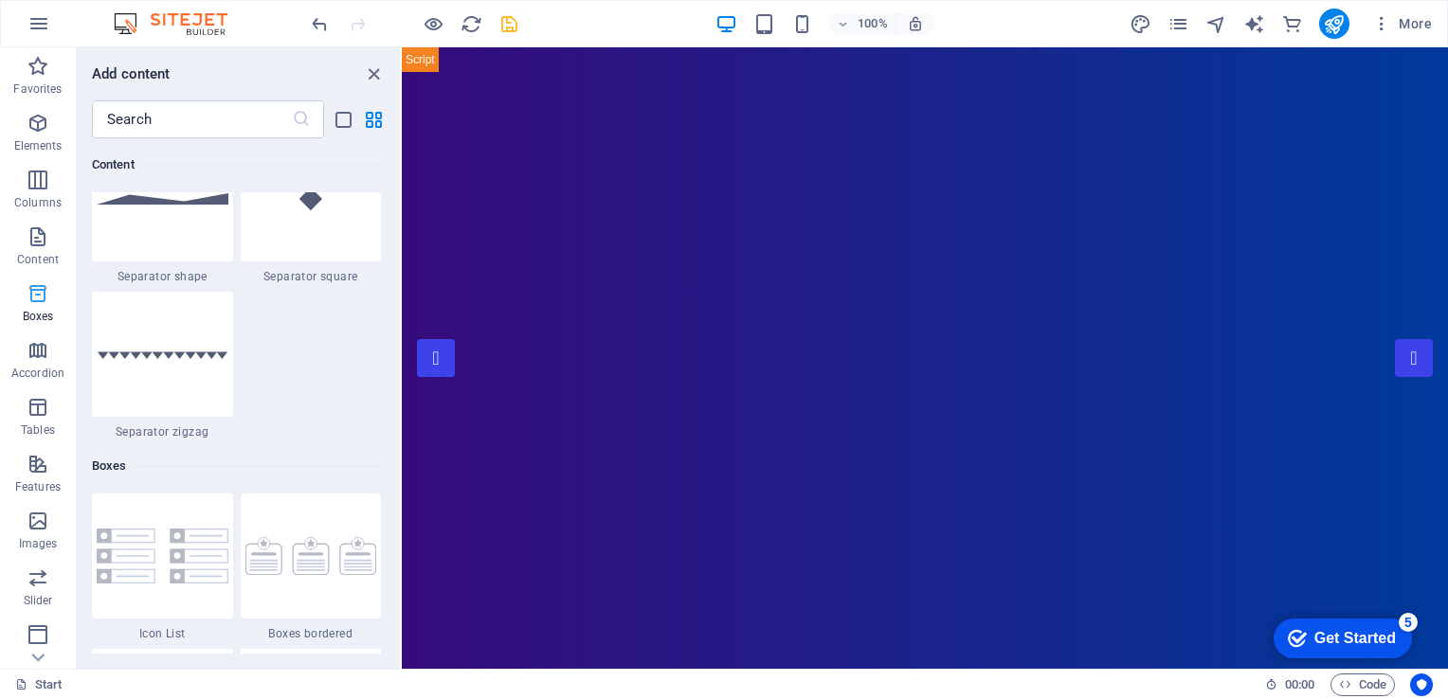
scroll to position [5228, 0]
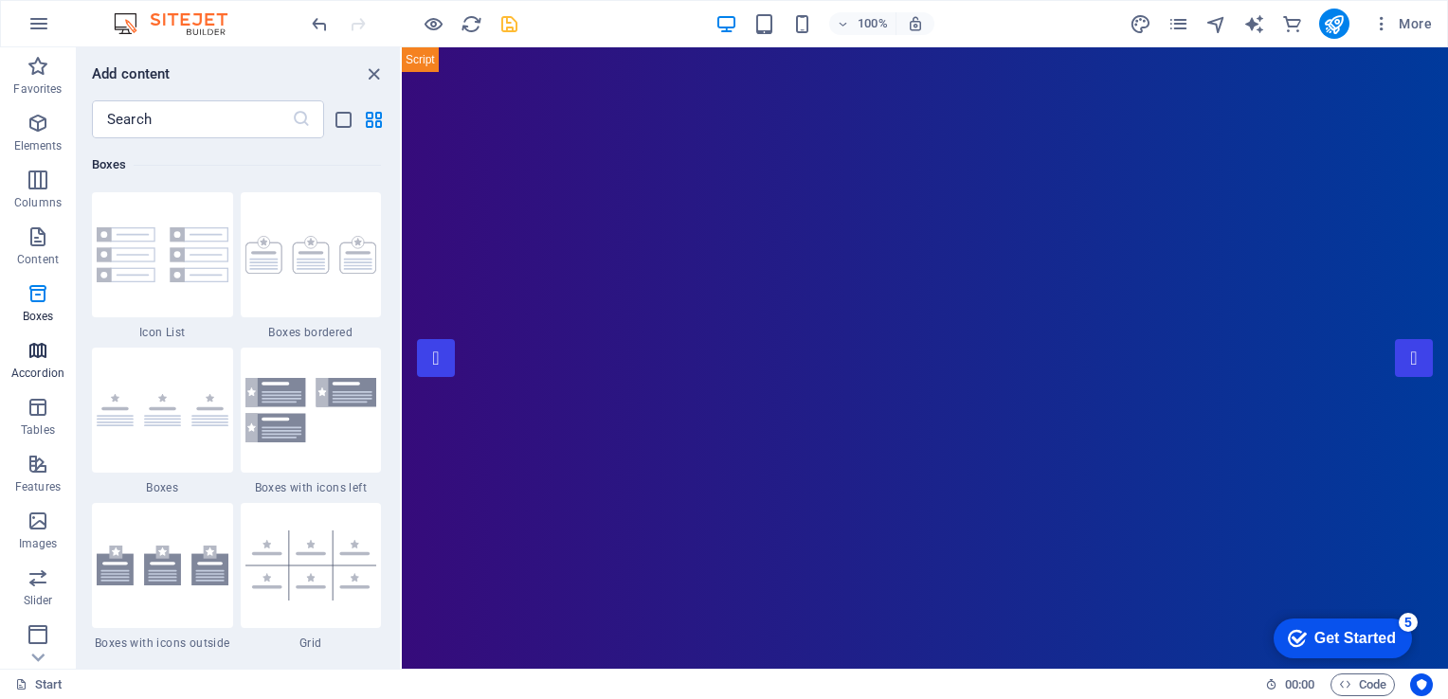
click at [27, 368] on p "Accordion" at bounding box center [37, 373] width 53 height 15
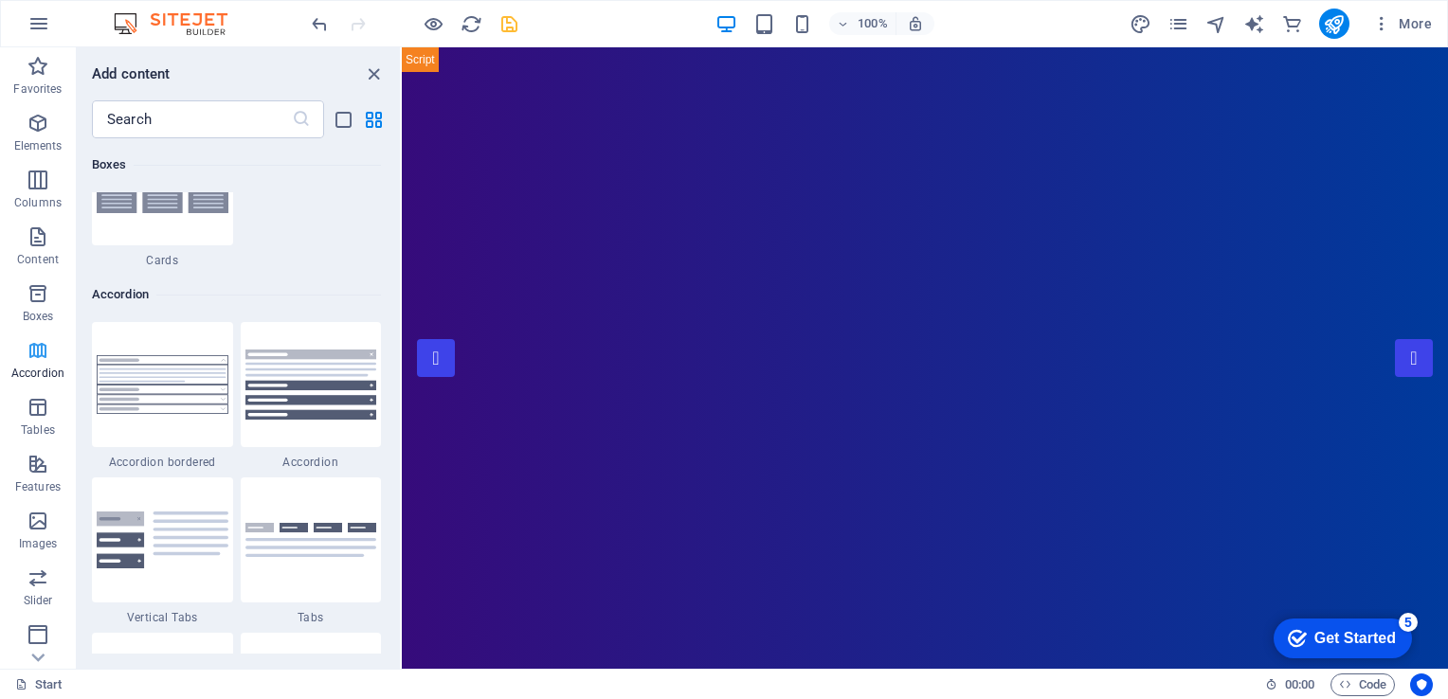
scroll to position [6050, 0]
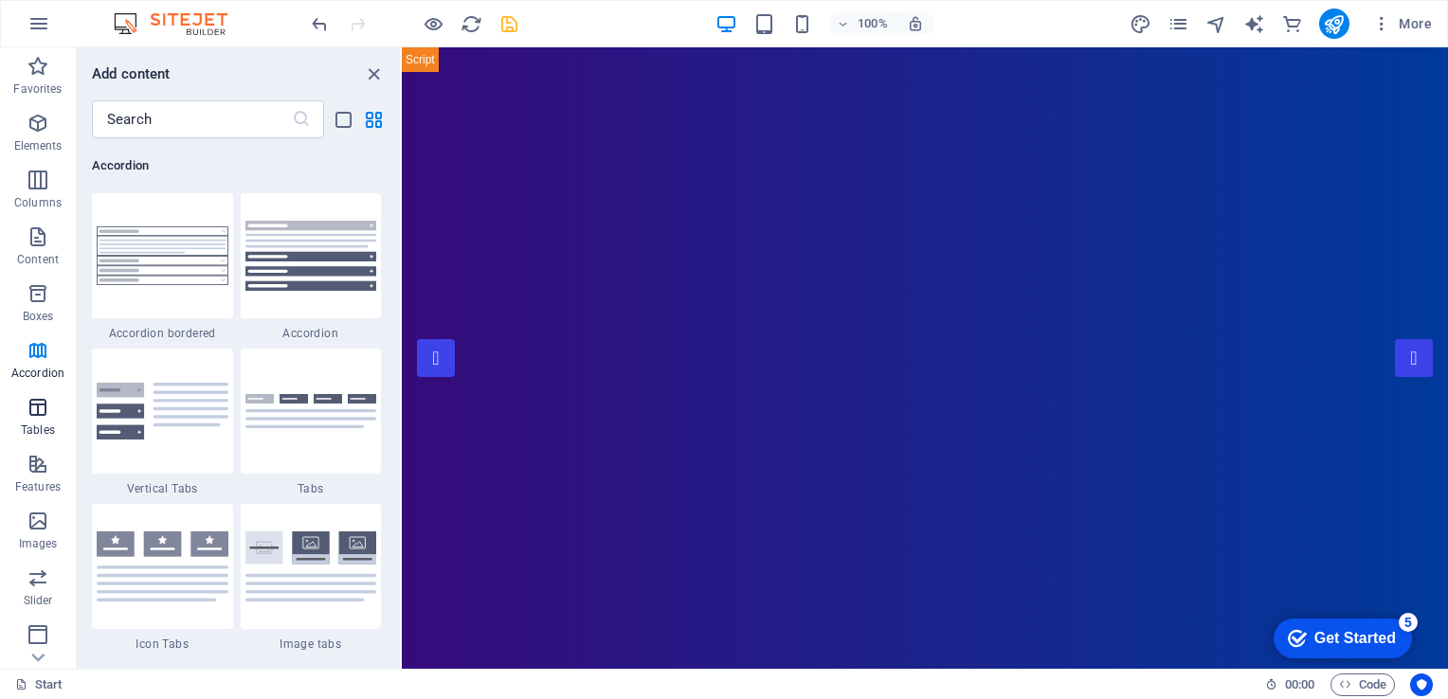
click at [27, 417] on icon "button" at bounding box center [38, 407] width 23 height 23
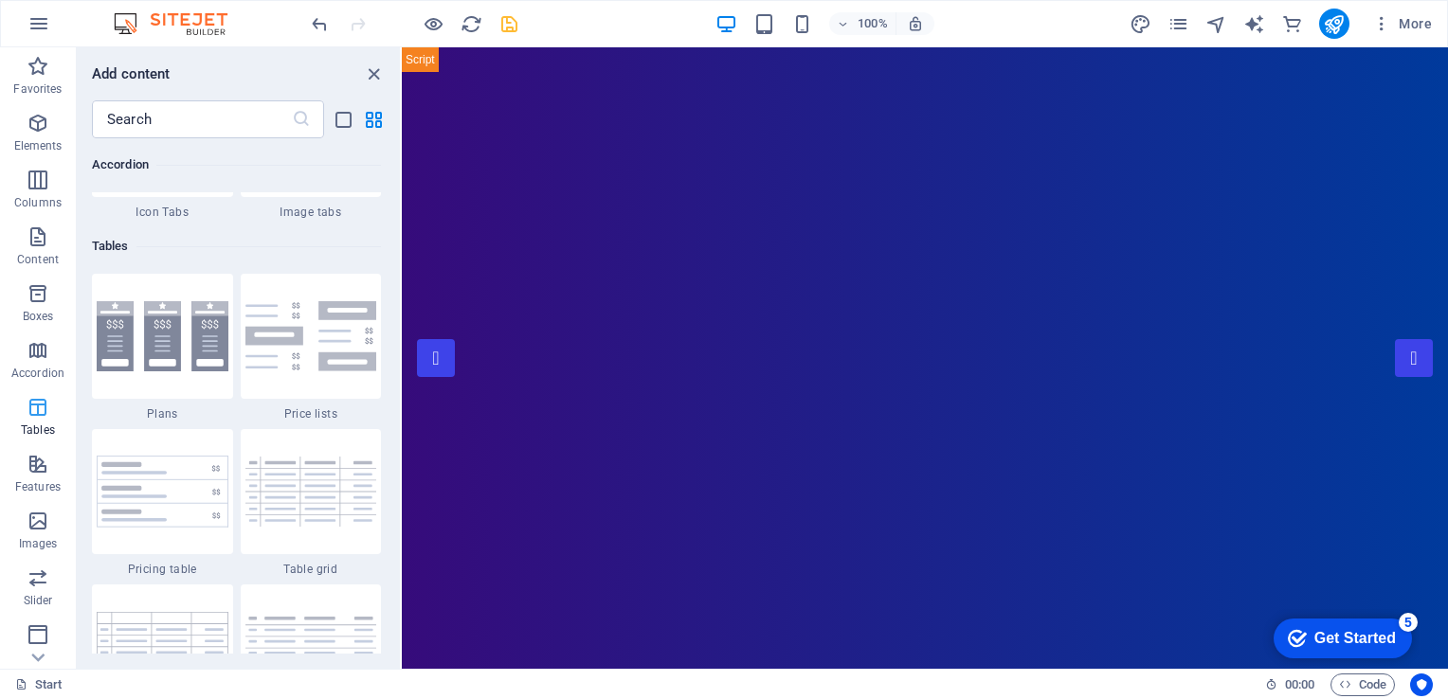
scroll to position [6563, 0]
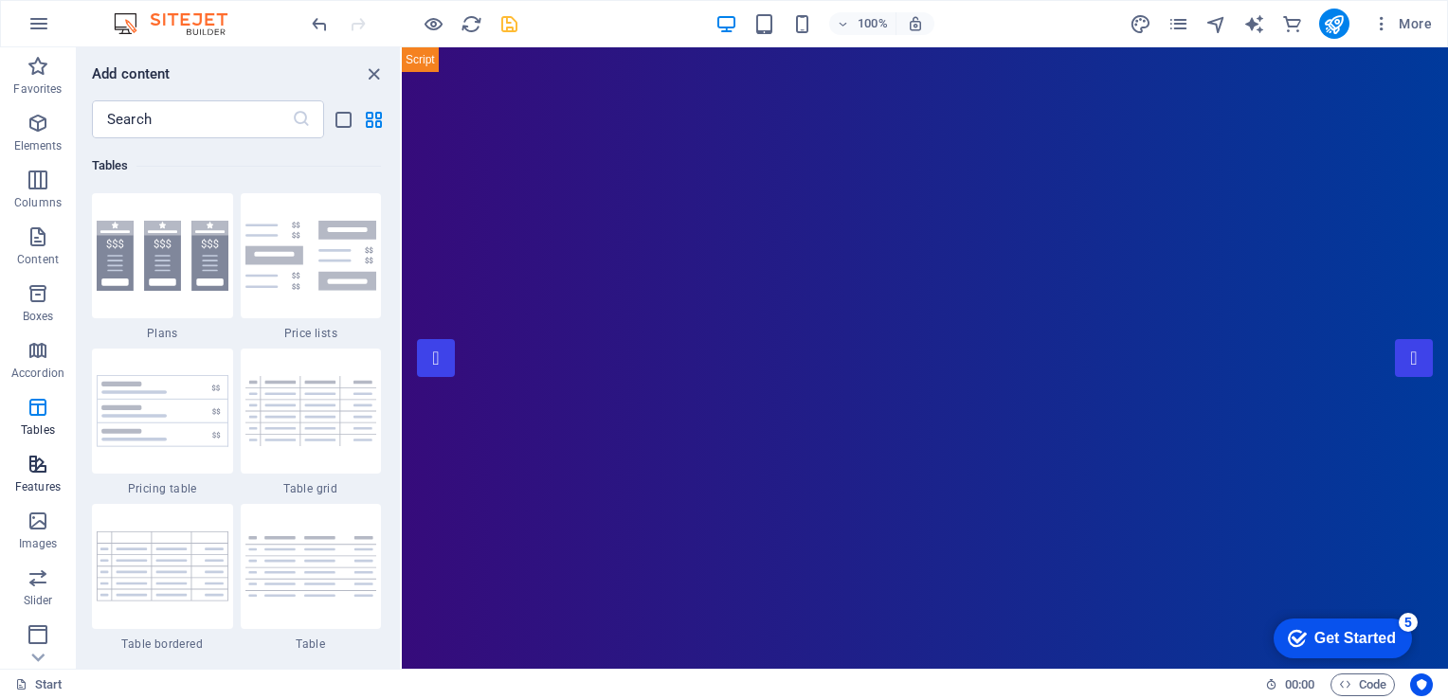
click at [33, 476] on span "Features" at bounding box center [38, 475] width 76 height 45
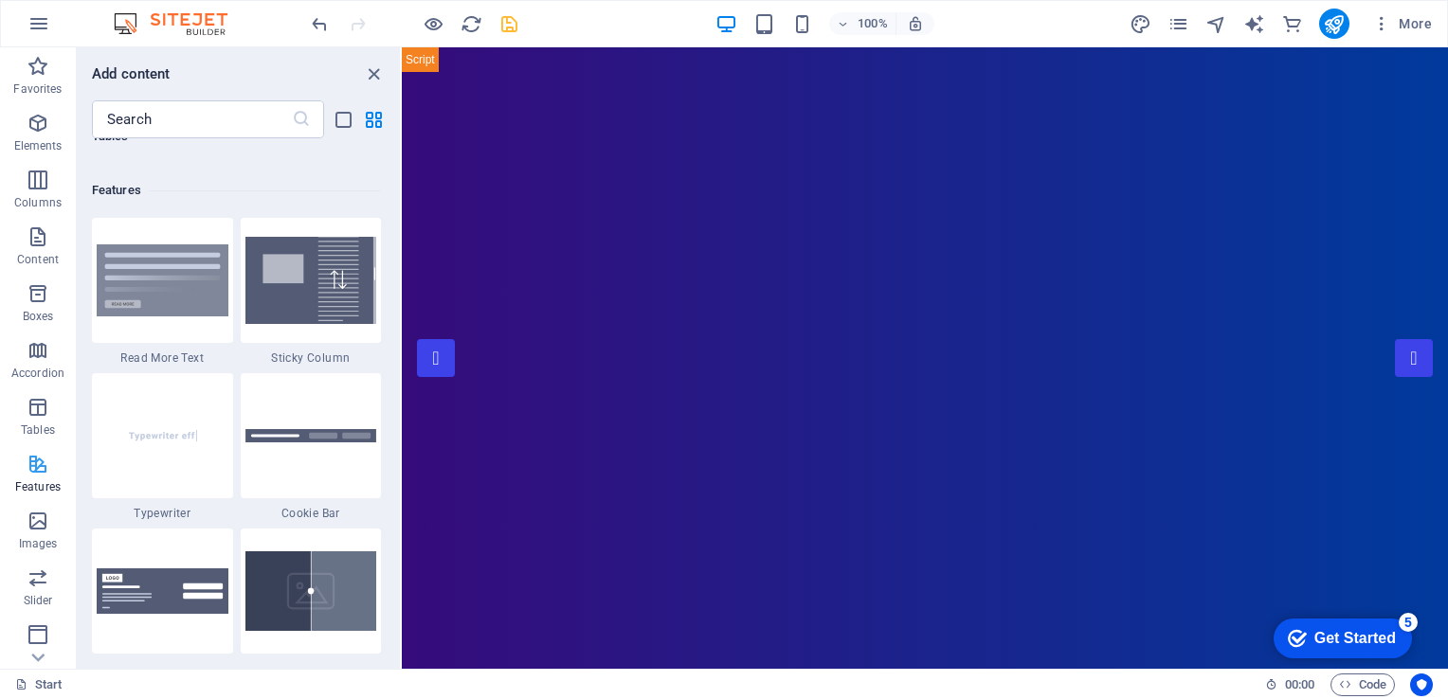
scroll to position [7386, 0]
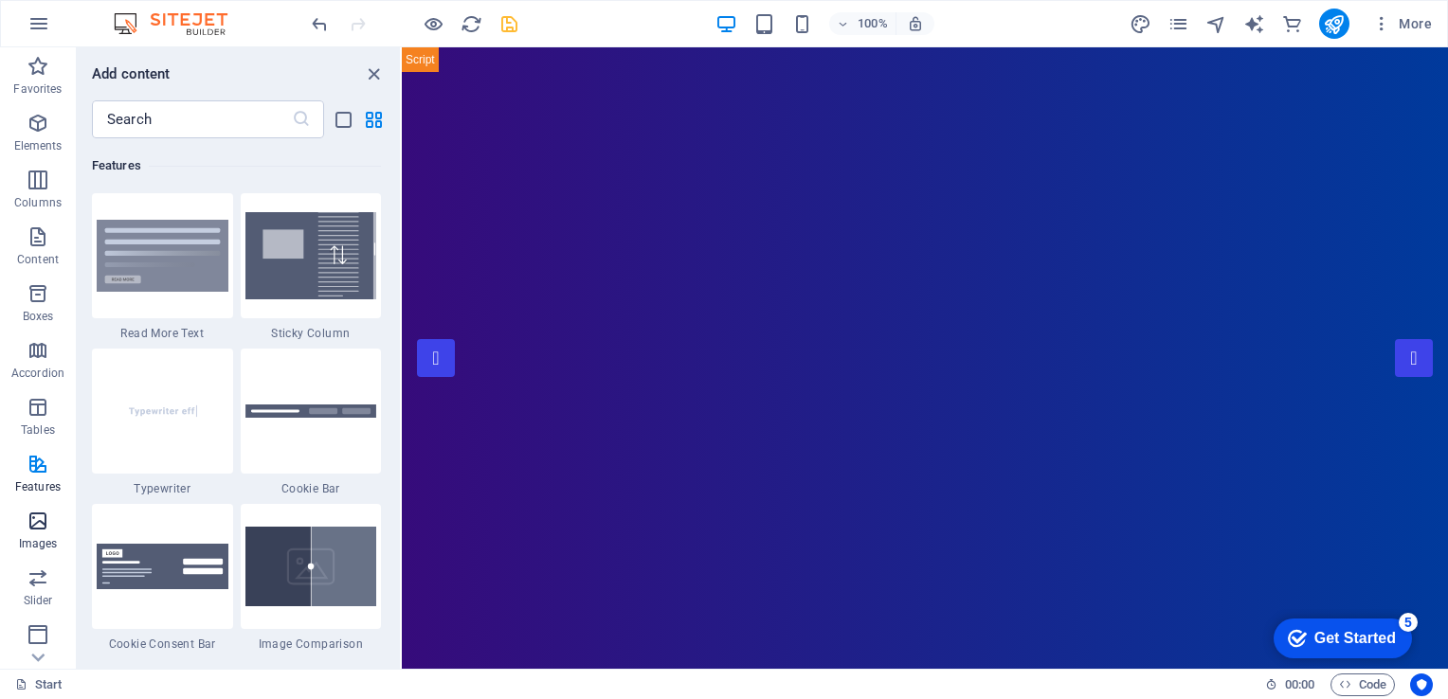
click at [44, 544] on p "Images" at bounding box center [38, 543] width 39 height 15
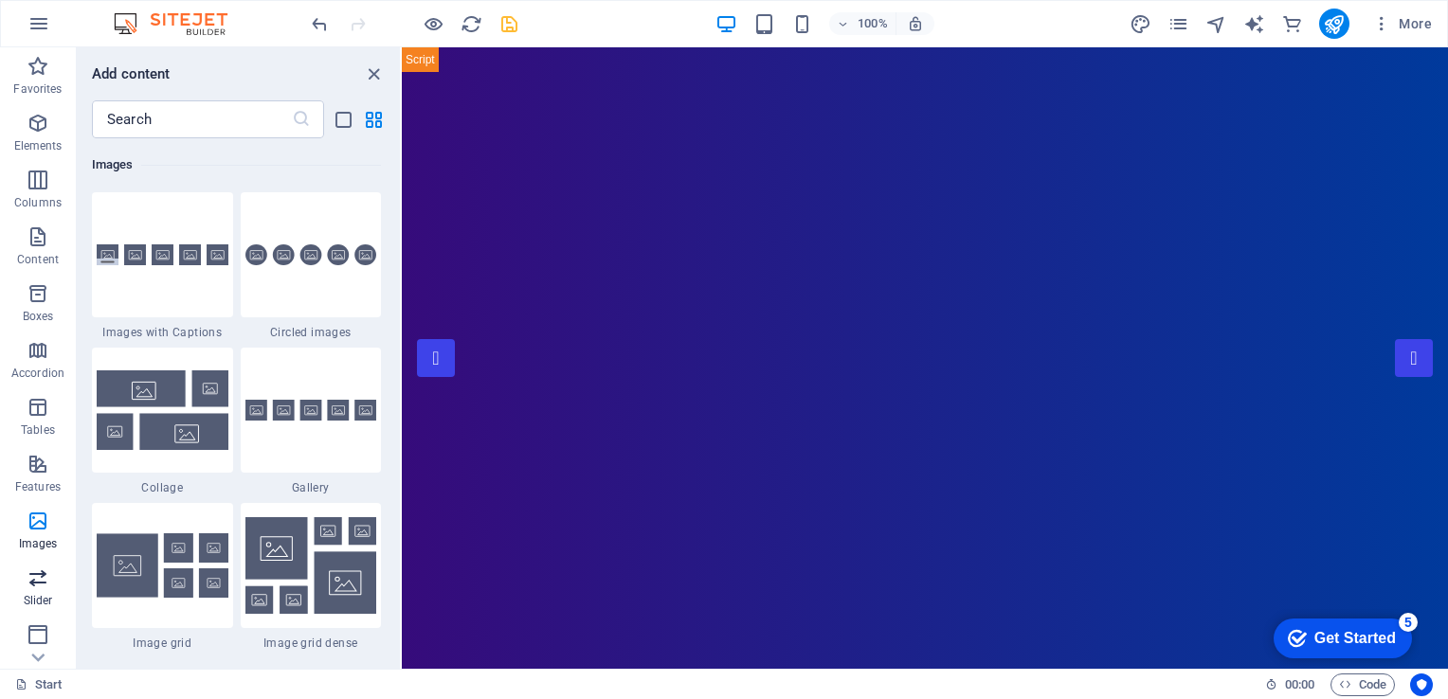
click at [39, 593] on p "Slider" at bounding box center [38, 600] width 29 height 15
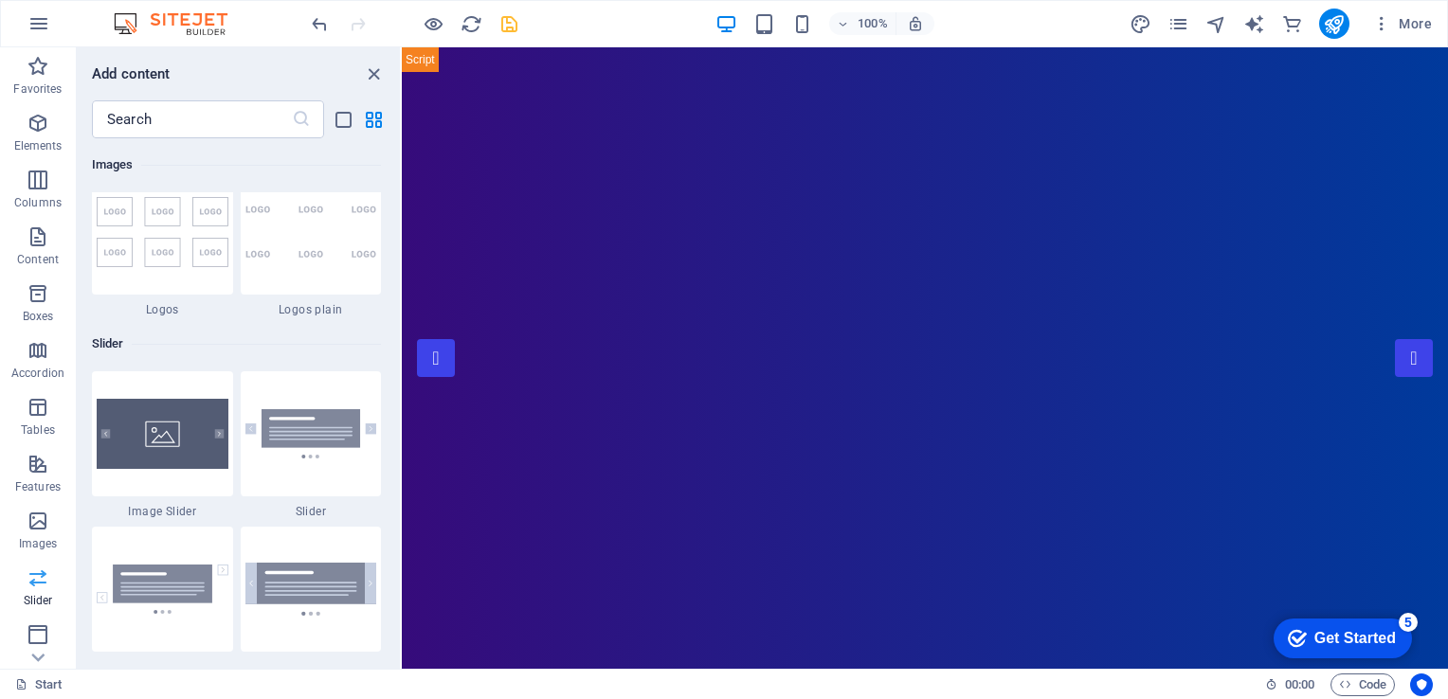
scroll to position [10743, 0]
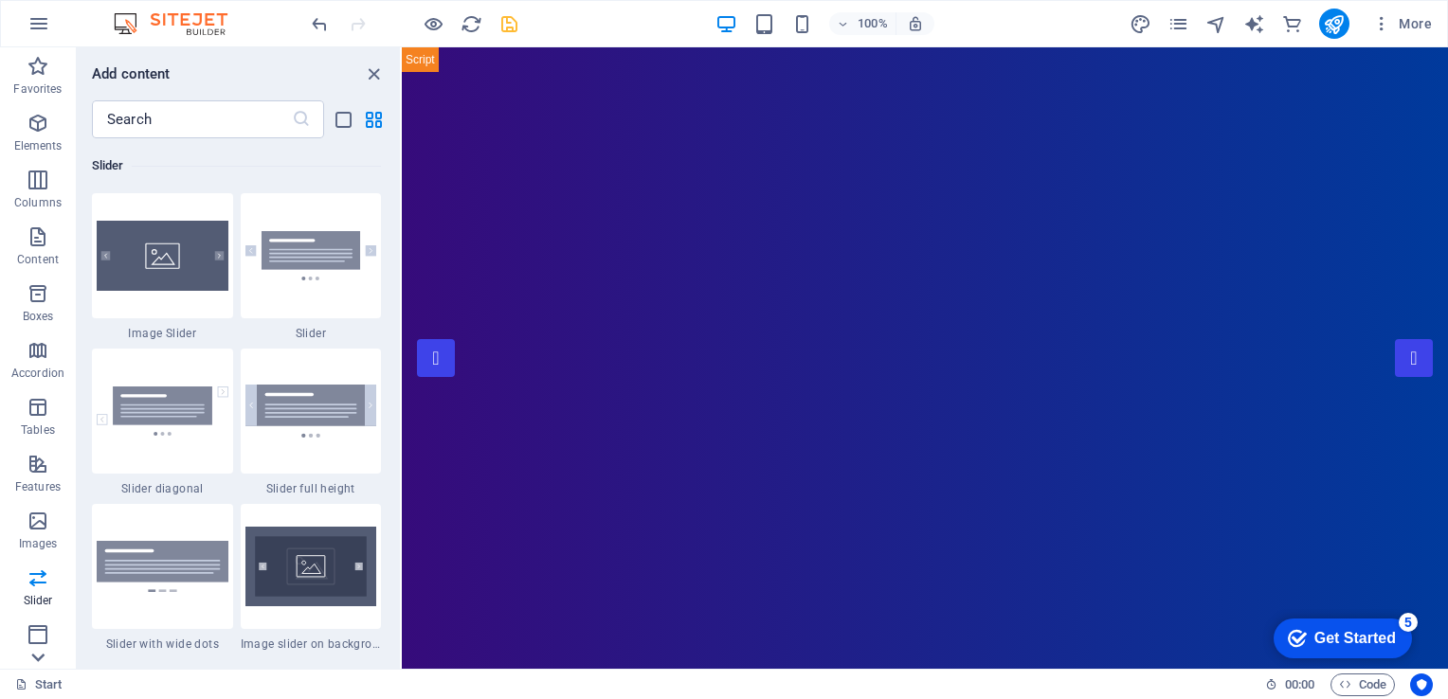
click at [38, 72] on icon at bounding box center [38, 58] width 27 height 27
click at [38, 300] on icon "button" at bounding box center [38, 291] width 23 height 23
click at [38, 358] on icon "button" at bounding box center [38, 347] width 23 height 23
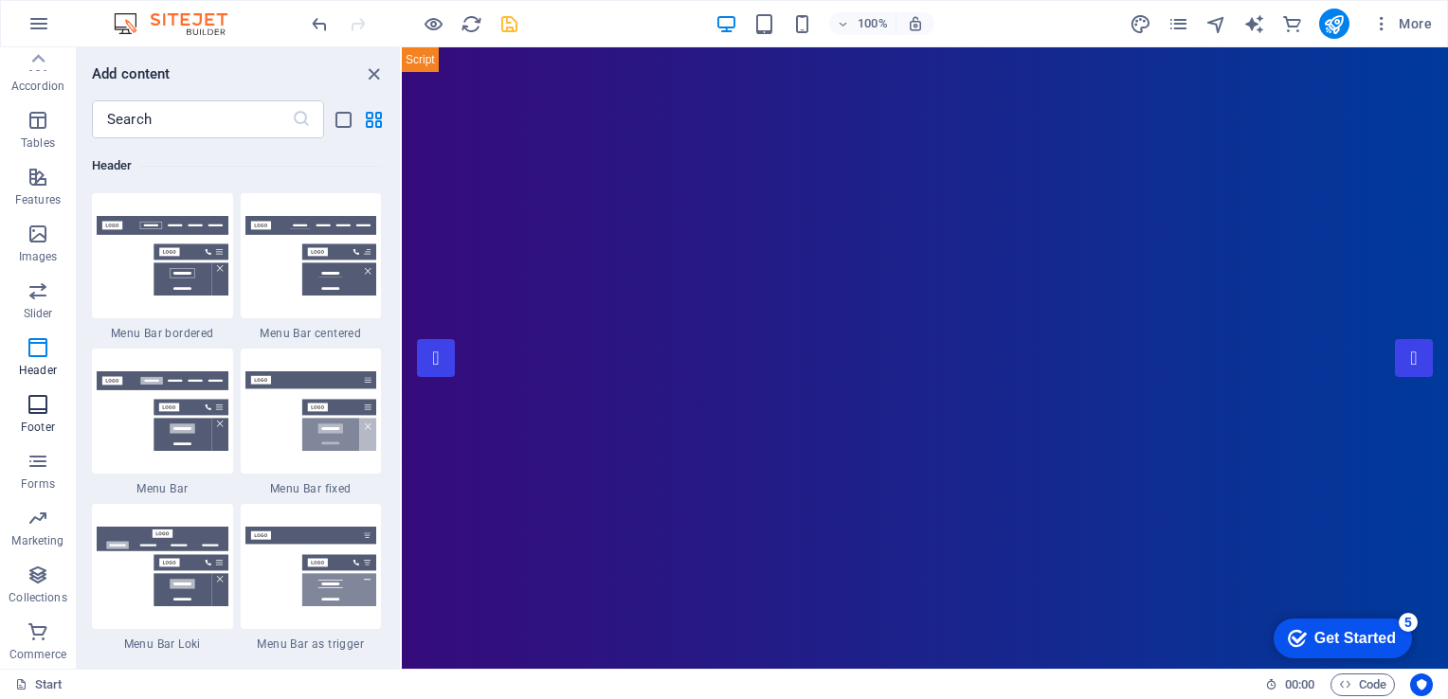
click at [35, 408] on icon "button" at bounding box center [38, 404] width 23 height 23
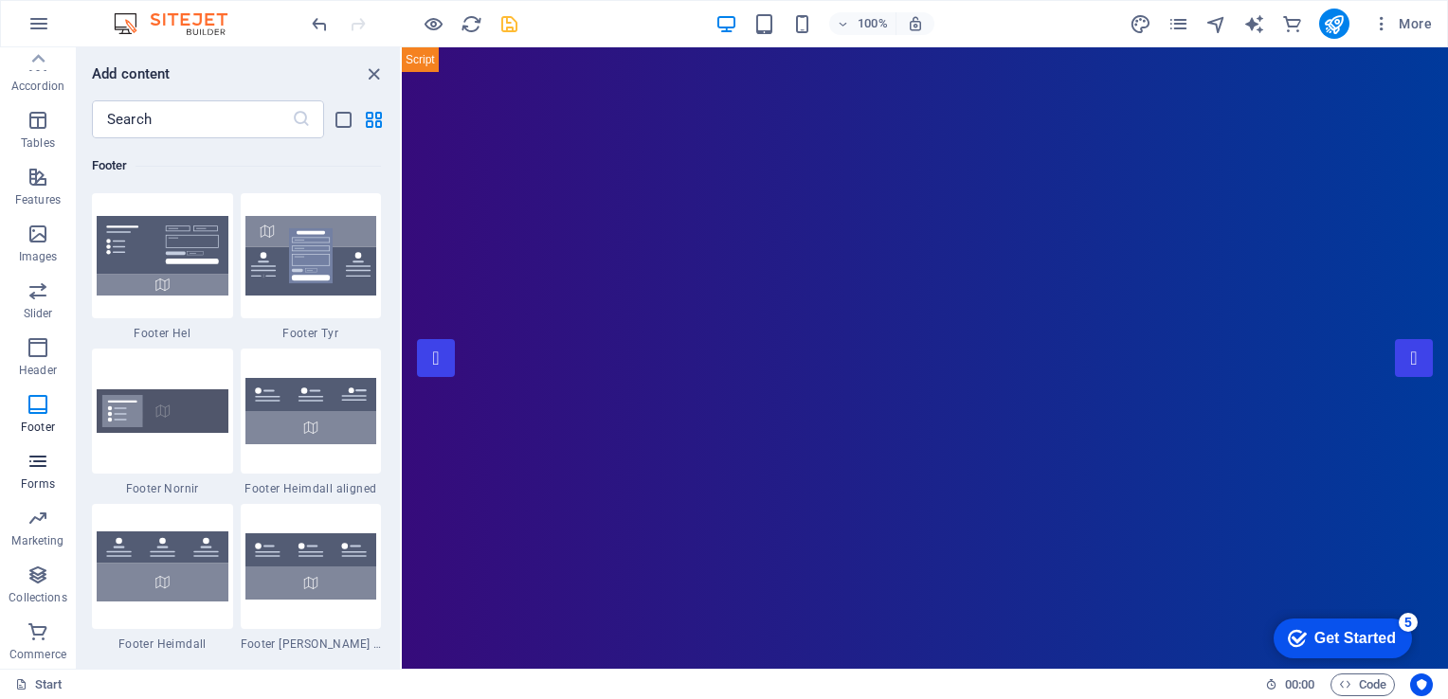
click at [33, 444] on button "Forms" at bounding box center [38, 471] width 76 height 57
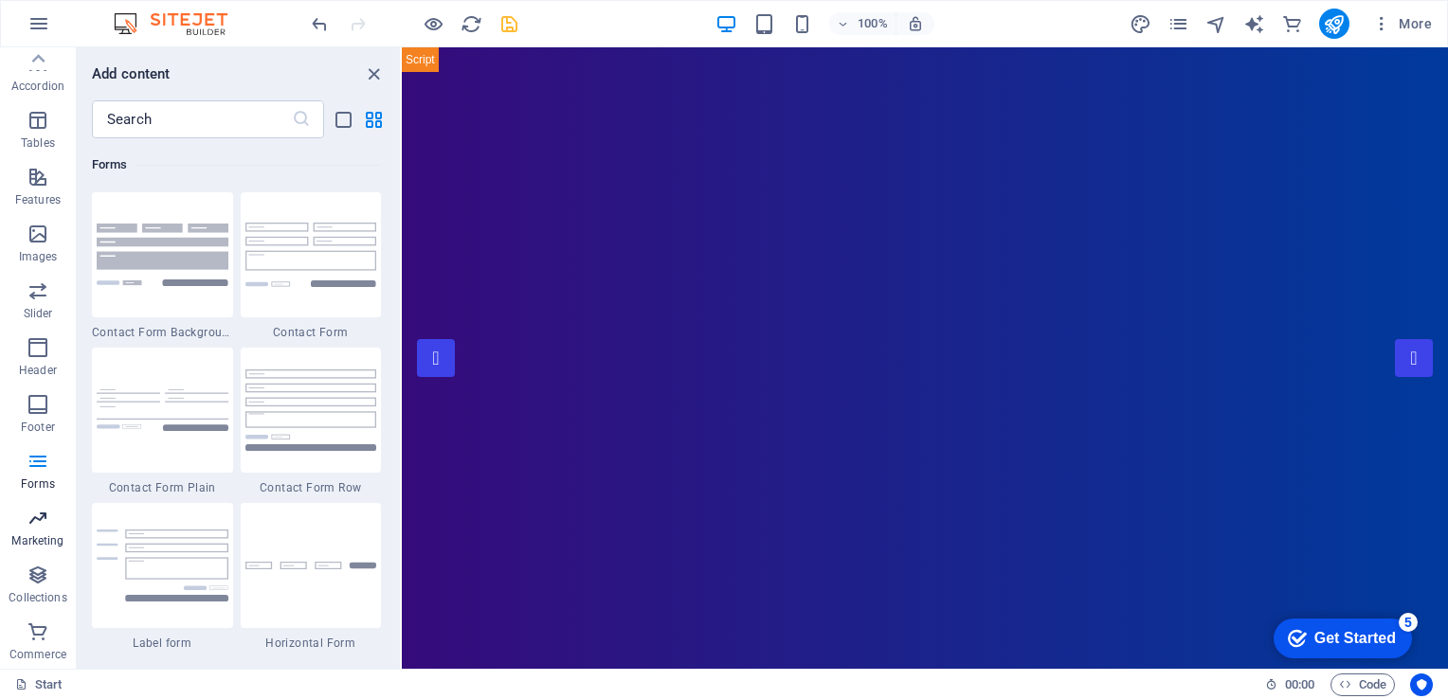
click at [41, 511] on icon "button" at bounding box center [38, 518] width 23 height 23
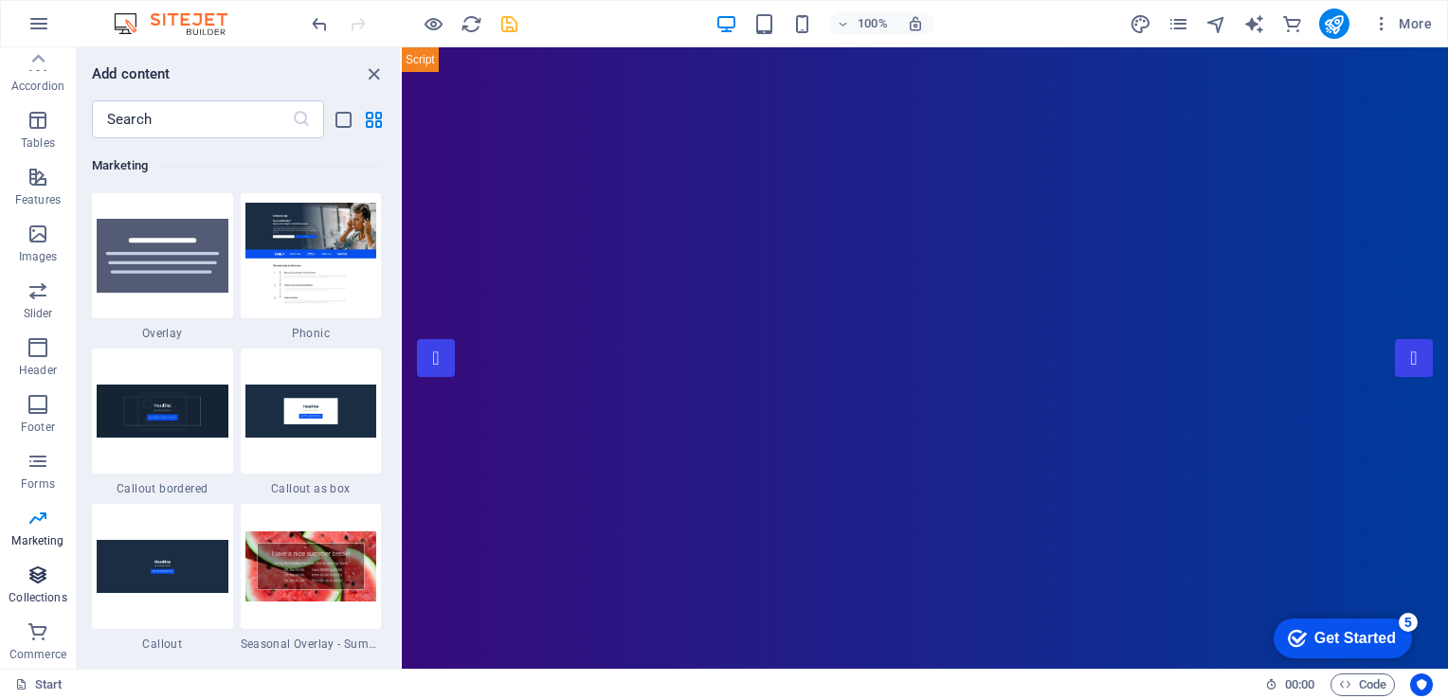
click at [38, 578] on icon "button" at bounding box center [38, 575] width 23 height 23
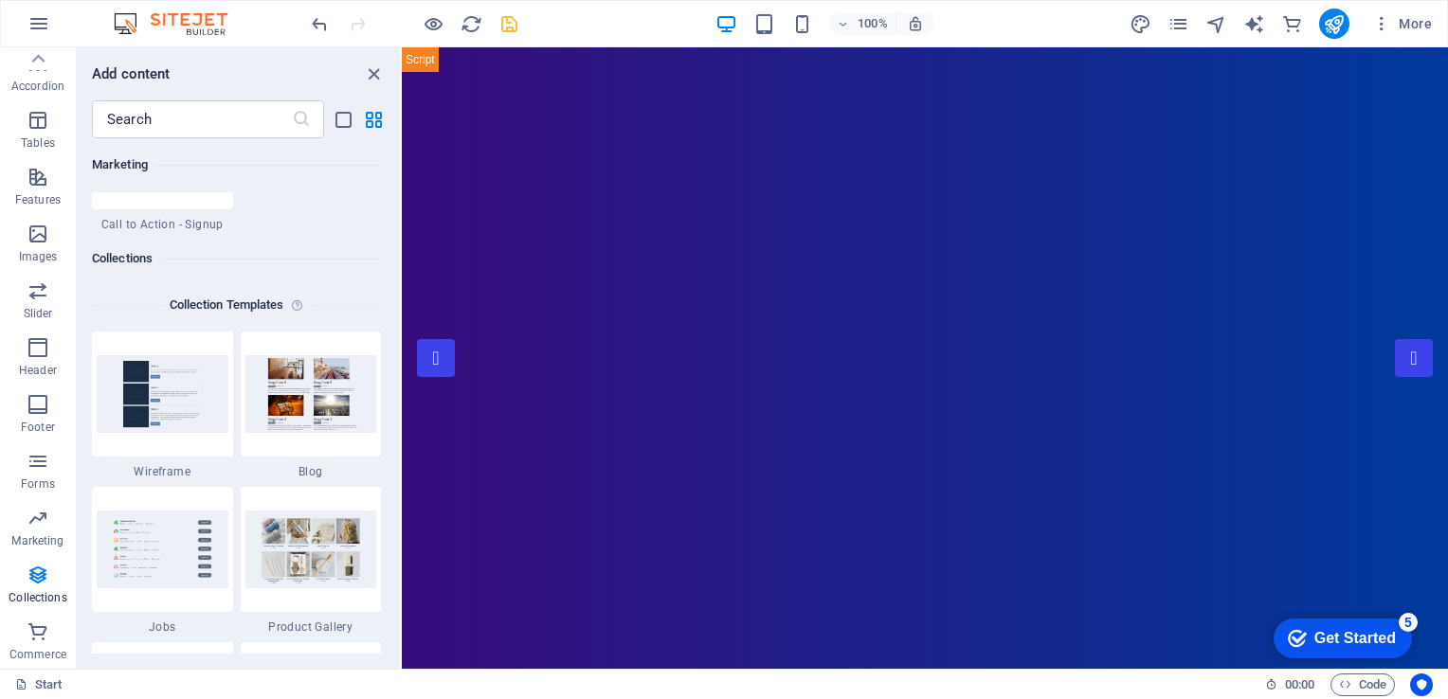
scroll to position [17226, 0]
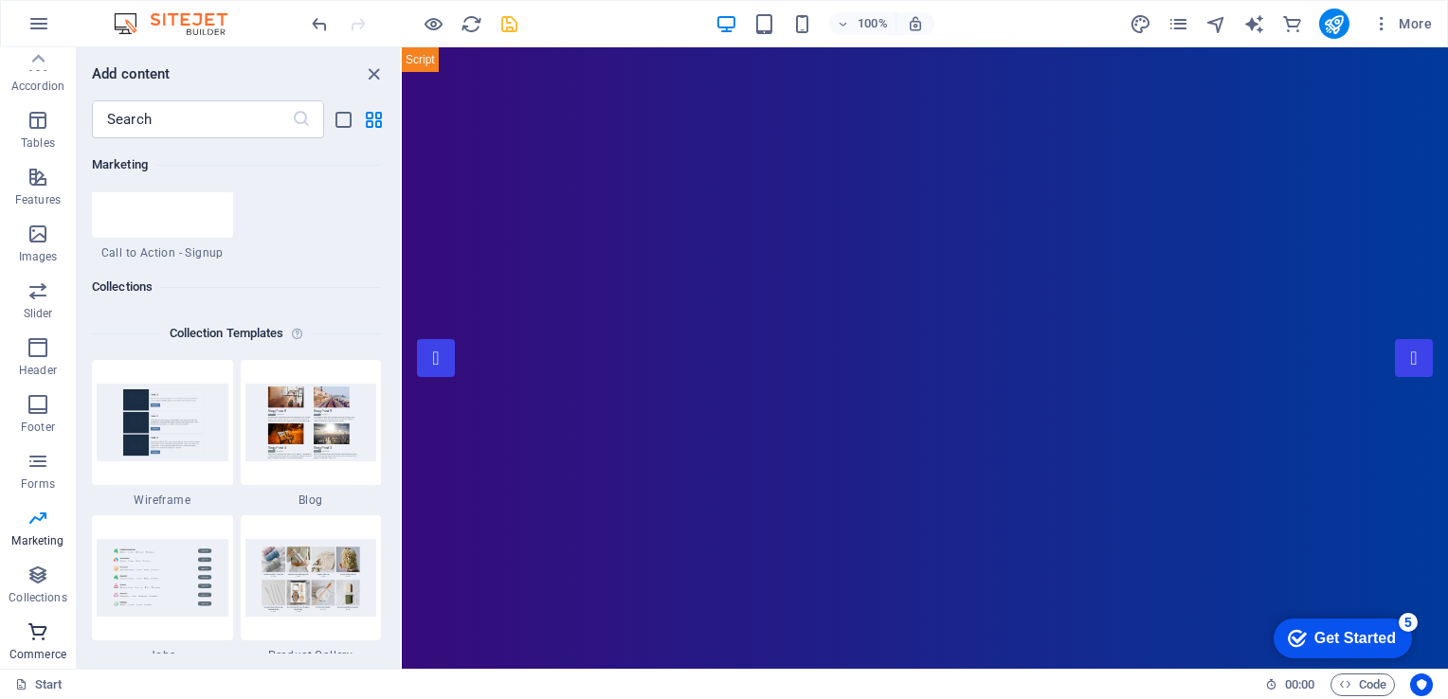
click at [43, 639] on icon "button" at bounding box center [38, 632] width 23 height 23
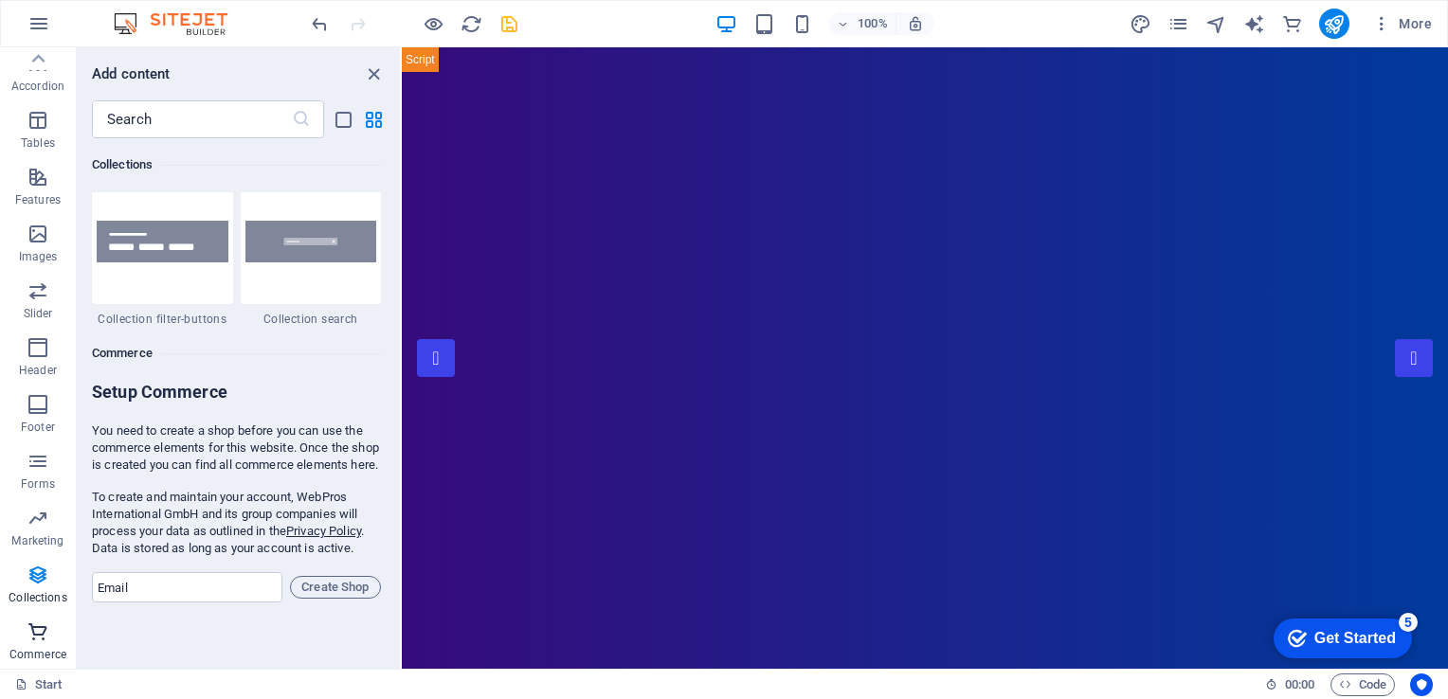
scroll to position [18262, 0]
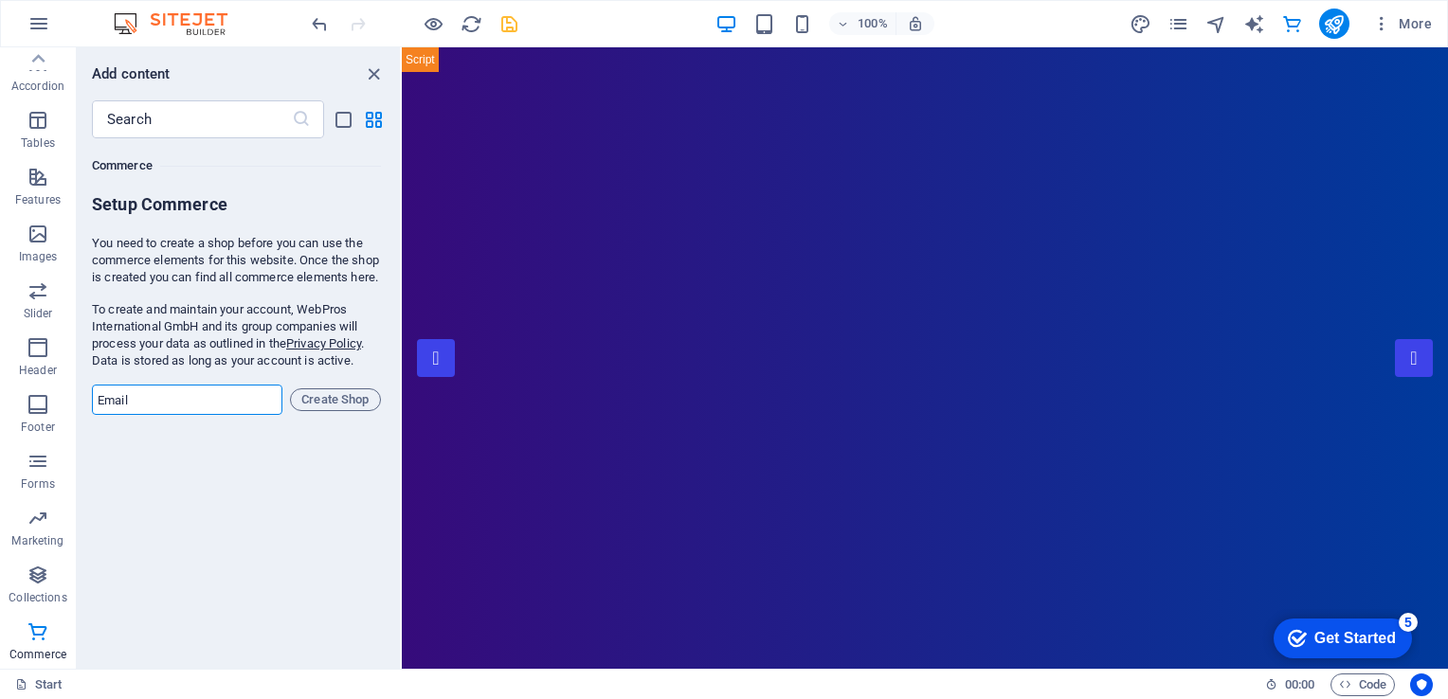
click at [127, 415] on input "email" at bounding box center [187, 400] width 190 height 30
click at [32, 531] on span "Marketing" at bounding box center [38, 529] width 76 height 45
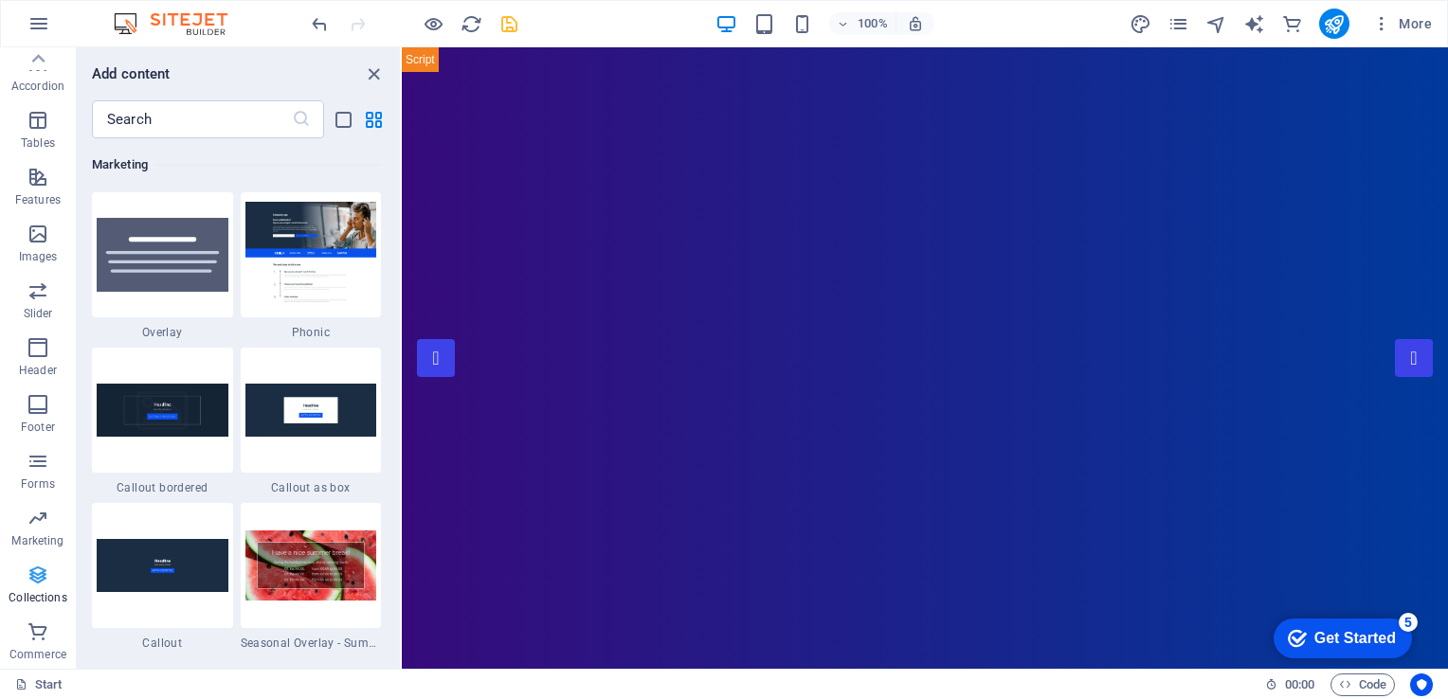
click at [42, 597] on p "Collections" at bounding box center [38, 597] width 58 height 15
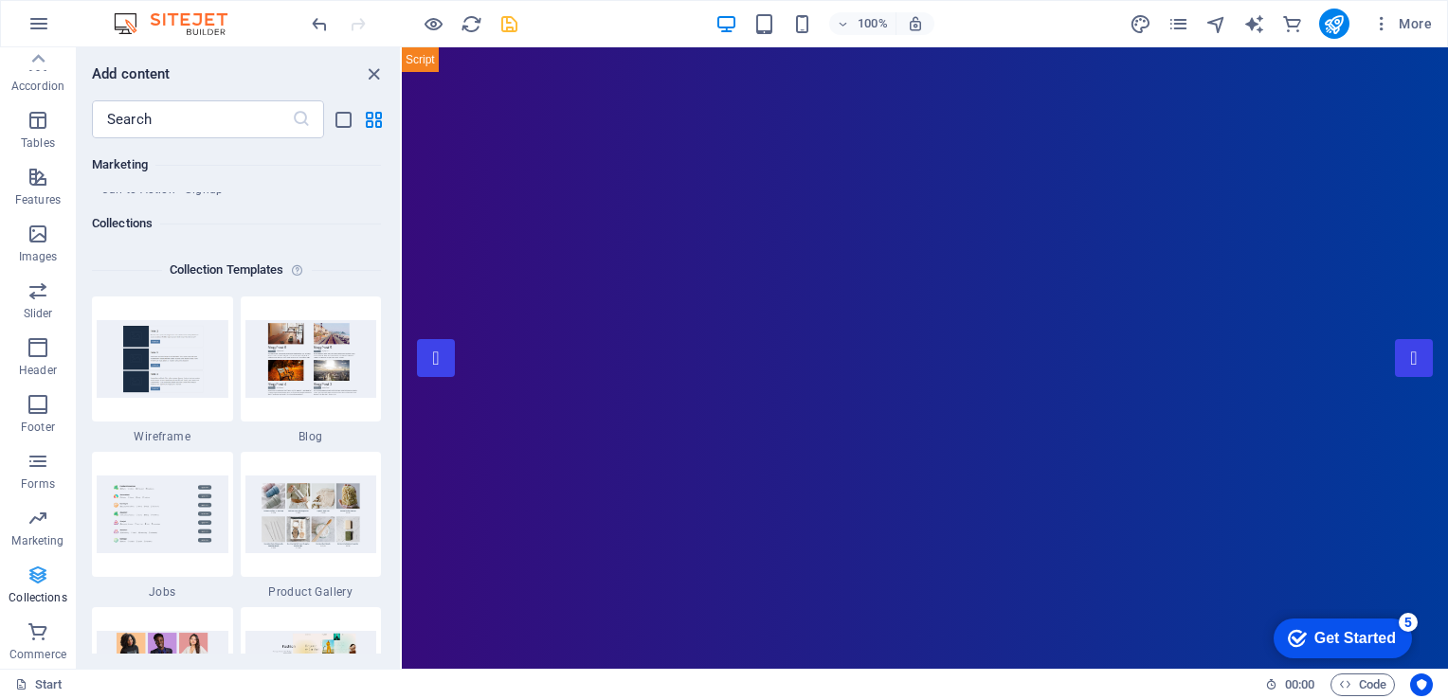
scroll to position [17348, 0]
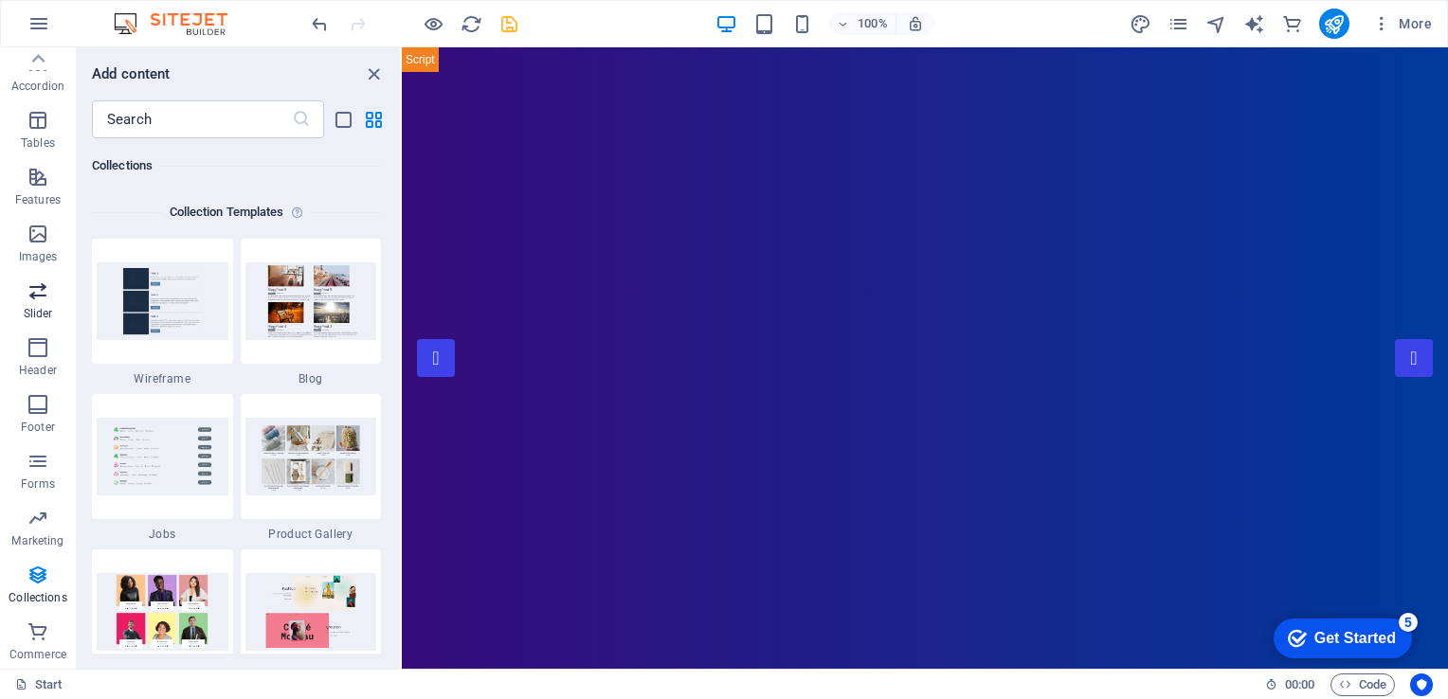
click at [23, 298] on span "Slider" at bounding box center [38, 302] width 76 height 45
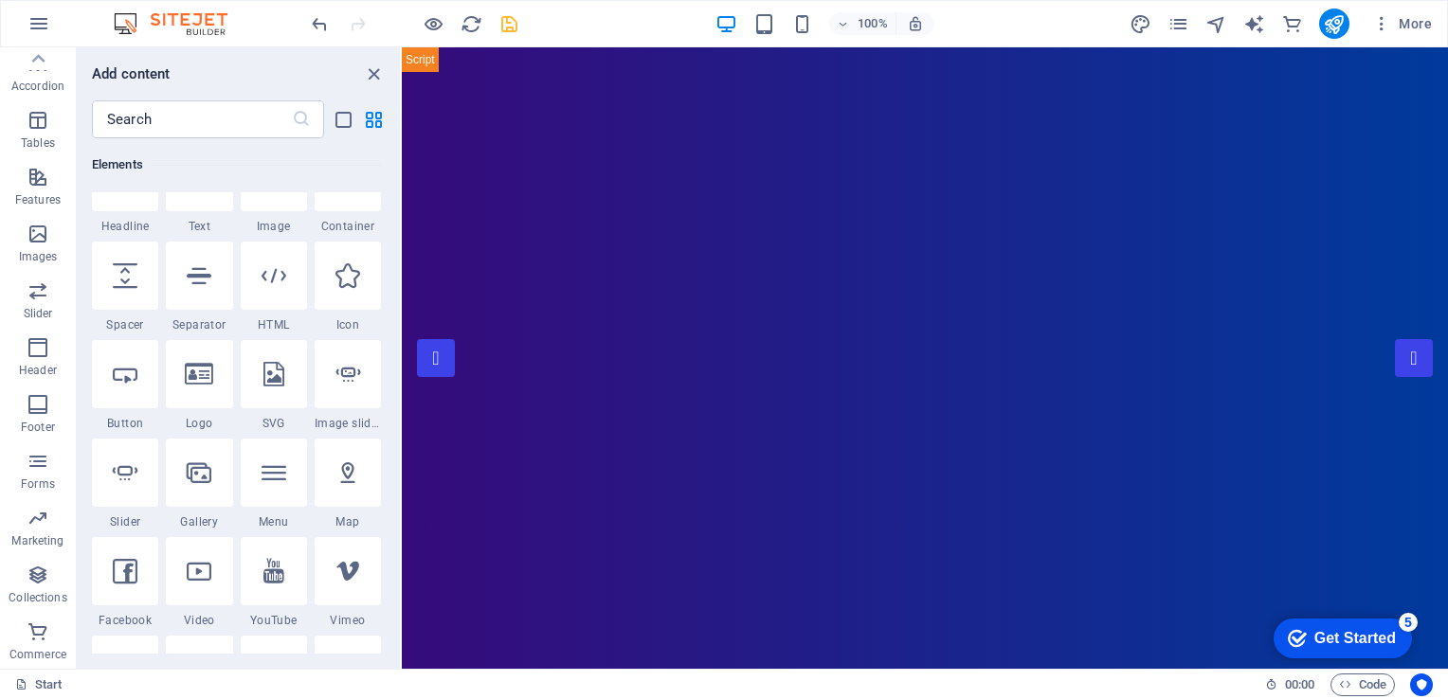
scroll to position [111, 0]
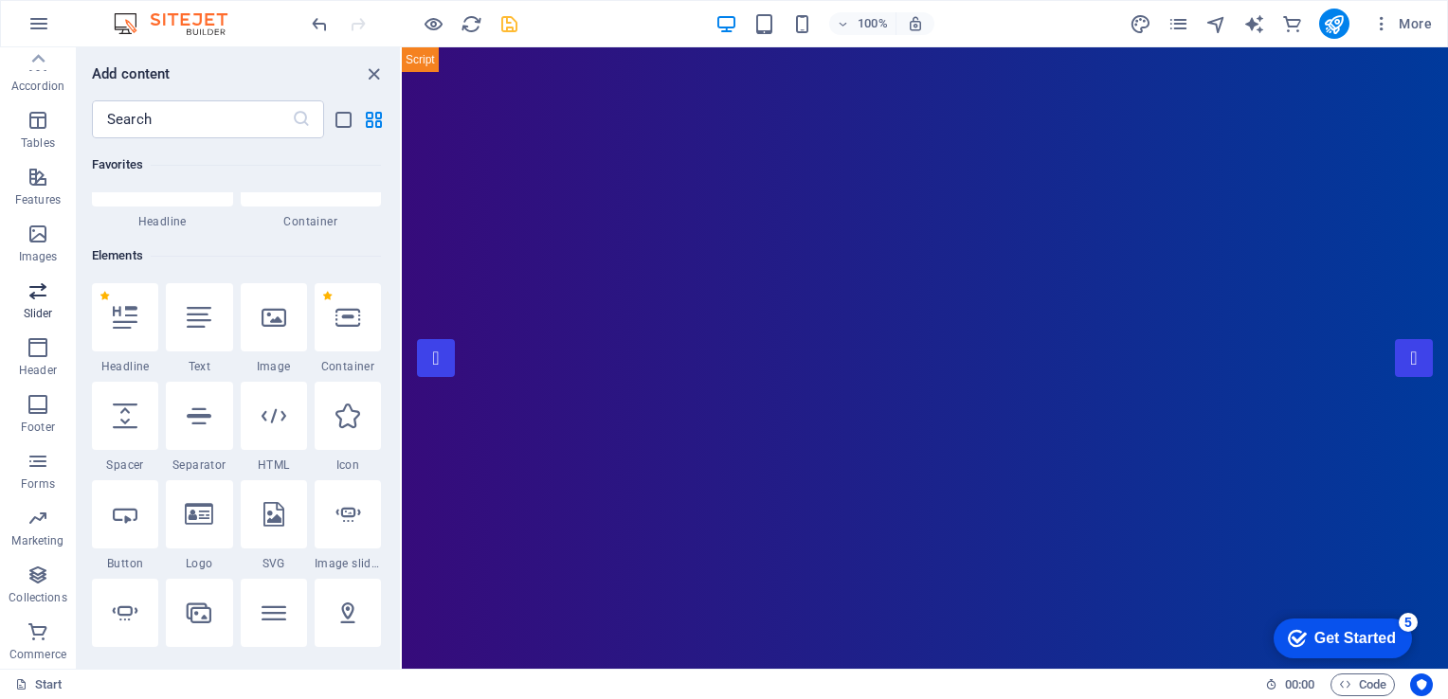
click at [45, 294] on icon "button" at bounding box center [38, 291] width 23 height 23
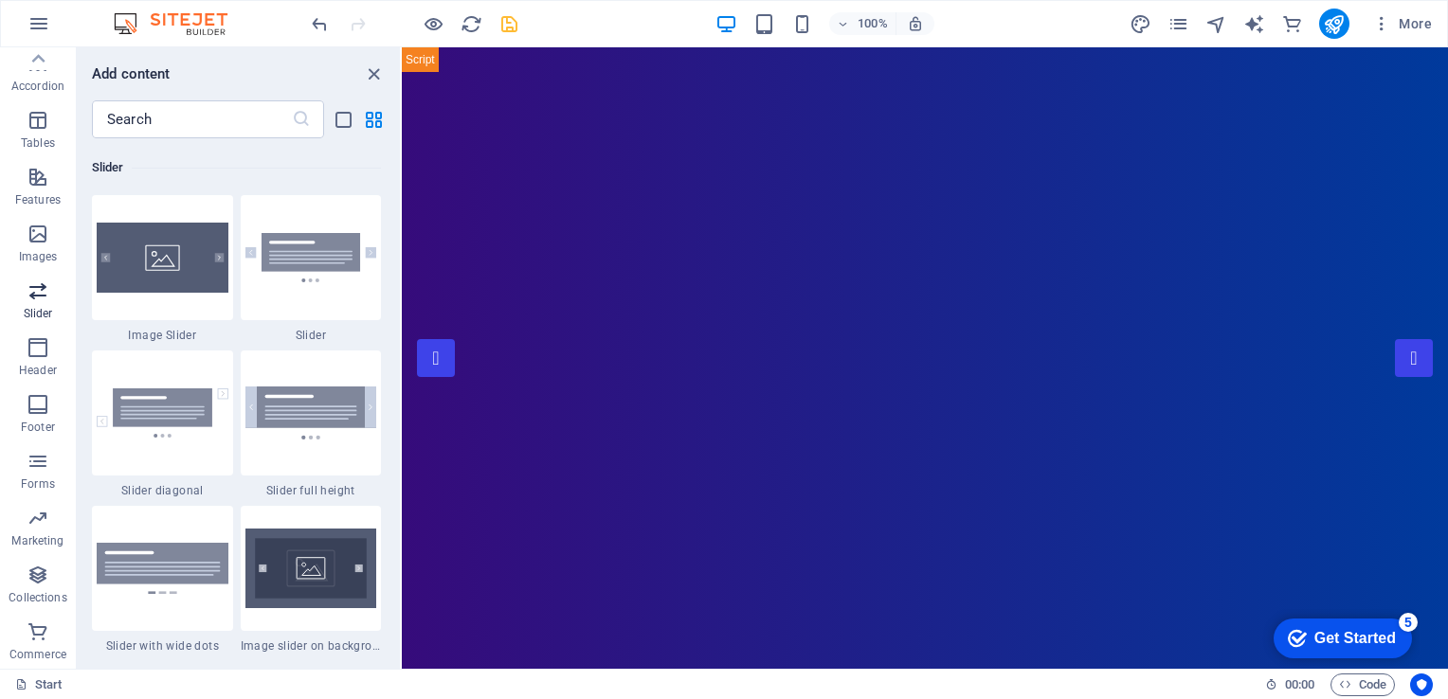
scroll to position [10743, 0]
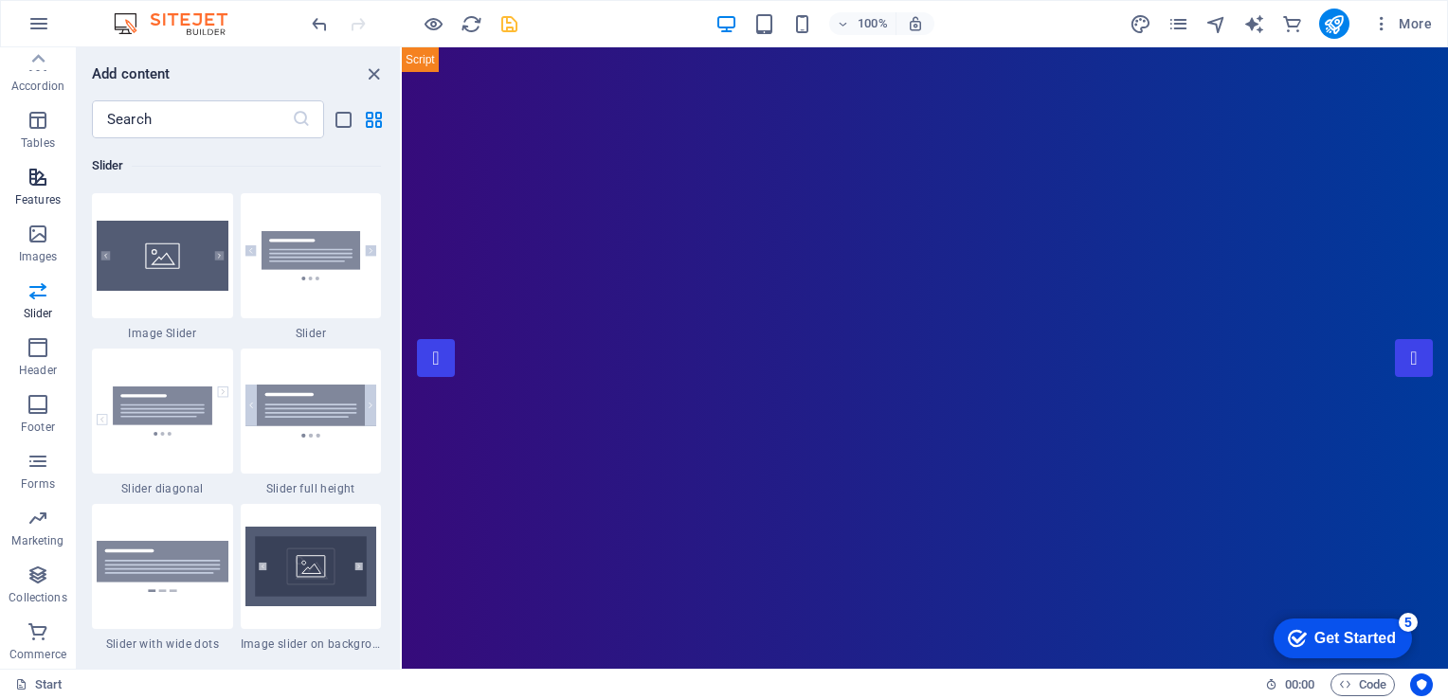
click at [42, 192] on p "Features" at bounding box center [37, 199] width 45 height 15
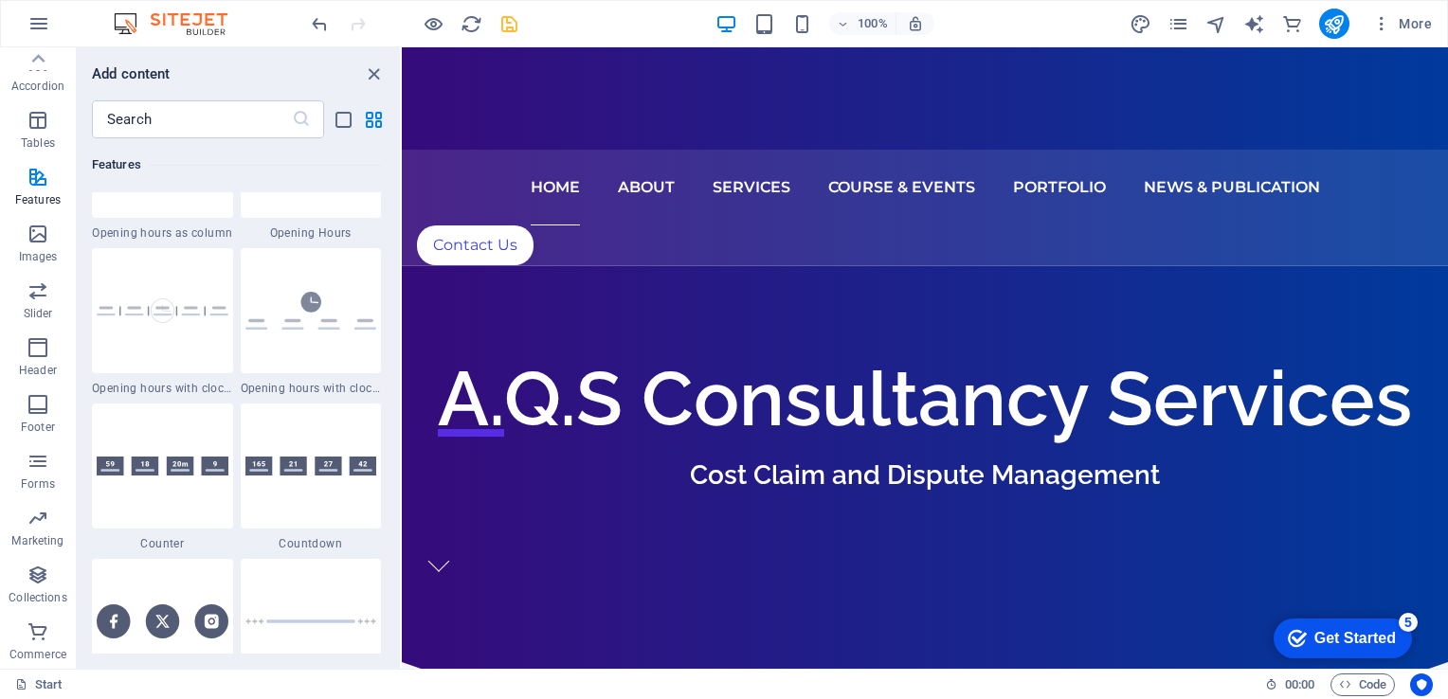
scroll to position [0, 0]
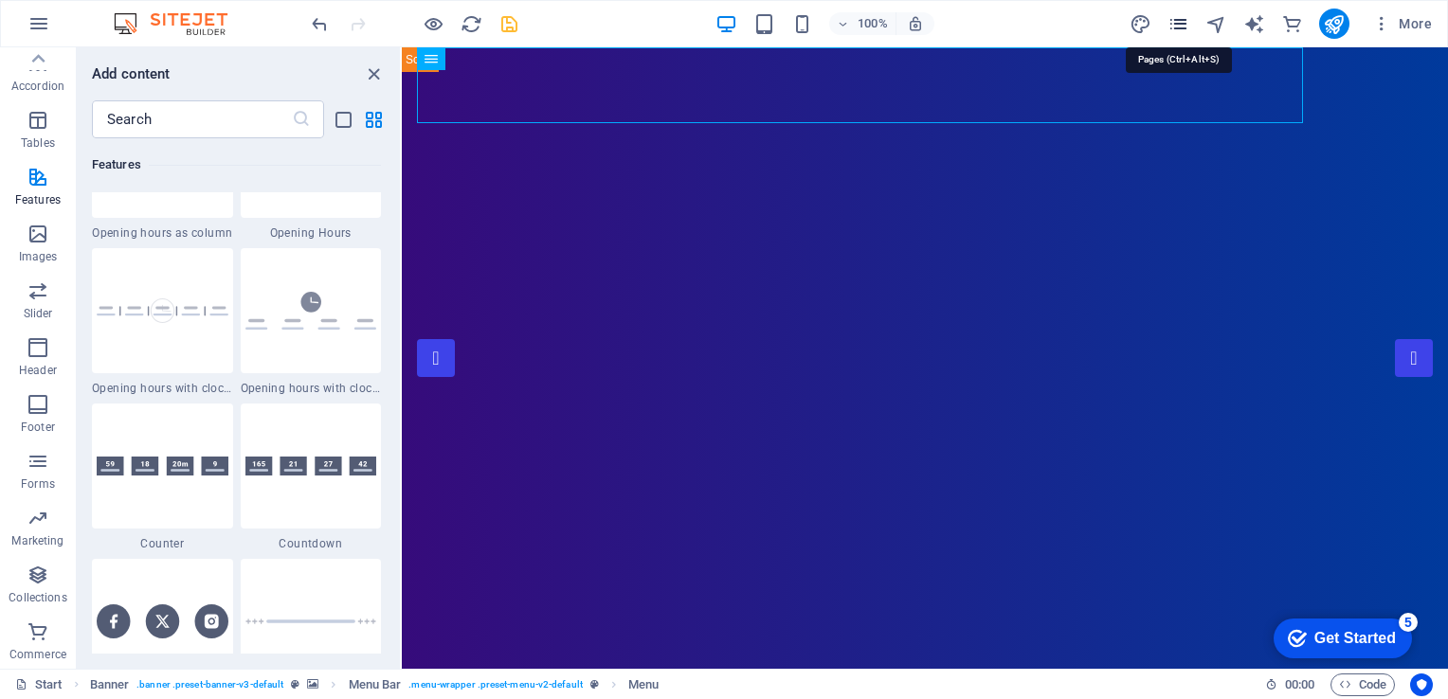
click at [1183, 27] on icon "pages" at bounding box center [1179, 24] width 22 height 22
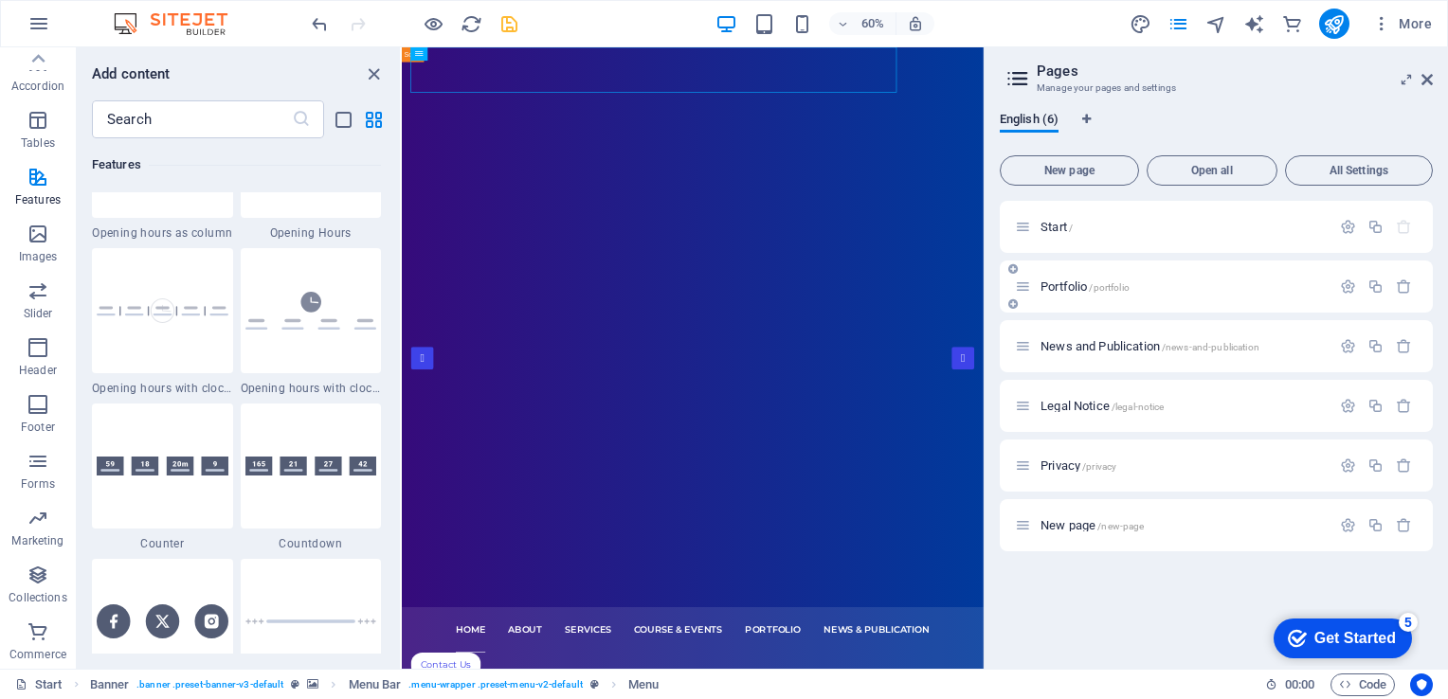
click at [1022, 286] on icon at bounding box center [1023, 287] width 16 height 16
click at [1350, 289] on icon "button" at bounding box center [1348, 287] width 16 height 16
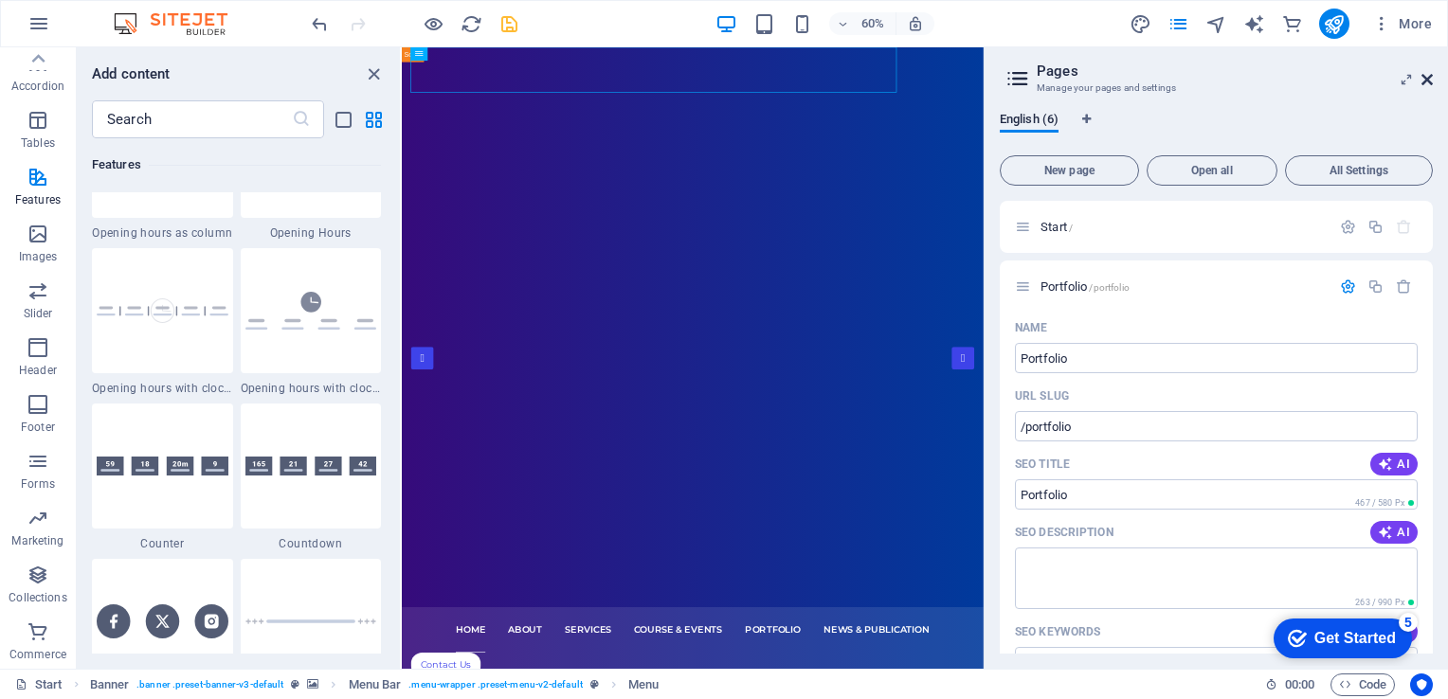
click at [1426, 78] on icon at bounding box center [1427, 79] width 11 height 15
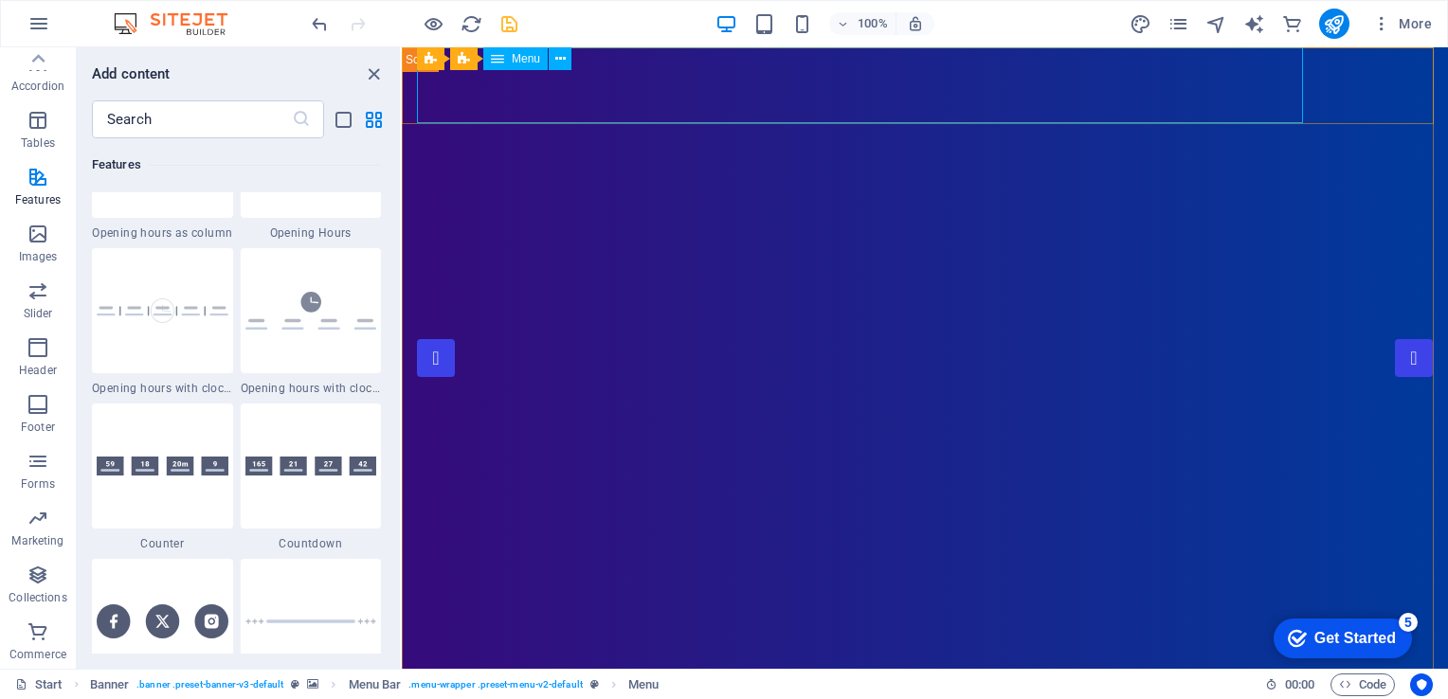
click at [524, 56] on span "Menu" at bounding box center [526, 58] width 28 height 11
click at [557, 70] on button at bounding box center [560, 58] width 23 height 23
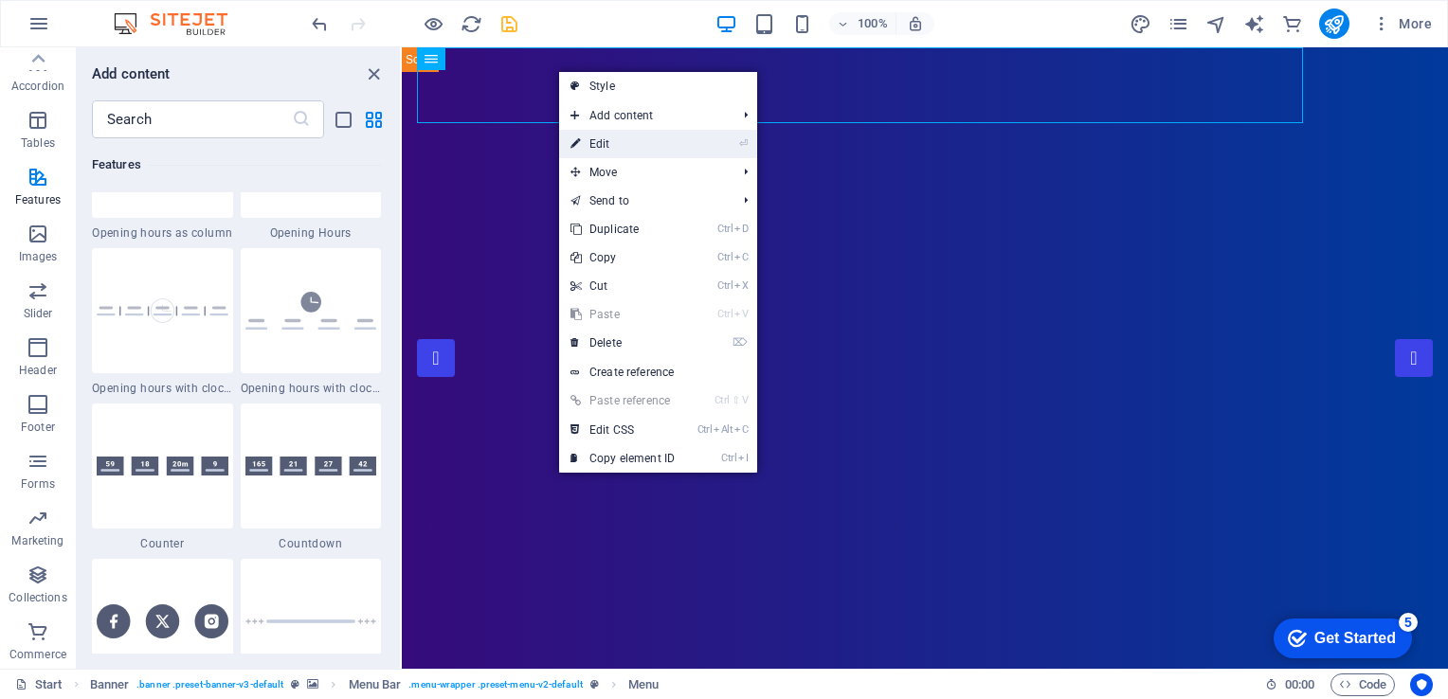
click at [604, 134] on link "⏎ Edit" at bounding box center [622, 144] width 127 height 28
select select
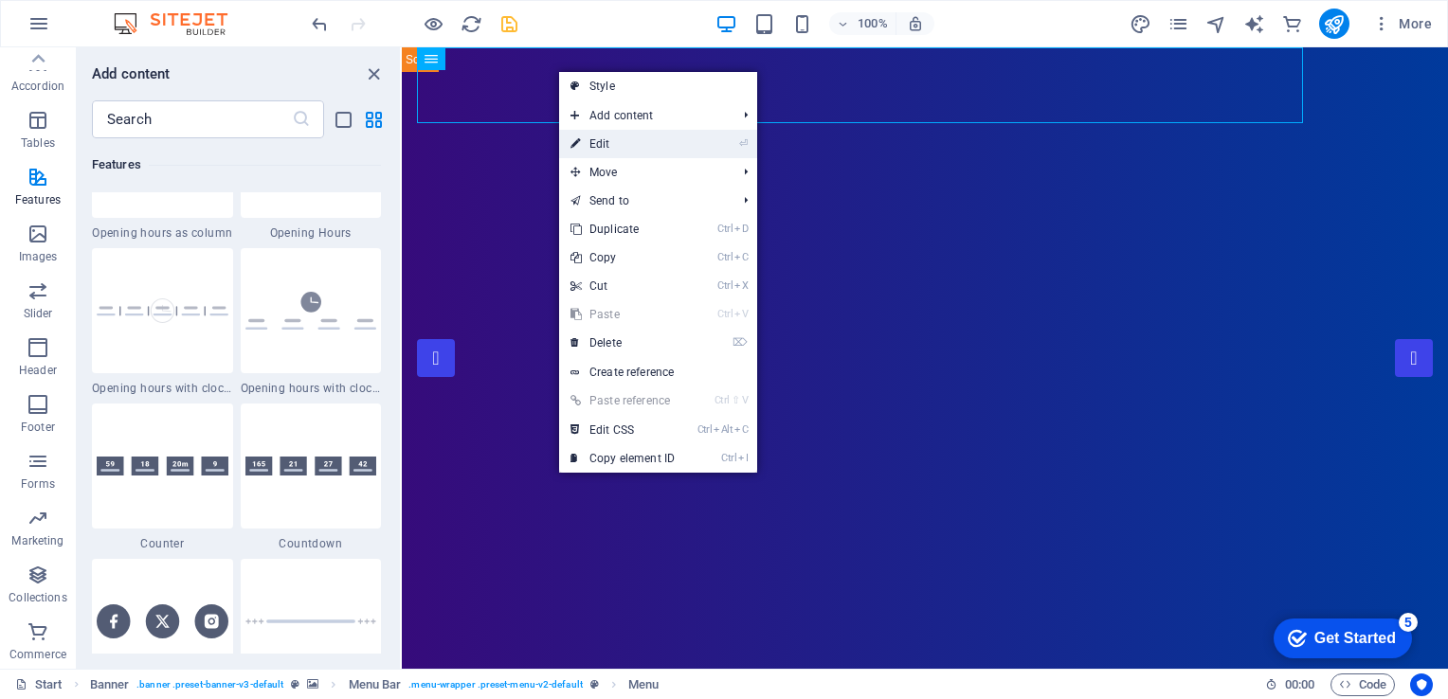
select select "1"
select select
select select "2"
select select
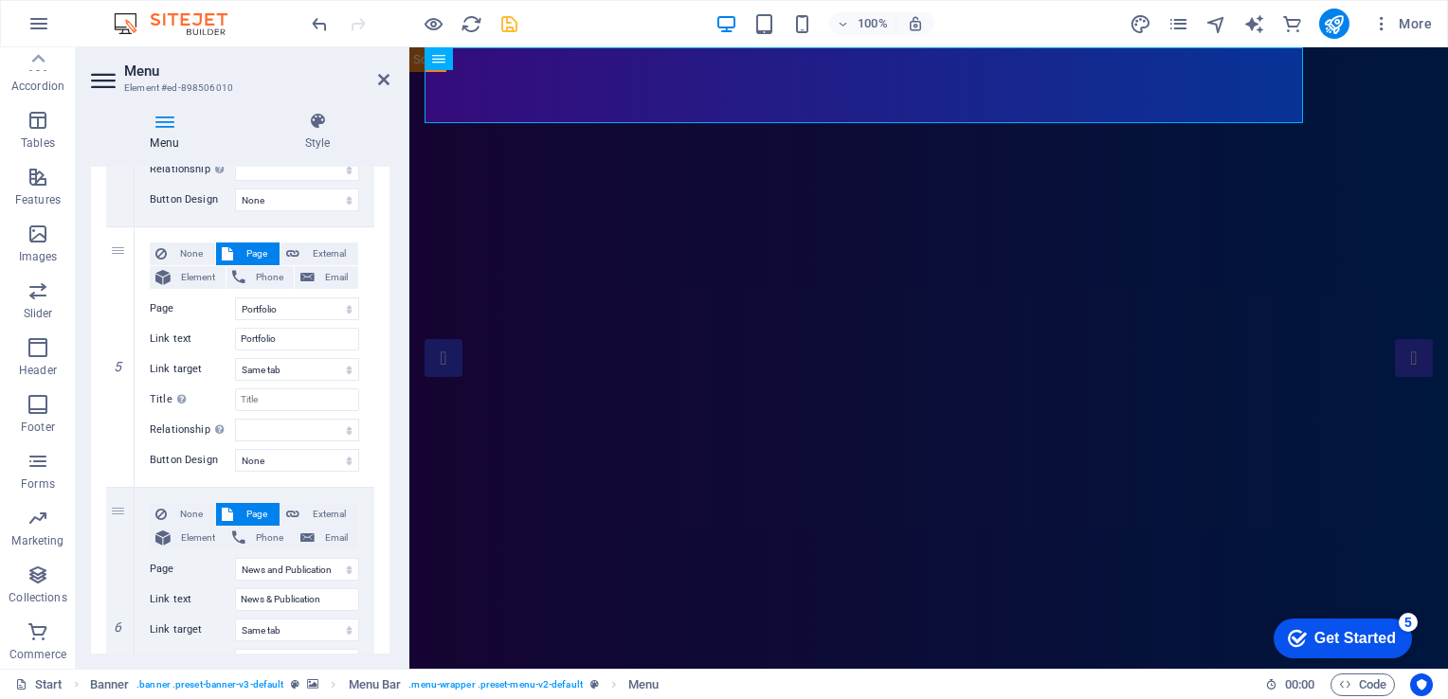
scroll to position [1080, 0]
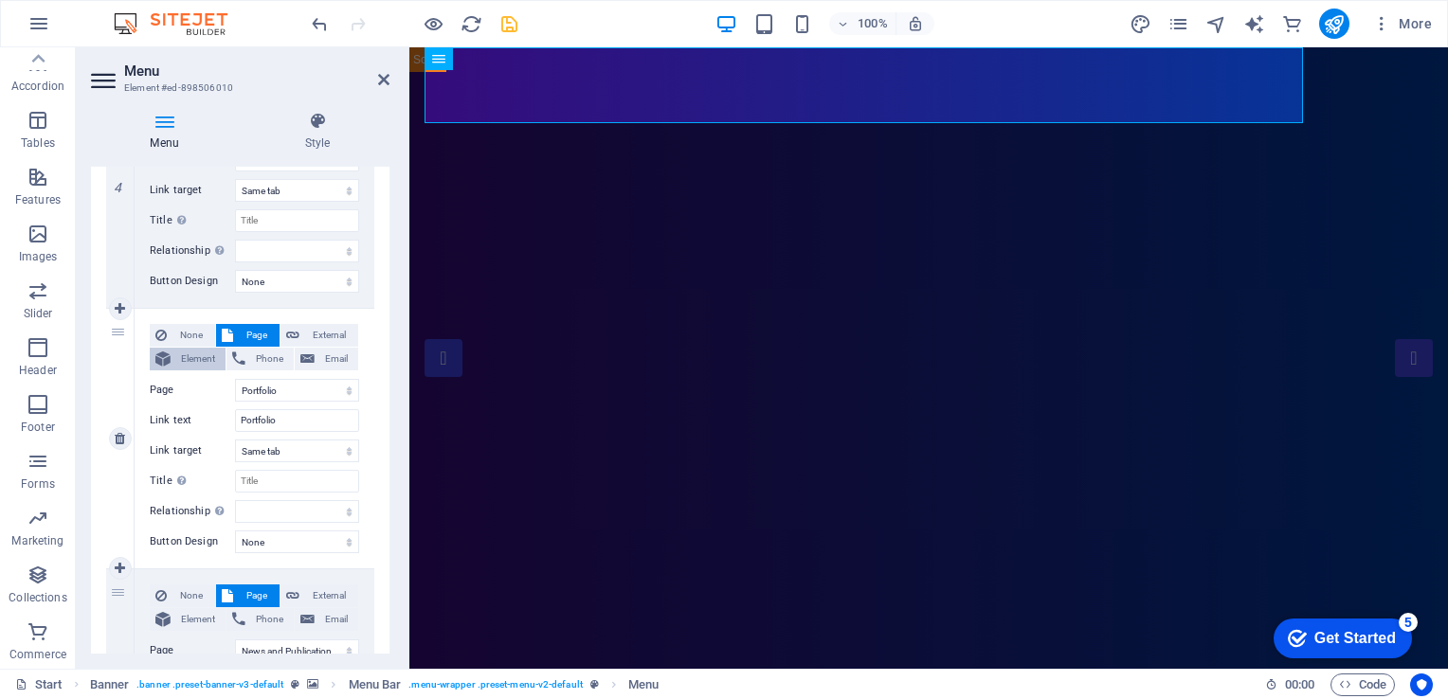
click at [195, 349] on span "Element" at bounding box center [198, 359] width 44 height 23
select select
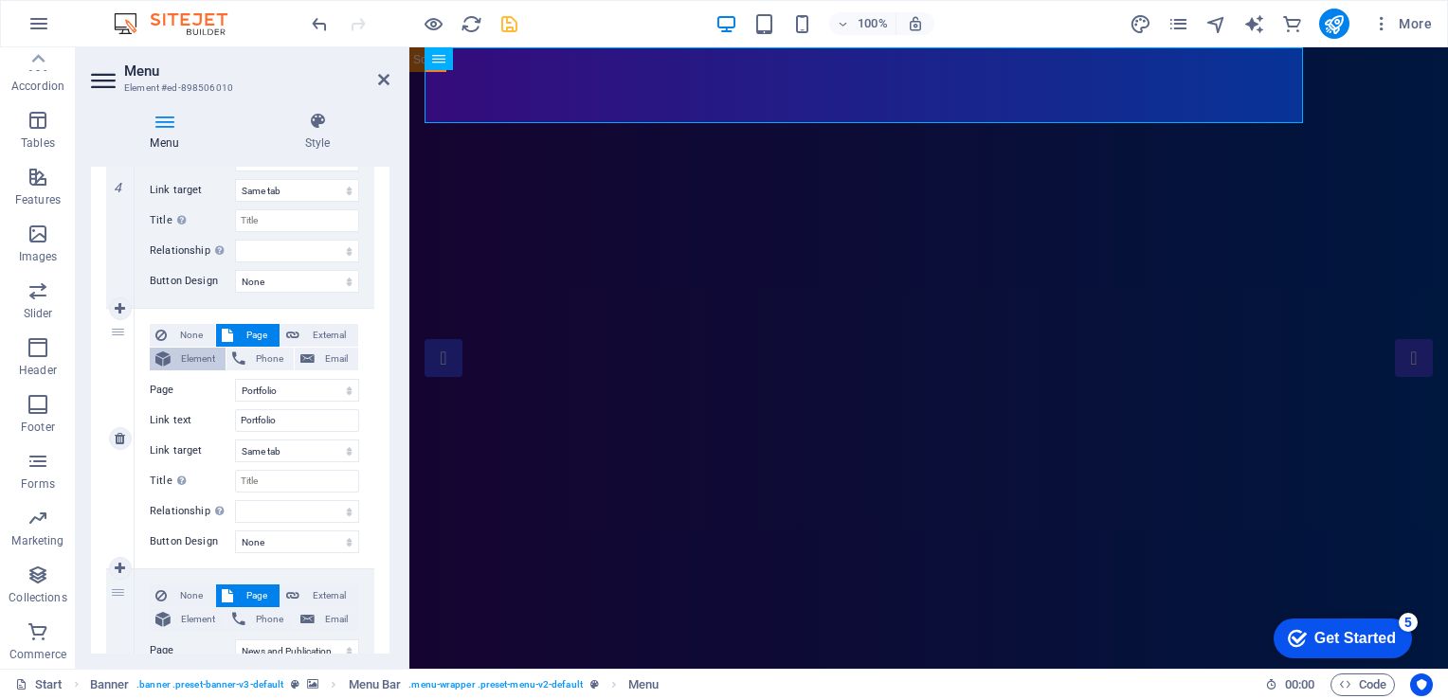
select select
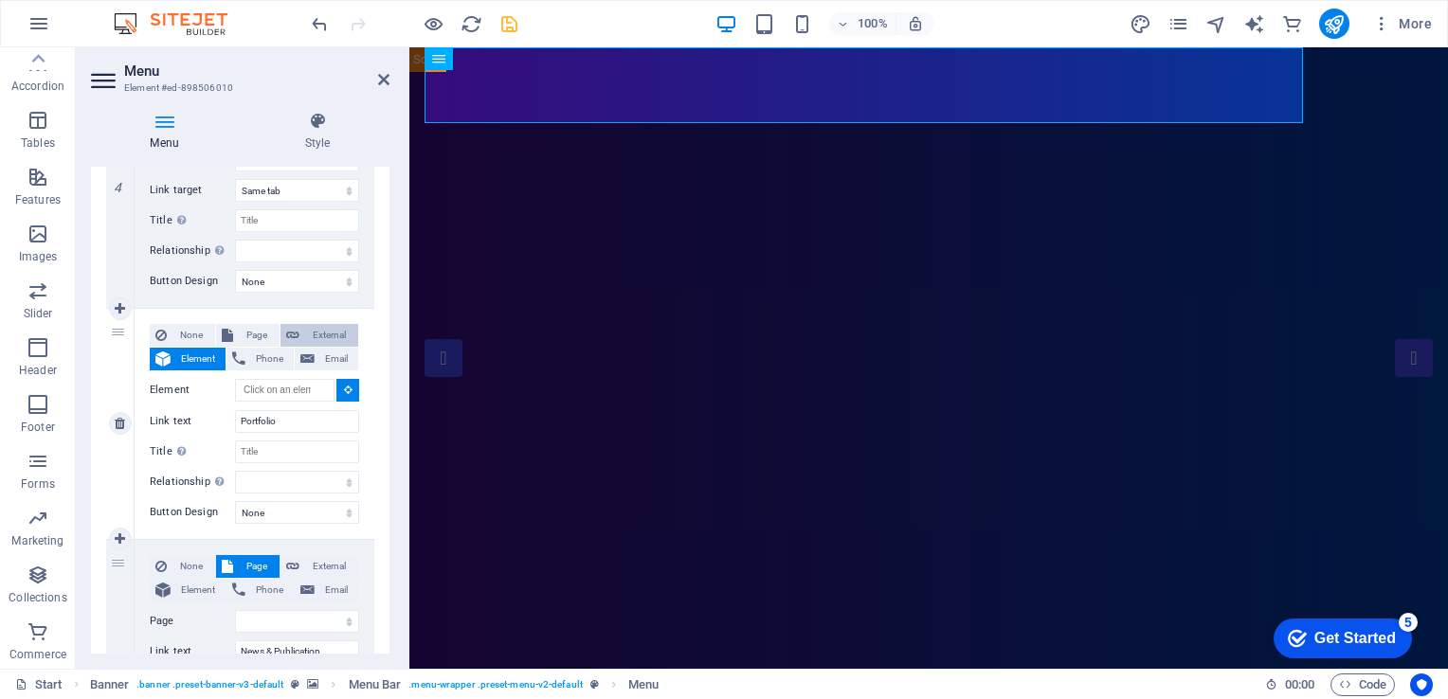
click at [323, 338] on span "External" at bounding box center [328, 335] width 47 height 23
select select
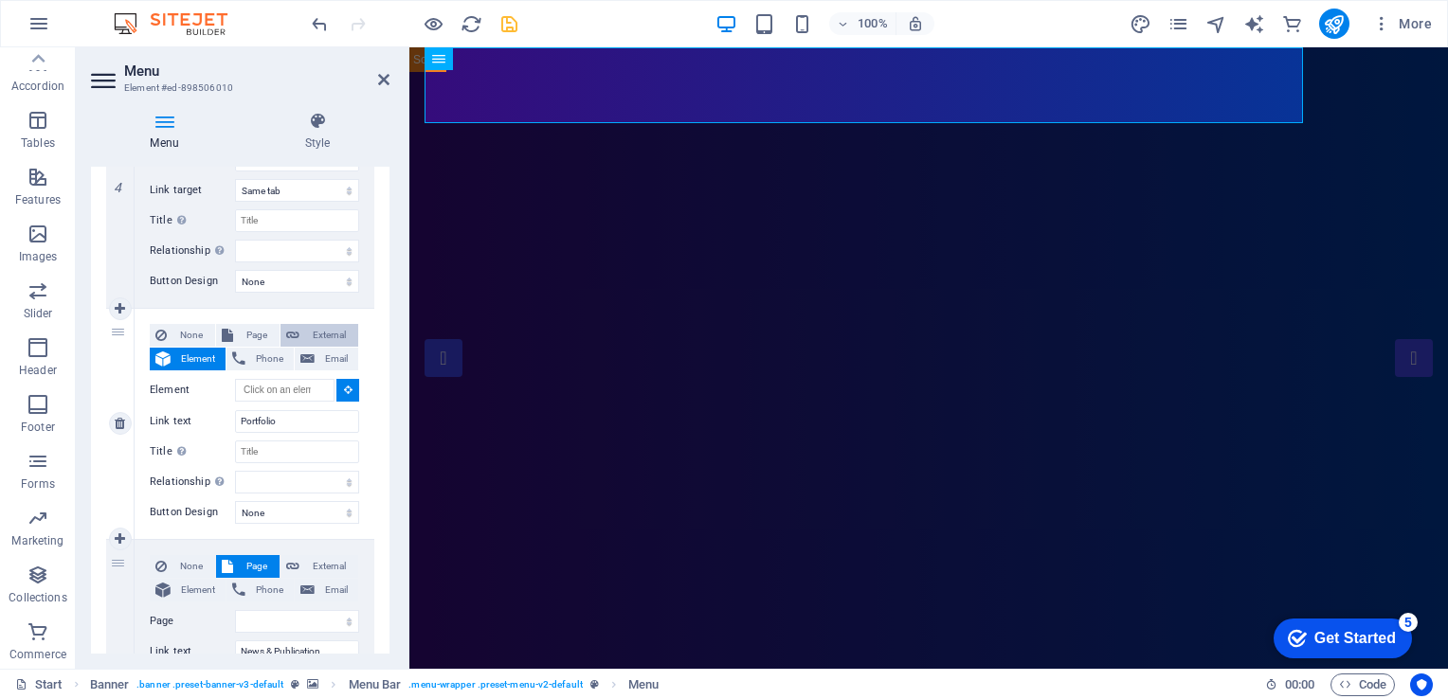
select select
select select "blank"
select select
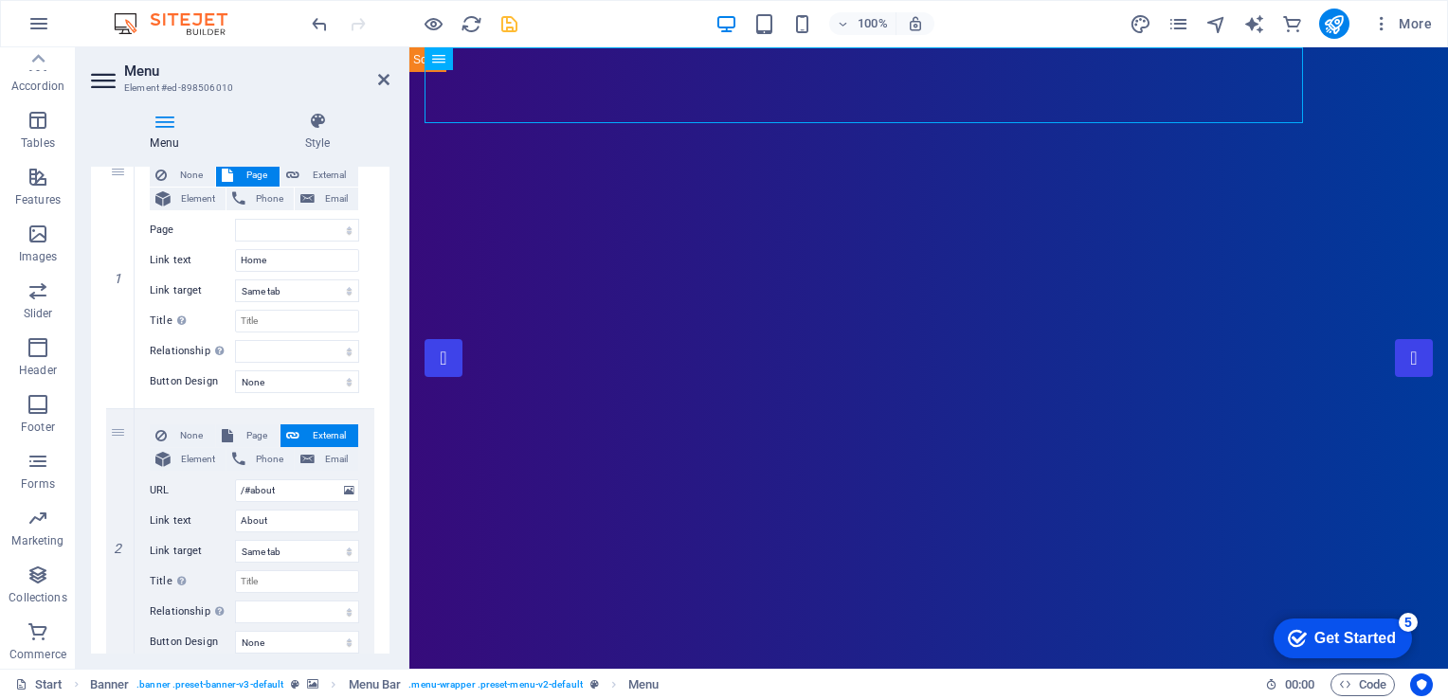
scroll to position [0, 0]
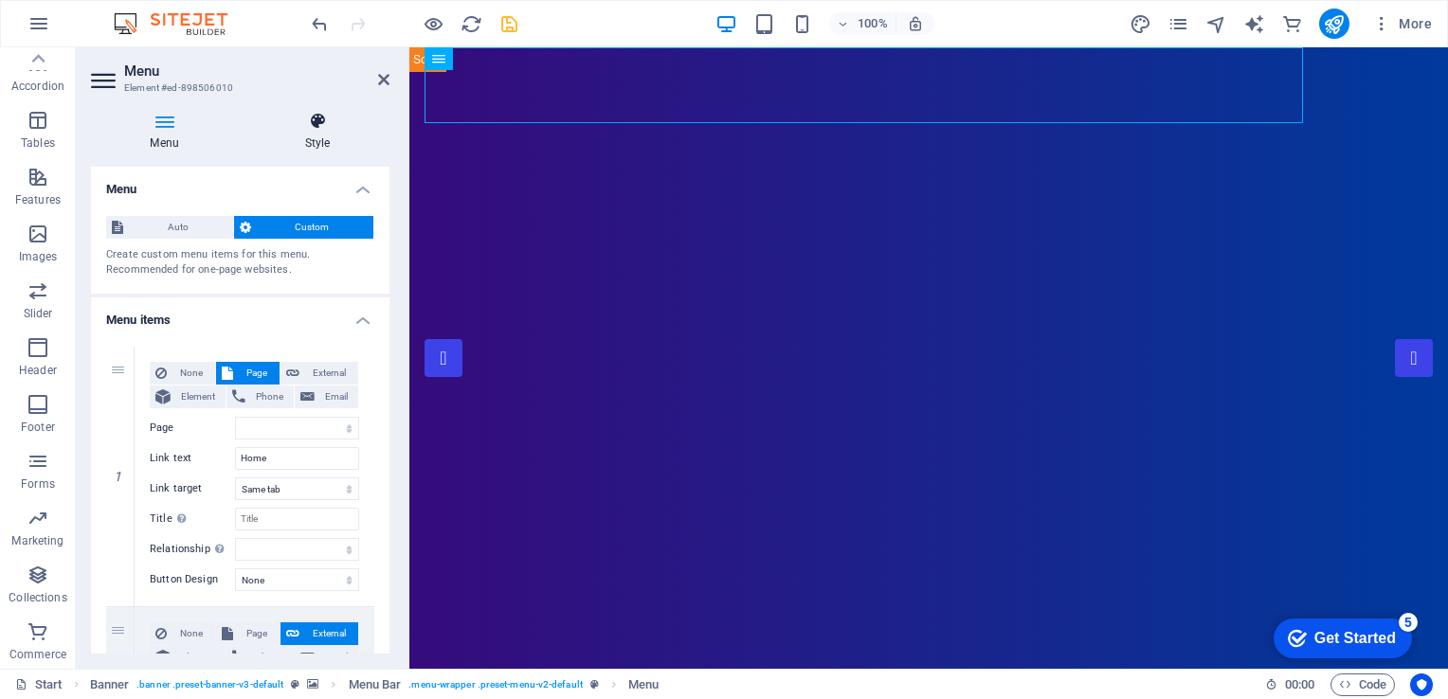
click at [317, 131] on h4 "Style" at bounding box center [317, 132] width 144 height 40
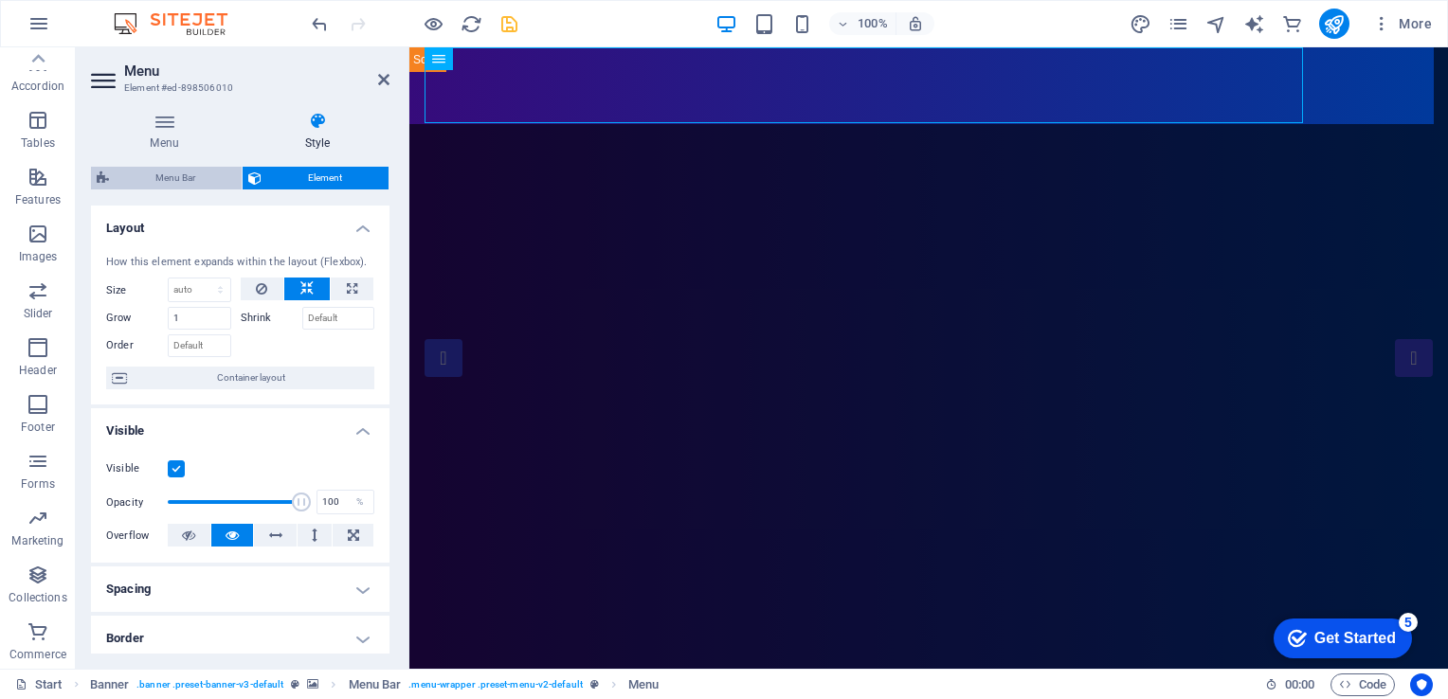
click at [190, 173] on span "Menu Bar" at bounding box center [175, 178] width 121 height 23
select select "rem"
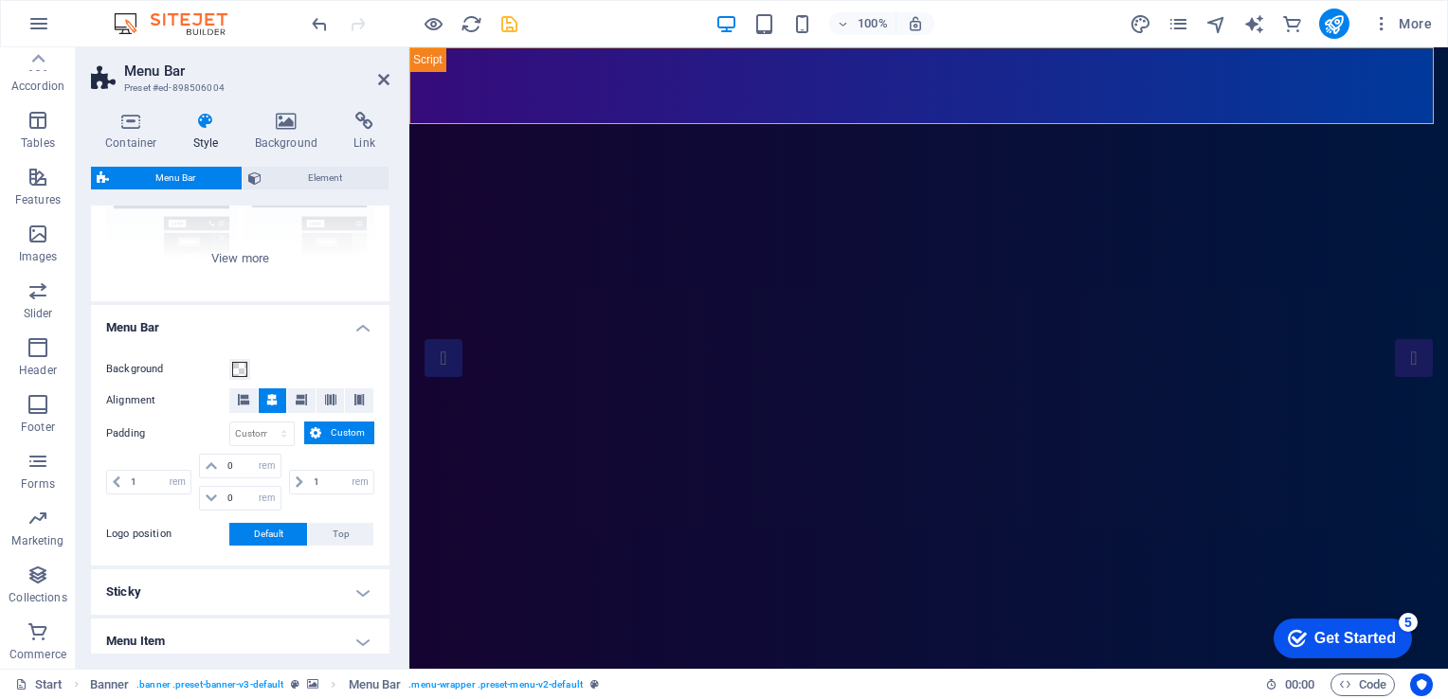
scroll to position [224, 0]
click at [232, 263] on div "Border Centered Default Fixed Loki Trigger Wide XXL" at bounding box center [240, 158] width 299 height 284
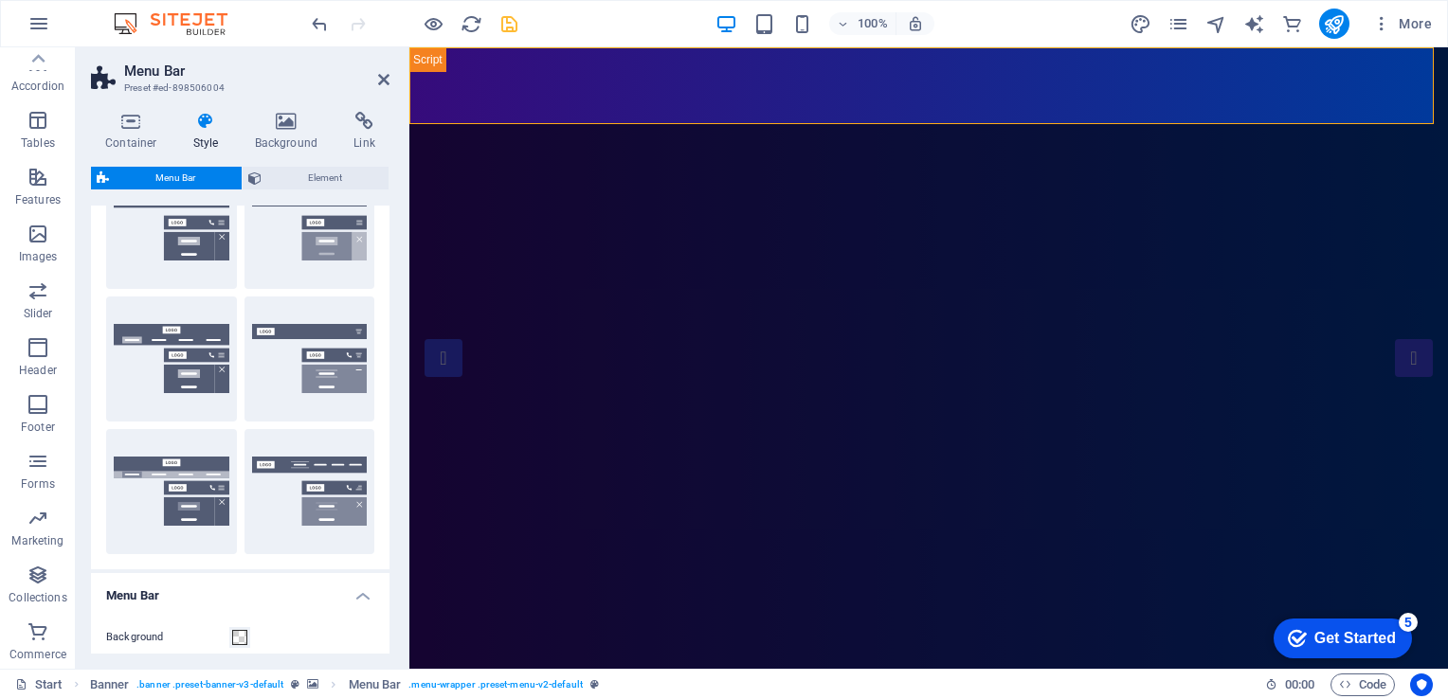
click at [375, 78] on h2 "Menu Bar" at bounding box center [256, 71] width 265 height 17
click at [390, 81] on aside "Menu Bar Preset #ed-898506004 Container Style Background Link Size Height Defau…" at bounding box center [243, 358] width 334 height 622
click at [382, 80] on icon at bounding box center [383, 79] width 11 height 15
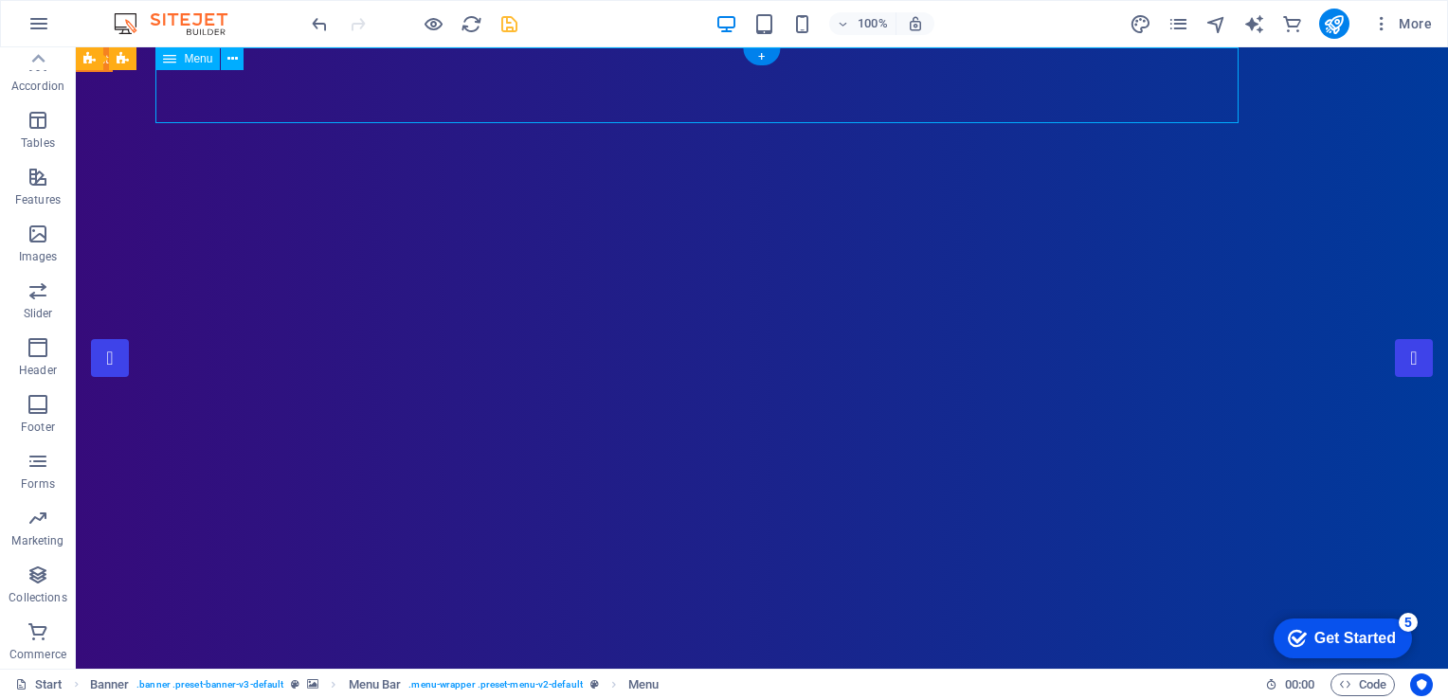
select select
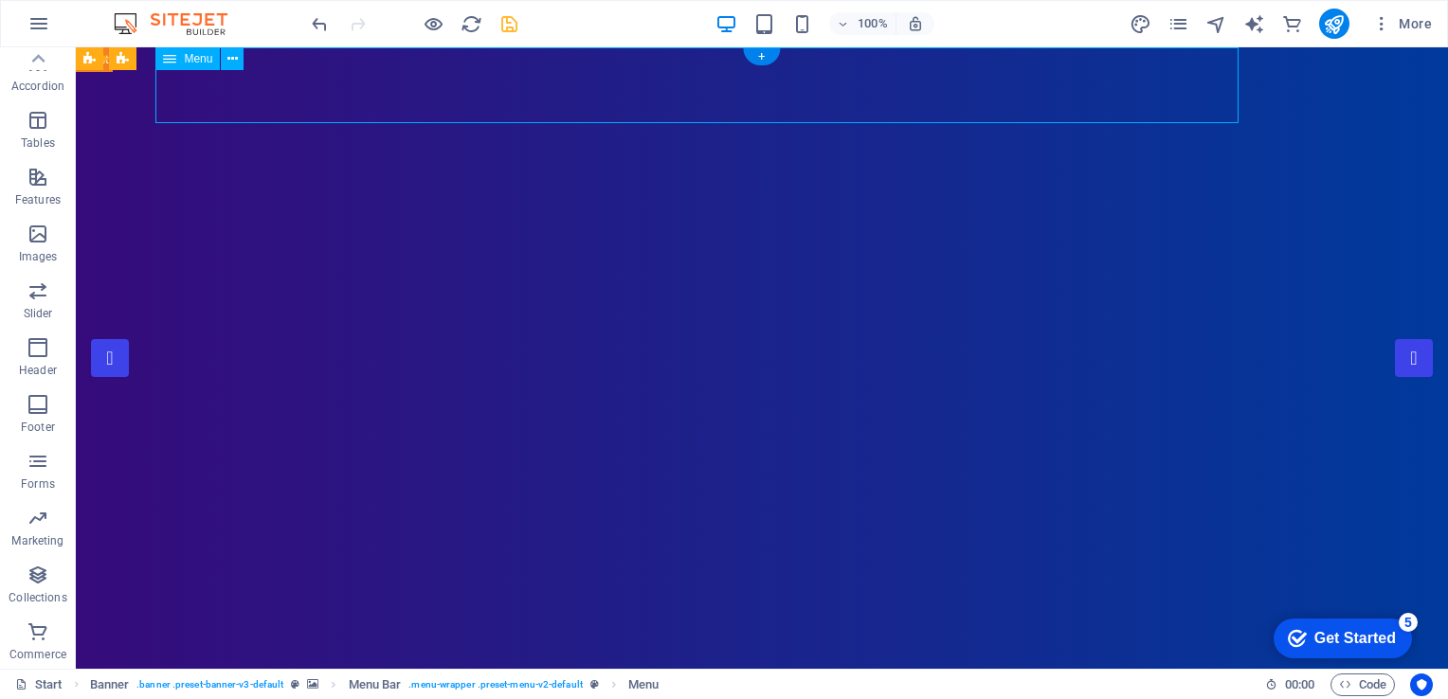
select select
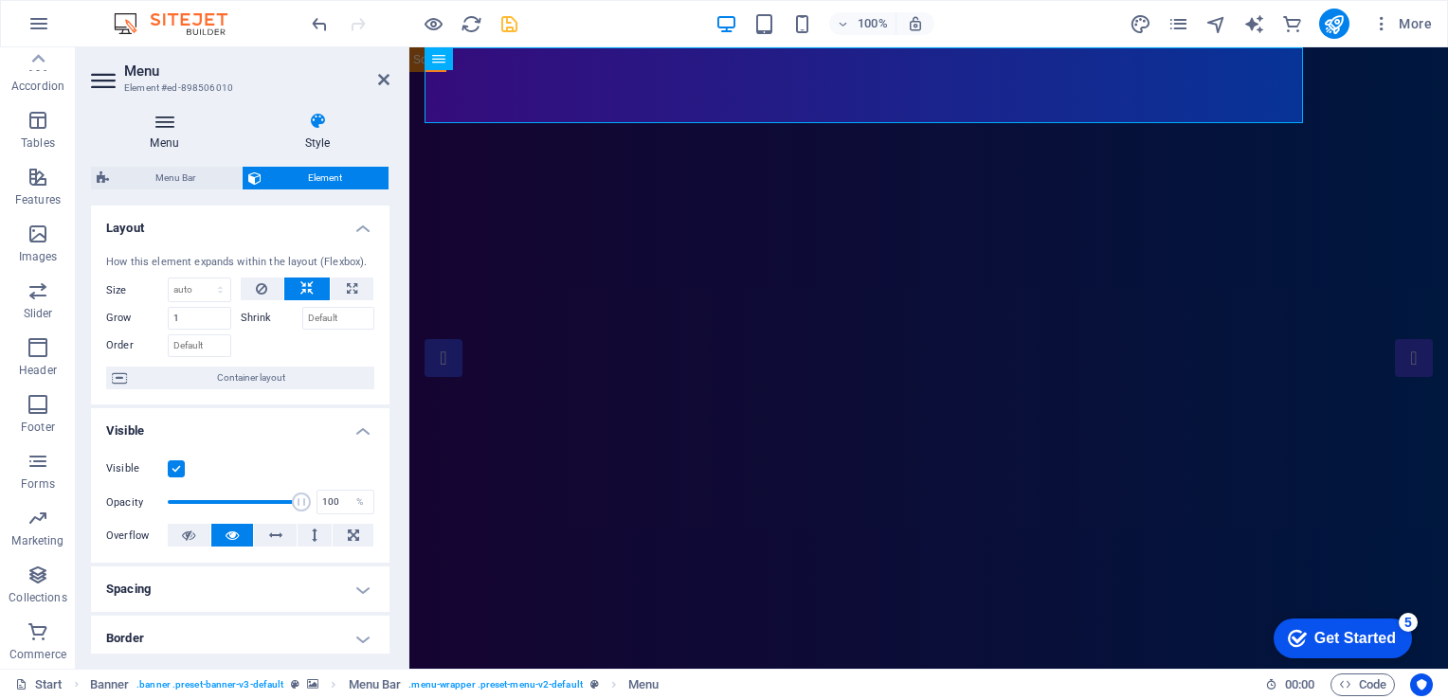
click at [171, 124] on icon at bounding box center [164, 121] width 147 height 19
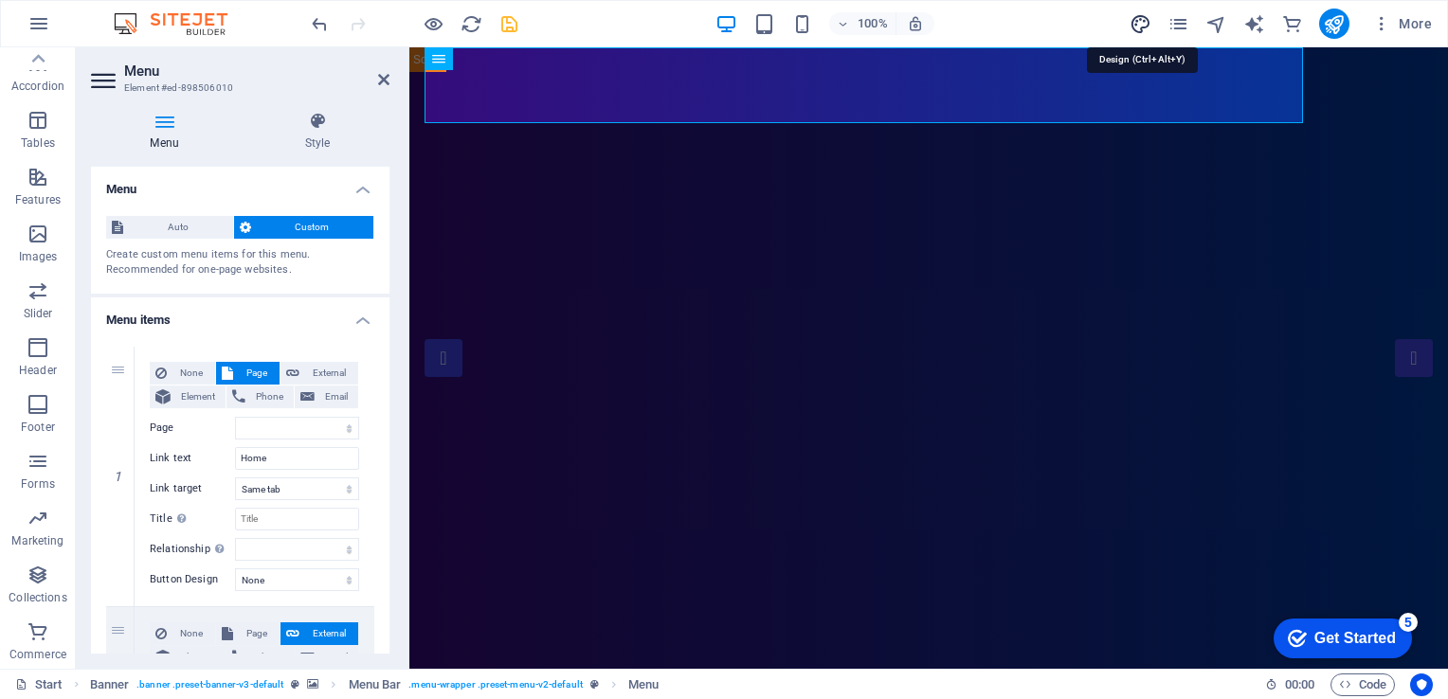
click at [1136, 20] on icon "design" at bounding box center [1141, 24] width 22 height 22
select select "px"
select select "300"
select select "px"
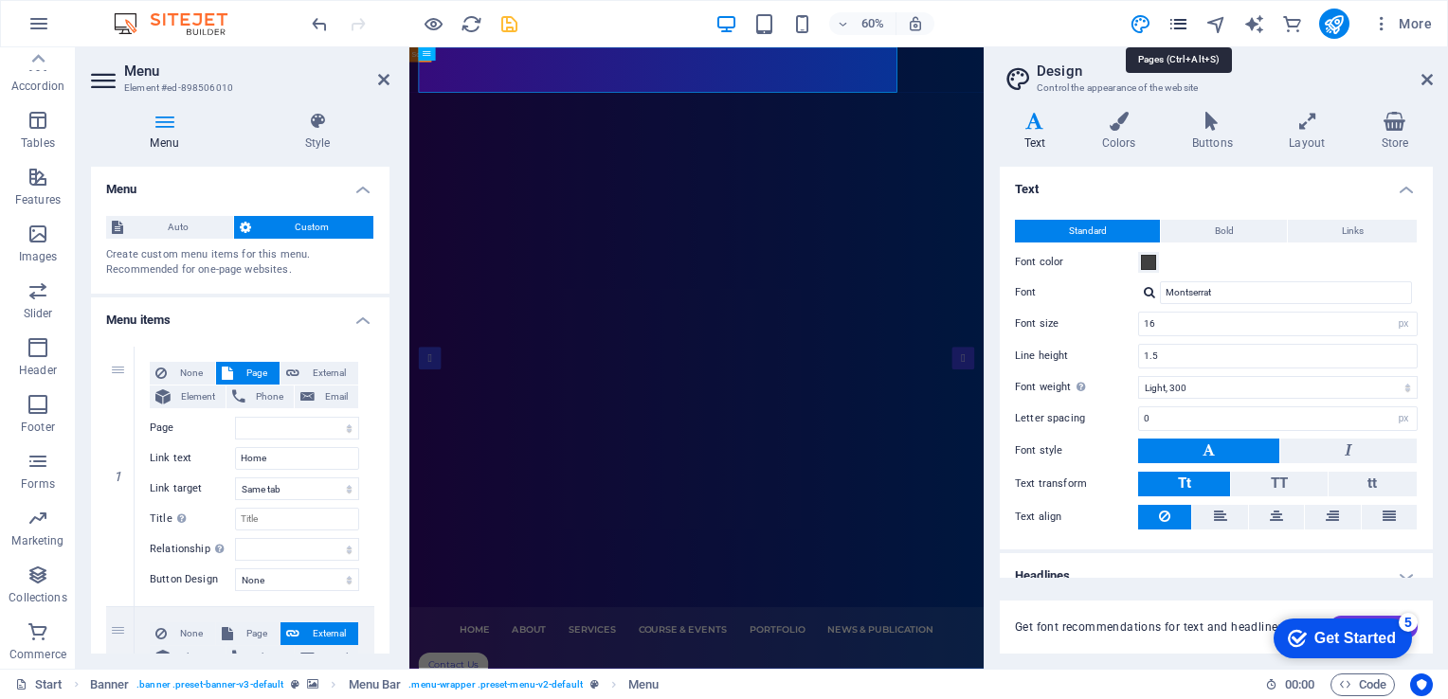
click at [1179, 29] on icon "pages" at bounding box center [1179, 24] width 22 height 22
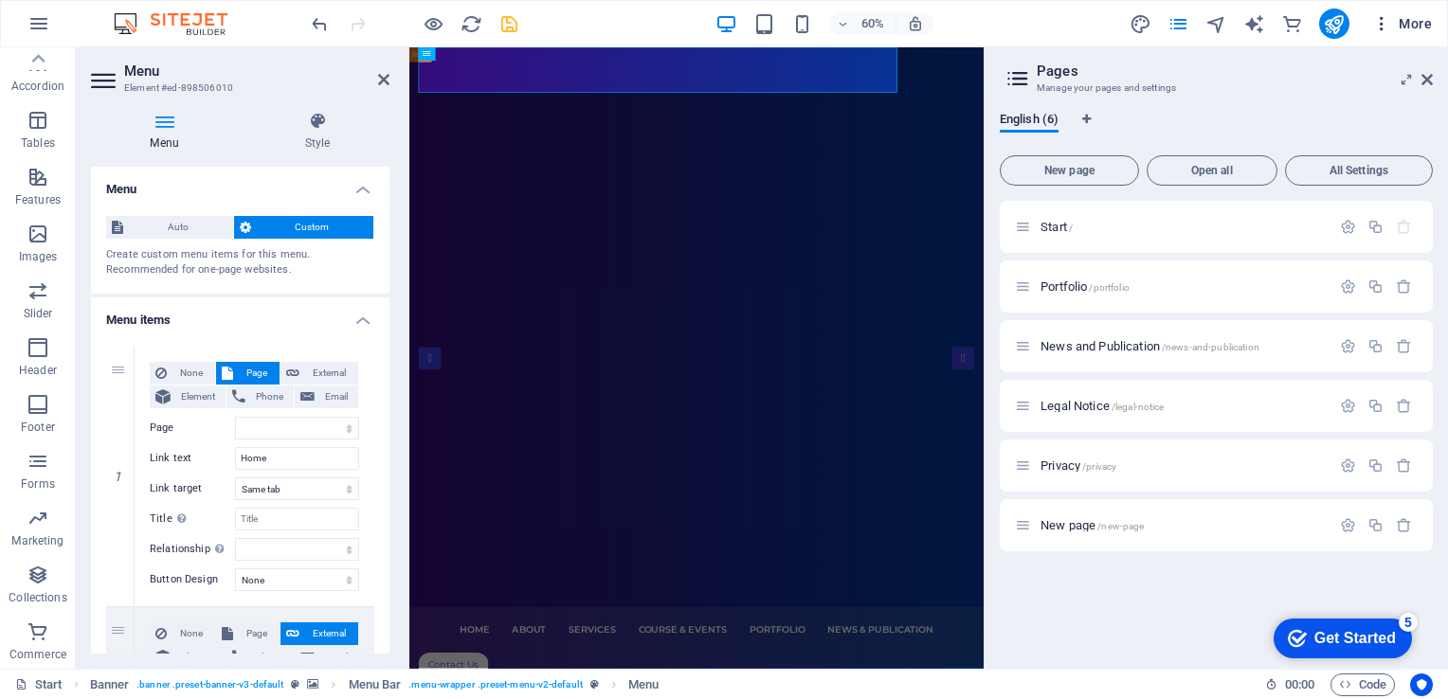
click at [1375, 25] on icon "button" at bounding box center [1381, 23] width 19 height 19
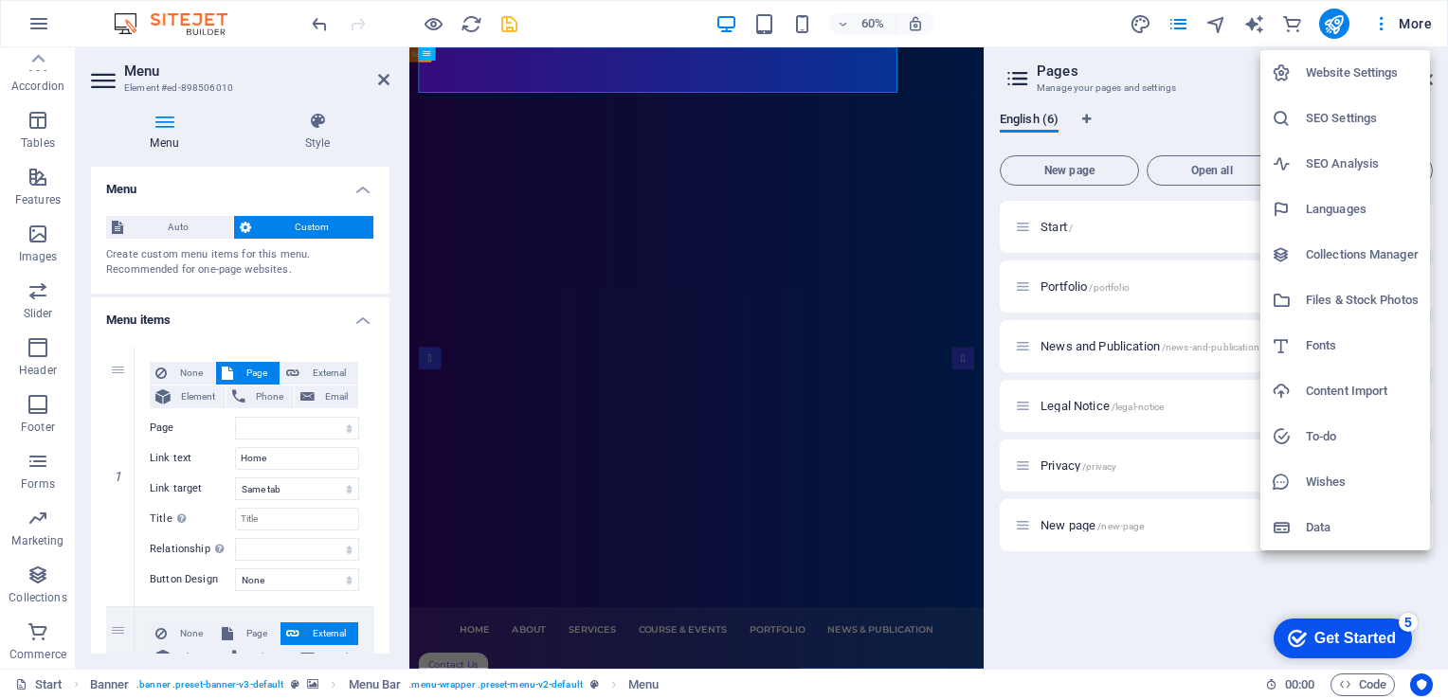
click at [1056, 17] on div at bounding box center [724, 349] width 1448 height 699
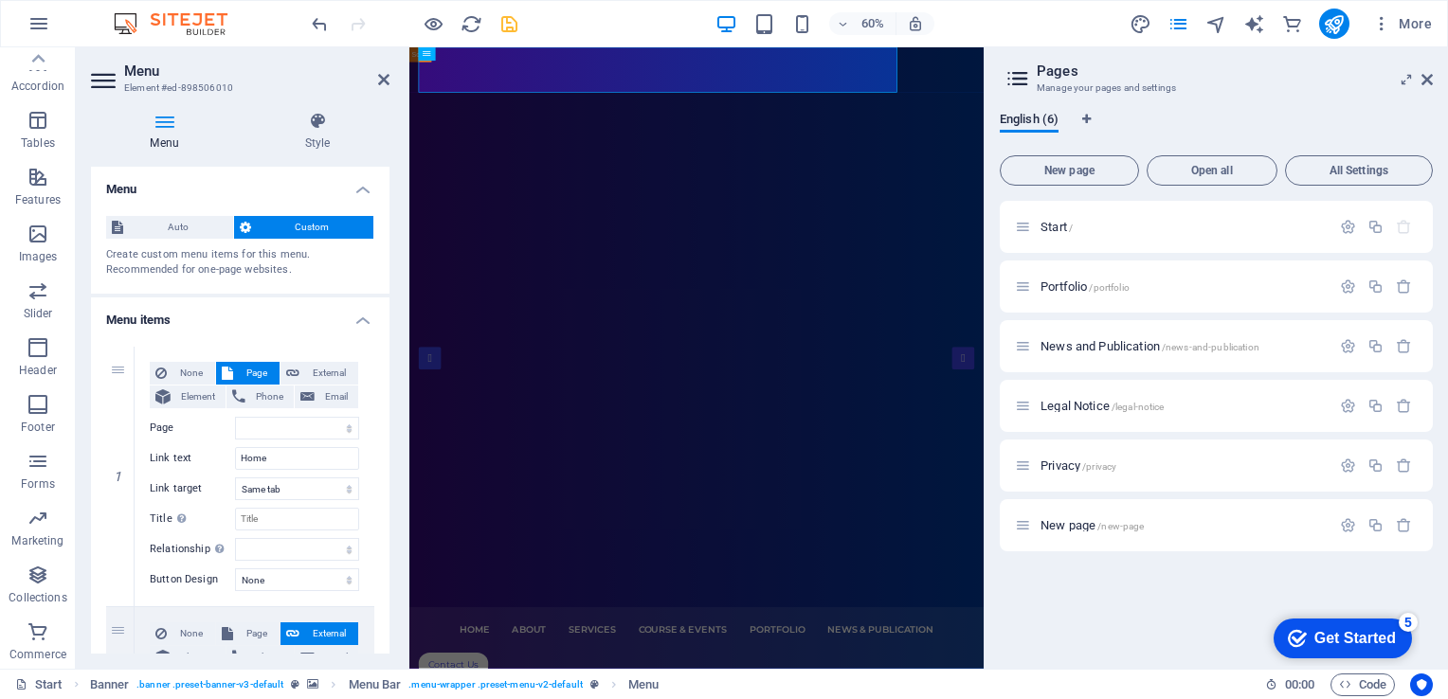
click at [1016, 77] on icon at bounding box center [1018, 78] width 28 height 27
click at [1021, 226] on icon at bounding box center [1023, 227] width 16 height 16
click at [1022, 233] on icon at bounding box center [1023, 227] width 16 height 16
click at [1351, 226] on icon "button" at bounding box center [1348, 227] width 16 height 16
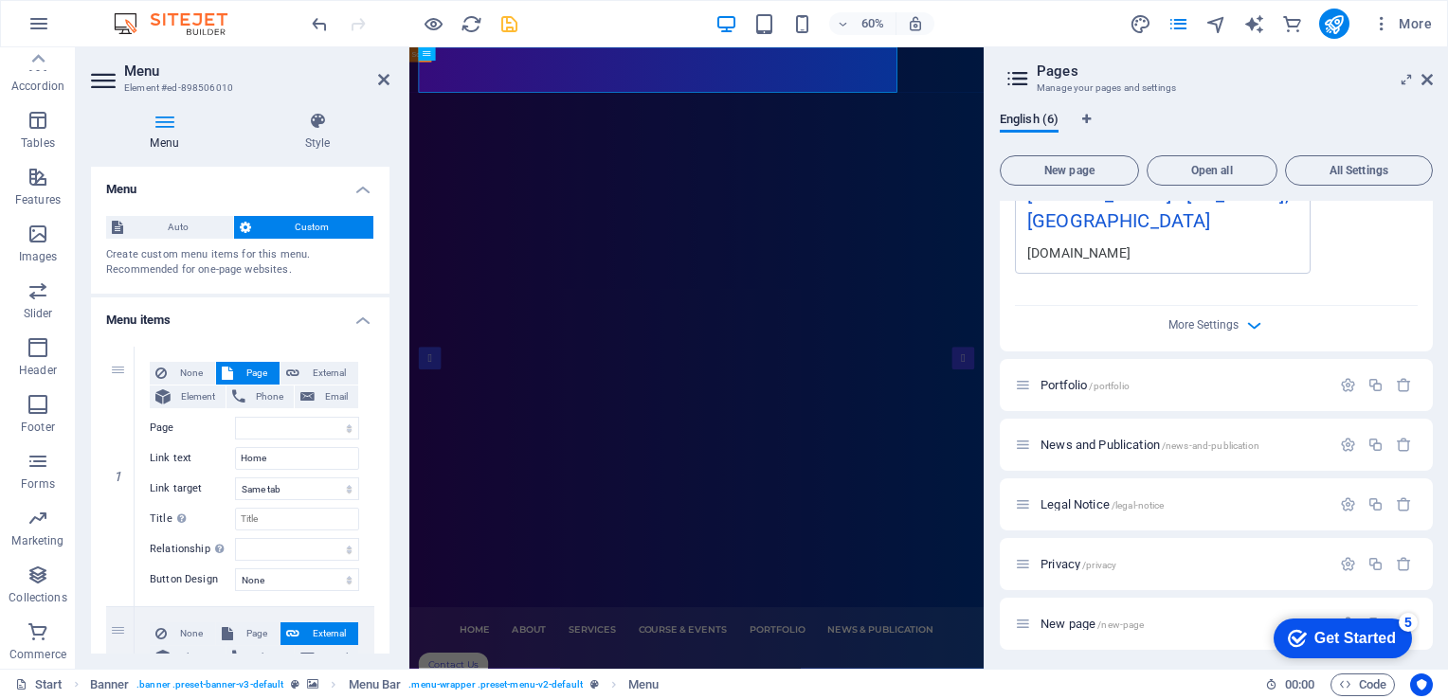
scroll to position [637, 0]
click at [1345, 445] on icon "button" at bounding box center [1348, 442] width 16 height 16
drag, startPoint x: 1429, startPoint y: 65, endPoint x: 1422, endPoint y: 82, distance: 18.7
click at [1422, 82] on header "Pages Manage your pages and settings" at bounding box center [1218, 71] width 429 height 49
click at [1422, 82] on icon at bounding box center [1427, 79] width 11 height 15
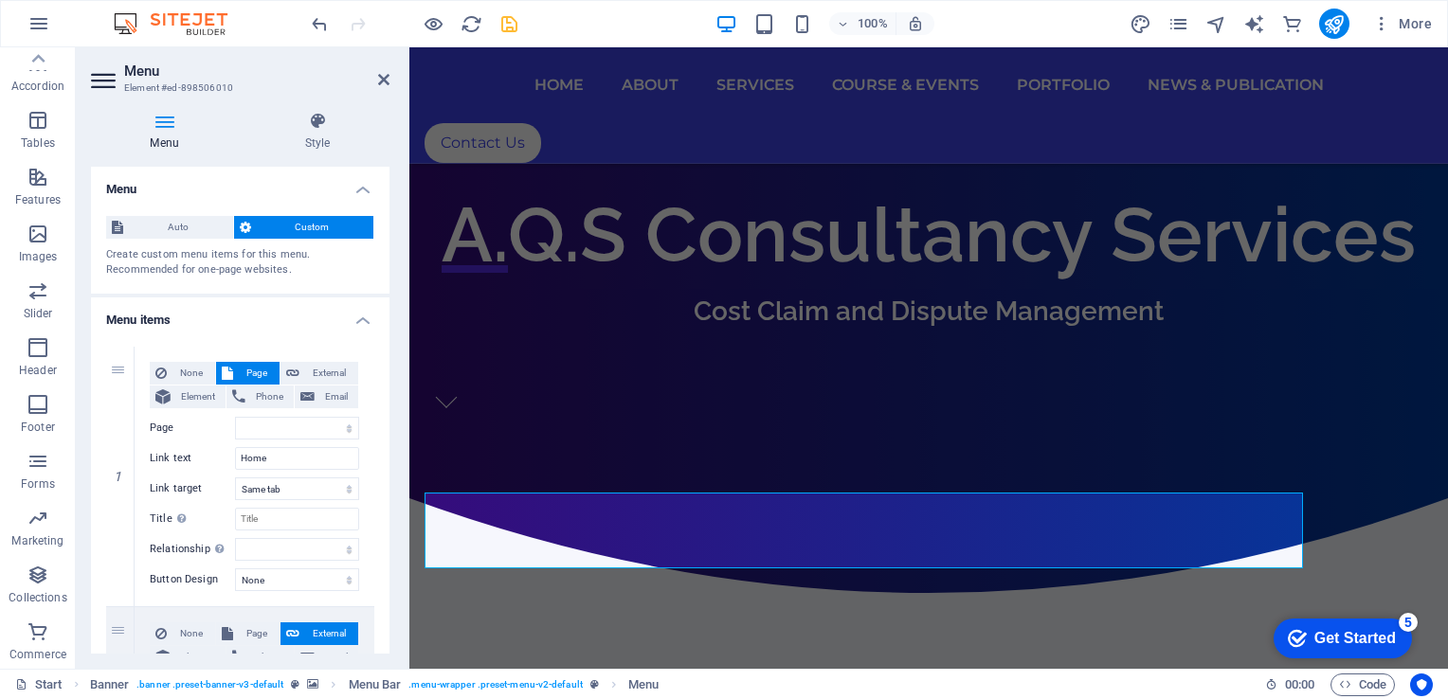
scroll to position [0, 0]
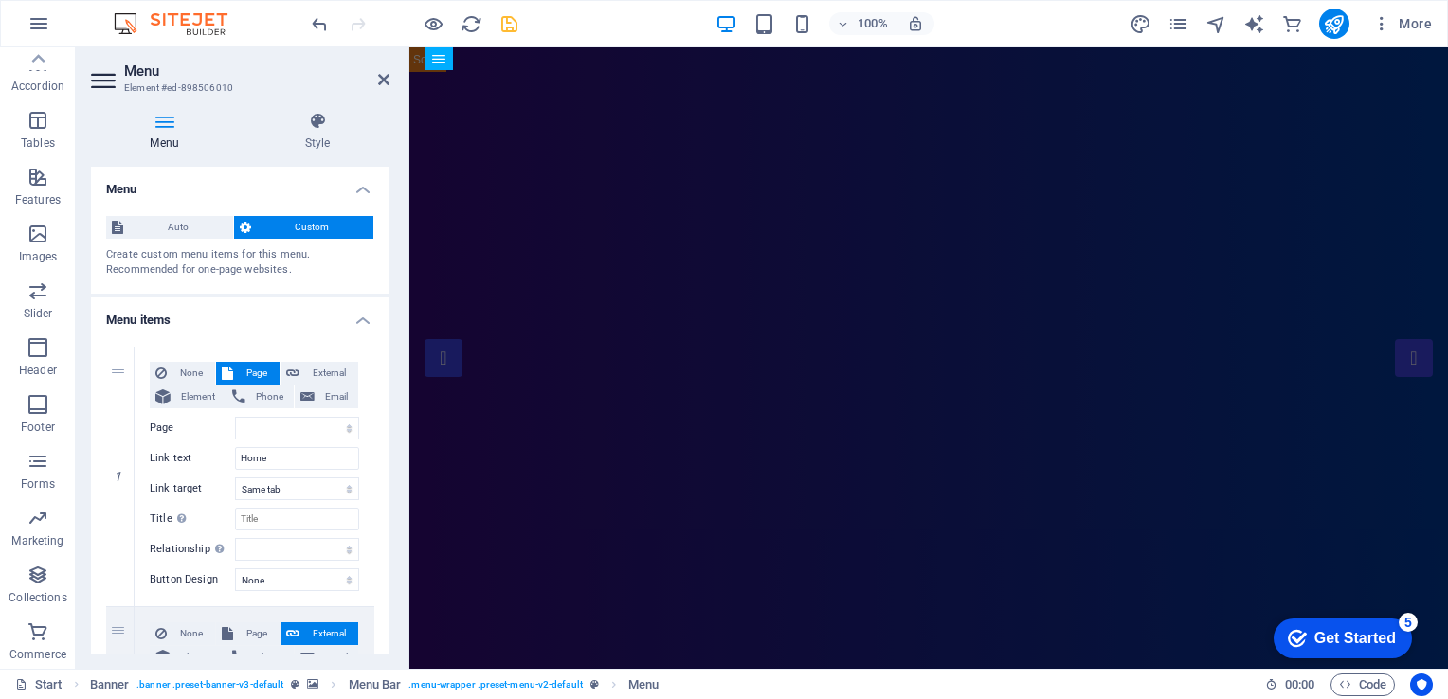
drag, startPoint x: 385, startPoint y: 237, endPoint x: 397, endPoint y: 379, distance: 142.7
click at [397, 379] on div "Menu Style Menu Auto Custom Create custom menu items for this menu. Recommended…" at bounding box center [240, 383] width 329 height 572
drag, startPoint x: 390, startPoint y: 292, endPoint x: 387, endPoint y: 358, distance: 66.4
click at [387, 358] on div "Menu Style Menu Auto Custom Create custom menu items for this menu. Recommended…" at bounding box center [240, 383] width 329 height 572
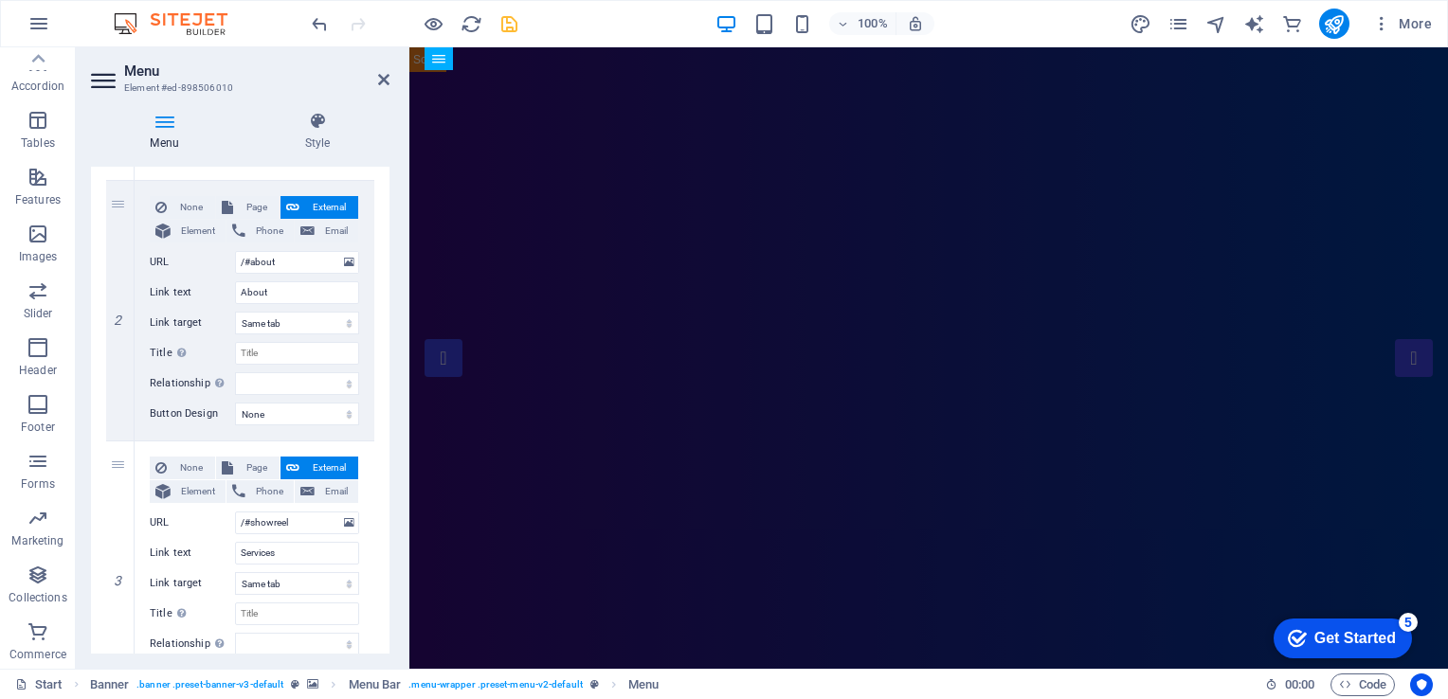
drag, startPoint x: 390, startPoint y: 362, endPoint x: 388, endPoint y: 442, distance: 79.6
click at [388, 442] on div "Menu Style Menu Auto Custom Create custom menu items for this menu. Recommended…" at bounding box center [240, 383] width 329 height 572
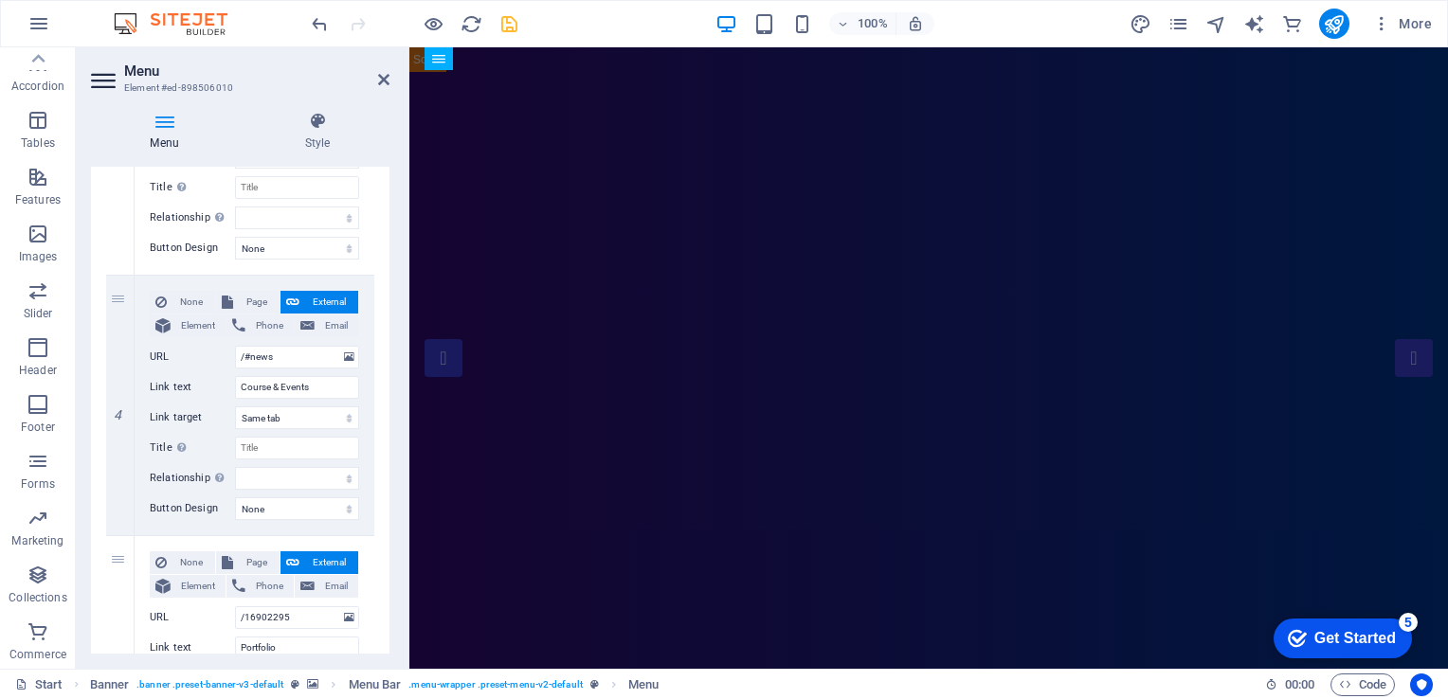
scroll to position [1279, 0]
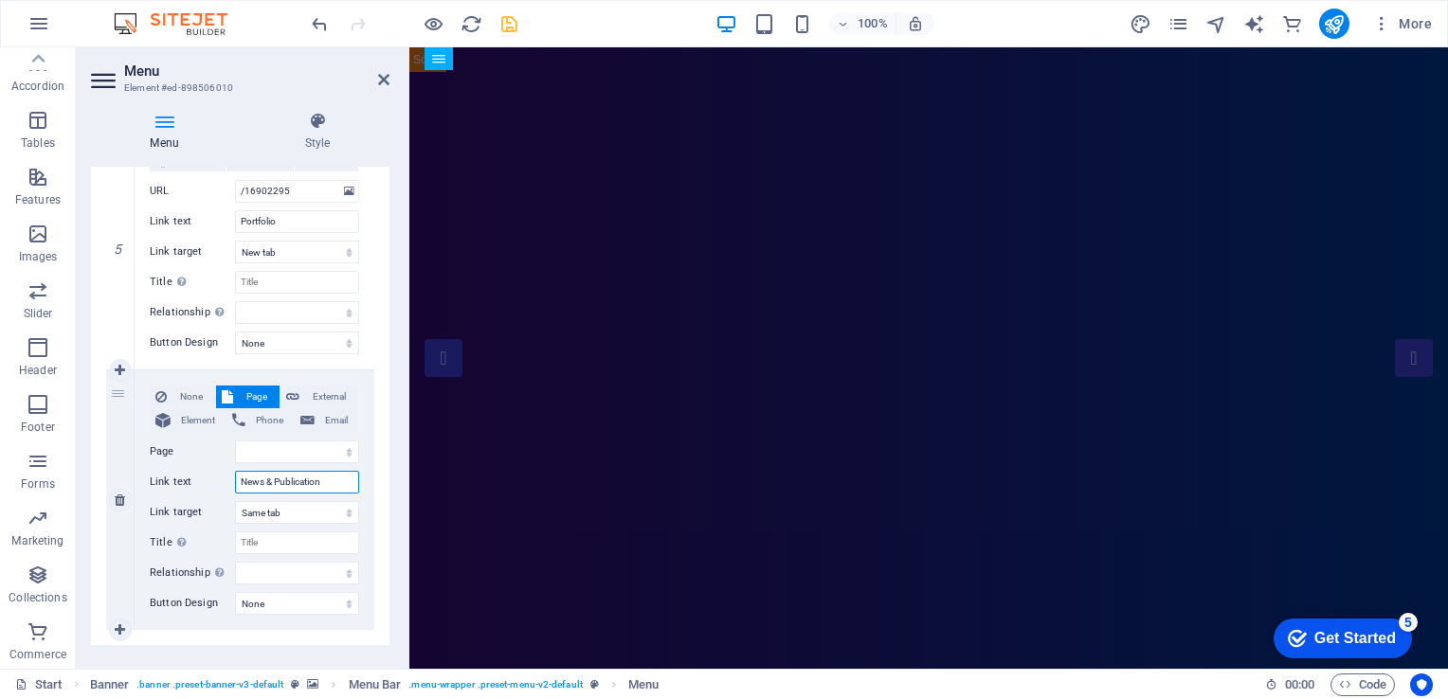
click at [292, 483] on input "News & Publication" at bounding box center [297, 482] width 124 height 23
click at [275, 447] on select "Start Portfolio News and Publication Legal Notice Privacy New page" at bounding box center [297, 452] width 124 height 23
select select "2"
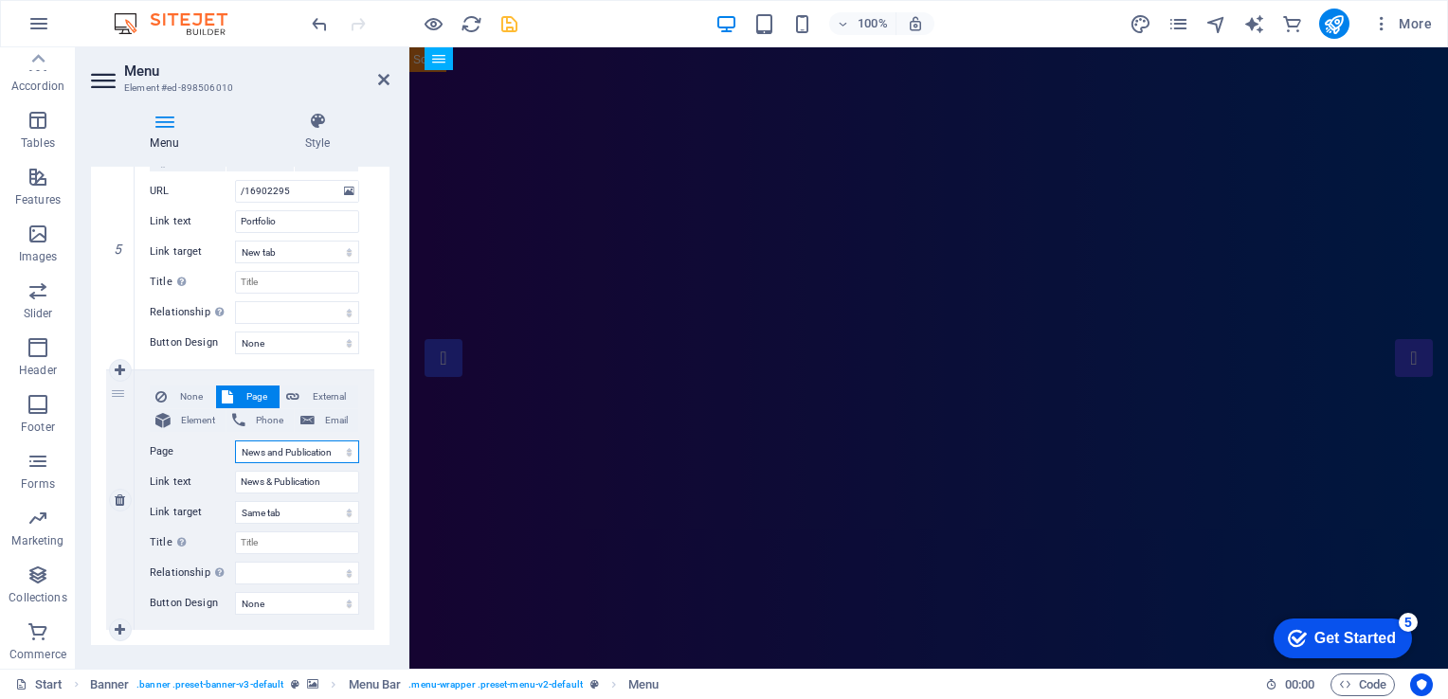
click at [235, 441] on select "Start Portfolio News and Publication Legal Notice Privacy New page" at bounding box center [297, 452] width 124 height 23
select select
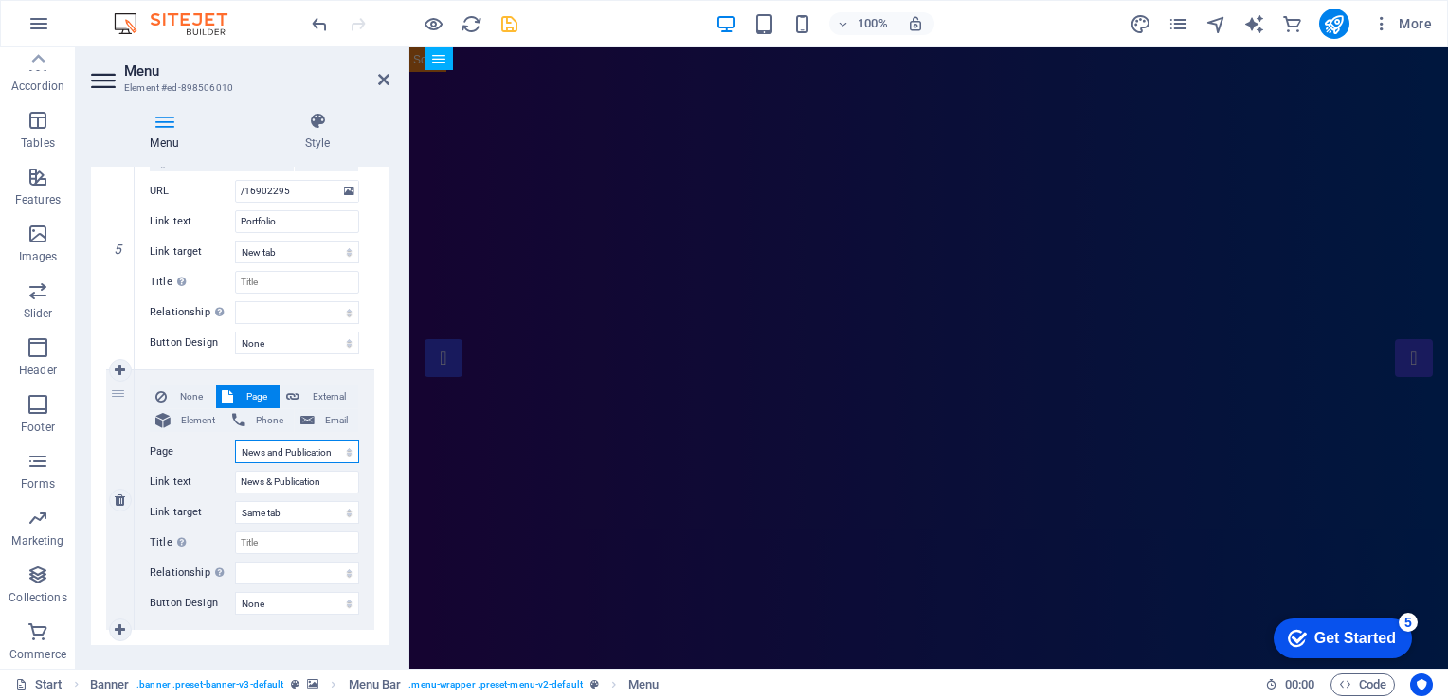
select select
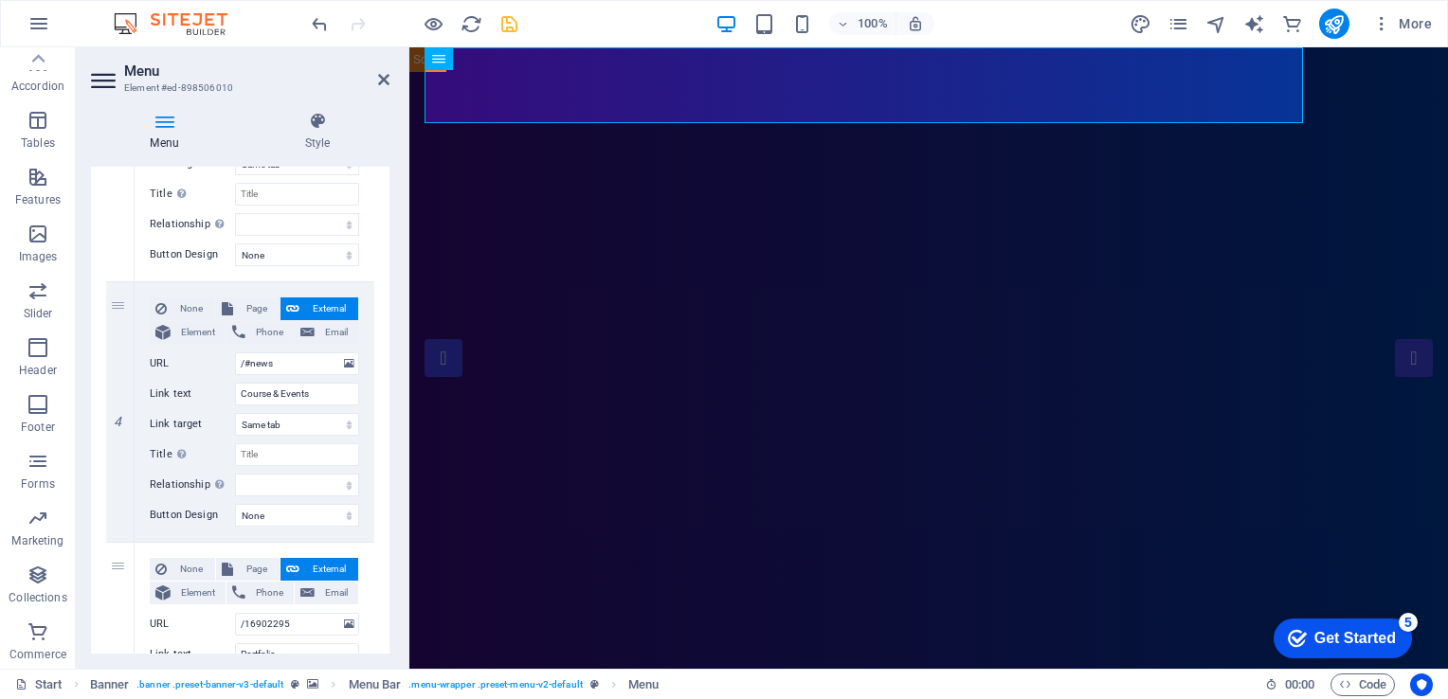
scroll to position [821, 0]
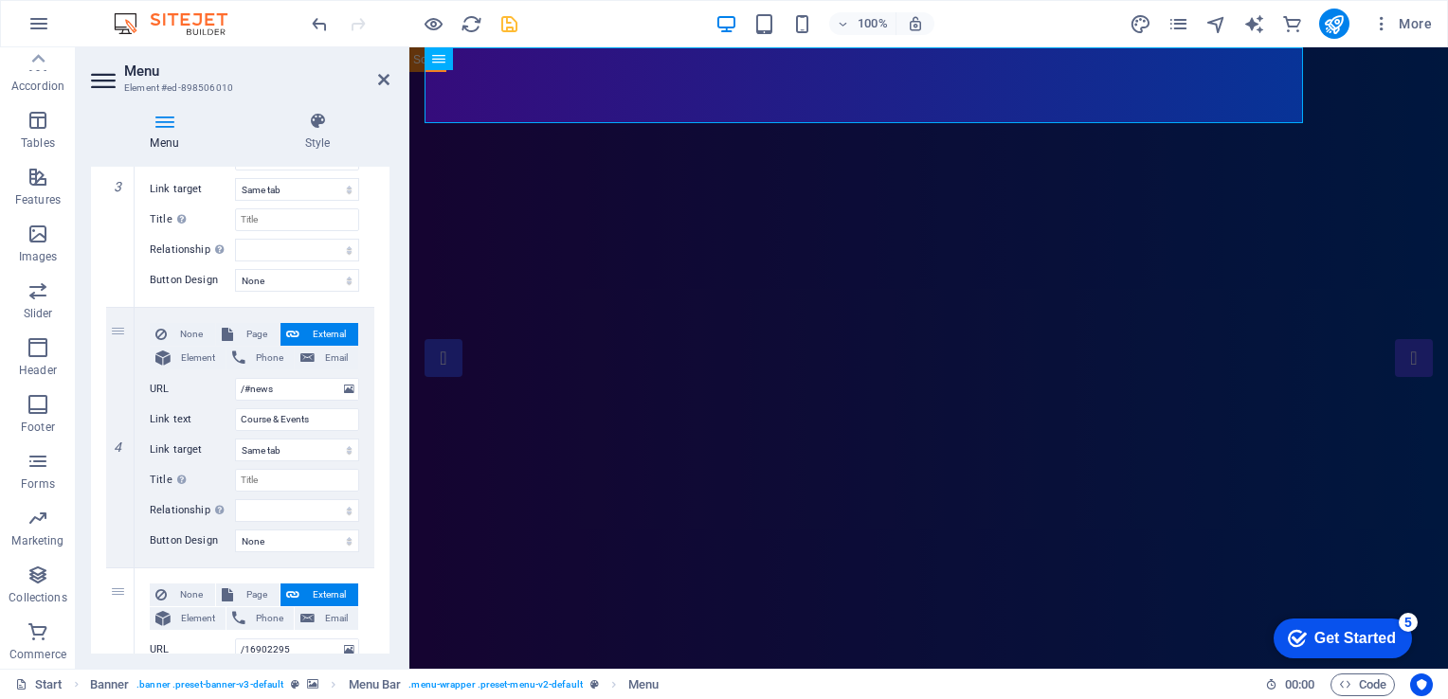
drag, startPoint x: 385, startPoint y: 455, endPoint x: 394, endPoint y: 520, distance: 66.1
click at [394, 520] on div "Menu Style Menu Auto Custom Create custom menu items for this menu. Recommended…" at bounding box center [240, 383] width 329 height 572
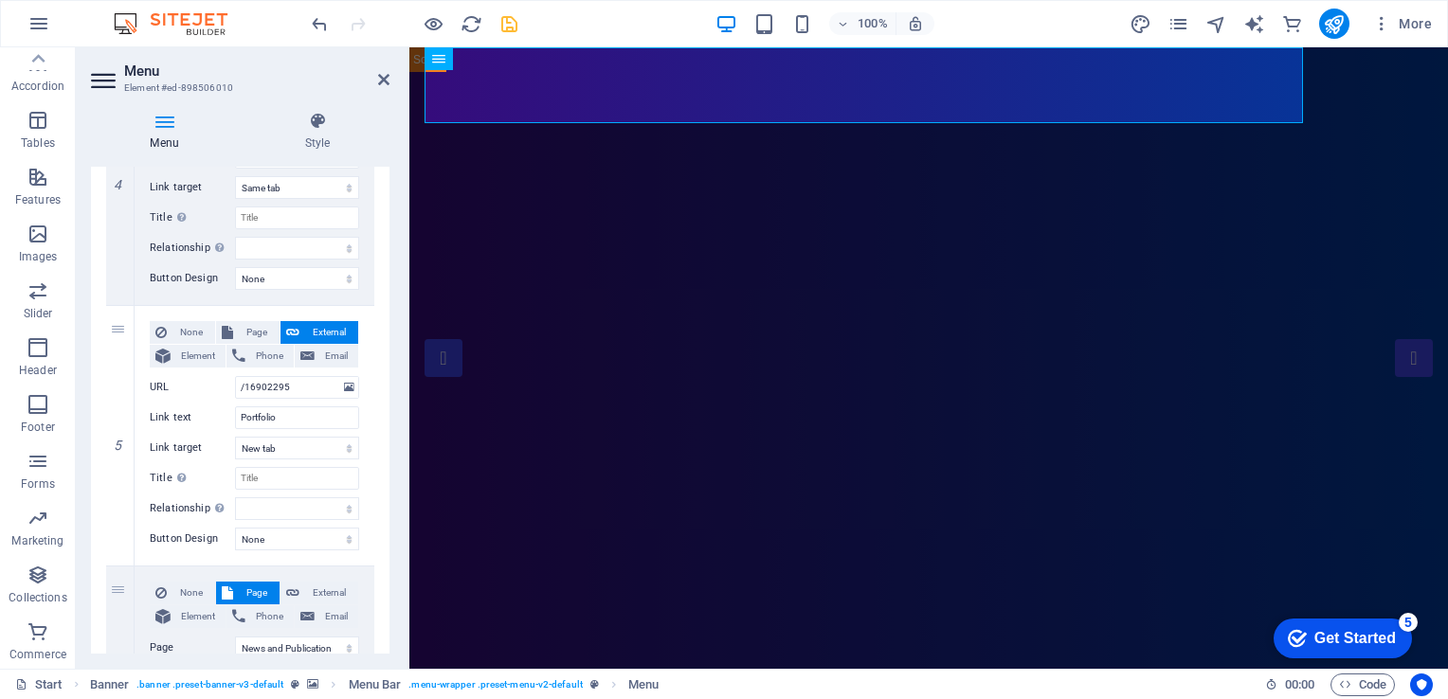
scroll to position [1182, 0]
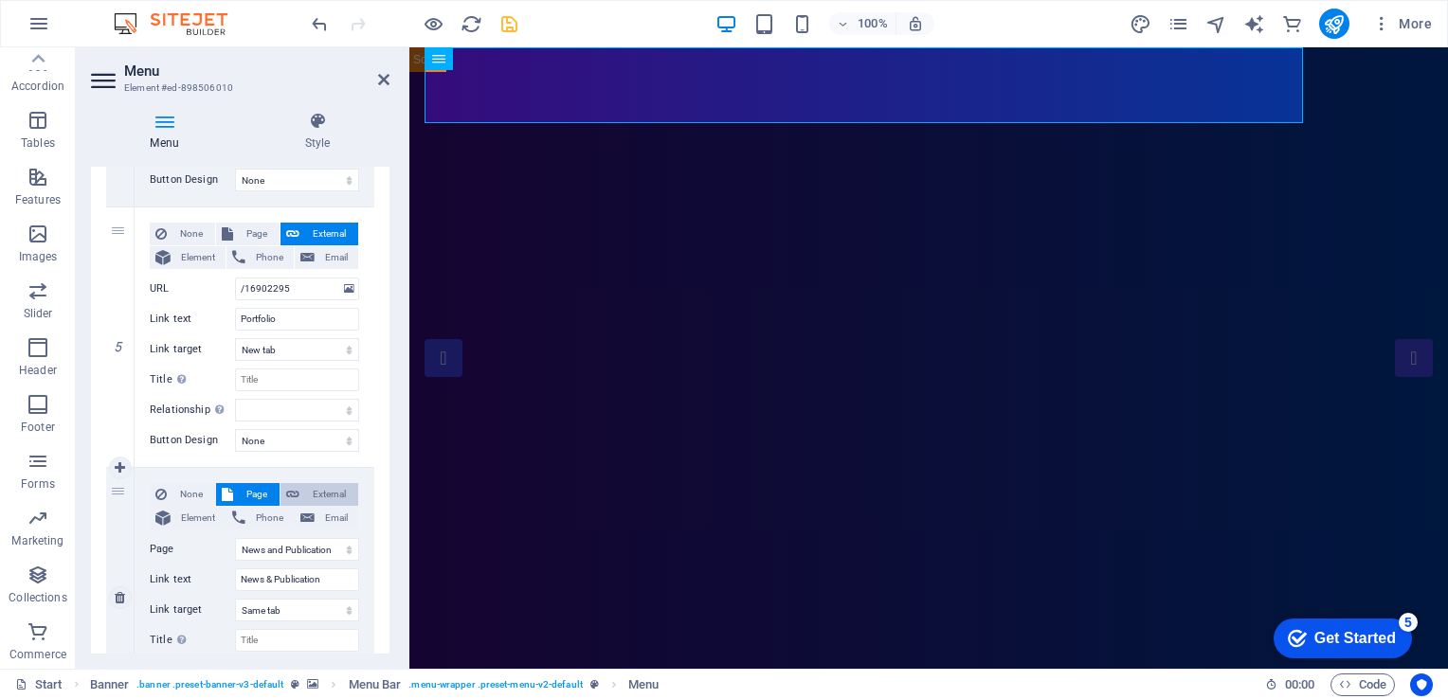
click at [326, 492] on span "External" at bounding box center [328, 494] width 47 height 23
select select
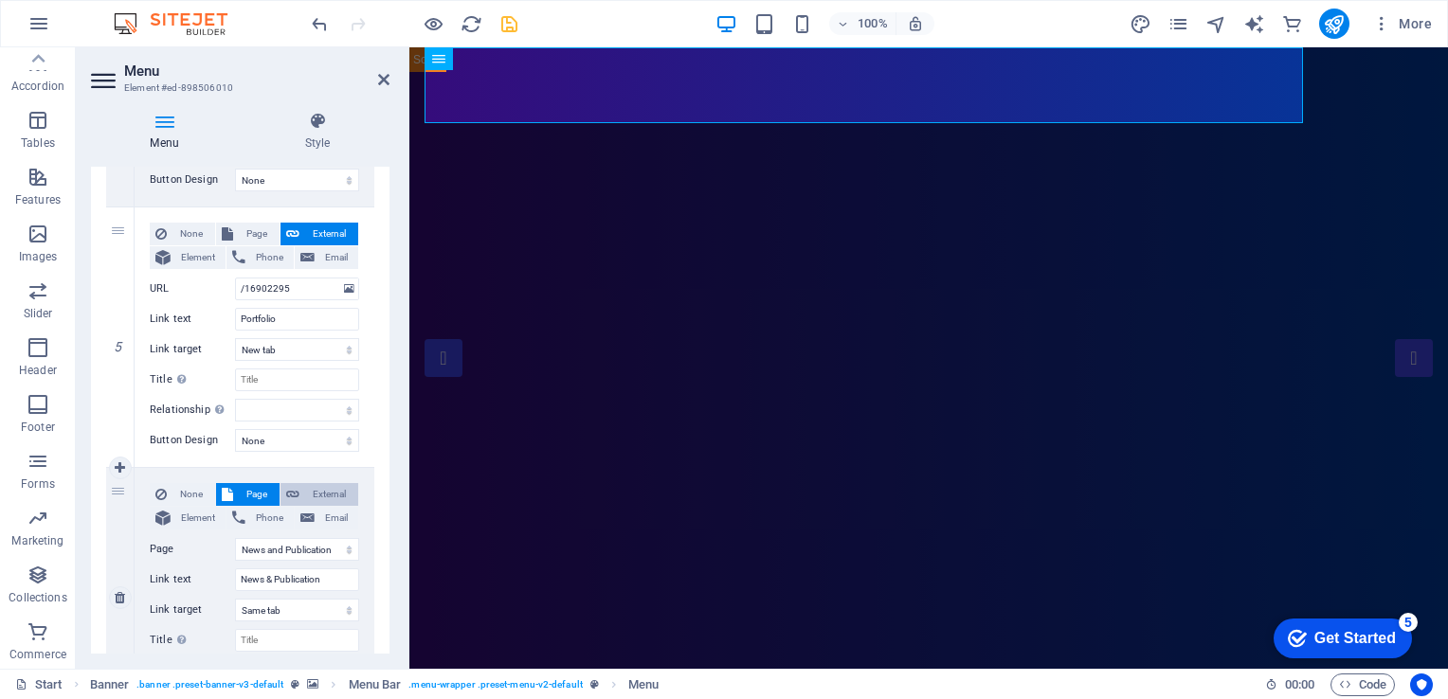
select select
select select "blank"
select select
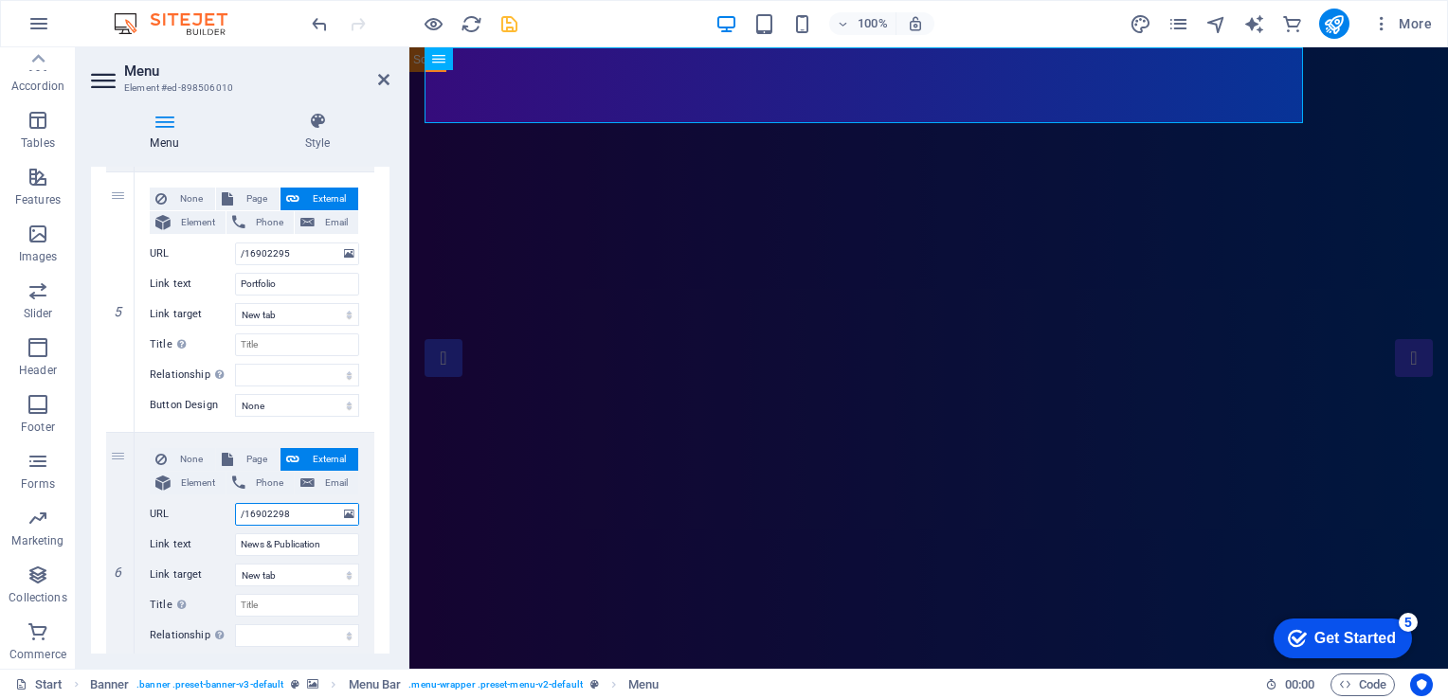
scroll to position [1223, 0]
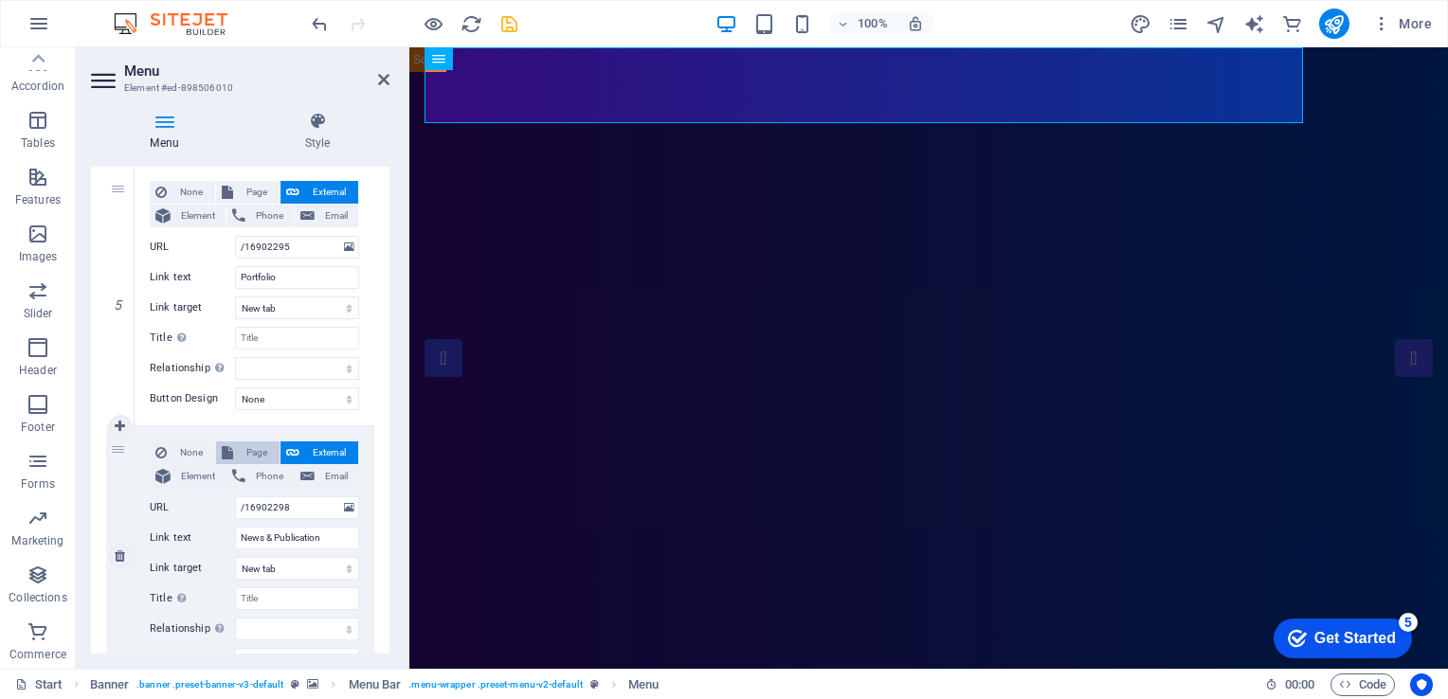
click at [262, 453] on span "Page" at bounding box center [256, 453] width 35 height 23
select select
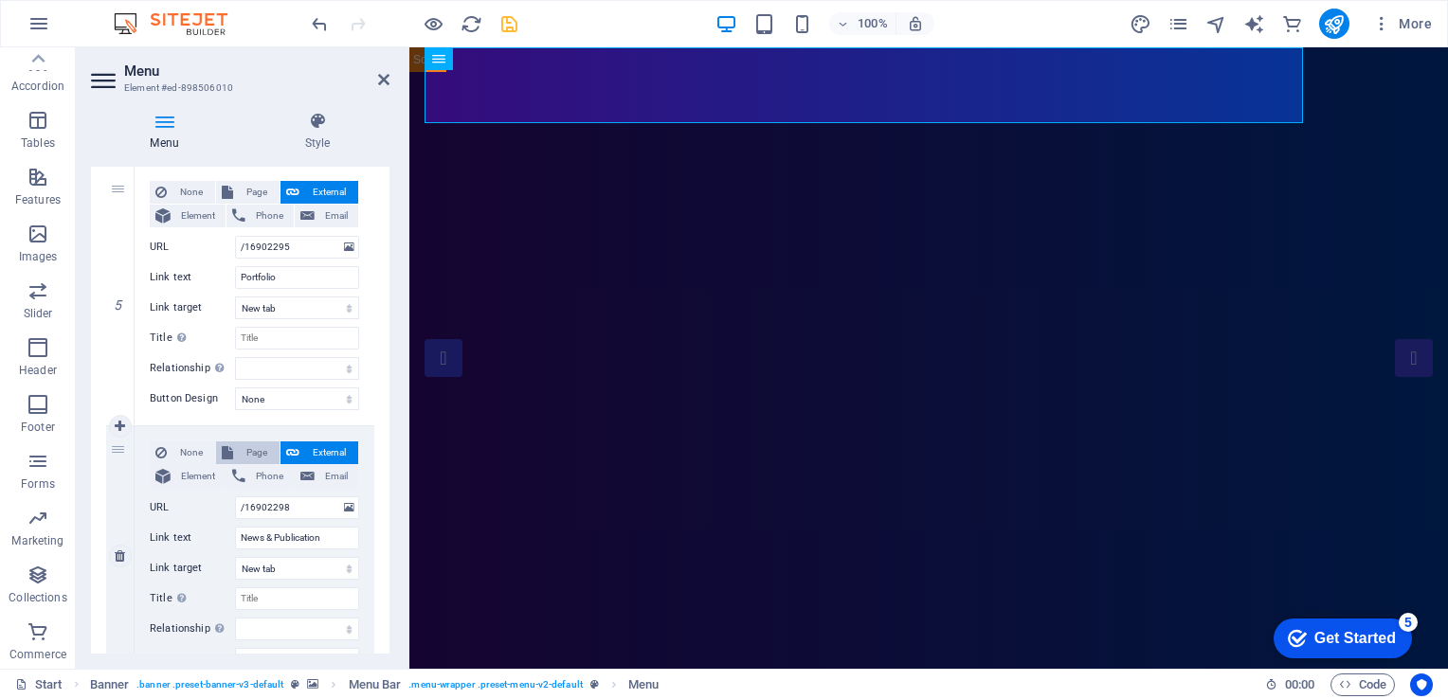
select select
click at [182, 451] on span "None" at bounding box center [190, 453] width 37 height 23
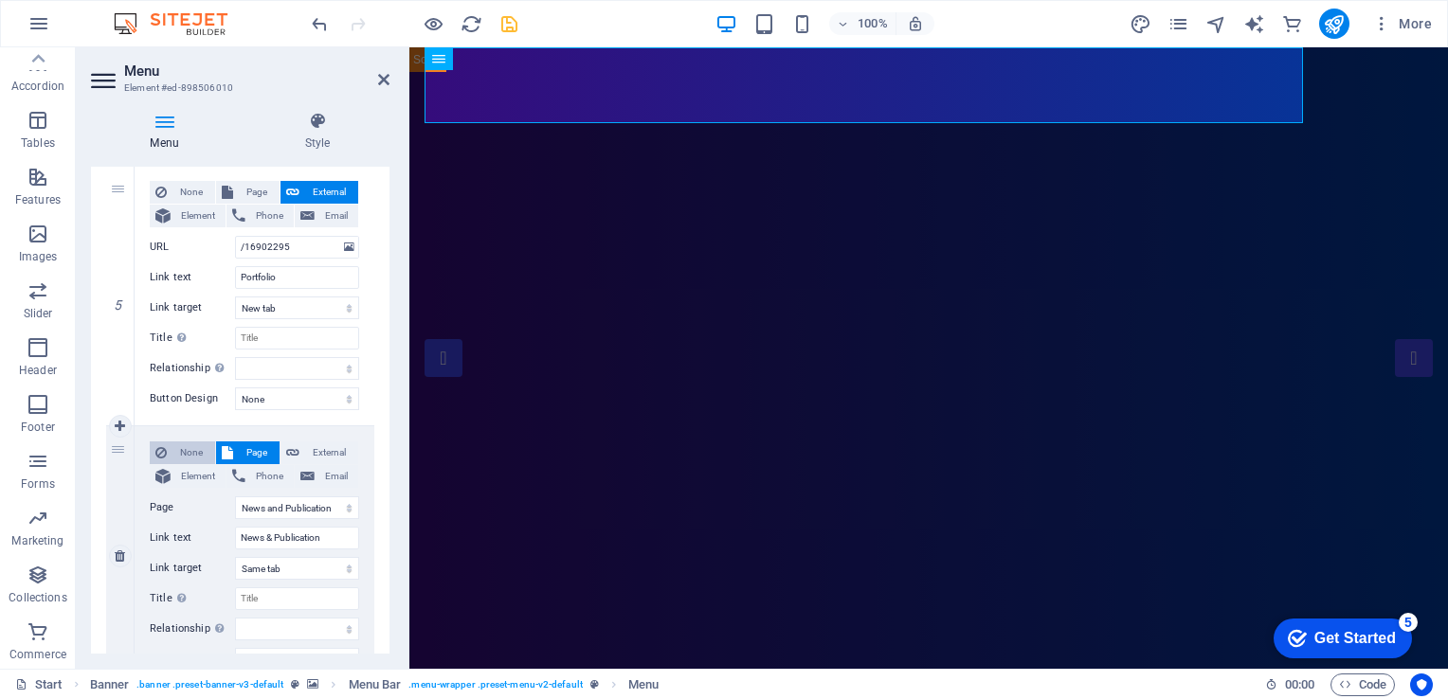
select select
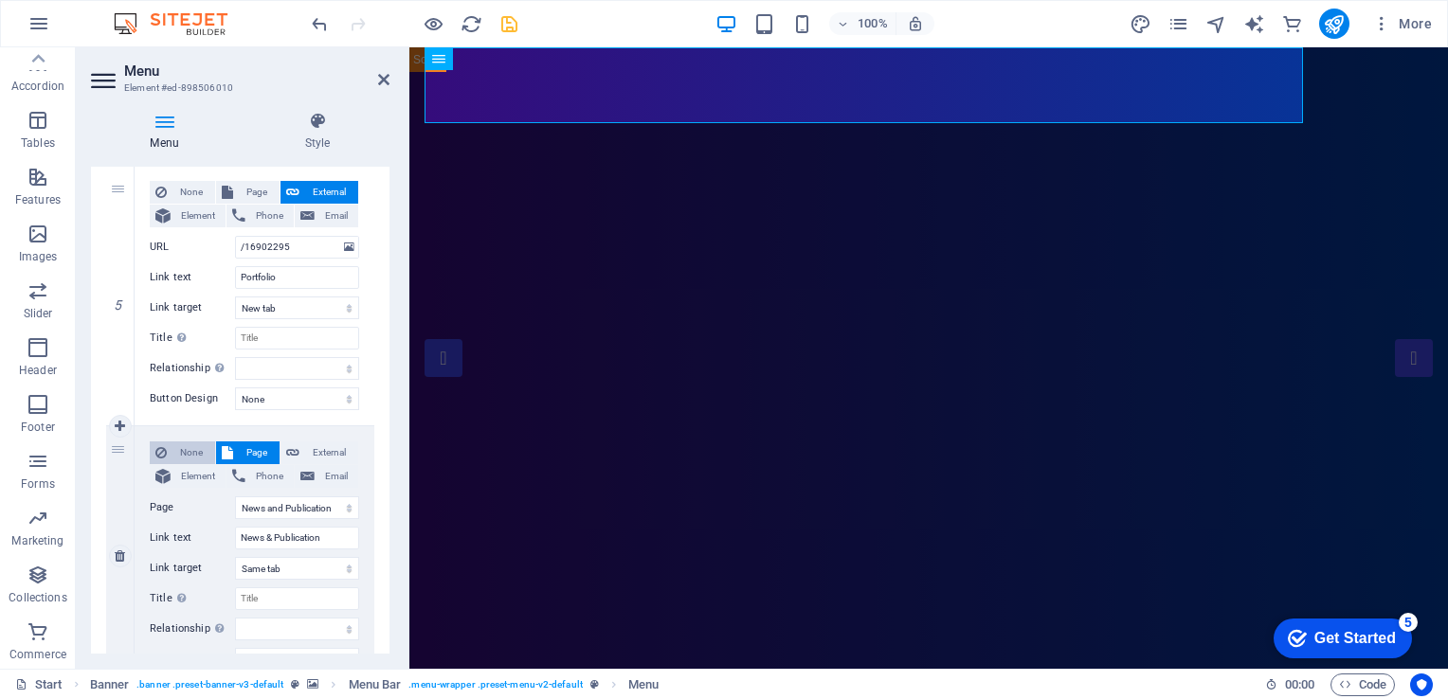
select select
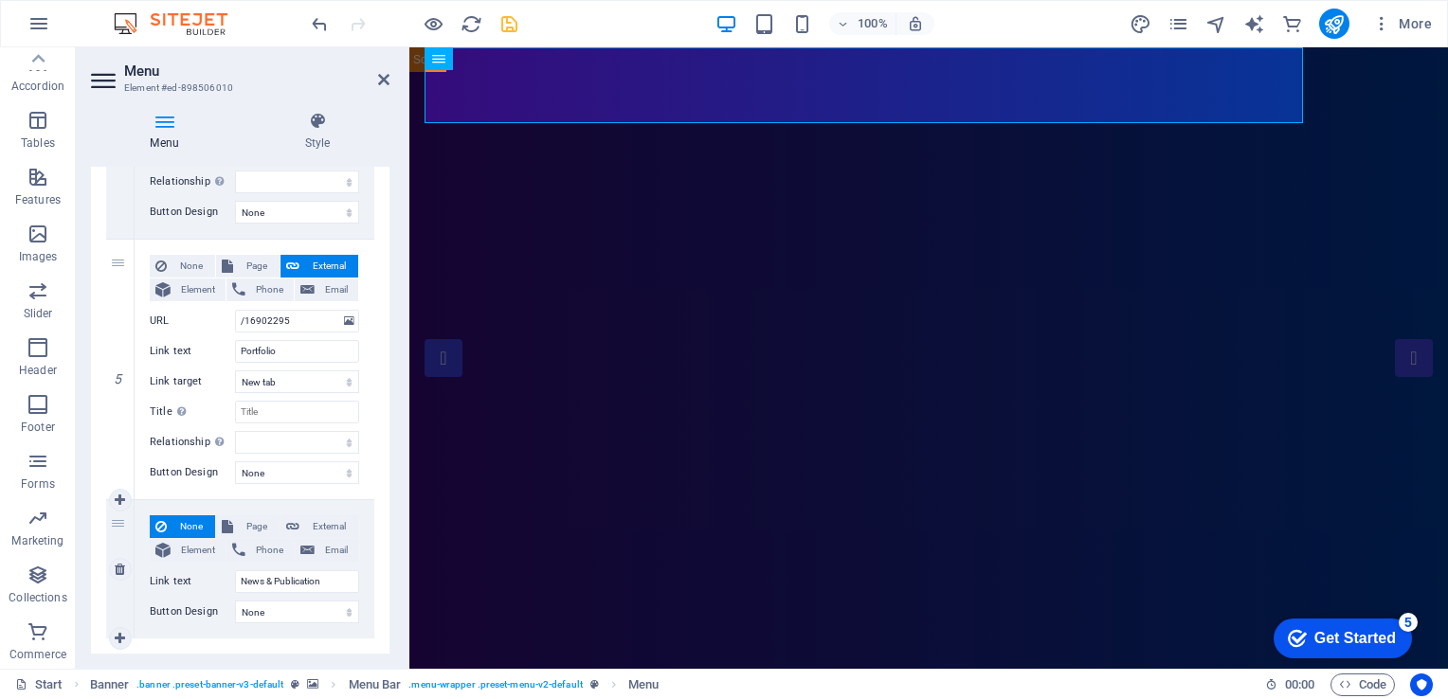
scroll to position [1148, 0]
click at [195, 552] on span "Element" at bounding box center [198, 552] width 44 height 23
select select
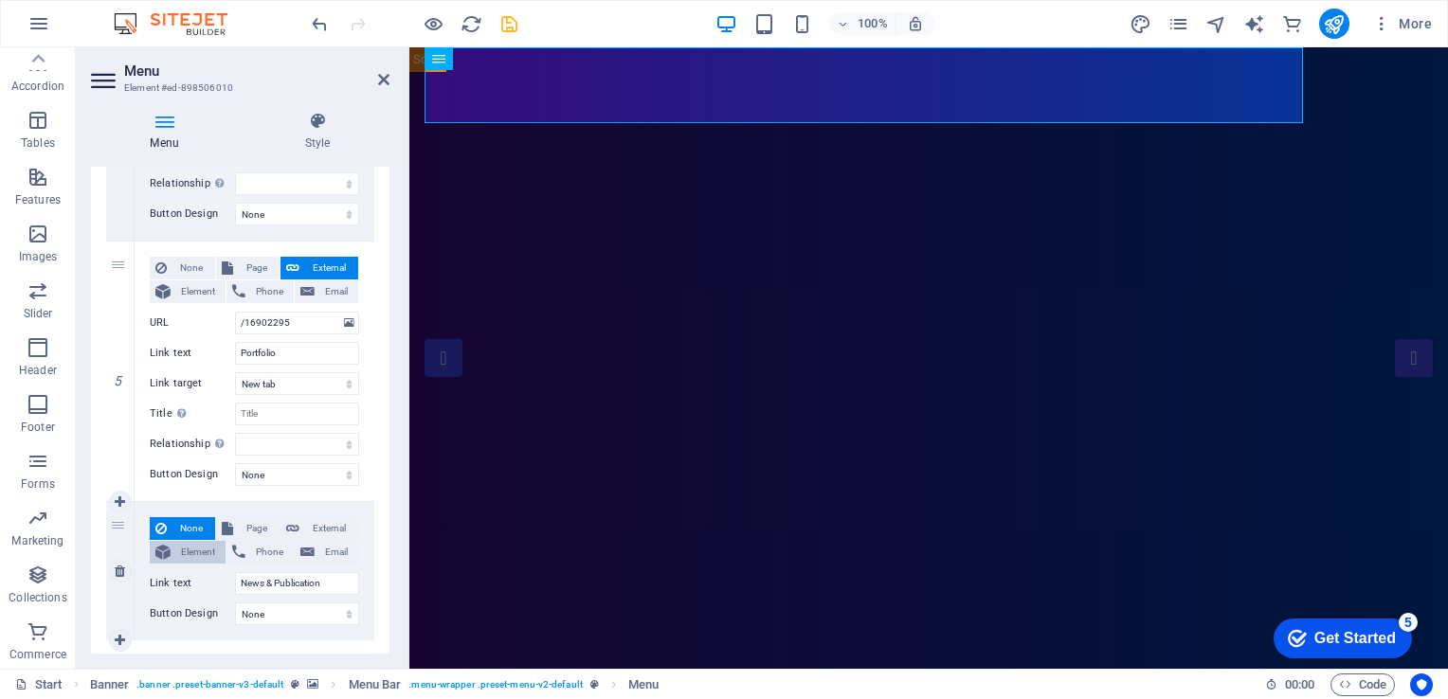
select select
click at [267, 555] on span "Phone" at bounding box center [269, 552] width 37 height 23
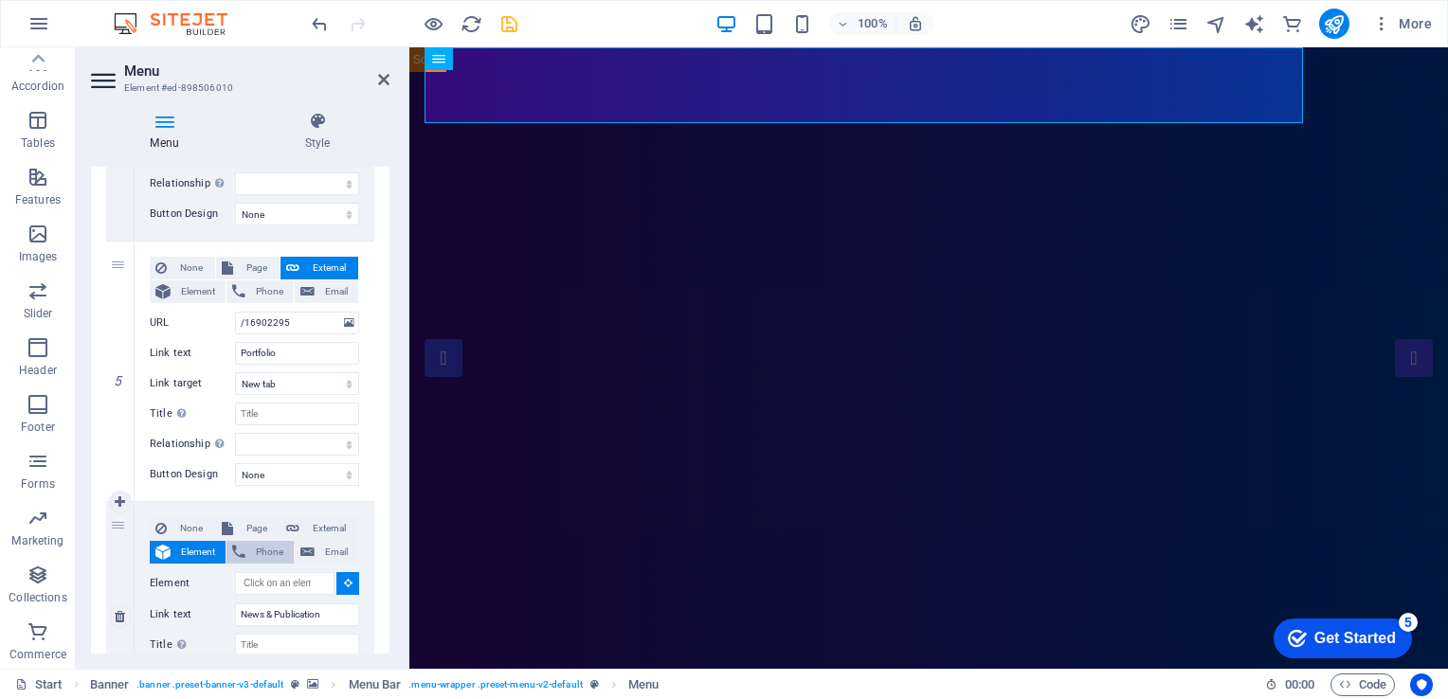
select select
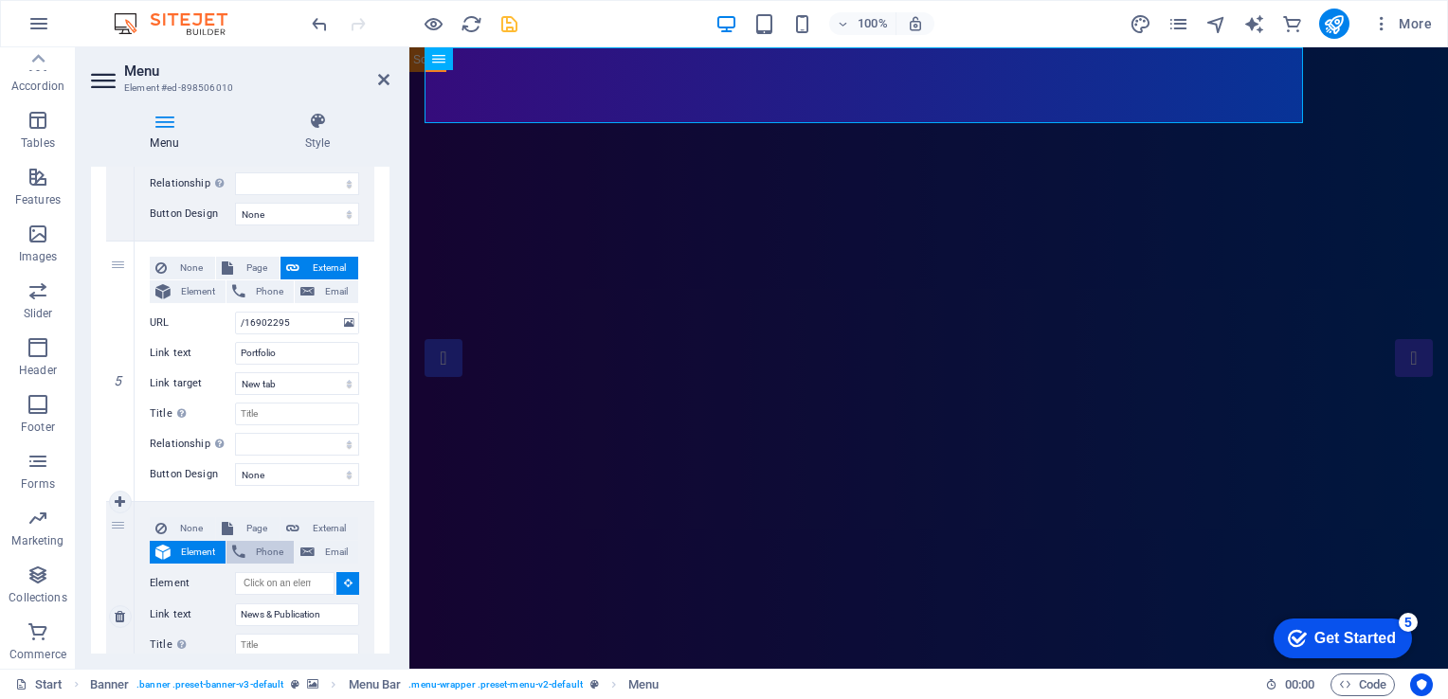
select select
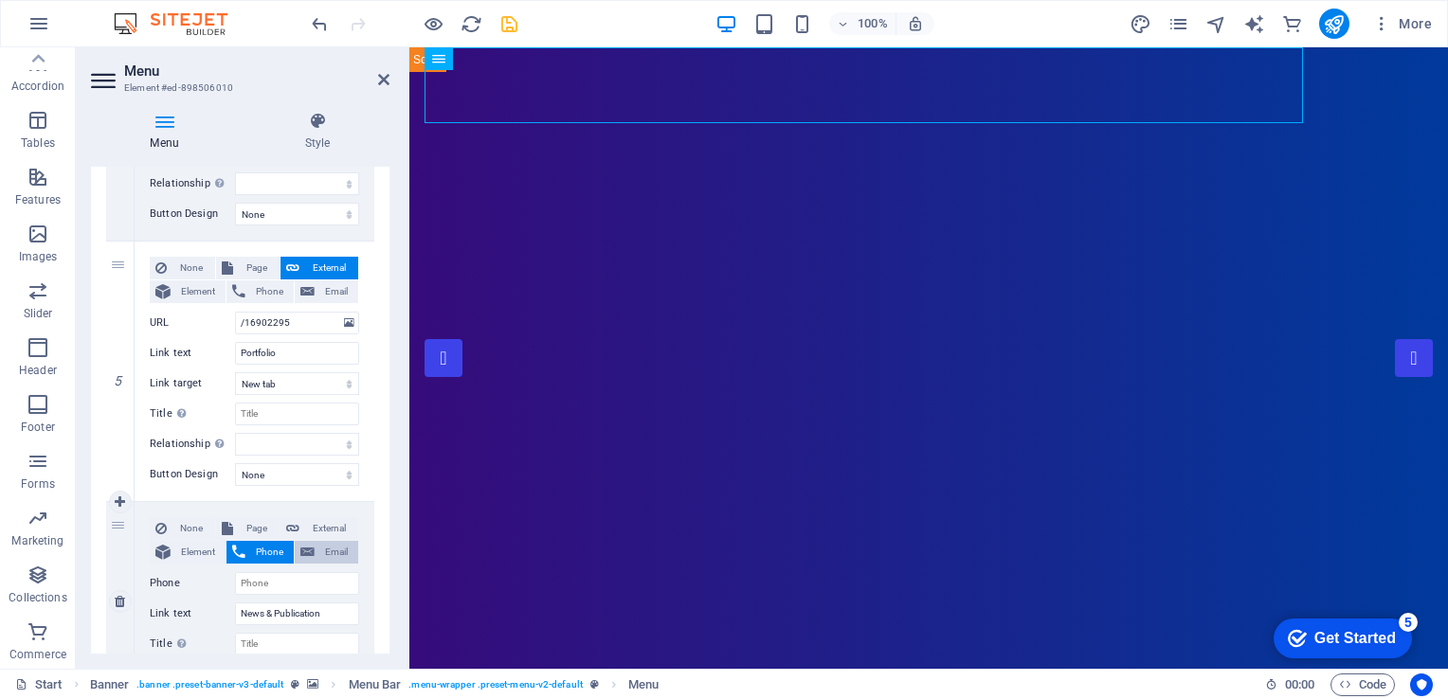
click at [314, 552] on button "Email" at bounding box center [326, 552] width 63 height 23
select select
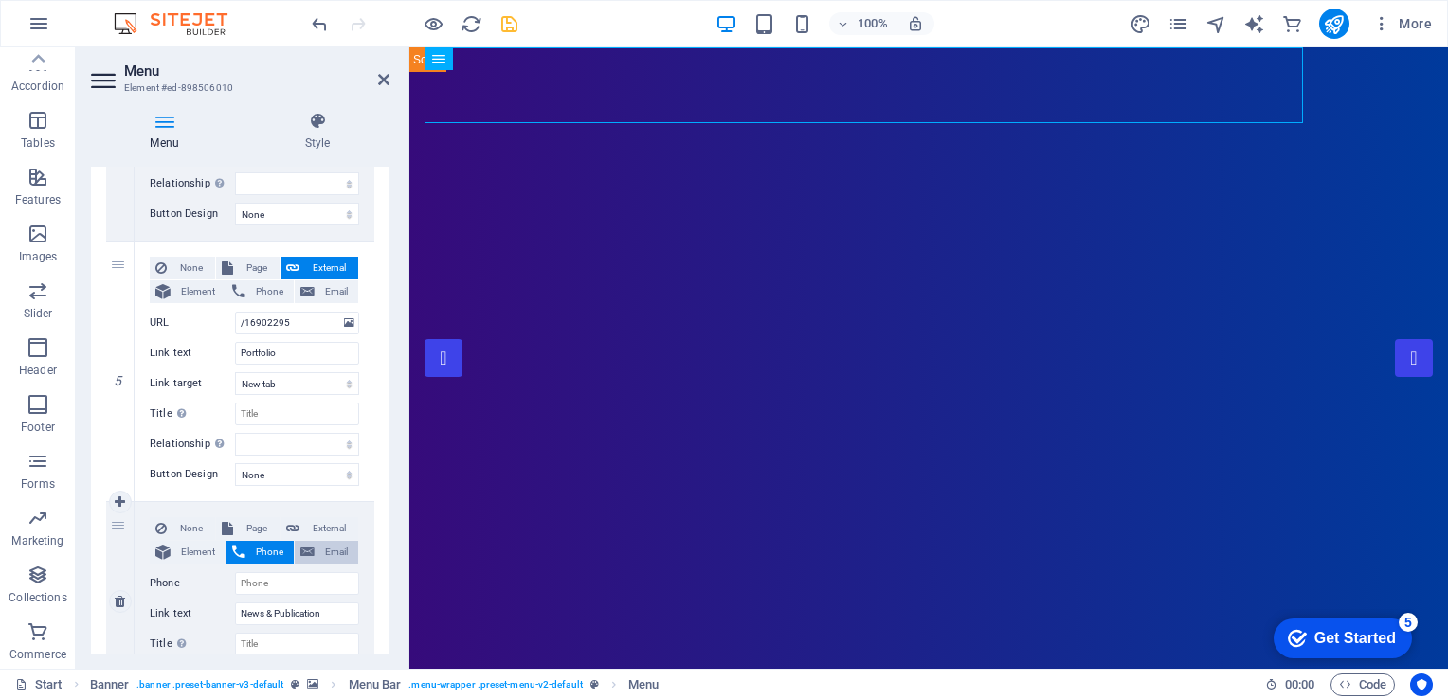
select select
click at [256, 529] on span "Page" at bounding box center [256, 528] width 35 height 23
select select
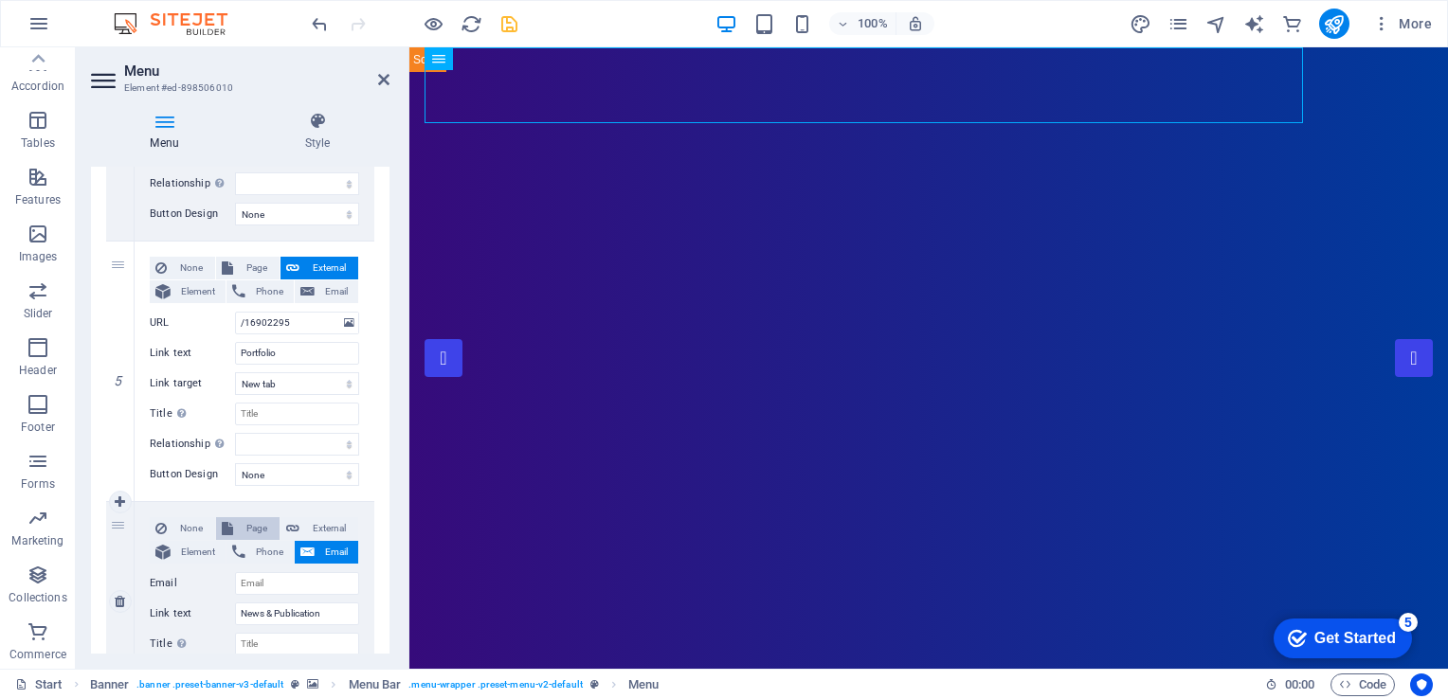
select select
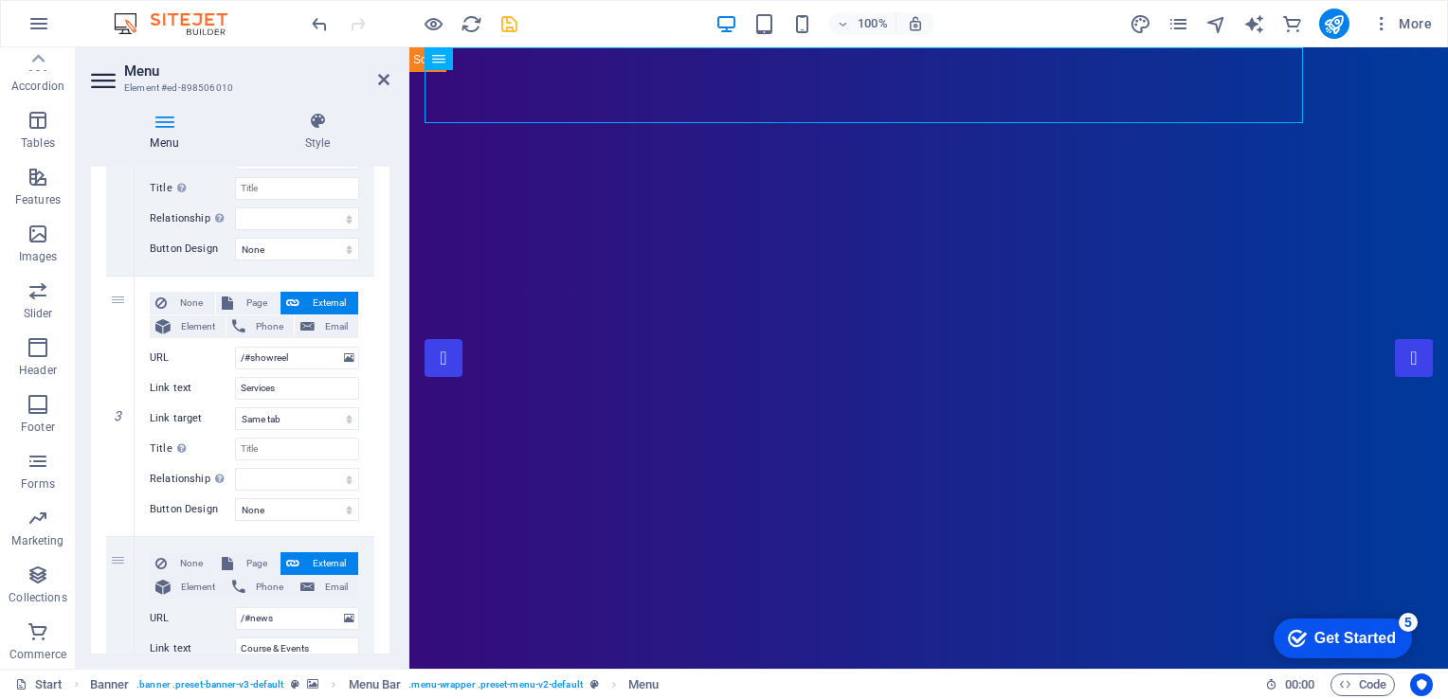
scroll to position [598, 0]
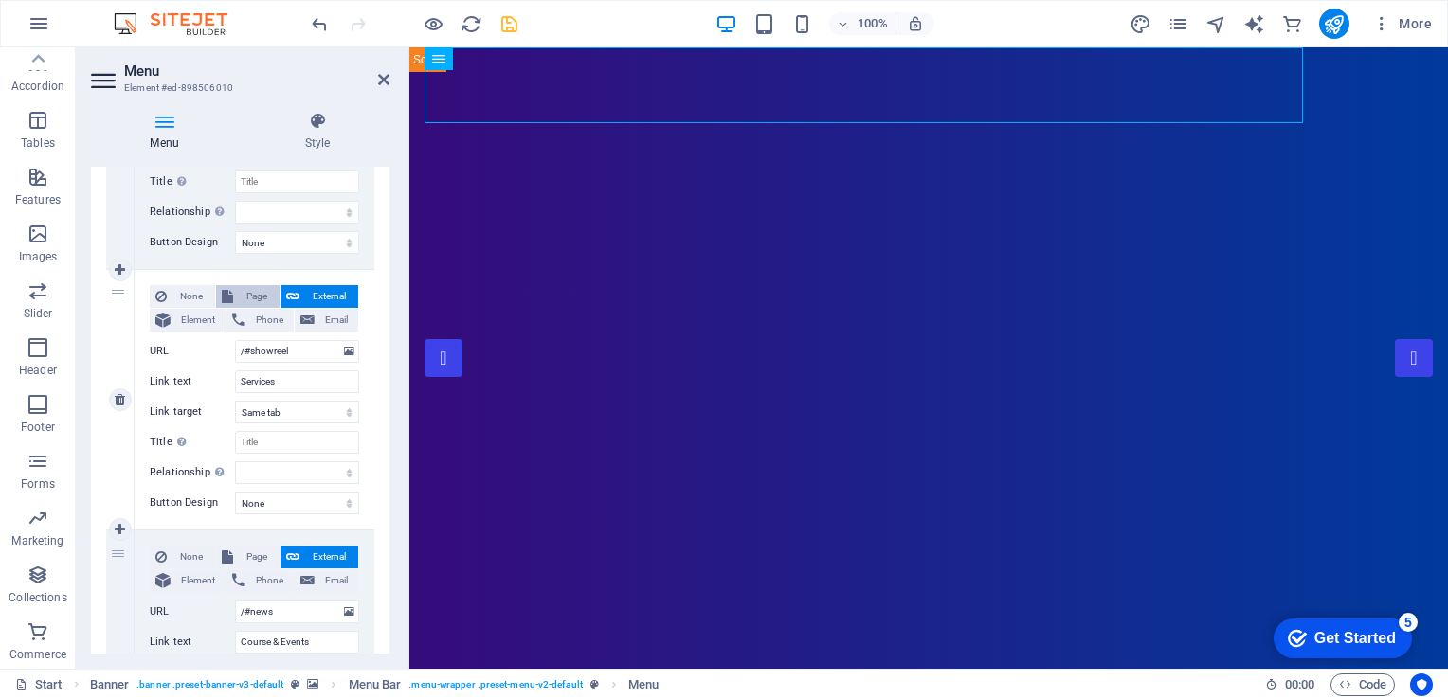
click at [252, 299] on span "Page" at bounding box center [256, 296] width 35 height 23
select select
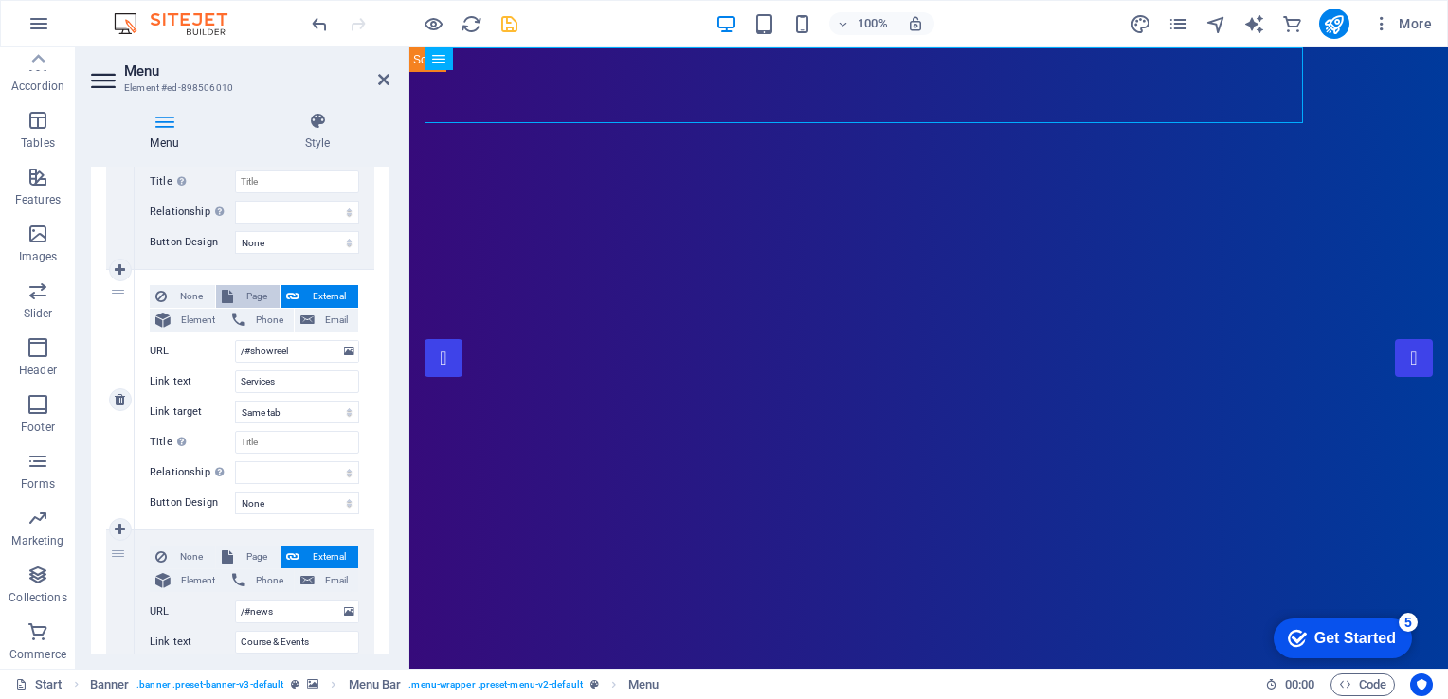
select select
click at [280, 347] on select "Start Portfolio News and Publication Legal Notice Privacy New page" at bounding box center [297, 351] width 124 height 23
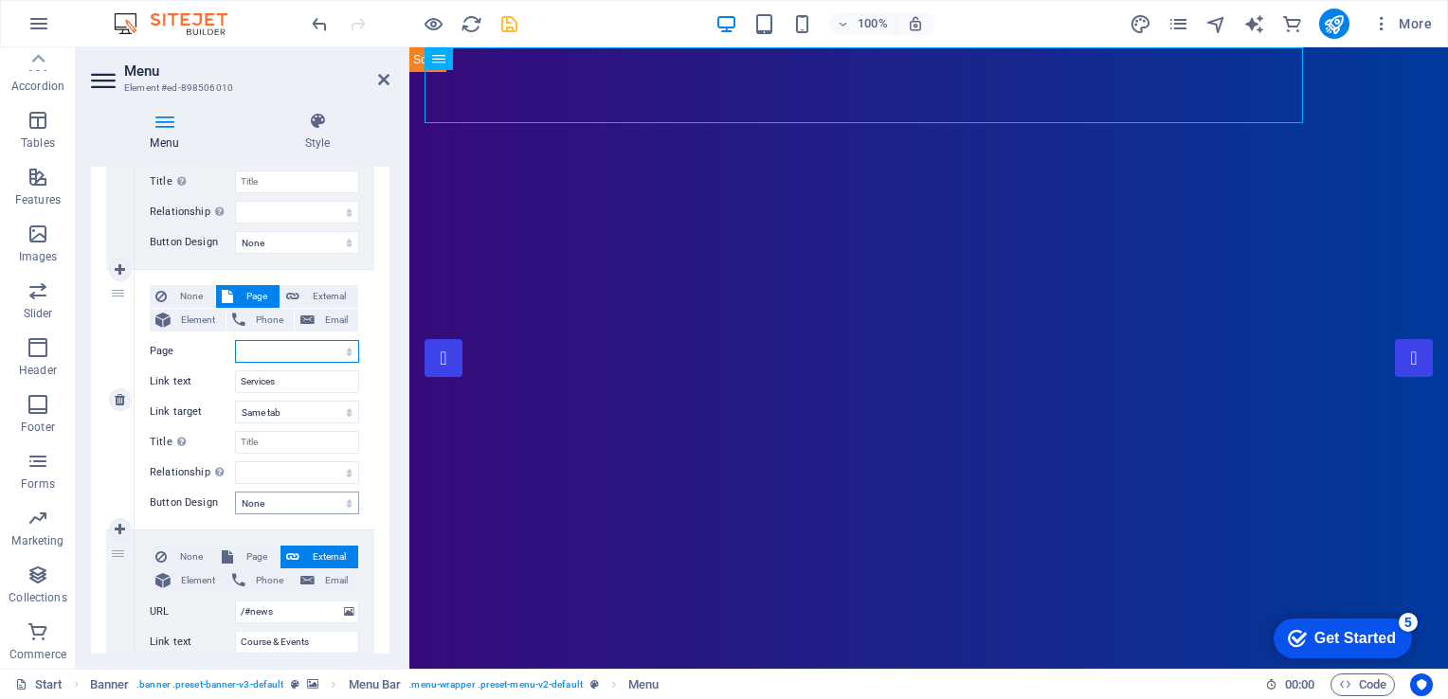
select select "5"
click at [235, 340] on select "Start Portfolio News and Publication Legal Notice Privacy New page" at bounding box center [297, 351] width 124 height 23
select select
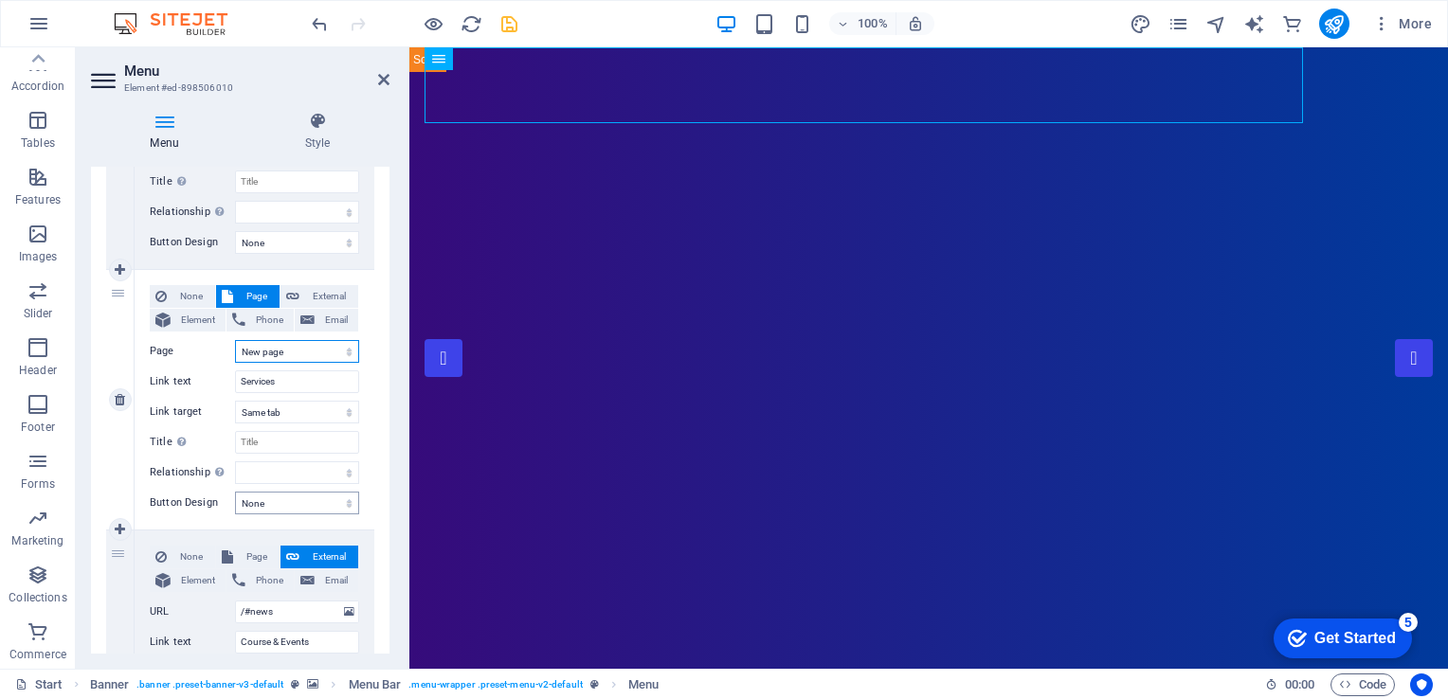
select select
click at [390, 267] on div "Menu Style Menu Auto Custom Create custom menu items for this menu. Recommended…" at bounding box center [240, 383] width 329 height 572
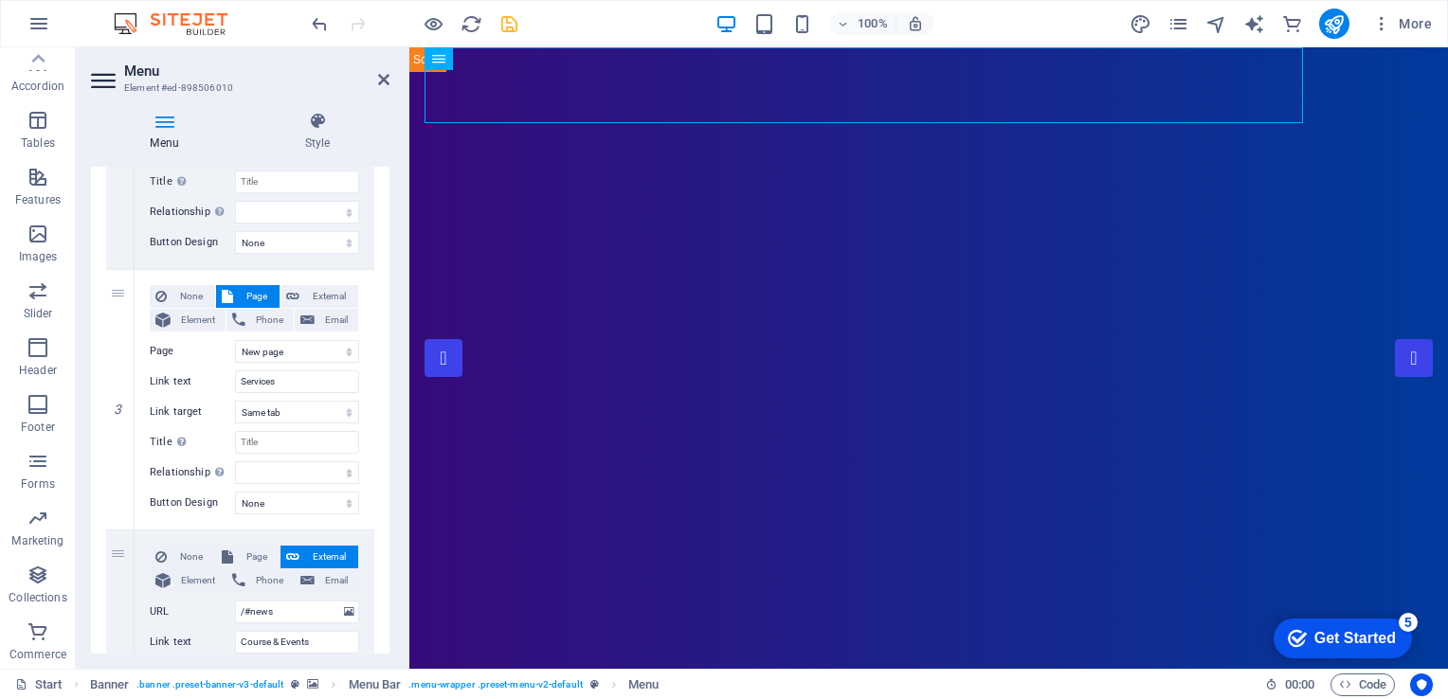
click at [385, 227] on div "1 None Page External Element Phone Email Page Start Portfolio News and Publicat…" at bounding box center [240, 530] width 299 height 1593
click at [390, 232] on div "Menu Style Menu Auto Custom Create custom menu items for this menu. Recommended…" at bounding box center [240, 383] width 329 height 572
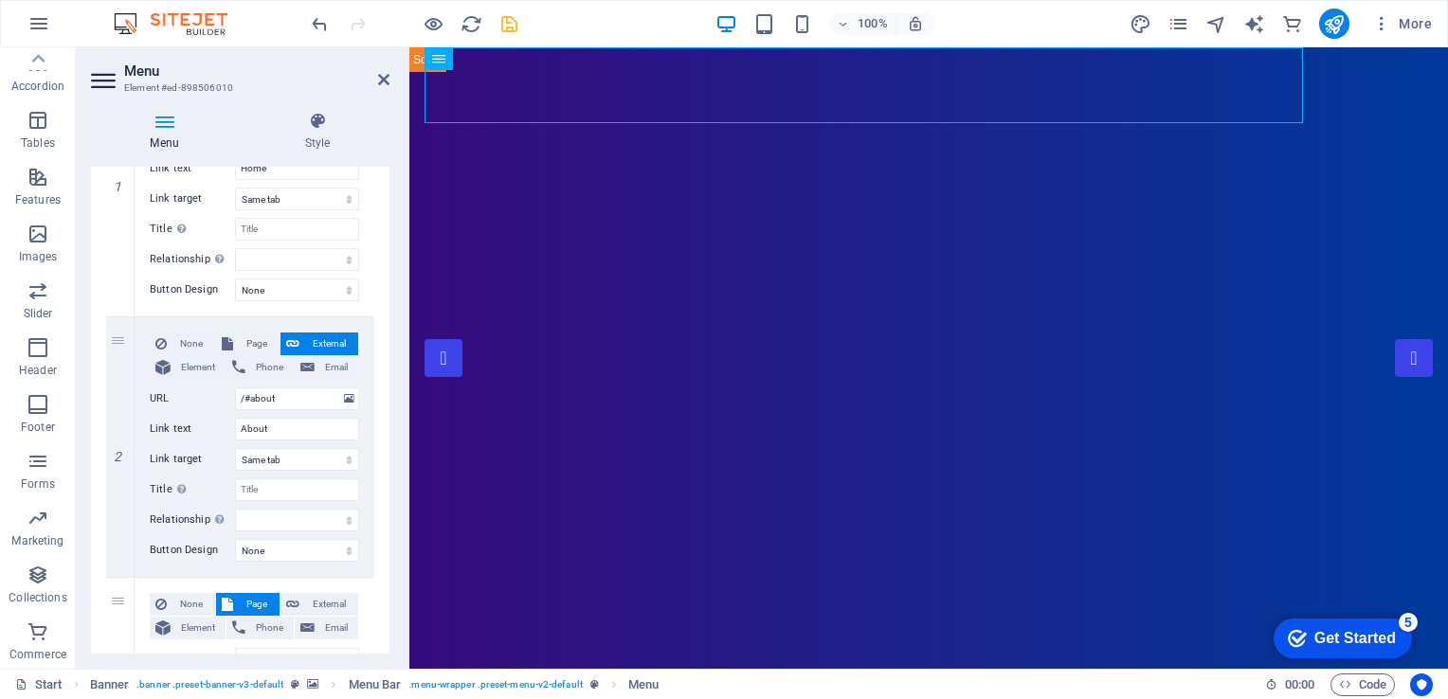
scroll to position [313, 0]
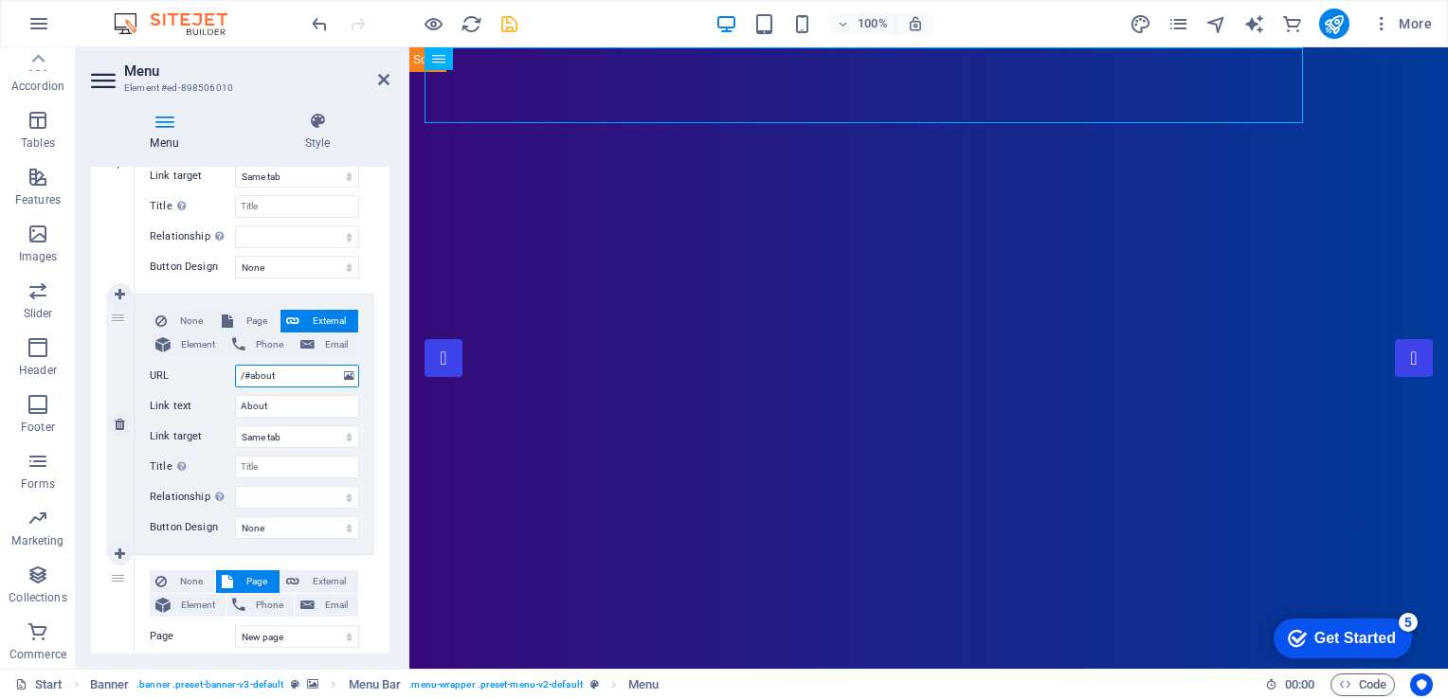
click at [289, 372] on input "/#about" at bounding box center [297, 376] width 124 height 23
click at [288, 396] on input "About" at bounding box center [297, 406] width 124 height 23
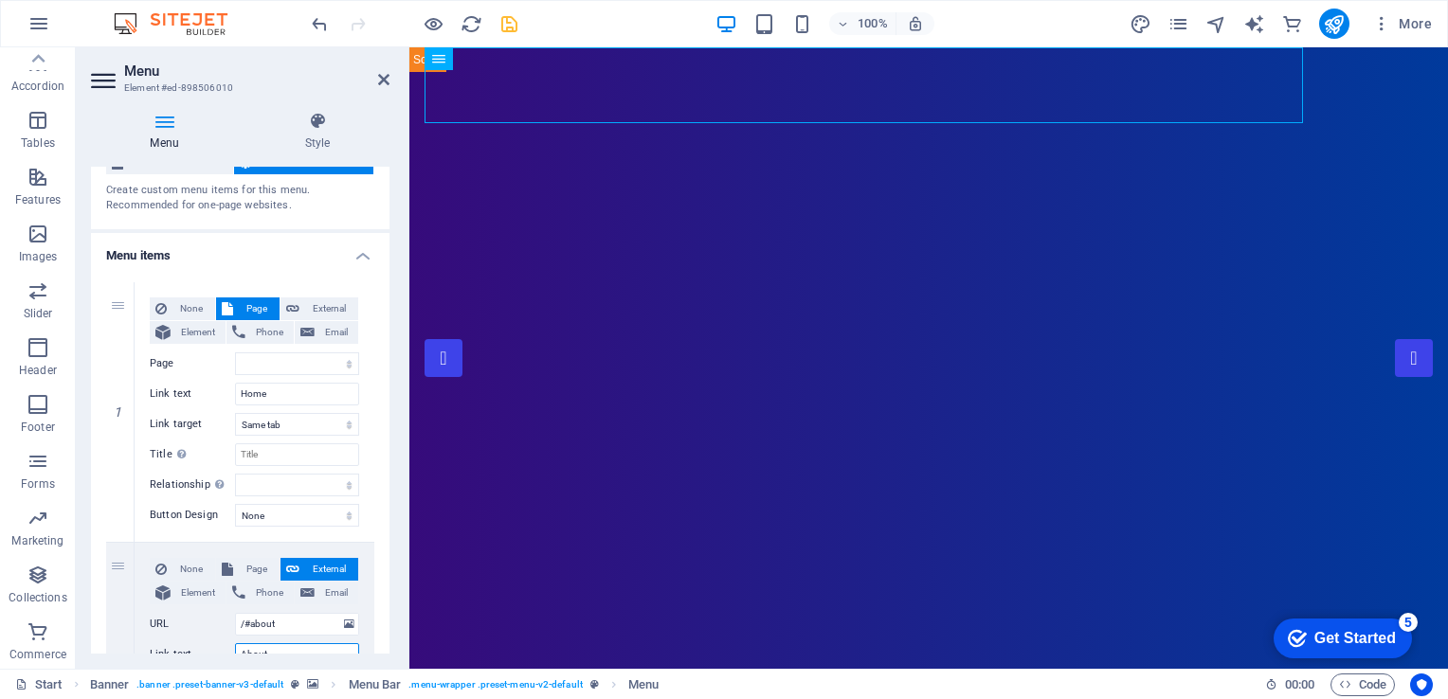
scroll to position [16, 0]
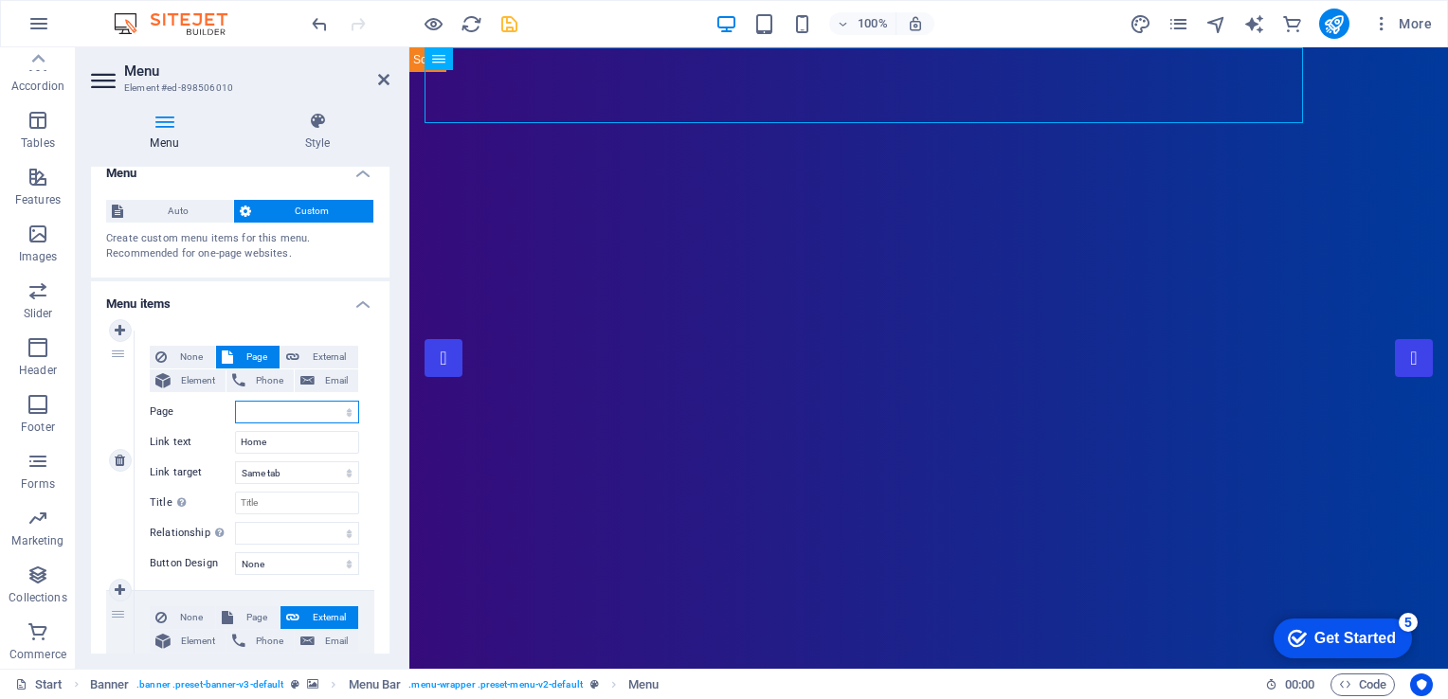
click at [302, 407] on select "Start Portfolio News and Publication Legal Notice Privacy New page" at bounding box center [297, 412] width 124 height 23
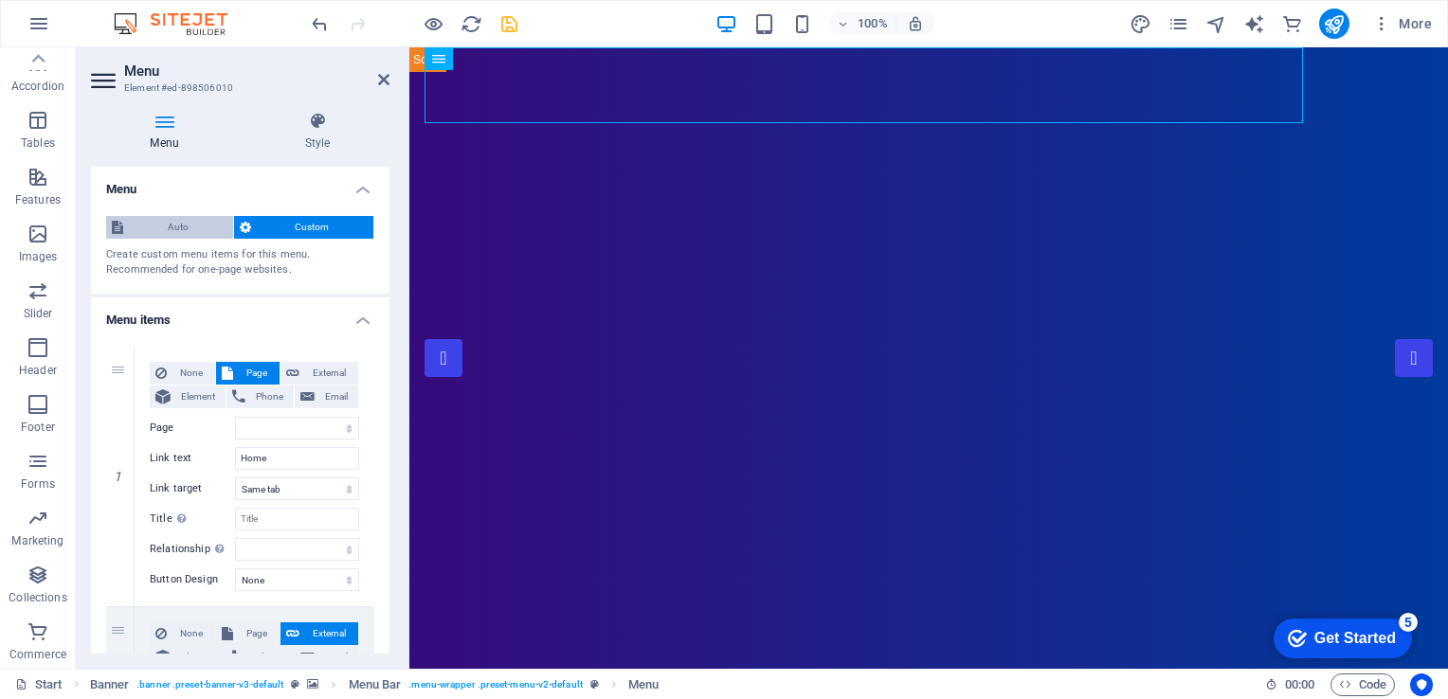
click at [185, 230] on span "Auto" at bounding box center [178, 227] width 99 height 23
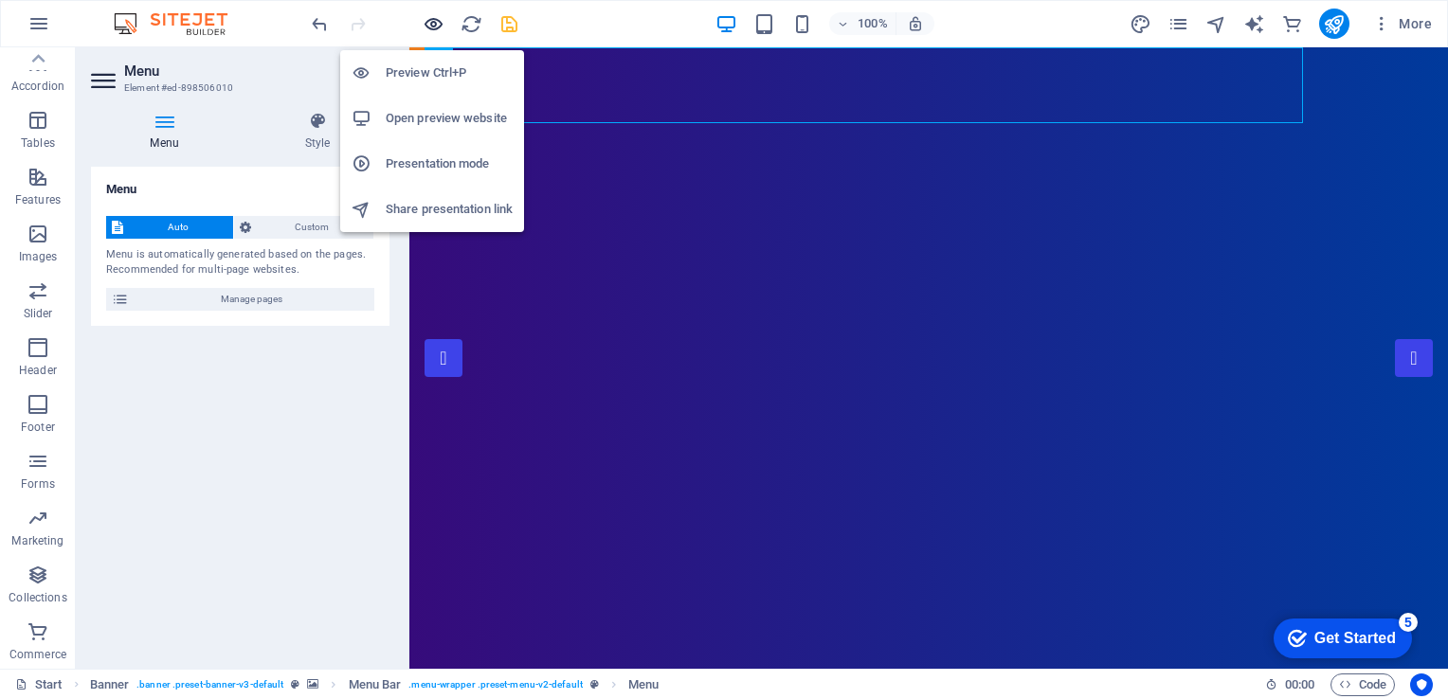
click at [441, 17] on icon "button" at bounding box center [434, 24] width 22 height 22
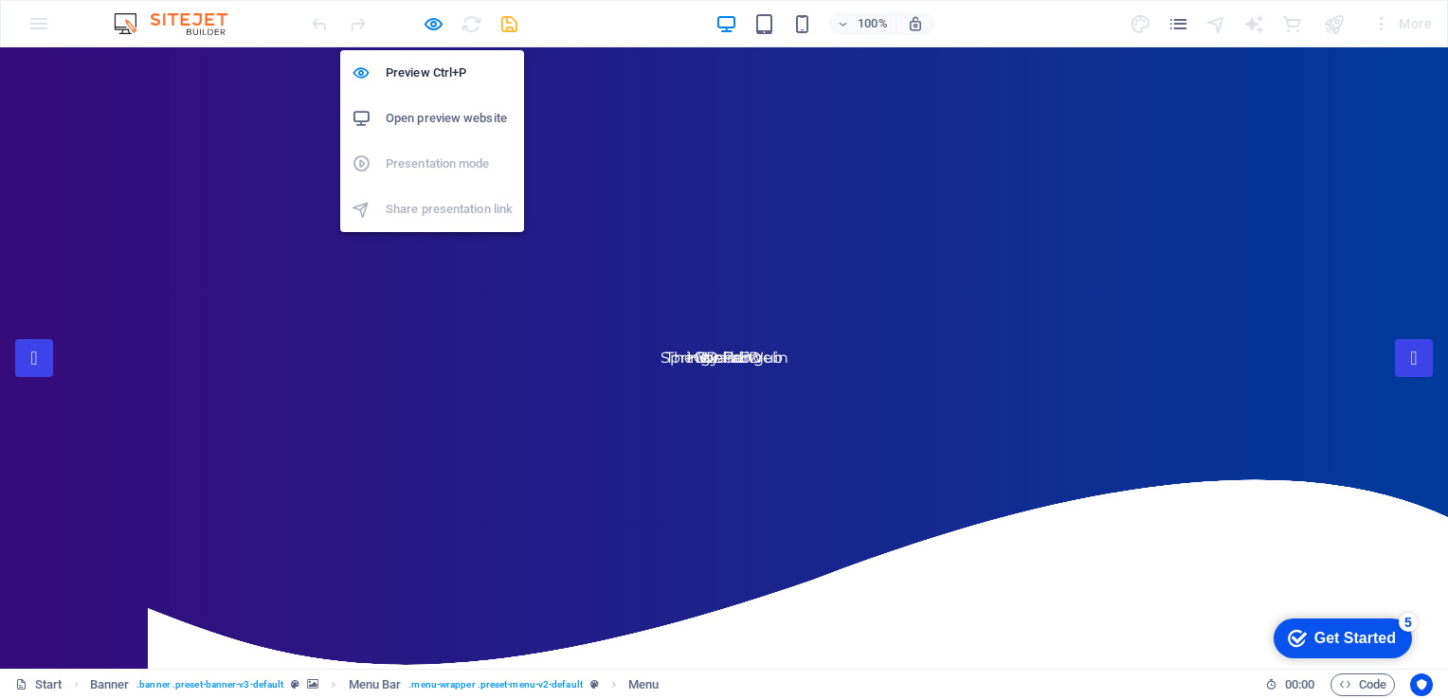
click at [430, 123] on h6 "Open preview website" at bounding box center [449, 118] width 127 height 23
click at [431, 18] on icon "button" at bounding box center [434, 24] width 22 height 22
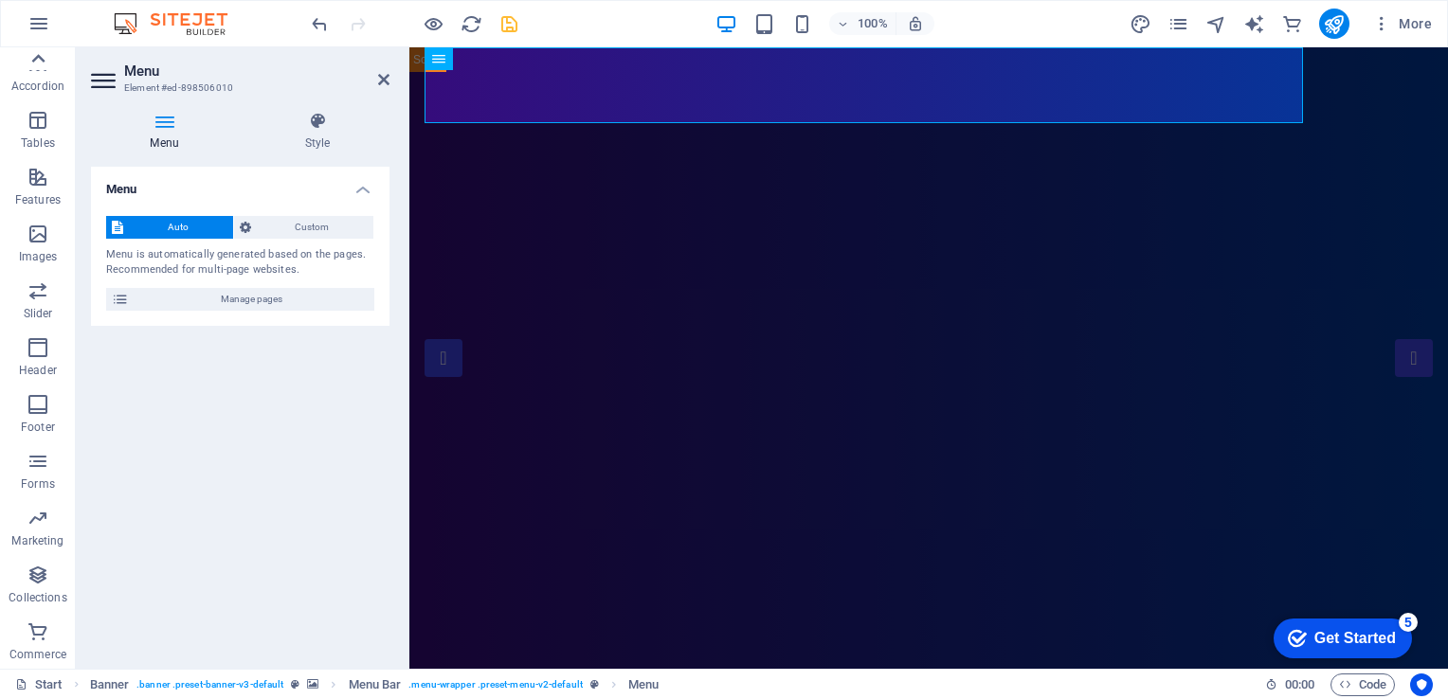
click at [41, 56] on icon at bounding box center [38, 58] width 13 height 9
click at [41, 56] on div "Favorites Elements Columns Content Boxes Accordion Tables Features Images Slide…" at bounding box center [38, 358] width 76 height 622
click at [41, 56] on icon "button" at bounding box center [38, 66] width 23 height 23
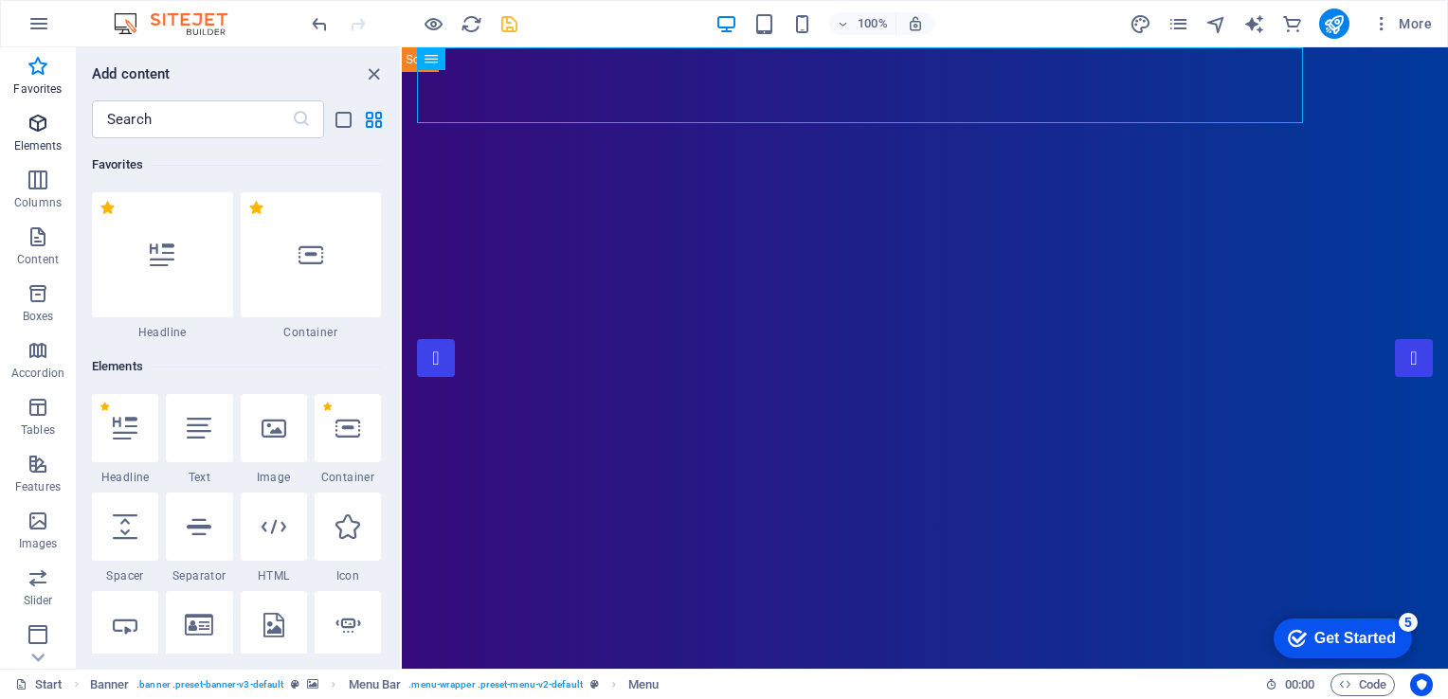
click at [39, 140] on p "Elements" at bounding box center [38, 145] width 48 height 15
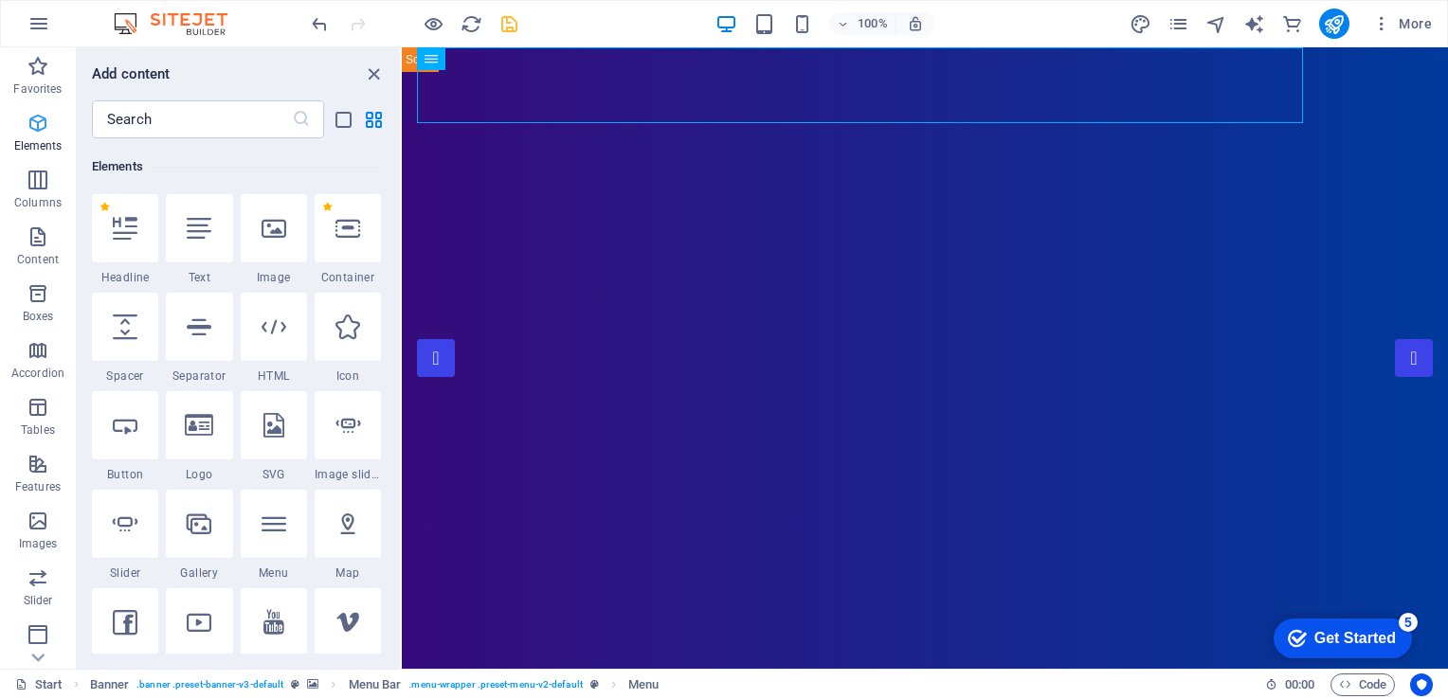
scroll to position [201, 0]
click at [375, 169] on h6 "Elements" at bounding box center [236, 165] width 289 height 23
click at [390, 427] on div "Favorites 1 Star Headline 1 Star Container Elements 1 Star Headline 1 Star Text…" at bounding box center [238, 396] width 323 height 516
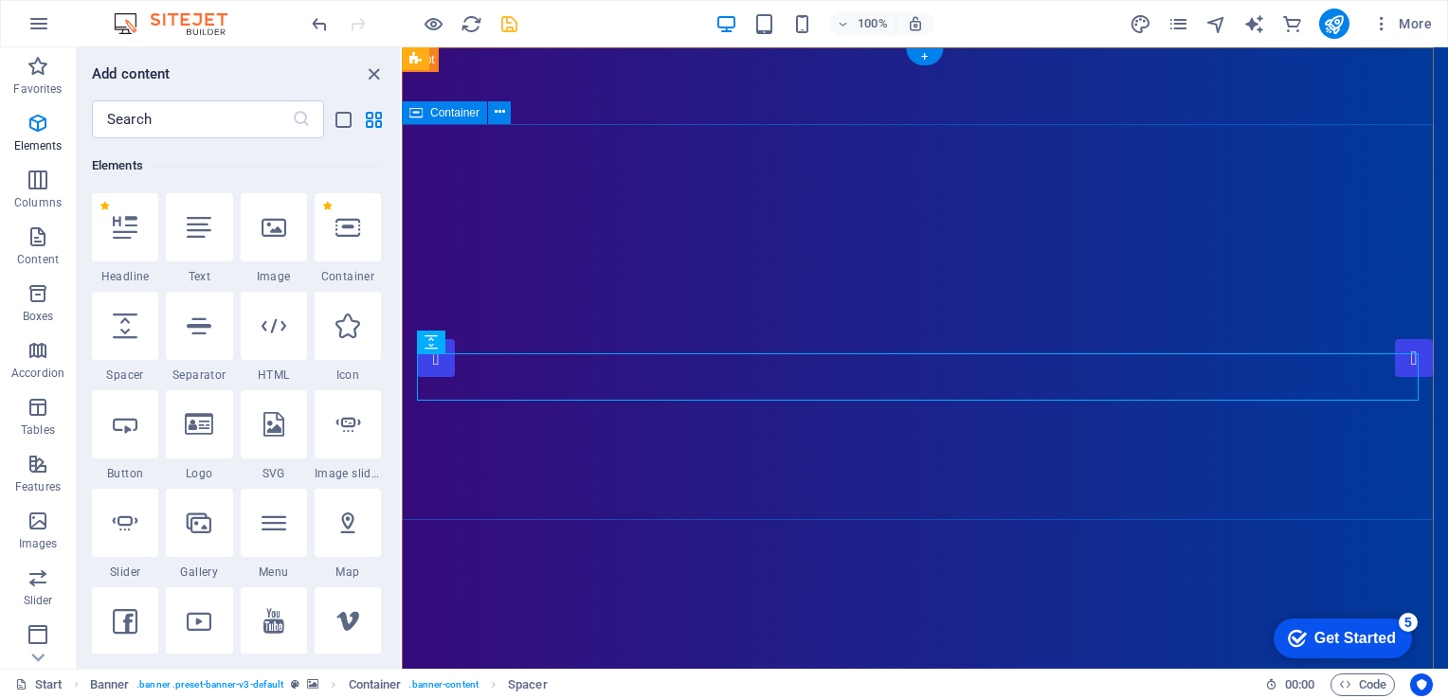
click at [280, 525] on icon at bounding box center [274, 523] width 25 height 25
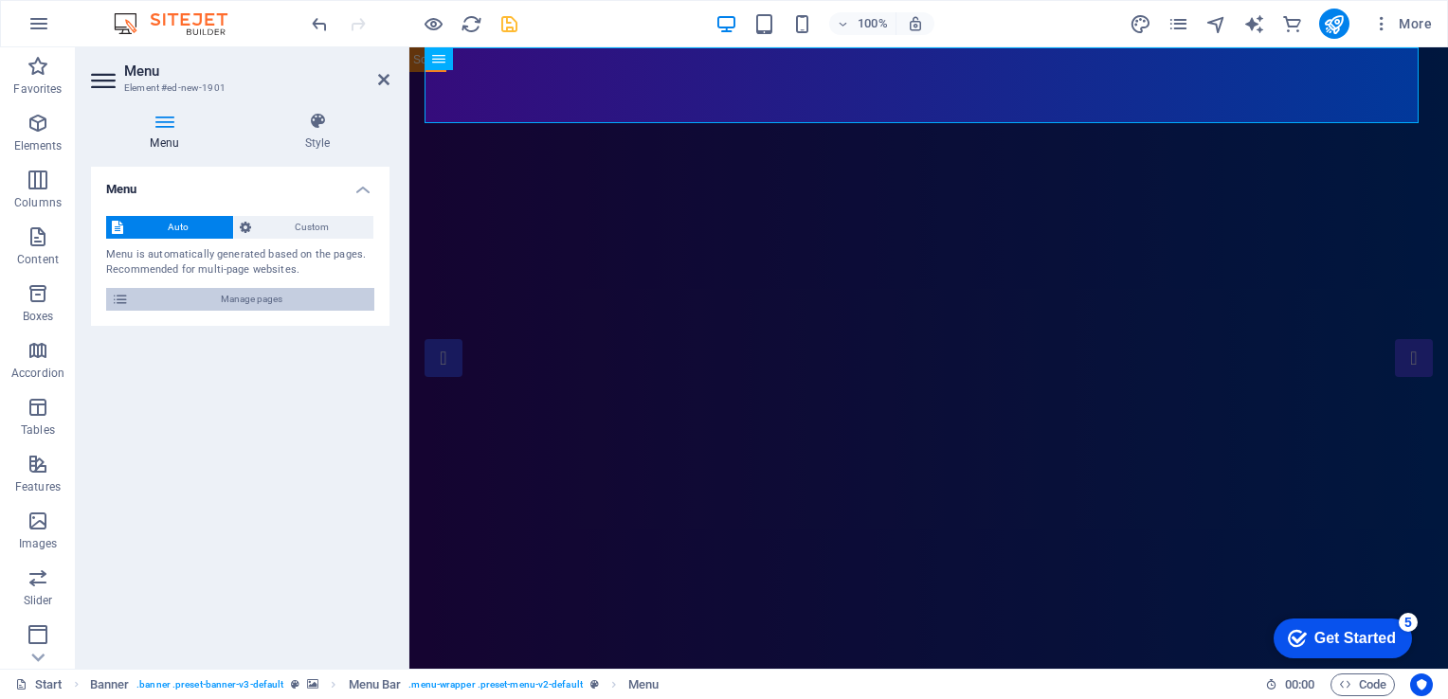
click at [265, 305] on span "Manage pages" at bounding box center [252, 299] width 234 height 23
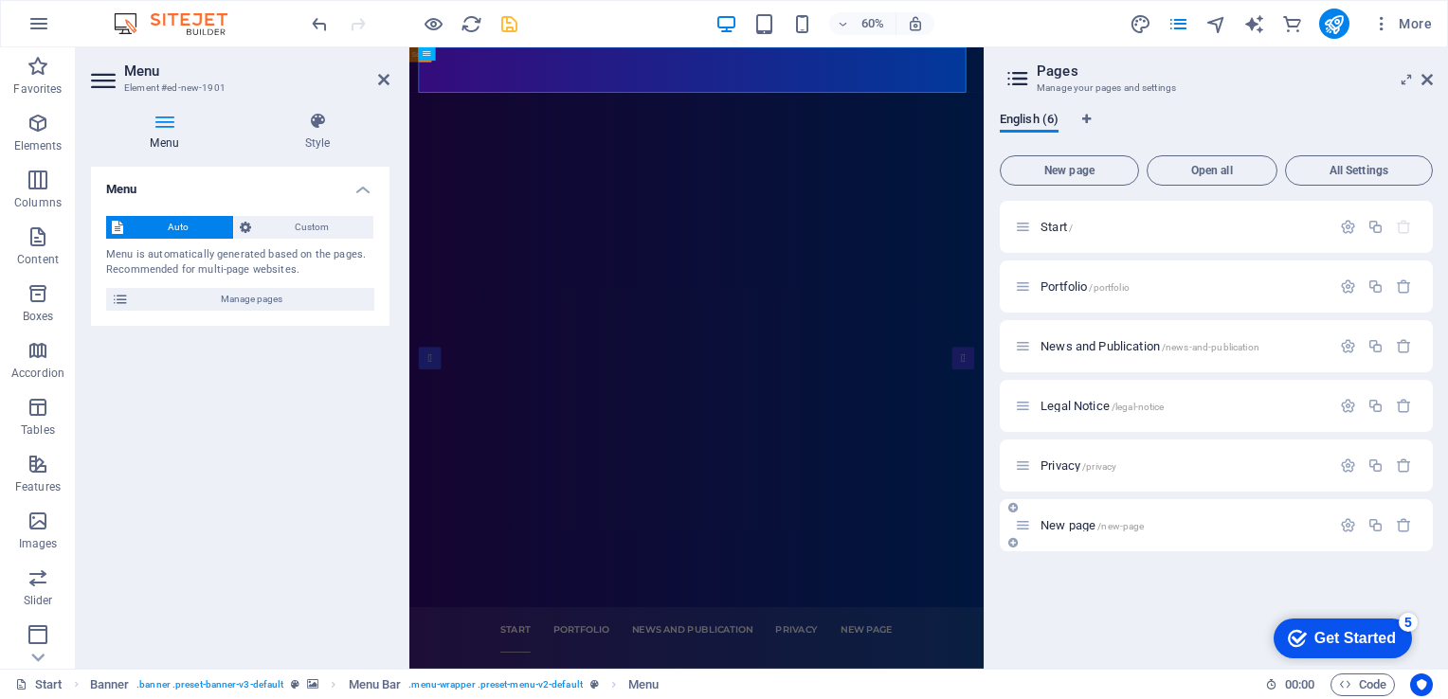
click at [1012, 511] on icon at bounding box center [1012, 507] width 9 height 11
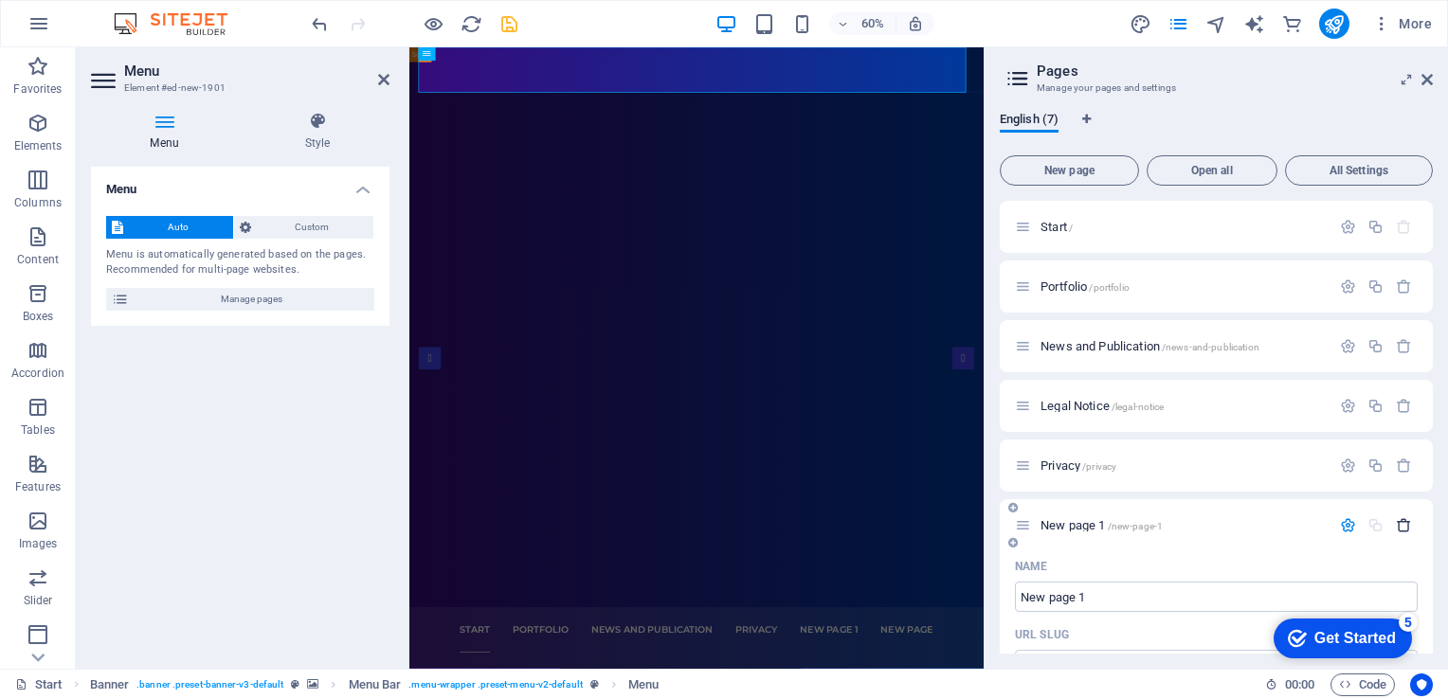
click at [1403, 524] on icon "button" at bounding box center [1404, 525] width 16 height 16
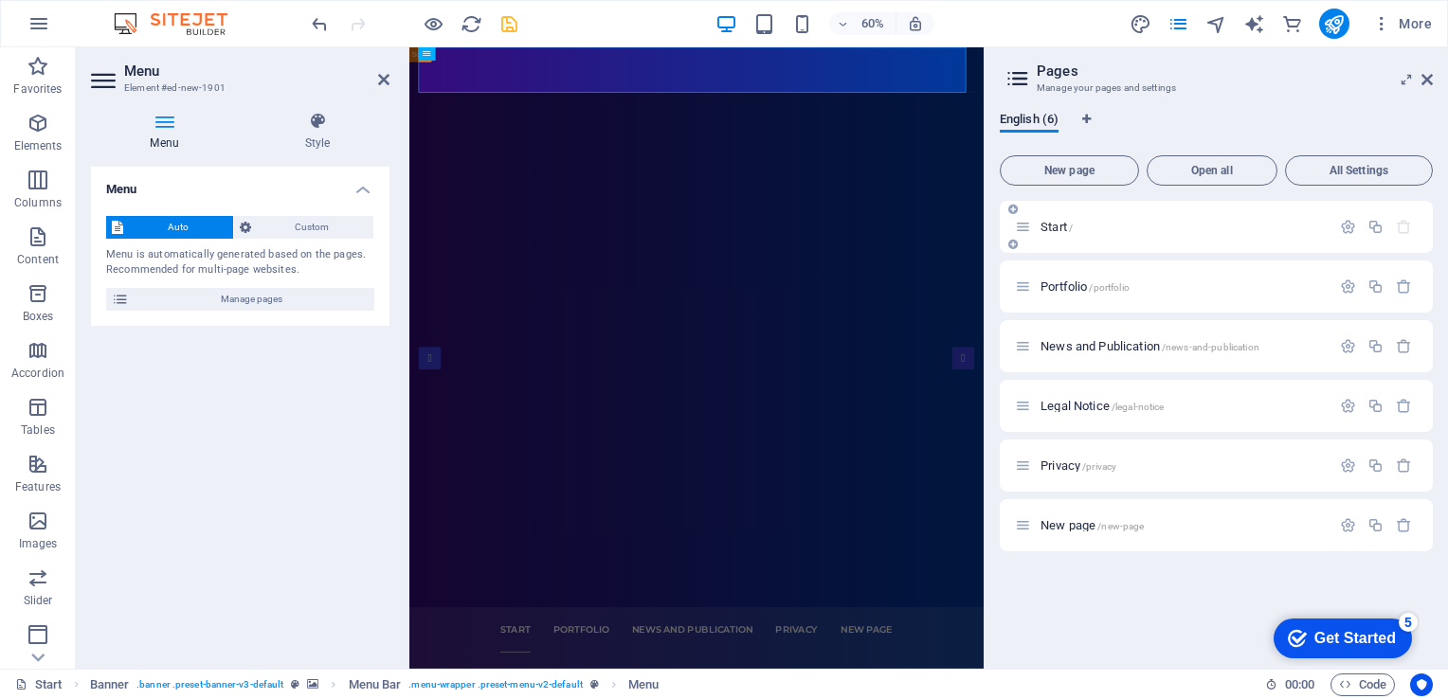
click at [1173, 233] on div "Start /" at bounding box center [1173, 227] width 316 height 22
click at [1343, 229] on icon "button" at bounding box center [1348, 227] width 16 height 16
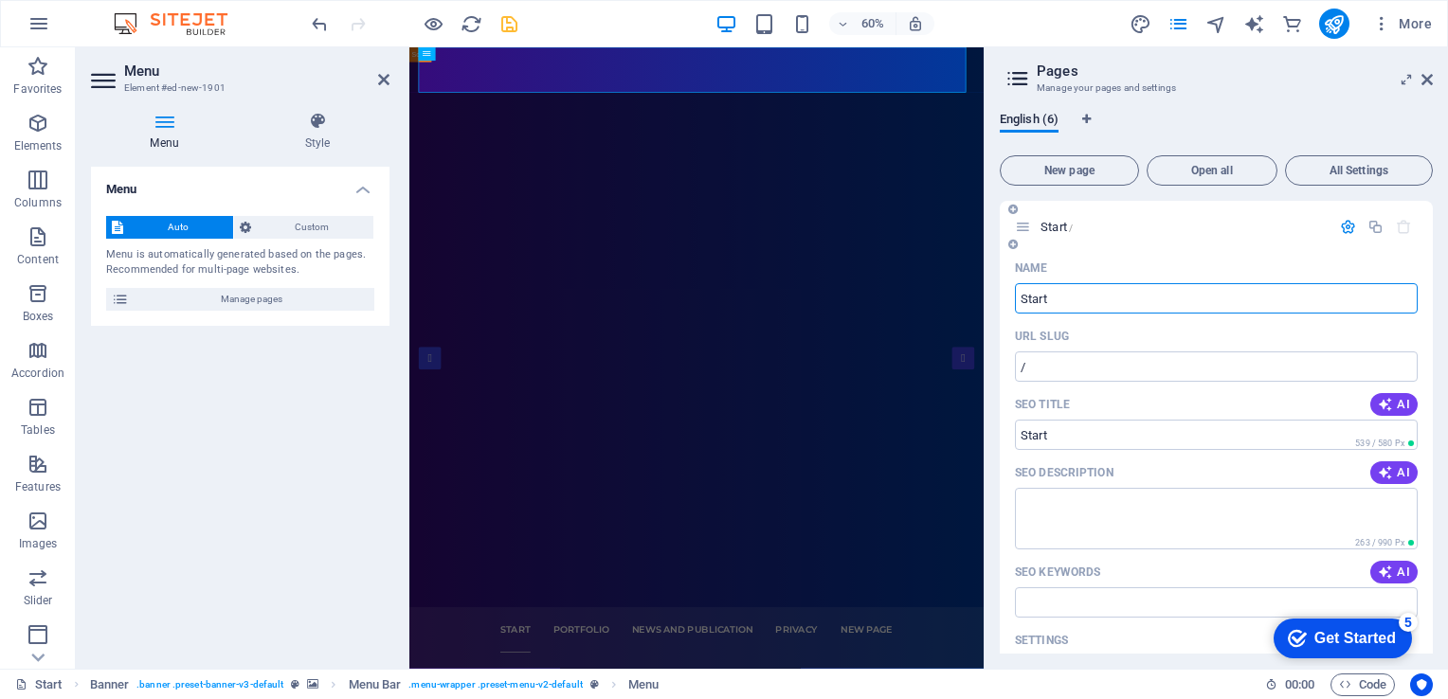
click at [1157, 295] on input "Start" at bounding box center [1216, 298] width 403 height 30
type input "Home"
click at [1422, 89] on header "Pages Manage your pages and settings" at bounding box center [1218, 71] width 429 height 49
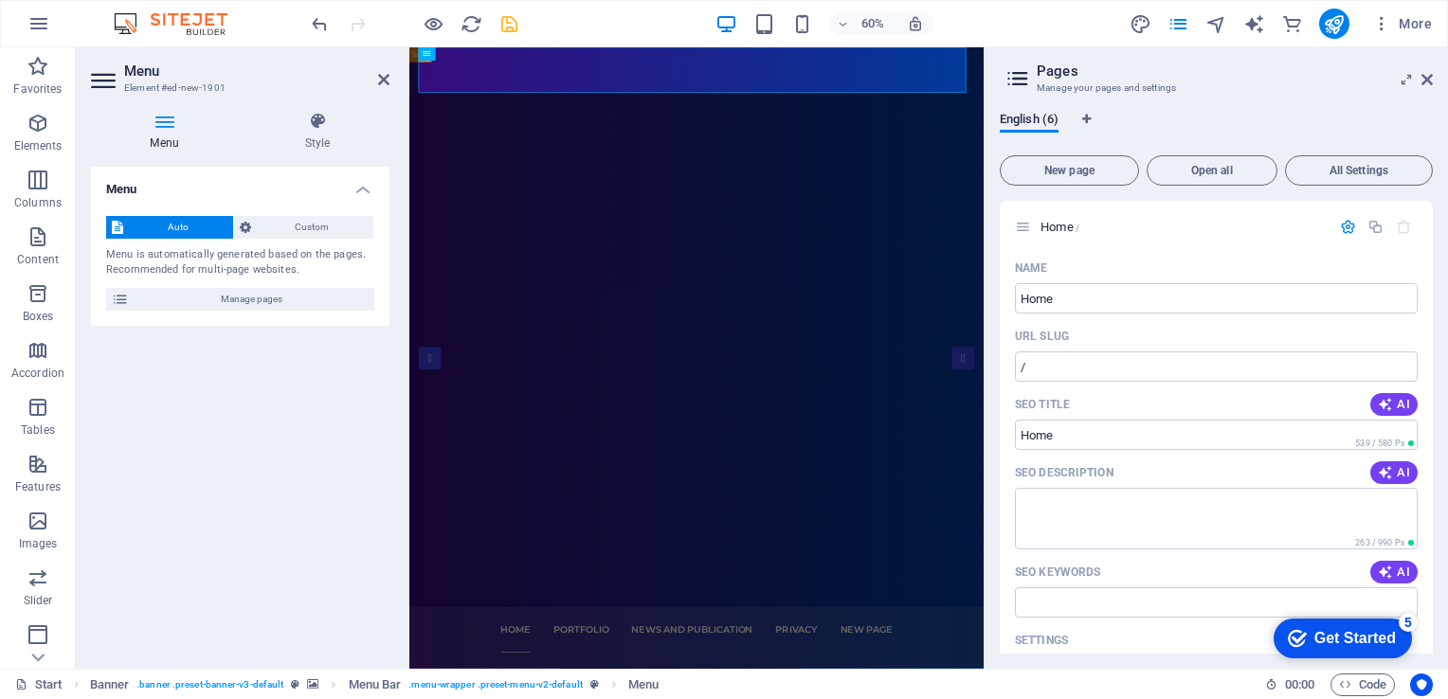
click at [1433, 82] on aside "Pages Manage your pages and settings English (6) New page Open all All Settings…" at bounding box center [1216, 358] width 464 height 622
click at [1426, 76] on icon at bounding box center [1427, 79] width 11 height 15
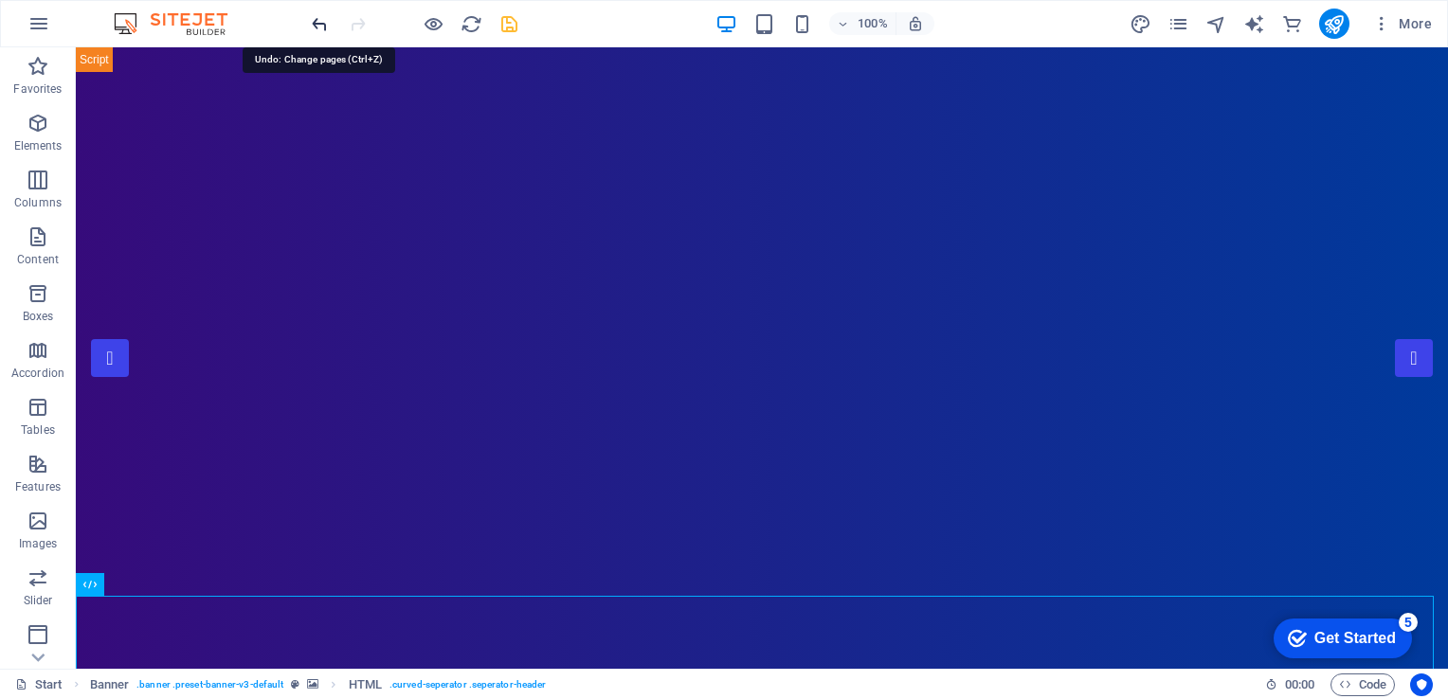
click at [318, 26] on icon "undo" at bounding box center [320, 24] width 22 height 22
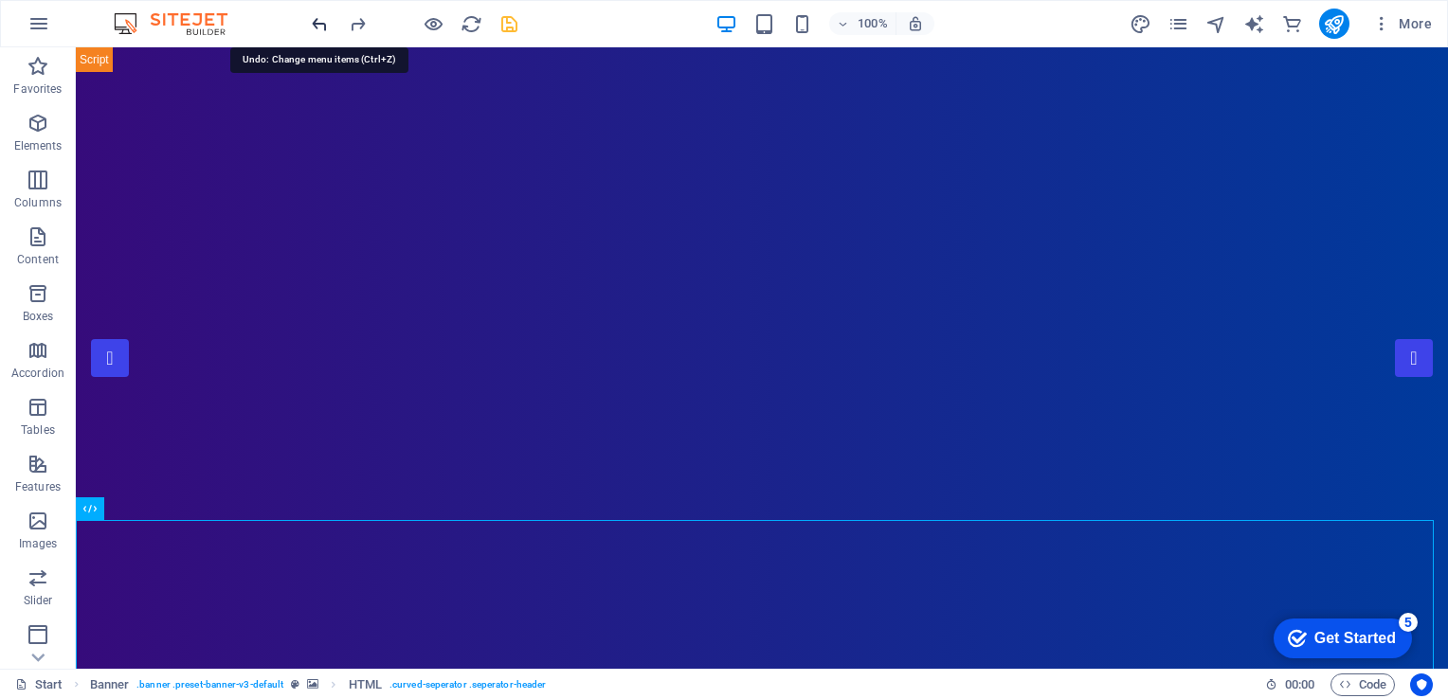
click at [318, 26] on icon "undo" at bounding box center [320, 24] width 22 height 22
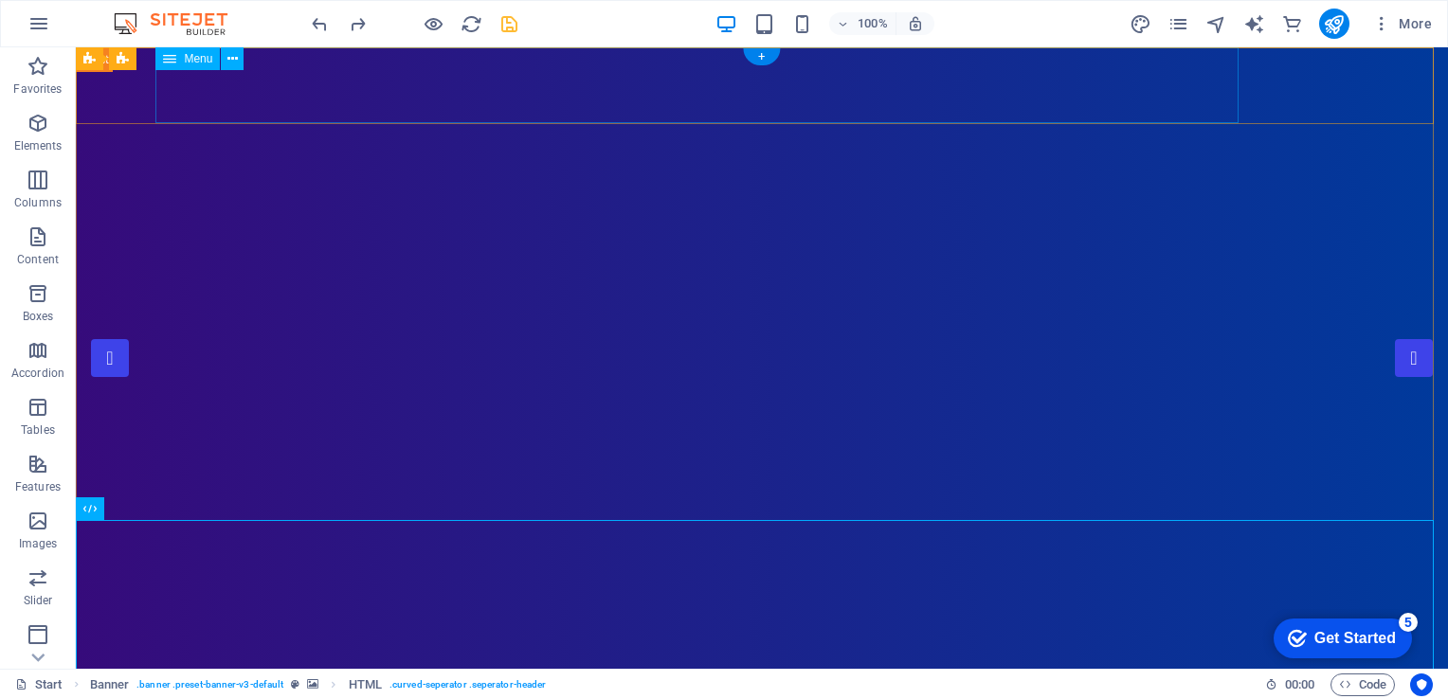
click at [184, 59] on span "Menu" at bounding box center [198, 58] width 28 height 11
click at [237, 66] on icon at bounding box center [232, 59] width 10 height 20
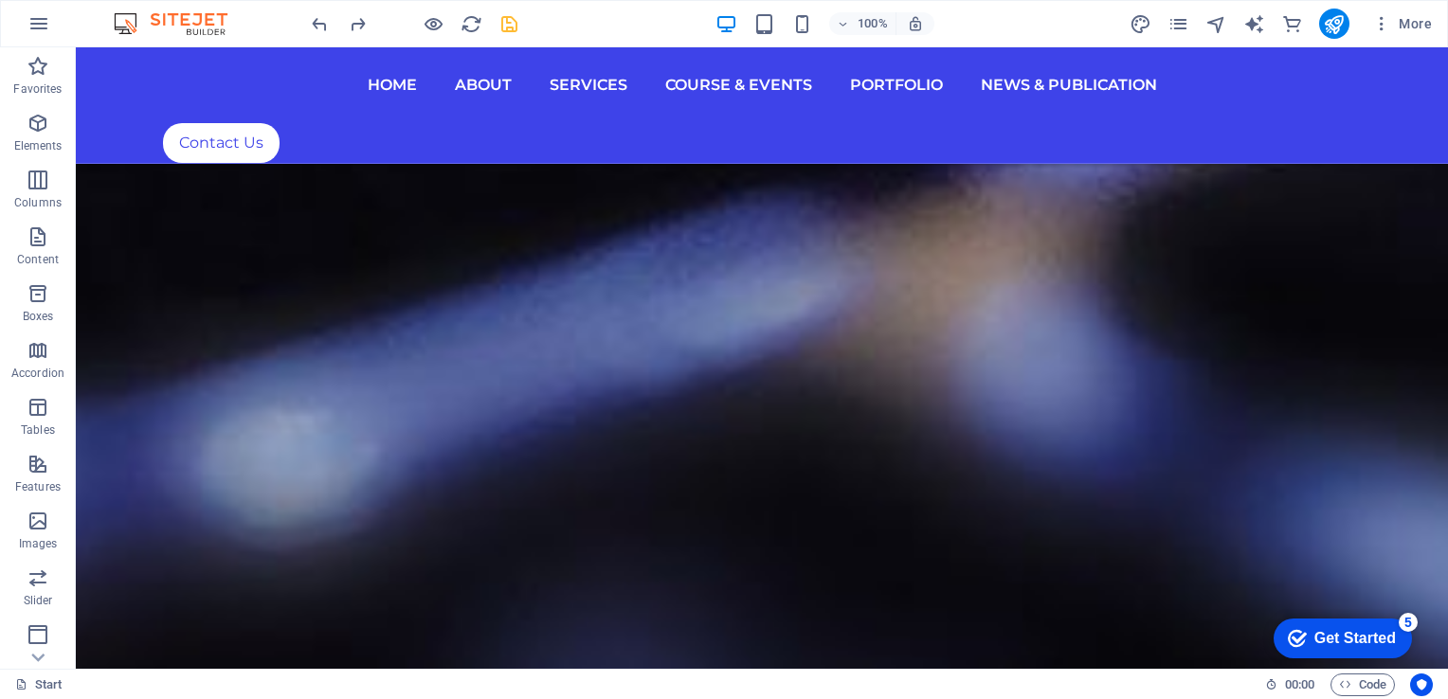
scroll to position [8056, 0]
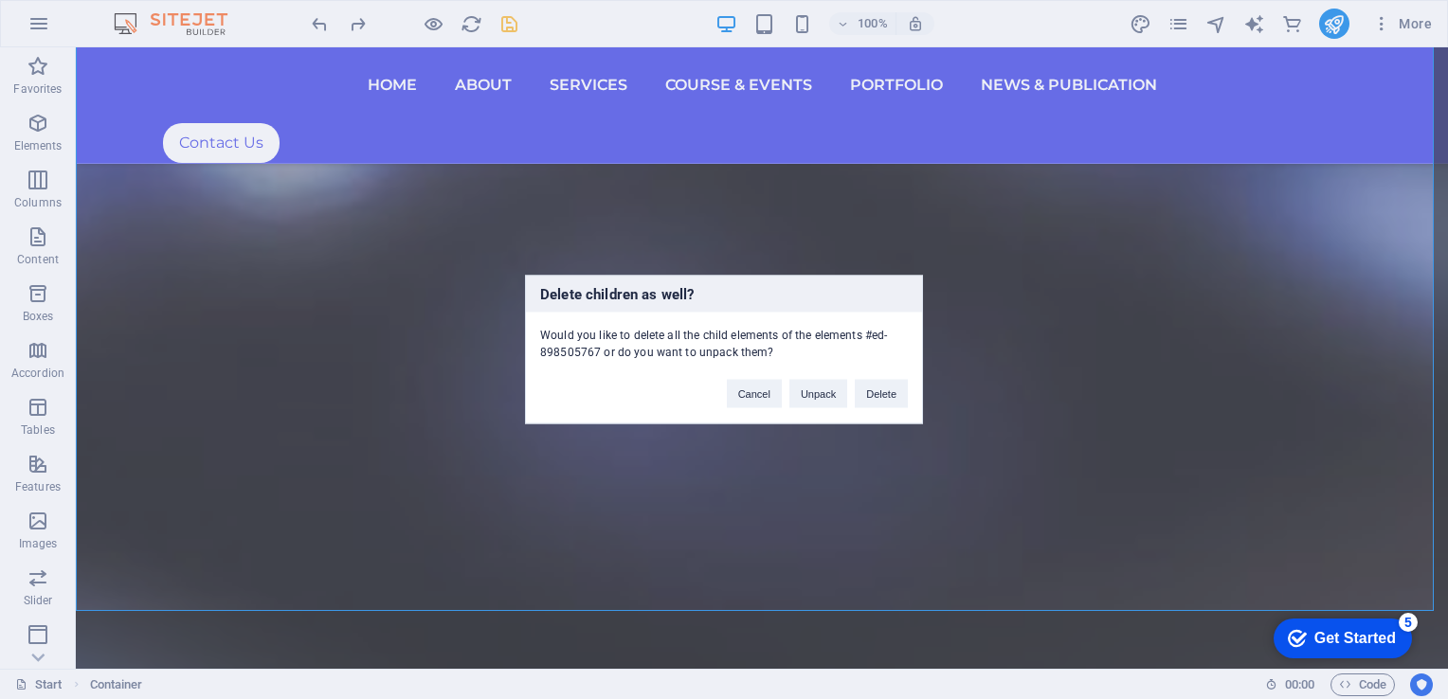
click at [1315, 407] on div "Delete children as well? Would you like to delete all the child elements of the…" at bounding box center [724, 349] width 1448 height 699
click at [885, 389] on button "Delete" at bounding box center [881, 394] width 53 height 28
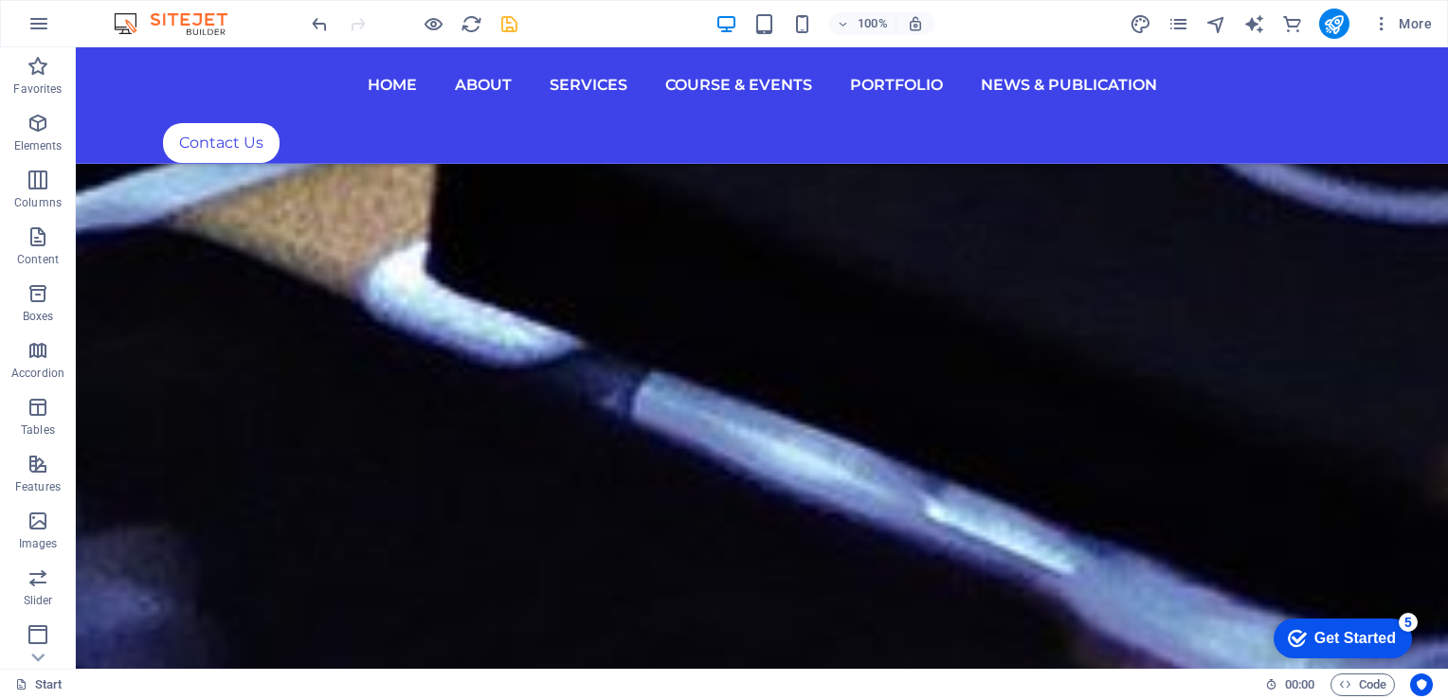
scroll to position [6495, 0]
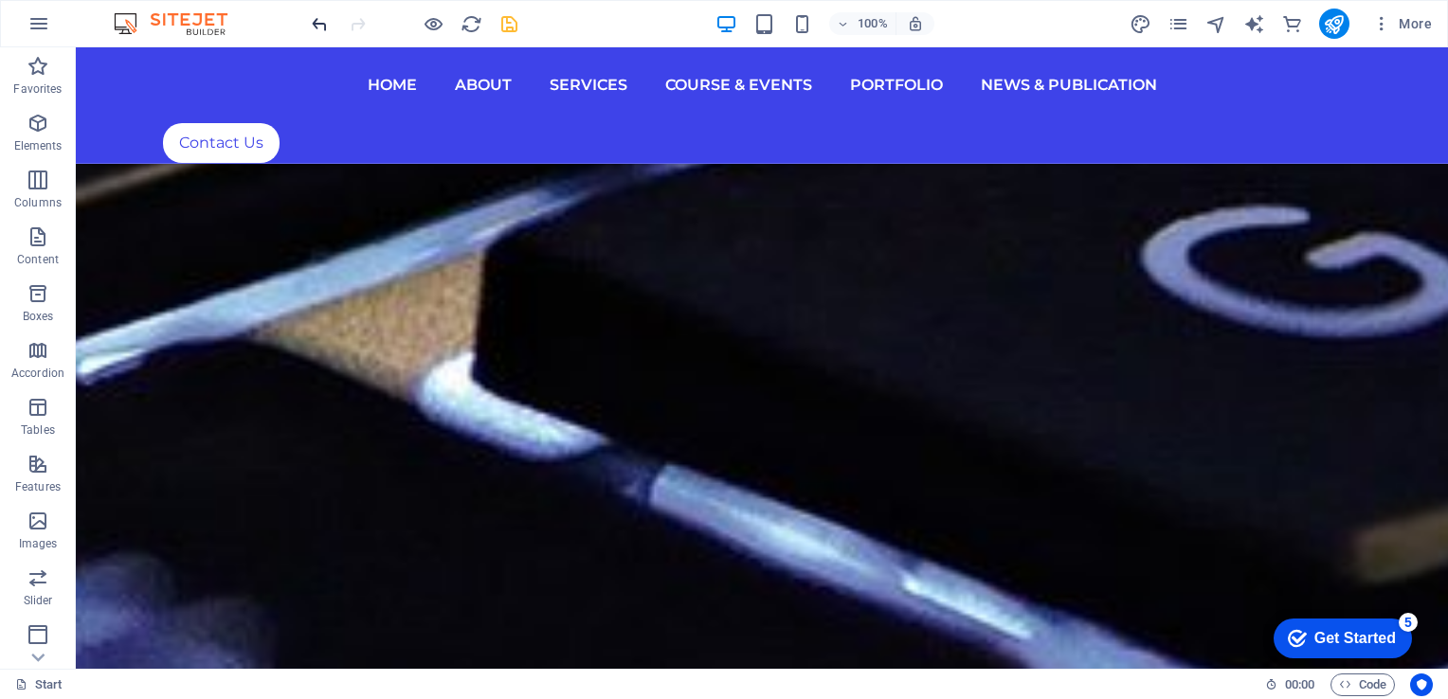
drag, startPoint x: 1361, startPoint y: 544, endPoint x: 317, endPoint y: 25, distance: 1165.5
click at [317, 25] on icon "undo" at bounding box center [320, 24] width 22 height 22
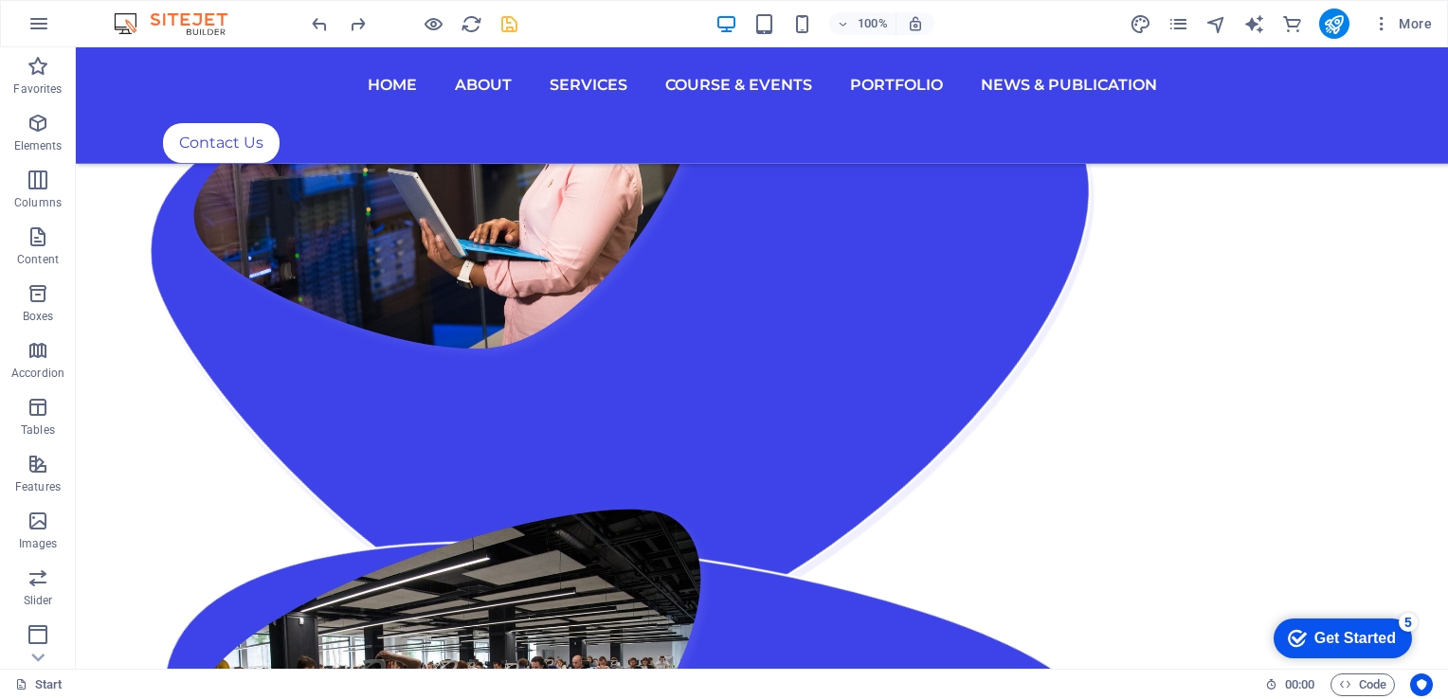
scroll to position [2208, 0]
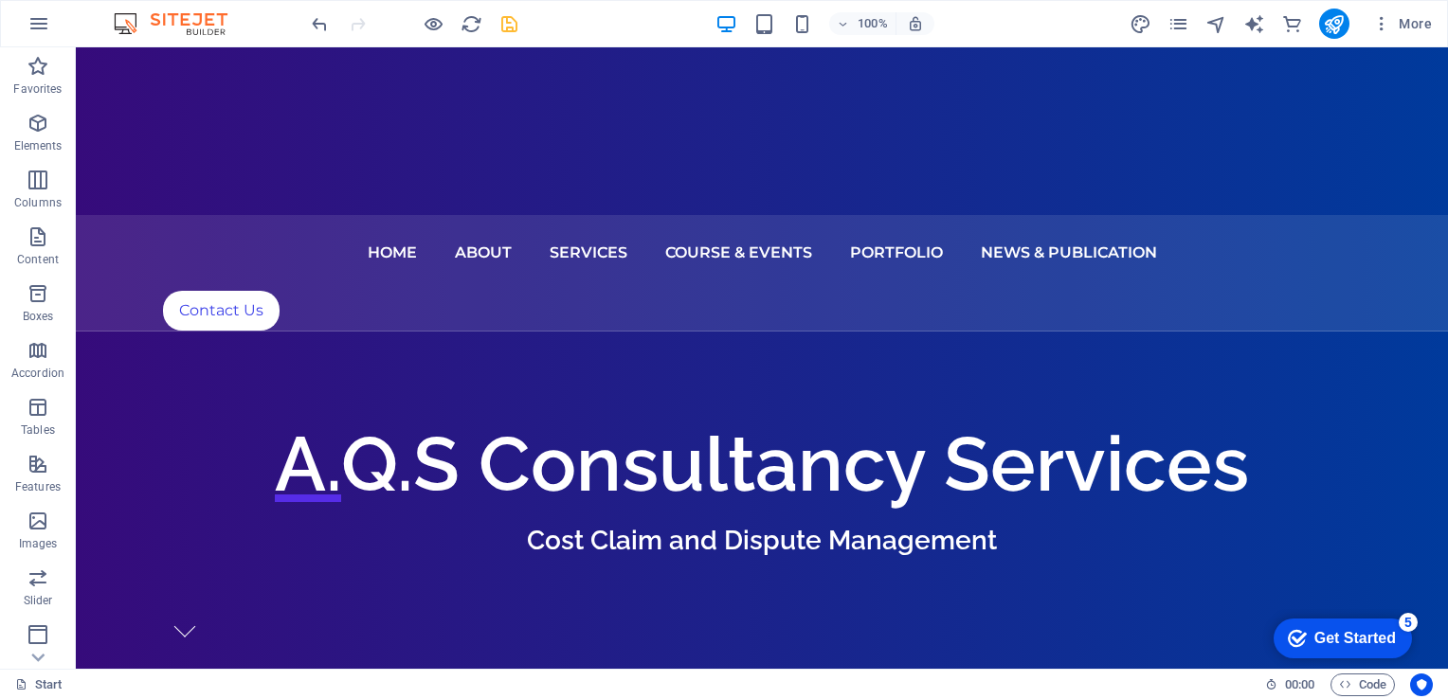
scroll to position [0, 0]
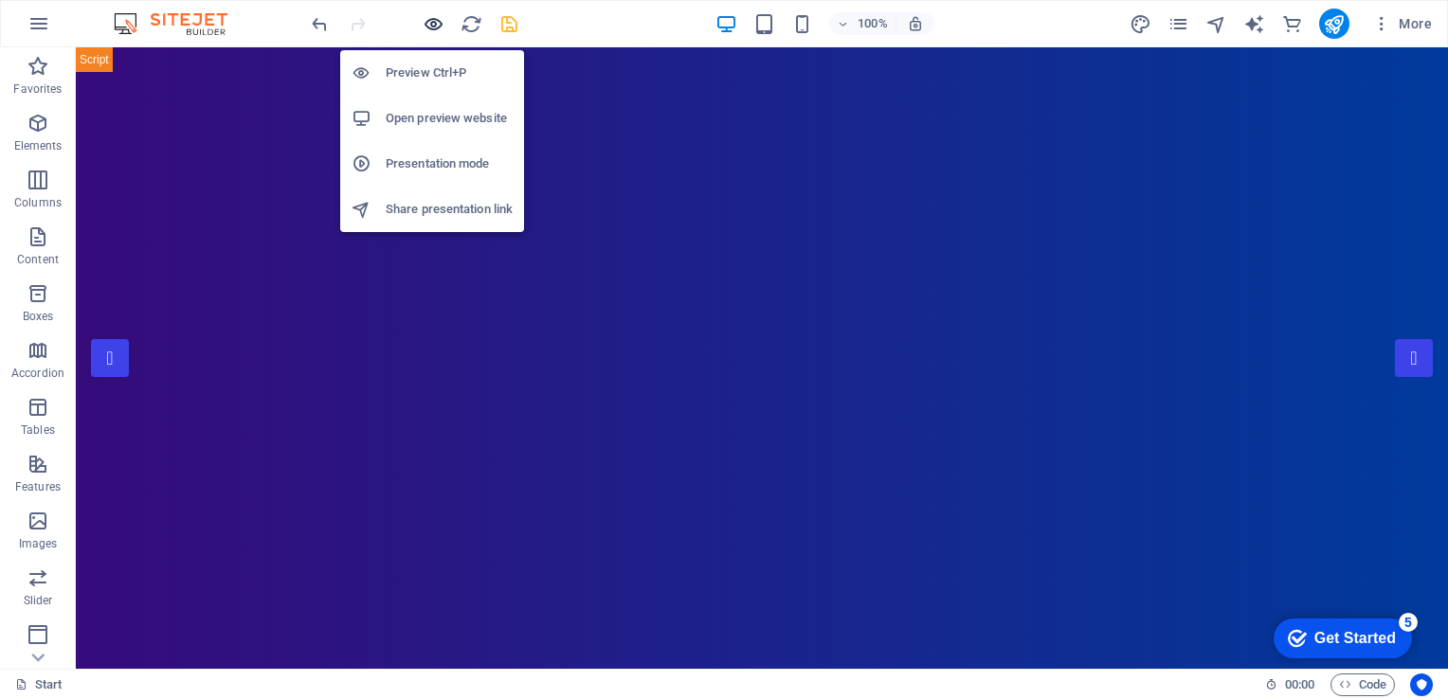
click at [435, 23] on icon "button" at bounding box center [434, 24] width 22 height 22
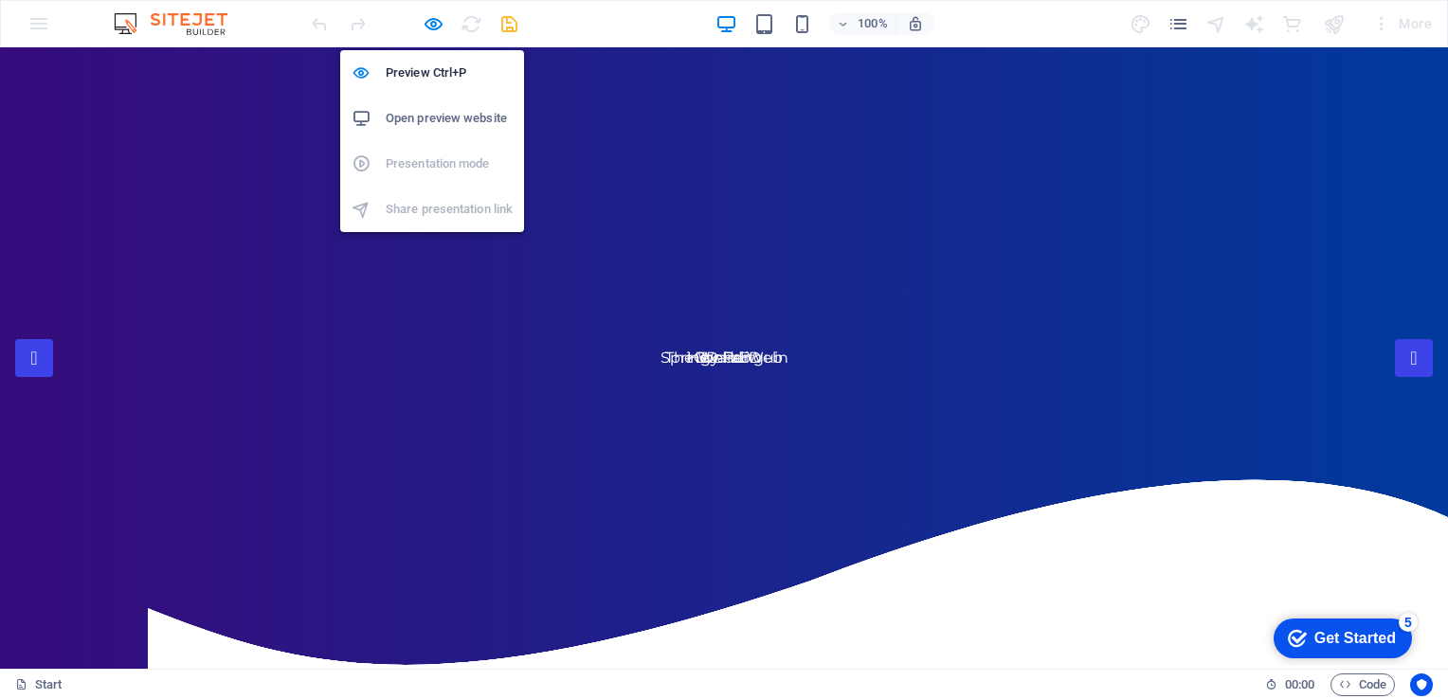
click at [448, 112] on h6 "Open preview website" at bounding box center [449, 118] width 127 height 23
